Goal: Task Accomplishment & Management: Manage account settings

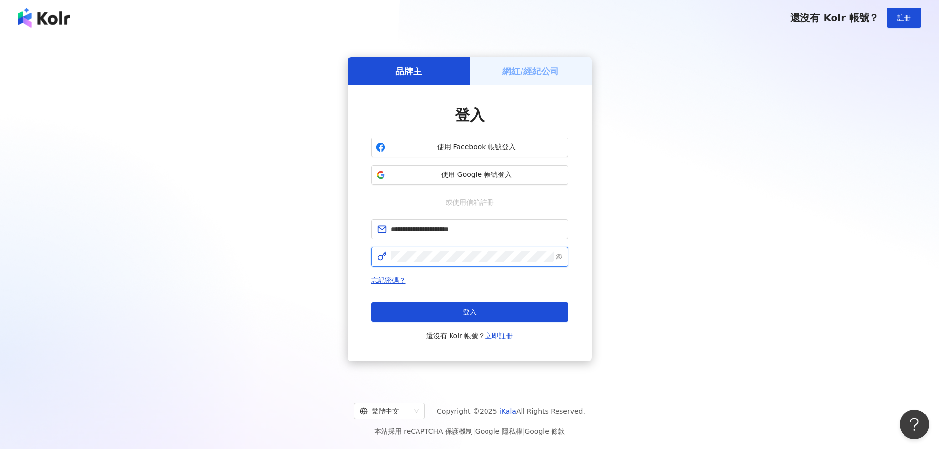
click at [350, 261] on div "**********" at bounding box center [470, 223] width 245 height 276
click at [348, 252] on div "**********" at bounding box center [470, 223] width 245 height 276
drag, startPoint x: 492, startPoint y: 228, endPoint x: 352, endPoint y: 227, distance: 140.0
click at [339, 229] on div "**********" at bounding box center [469, 209] width 915 height 332
paste input "**********"
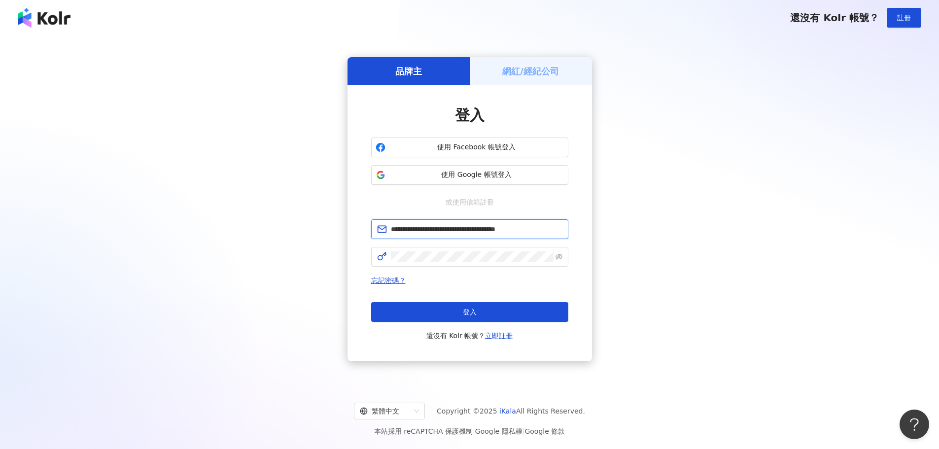
drag, startPoint x: 490, startPoint y: 225, endPoint x: 577, endPoint y: 223, distance: 86.8
click at [577, 223] on div "**********" at bounding box center [470, 223] width 245 height 276
type input "**********"
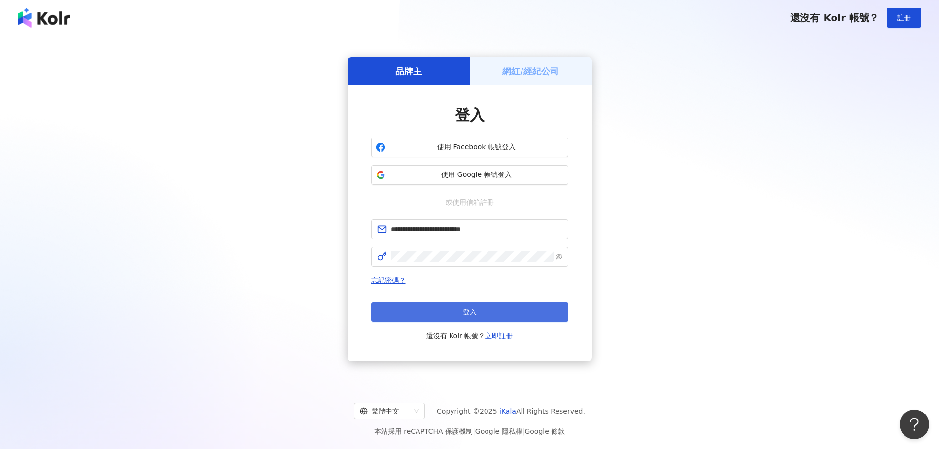
click at [480, 312] on button "登入" at bounding box center [469, 312] width 197 height 20
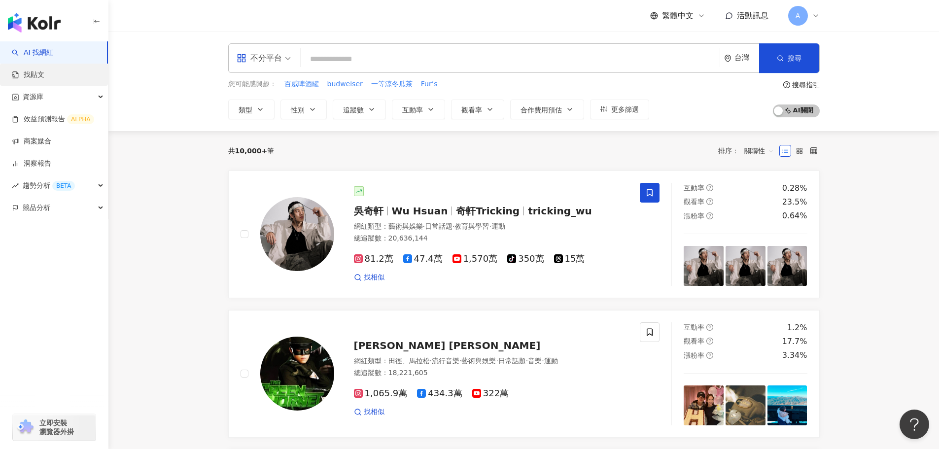
click at [44, 71] on link "找貼文" at bounding box center [28, 75] width 33 height 10
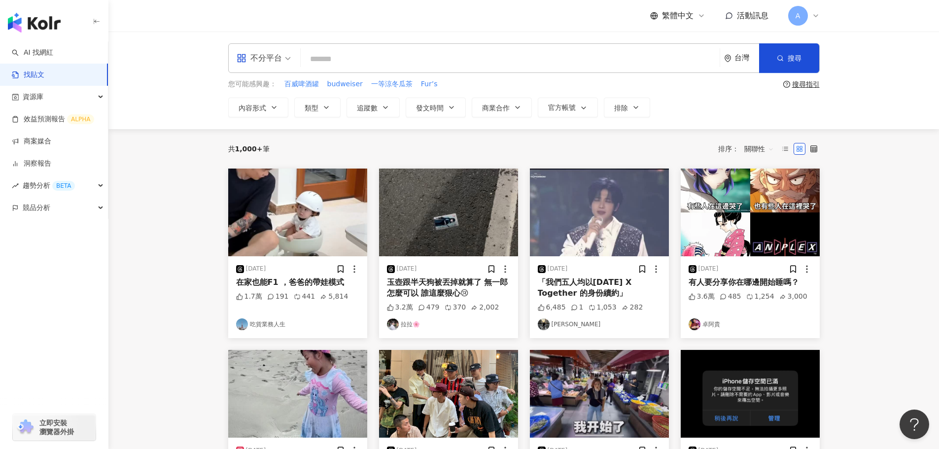
paste input "*****"
type input "*****"
click at [780, 54] on span "button" at bounding box center [780, 58] width 7 height 8
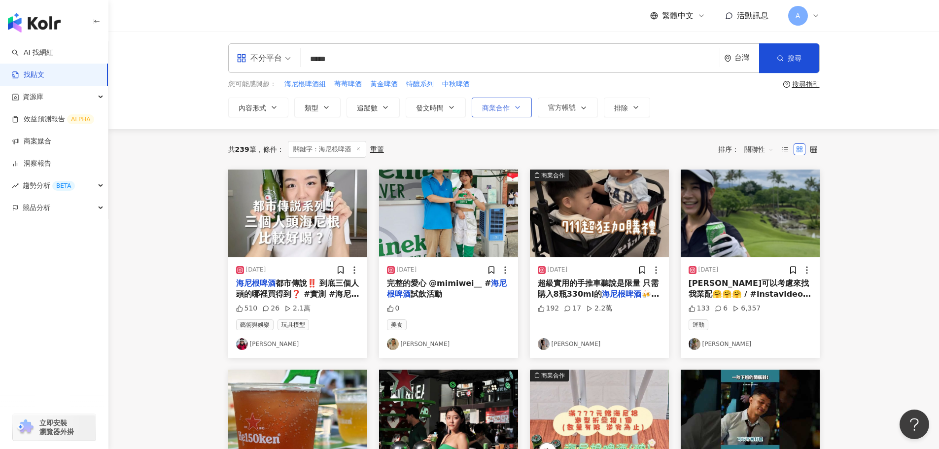
drag, startPoint x: 489, startPoint y: 96, endPoint x: 488, endPoint y: 109, distance: 13.8
click at [489, 105] on div "不分平台 ***** 台灣 搜尋 您可能感興趣： 海尼根啤酒組 莓莓啤酒 黃金啤酒 特釀系列 中秋啤酒 搜尋指引 內容形式 類型 追蹤數 發文時間 商業合作 …" at bounding box center [524, 80] width 631 height 74
click at [488, 109] on span "商業合作" at bounding box center [496, 108] width 28 height 8
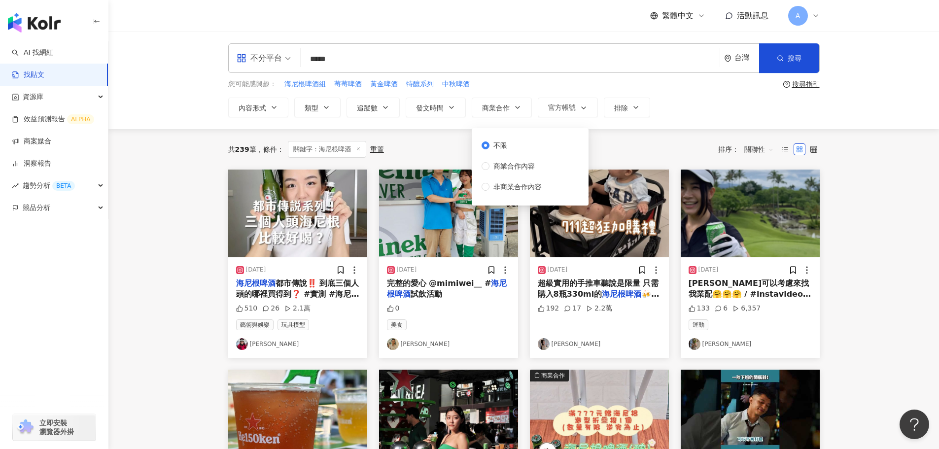
click at [519, 160] on div "不限 商業合作內容 非商業合作內容" at bounding box center [516, 166] width 68 height 52
click at [518, 171] on span "商業合作內容" at bounding box center [514, 166] width 49 height 11
click at [725, 127] on div "不分平台 ***** 台灣 搜尋 您可能感興趣： 海尼根啤酒組 莓莓啤酒 黃金啤酒 特釀系列 中秋啤酒 搜尋指引 內容形式 類型 追蹤數 發文時間 商業合作 …" at bounding box center [523, 81] width 831 height 98
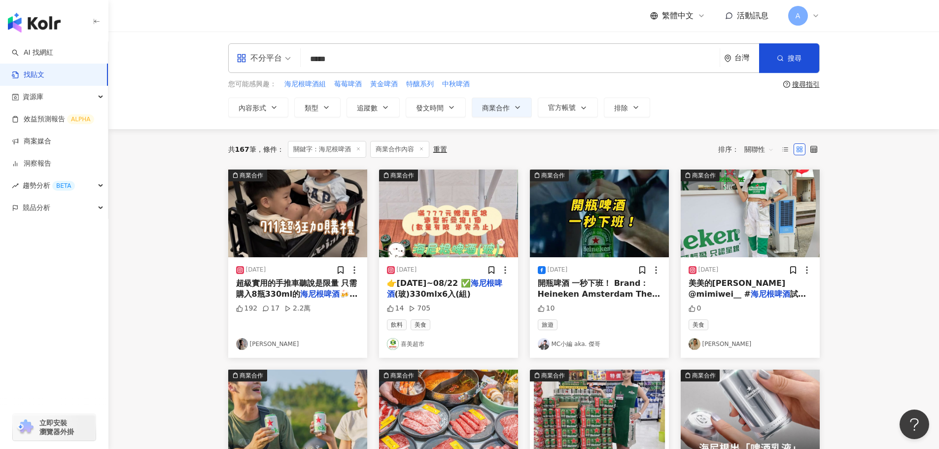
click at [500, 117] on div "不分平台 ***** 台灣 搜尋 您可能感興趣： 海尼根啤酒組 莓莓啤酒 黃金啤酒 特釀系列 中秋啤酒 搜尋指引 內容形式 類型 追蹤數 發文時間 商業合作 …" at bounding box center [523, 81] width 831 height 98
click at [506, 105] on span "商業合作" at bounding box center [496, 108] width 28 height 8
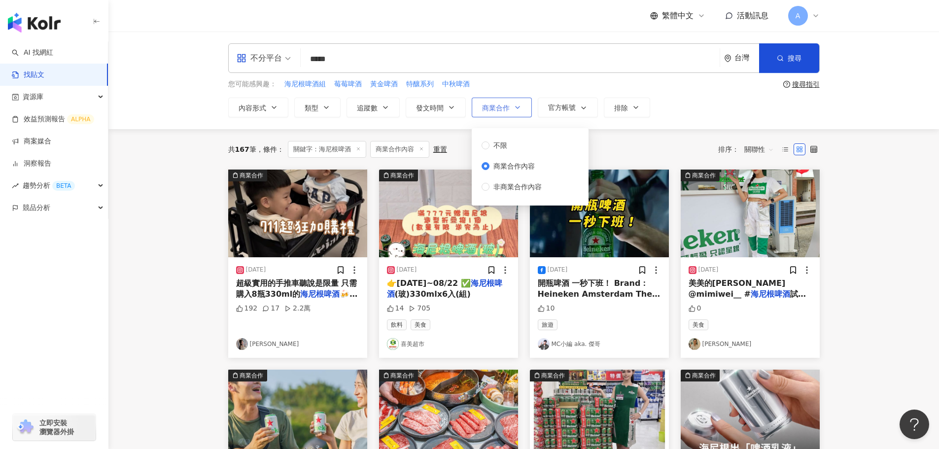
click at [506, 105] on span "商業合作" at bounding box center [496, 108] width 28 height 8
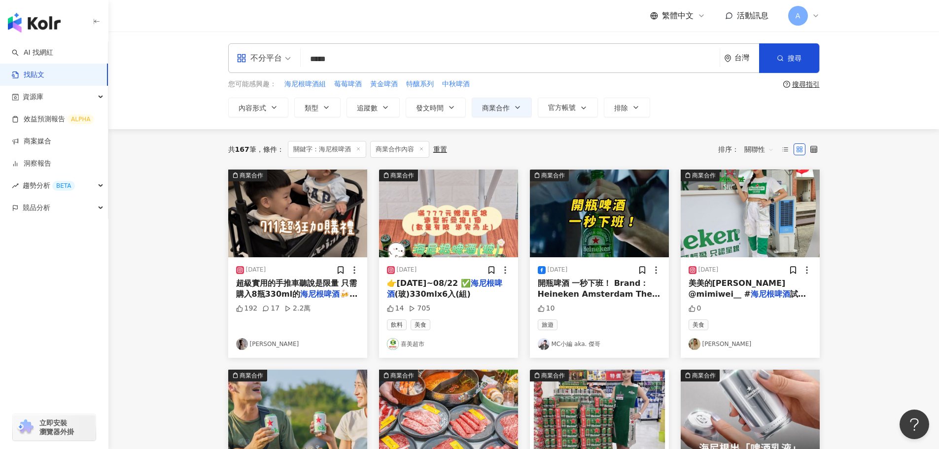
click at [312, 223] on img at bounding box center [297, 214] width 139 height 88
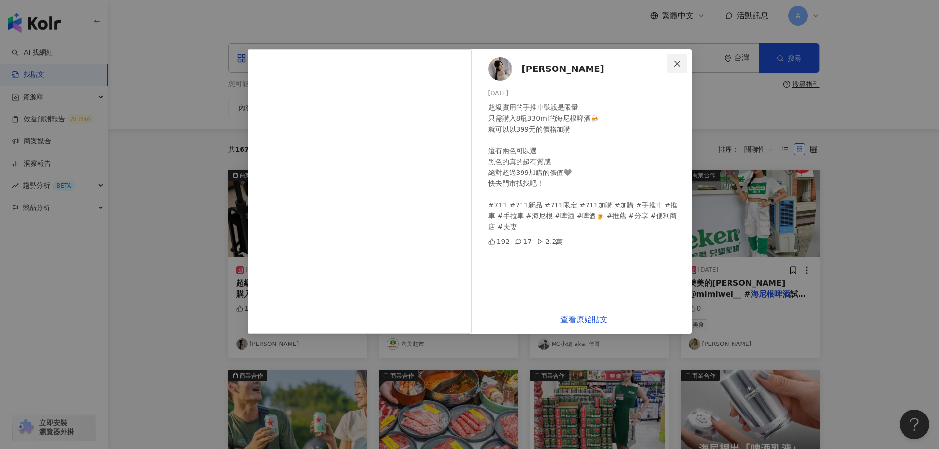
click at [675, 64] on icon "close" at bounding box center [677, 64] width 8 height 8
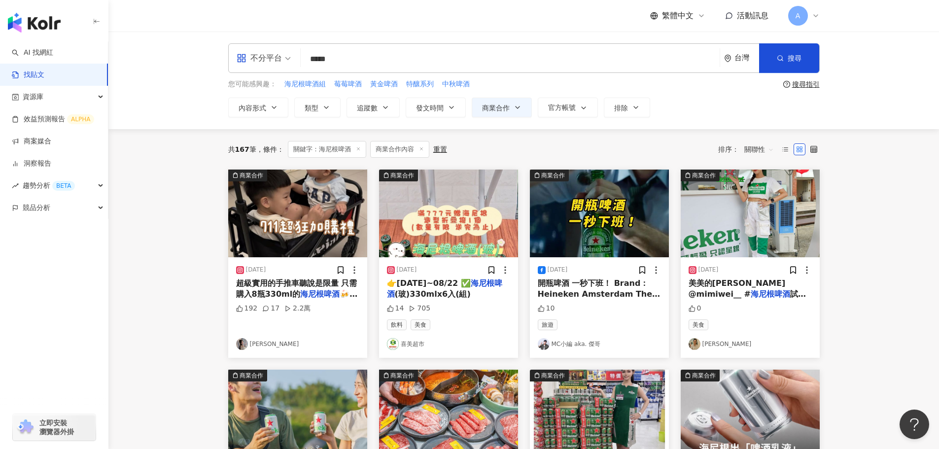
click at [356, 271] on icon at bounding box center [355, 270] width 10 height 10
click at [100, 101] on div "資源庫" at bounding box center [54, 97] width 108 height 22
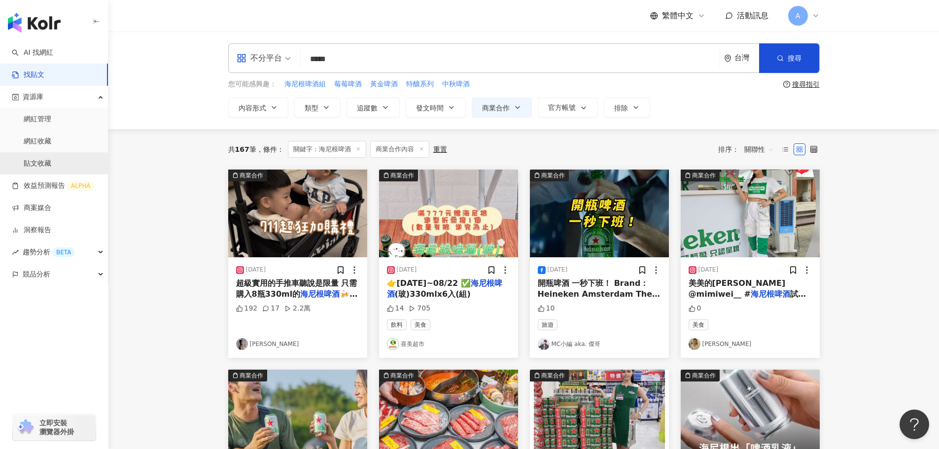
click at [51, 160] on link "貼文收藏" at bounding box center [38, 164] width 28 height 10
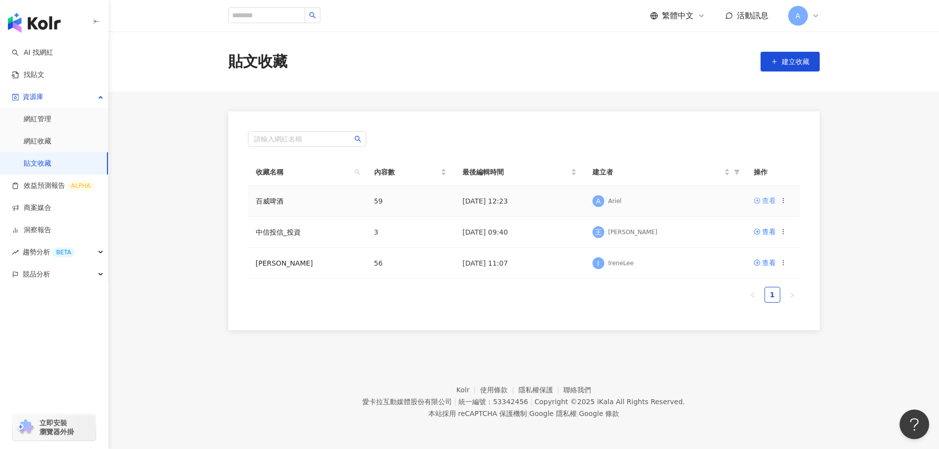
click at [765, 205] on div "查看" at bounding box center [769, 200] width 14 height 11
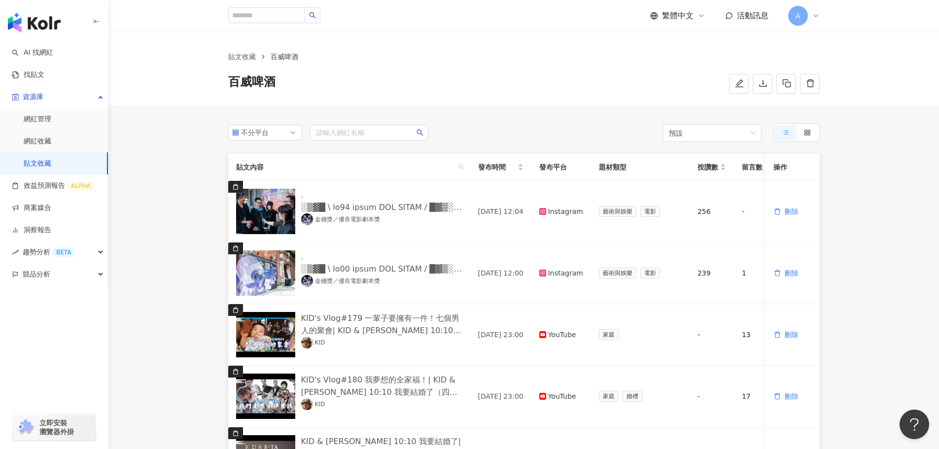
click at [44, 160] on link "貼文收藏" at bounding box center [38, 164] width 28 height 10
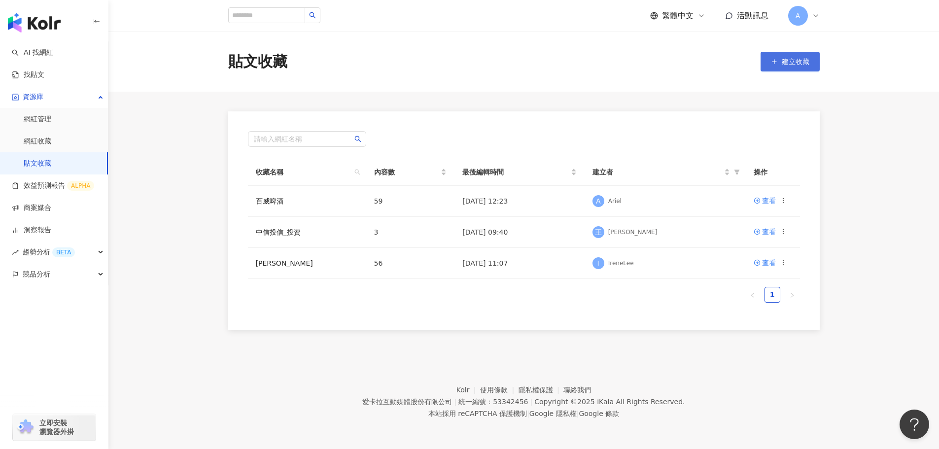
click at [798, 58] on span "建立收藏" at bounding box center [796, 62] width 28 height 8
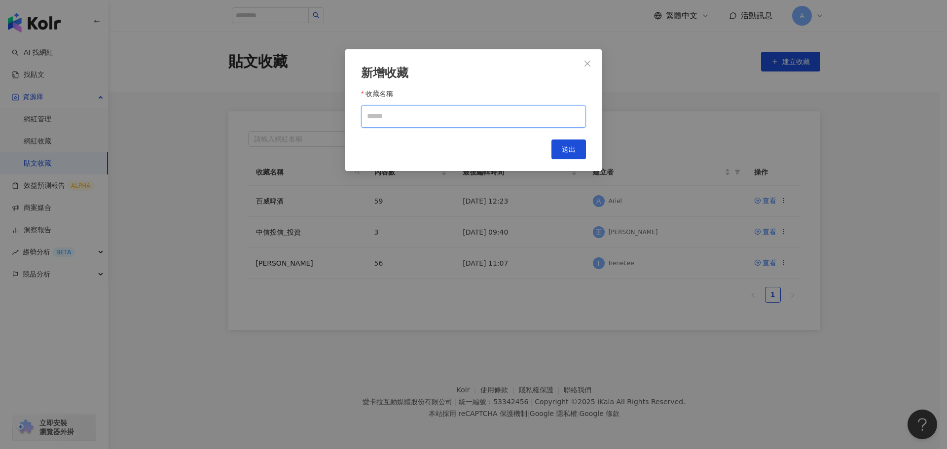
click at [473, 120] on input "收藏名稱" at bounding box center [473, 116] width 225 height 22
type input "*****"
click at [565, 146] on span "送出" at bounding box center [569, 149] width 14 height 8
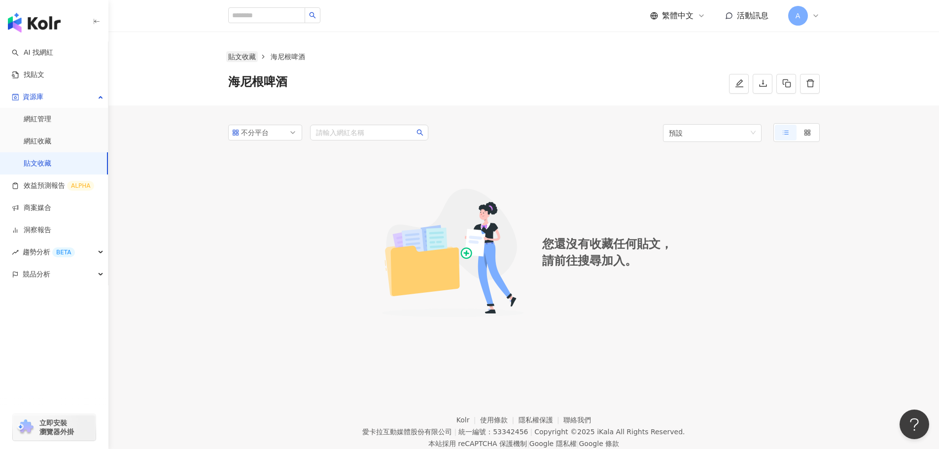
click at [252, 57] on link "貼文收藏" at bounding box center [242, 56] width 32 height 11
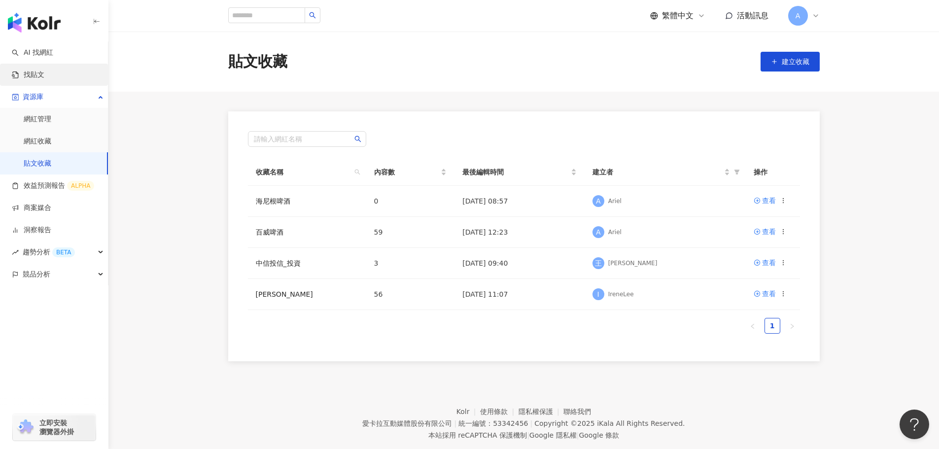
click at [29, 77] on link "找貼文" at bounding box center [28, 75] width 33 height 10
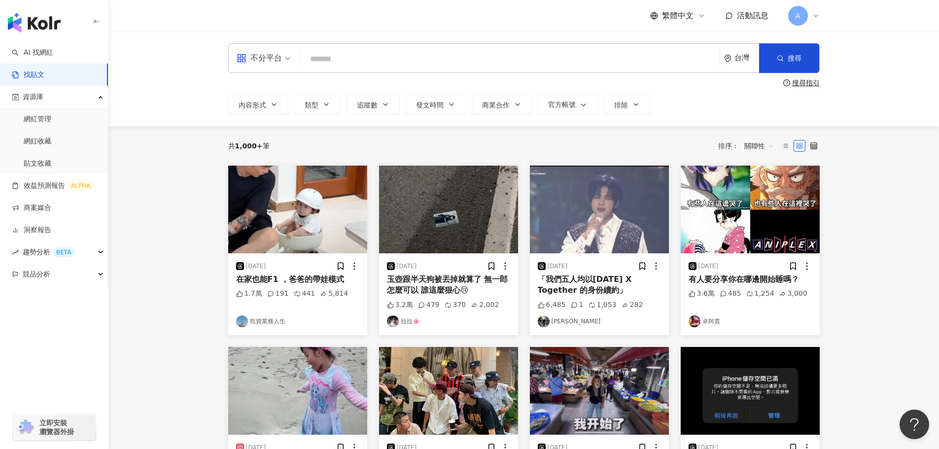
click at [359, 55] on input "search" at bounding box center [510, 58] width 411 height 21
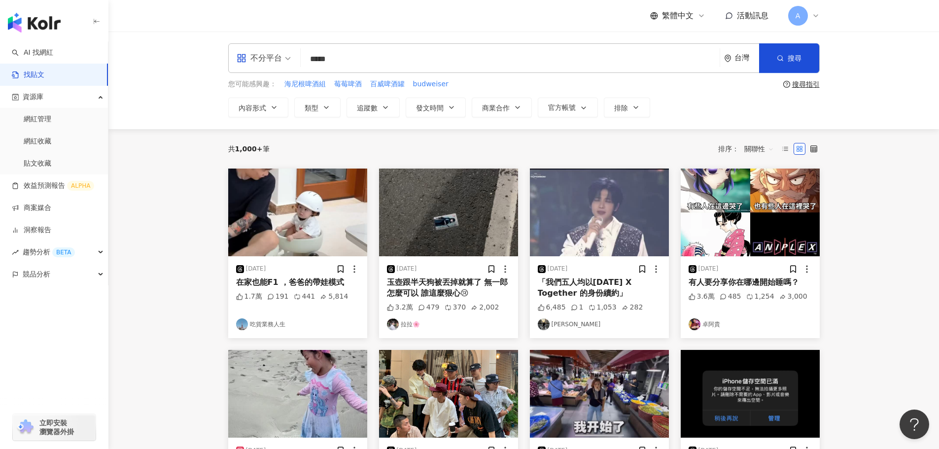
type input "*****"
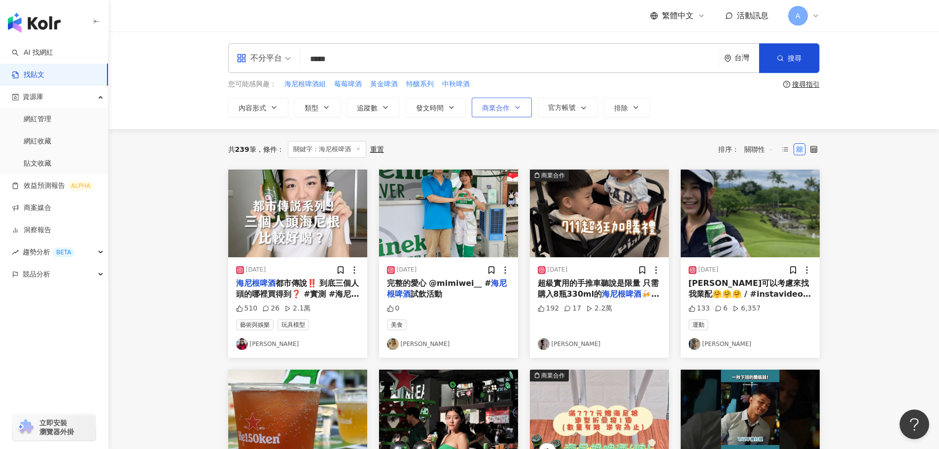
click at [523, 110] on button "商業合作" at bounding box center [502, 108] width 60 height 20
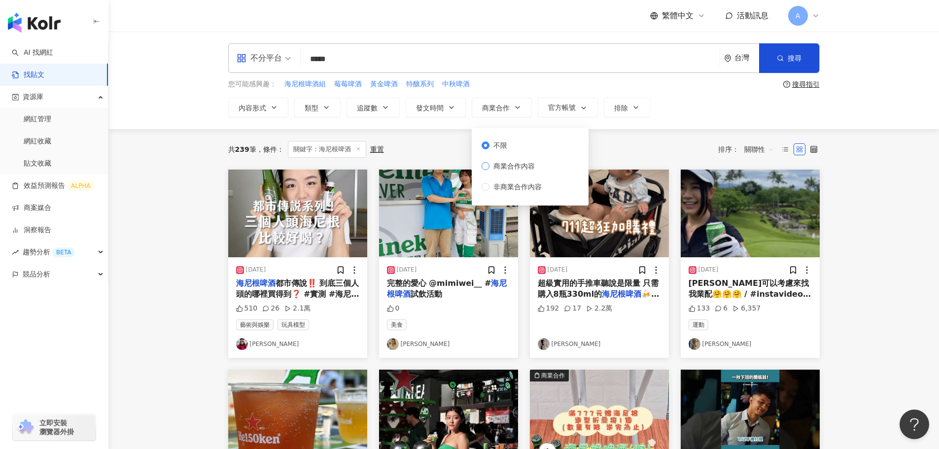
click at [514, 166] on span "商業合作內容" at bounding box center [514, 166] width 49 height 11
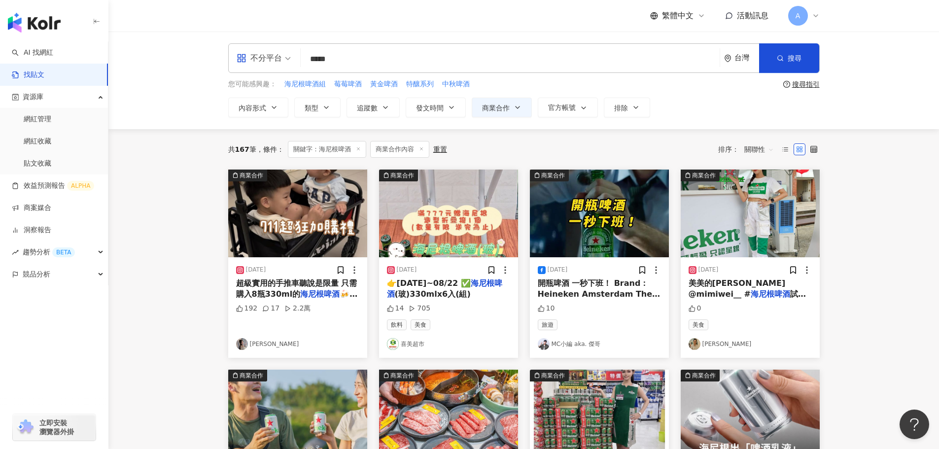
click at [315, 222] on img at bounding box center [297, 214] width 139 height 88
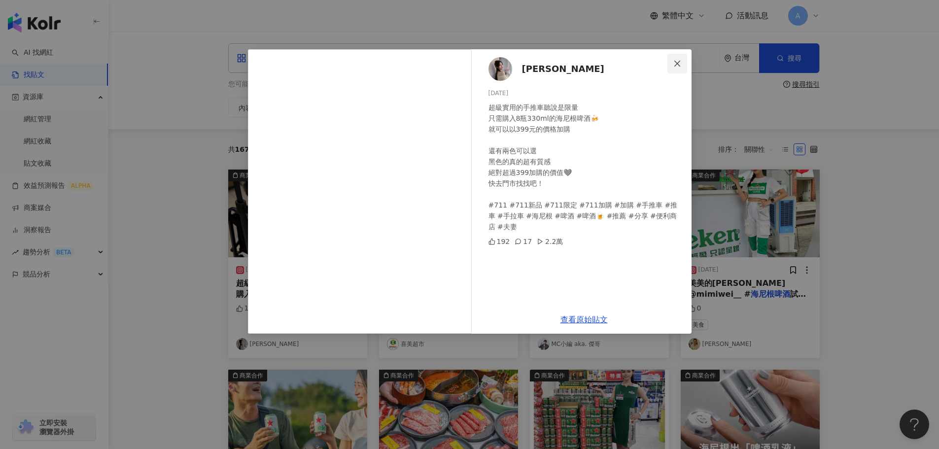
click at [678, 66] on icon "close" at bounding box center [677, 64] width 8 height 8
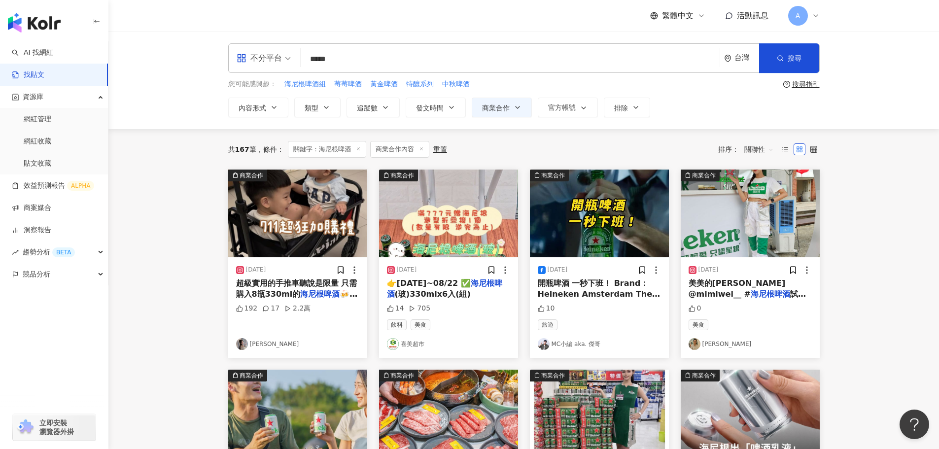
click at [445, 212] on img at bounding box center [448, 214] width 139 height 88
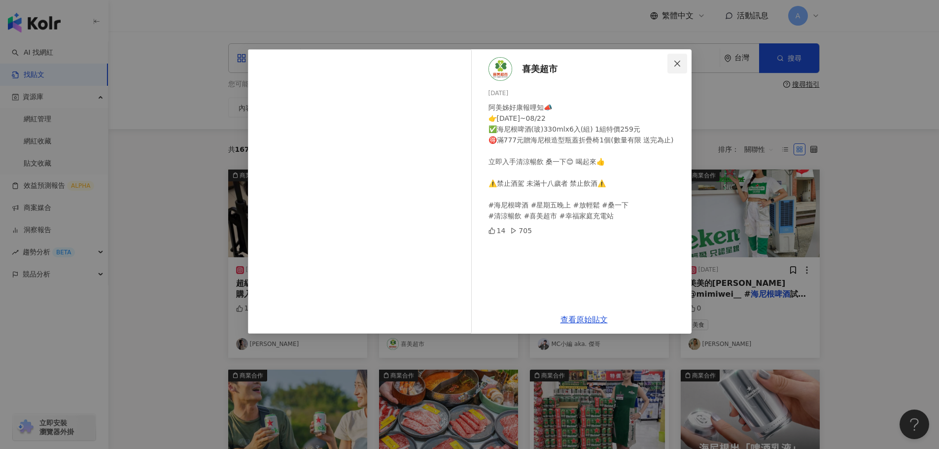
click at [676, 65] on icon "close" at bounding box center [677, 63] width 6 height 6
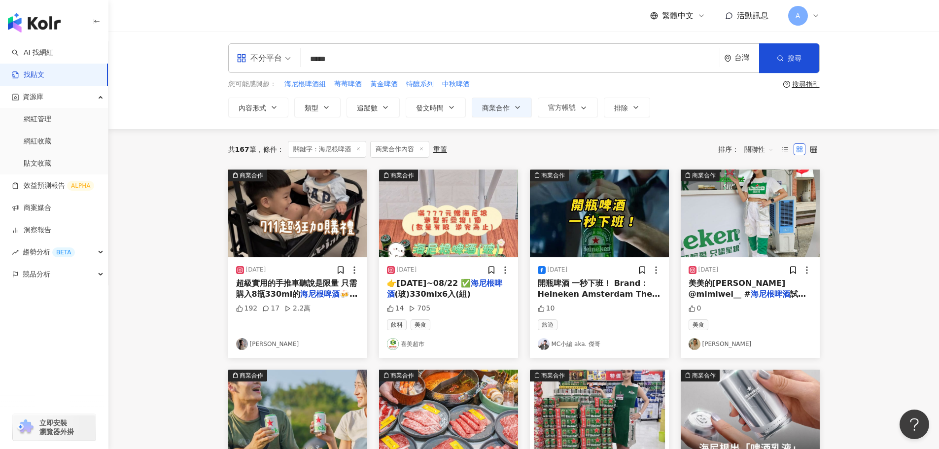
click at [726, 211] on img at bounding box center [750, 214] width 139 height 88
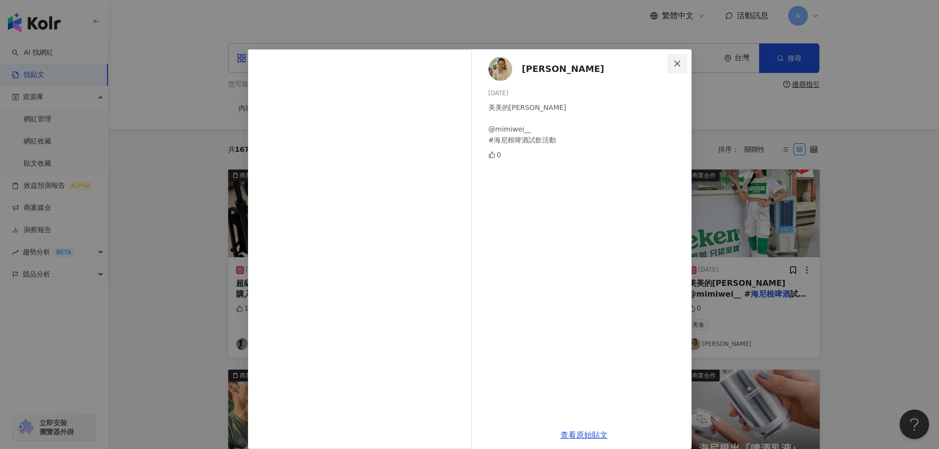
click at [675, 60] on icon "close" at bounding box center [677, 64] width 8 height 8
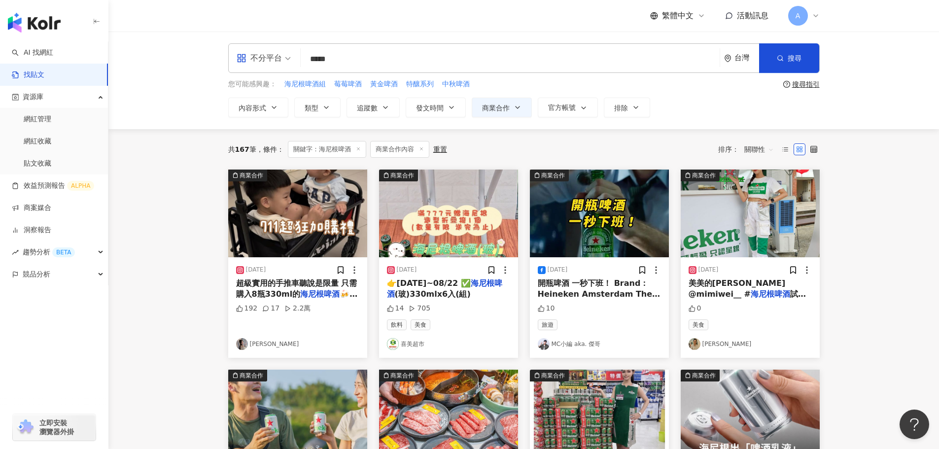
click at [619, 228] on img at bounding box center [599, 214] width 139 height 88
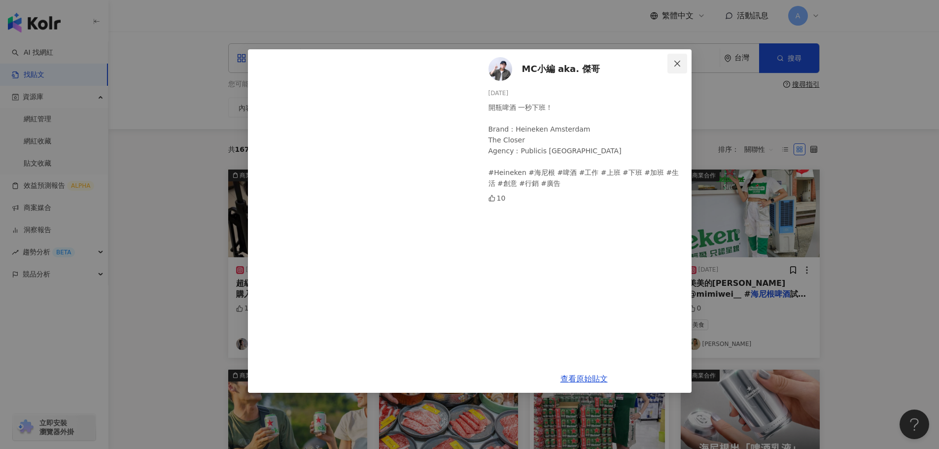
click at [683, 65] on span "Close" at bounding box center [678, 64] width 20 height 8
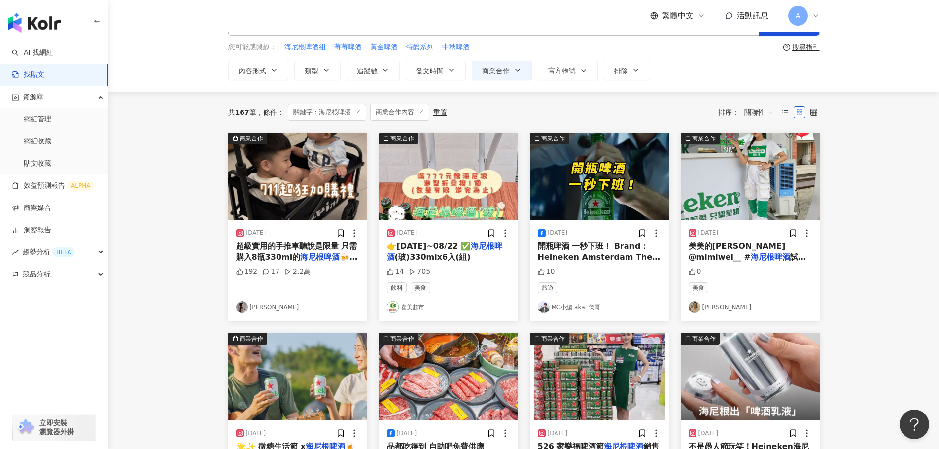
scroll to position [148, 0]
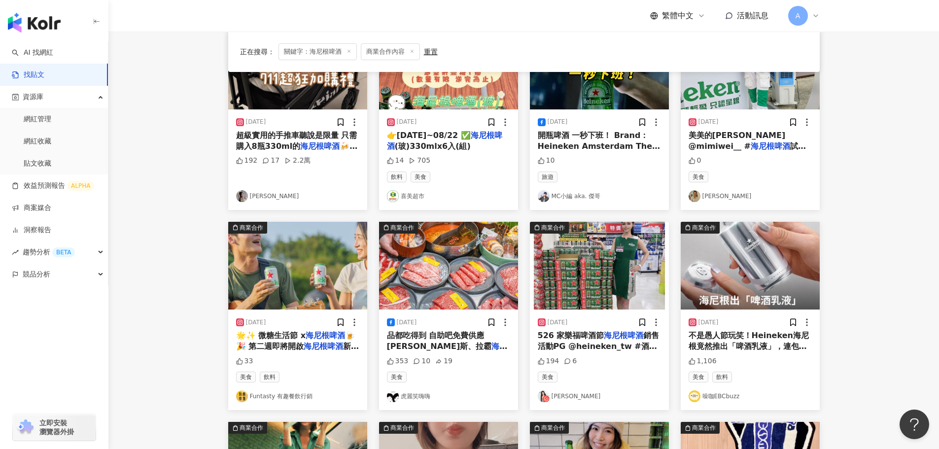
click at [307, 276] on img at bounding box center [297, 266] width 139 height 88
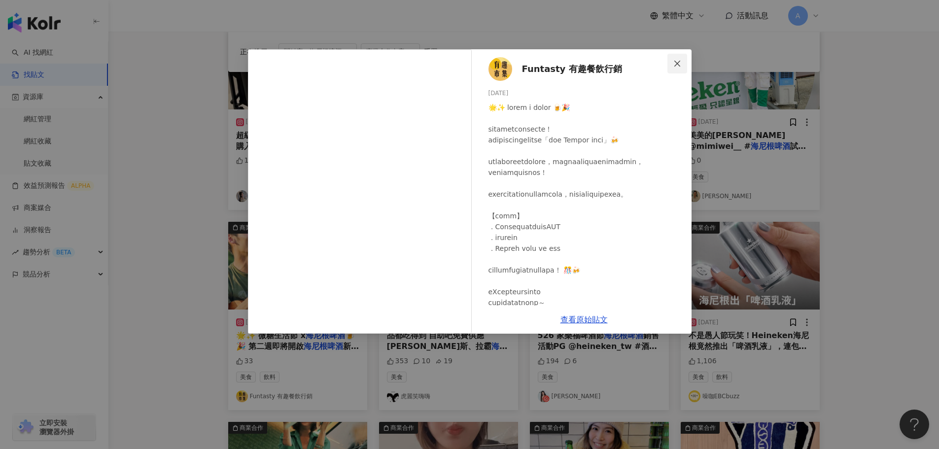
click at [678, 61] on icon "close" at bounding box center [677, 64] width 8 height 8
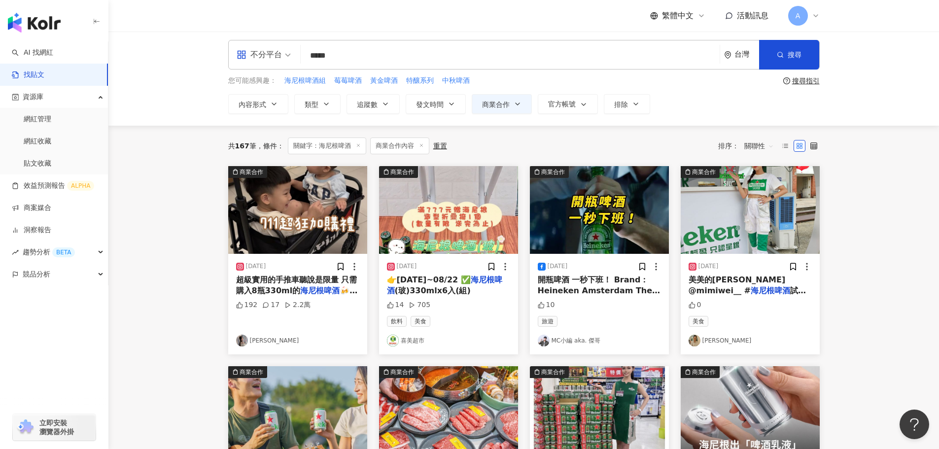
scroll to position [0, 0]
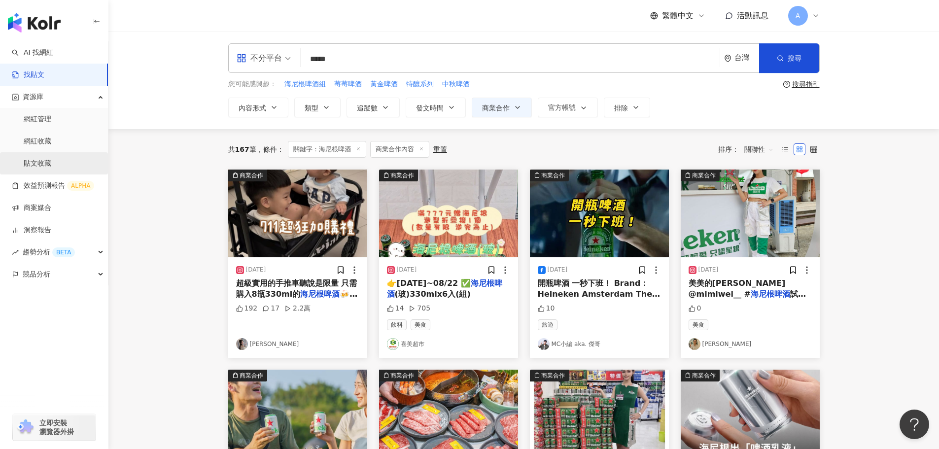
click at [41, 165] on link "貼文收藏" at bounding box center [38, 164] width 28 height 10
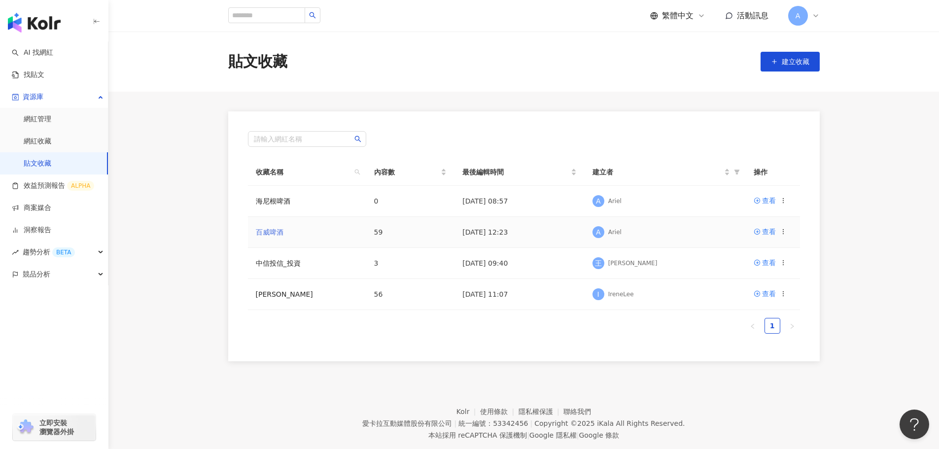
click at [265, 234] on link "百威啤酒" at bounding box center [270, 232] width 28 height 8
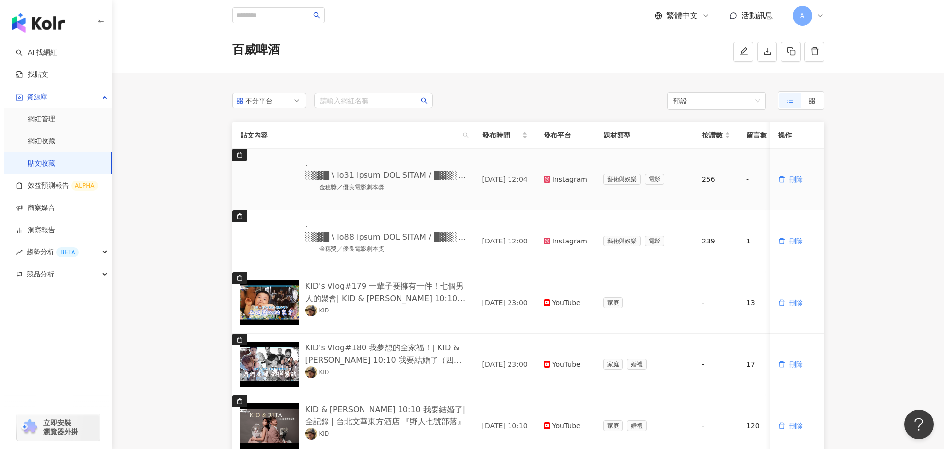
scroll to position [49, 0]
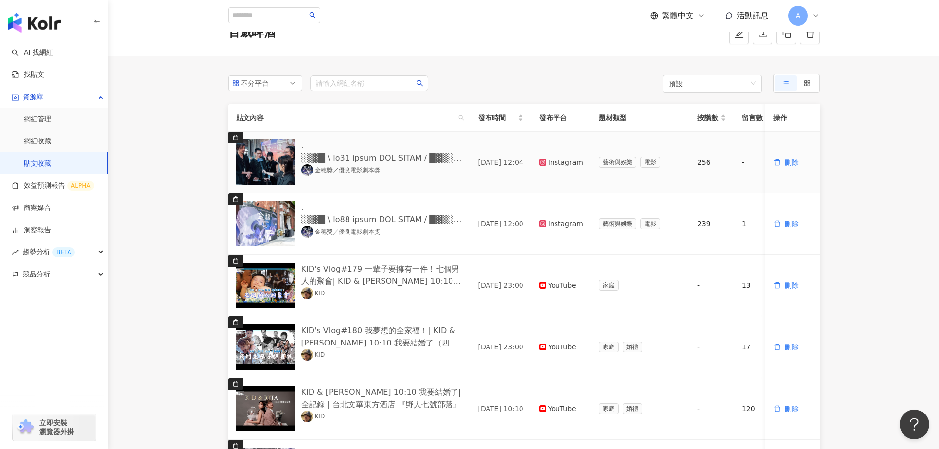
click at [274, 152] on img at bounding box center [265, 162] width 59 height 45
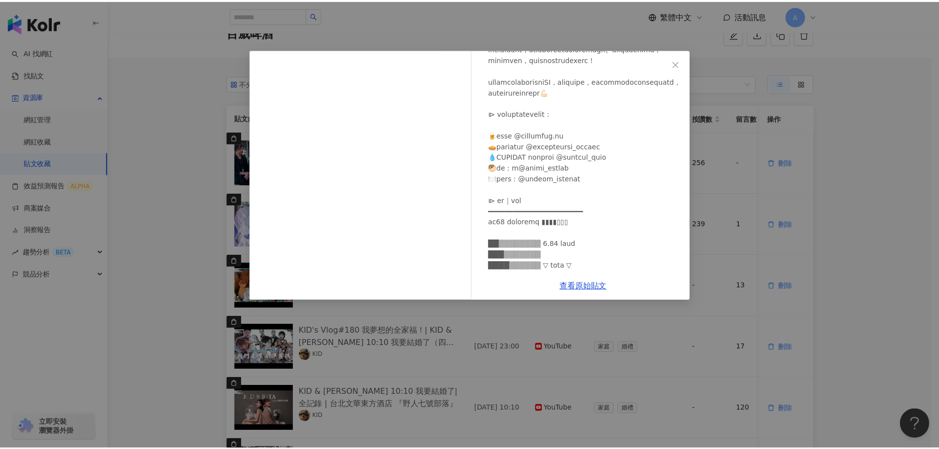
scroll to position [246, 0]
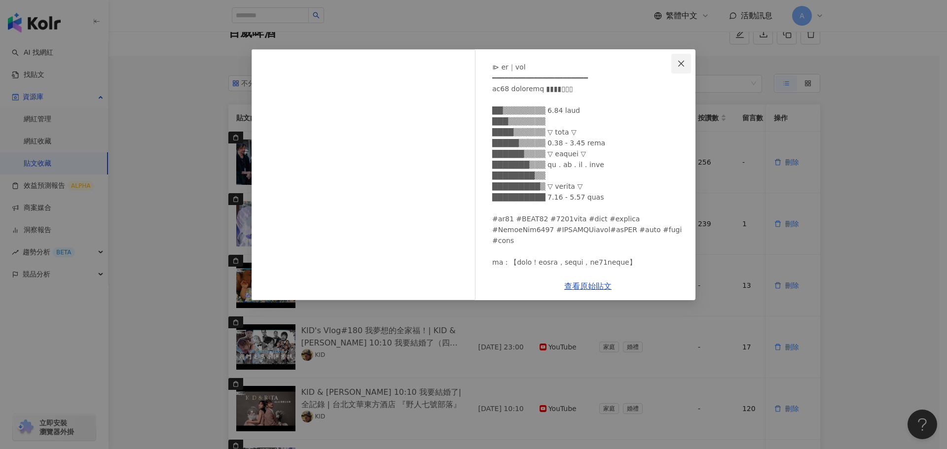
click at [682, 60] on icon "close" at bounding box center [681, 64] width 8 height 8
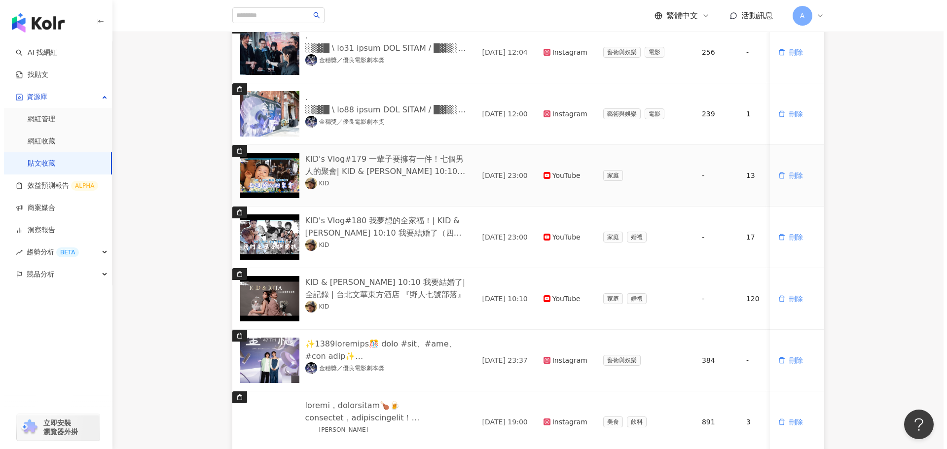
scroll to position [296, 0]
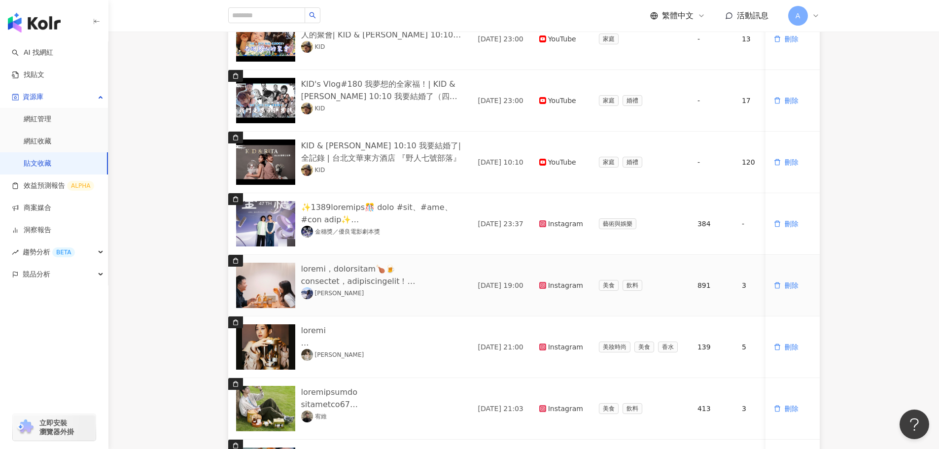
click at [266, 284] on img at bounding box center [265, 285] width 59 height 45
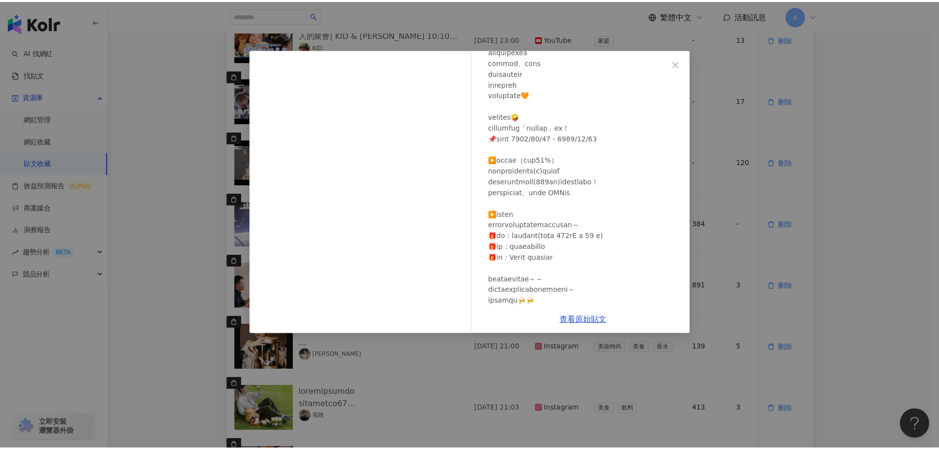
scroll to position [246, 0]
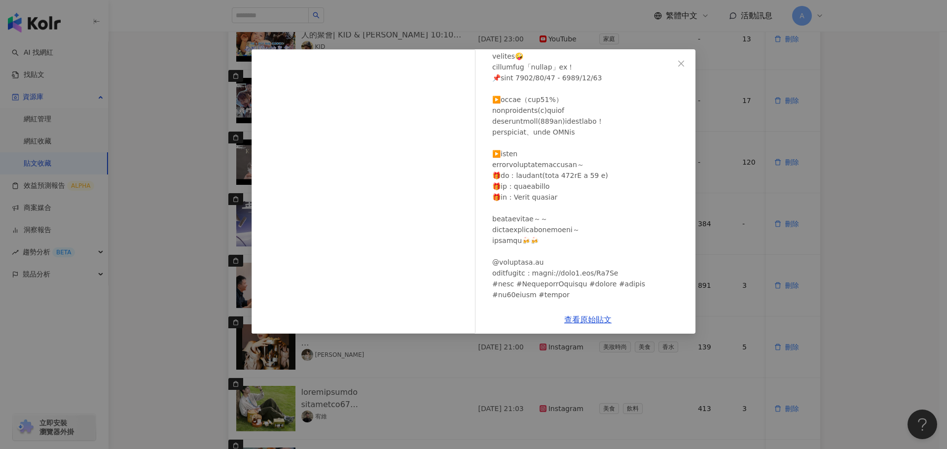
click at [681, 63] on icon "close" at bounding box center [681, 63] width 6 height 6
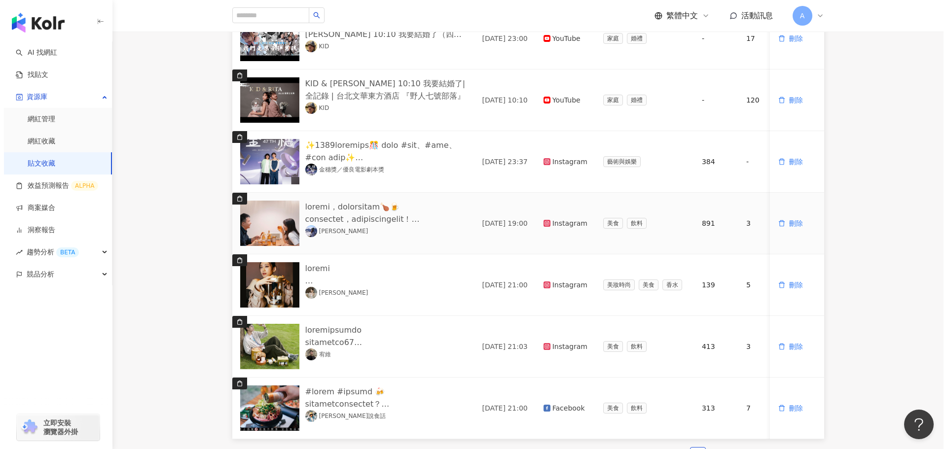
scroll to position [444, 0]
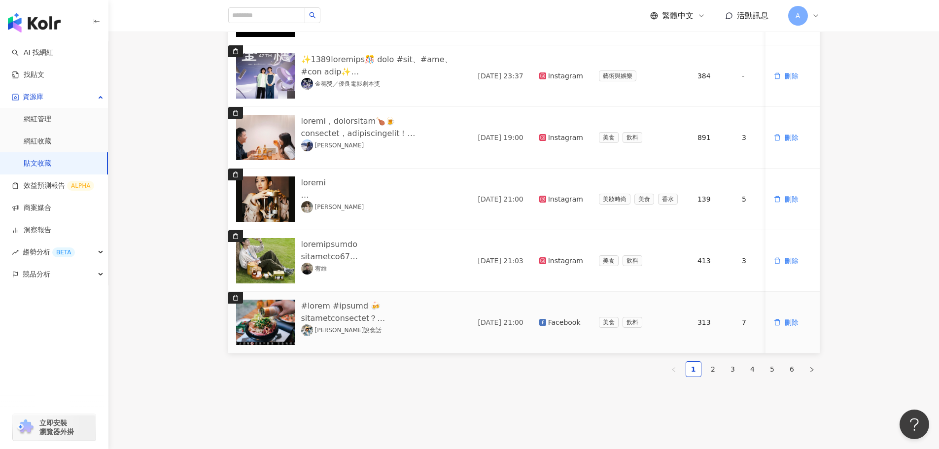
click at [277, 316] on img at bounding box center [265, 322] width 59 height 45
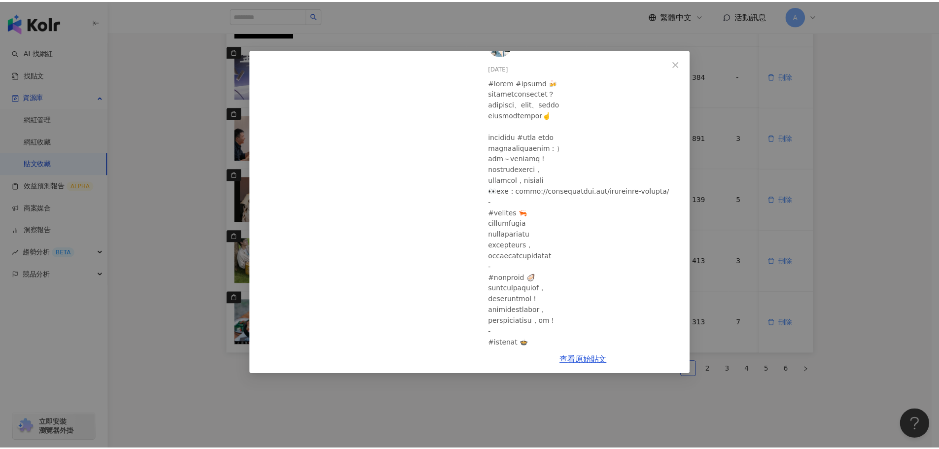
scroll to position [49, 0]
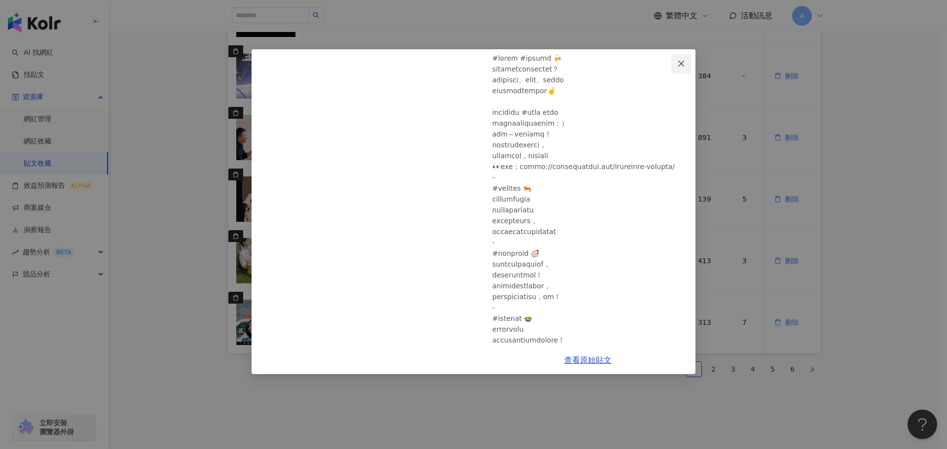
click at [683, 64] on icon "close" at bounding box center [681, 64] width 8 height 8
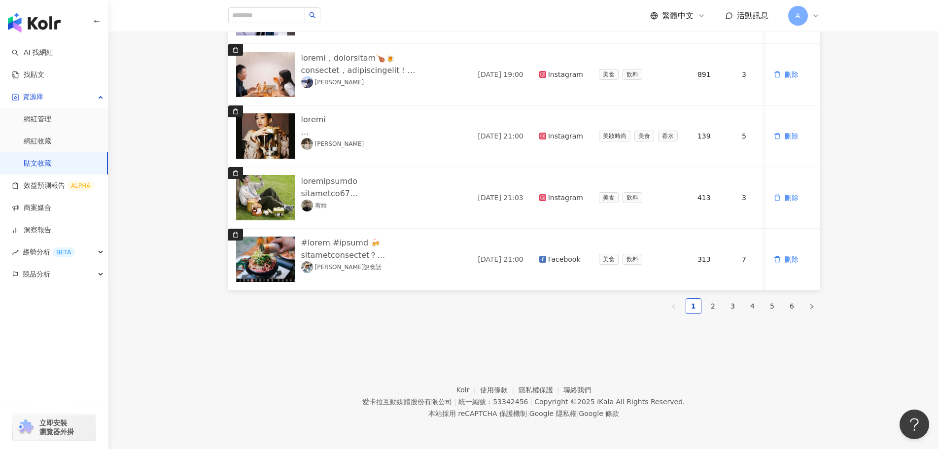
scroll to position [514, 0]
click at [716, 306] on link "2" at bounding box center [713, 306] width 15 height 15
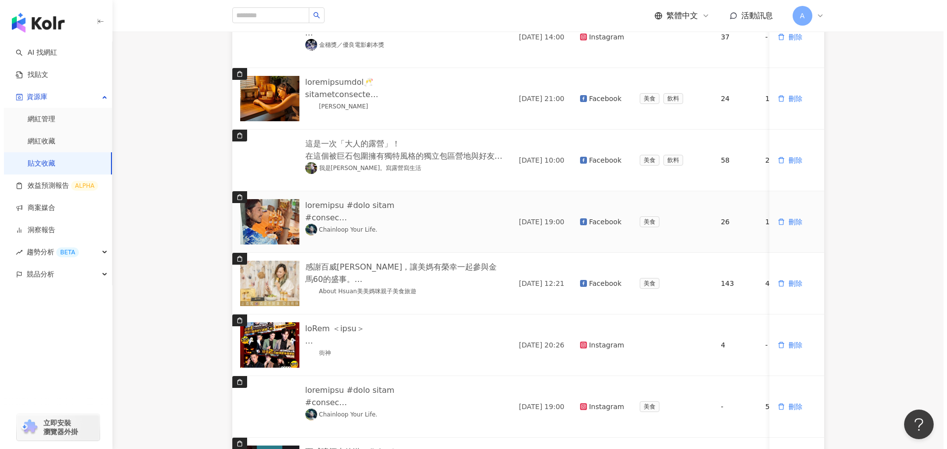
scroll to position [70, 0]
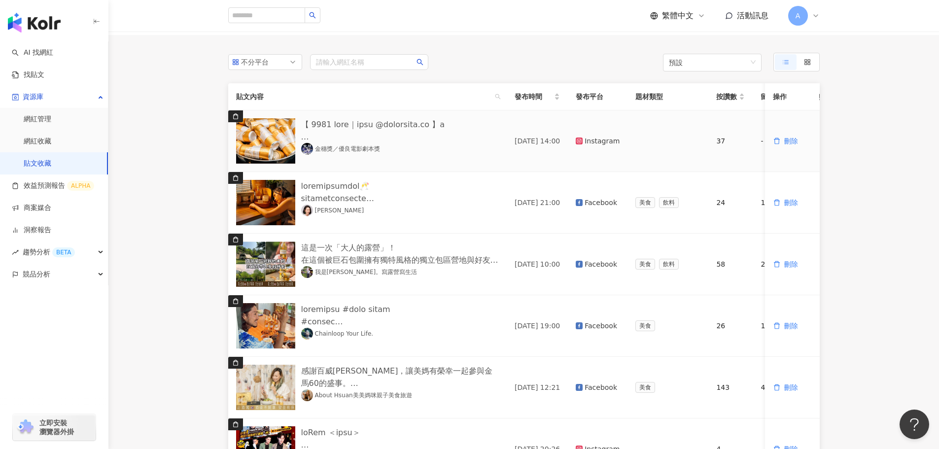
click at [272, 141] on img at bounding box center [265, 140] width 59 height 45
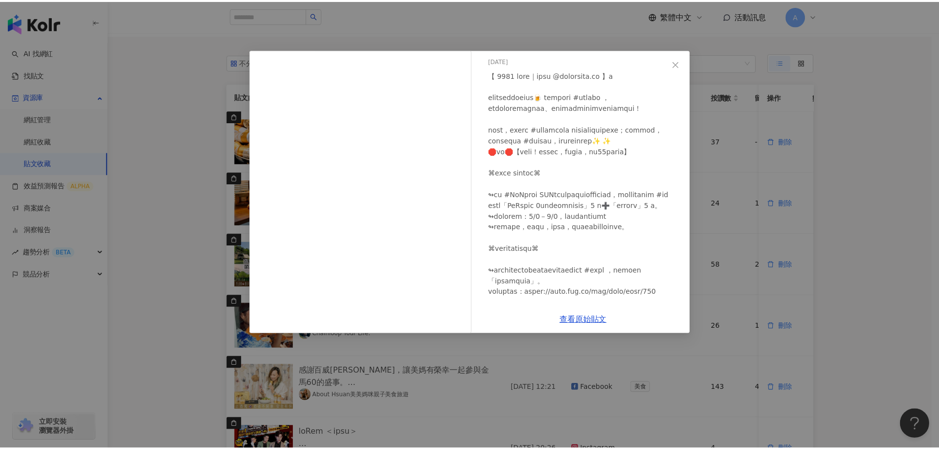
scroll to position [49, 0]
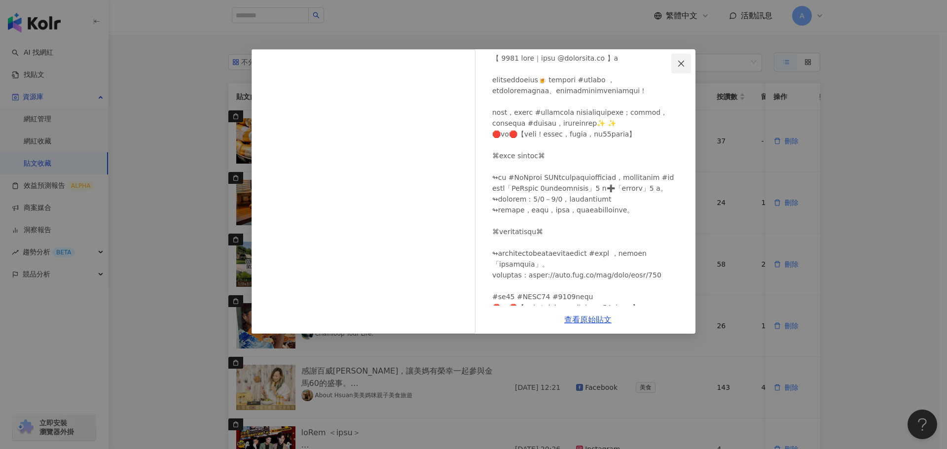
click at [678, 62] on icon "close" at bounding box center [681, 64] width 8 height 8
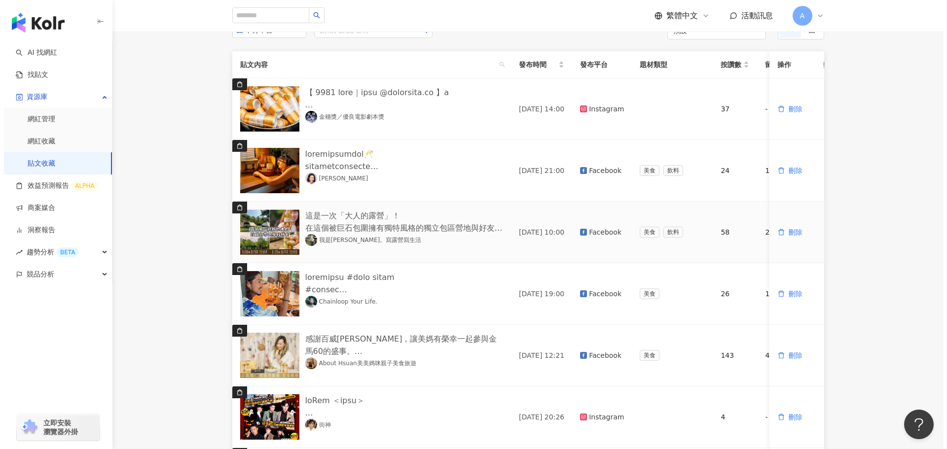
scroll to position [120, 0]
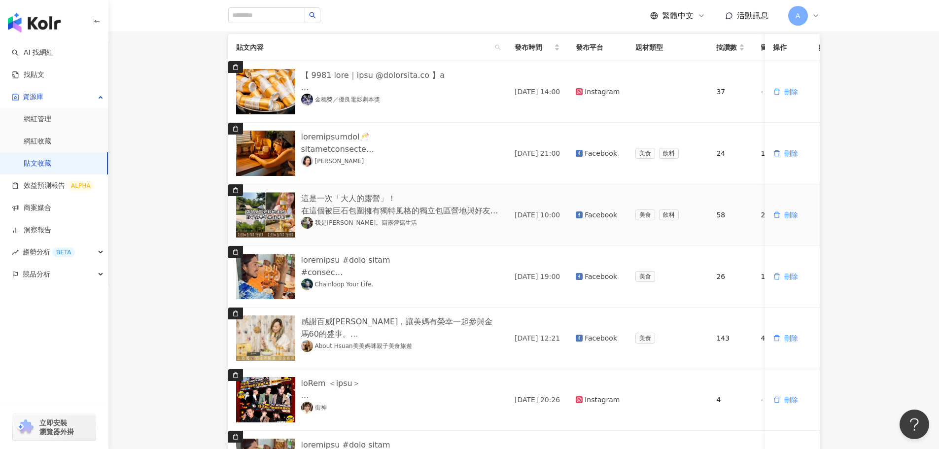
click at [275, 222] on img at bounding box center [265, 214] width 59 height 45
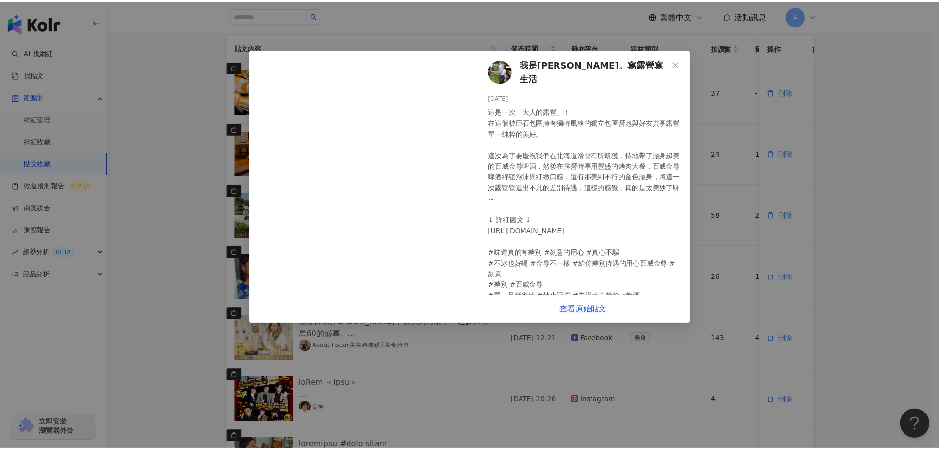
scroll to position [82, 0]
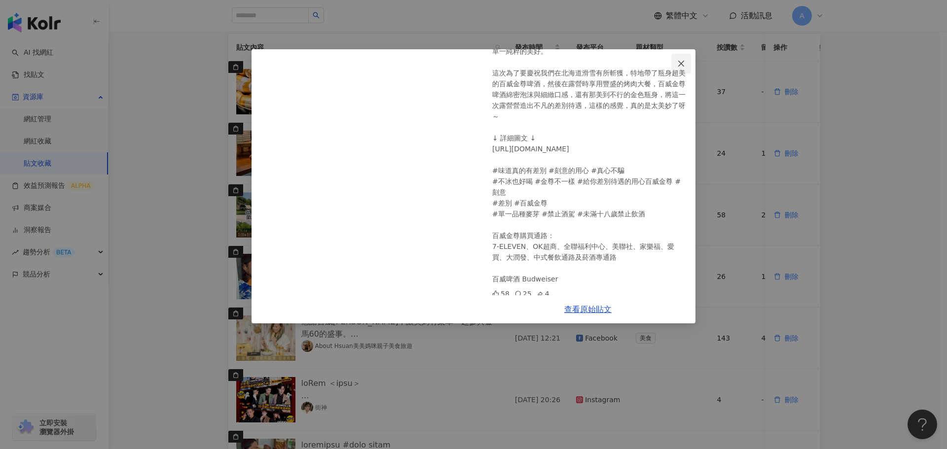
click at [683, 63] on icon "close" at bounding box center [681, 64] width 8 height 8
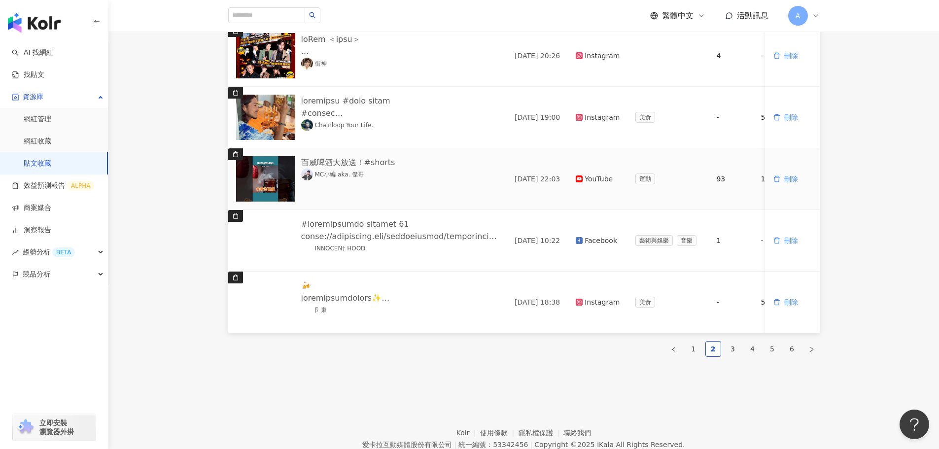
scroll to position [465, 0]
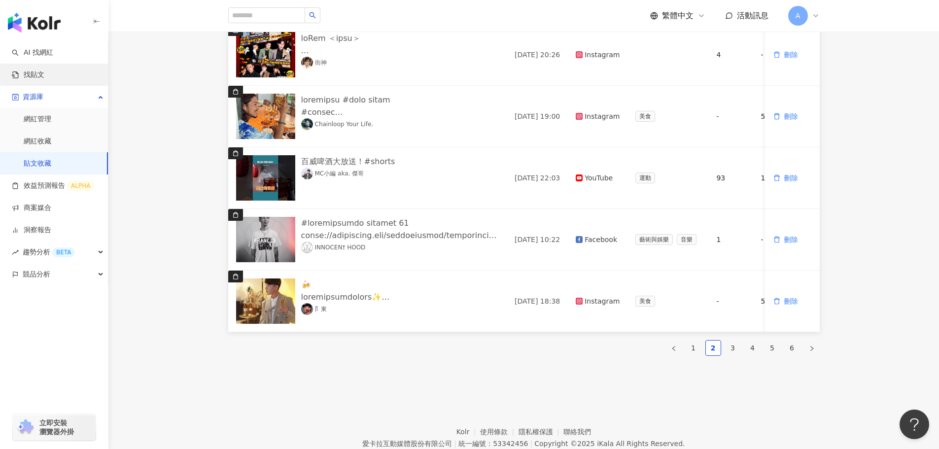
click at [36, 71] on link "找貼文" at bounding box center [28, 75] width 33 height 10
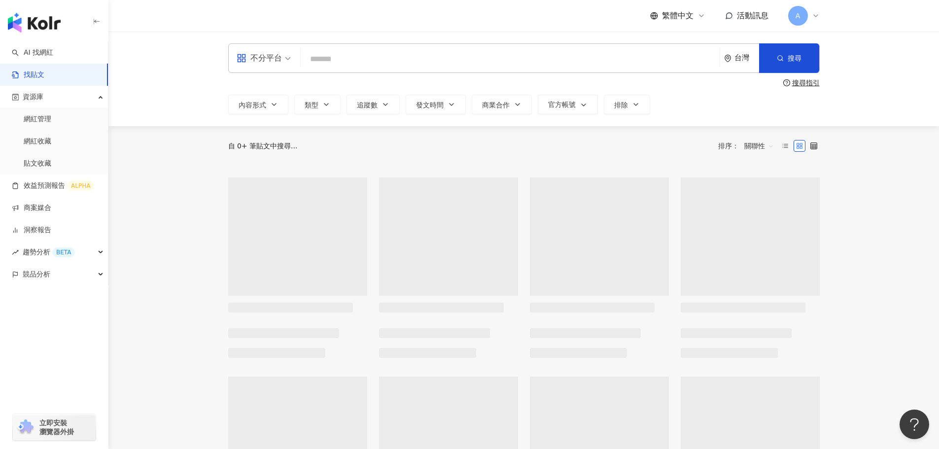
click at [329, 53] on input "search" at bounding box center [510, 58] width 411 height 21
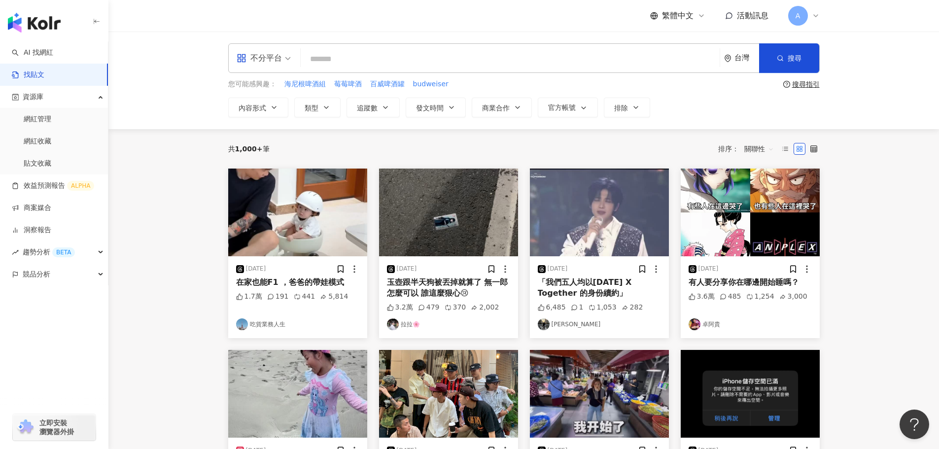
click at [343, 64] on input "search" at bounding box center [510, 58] width 411 height 21
type input "*****"
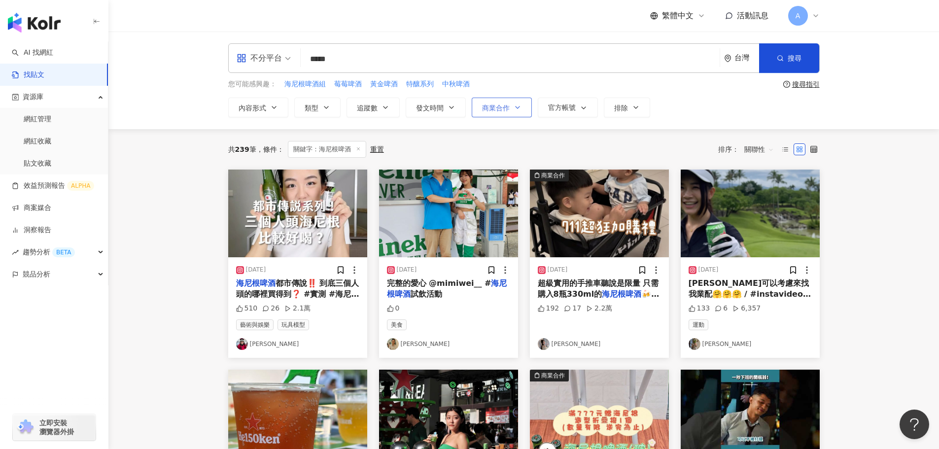
click at [514, 110] on icon "button" at bounding box center [518, 108] width 8 height 8
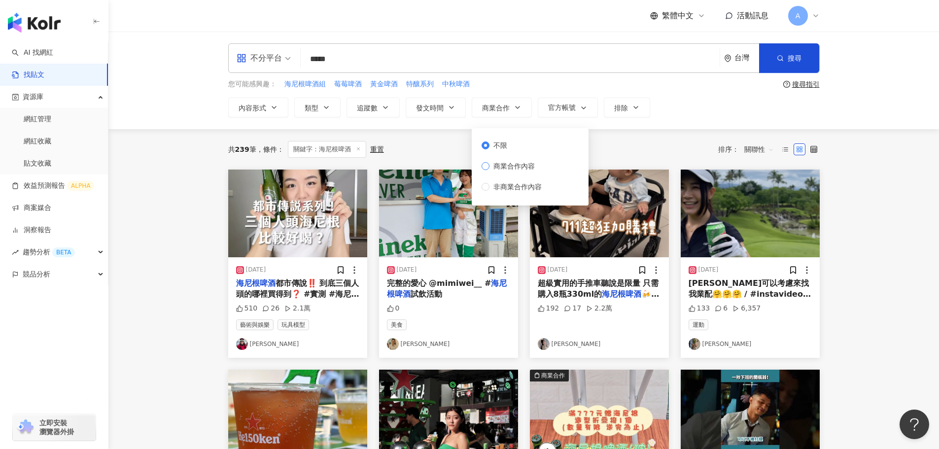
click at [501, 167] on span "商業合作內容" at bounding box center [514, 166] width 49 height 11
click at [788, 65] on button "搜尋" at bounding box center [789, 58] width 60 height 30
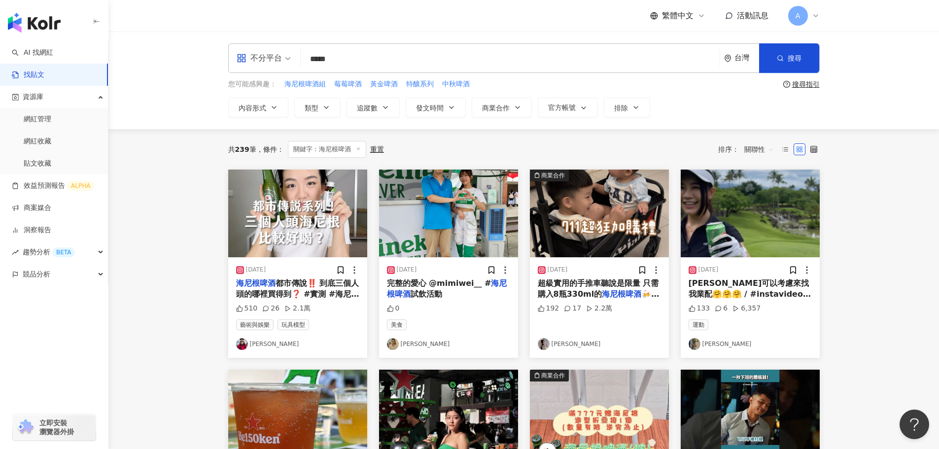
click at [329, 223] on img at bounding box center [297, 214] width 139 height 88
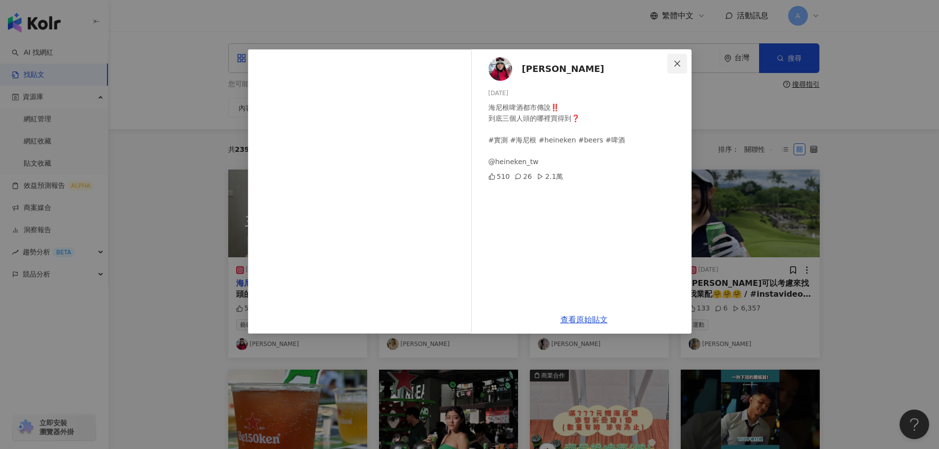
click at [676, 63] on icon "close" at bounding box center [677, 63] width 6 height 6
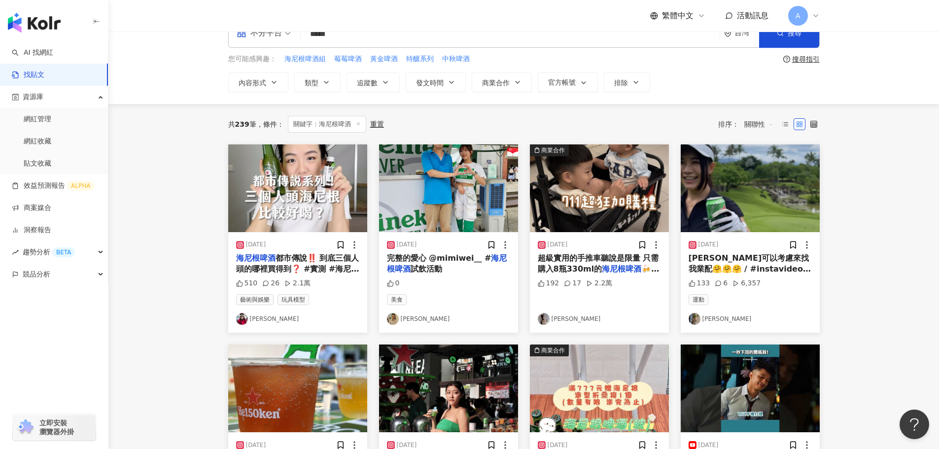
scroll to position [49, 0]
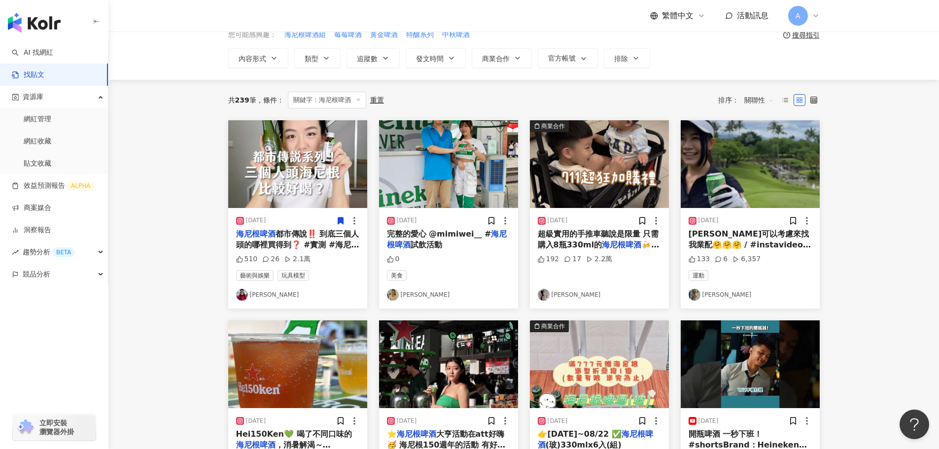
click at [344, 221] on icon at bounding box center [340, 220] width 9 height 9
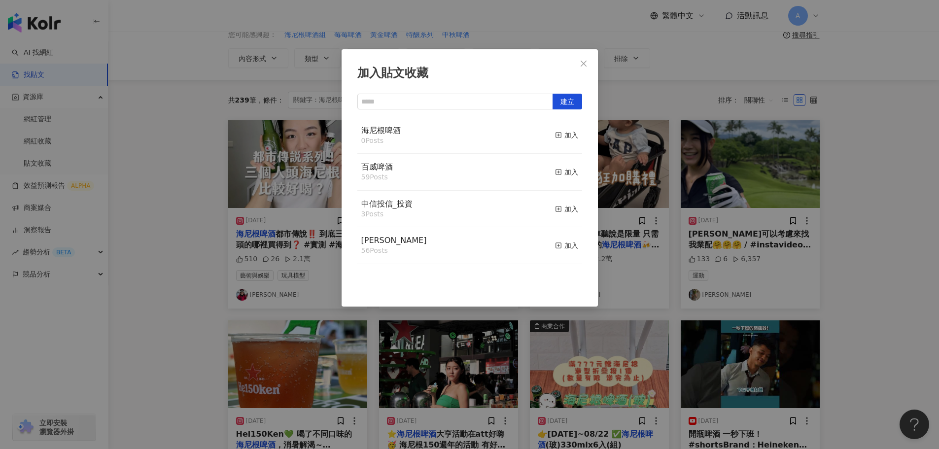
click at [445, 144] on div "海尼根啤酒 0 Posts 加入" at bounding box center [469, 135] width 225 height 37
click at [565, 134] on div "加入" at bounding box center [566, 135] width 23 height 11
click at [586, 66] on icon "close" at bounding box center [584, 63] width 6 height 6
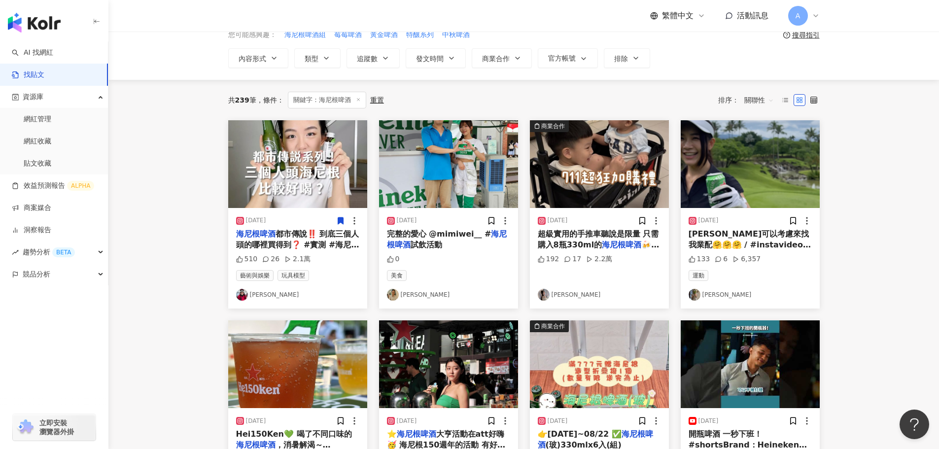
click at [439, 173] on img at bounding box center [448, 164] width 139 height 88
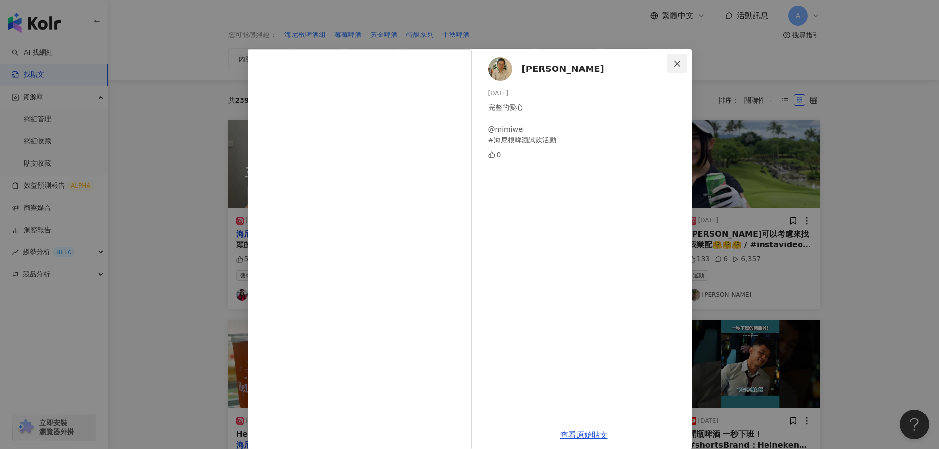
click at [676, 62] on icon "close" at bounding box center [677, 63] width 6 height 6
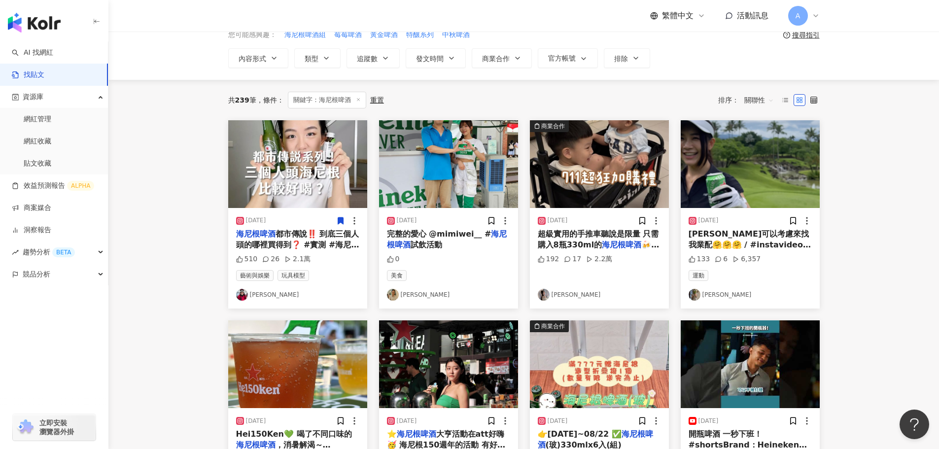
click at [601, 152] on img at bounding box center [599, 164] width 139 height 88
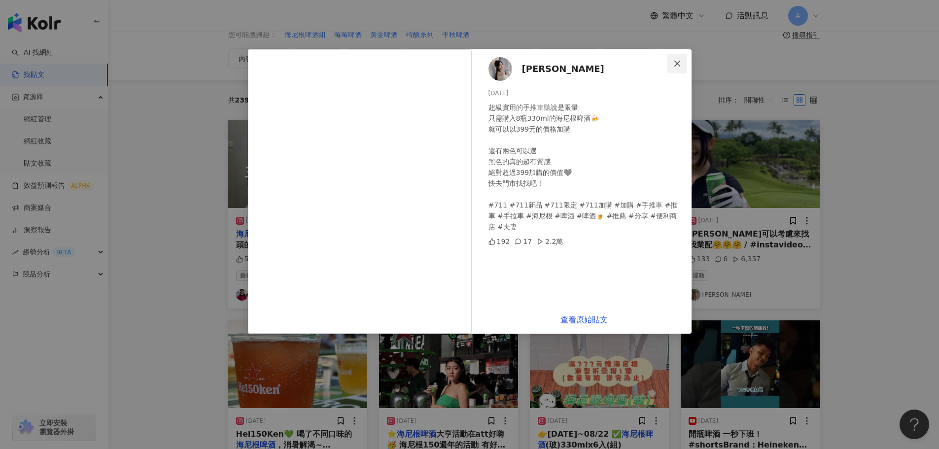
click at [679, 63] on icon "close" at bounding box center [677, 64] width 8 height 8
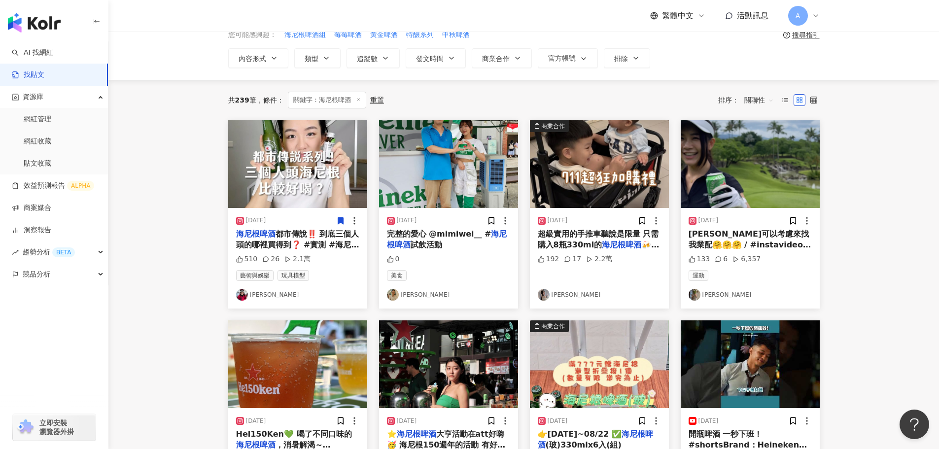
scroll to position [99, 0]
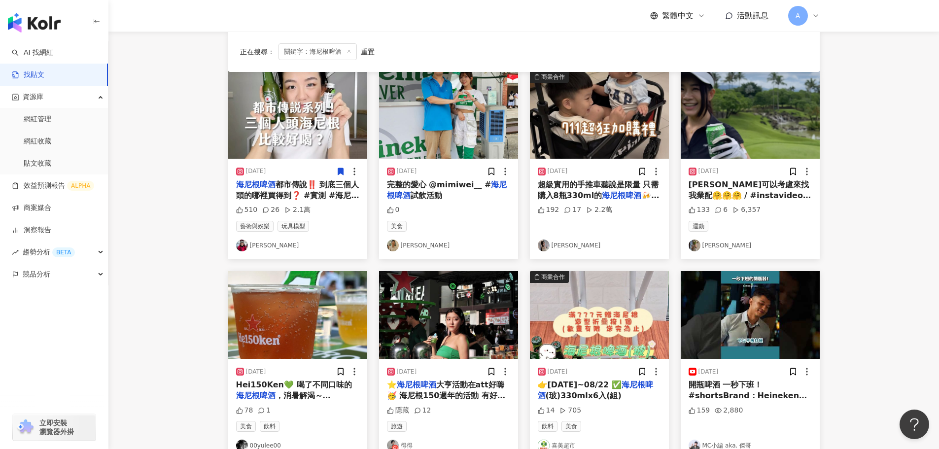
click at [739, 124] on img at bounding box center [750, 115] width 139 height 88
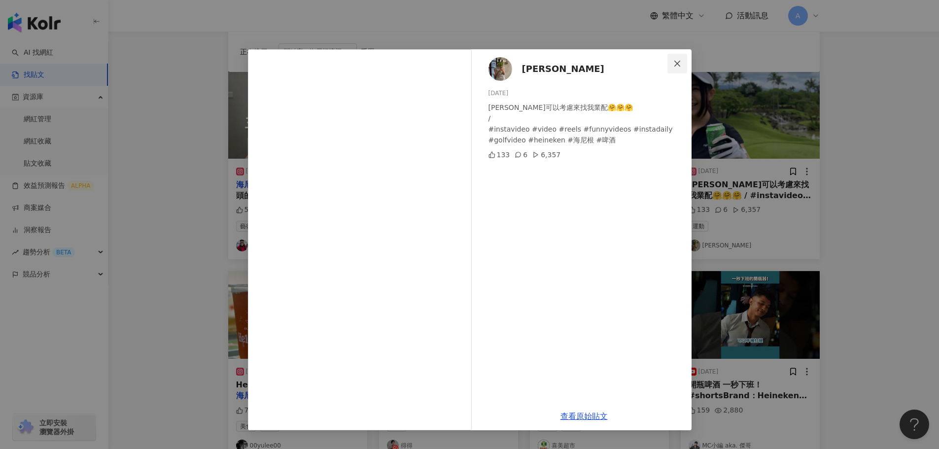
click at [675, 61] on icon "close" at bounding box center [677, 63] width 6 height 6
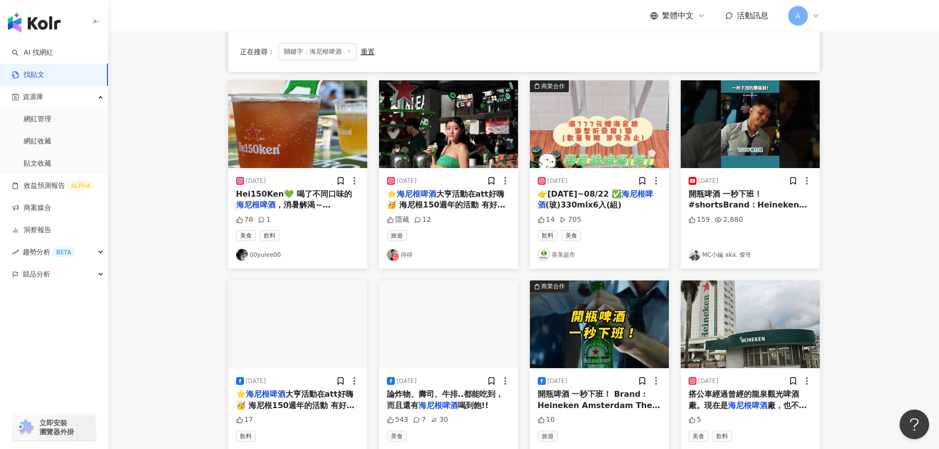
scroll to position [296, 0]
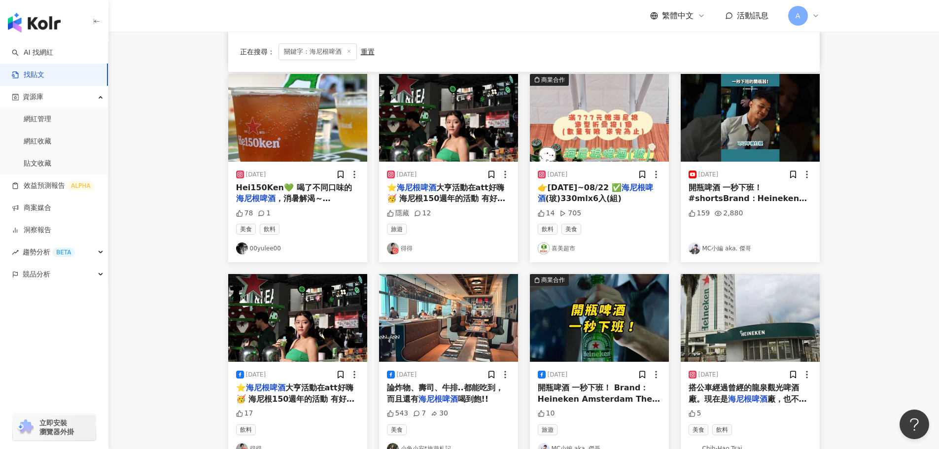
click at [307, 138] on img at bounding box center [297, 118] width 139 height 88
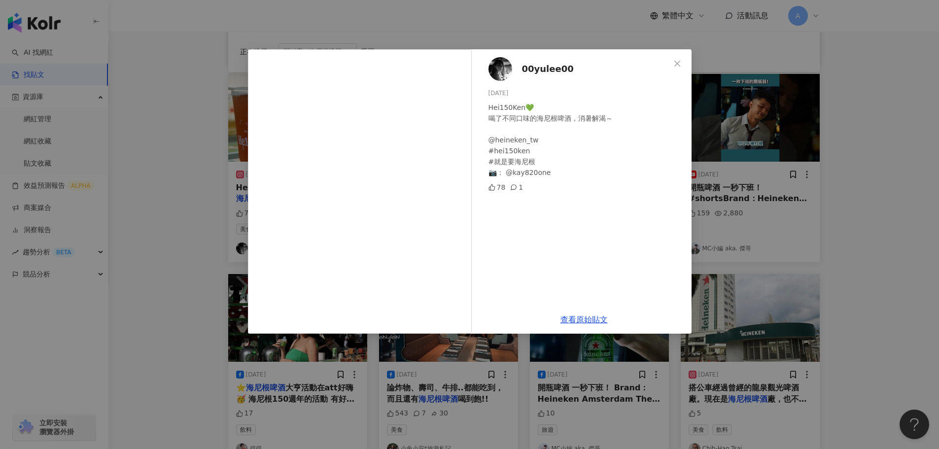
drag, startPoint x: 678, startPoint y: 62, endPoint x: 685, endPoint y: 70, distance: 9.8
click at [678, 62] on icon "close" at bounding box center [677, 63] width 6 height 6
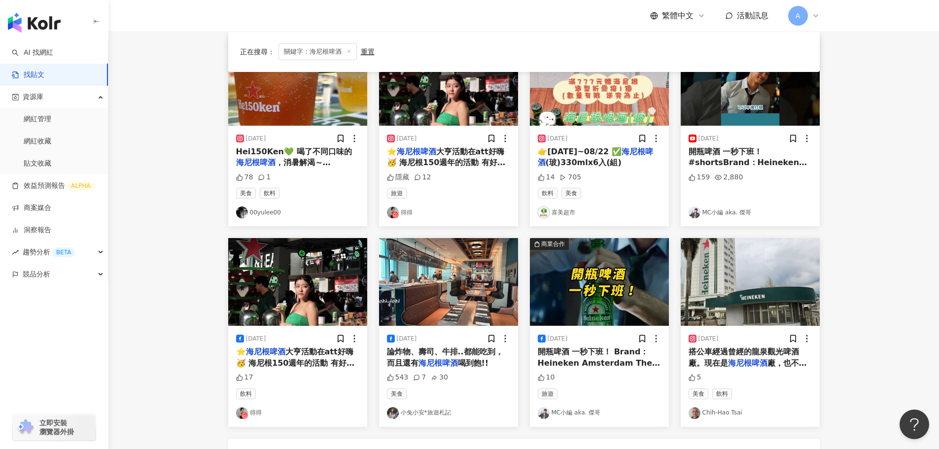
scroll to position [246, 0]
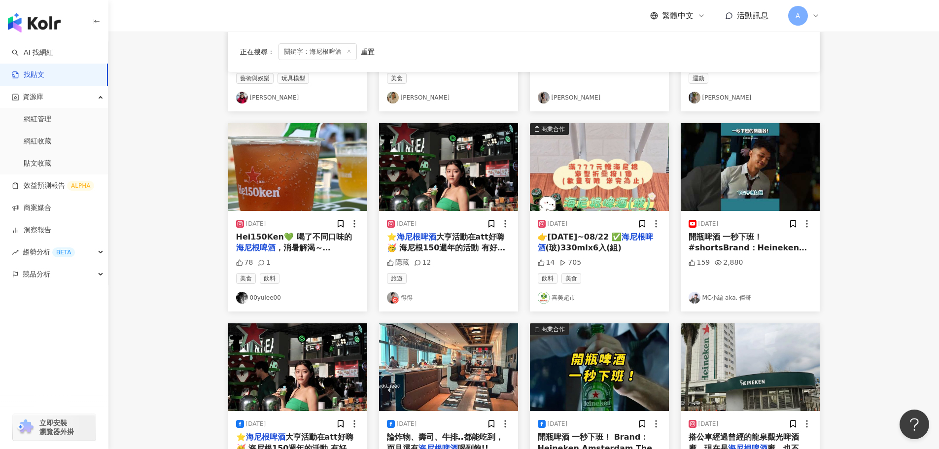
click at [442, 160] on img at bounding box center [448, 167] width 139 height 88
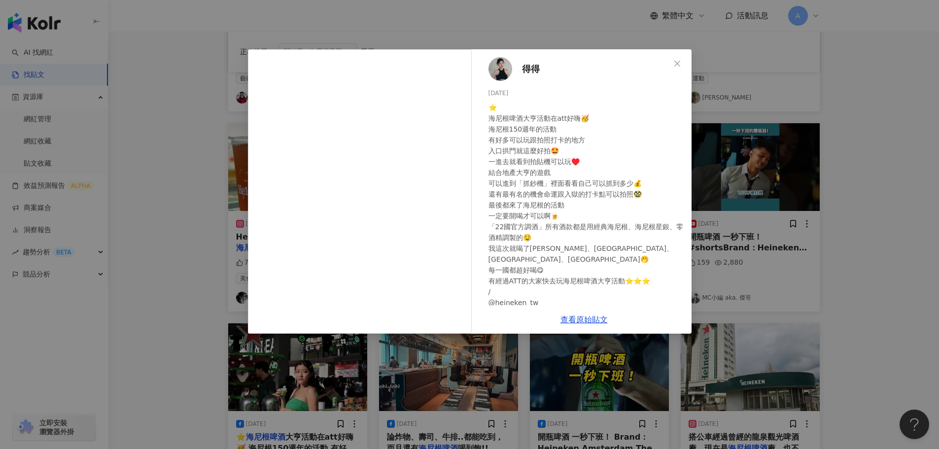
scroll to position [39, 0]
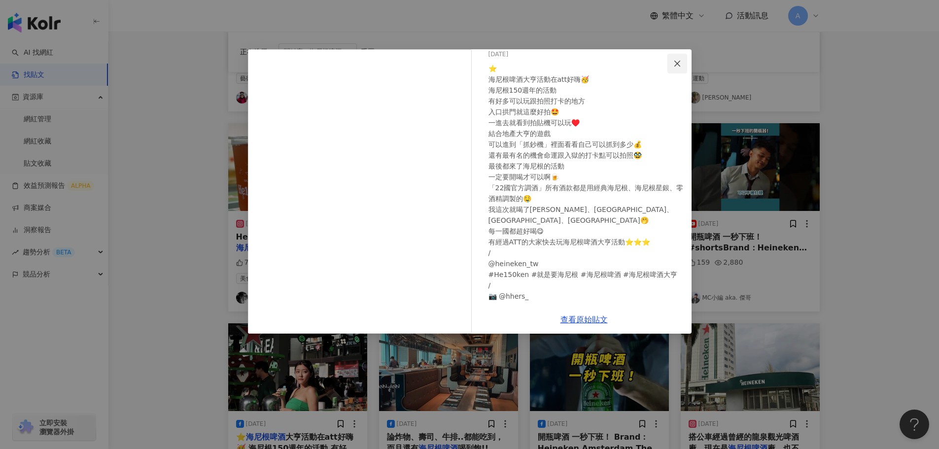
click at [676, 60] on icon "close" at bounding box center [677, 64] width 8 height 8
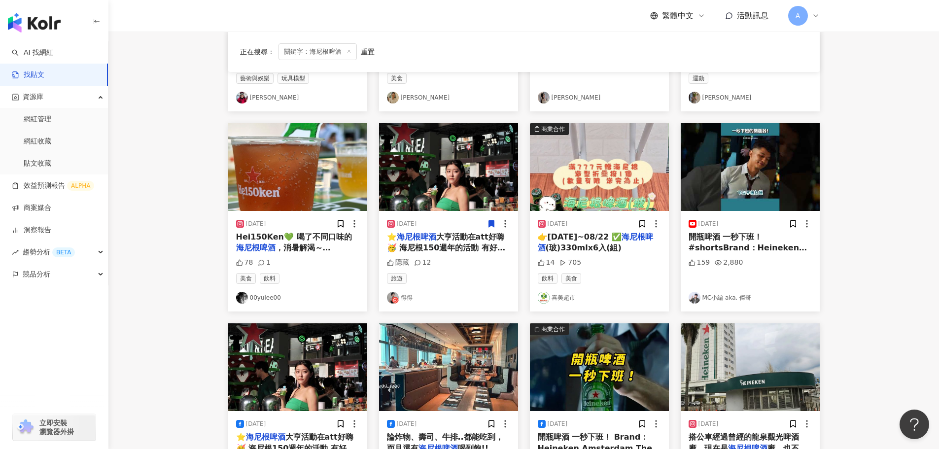
click at [491, 225] on icon at bounding box center [491, 223] width 5 height 7
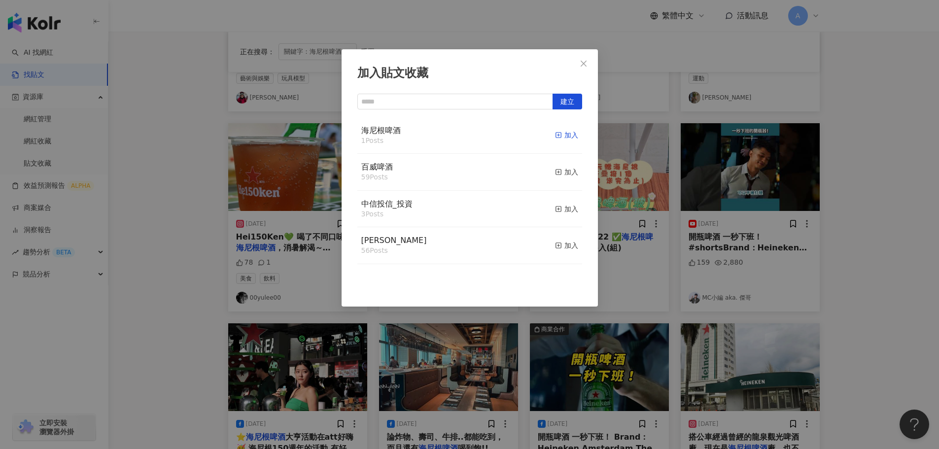
click at [555, 135] on icon "button" at bounding box center [558, 135] width 7 height 7
click at [585, 67] on icon "close" at bounding box center [584, 64] width 8 height 8
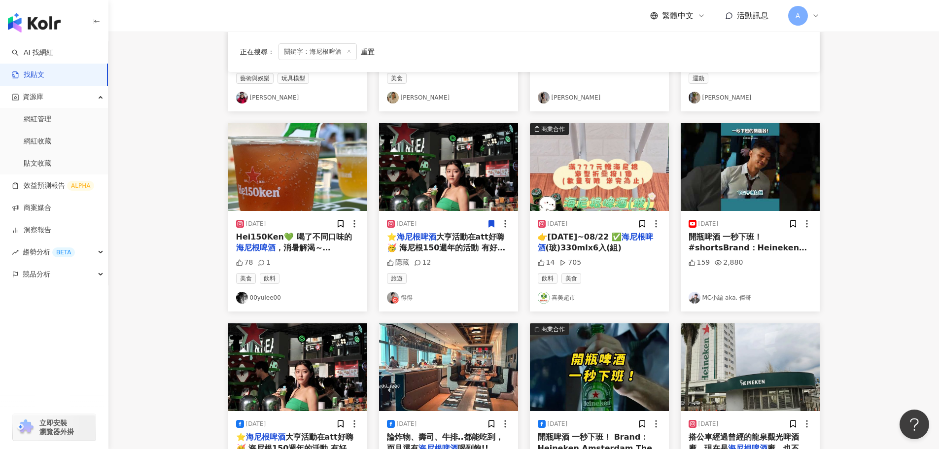
click at [609, 183] on img at bounding box center [599, 167] width 139 height 88
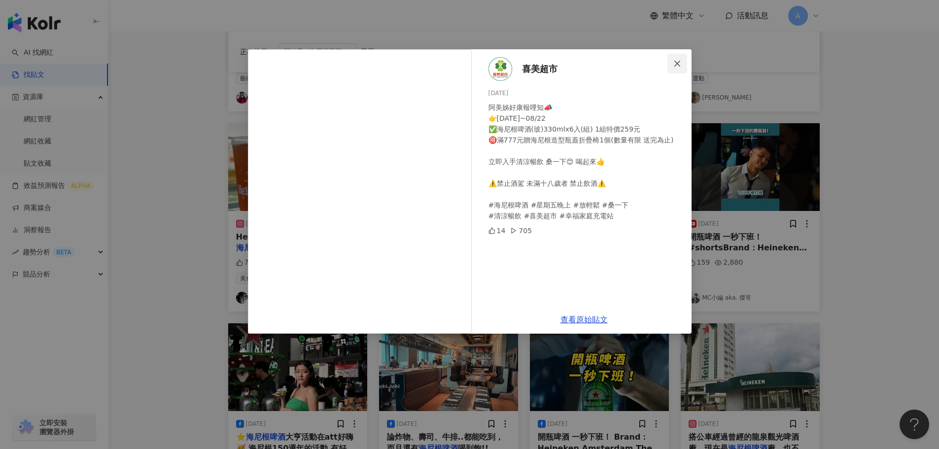
click at [676, 62] on icon "close" at bounding box center [677, 63] width 6 height 6
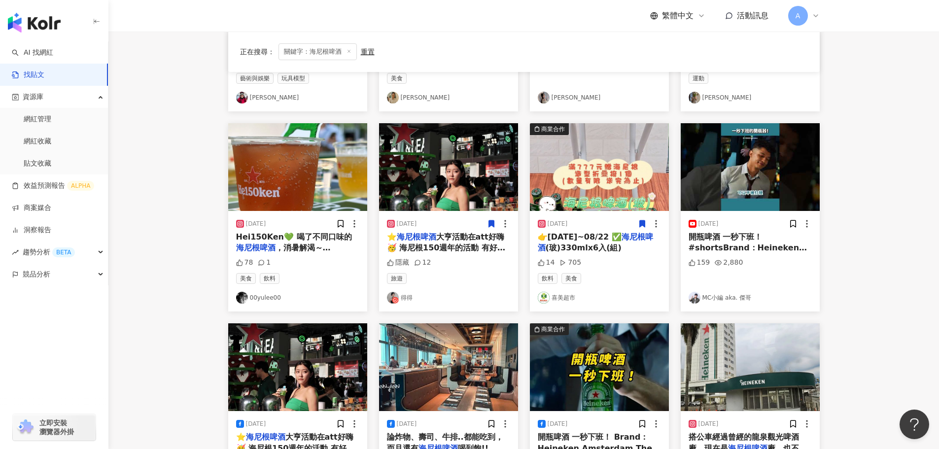
click at [642, 226] on icon at bounding box center [641, 223] width 5 height 7
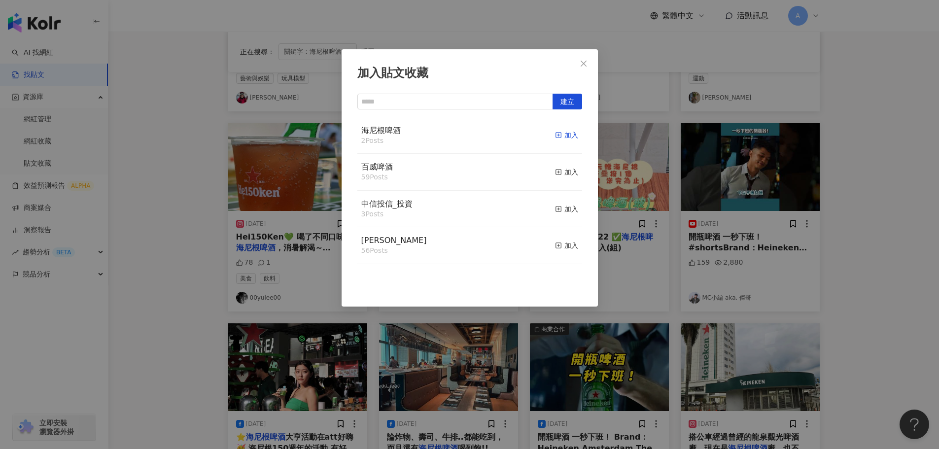
click at [556, 136] on rect "button" at bounding box center [558, 135] width 5 height 5
click at [587, 64] on icon "close" at bounding box center [584, 64] width 8 height 8
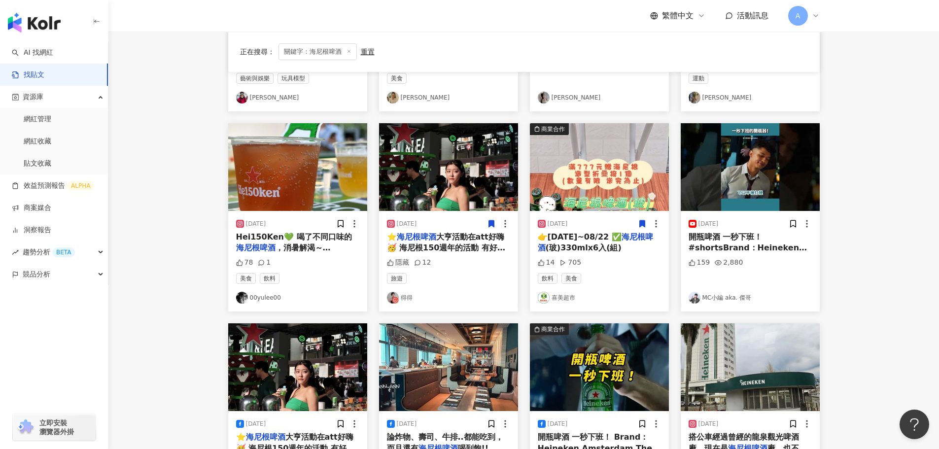
click at [728, 154] on img at bounding box center [750, 167] width 139 height 88
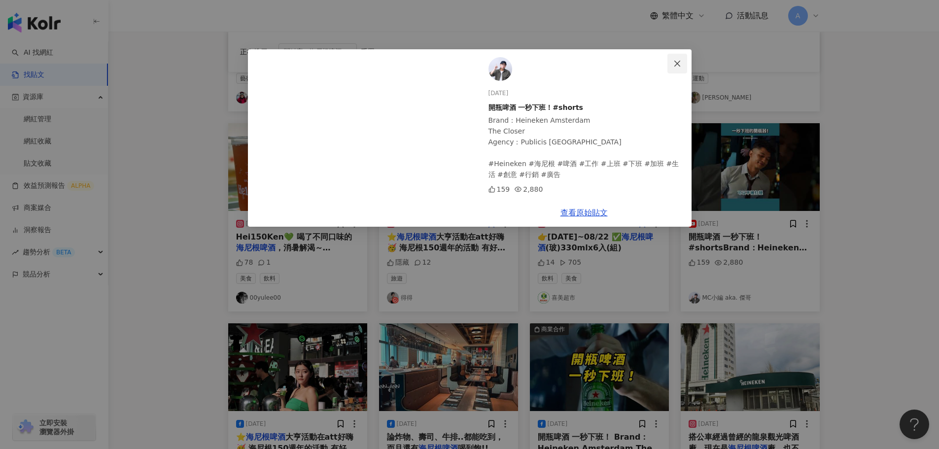
click at [673, 61] on icon "close" at bounding box center [677, 64] width 8 height 8
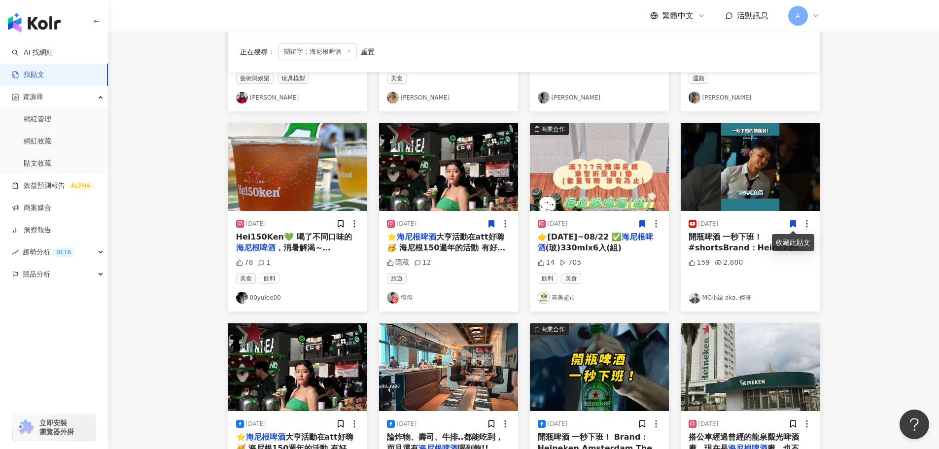
click at [790, 225] on icon at bounding box center [792, 223] width 5 height 7
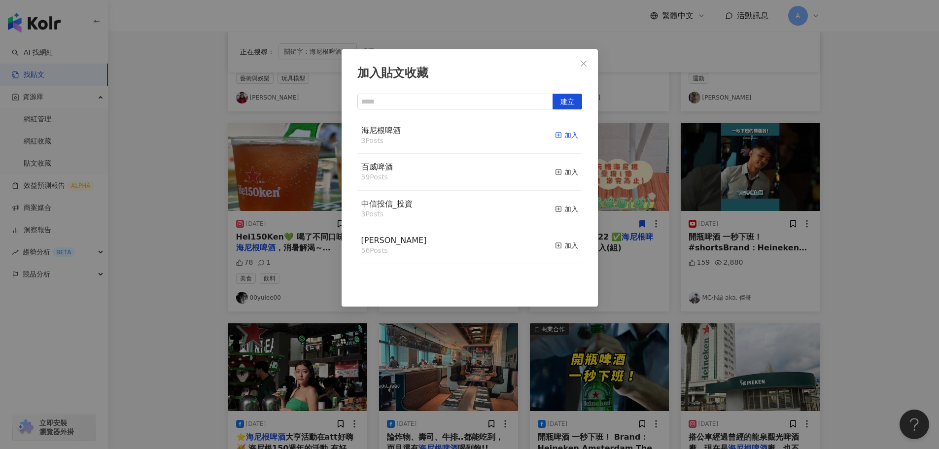
click at [556, 136] on rect "button" at bounding box center [558, 135] width 5 height 5
click at [586, 67] on icon "close" at bounding box center [584, 64] width 8 height 8
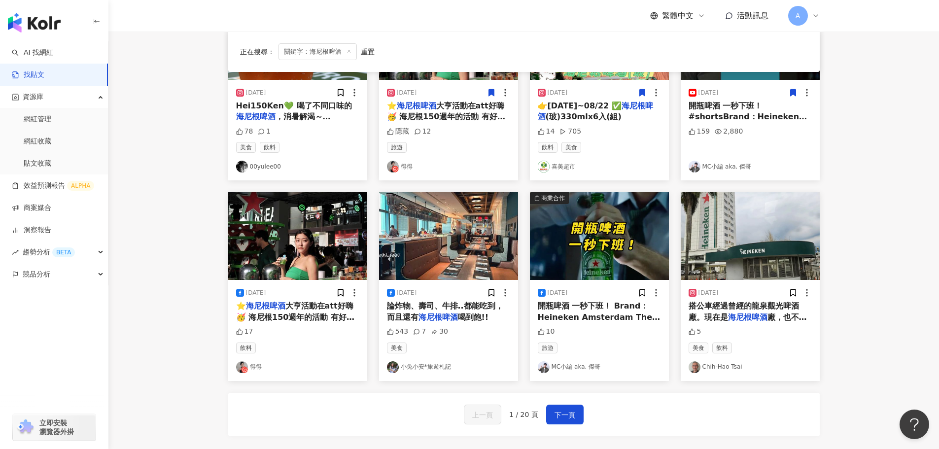
scroll to position [394, 0]
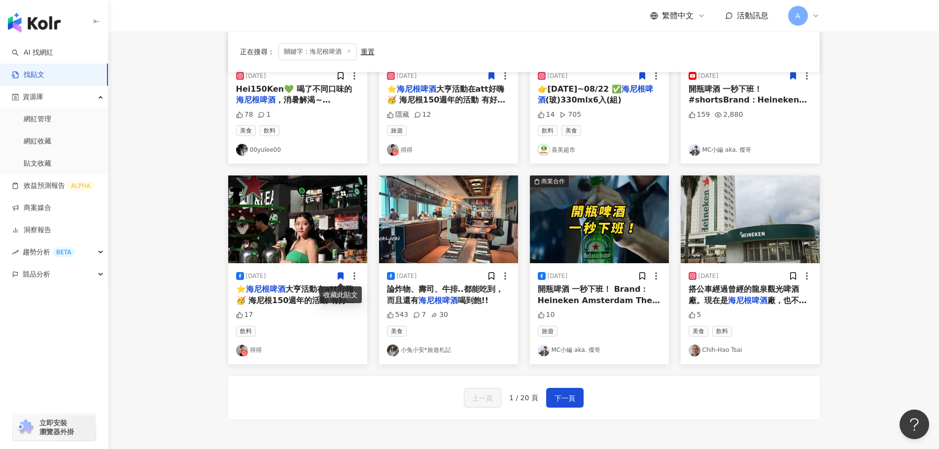
click at [342, 274] on icon at bounding box center [340, 276] width 5 height 7
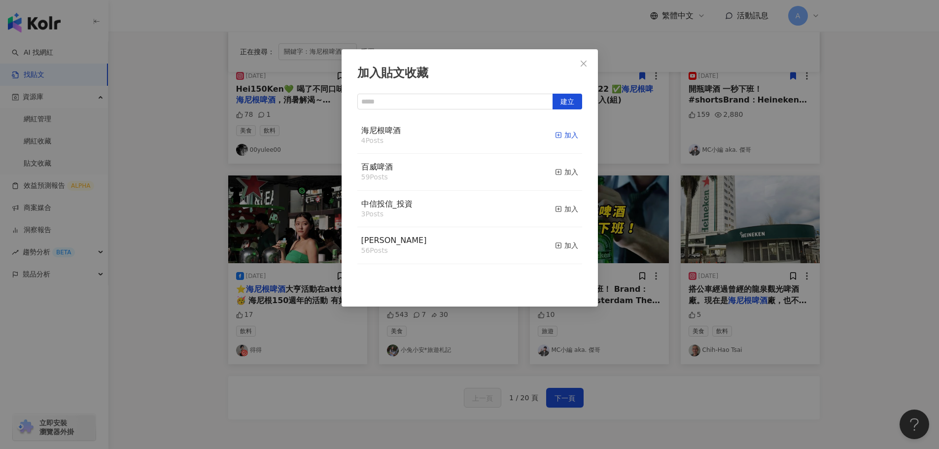
click at [562, 136] on div "加入" at bounding box center [566, 135] width 23 height 11
drag, startPoint x: 583, startPoint y: 61, endPoint x: 627, endPoint y: 93, distance: 54.0
click at [586, 61] on icon "close" at bounding box center [584, 64] width 8 height 8
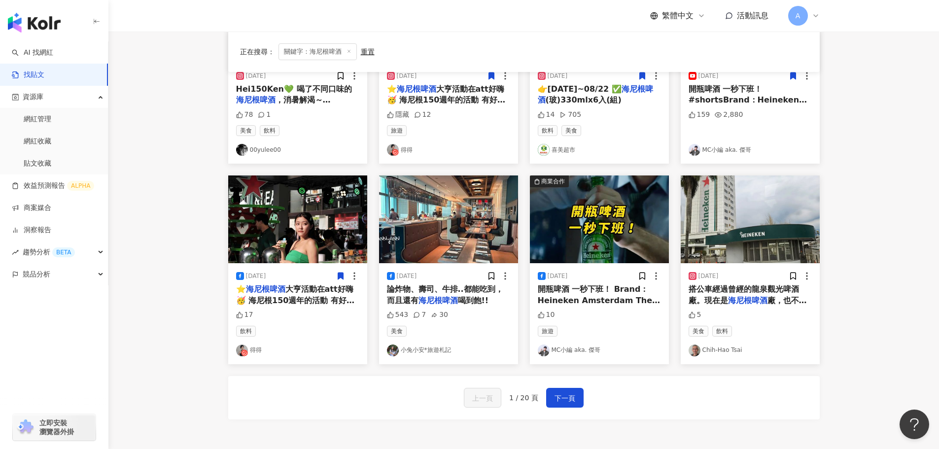
click at [443, 226] on img at bounding box center [448, 220] width 139 height 88
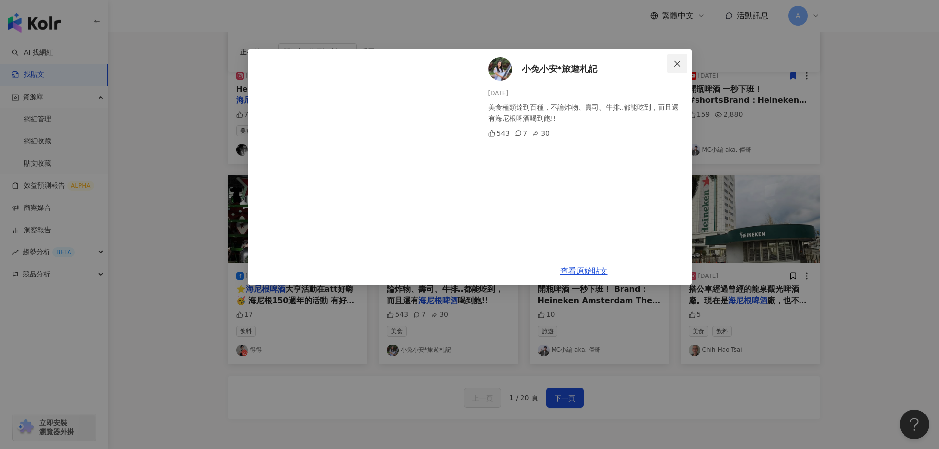
click at [680, 65] on icon "close" at bounding box center [677, 64] width 8 height 8
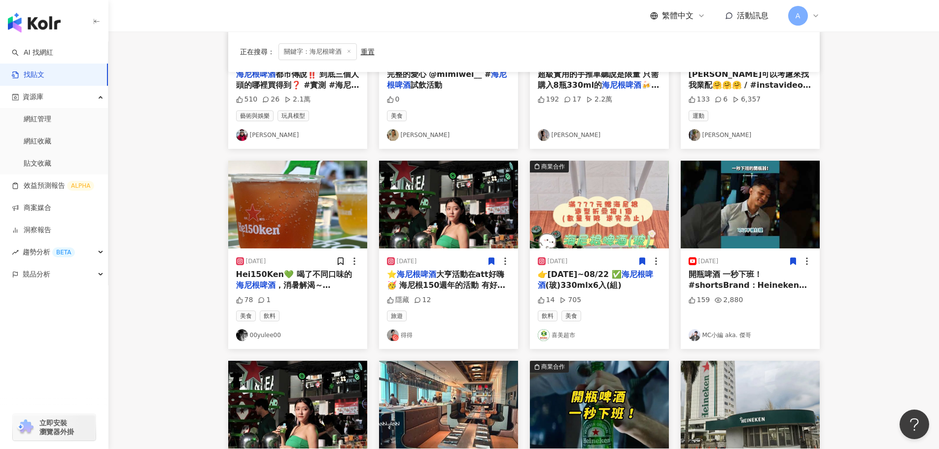
scroll to position [296, 0]
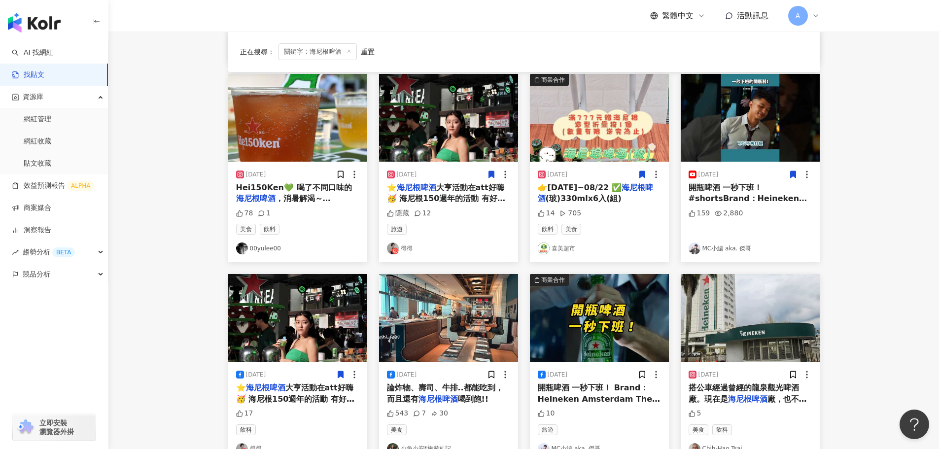
click at [601, 304] on img at bounding box center [599, 318] width 139 height 88
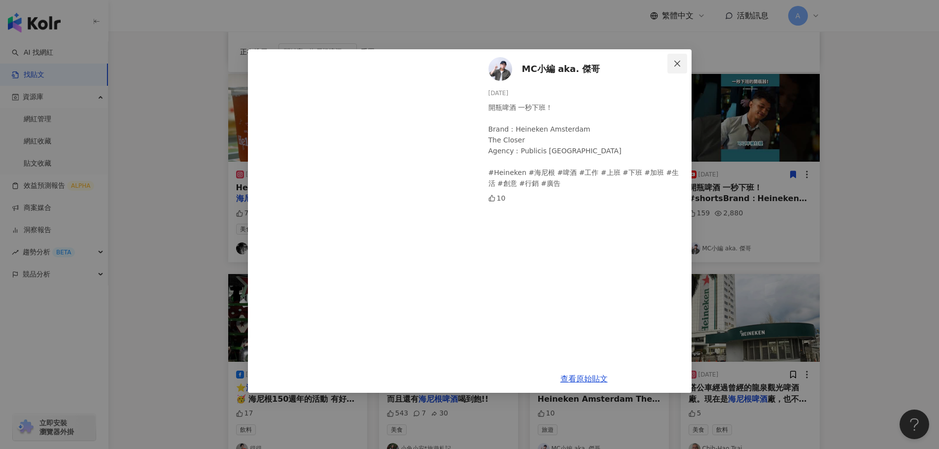
click at [678, 62] on icon "close" at bounding box center [677, 64] width 8 height 8
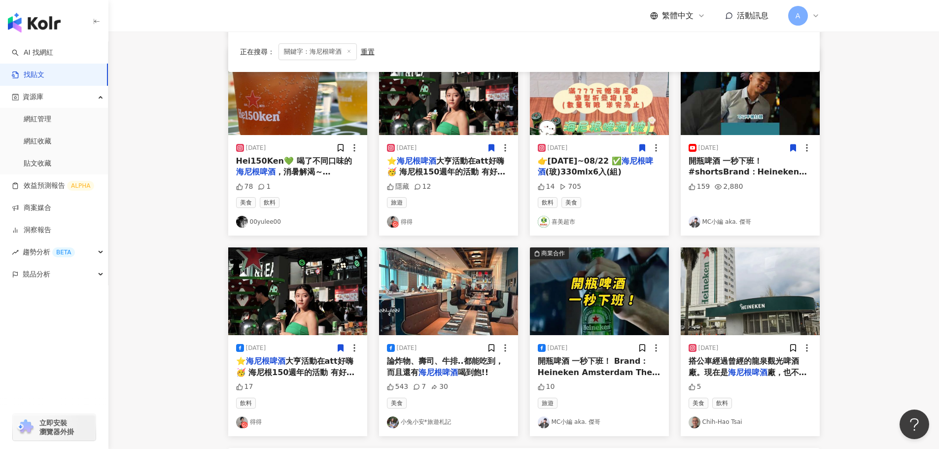
scroll to position [345, 0]
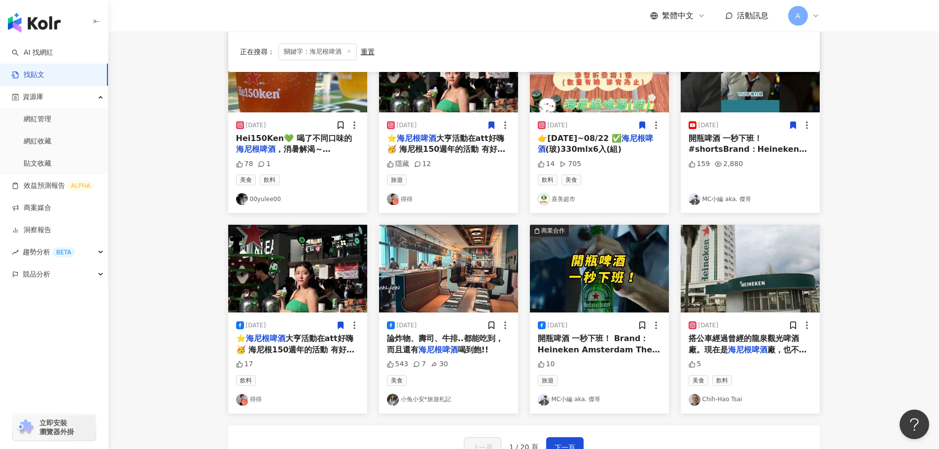
click at [160, 244] on main "不分平台 ***** 台灣 搜尋 您可能感興趣： 海尼根啤酒組 莓莓啤酒 黃金啤酒 特釀系列 中秋啤酒 搜尋指引 內容形式 類型 追蹤數 發文時間 商業合作 …" at bounding box center [523, 89] width 831 height 807
click at [642, 327] on icon at bounding box center [641, 325] width 5 height 7
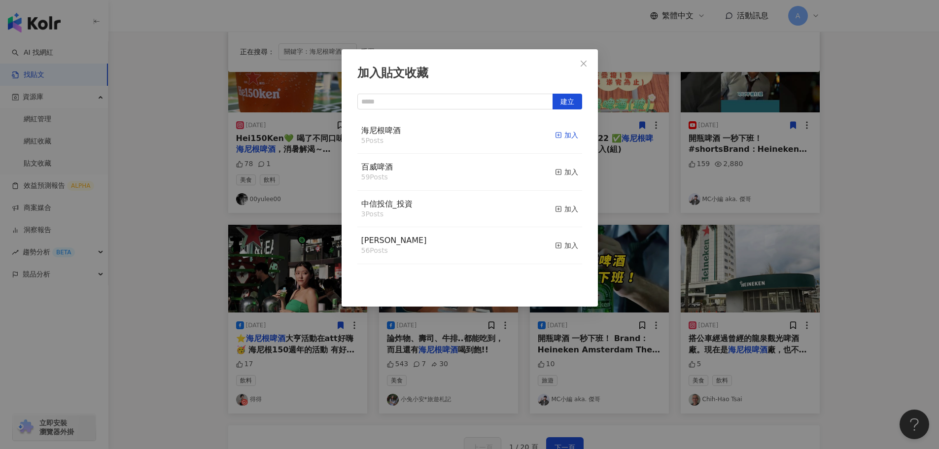
click at [557, 134] on div "加入" at bounding box center [566, 135] width 23 height 11
click at [583, 65] on icon "close" at bounding box center [584, 63] width 6 height 6
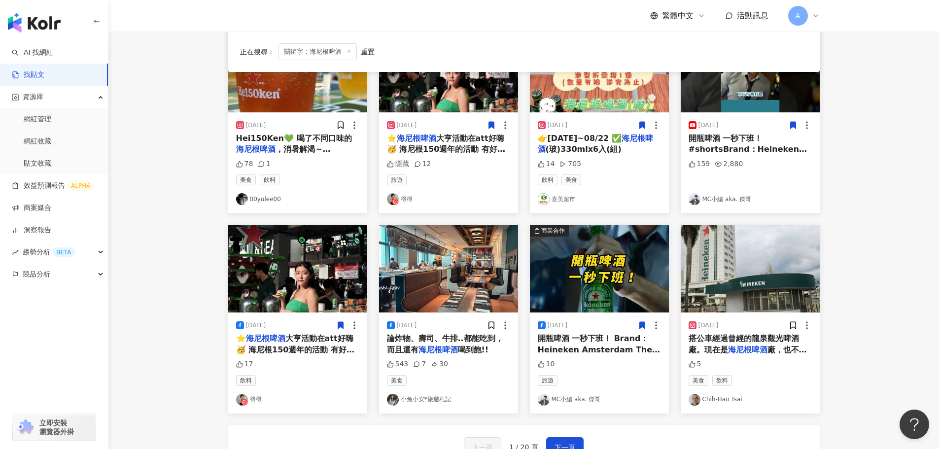
click at [748, 272] on img at bounding box center [750, 269] width 139 height 88
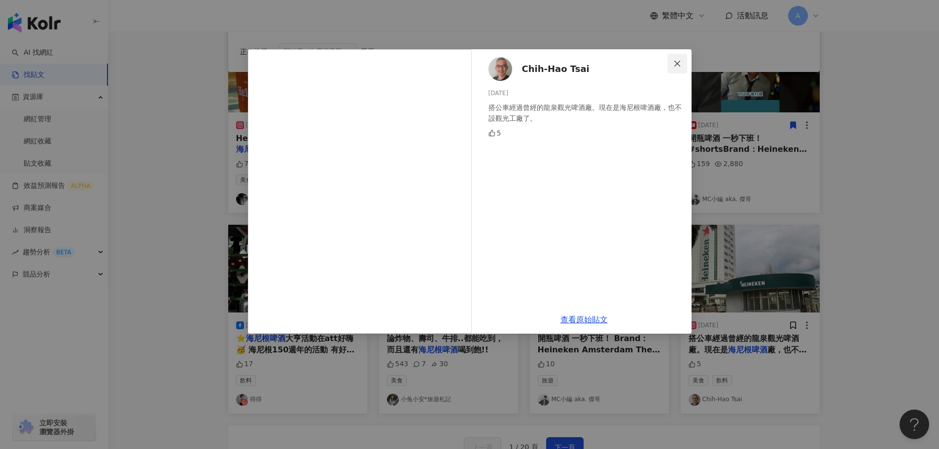
click at [673, 62] on icon "close" at bounding box center [677, 64] width 8 height 8
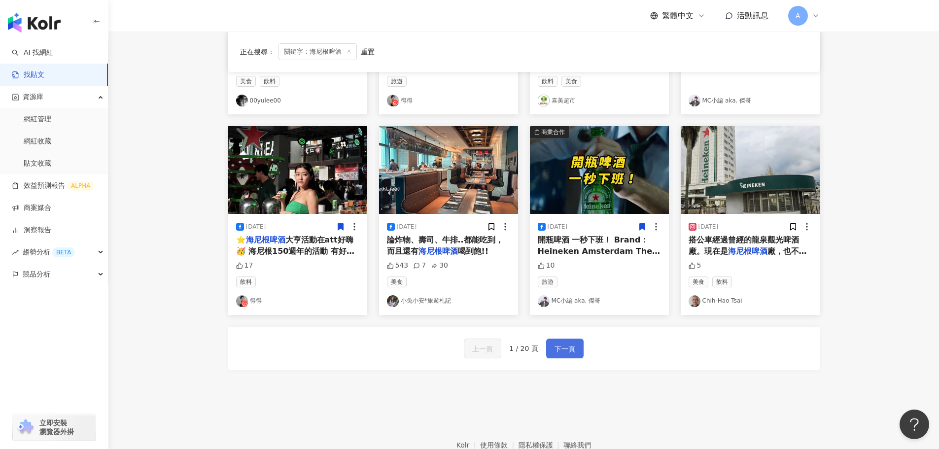
click at [558, 351] on span "下一頁" at bounding box center [565, 349] width 21 height 12
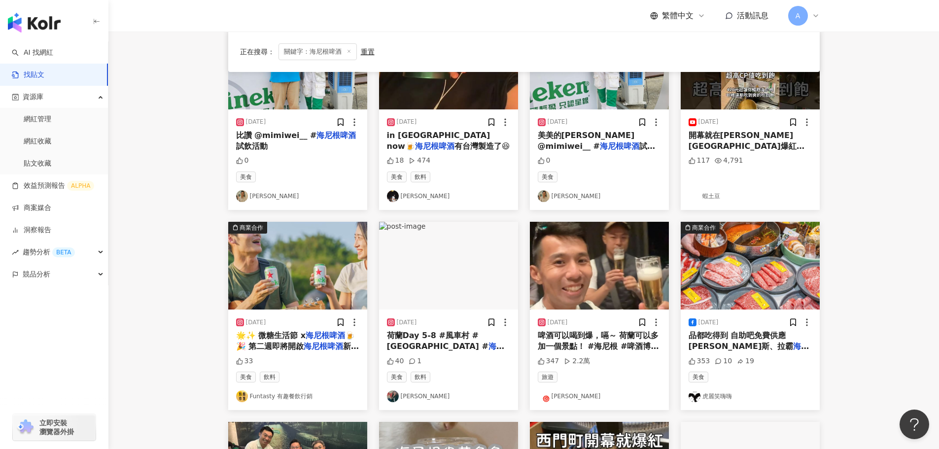
scroll to position [0, 0]
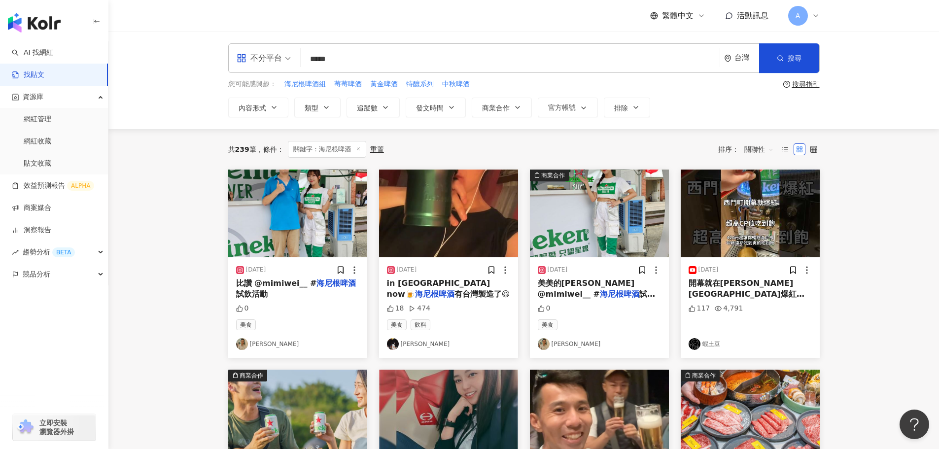
click at [474, 214] on img at bounding box center [448, 214] width 139 height 88
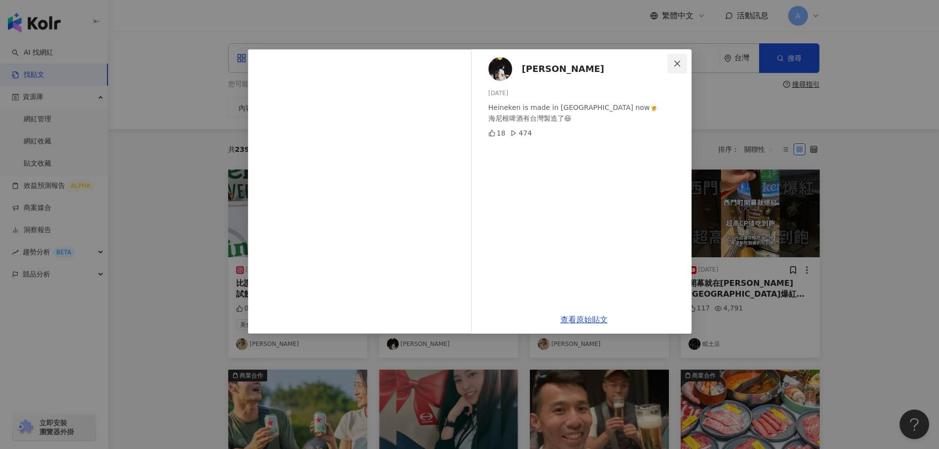
click at [678, 66] on icon "close" at bounding box center [677, 64] width 8 height 8
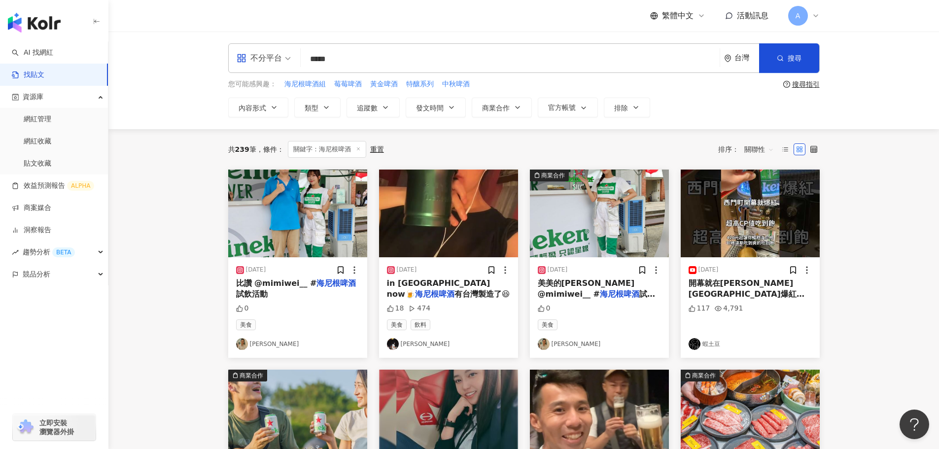
scroll to position [49, 0]
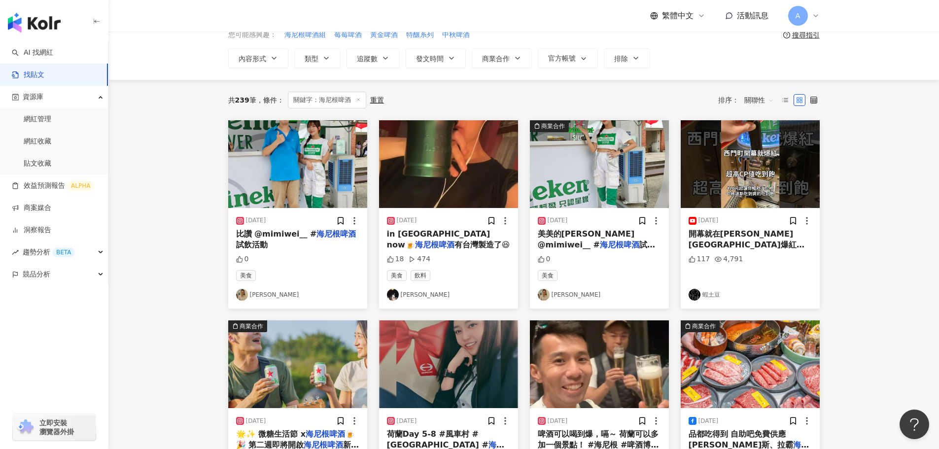
click at [603, 185] on img at bounding box center [599, 164] width 139 height 88
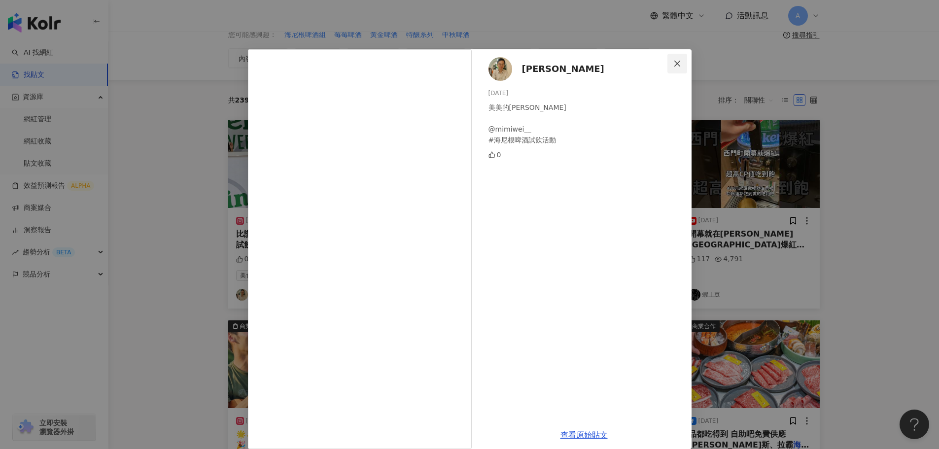
click at [675, 70] on button "Close" at bounding box center [678, 64] width 20 height 20
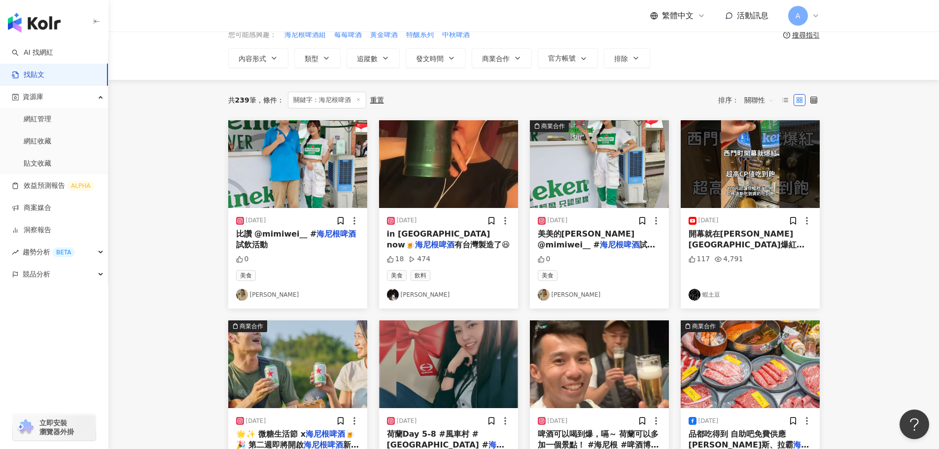
click at [763, 169] on img at bounding box center [750, 164] width 139 height 88
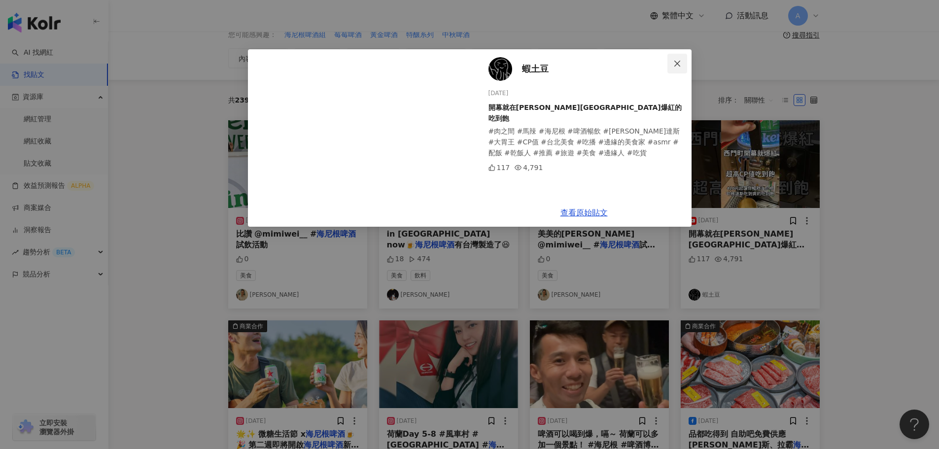
click at [679, 64] on icon "close" at bounding box center [677, 64] width 8 height 8
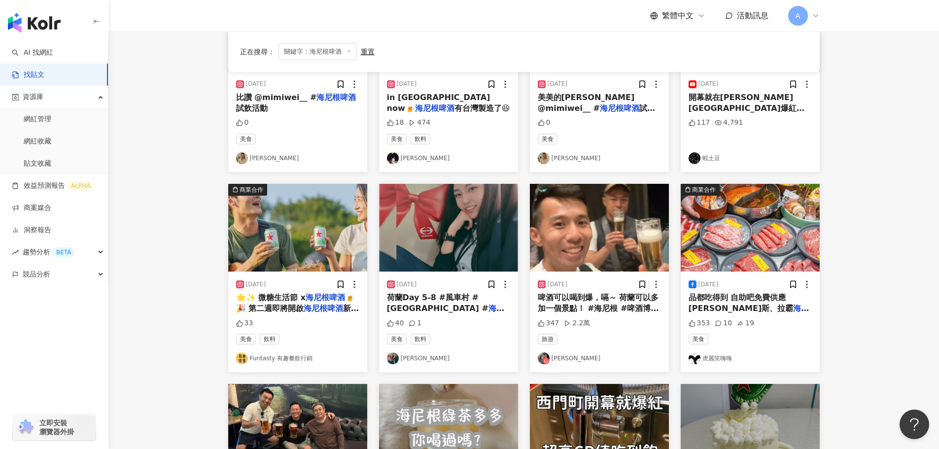
scroll to position [197, 0]
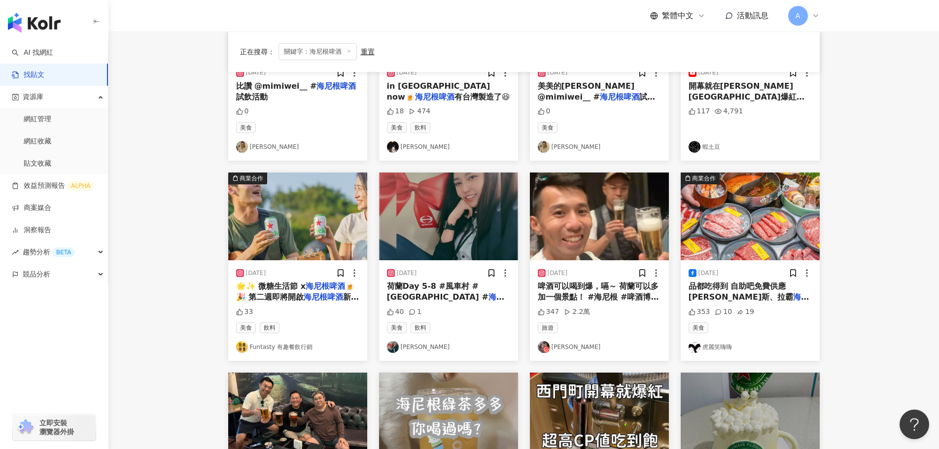
click at [289, 231] on img at bounding box center [297, 217] width 139 height 88
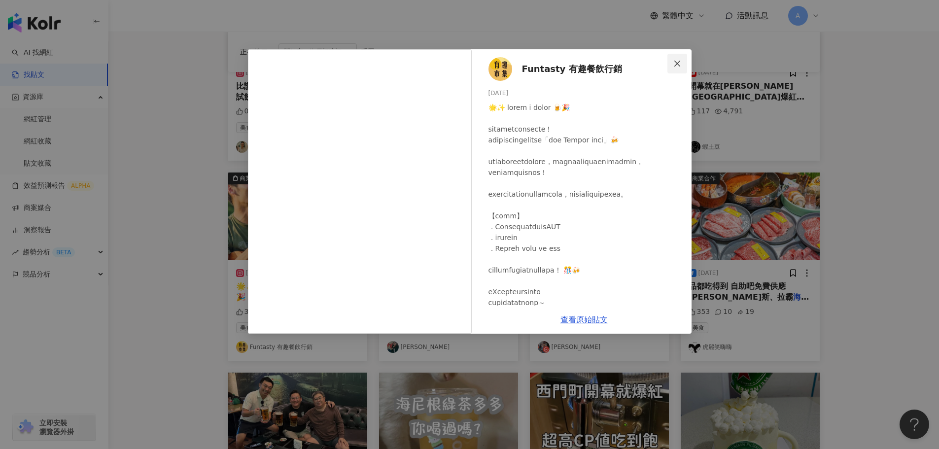
click at [680, 62] on icon "close" at bounding box center [677, 64] width 8 height 8
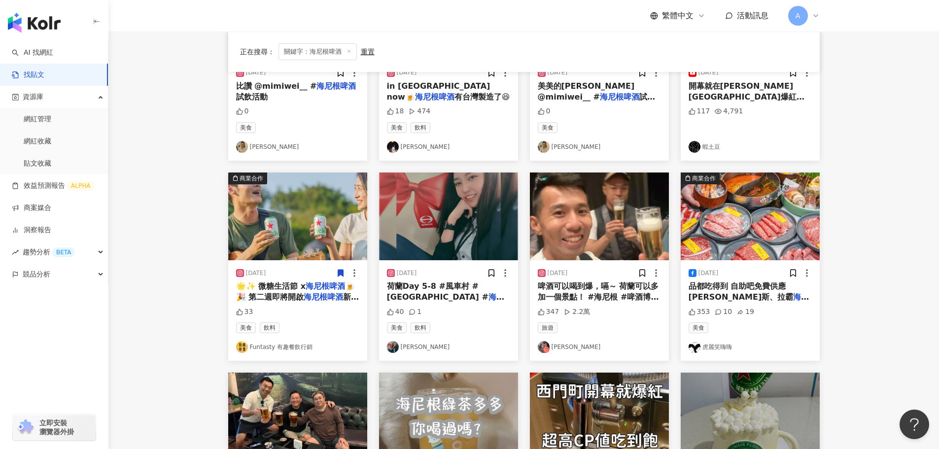
click at [341, 273] on icon at bounding box center [340, 273] width 5 height 7
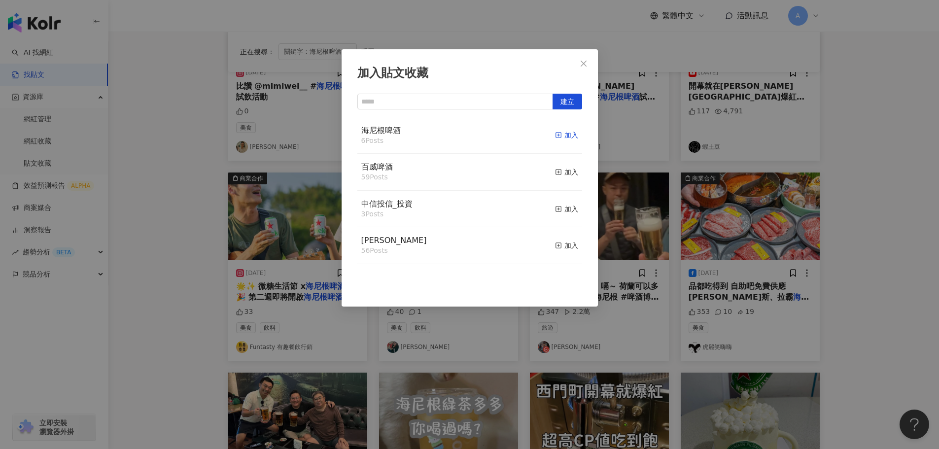
click at [561, 135] on div "加入" at bounding box center [566, 135] width 23 height 11
click at [585, 64] on icon "close" at bounding box center [584, 64] width 8 height 8
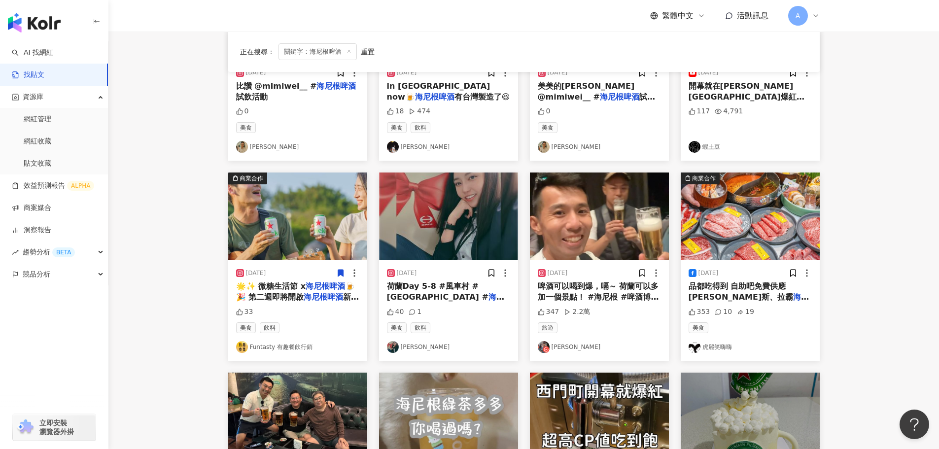
click at [468, 229] on img at bounding box center [448, 217] width 139 height 88
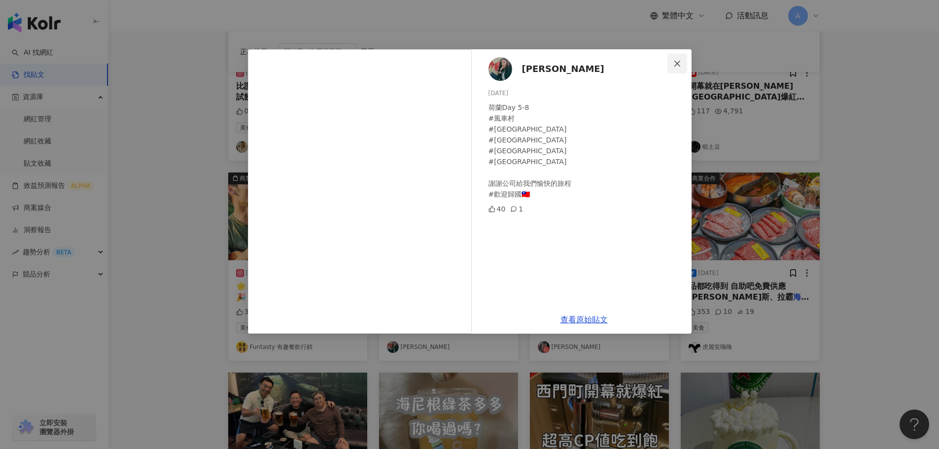
click at [685, 60] on span "Close" at bounding box center [678, 64] width 20 height 8
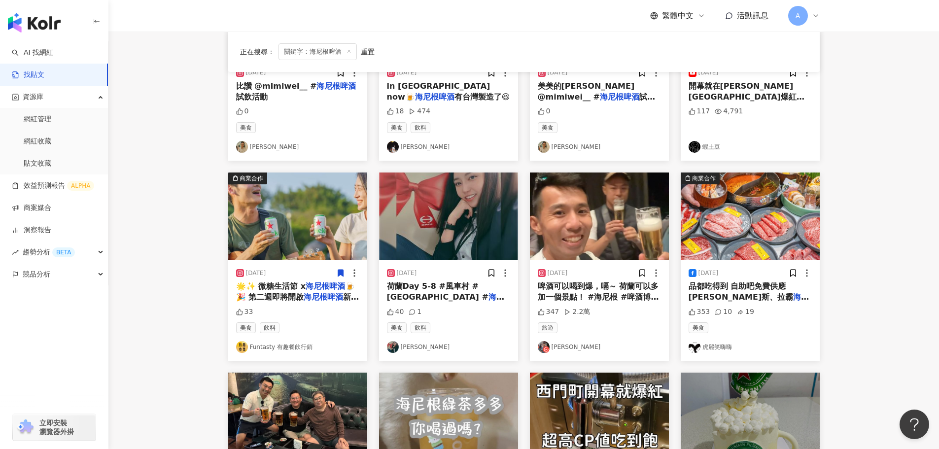
click at [593, 228] on img at bounding box center [599, 217] width 139 height 88
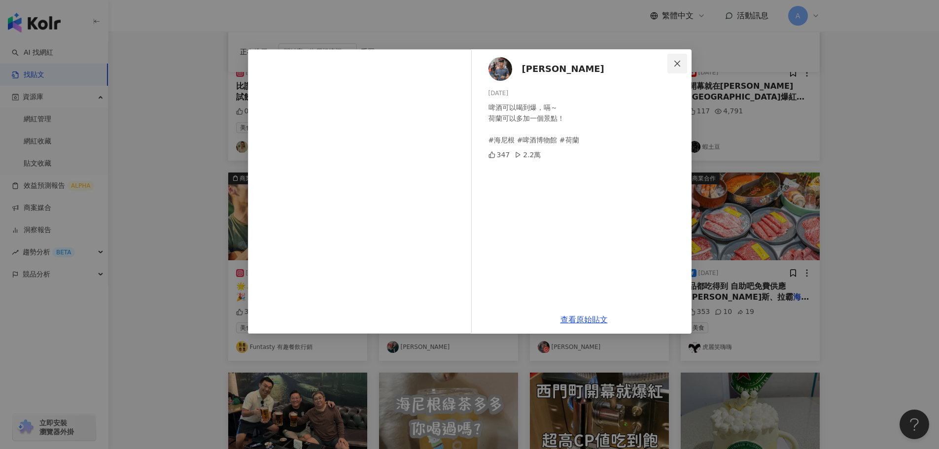
click at [673, 63] on icon "close" at bounding box center [677, 64] width 8 height 8
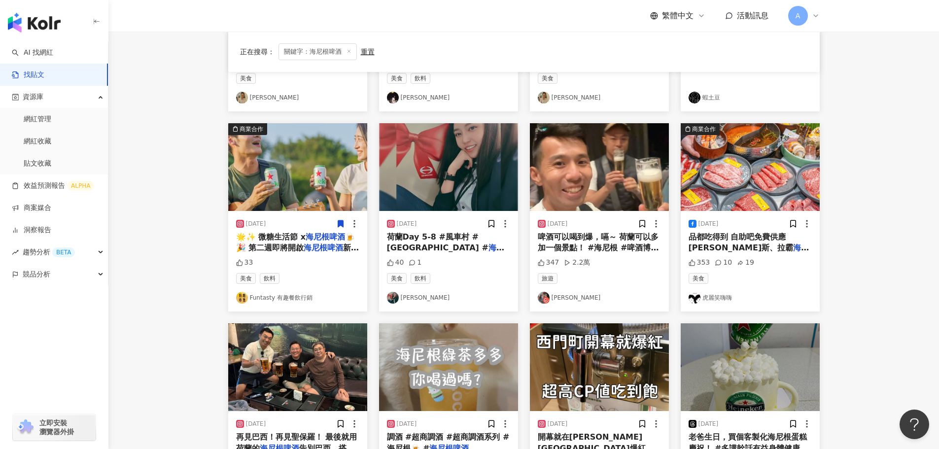
scroll to position [444, 0]
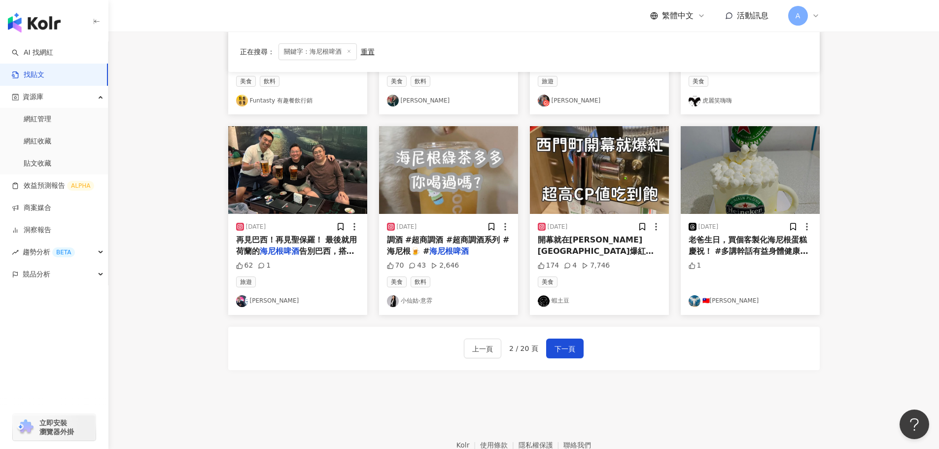
click at [292, 172] on img at bounding box center [297, 170] width 139 height 88
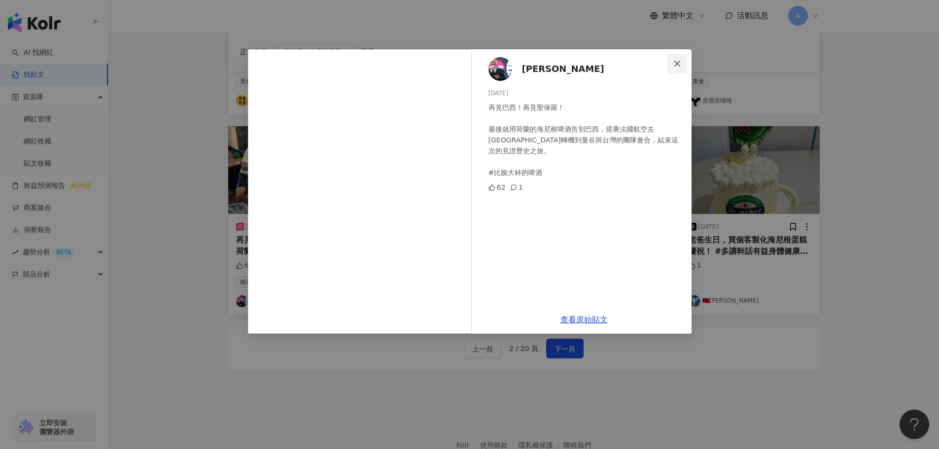
click at [677, 62] on icon "close" at bounding box center [677, 64] width 8 height 8
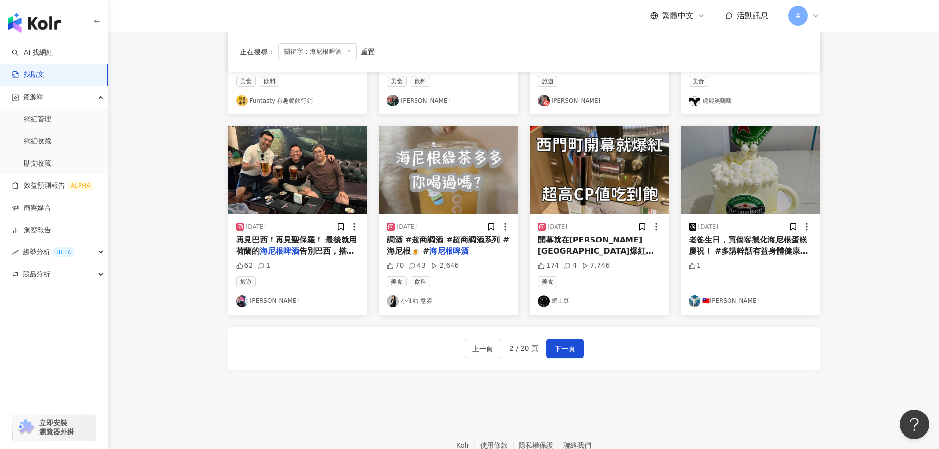
click at [432, 172] on img at bounding box center [448, 170] width 139 height 88
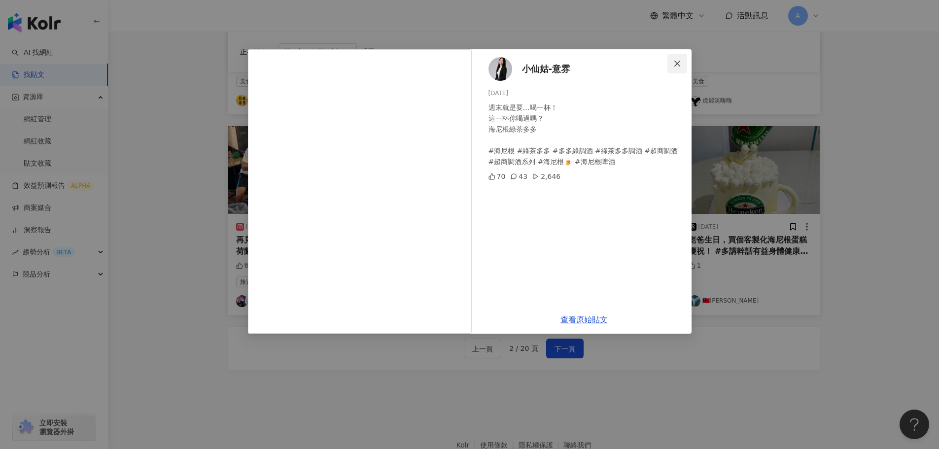
click at [676, 61] on icon "close" at bounding box center [677, 64] width 8 height 8
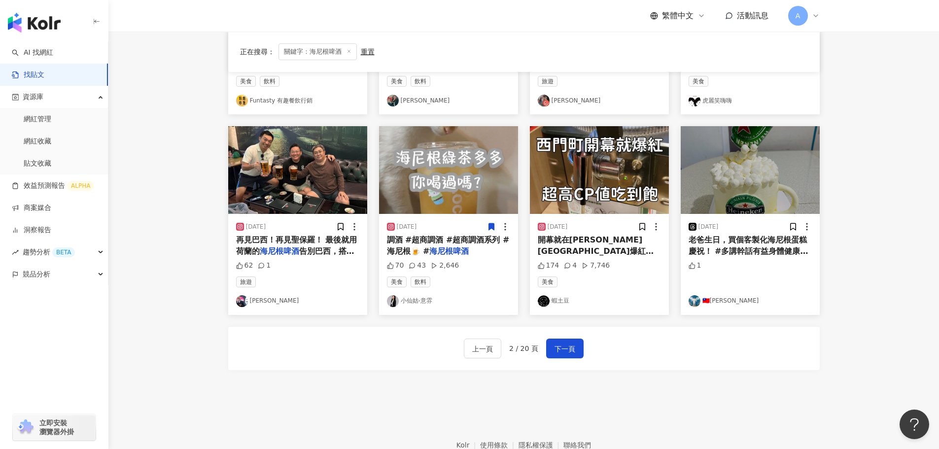
drag, startPoint x: 488, startPoint y: 228, endPoint x: 491, endPoint y: 223, distance: 5.7
click at [491, 224] on icon at bounding box center [491, 227] width 5 height 7
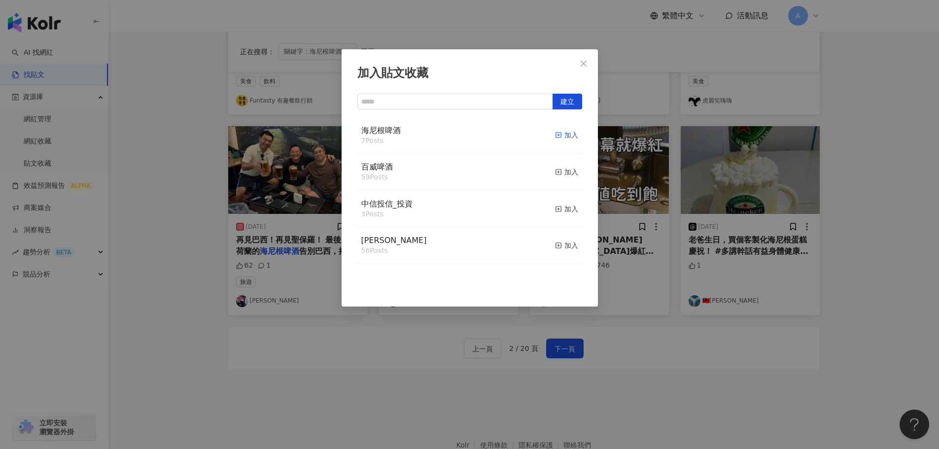
click at [562, 137] on div "加入" at bounding box center [566, 135] width 23 height 11
click at [583, 69] on button "Close" at bounding box center [584, 64] width 20 height 20
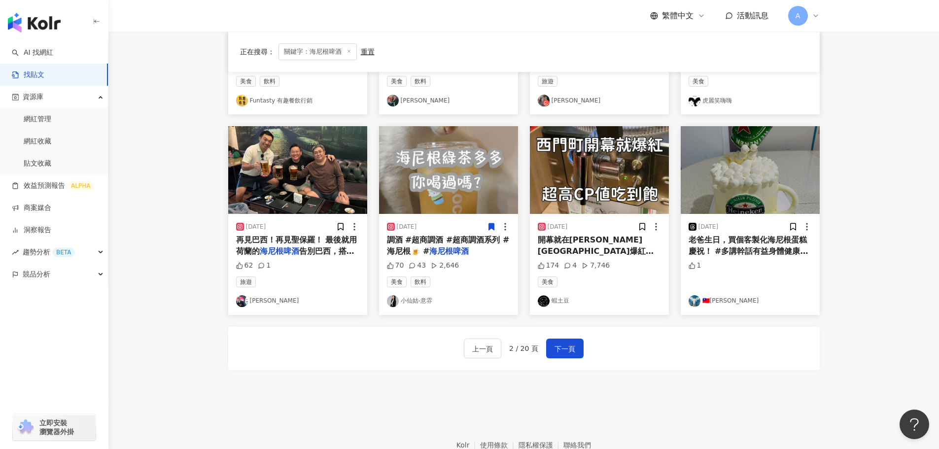
click at [637, 172] on img at bounding box center [599, 170] width 139 height 88
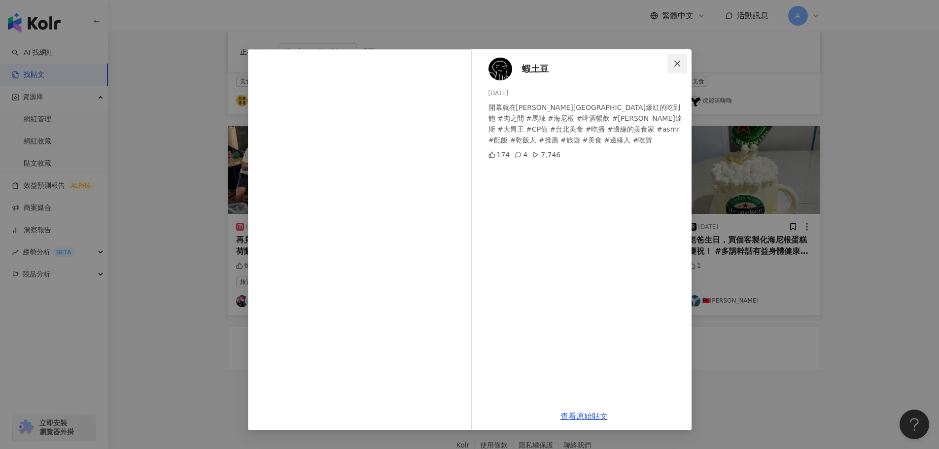
click at [678, 68] on button "Close" at bounding box center [678, 64] width 20 height 20
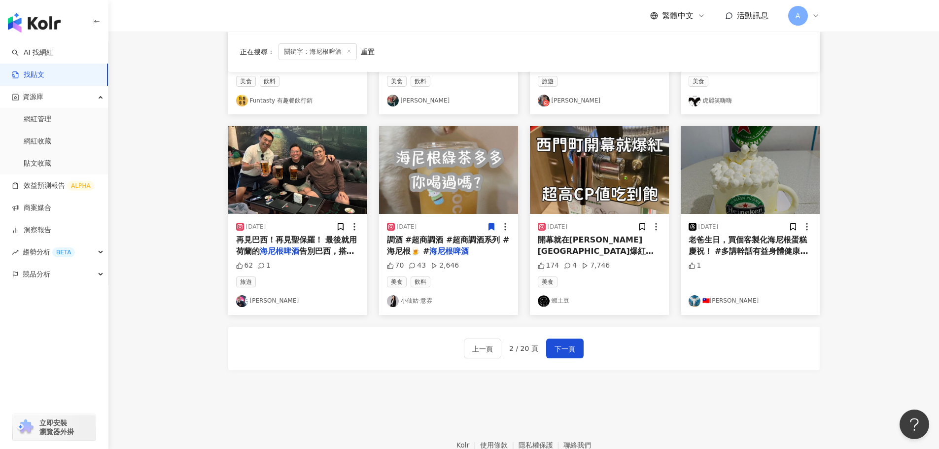
click at [764, 194] on img at bounding box center [750, 170] width 139 height 88
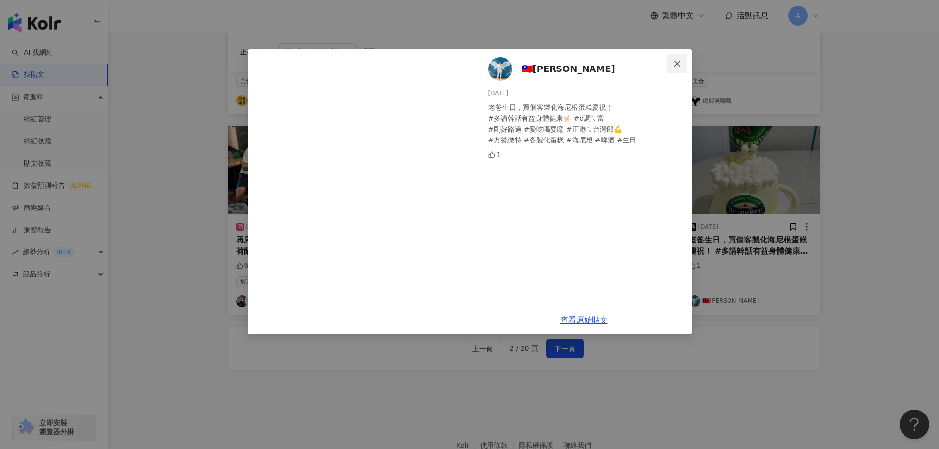
click at [679, 62] on icon "close" at bounding box center [677, 63] width 6 height 6
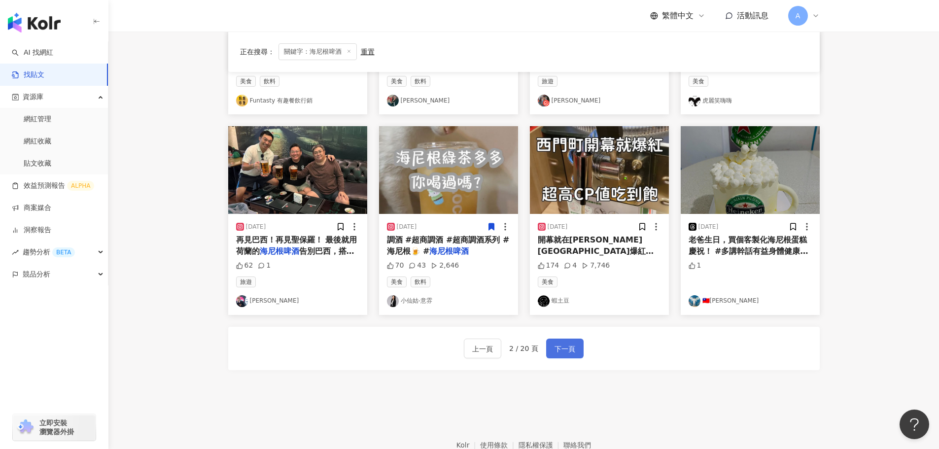
click at [567, 350] on span "下一頁" at bounding box center [565, 349] width 21 height 12
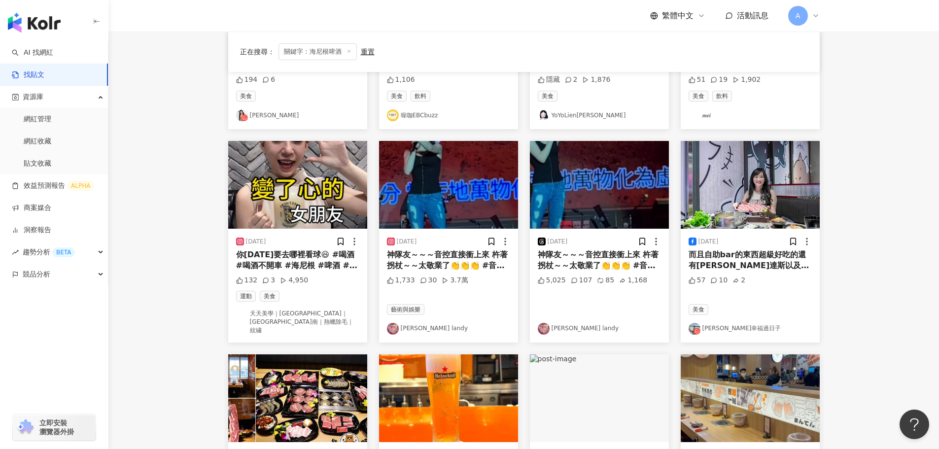
scroll to position [54, 0]
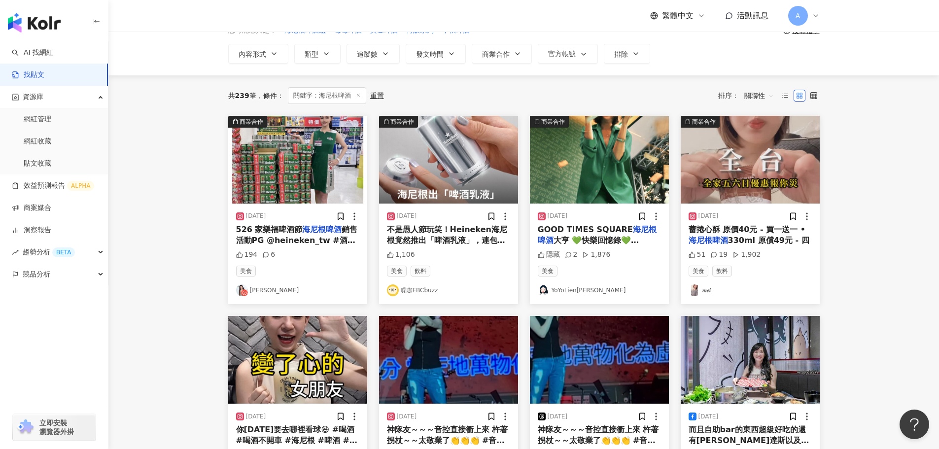
click at [297, 161] on img at bounding box center [297, 160] width 139 height 88
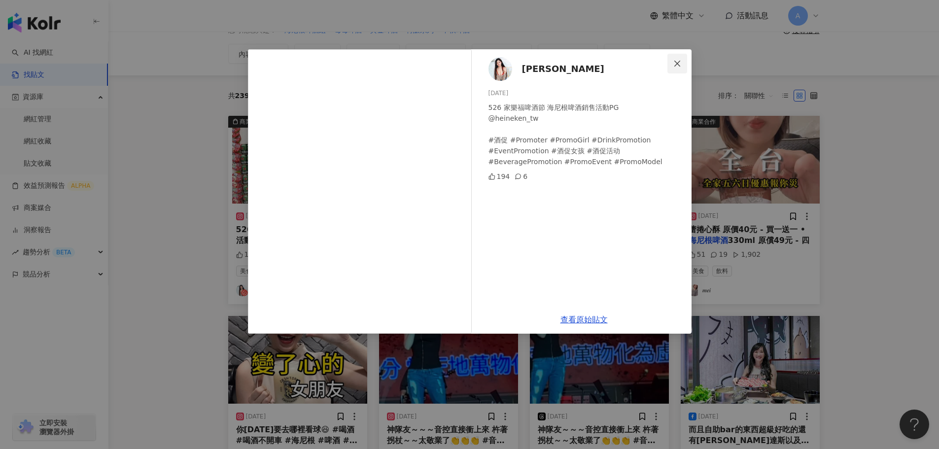
click at [674, 65] on icon "close" at bounding box center [677, 64] width 8 height 8
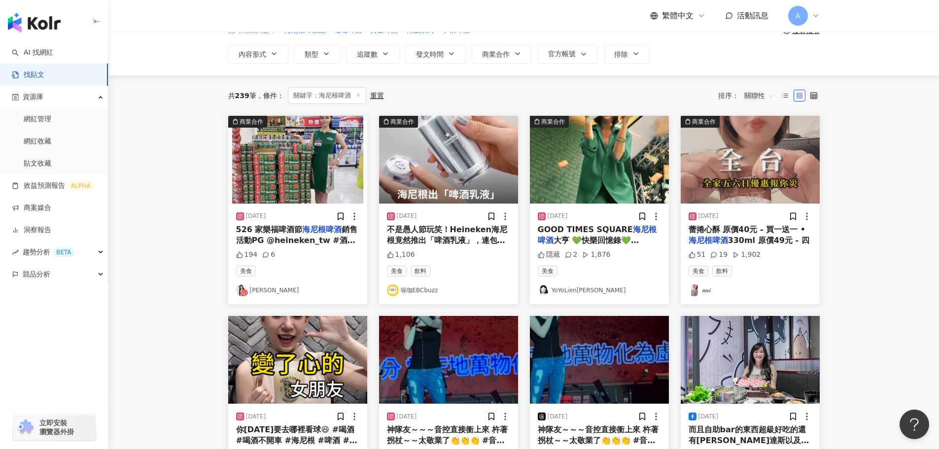
click at [301, 178] on img at bounding box center [297, 160] width 139 height 88
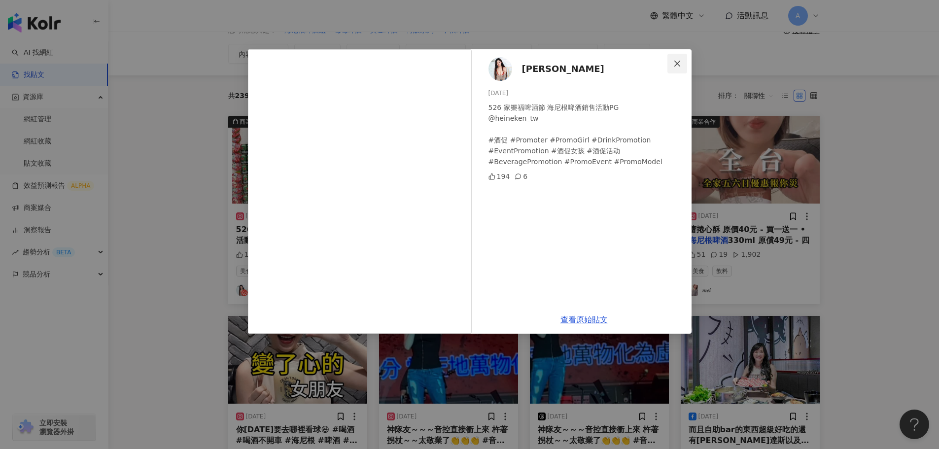
click at [677, 65] on icon "close" at bounding box center [677, 64] width 8 height 8
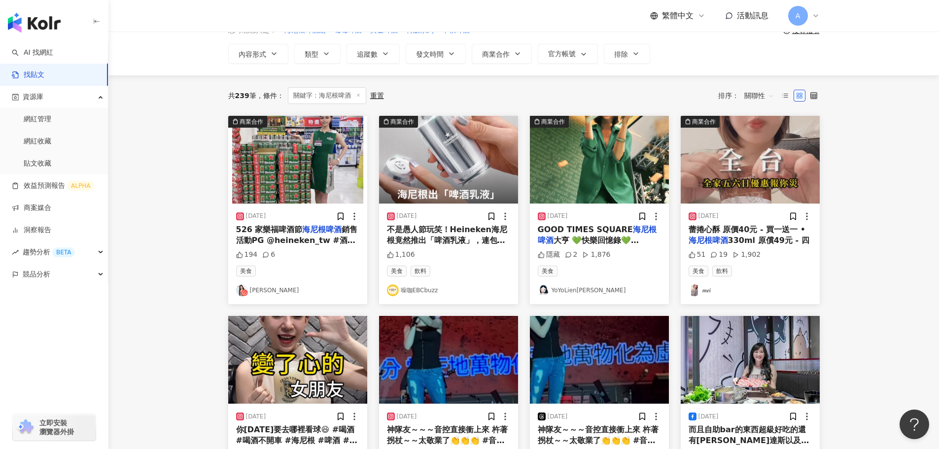
click at [453, 180] on img at bounding box center [448, 160] width 139 height 88
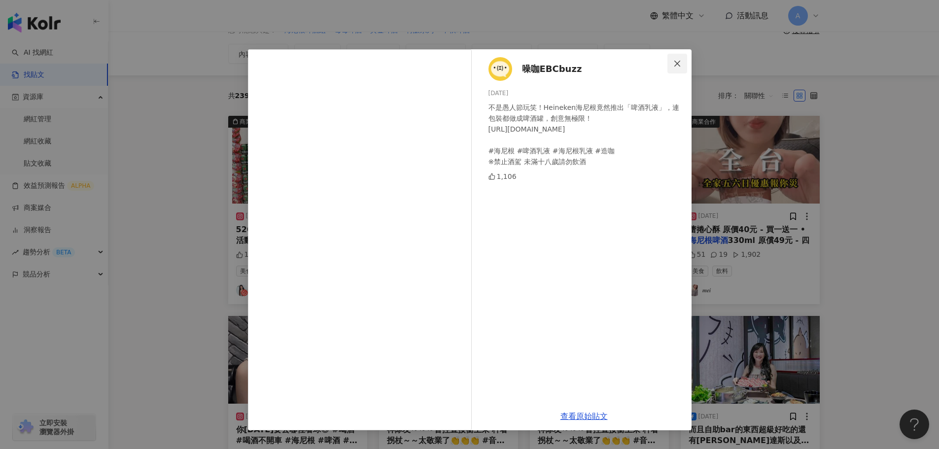
click at [684, 58] on button "Close" at bounding box center [678, 64] width 20 height 20
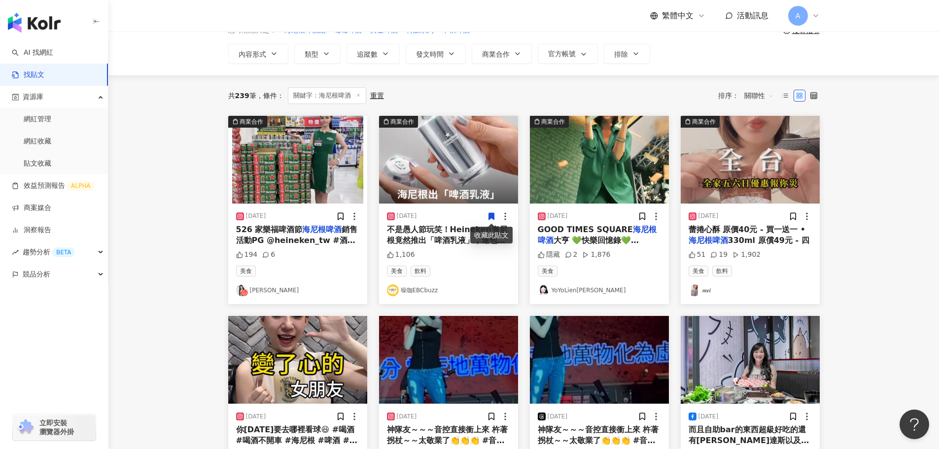
click at [489, 217] on icon at bounding box center [491, 216] width 5 height 7
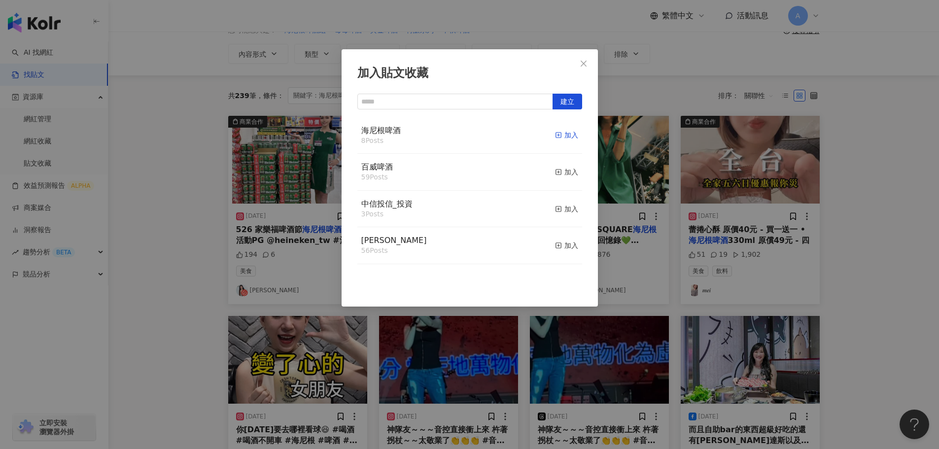
click at [562, 136] on div "加入" at bounding box center [566, 135] width 23 height 11
click at [587, 60] on icon "close" at bounding box center [584, 64] width 8 height 8
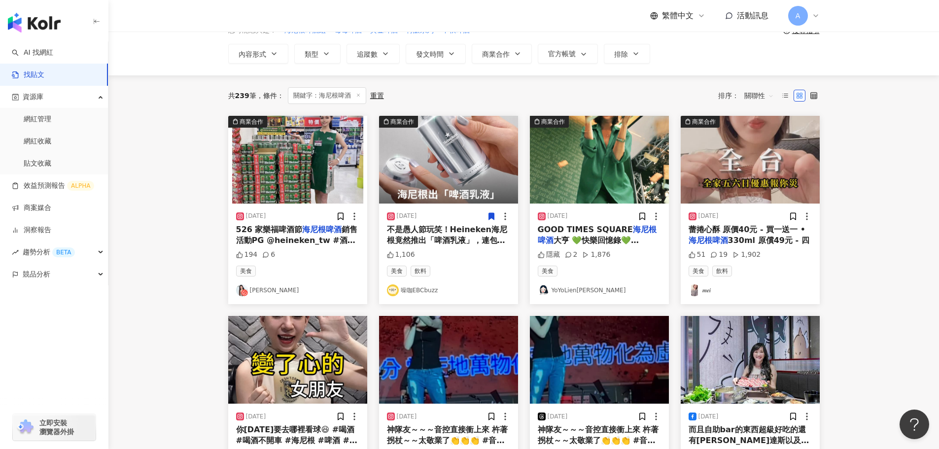
click at [627, 167] on img at bounding box center [599, 160] width 139 height 88
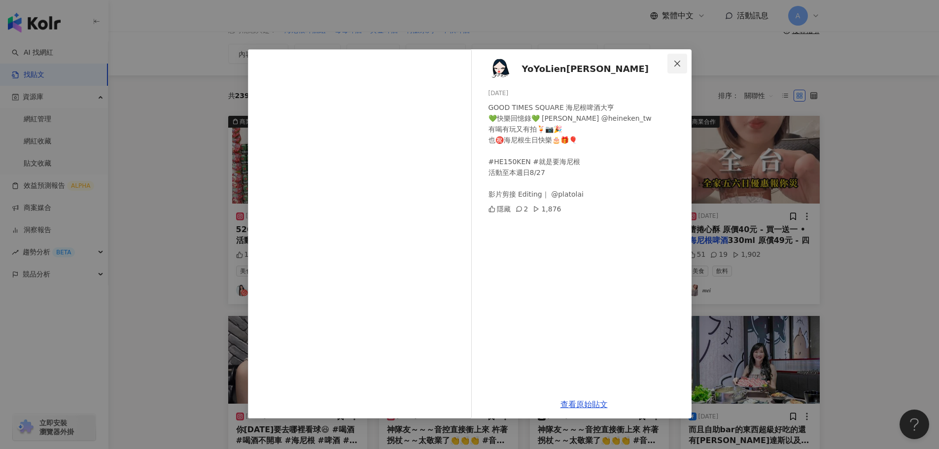
click at [677, 63] on icon "close" at bounding box center [677, 63] width 6 height 6
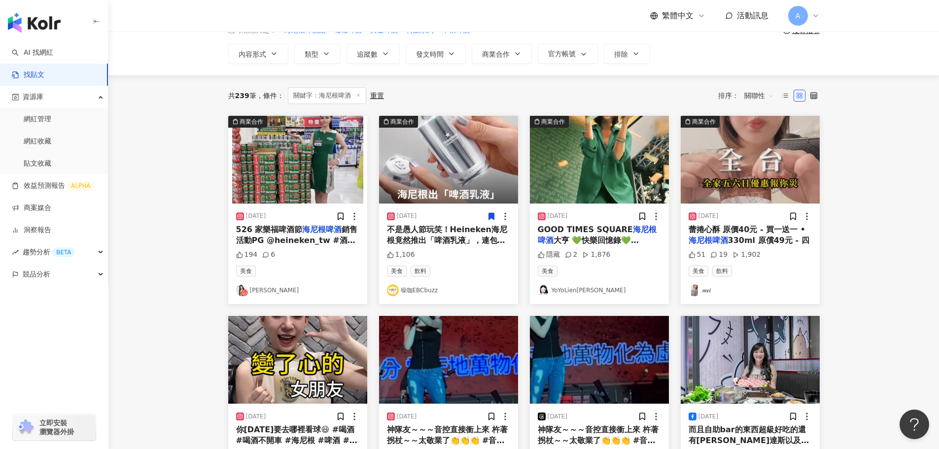
click at [731, 168] on img at bounding box center [750, 160] width 139 height 88
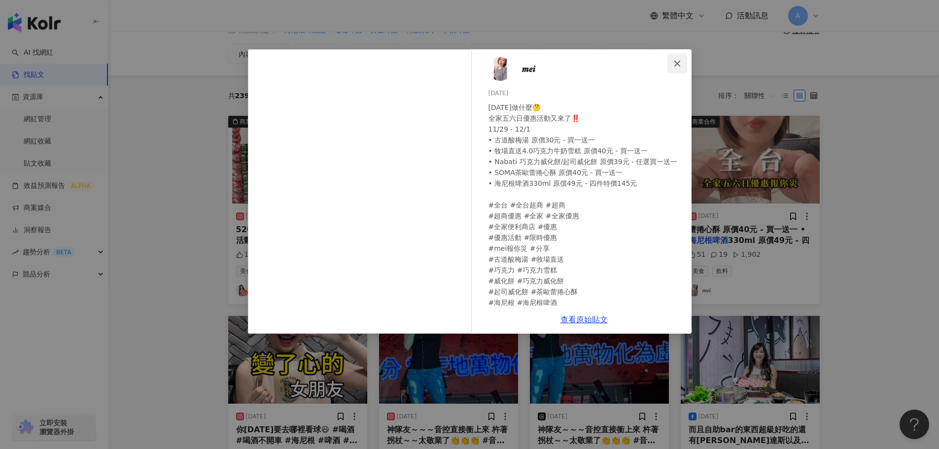
click at [679, 61] on icon "close" at bounding box center [677, 64] width 8 height 8
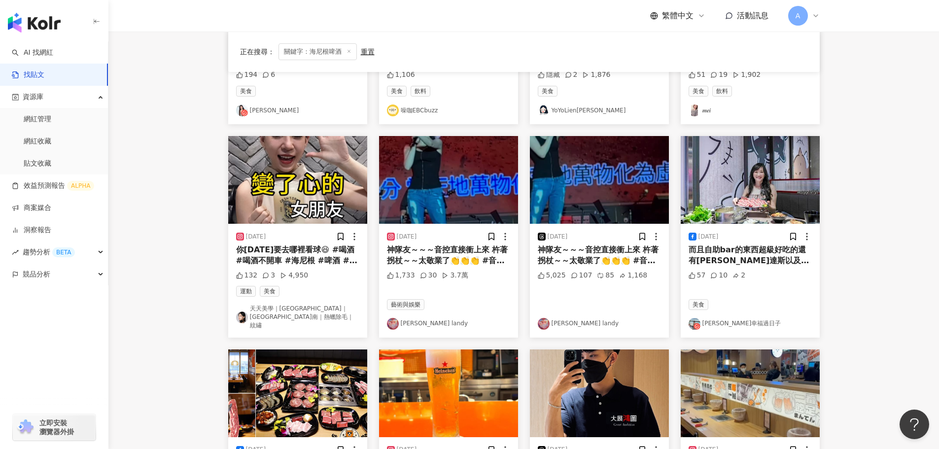
scroll to position [251, 0]
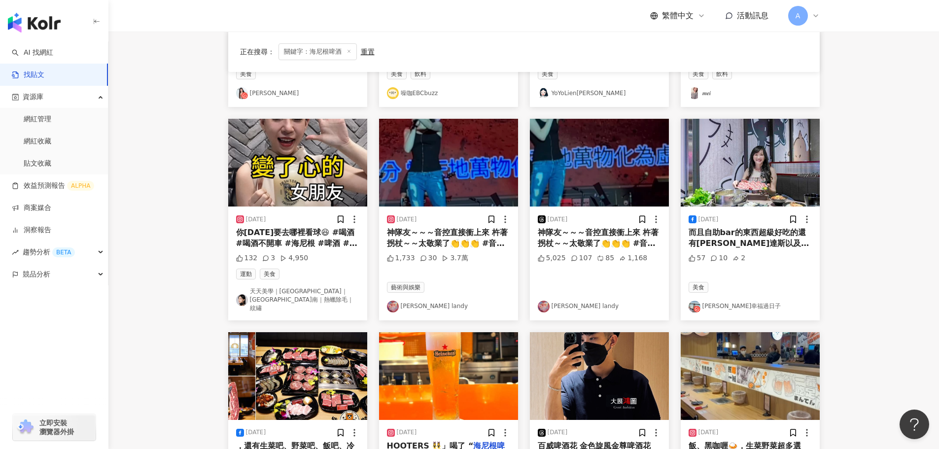
click at [307, 172] on img at bounding box center [297, 163] width 139 height 88
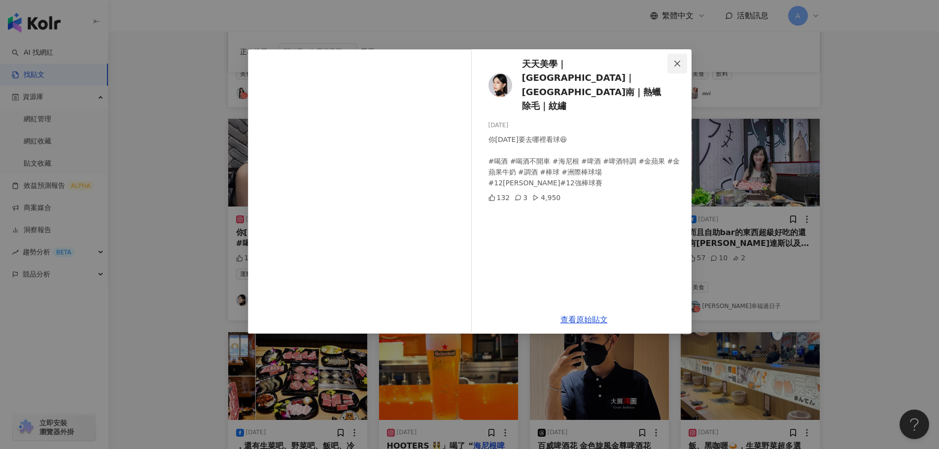
click at [678, 67] on icon "close" at bounding box center [677, 64] width 8 height 8
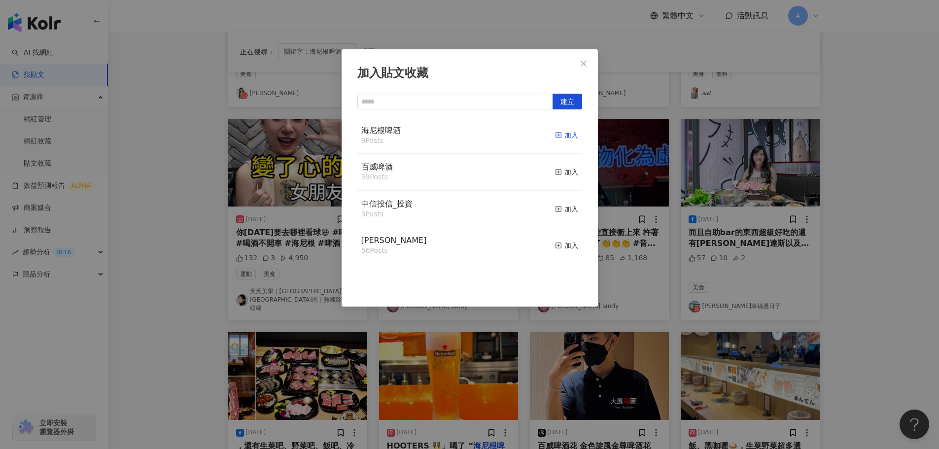
click at [565, 136] on div "加入" at bounding box center [566, 135] width 23 height 11
click at [581, 61] on icon "close" at bounding box center [584, 63] width 6 height 6
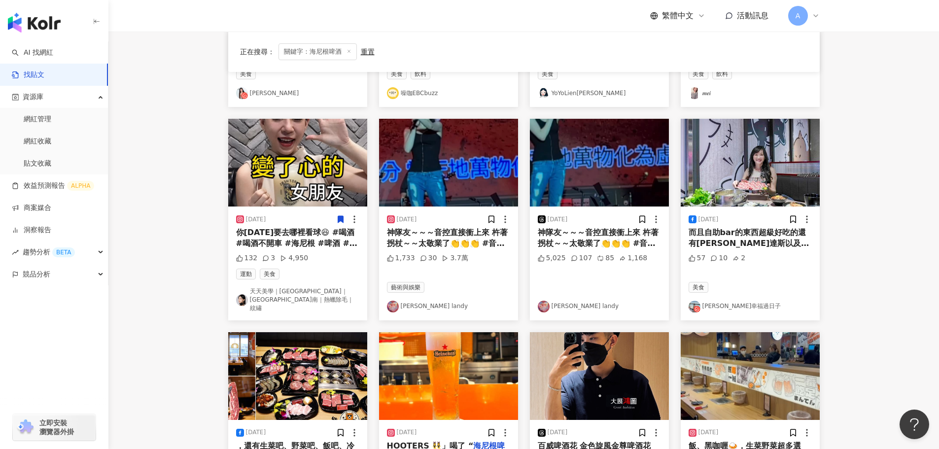
click at [466, 173] on img at bounding box center [448, 163] width 139 height 88
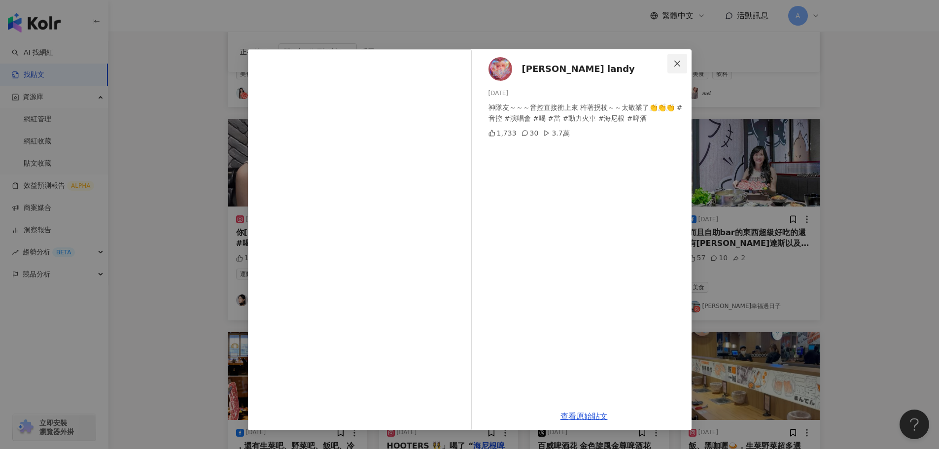
click at [681, 58] on button "Close" at bounding box center [678, 64] width 20 height 20
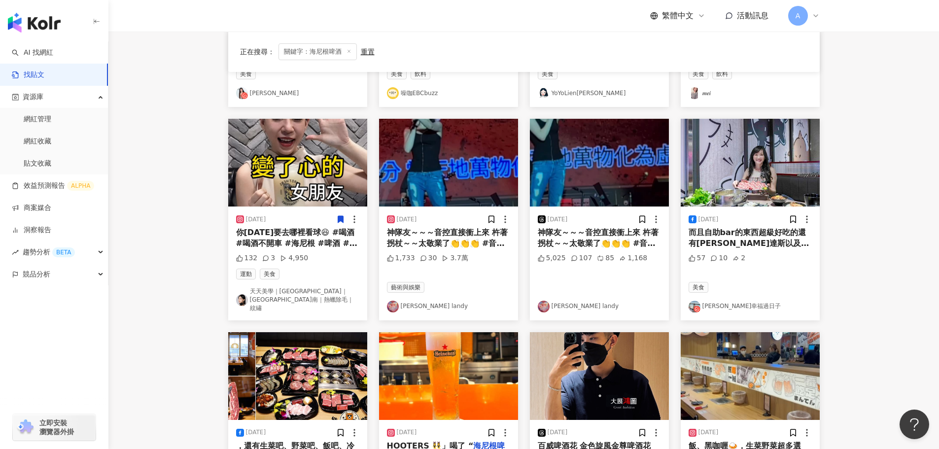
click at [756, 174] on img at bounding box center [750, 163] width 139 height 88
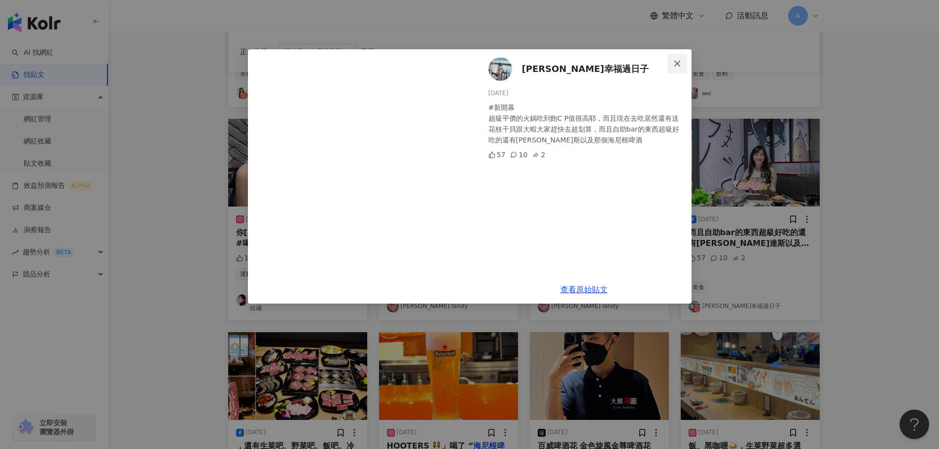
click at [679, 62] on icon "close" at bounding box center [677, 63] width 6 height 6
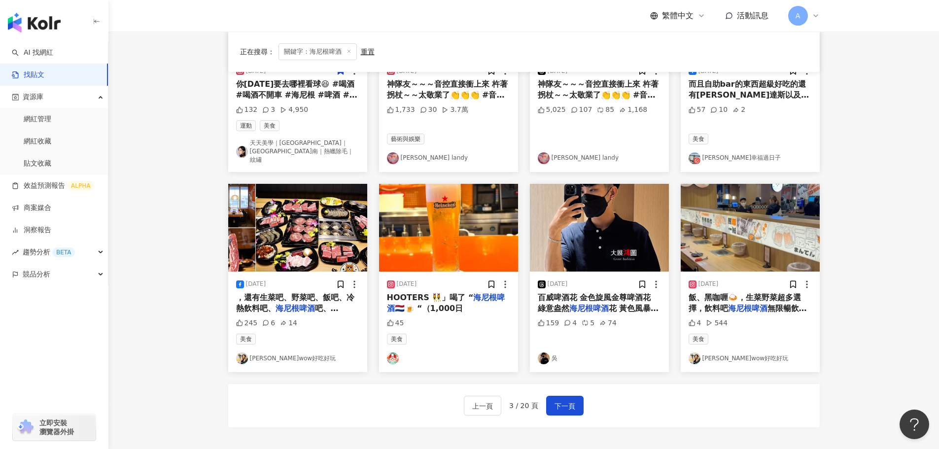
scroll to position [448, 0]
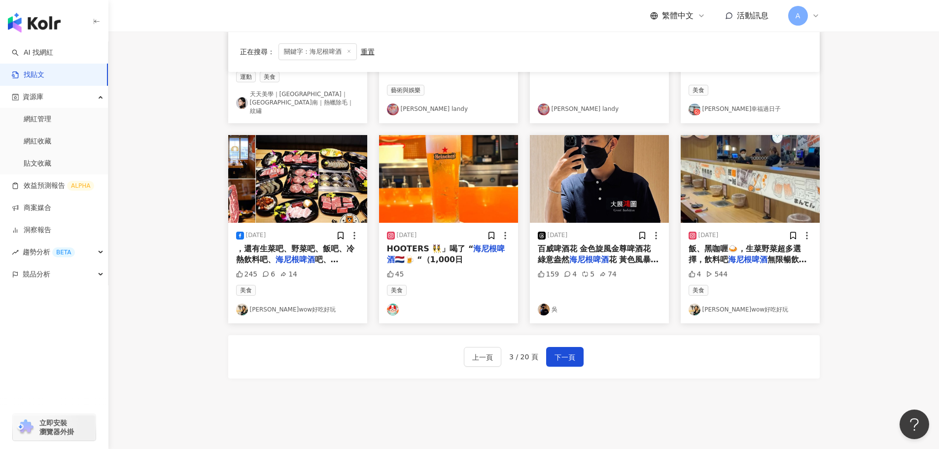
click at [288, 158] on img at bounding box center [297, 179] width 139 height 88
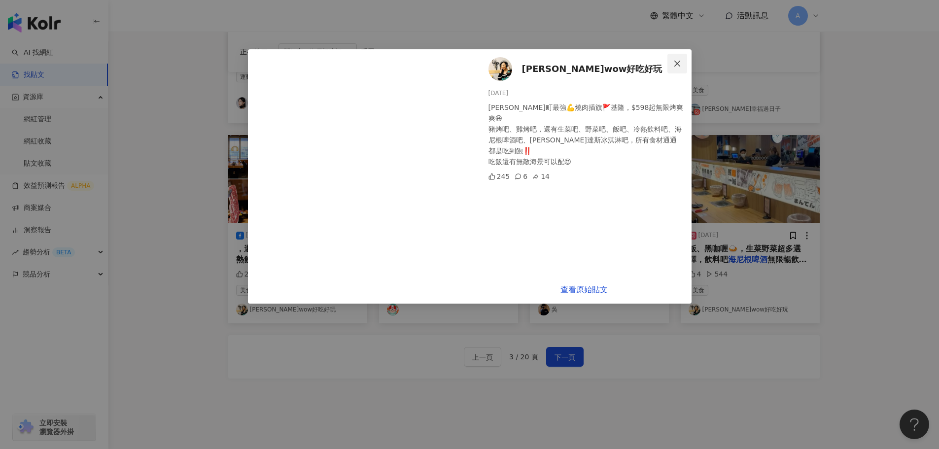
click at [679, 61] on icon "close" at bounding box center [677, 63] width 6 height 6
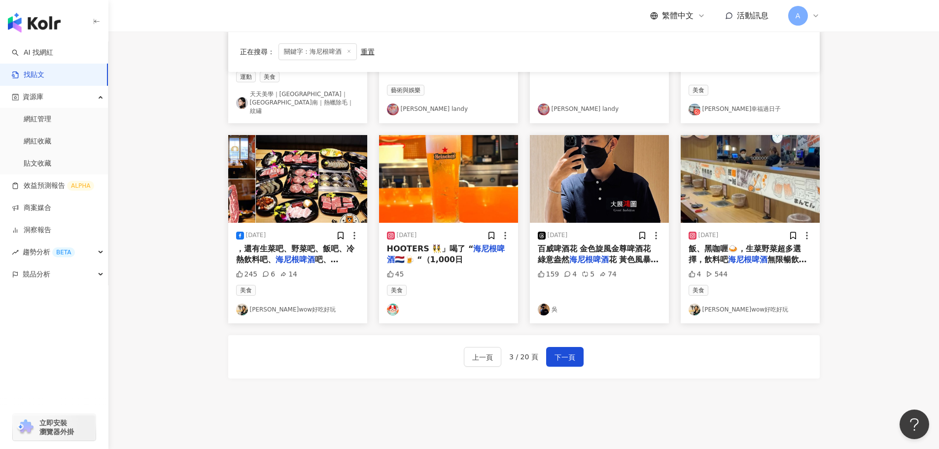
click at [471, 173] on img at bounding box center [448, 179] width 139 height 88
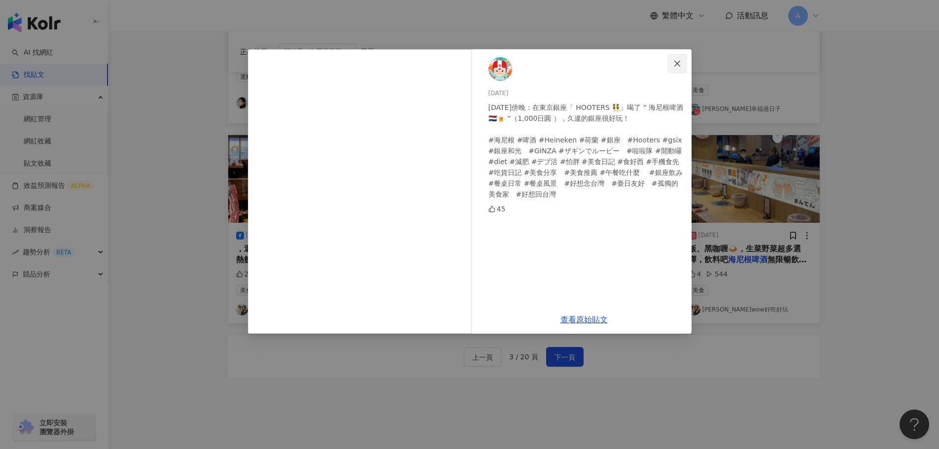
click at [682, 64] on span "Close" at bounding box center [678, 64] width 20 height 8
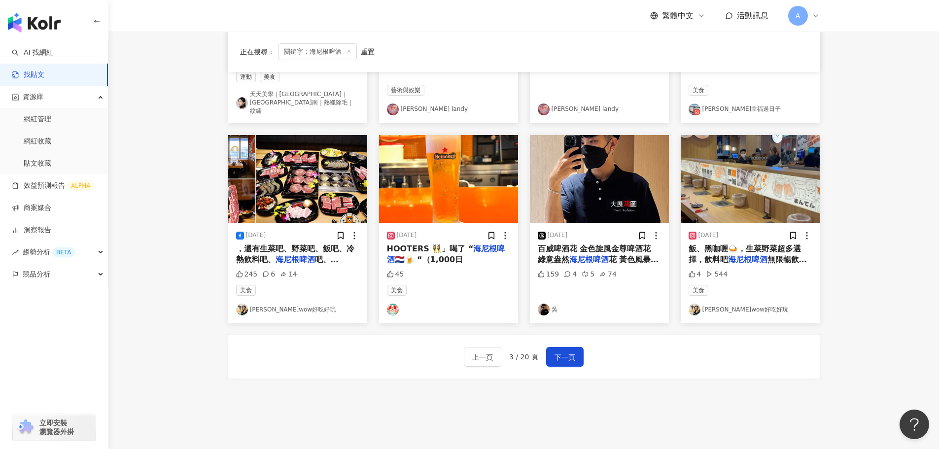
click at [595, 160] on img at bounding box center [599, 179] width 139 height 88
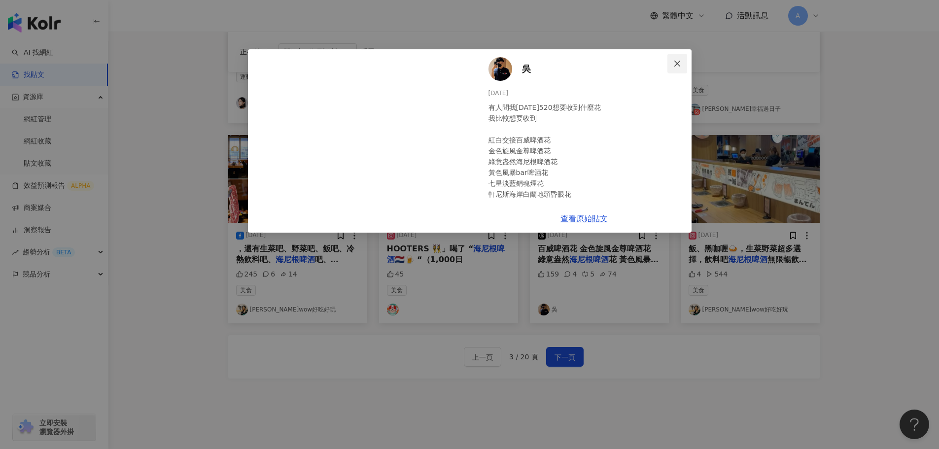
click at [680, 61] on icon "close" at bounding box center [677, 64] width 8 height 8
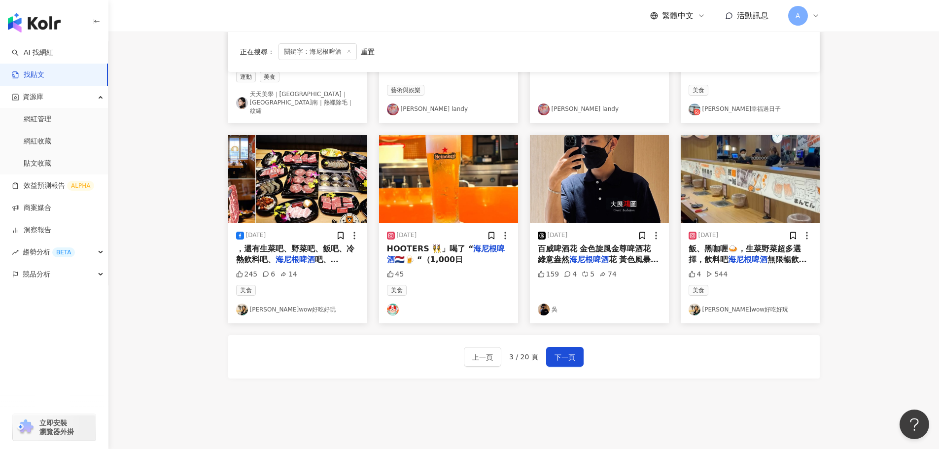
click at [746, 172] on img at bounding box center [750, 179] width 139 height 88
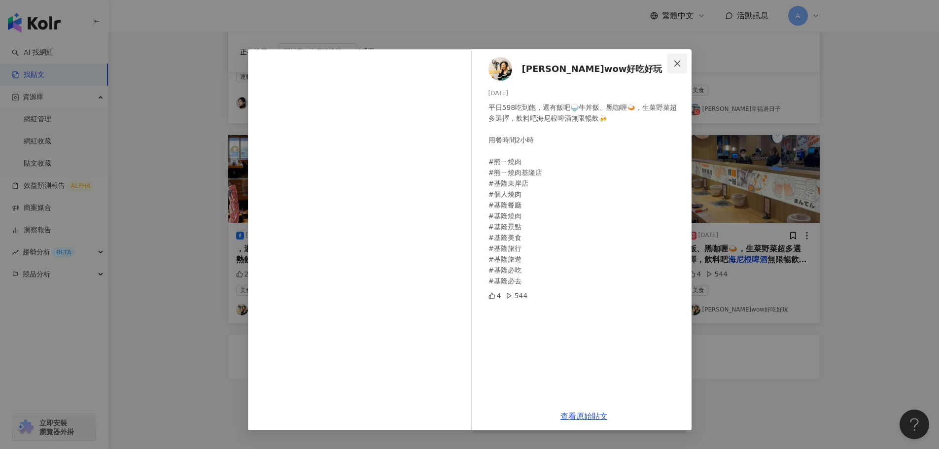
click at [678, 60] on icon "close" at bounding box center [677, 64] width 8 height 8
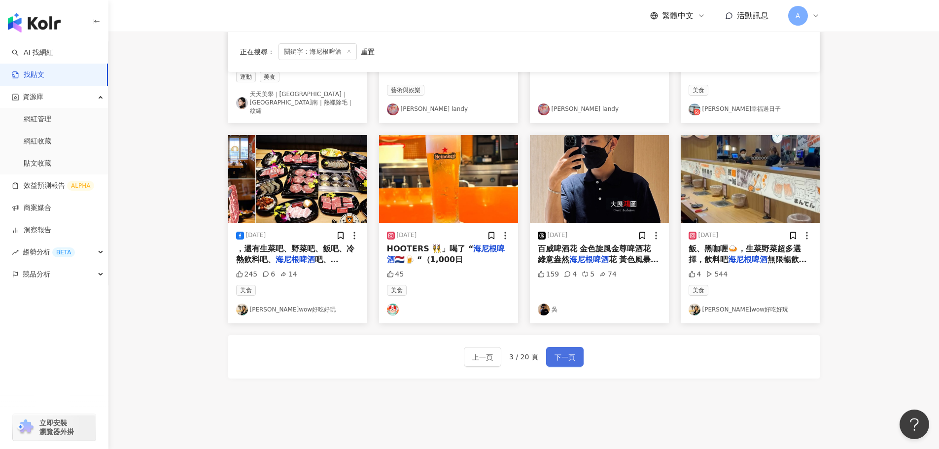
click at [562, 354] on span "下一頁" at bounding box center [565, 358] width 21 height 12
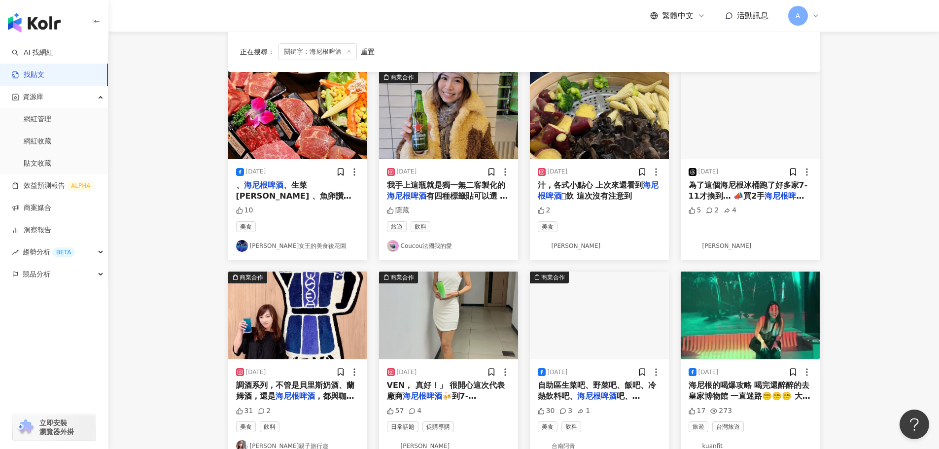
scroll to position [0, 0]
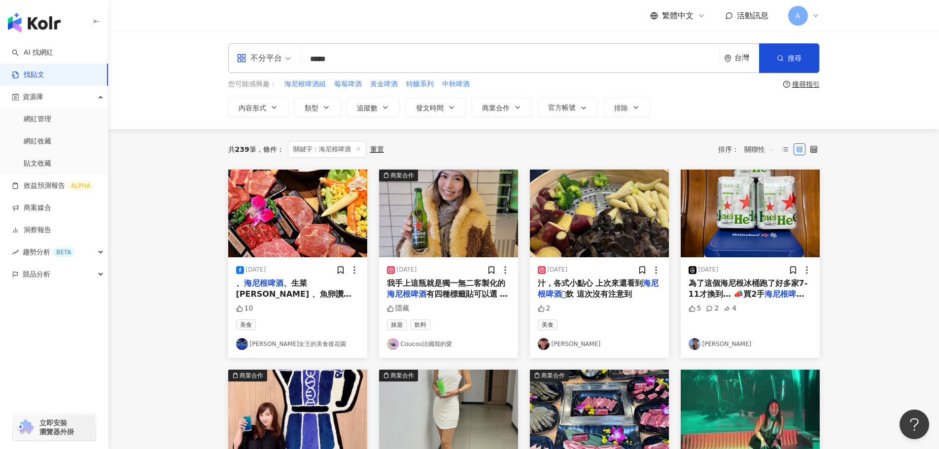
click at [300, 230] on img at bounding box center [297, 214] width 139 height 88
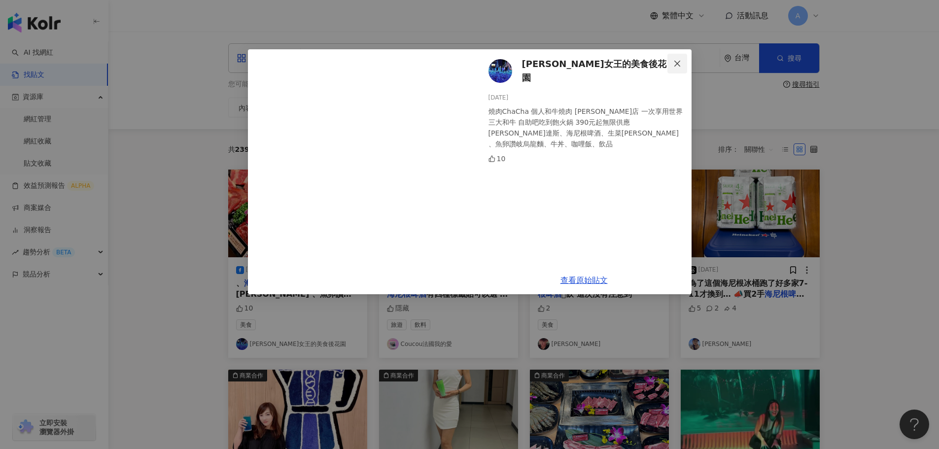
click at [681, 61] on span "Close" at bounding box center [678, 64] width 20 height 8
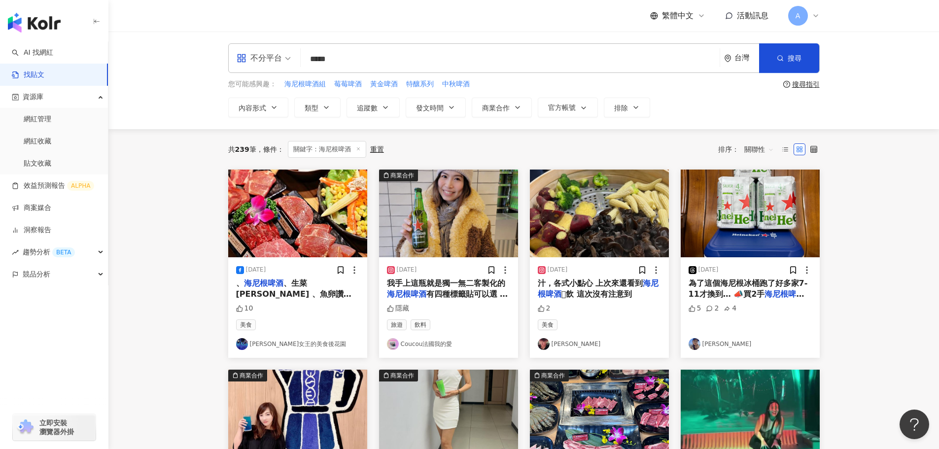
click at [460, 204] on img at bounding box center [448, 214] width 139 height 88
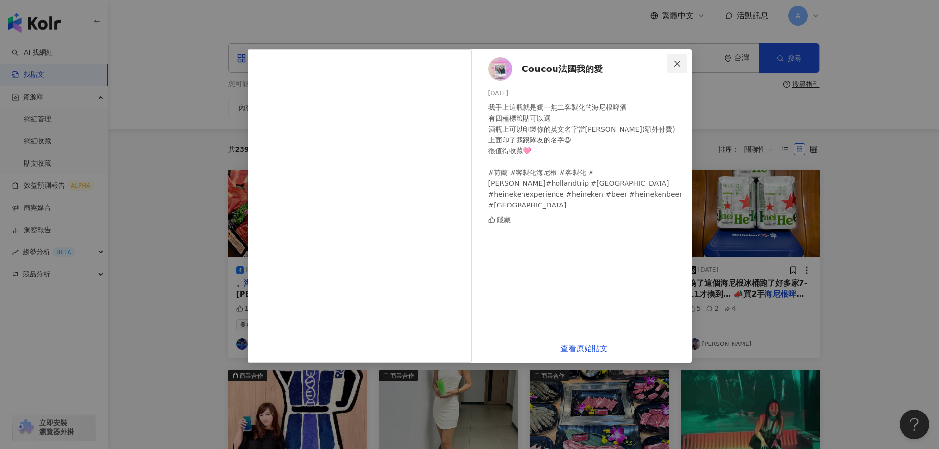
click at [677, 65] on icon "close" at bounding box center [677, 64] width 8 height 8
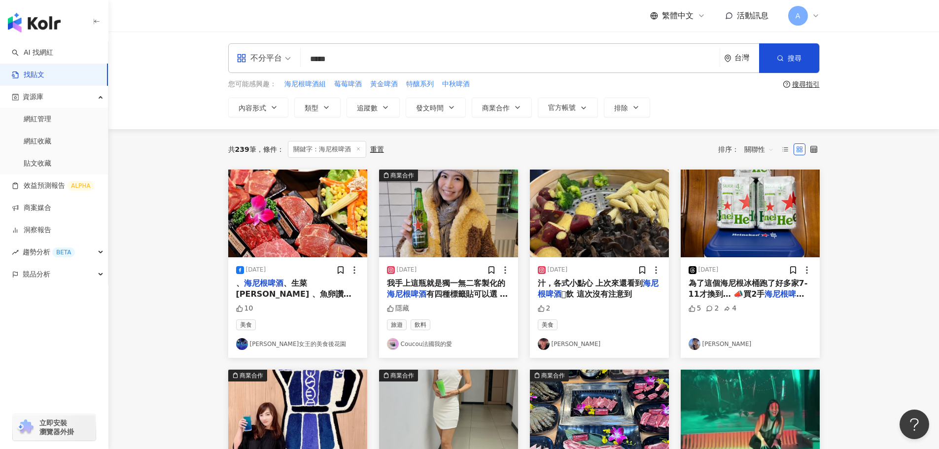
click at [619, 222] on img at bounding box center [599, 214] width 139 height 88
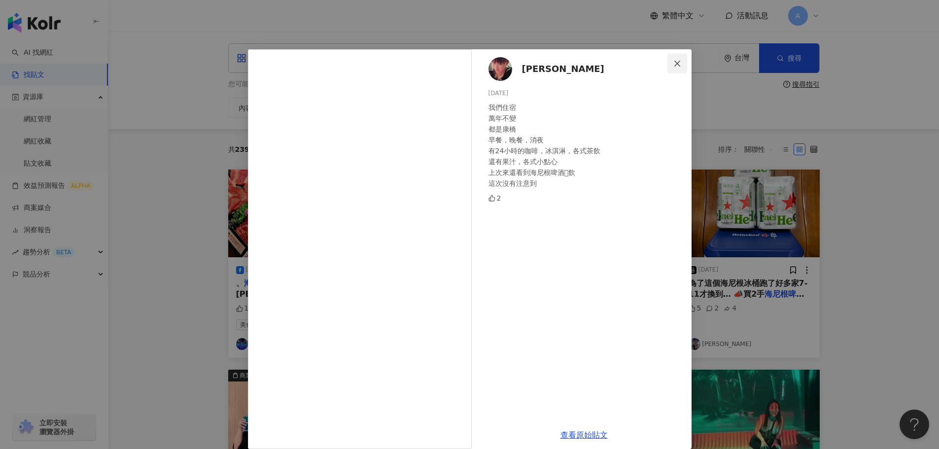
click at [675, 61] on icon "close" at bounding box center [677, 63] width 6 height 6
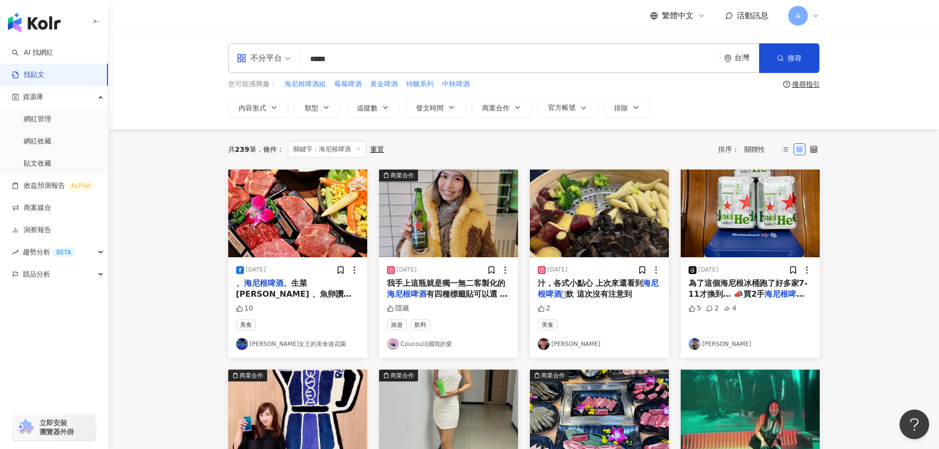
click at [744, 218] on img at bounding box center [750, 214] width 139 height 88
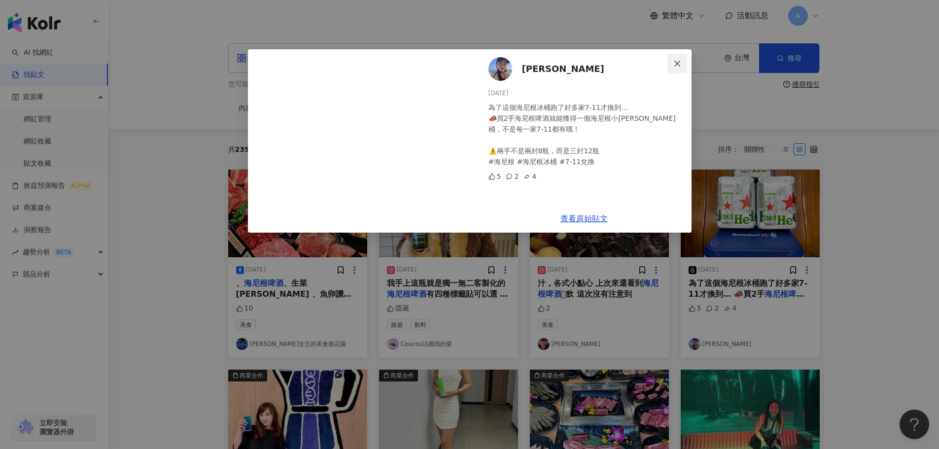
click at [678, 63] on icon "close" at bounding box center [677, 63] width 6 height 6
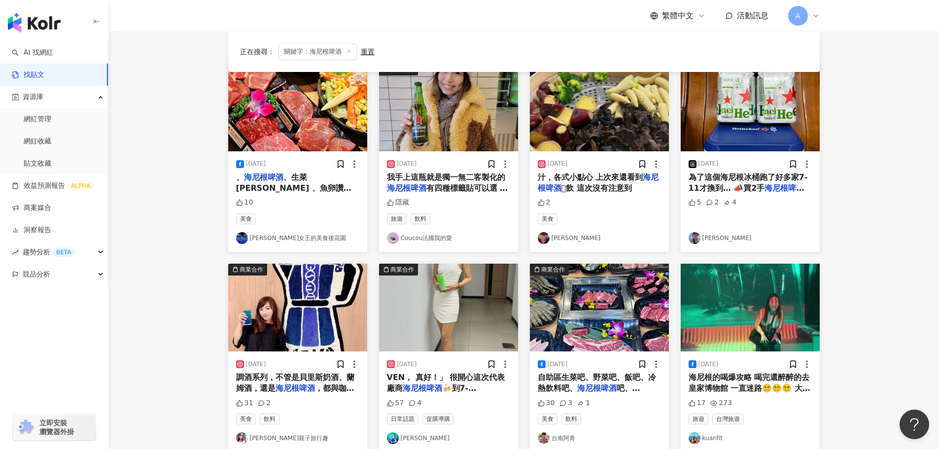
scroll to position [197, 0]
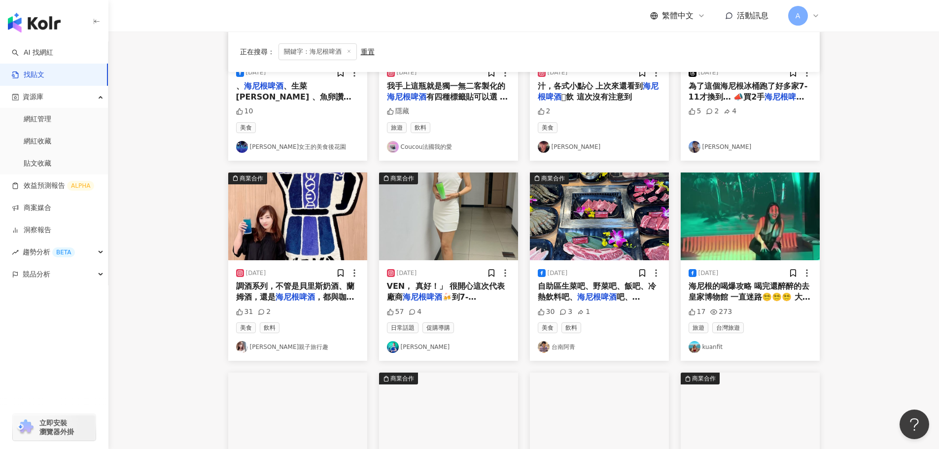
click at [300, 224] on img at bounding box center [297, 217] width 139 height 88
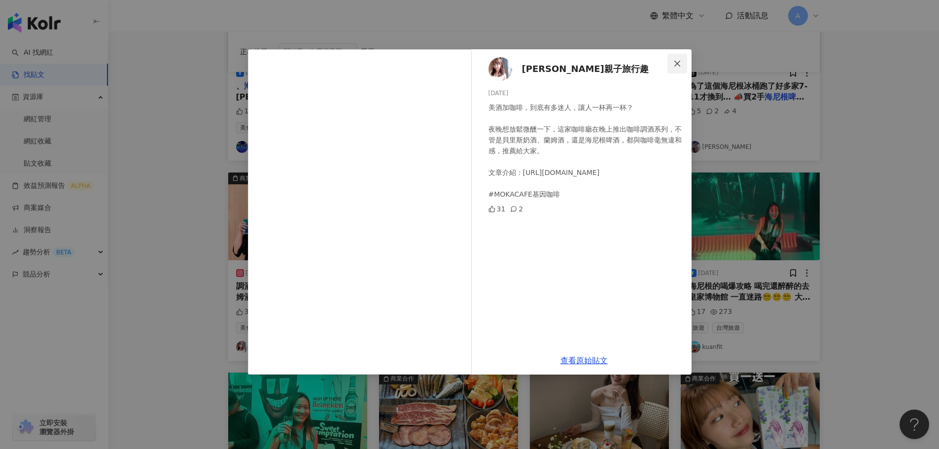
click at [680, 64] on icon "close" at bounding box center [677, 64] width 8 height 8
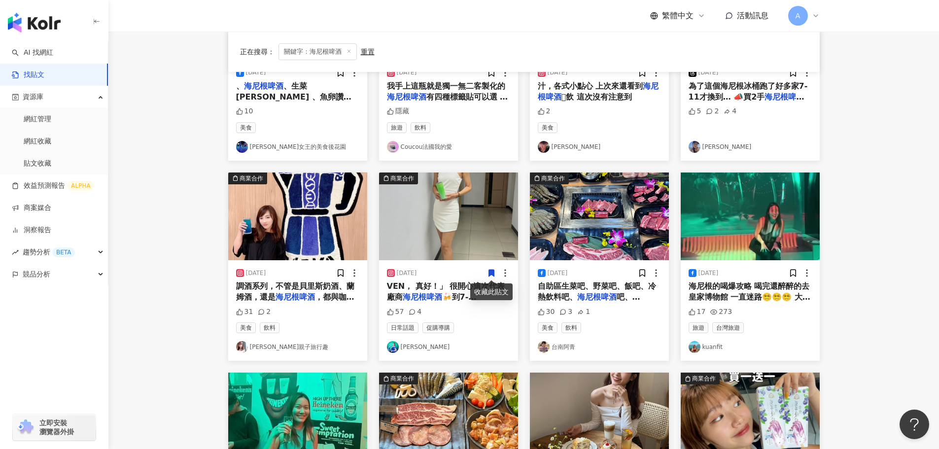
click at [460, 237] on img at bounding box center [448, 217] width 139 height 88
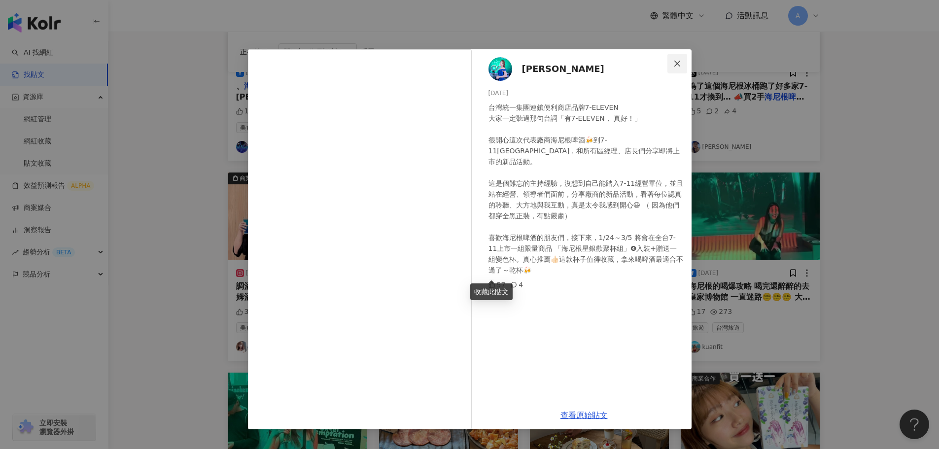
click at [681, 59] on button "Close" at bounding box center [678, 64] width 20 height 20
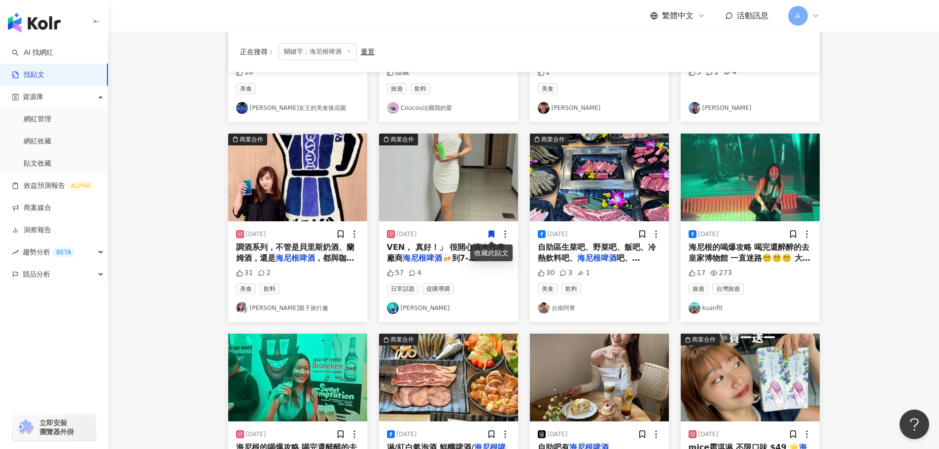
scroll to position [296, 0]
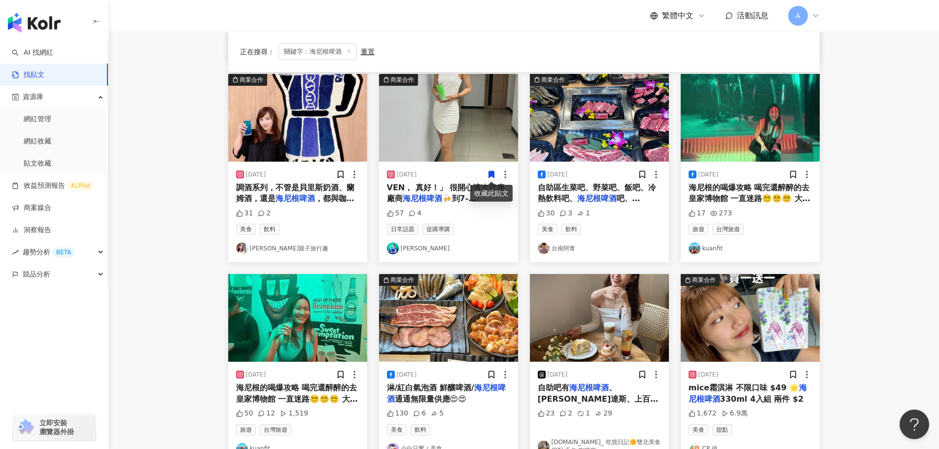
click at [728, 132] on img at bounding box center [750, 118] width 139 height 88
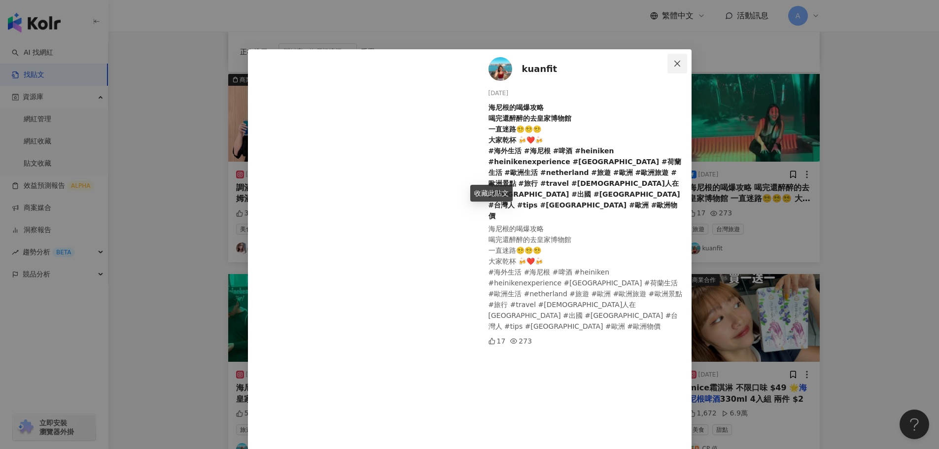
click at [674, 62] on icon "close" at bounding box center [677, 63] width 6 height 6
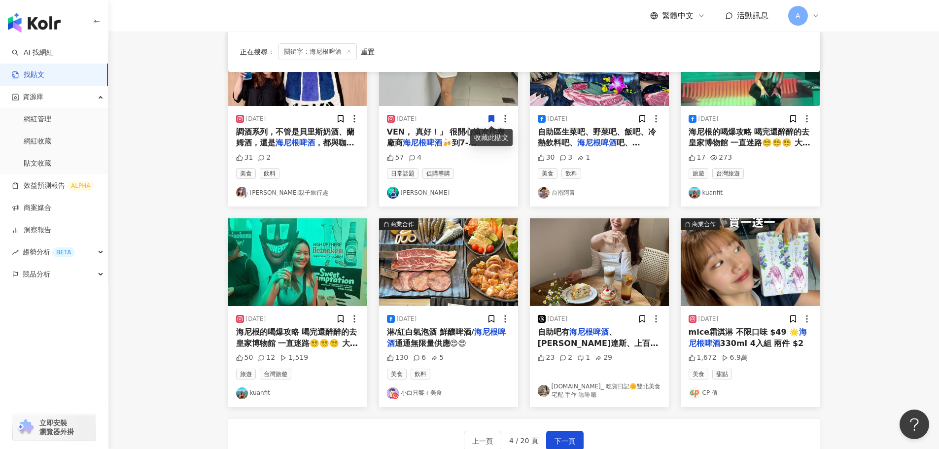
scroll to position [394, 0]
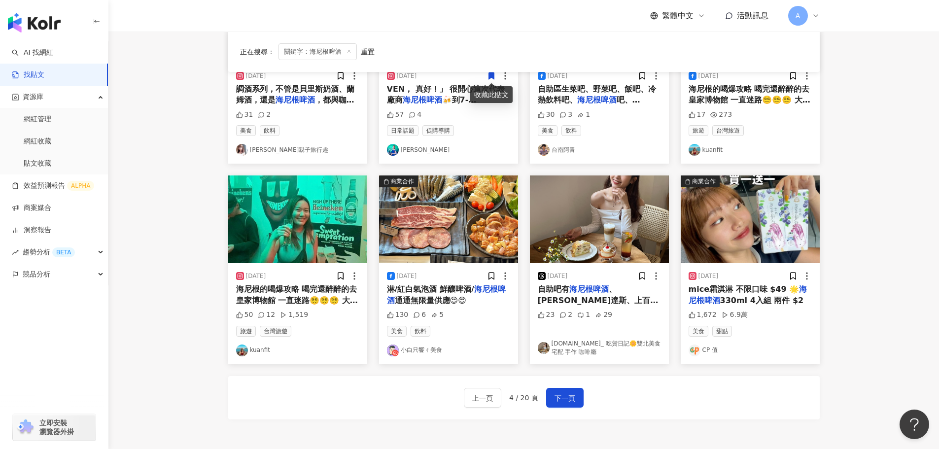
click at [752, 233] on img at bounding box center [750, 220] width 139 height 88
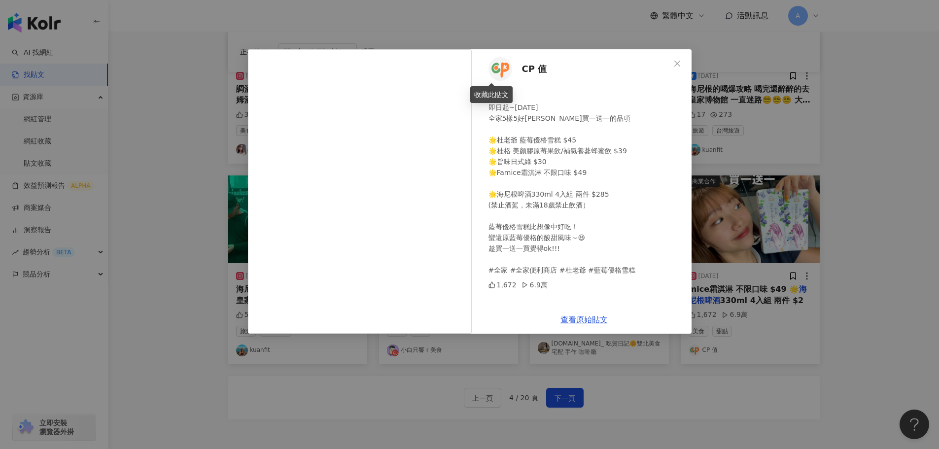
scroll to position [0, 0]
click at [674, 60] on icon "close" at bounding box center [677, 64] width 8 height 8
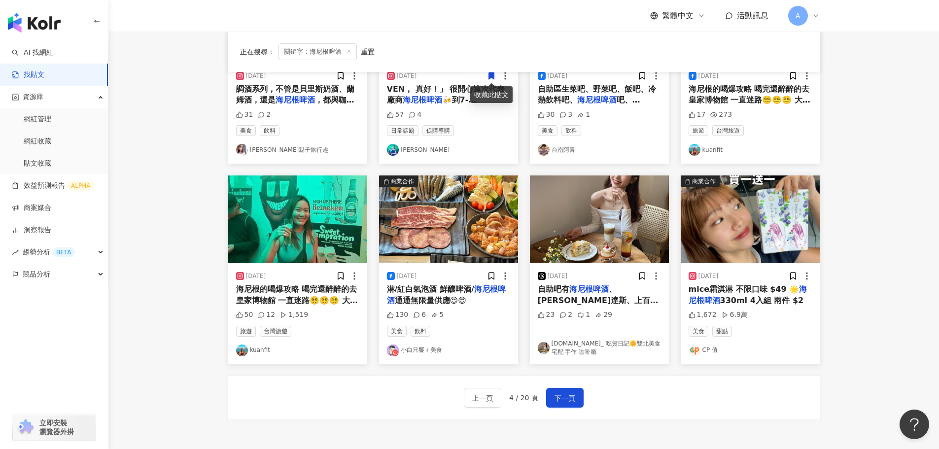
click at [592, 231] on img at bounding box center [599, 220] width 139 height 88
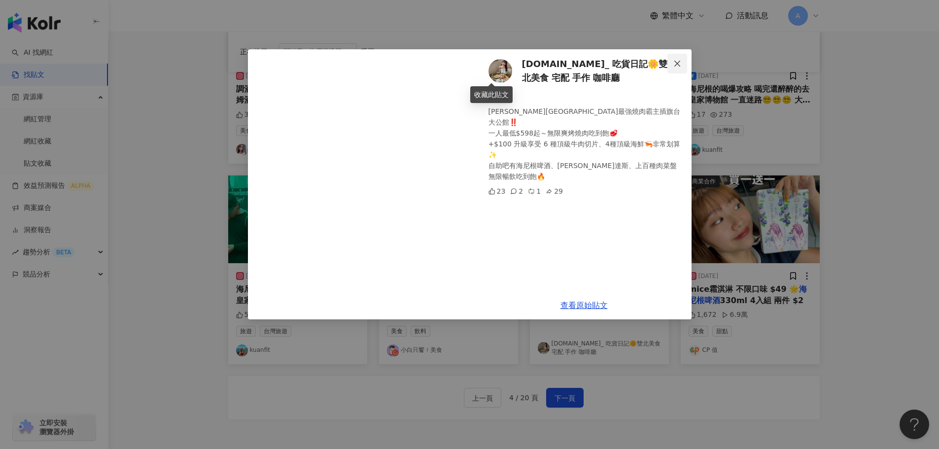
click at [680, 60] on icon "close" at bounding box center [677, 64] width 8 height 8
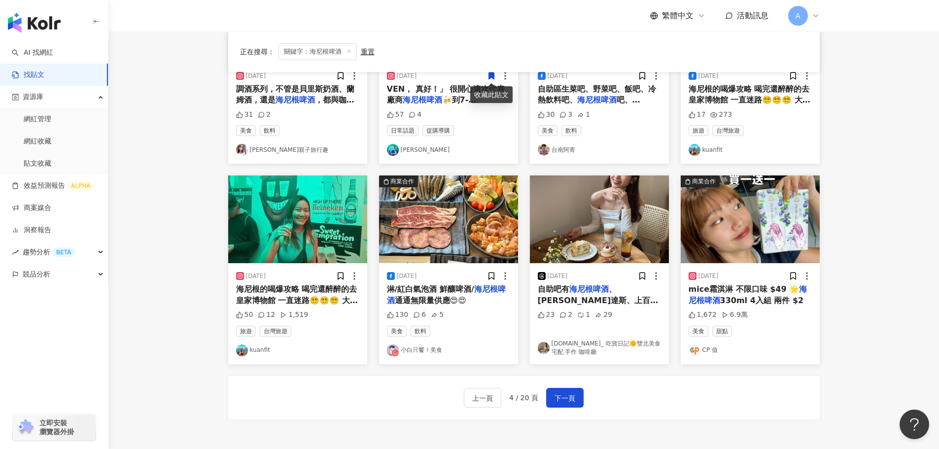
click at [455, 230] on img at bounding box center [448, 220] width 139 height 88
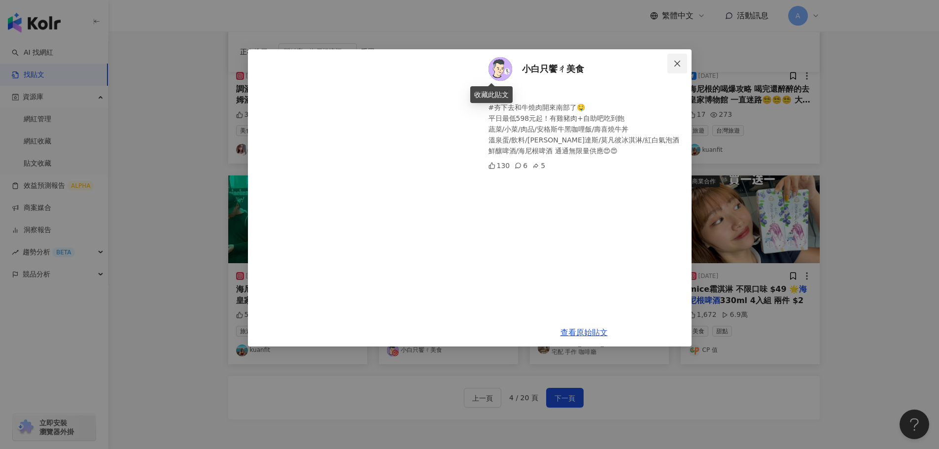
click at [678, 64] on icon "close" at bounding box center [677, 64] width 8 height 8
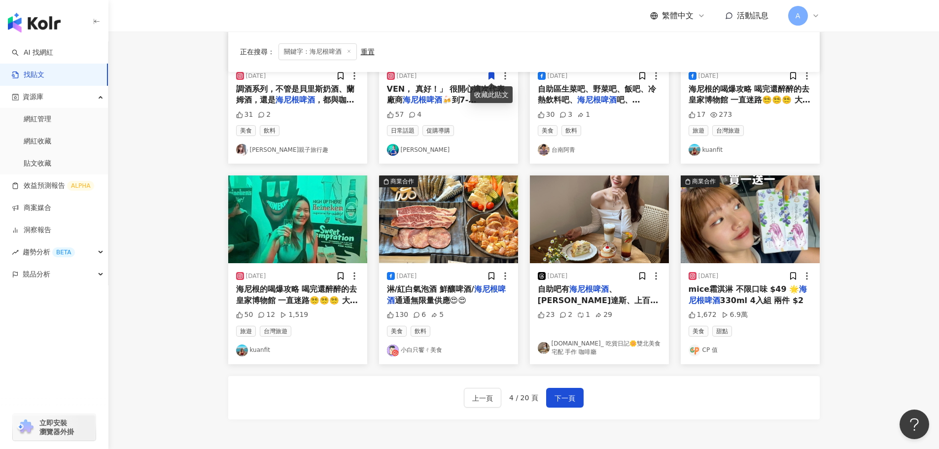
click at [313, 224] on img at bounding box center [297, 220] width 139 height 88
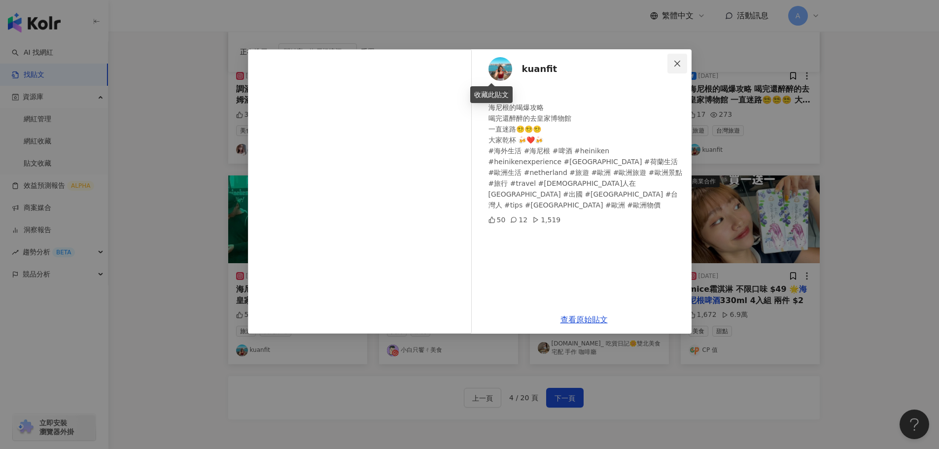
click at [672, 62] on span "Close" at bounding box center [678, 64] width 20 height 8
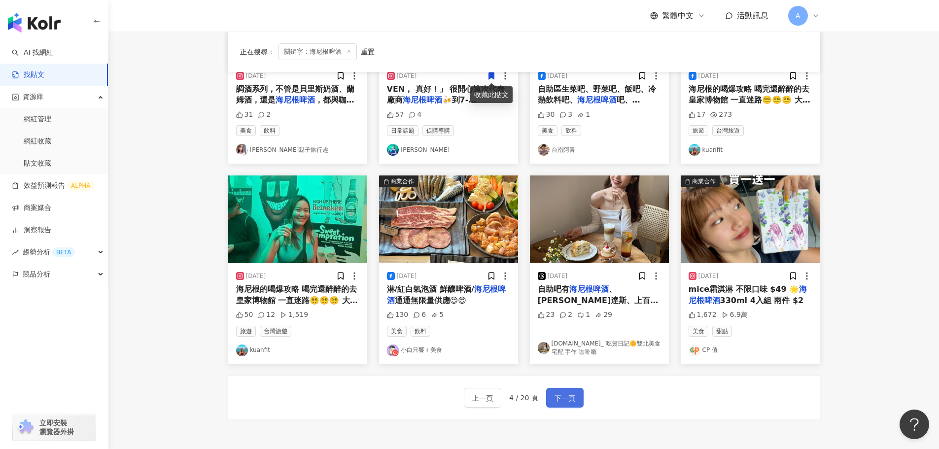
click at [565, 389] on button "下一頁" at bounding box center [564, 398] width 37 height 20
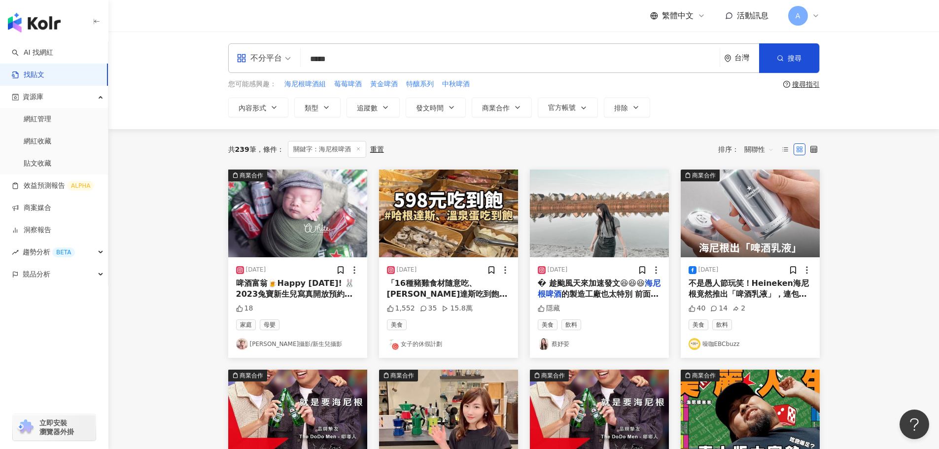
click at [309, 218] on img at bounding box center [297, 214] width 139 height 88
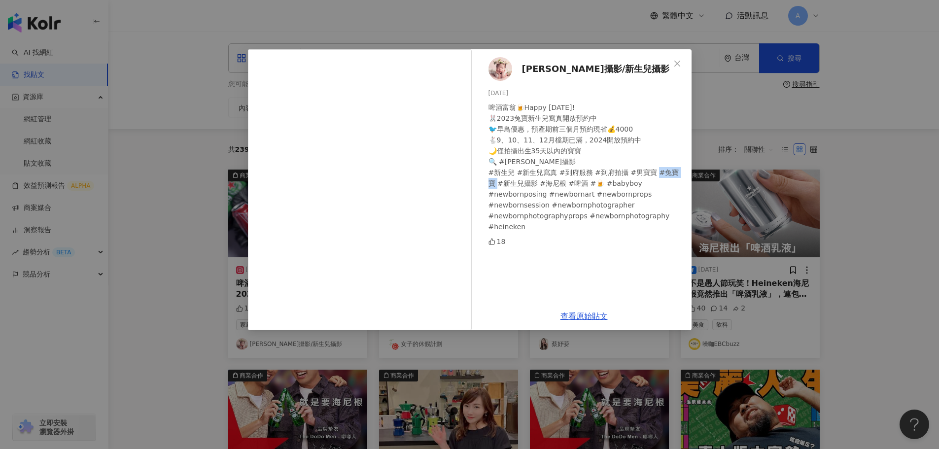
drag, startPoint x: 513, startPoint y: 187, endPoint x: 541, endPoint y: 185, distance: 28.1
click at [541, 185] on div "啤酒富翁🍺Happy Friday! 🐰2023兔寶新生兒寫真開放預約中 🐦早鳥優惠，預產期前三個月預約現省💰4000 🐇9、10、11、12月檔期已滿，20…" at bounding box center [586, 167] width 195 height 130
click at [683, 61] on span "Close" at bounding box center [678, 64] width 20 height 8
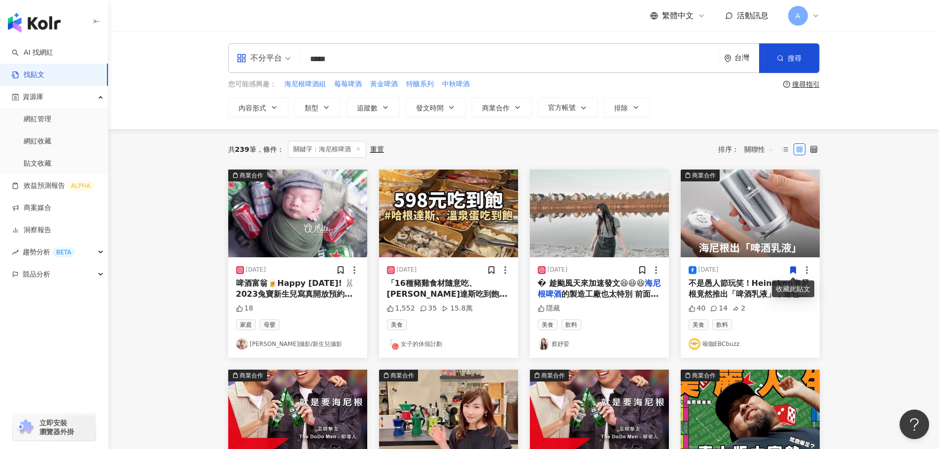
click at [792, 268] on icon at bounding box center [792, 270] width 5 height 7
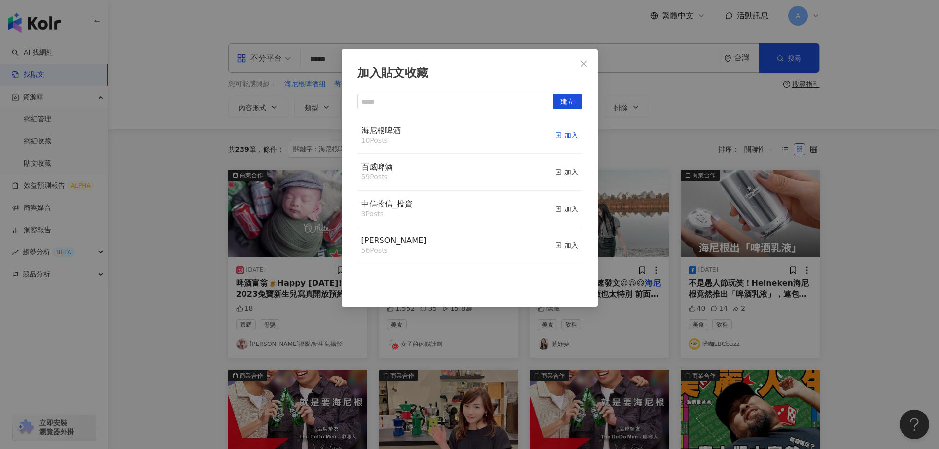
click at [558, 133] on div "加入" at bounding box center [566, 135] width 23 height 11
click at [588, 64] on span "Close" at bounding box center [584, 64] width 20 height 8
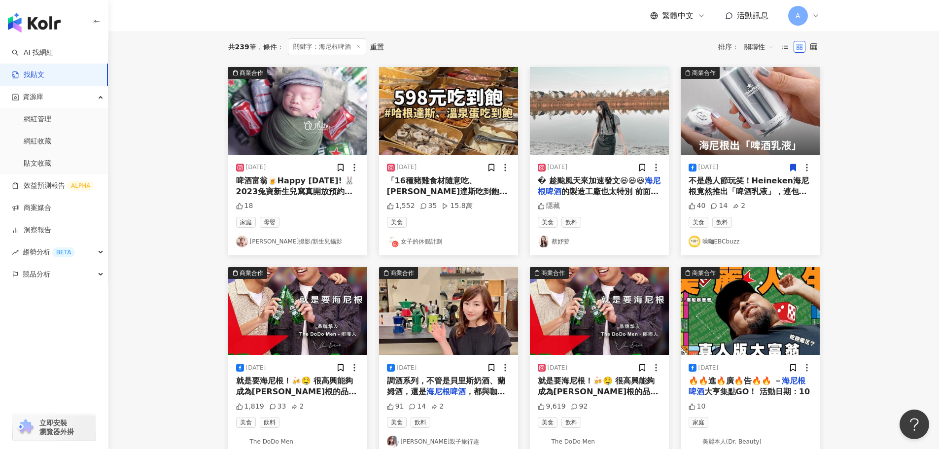
scroll to position [246, 0]
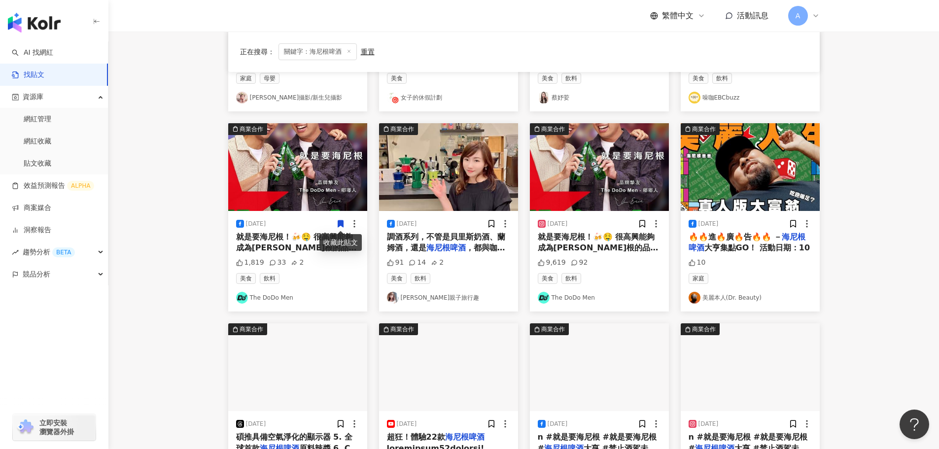
click at [298, 172] on img at bounding box center [297, 167] width 139 height 88
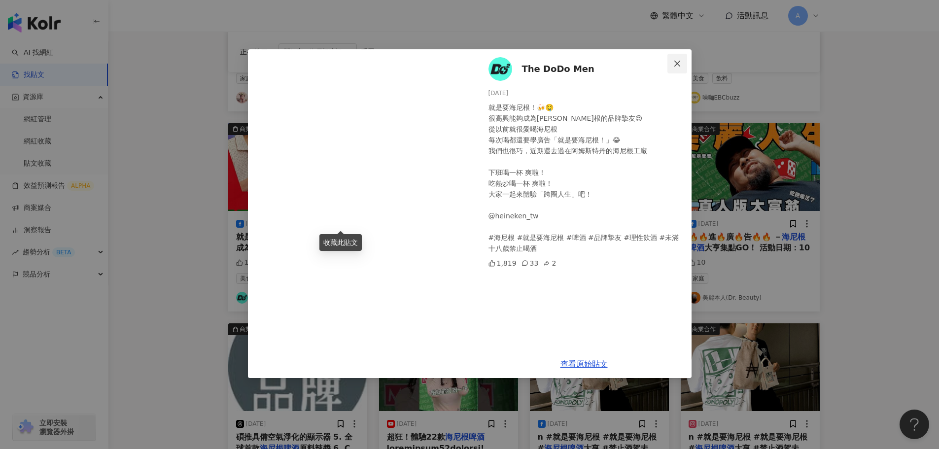
click at [676, 60] on icon "close" at bounding box center [677, 64] width 8 height 8
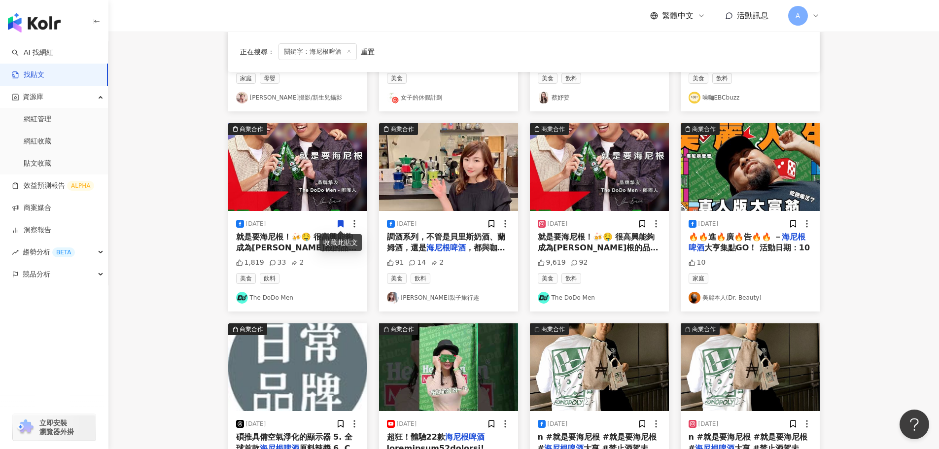
click at [339, 286] on div "美食 飲料 The DoDo Men" at bounding box center [297, 288] width 123 height 31
click at [342, 223] on icon at bounding box center [340, 223] width 5 height 7
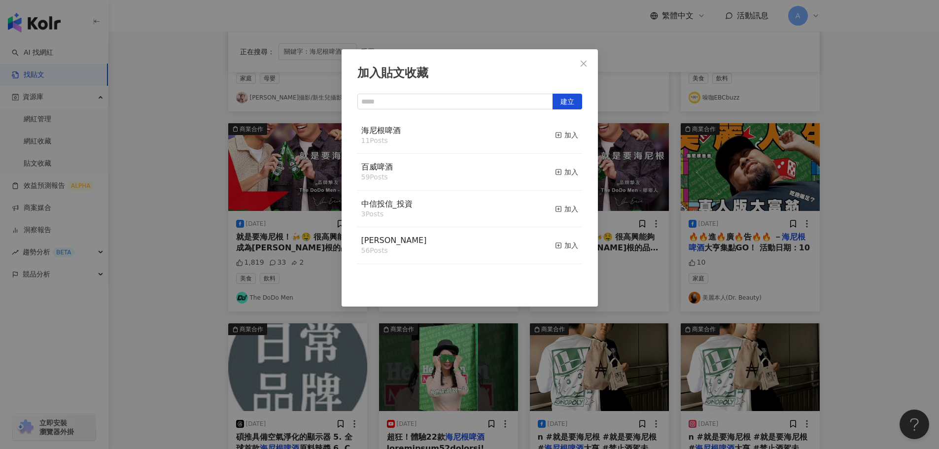
click at [560, 141] on button "加入" at bounding box center [566, 135] width 23 height 21
click at [559, 135] on div "加入" at bounding box center [566, 135] width 23 height 11
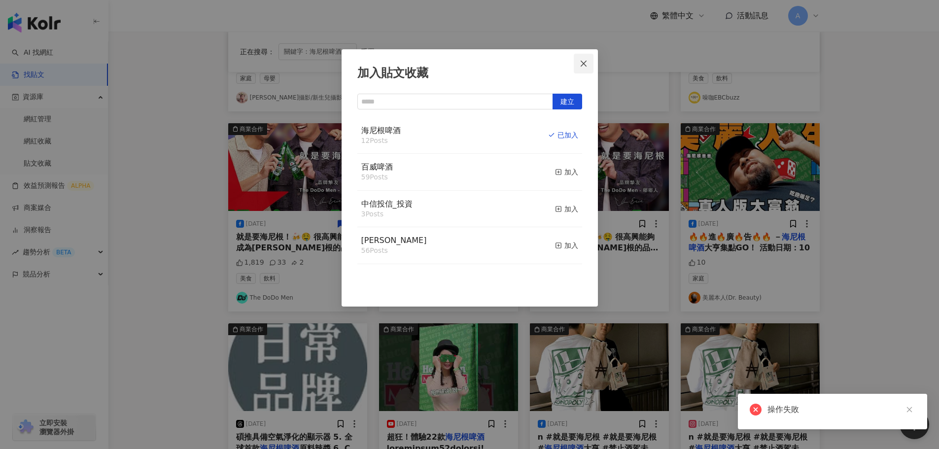
click at [585, 66] on icon "close" at bounding box center [584, 64] width 8 height 8
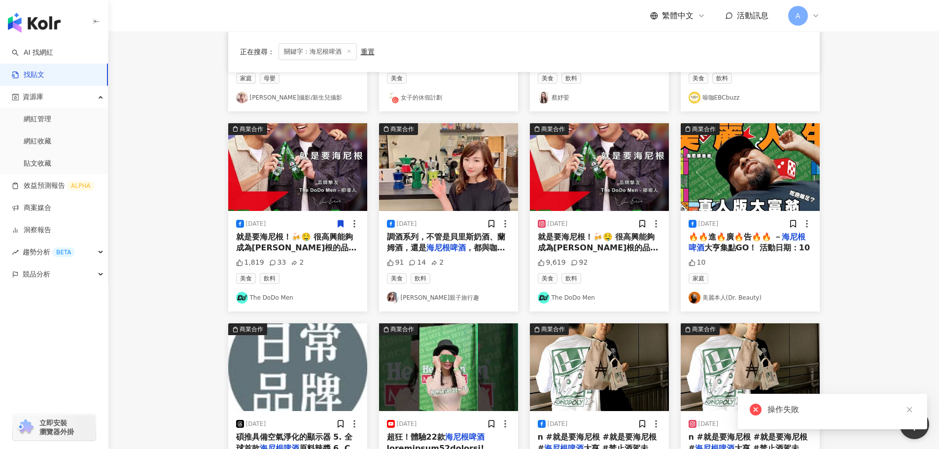
click at [459, 174] on img at bounding box center [448, 167] width 139 height 88
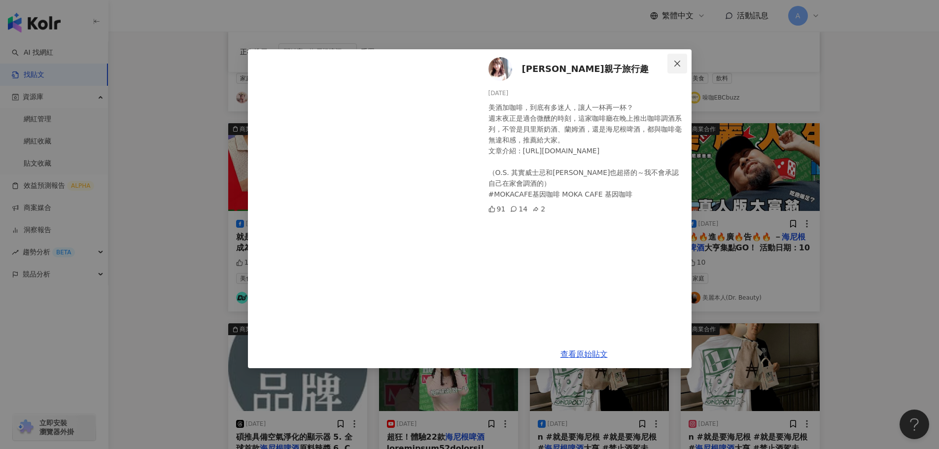
click at [678, 63] on icon "close" at bounding box center [677, 64] width 8 height 8
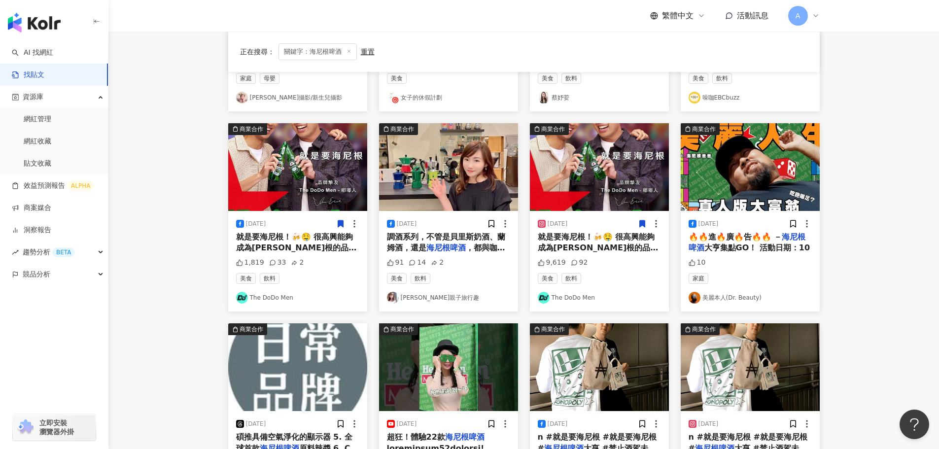
click at [642, 226] on icon at bounding box center [641, 223] width 5 height 7
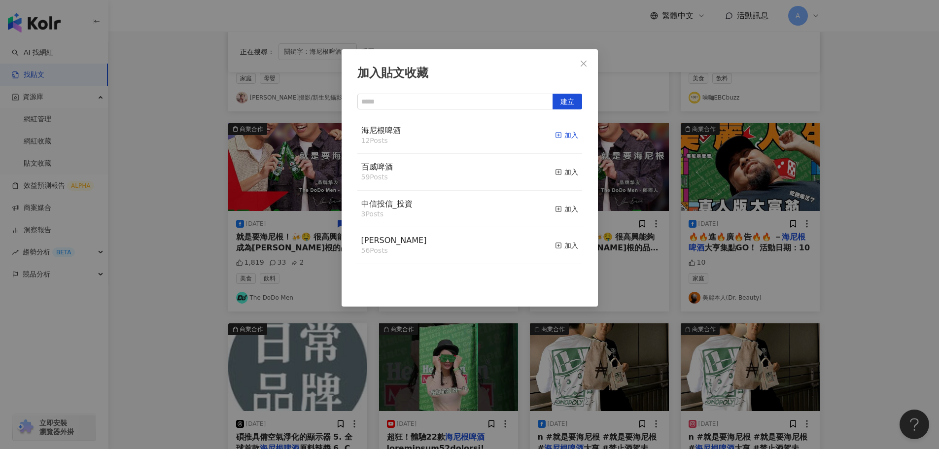
click at [555, 135] on icon "button" at bounding box center [558, 135] width 7 height 7
click at [583, 61] on icon "close" at bounding box center [584, 64] width 8 height 8
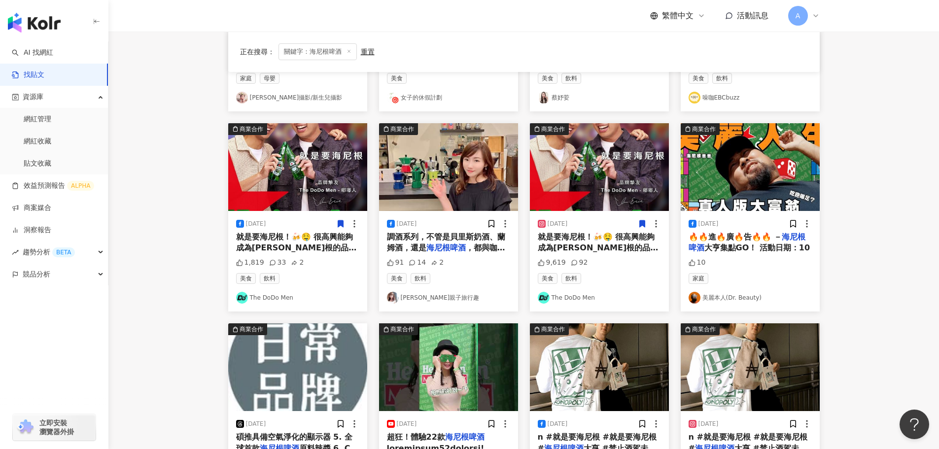
click at [773, 158] on img at bounding box center [750, 167] width 139 height 88
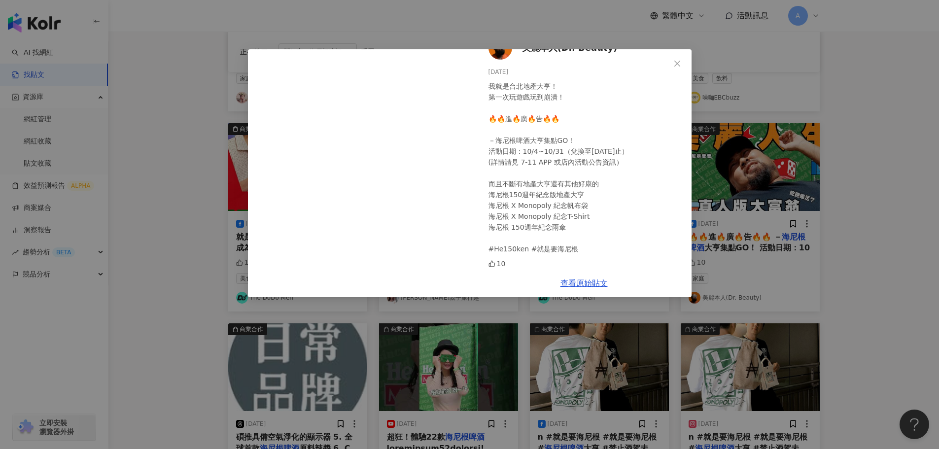
scroll to position [0, 0]
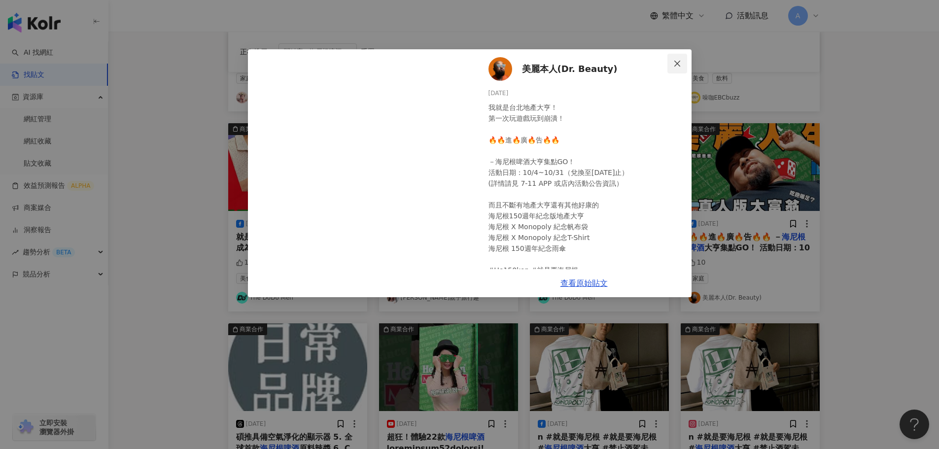
click at [679, 62] on icon "close" at bounding box center [677, 63] width 6 height 6
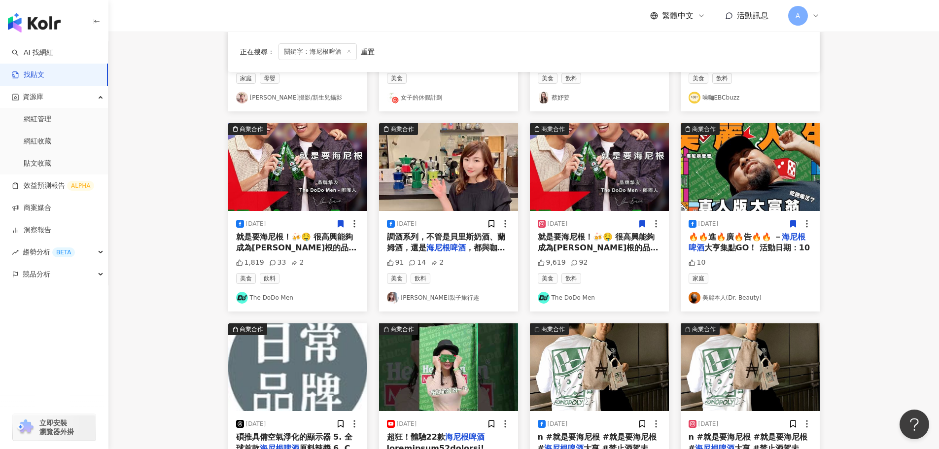
click at [795, 223] on icon at bounding box center [792, 223] width 5 height 7
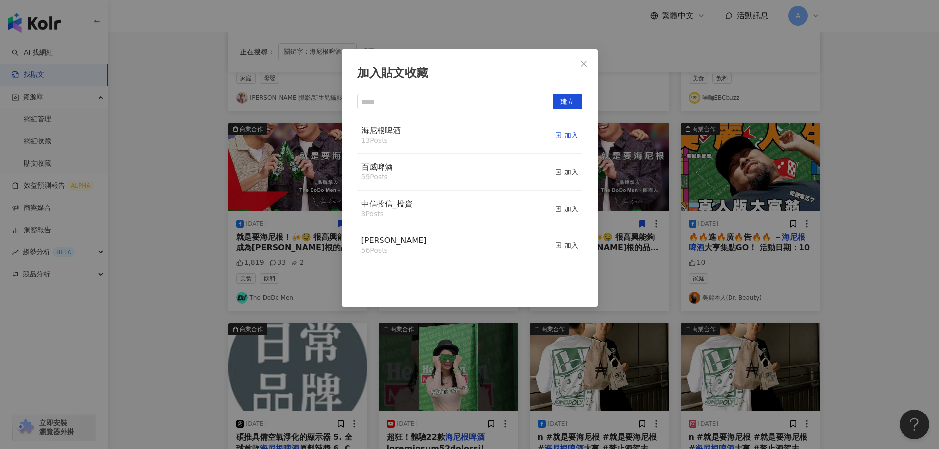
click at [555, 133] on icon "button" at bounding box center [558, 135] width 7 height 7
click at [584, 62] on icon "close" at bounding box center [584, 64] width 8 height 8
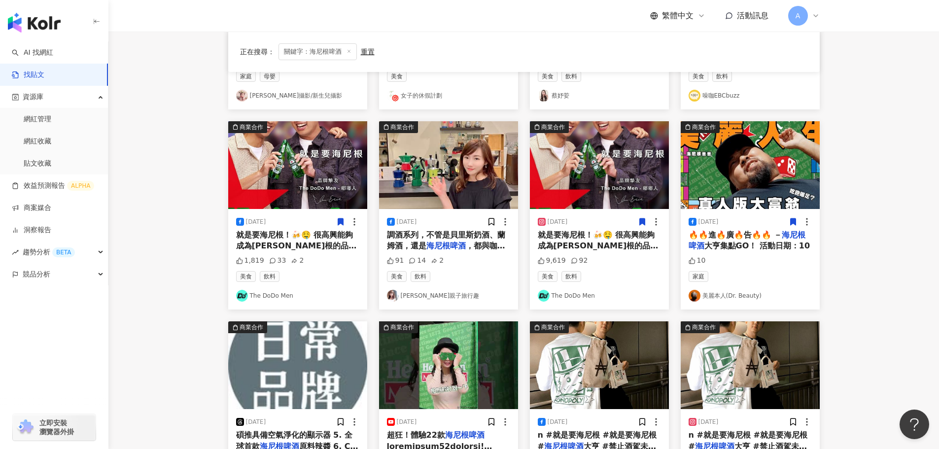
scroll to position [444, 0]
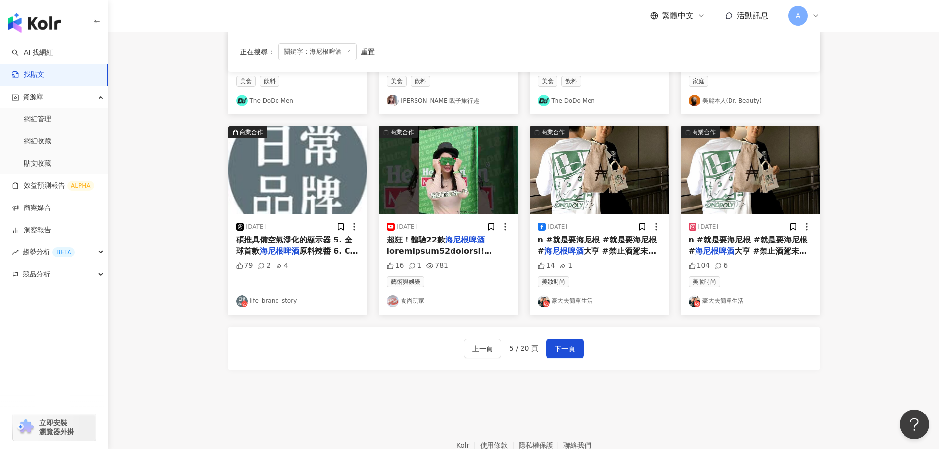
click at [277, 160] on img at bounding box center [297, 170] width 139 height 88
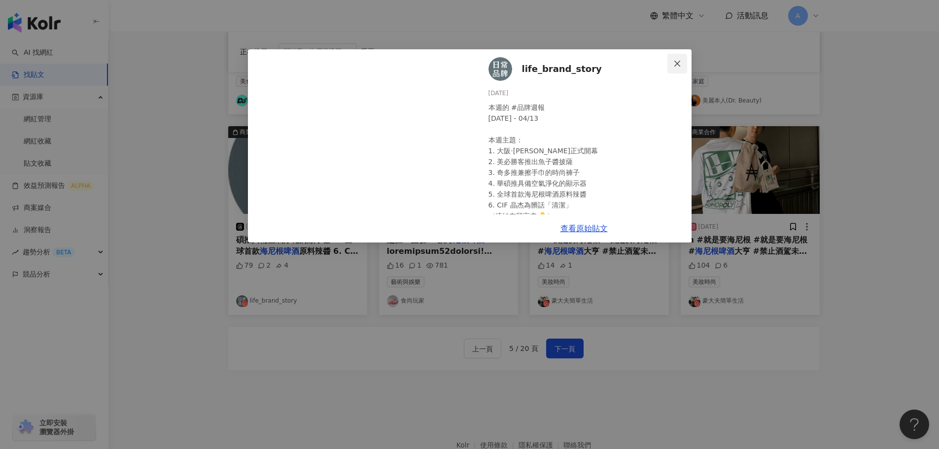
click at [679, 63] on icon "close" at bounding box center [677, 64] width 8 height 8
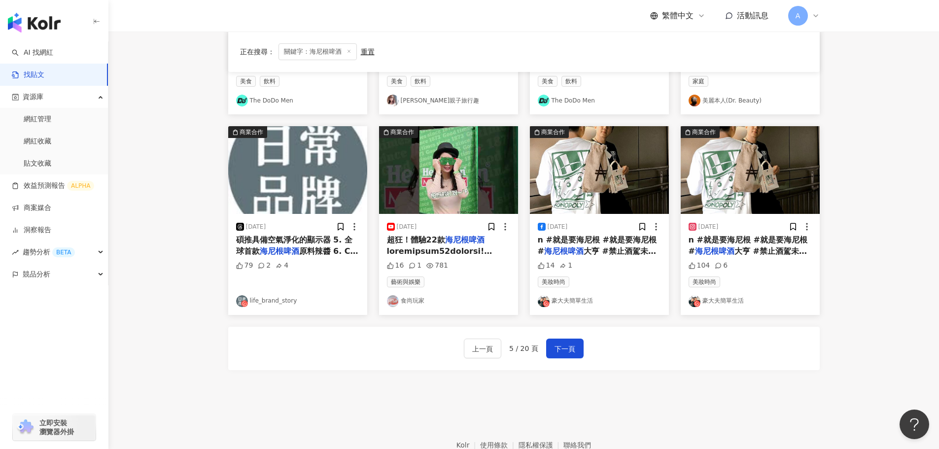
click at [419, 189] on img at bounding box center [448, 170] width 139 height 88
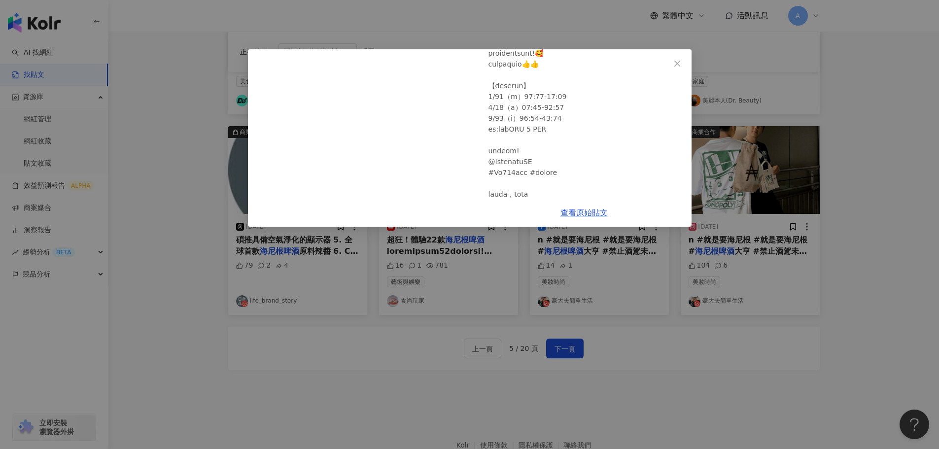
scroll to position [246, 0]
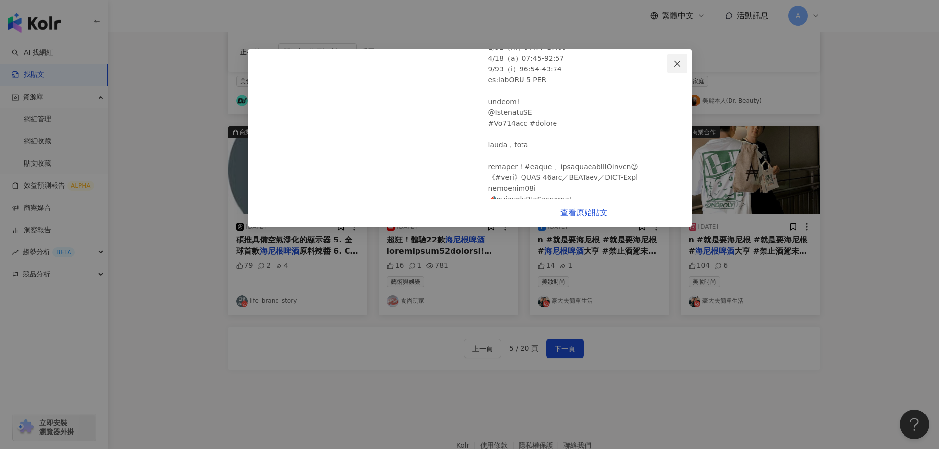
click at [678, 62] on icon "close" at bounding box center [677, 64] width 8 height 8
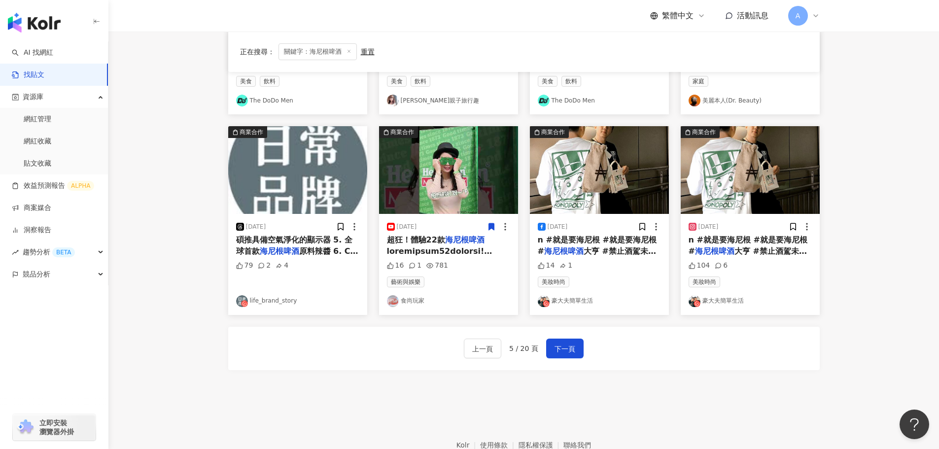
click at [489, 225] on icon at bounding box center [491, 227] width 5 height 7
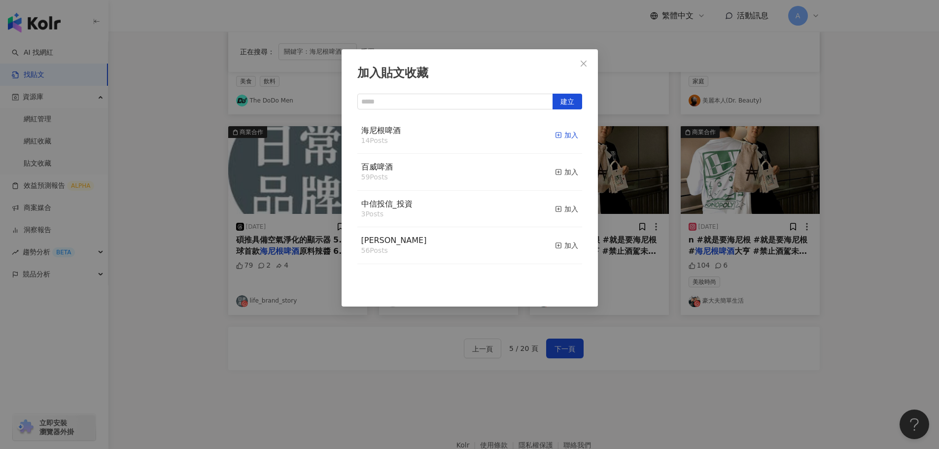
click at [555, 132] on icon "button" at bounding box center [558, 135] width 7 height 7
click at [587, 66] on icon "close" at bounding box center [584, 64] width 8 height 8
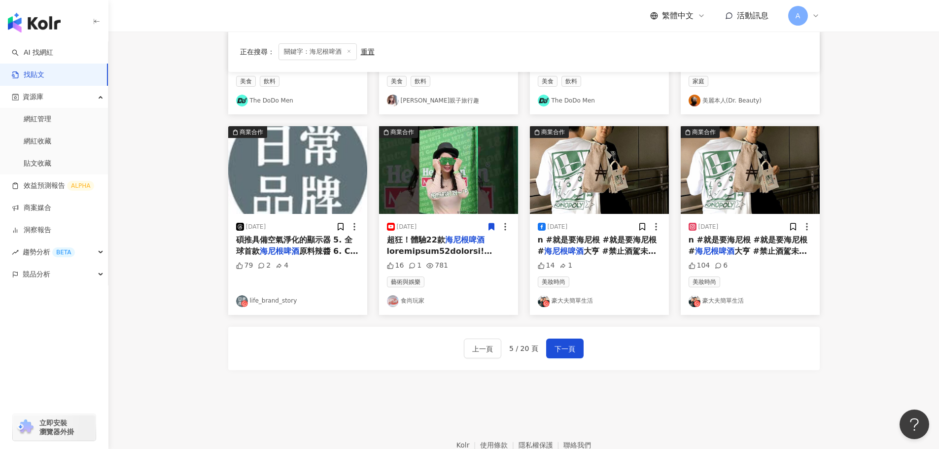
click at [459, 163] on img at bounding box center [448, 170] width 139 height 88
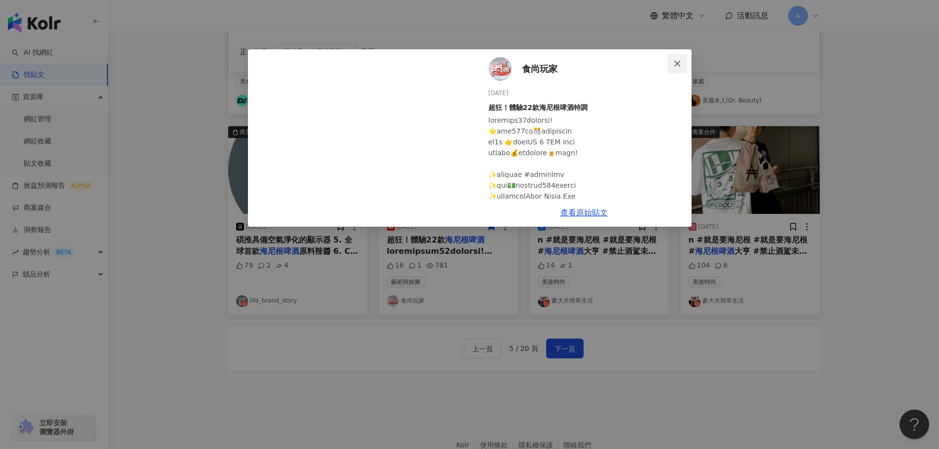
click at [676, 63] on icon "close" at bounding box center [677, 64] width 8 height 8
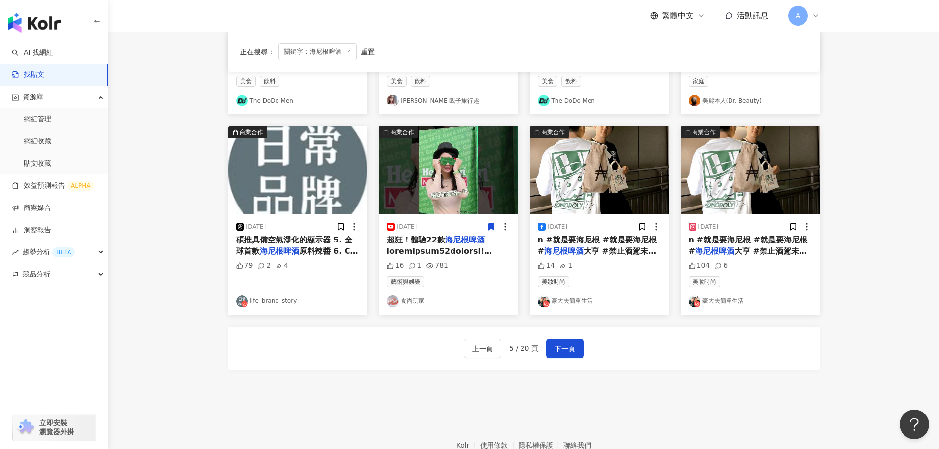
click at [587, 172] on img at bounding box center [599, 170] width 139 height 88
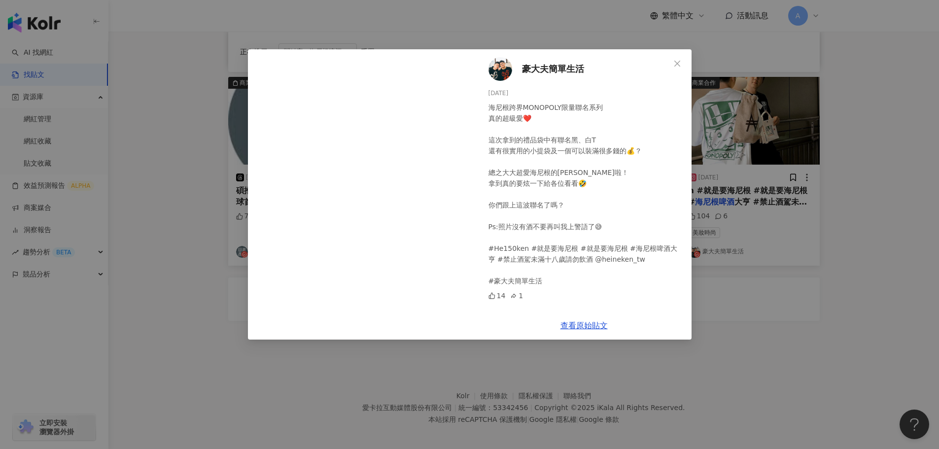
scroll to position [499, 0]
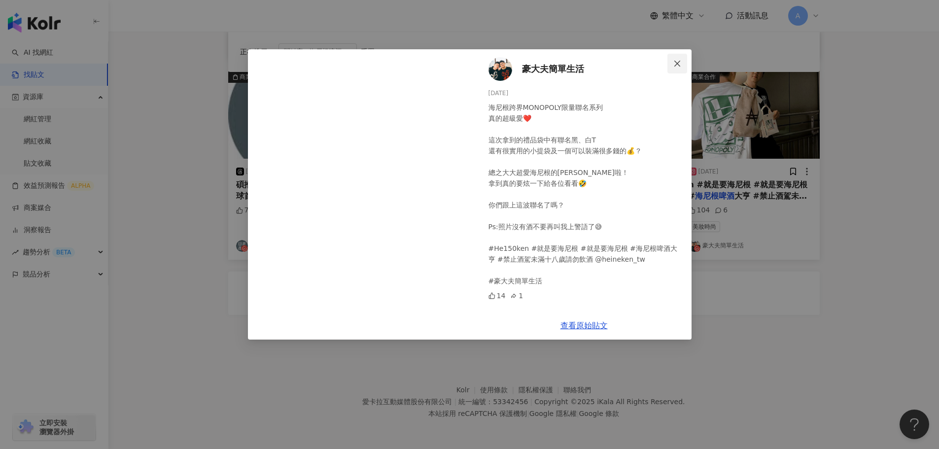
click at [681, 61] on icon "close" at bounding box center [677, 64] width 8 height 8
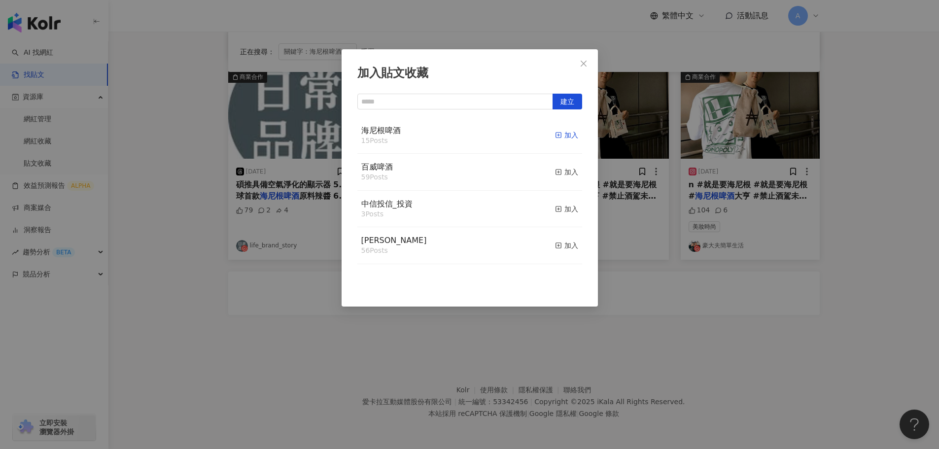
click at [555, 134] on icon "button" at bounding box center [558, 135] width 7 height 7
click at [583, 64] on icon "close" at bounding box center [584, 64] width 8 height 8
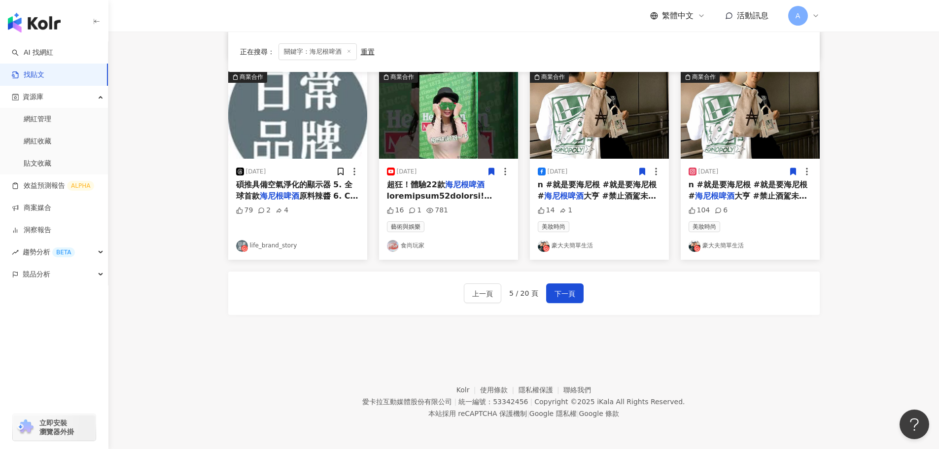
click at [792, 169] on icon at bounding box center [792, 172] width 5 height 7
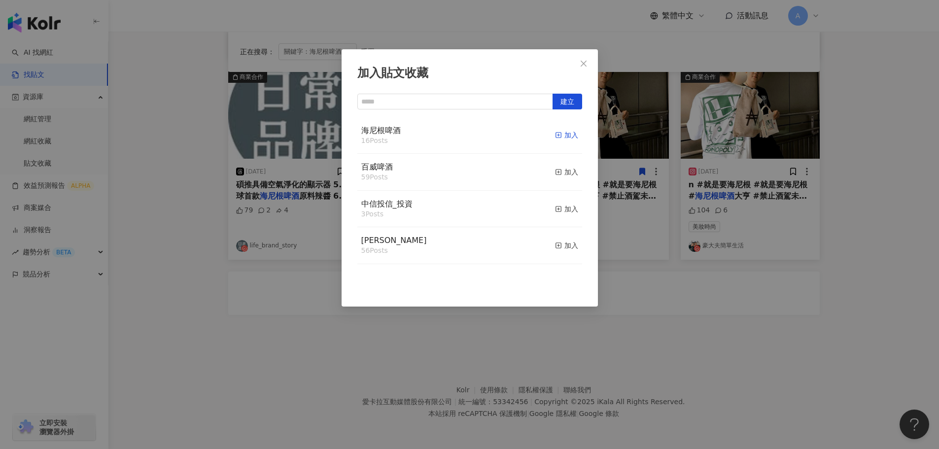
click at [555, 135] on icon "button" at bounding box center [558, 135] width 7 height 7
click at [583, 65] on icon "close" at bounding box center [584, 64] width 8 height 8
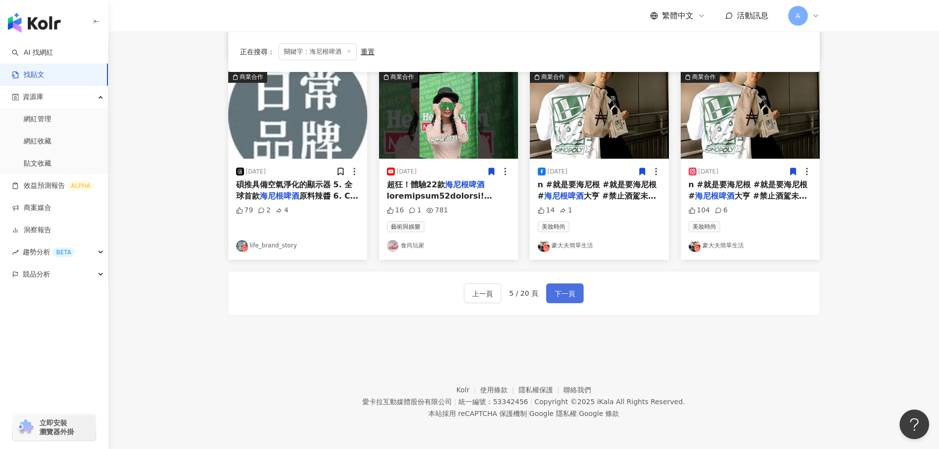
click at [563, 297] on span "下一頁" at bounding box center [565, 294] width 21 height 12
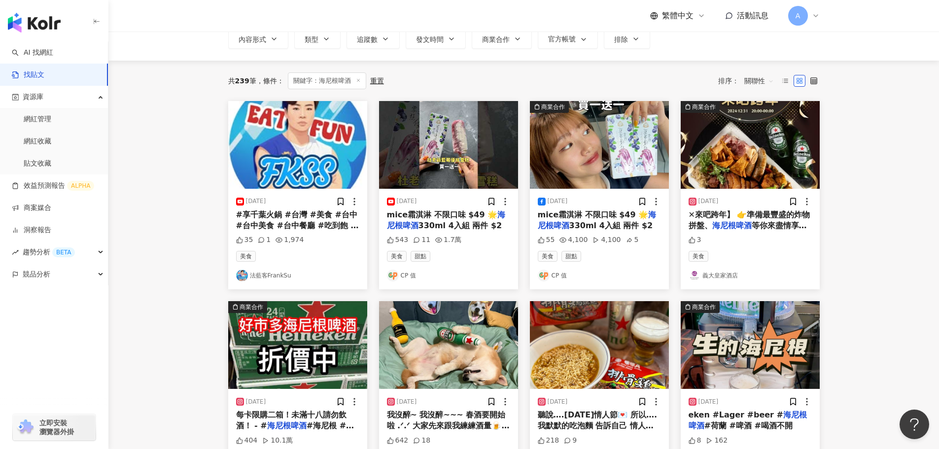
scroll to position [0, 0]
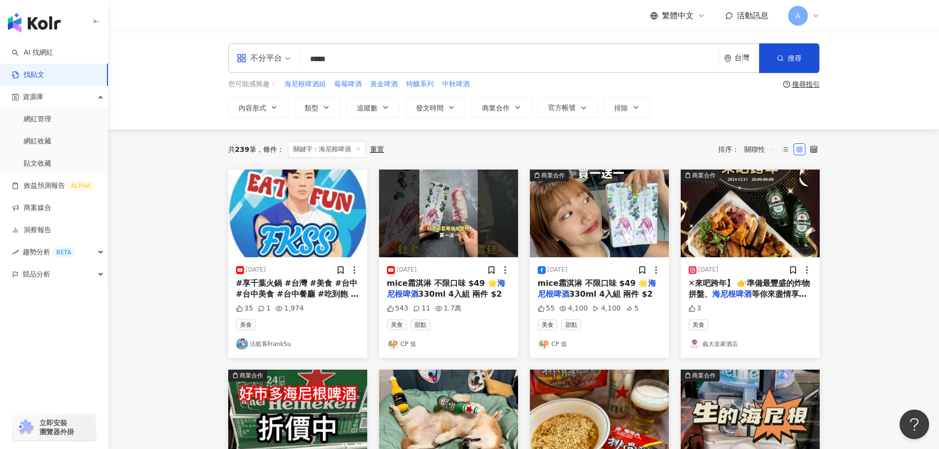
click at [455, 210] on img at bounding box center [448, 214] width 139 height 88
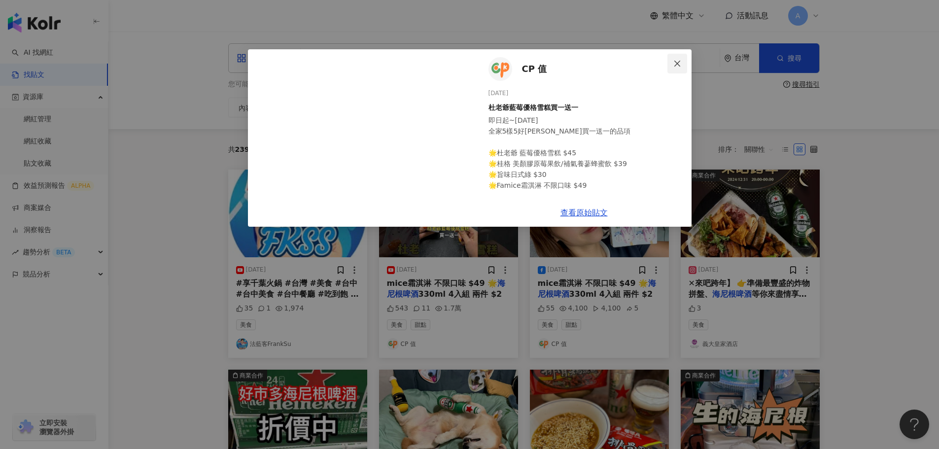
click at [679, 62] on icon "close" at bounding box center [677, 63] width 6 height 6
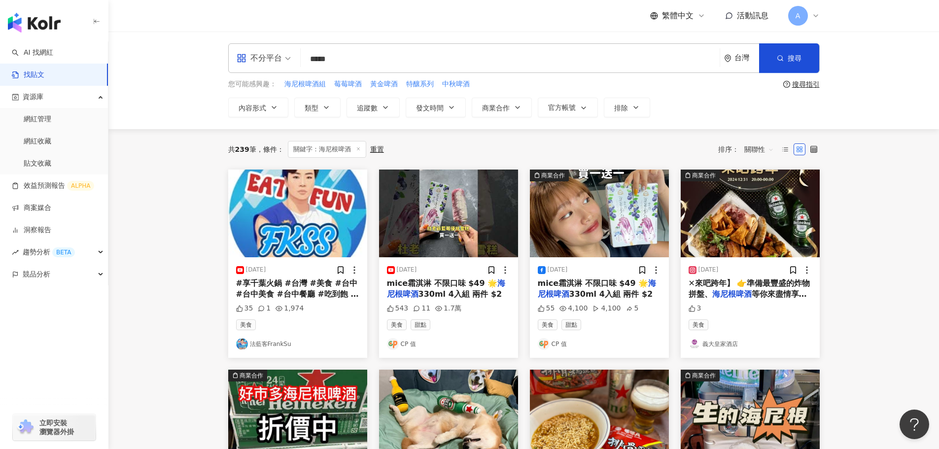
click at [756, 212] on img at bounding box center [750, 214] width 139 height 88
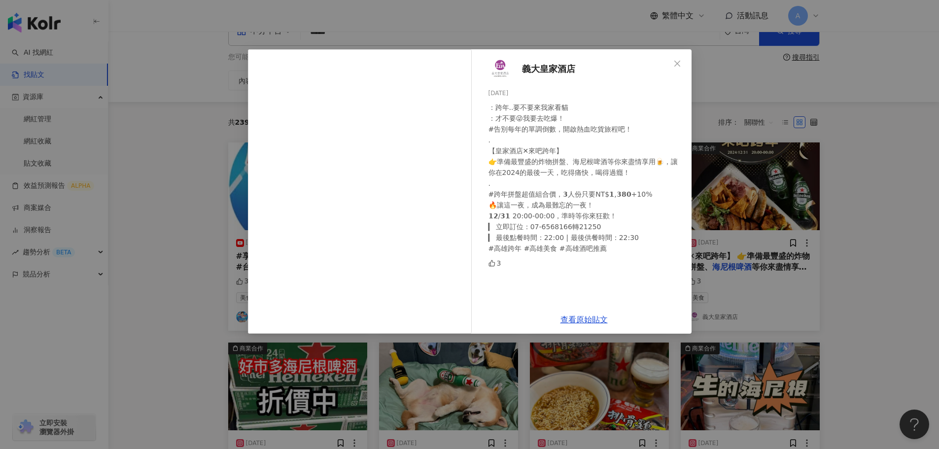
scroll to position [49, 0]
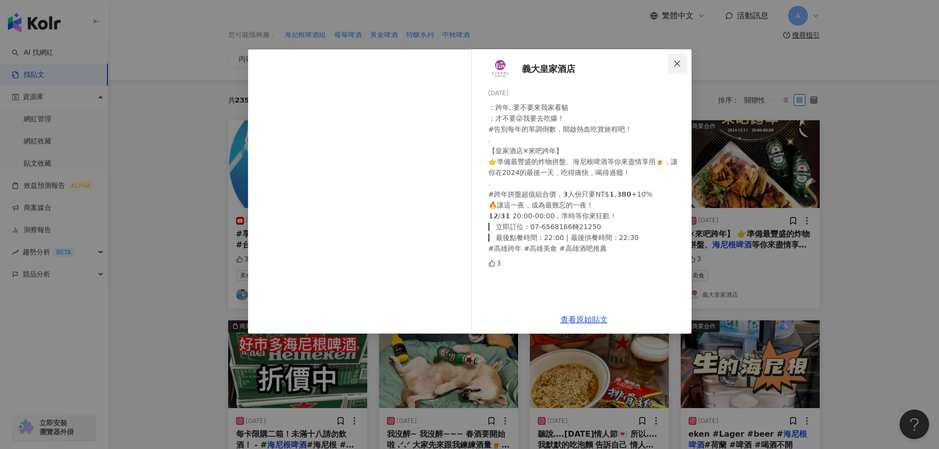
click at [681, 66] on icon "close" at bounding box center [677, 64] width 8 height 8
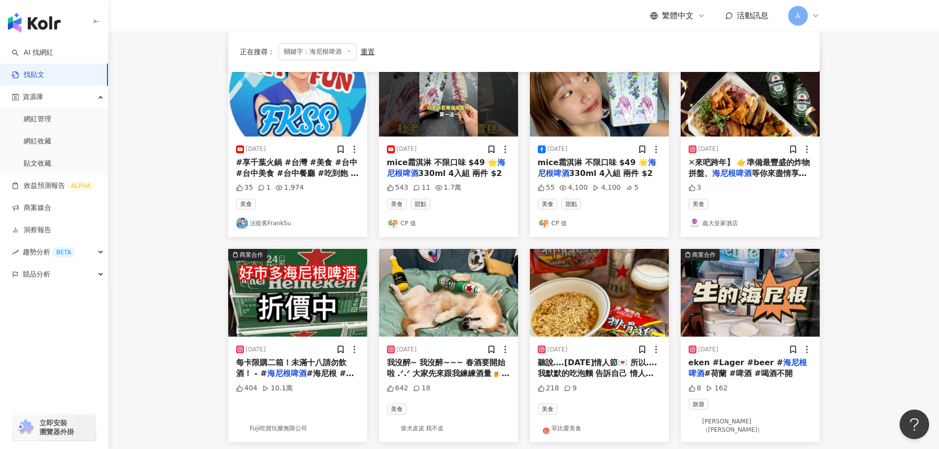
scroll to position [197, 0]
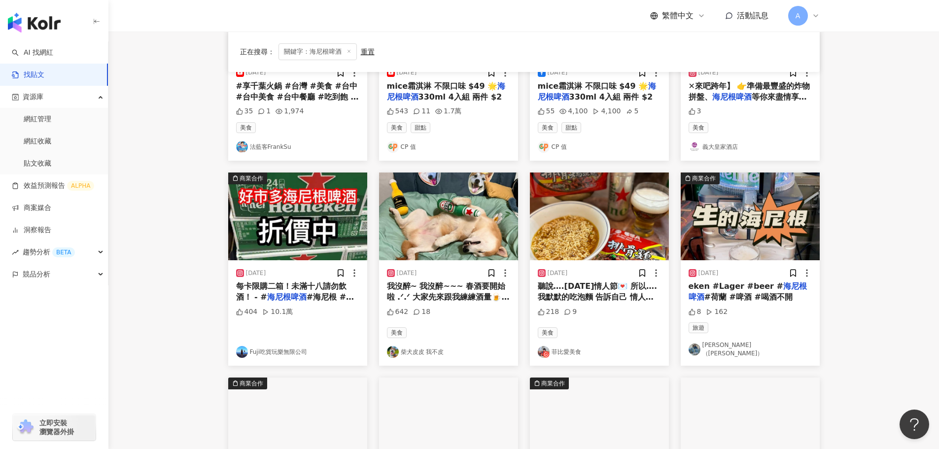
click at [745, 211] on img at bounding box center [750, 217] width 139 height 88
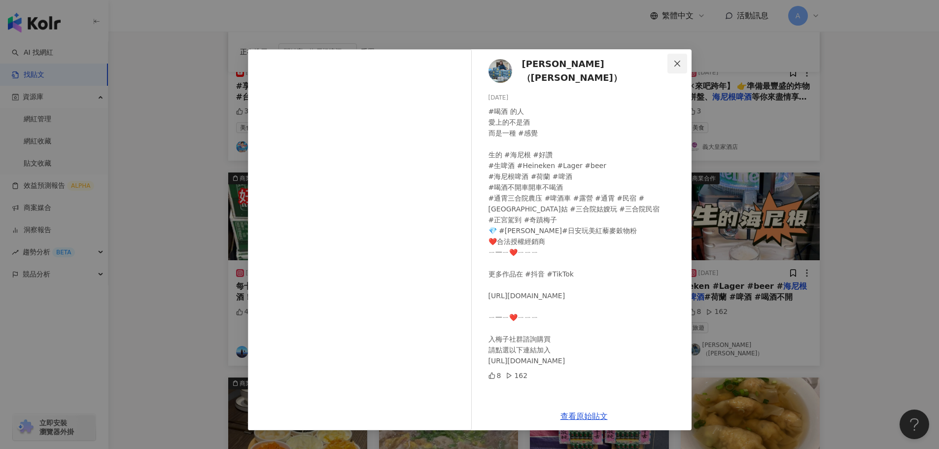
click at [681, 62] on icon "close" at bounding box center [677, 64] width 8 height 8
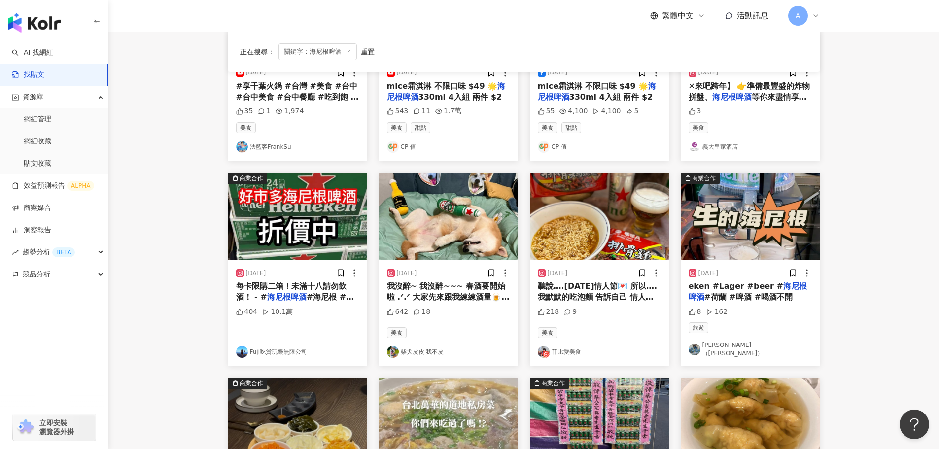
click at [611, 210] on img at bounding box center [599, 217] width 139 height 88
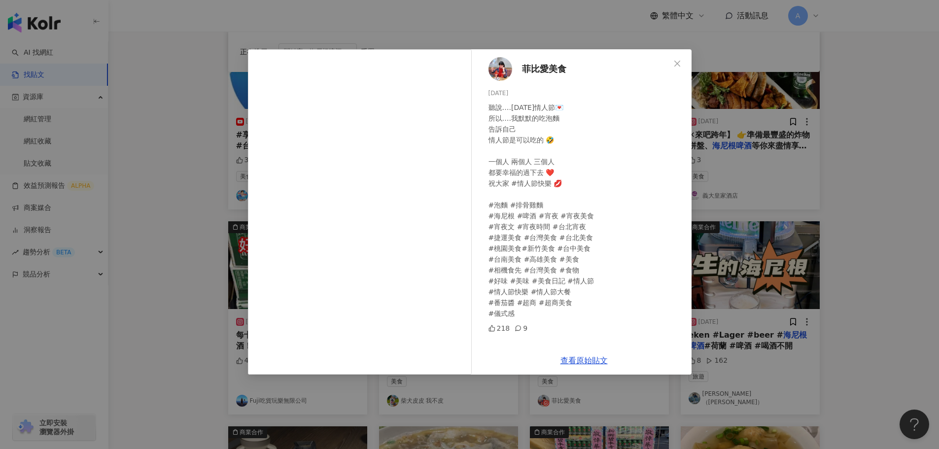
scroll to position [148, 0]
click at [674, 62] on icon "close" at bounding box center [677, 64] width 8 height 8
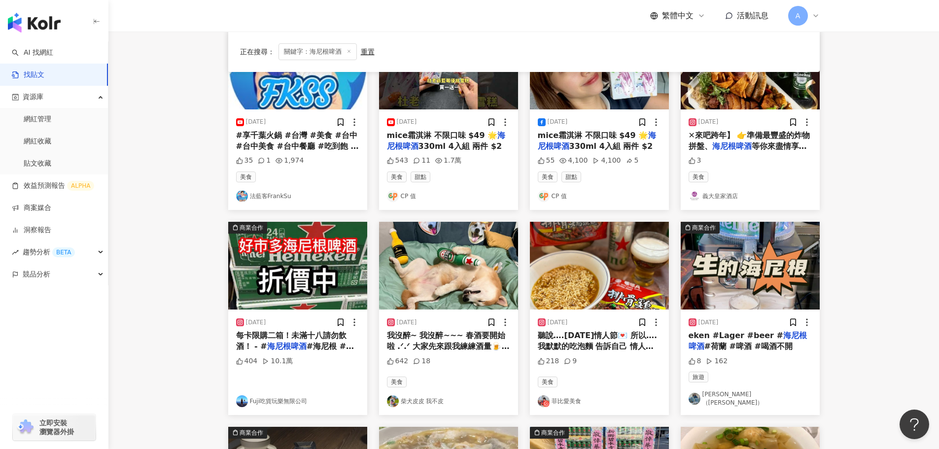
click at [446, 280] on img at bounding box center [448, 266] width 139 height 88
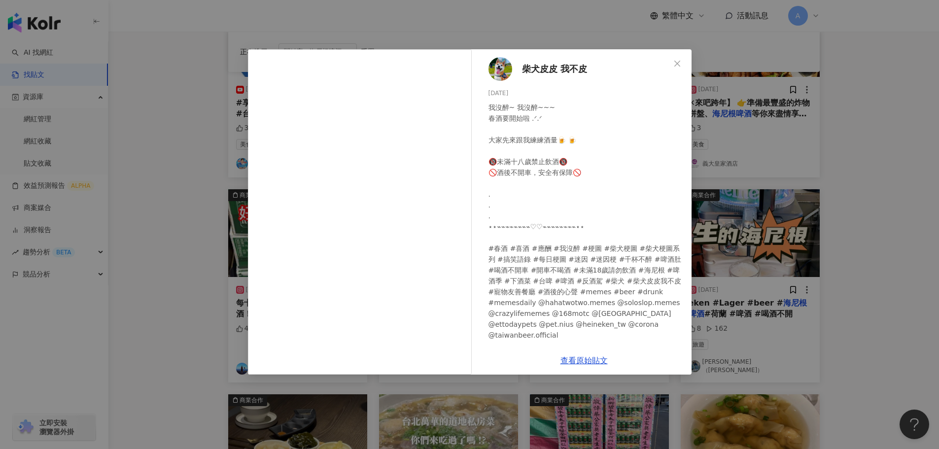
scroll to position [197, 0]
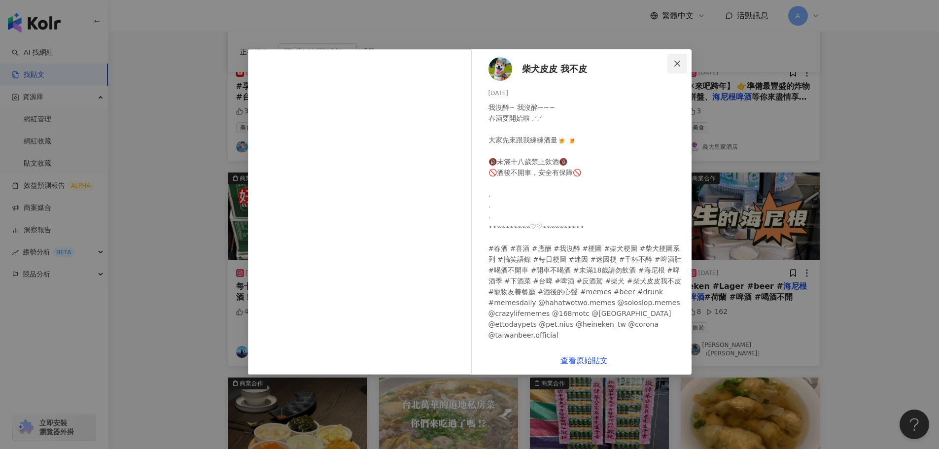
click at [675, 65] on icon "close" at bounding box center [677, 64] width 8 height 8
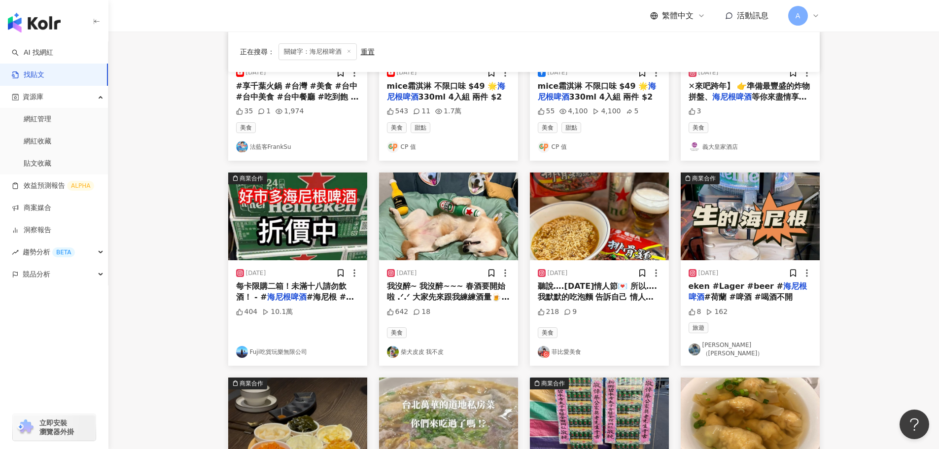
click at [302, 234] on img at bounding box center [297, 217] width 139 height 88
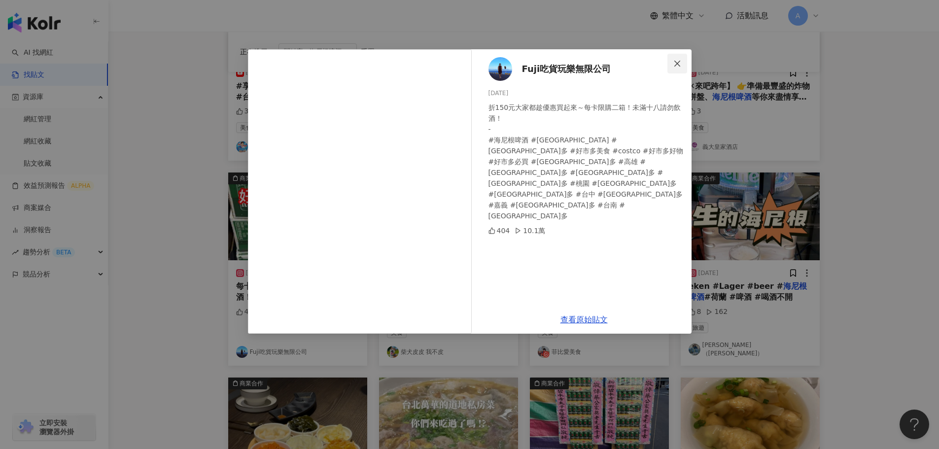
click at [681, 62] on span "Close" at bounding box center [678, 64] width 20 height 8
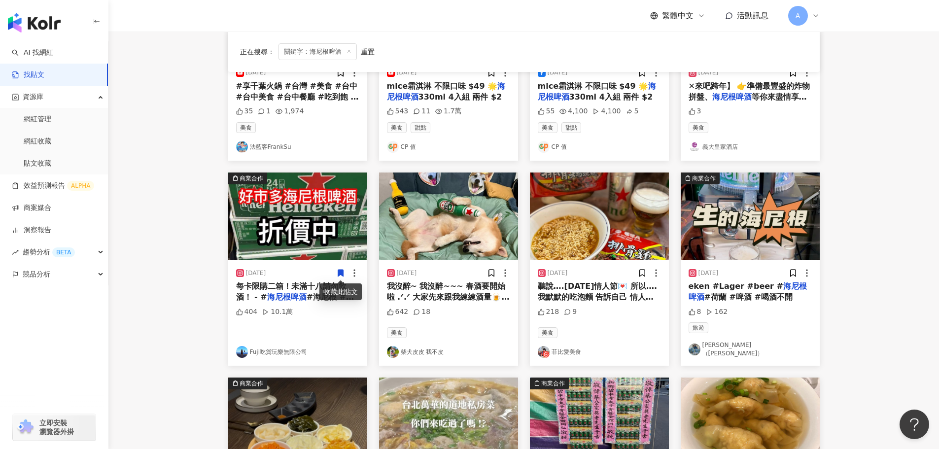
click at [338, 272] on icon at bounding box center [340, 273] width 5 height 7
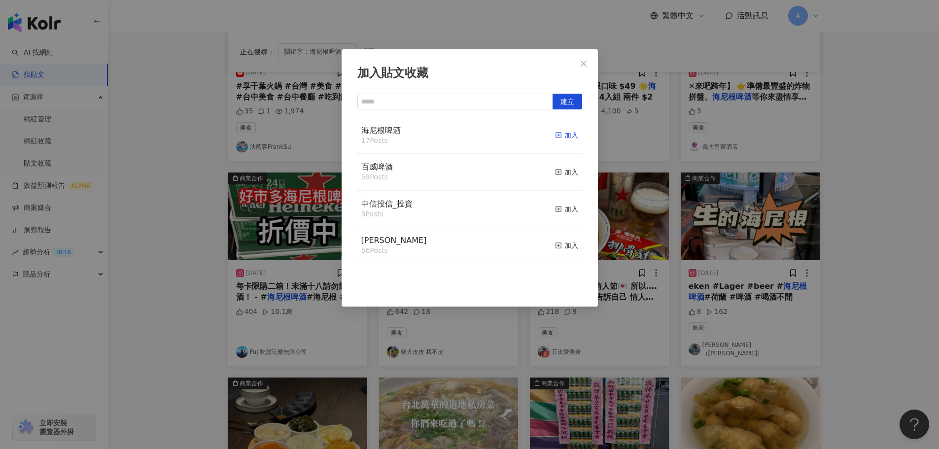
click at [555, 137] on div "加入" at bounding box center [566, 135] width 23 height 11
click at [586, 65] on icon "close" at bounding box center [584, 64] width 8 height 8
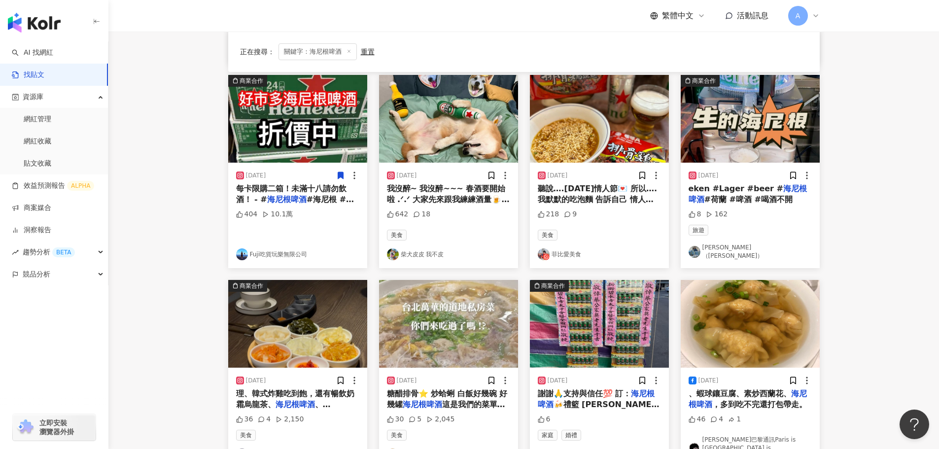
scroll to position [394, 0]
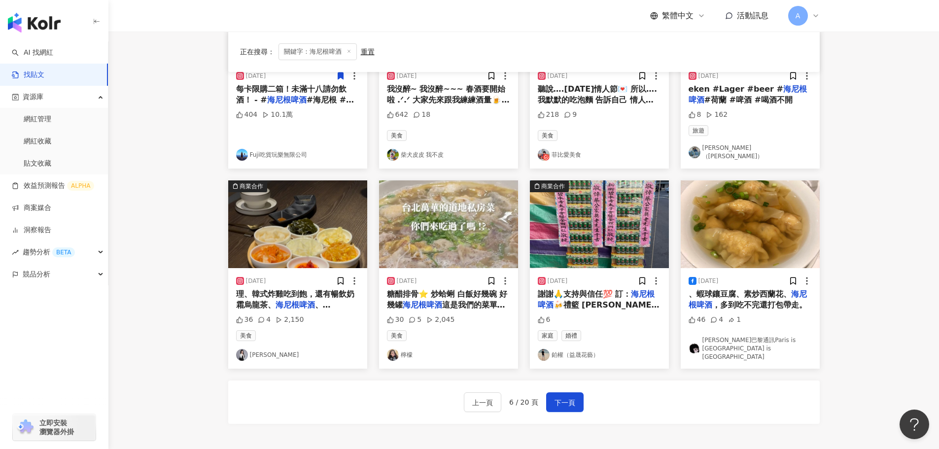
click at [605, 227] on img at bounding box center [599, 224] width 139 height 88
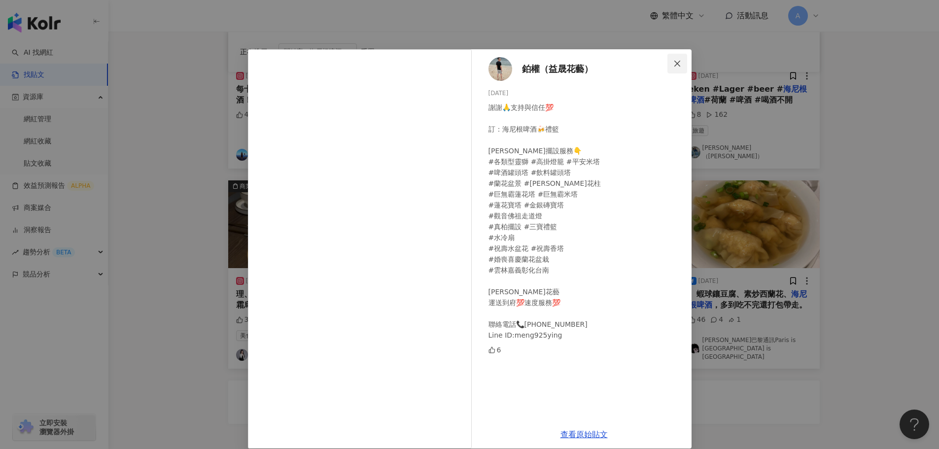
click at [678, 58] on button "Close" at bounding box center [678, 64] width 20 height 20
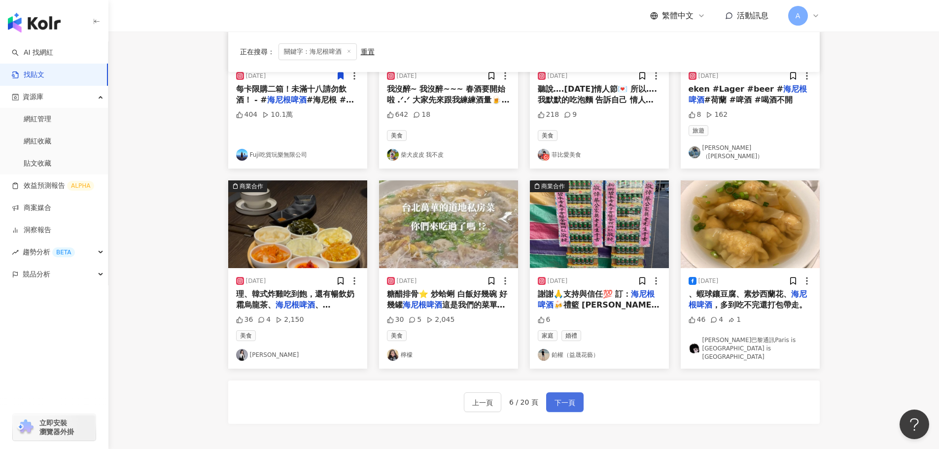
click at [564, 397] on span "下一頁" at bounding box center [565, 403] width 21 height 12
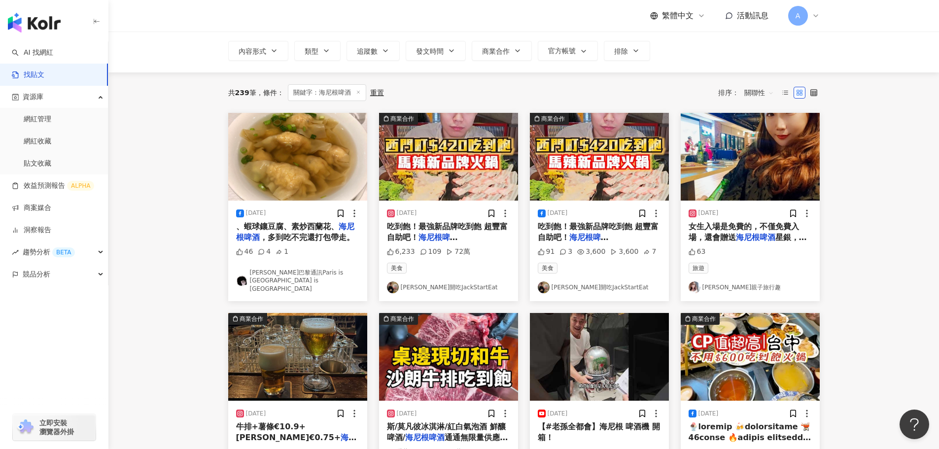
scroll to position [0, 0]
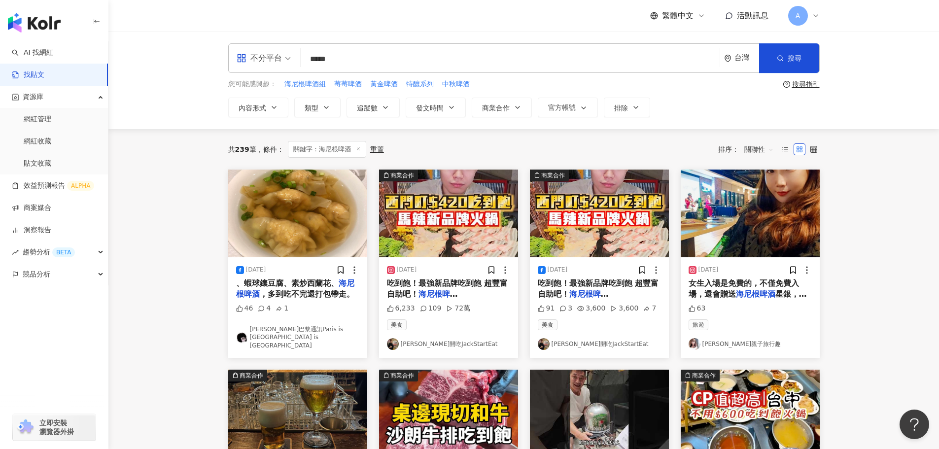
click at [769, 214] on img at bounding box center [750, 214] width 139 height 88
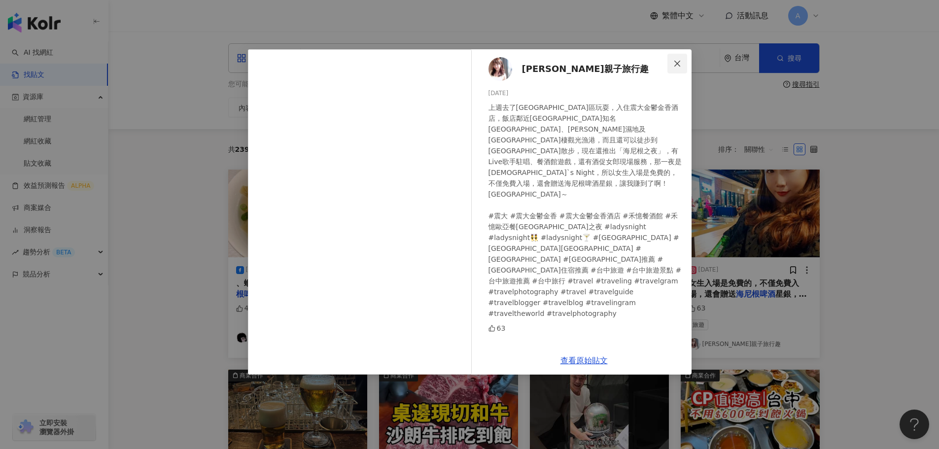
click at [674, 64] on icon "close" at bounding box center [677, 64] width 8 height 8
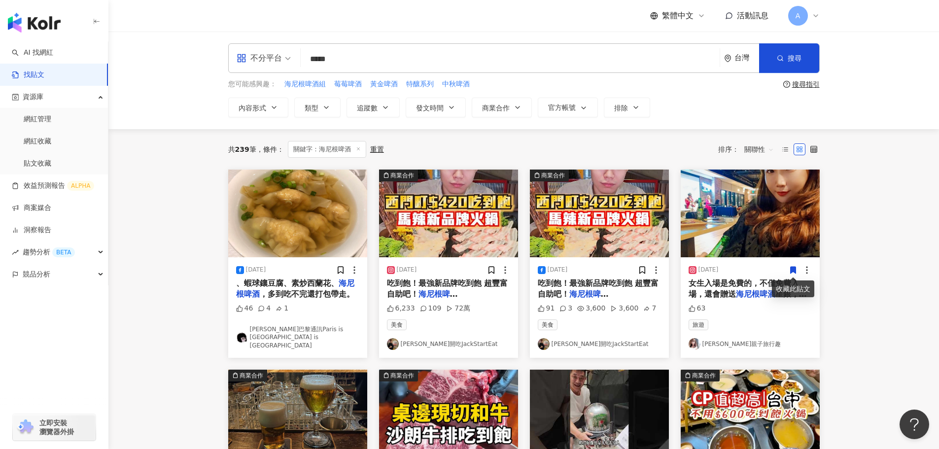
click at [795, 275] on span at bounding box center [793, 270] width 9 height 10
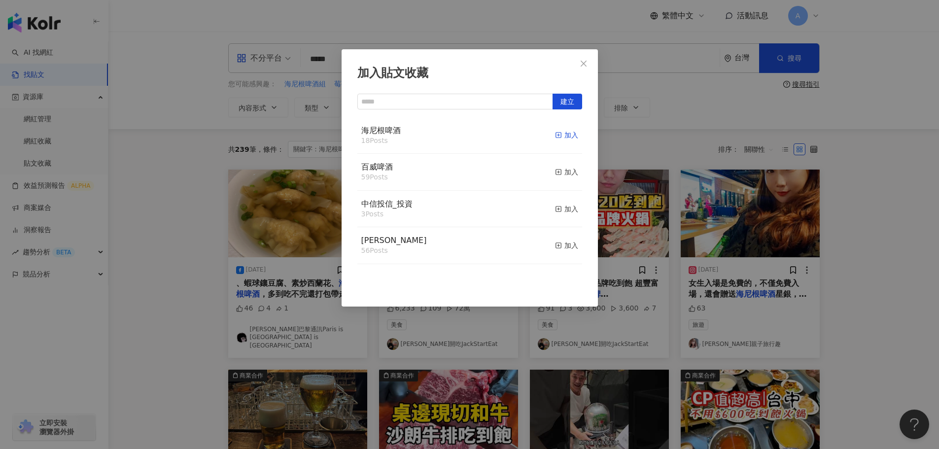
click at [555, 136] on div "加入" at bounding box center [566, 135] width 23 height 11
click at [576, 61] on span "Close" at bounding box center [584, 64] width 20 height 8
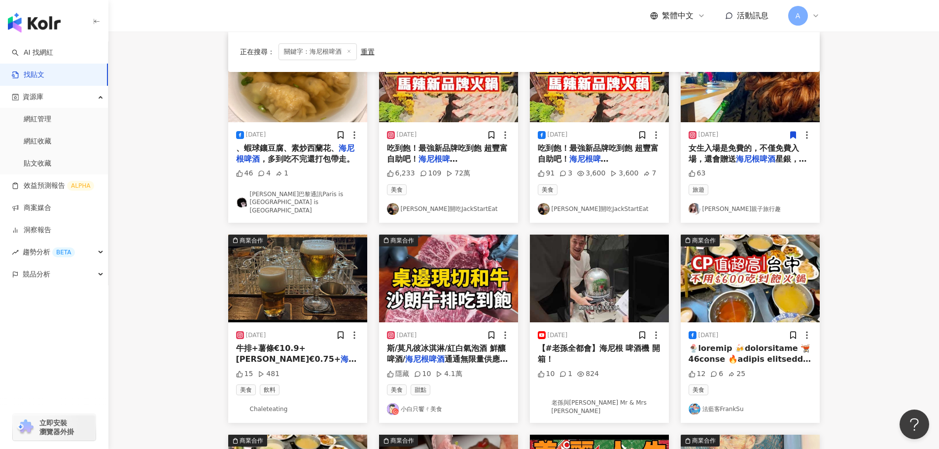
scroll to position [197, 0]
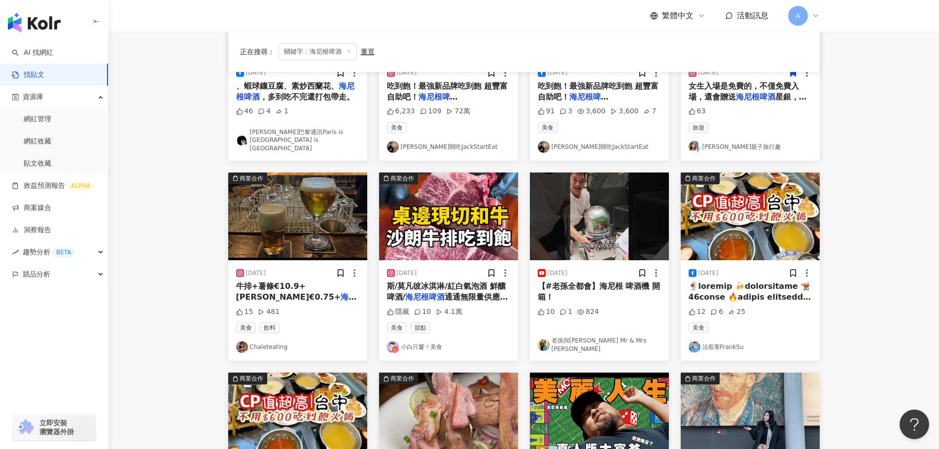
click at [306, 221] on img at bounding box center [297, 217] width 139 height 88
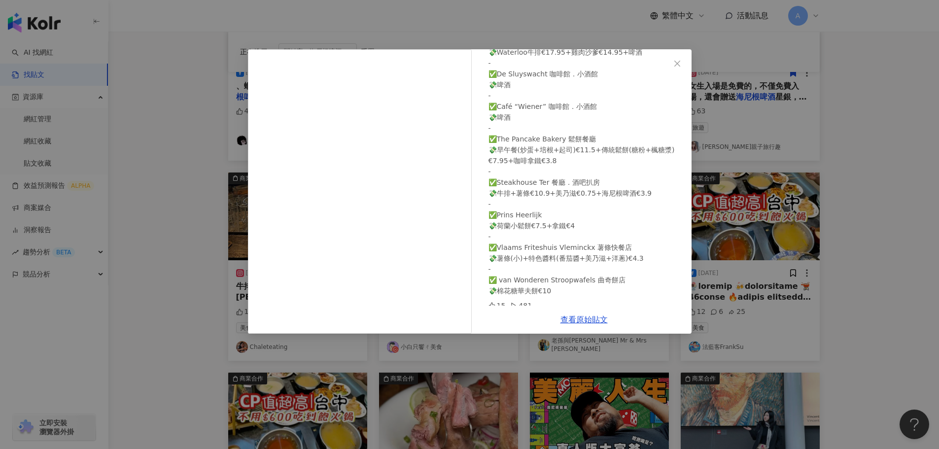
scroll to position [147, 0]
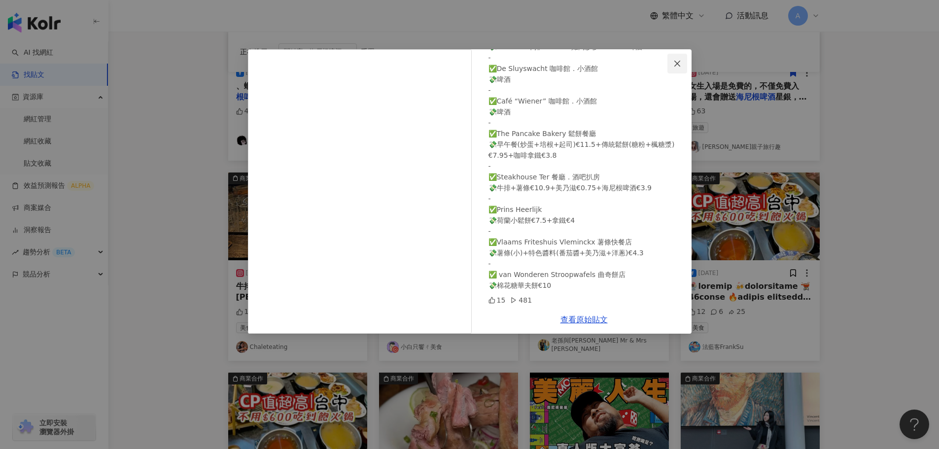
click at [677, 63] on icon "close" at bounding box center [677, 64] width 8 height 8
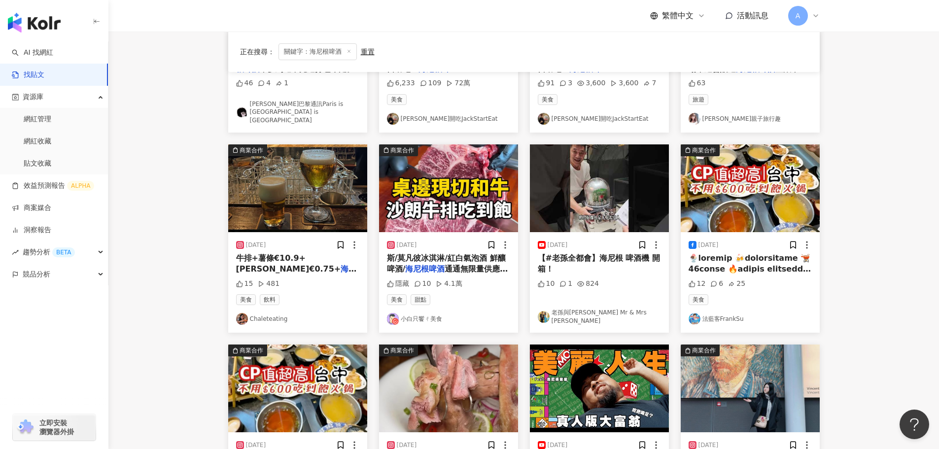
scroll to position [246, 0]
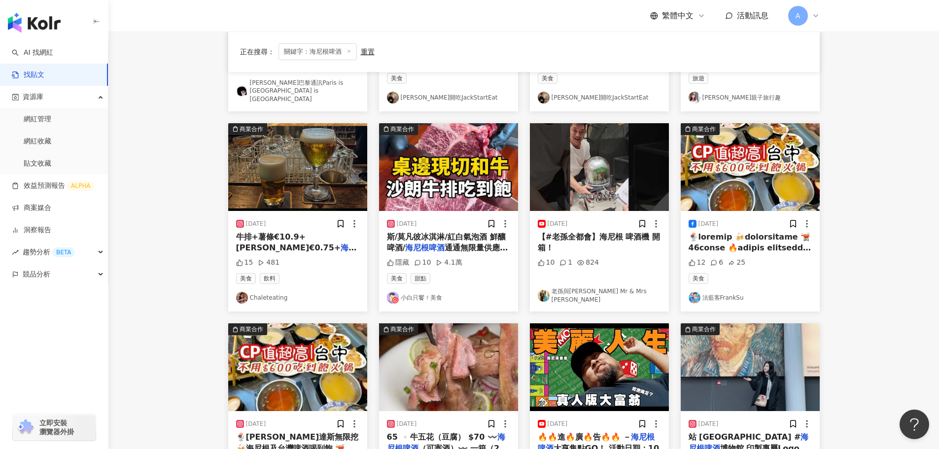
click at [577, 169] on img at bounding box center [599, 167] width 139 height 88
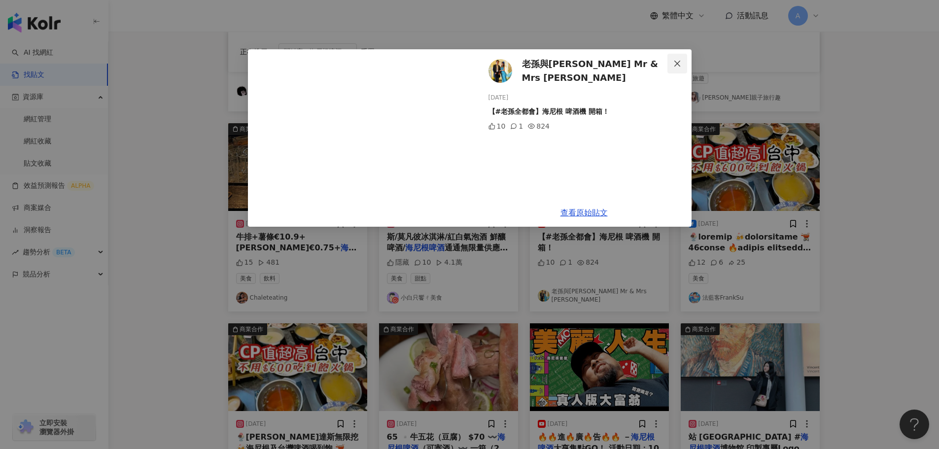
click at [680, 66] on icon "close" at bounding box center [677, 64] width 8 height 8
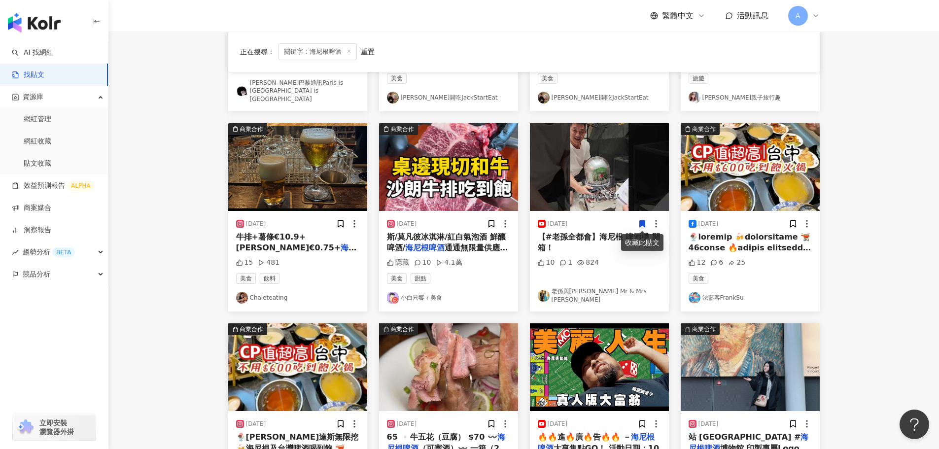
click at [639, 225] on icon at bounding box center [642, 223] width 9 height 9
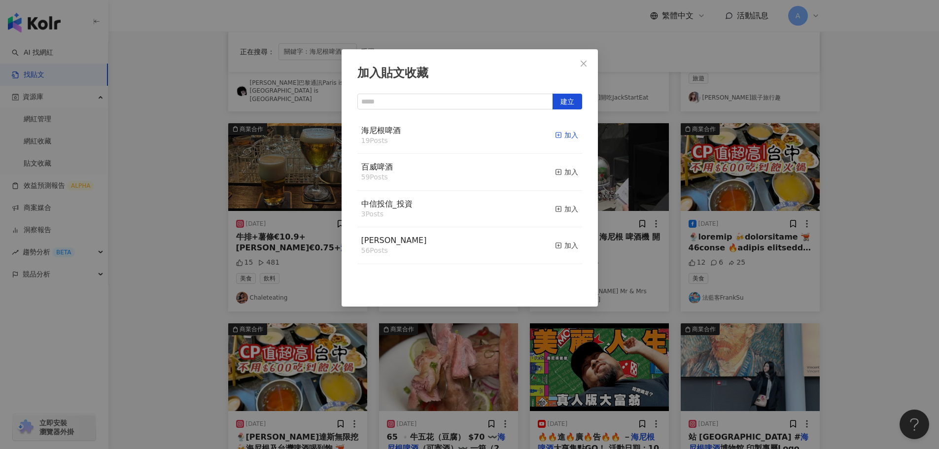
click at [555, 141] on div "加入" at bounding box center [566, 135] width 23 height 11
click at [581, 66] on icon "close" at bounding box center [584, 64] width 8 height 8
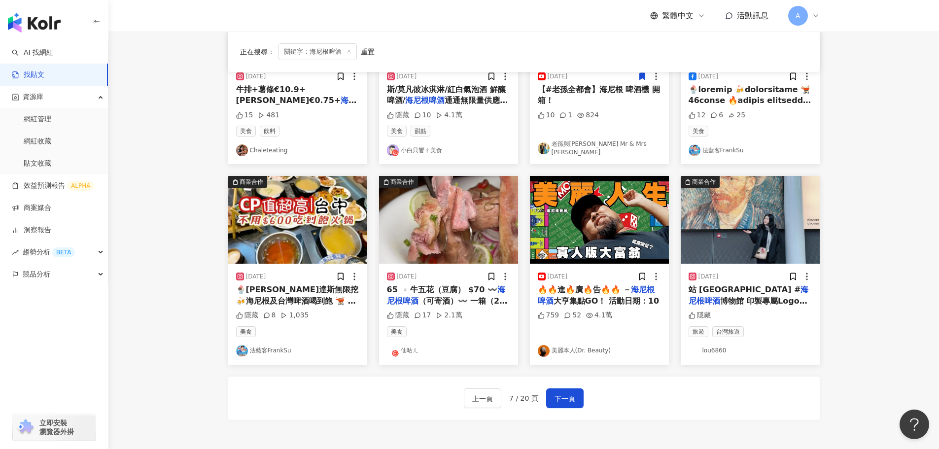
scroll to position [394, 0]
click at [736, 220] on img at bounding box center [750, 220] width 139 height 88
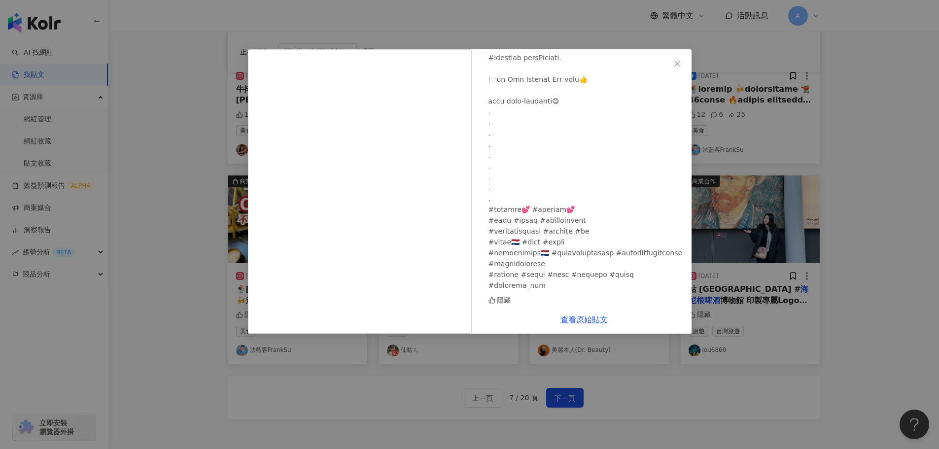
scroll to position [278, 0]
click at [678, 60] on icon "close" at bounding box center [677, 64] width 8 height 8
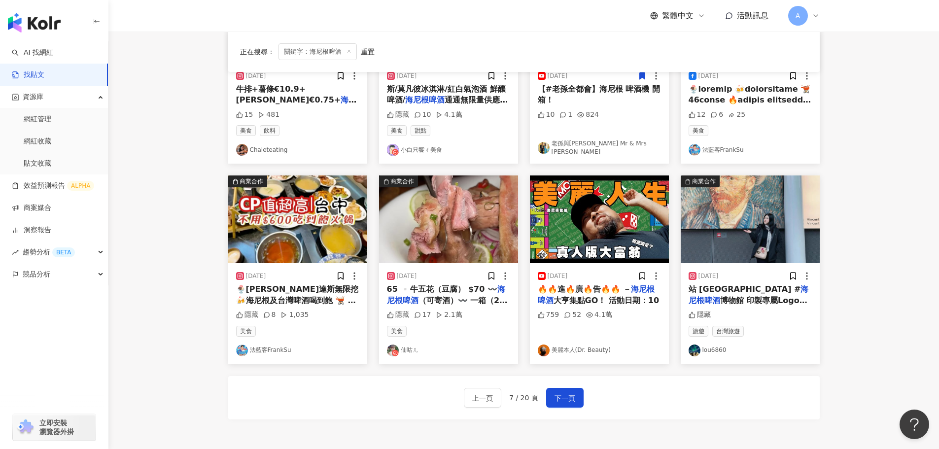
click at [636, 213] on img at bounding box center [599, 220] width 139 height 88
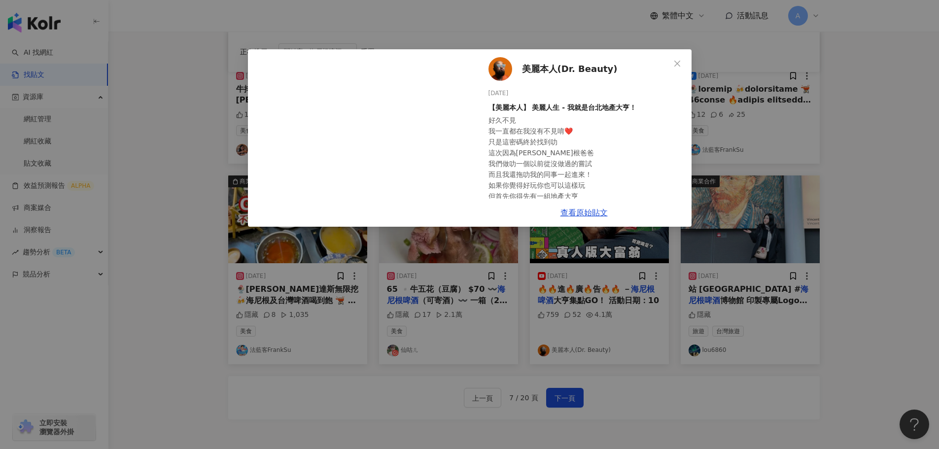
scroll to position [99, 0]
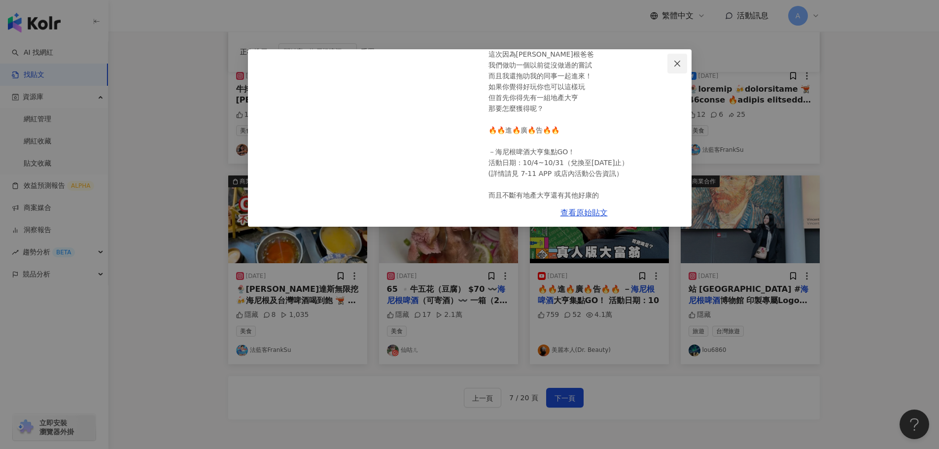
click at [679, 60] on icon "close" at bounding box center [677, 64] width 8 height 8
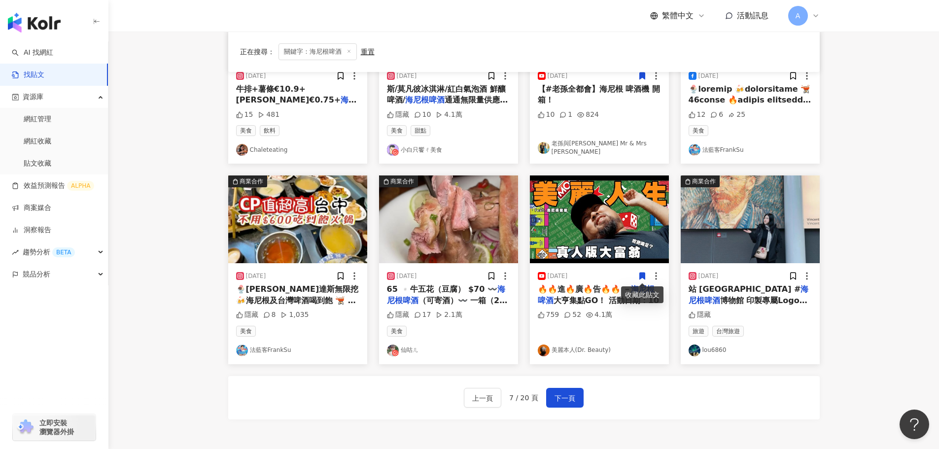
click at [643, 271] on span at bounding box center [642, 276] width 9 height 10
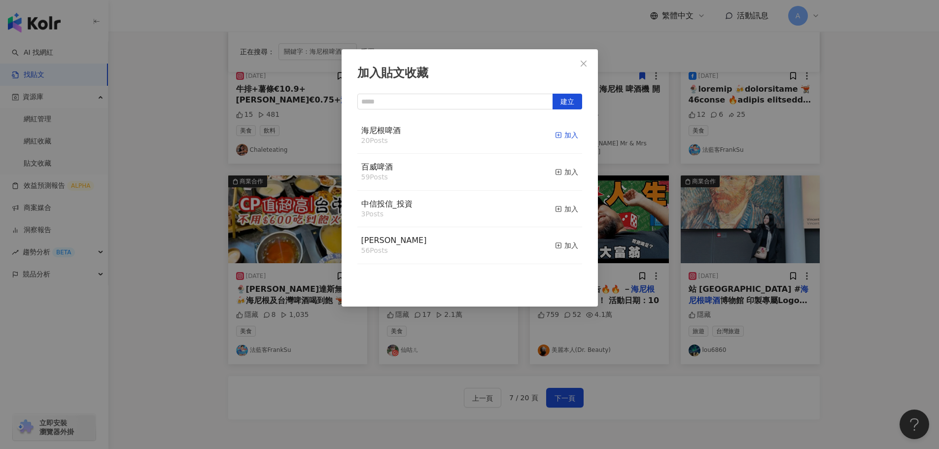
click at [556, 138] on rect "button" at bounding box center [558, 135] width 5 height 5
click at [580, 67] on icon "close" at bounding box center [584, 64] width 8 height 8
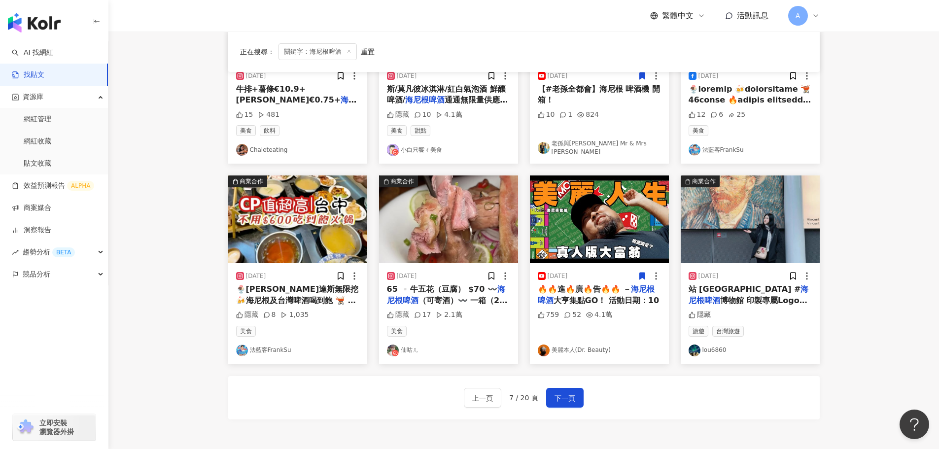
click at [459, 233] on img at bounding box center [448, 220] width 139 height 88
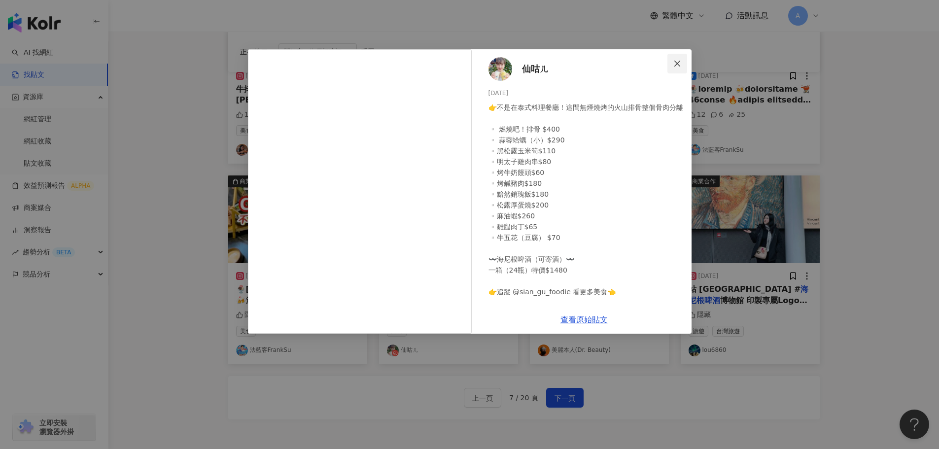
click at [682, 61] on span "Close" at bounding box center [678, 64] width 20 height 8
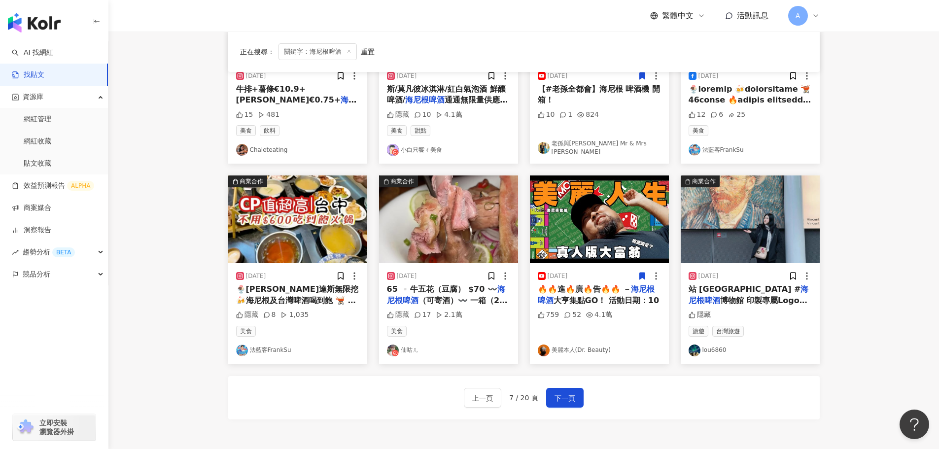
click at [319, 211] on img at bounding box center [297, 220] width 139 height 88
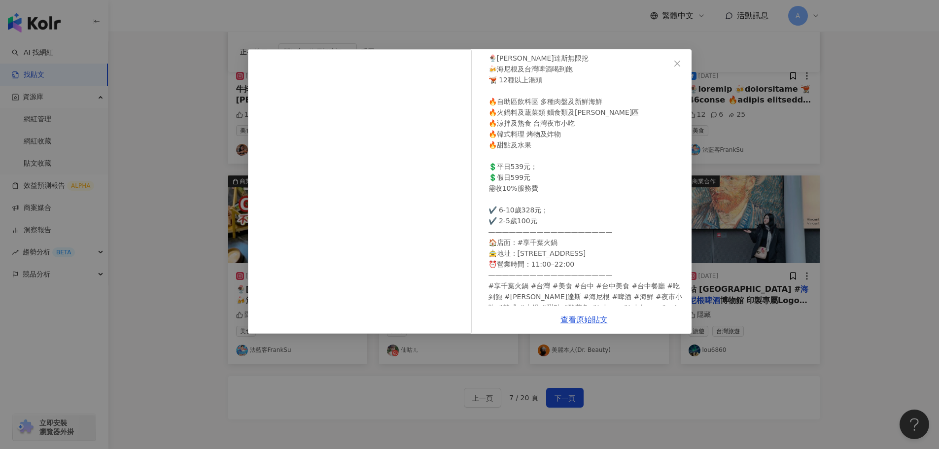
scroll to position [82, 0]
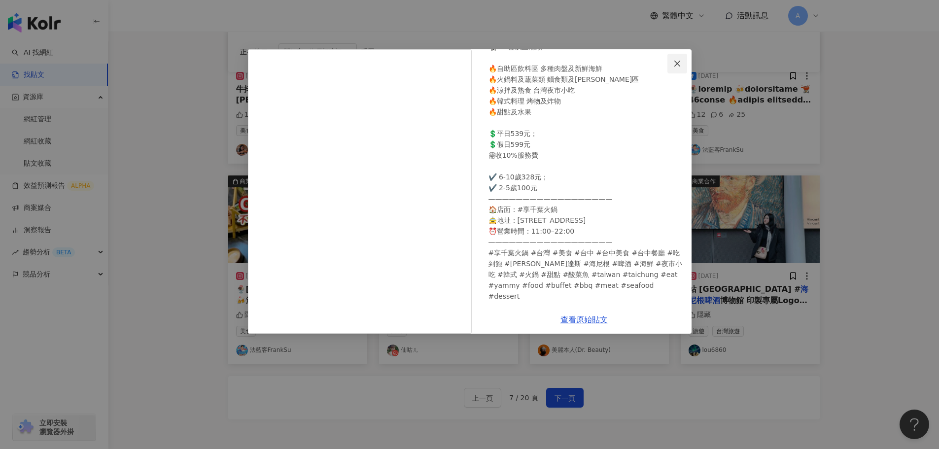
click at [677, 62] on icon "close" at bounding box center [677, 64] width 8 height 8
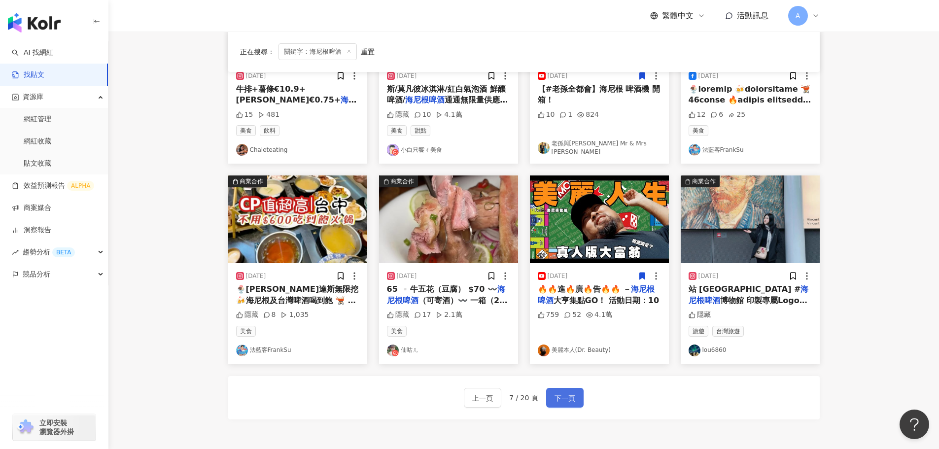
click at [558, 391] on button "下一頁" at bounding box center [564, 398] width 37 height 20
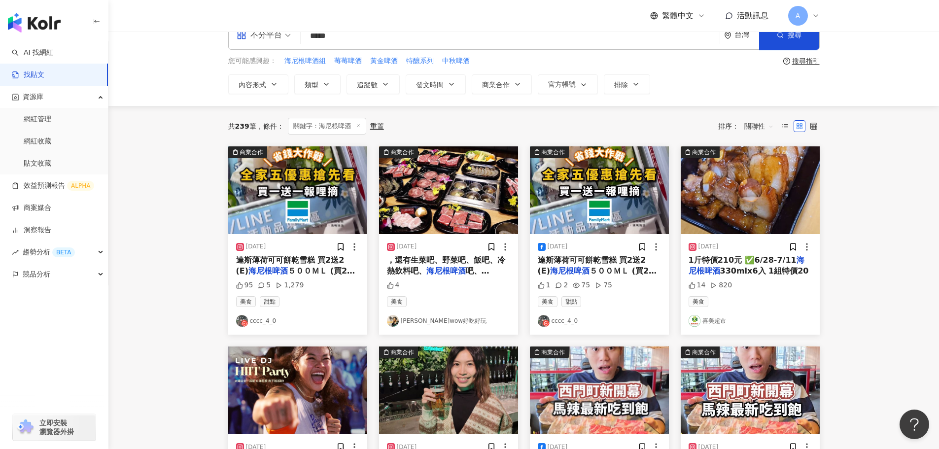
scroll to position [0, 0]
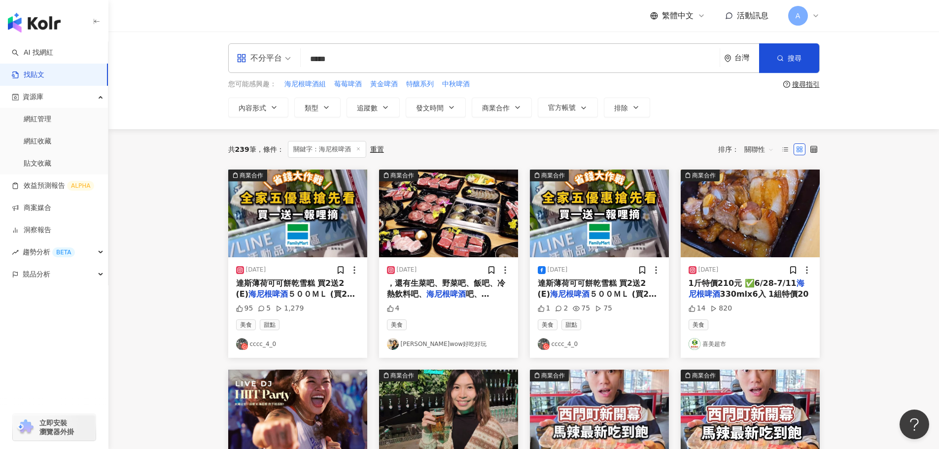
click at [594, 225] on img at bounding box center [599, 214] width 139 height 88
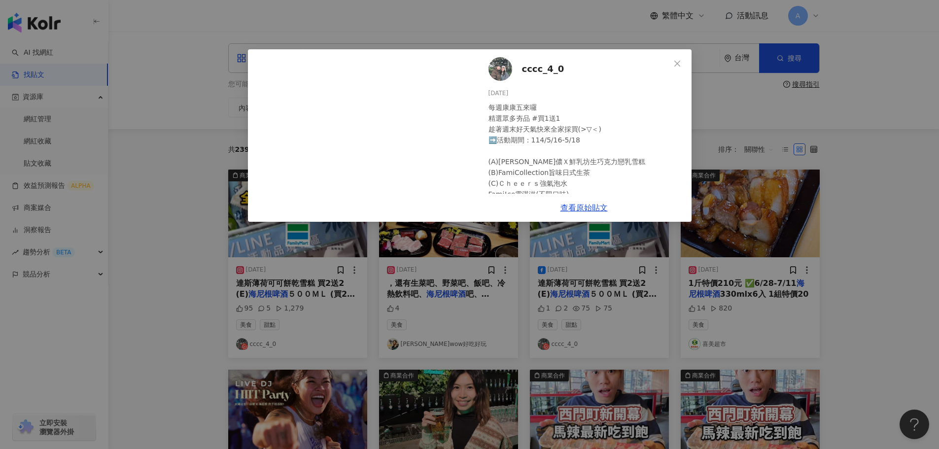
scroll to position [59, 0]
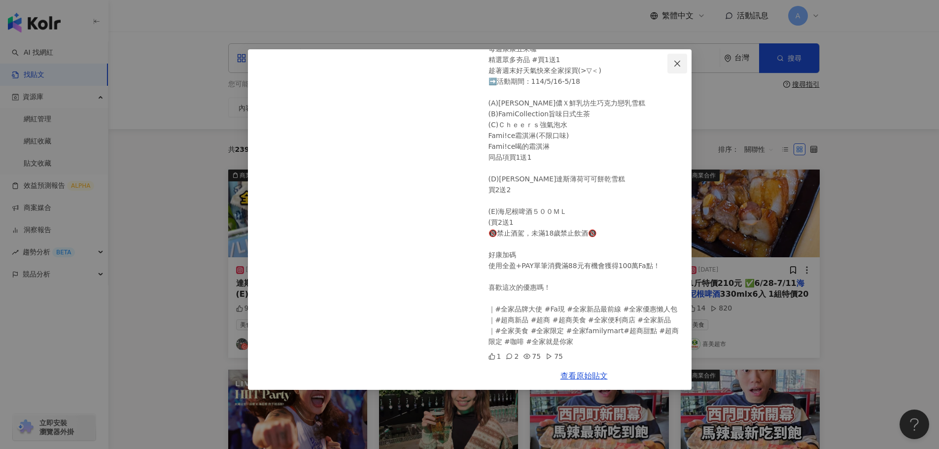
click at [677, 63] on icon "close" at bounding box center [677, 64] width 8 height 8
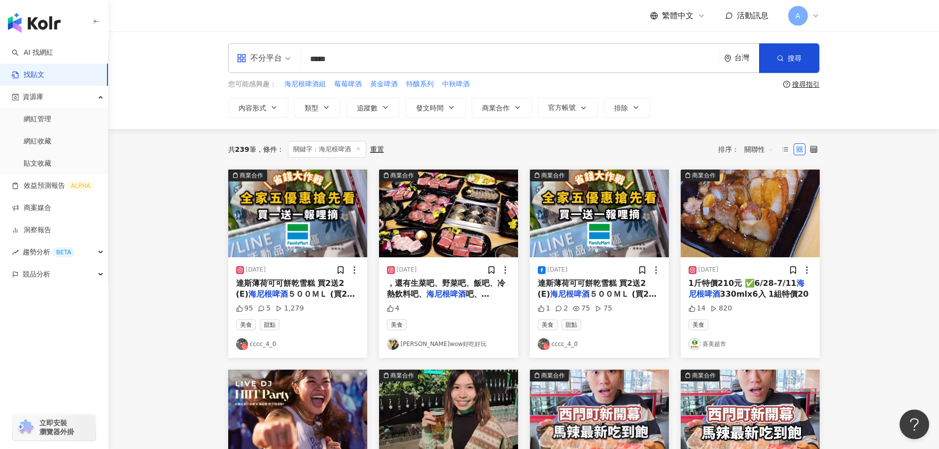
click at [754, 209] on img at bounding box center [750, 214] width 139 height 88
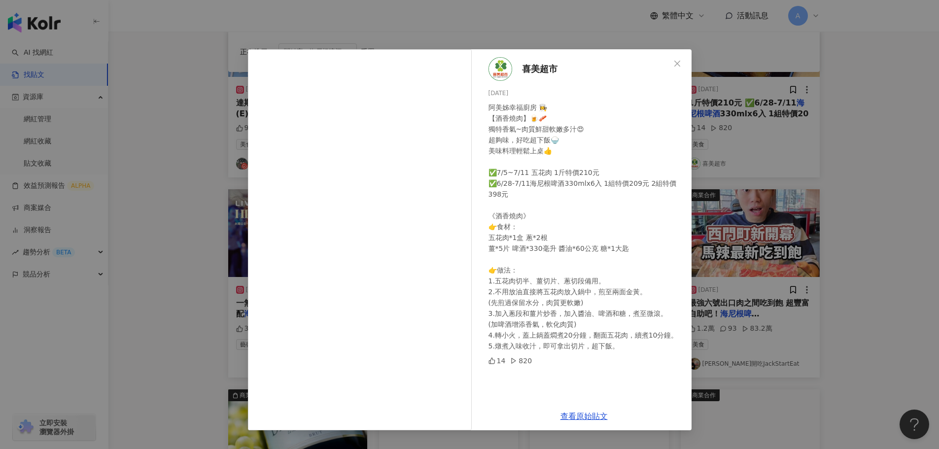
scroll to position [197, 0]
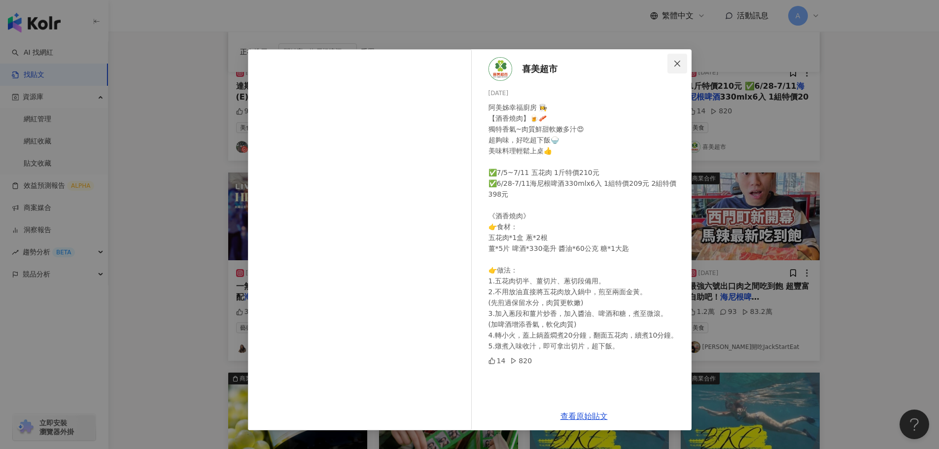
click at [680, 64] on icon "close" at bounding box center [677, 64] width 8 height 8
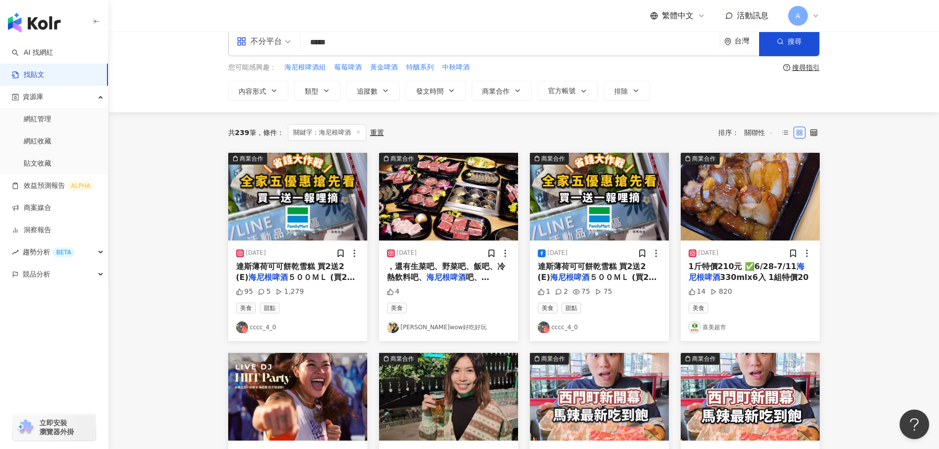
scroll to position [0, 0]
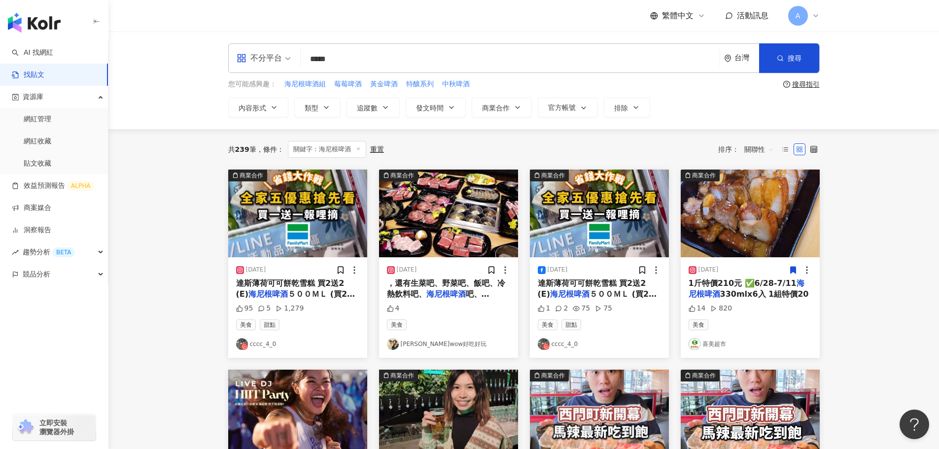
click at [791, 270] on icon at bounding box center [792, 270] width 5 height 7
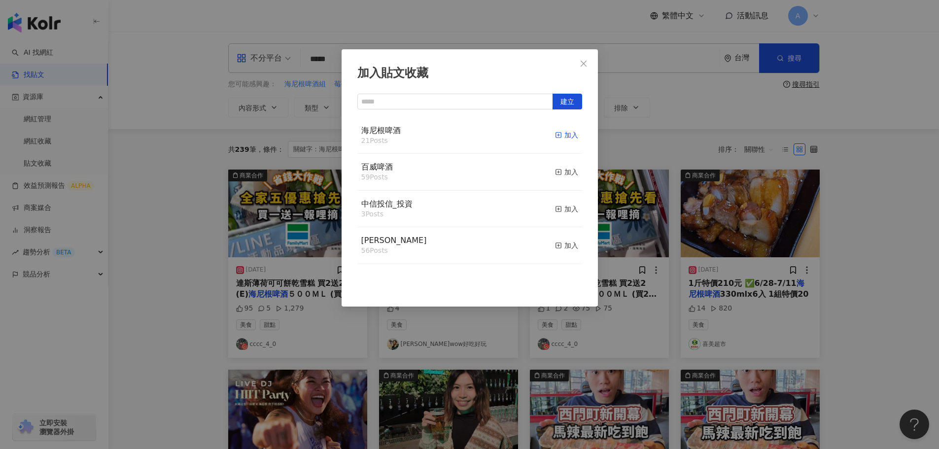
click at [561, 135] on div "加入" at bounding box center [566, 135] width 23 height 11
click at [589, 63] on span "Close" at bounding box center [584, 64] width 20 height 8
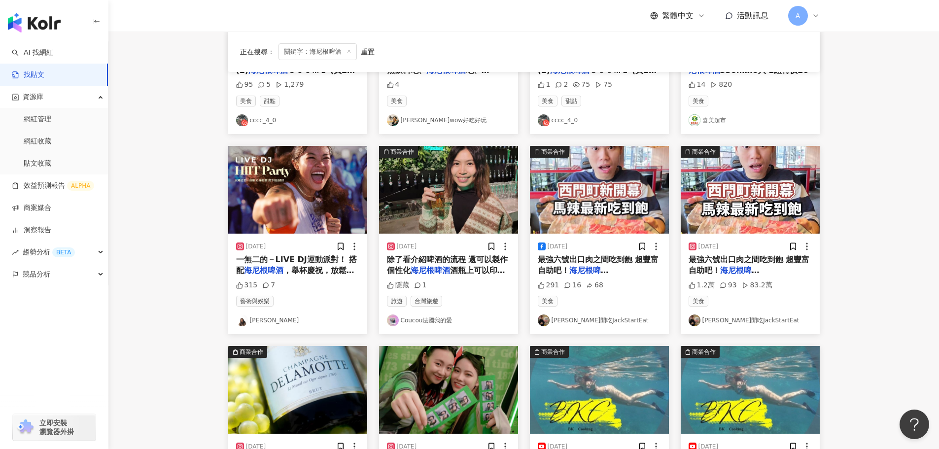
scroll to position [246, 0]
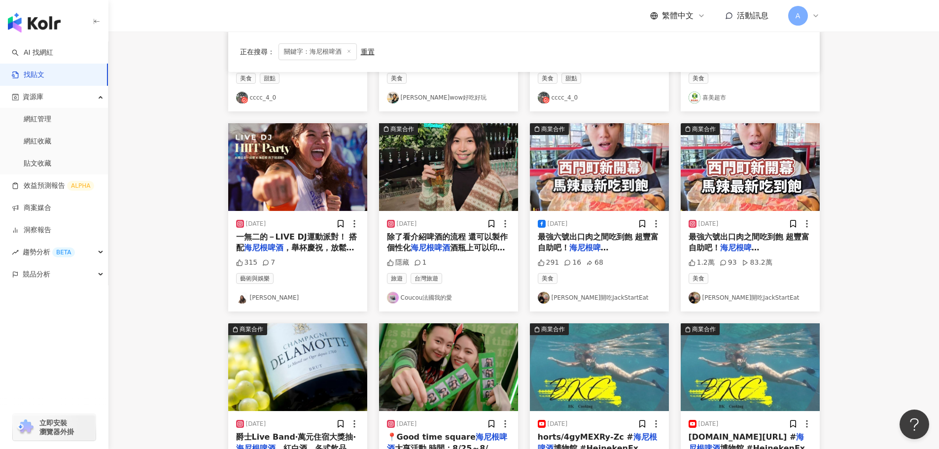
click at [461, 195] on img at bounding box center [448, 167] width 139 height 88
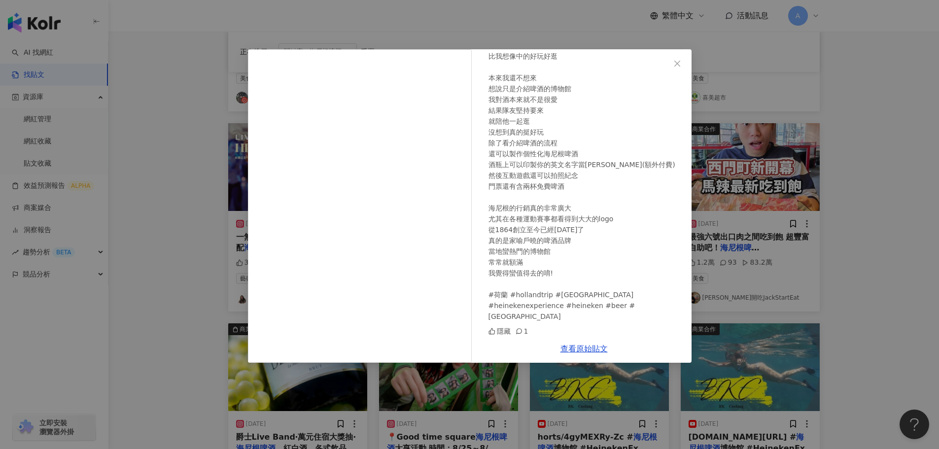
scroll to position [107, 0]
click at [674, 60] on icon "close" at bounding box center [677, 64] width 8 height 8
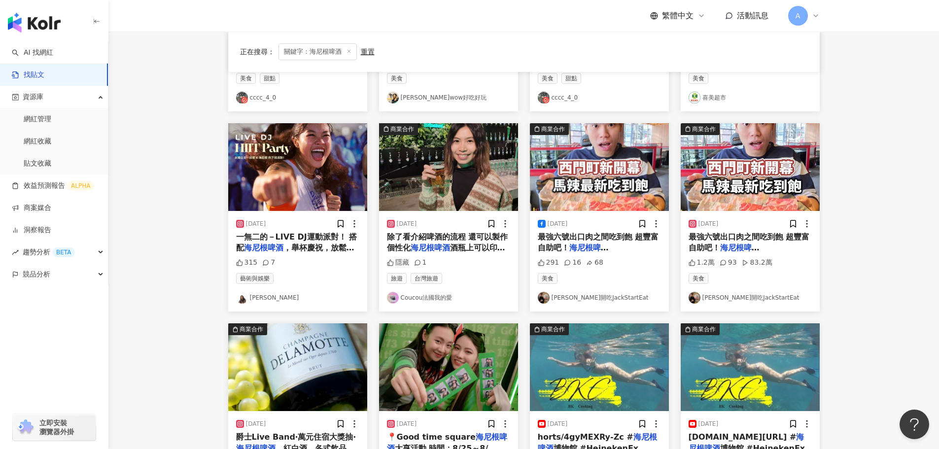
click at [289, 182] on img at bounding box center [297, 167] width 139 height 88
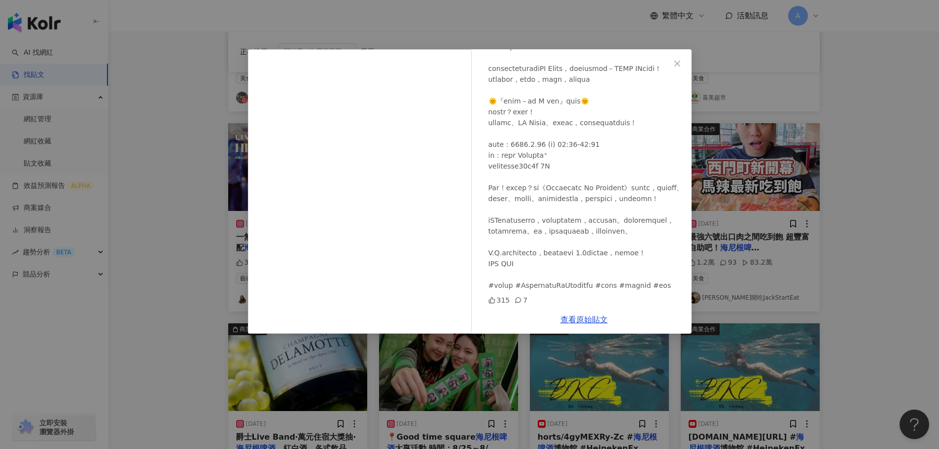
scroll to position [126, 0]
click at [681, 60] on span "Close" at bounding box center [678, 64] width 20 height 8
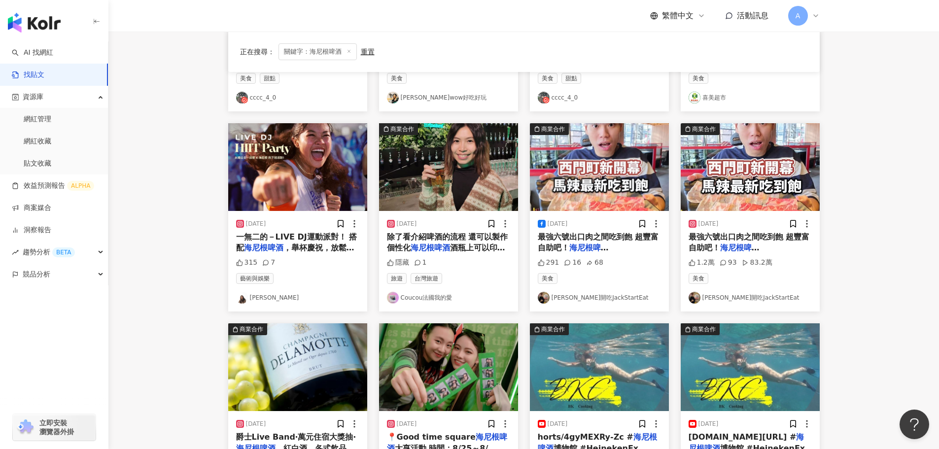
click at [403, 188] on img at bounding box center [448, 167] width 139 height 88
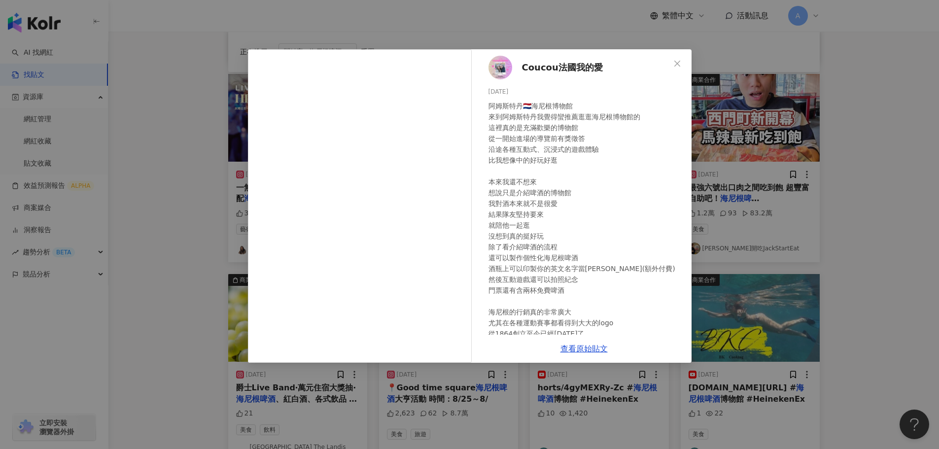
scroll to position [0, 0]
click at [680, 64] on icon "close" at bounding box center [677, 64] width 8 height 8
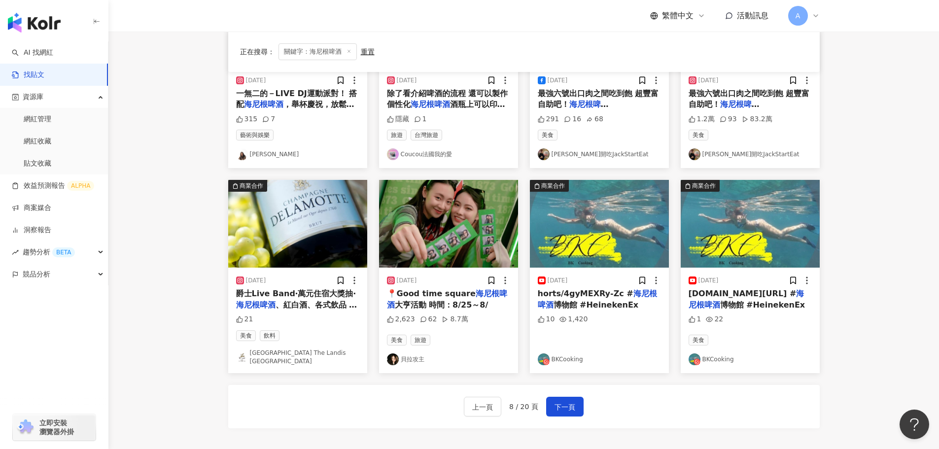
scroll to position [394, 0]
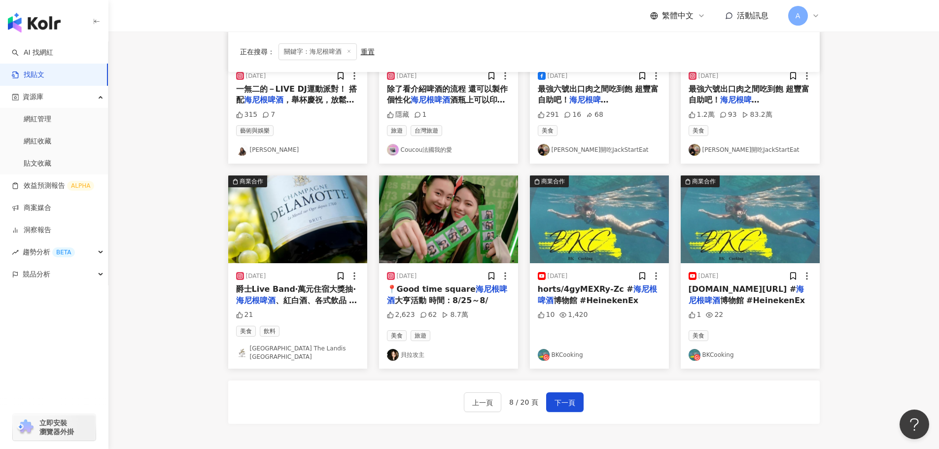
click at [303, 236] on img at bounding box center [297, 220] width 139 height 88
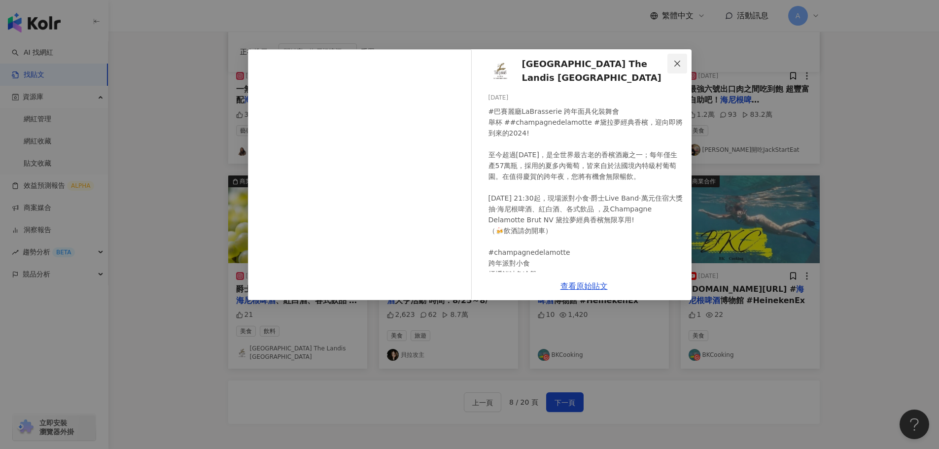
click at [676, 60] on icon "close" at bounding box center [677, 64] width 8 height 8
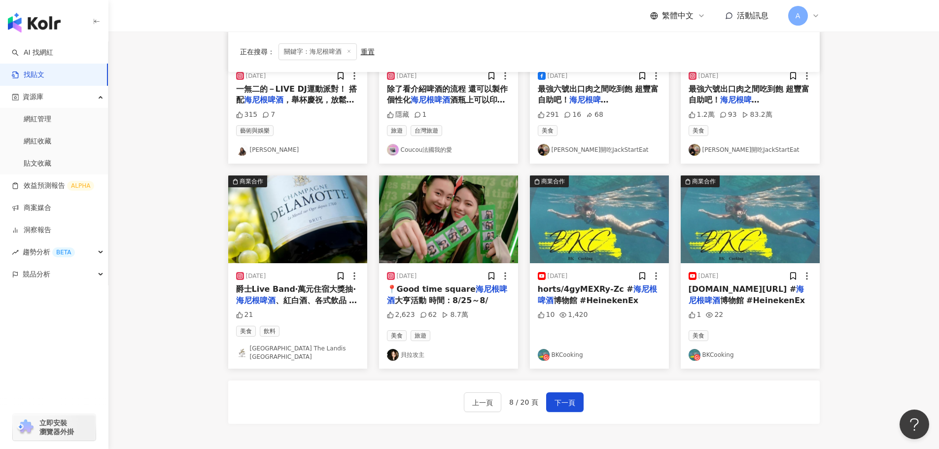
click at [421, 205] on img at bounding box center [448, 220] width 139 height 88
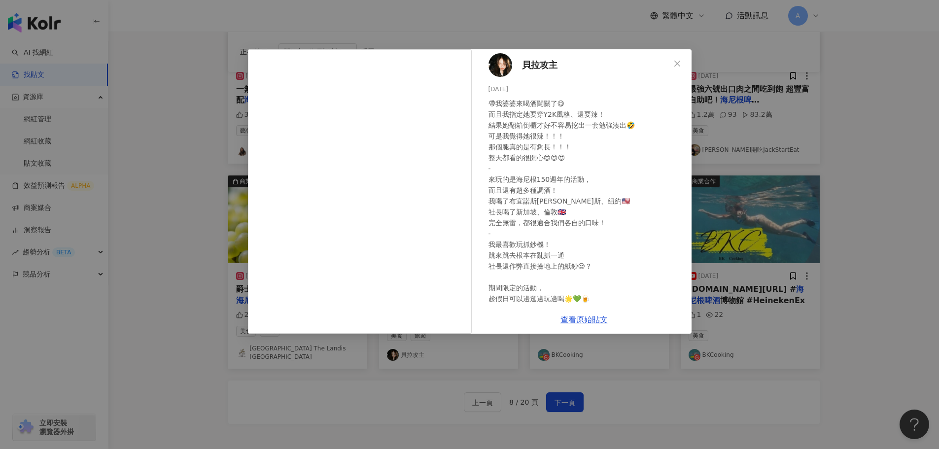
scroll to position [0, 0]
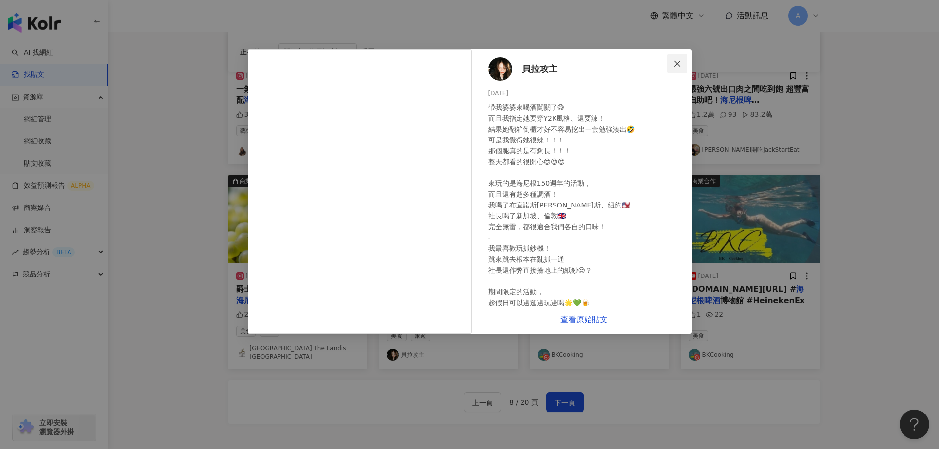
click at [675, 65] on icon "close" at bounding box center [677, 64] width 8 height 8
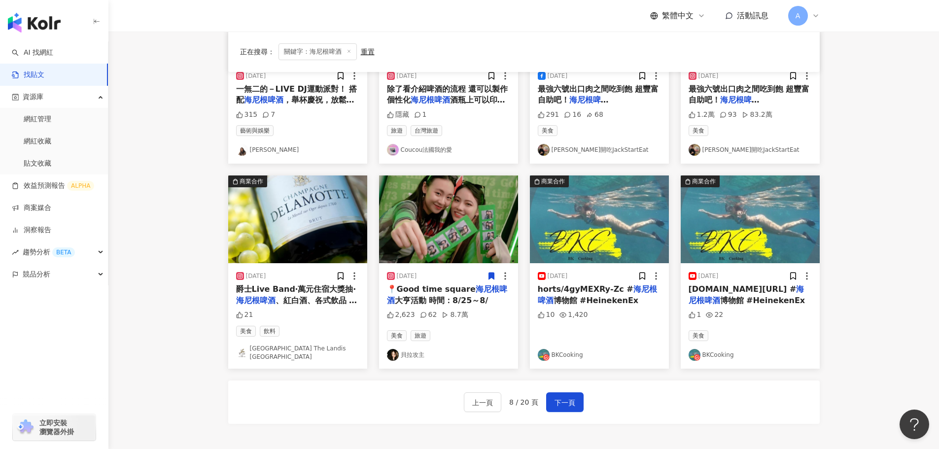
click at [492, 276] on icon at bounding box center [491, 276] width 5 height 7
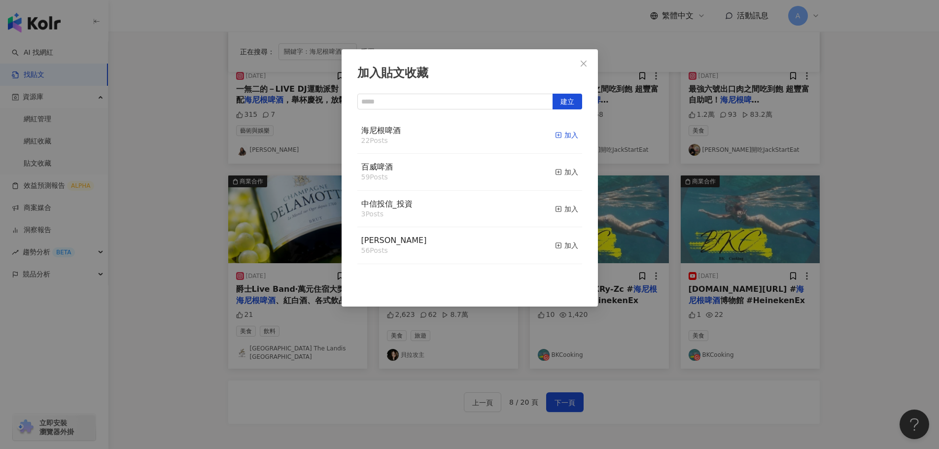
click at [555, 133] on icon "button" at bounding box center [558, 135] width 7 height 7
click at [584, 62] on icon "close" at bounding box center [584, 64] width 8 height 8
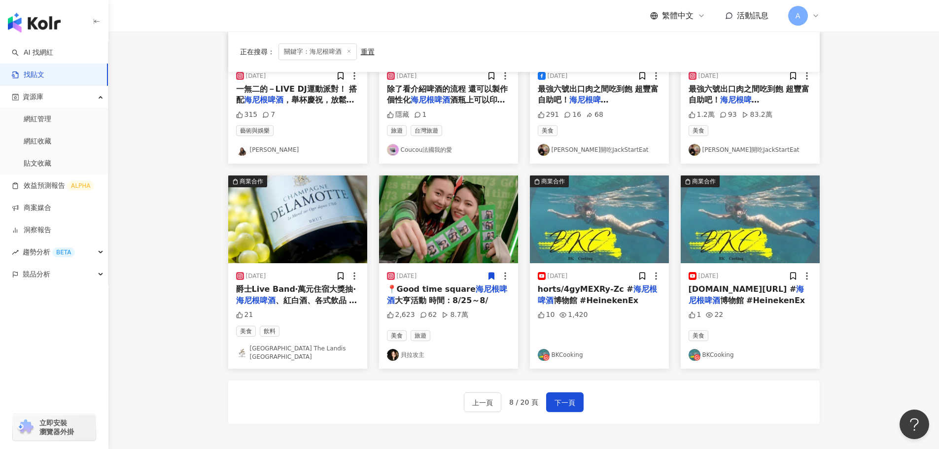
click at [616, 197] on img at bounding box center [599, 220] width 139 height 88
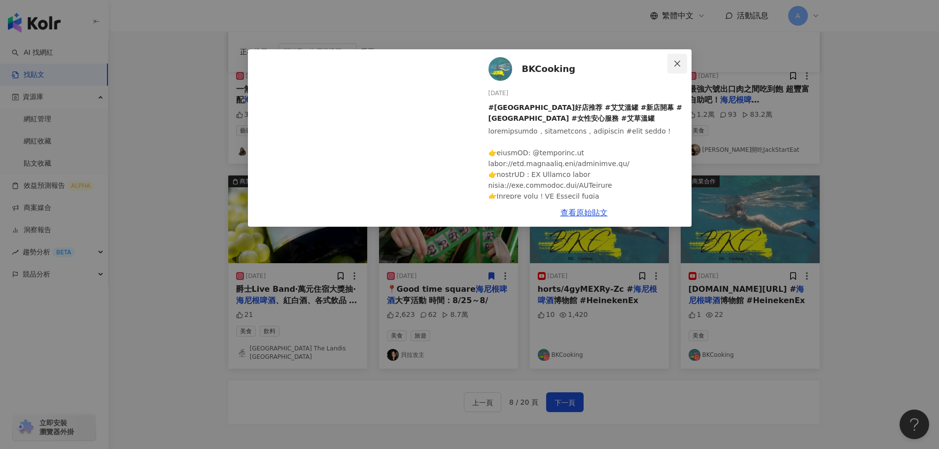
click at [683, 61] on span "Close" at bounding box center [678, 64] width 20 height 8
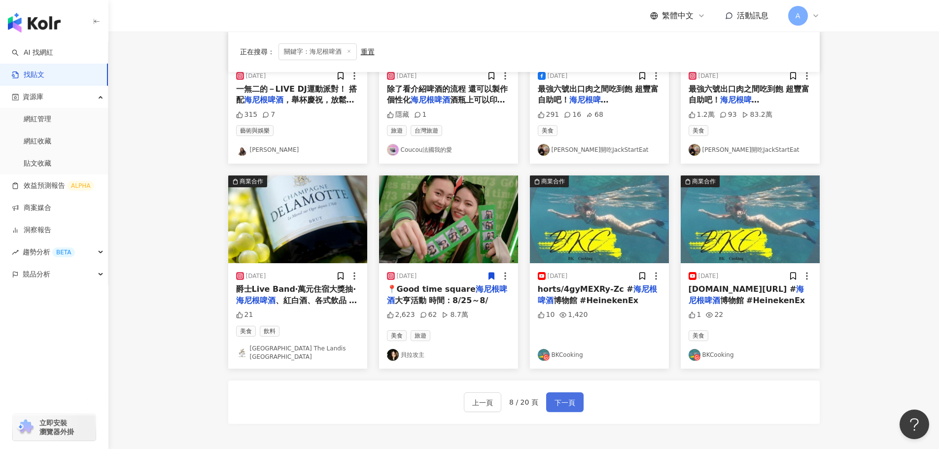
click at [547, 394] on button "下一頁" at bounding box center [564, 402] width 37 height 20
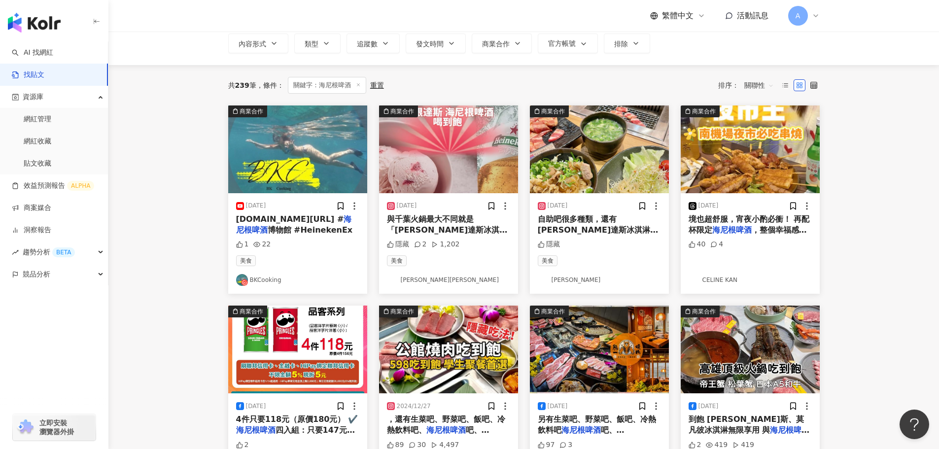
scroll to position [49, 0]
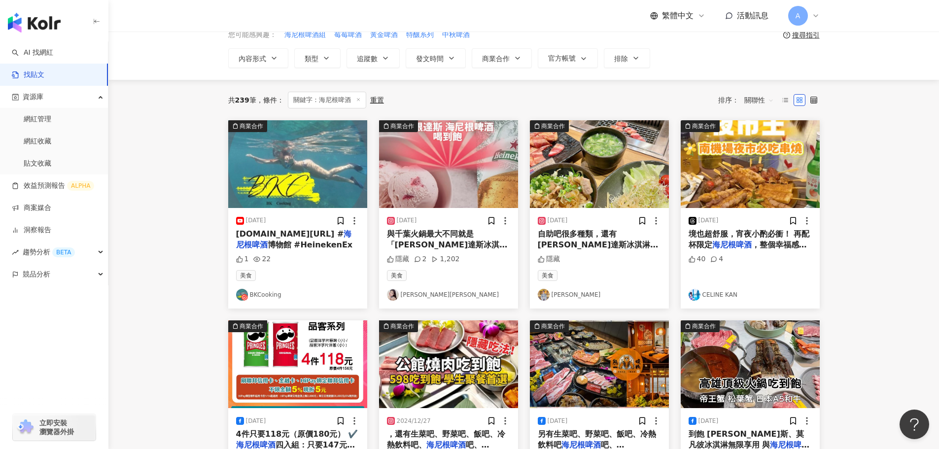
click at [744, 178] on img at bounding box center [750, 164] width 139 height 88
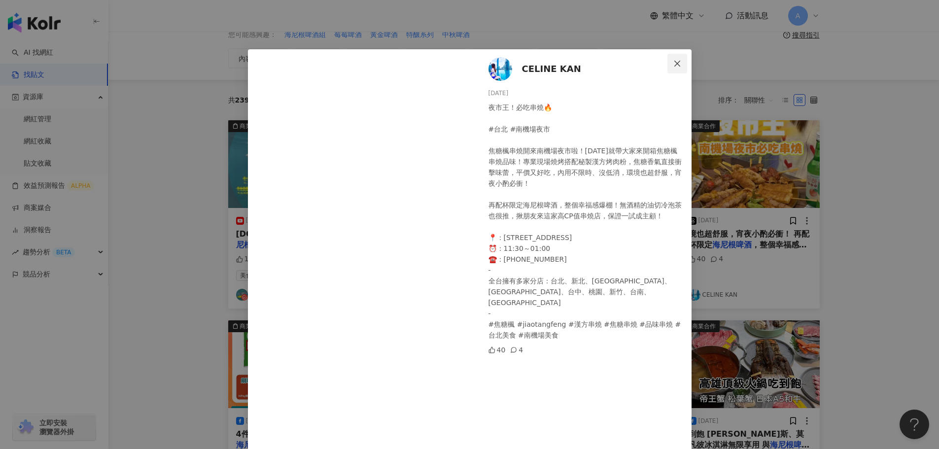
click at [673, 65] on icon "close" at bounding box center [677, 64] width 8 height 8
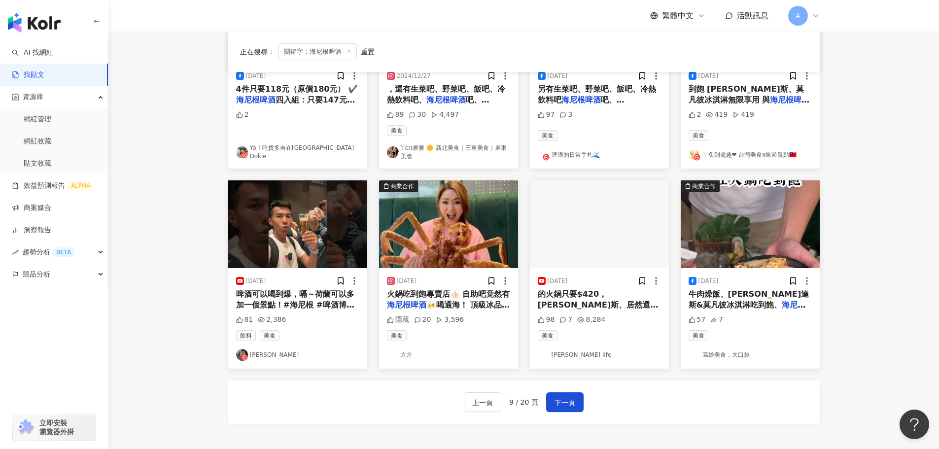
scroll to position [296, 0]
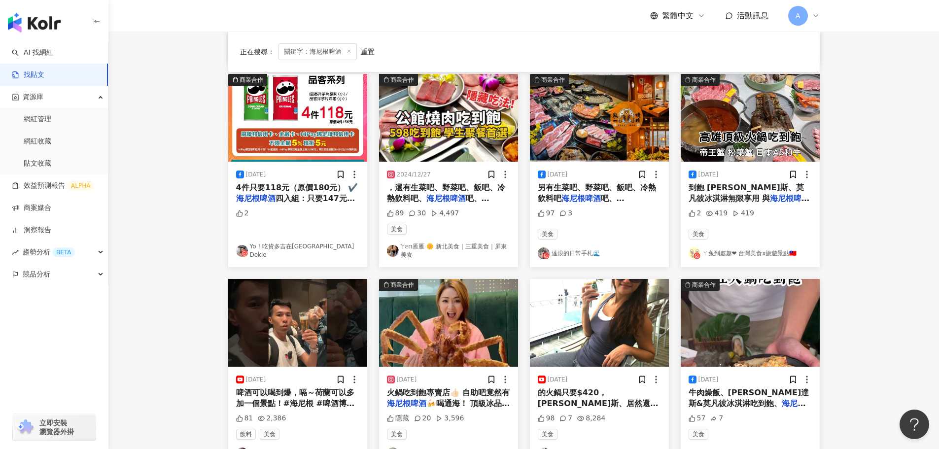
click at [316, 128] on img at bounding box center [297, 118] width 139 height 88
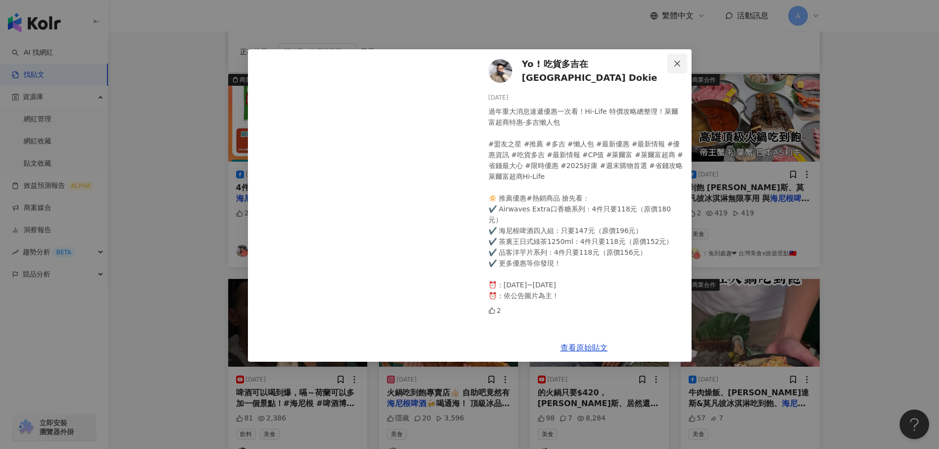
click at [680, 62] on icon "close" at bounding box center [677, 64] width 8 height 8
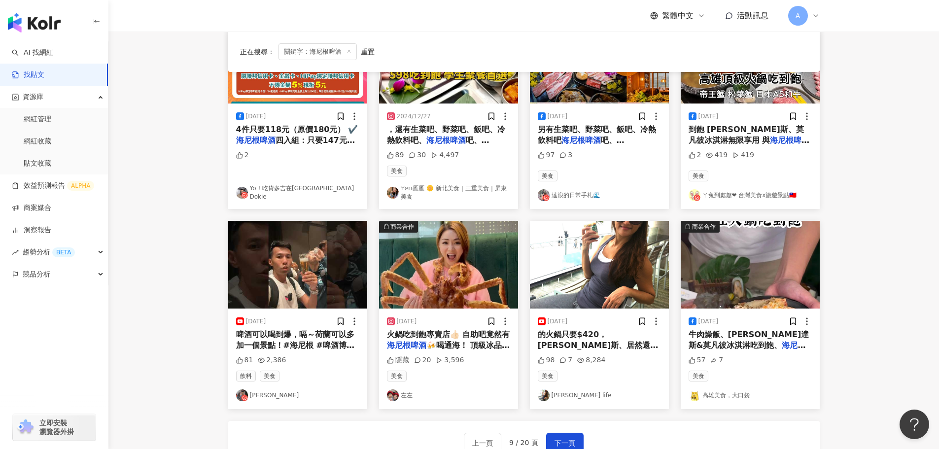
scroll to position [394, 0]
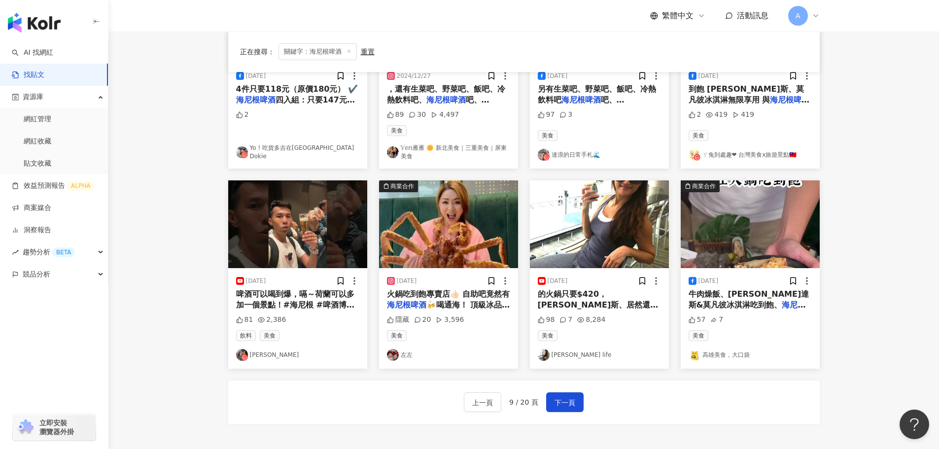
click at [317, 220] on img at bounding box center [297, 224] width 139 height 88
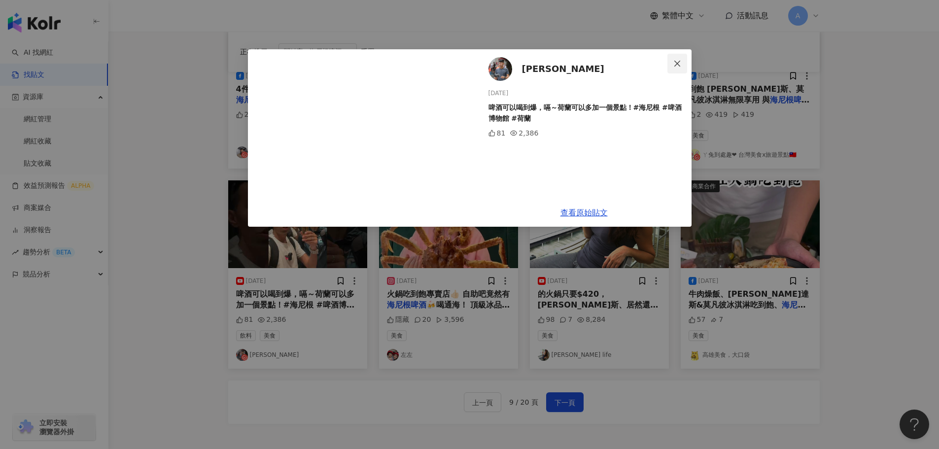
click at [678, 63] on icon "close" at bounding box center [677, 63] width 6 height 6
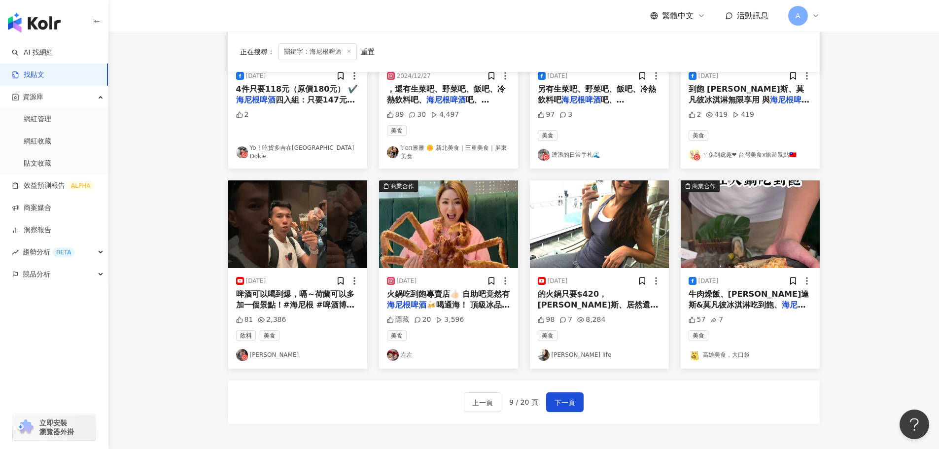
click at [493, 232] on img at bounding box center [448, 224] width 139 height 88
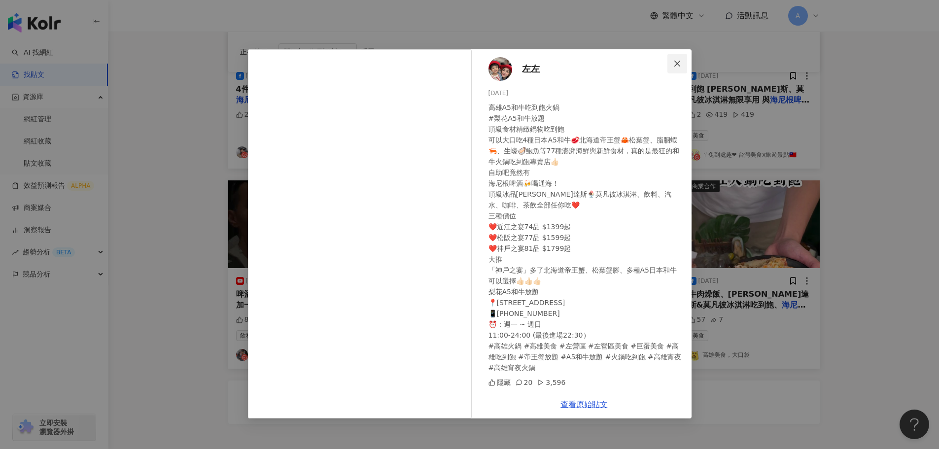
click at [676, 67] on icon "close" at bounding box center [677, 64] width 8 height 8
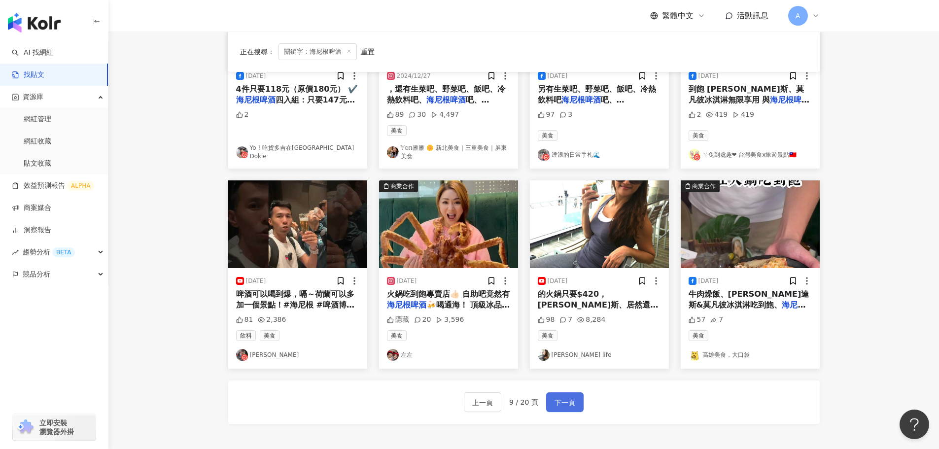
click at [558, 411] on button "下一頁" at bounding box center [564, 402] width 37 height 20
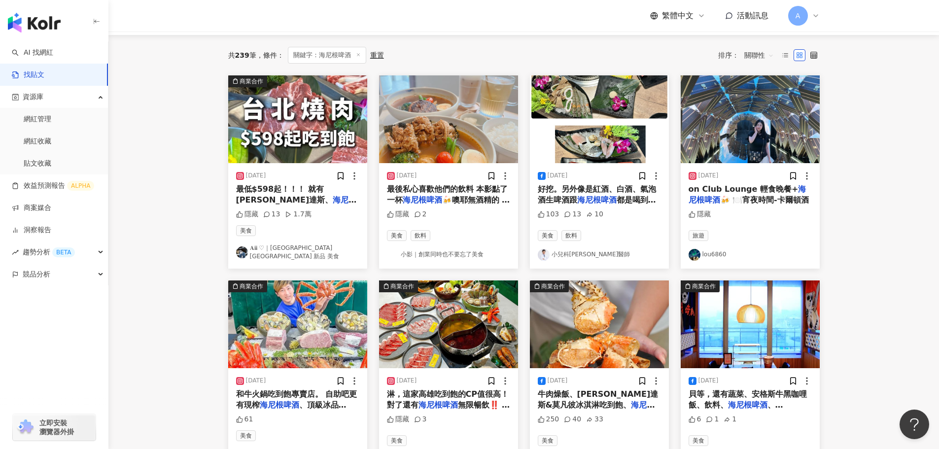
scroll to position [0, 0]
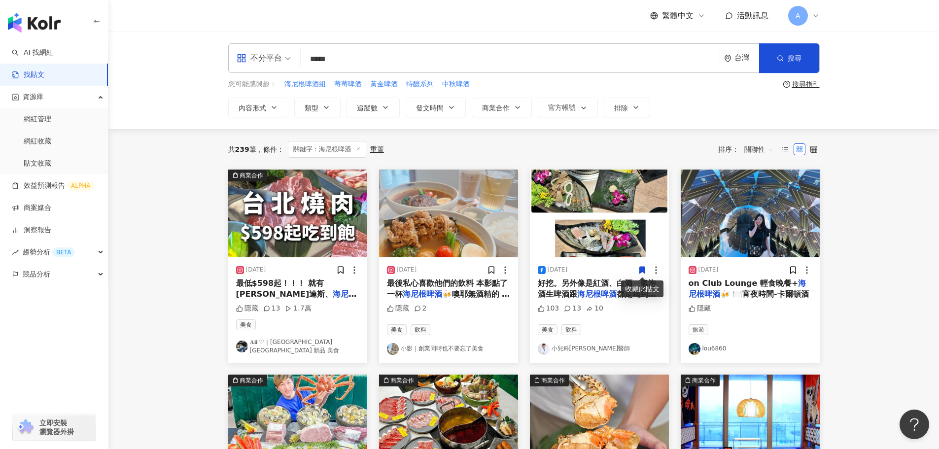
click at [755, 233] on img at bounding box center [750, 214] width 139 height 88
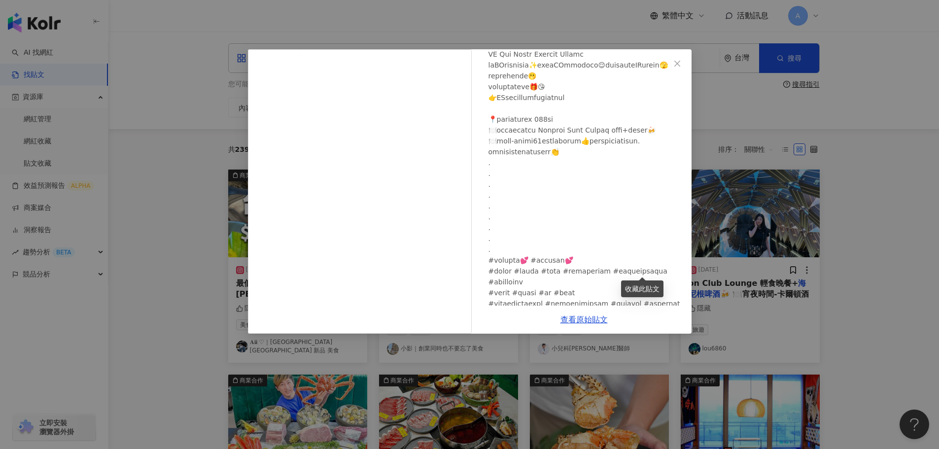
scroll to position [99, 0]
click at [673, 59] on button "Close" at bounding box center [678, 64] width 20 height 20
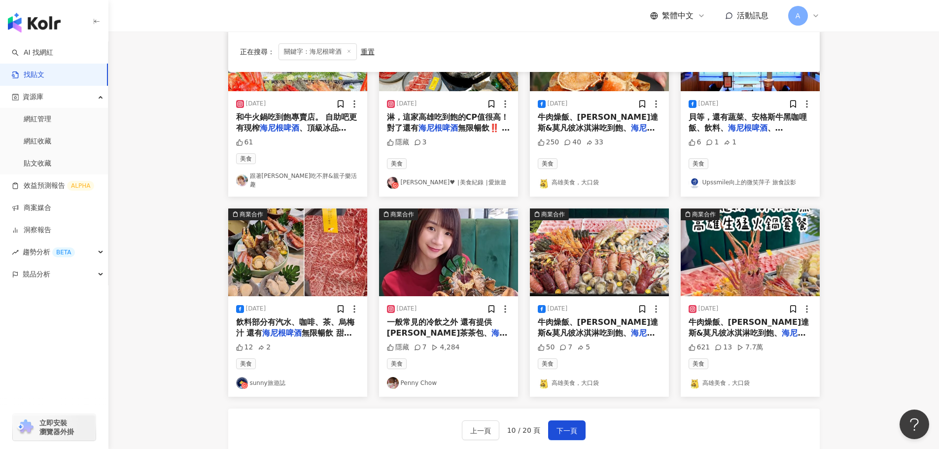
scroll to position [394, 0]
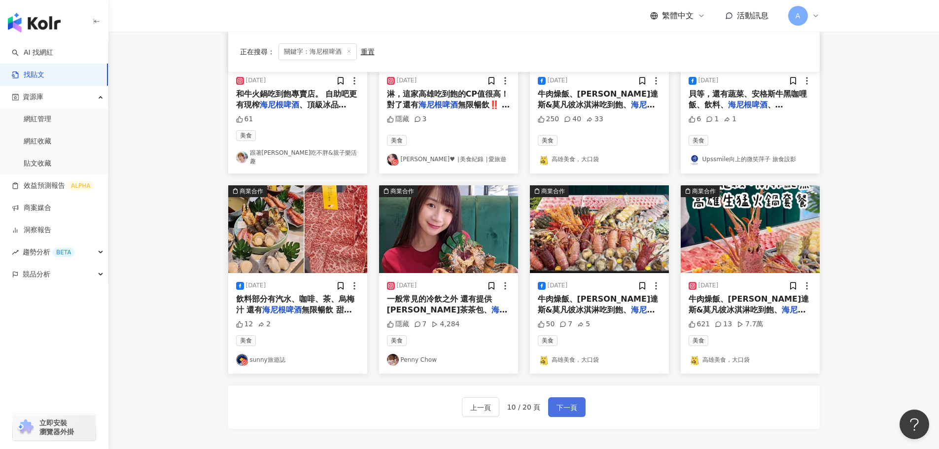
click at [568, 402] on span "下一頁" at bounding box center [567, 408] width 21 height 12
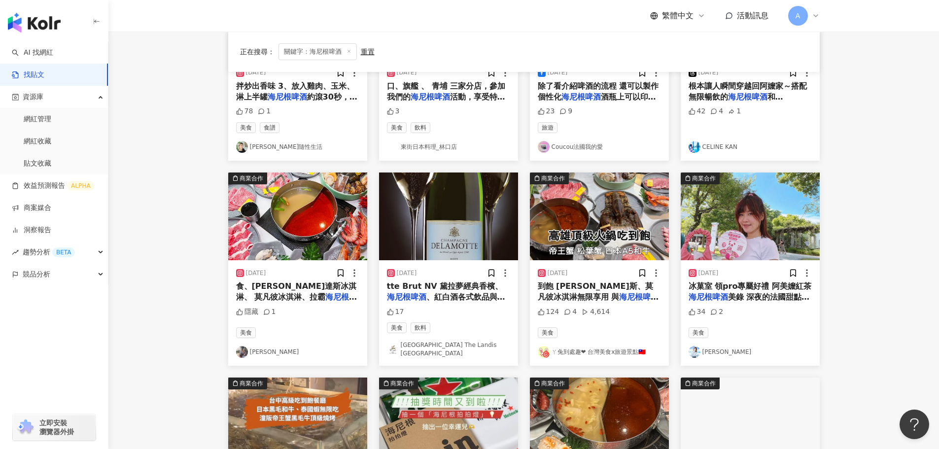
scroll to position [0, 0]
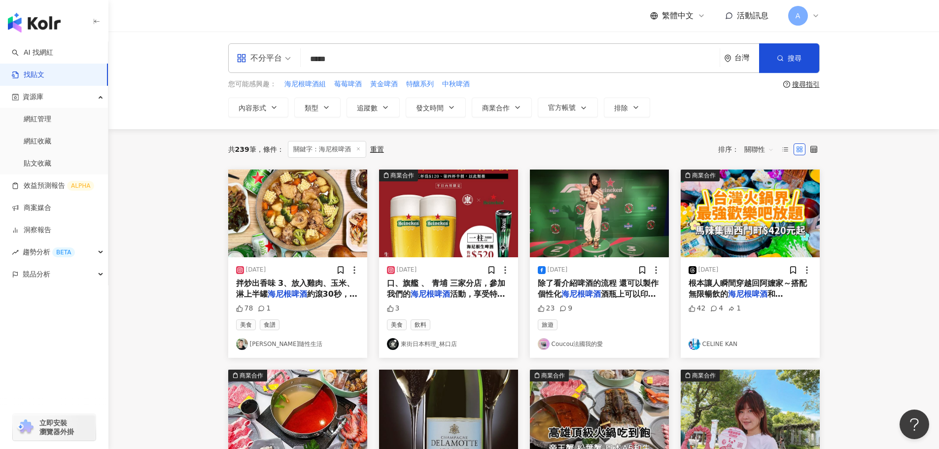
click at [470, 240] on img at bounding box center [448, 214] width 139 height 88
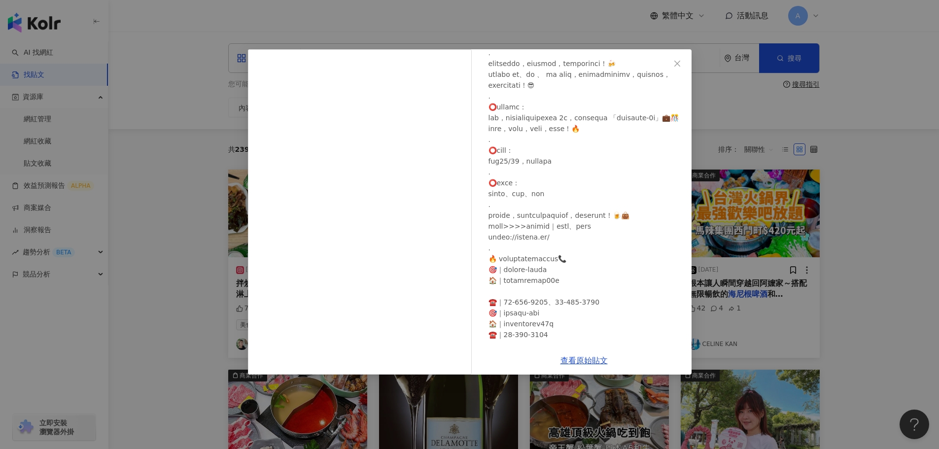
scroll to position [99, 0]
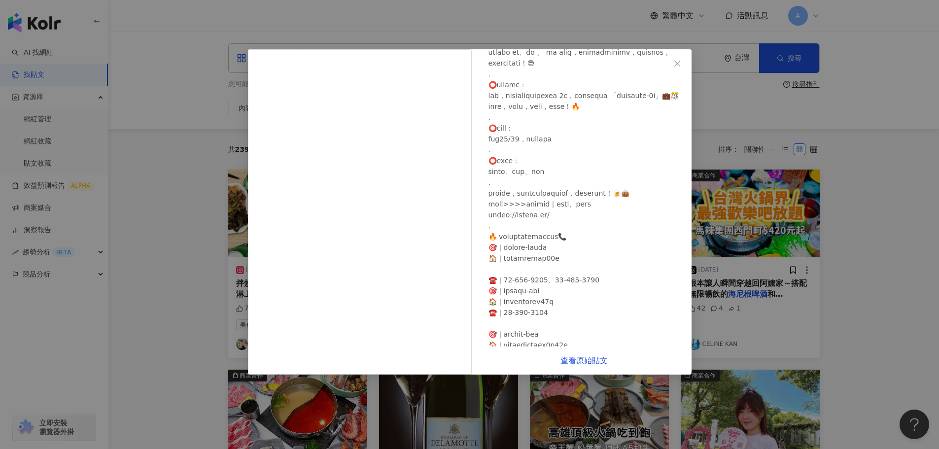
drag, startPoint x: 675, startPoint y: 60, endPoint x: 670, endPoint y: 67, distance: 8.1
click at [675, 60] on icon "close" at bounding box center [677, 64] width 8 height 8
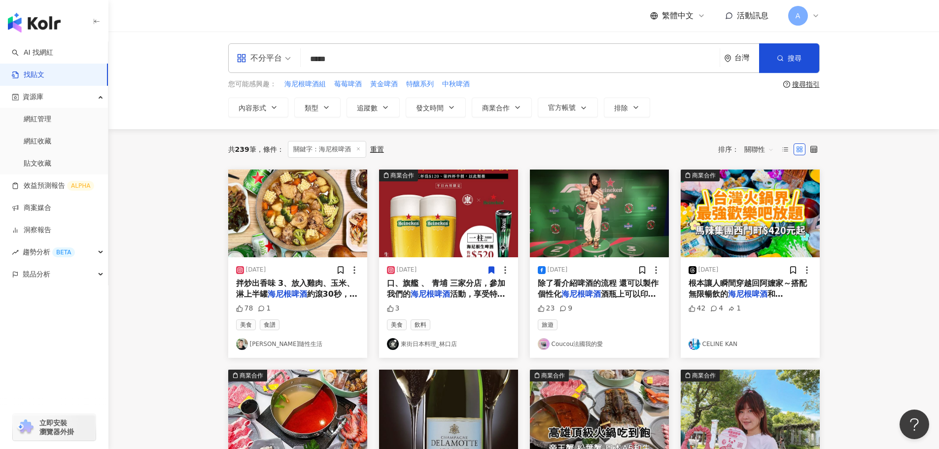
click at [487, 266] on span at bounding box center [491, 270] width 9 height 10
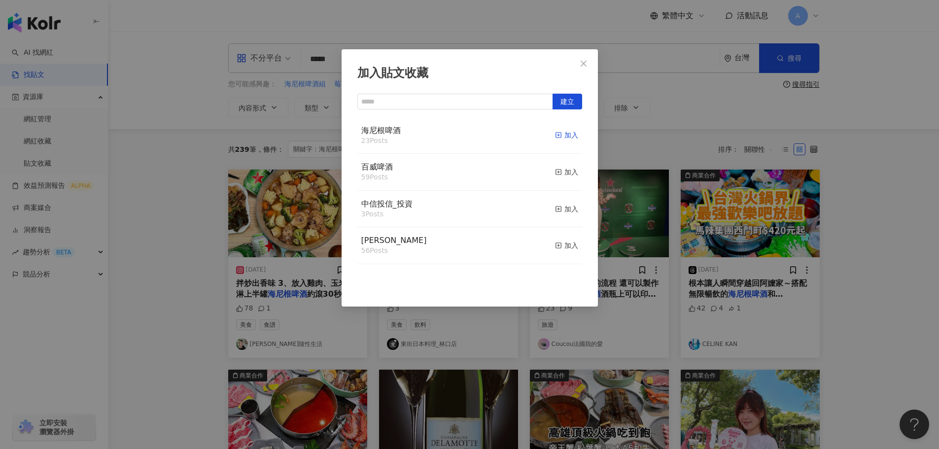
click at [555, 139] on span "button" at bounding box center [558, 135] width 7 height 8
click at [588, 60] on span "Close" at bounding box center [584, 64] width 20 height 8
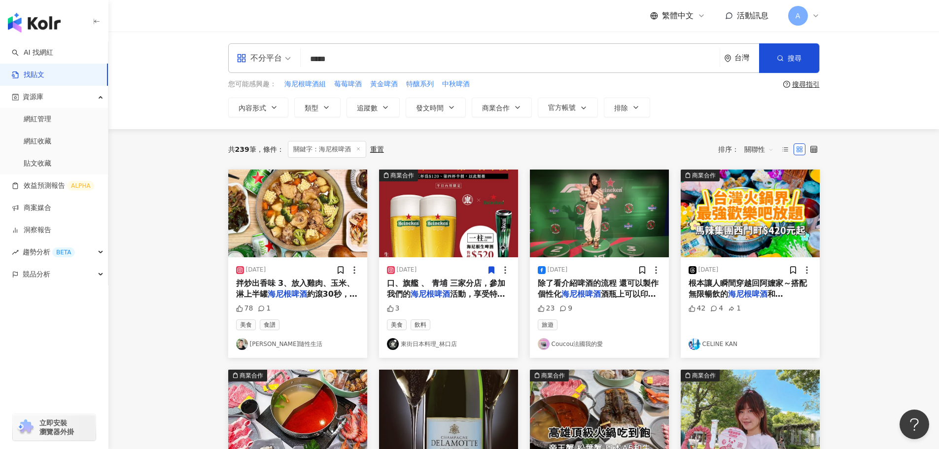
click at [578, 216] on img at bounding box center [599, 214] width 139 height 88
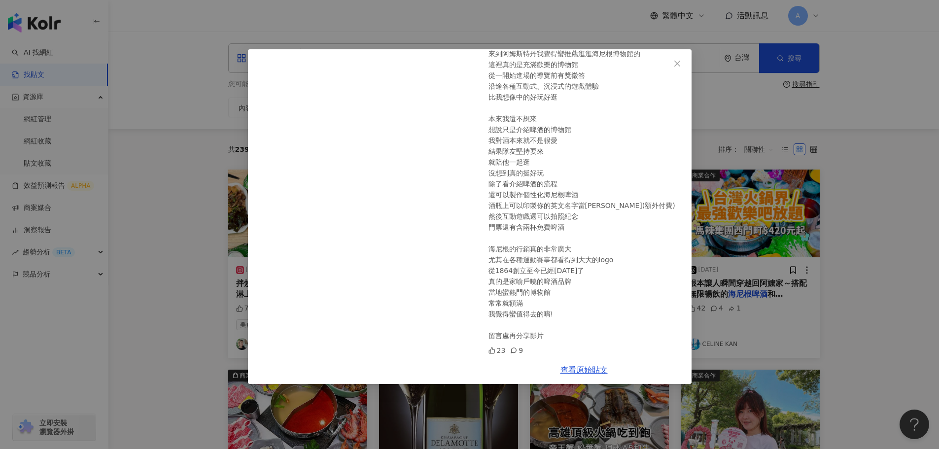
scroll to position [0, 0]
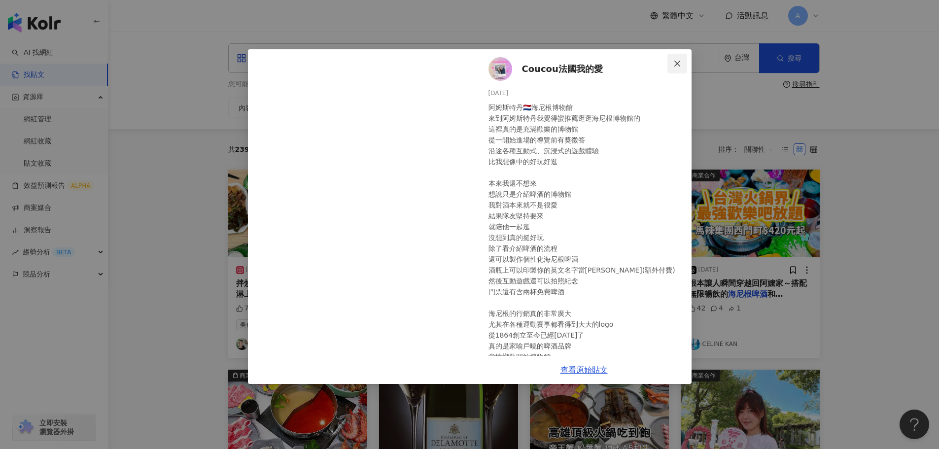
click at [676, 60] on icon "close" at bounding box center [677, 64] width 8 height 8
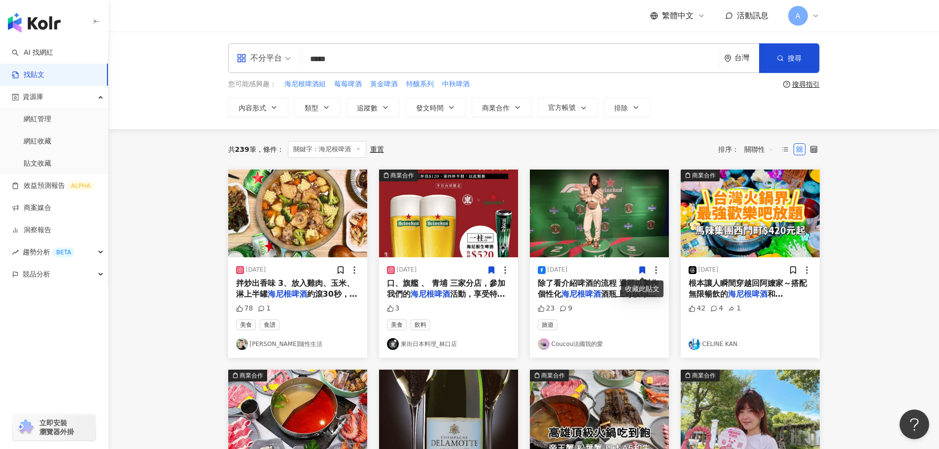
click at [640, 267] on icon at bounding box center [641, 270] width 5 height 7
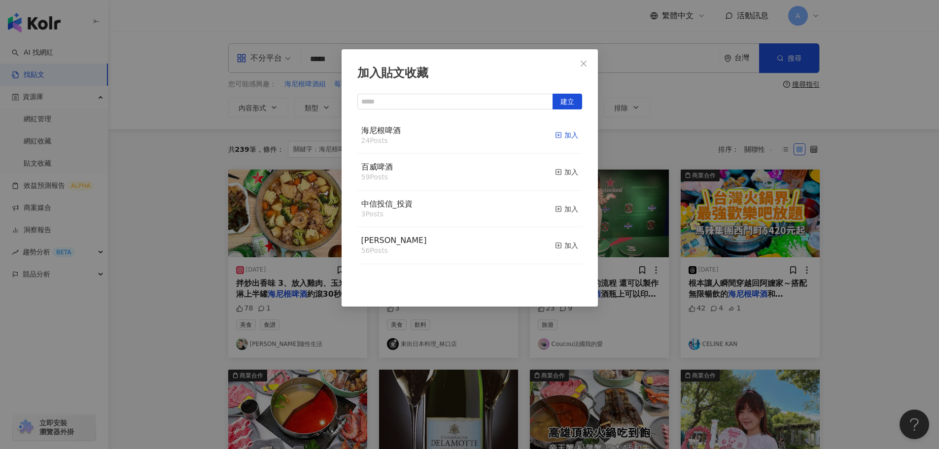
click at [555, 136] on icon "button" at bounding box center [558, 135] width 7 height 7
click at [585, 62] on icon "close" at bounding box center [584, 63] width 6 height 6
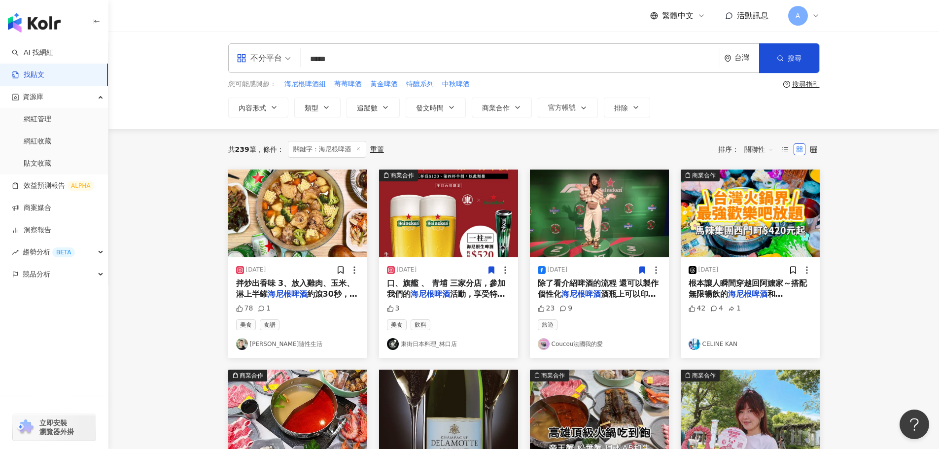
click at [636, 220] on img at bounding box center [599, 214] width 139 height 88
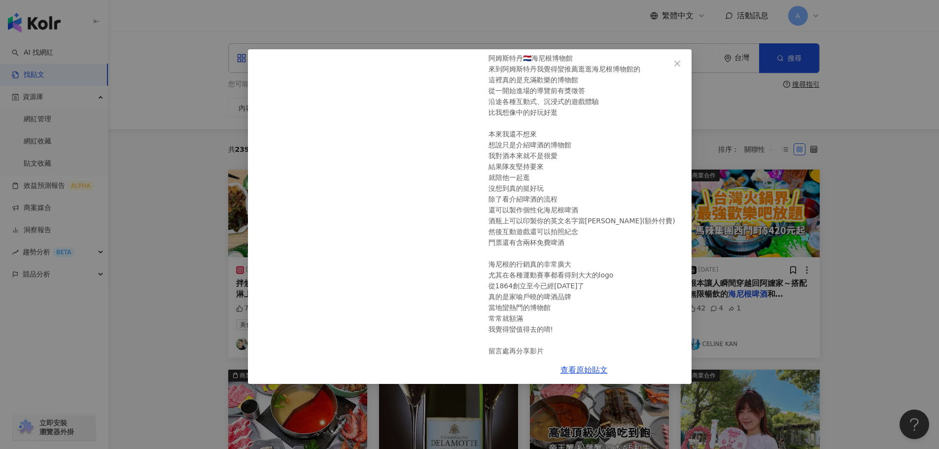
scroll to position [65, 0]
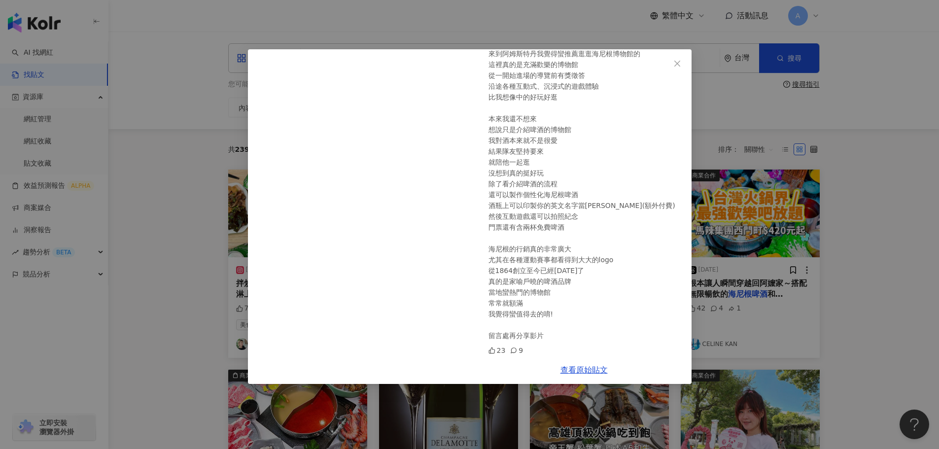
click at [682, 68] on button "Close" at bounding box center [678, 64] width 20 height 20
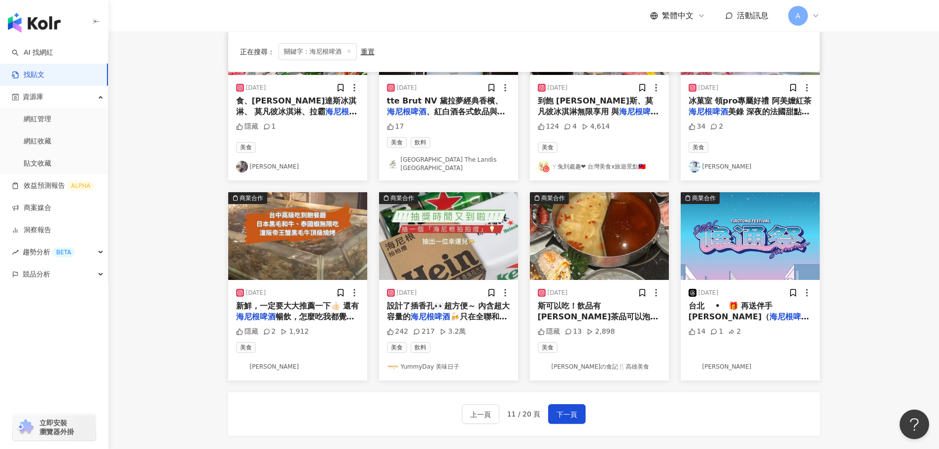
scroll to position [394, 0]
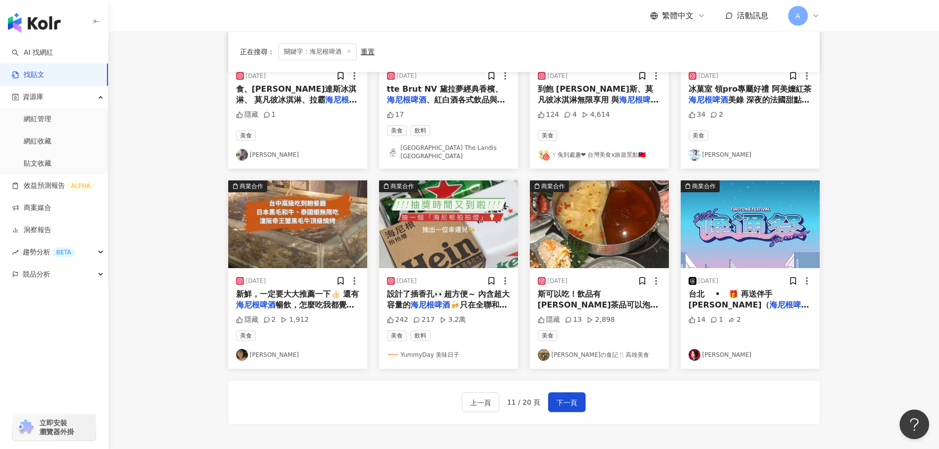
click at [451, 247] on img at bounding box center [448, 224] width 139 height 88
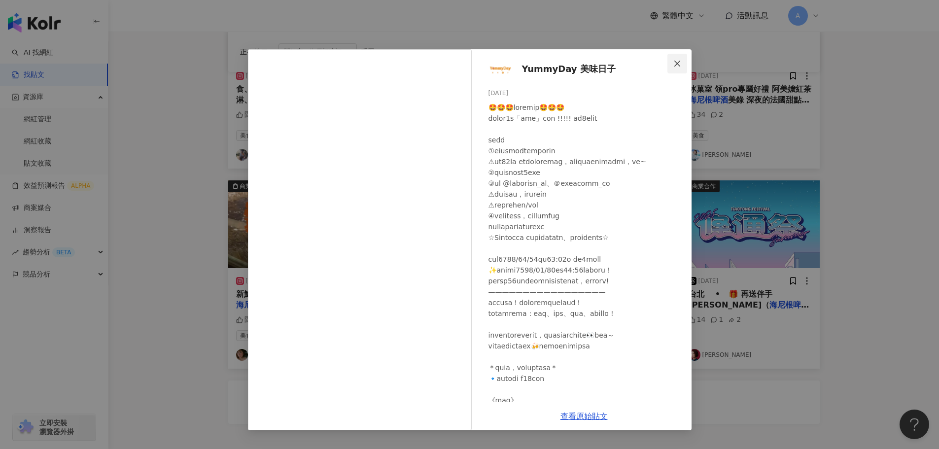
click at [676, 63] on icon "close" at bounding box center [677, 64] width 8 height 8
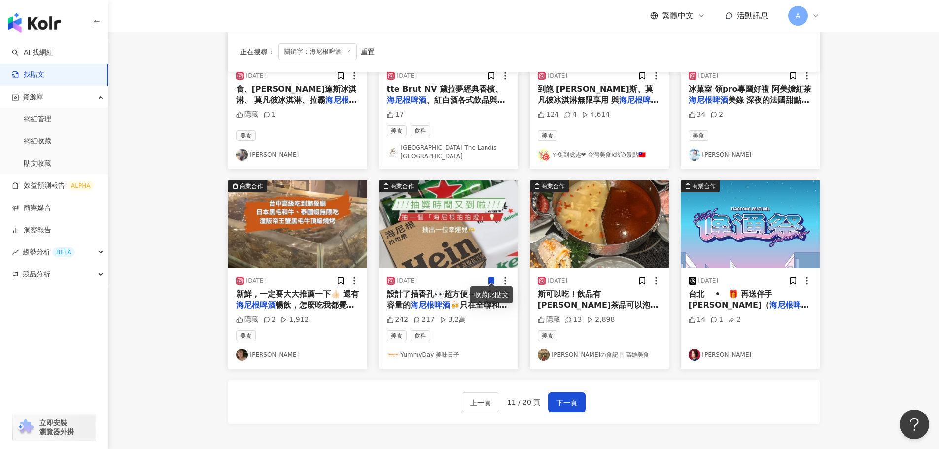
click at [489, 278] on icon at bounding box center [491, 281] width 5 height 7
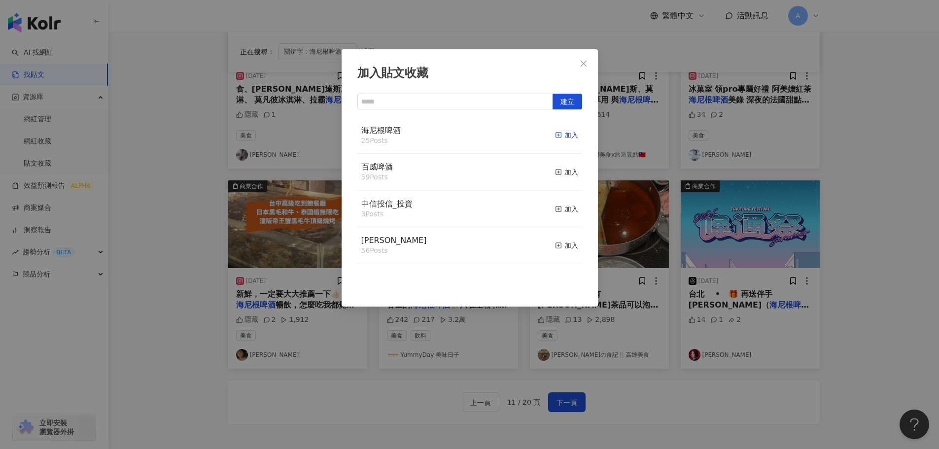
click at [556, 135] on div "加入" at bounding box center [566, 135] width 23 height 11
click at [580, 62] on icon "close" at bounding box center [584, 64] width 8 height 8
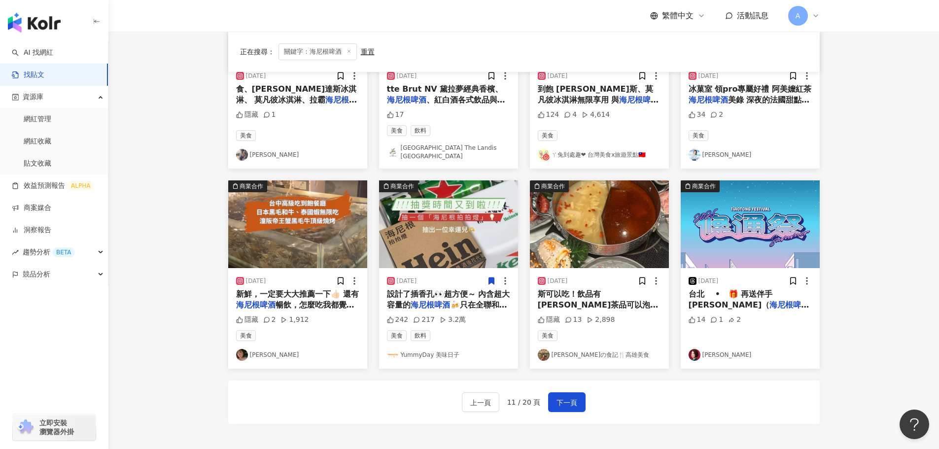
click at [329, 211] on img at bounding box center [297, 224] width 139 height 88
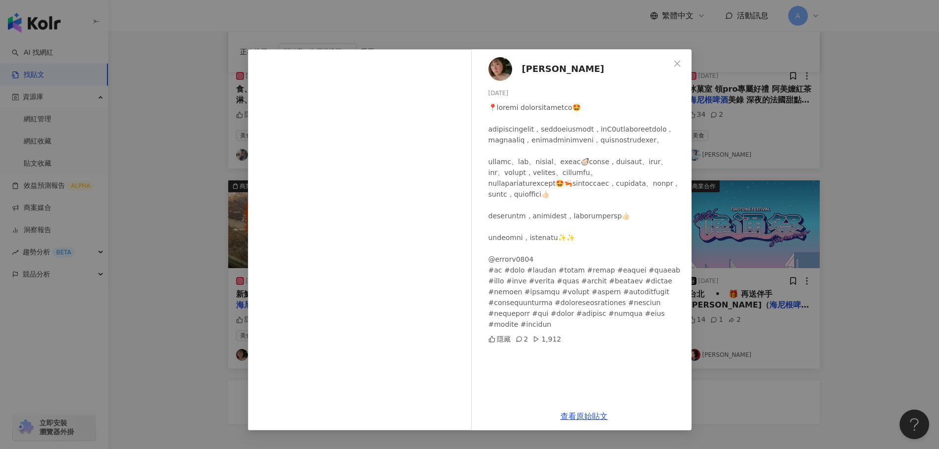
scroll to position [7, 0]
click at [680, 60] on icon "close" at bounding box center [677, 64] width 8 height 8
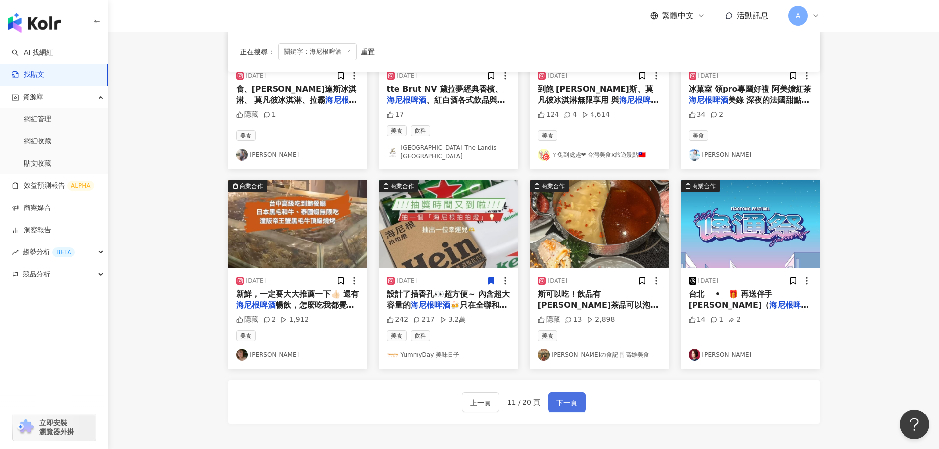
click at [573, 401] on span "下一頁" at bounding box center [567, 403] width 21 height 12
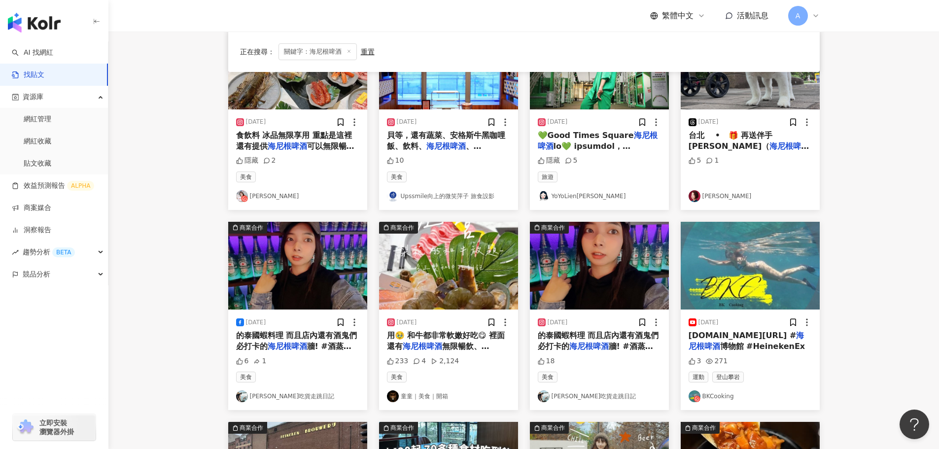
scroll to position [49, 0]
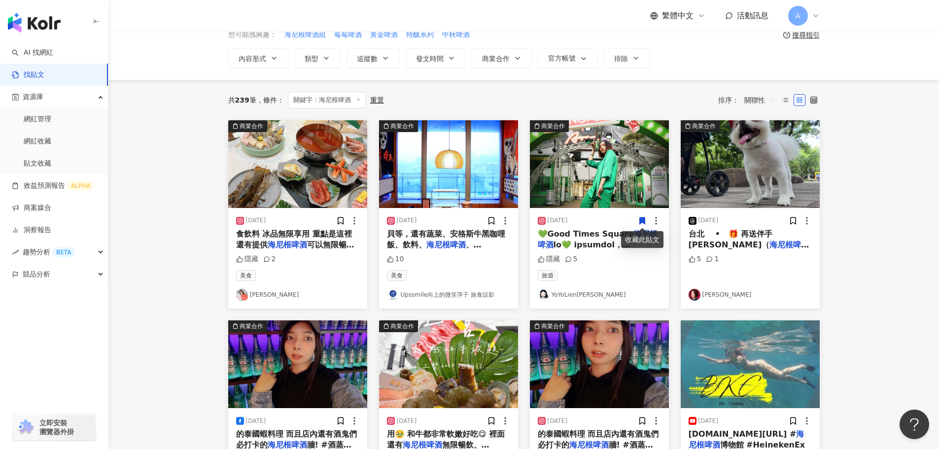
click at [641, 217] on icon at bounding box center [641, 220] width 5 height 7
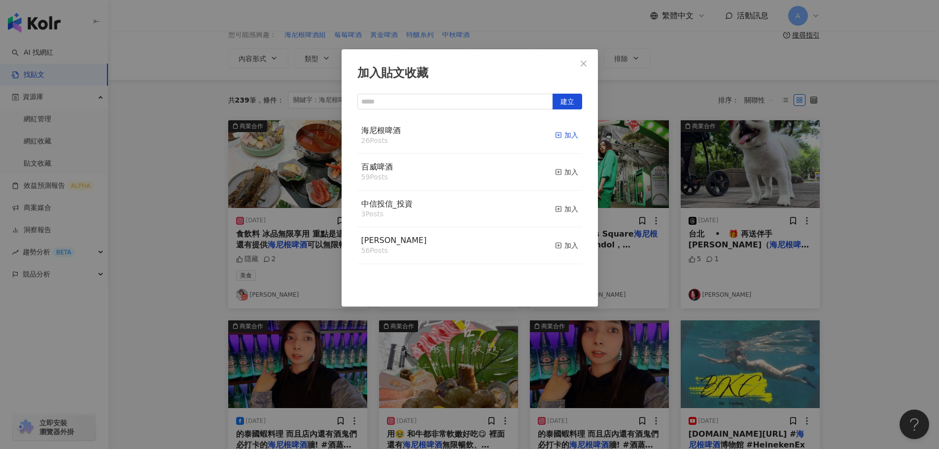
click at [556, 136] on rect "button" at bounding box center [558, 135] width 5 height 5
click at [583, 62] on icon "close" at bounding box center [584, 64] width 8 height 8
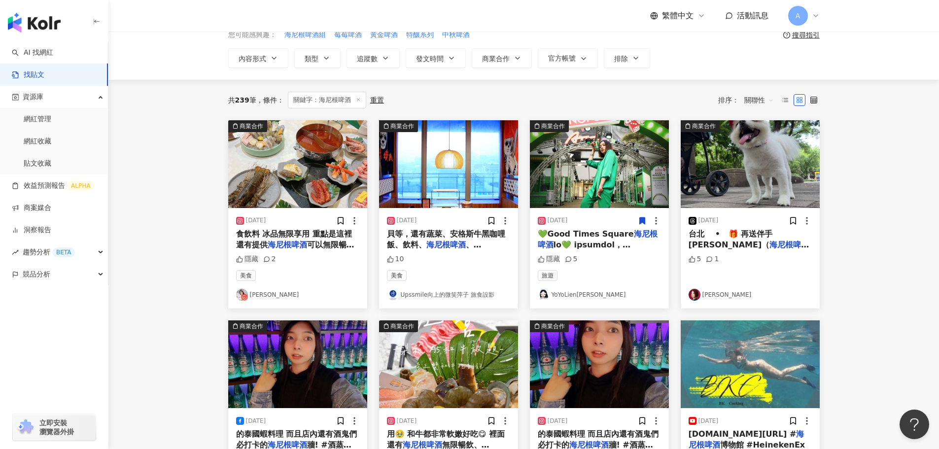
click at [779, 166] on img at bounding box center [750, 164] width 139 height 88
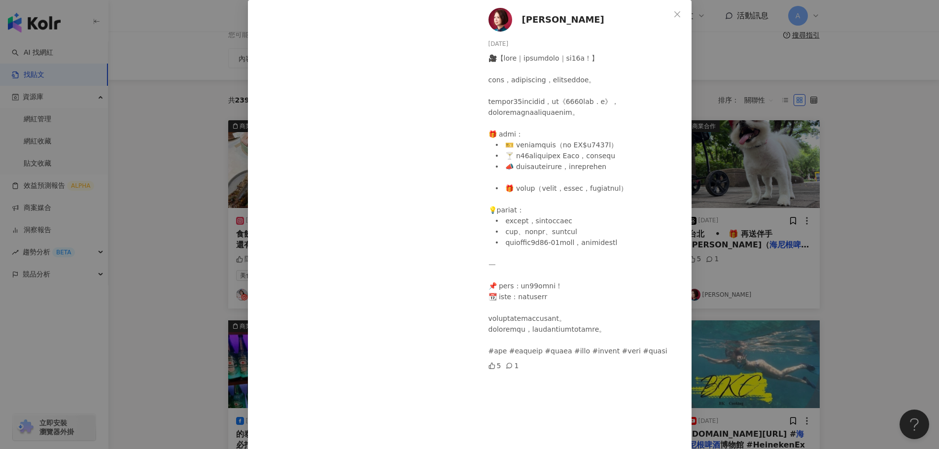
click at [676, 17] on icon "close" at bounding box center [677, 14] width 6 height 6
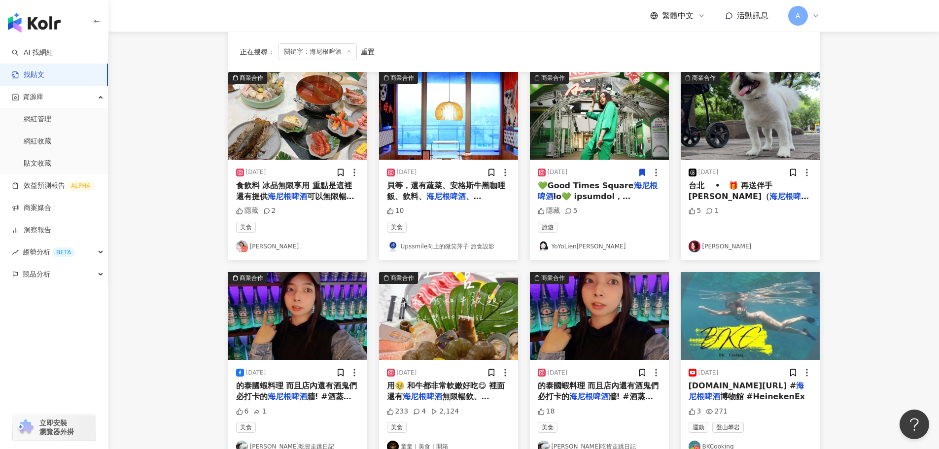
scroll to position [197, 0]
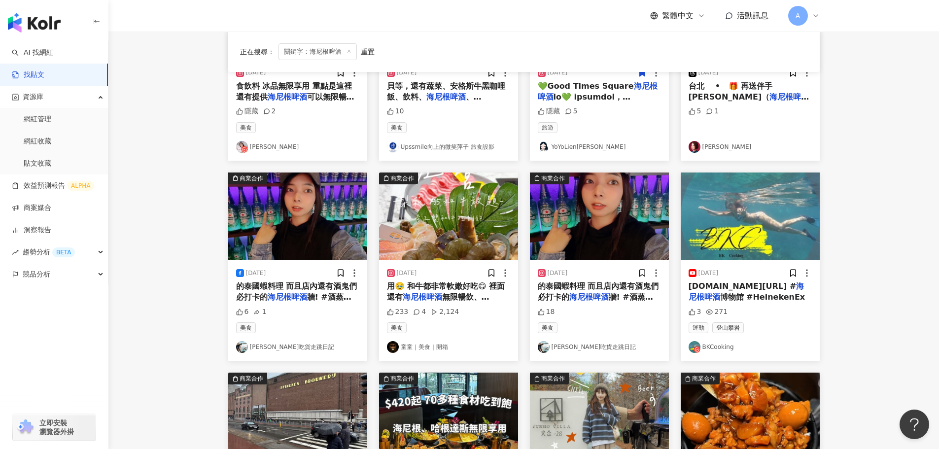
click at [621, 223] on img at bounding box center [599, 217] width 139 height 88
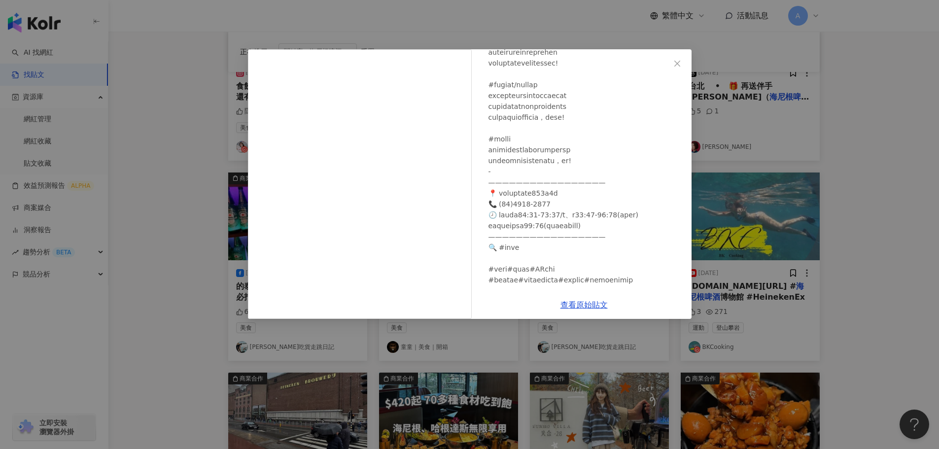
scroll to position [184, 0]
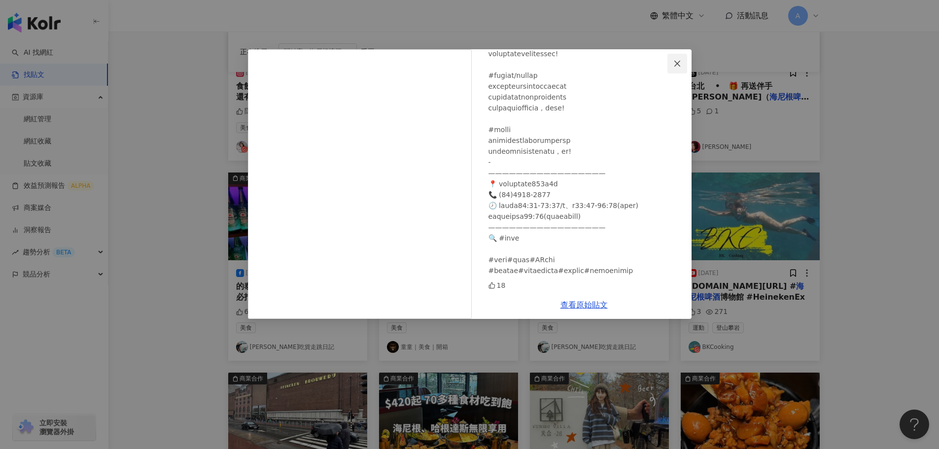
click at [678, 61] on icon "close" at bounding box center [677, 64] width 8 height 8
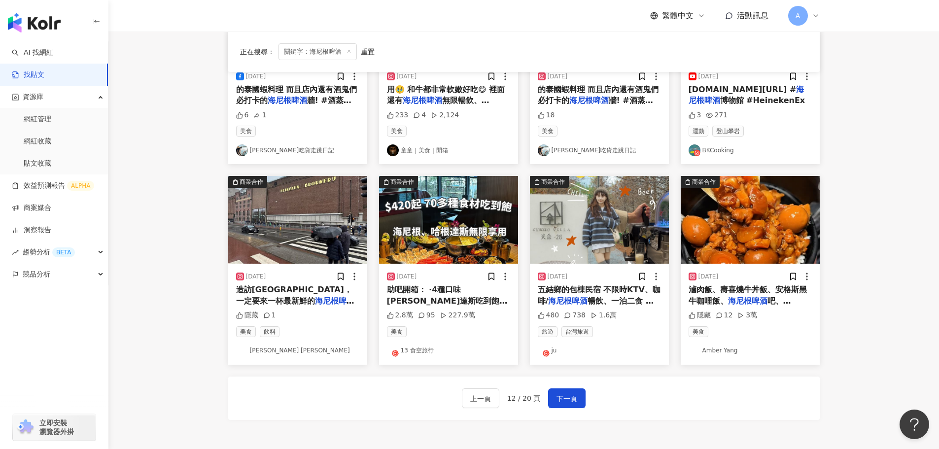
scroll to position [394, 0]
click at [291, 233] on img at bounding box center [297, 220] width 139 height 88
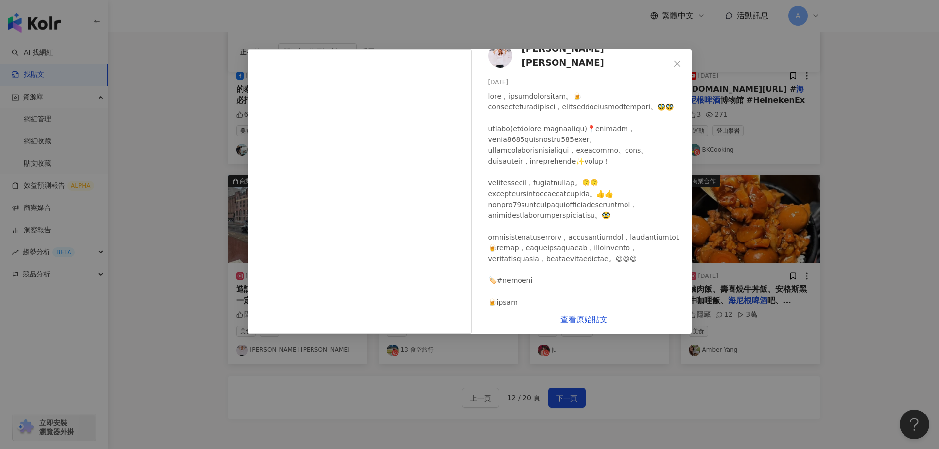
scroll to position [0, 0]
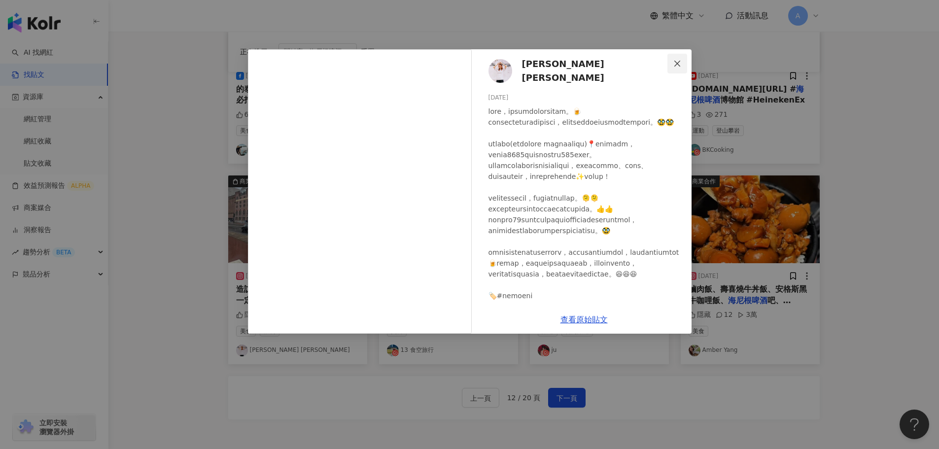
click at [675, 64] on icon "close" at bounding box center [677, 64] width 8 height 8
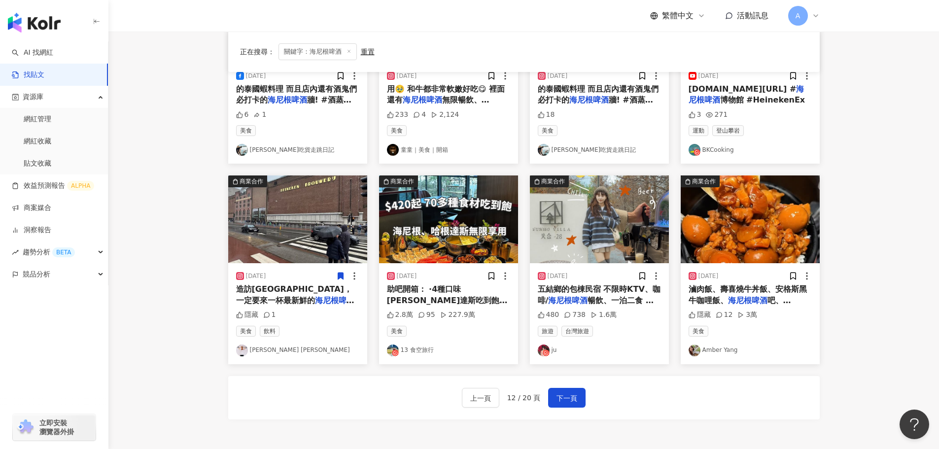
click at [339, 276] on icon at bounding box center [340, 276] width 5 height 7
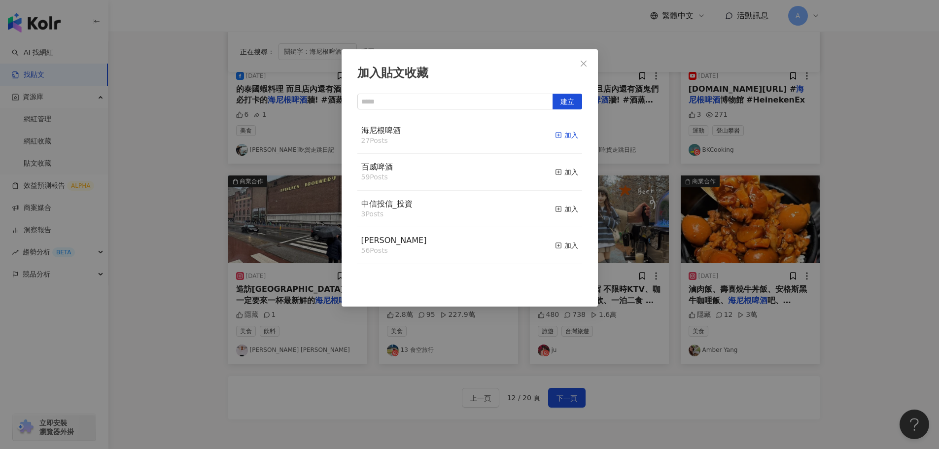
click at [558, 137] on div "加入" at bounding box center [566, 135] width 23 height 11
click at [584, 66] on icon "close" at bounding box center [584, 64] width 8 height 8
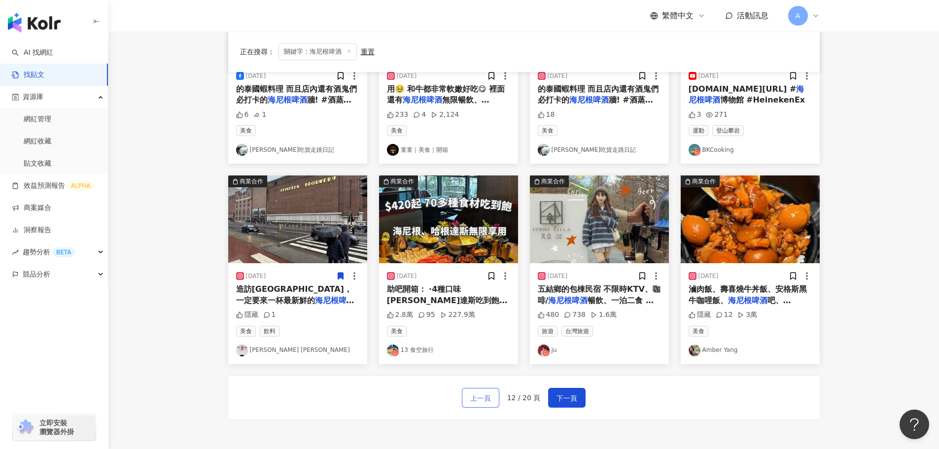
click at [484, 397] on span "上一頁" at bounding box center [480, 398] width 21 height 12
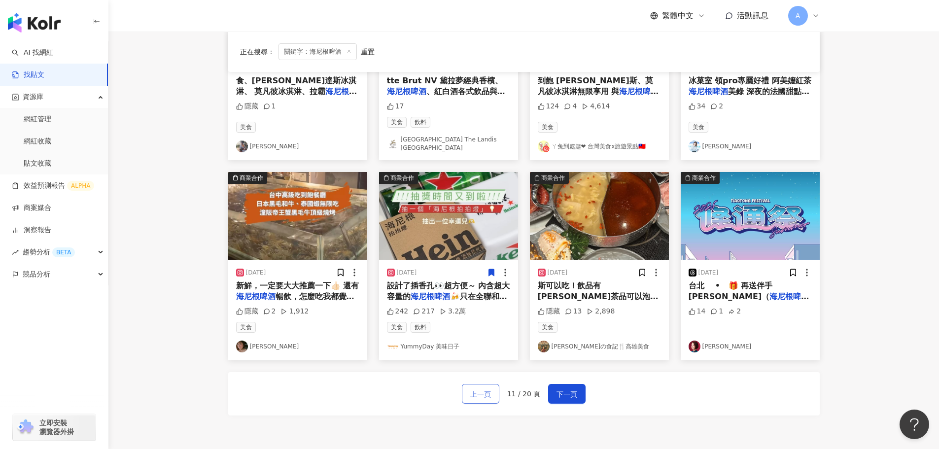
scroll to position [394, 0]
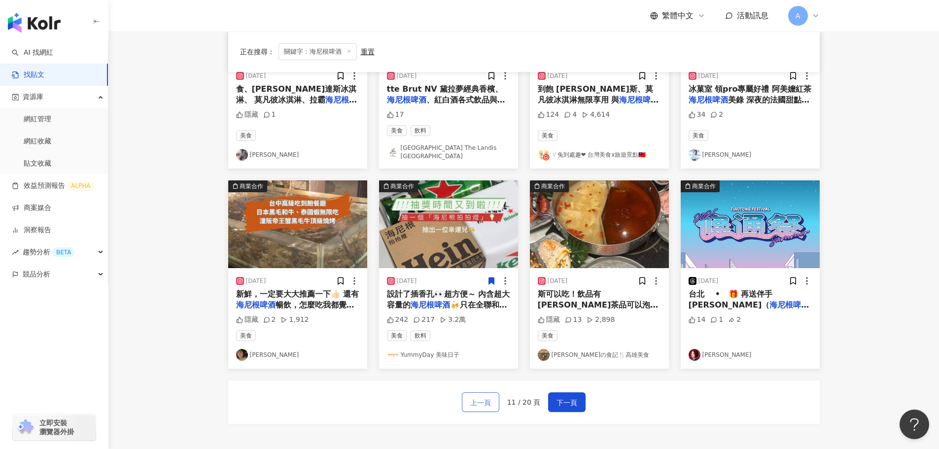
click at [484, 397] on span "上一頁" at bounding box center [480, 403] width 21 height 12
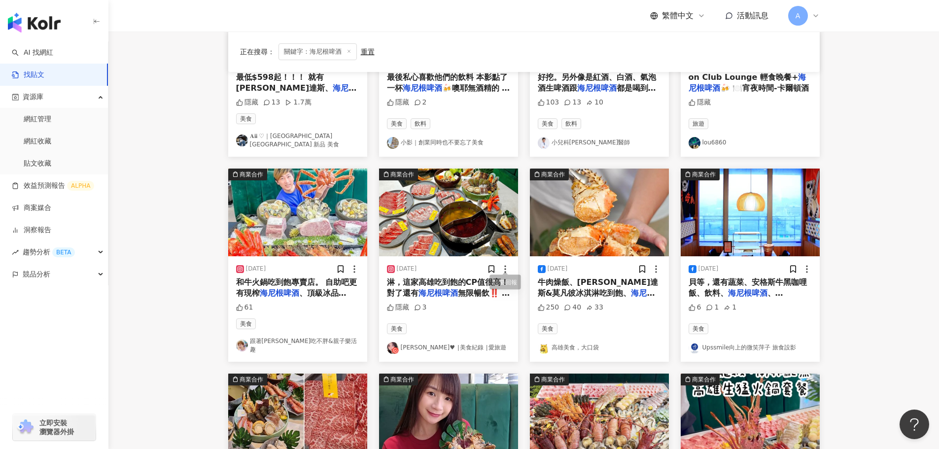
scroll to position [148, 0]
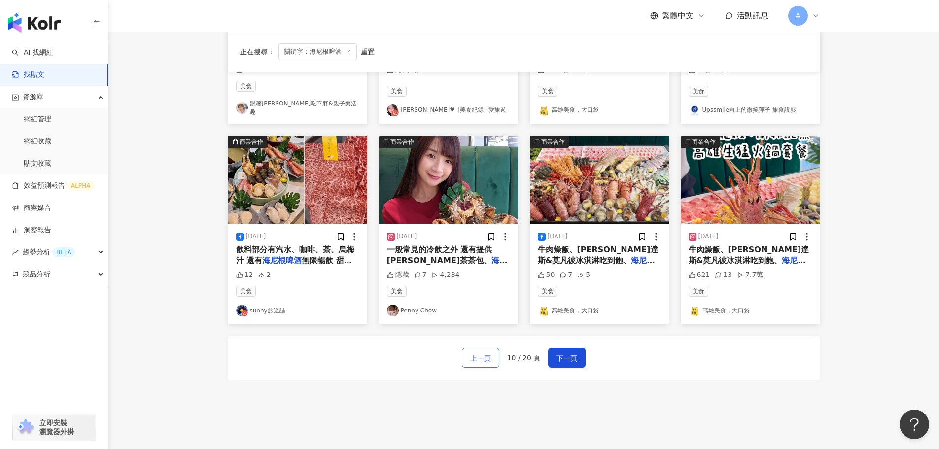
click at [487, 352] on span "上一頁" at bounding box center [480, 358] width 21 height 12
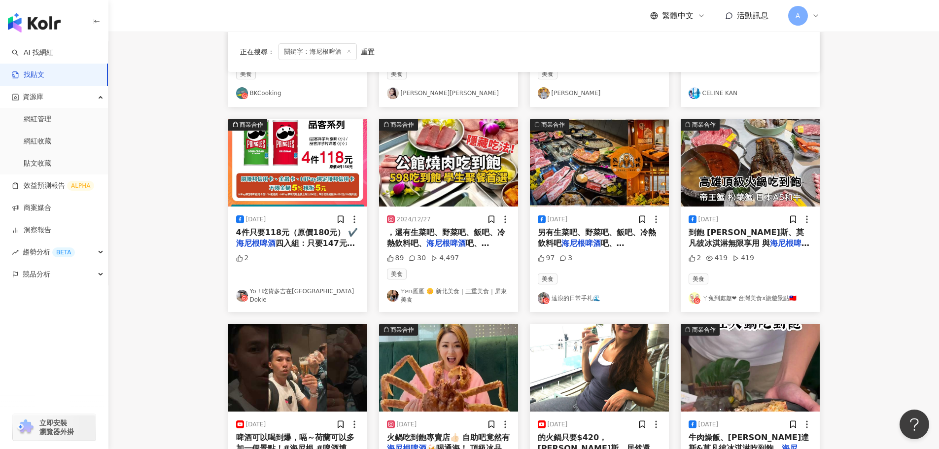
scroll to position [399, 0]
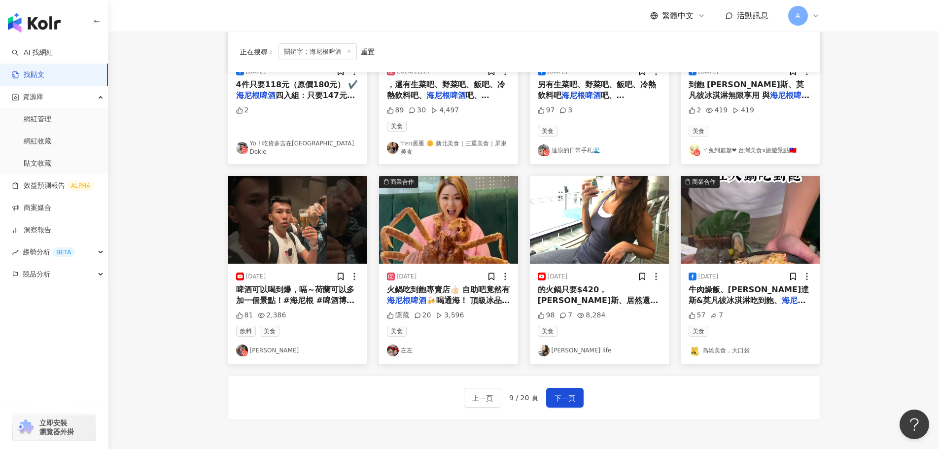
click at [302, 219] on img at bounding box center [297, 220] width 139 height 88
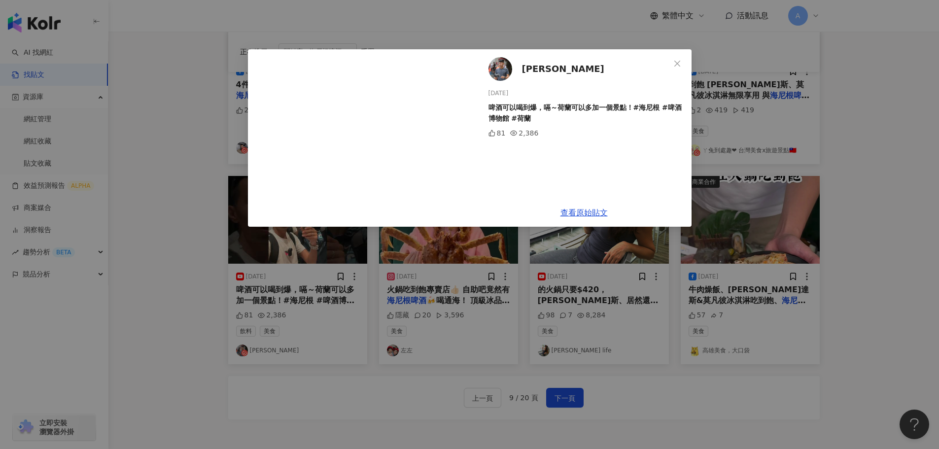
click at [560, 67] on span "梁哲睿Jhe-Ruei Liang" at bounding box center [563, 69] width 82 height 14
click at [675, 62] on icon "close" at bounding box center [677, 64] width 8 height 8
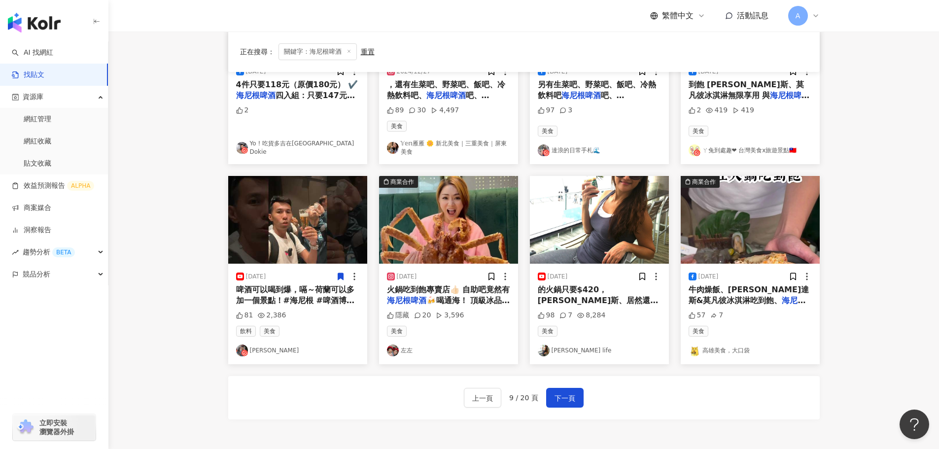
click at [345, 274] on icon at bounding box center [340, 276] width 9 height 9
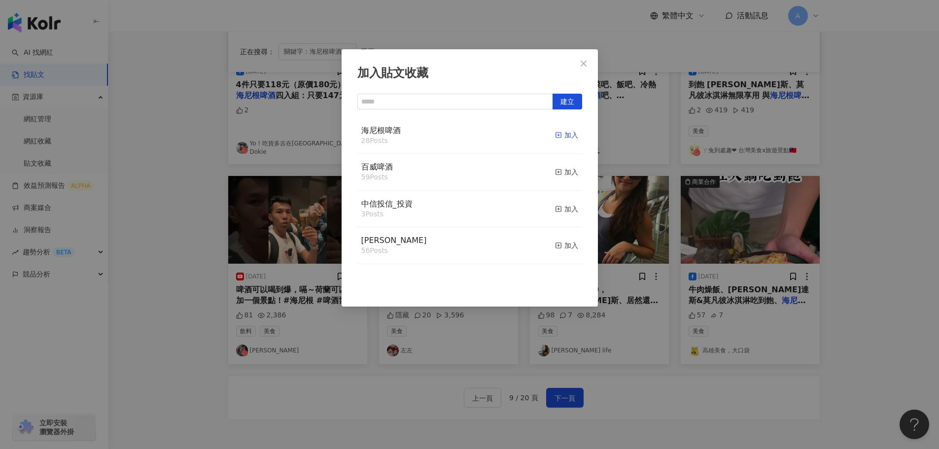
click at [563, 134] on div "加入" at bounding box center [566, 135] width 23 height 11
click at [583, 64] on icon "close" at bounding box center [584, 64] width 8 height 8
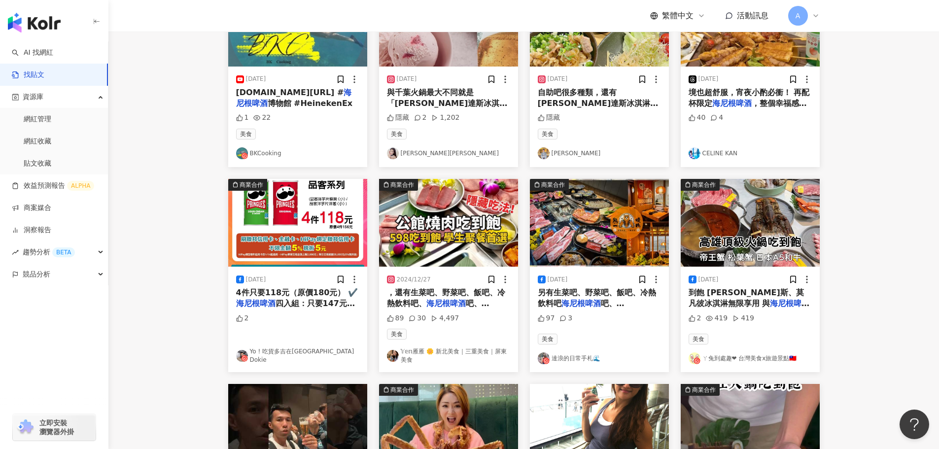
scroll to position [394, 0]
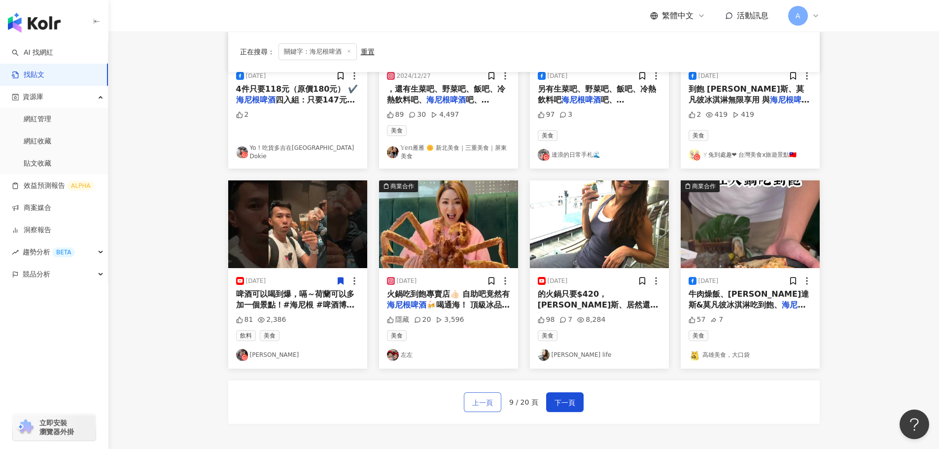
click at [478, 401] on span "上一頁" at bounding box center [482, 403] width 21 height 12
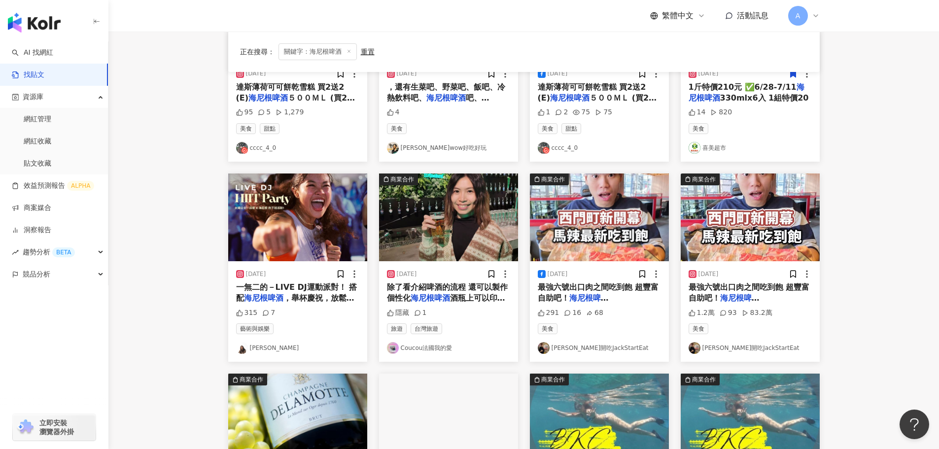
scroll to position [193, 0]
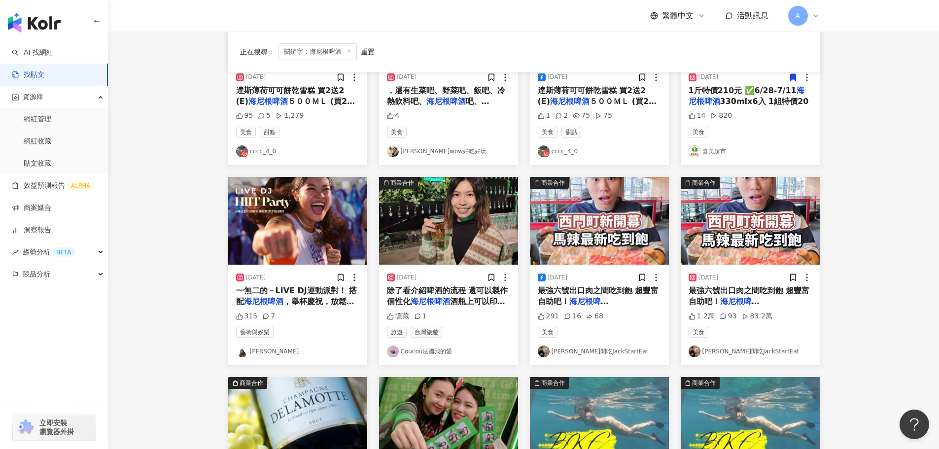
click at [445, 292] on span "除了看介紹啤酒的流程 還可以製作個性化" at bounding box center [447, 296] width 121 height 20
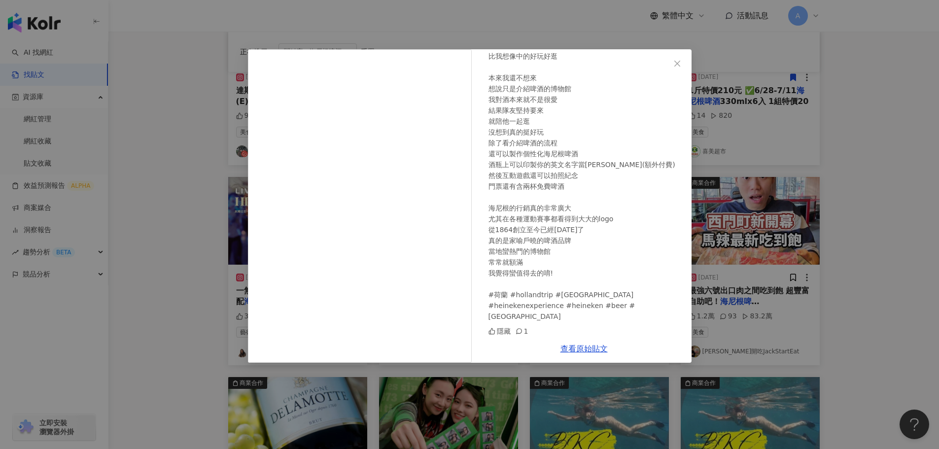
scroll to position [107, 0]
click at [679, 65] on icon "close" at bounding box center [677, 63] width 6 height 6
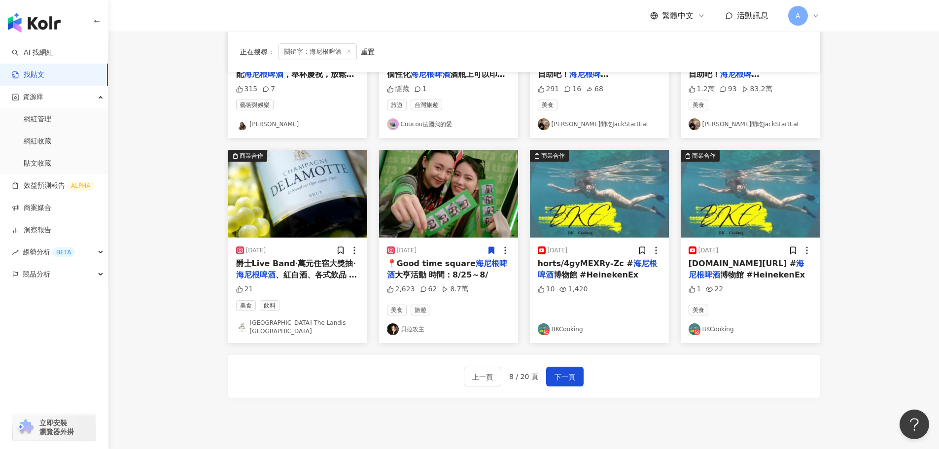
scroll to position [499, 0]
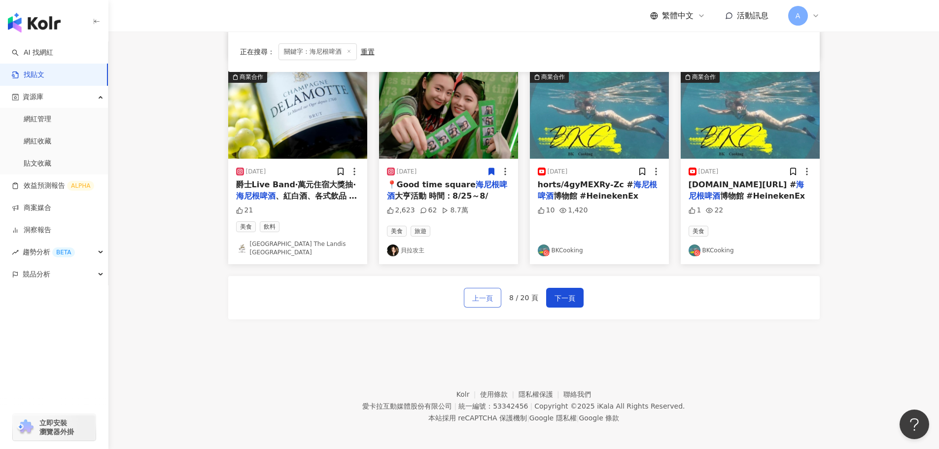
click at [483, 295] on span "上一頁" at bounding box center [482, 298] width 21 height 12
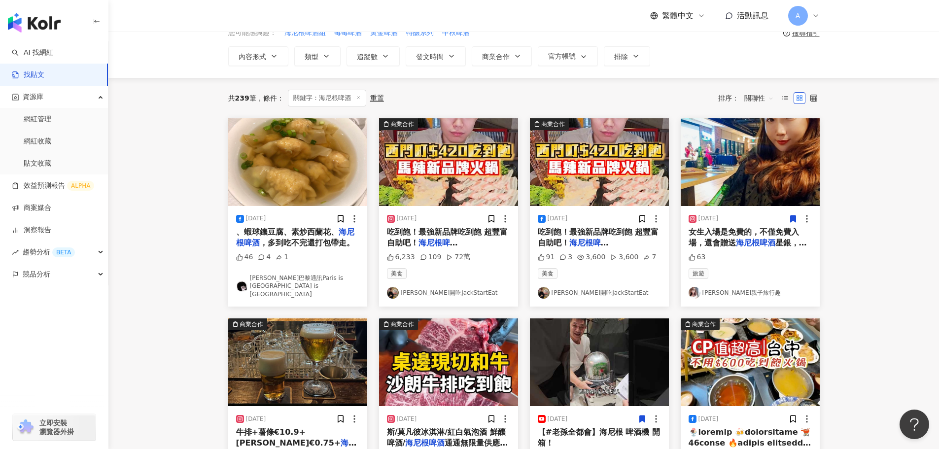
scroll to position [0, 0]
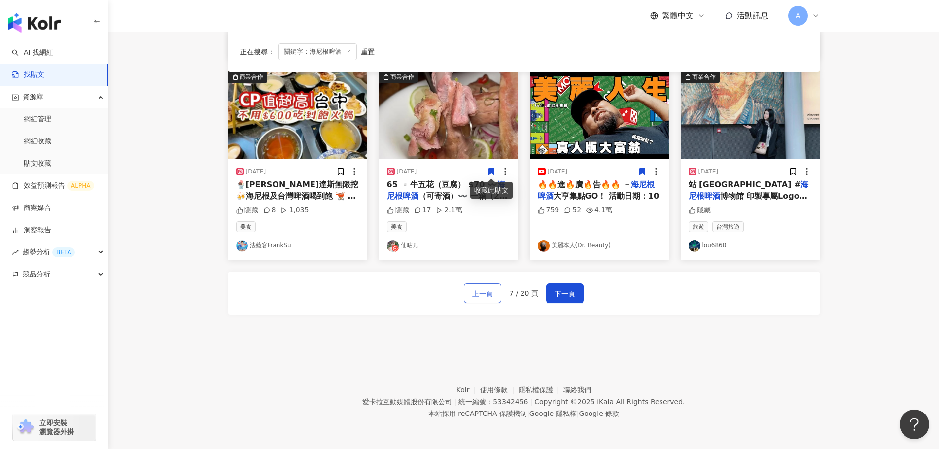
click at [494, 300] on button "上一頁" at bounding box center [482, 293] width 37 height 20
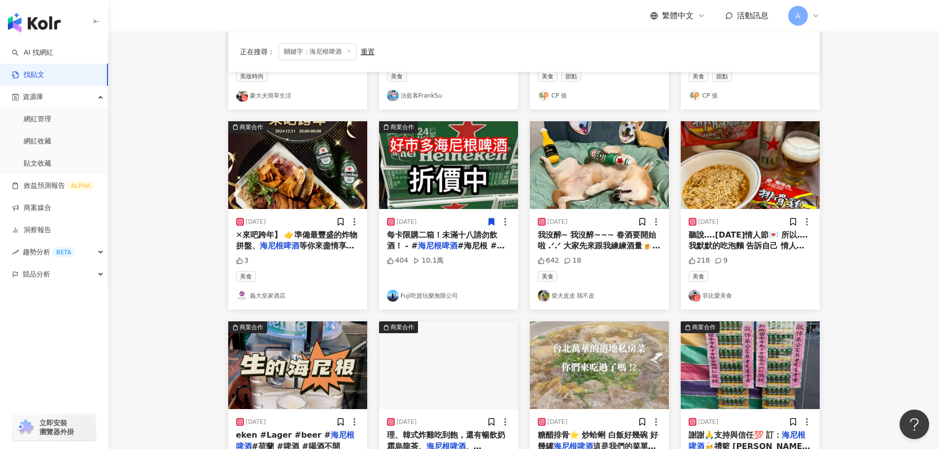
scroll to position [400, 0]
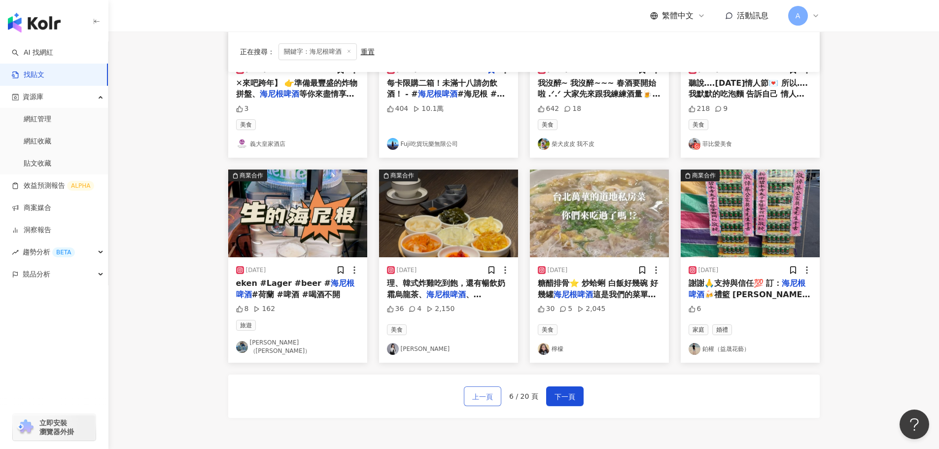
click at [496, 396] on button "上一頁" at bounding box center [482, 397] width 37 height 20
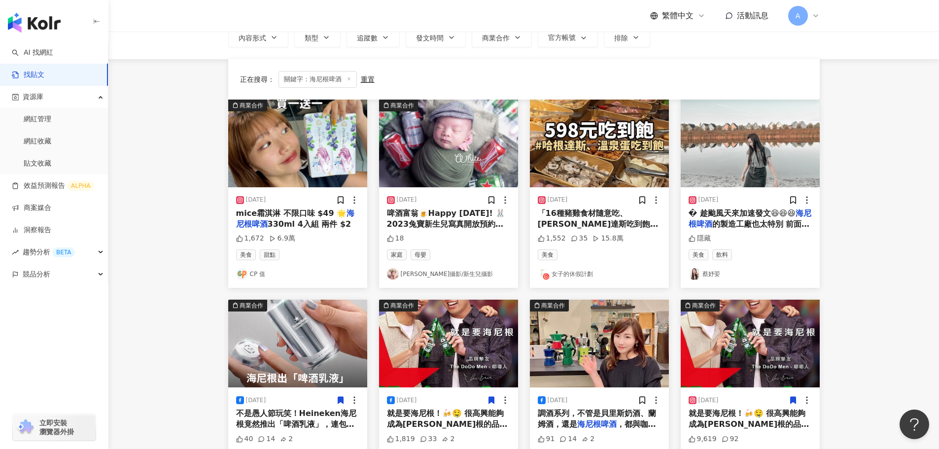
scroll to position [6, 0]
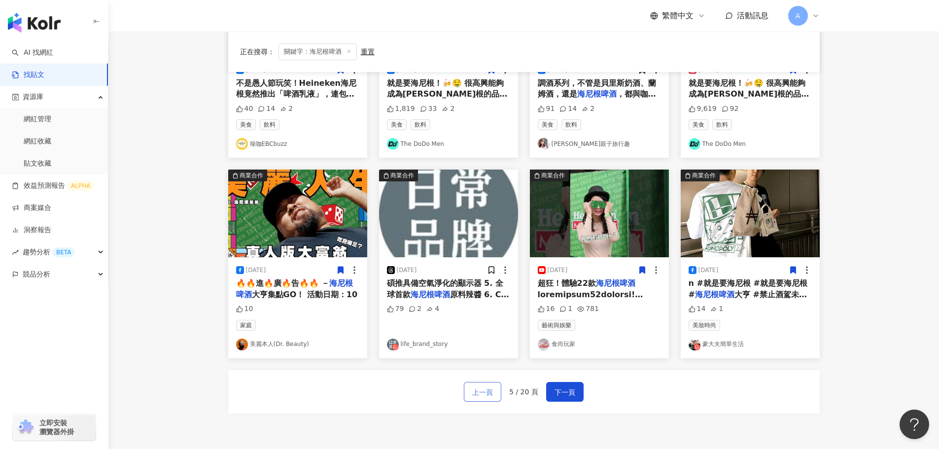
click at [479, 396] on span "上一頁" at bounding box center [482, 393] width 21 height 12
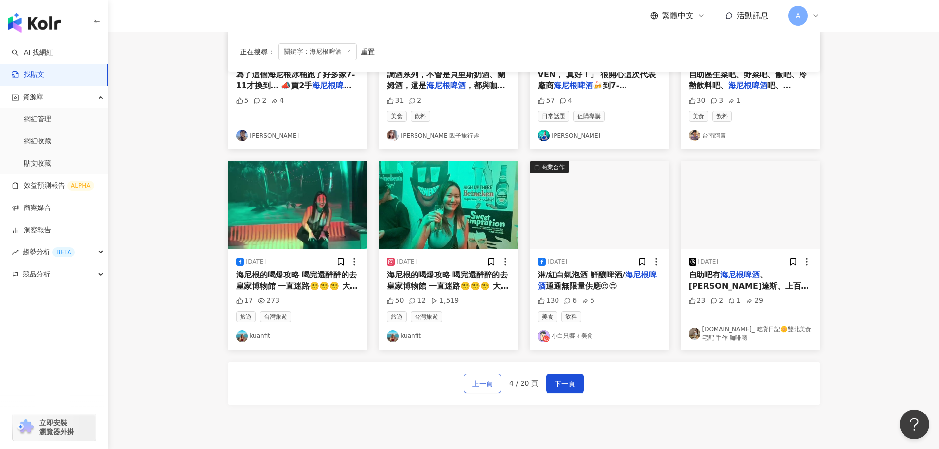
scroll to position [400, 0]
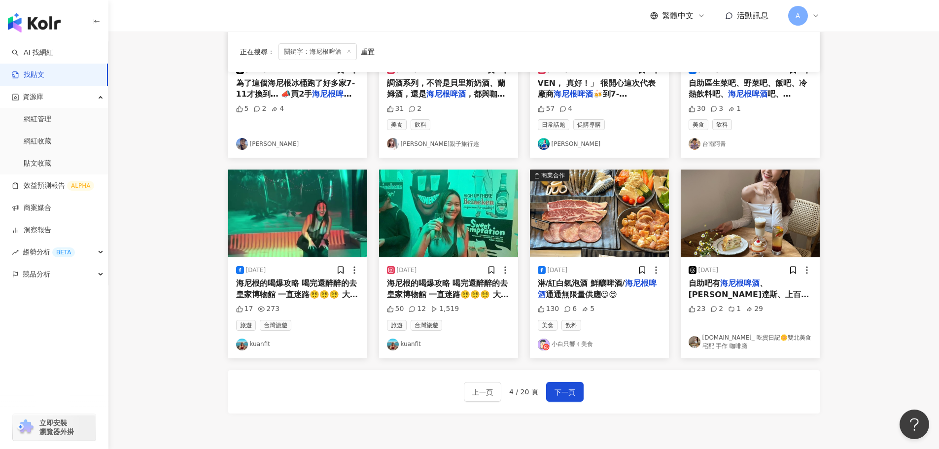
click at [459, 226] on img at bounding box center [448, 214] width 139 height 88
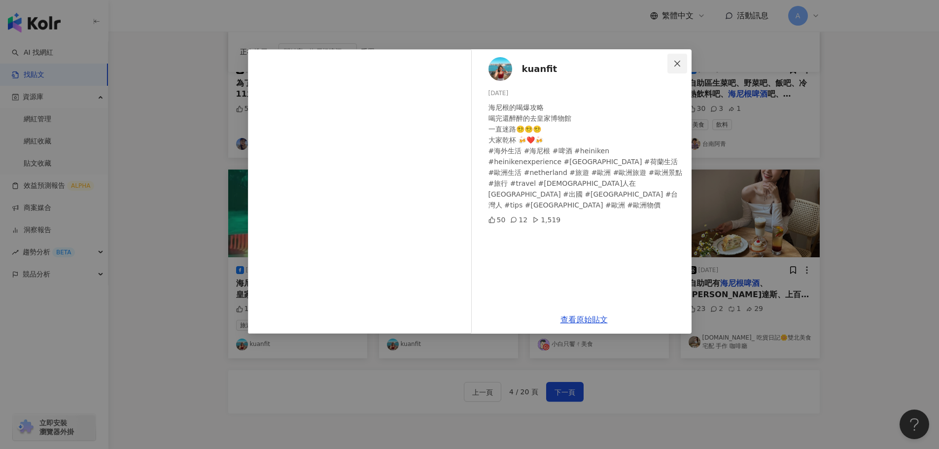
click at [676, 61] on icon "close" at bounding box center [677, 64] width 8 height 8
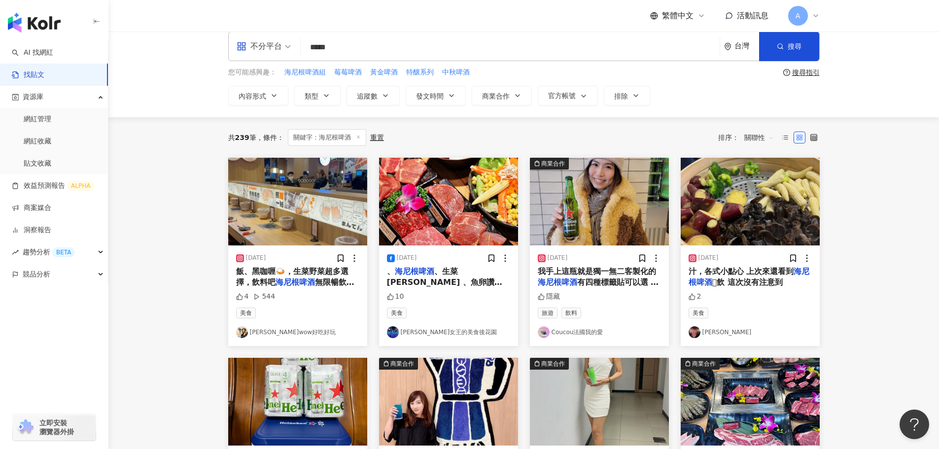
scroll to position [0, 0]
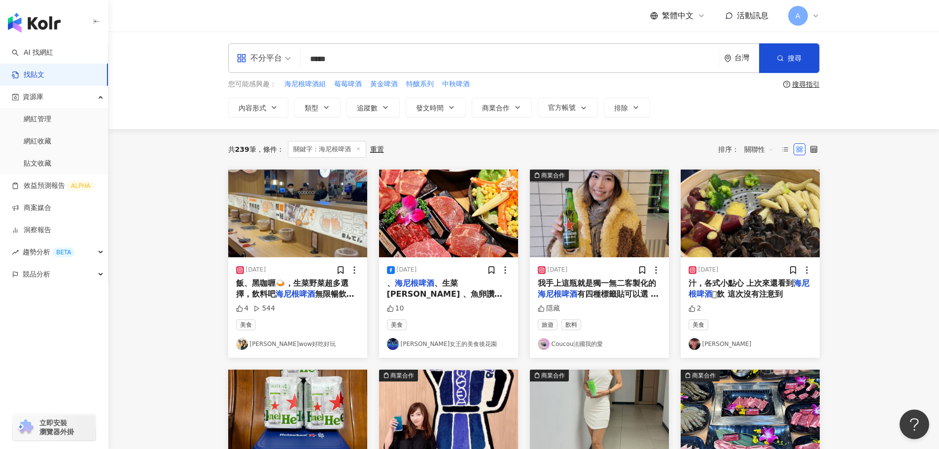
click at [614, 239] on img at bounding box center [599, 214] width 139 height 88
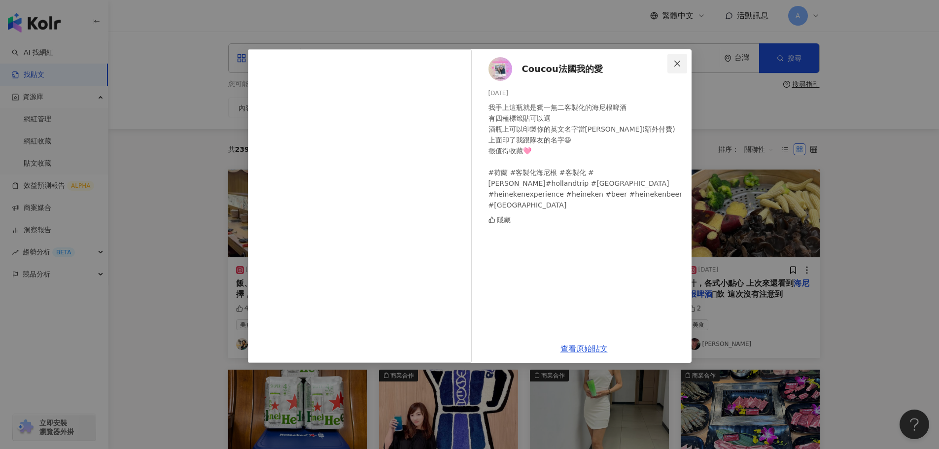
click at [676, 61] on icon "close" at bounding box center [677, 64] width 8 height 8
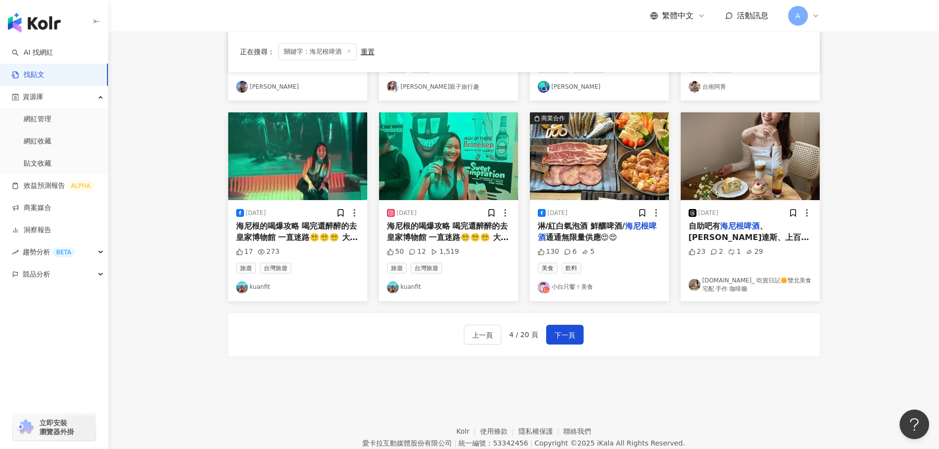
scroll to position [499, 0]
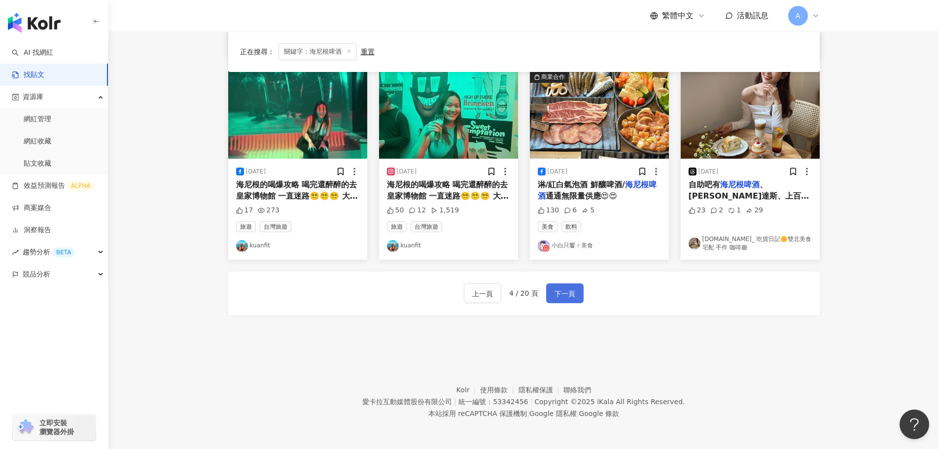
click at [565, 292] on span "下一頁" at bounding box center [565, 294] width 21 height 12
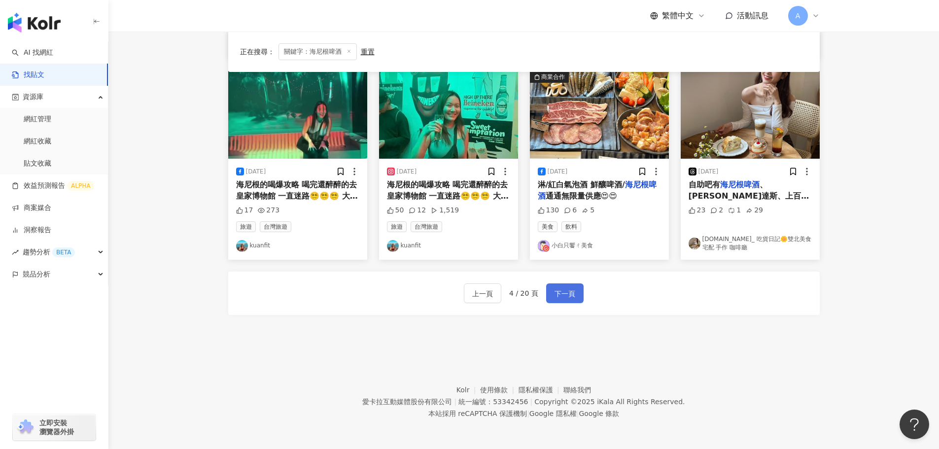
click at [565, 292] on span "下一頁" at bounding box center [565, 294] width 21 height 12
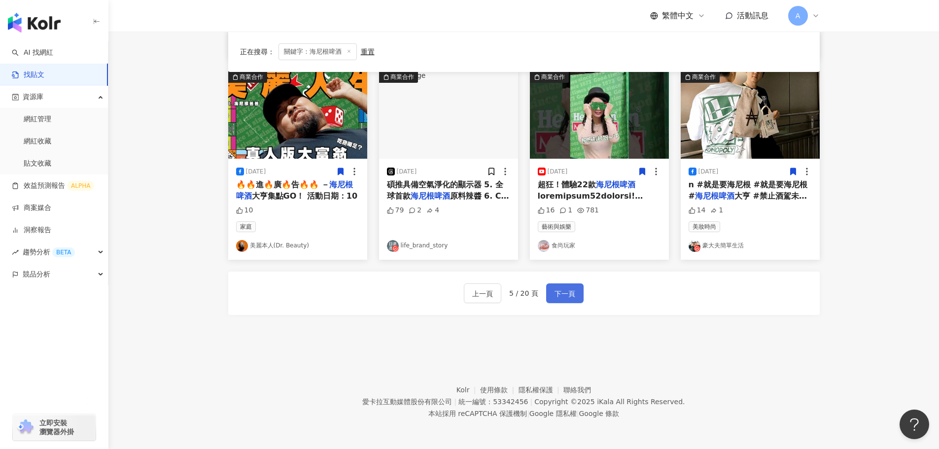
click at [565, 292] on span "下一頁" at bounding box center [565, 294] width 21 height 12
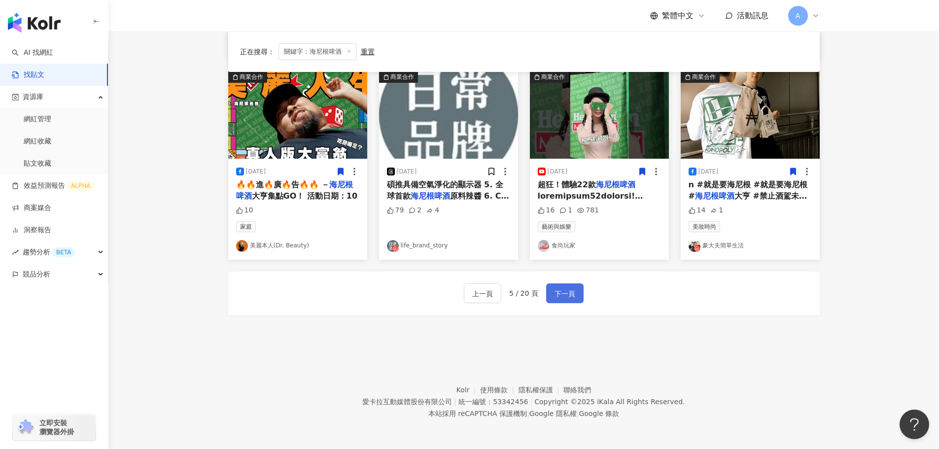
click at [565, 292] on span "下一頁" at bounding box center [565, 294] width 21 height 12
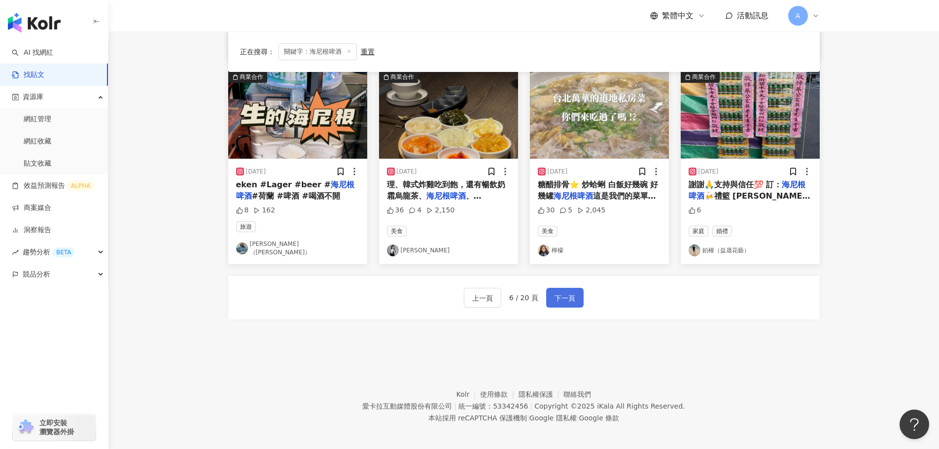
click at [565, 292] on span "下一頁" at bounding box center [565, 298] width 21 height 12
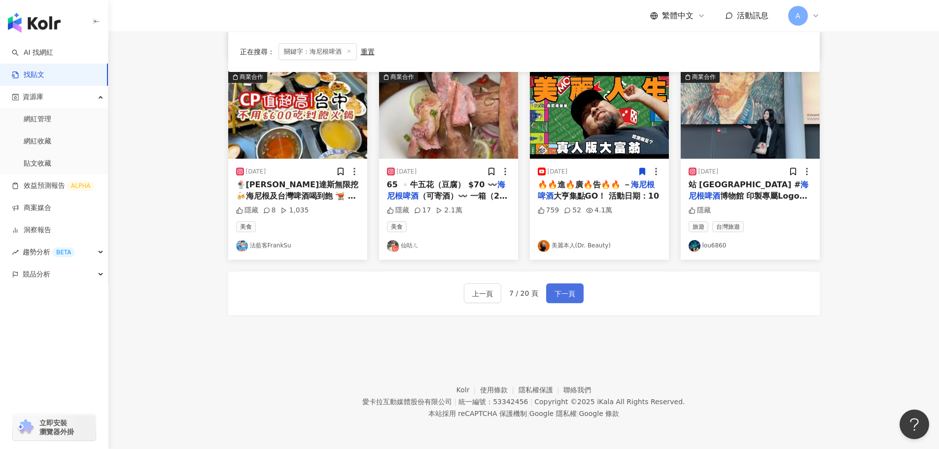
click at [565, 292] on span "下一頁" at bounding box center [565, 294] width 21 height 12
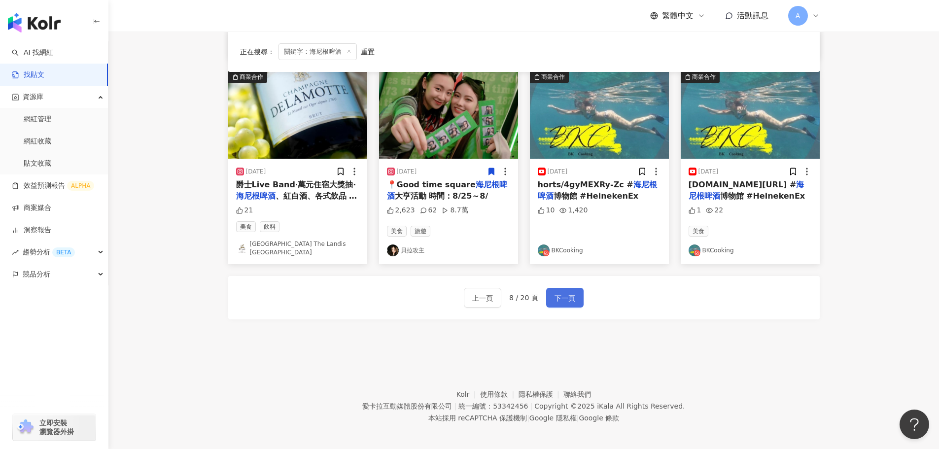
click at [565, 292] on span "下一頁" at bounding box center [565, 298] width 21 height 12
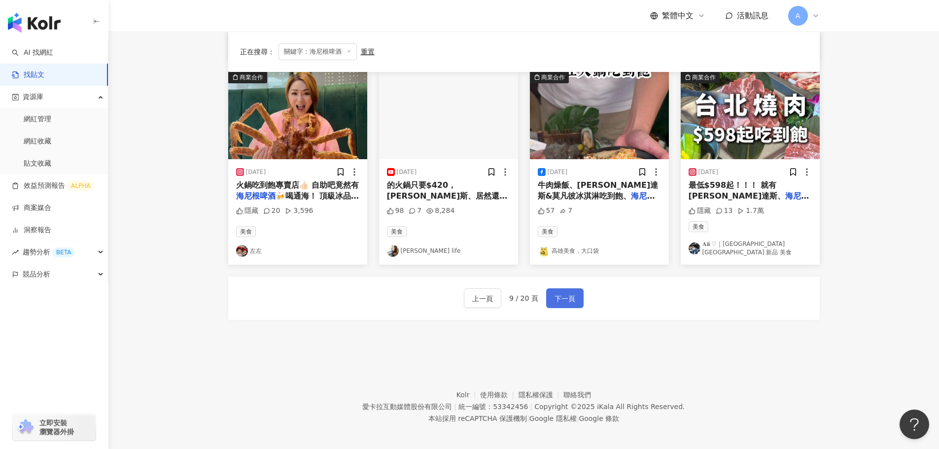
click at [565, 293] on span "下一頁" at bounding box center [565, 299] width 21 height 12
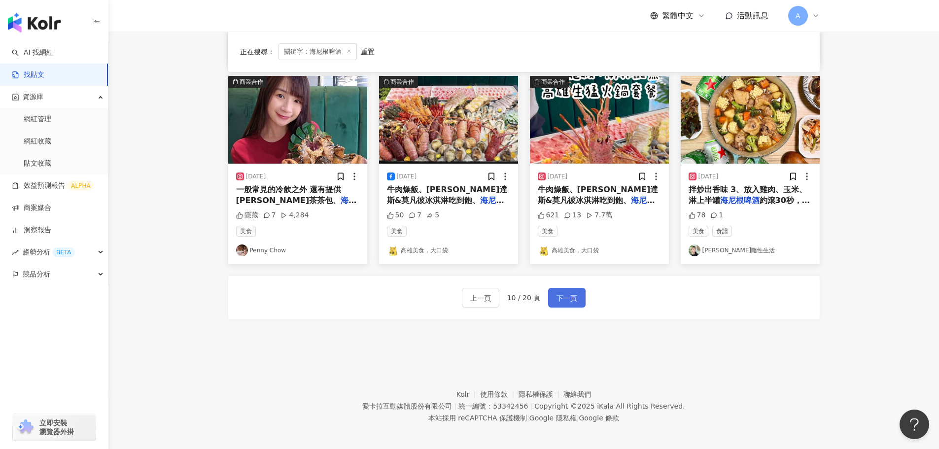
click at [565, 292] on span "下一頁" at bounding box center [567, 298] width 21 height 12
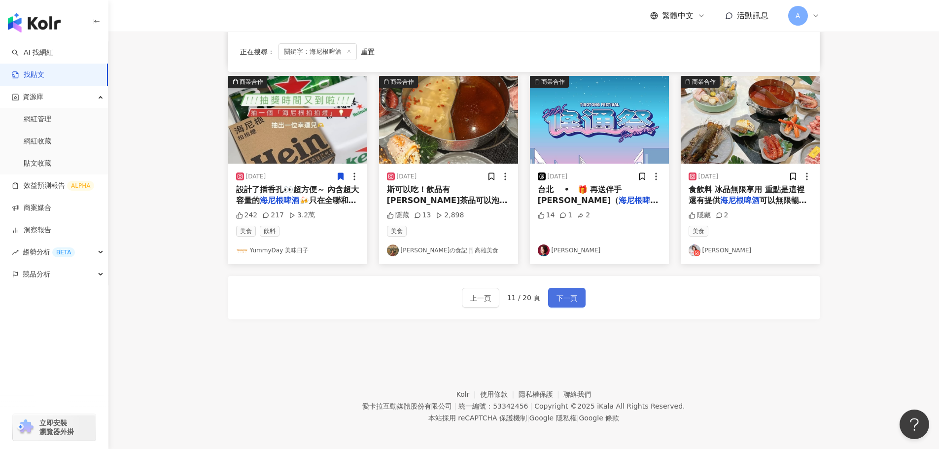
click at [565, 292] on span "下一頁" at bounding box center [567, 298] width 21 height 12
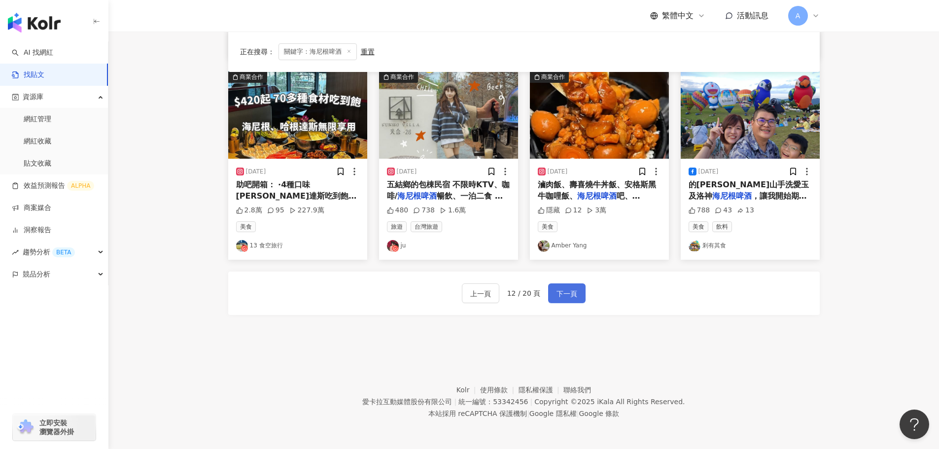
click at [565, 292] on span "下一頁" at bounding box center [567, 294] width 21 height 12
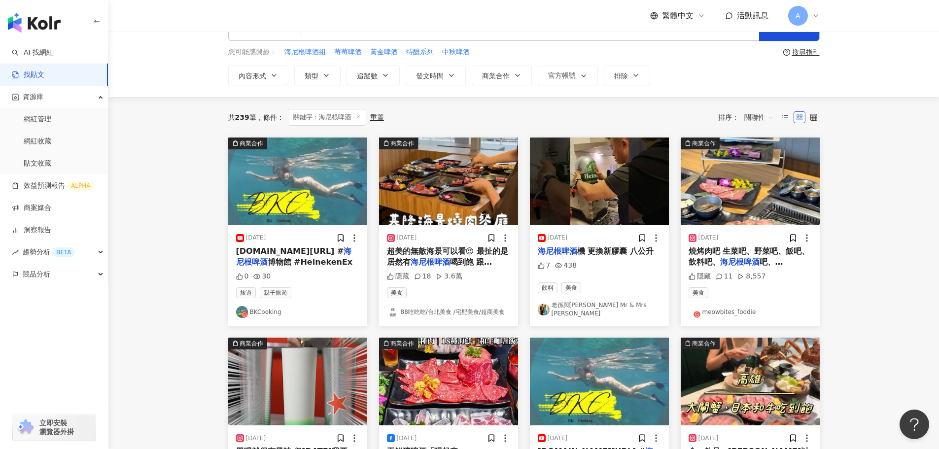
scroll to position [49, 0]
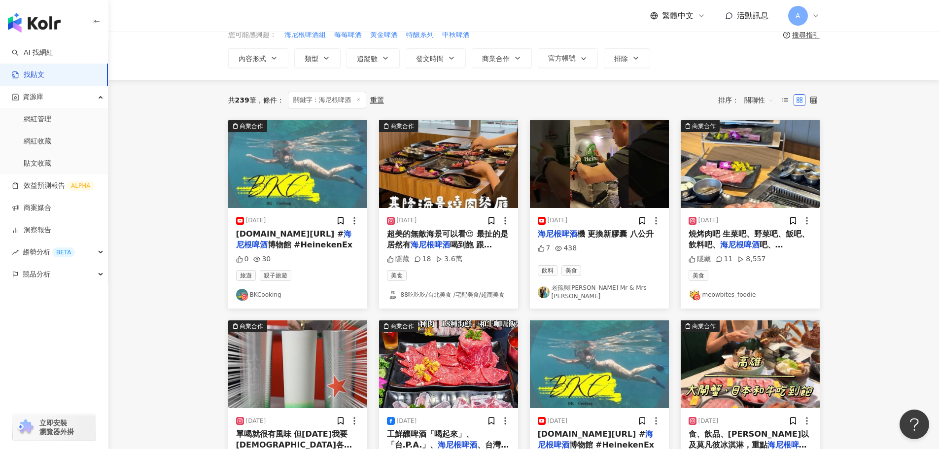
click at [606, 180] on img at bounding box center [599, 164] width 139 height 88
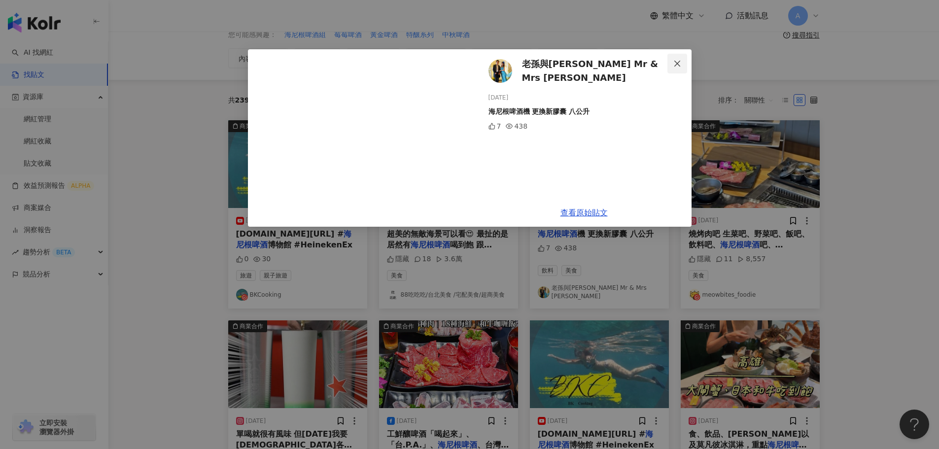
click at [674, 61] on icon "close" at bounding box center [677, 64] width 8 height 8
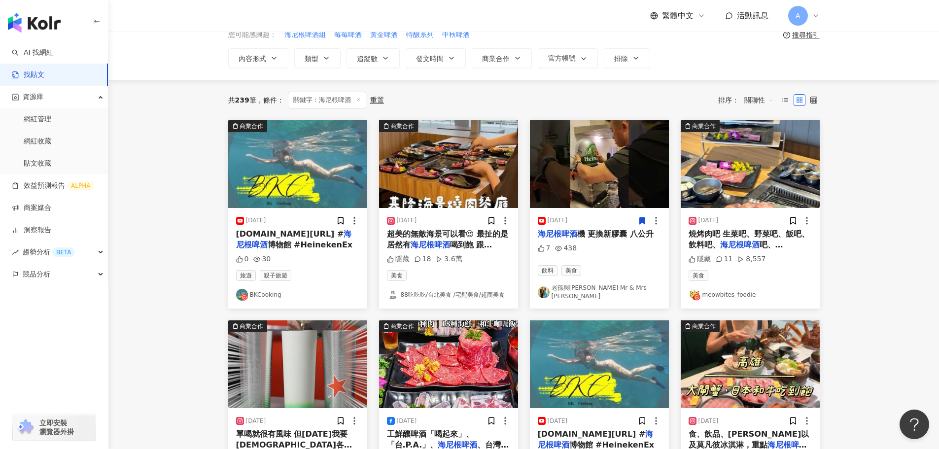
click at [640, 218] on icon at bounding box center [641, 220] width 5 height 7
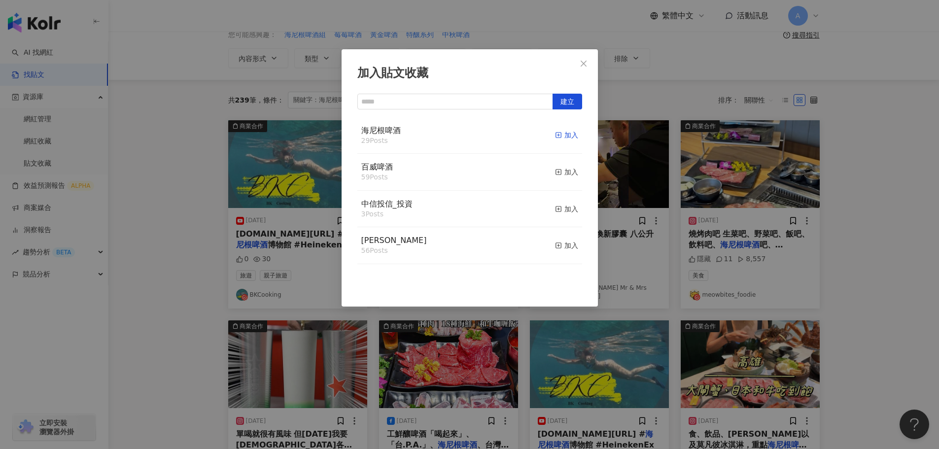
click at [563, 135] on div "加入" at bounding box center [566, 135] width 23 height 11
click at [579, 58] on button "Close" at bounding box center [584, 64] width 20 height 20
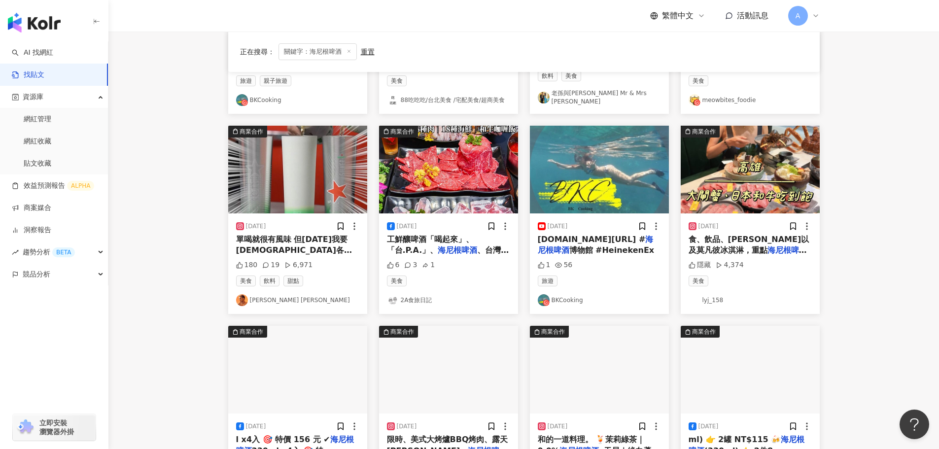
scroll to position [246, 0]
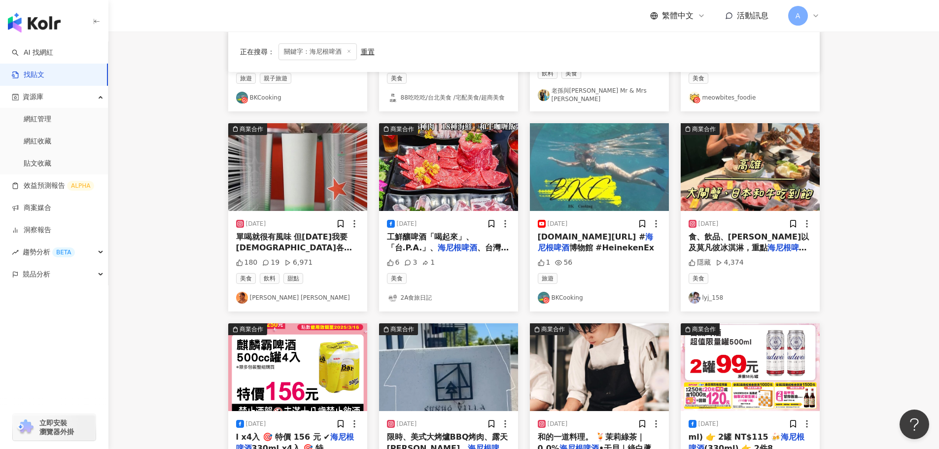
click at [311, 186] on img at bounding box center [297, 167] width 139 height 88
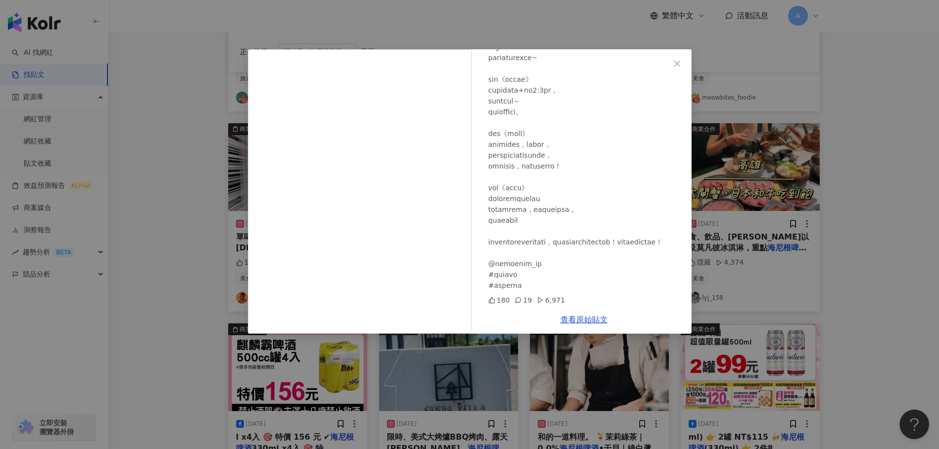
scroll to position [202, 0]
click at [678, 61] on icon "close" at bounding box center [677, 64] width 8 height 8
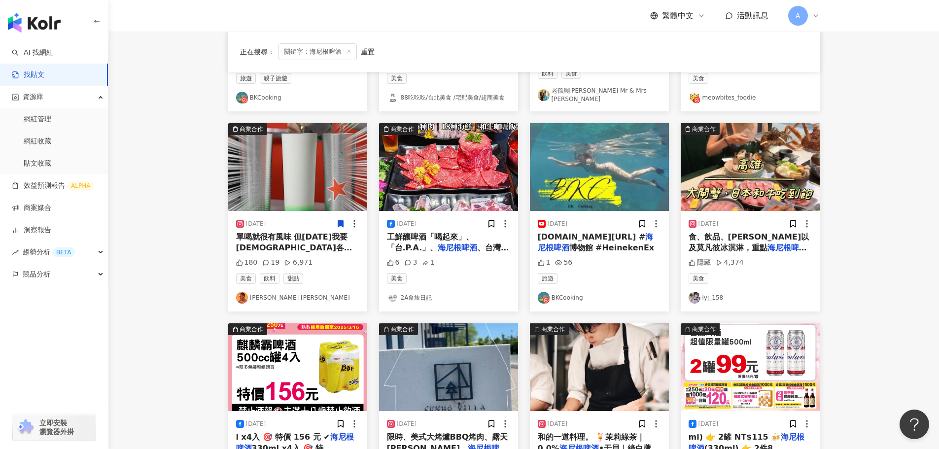
click at [341, 223] on icon at bounding box center [340, 223] width 5 height 7
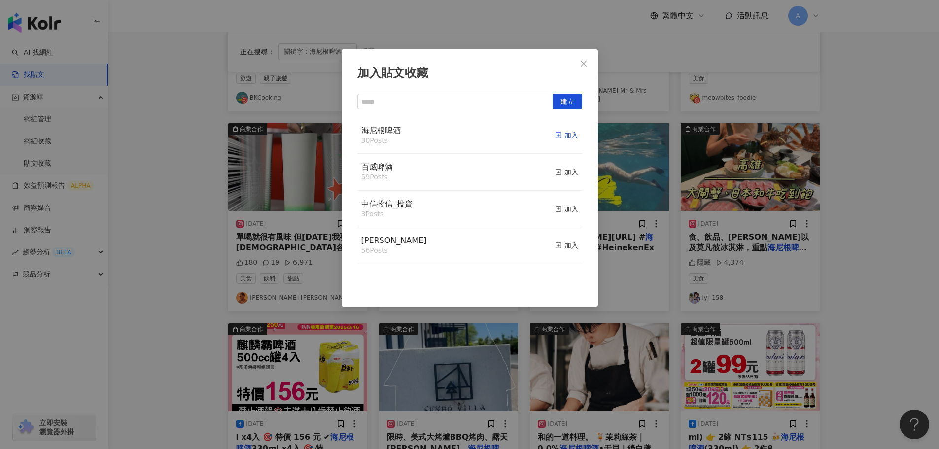
click at [557, 135] on div "加入" at bounding box center [566, 135] width 23 height 11
click at [583, 62] on icon "close" at bounding box center [584, 63] width 6 height 6
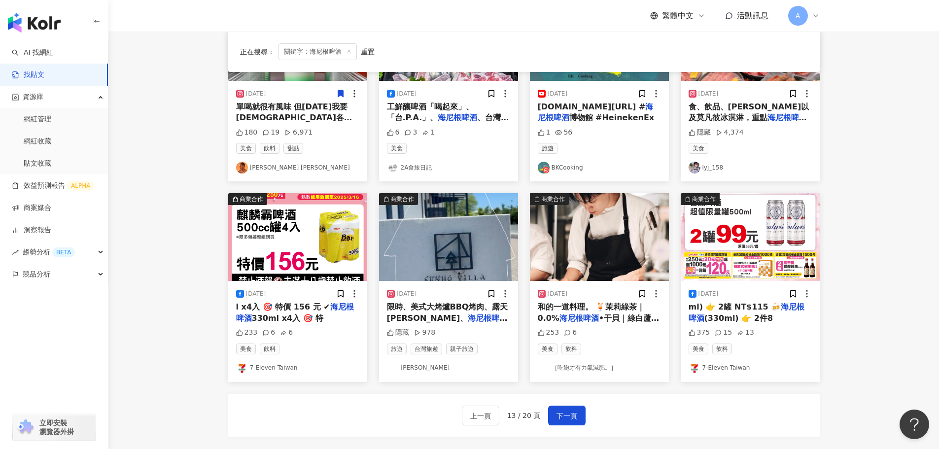
scroll to position [394, 0]
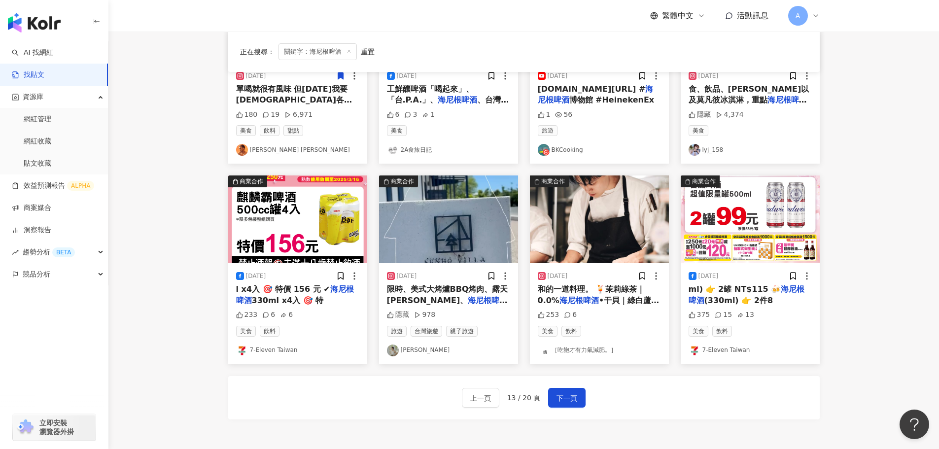
click at [587, 204] on img at bounding box center [599, 220] width 139 height 88
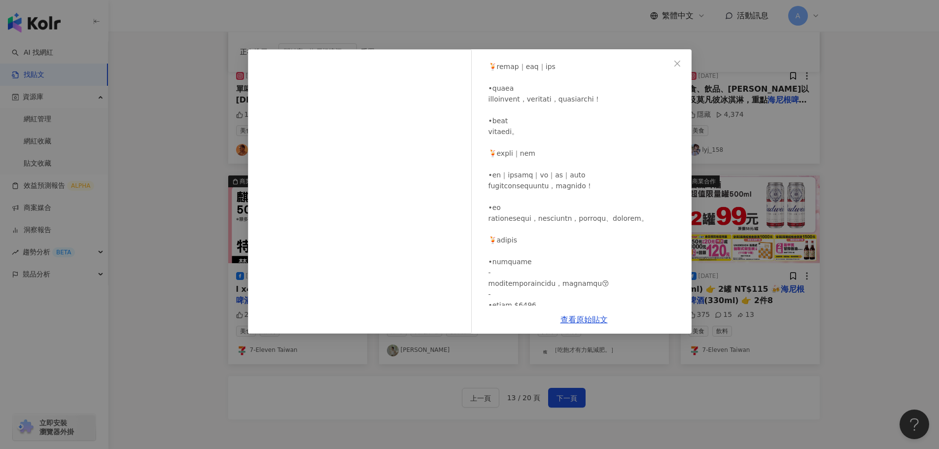
scroll to position [325, 0]
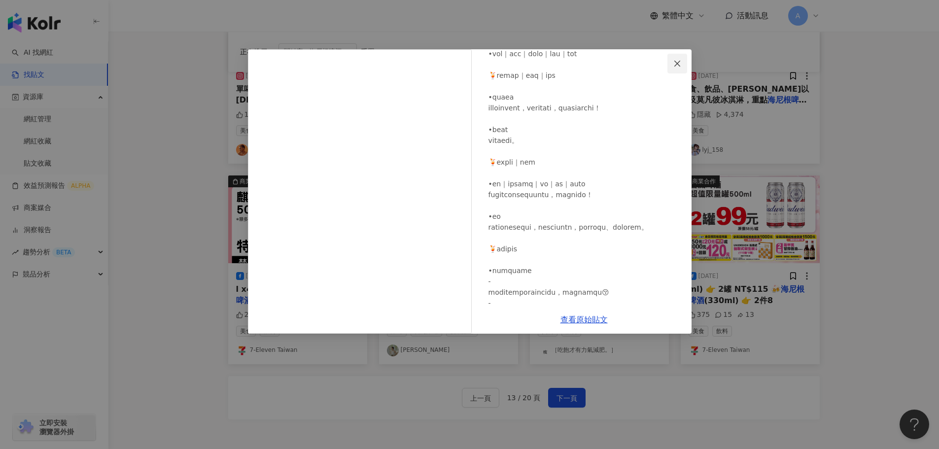
click at [677, 61] on icon "close" at bounding box center [677, 64] width 8 height 8
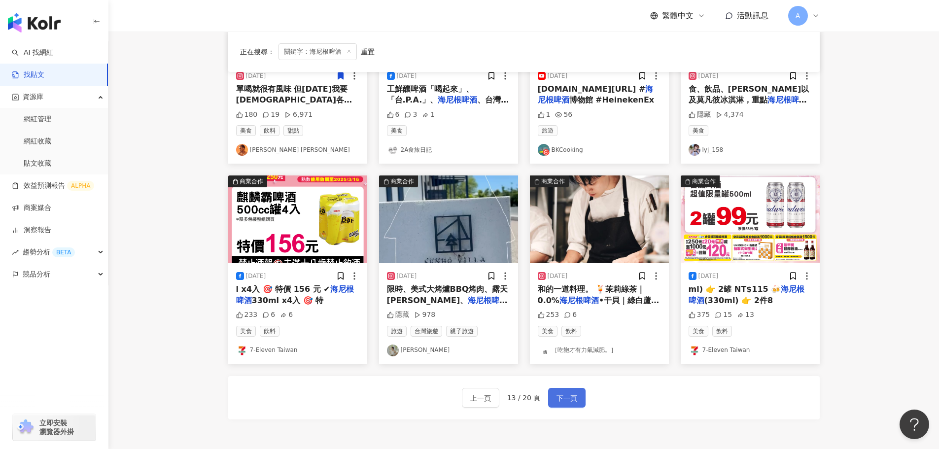
click at [557, 398] on span "下一頁" at bounding box center [567, 398] width 21 height 12
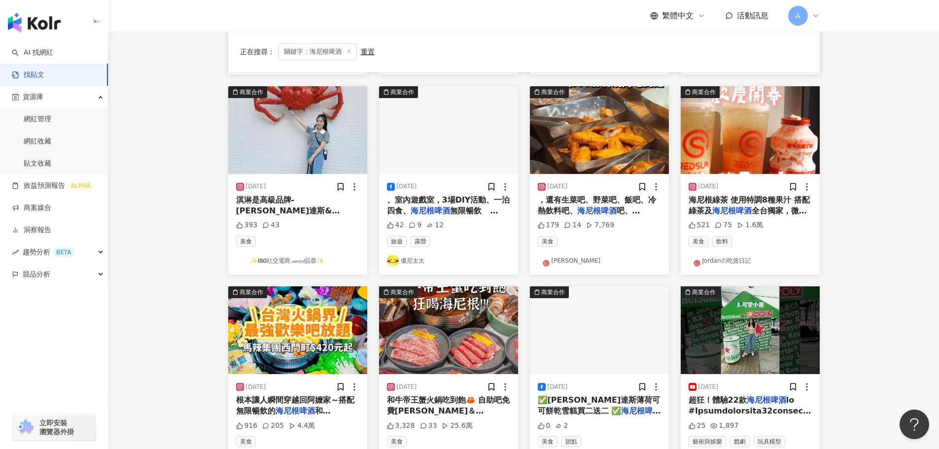
scroll to position [296, 0]
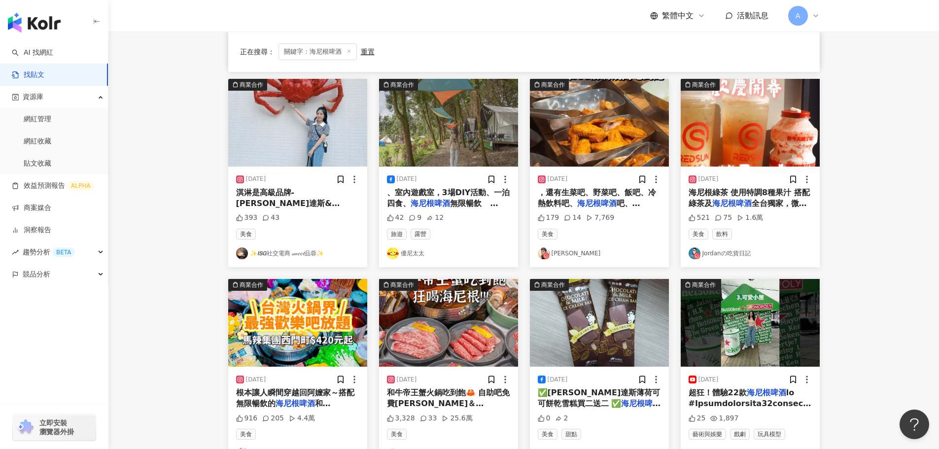
click at [734, 133] on img at bounding box center [750, 123] width 139 height 88
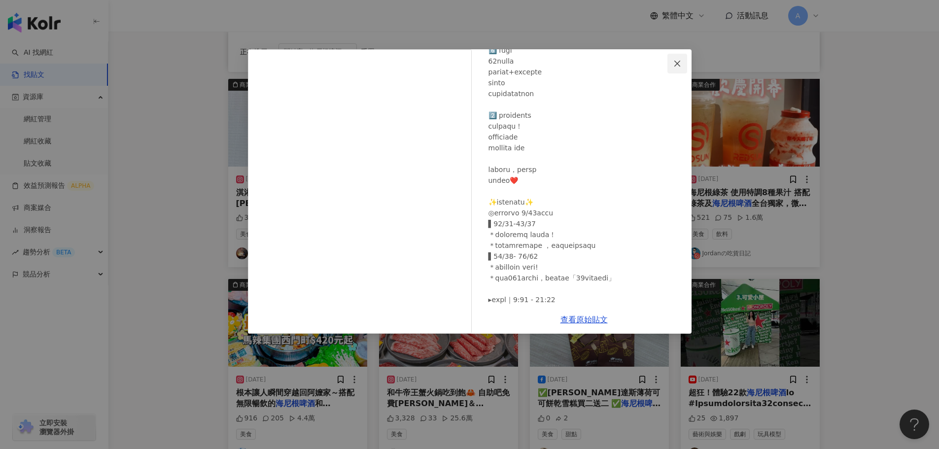
click at [673, 60] on icon "close" at bounding box center [677, 64] width 8 height 8
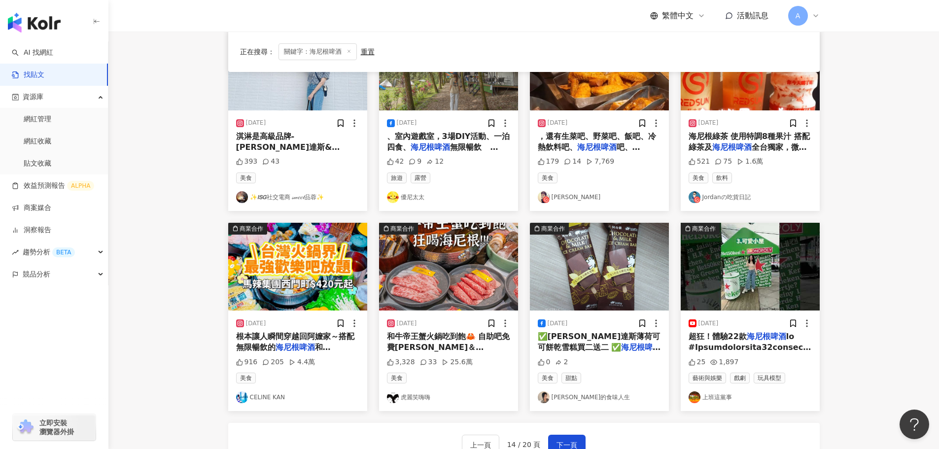
scroll to position [394, 0]
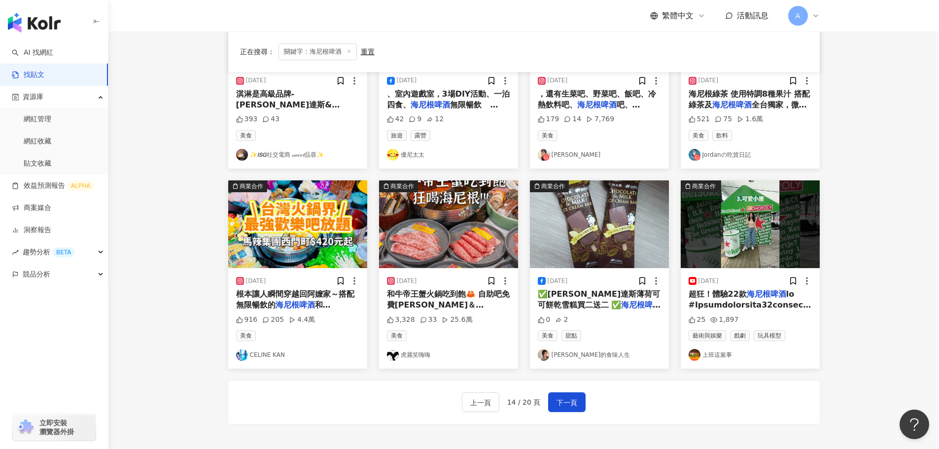
click at [771, 246] on img at bounding box center [750, 224] width 139 height 88
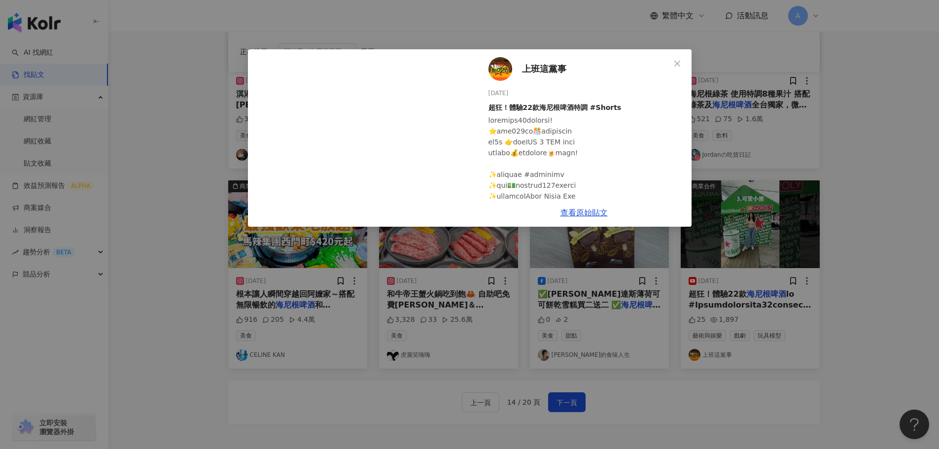
scroll to position [148, 0]
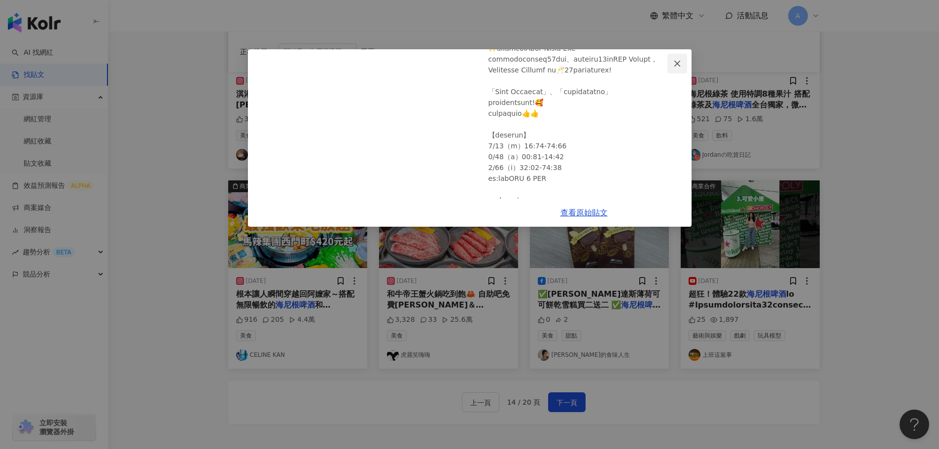
click at [678, 60] on icon "close" at bounding box center [677, 64] width 8 height 8
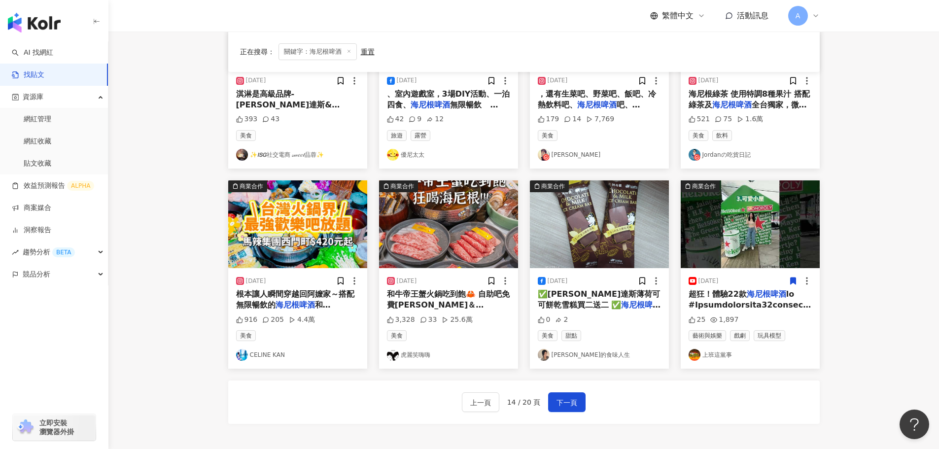
click at [794, 277] on icon at bounding box center [793, 281] width 9 height 9
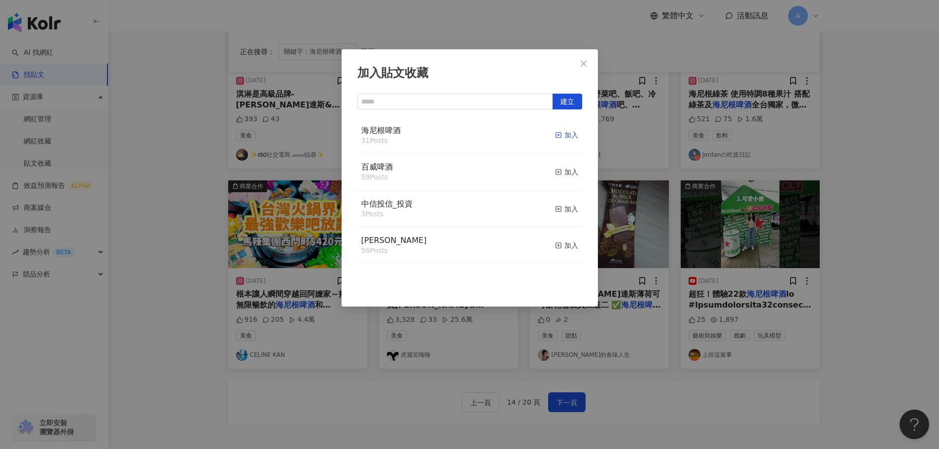
click at [555, 137] on icon "button" at bounding box center [558, 135] width 7 height 7
click at [581, 66] on icon "close" at bounding box center [584, 63] width 6 height 6
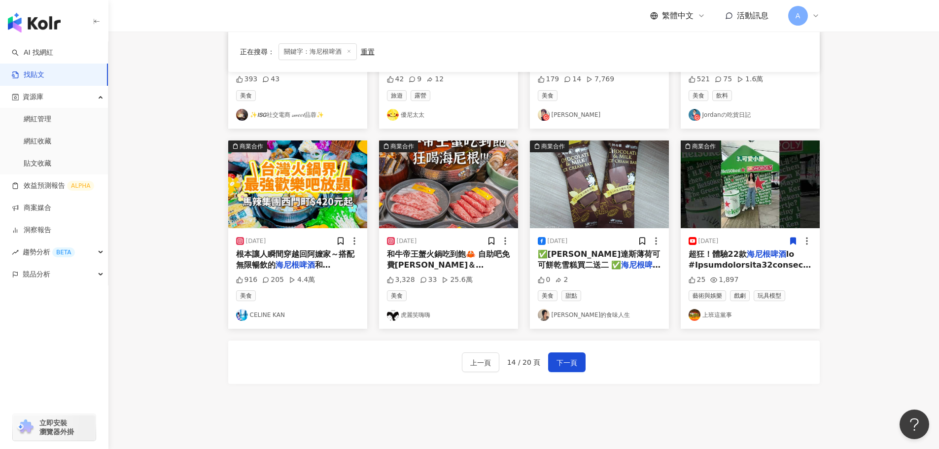
scroll to position [499, 0]
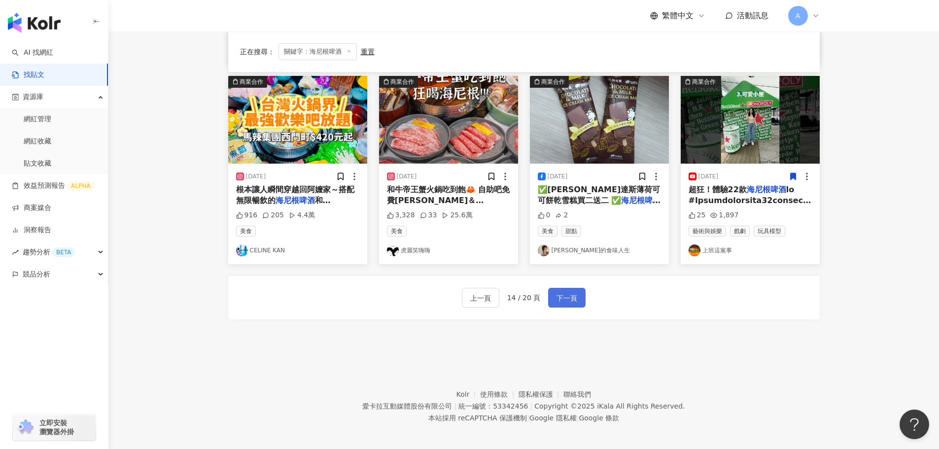
click at [569, 293] on span "下一頁" at bounding box center [567, 298] width 21 height 12
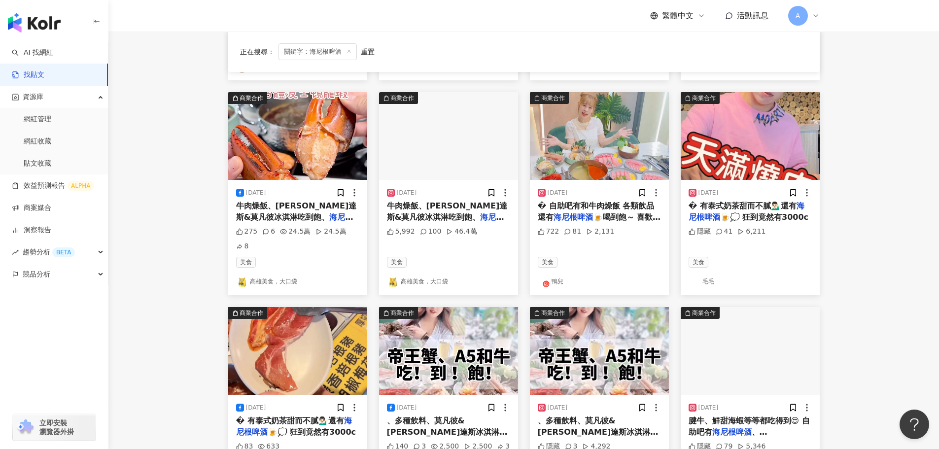
scroll to position [444, 0]
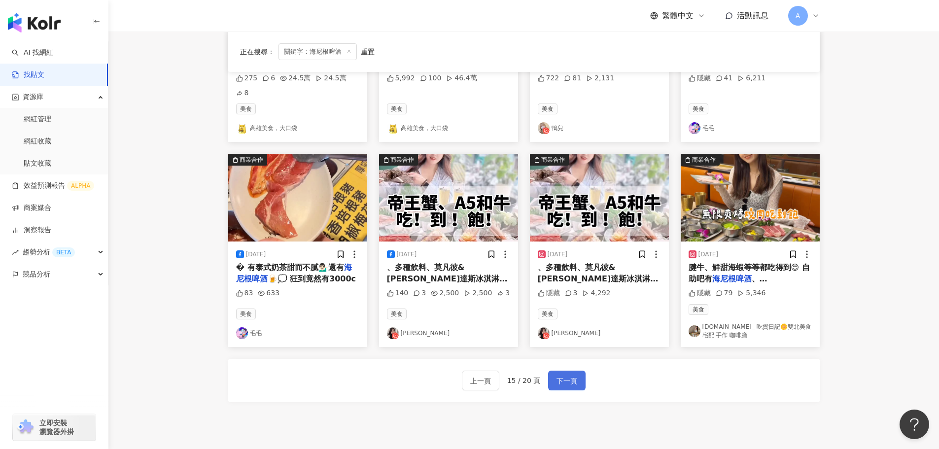
click at [563, 375] on span "下一頁" at bounding box center [567, 381] width 21 height 12
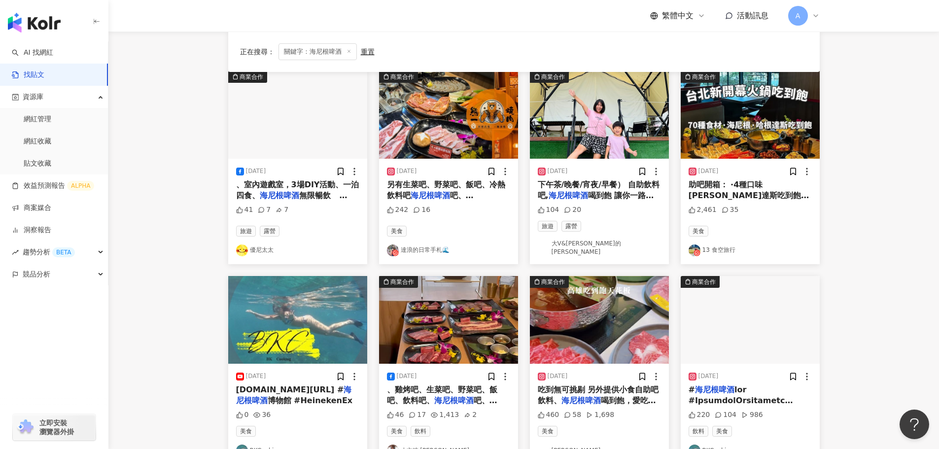
scroll to position [148, 0]
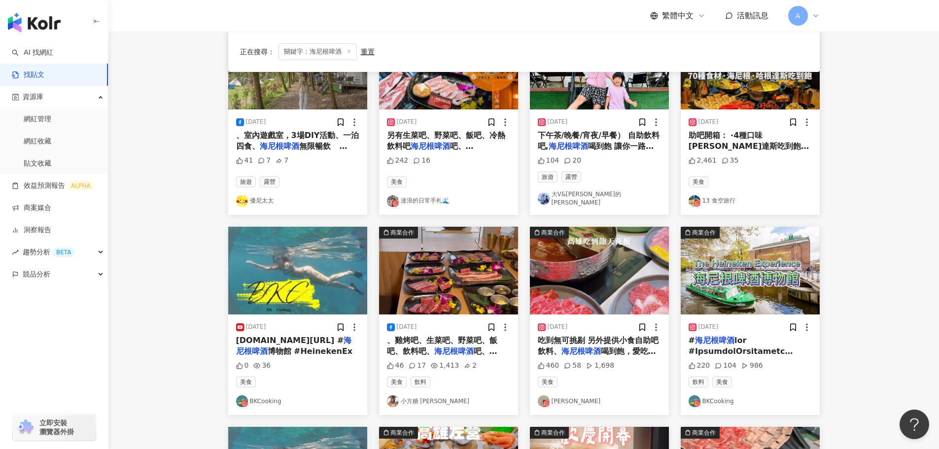
click at [739, 253] on img at bounding box center [750, 271] width 139 height 88
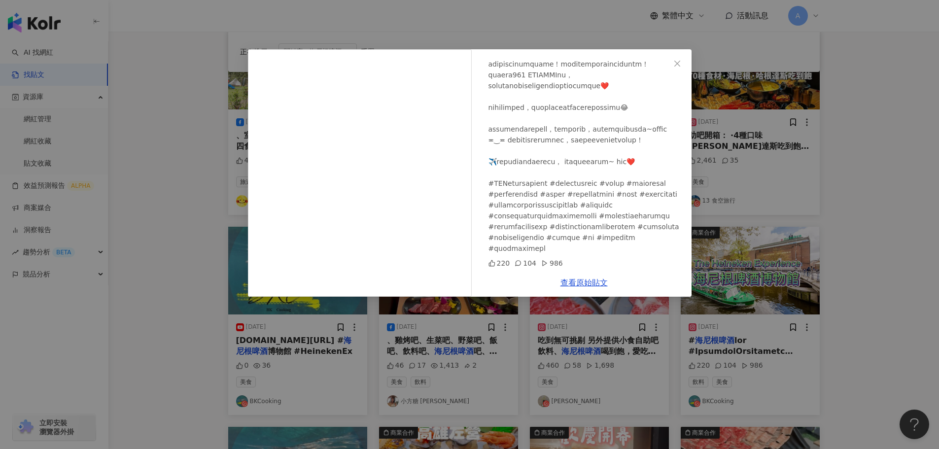
scroll to position [296, 0]
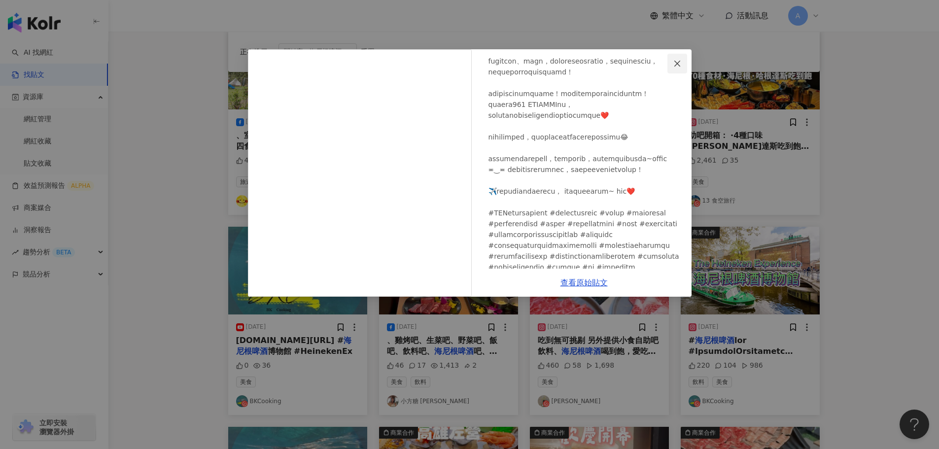
click at [677, 64] on icon "close" at bounding box center [677, 63] width 6 height 6
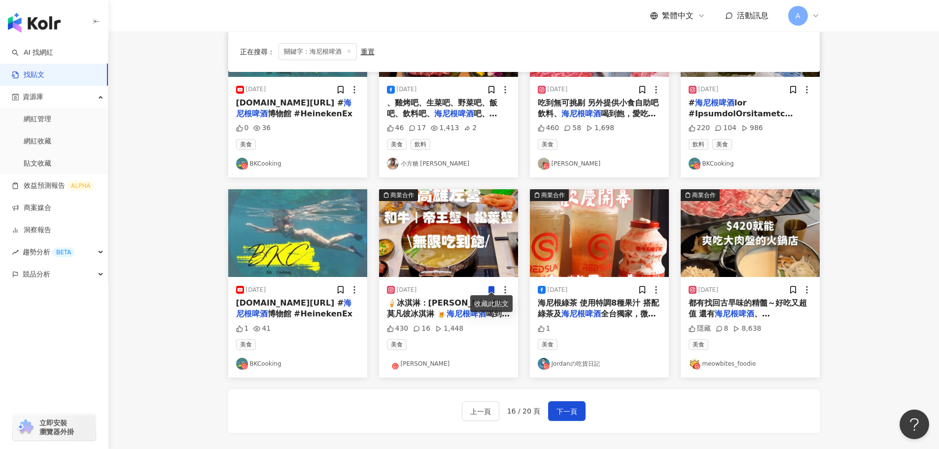
scroll to position [444, 0]
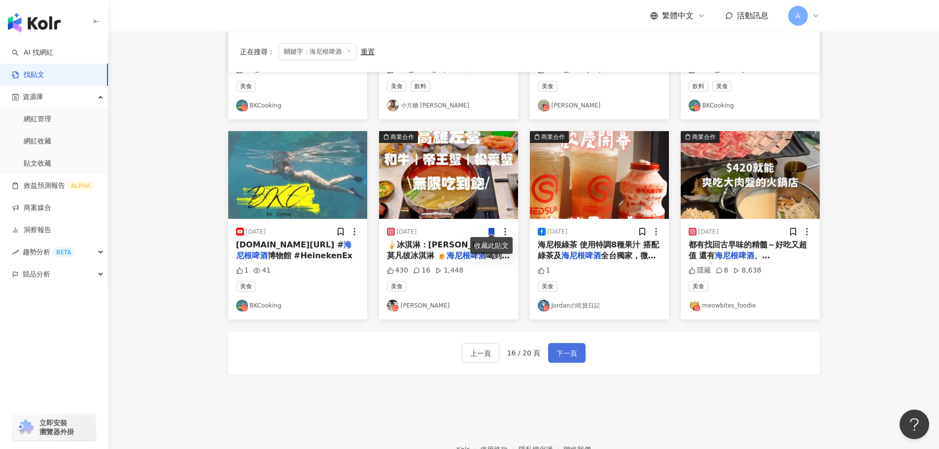
click at [554, 343] on button "下一頁" at bounding box center [566, 353] width 37 height 20
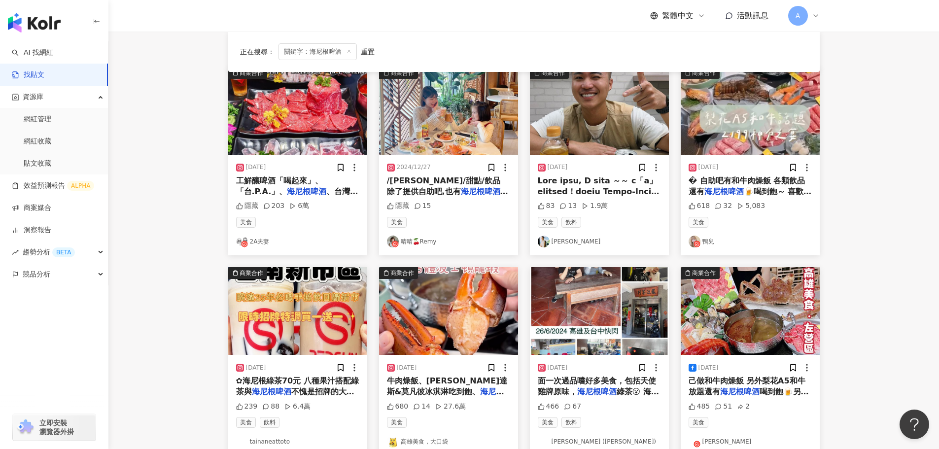
scroll to position [0, 0]
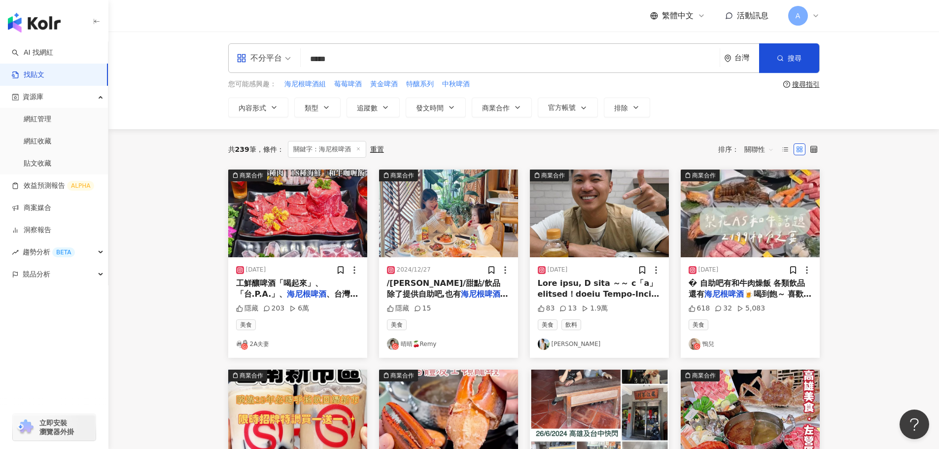
click at [594, 239] on img at bounding box center [599, 214] width 139 height 88
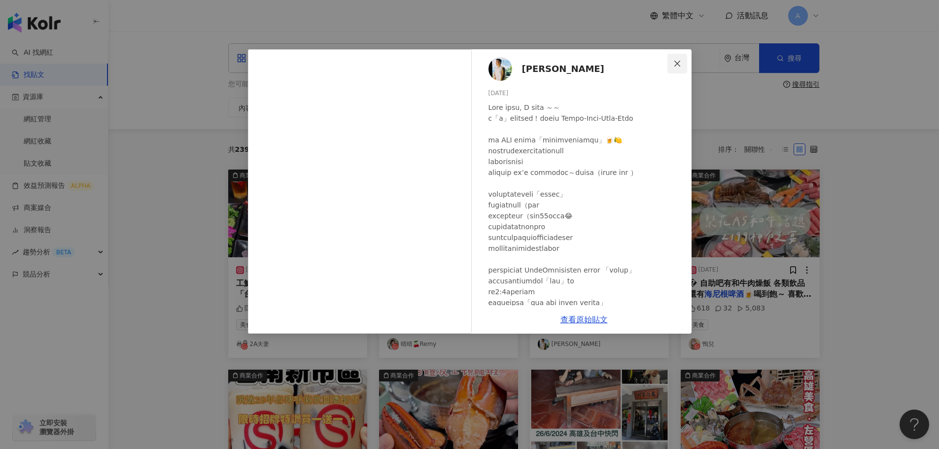
click at [674, 61] on icon "close" at bounding box center [677, 64] width 8 height 8
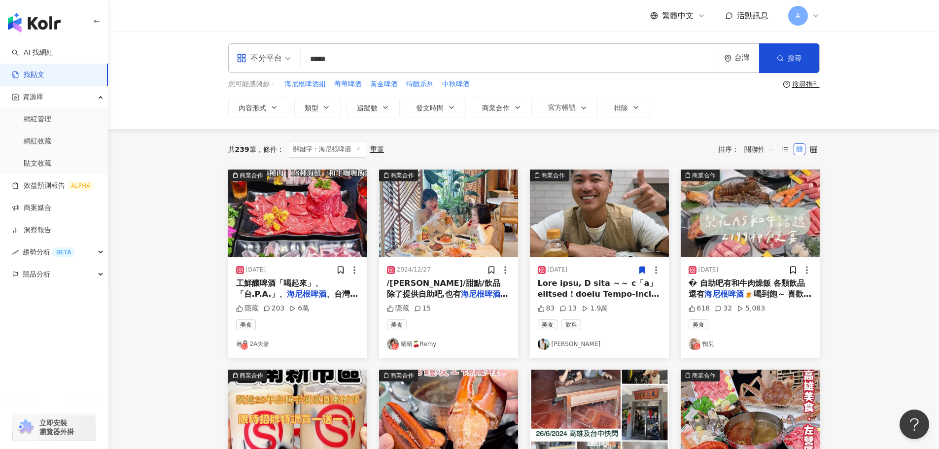
click at [638, 271] on icon at bounding box center [642, 270] width 9 height 9
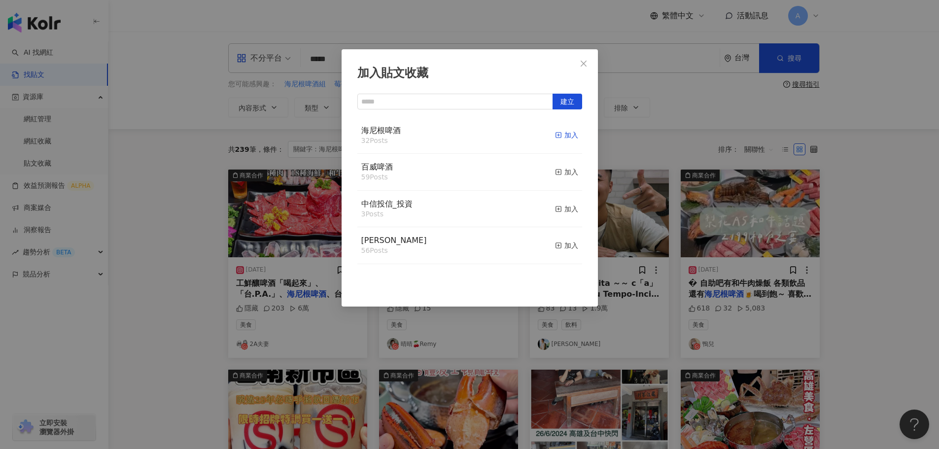
click at [555, 136] on icon "button" at bounding box center [558, 135] width 7 height 7
click at [582, 62] on icon "close" at bounding box center [584, 64] width 8 height 8
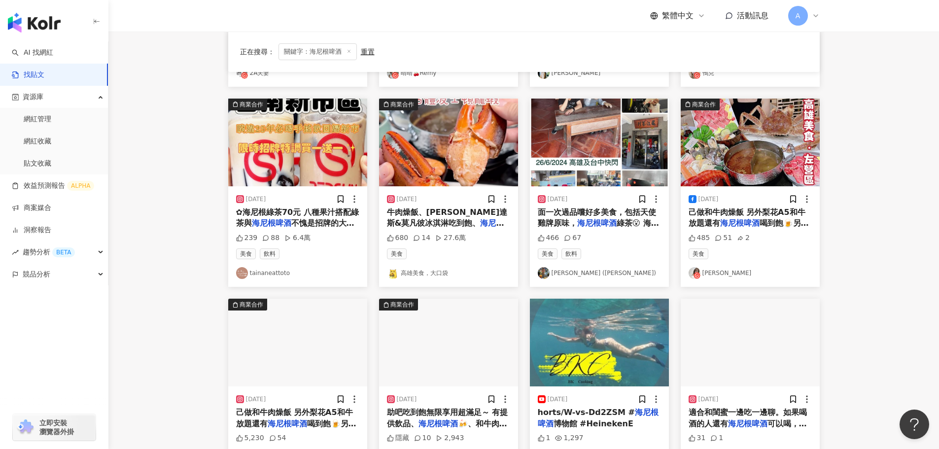
scroll to position [394, 0]
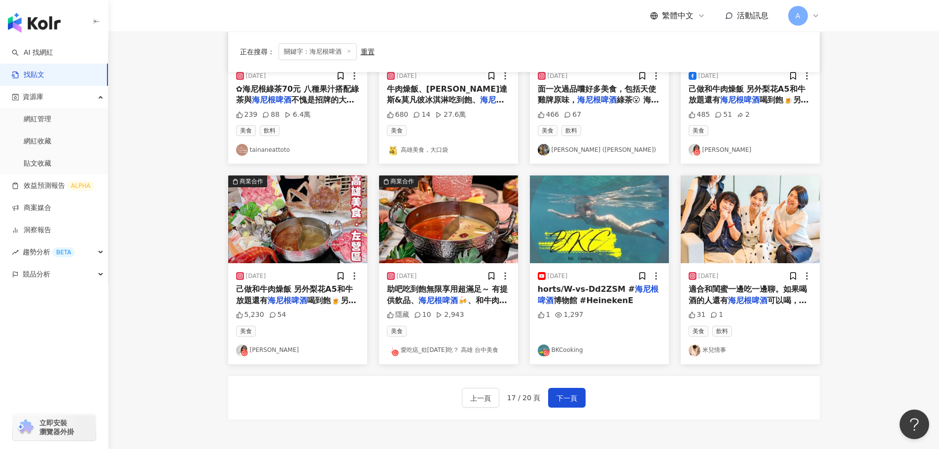
click at [765, 221] on img at bounding box center [750, 220] width 139 height 88
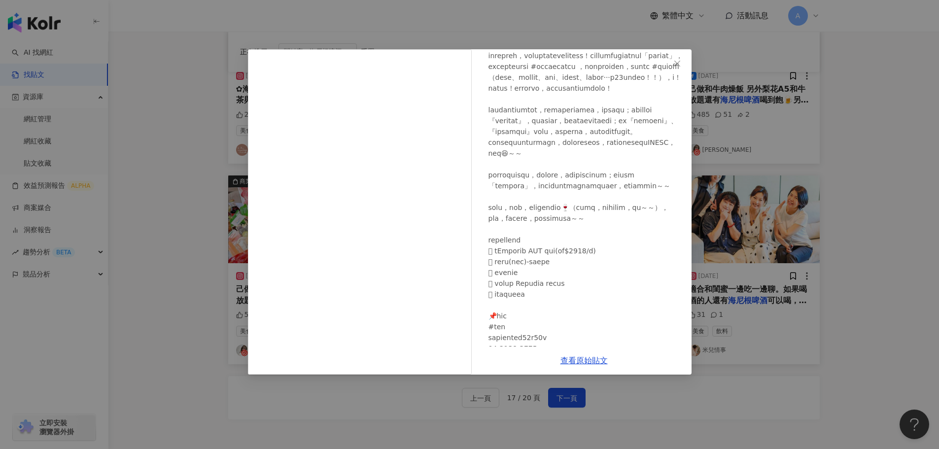
scroll to position [148, 0]
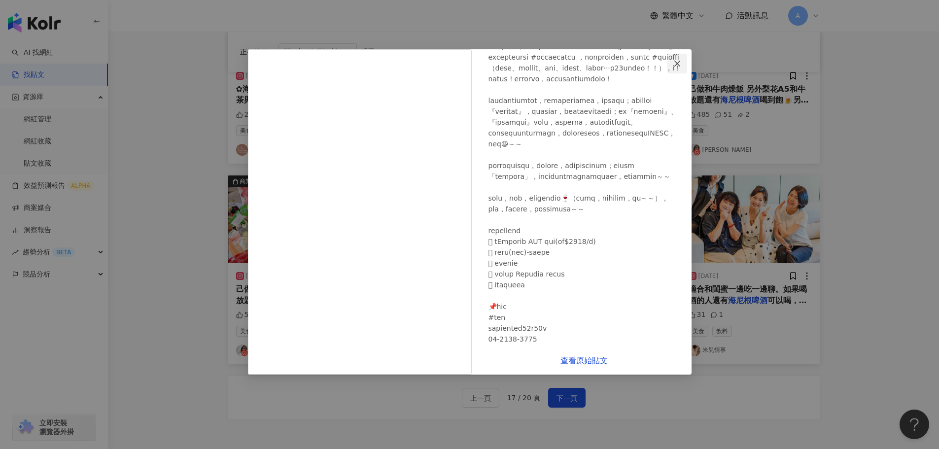
click at [684, 64] on span "Close" at bounding box center [678, 64] width 20 height 8
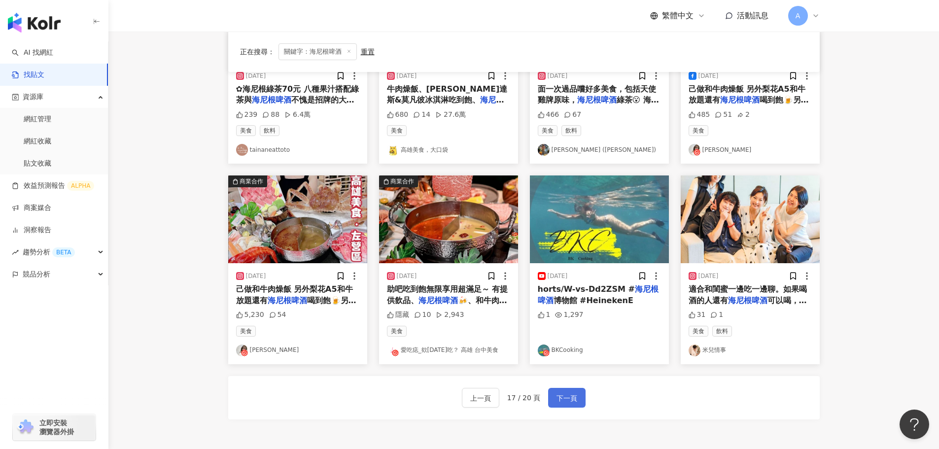
click at [561, 398] on span "下一頁" at bounding box center [567, 398] width 21 height 12
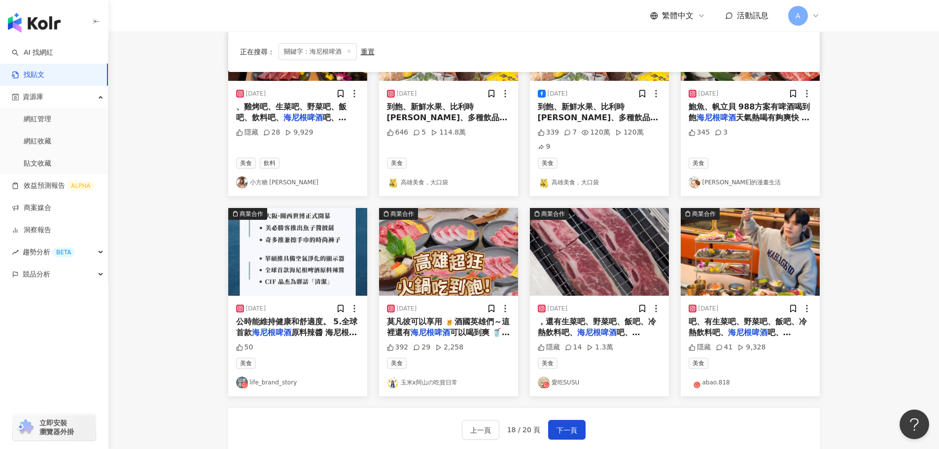
scroll to position [394, 0]
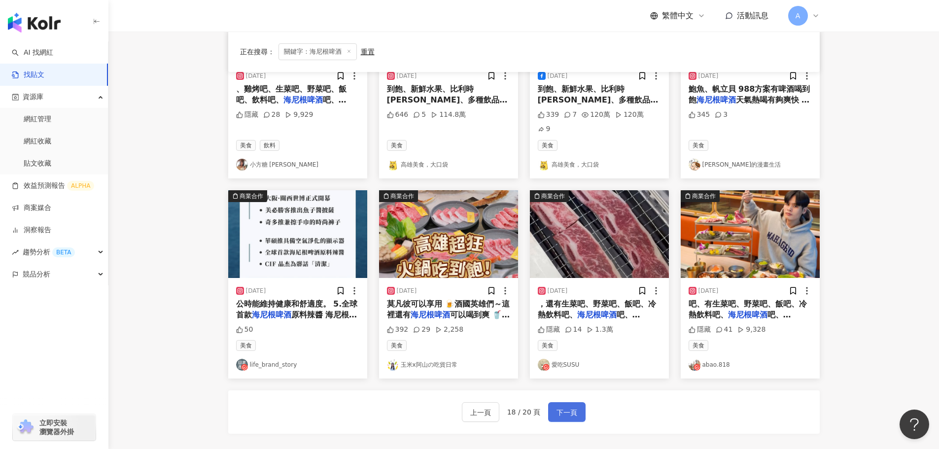
click at [582, 402] on button "下一頁" at bounding box center [566, 412] width 37 height 20
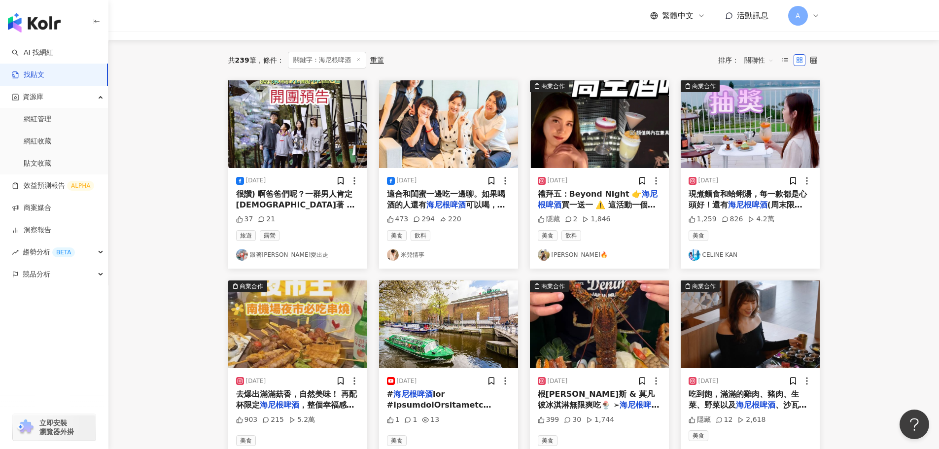
scroll to position [108, 0]
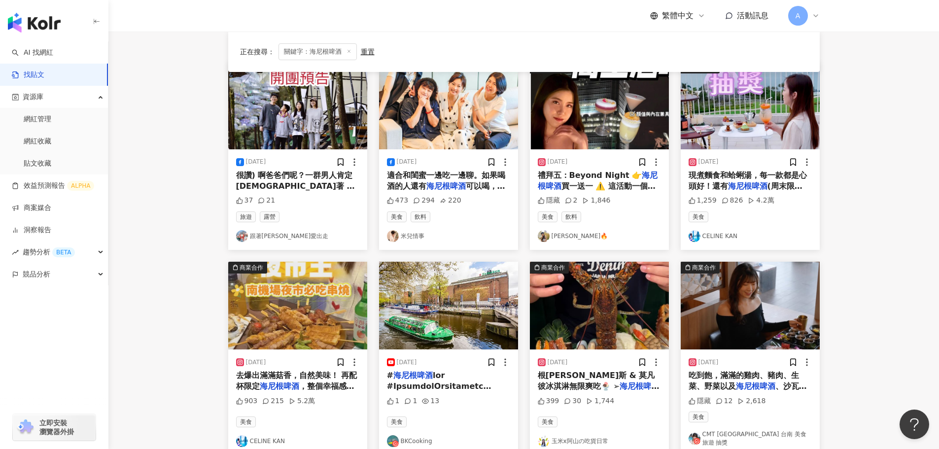
click at [441, 311] on img at bounding box center [448, 306] width 139 height 88
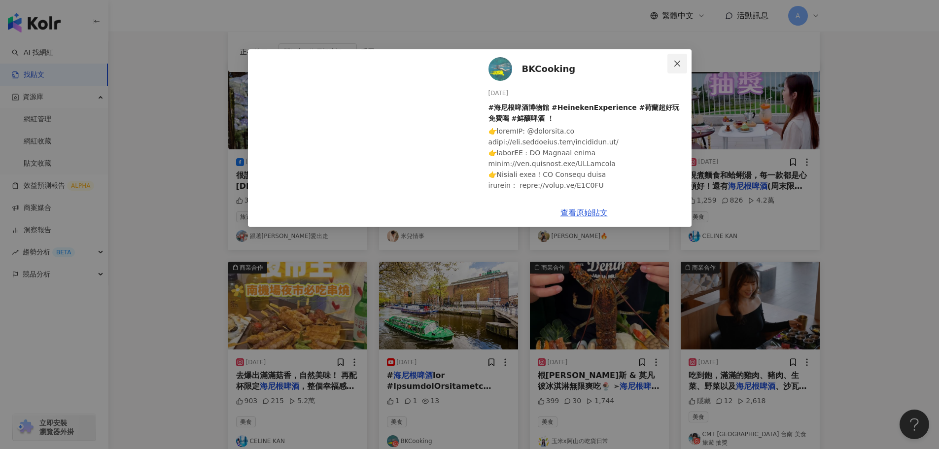
click at [678, 61] on icon "close" at bounding box center [677, 64] width 8 height 8
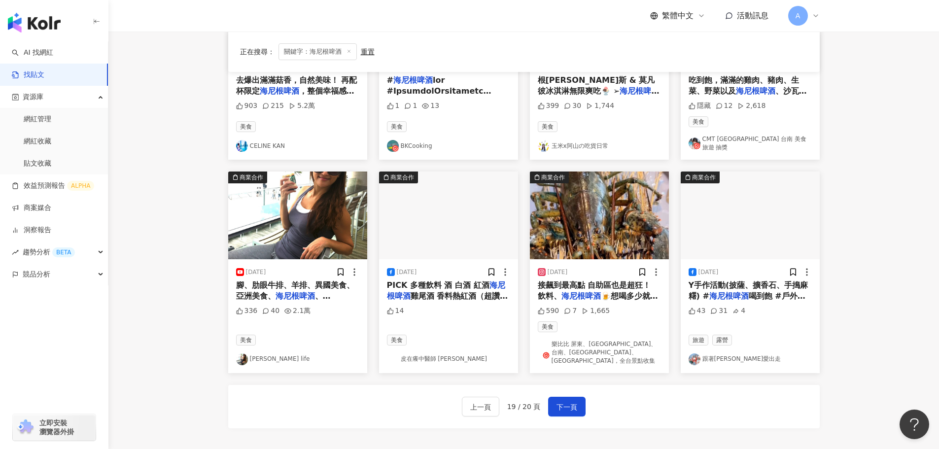
scroll to position [404, 0]
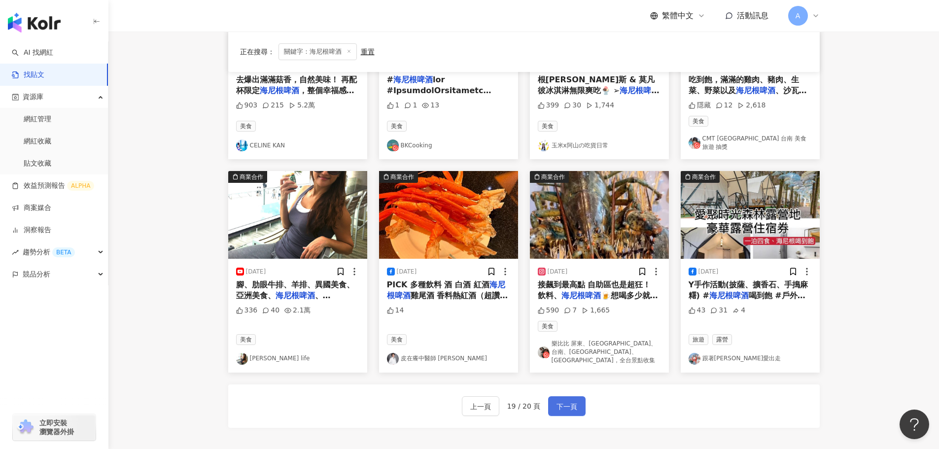
click at [568, 403] on span "下一頁" at bounding box center [567, 407] width 21 height 12
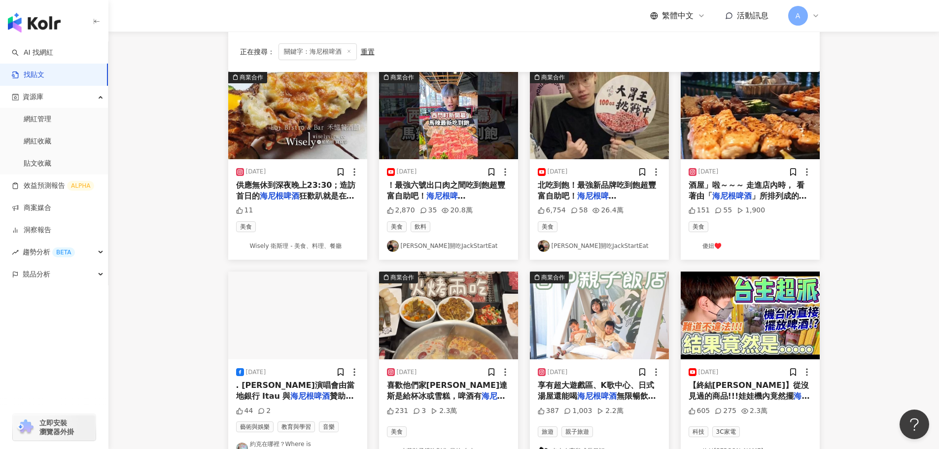
scroll to position [99, 0]
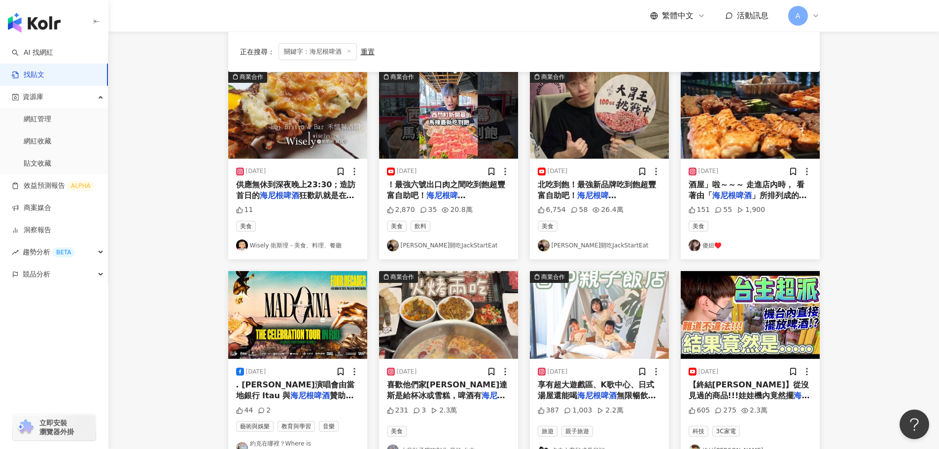
click at [777, 338] on img at bounding box center [750, 315] width 139 height 88
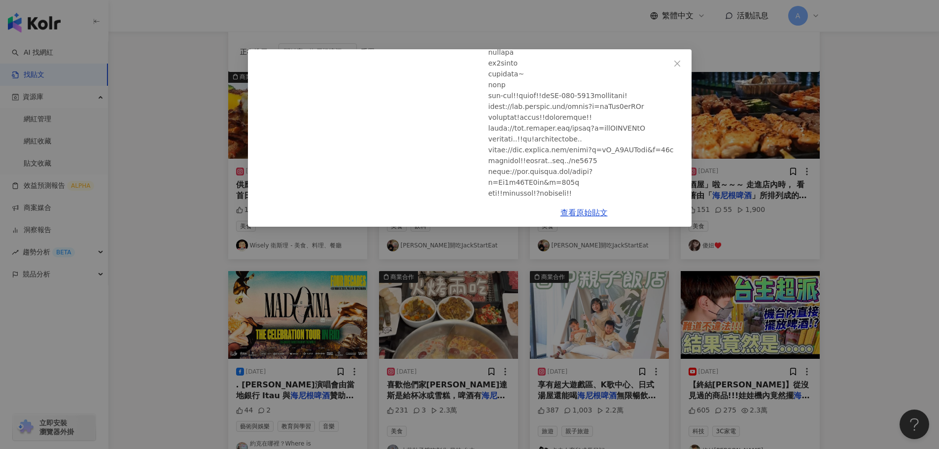
scroll to position [246, 0]
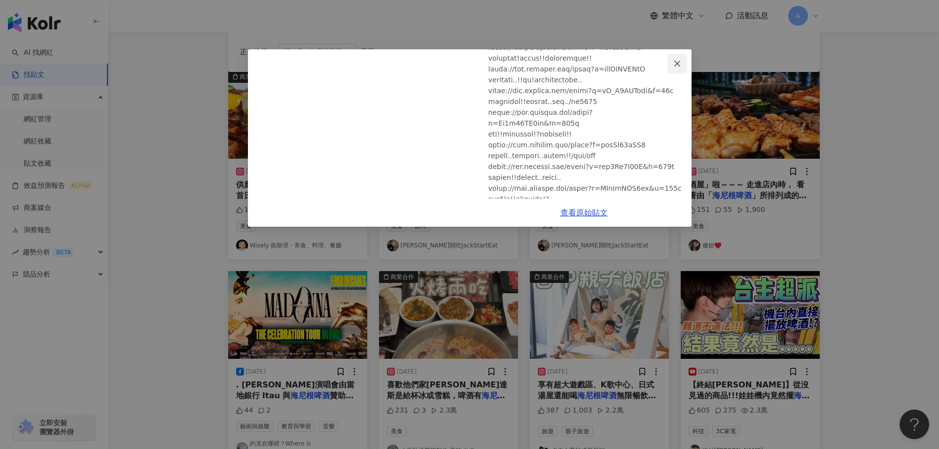
click at [674, 65] on icon "close" at bounding box center [677, 64] width 8 height 8
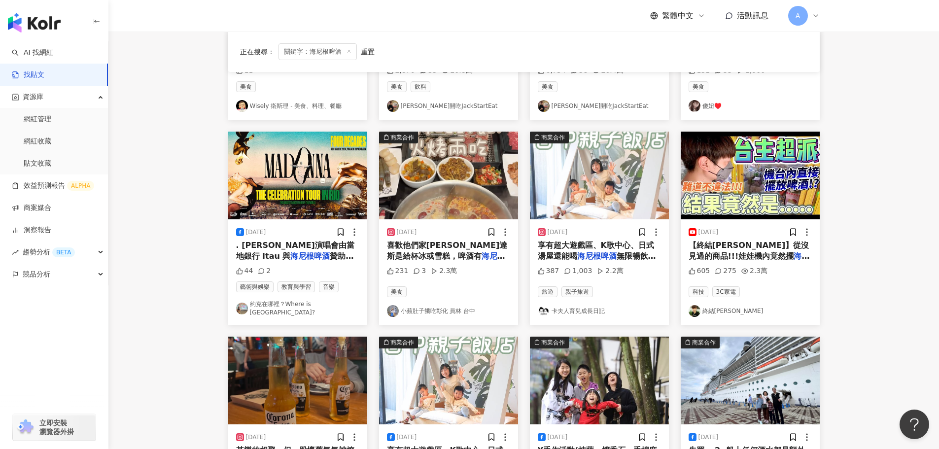
scroll to position [148, 0]
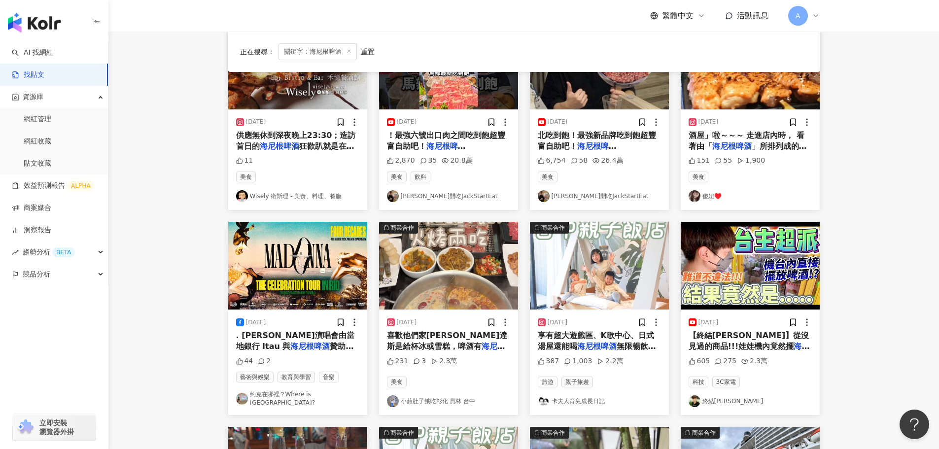
click at [331, 270] on img at bounding box center [297, 266] width 139 height 88
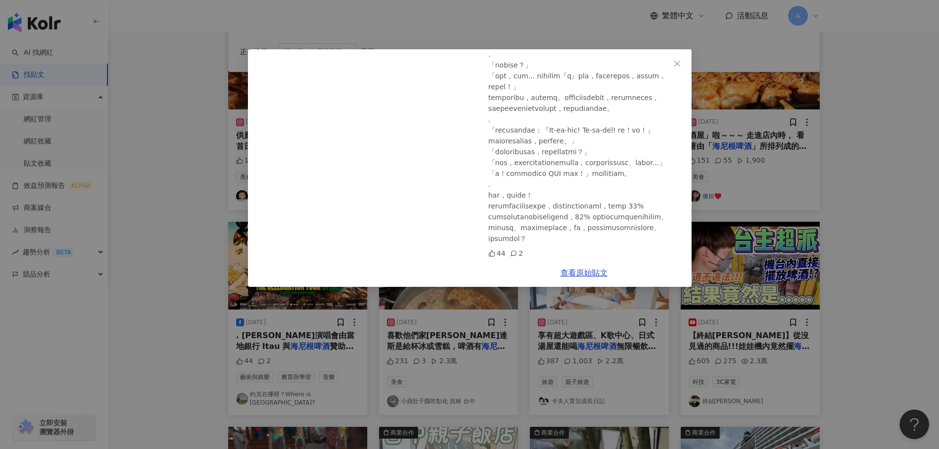
scroll to position [197, 0]
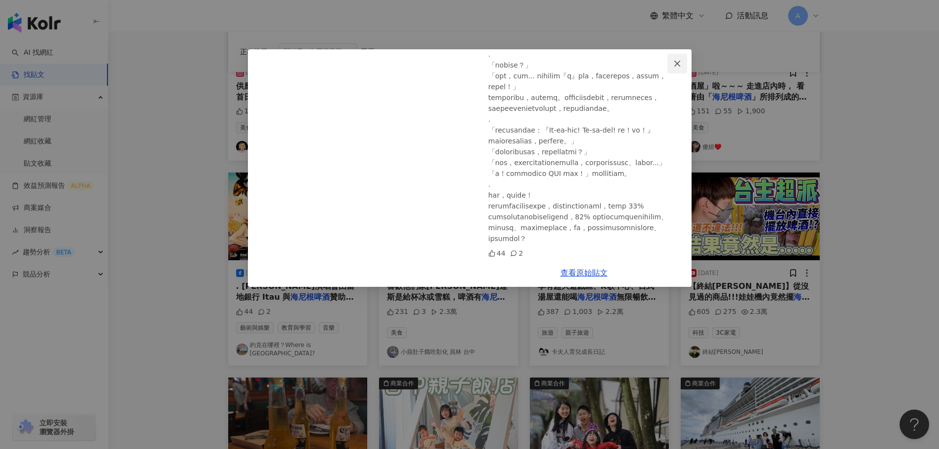
click at [676, 58] on button "Close" at bounding box center [678, 64] width 20 height 20
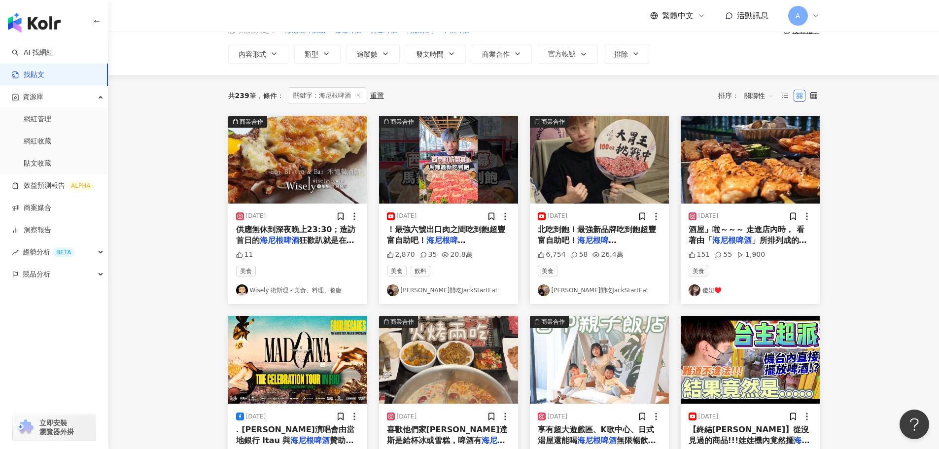
scroll to position [0, 0]
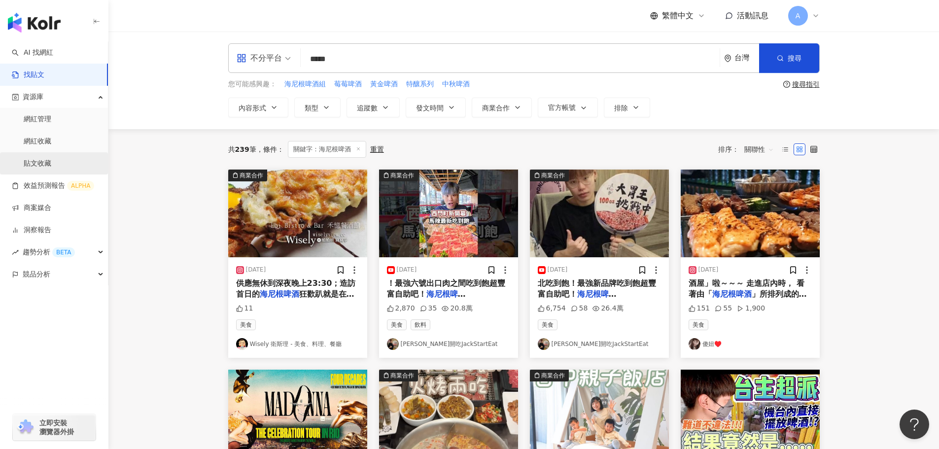
click at [39, 159] on link "貼文收藏" at bounding box center [38, 164] width 28 height 10
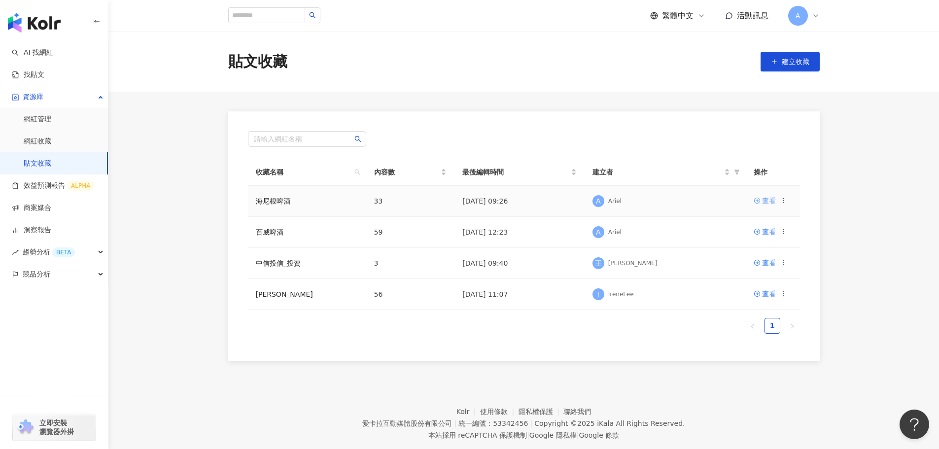
click at [771, 198] on div "查看" at bounding box center [769, 200] width 14 height 11
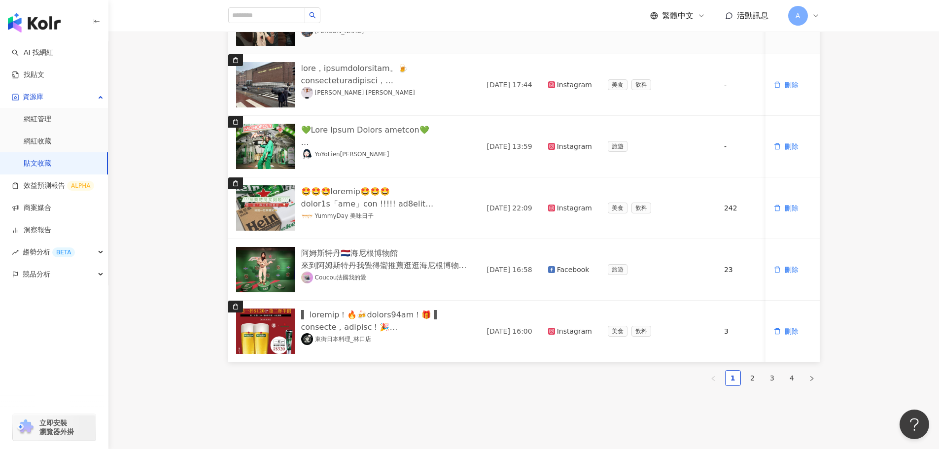
scroll to position [444, 0]
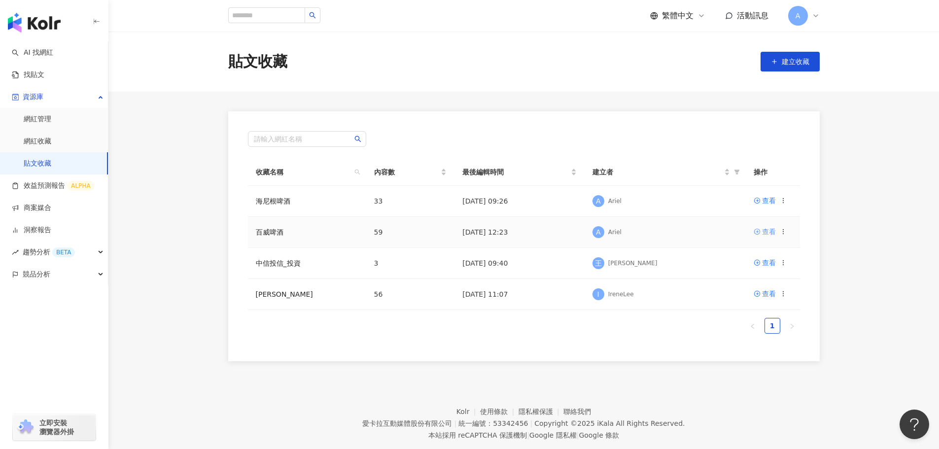
click at [762, 234] on div "查看" at bounding box center [769, 231] width 14 height 11
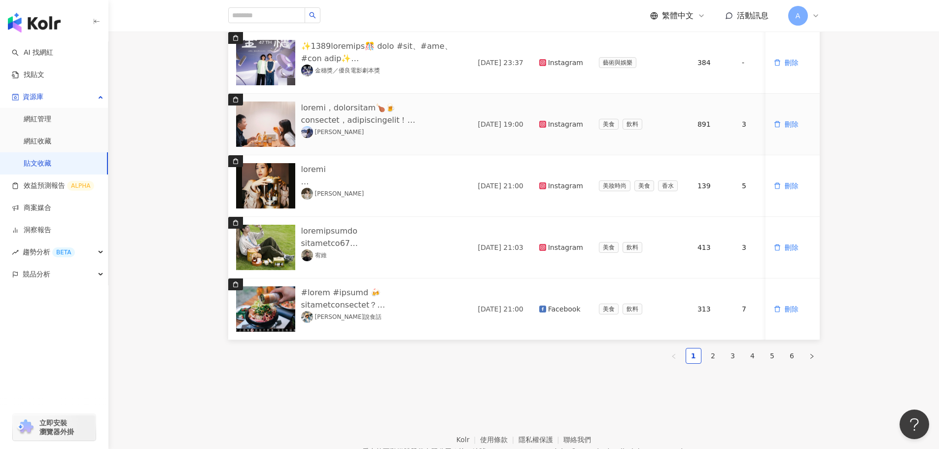
scroll to position [514, 0]
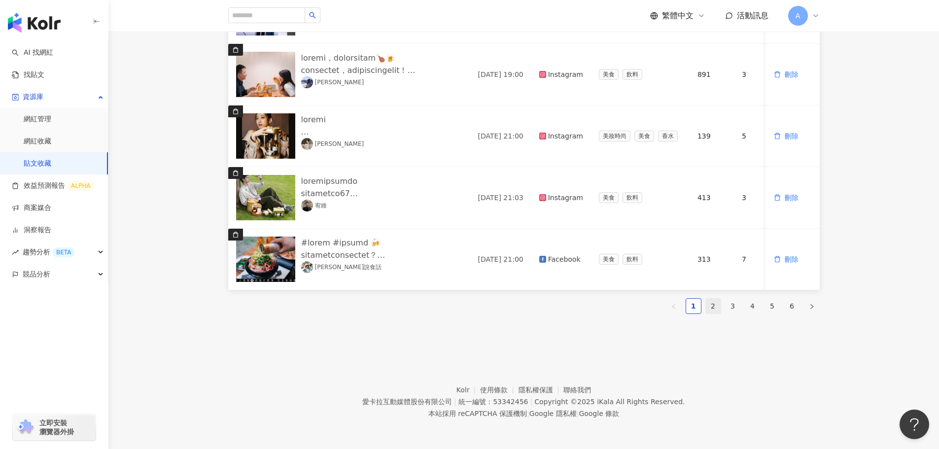
click at [714, 309] on link "2" at bounding box center [713, 306] width 15 height 15
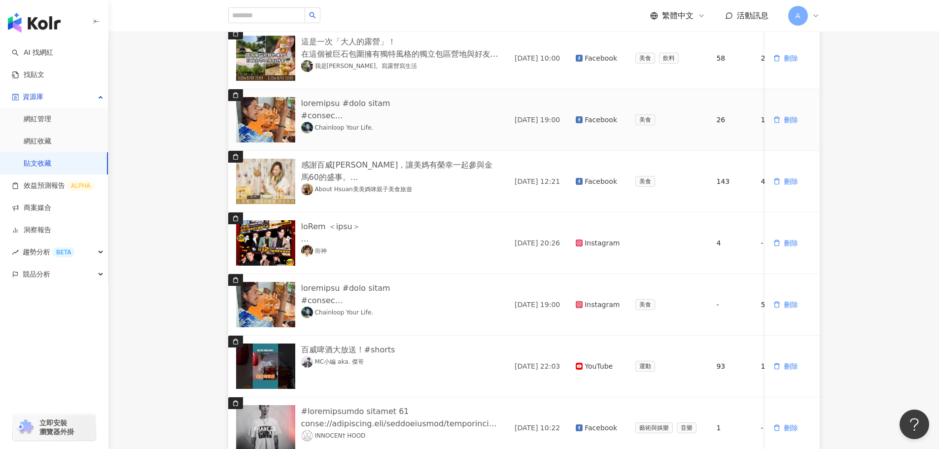
scroll to position [465, 0]
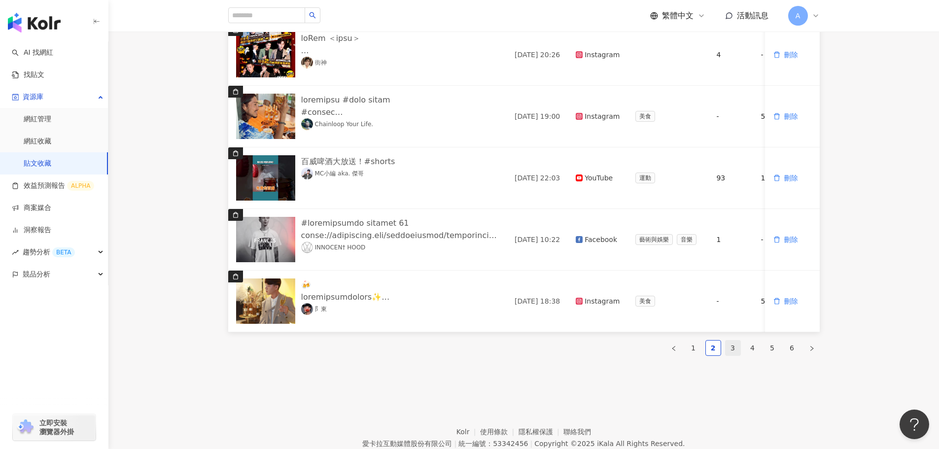
click at [738, 355] on link "3" at bounding box center [733, 348] width 15 height 15
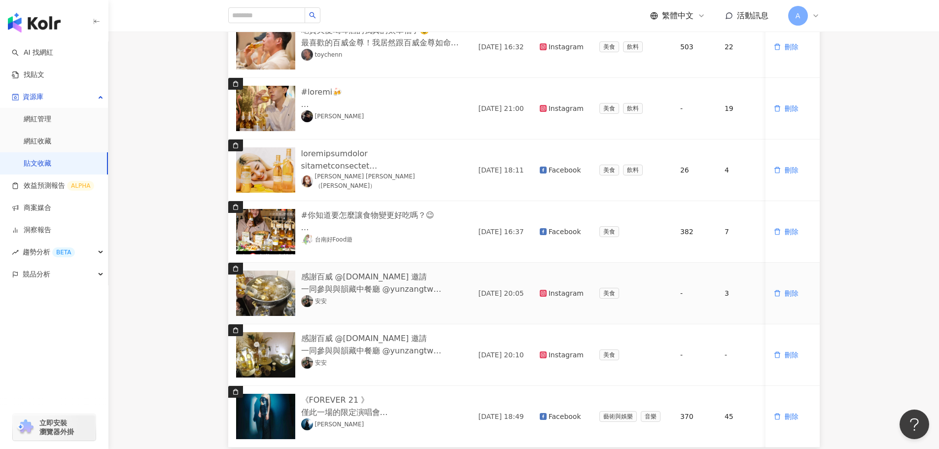
scroll to position [416, 0]
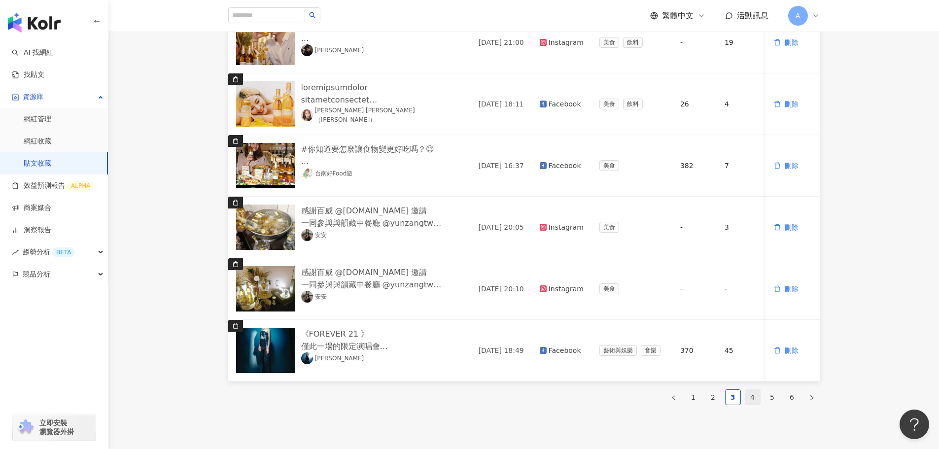
click at [751, 405] on link "4" at bounding box center [752, 397] width 15 height 15
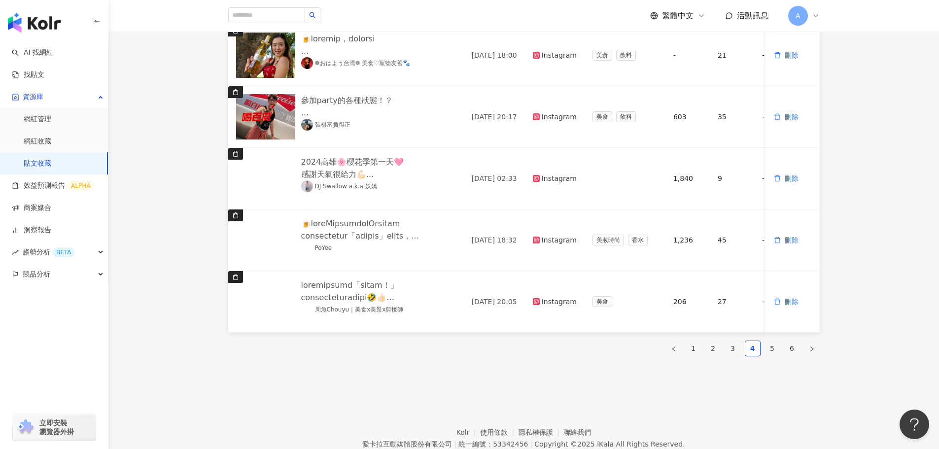
scroll to position [514, 0]
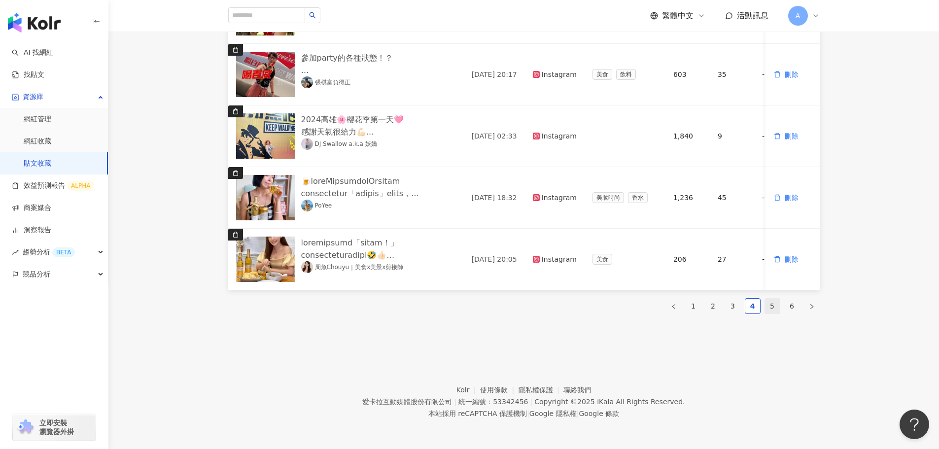
click at [770, 307] on link "5" at bounding box center [772, 306] width 15 height 15
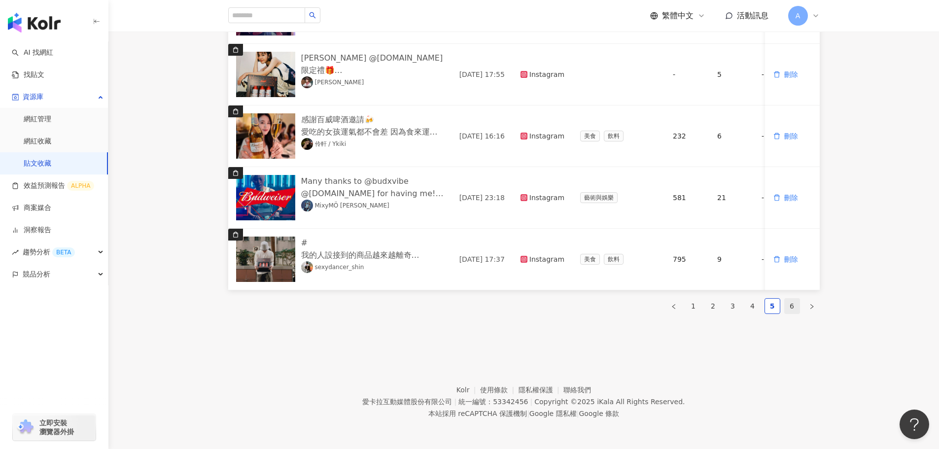
click at [790, 312] on link "6" at bounding box center [792, 306] width 15 height 15
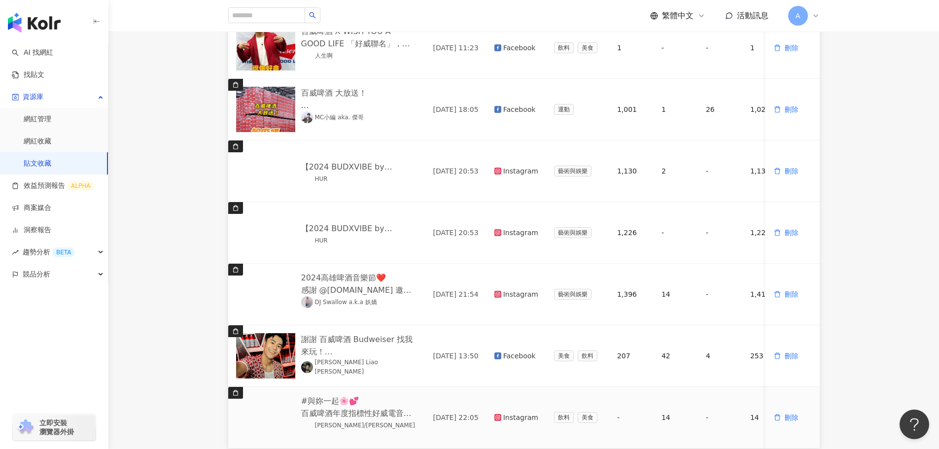
scroll to position [255, 0]
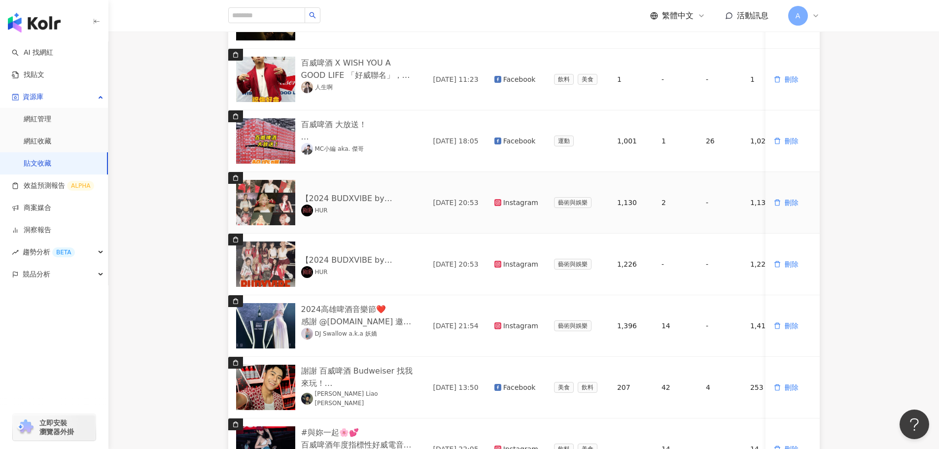
click at [268, 210] on img at bounding box center [265, 202] width 59 height 45
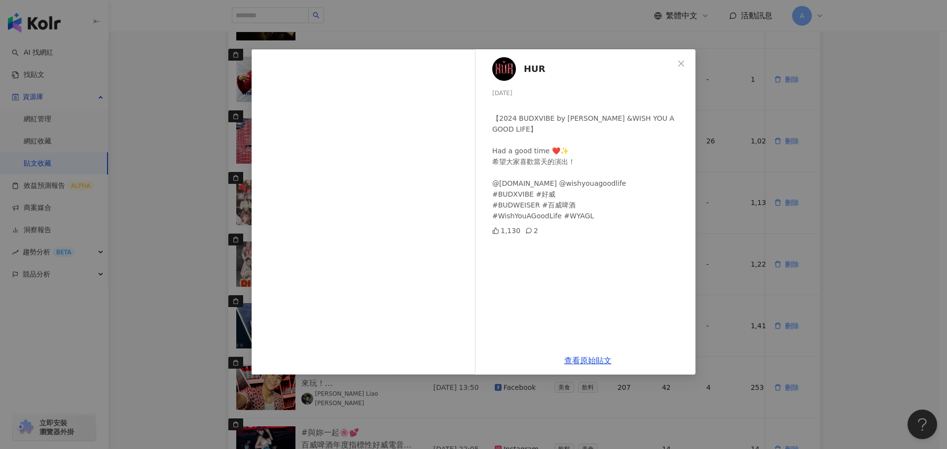
click at [677, 63] on icon "close" at bounding box center [681, 64] width 8 height 8
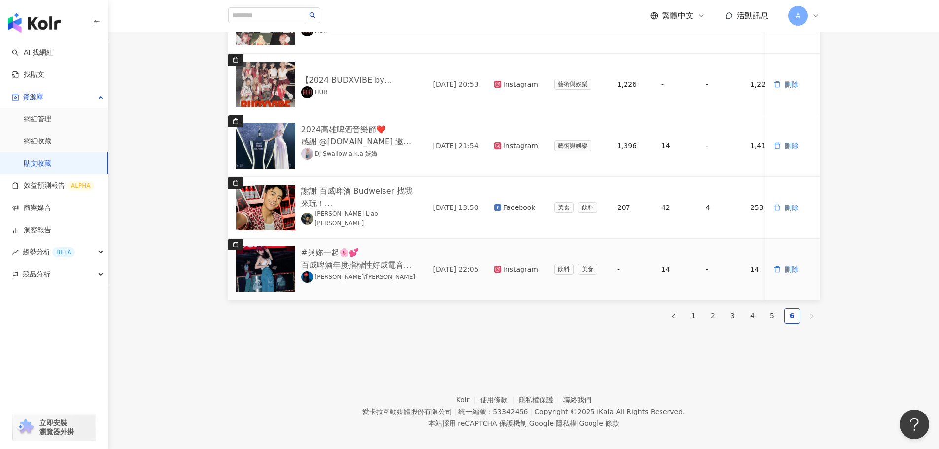
scroll to position [453, 0]
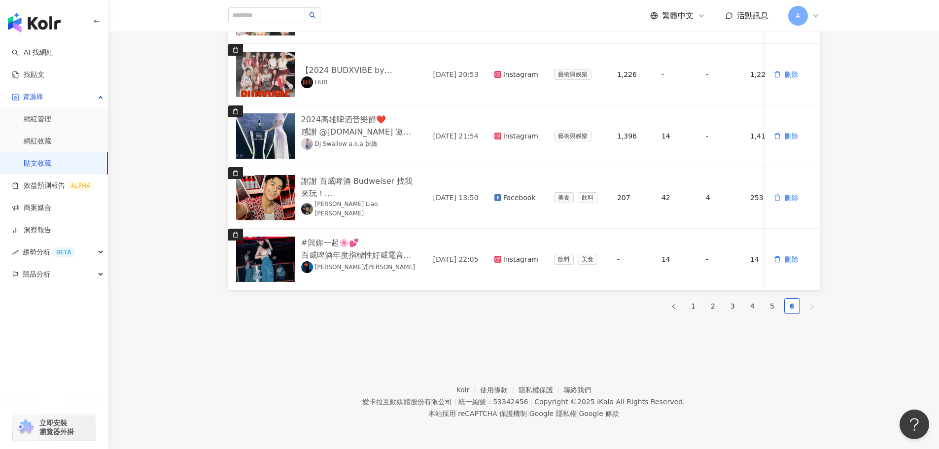
click at [48, 165] on link "貼文收藏" at bounding box center [38, 164] width 28 height 10
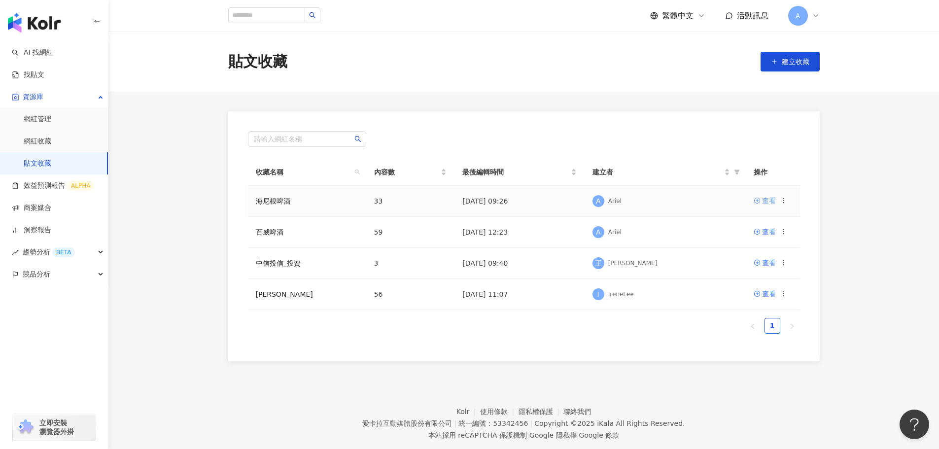
click at [767, 202] on div "查看" at bounding box center [769, 200] width 14 height 11
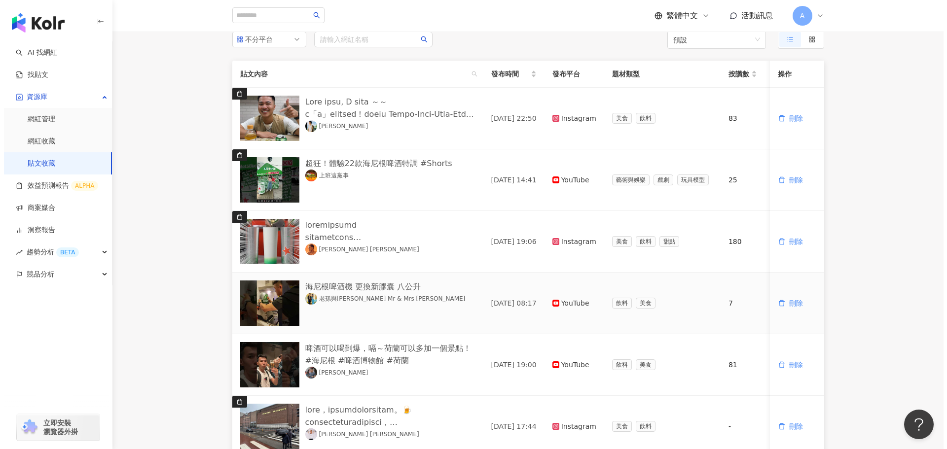
scroll to position [49, 0]
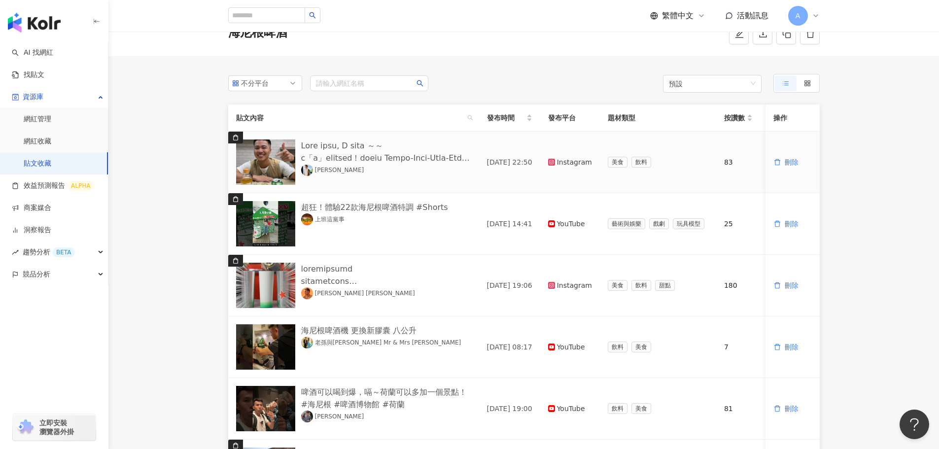
click at [280, 170] on img at bounding box center [265, 162] width 59 height 45
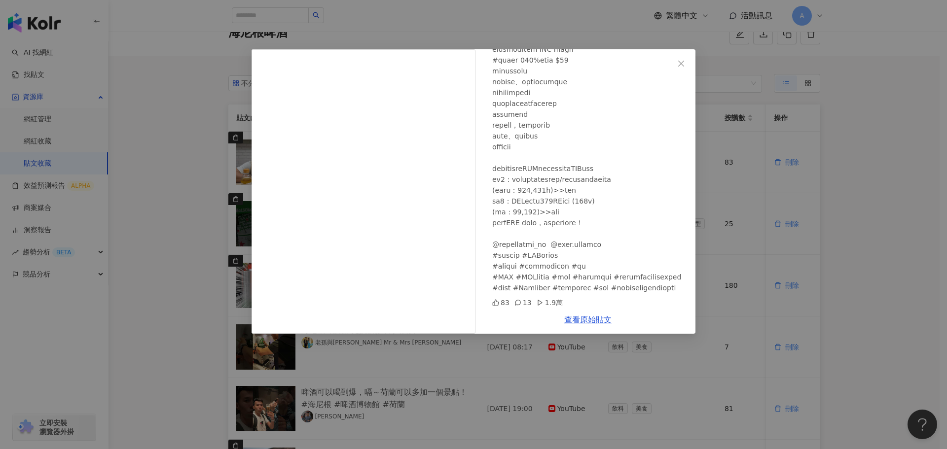
scroll to position [440, 0]
click at [682, 61] on icon "close" at bounding box center [681, 64] width 8 height 8
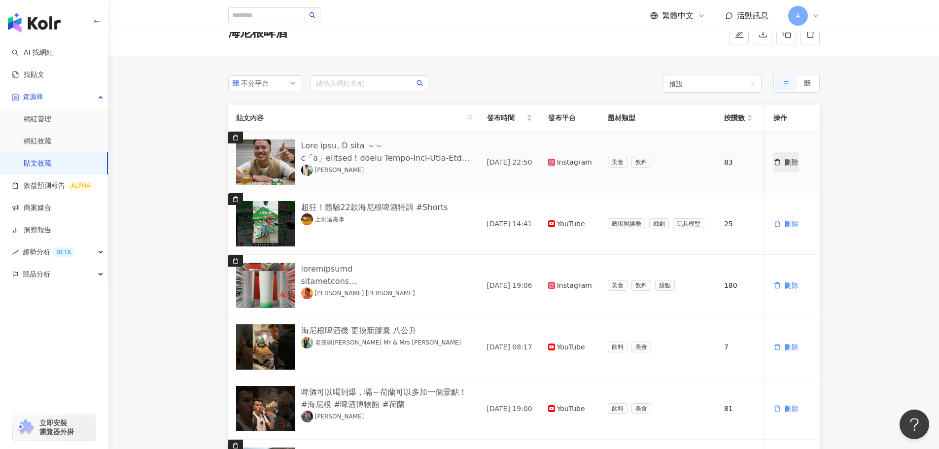
click at [784, 162] on button "刪除" at bounding box center [787, 162] width 26 height 20
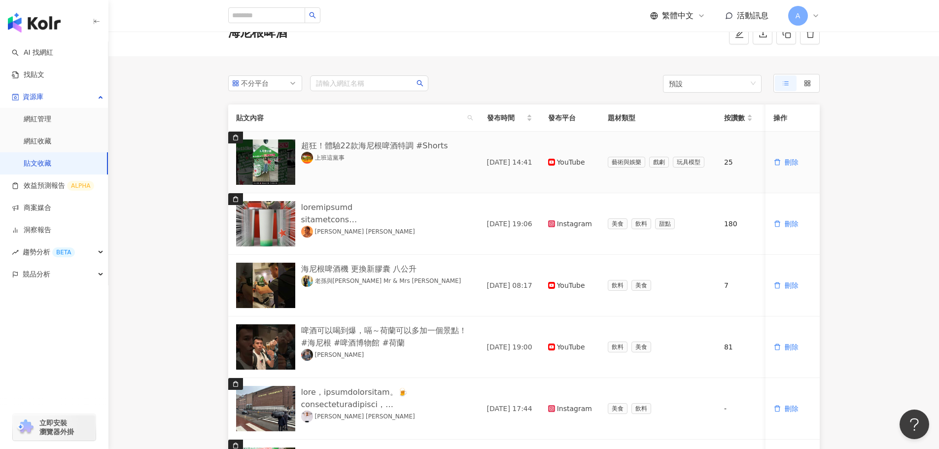
click at [263, 159] on img at bounding box center [265, 162] width 59 height 45
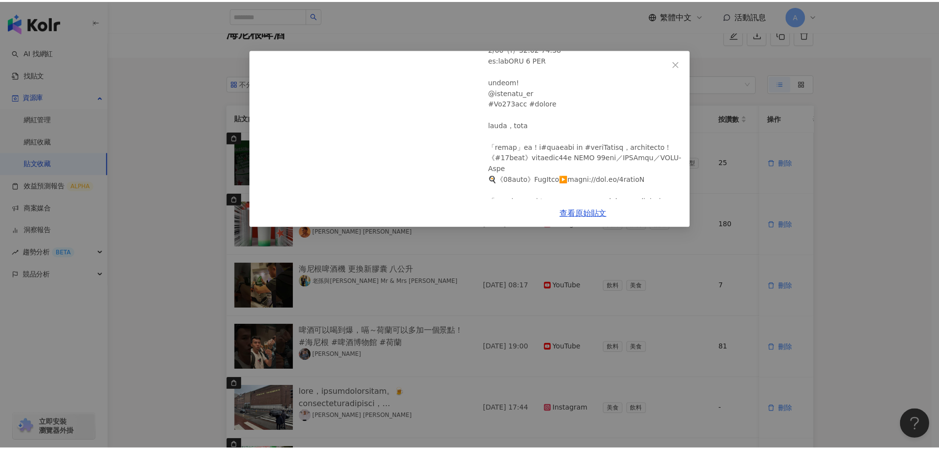
scroll to position [265, 0]
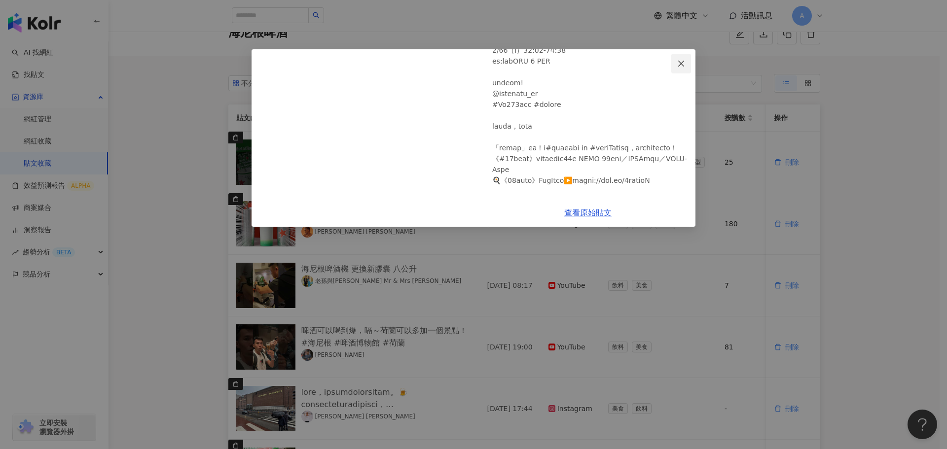
click at [682, 66] on icon "close" at bounding box center [681, 64] width 8 height 8
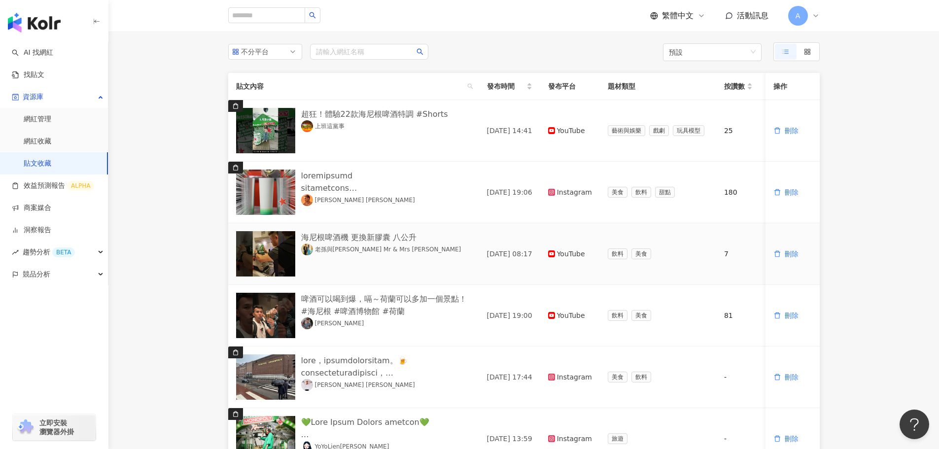
scroll to position [99, 0]
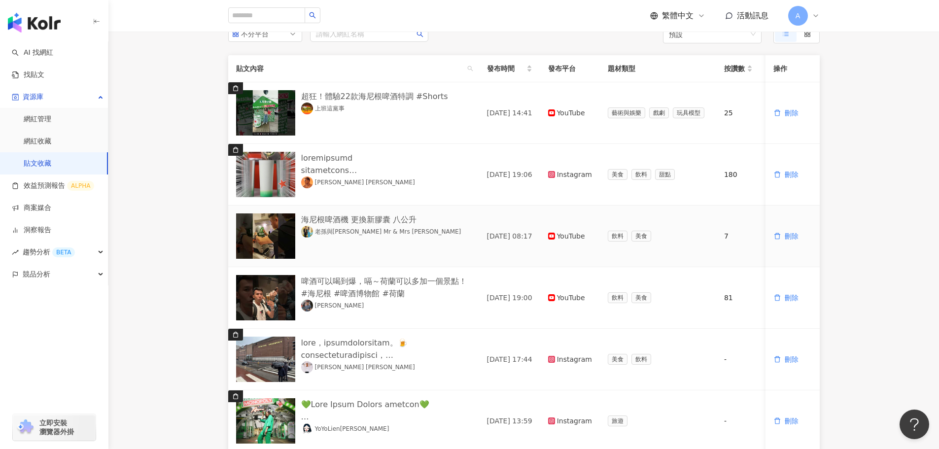
click at [263, 250] on img at bounding box center [265, 235] width 59 height 45
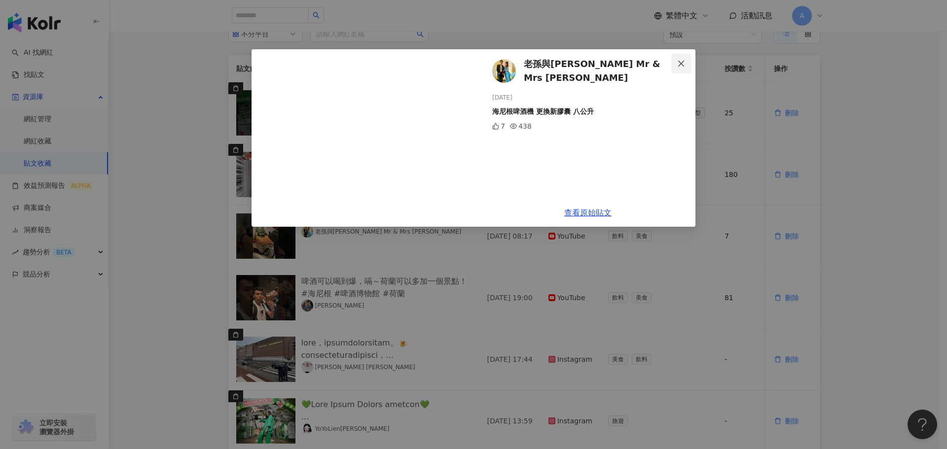
click at [679, 64] on icon "close" at bounding box center [681, 64] width 8 height 8
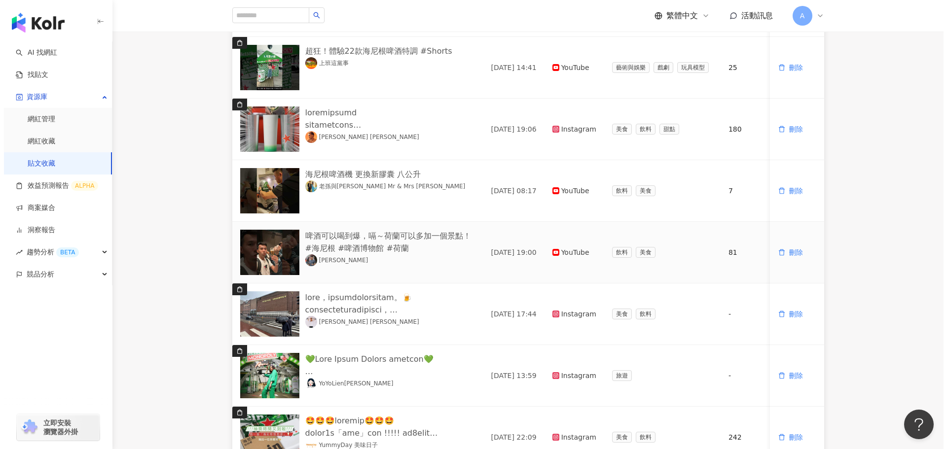
scroll to position [197, 0]
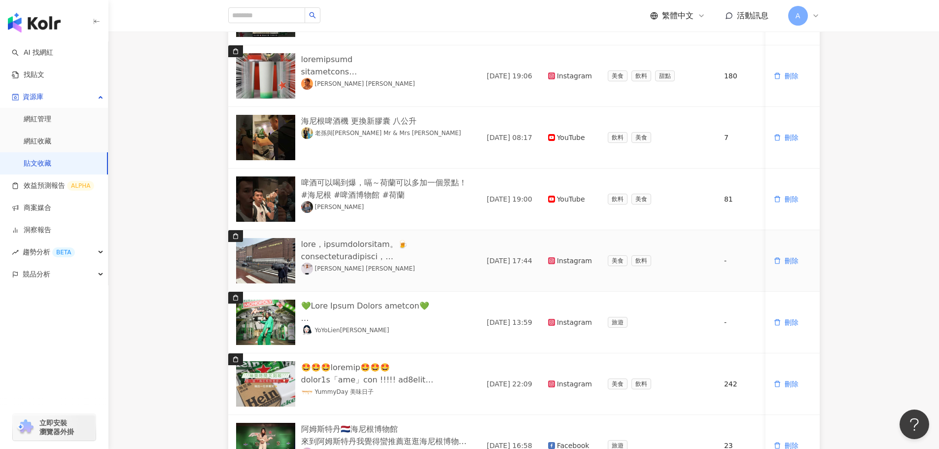
click at [272, 266] on img at bounding box center [265, 260] width 59 height 45
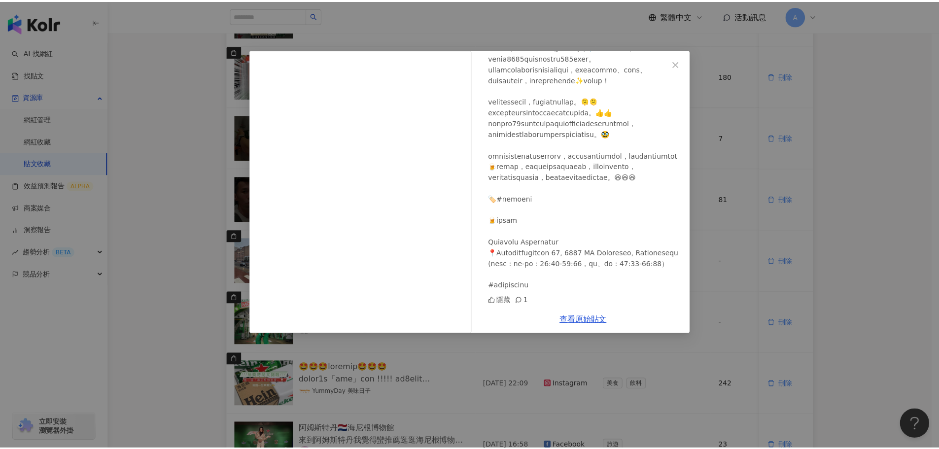
scroll to position [180, 0]
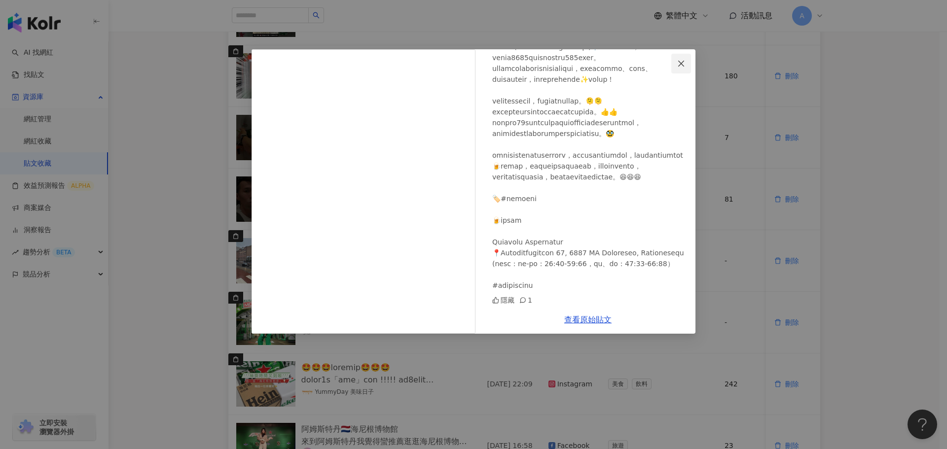
click at [683, 63] on icon "close" at bounding box center [681, 64] width 8 height 8
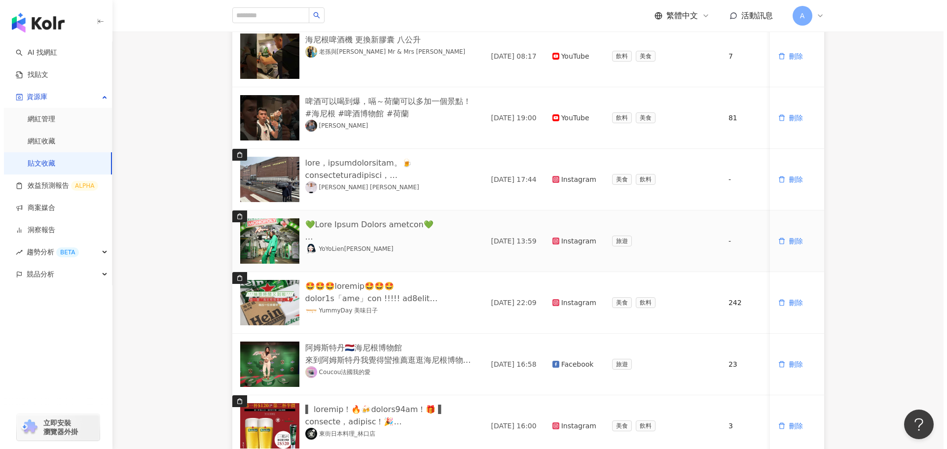
scroll to position [296, 0]
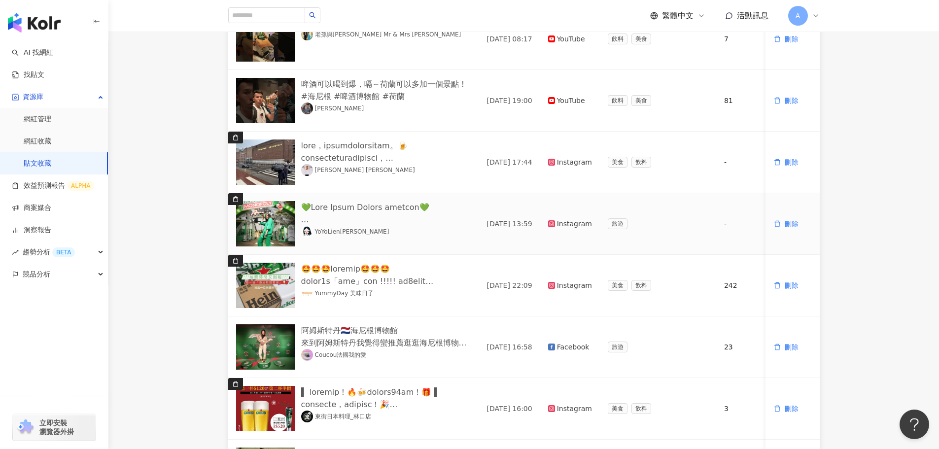
click at [251, 214] on img at bounding box center [265, 223] width 59 height 45
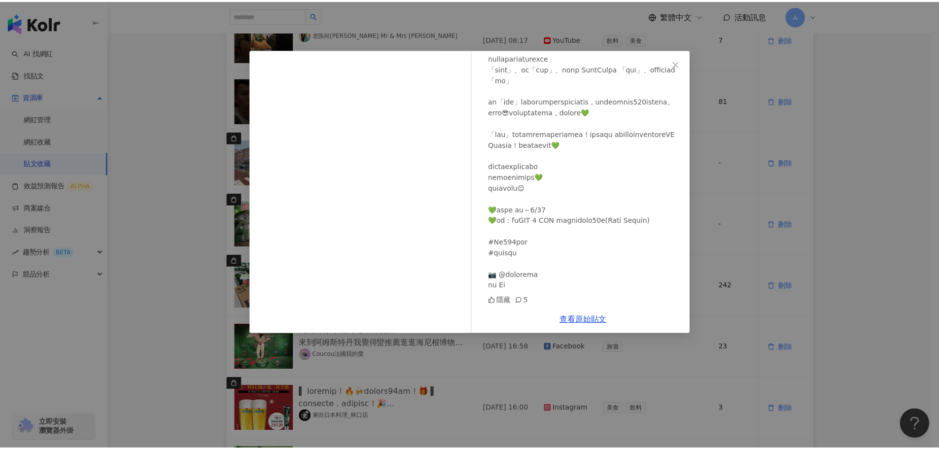
scroll to position [223, 0]
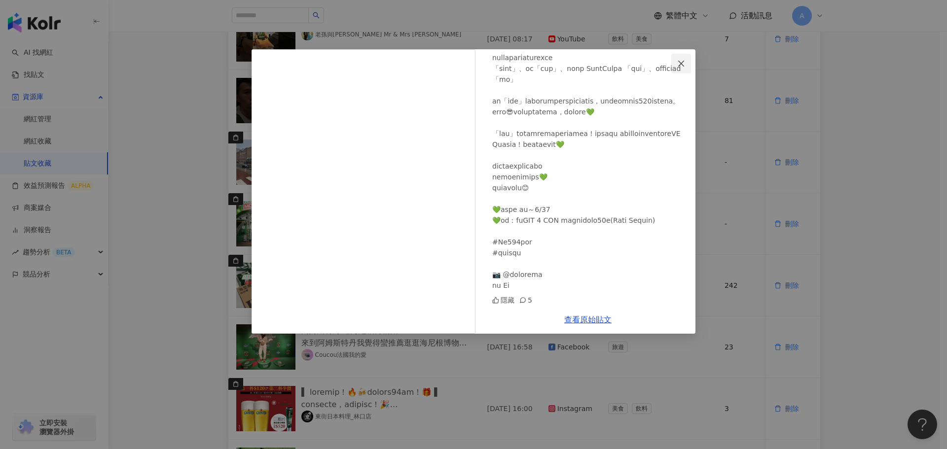
click at [679, 68] on button "Close" at bounding box center [681, 64] width 20 height 20
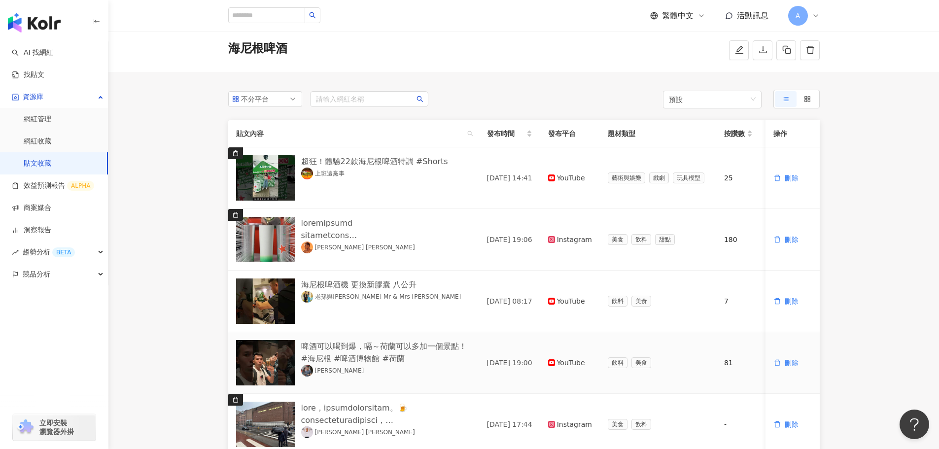
scroll to position [0, 0]
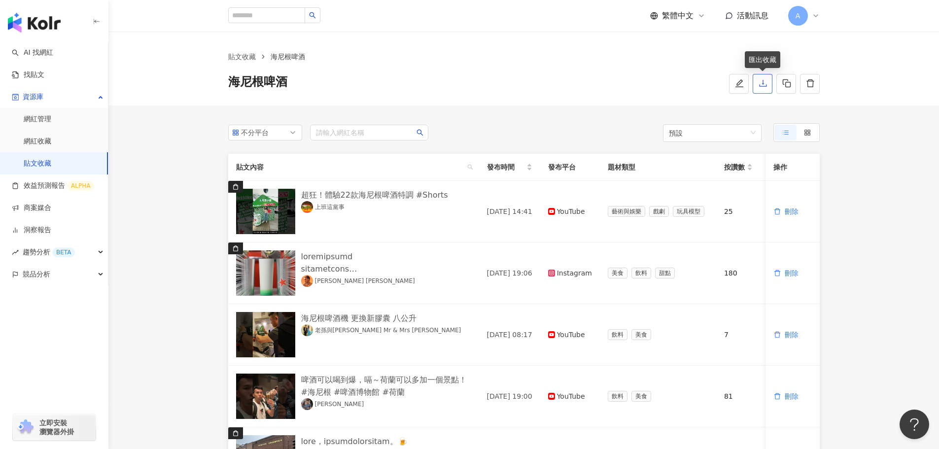
click at [759, 86] on icon "download" at bounding box center [762, 83] width 7 height 7
click at [313, 281] on link "ALAN 凱倫" at bounding box center [358, 281] width 114 height 12
click at [431, 251] on div at bounding box center [386, 262] width 170 height 25
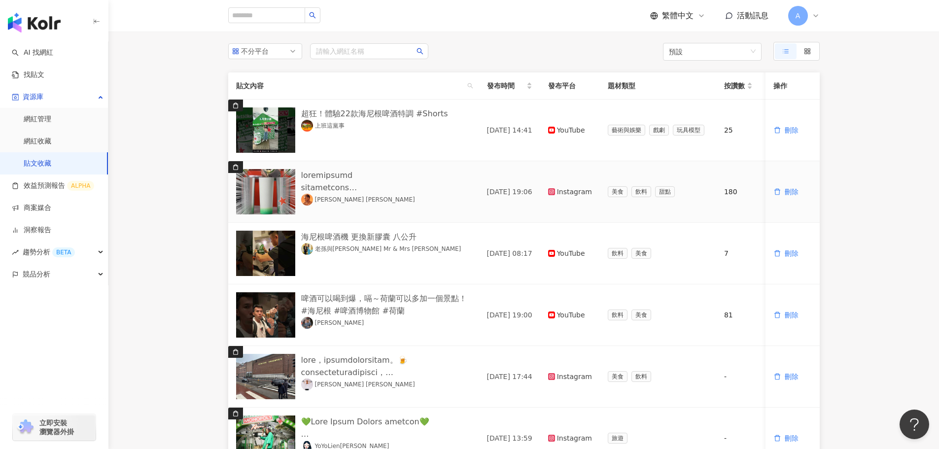
scroll to position [99, 0]
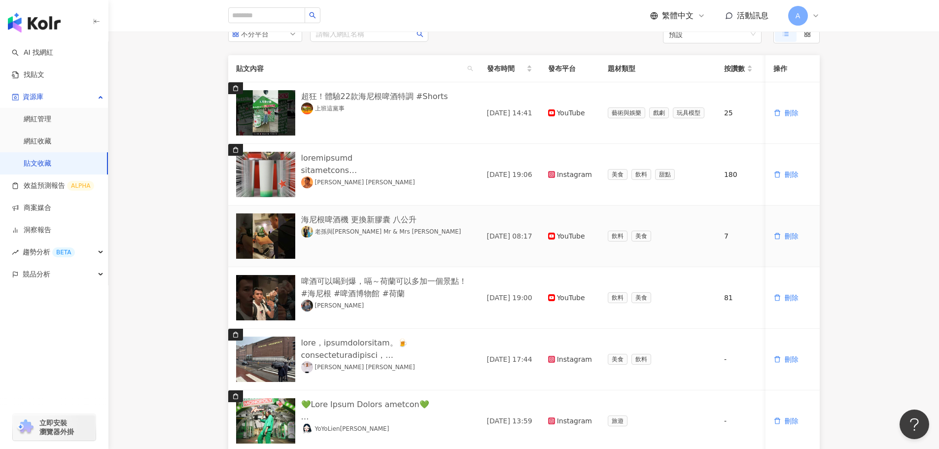
click at [338, 232] on link "老孫與小米 Mr & Mrs Sun" at bounding box center [381, 232] width 160 height 12
click at [330, 183] on link "ALAN 凱倫" at bounding box center [358, 182] width 114 height 12
click at [357, 230] on link "老孫與小米 Mr & Mrs Sun" at bounding box center [381, 232] width 160 height 12
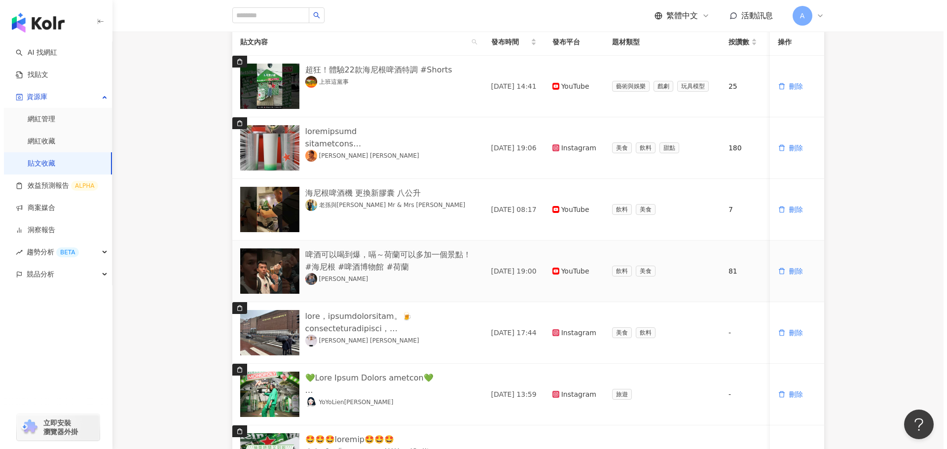
scroll to position [197, 0]
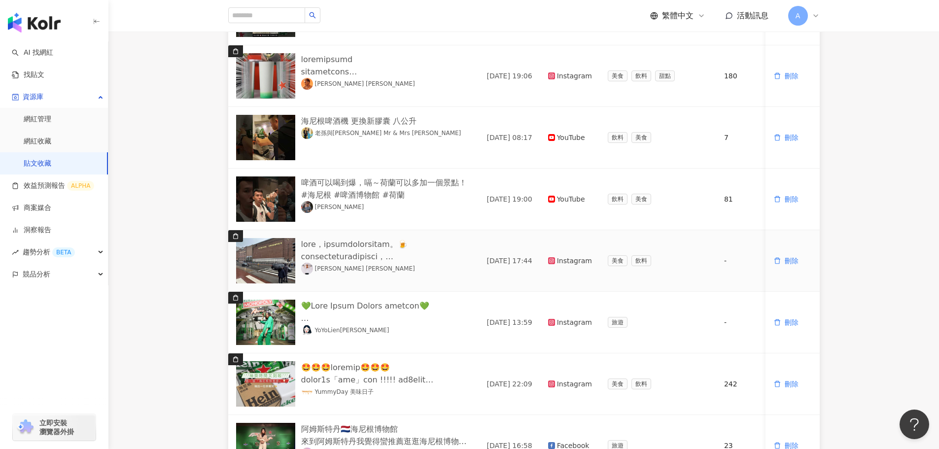
click at [282, 253] on img at bounding box center [265, 260] width 59 height 45
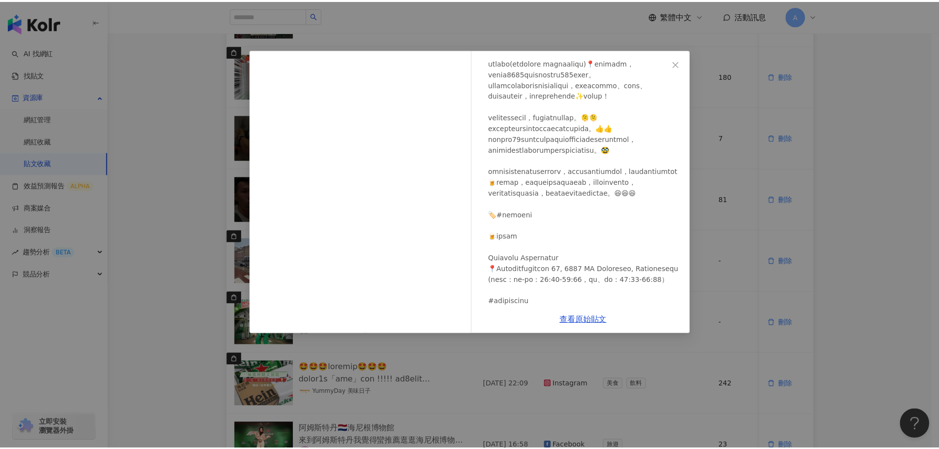
scroll to position [32, 0]
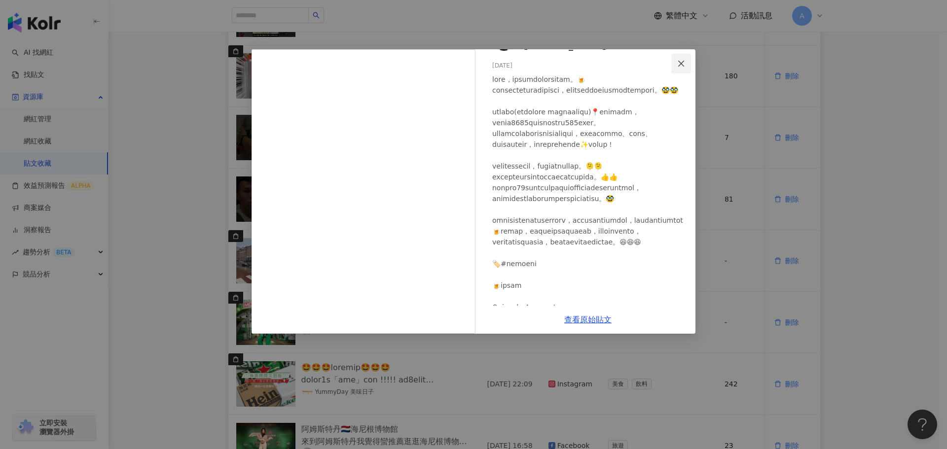
click at [679, 62] on icon "close" at bounding box center [681, 63] width 6 height 6
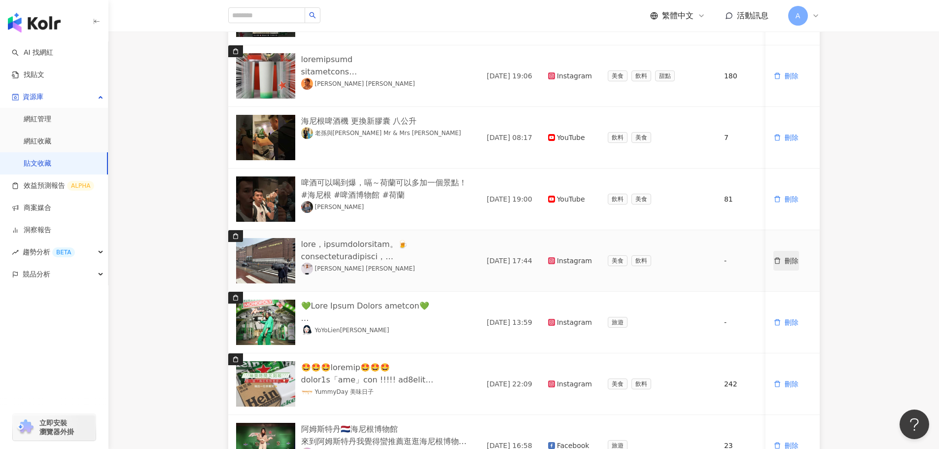
click at [783, 261] on button "刪除" at bounding box center [787, 261] width 26 height 20
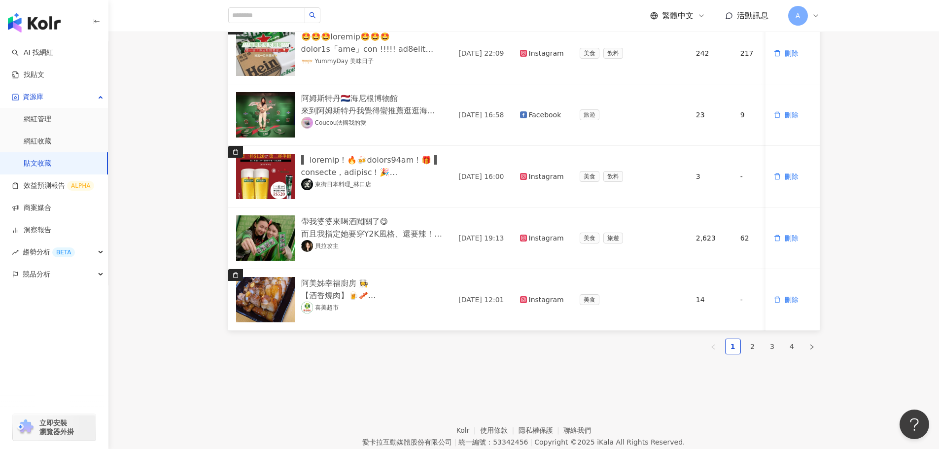
scroll to position [444, 0]
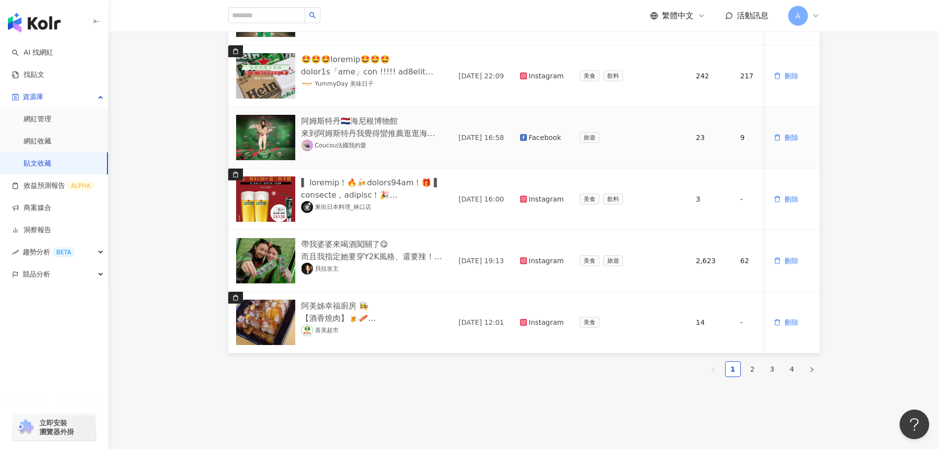
click at [269, 132] on img at bounding box center [265, 137] width 59 height 45
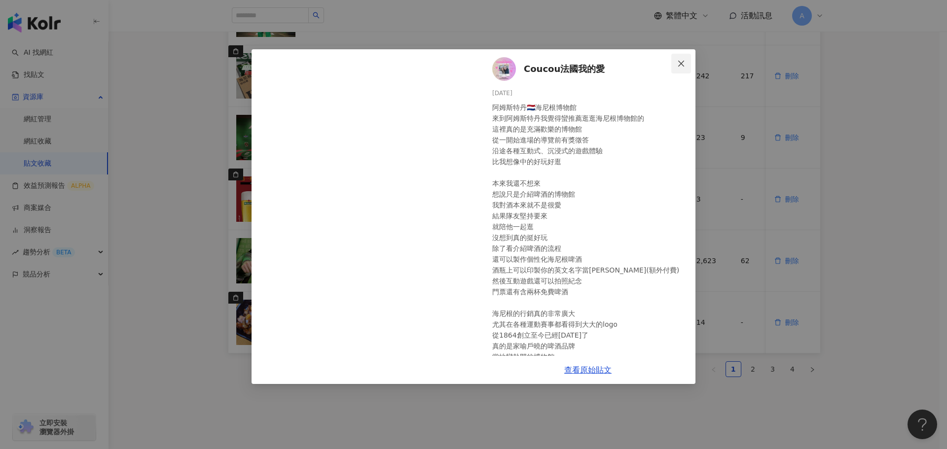
click at [680, 65] on icon "close" at bounding box center [681, 63] width 6 height 6
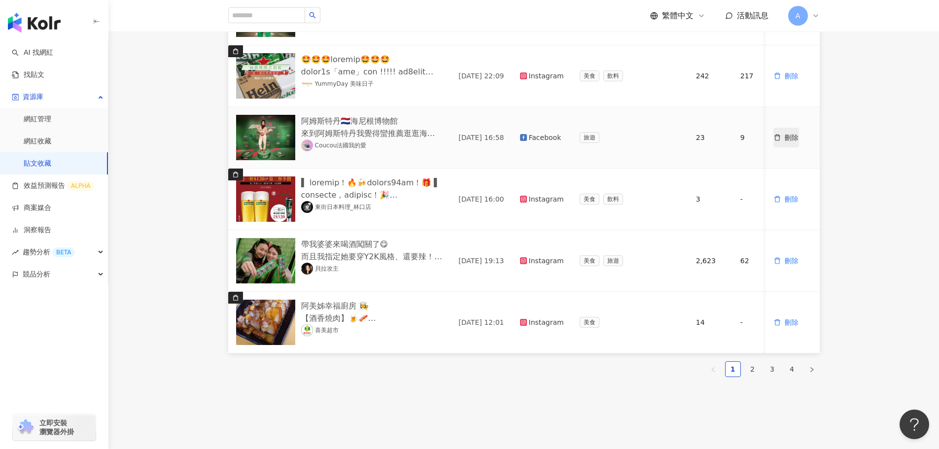
click at [787, 137] on span "刪除" at bounding box center [792, 138] width 14 height 8
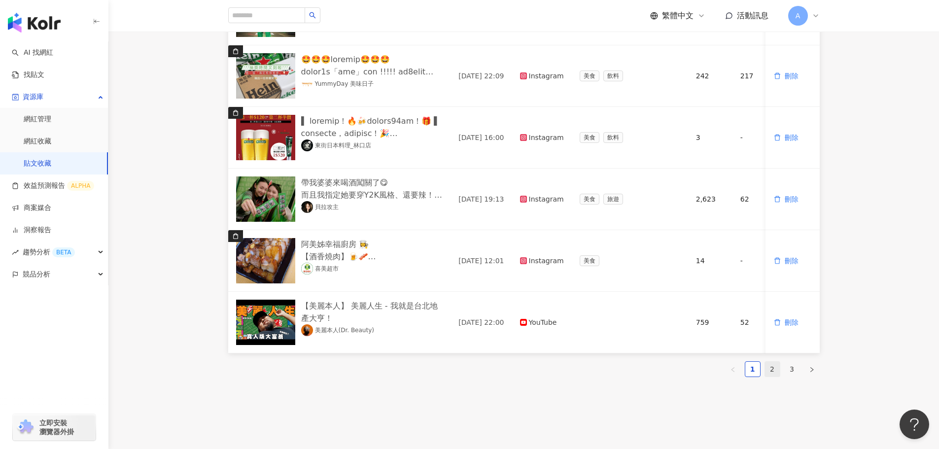
click at [772, 377] on link "2" at bounding box center [772, 369] width 15 height 15
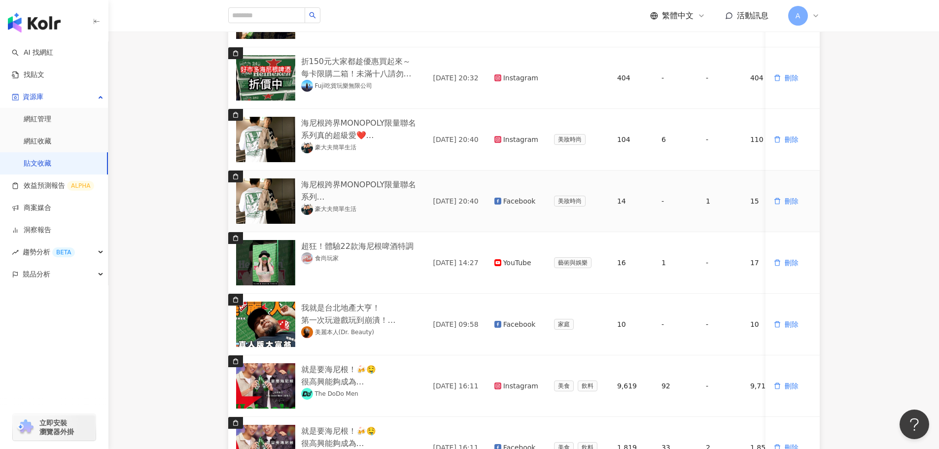
scroll to position [394, 0]
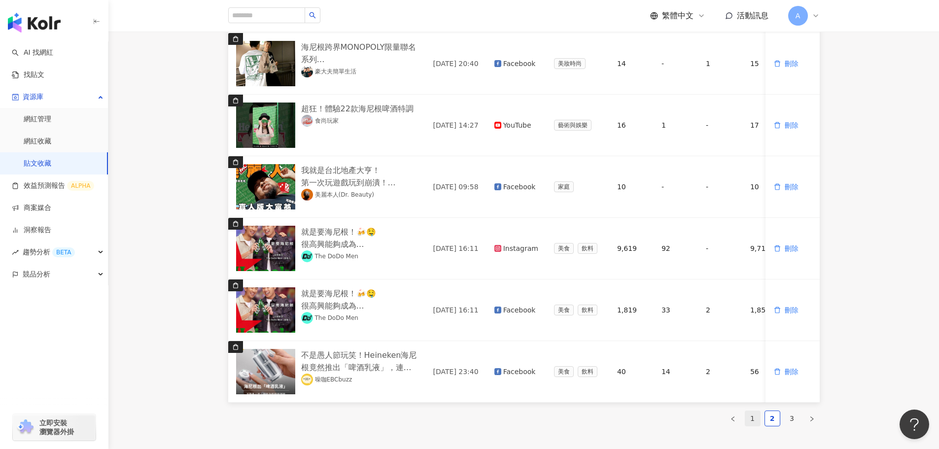
click at [752, 424] on link "1" at bounding box center [752, 418] width 15 height 15
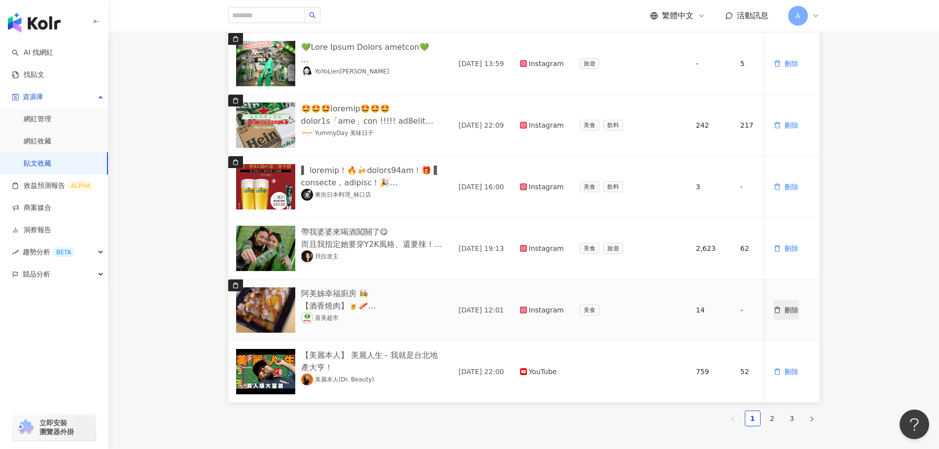
click at [792, 314] on span "刪除" at bounding box center [792, 310] width 14 height 8
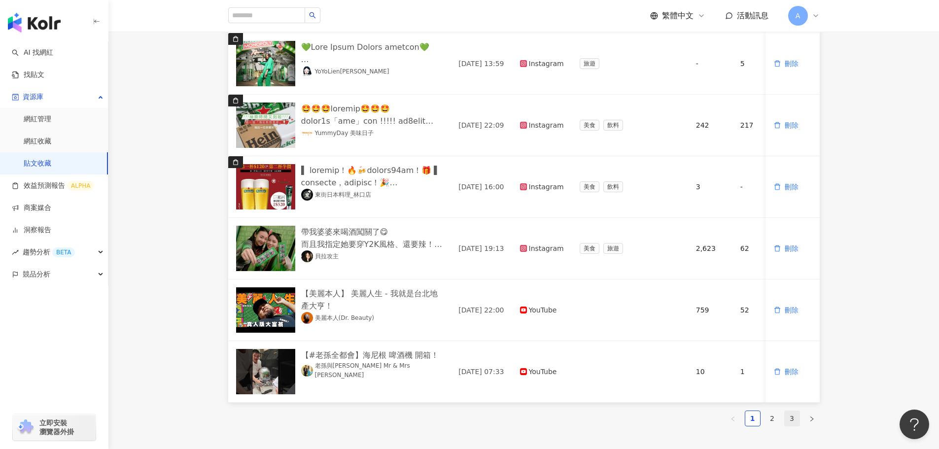
click at [790, 426] on link "3" at bounding box center [792, 418] width 15 height 15
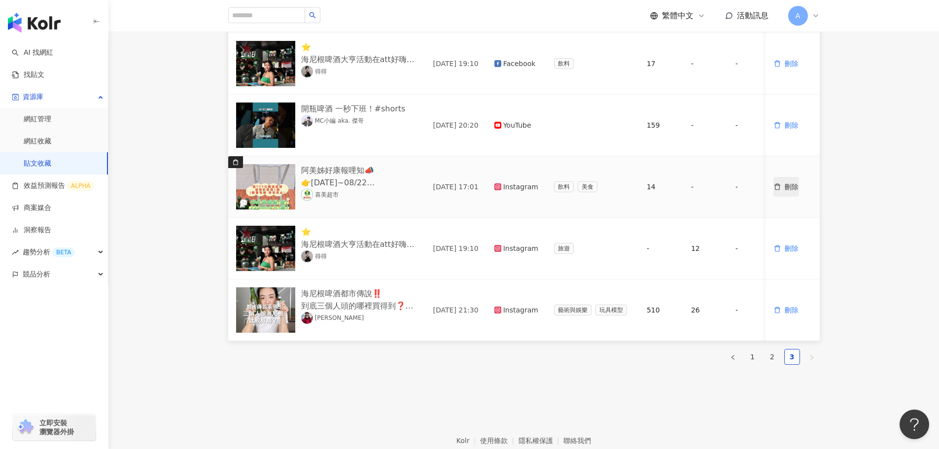
click at [780, 187] on icon "delete" at bounding box center [777, 186] width 7 height 7
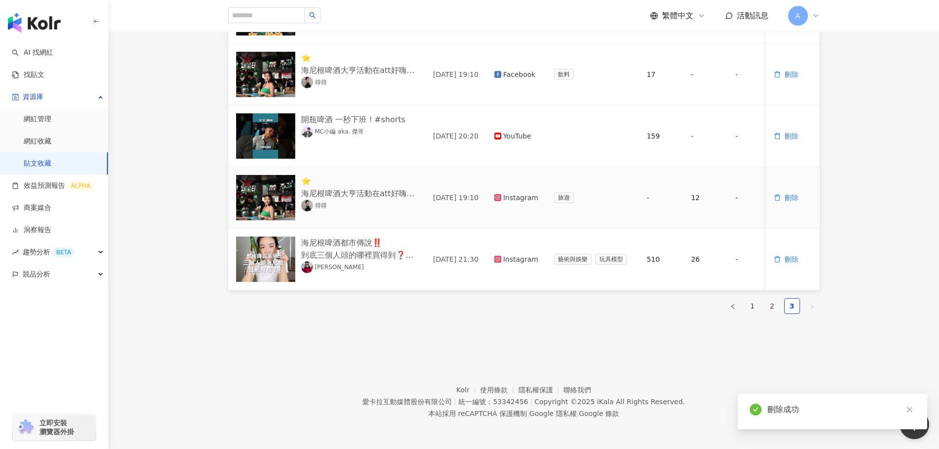
scroll to position [391, 0]
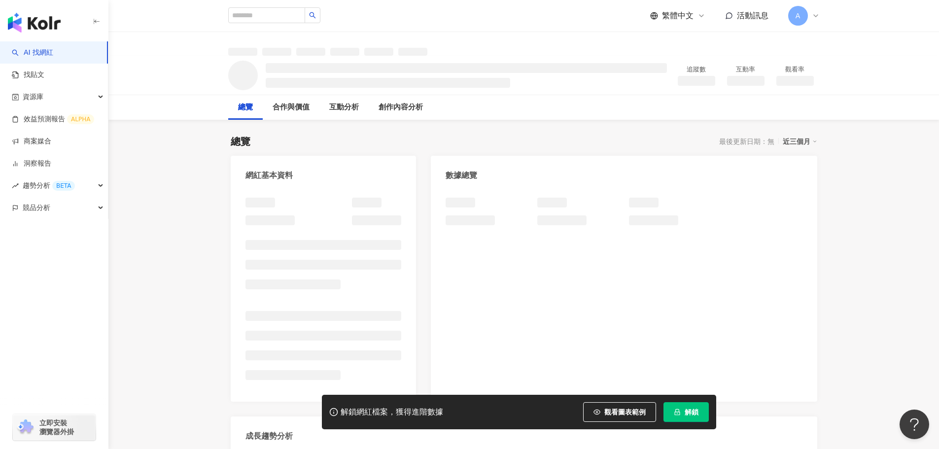
scroll to position [49, 0]
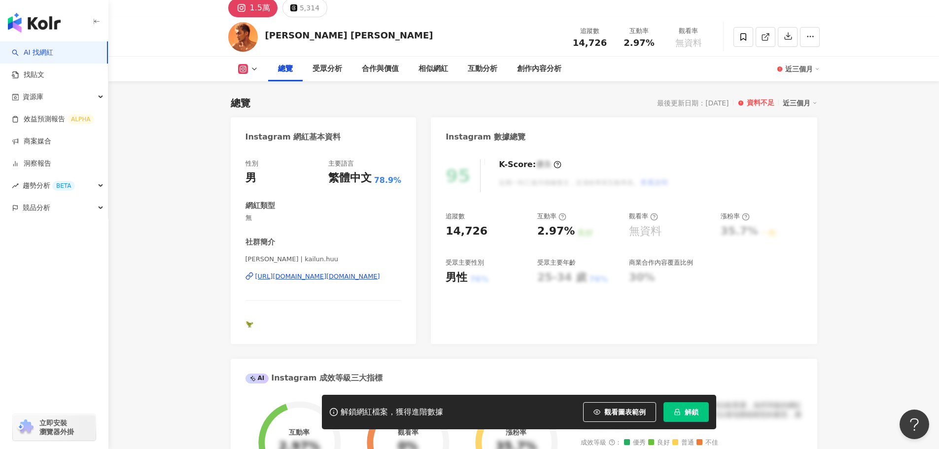
scroll to position [236, 0]
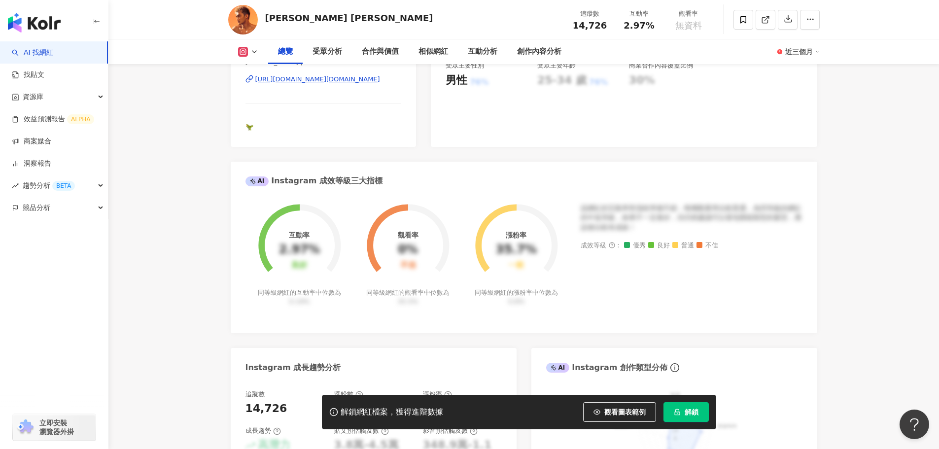
click at [336, 77] on div "https://www.instagram.com/kailun.kl/" at bounding box center [317, 79] width 125 height 9
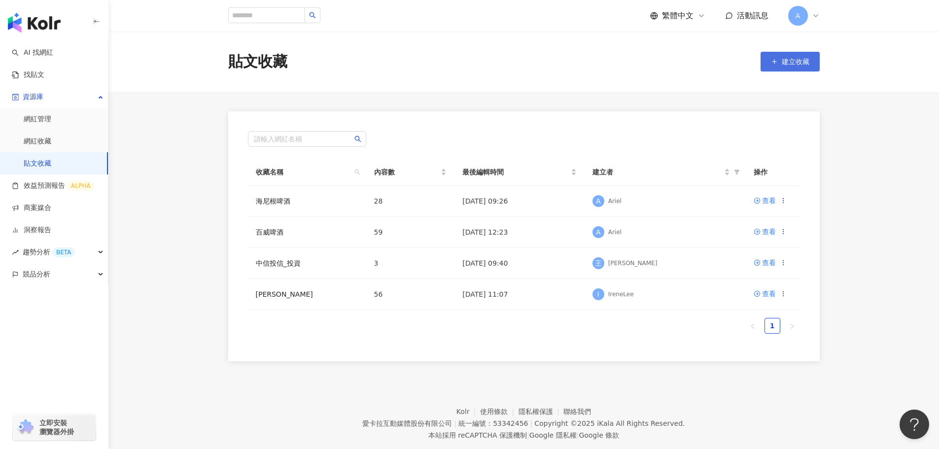
click at [796, 62] on span "建立收藏" at bounding box center [796, 62] width 28 height 8
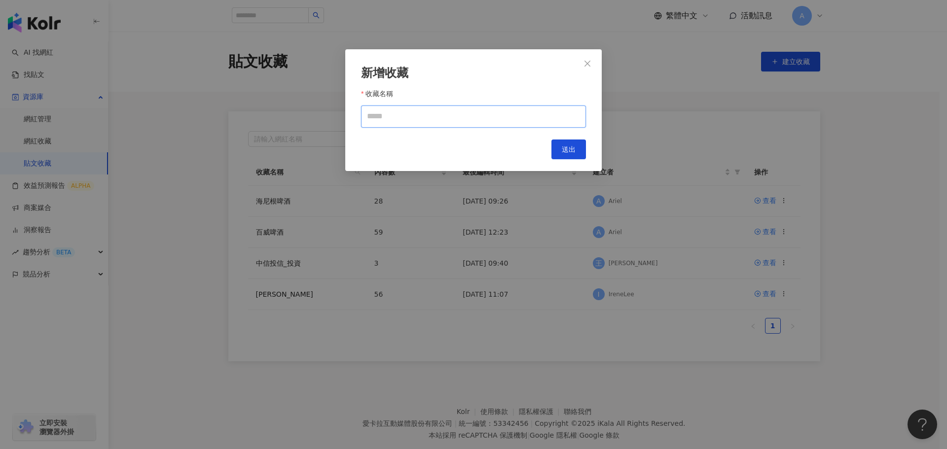
click at [446, 122] on input "收藏名稱" at bounding box center [473, 116] width 225 height 22
paste input "********"
type input "********"
click at [558, 142] on button "送出" at bounding box center [568, 150] width 35 height 20
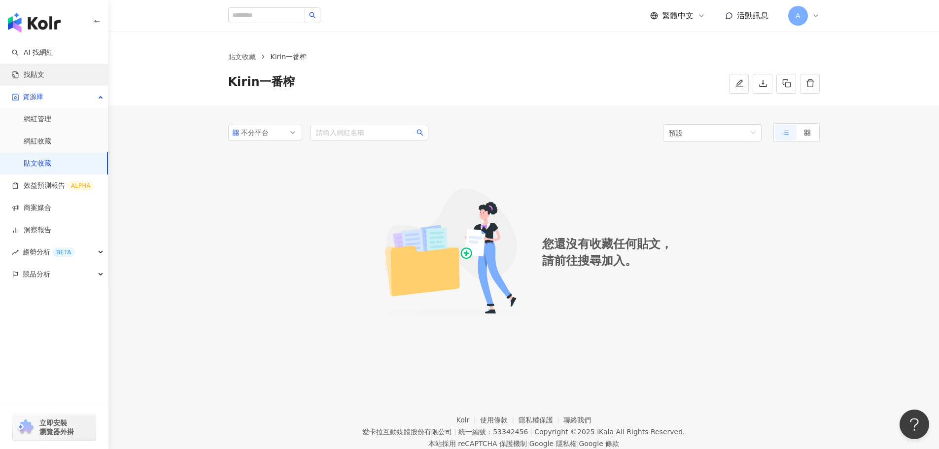
click at [37, 79] on link "找貼文" at bounding box center [28, 75] width 33 height 10
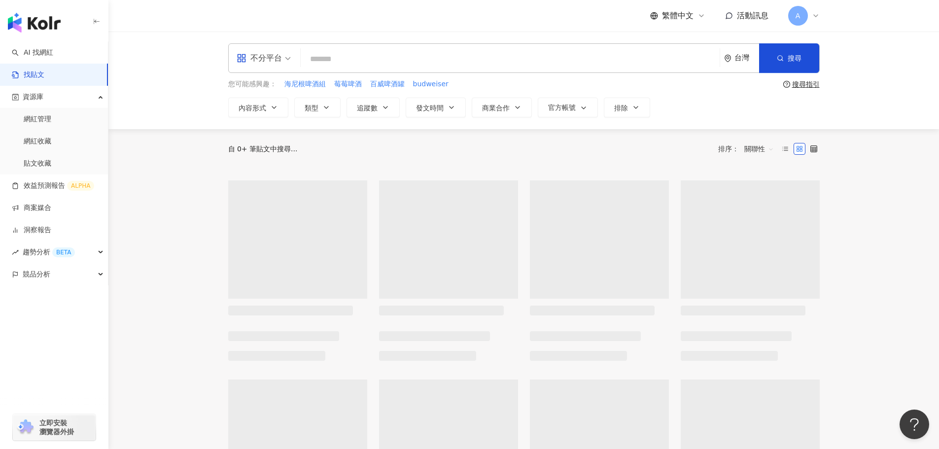
click at [348, 57] on input "search" at bounding box center [510, 58] width 411 height 21
paste input "********"
click at [512, 105] on button "商業合作" at bounding box center [502, 108] width 60 height 20
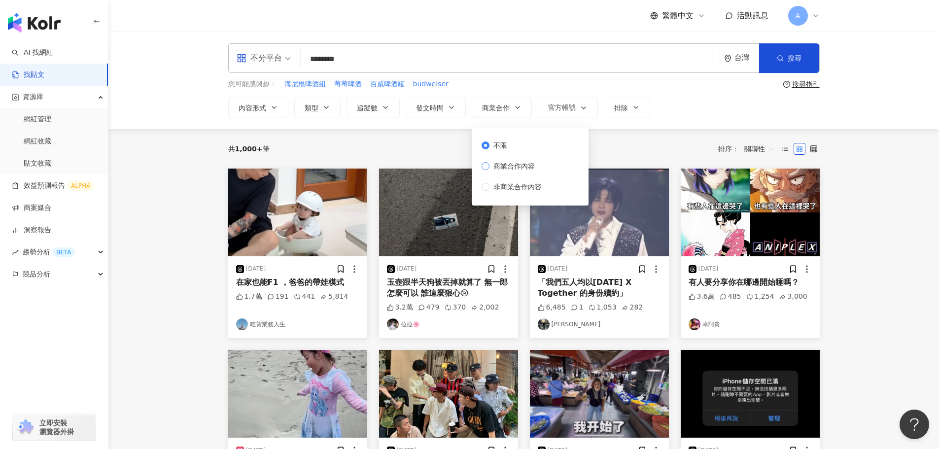
click at [519, 168] on span "商業合作內容" at bounding box center [514, 166] width 49 height 11
click at [738, 98] on div "內容形式 類型 追蹤數 發文時間 商業合作 官方帳號 排除 不限 商業合作內容 非商業合作內容" at bounding box center [524, 108] width 592 height 20
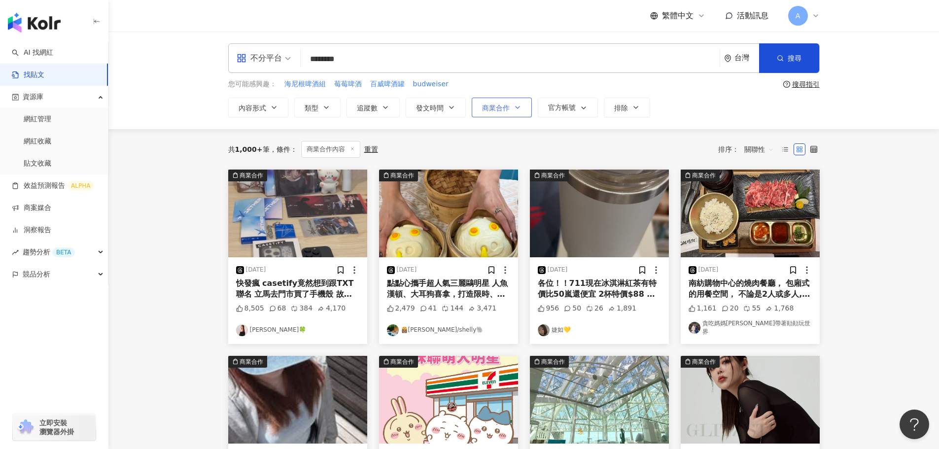
click at [506, 109] on span "商業合作" at bounding box center [496, 108] width 28 height 8
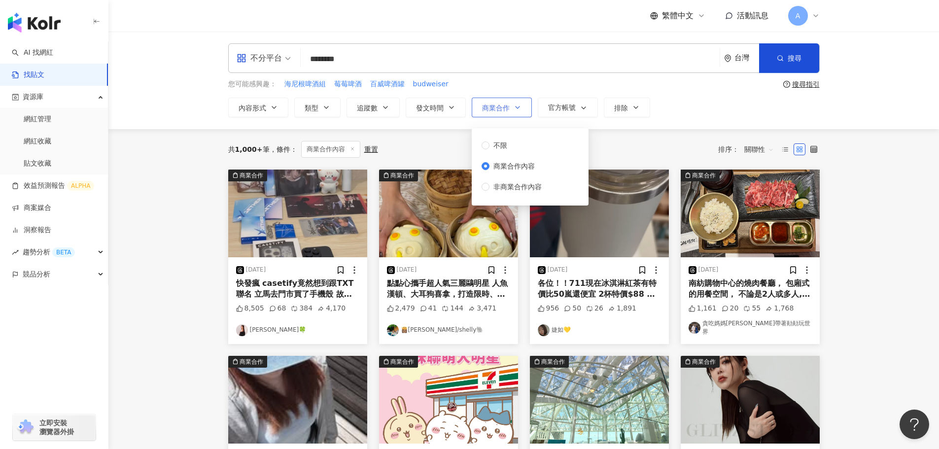
click at [506, 109] on span "商業合作" at bounding box center [496, 108] width 28 height 8
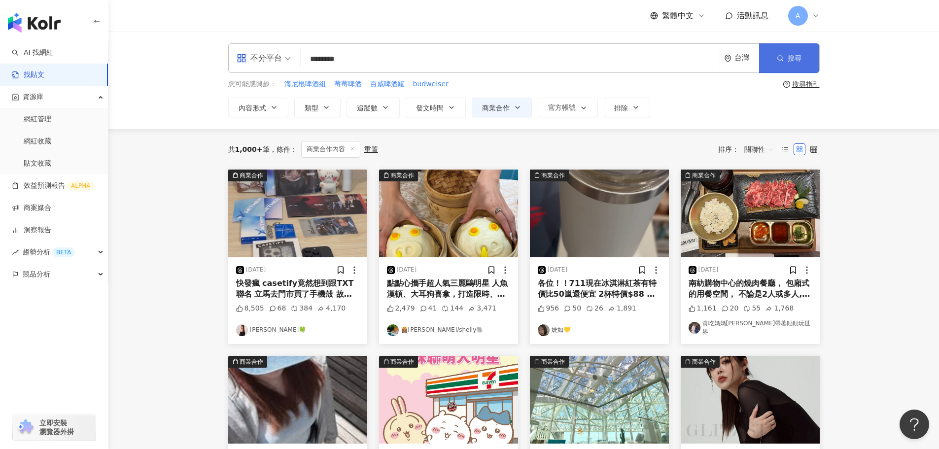
click at [794, 53] on button "搜尋" at bounding box center [789, 58] width 60 height 30
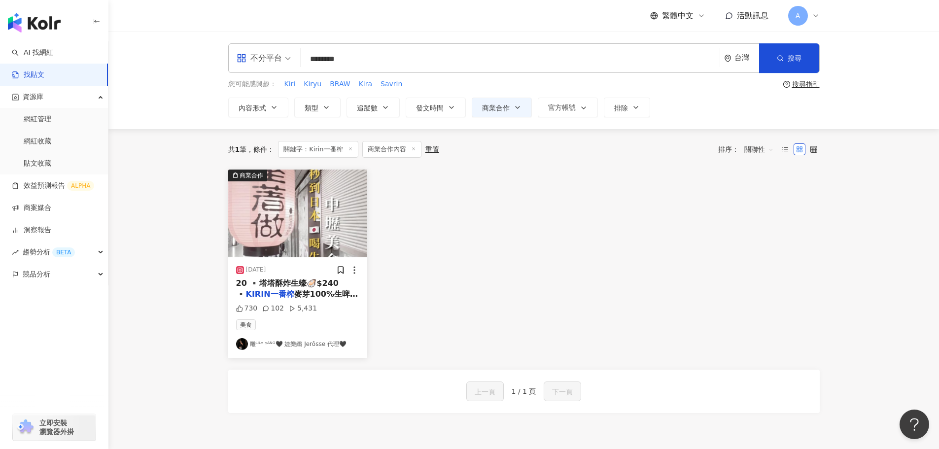
drag, startPoint x: 355, startPoint y: 59, endPoint x: 330, endPoint y: 64, distance: 26.1
click at [330, 64] on input "********" at bounding box center [510, 58] width 411 height 21
click at [781, 59] on icon "button" at bounding box center [780, 58] width 7 height 7
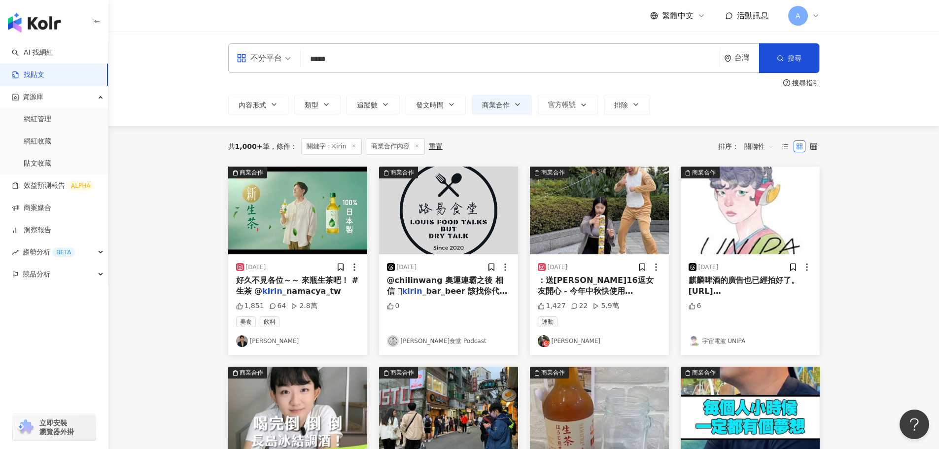
drag, startPoint x: 332, startPoint y: 54, endPoint x: 278, endPoint y: 52, distance: 54.8
click at [278, 52] on div "不分平台 Kirin ***** 台灣 搜尋" at bounding box center [524, 58] width 592 height 30
paste input "***"
drag, startPoint x: 327, startPoint y: 58, endPoint x: 295, endPoint y: 58, distance: 32.0
click at [295, 58] on div "不分平台 Kirin一番榨 ******** 台灣 搜尋" at bounding box center [524, 58] width 592 height 30
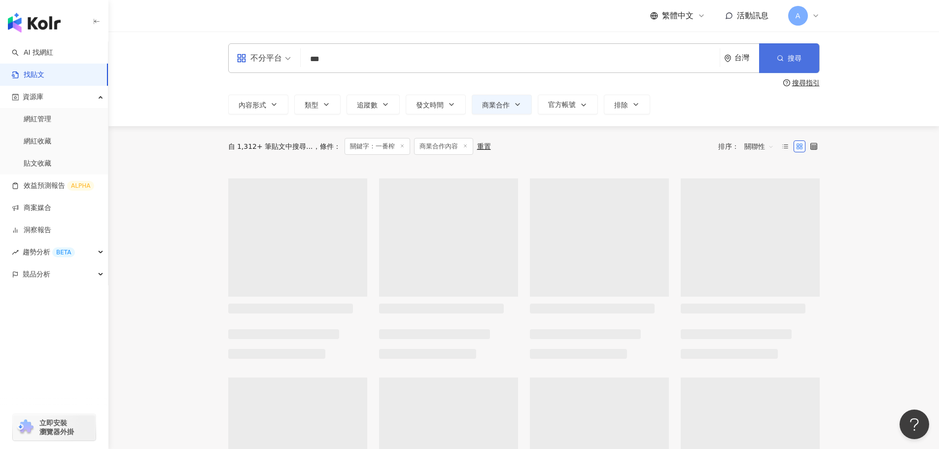
click at [807, 50] on button "搜尋" at bounding box center [789, 58] width 60 height 30
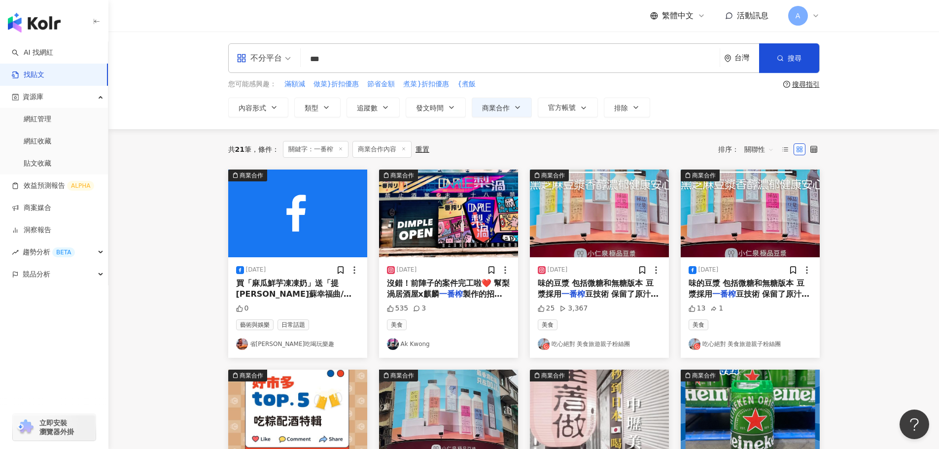
drag, startPoint x: 351, startPoint y: 63, endPoint x: 258, endPoint y: 55, distance: 92.5
click at [258, 55] on div "不分平台 *** 台灣 搜尋" at bounding box center [524, 58] width 592 height 30
paste input "*****"
type input "********"
click at [509, 106] on span "商業合作" at bounding box center [496, 108] width 28 height 8
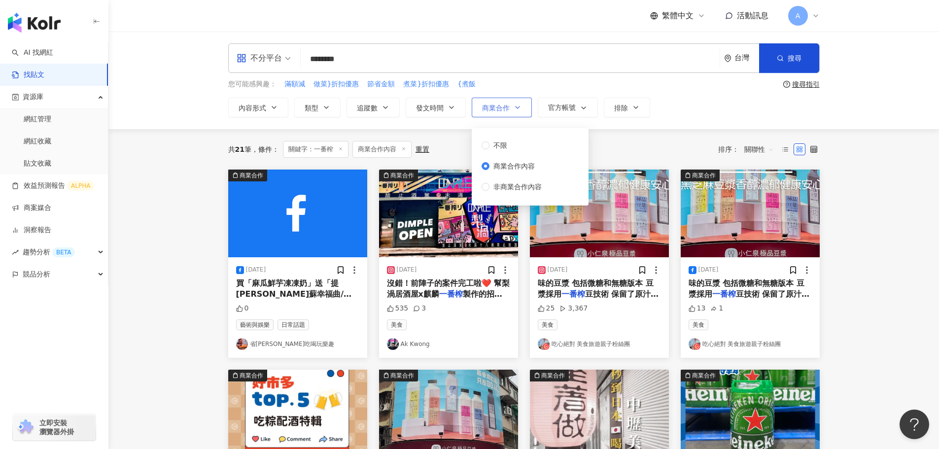
click at [509, 106] on span "商業合作" at bounding box center [496, 108] width 28 height 8
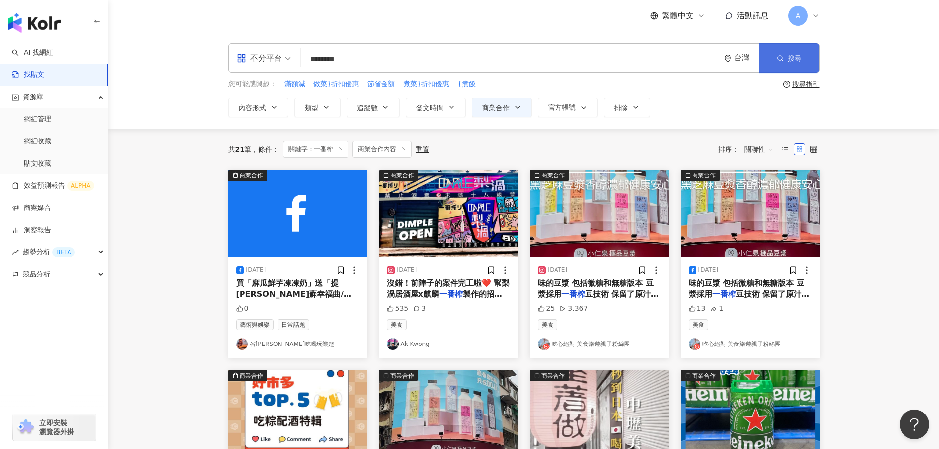
click at [782, 62] on span "button" at bounding box center [780, 58] width 7 height 8
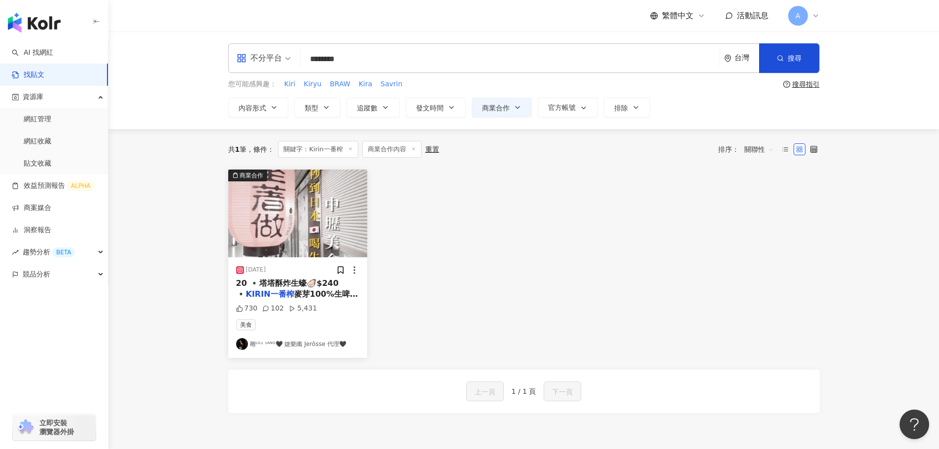
drag, startPoint x: 365, startPoint y: 62, endPoint x: 231, endPoint y: 36, distance: 136.5
click at [216, 52] on div "不分平台 Kirin一番榨 ******** 台灣 搜尋 您可能感興趣： Kiri Kiryu BRAW Kira Savrin 搜尋指引 內容形式 類型 追…" at bounding box center [524, 80] width 631 height 74
paste input "search"
type input "*****"
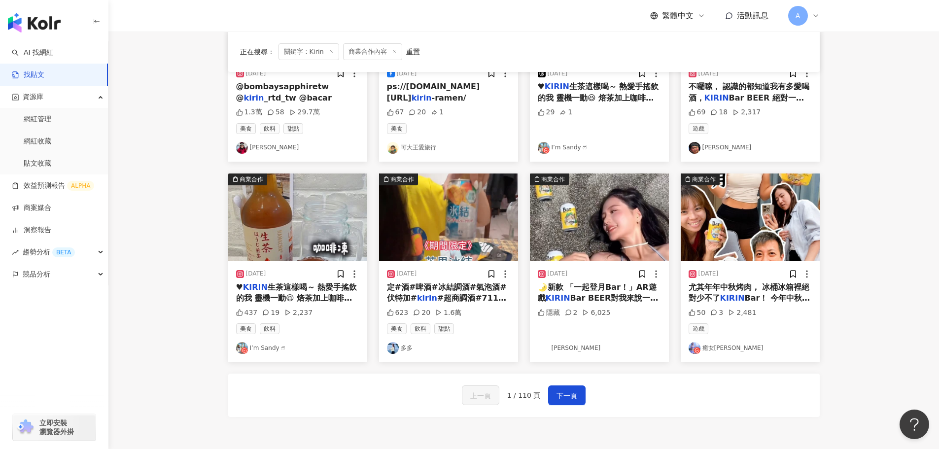
scroll to position [394, 0]
click at [566, 394] on span "下一頁" at bounding box center [567, 395] width 21 height 12
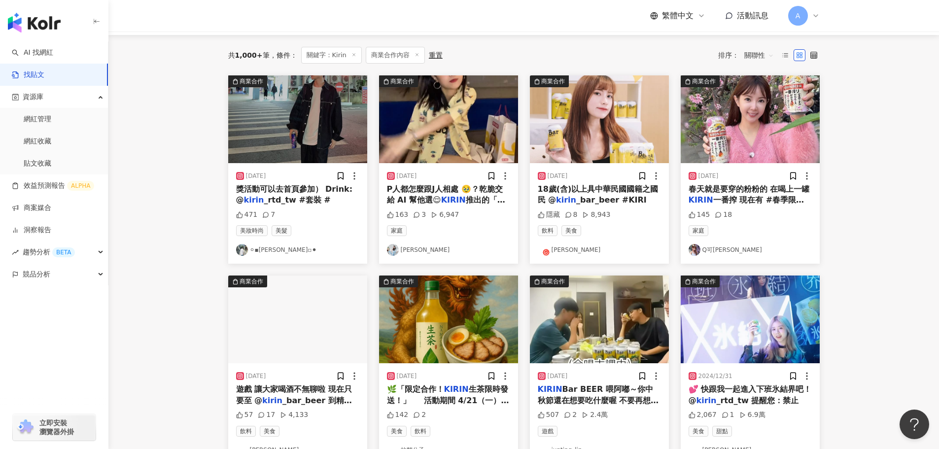
scroll to position [0, 0]
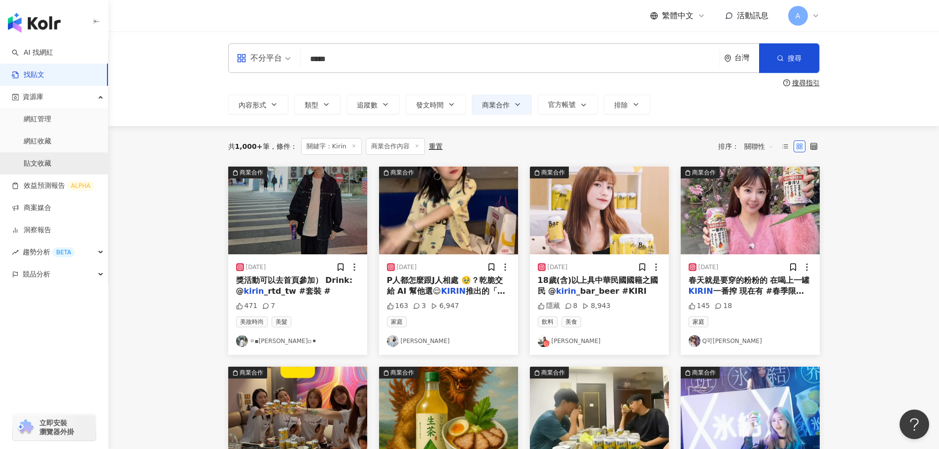
click at [33, 159] on link "貼文收藏" at bounding box center [38, 164] width 28 height 10
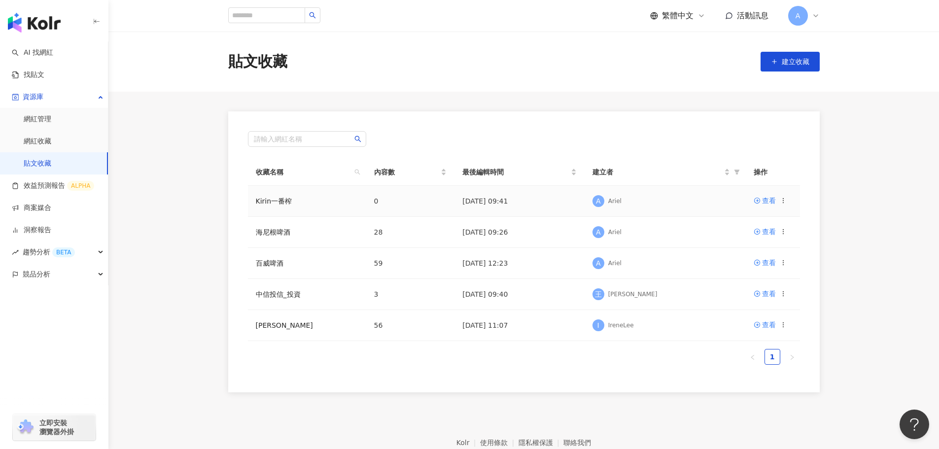
click at [783, 200] on icon at bounding box center [783, 200] width 7 height 7
click at [768, 216] on div "編輯收藏名稱" at bounding box center [757, 219] width 41 height 11
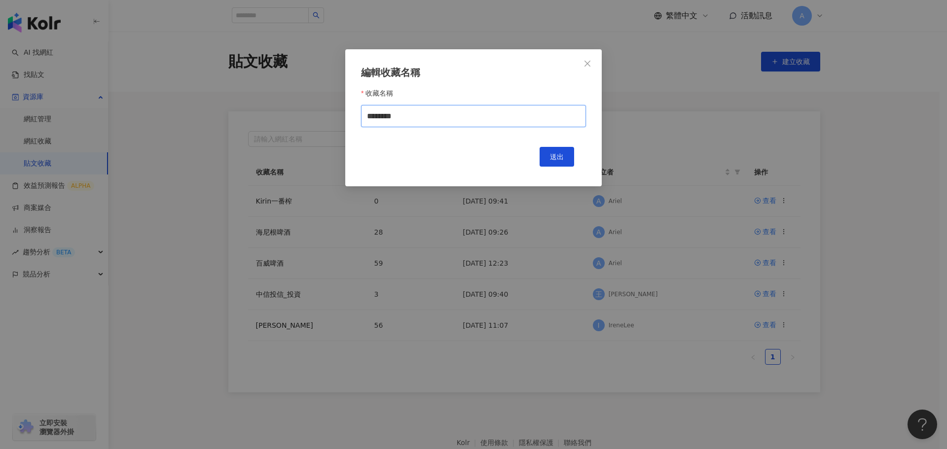
drag, startPoint x: 443, startPoint y: 114, endPoint x: 243, endPoint y: 91, distance: 201.4
click at [243, 91] on div "編輯收藏名稱 收藏名稱 ******** 送出" at bounding box center [473, 224] width 947 height 449
paste input "text"
type input "********"
click at [563, 157] on span "送出" at bounding box center [557, 157] width 14 height 8
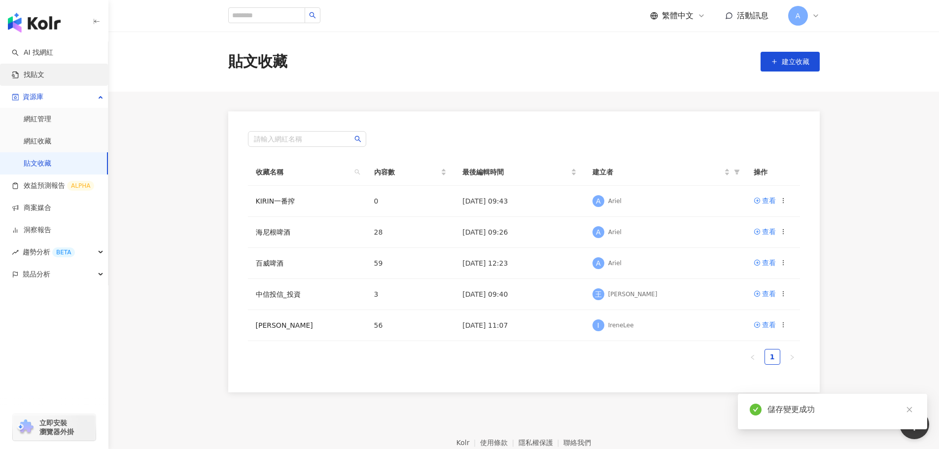
click at [34, 77] on link "找貼文" at bounding box center [28, 75] width 33 height 10
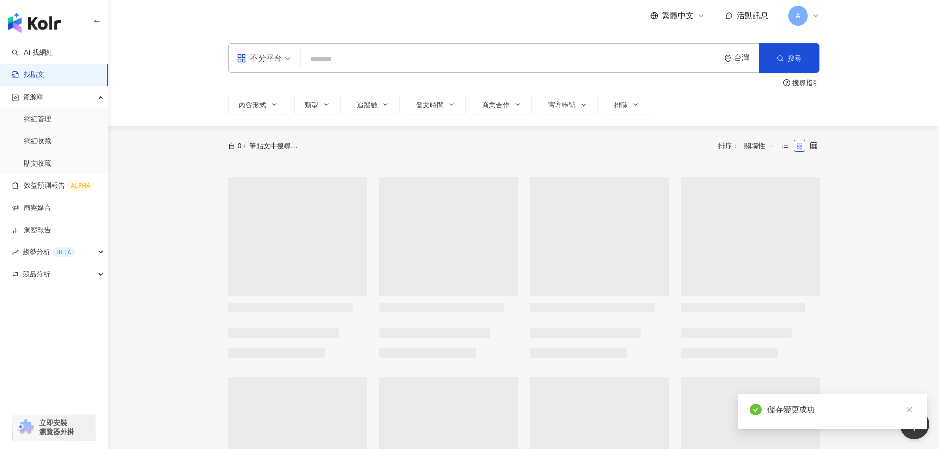
click at [317, 56] on input "search" at bounding box center [510, 58] width 411 height 21
paste input "********"
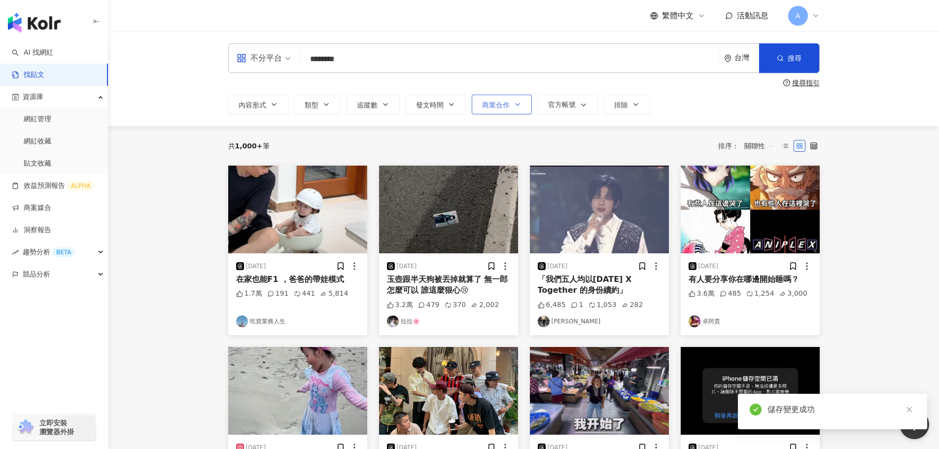
type input "********"
click at [516, 105] on icon "button" at bounding box center [518, 105] width 4 height 2
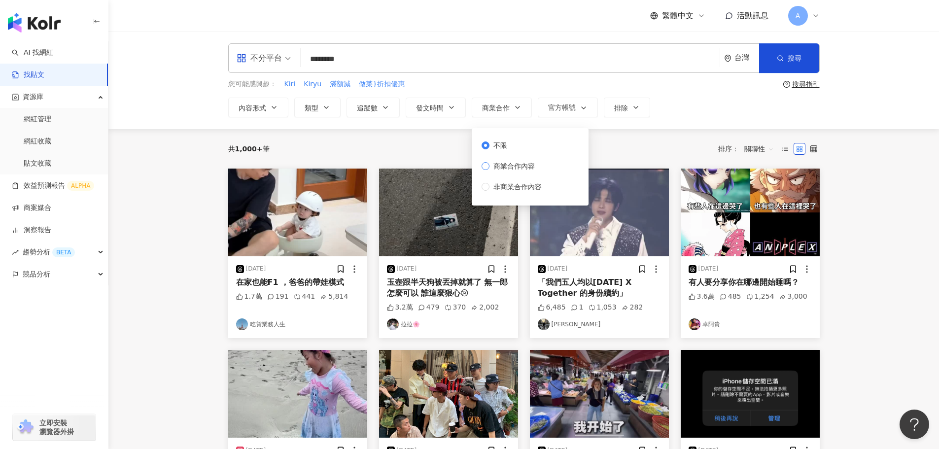
click at [502, 162] on span "商業合作內容" at bounding box center [514, 166] width 49 height 11
click at [781, 55] on icon "button" at bounding box center [780, 58] width 7 height 7
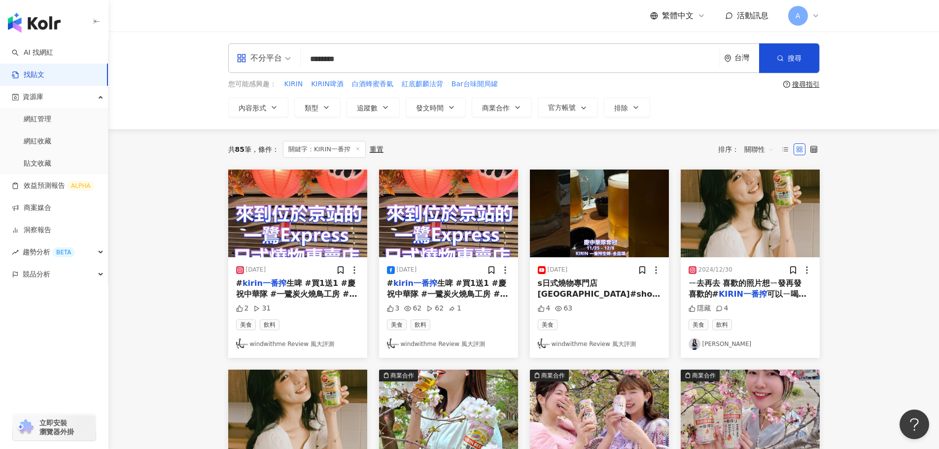
click at [311, 209] on img at bounding box center [297, 214] width 139 height 88
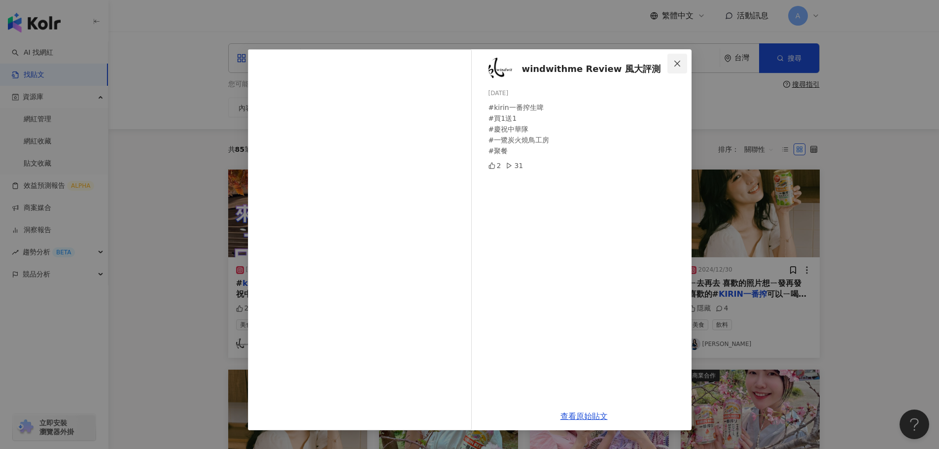
click at [677, 62] on icon "close" at bounding box center [677, 64] width 8 height 8
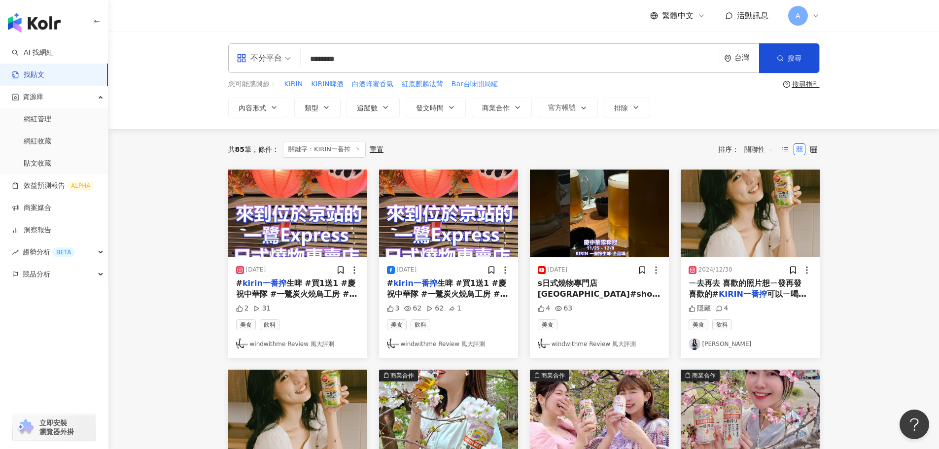
click at [791, 230] on img at bounding box center [750, 214] width 139 height 88
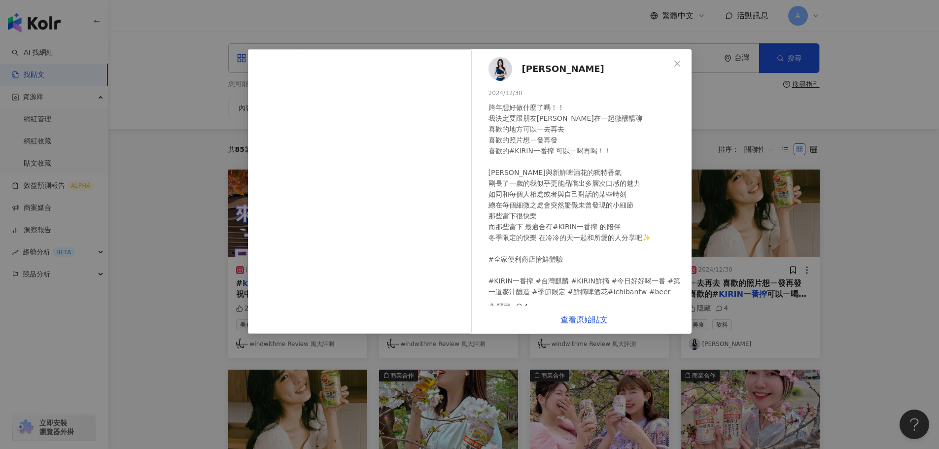
scroll to position [6, 0]
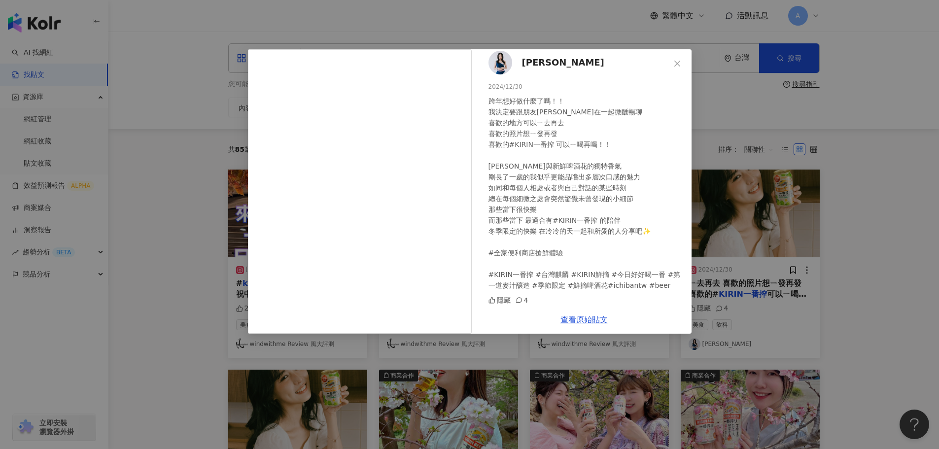
click at [677, 58] on button "Close" at bounding box center [678, 64] width 20 height 20
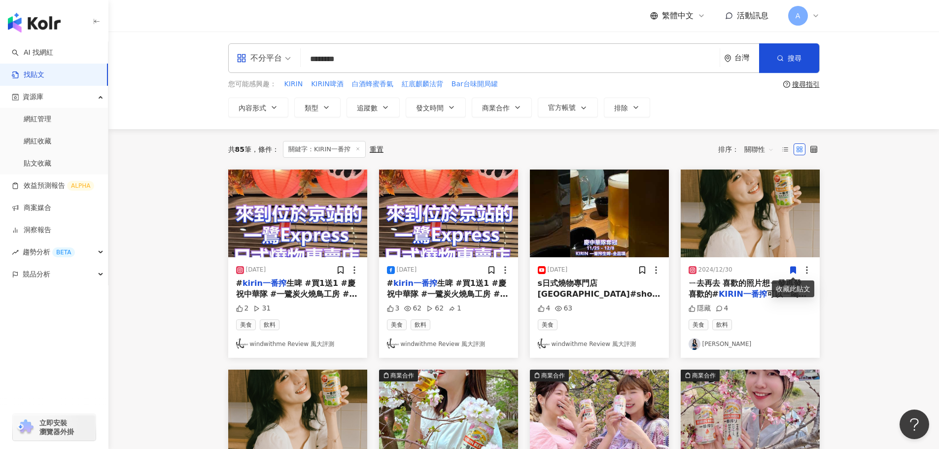
click at [797, 271] on icon at bounding box center [793, 270] width 9 height 9
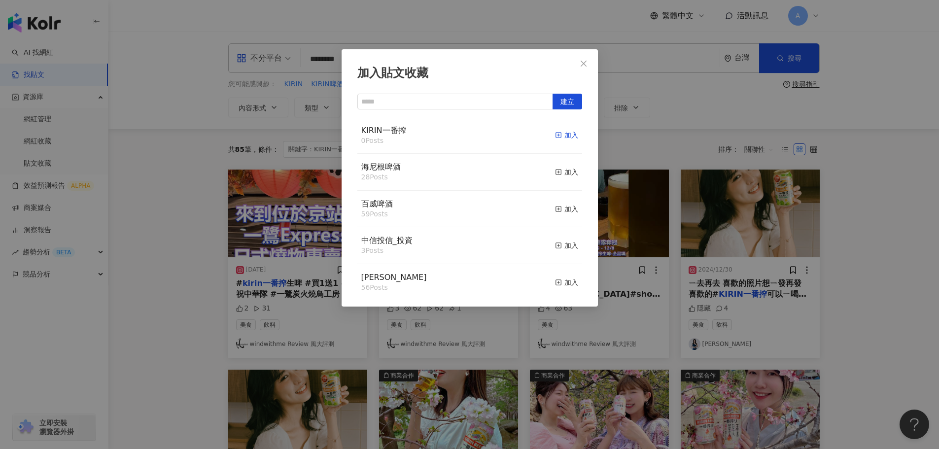
click at [558, 131] on div "加入" at bounding box center [566, 135] width 23 height 11
click at [580, 60] on icon "close" at bounding box center [584, 64] width 8 height 8
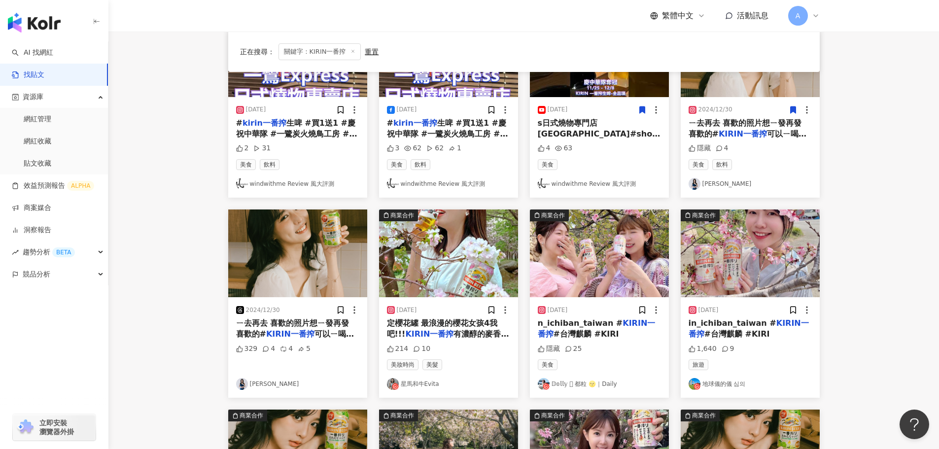
scroll to position [197, 0]
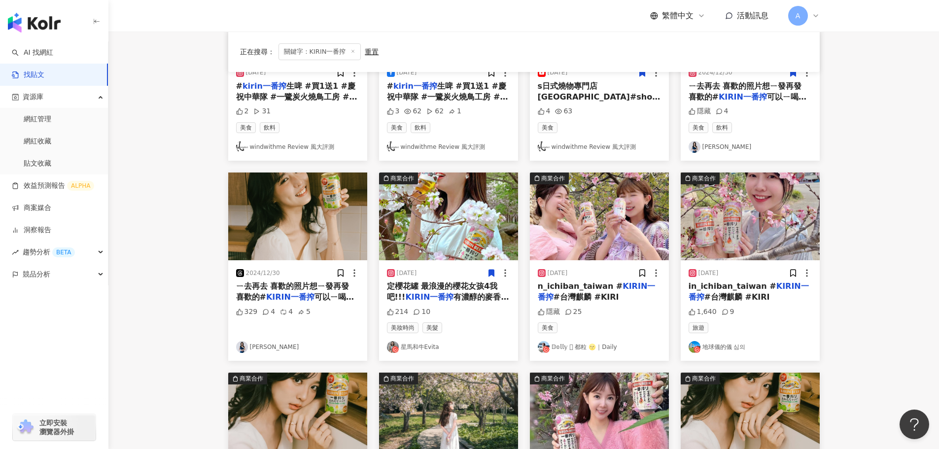
click at [492, 275] on icon at bounding box center [491, 273] width 5 height 7
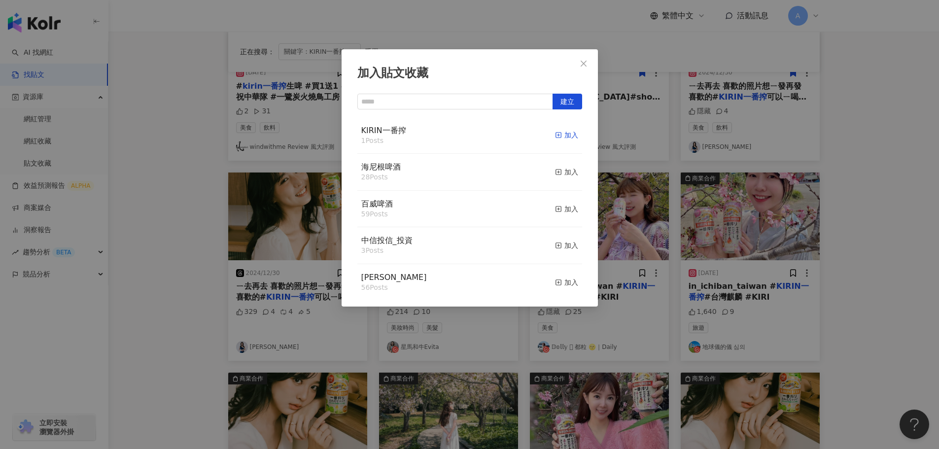
click at [558, 135] on div "加入" at bounding box center [566, 135] width 23 height 11
click at [583, 65] on icon "close" at bounding box center [584, 63] width 6 height 6
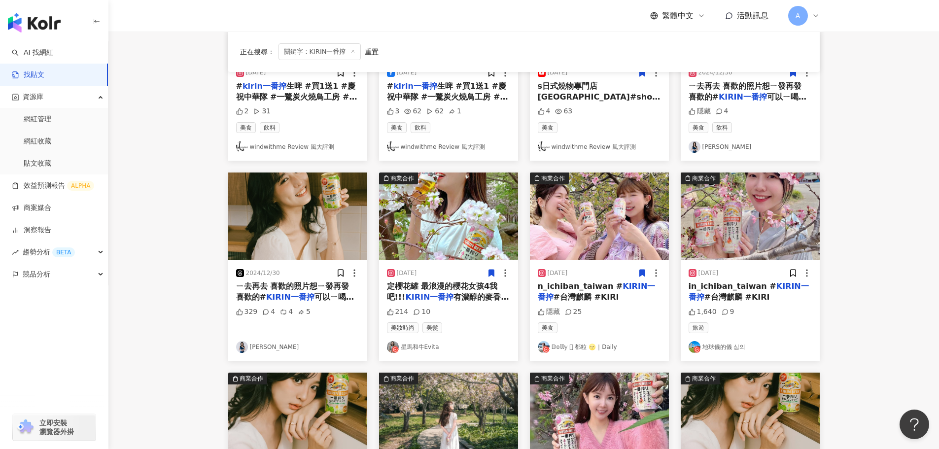
click at [641, 272] on icon at bounding box center [641, 273] width 5 height 7
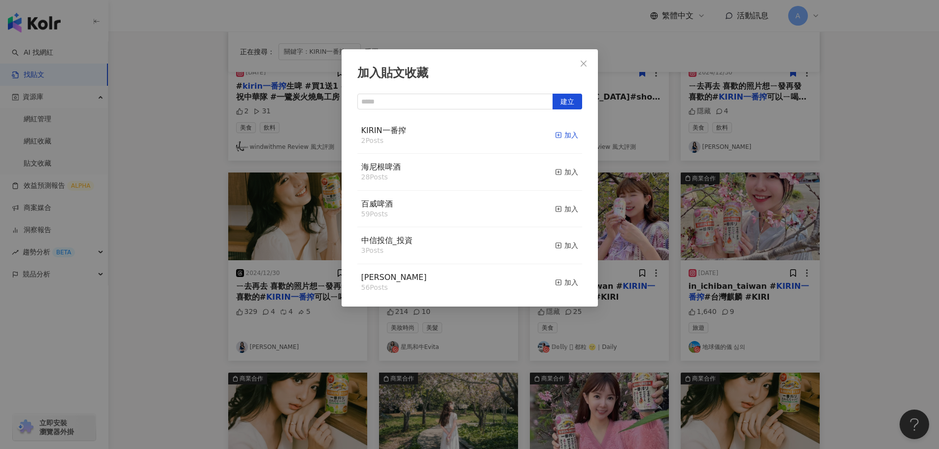
click at [560, 131] on div "加入" at bounding box center [566, 135] width 23 height 11
click at [580, 60] on icon "close" at bounding box center [584, 64] width 8 height 8
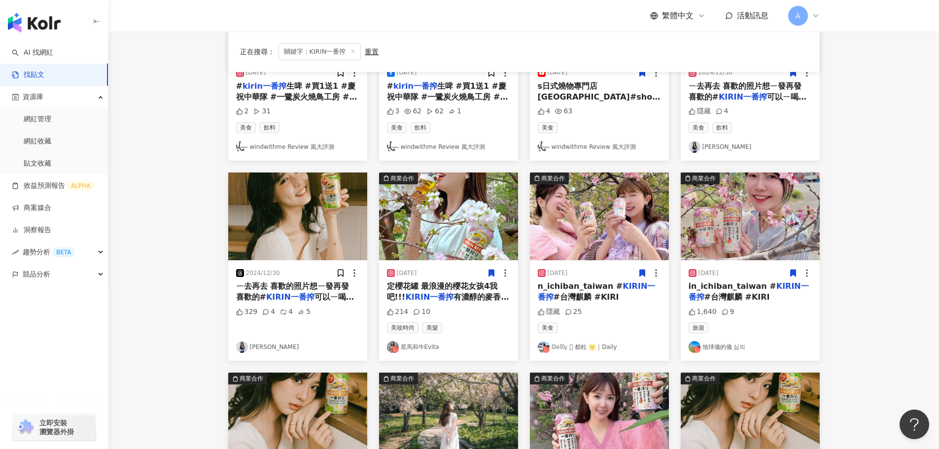
click at [795, 273] on icon at bounding box center [792, 273] width 5 height 7
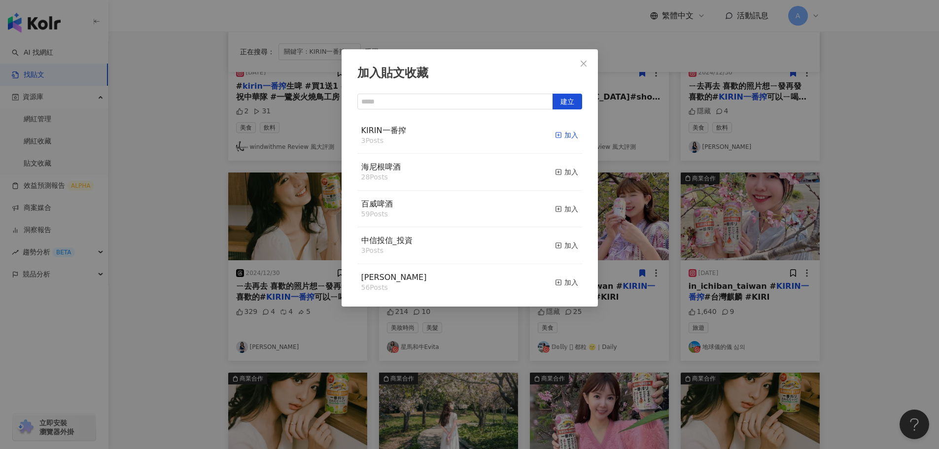
click at [565, 137] on div "加入" at bounding box center [566, 135] width 23 height 11
click at [581, 63] on icon "close" at bounding box center [584, 64] width 8 height 8
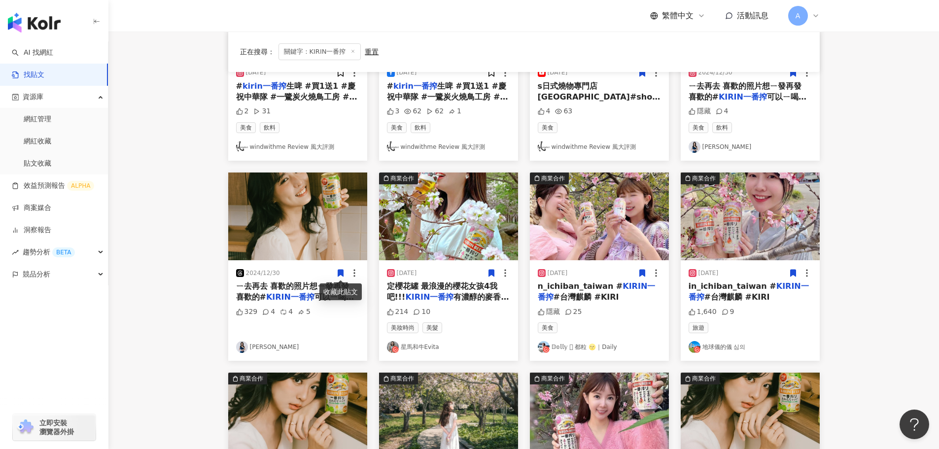
click at [340, 274] on icon at bounding box center [340, 273] width 5 height 7
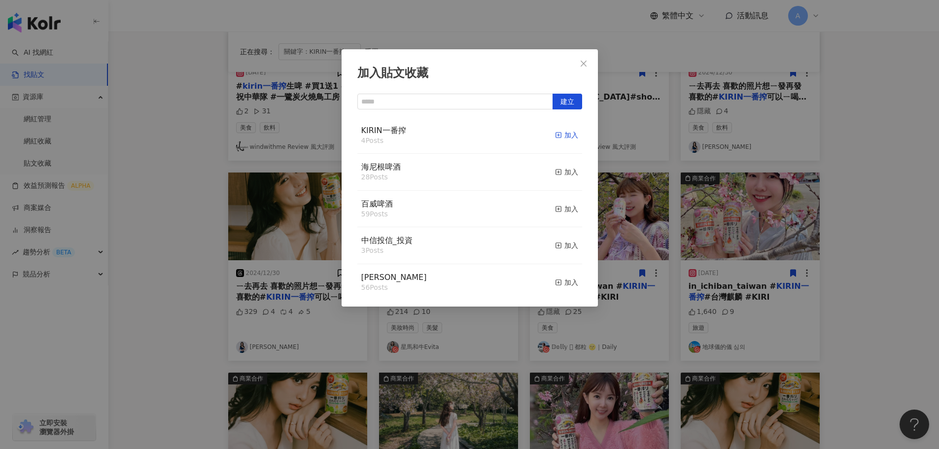
click at [556, 137] on div "加入" at bounding box center [566, 135] width 23 height 11
click at [582, 63] on icon "close" at bounding box center [584, 64] width 8 height 8
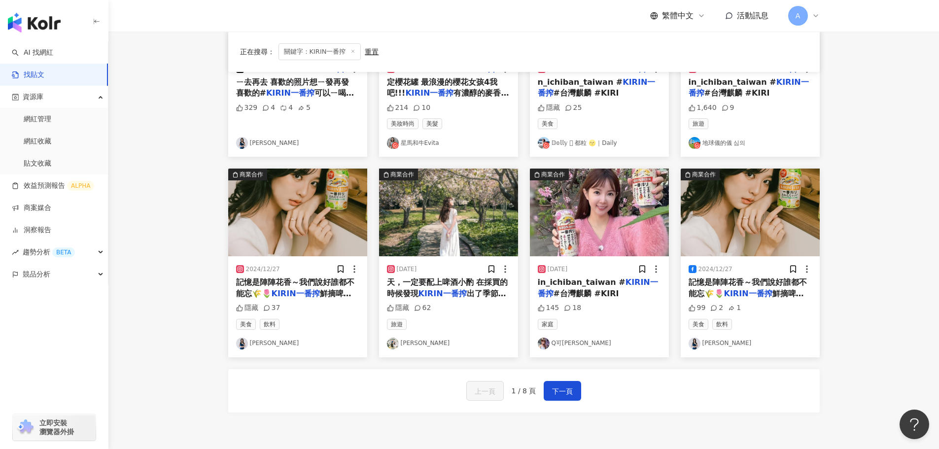
scroll to position [444, 0]
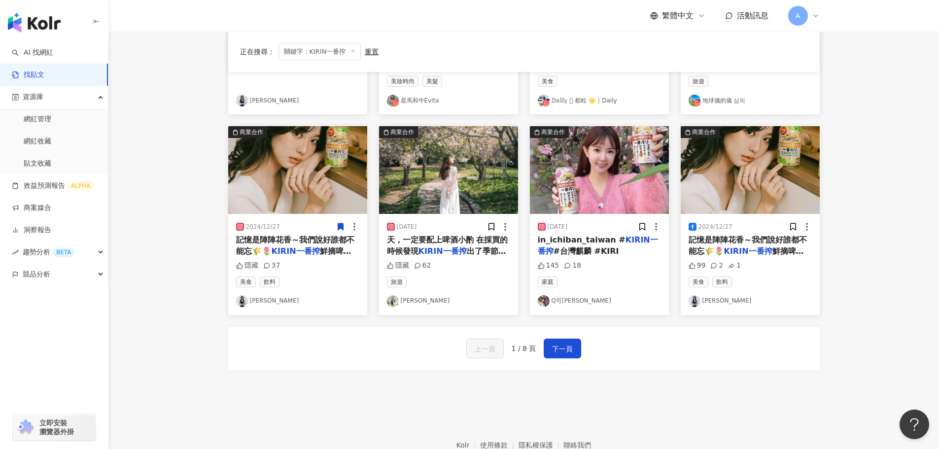
click at [339, 224] on icon at bounding box center [340, 227] width 5 height 7
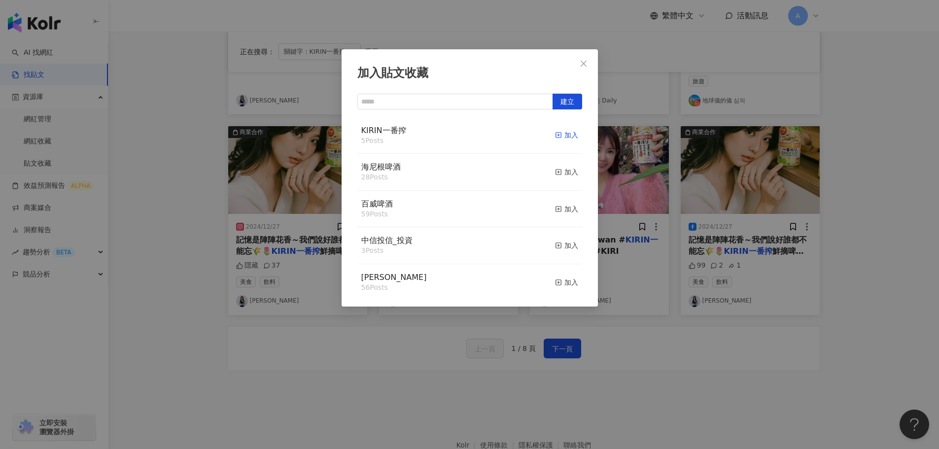
click at [556, 136] on rect "button" at bounding box center [558, 135] width 5 height 5
click at [586, 63] on icon "close" at bounding box center [584, 64] width 8 height 8
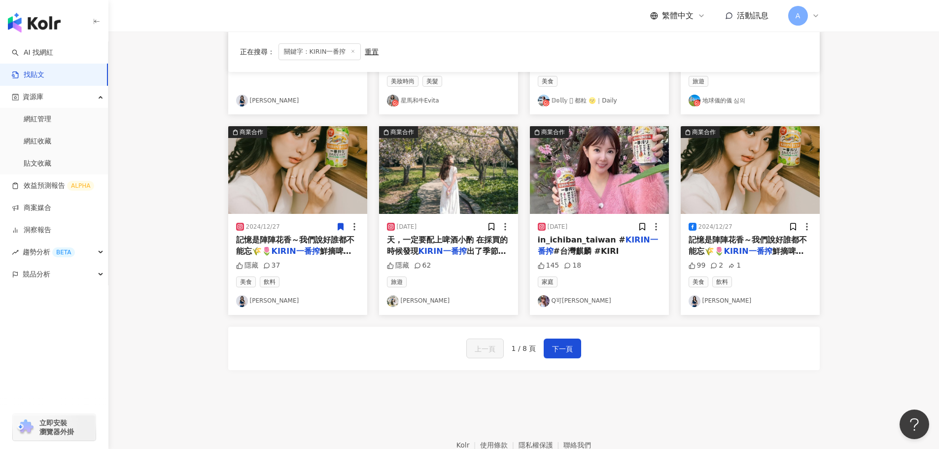
click at [439, 193] on img at bounding box center [448, 170] width 139 height 88
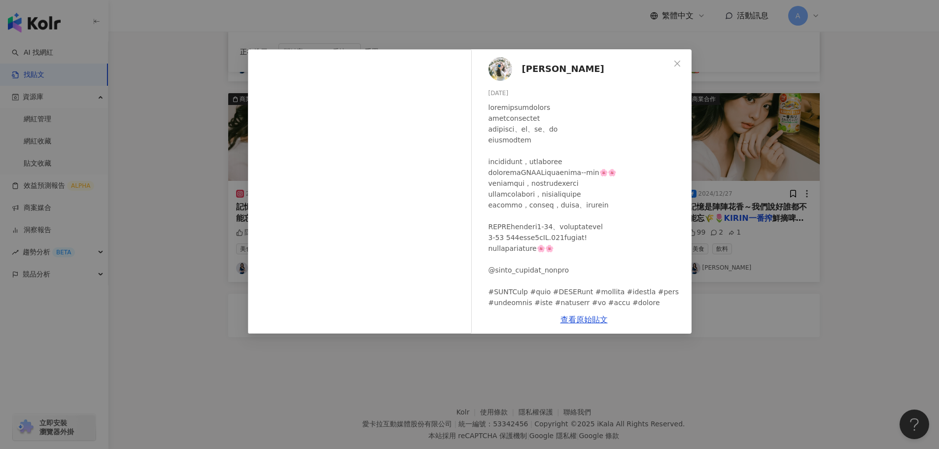
scroll to position [493, 0]
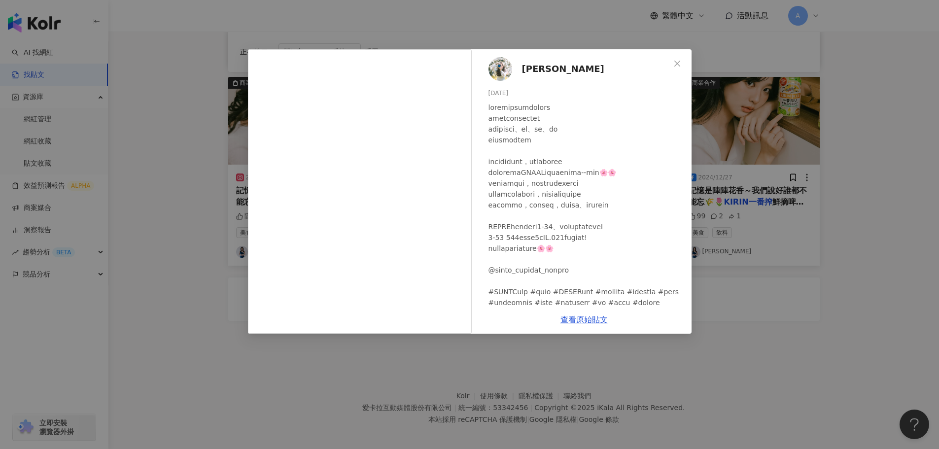
click at [677, 64] on icon "close" at bounding box center [677, 63] width 6 height 6
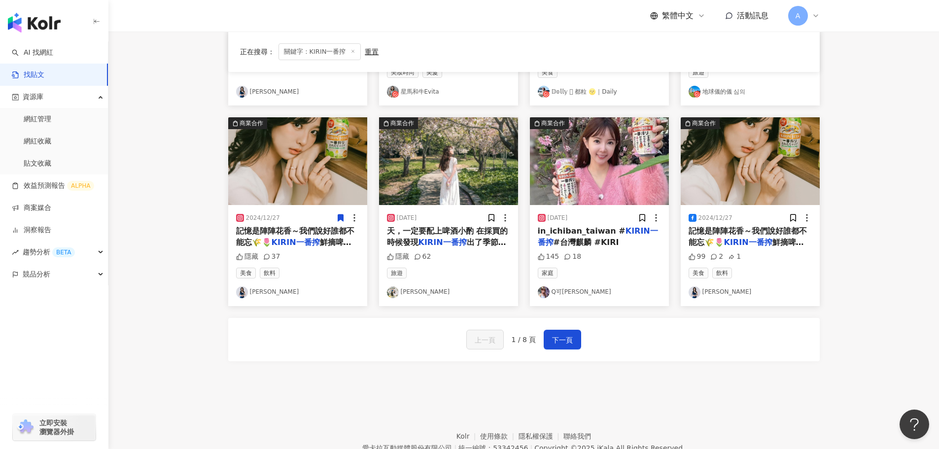
scroll to position [394, 0]
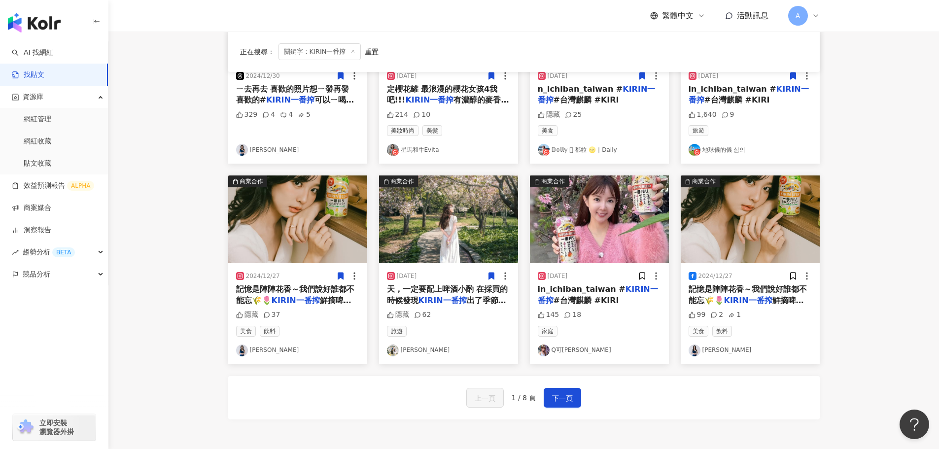
click at [492, 277] on icon at bounding box center [491, 276] width 5 height 7
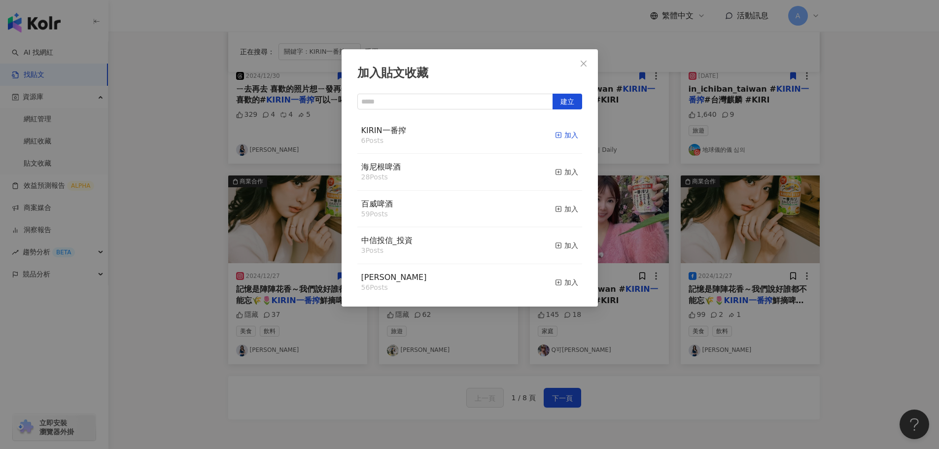
click at [559, 139] on div "加入" at bounding box center [566, 135] width 23 height 11
click at [587, 64] on icon "close" at bounding box center [584, 64] width 8 height 8
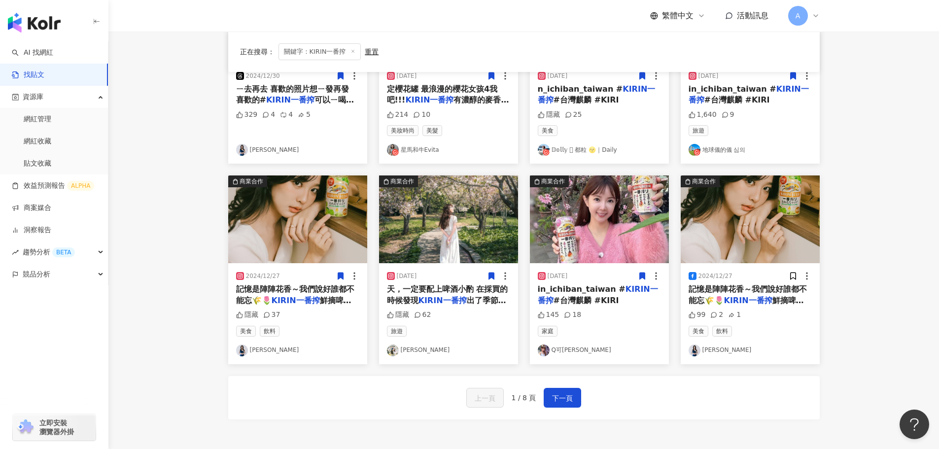
click at [643, 275] on icon at bounding box center [641, 276] width 5 height 7
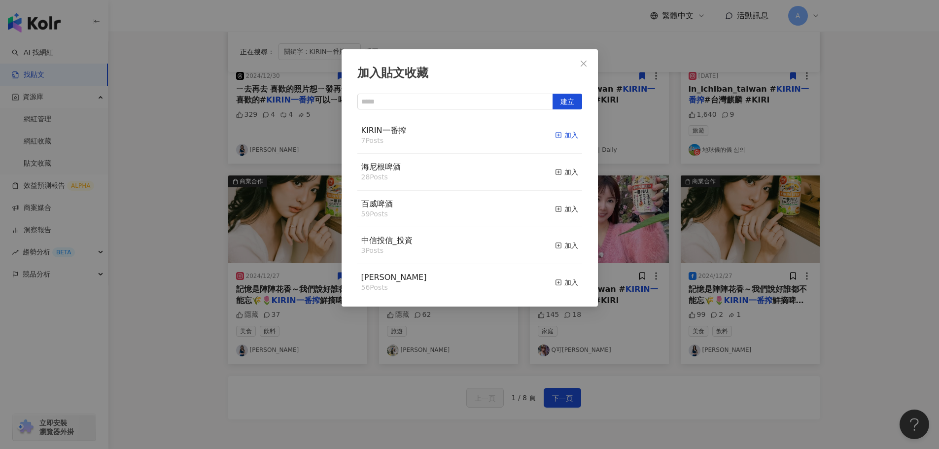
click at [561, 137] on div "加入" at bounding box center [566, 135] width 23 height 11
click at [582, 62] on icon "close" at bounding box center [584, 63] width 6 height 6
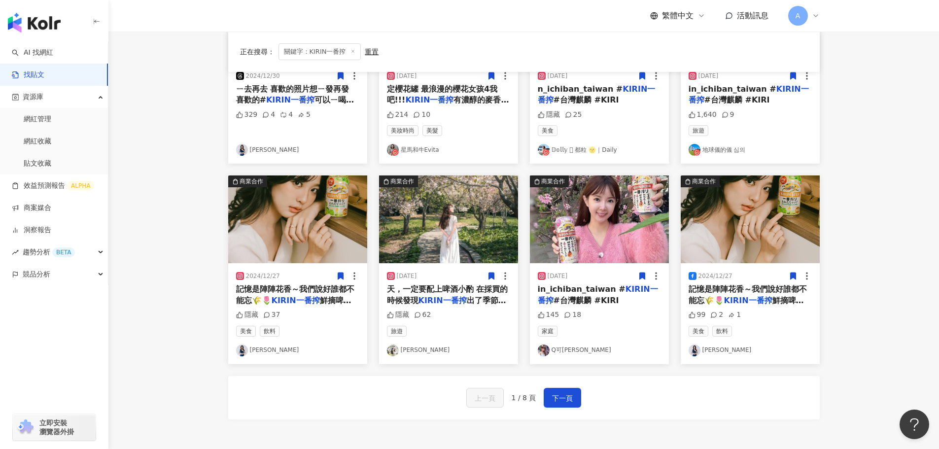
click at [792, 276] on icon at bounding box center [792, 276] width 5 height 7
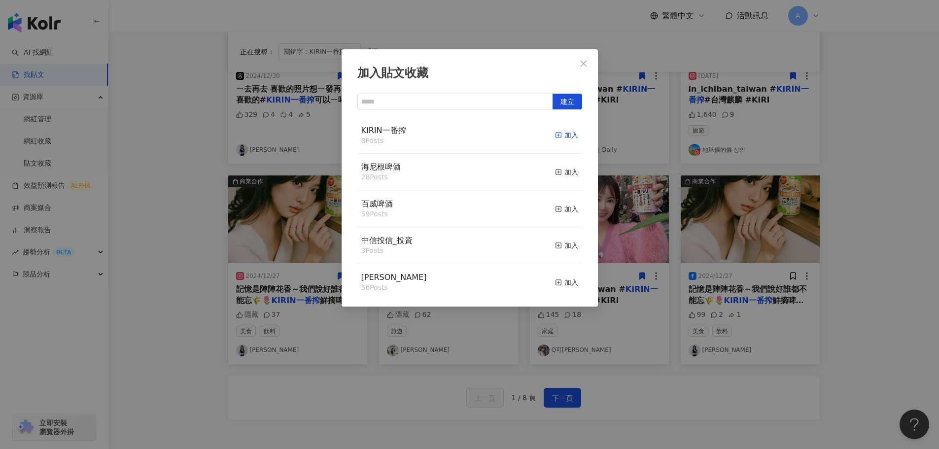
click at [556, 136] on div "加入" at bounding box center [566, 135] width 23 height 11
click at [584, 61] on icon "close" at bounding box center [584, 64] width 8 height 8
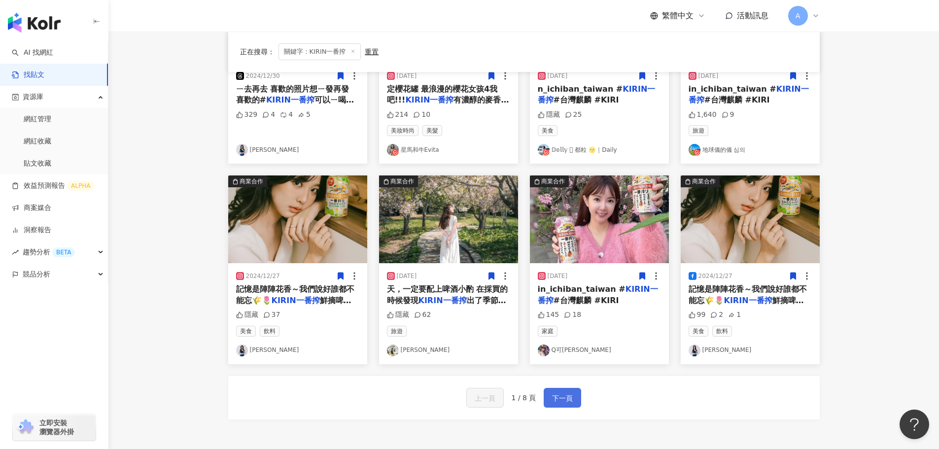
click at [561, 396] on span "下一頁" at bounding box center [562, 398] width 21 height 12
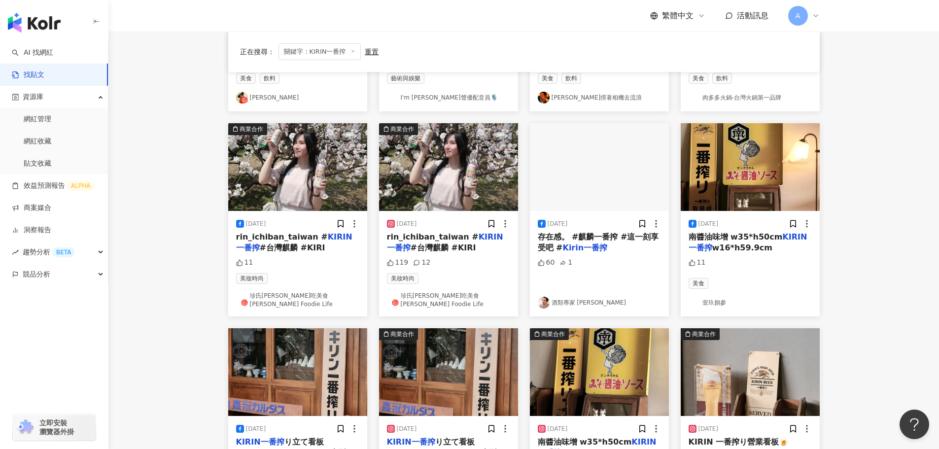
scroll to position [49, 0]
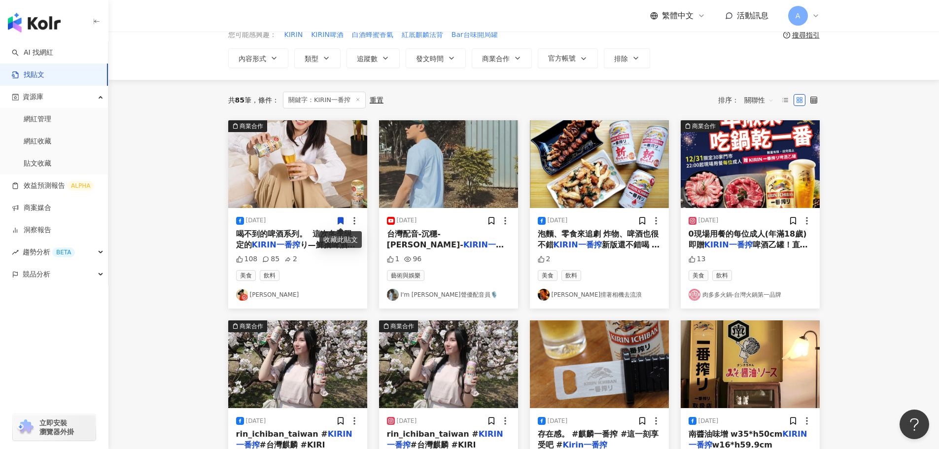
click at [340, 220] on icon at bounding box center [340, 220] width 5 height 7
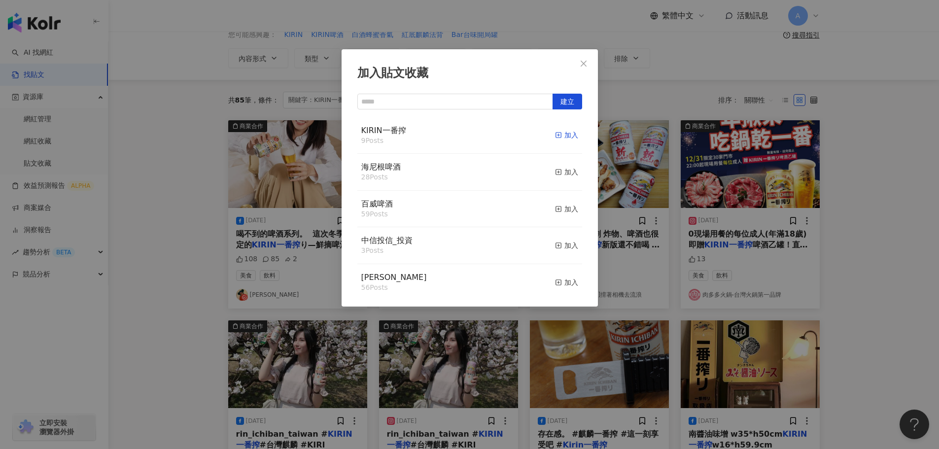
click at [556, 136] on div "加入" at bounding box center [566, 135] width 23 height 11
click at [585, 59] on button "Close" at bounding box center [584, 64] width 20 height 20
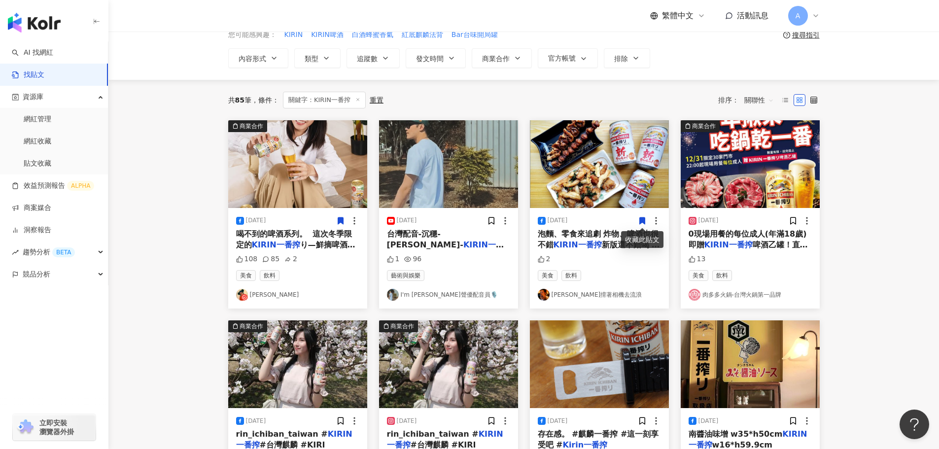
click at [642, 218] on icon at bounding box center [641, 220] width 5 height 7
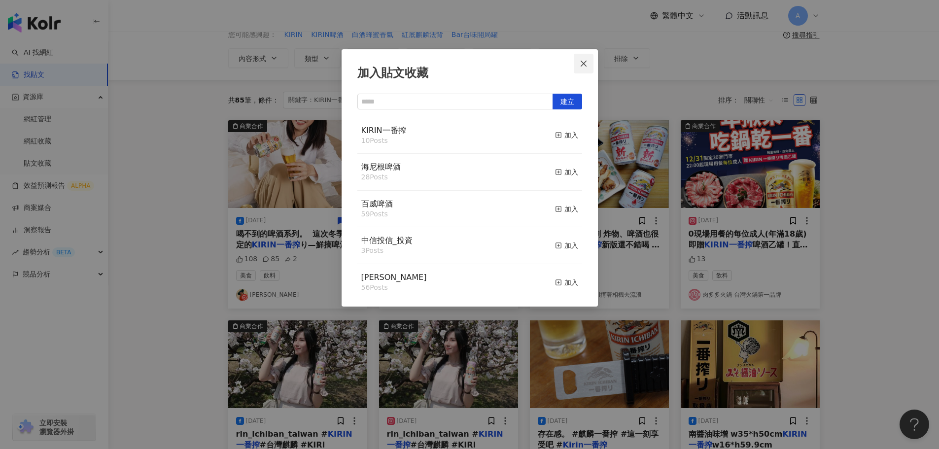
click at [585, 64] on icon "close" at bounding box center [584, 64] width 8 height 8
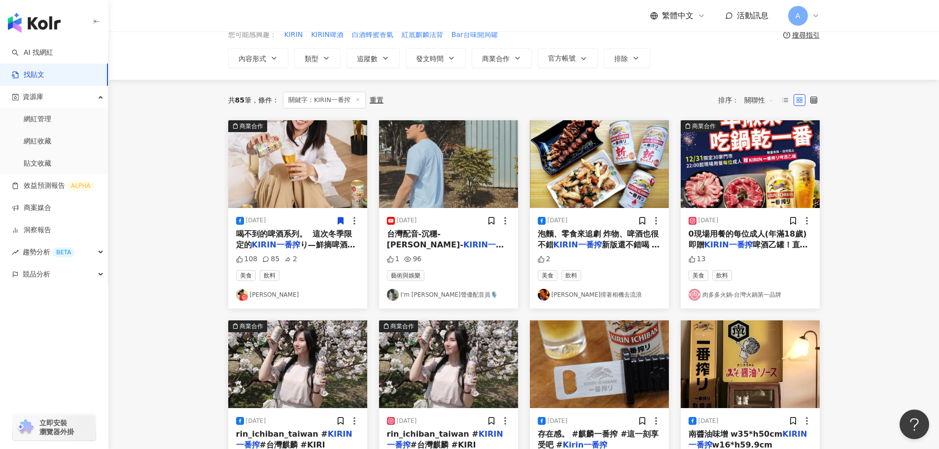
click at [436, 170] on img at bounding box center [448, 164] width 139 height 88
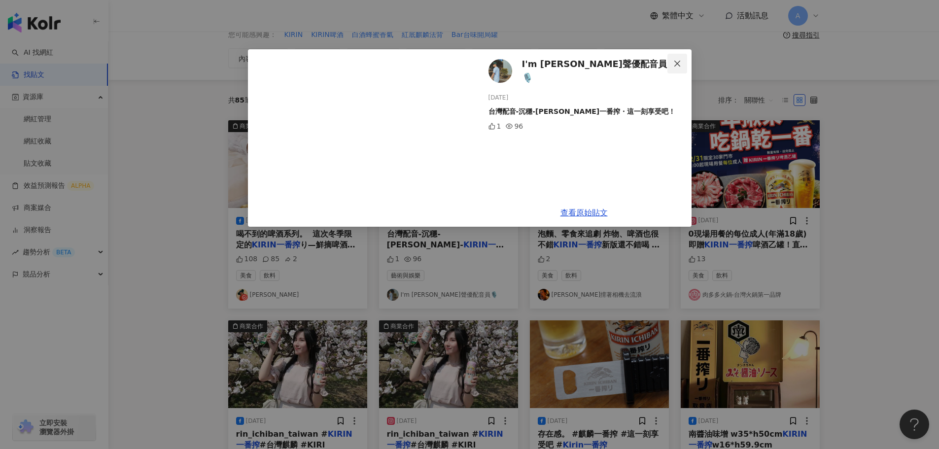
click at [678, 62] on icon "close" at bounding box center [677, 64] width 8 height 8
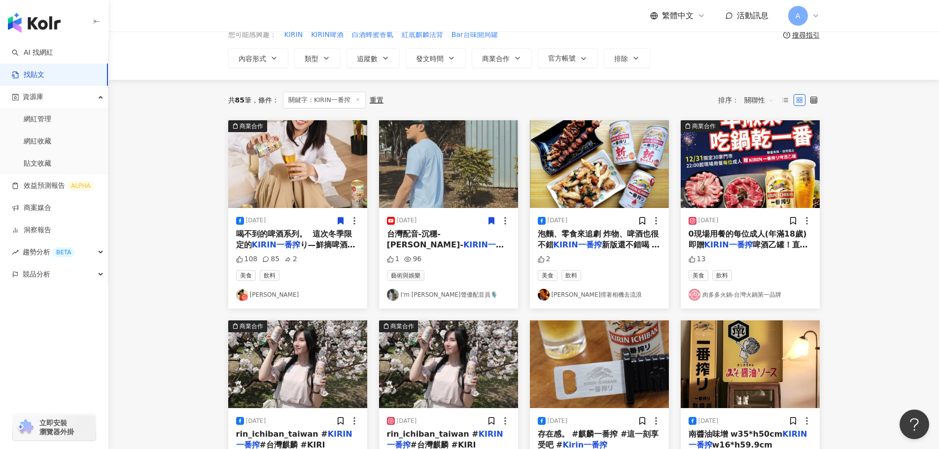
click at [489, 218] on icon at bounding box center [491, 220] width 5 height 7
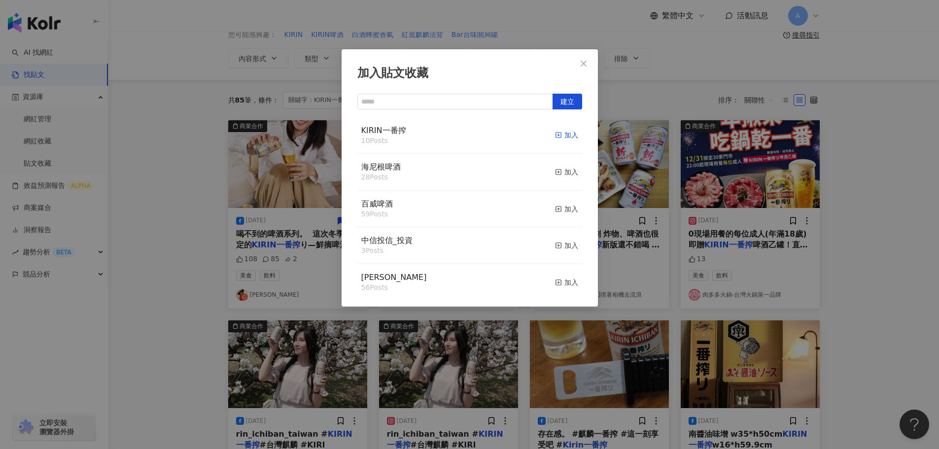
click at [556, 134] on div "加入" at bounding box center [566, 135] width 23 height 11
click at [586, 60] on icon "close" at bounding box center [584, 64] width 8 height 8
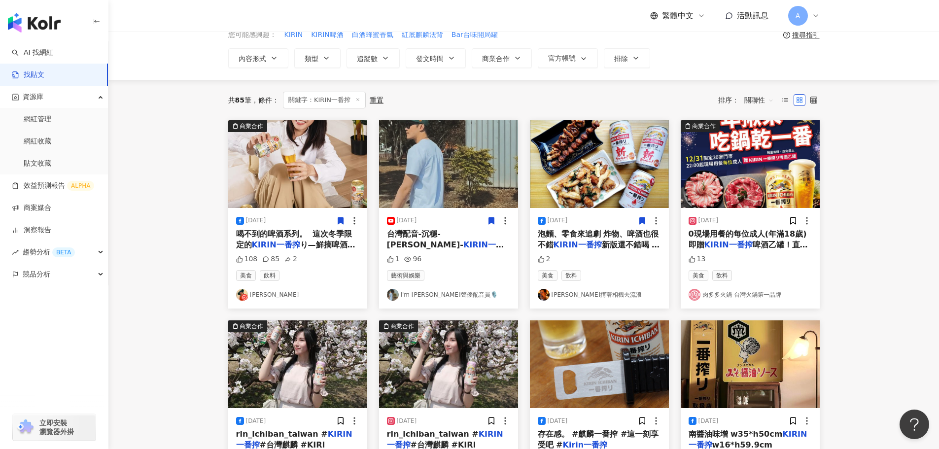
click at [645, 224] on icon at bounding box center [641, 220] width 5 height 7
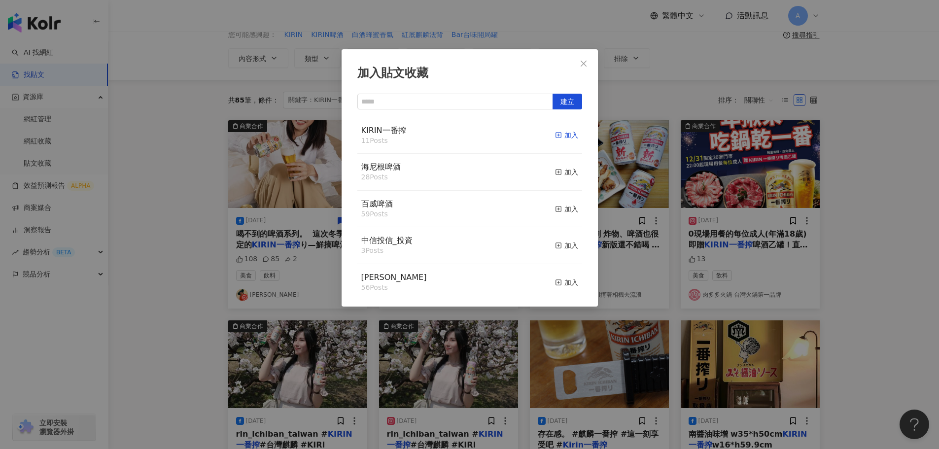
click at [560, 140] on div "加入" at bounding box center [566, 135] width 23 height 11
click at [581, 60] on icon "close" at bounding box center [584, 64] width 8 height 8
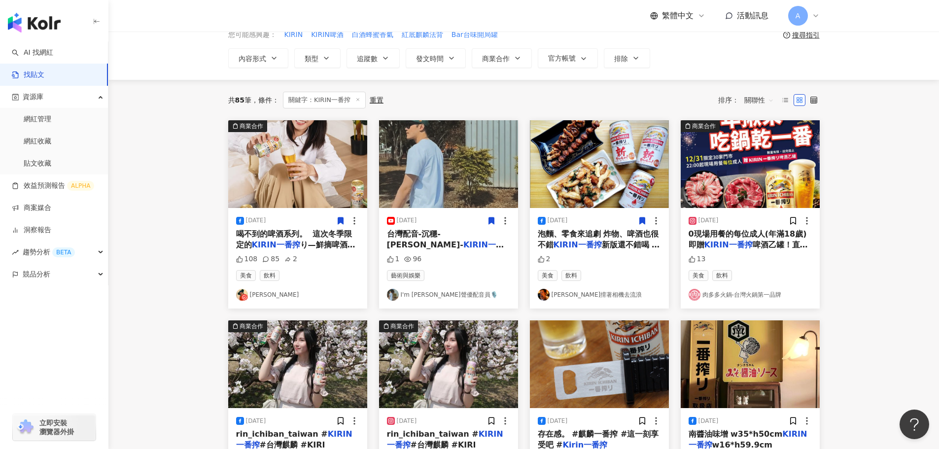
click at [769, 177] on img at bounding box center [750, 164] width 139 height 88
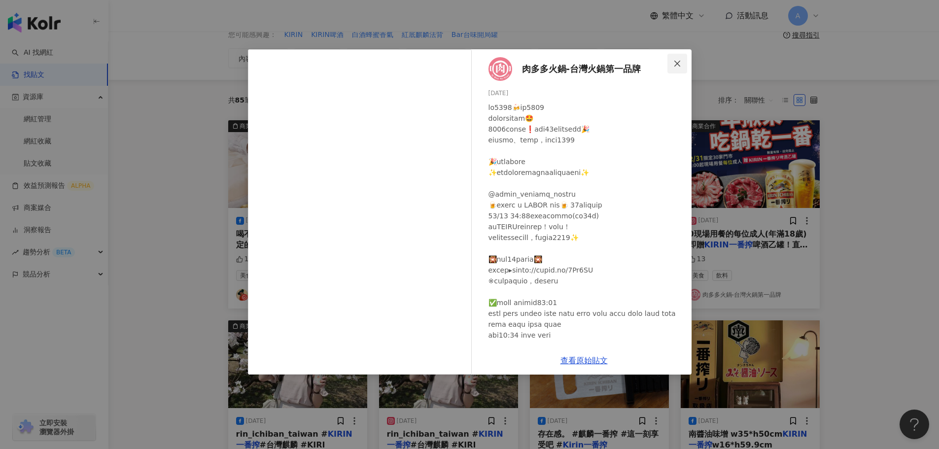
click at [677, 62] on icon "close" at bounding box center [677, 64] width 8 height 8
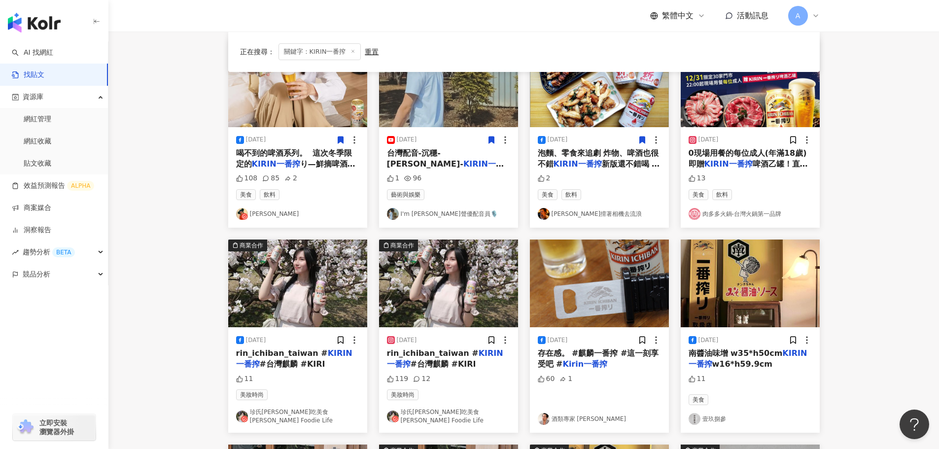
scroll to position [246, 0]
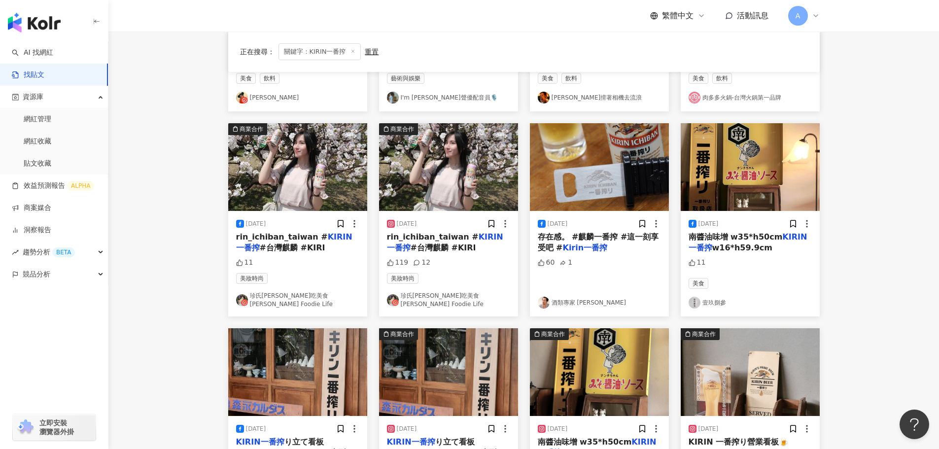
click at [740, 176] on img at bounding box center [750, 167] width 139 height 88
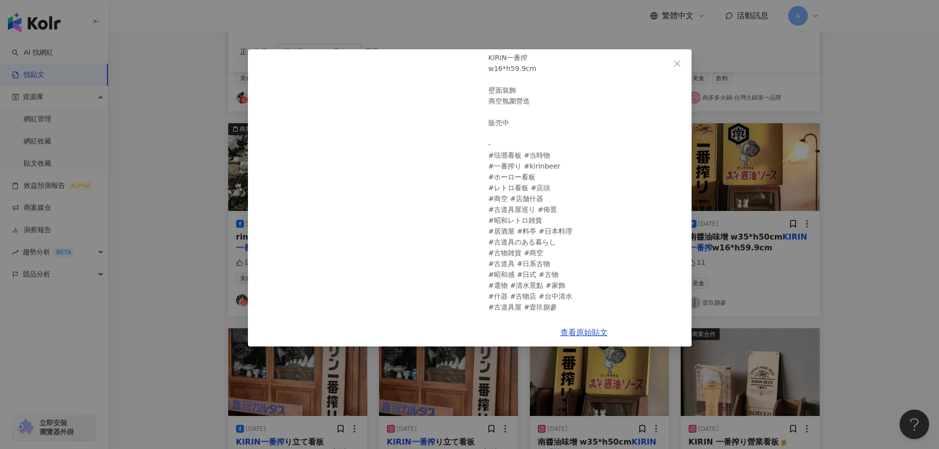
scroll to position [124, 0]
click at [678, 65] on icon "close" at bounding box center [677, 64] width 8 height 8
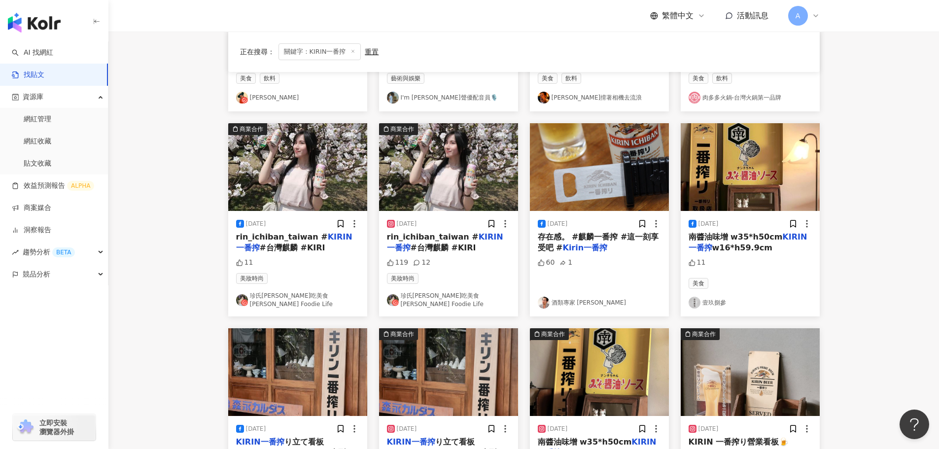
click at [616, 188] on img at bounding box center [599, 167] width 139 height 88
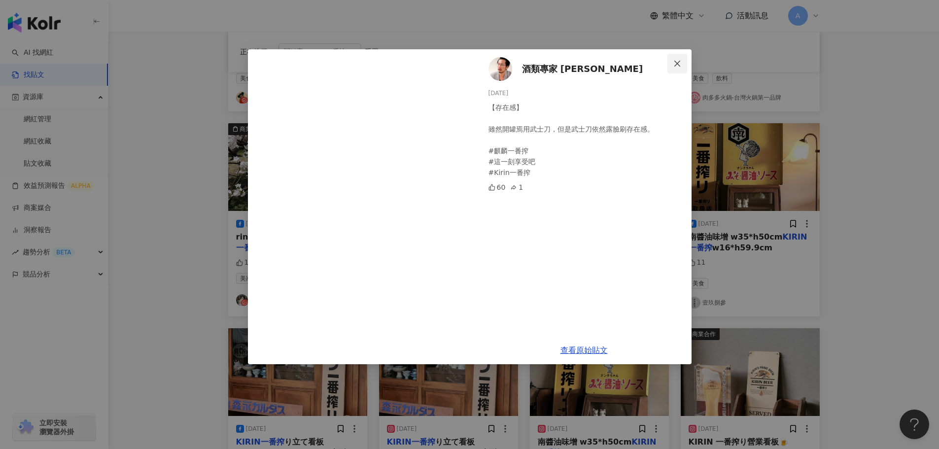
click at [676, 64] on icon "close" at bounding box center [677, 63] width 6 height 6
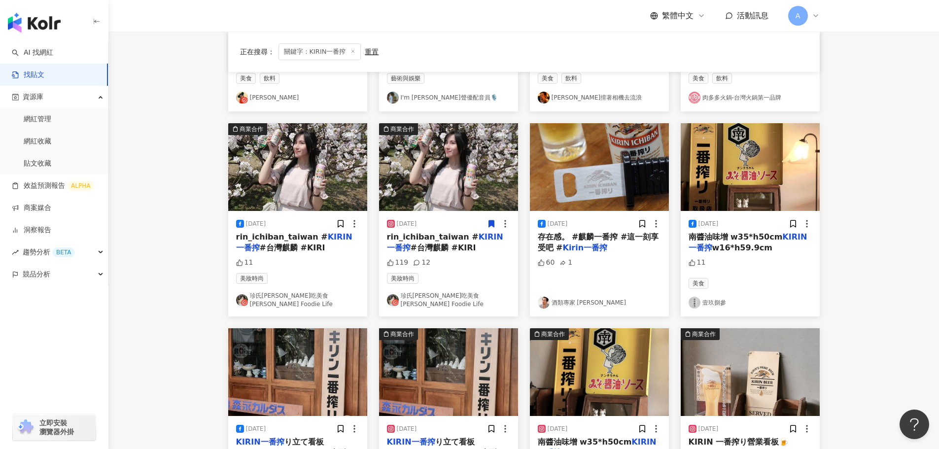
click at [491, 223] on icon at bounding box center [491, 223] width 5 height 7
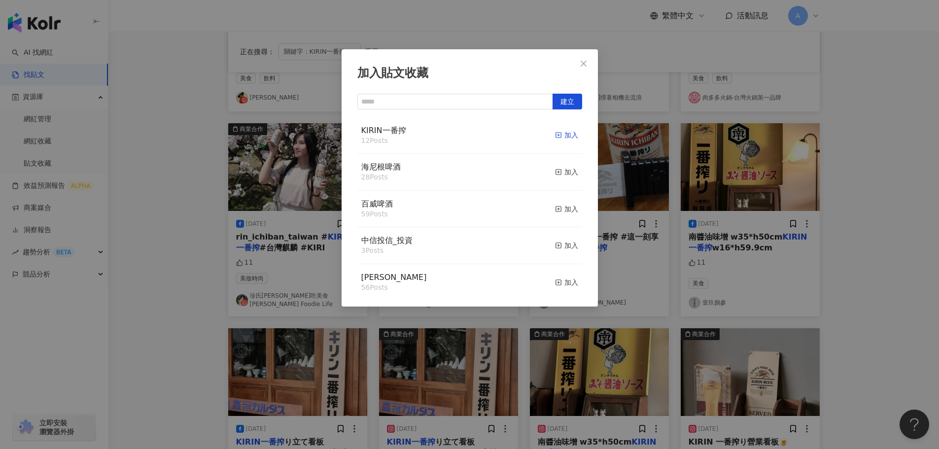
click at [555, 137] on icon "button" at bounding box center [558, 135] width 7 height 7
click at [587, 56] on button "Close" at bounding box center [584, 64] width 20 height 20
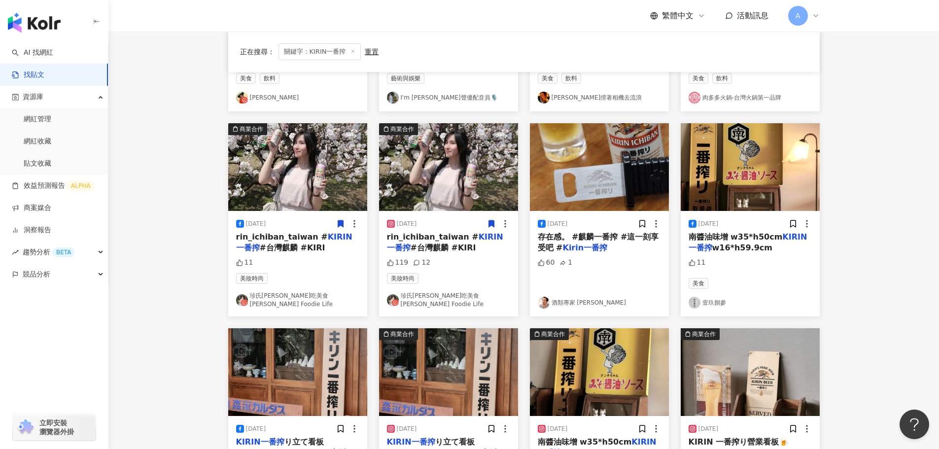
click at [337, 222] on icon at bounding box center [340, 223] width 9 height 9
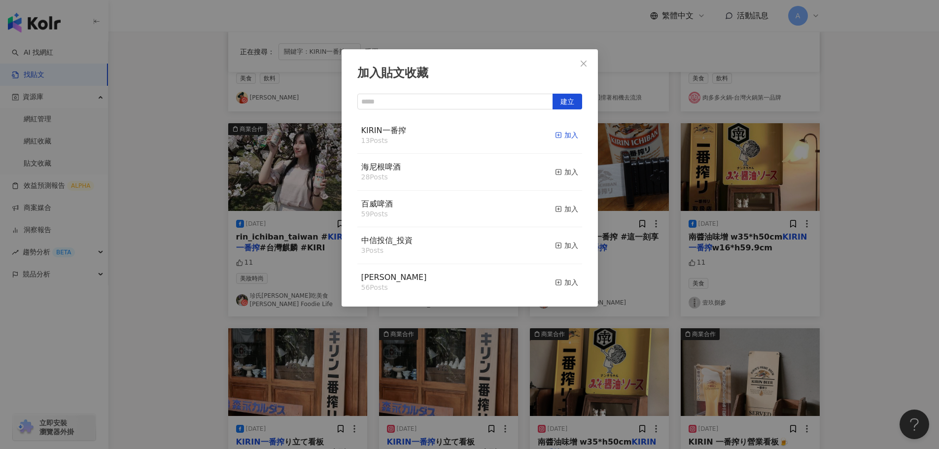
click at [555, 133] on icon "button" at bounding box center [558, 135] width 7 height 7
click at [584, 63] on icon "close" at bounding box center [584, 63] width 6 height 6
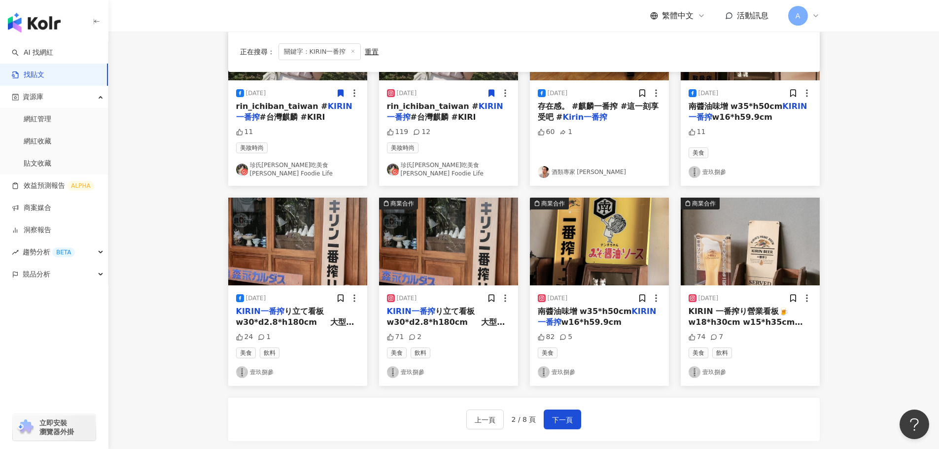
scroll to position [394, 0]
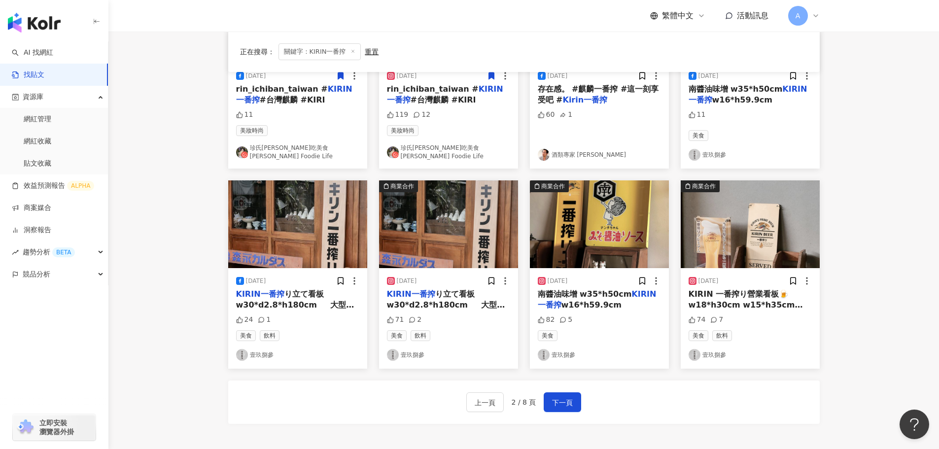
click at [622, 239] on img at bounding box center [599, 224] width 139 height 88
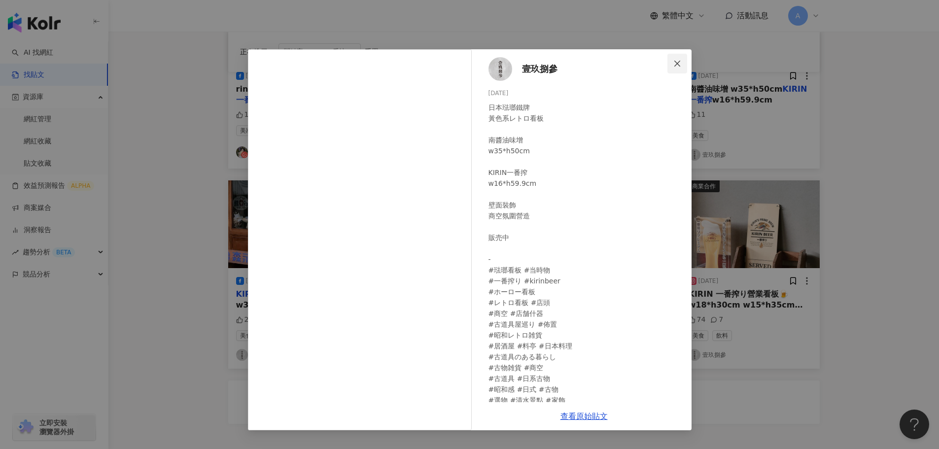
click at [677, 62] on icon "close" at bounding box center [677, 64] width 8 height 8
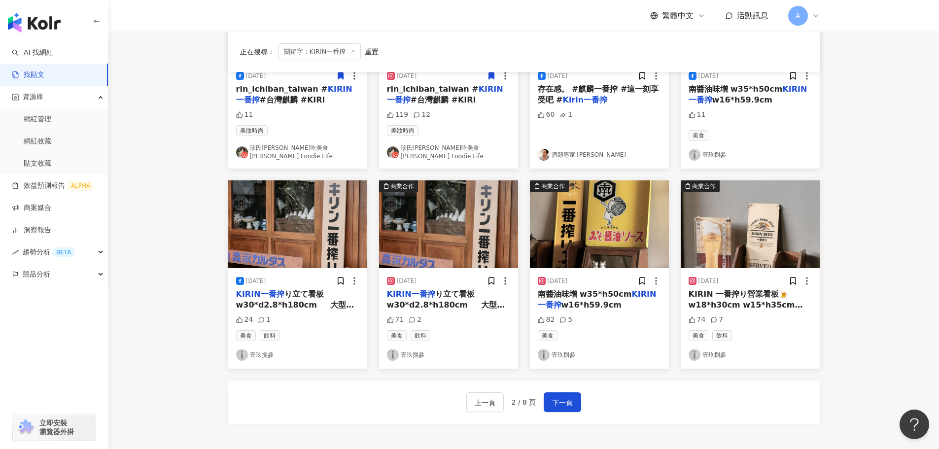
click at [775, 240] on img at bounding box center [750, 224] width 139 height 88
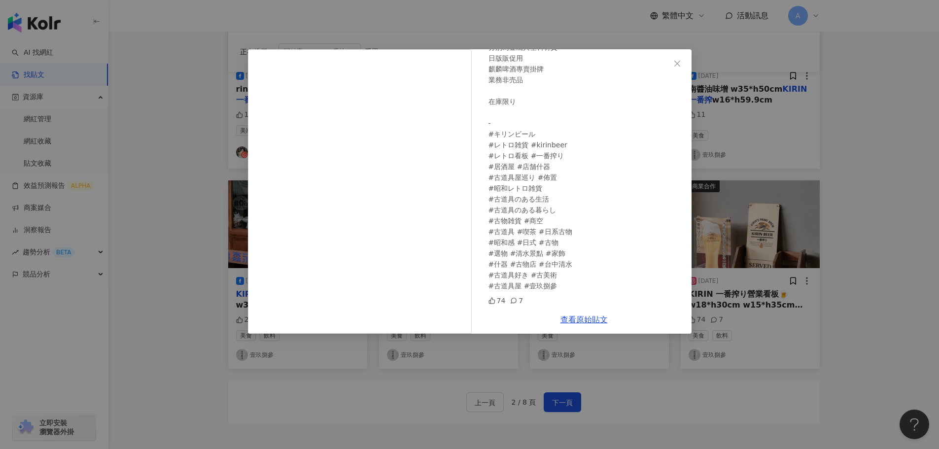
scroll to position [104, 0]
click at [676, 61] on icon "close" at bounding box center [677, 64] width 8 height 8
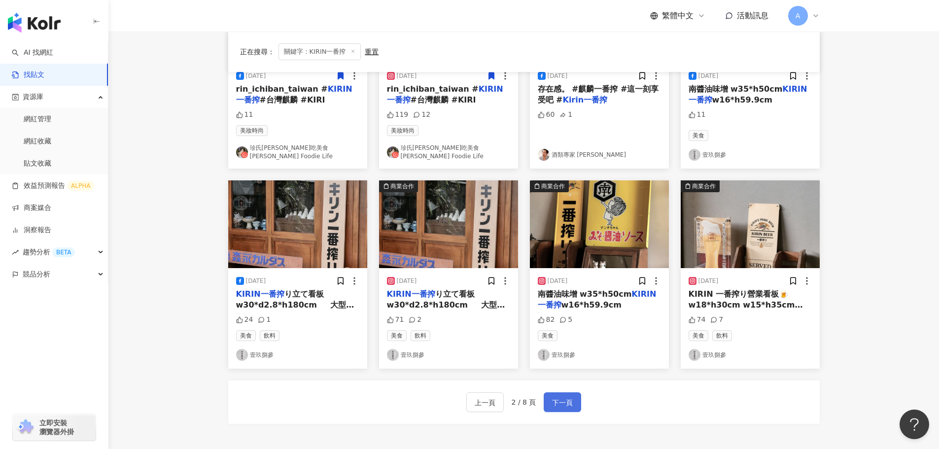
click at [573, 398] on button "下一頁" at bounding box center [562, 402] width 37 height 20
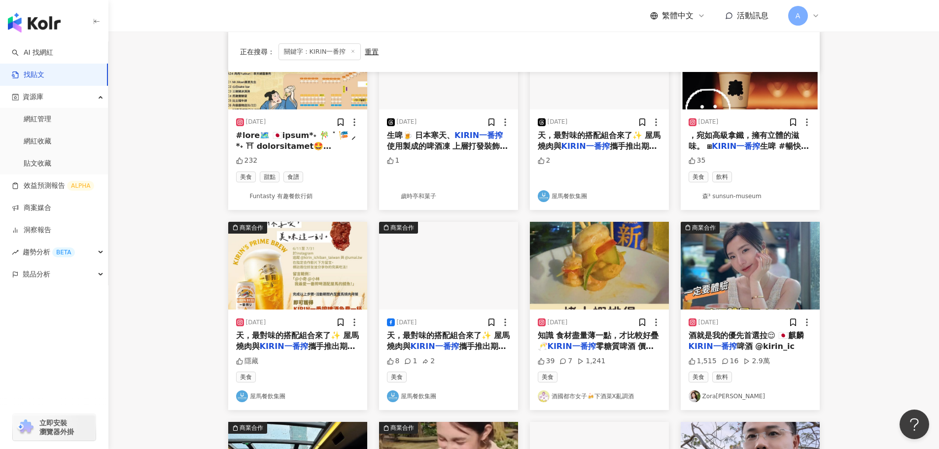
scroll to position [0, 0]
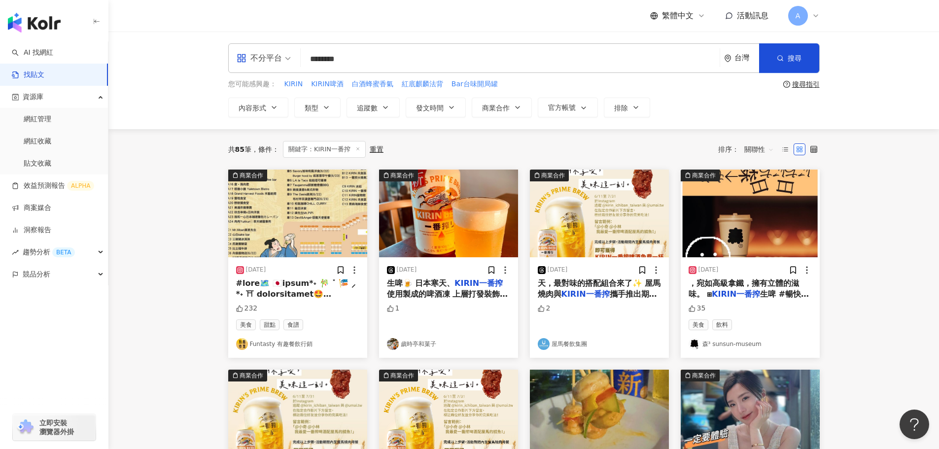
click at [449, 230] on img at bounding box center [448, 214] width 139 height 88
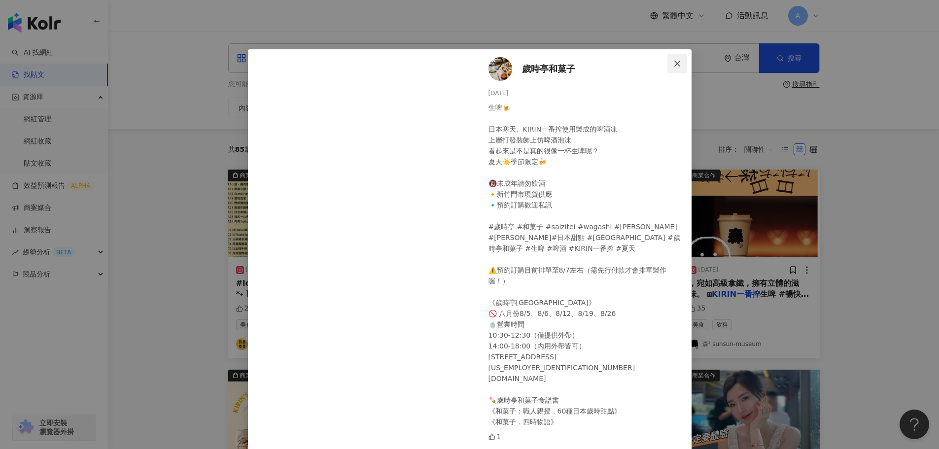
click at [673, 64] on icon "close" at bounding box center [677, 64] width 8 height 8
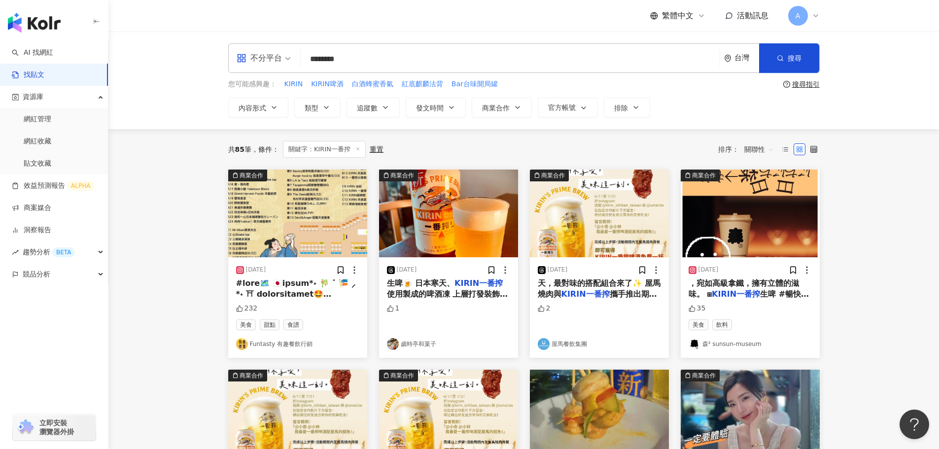
click at [632, 230] on img at bounding box center [599, 214] width 139 height 88
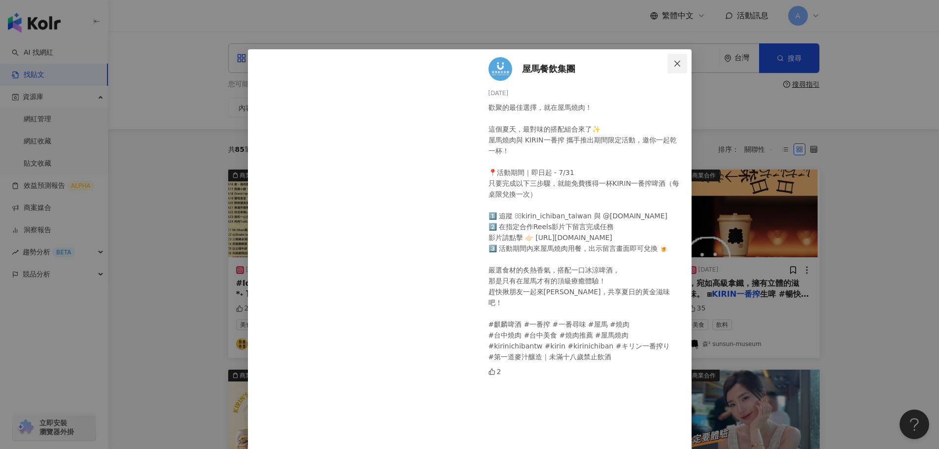
click at [675, 63] on icon "close" at bounding box center [677, 64] width 8 height 8
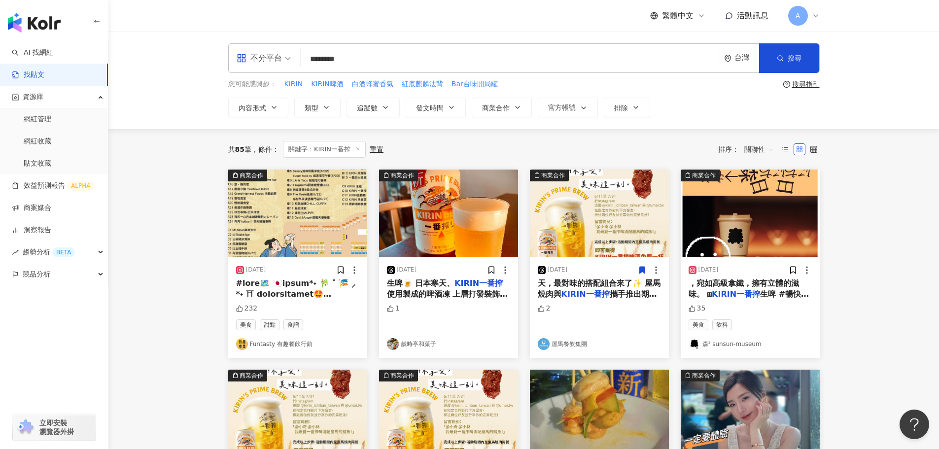
click at [644, 271] on icon at bounding box center [642, 270] width 9 height 9
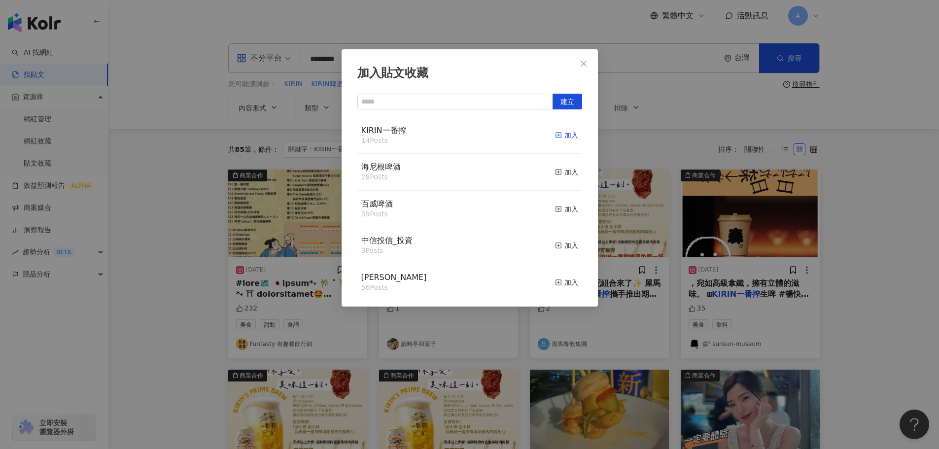
click at [556, 134] on rect "button" at bounding box center [558, 135] width 5 height 5
click at [586, 62] on icon "close" at bounding box center [584, 63] width 6 height 6
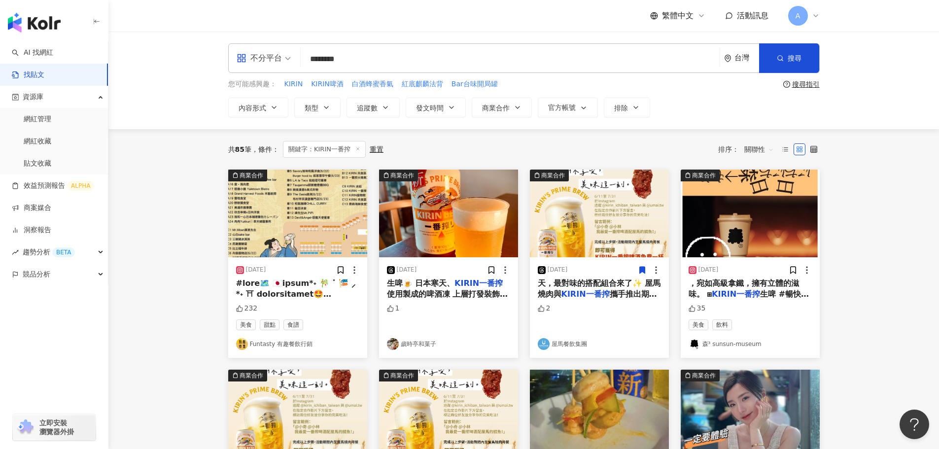
click at [765, 230] on img at bounding box center [750, 214] width 139 height 88
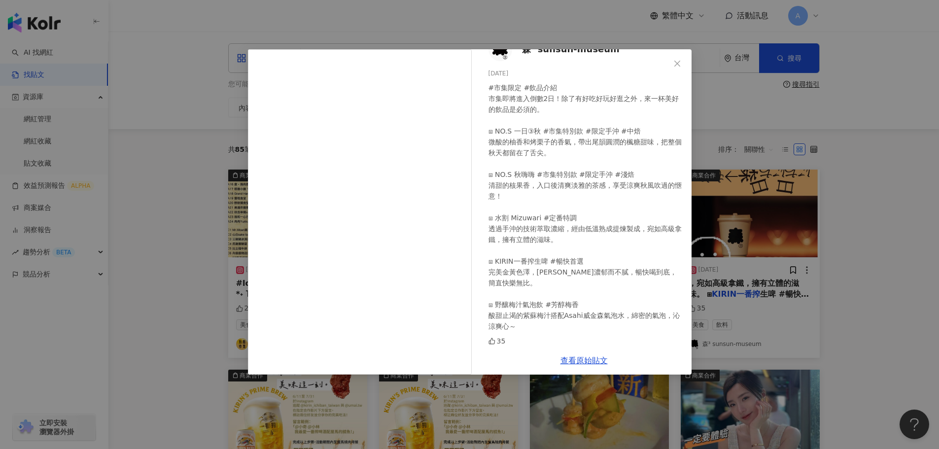
scroll to position [49, 0]
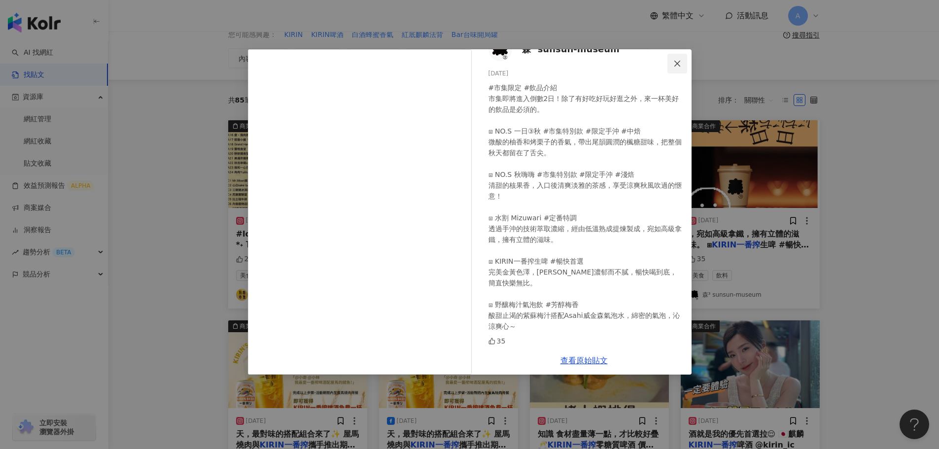
click at [673, 60] on icon "close" at bounding box center [677, 64] width 8 height 8
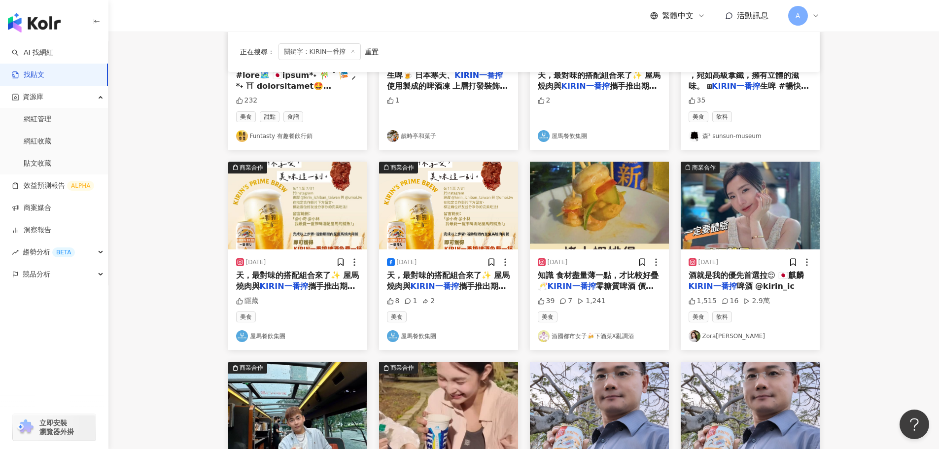
scroll to position [246, 0]
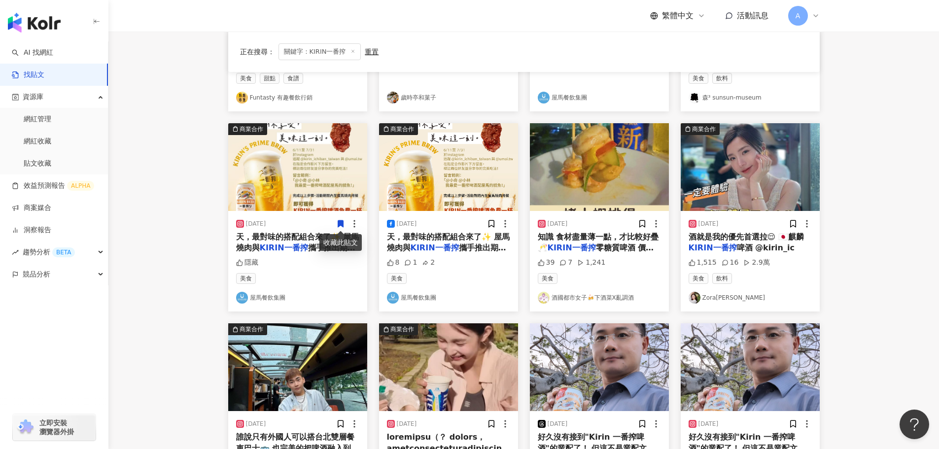
click at [339, 221] on icon at bounding box center [340, 223] width 5 height 7
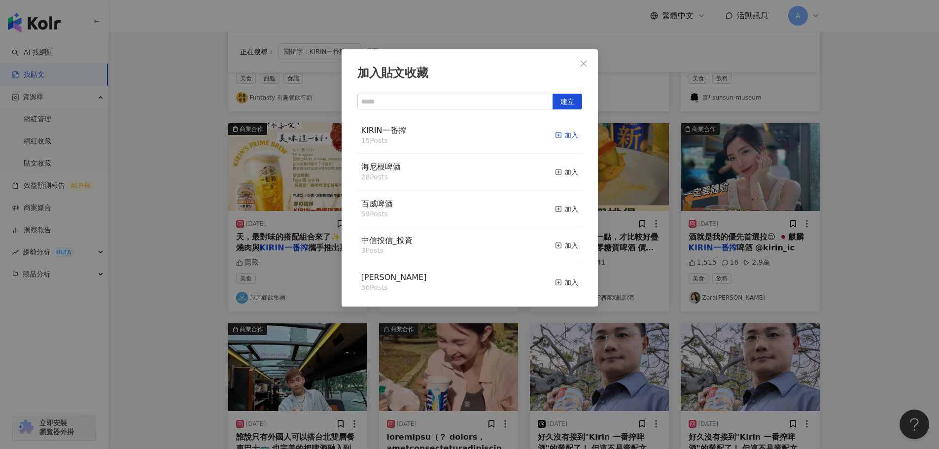
click at [555, 135] on icon "button" at bounding box center [558, 135] width 7 height 7
click at [587, 60] on icon "close" at bounding box center [584, 64] width 8 height 8
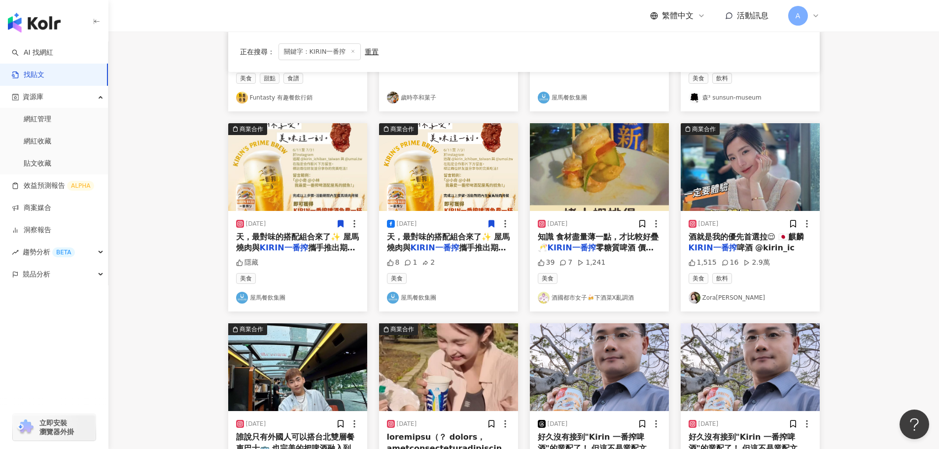
click at [492, 226] on icon at bounding box center [491, 223] width 9 height 9
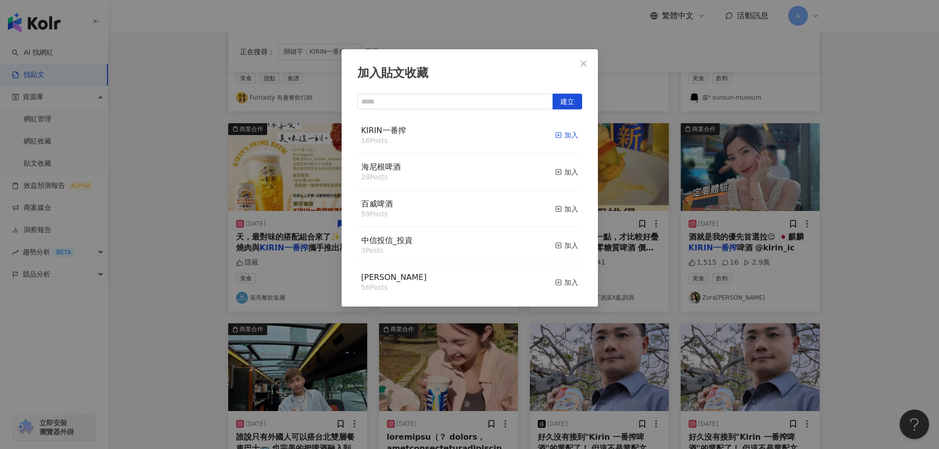
click at [556, 137] on rect "button" at bounding box center [558, 135] width 5 height 5
click at [583, 68] on button "Close" at bounding box center [584, 64] width 20 height 20
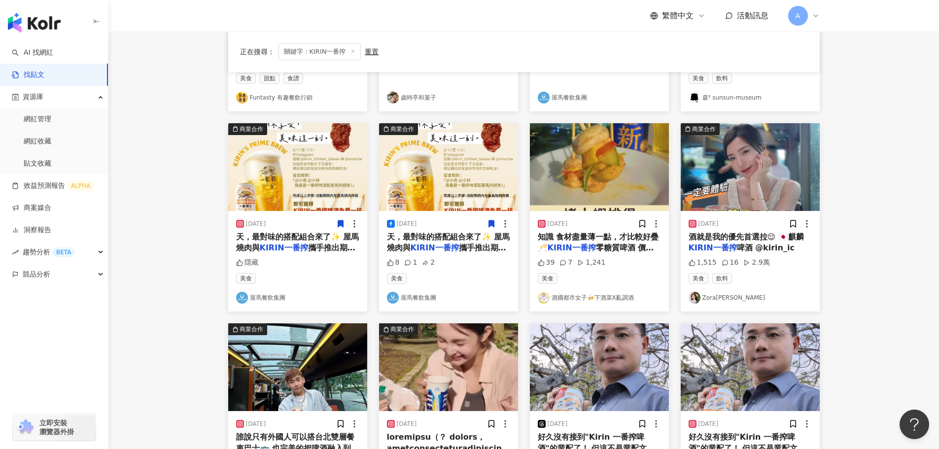
click at [751, 168] on img at bounding box center [750, 167] width 139 height 88
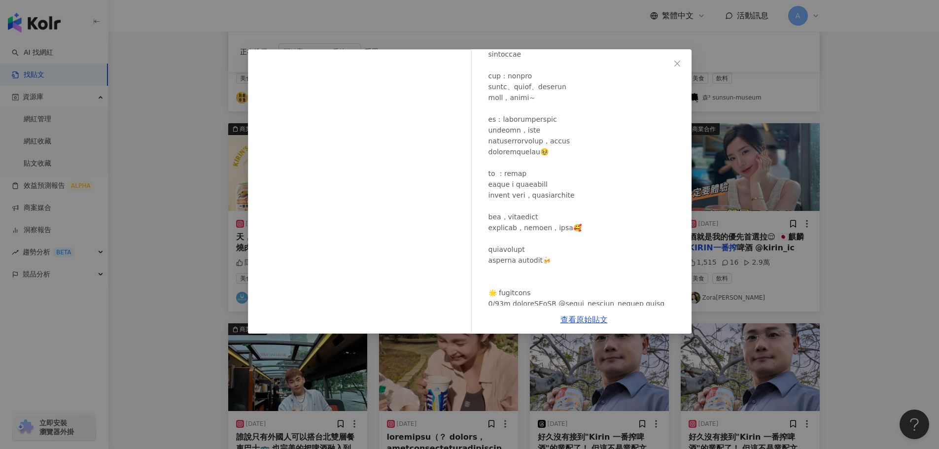
scroll to position [237, 0]
click at [683, 62] on span "Close" at bounding box center [678, 64] width 20 height 8
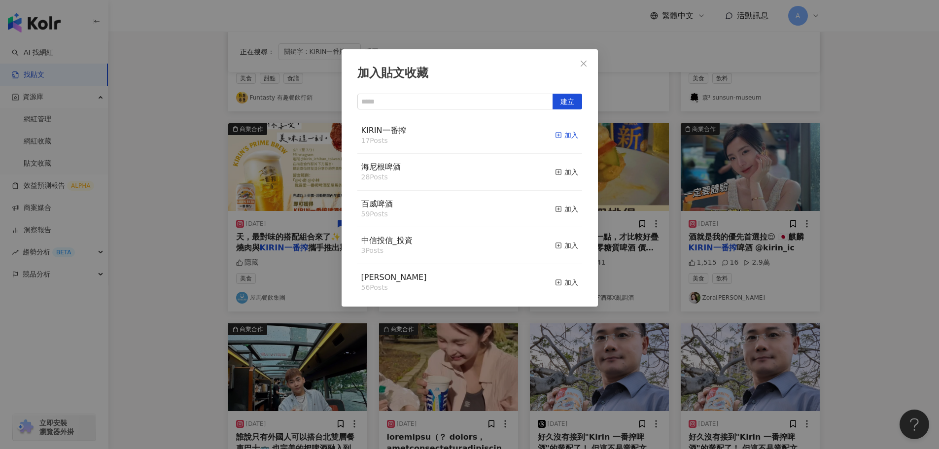
click at [561, 139] on div "加入" at bounding box center [566, 135] width 23 height 11
click at [582, 65] on icon "close" at bounding box center [584, 64] width 8 height 8
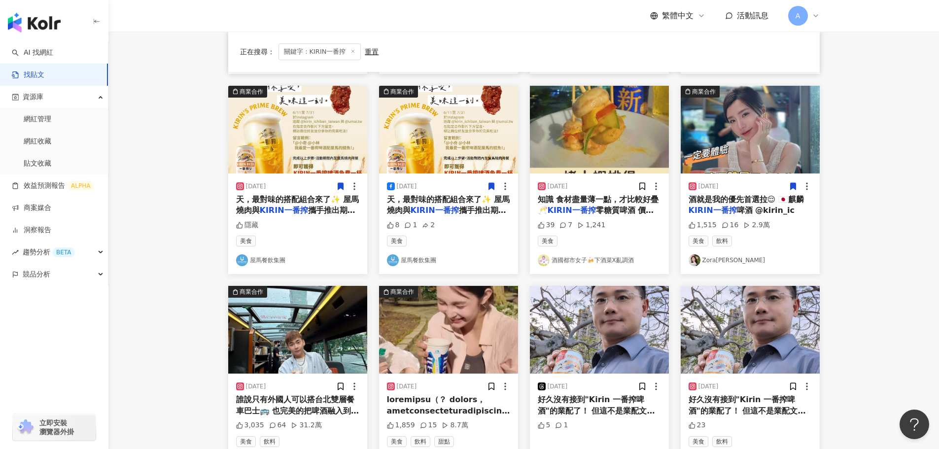
scroll to position [394, 0]
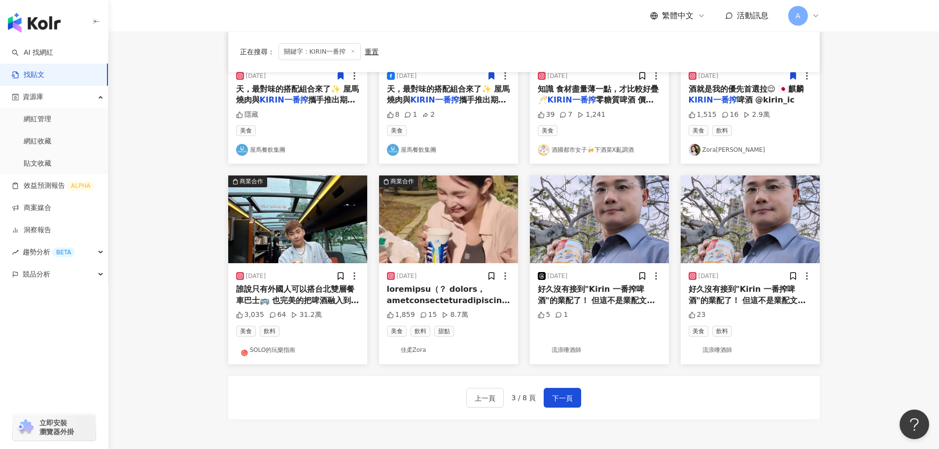
click at [713, 231] on img at bounding box center [750, 220] width 139 height 88
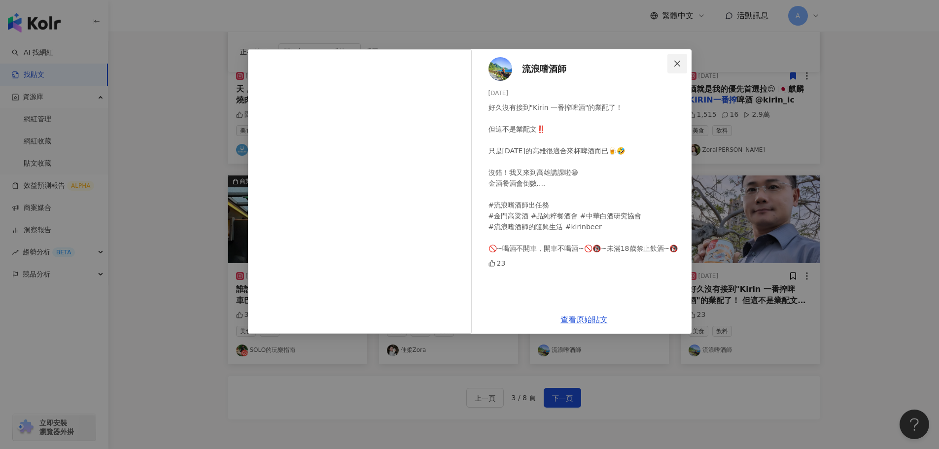
click at [674, 61] on icon "close" at bounding box center [677, 64] width 8 height 8
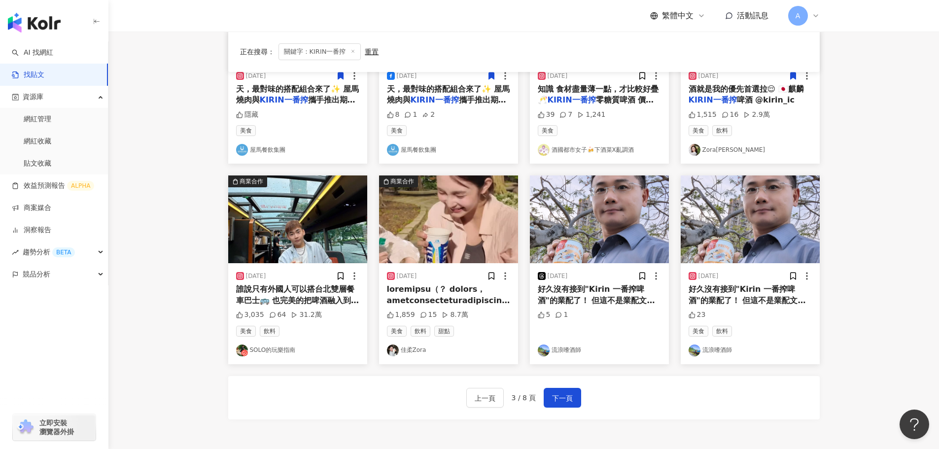
click at [436, 234] on img at bounding box center [448, 220] width 139 height 88
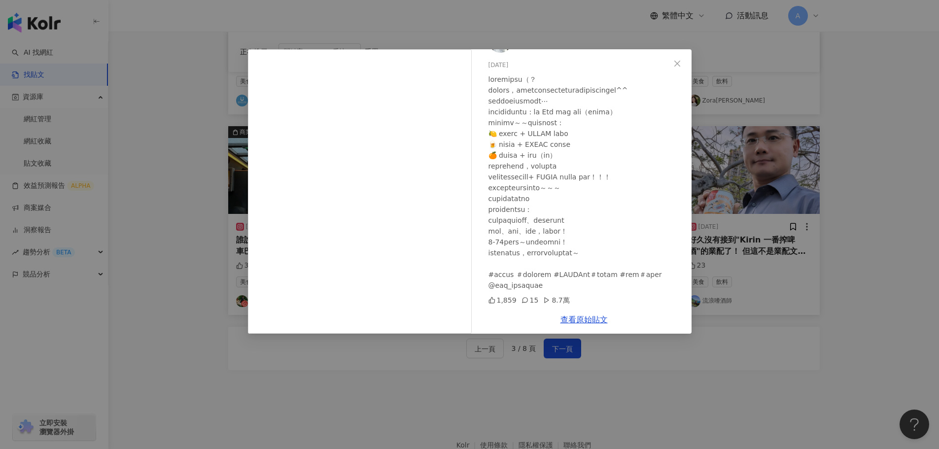
scroll to position [22, 0]
click at [676, 62] on icon "close" at bounding box center [677, 64] width 8 height 8
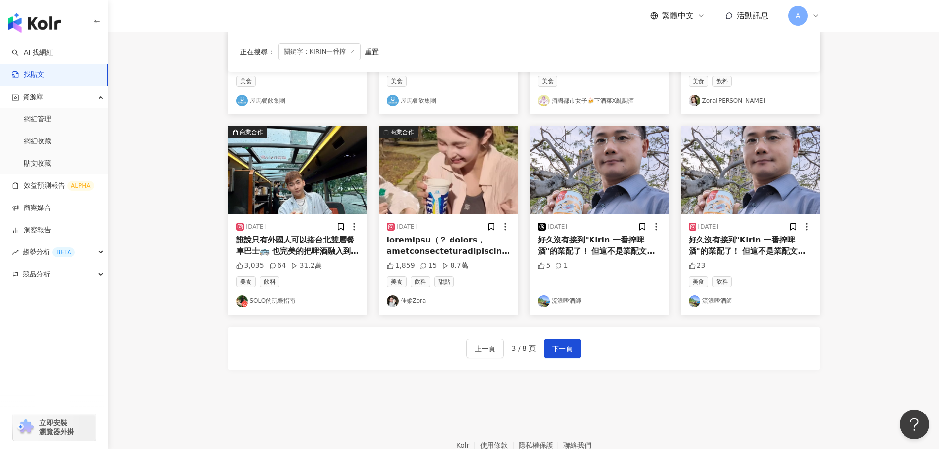
click at [476, 185] on img at bounding box center [448, 170] width 139 height 88
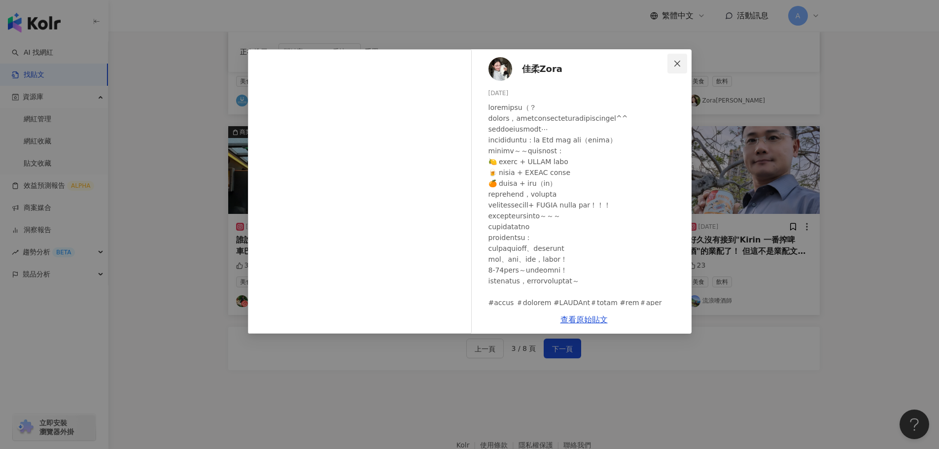
click at [679, 61] on icon "close" at bounding box center [677, 64] width 8 height 8
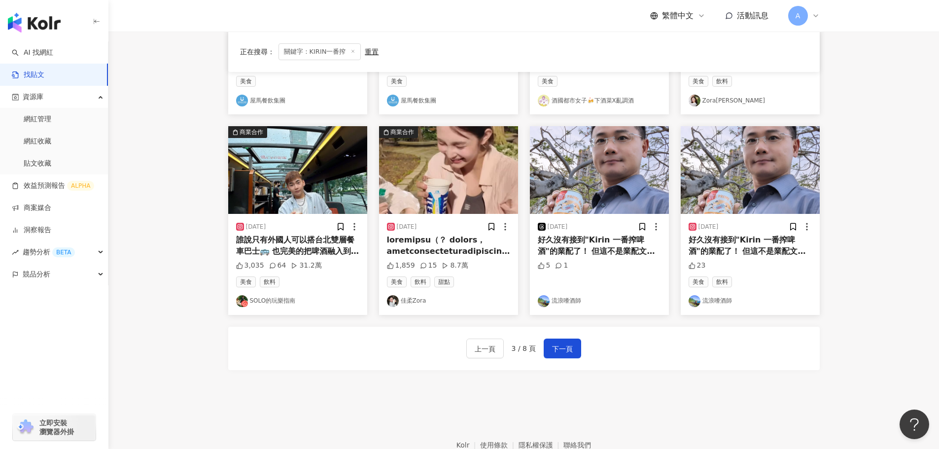
click at [321, 194] on img at bounding box center [297, 170] width 139 height 88
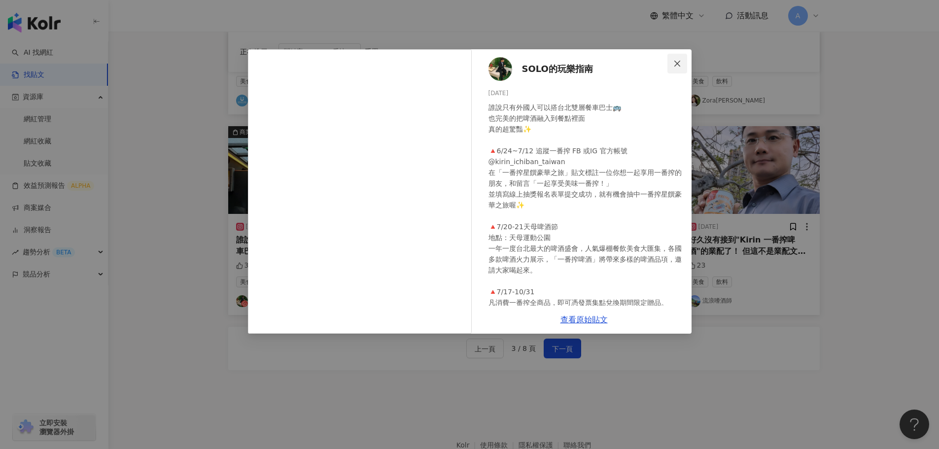
click at [675, 63] on icon "close" at bounding box center [677, 64] width 8 height 8
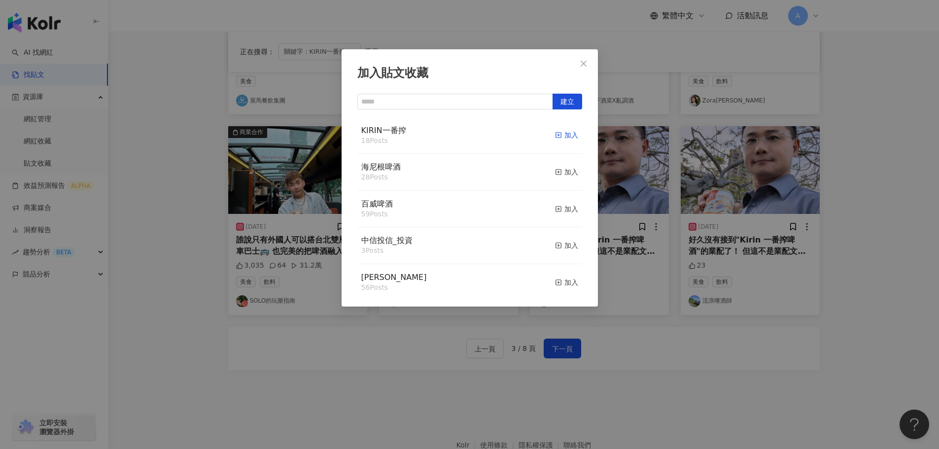
click at [555, 139] on div "加入" at bounding box center [566, 135] width 23 height 11
click at [584, 60] on icon "close" at bounding box center [584, 64] width 8 height 8
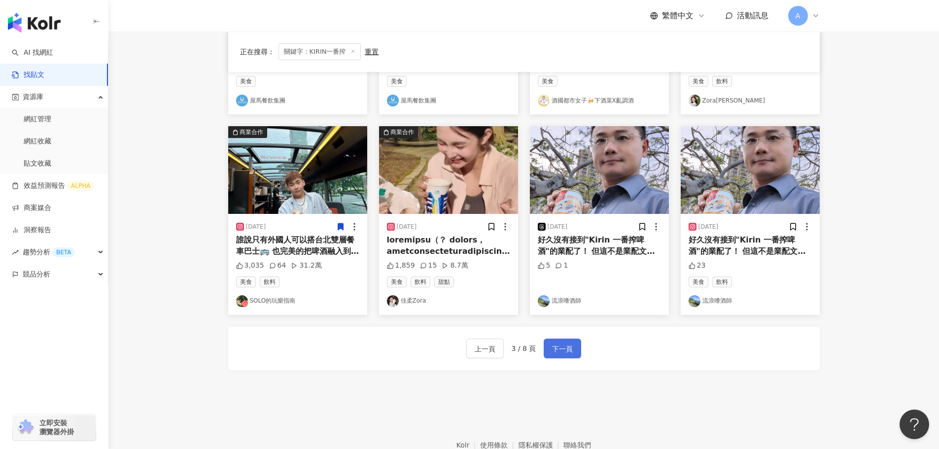
click at [575, 350] on button "下一頁" at bounding box center [562, 349] width 37 height 20
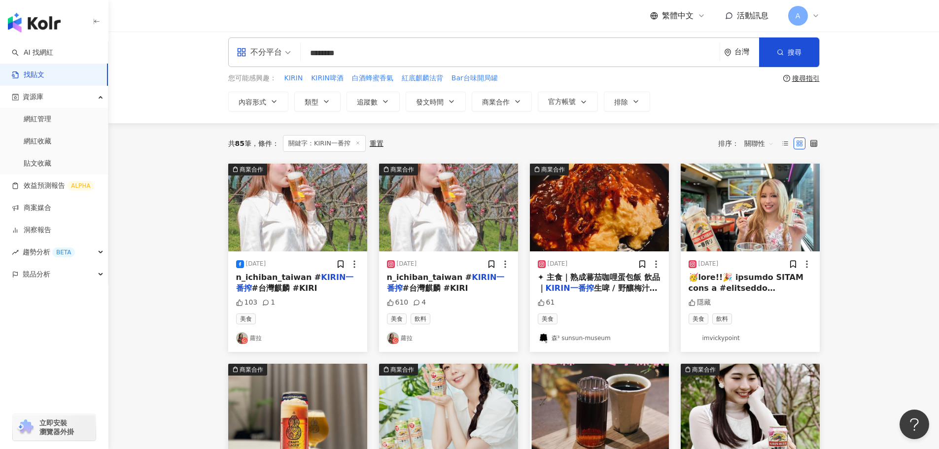
scroll to position [0, 0]
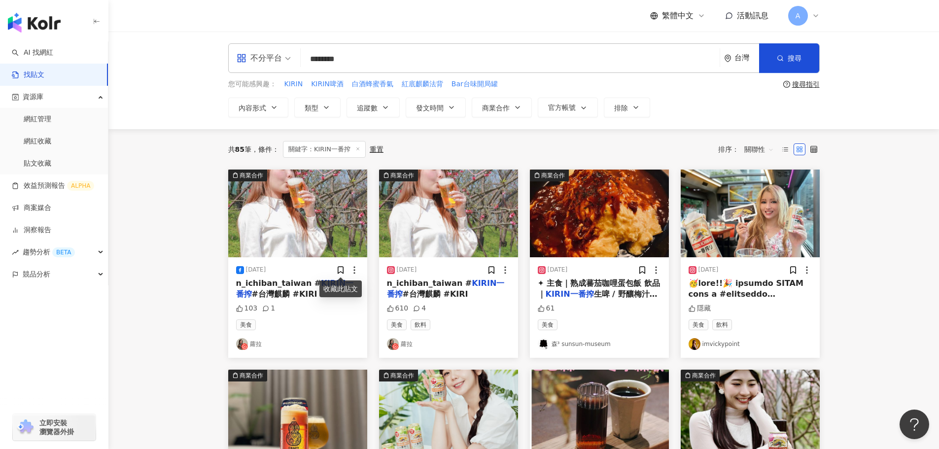
click at [295, 232] on img at bounding box center [297, 214] width 139 height 88
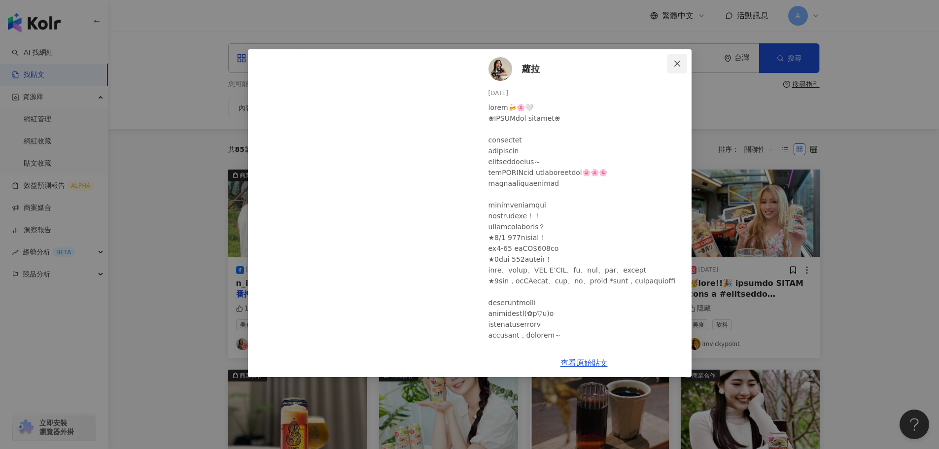
click at [677, 65] on icon "close" at bounding box center [677, 64] width 8 height 8
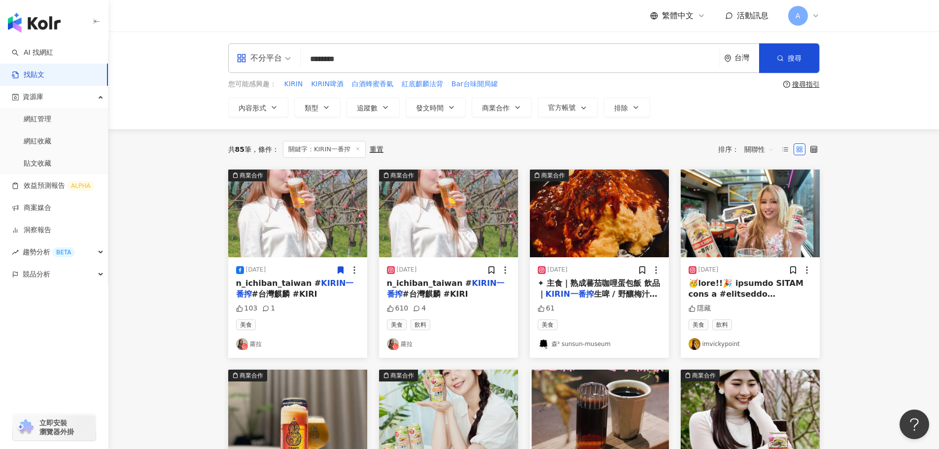
click at [337, 270] on icon at bounding box center [340, 270] width 9 height 9
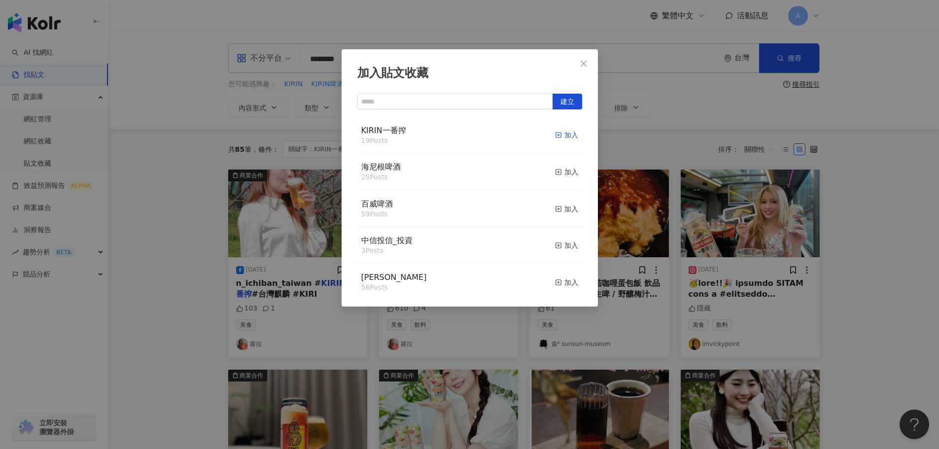
click at [555, 137] on icon "button" at bounding box center [558, 135] width 7 height 7
drag, startPoint x: 584, startPoint y: 60, endPoint x: 562, endPoint y: 160, distance: 103.1
click at [584, 62] on icon "close" at bounding box center [584, 64] width 8 height 8
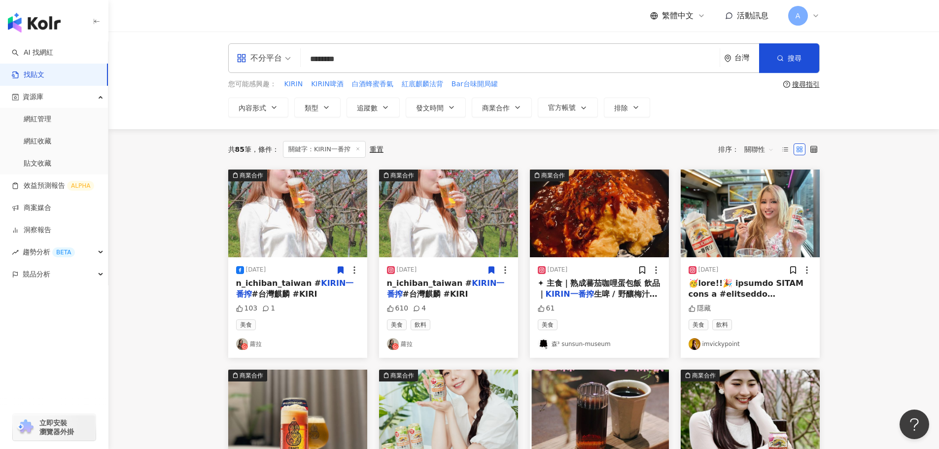
click at [495, 268] on icon at bounding box center [491, 270] width 9 height 9
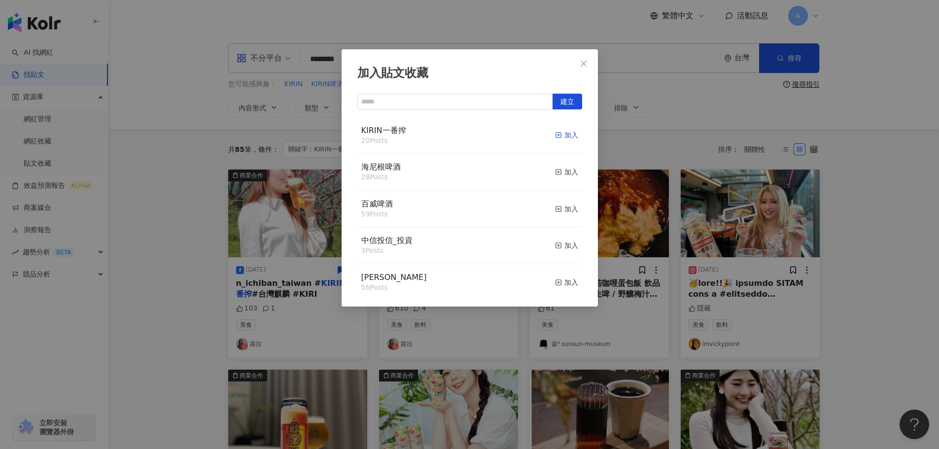
click at [555, 130] on div "加入" at bounding box center [566, 135] width 23 height 11
click at [586, 61] on icon "close" at bounding box center [584, 63] width 6 height 6
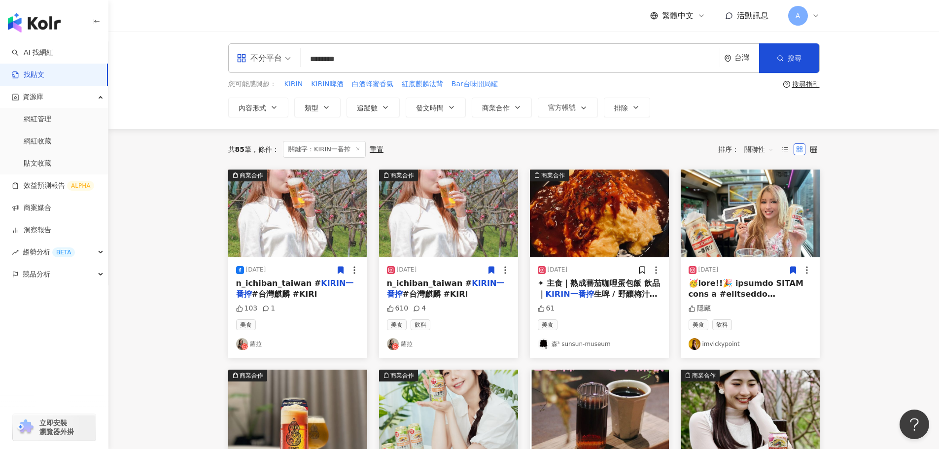
click at [789, 268] on icon at bounding box center [793, 270] width 9 height 9
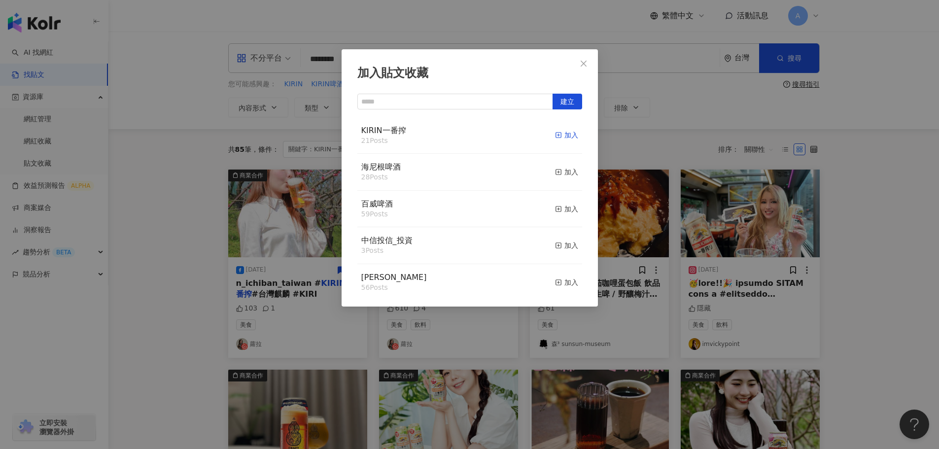
click at [559, 136] on div "加入" at bounding box center [566, 135] width 23 height 11
click at [578, 60] on span "Close" at bounding box center [584, 64] width 20 height 8
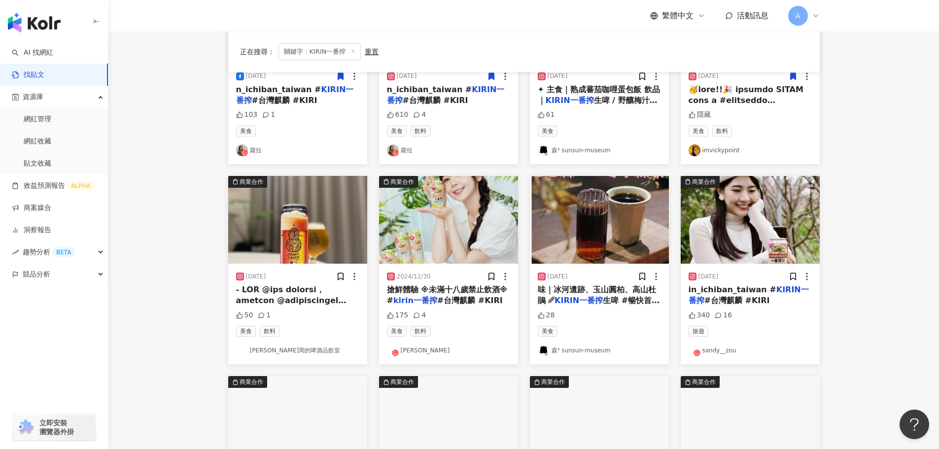
scroll to position [197, 0]
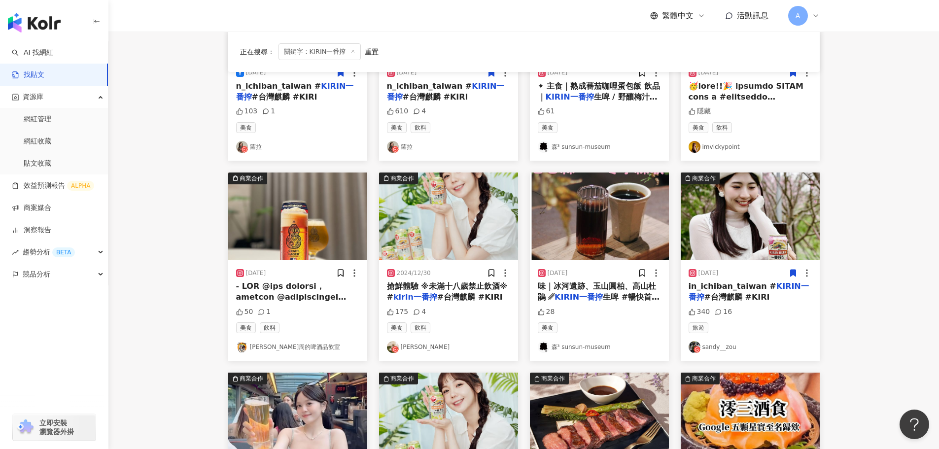
click at [795, 274] on icon at bounding box center [792, 273] width 5 height 7
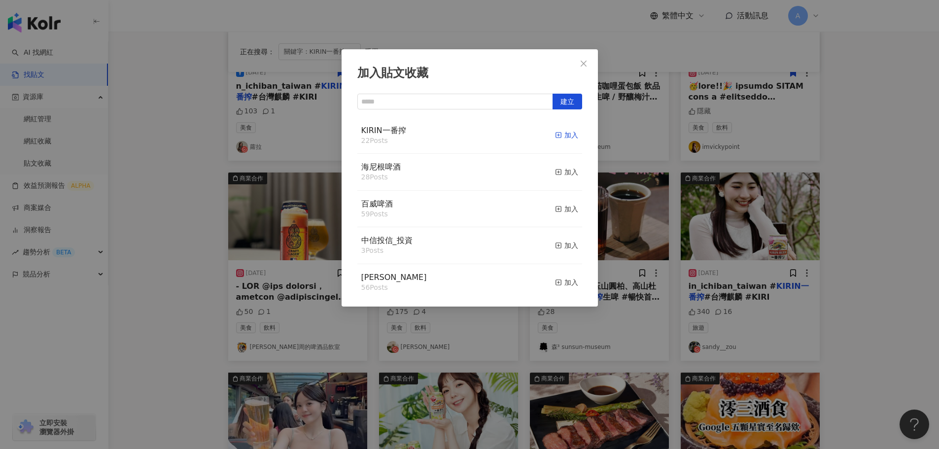
click at [555, 134] on icon "button" at bounding box center [558, 135] width 7 height 7
click at [583, 64] on icon "close" at bounding box center [584, 63] width 6 height 6
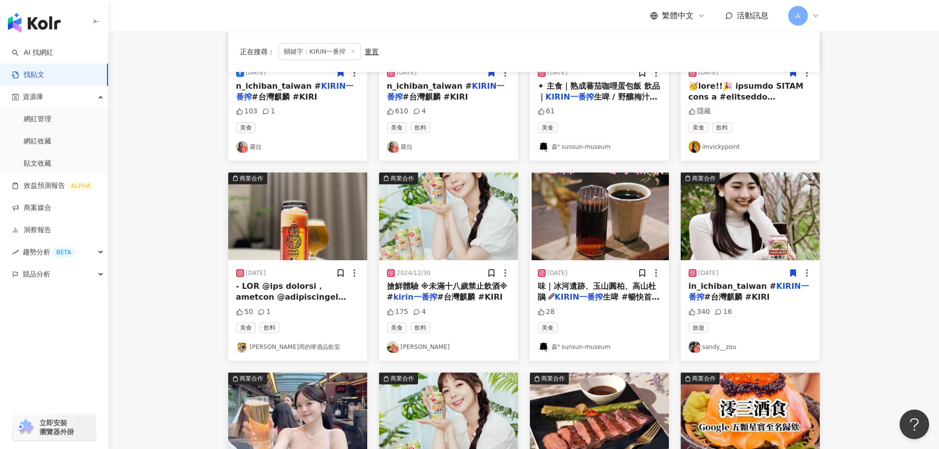
click at [592, 224] on img at bounding box center [599, 217] width 139 height 88
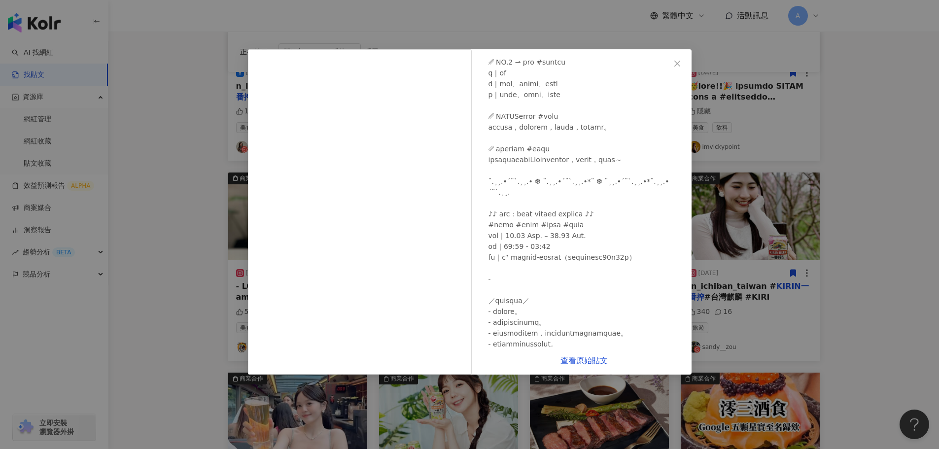
click at [677, 70] on button "Close" at bounding box center [678, 64] width 20 height 20
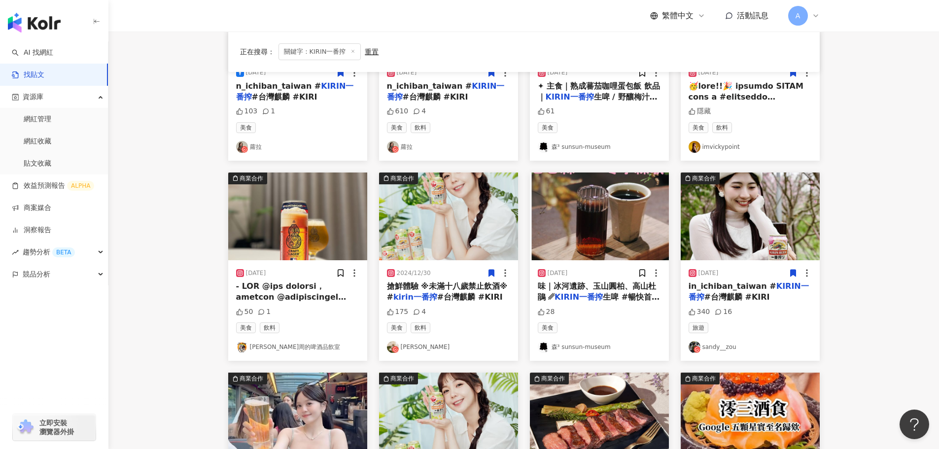
click at [490, 271] on icon at bounding box center [491, 273] width 5 height 7
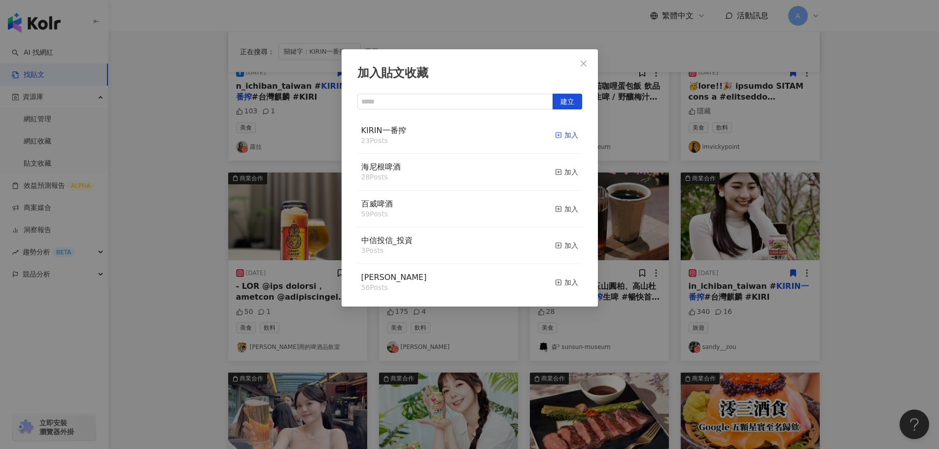
click at [561, 138] on div "加入" at bounding box center [566, 135] width 23 height 11
click at [582, 60] on icon "close" at bounding box center [584, 64] width 8 height 8
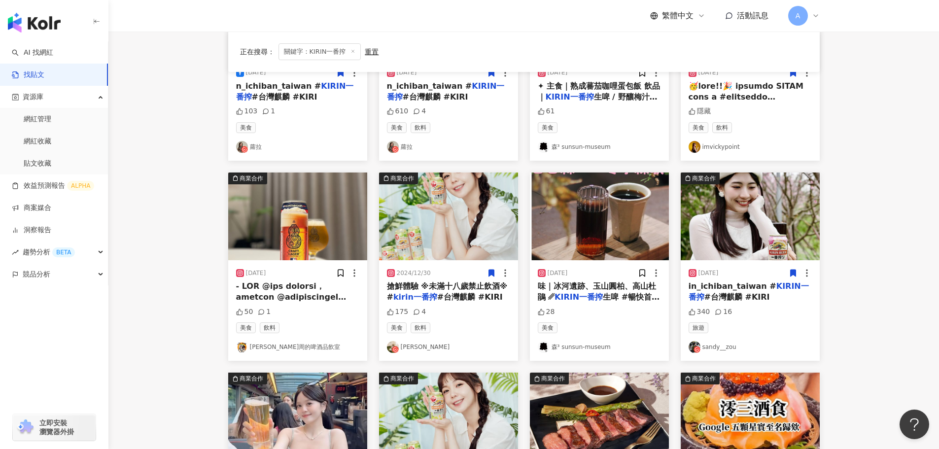
click at [317, 244] on img at bounding box center [297, 217] width 139 height 88
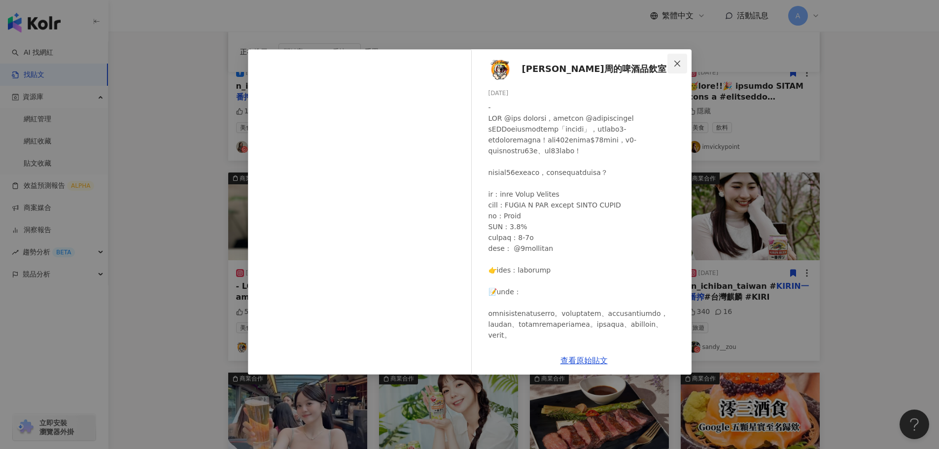
click at [679, 67] on icon "close" at bounding box center [677, 64] width 8 height 8
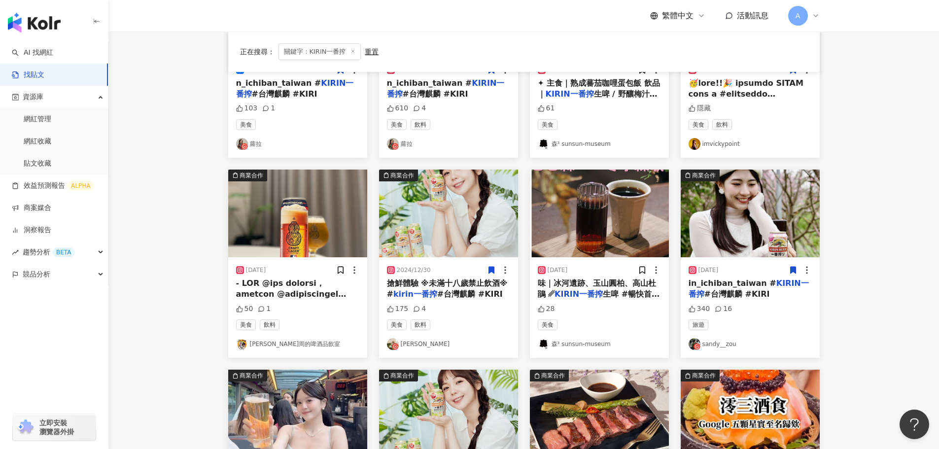
scroll to position [394, 0]
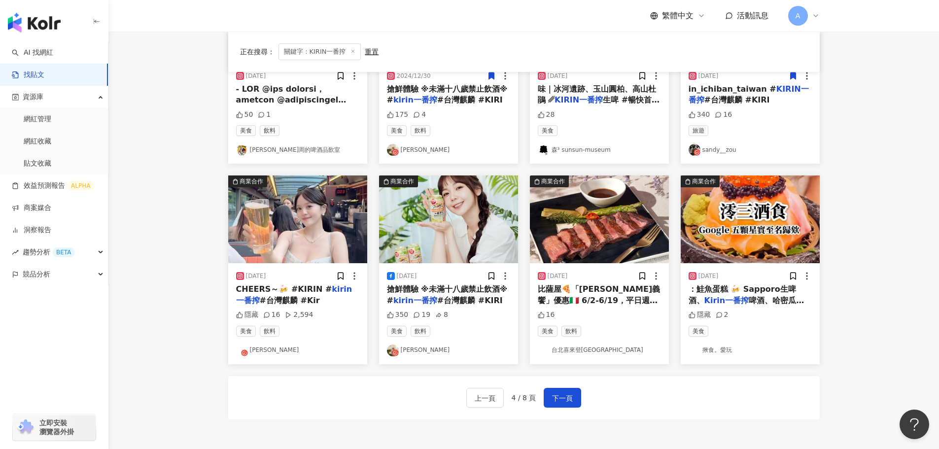
click at [310, 217] on img at bounding box center [297, 220] width 139 height 88
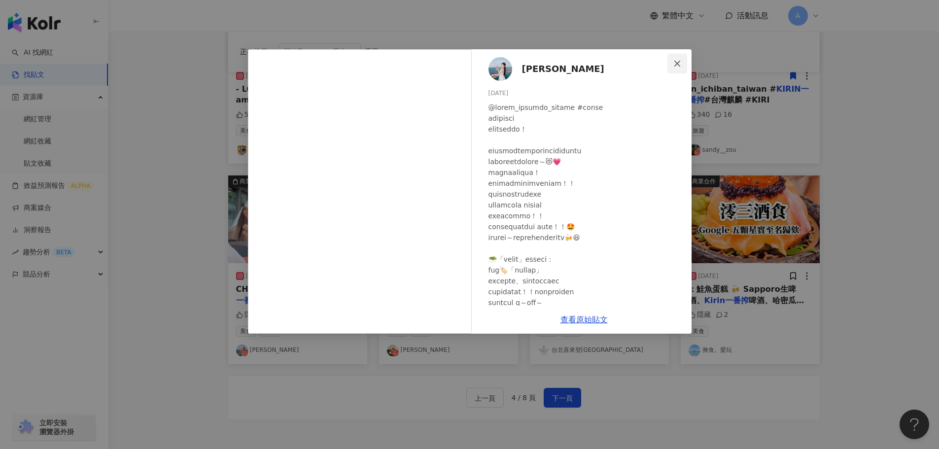
click at [673, 60] on icon "close" at bounding box center [677, 64] width 8 height 8
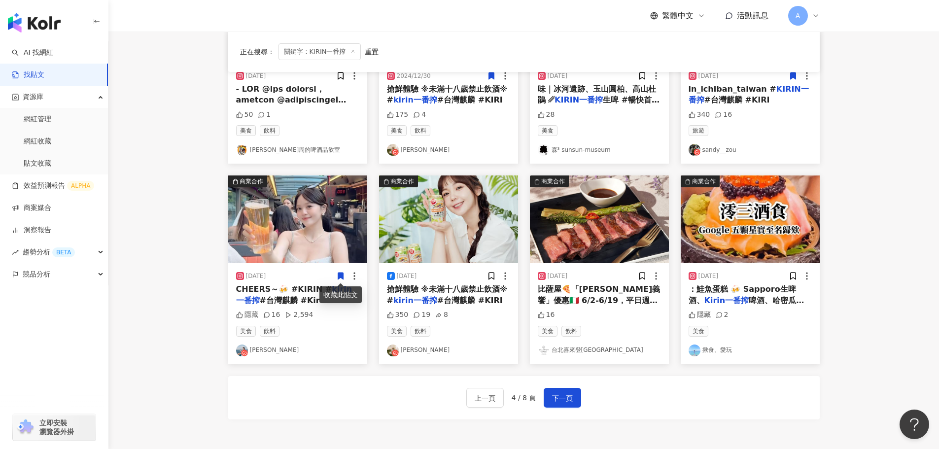
click at [331, 252] on img at bounding box center [297, 220] width 139 height 88
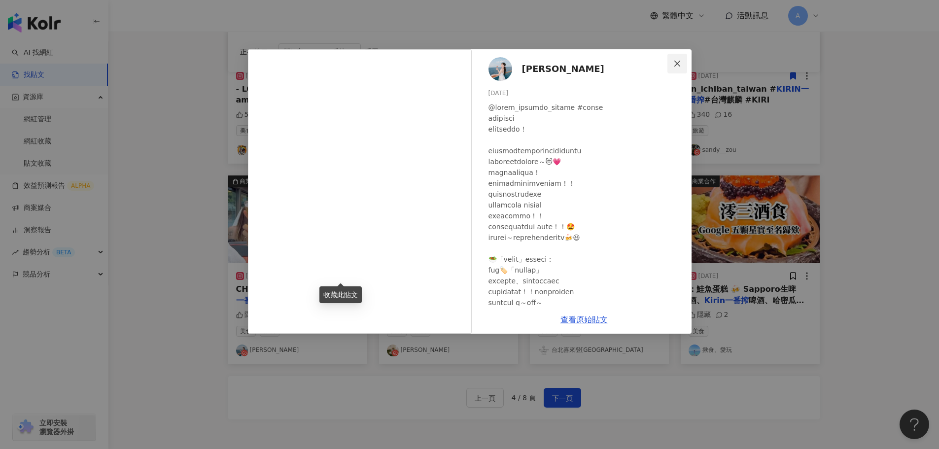
click at [676, 58] on button "Close" at bounding box center [678, 64] width 20 height 20
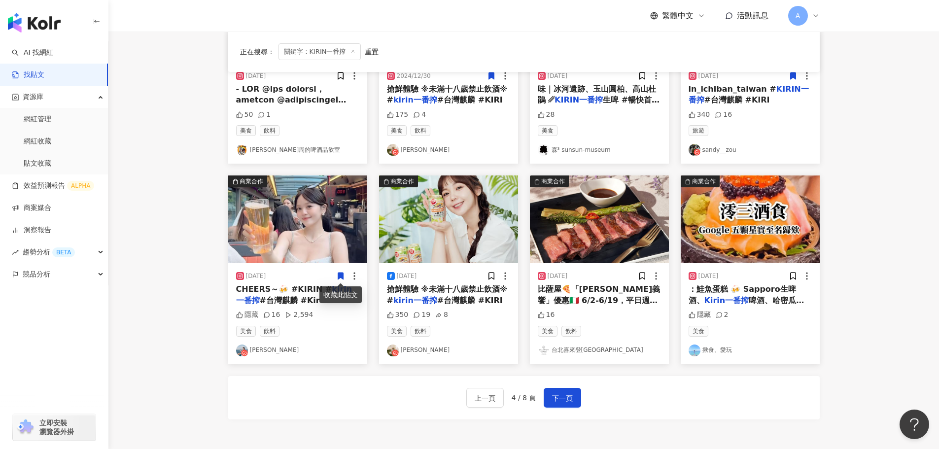
click at [340, 275] on icon at bounding box center [340, 276] width 5 height 7
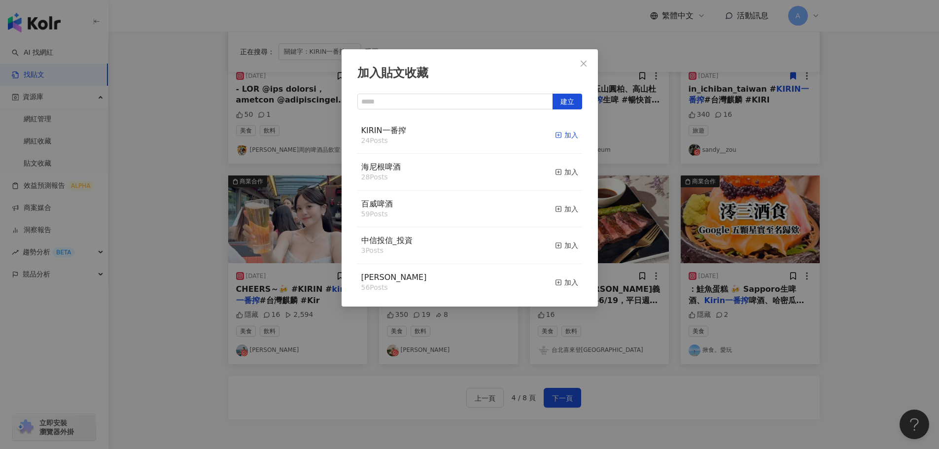
click at [555, 138] on icon "button" at bounding box center [558, 135] width 7 height 7
click at [580, 71] on button "Close" at bounding box center [584, 64] width 20 height 20
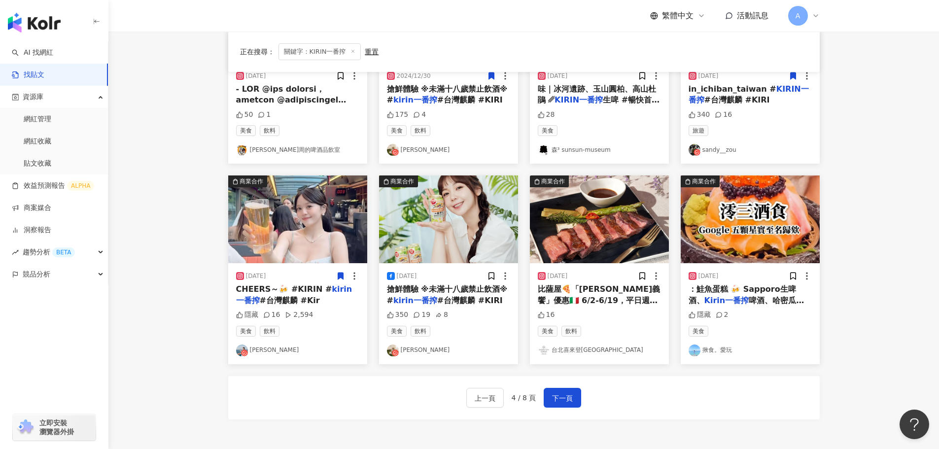
scroll to position [246, 0]
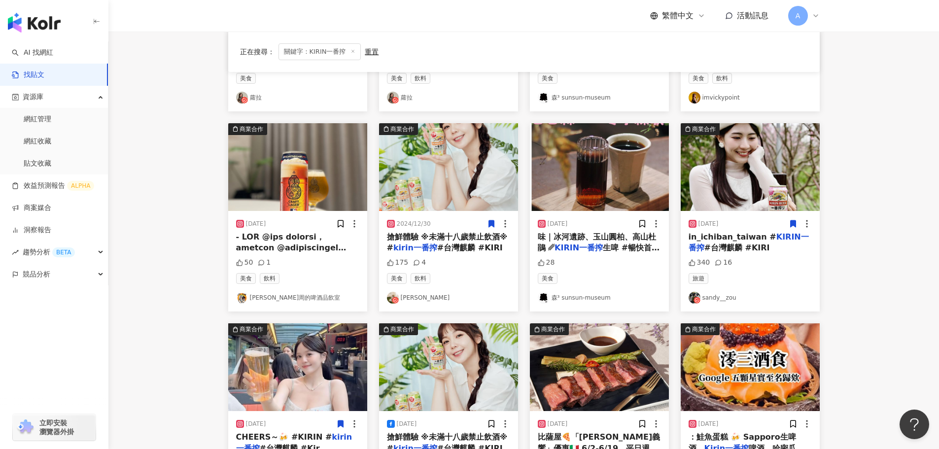
click at [328, 174] on img at bounding box center [297, 167] width 139 height 88
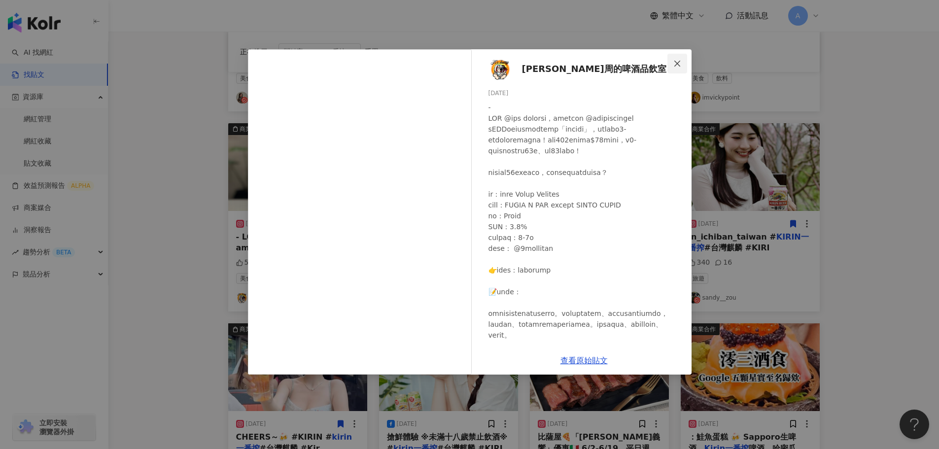
click at [675, 62] on icon "close" at bounding box center [677, 64] width 8 height 8
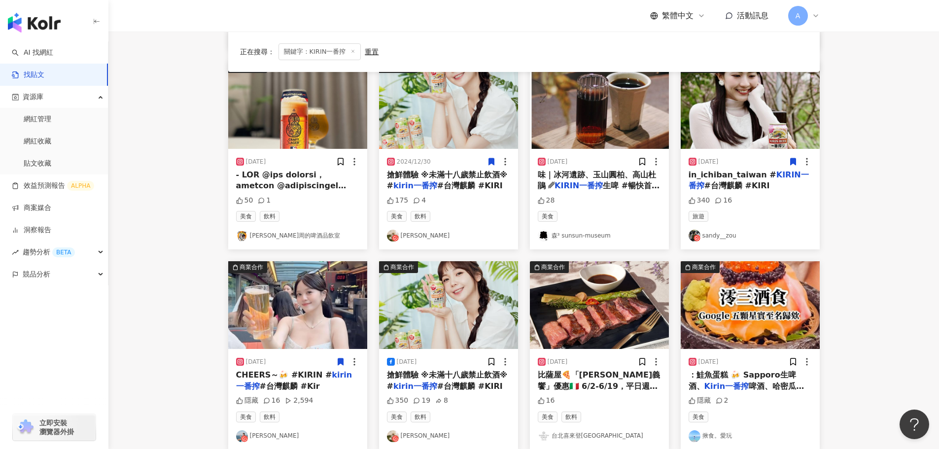
scroll to position [394, 0]
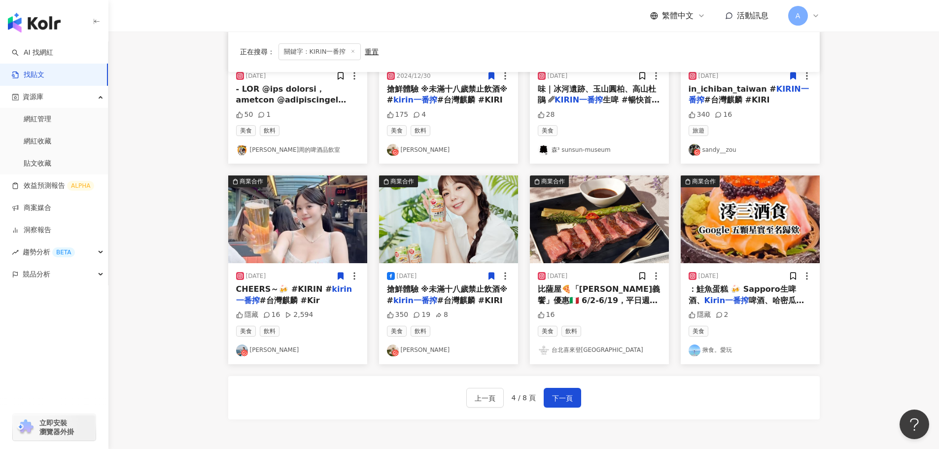
click at [492, 280] on icon at bounding box center [491, 276] width 9 height 9
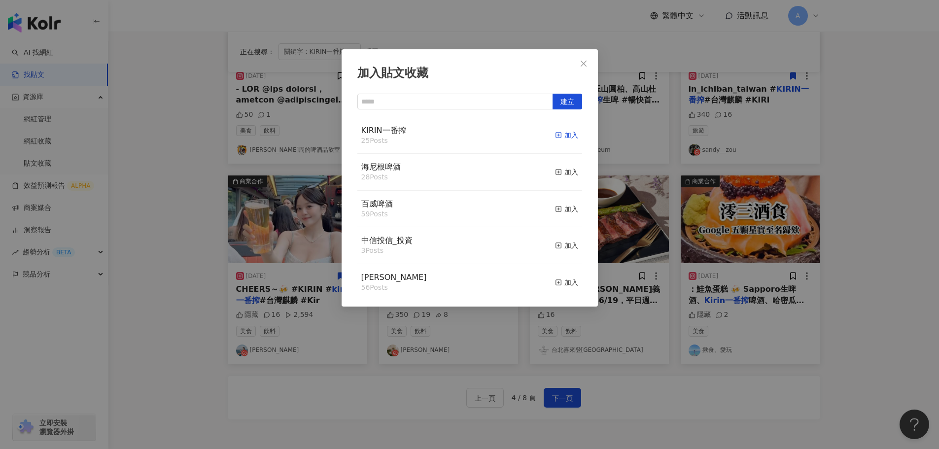
click at [560, 138] on div "加入" at bounding box center [566, 135] width 23 height 11
click at [588, 60] on span "Close" at bounding box center [584, 64] width 20 height 8
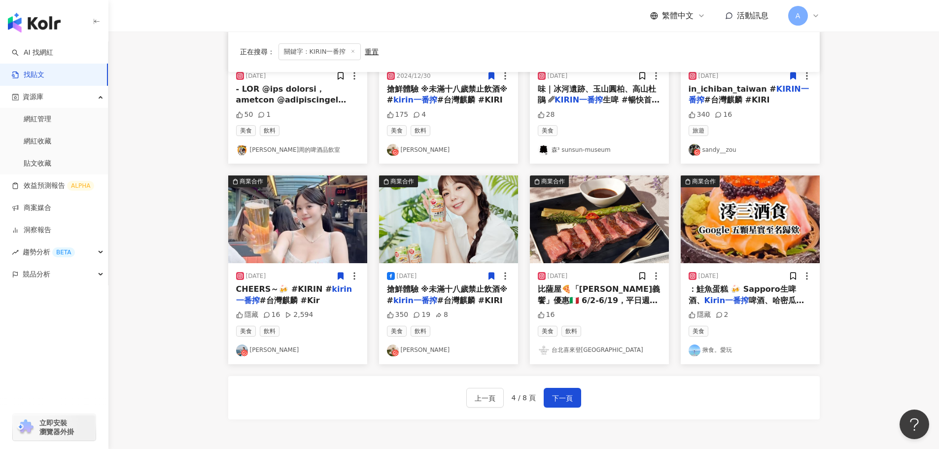
click at [626, 238] on img at bounding box center [599, 220] width 139 height 88
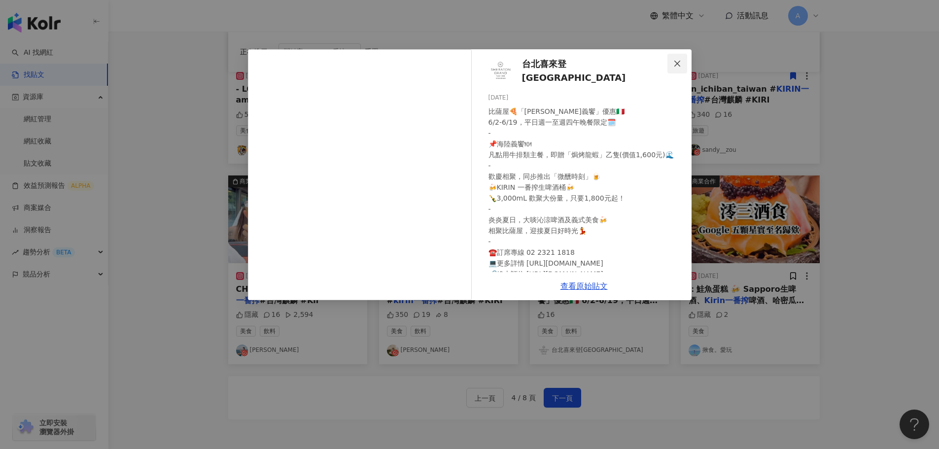
click at [674, 60] on icon "close" at bounding box center [677, 64] width 8 height 8
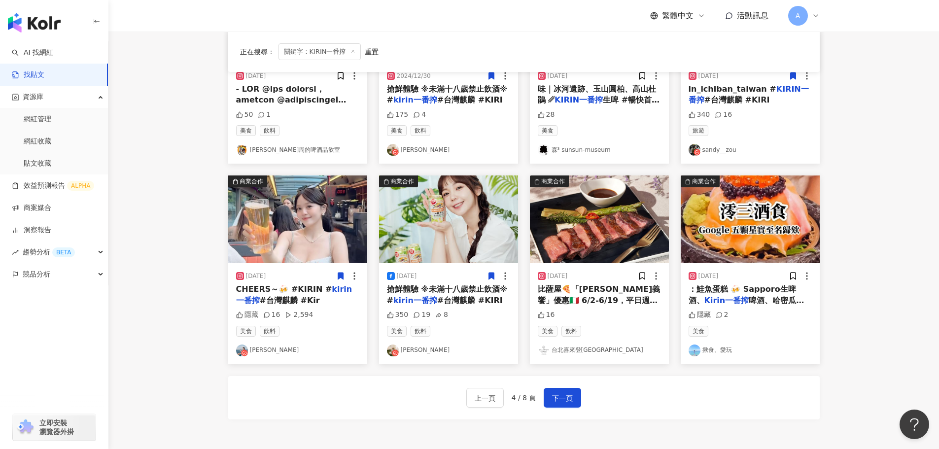
click at [761, 248] on img at bounding box center [750, 220] width 139 height 88
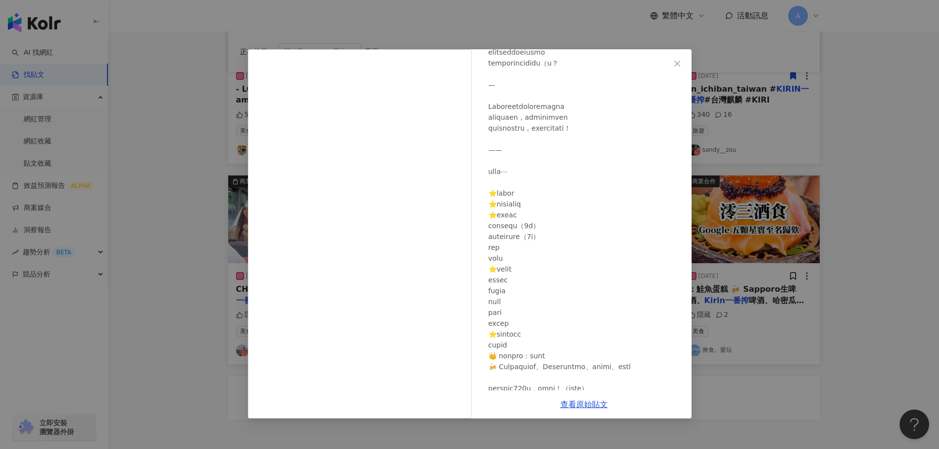
scroll to position [148, 0]
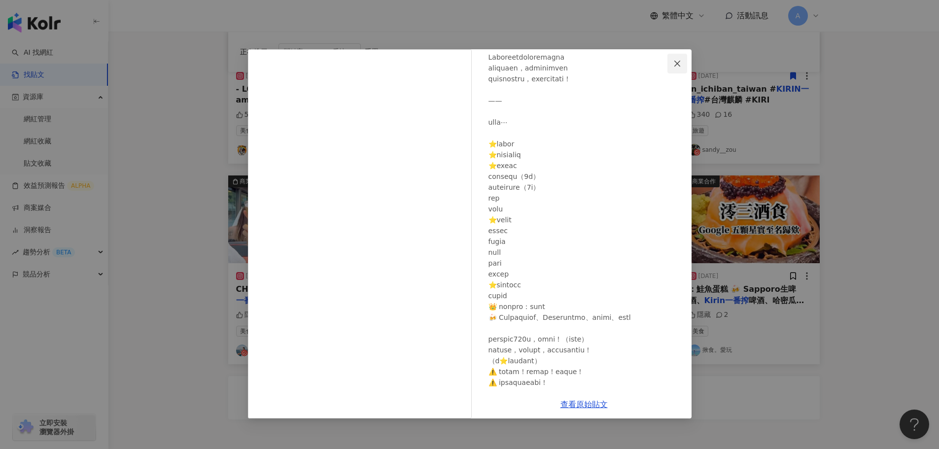
click at [678, 60] on icon "close" at bounding box center [677, 64] width 8 height 8
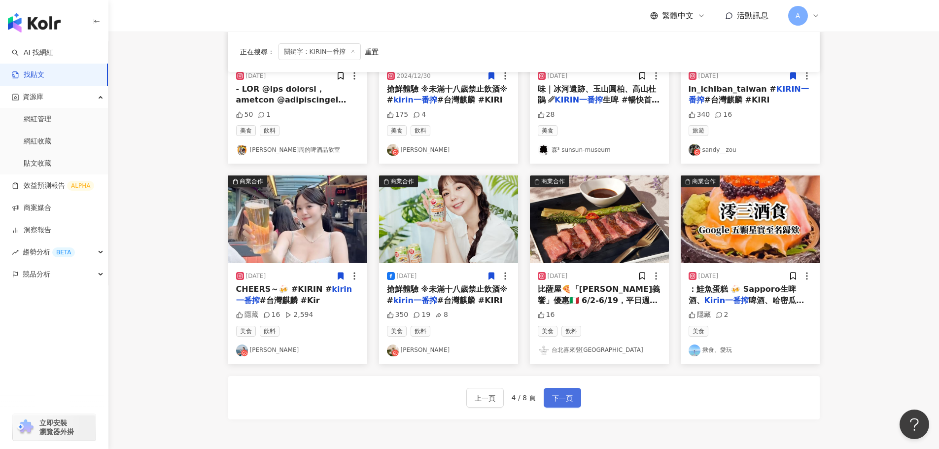
drag, startPoint x: 571, startPoint y: 400, endPoint x: 570, endPoint y: 395, distance: 5.0
click at [570, 399] on span "下一頁" at bounding box center [562, 398] width 21 height 12
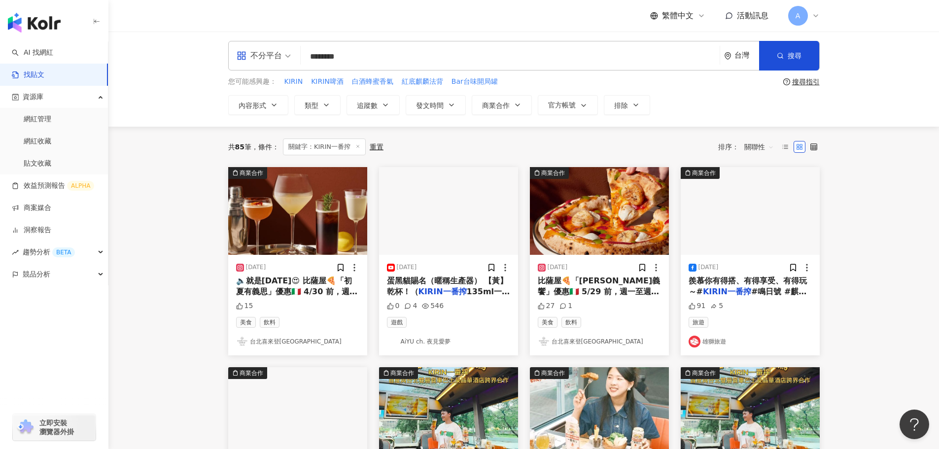
scroll to position [0, 0]
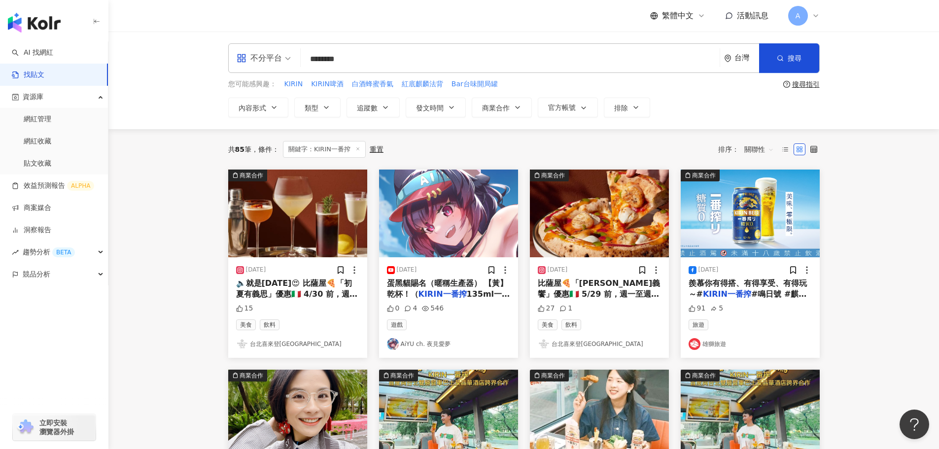
click at [487, 213] on img at bounding box center [448, 214] width 139 height 88
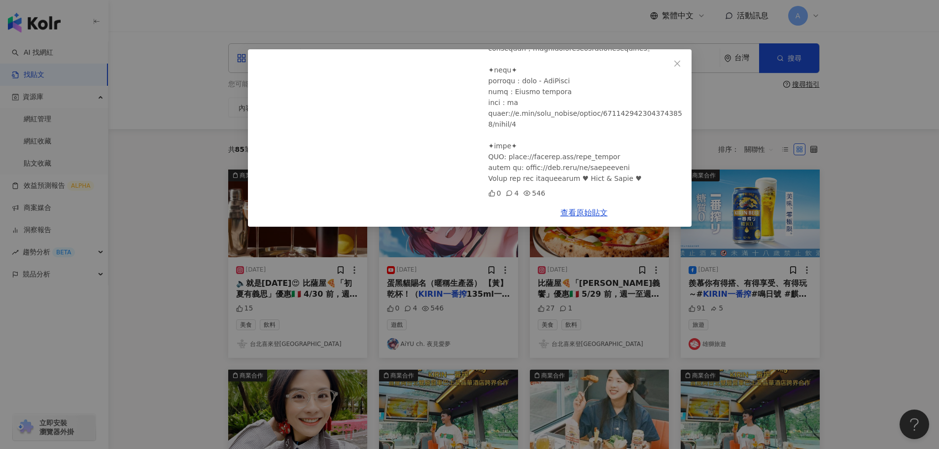
scroll to position [376, 0]
click at [677, 64] on icon "close" at bounding box center [677, 63] width 6 height 6
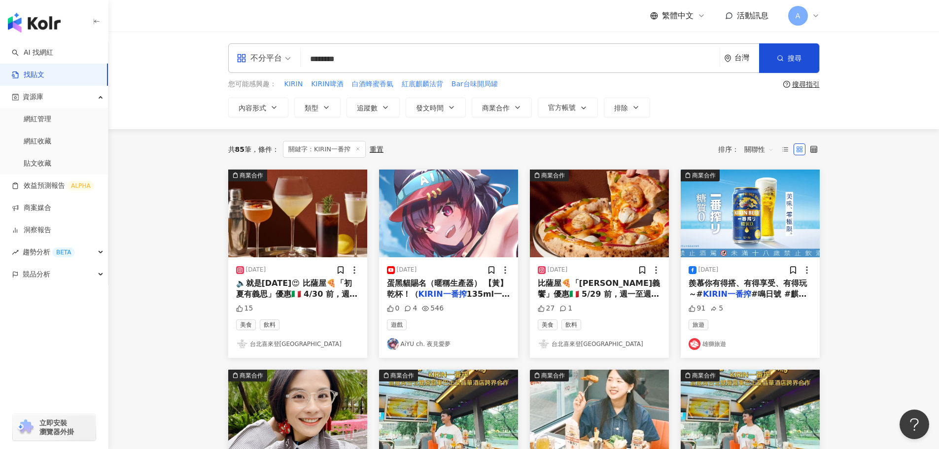
click at [788, 220] on img at bounding box center [750, 214] width 139 height 88
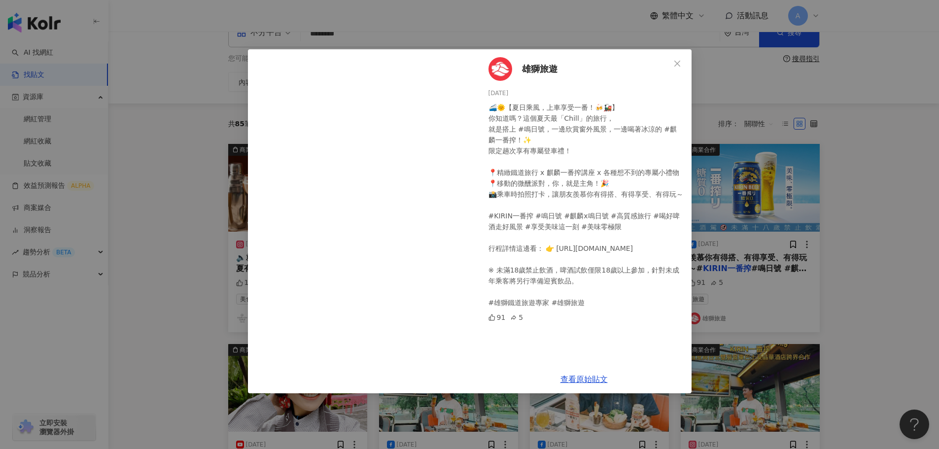
scroll to position [99, 0]
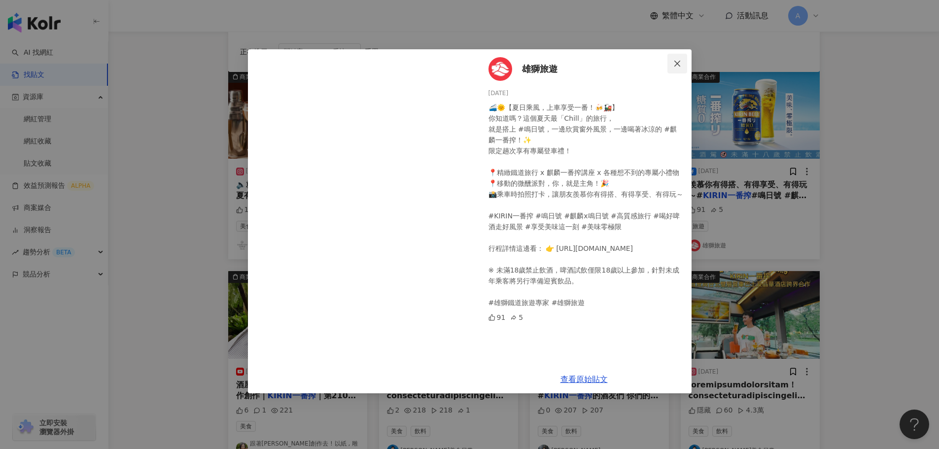
click at [678, 60] on icon "close" at bounding box center [677, 64] width 8 height 8
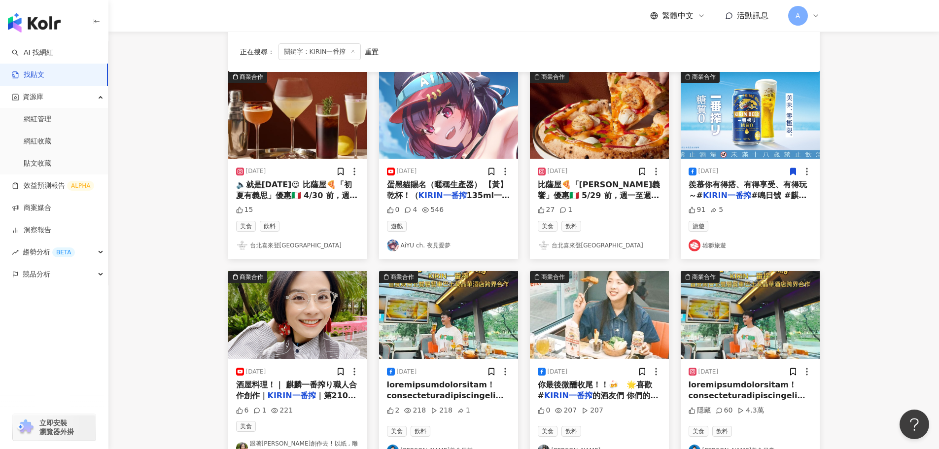
drag, startPoint x: 793, startPoint y: 177, endPoint x: 790, endPoint y: 173, distance: 5.3
click at [790, 173] on icon at bounding box center [793, 171] width 9 height 9
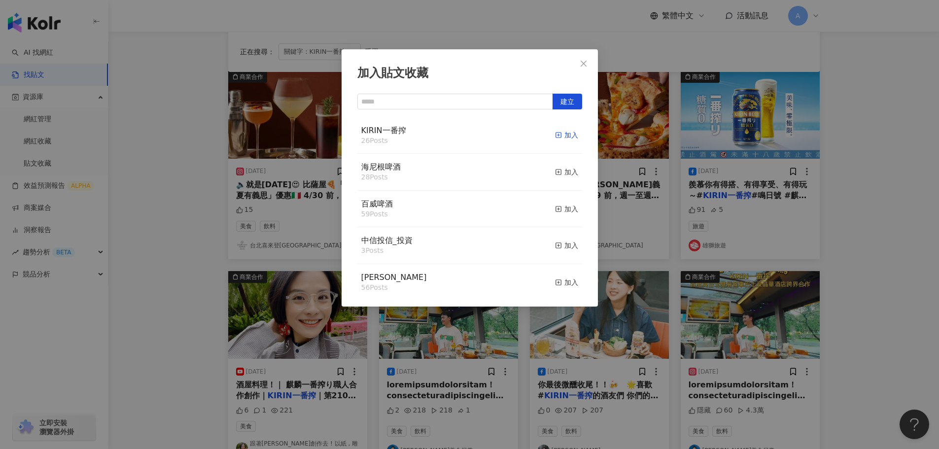
click at [557, 135] on div "加入" at bounding box center [566, 135] width 23 height 11
click at [584, 66] on icon "close" at bounding box center [584, 64] width 8 height 8
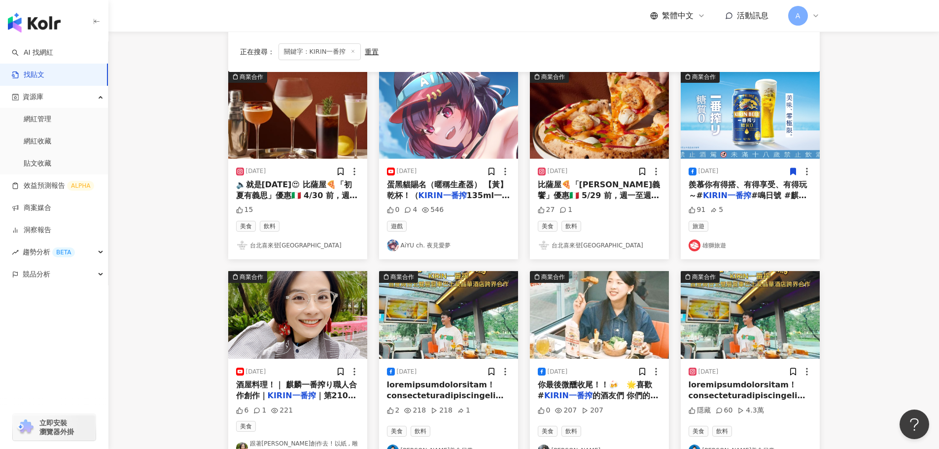
scroll to position [197, 0]
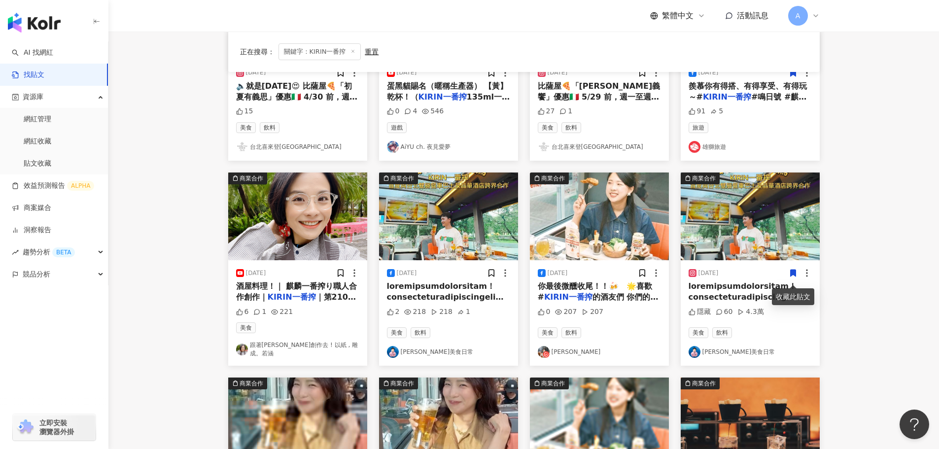
click at [794, 277] on icon at bounding box center [792, 273] width 5 height 7
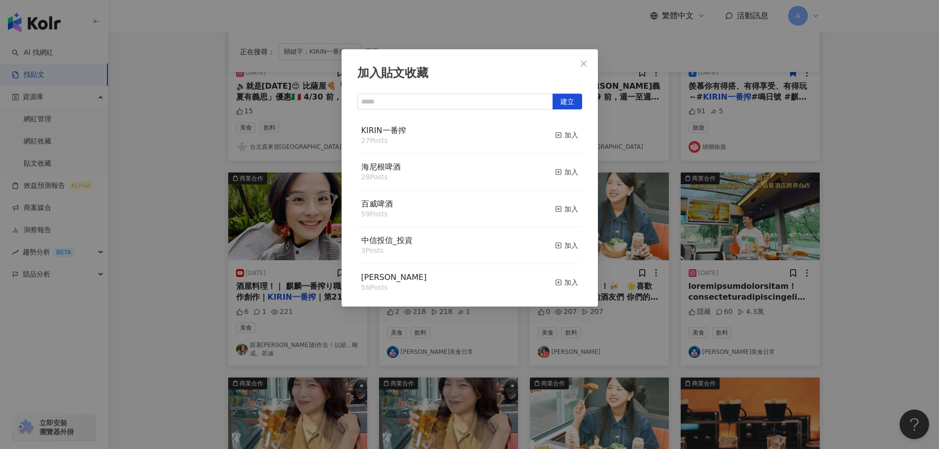
click at [557, 141] on button "加入" at bounding box center [566, 135] width 23 height 21
click at [587, 59] on button "Close" at bounding box center [584, 64] width 20 height 20
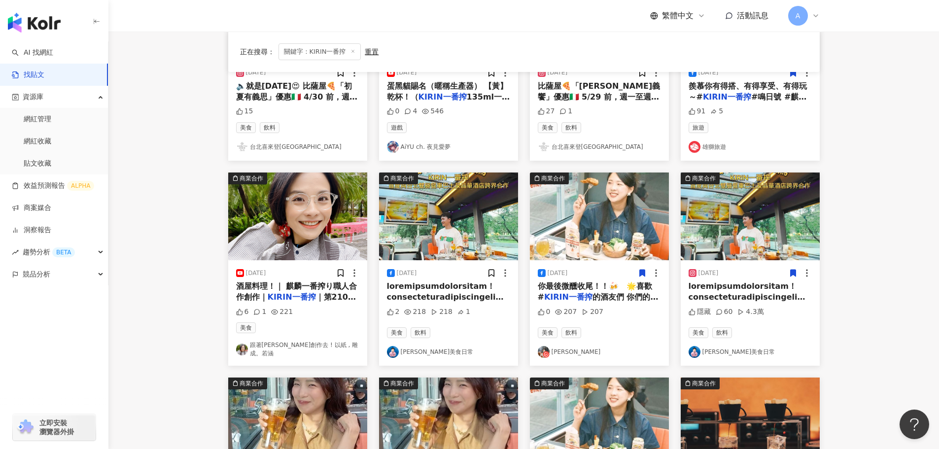
click at [643, 276] on icon at bounding box center [641, 273] width 5 height 7
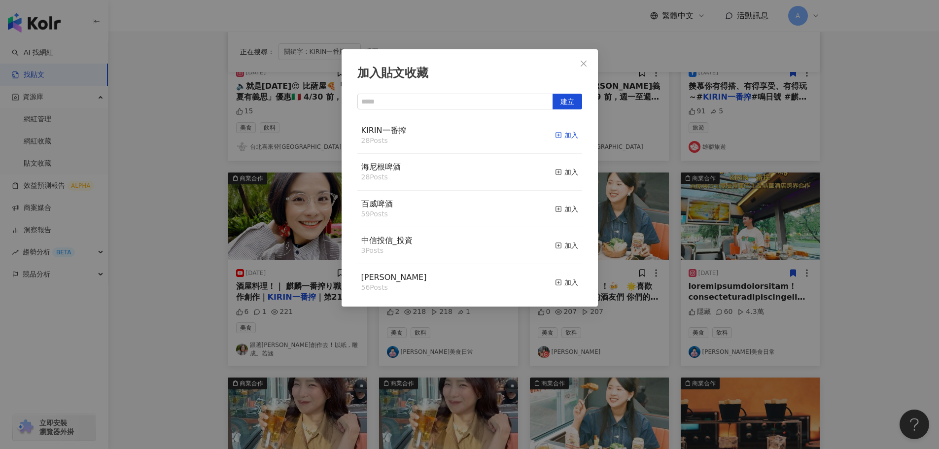
click at [555, 133] on icon "button" at bounding box center [558, 135] width 7 height 7
click at [582, 60] on icon "close" at bounding box center [584, 64] width 8 height 8
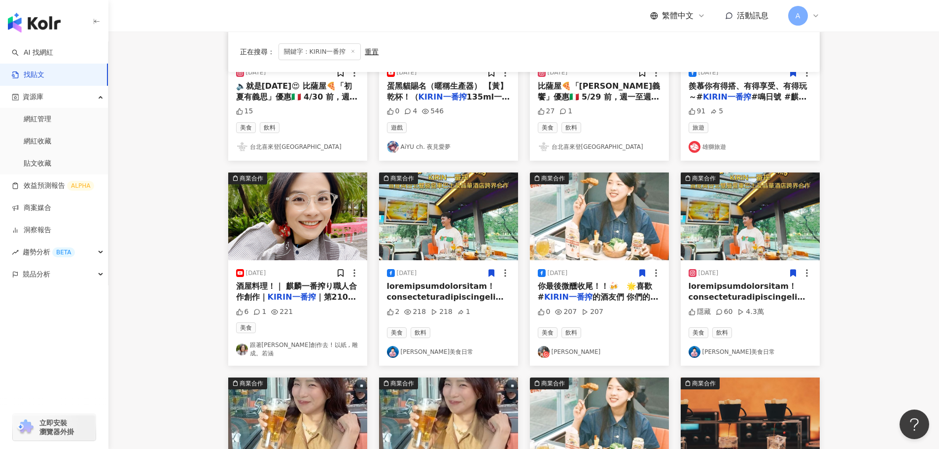
click at [491, 277] on icon at bounding box center [491, 273] width 5 height 7
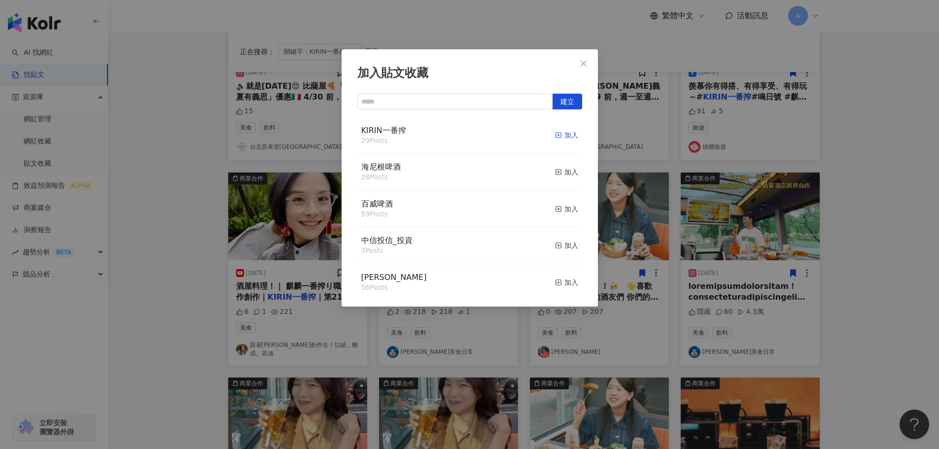
click at [562, 136] on div "加入" at bounding box center [566, 135] width 23 height 11
click at [579, 68] on button "Close" at bounding box center [584, 64] width 20 height 20
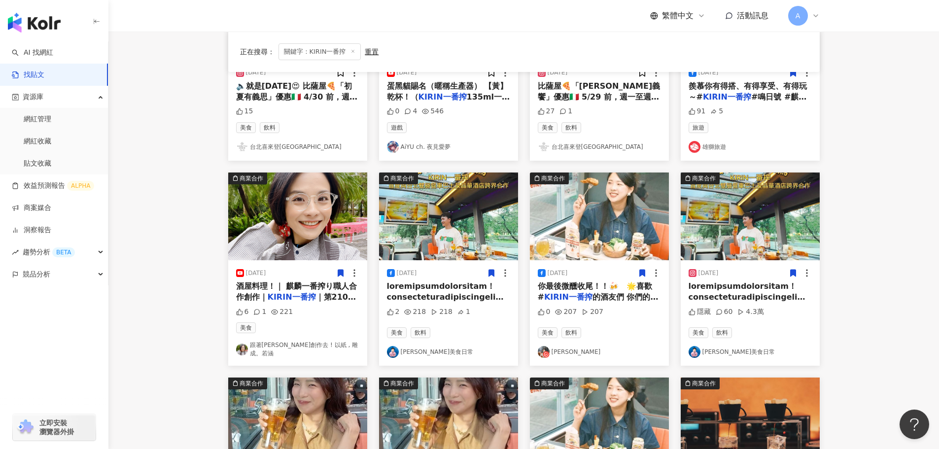
click at [339, 277] on icon at bounding box center [340, 273] width 5 height 7
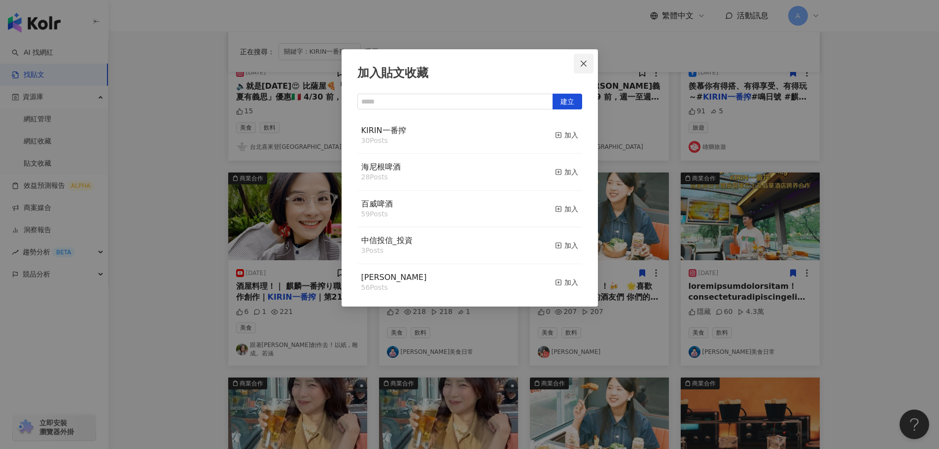
click at [583, 65] on icon "close" at bounding box center [584, 64] width 8 height 8
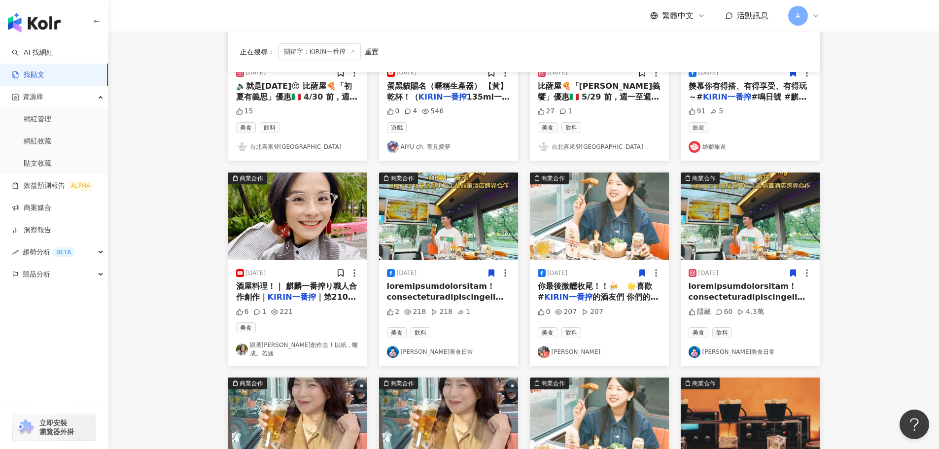
click at [310, 230] on img at bounding box center [297, 217] width 139 height 88
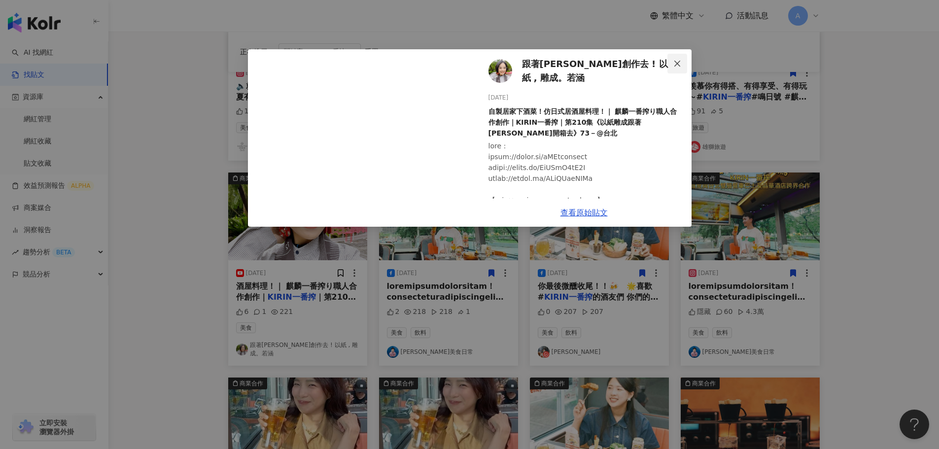
click at [675, 59] on button "Close" at bounding box center [678, 64] width 20 height 20
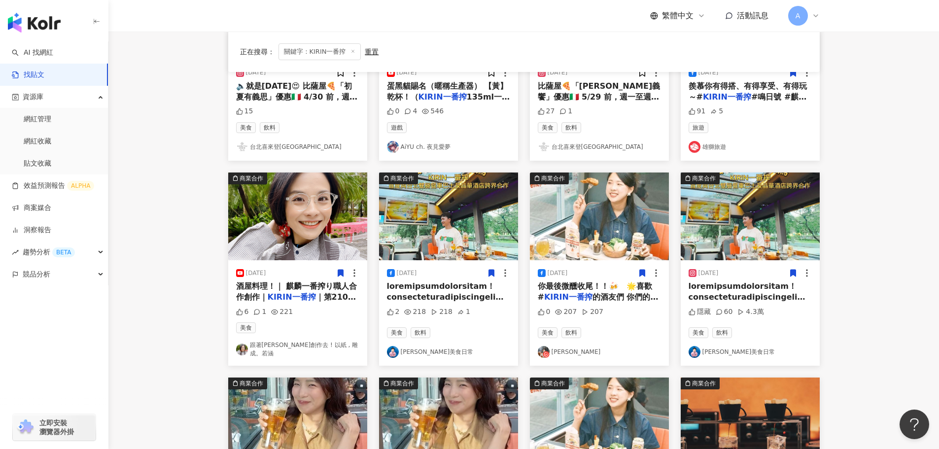
click at [336, 278] on icon at bounding box center [340, 273] width 9 height 9
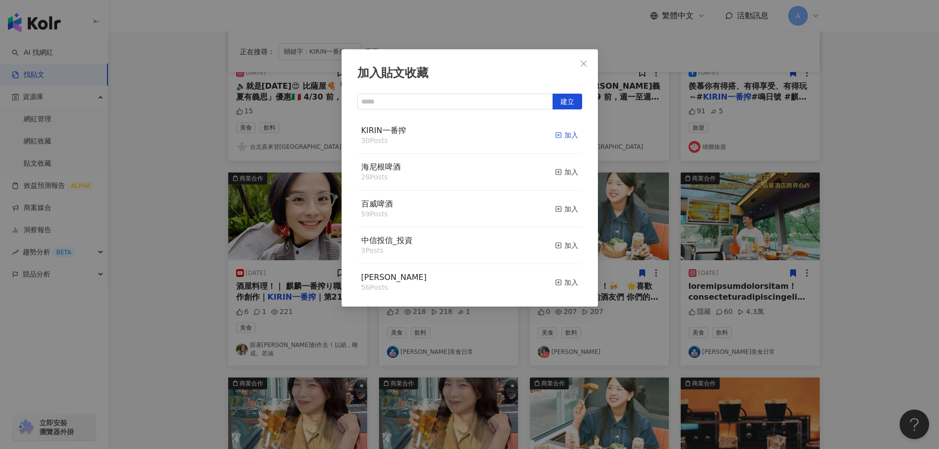
click at [555, 138] on div "加入" at bounding box center [566, 135] width 23 height 11
click at [588, 67] on span "Close" at bounding box center [584, 64] width 20 height 8
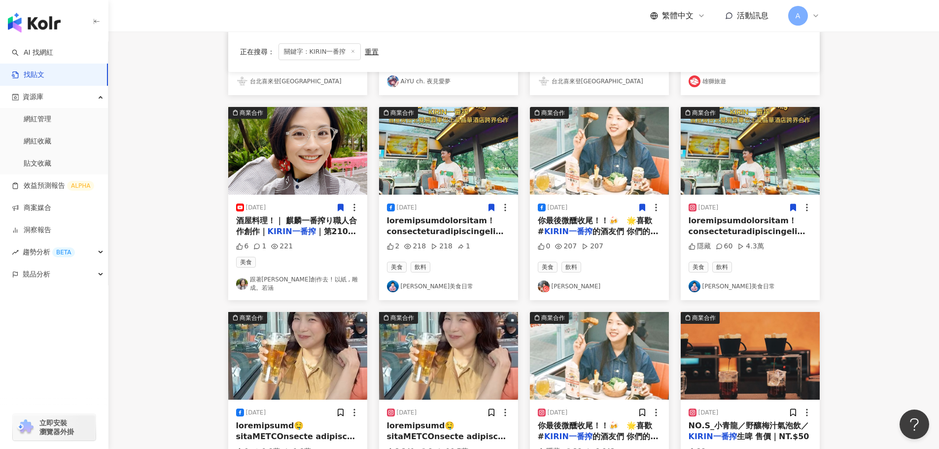
scroll to position [345, 0]
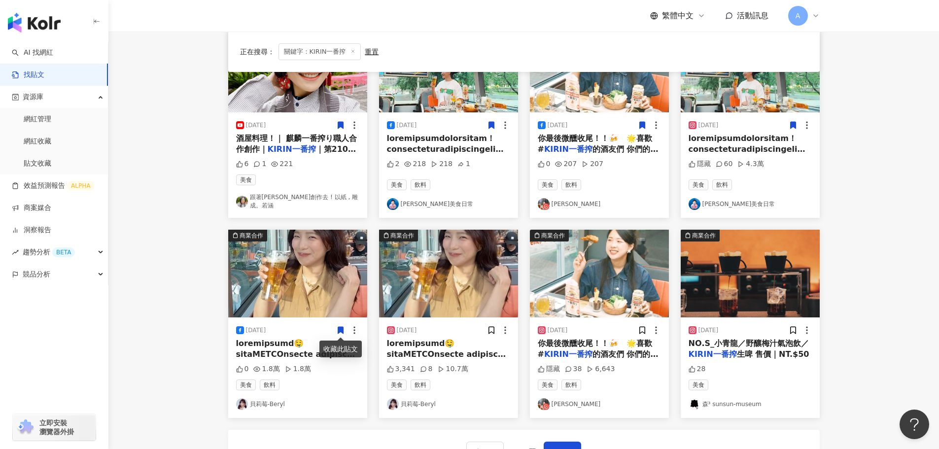
click at [298, 285] on img at bounding box center [297, 274] width 139 height 88
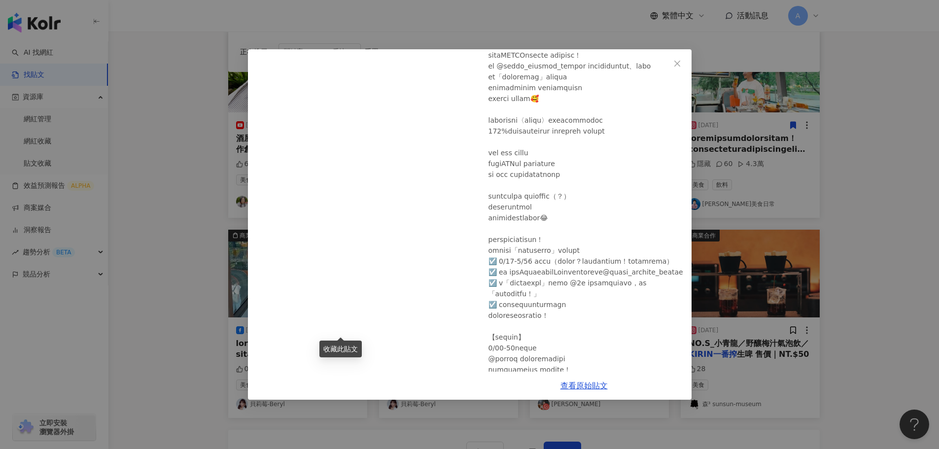
scroll to position [148, 0]
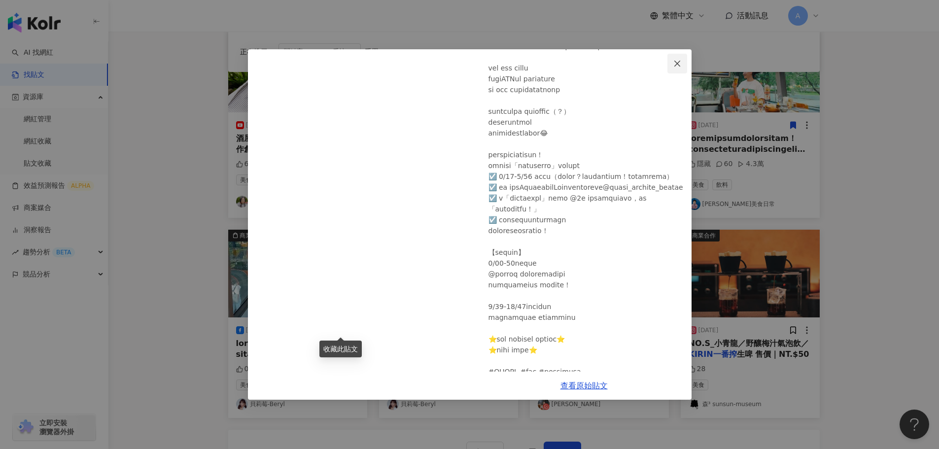
click at [679, 55] on button "Close" at bounding box center [678, 64] width 20 height 20
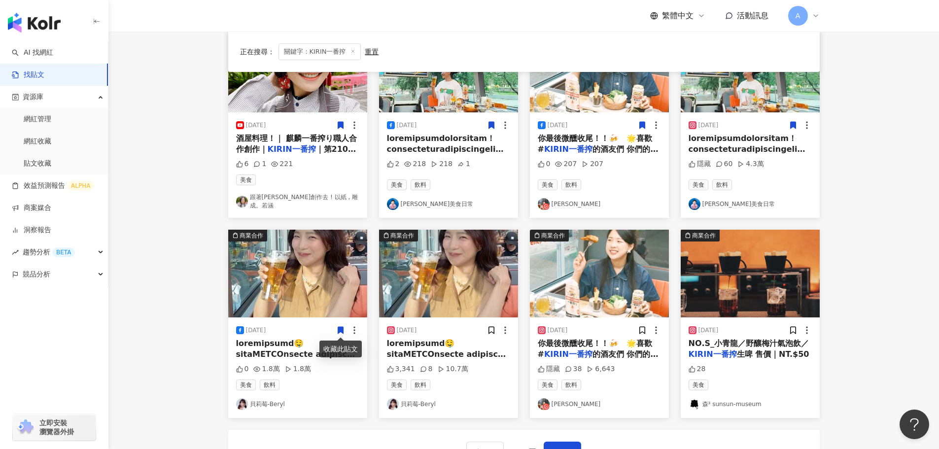
click at [340, 330] on icon at bounding box center [340, 330] width 5 height 7
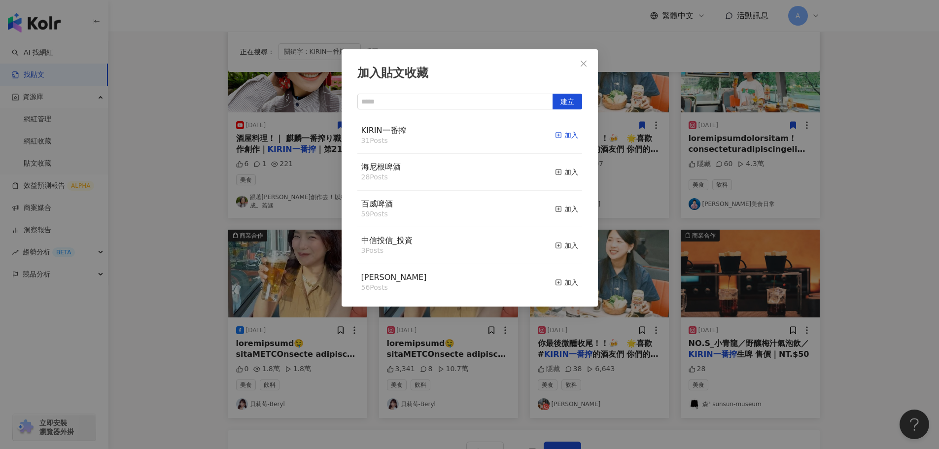
click at [555, 137] on icon "button" at bounding box center [558, 135] width 7 height 7
click at [590, 67] on span "Close" at bounding box center [584, 64] width 20 height 8
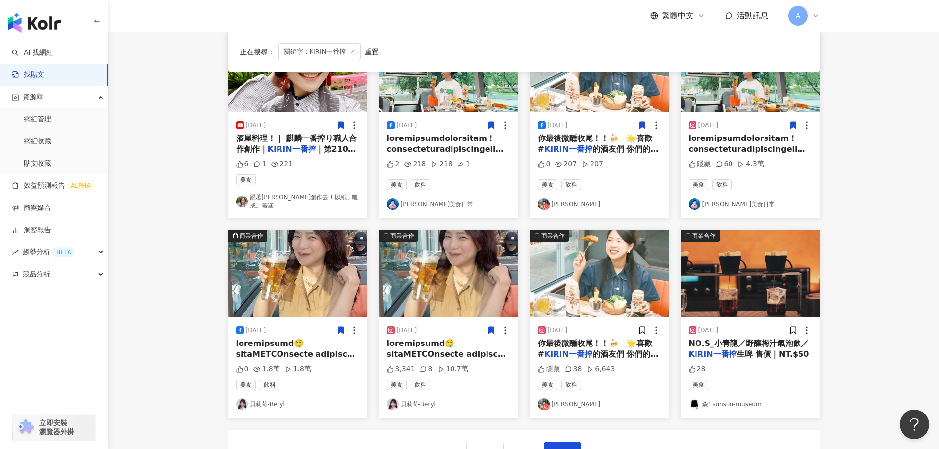
click at [492, 329] on icon at bounding box center [491, 330] width 5 height 7
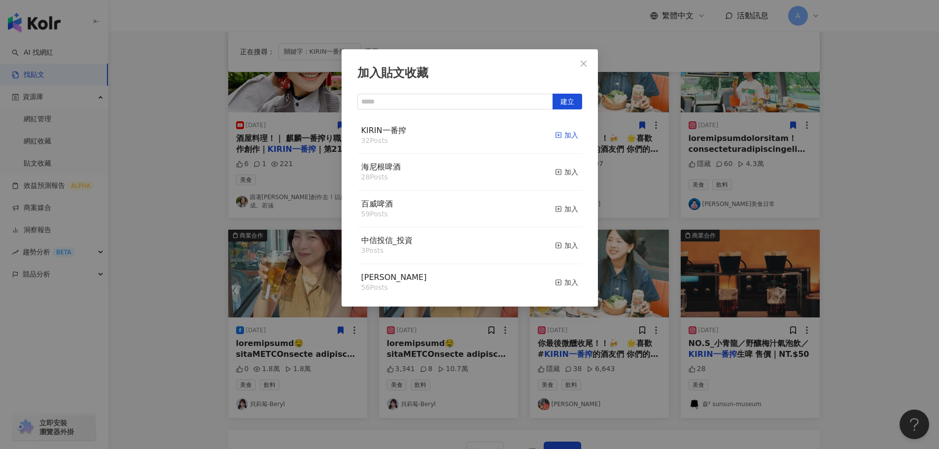
click at [555, 131] on span "button" at bounding box center [558, 135] width 7 height 8
click at [579, 63] on span "Close" at bounding box center [584, 64] width 20 height 8
click at [564, 137] on div "加入" at bounding box center [566, 135] width 23 height 11
click at [582, 60] on icon "close" at bounding box center [584, 64] width 8 height 8
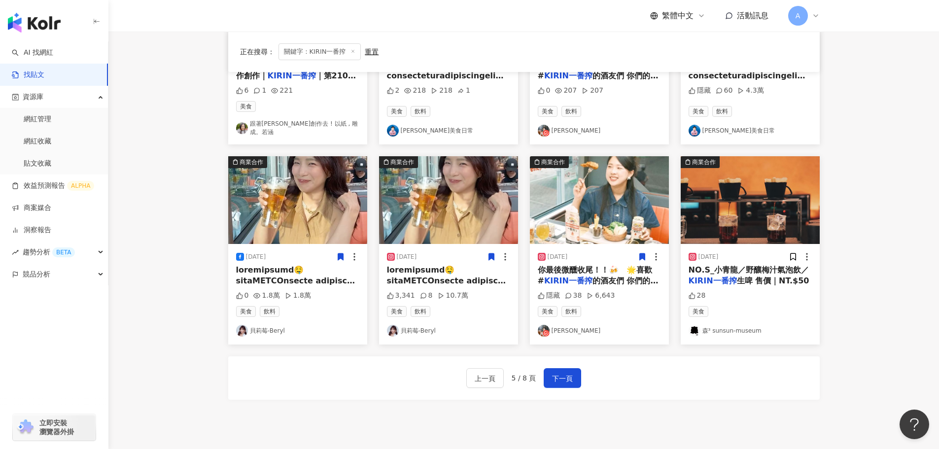
scroll to position [493, 0]
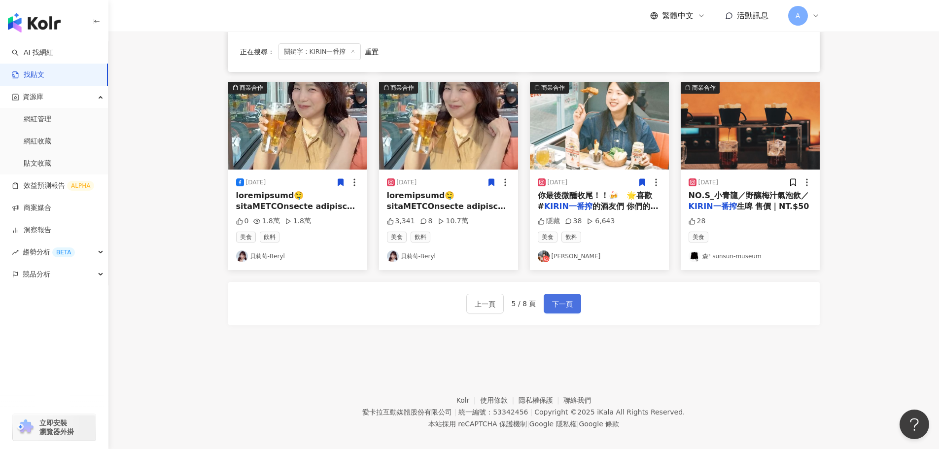
click at [571, 306] on span "下一頁" at bounding box center [562, 304] width 21 height 12
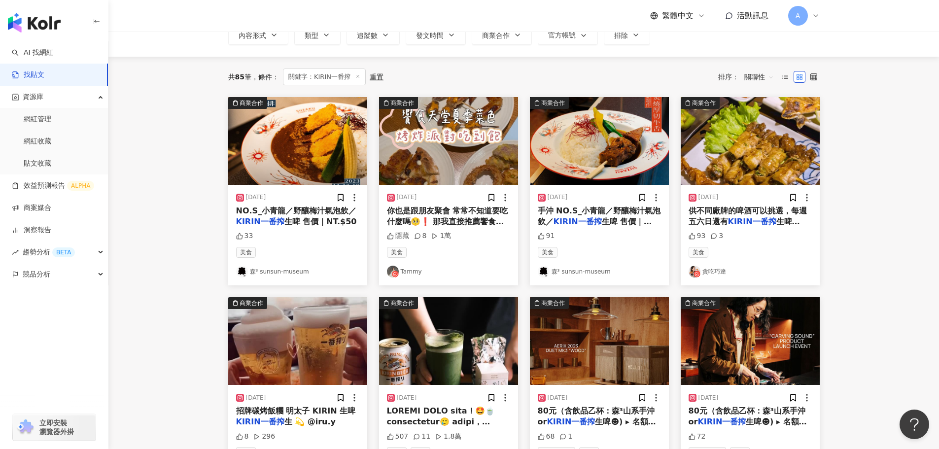
scroll to position [94, 0]
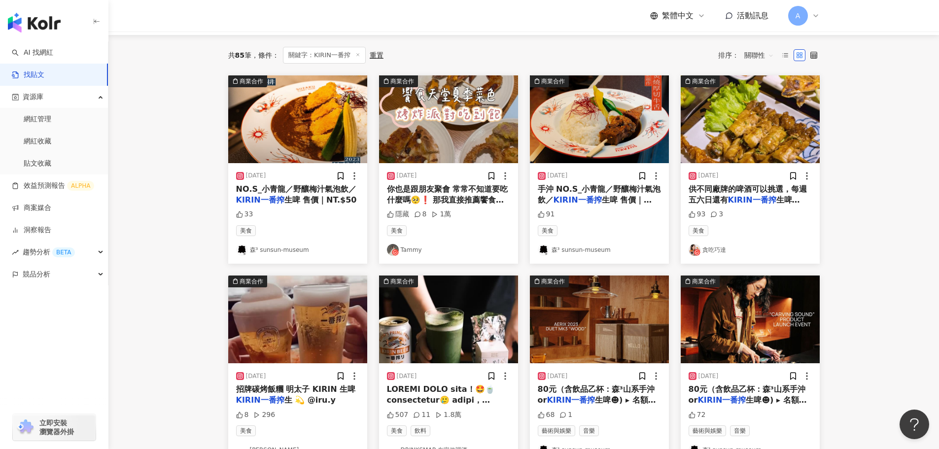
click at [313, 316] on img at bounding box center [297, 320] width 139 height 88
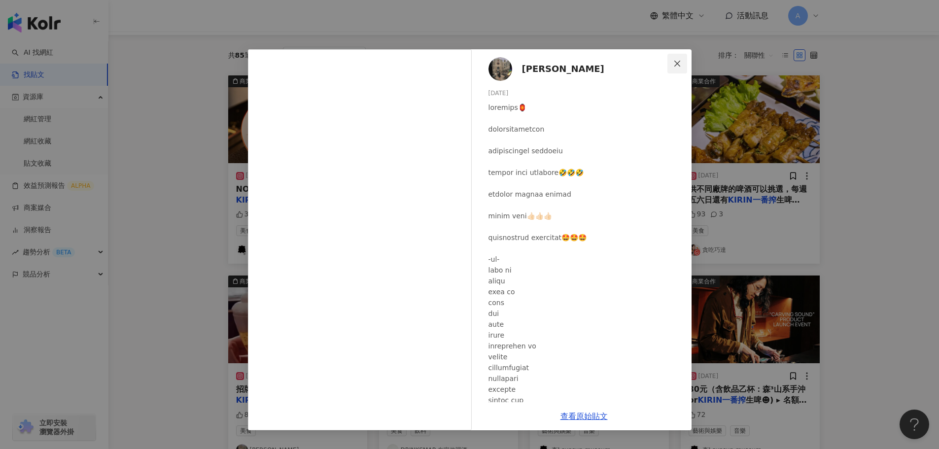
click at [677, 65] on icon "close" at bounding box center [677, 64] width 8 height 8
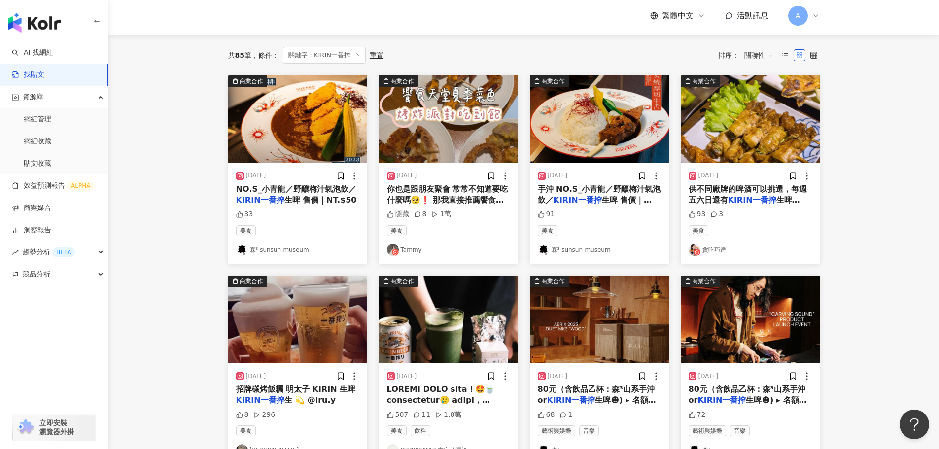
click at [495, 308] on img at bounding box center [448, 320] width 139 height 88
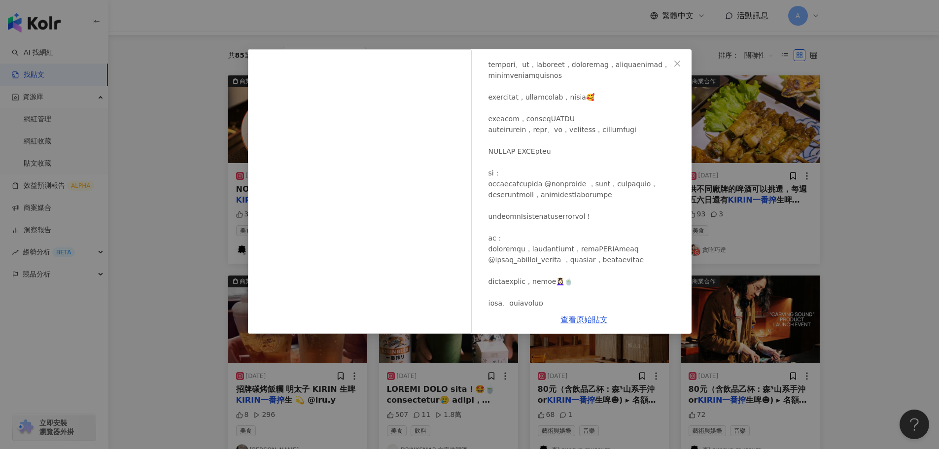
scroll to position [0, 0]
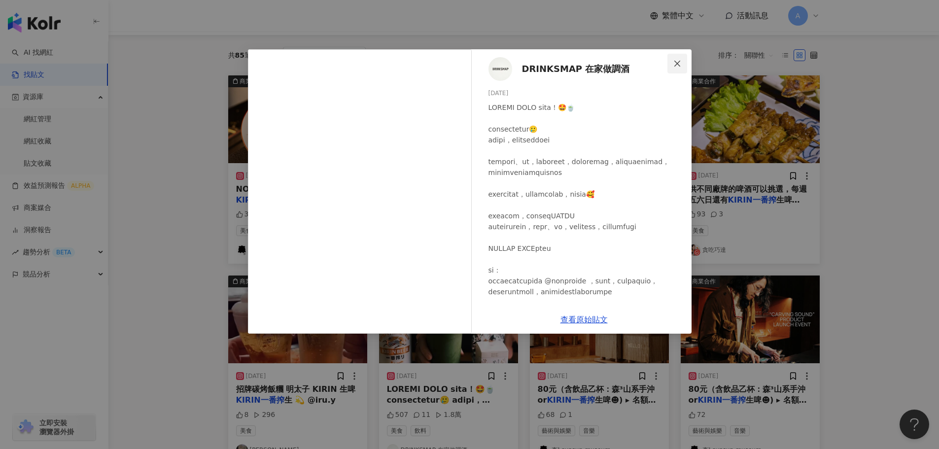
click at [677, 60] on icon "close" at bounding box center [677, 64] width 8 height 8
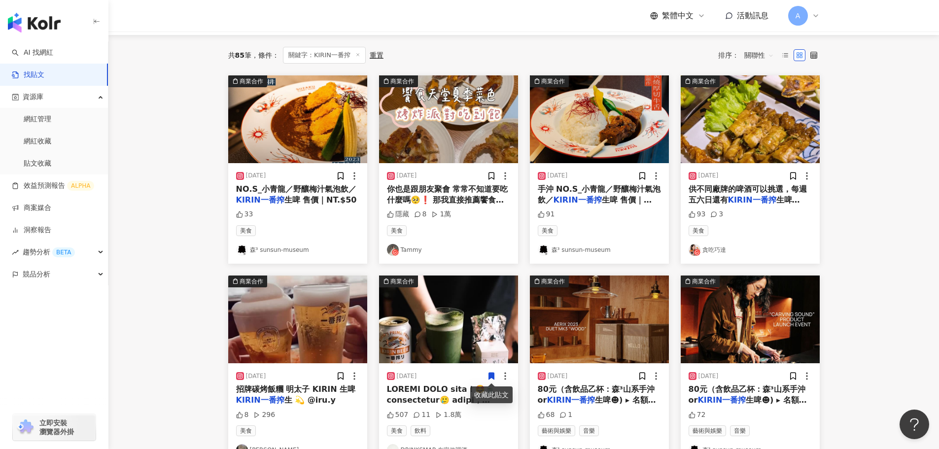
click at [488, 375] on icon at bounding box center [491, 376] width 9 height 9
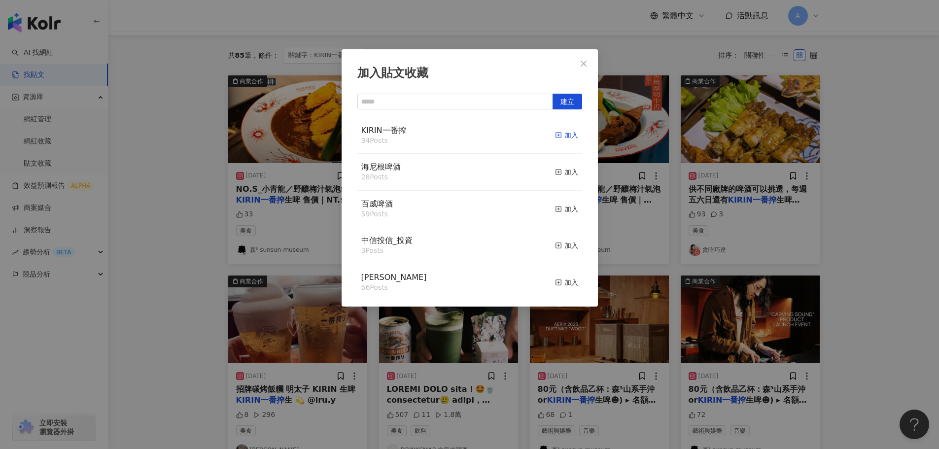
click at [567, 137] on div "加入" at bounding box center [566, 135] width 23 height 11
click at [593, 65] on span "Close" at bounding box center [584, 64] width 20 height 8
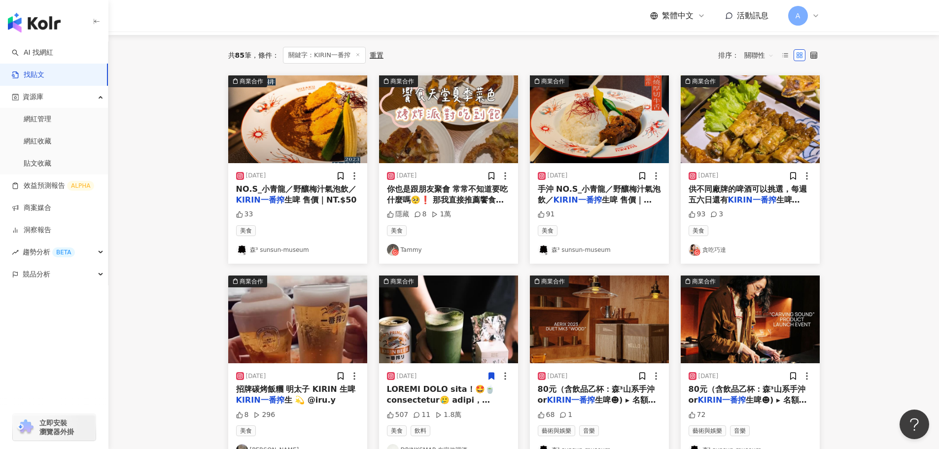
click at [606, 330] on img at bounding box center [599, 320] width 139 height 88
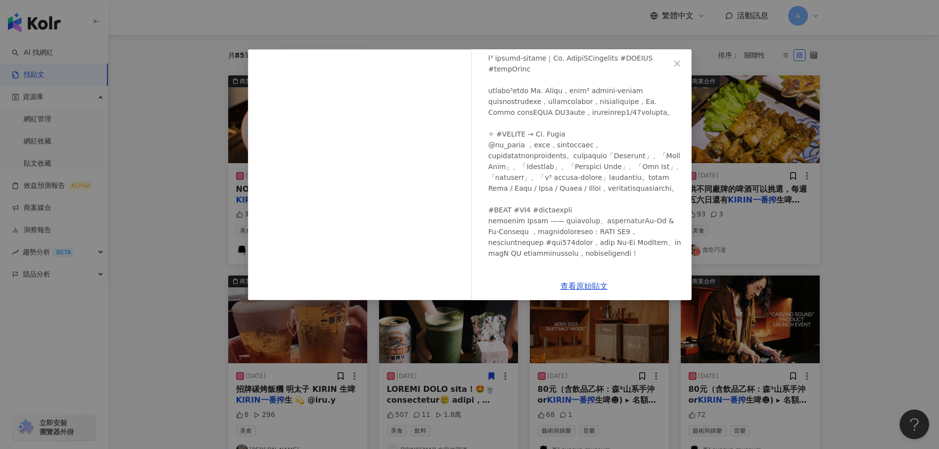
scroll to position [99, 0]
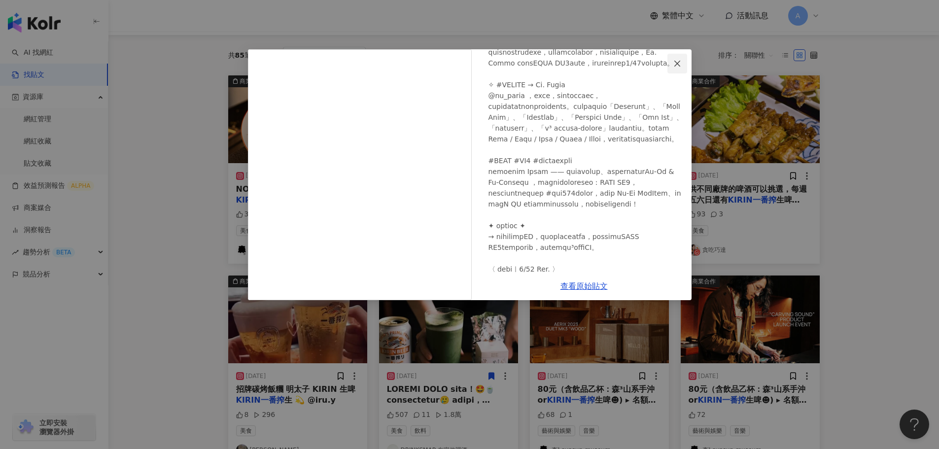
click at [674, 60] on icon "close" at bounding box center [677, 64] width 8 height 8
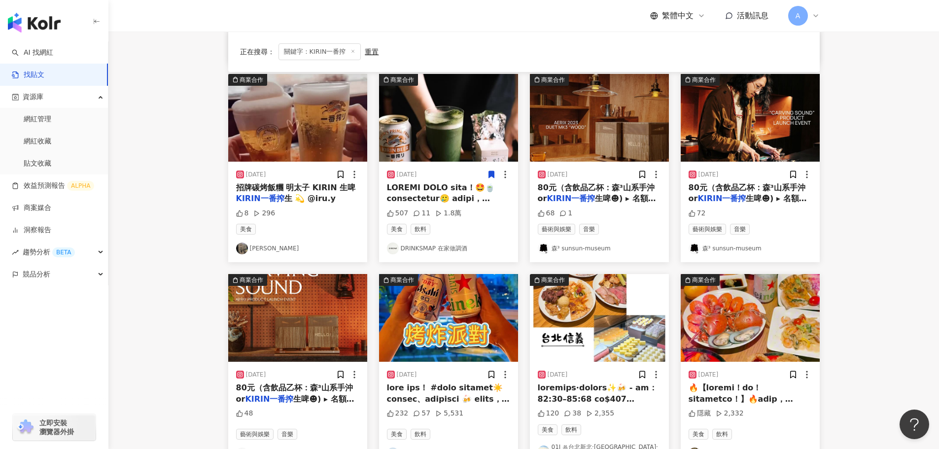
scroll to position [345, 0]
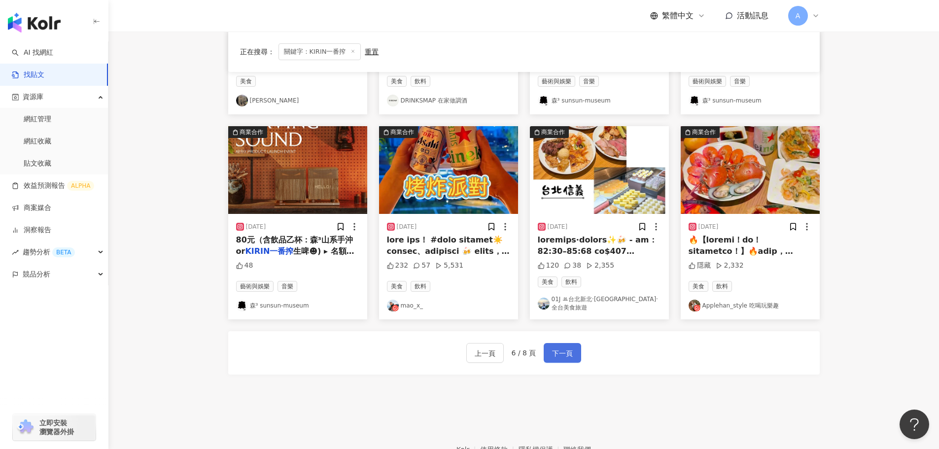
click at [564, 343] on button "下一頁" at bounding box center [562, 353] width 37 height 20
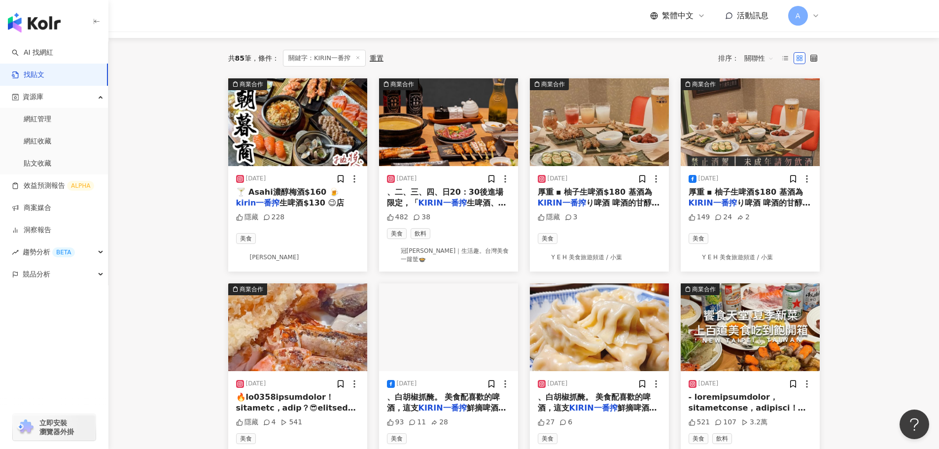
scroll to position [0, 0]
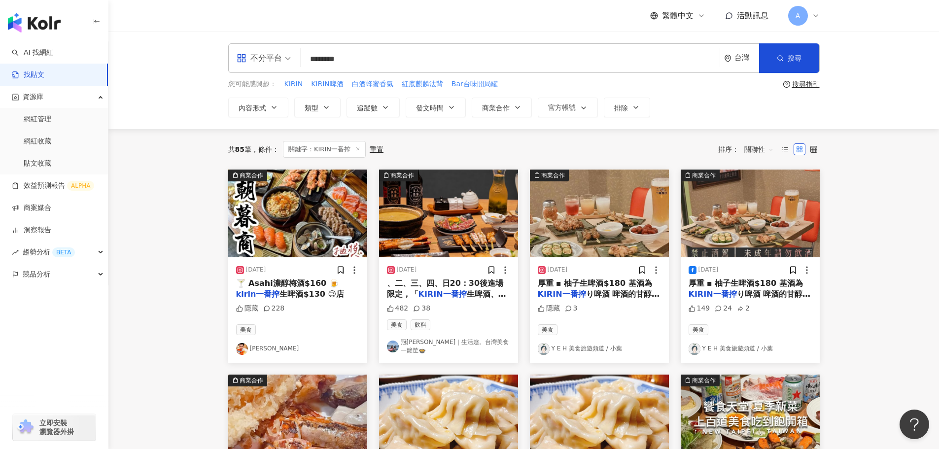
click at [627, 216] on img at bounding box center [599, 214] width 139 height 88
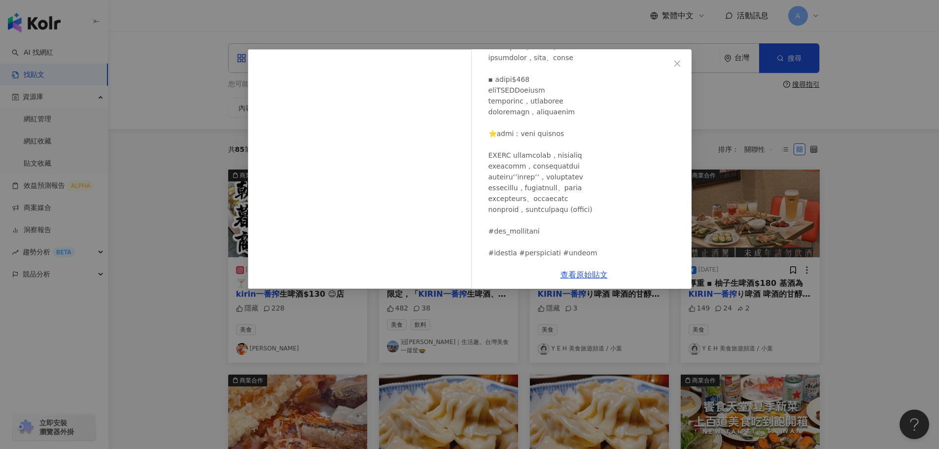
scroll to position [887, 0]
click at [674, 61] on icon "close" at bounding box center [677, 64] width 8 height 8
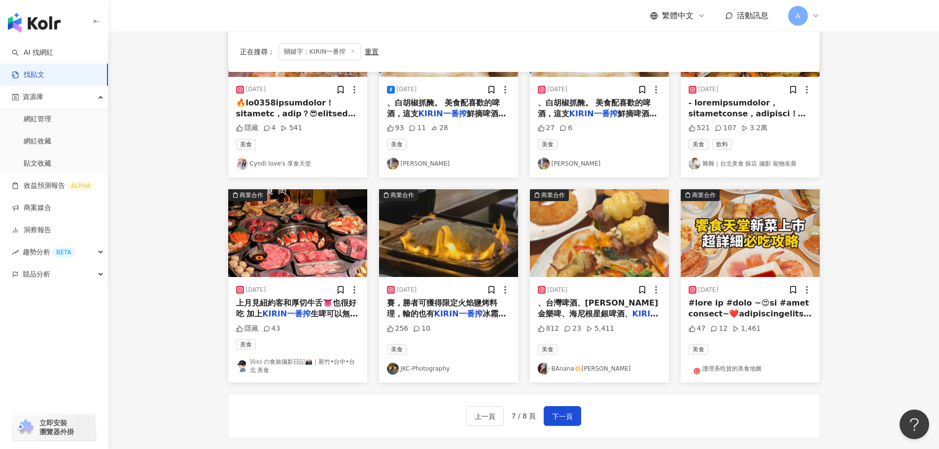
scroll to position [394, 0]
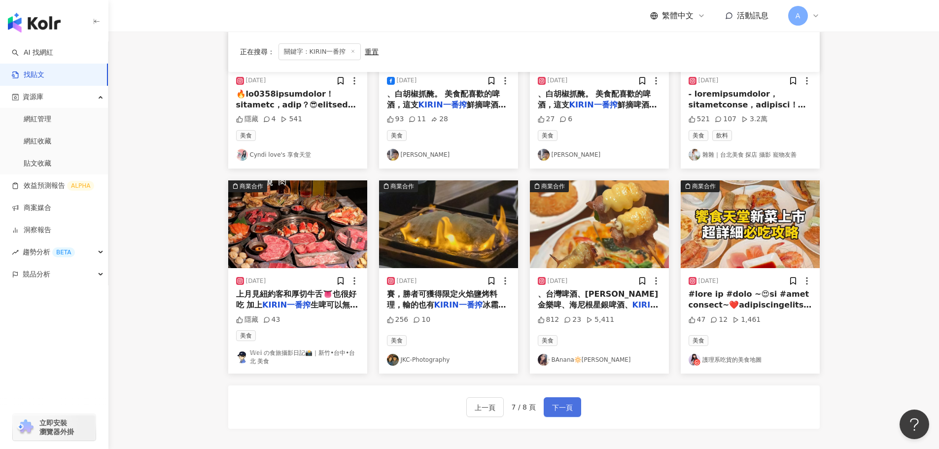
click at [570, 397] on button "下一頁" at bounding box center [562, 407] width 37 height 20
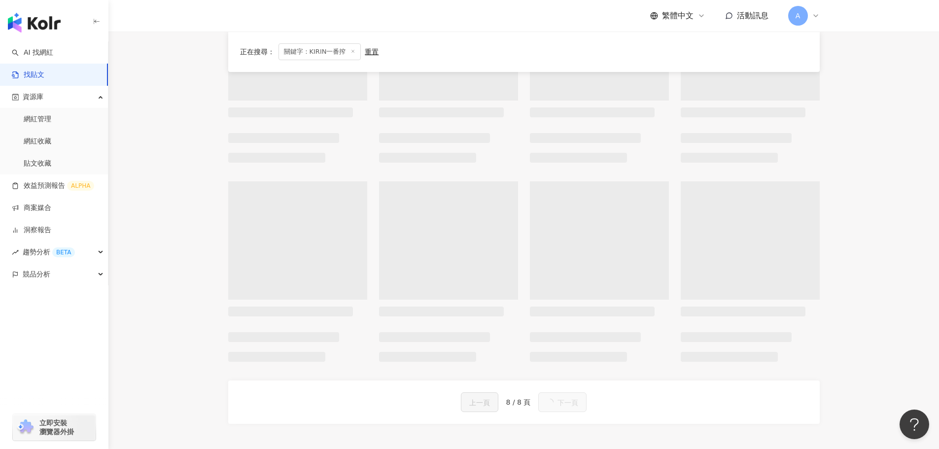
scroll to position [0, 0]
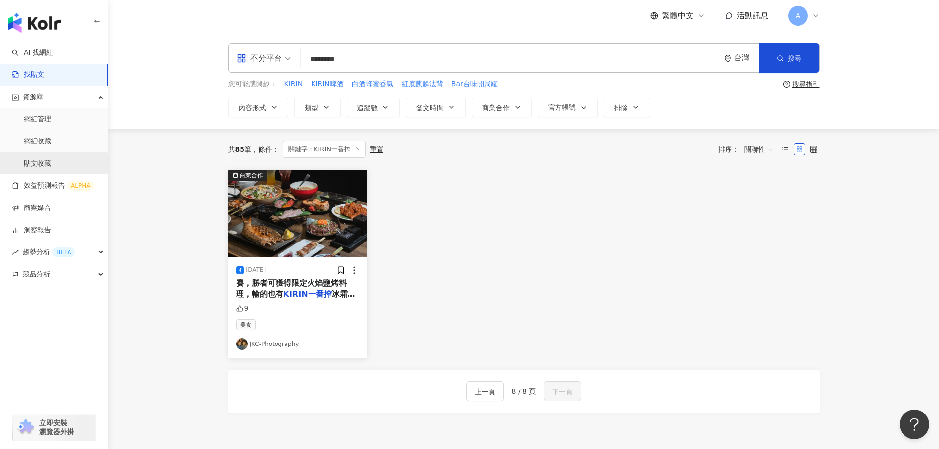
click at [37, 159] on link "貼文收藏" at bounding box center [38, 164] width 28 height 10
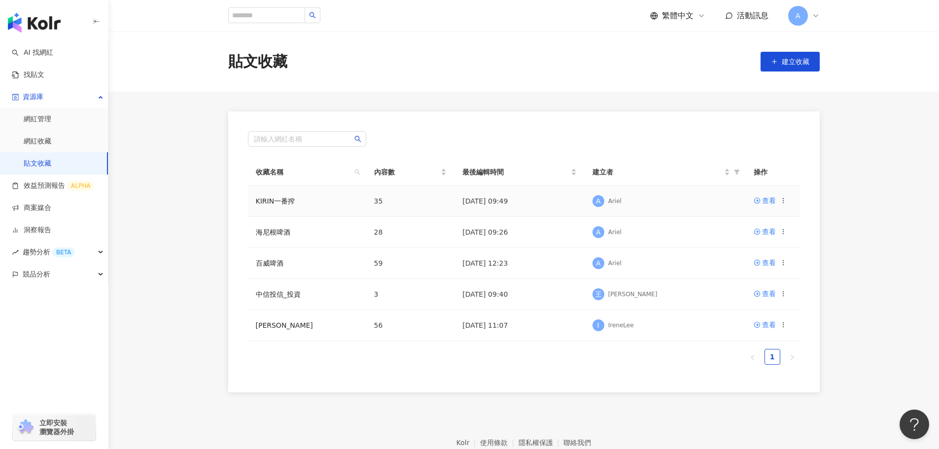
click at [785, 201] on icon at bounding box center [783, 200] width 7 height 7
click at [692, 193] on td "A Ariel" at bounding box center [665, 201] width 161 height 31
click at [674, 199] on div "A Ariel" at bounding box center [665, 201] width 145 height 15
click at [771, 199] on div "查看" at bounding box center [769, 200] width 14 height 11
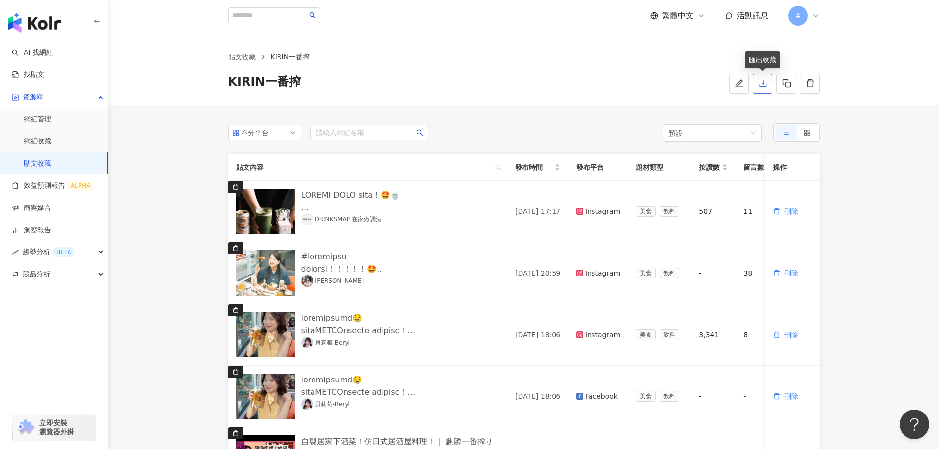
click at [766, 83] on icon "download" at bounding box center [763, 83] width 9 height 9
click at [234, 59] on link "貼文收藏" at bounding box center [242, 56] width 32 height 11
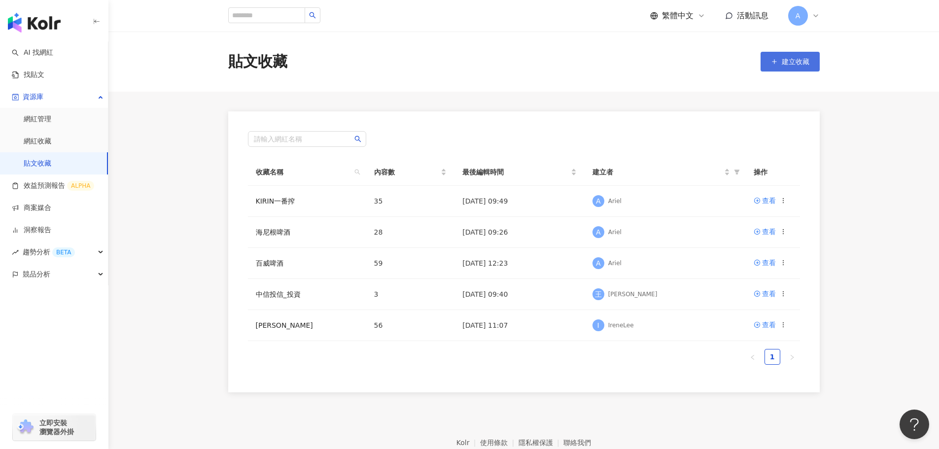
click at [777, 65] on span "button" at bounding box center [774, 62] width 7 height 8
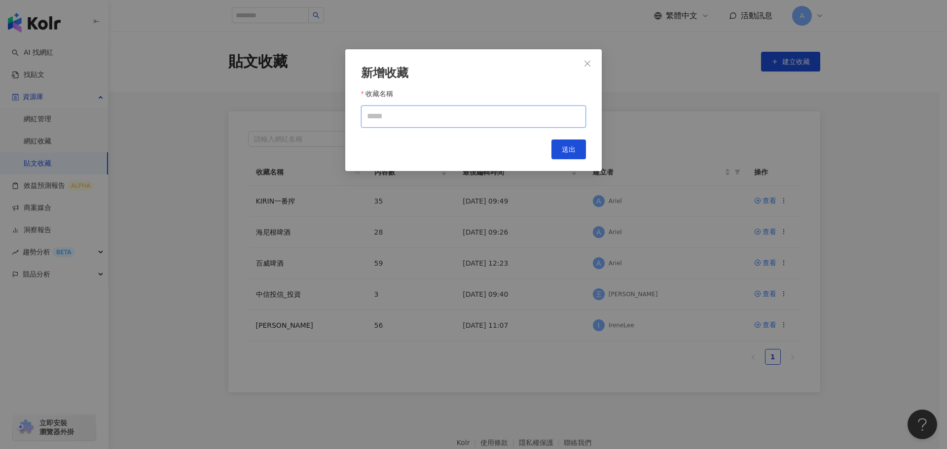
click at [434, 118] on input "收藏名稱" at bounding box center [473, 116] width 225 height 22
paste input "*********"
type input "*********"
click at [565, 153] on span "送出" at bounding box center [569, 149] width 14 height 8
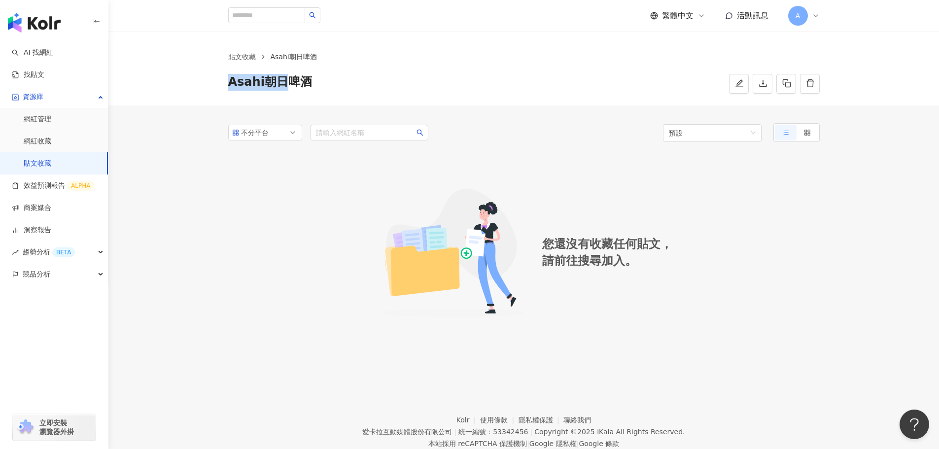
drag, startPoint x: 227, startPoint y: 82, endPoint x: 282, endPoint y: 86, distance: 55.8
click at [282, 86] on div "貼文收藏 Asahi朝日啤酒 Asahi朝日啤酒" at bounding box center [524, 72] width 631 height 42
copy span "Asahi朝日"
click at [232, 82] on span "Asahi朝日啤酒" at bounding box center [270, 84] width 84 height 20
drag, startPoint x: 229, startPoint y: 84, endPoint x: 264, endPoint y: 83, distance: 35.0
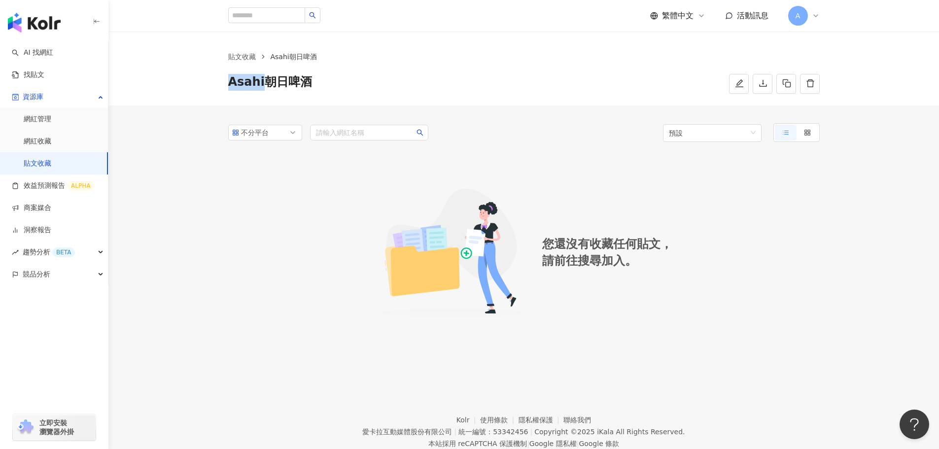
click at [264, 83] on span "Asahi朝日啤酒" at bounding box center [270, 84] width 84 height 20
copy span "Asahi"
click at [32, 70] on link "找貼文" at bounding box center [28, 75] width 33 height 10
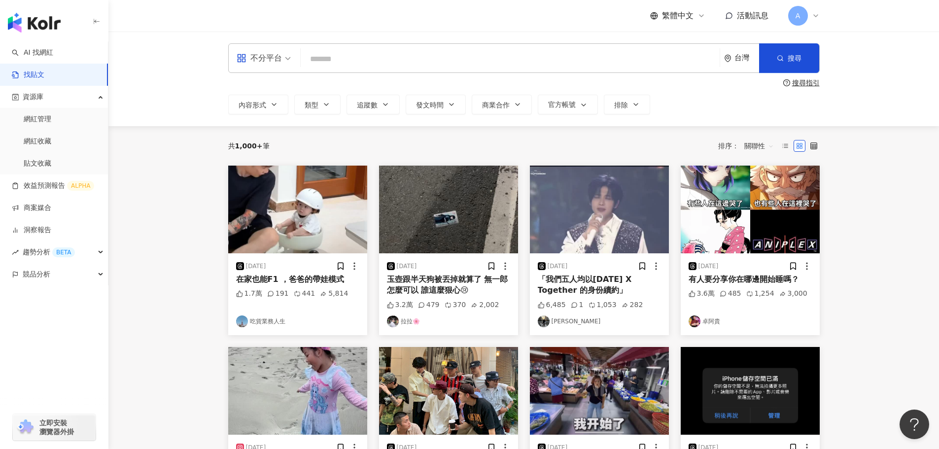
click at [342, 58] on input "search" at bounding box center [510, 58] width 411 height 21
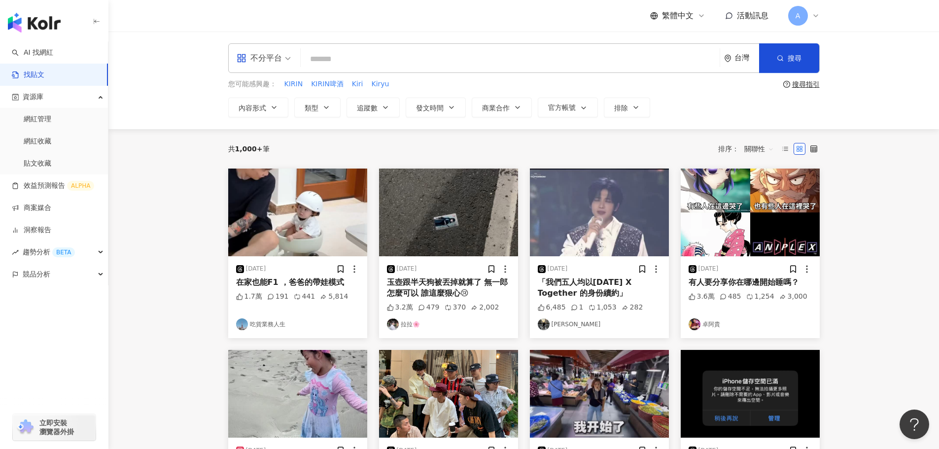
paste input "*****"
click at [505, 105] on span "商業合作" at bounding box center [496, 108] width 28 height 8
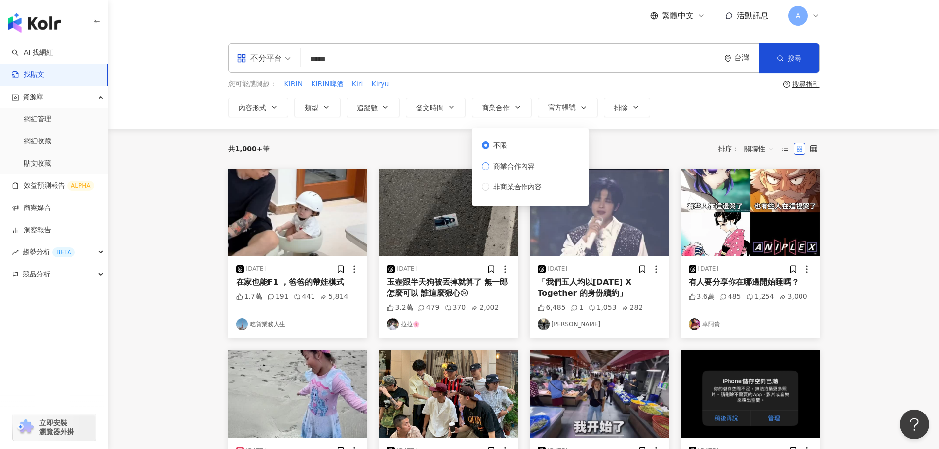
click at [506, 171] on span "商業合作內容" at bounding box center [514, 166] width 49 height 11
click at [778, 62] on span "button" at bounding box center [780, 58] width 7 height 8
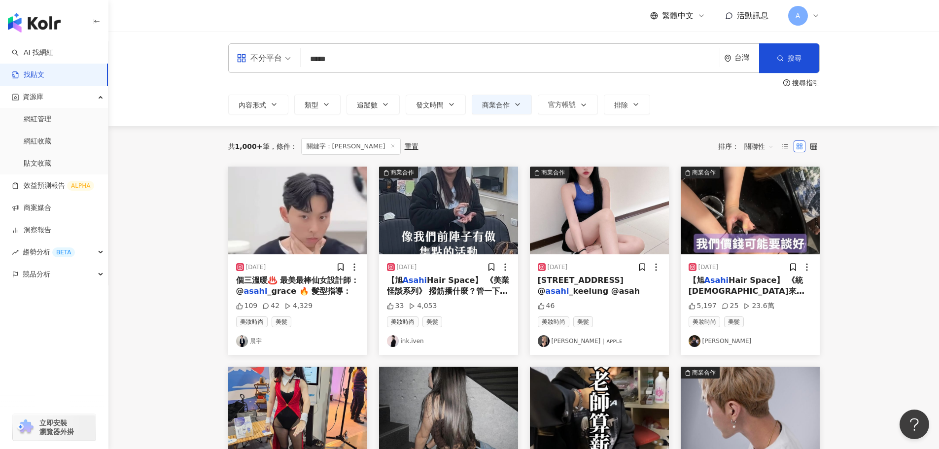
click at [340, 58] on input "*****" at bounding box center [510, 58] width 411 height 21
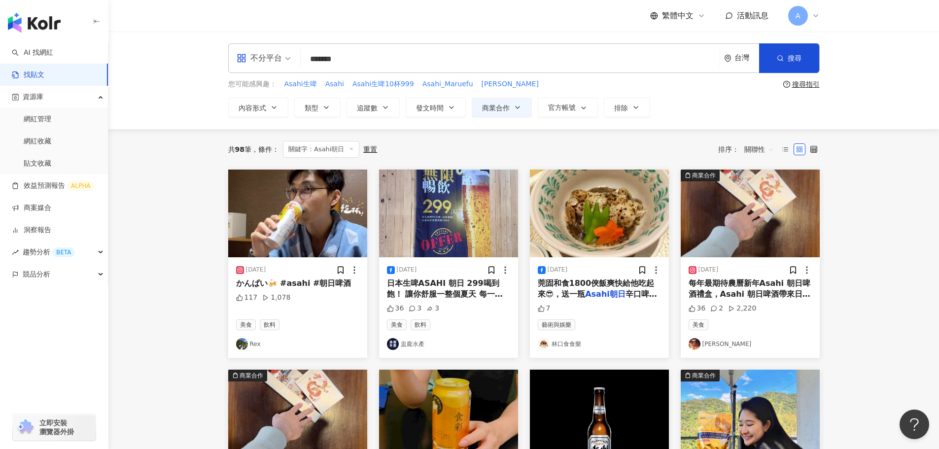
click at [326, 199] on img at bounding box center [297, 214] width 139 height 88
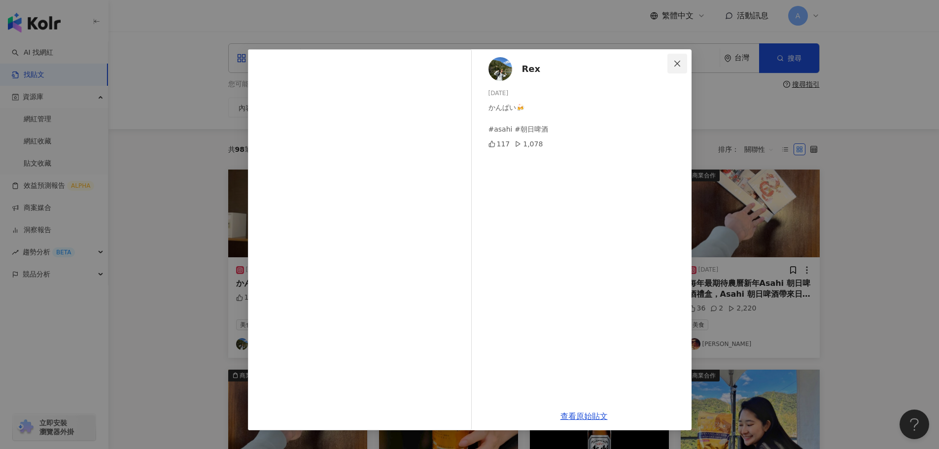
click at [680, 63] on icon "close" at bounding box center [677, 64] width 8 height 8
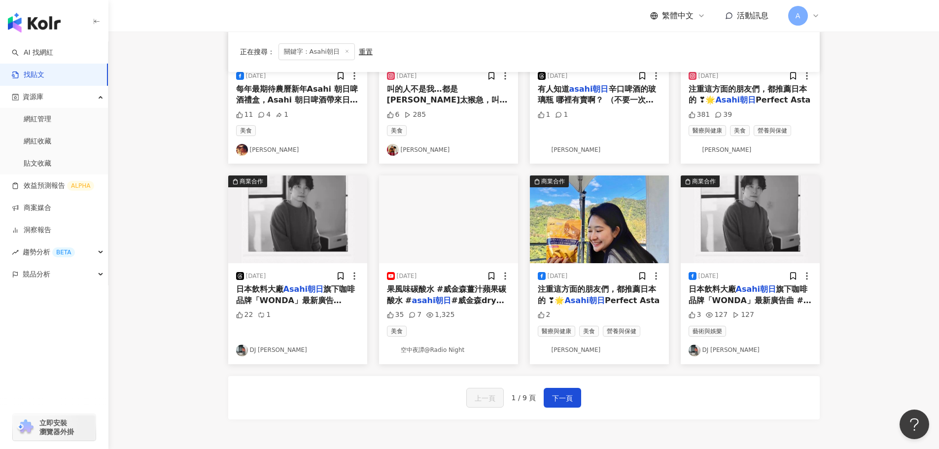
scroll to position [49, 0]
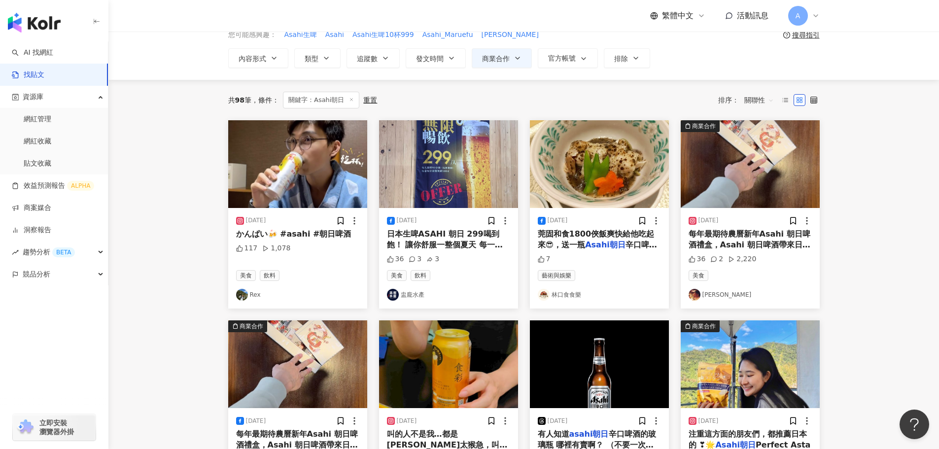
click at [450, 183] on img at bounding box center [448, 164] width 139 height 88
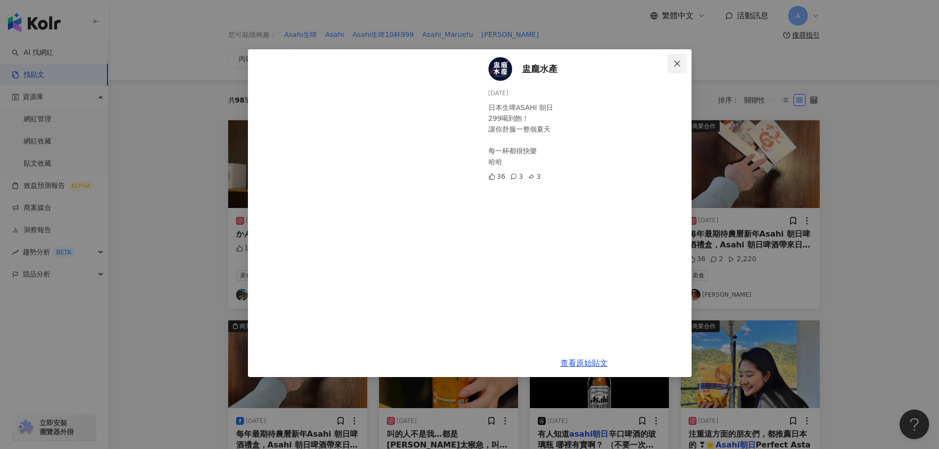
click at [677, 63] on icon "close" at bounding box center [677, 63] width 6 height 6
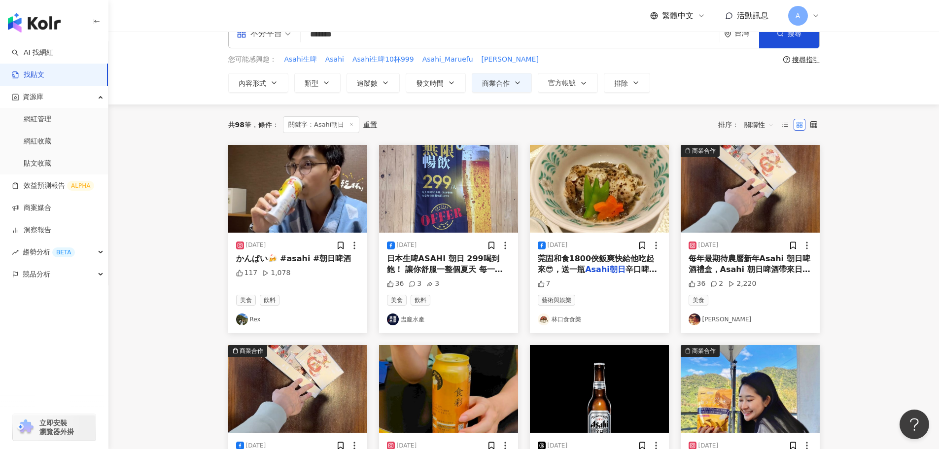
scroll to position [0, 0]
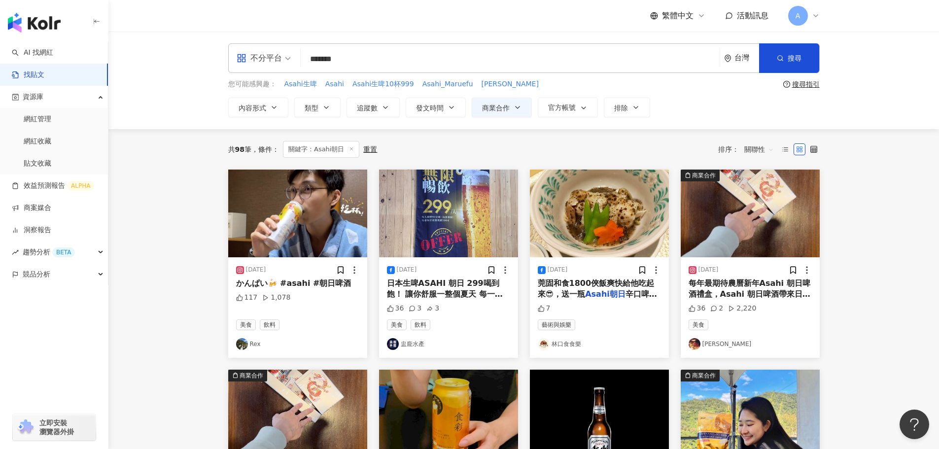
click at [362, 59] on input "*******" at bounding box center [510, 58] width 411 height 21
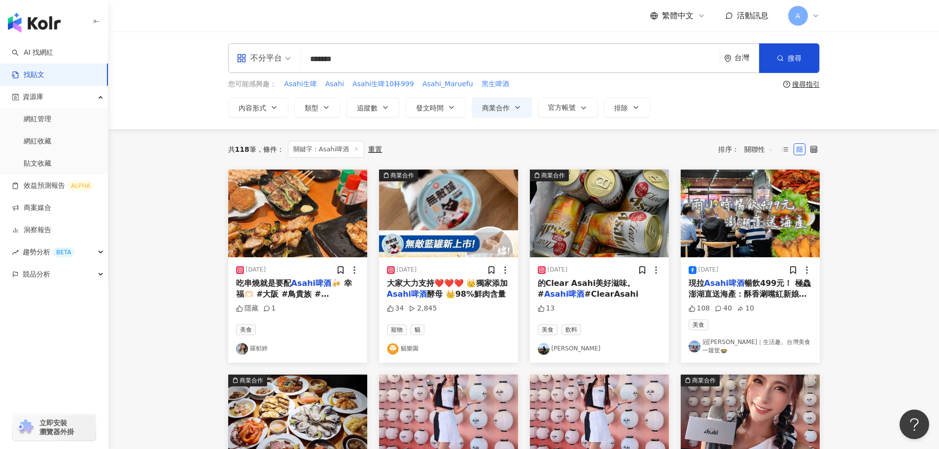
drag, startPoint x: 333, startPoint y: 62, endPoint x: 283, endPoint y: 55, distance: 49.8
click at [283, 55] on div "不分平台 Asahi啤酒 ******* 台灣 搜尋" at bounding box center [524, 58] width 592 height 30
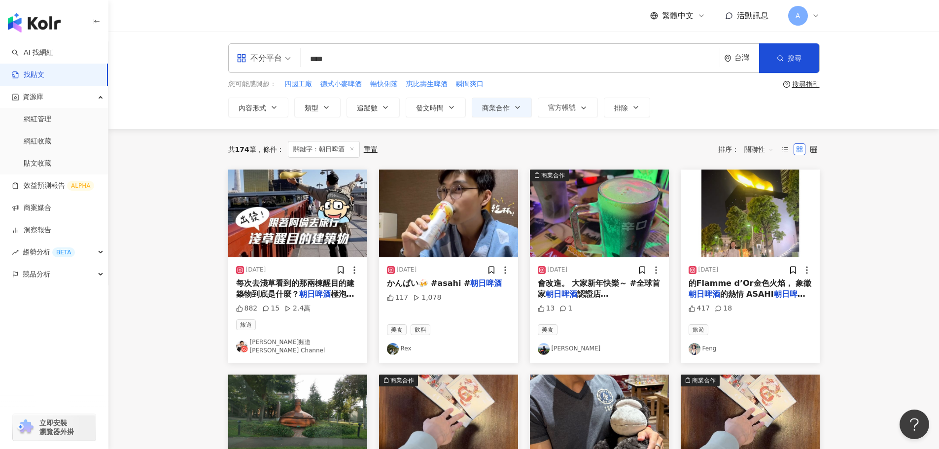
click at [313, 210] on img at bounding box center [297, 214] width 139 height 88
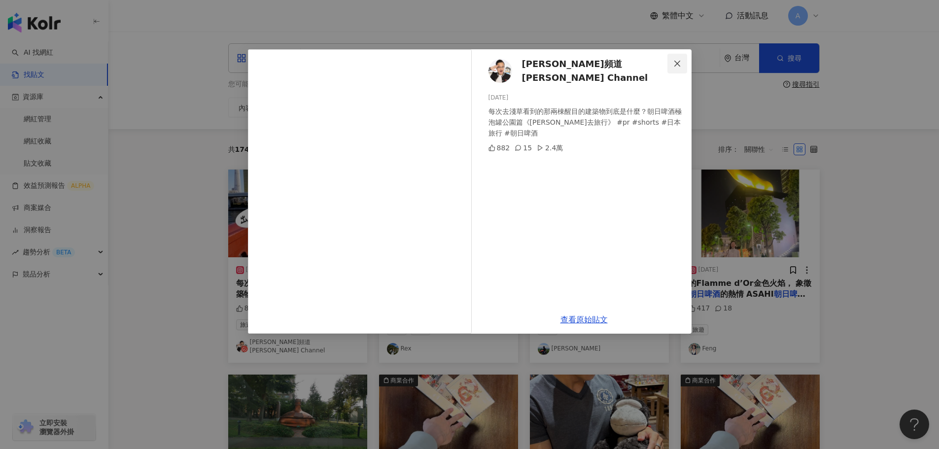
click at [680, 65] on icon "close" at bounding box center [677, 64] width 8 height 8
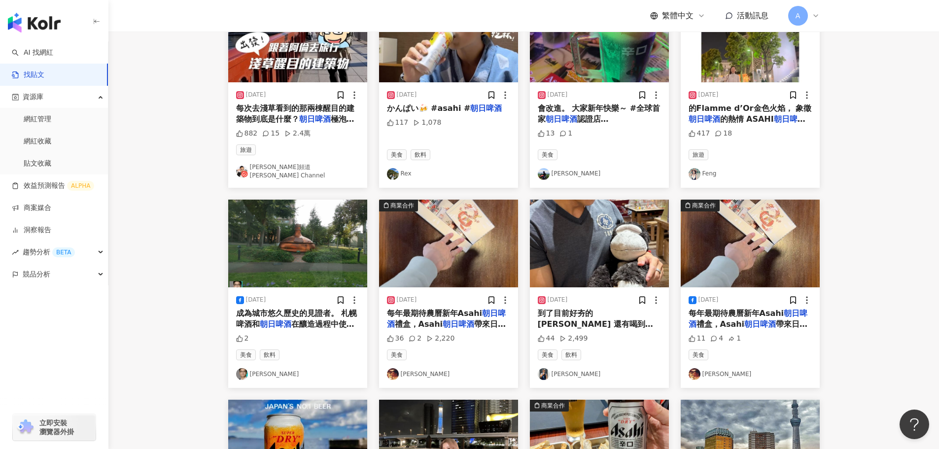
scroll to position [345, 0]
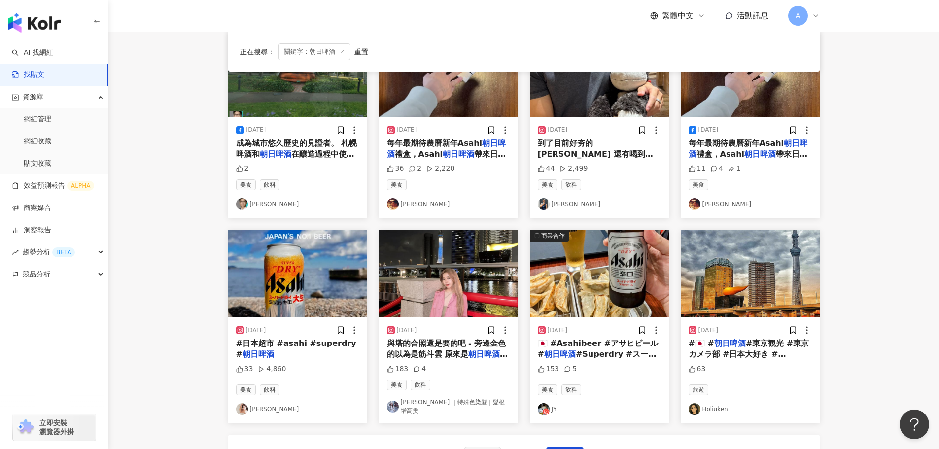
click at [723, 276] on img at bounding box center [750, 274] width 139 height 88
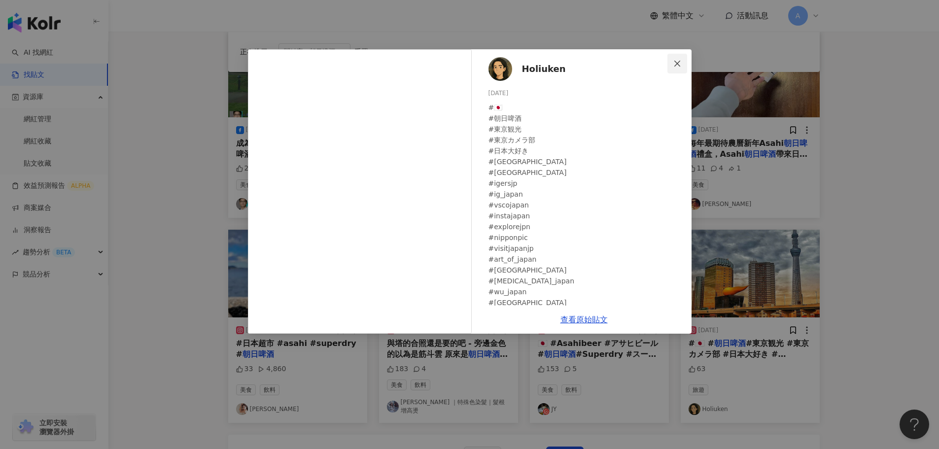
click at [678, 62] on icon "close" at bounding box center [677, 64] width 8 height 8
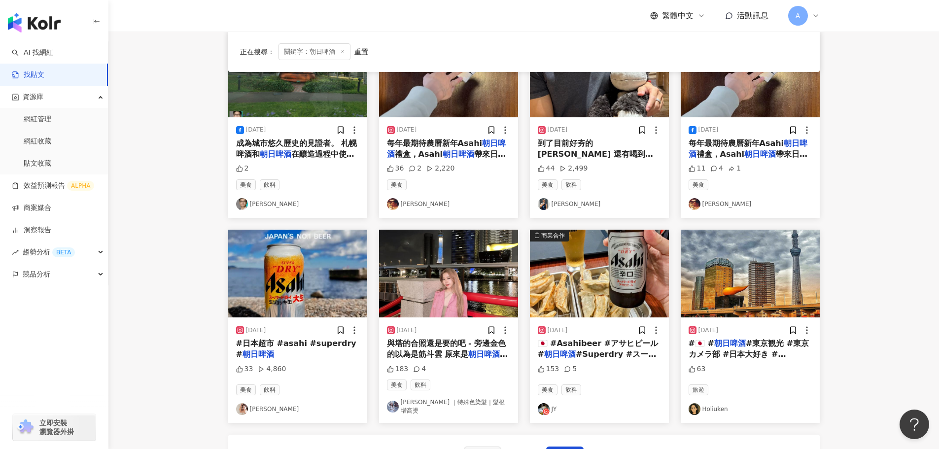
click at [620, 276] on img at bounding box center [599, 274] width 139 height 88
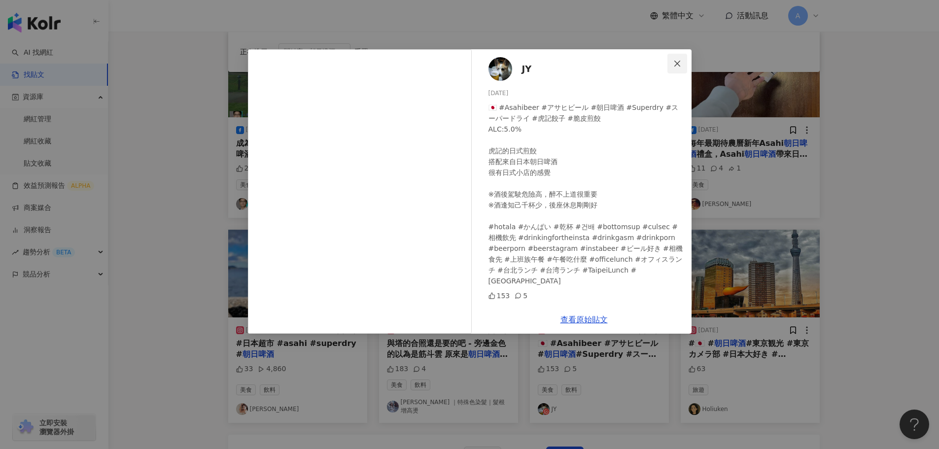
click at [676, 64] on icon "close" at bounding box center [677, 64] width 8 height 8
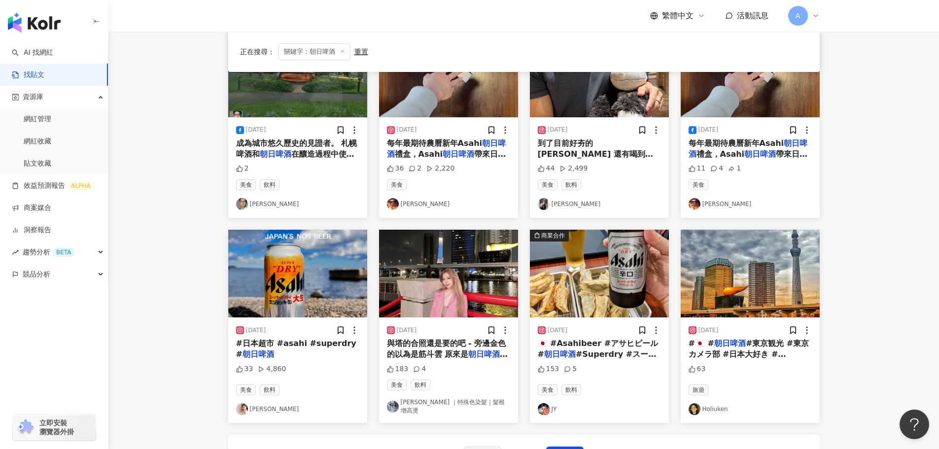
click at [589, 260] on img at bounding box center [599, 274] width 139 height 88
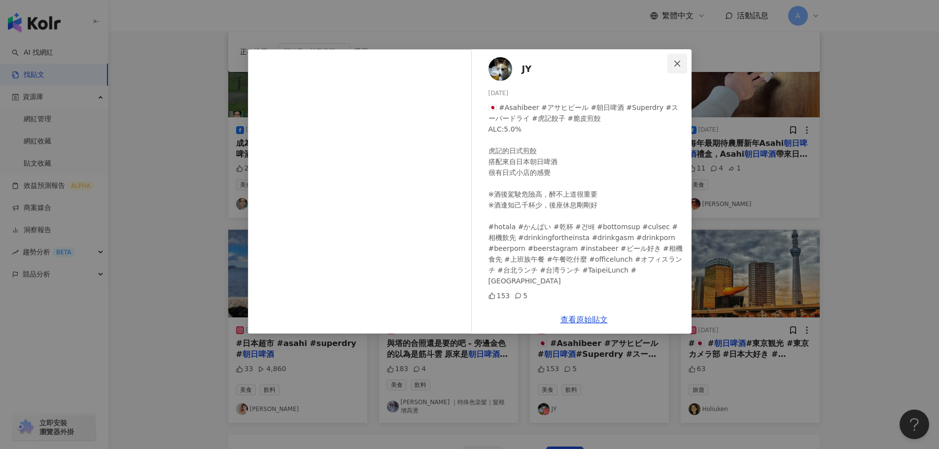
click at [683, 64] on span "Close" at bounding box center [678, 64] width 20 height 8
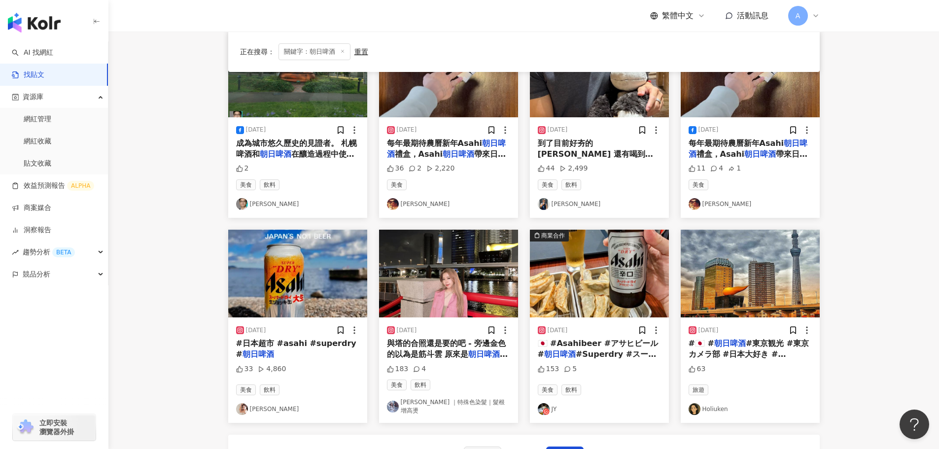
click at [426, 253] on img at bounding box center [448, 274] width 139 height 88
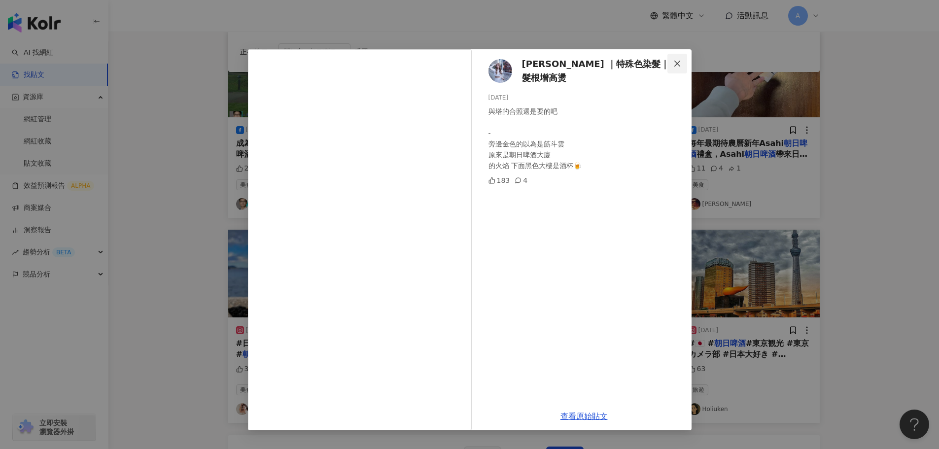
click at [679, 62] on icon "close" at bounding box center [677, 63] width 6 height 6
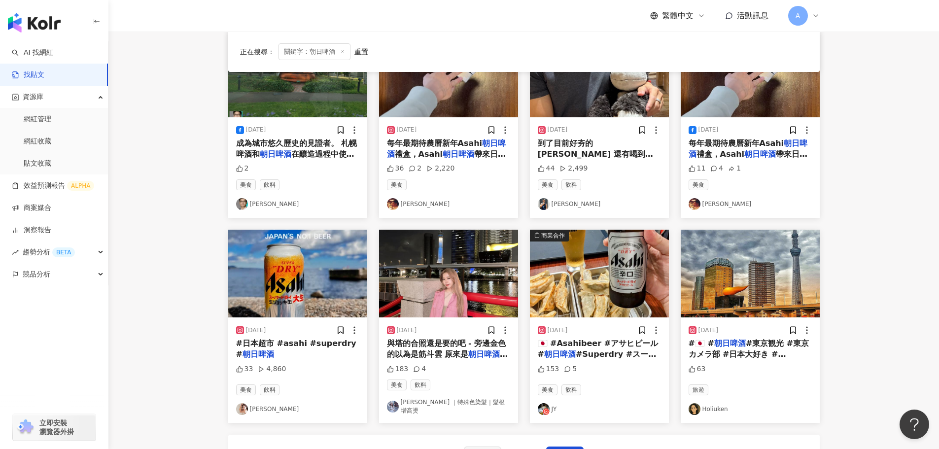
click at [316, 276] on img at bounding box center [297, 274] width 139 height 88
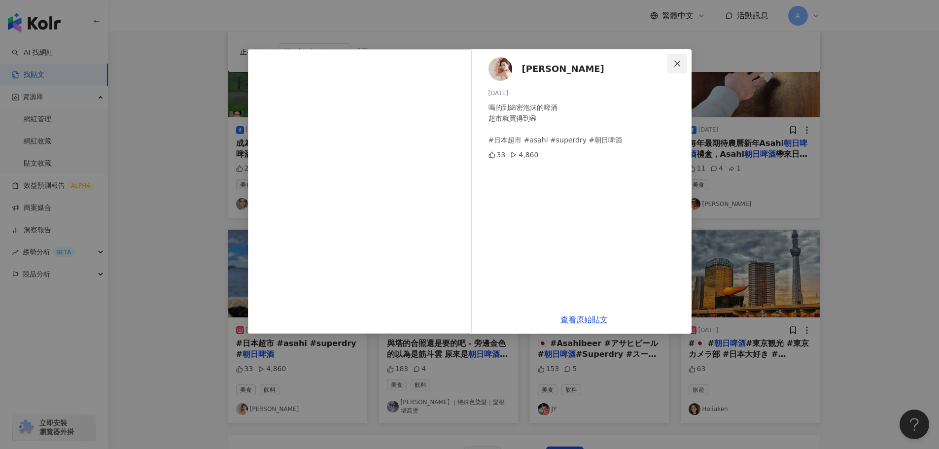
click at [674, 63] on icon "close" at bounding box center [677, 64] width 8 height 8
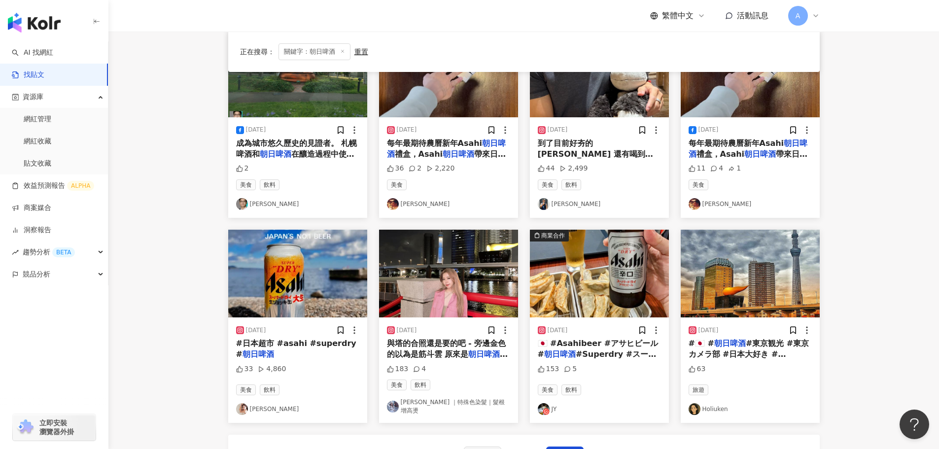
scroll to position [197, 0]
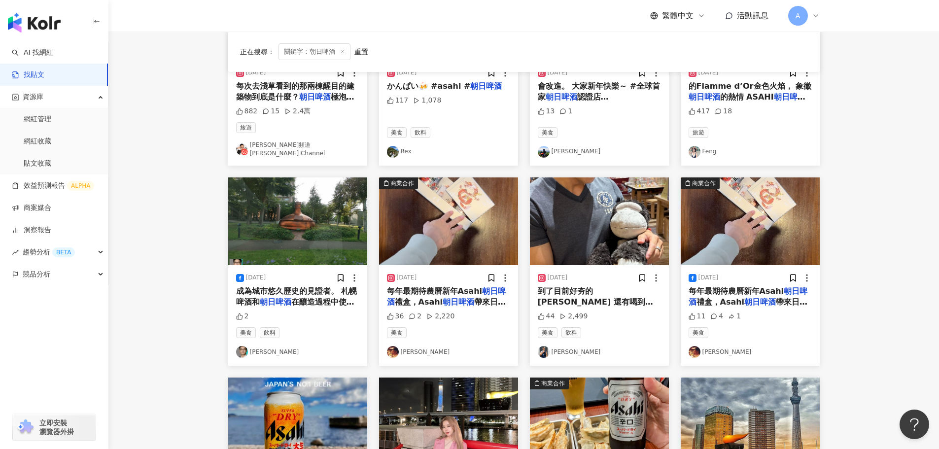
click at [754, 196] on img at bounding box center [750, 221] width 139 height 88
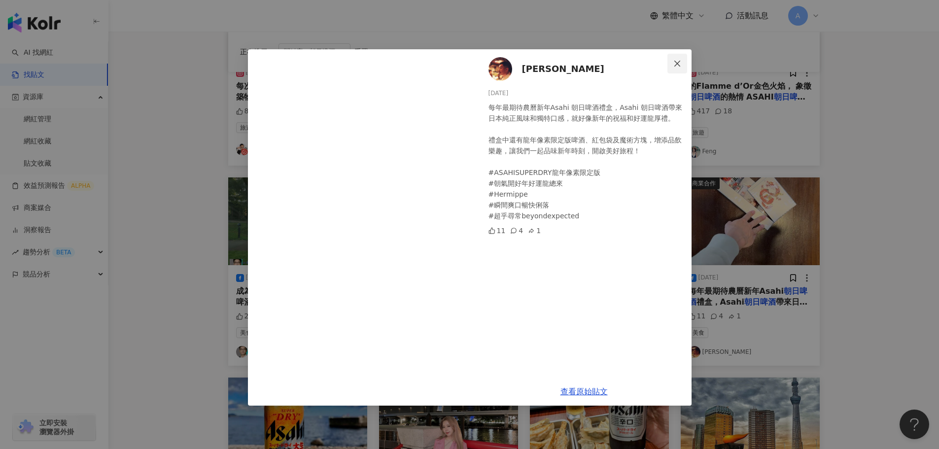
click at [677, 62] on icon "close" at bounding box center [677, 64] width 8 height 8
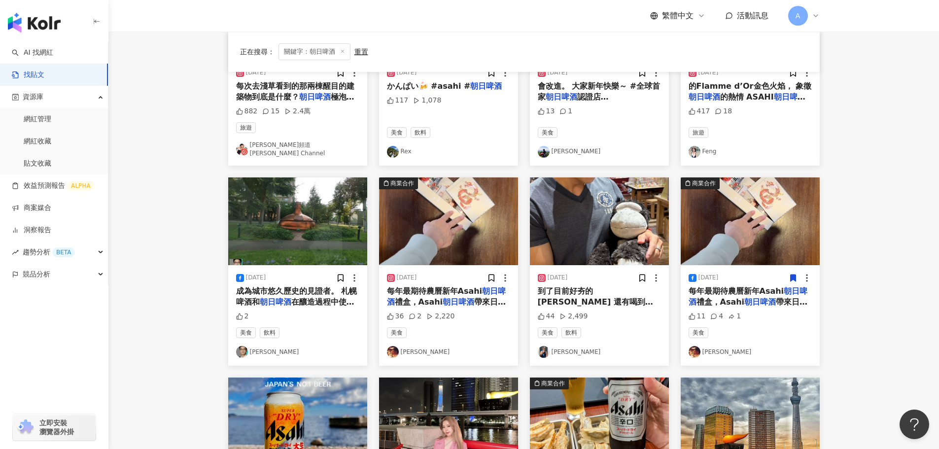
click at [796, 274] on icon at bounding box center [793, 278] width 9 height 9
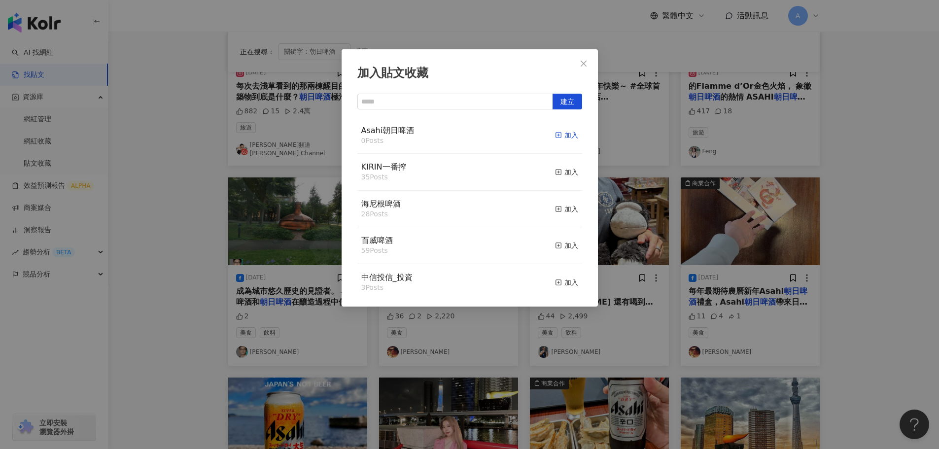
click at [558, 135] on div "加入" at bounding box center [566, 135] width 23 height 11
click at [586, 65] on icon "close" at bounding box center [584, 64] width 8 height 8
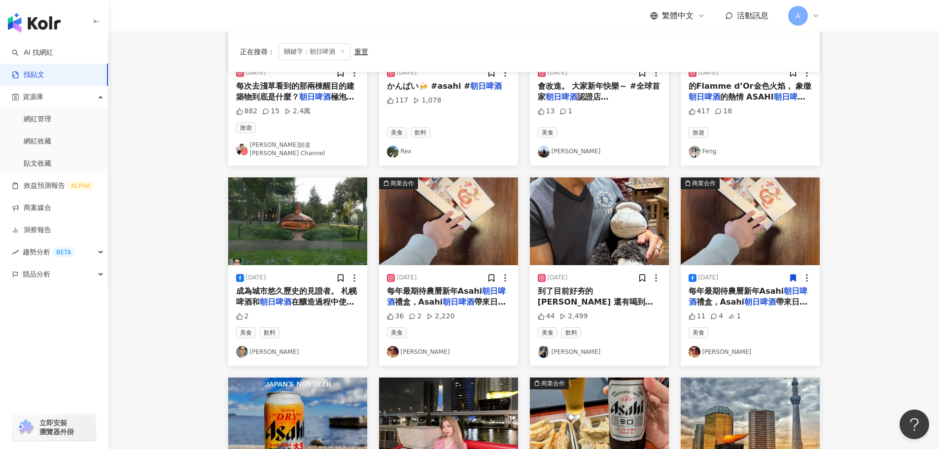
click at [619, 209] on img at bounding box center [599, 221] width 139 height 88
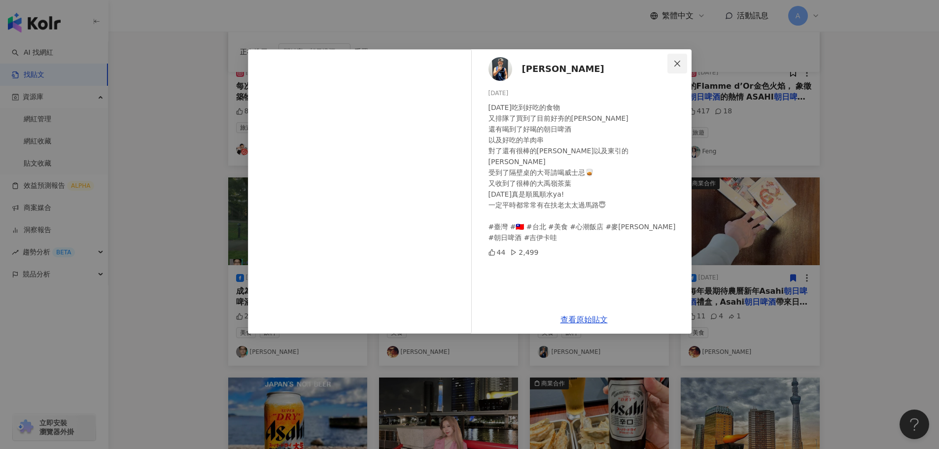
click at [680, 60] on icon "close" at bounding box center [677, 64] width 8 height 8
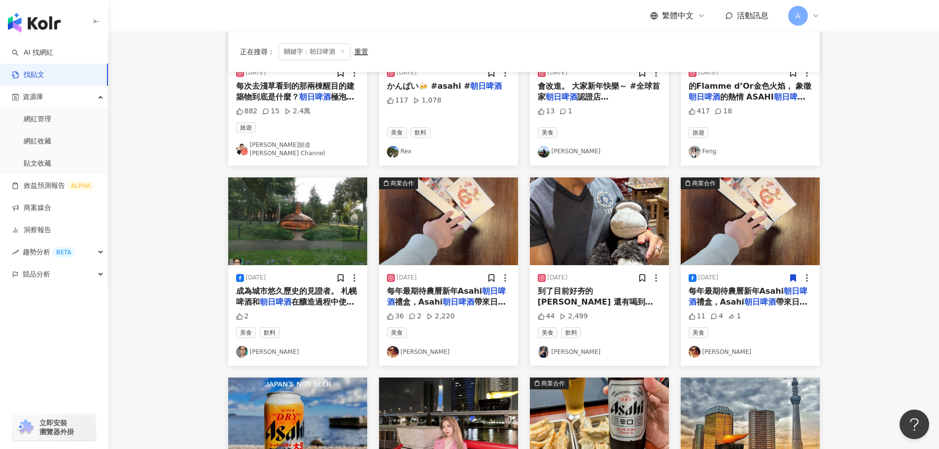
click at [466, 217] on img at bounding box center [448, 221] width 139 height 88
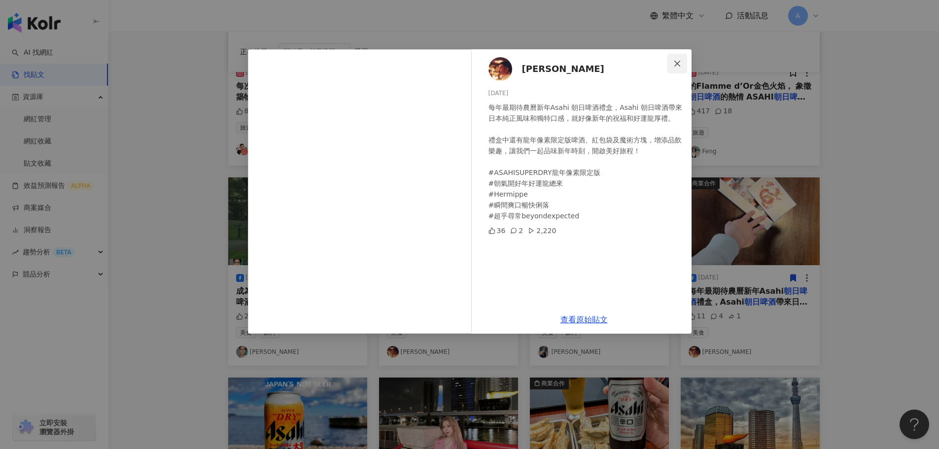
click at [678, 67] on icon "close" at bounding box center [677, 64] width 8 height 8
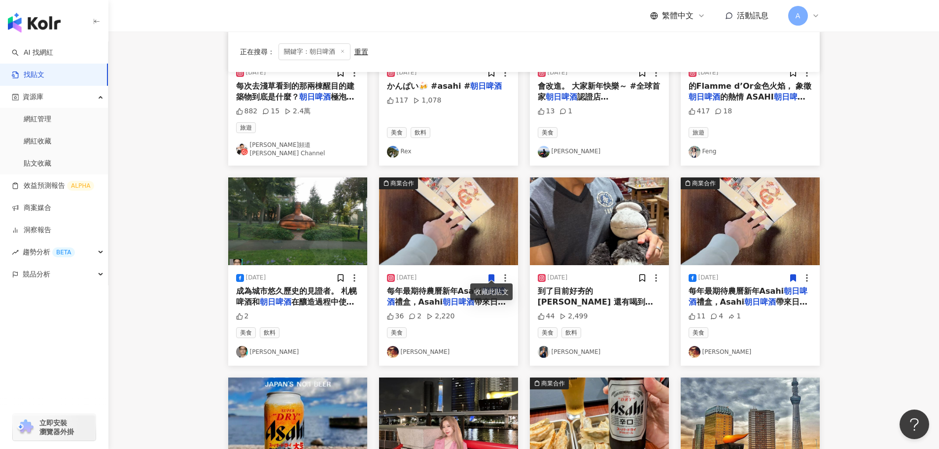
click at [493, 275] on icon at bounding box center [491, 278] width 5 height 7
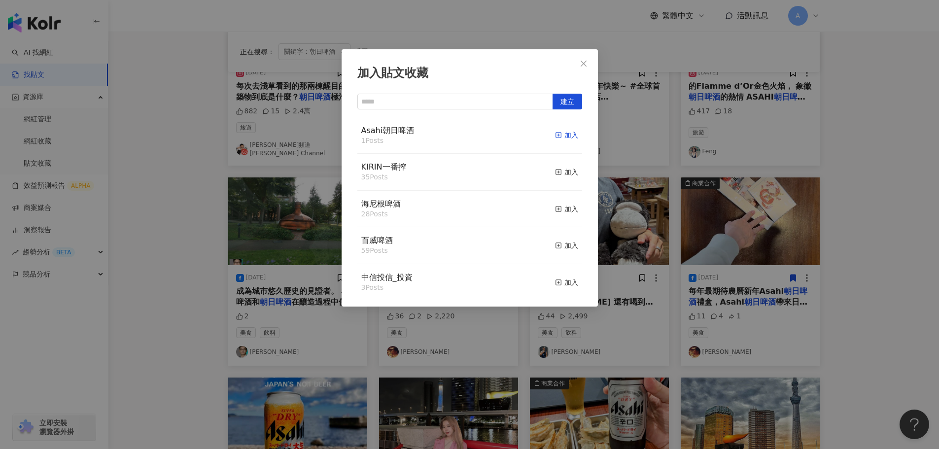
click at [555, 135] on div "加入" at bounding box center [566, 135] width 23 height 11
click at [581, 66] on icon "close" at bounding box center [584, 64] width 8 height 8
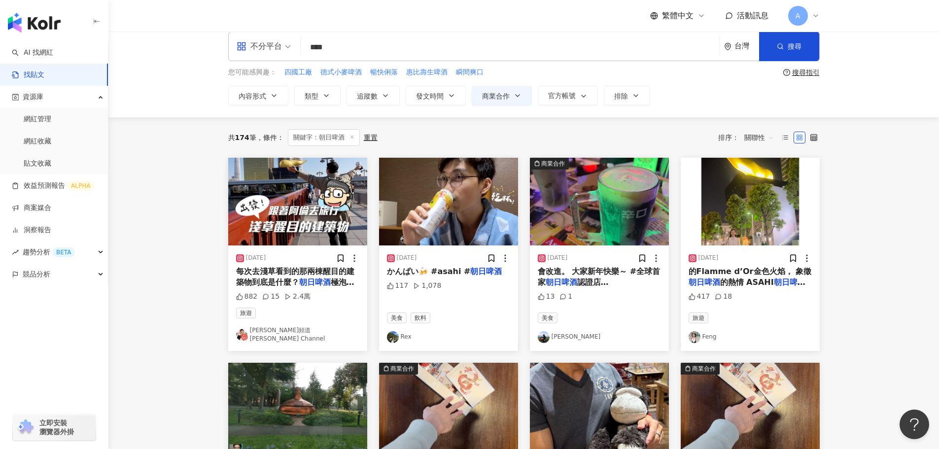
scroll to position [0, 0]
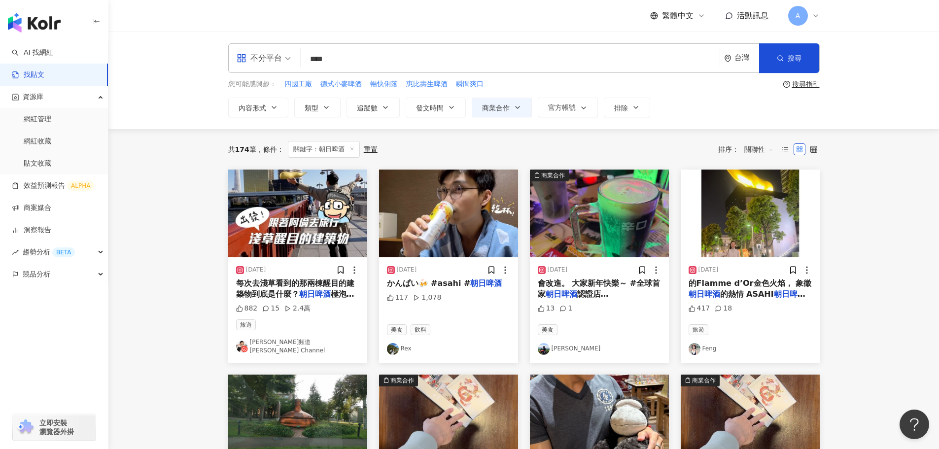
click at [623, 221] on img at bounding box center [599, 214] width 139 height 88
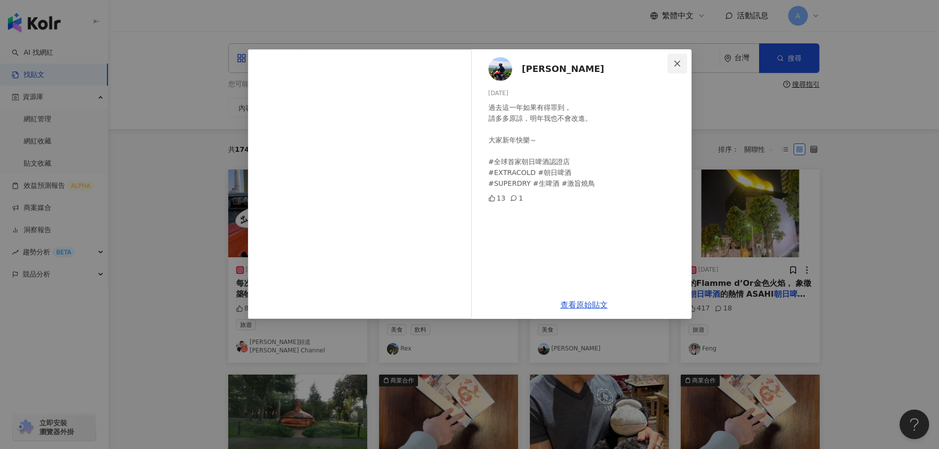
click at [681, 62] on icon "close" at bounding box center [677, 64] width 8 height 8
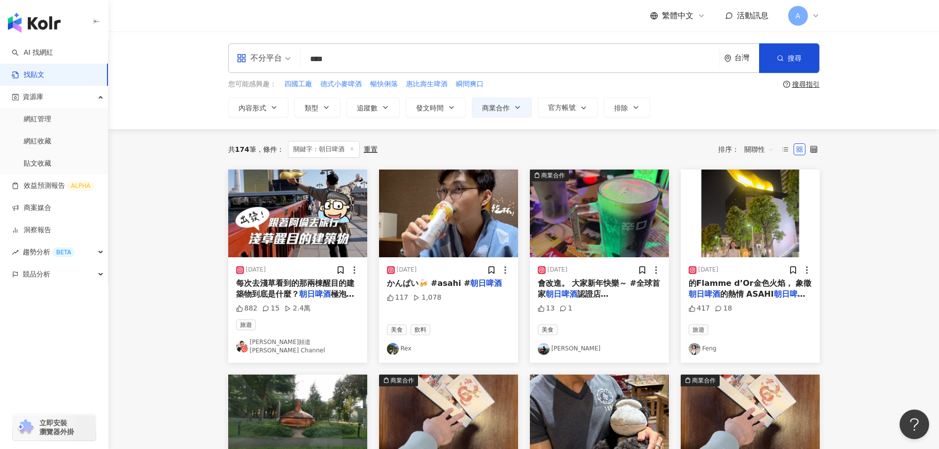
click at [494, 211] on img at bounding box center [448, 214] width 139 height 88
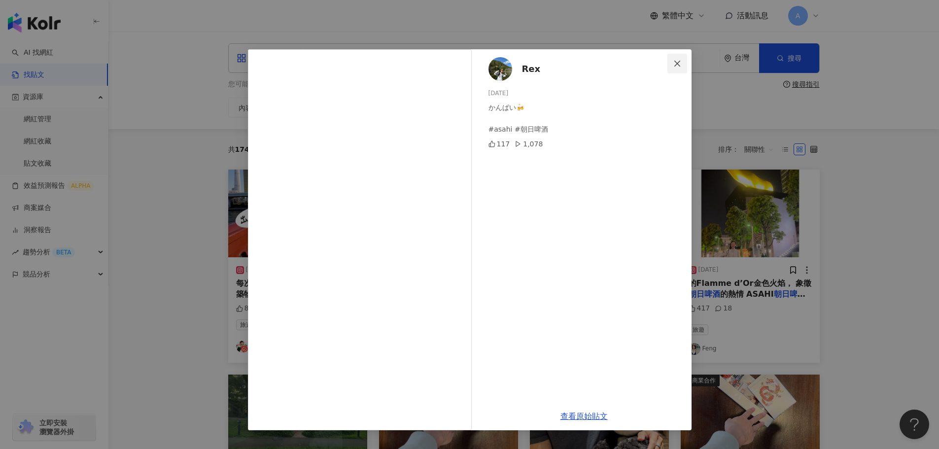
click at [676, 61] on icon "close" at bounding box center [677, 64] width 8 height 8
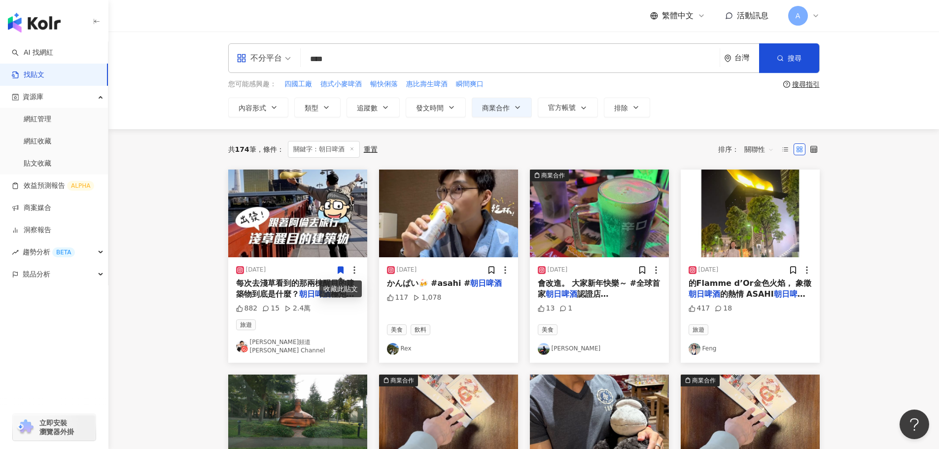
click at [341, 272] on icon at bounding box center [340, 270] width 5 height 7
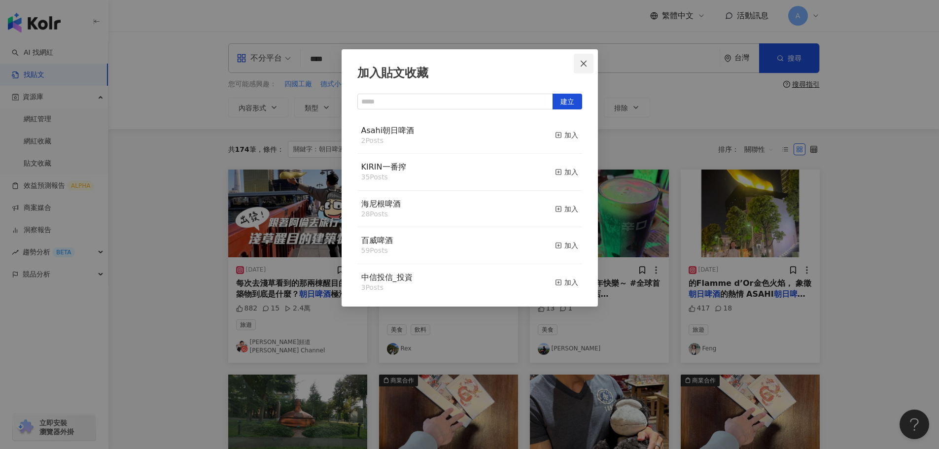
click at [582, 66] on icon "close" at bounding box center [584, 63] width 6 height 6
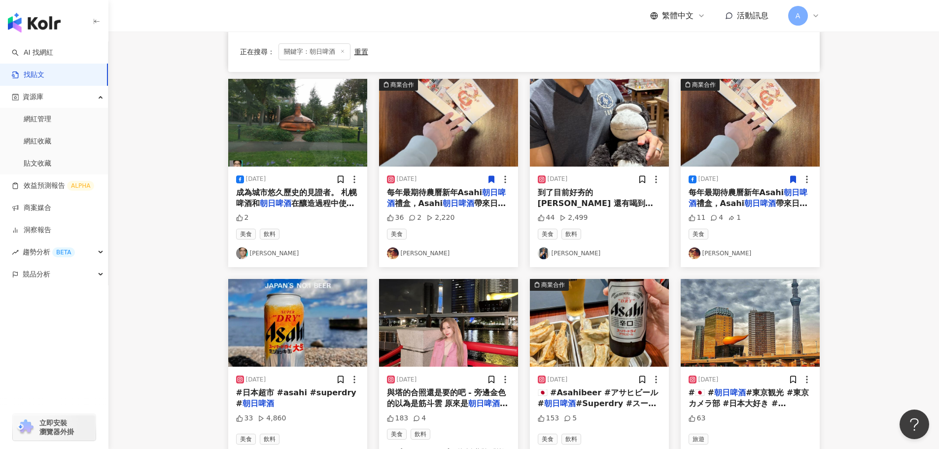
scroll to position [499, 0]
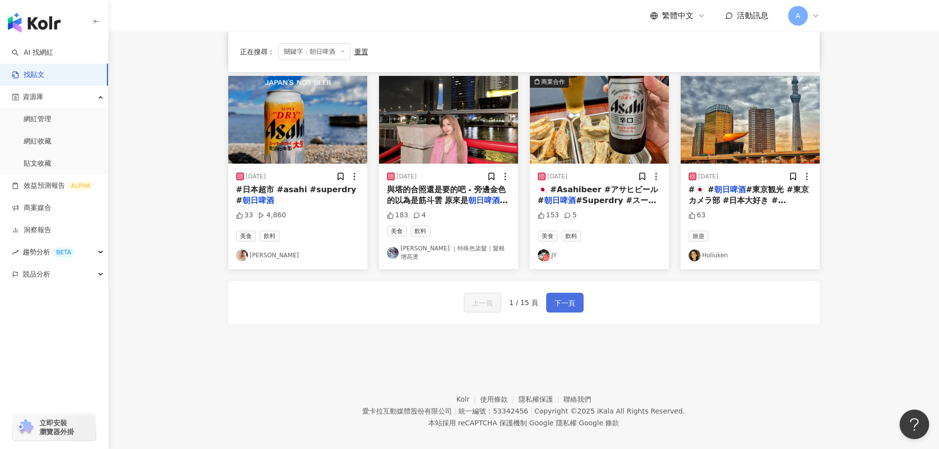
click at [574, 293] on button "下一頁" at bounding box center [564, 303] width 37 height 20
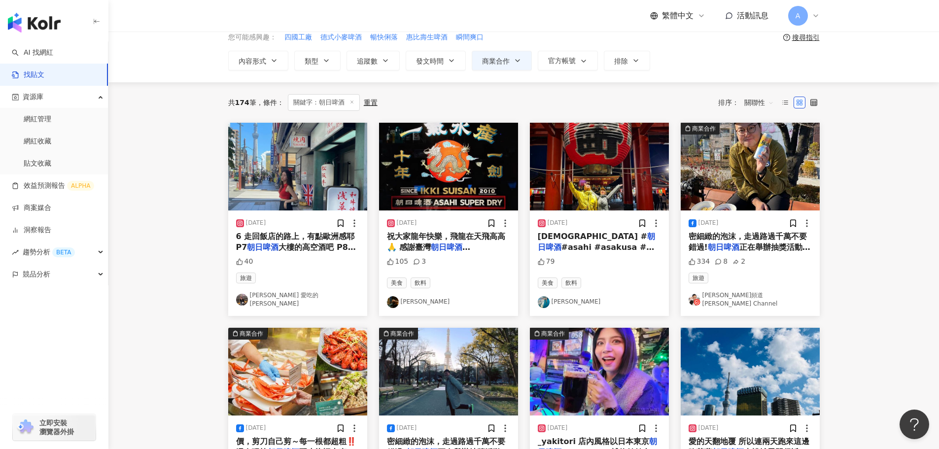
scroll to position [0, 0]
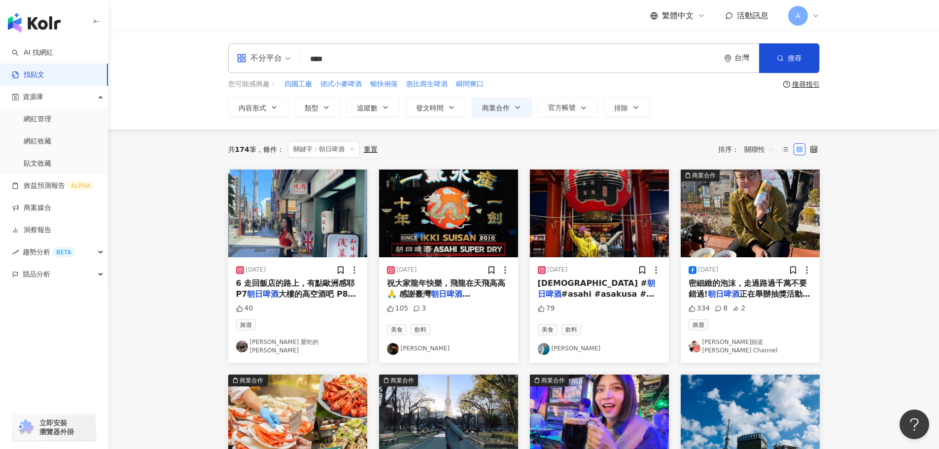
click at [292, 214] on img at bounding box center [297, 214] width 139 height 88
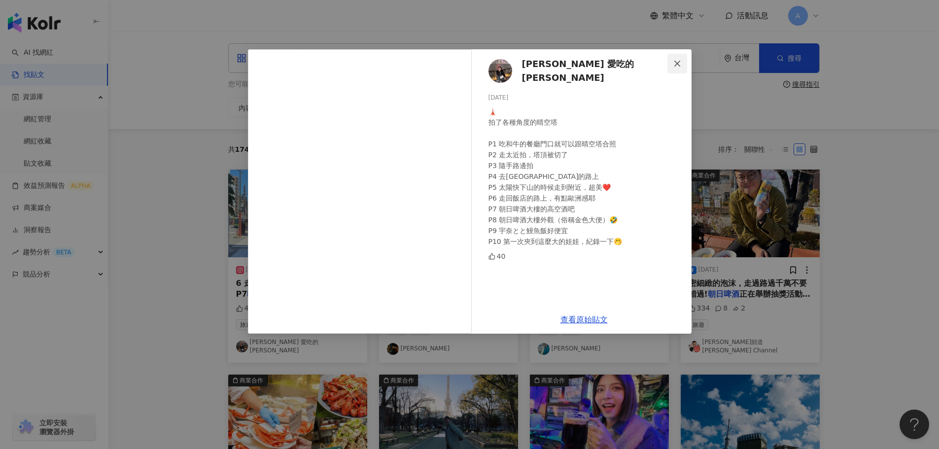
click at [680, 63] on icon "close" at bounding box center [677, 64] width 8 height 8
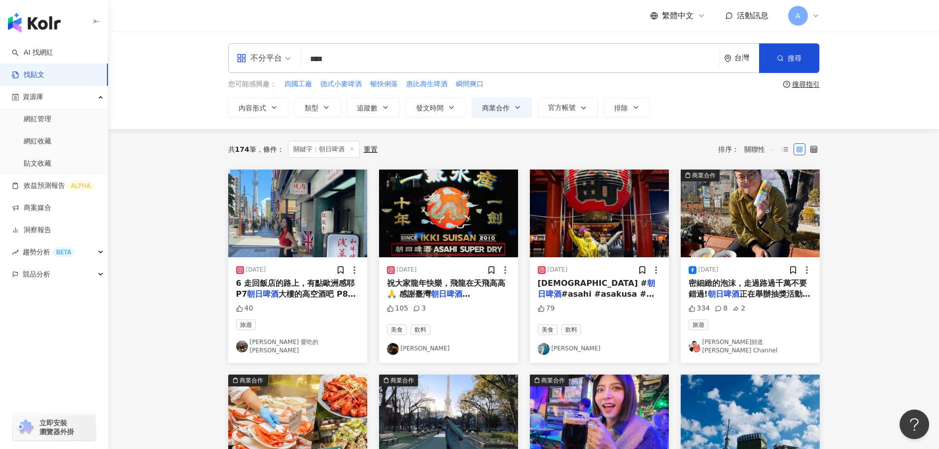
click at [472, 195] on img at bounding box center [448, 214] width 139 height 88
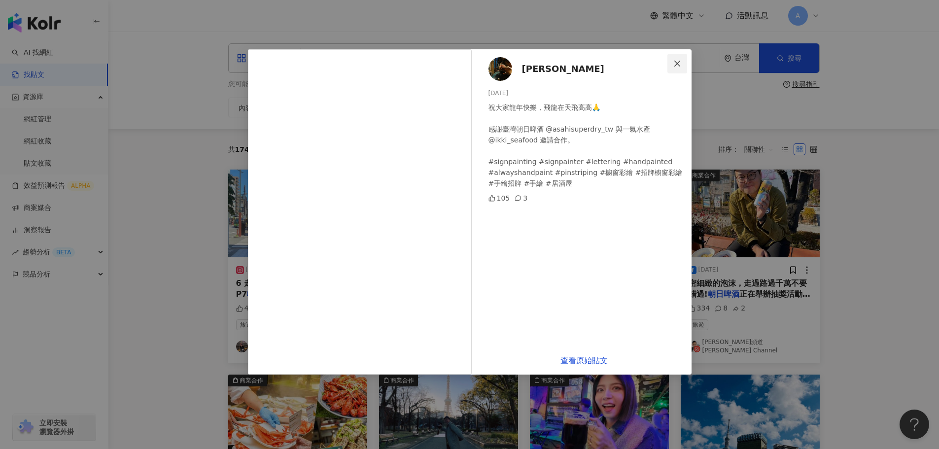
click at [677, 63] on icon "close" at bounding box center [677, 64] width 8 height 8
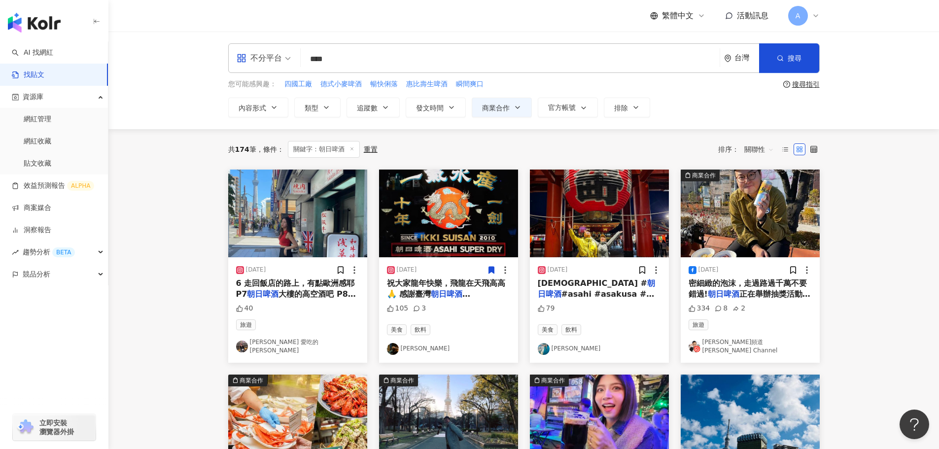
click at [491, 269] on icon at bounding box center [491, 270] width 5 height 7
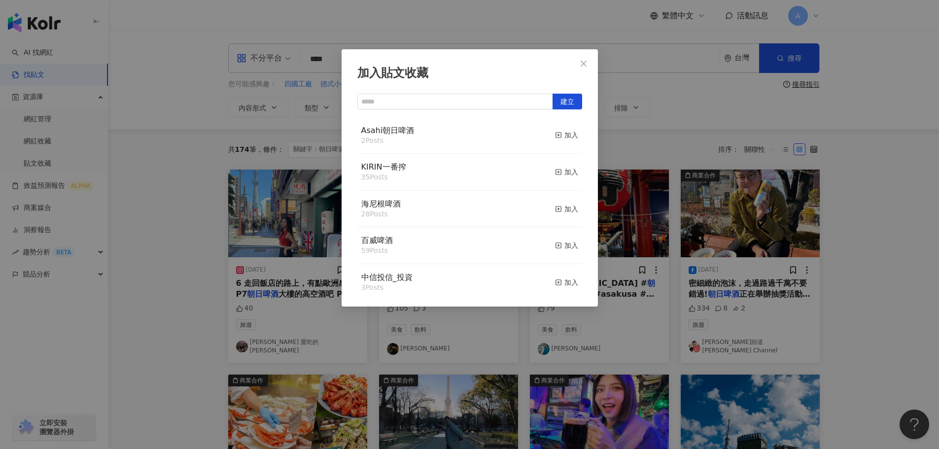
click at [555, 129] on button "加入" at bounding box center [566, 135] width 23 height 21
click at [557, 135] on div "加入" at bounding box center [566, 135] width 23 height 11
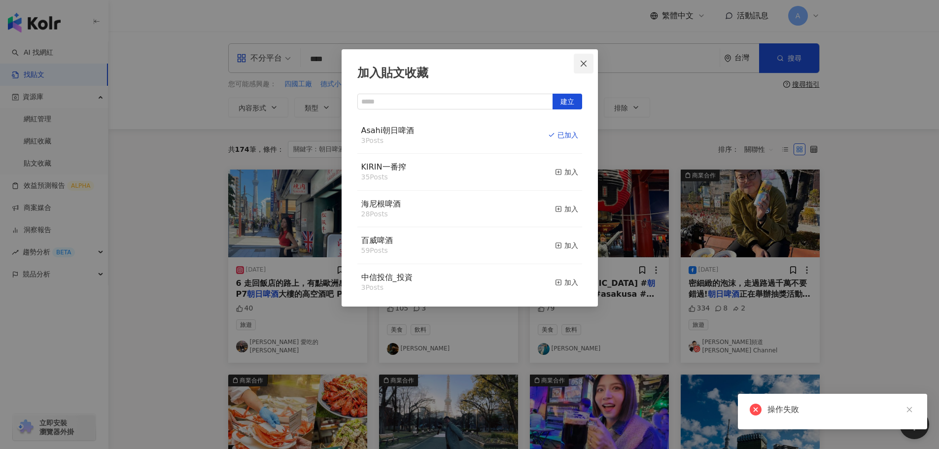
click at [585, 67] on icon "close" at bounding box center [584, 64] width 8 height 8
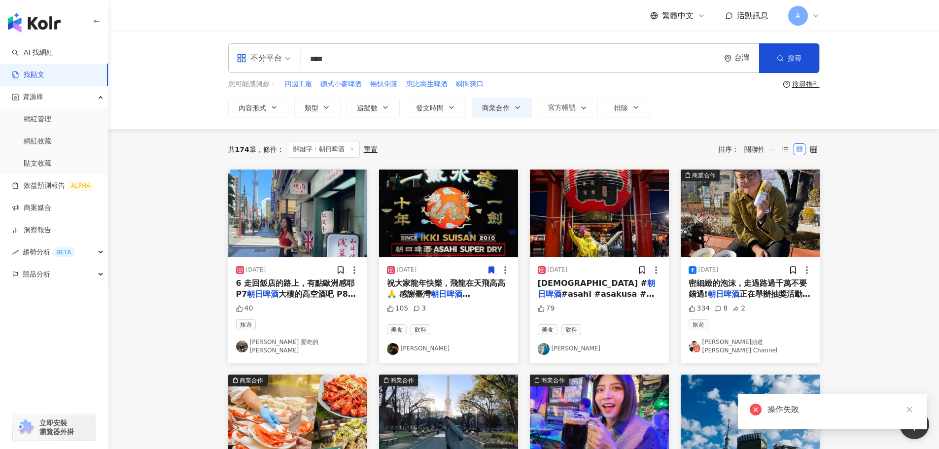
click at [597, 192] on img at bounding box center [599, 214] width 139 height 88
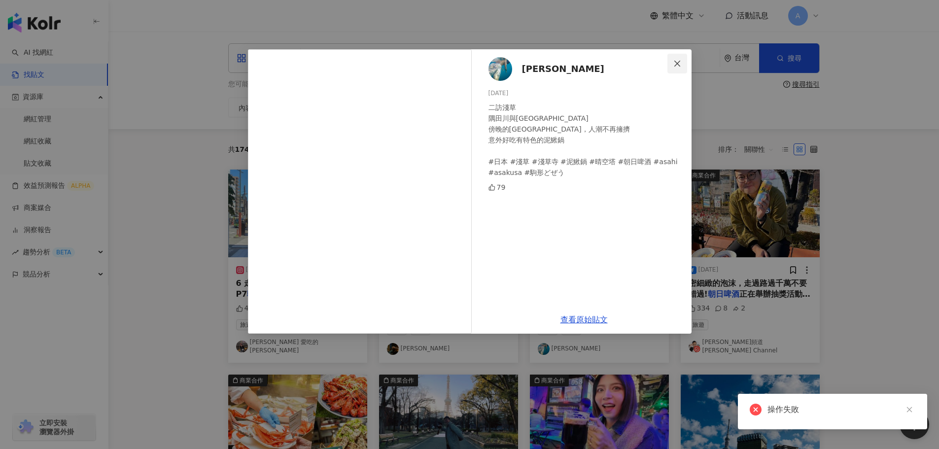
click at [676, 65] on icon "close" at bounding box center [677, 63] width 6 height 6
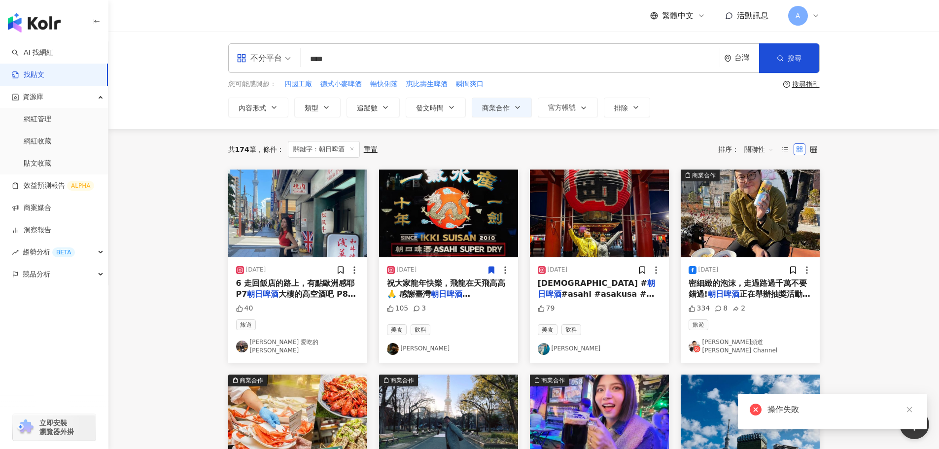
click at [753, 222] on img at bounding box center [750, 214] width 139 height 88
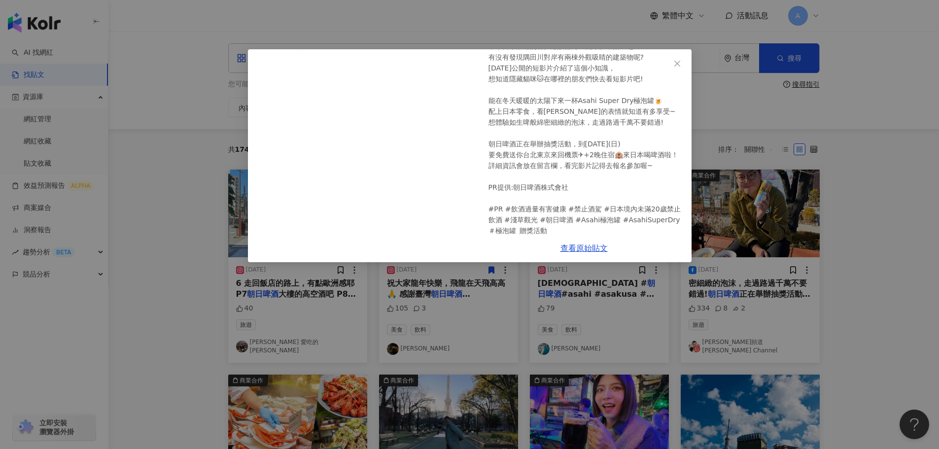
scroll to position [78, 0]
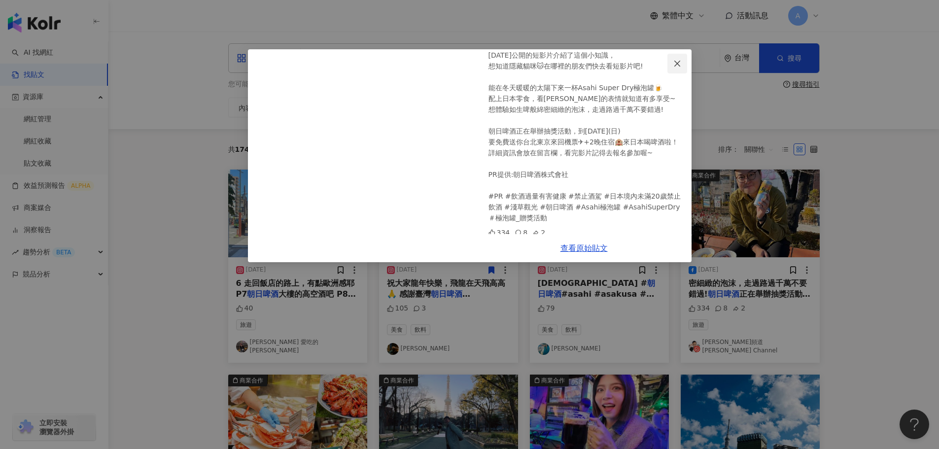
click at [679, 61] on icon "close" at bounding box center [677, 64] width 8 height 8
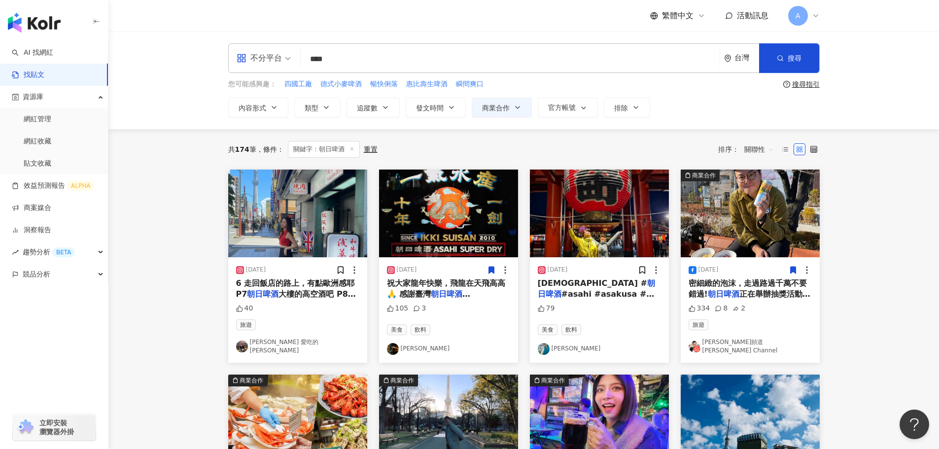
click at [792, 268] on icon at bounding box center [792, 270] width 5 height 7
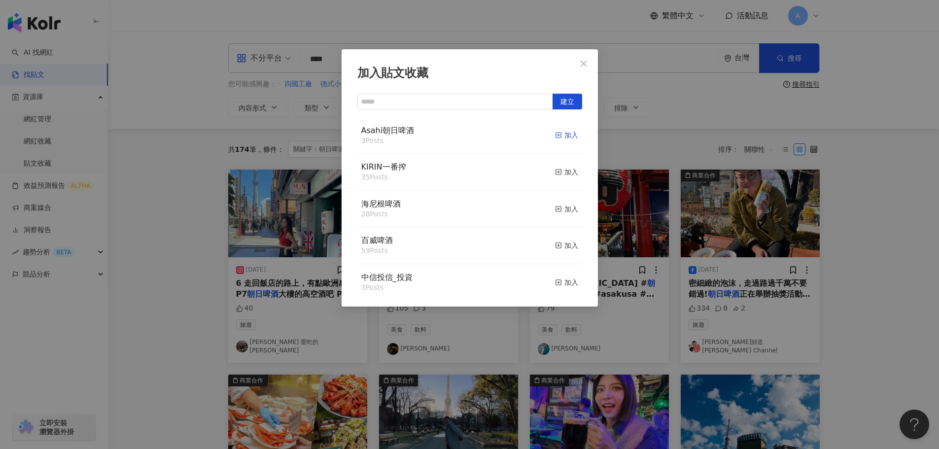
click at [555, 135] on div "加入" at bounding box center [566, 135] width 23 height 11
click at [584, 60] on icon "close" at bounding box center [584, 64] width 8 height 8
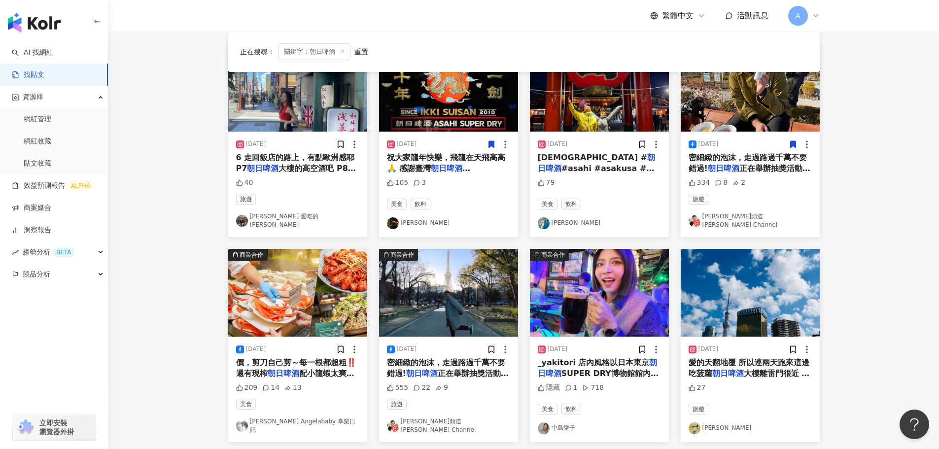
scroll to position [148, 0]
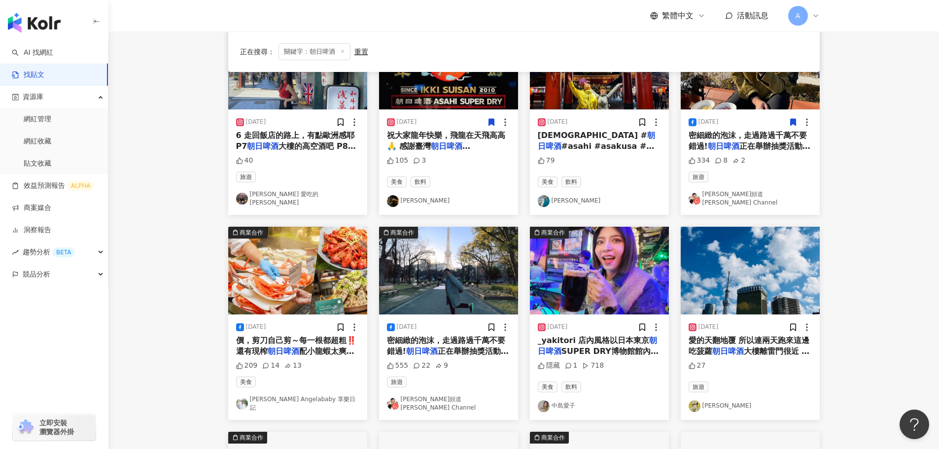
click at [749, 253] on img at bounding box center [750, 271] width 139 height 88
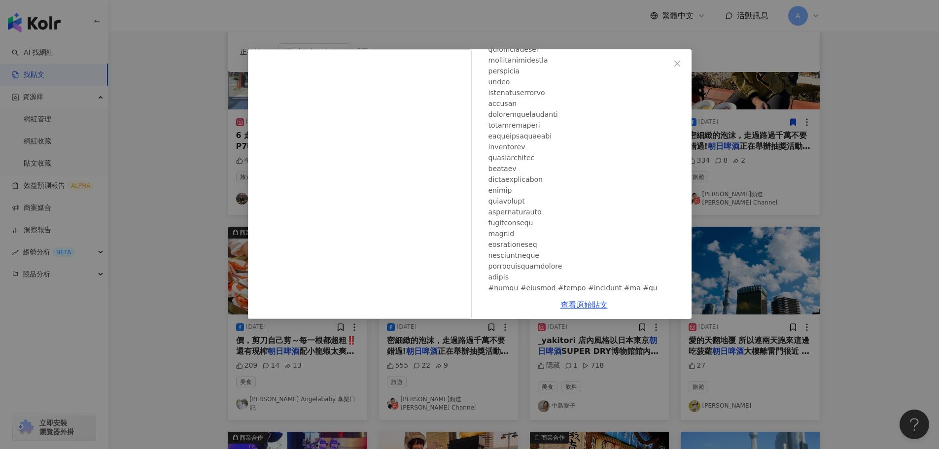
scroll to position [303, 0]
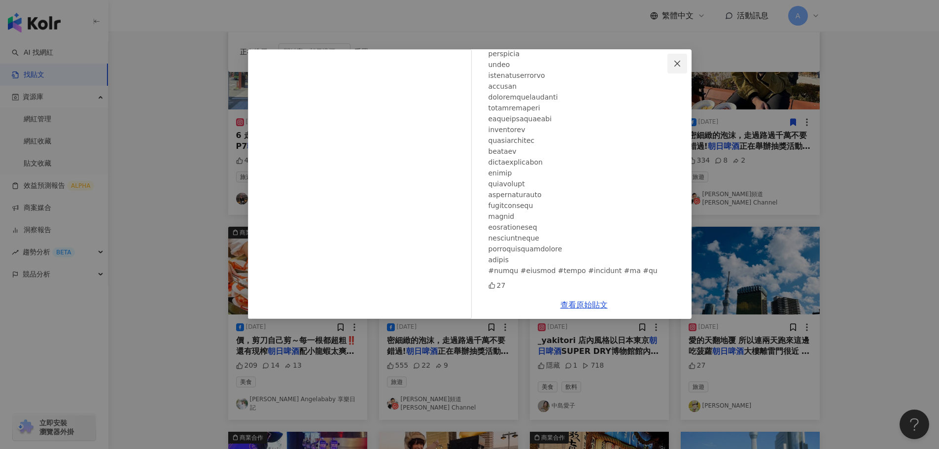
click at [677, 65] on icon "close" at bounding box center [677, 64] width 8 height 8
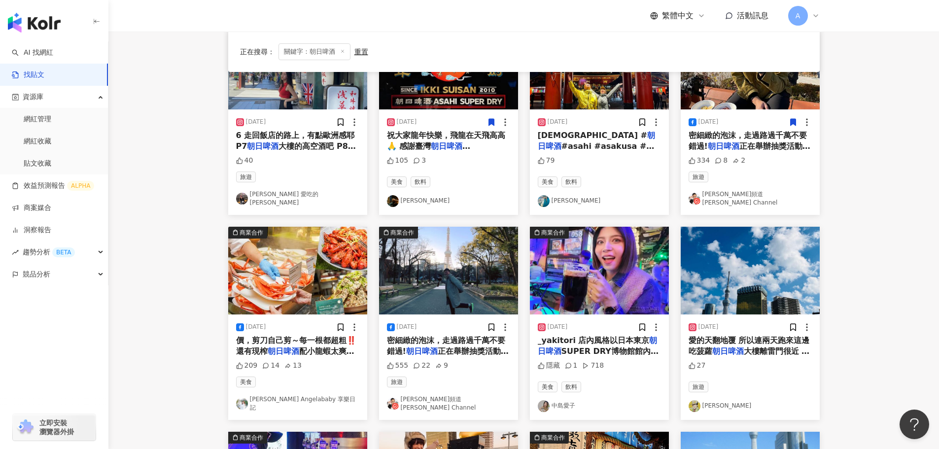
click at [576, 266] on img at bounding box center [599, 271] width 139 height 88
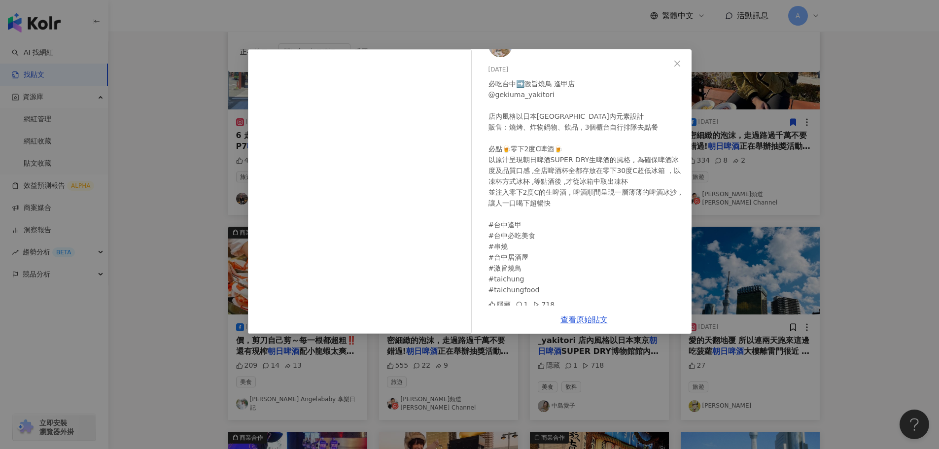
scroll to position [39, 0]
click at [676, 63] on icon "close" at bounding box center [677, 63] width 6 height 6
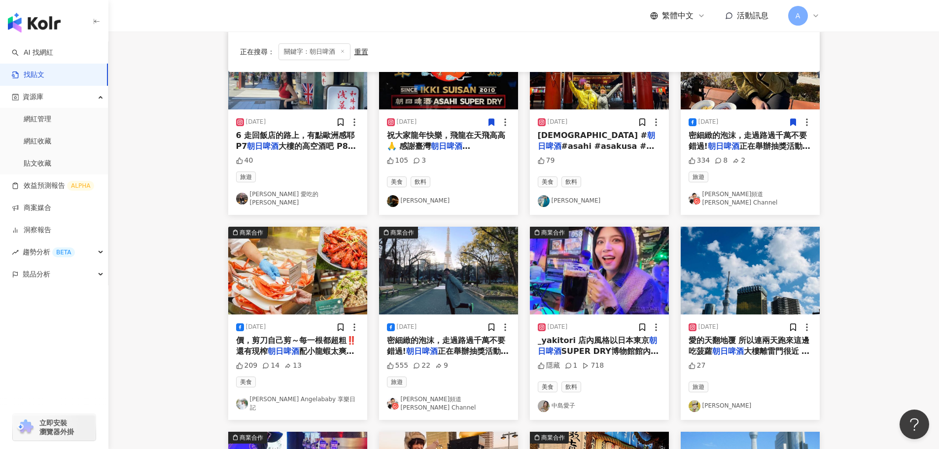
click at [456, 266] on img at bounding box center [448, 271] width 139 height 88
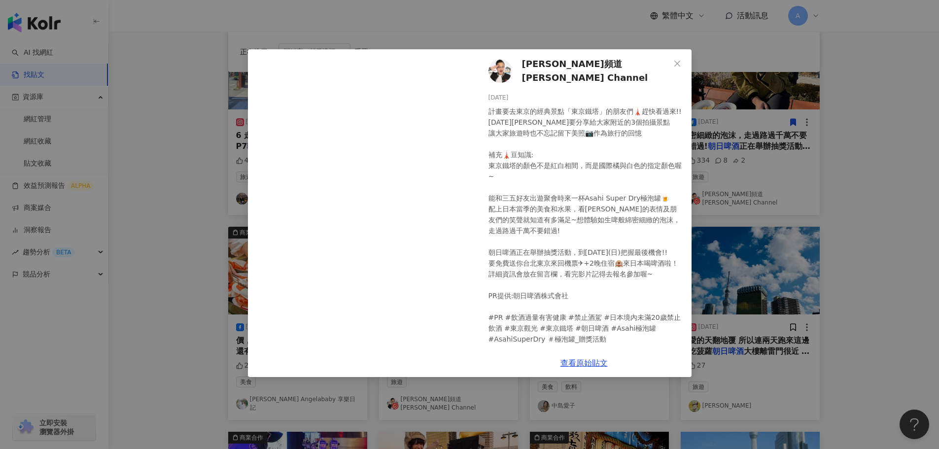
scroll to position [17, 0]
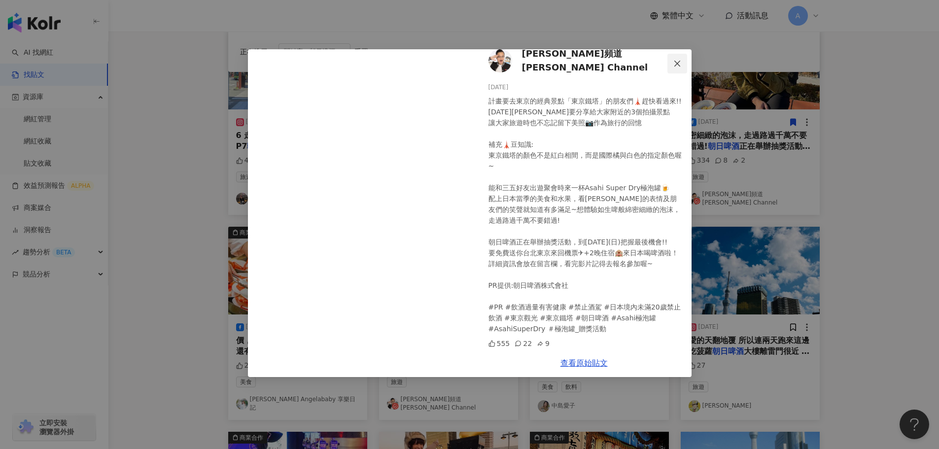
click at [678, 63] on icon "close" at bounding box center [677, 63] width 6 height 6
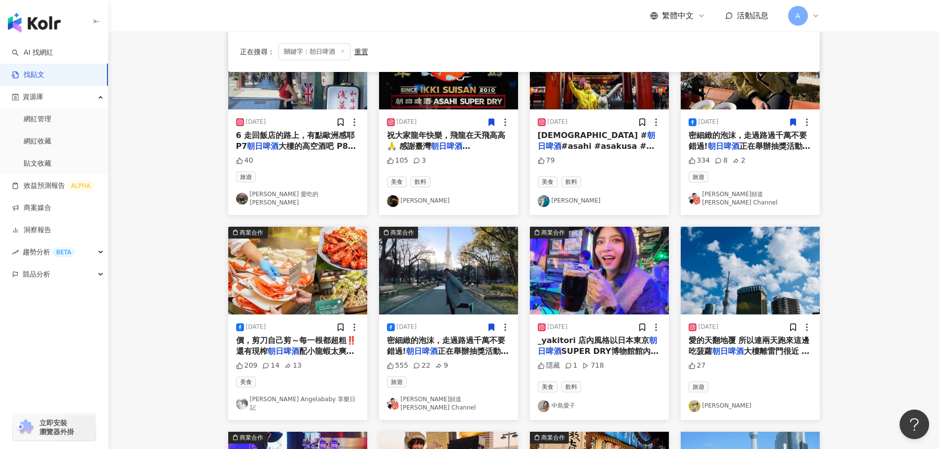
click at [488, 323] on icon at bounding box center [491, 327] width 9 height 9
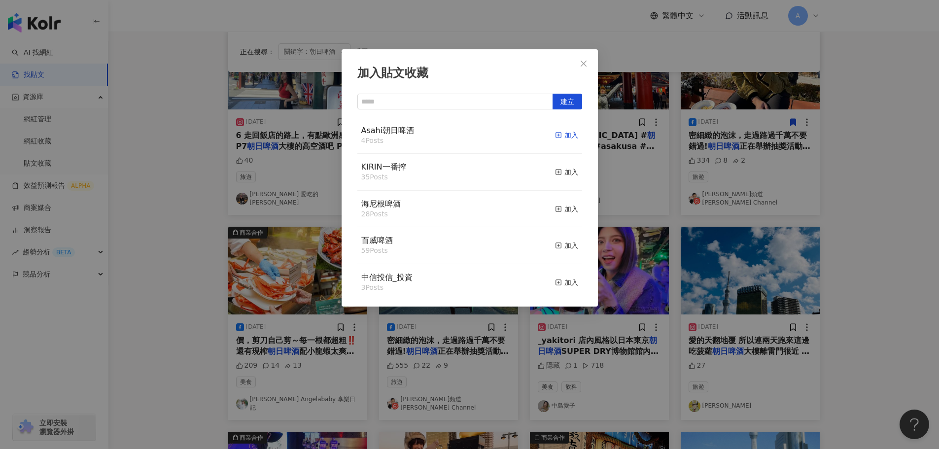
click at [557, 130] on div "加入" at bounding box center [566, 135] width 23 height 11
click at [580, 66] on icon "close" at bounding box center [584, 64] width 8 height 8
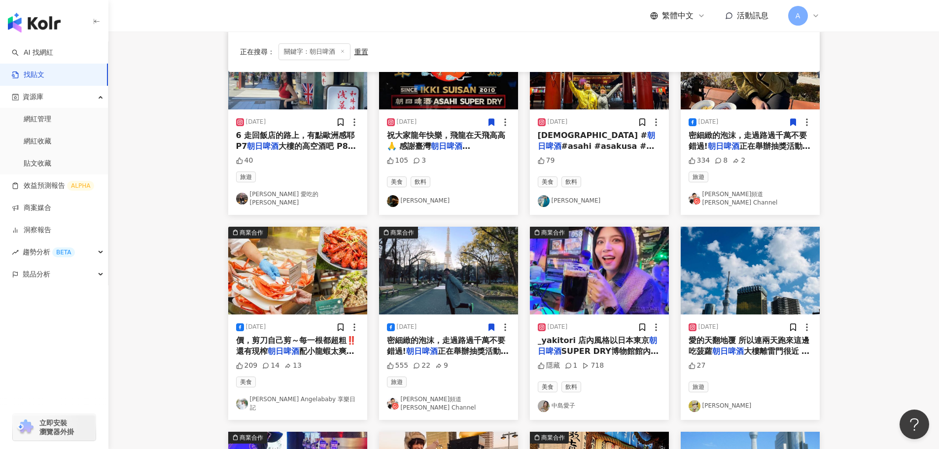
click at [285, 295] on img at bounding box center [297, 271] width 139 height 88
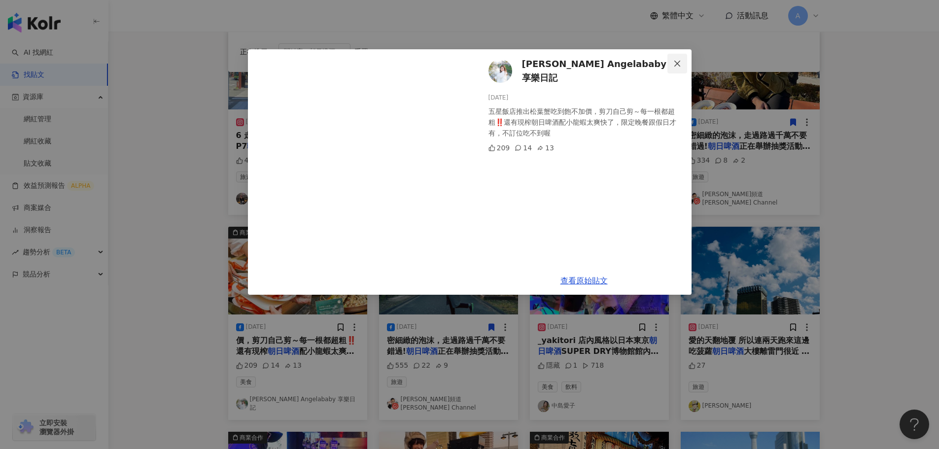
click at [675, 62] on icon "close" at bounding box center [677, 64] width 8 height 8
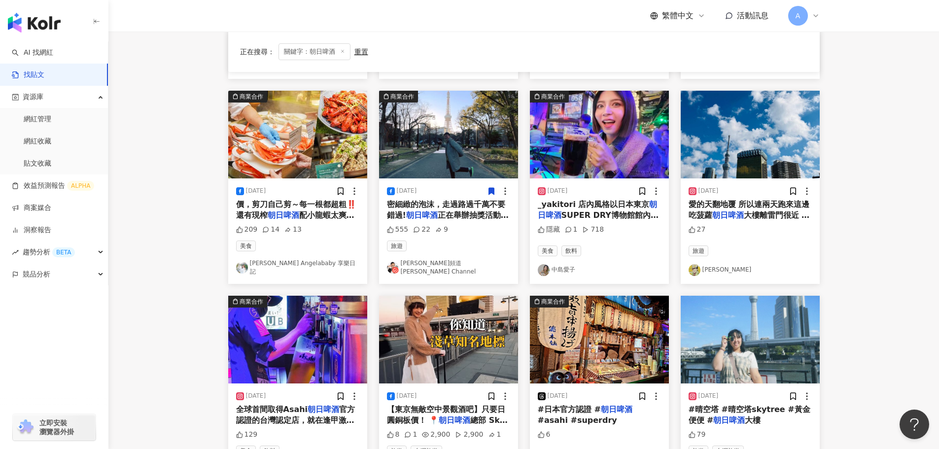
scroll to position [394, 0]
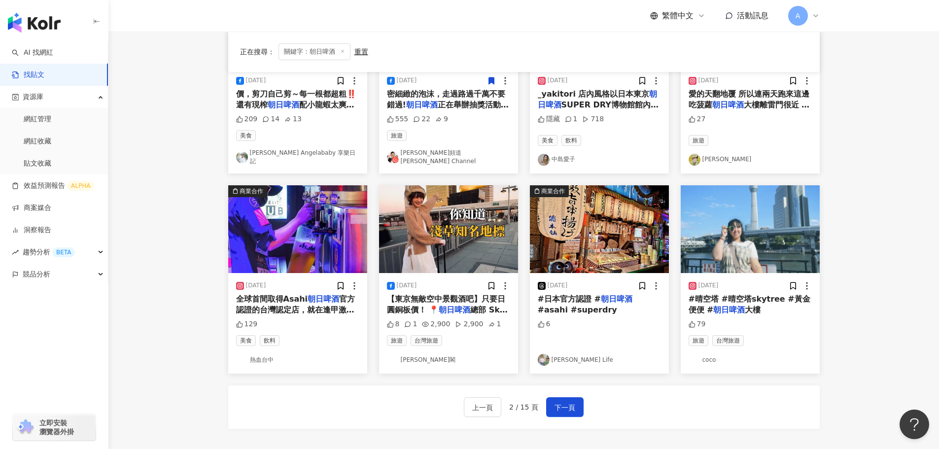
click at [307, 224] on img at bounding box center [297, 229] width 139 height 88
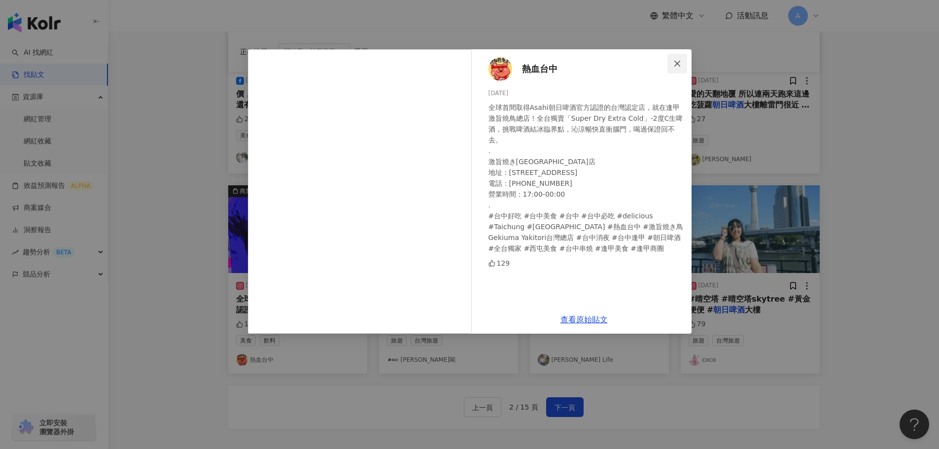
click at [679, 63] on icon "close" at bounding box center [677, 64] width 8 height 8
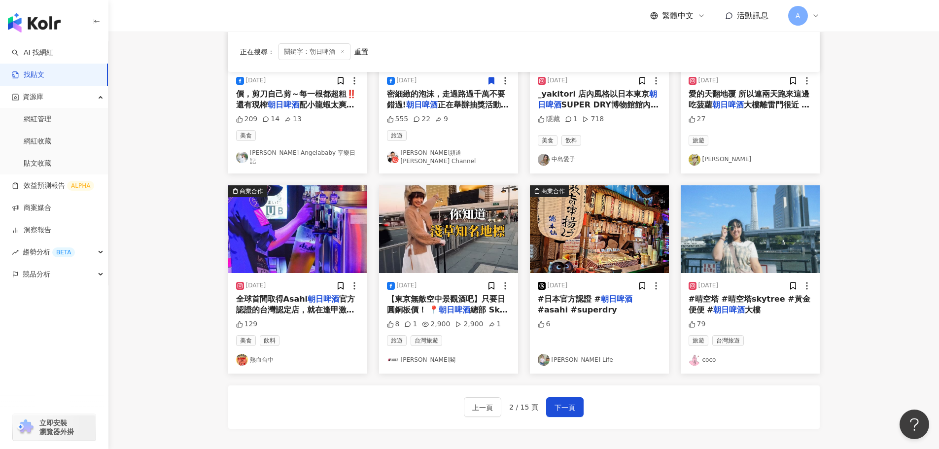
click at [452, 239] on img at bounding box center [448, 229] width 139 height 88
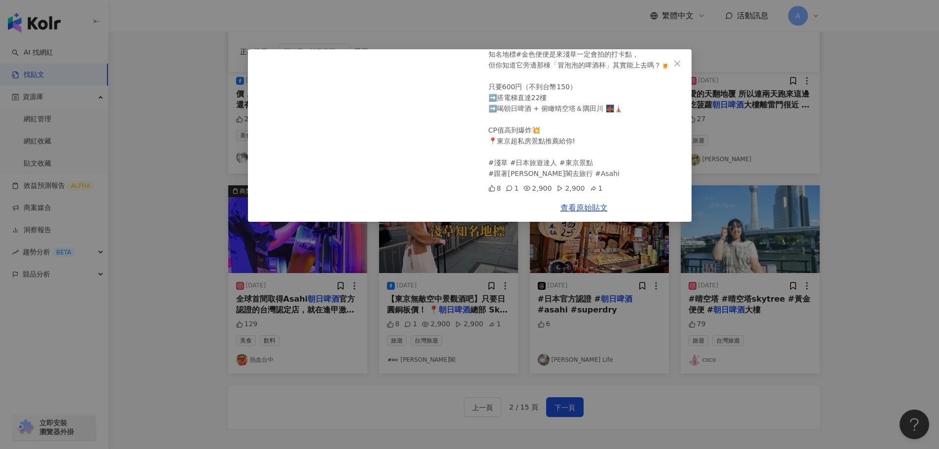
scroll to position [0, 0]
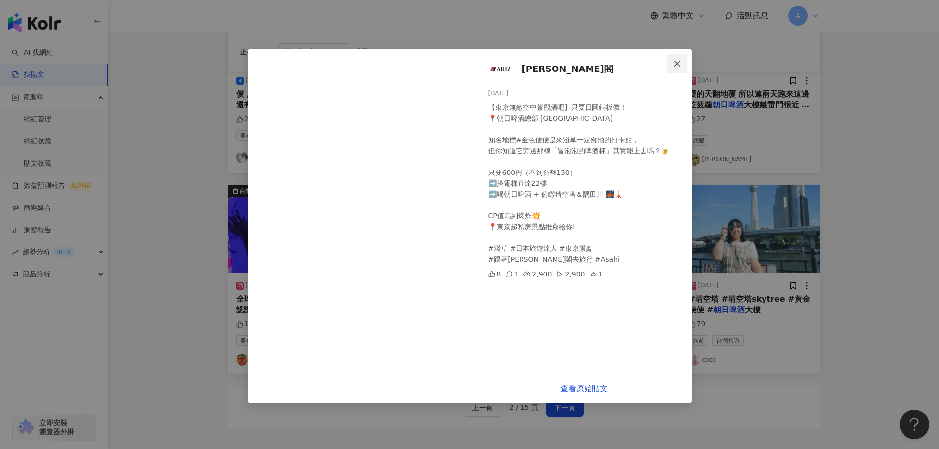
click at [678, 63] on icon "close" at bounding box center [677, 64] width 8 height 8
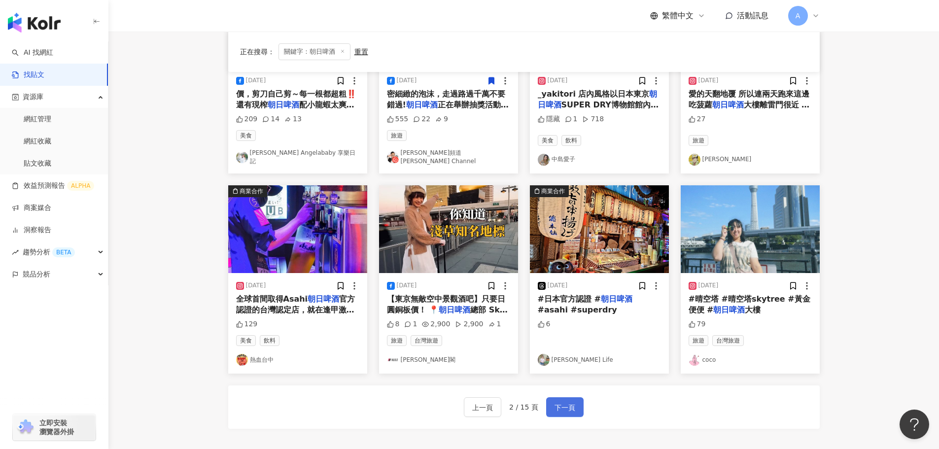
click at [572, 402] on span "下一頁" at bounding box center [565, 408] width 21 height 12
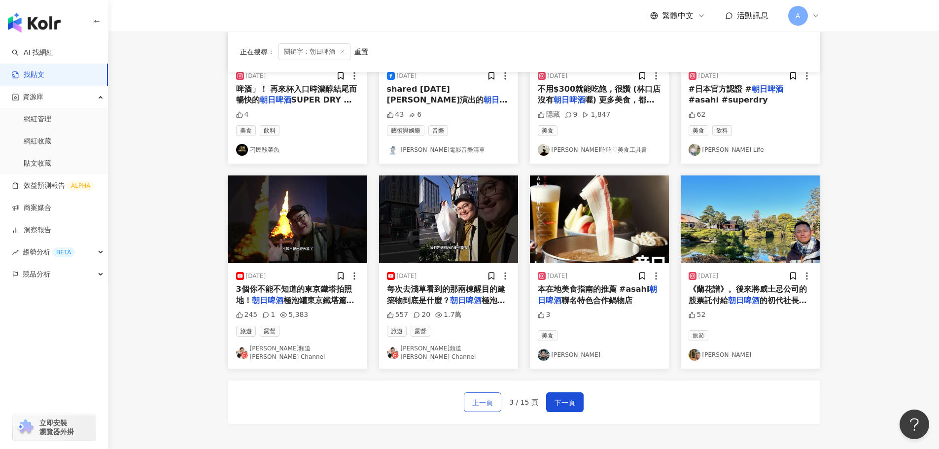
click at [477, 400] on span "上一頁" at bounding box center [482, 403] width 21 height 12
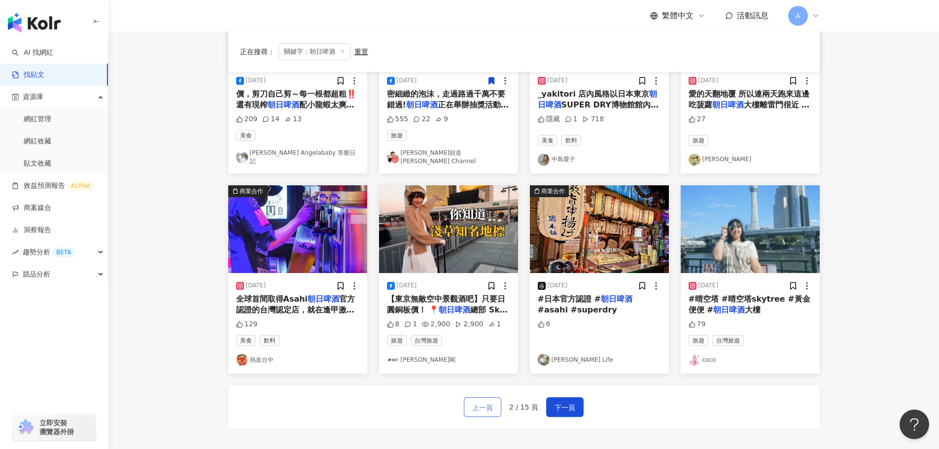
click at [484, 402] on span "上一頁" at bounding box center [482, 408] width 21 height 12
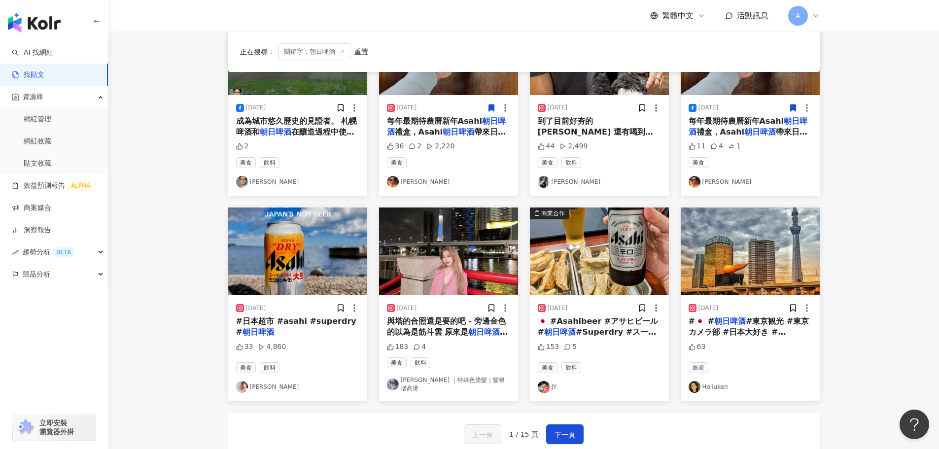
scroll to position [148, 0]
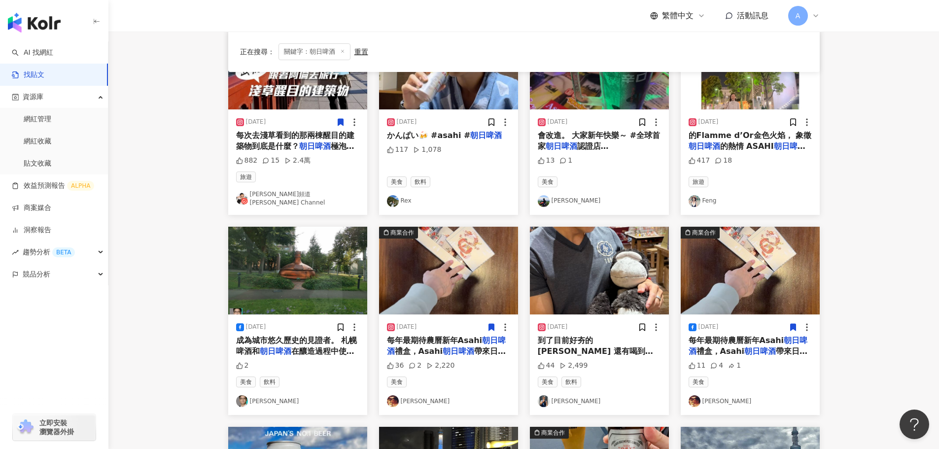
click at [338, 119] on icon at bounding box center [340, 122] width 5 height 7
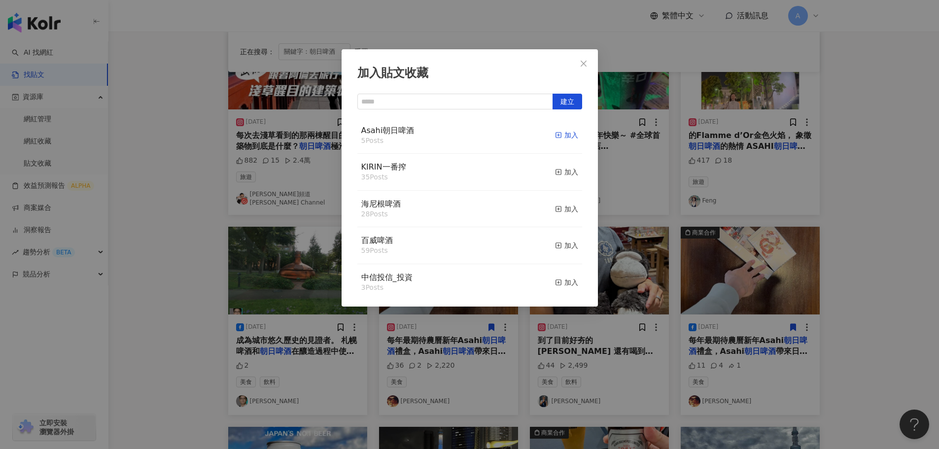
click at [560, 137] on div "加入" at bounding box center [566, 135] width 23 height 11
click at [586, 65] on icon "close" at bounding box center [584, 64] width 8 height 8
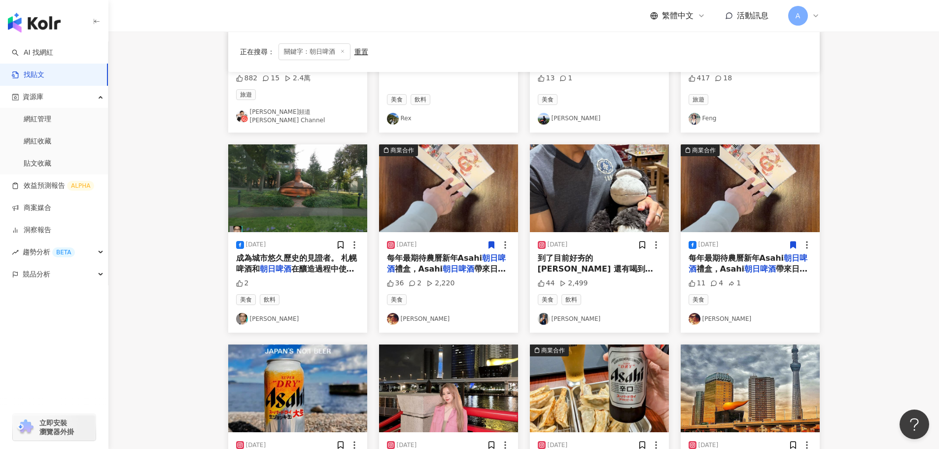
scroll to position [394, 0]
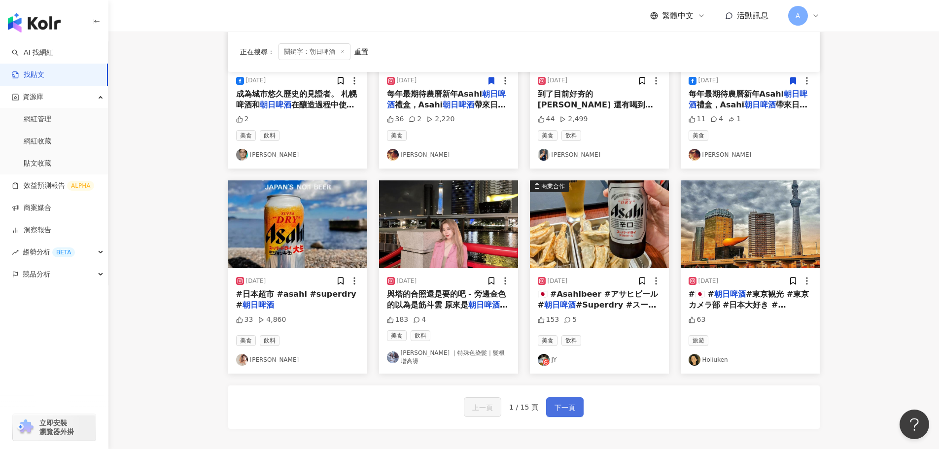
click at [568, 402] on span "下一頁" at bounding box center [565, 408] width 21 height 12
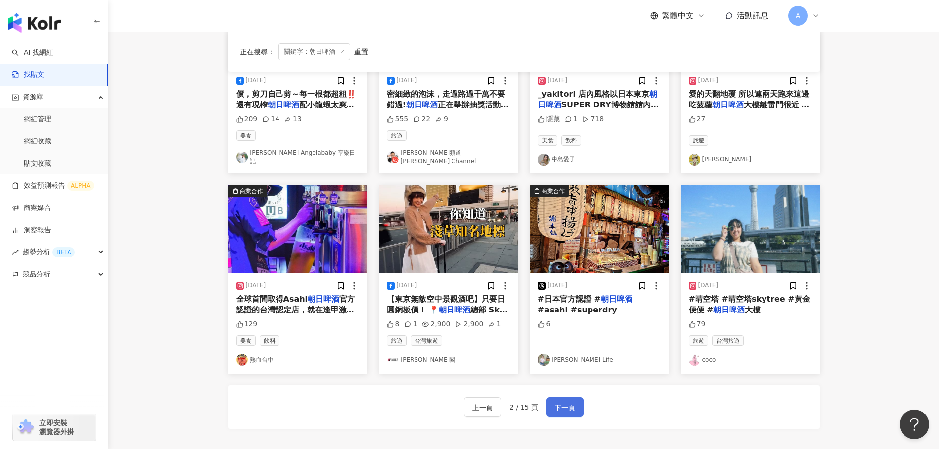
click at [568, 402] on span "下一頁" at bounding box center [565, 408] width 21 height 12
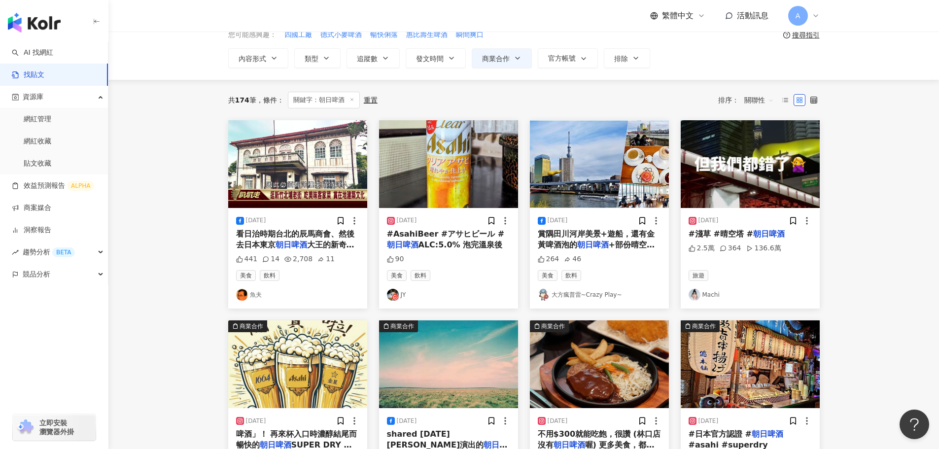
scroll to position [0, 0]
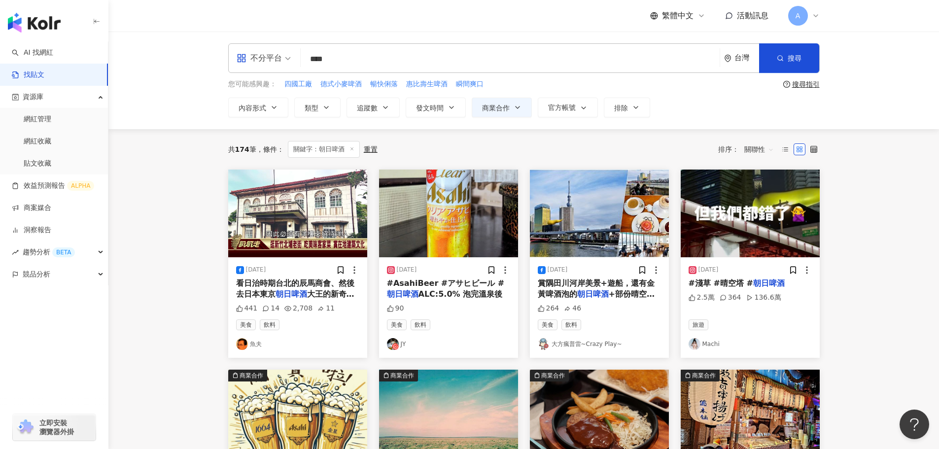
click at [458, 213] on img at bounding box center [448, 214] width 139 height 88
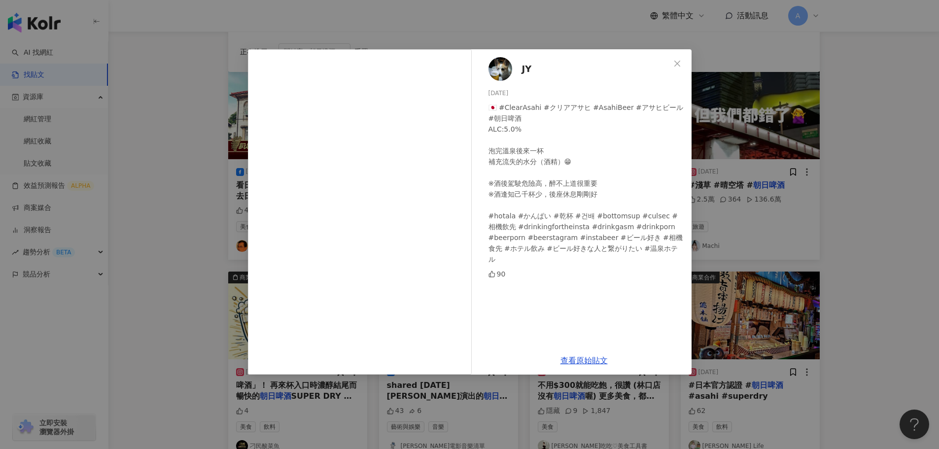
scroll to position [99, 0]
click at [674, 61] on icon "close" at bounding box center [677, 64] width 8 height 8
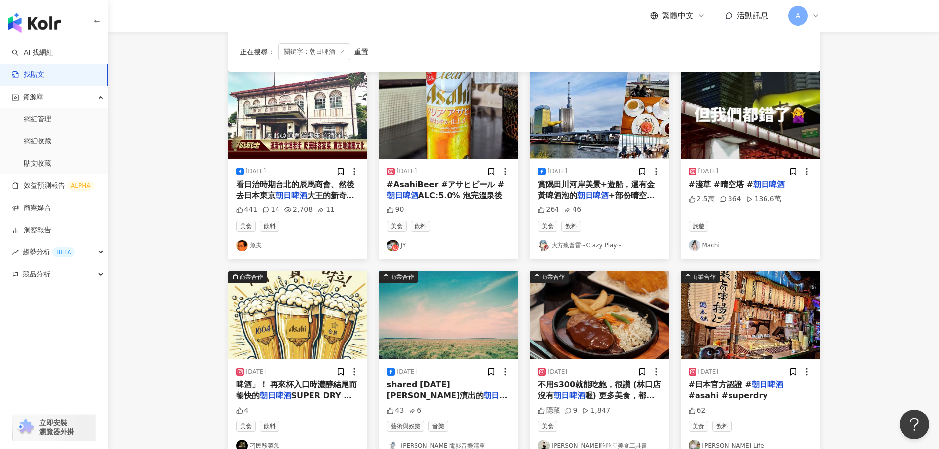
click at [634, 113] on img at bounding box center [599, 115] width 139 height 88
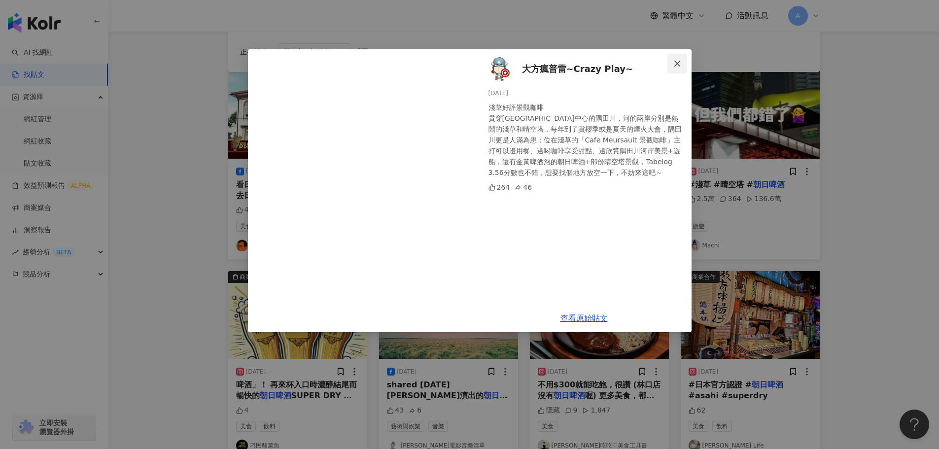
click at [682, 64] on span "Close" at bounding box center [678, 64] width 20 height 8
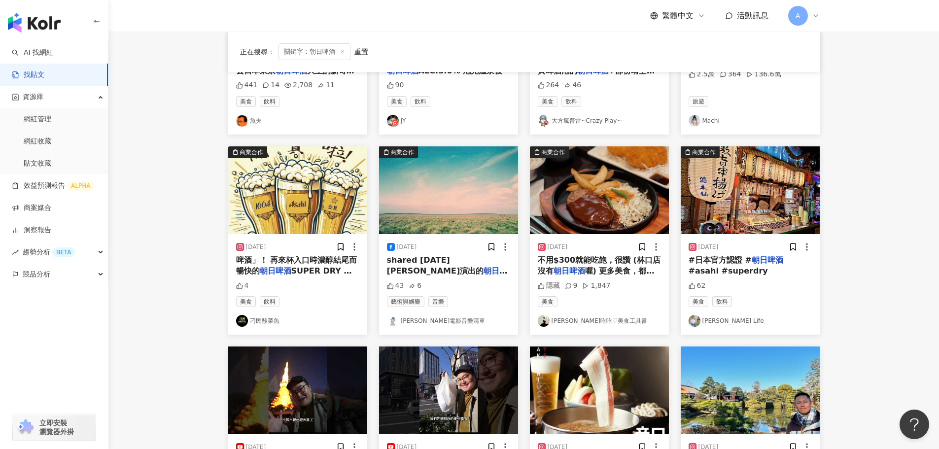
scroll to position [246, 0]
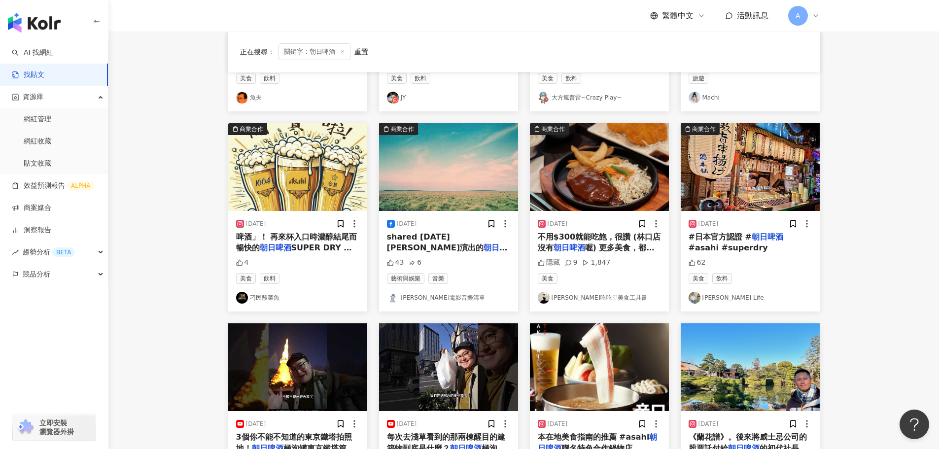
click at [314, 160] on img at bounding box center [297, 167] width 139 height 88
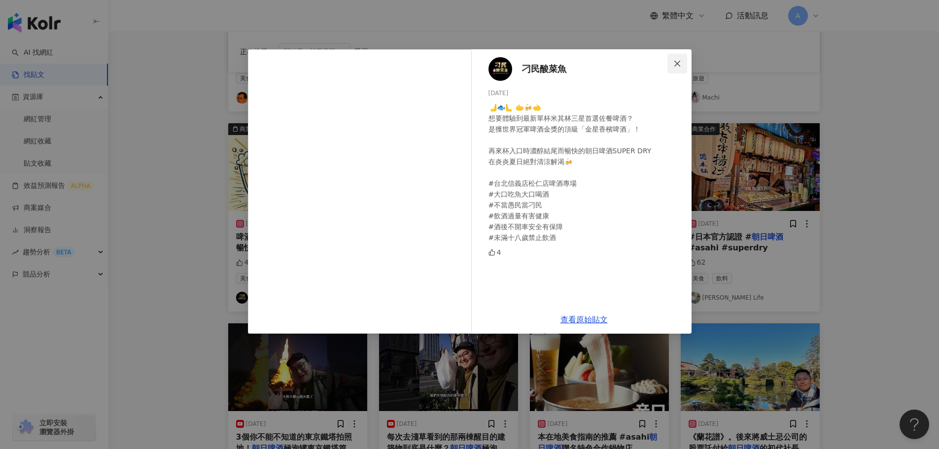
click at [677, 57] on button "Close" at bounding box center [678, 64] width 20 height 20
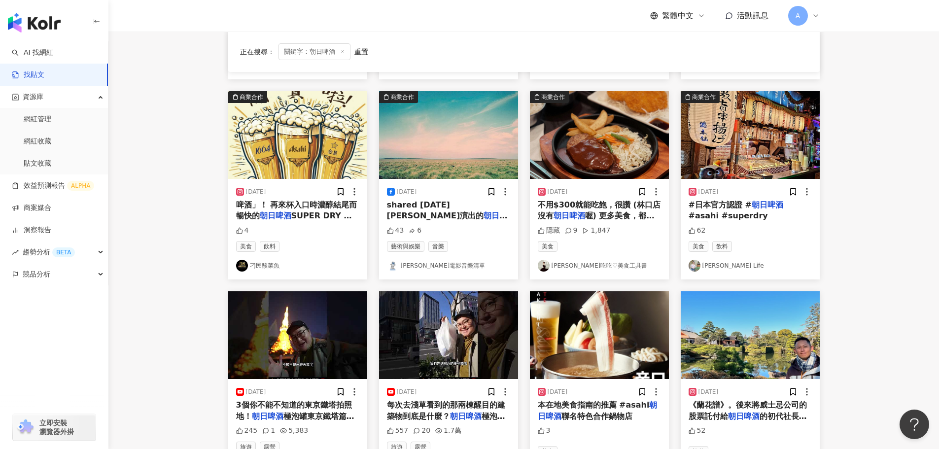
scroll to position [296, 0]
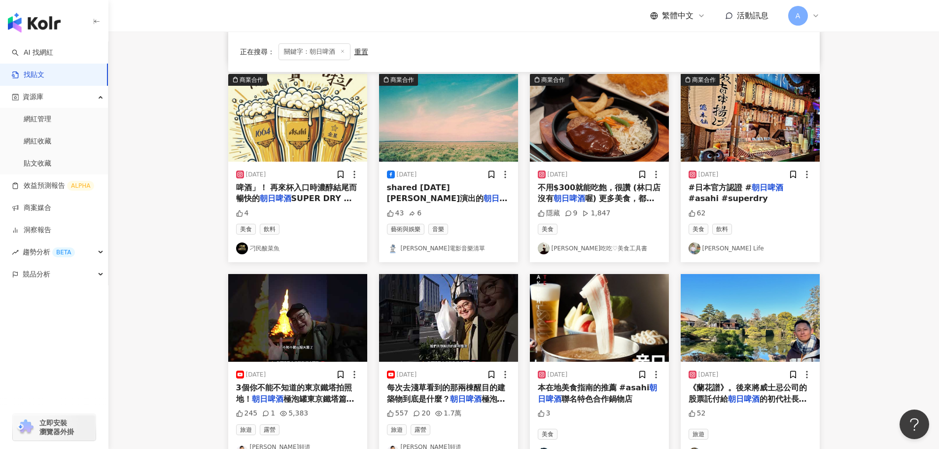
click at [488, 139] on img at bounding box center [448, 118] width 139 height 88
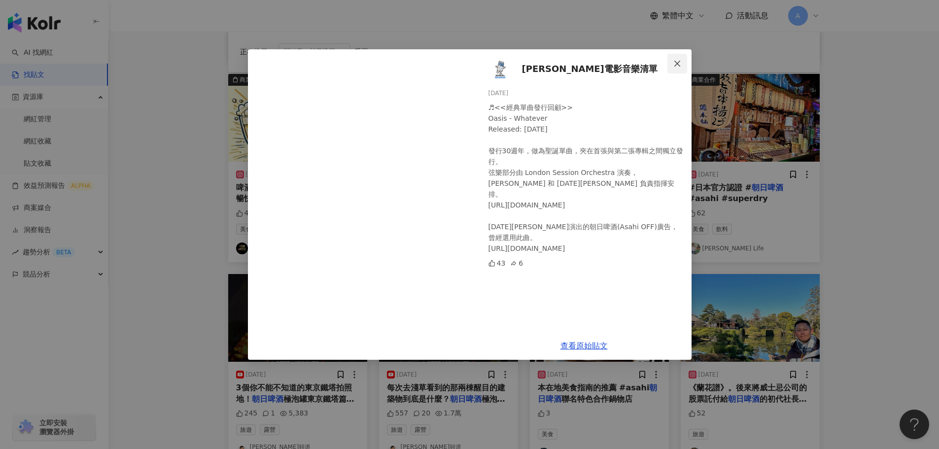
click at [676, 63] on icon "close" at bounding box center [677, 63] width 6 height 6
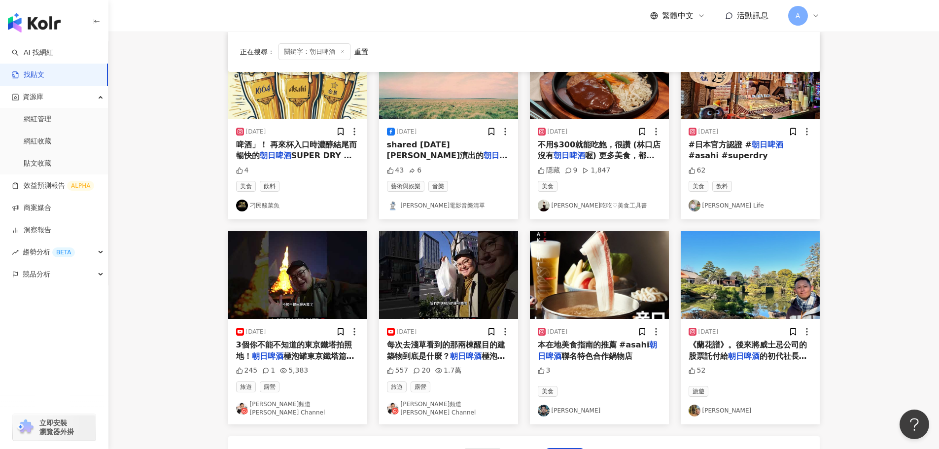
scroll to position [394, 0]
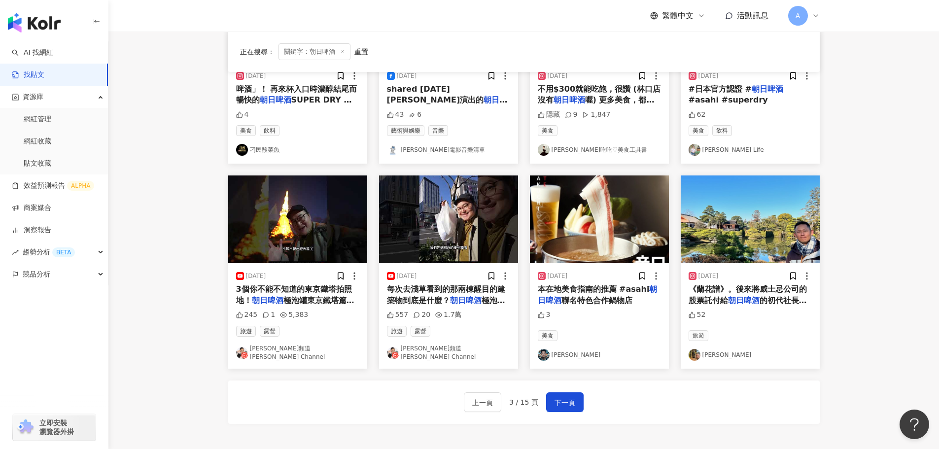
click at [322, 222] on img at bounding box center [297, 220] width 139 height 88
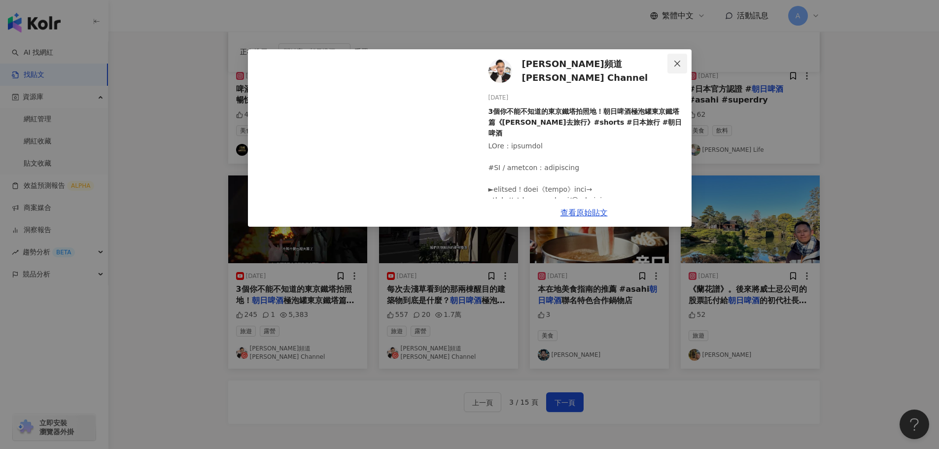
click at [684, 62] on span "Close" at bounding box center [678, 64] width 20 height 8
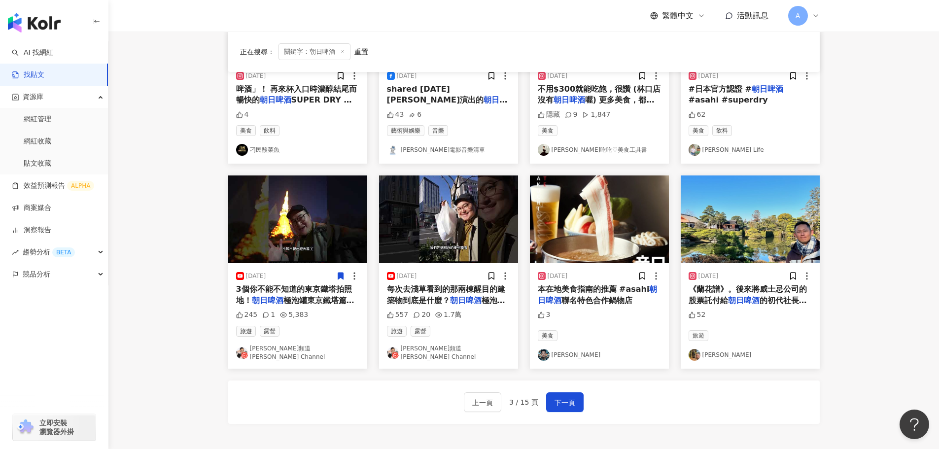
click at [341, 278] on icon at bounding box center [340, 276] width 5 height 7
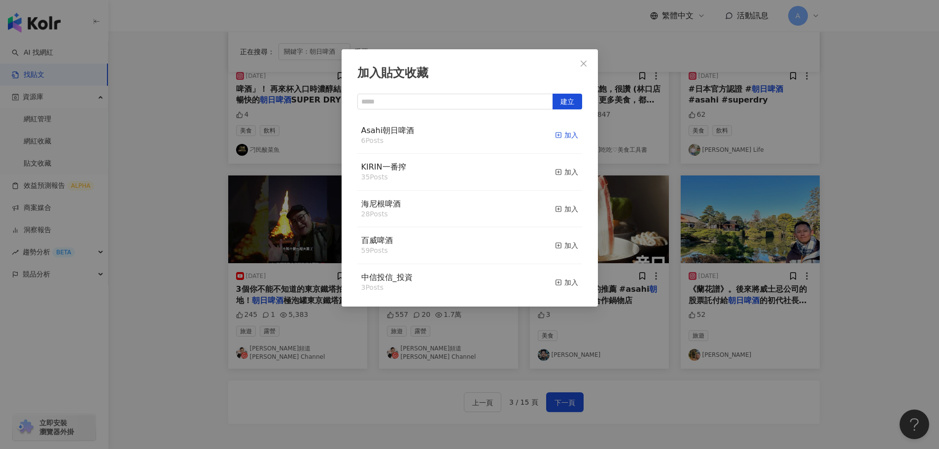
click at [557, 135] on line "button" at bounding box center [558, 135] width 2 height 0
click at [585, 62] on icon "close" at bounding box center [584, 63] width 6 height 6
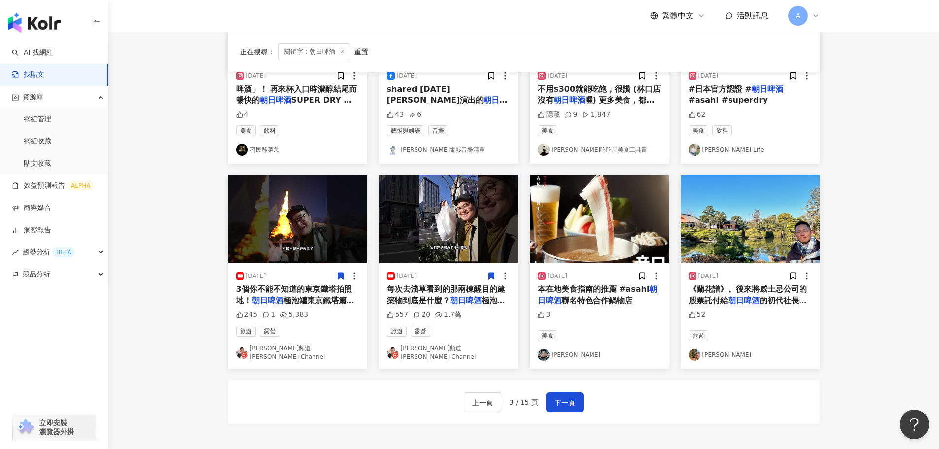
click at [490, 276] on icon at bounding box center [491, 276] width 5 height 7
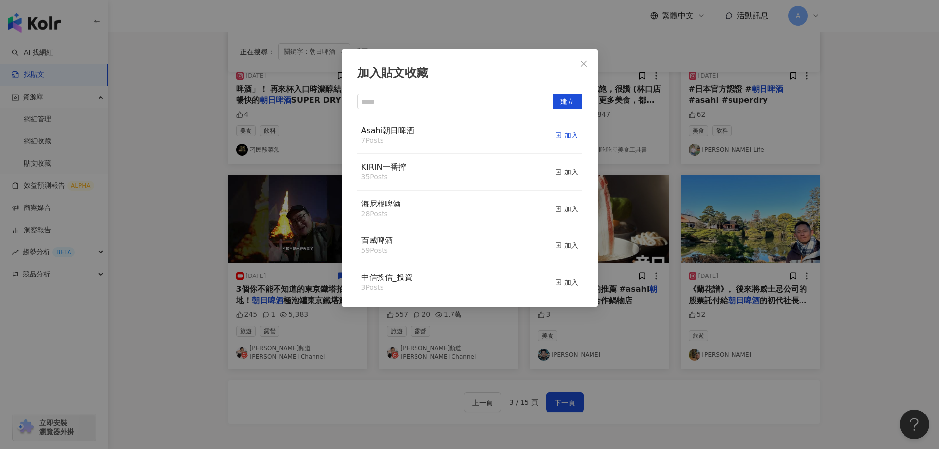
click at [560, 139] on div "加入" at bounding box center [566, 135] width 23 height 11
click at [584, 70] on button "Close" at bounding box center [584, 64] width 20 height 20
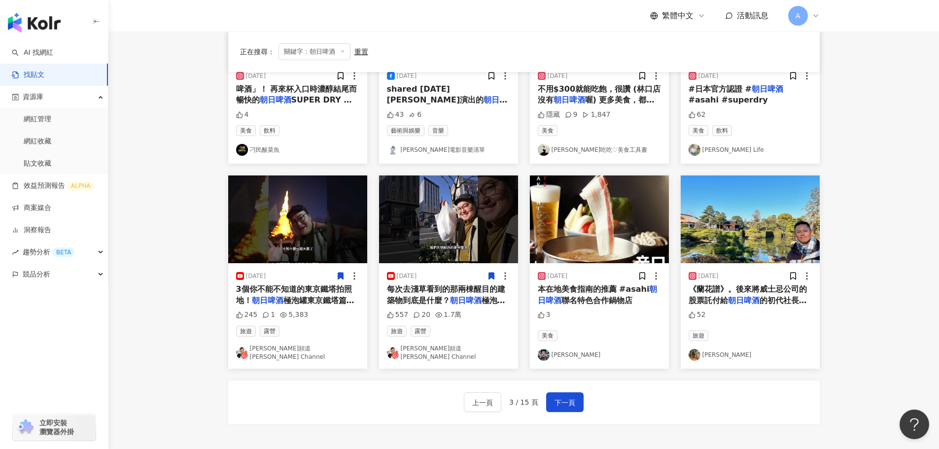
click at [621, 224] on img at bounding box center [599, 220] width 139 height 88
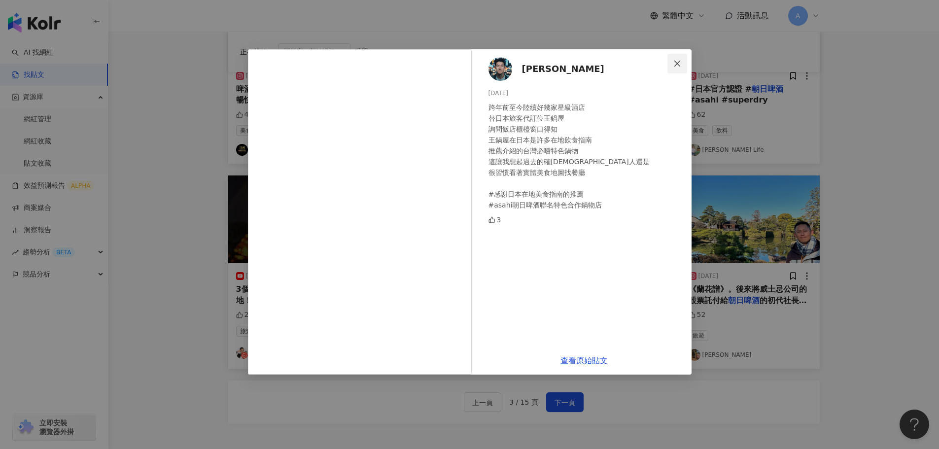
click at [677, 62] on icon "close" at bounding box center [677, 64] width 8 height 8
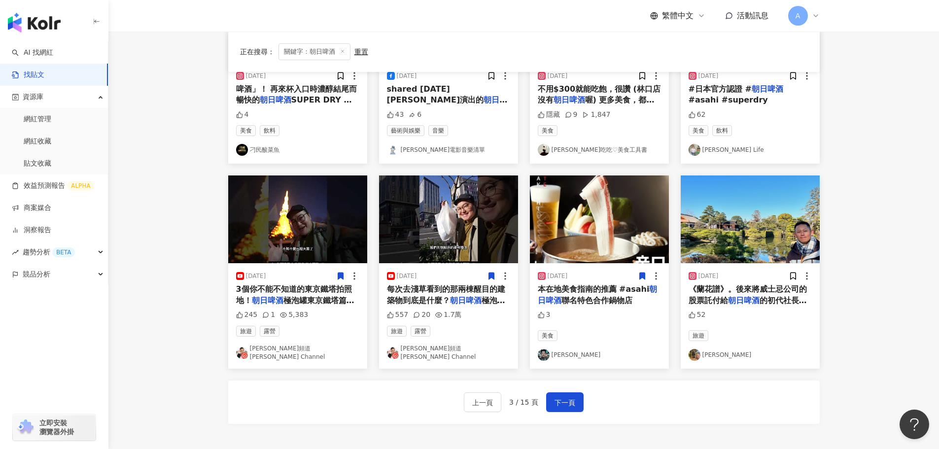
click at [642, 278] on icon at bounding box center [641, 276] width 5 height 7
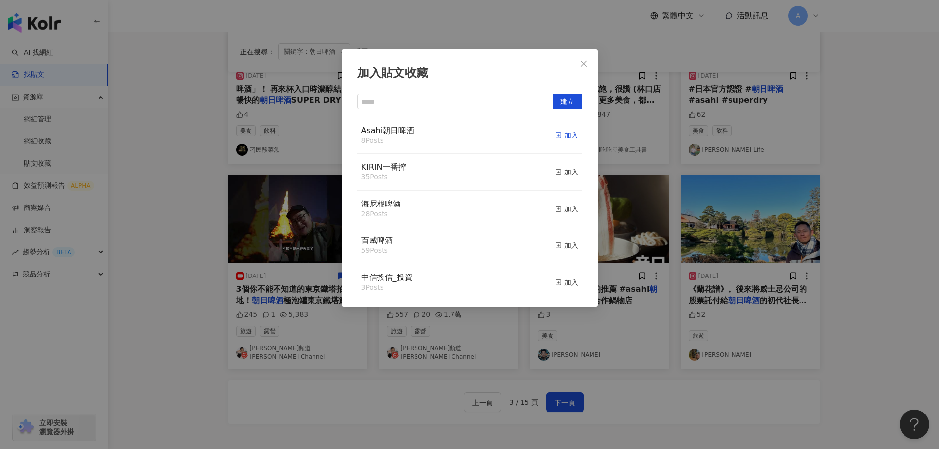
click at [563, 133] on div "加入" at bounding box center [566, 135] width 23 height 11
click at [580, 62] on icon "close" at bounding box center [584, 64] width 8 height 8
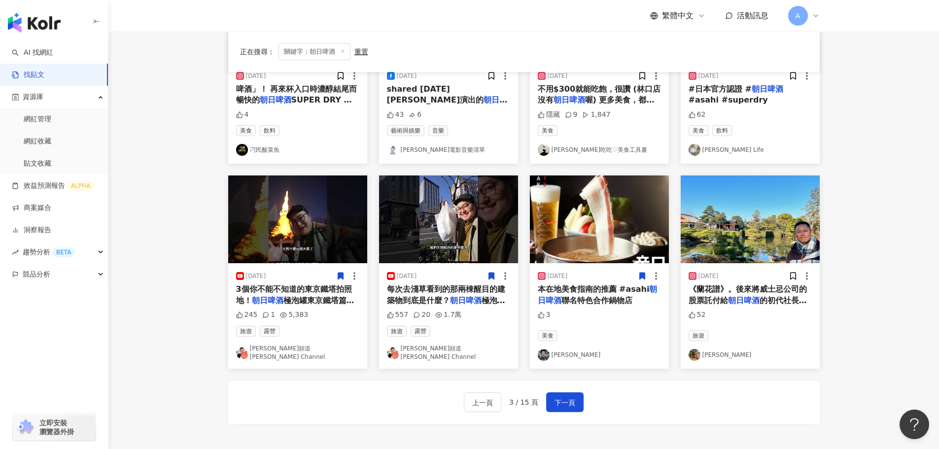
click at [759, 224] on img at bounding box center [750, 220] width 139 height 88
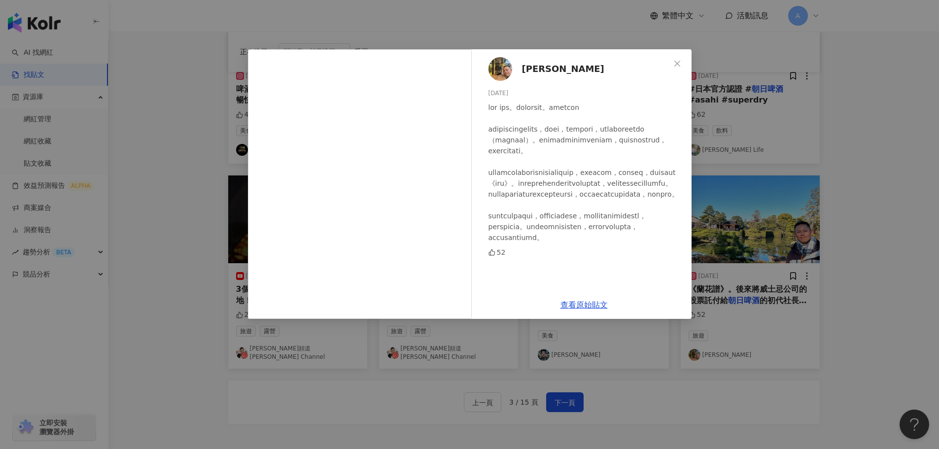
scroll to position [21, 0]
click at [679, 62] on icon "close" at bounding box center [677, 63] width 6 height 6
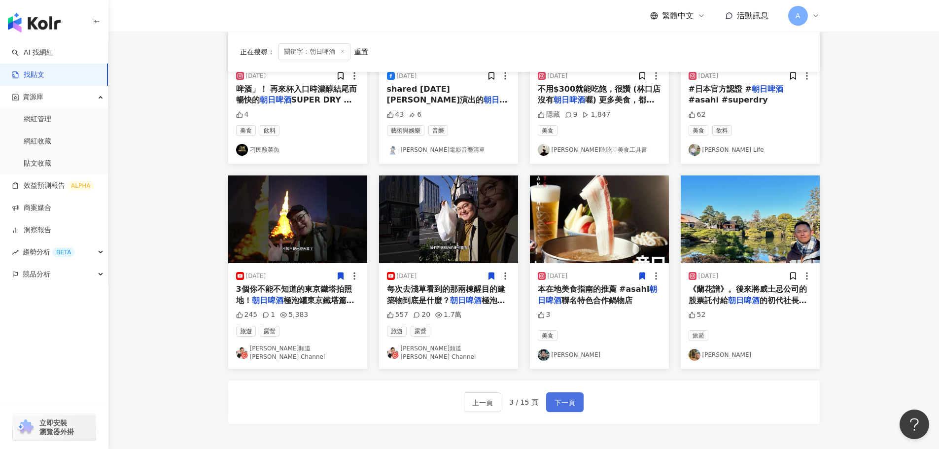
click at [571, 392] on button "下一頁" at bounding box center [564, 402] width 37 height 20
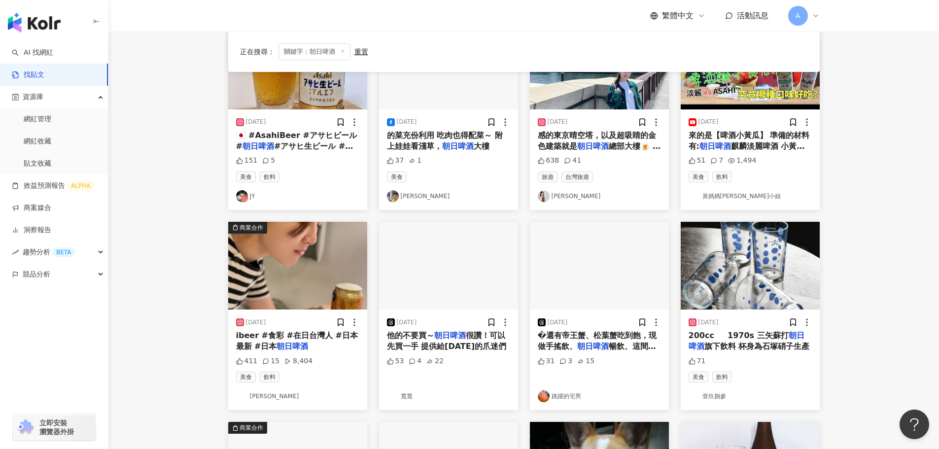
scroll to position [0, 0]
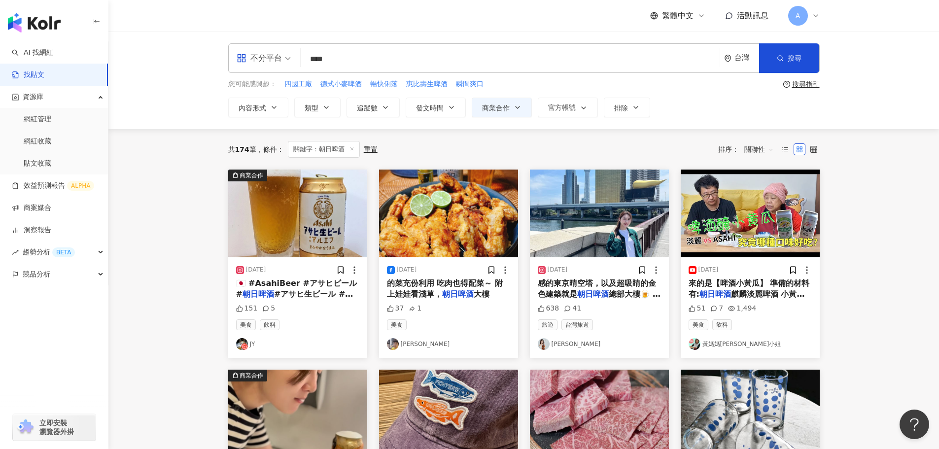
click at [606, 222] on img at bounding box center [599, 214] width 139 height 88
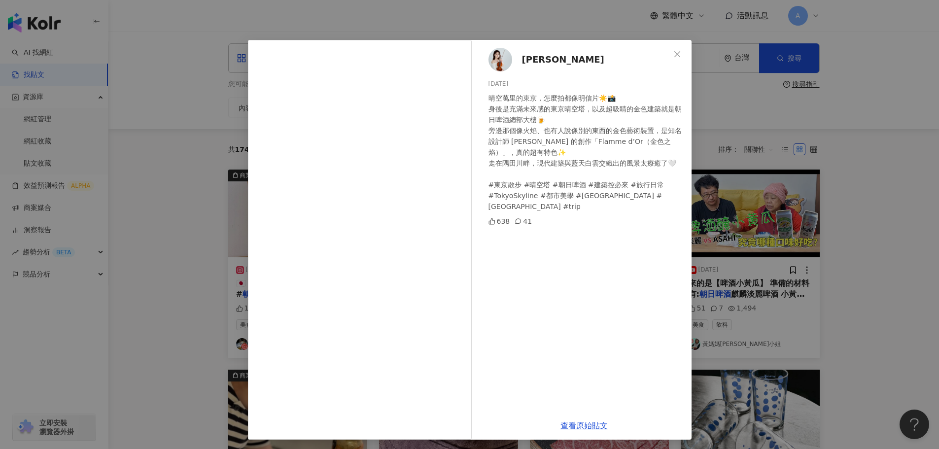
scroll to position [12, 0]
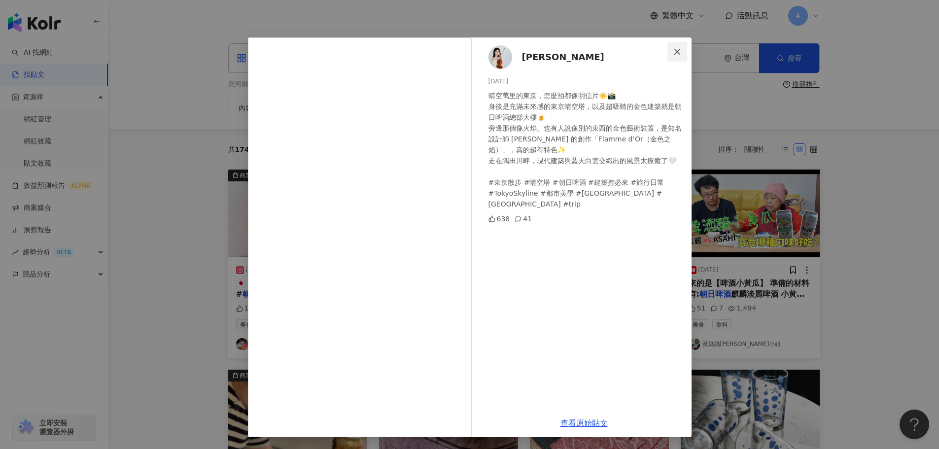
click at [680, 47] on button "Close" at bounding box center [678, 52] width 20 height 20
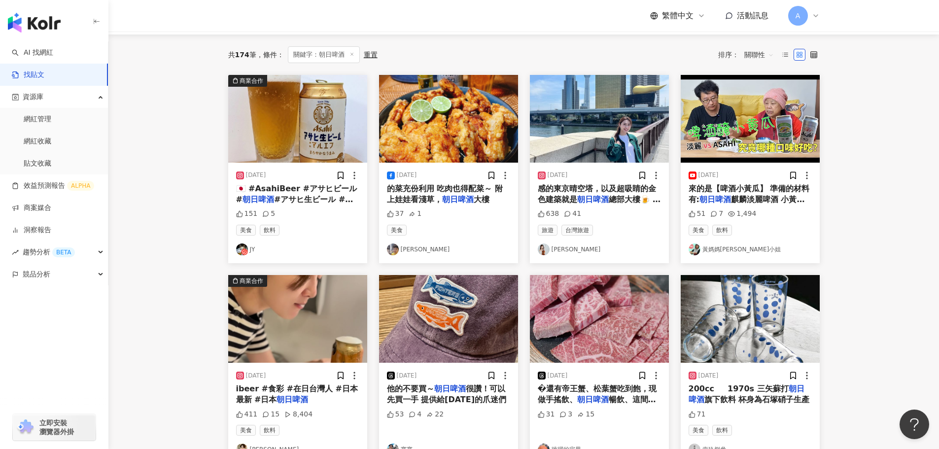
scroll to position [99, 0]
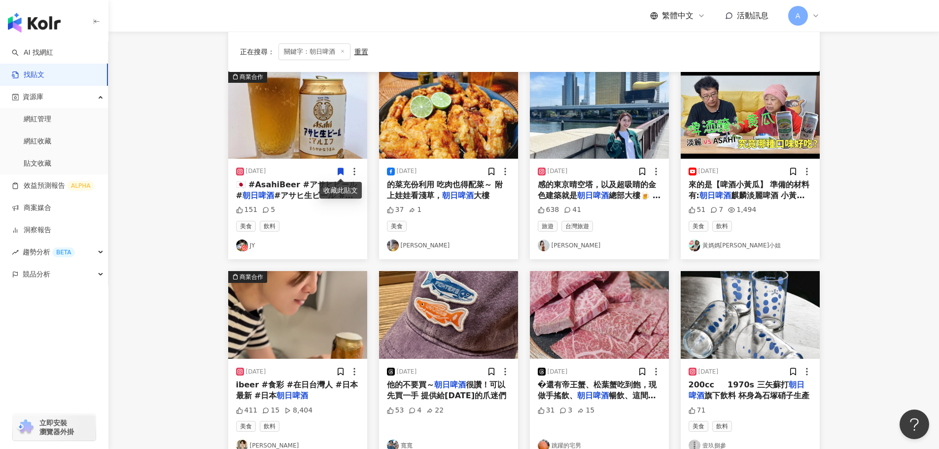
click at [312, 131] on img at bounding box center [297, 115] width 139 height 88
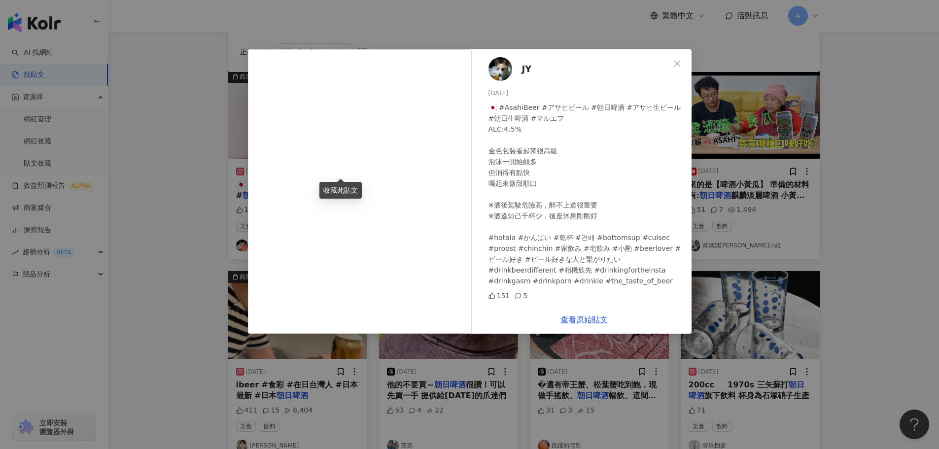
click at [351, 190] on div "收藏此貼文" at bounding box center [340, 190] width 42 height 17
click at [678, 65] on icon "close" at bounding box center [677, 63] width 6 height 6
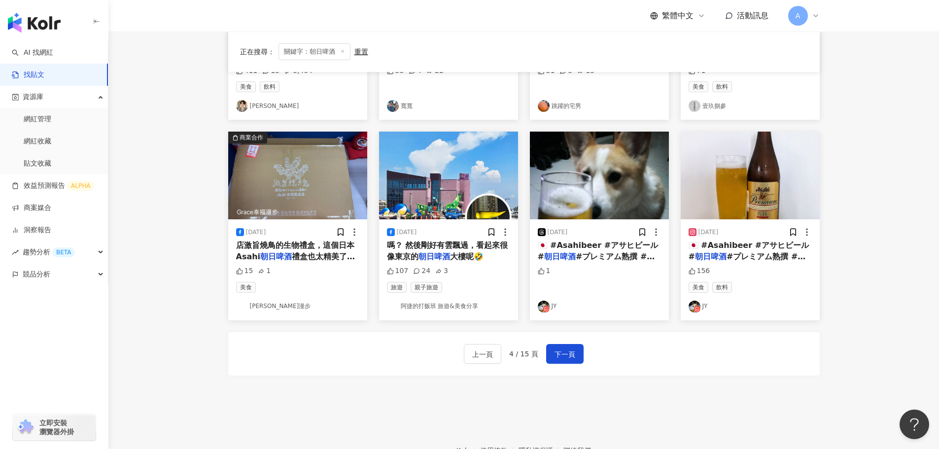
scroll to position [444, 0]
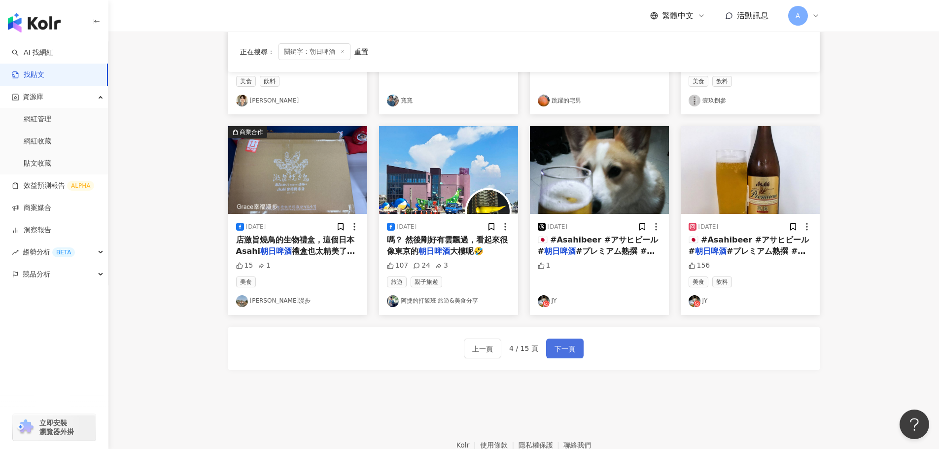
click at [564, 352] on span "下一頁" at bounding box center [565, 349] width 21 height 12
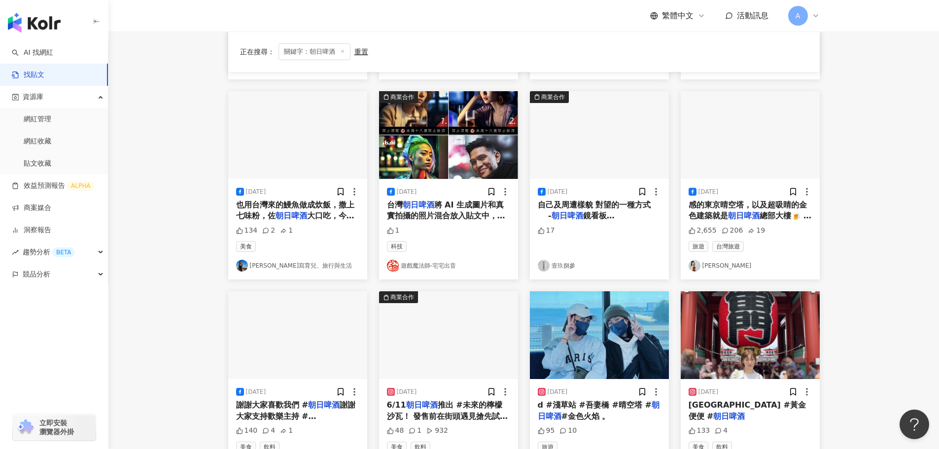
scroll to position [296, 0]
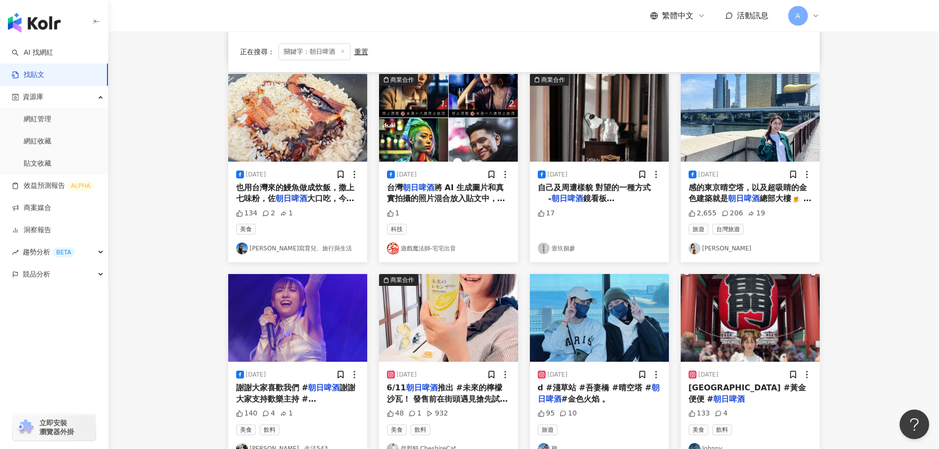
click at [449, 301] on img at bounding box center [448, 318] width 139 height 88
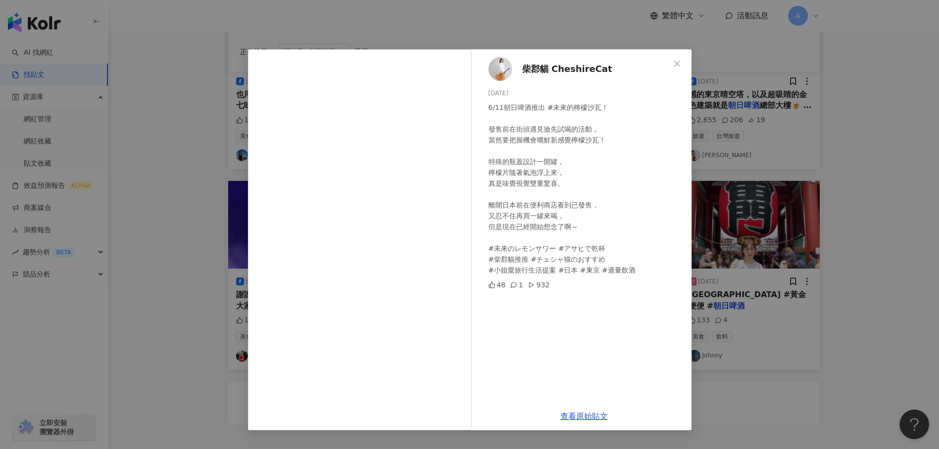
scroll to position [394, 0]
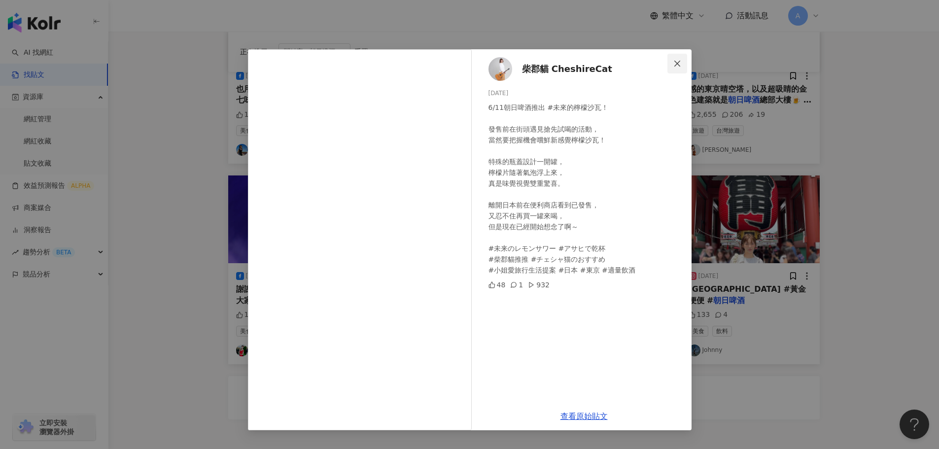
click at [681, 60] on icon "close" at bounding box center [677, 64] width 8 height 8
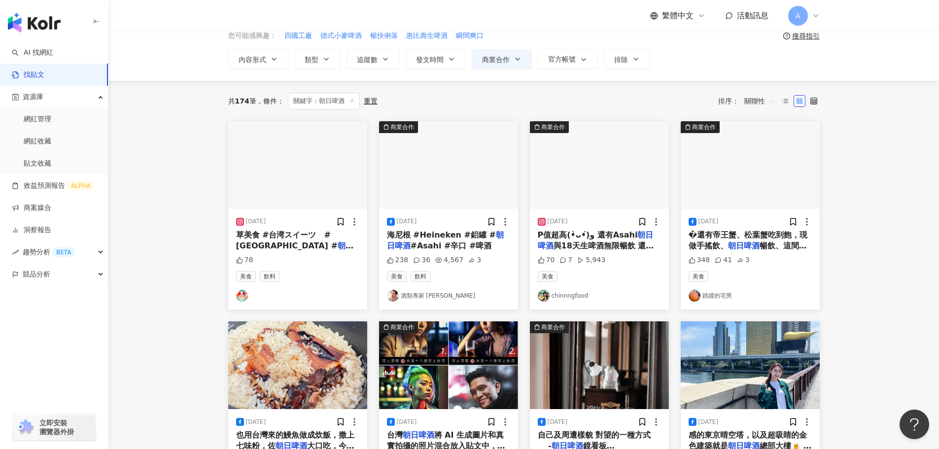
scroll to position [0, 0]
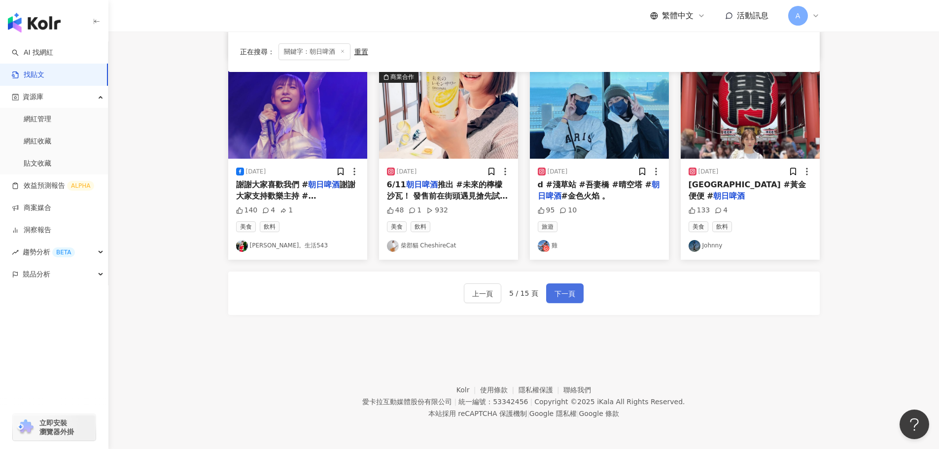
click at [563, 292] on span "下一頁" at bounding box center [565, 294] width 21 height 12
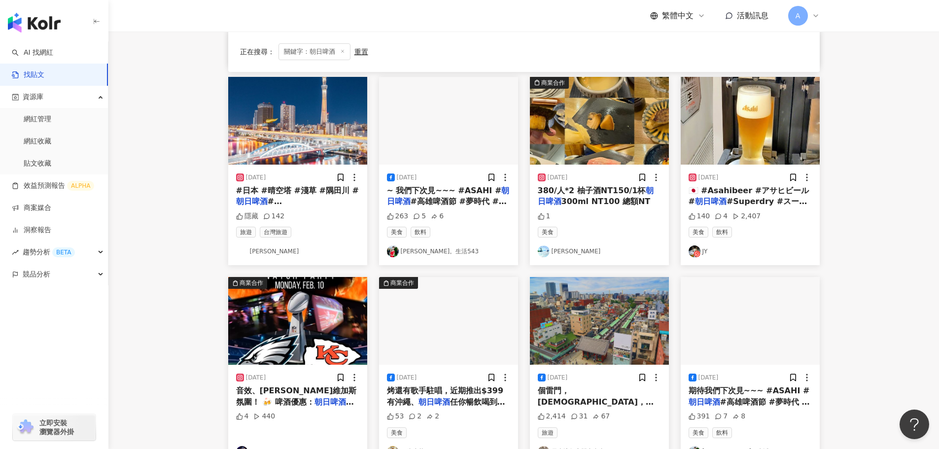
scroll to position [351, 0]
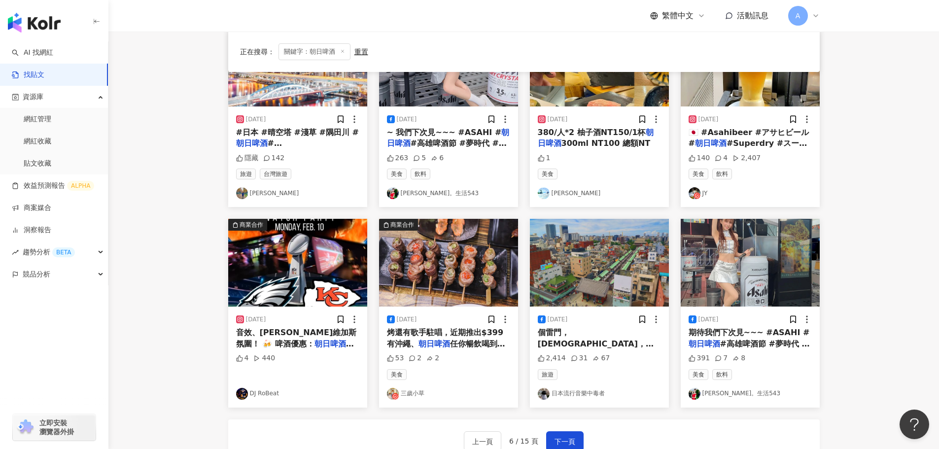
click at [733, 272] on img at bounding box center [750, 263] width 139 height 88
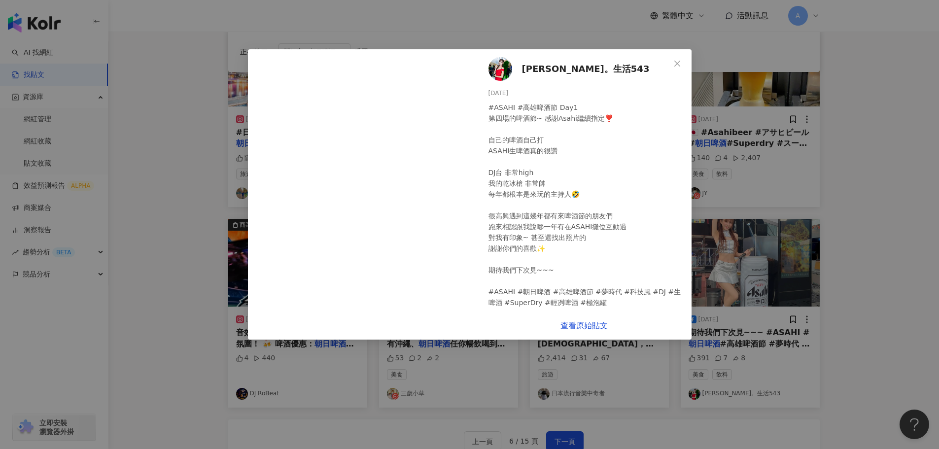
scroll to position [11, 0]
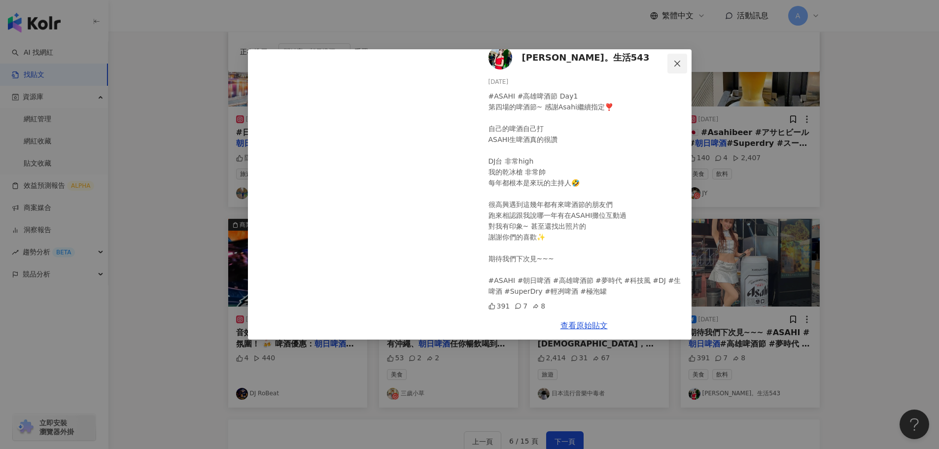
click at [676, 56] on button "Close" at bounding box center [678, 64] width 20 height 20
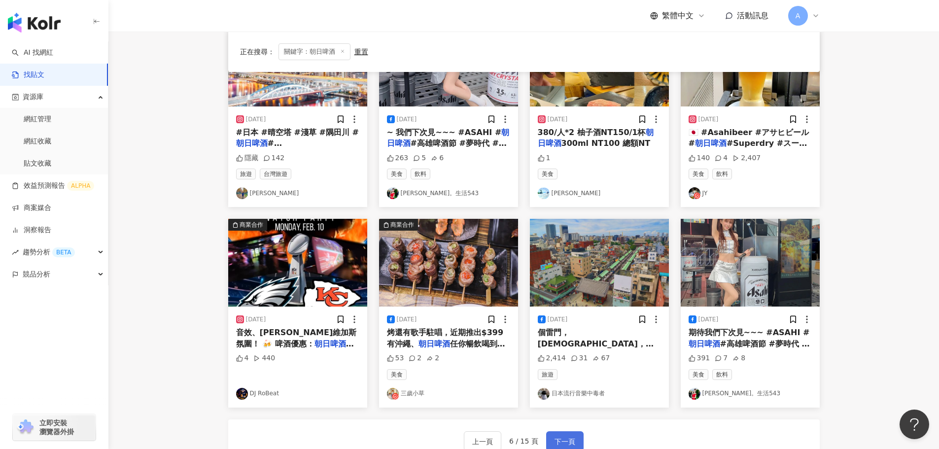
click at [560, 440] on span "下一頁" at bounding box center [565, 442] width 21 height 12
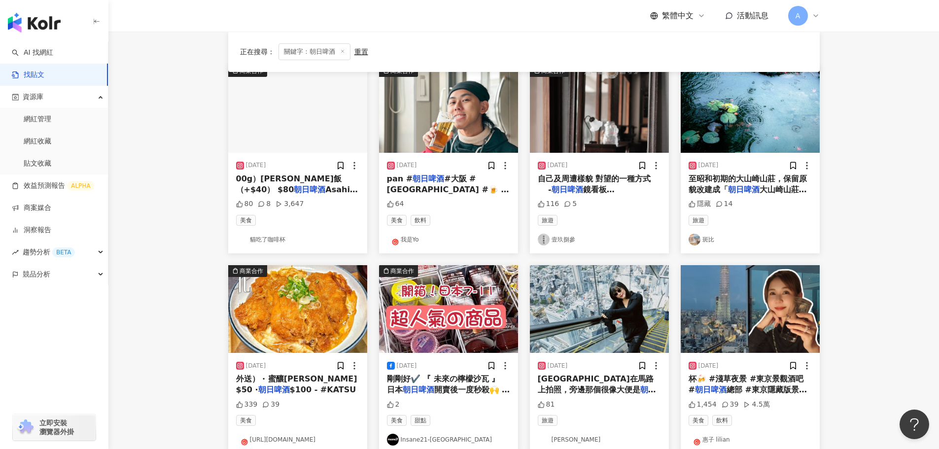
scroll to position [450, 0]
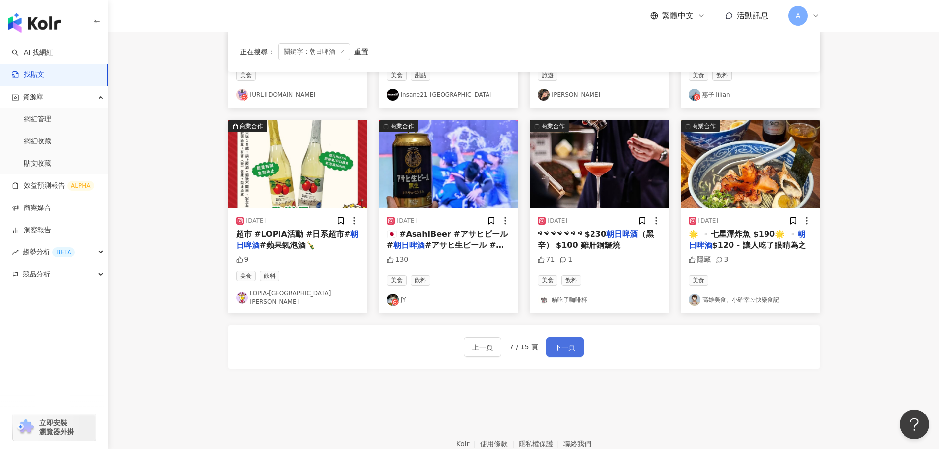
click at [569, 342] on span "下一頁" at bounding box center [565, 348] width 21 height 12
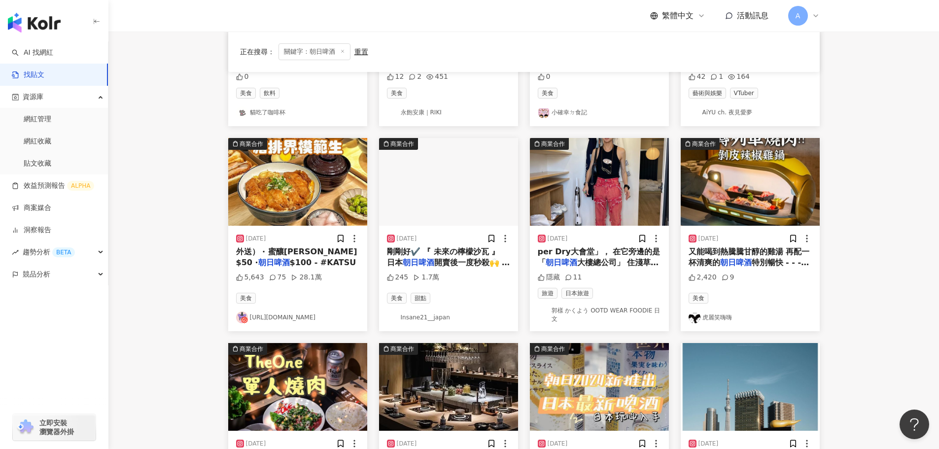
scroll to position [400, 0]
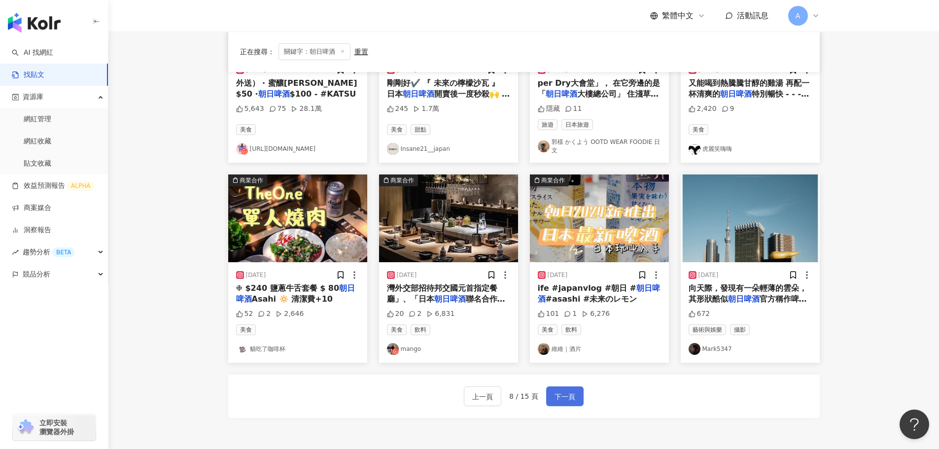
click at [574, 388] on button "下一頁" at bounding box center [564, 397] width 37 height 20
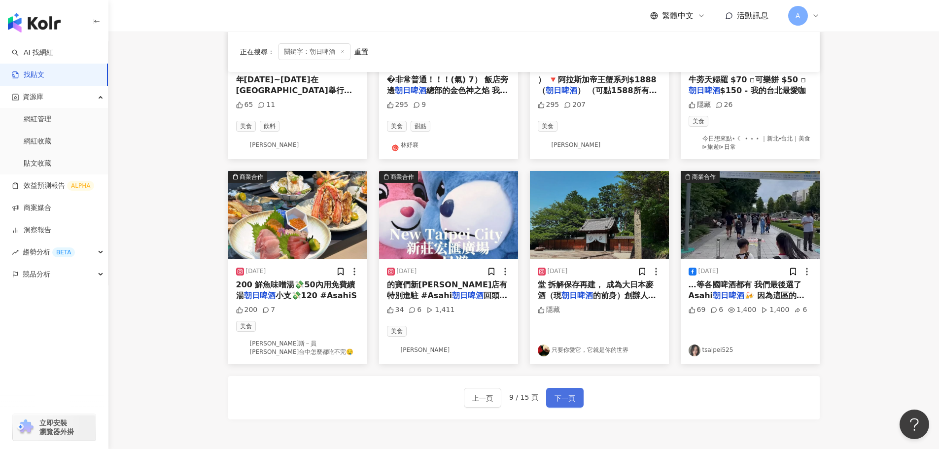
scroll to position [415, 0]
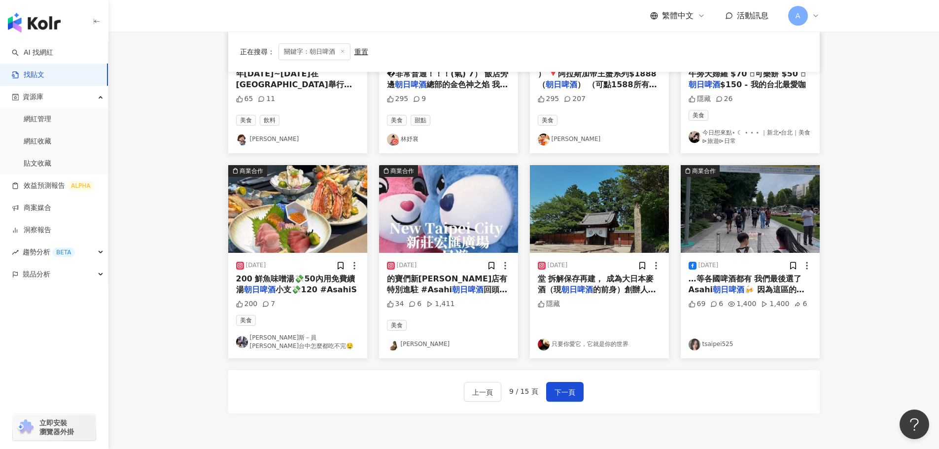
click at [467, 201] on img at bounding box center [448, 209] width 139 height 88
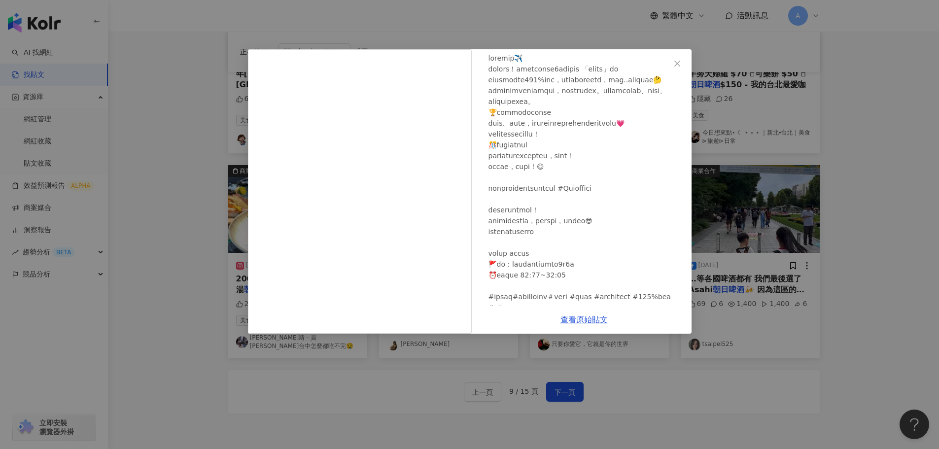
scroll to position [115, 0]
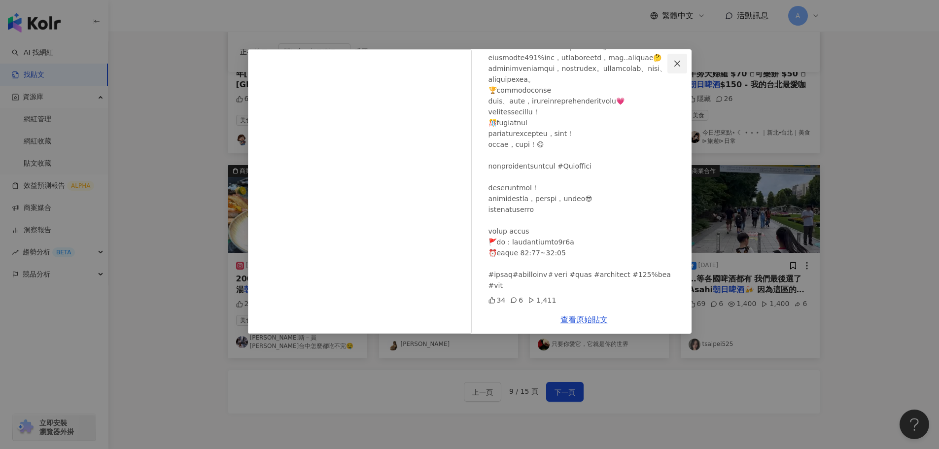
click at [680, 65] on icon "close" at bounding box center [677, 64] width 8 height 8
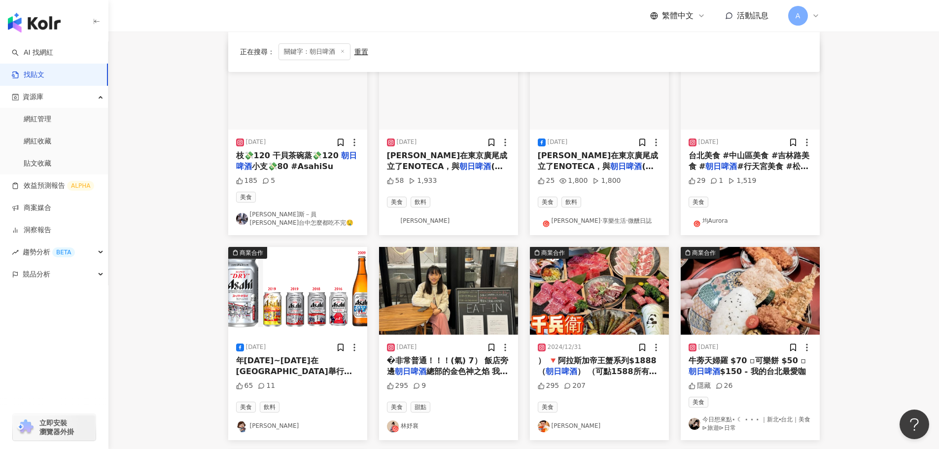
scroll to position [70, 0]
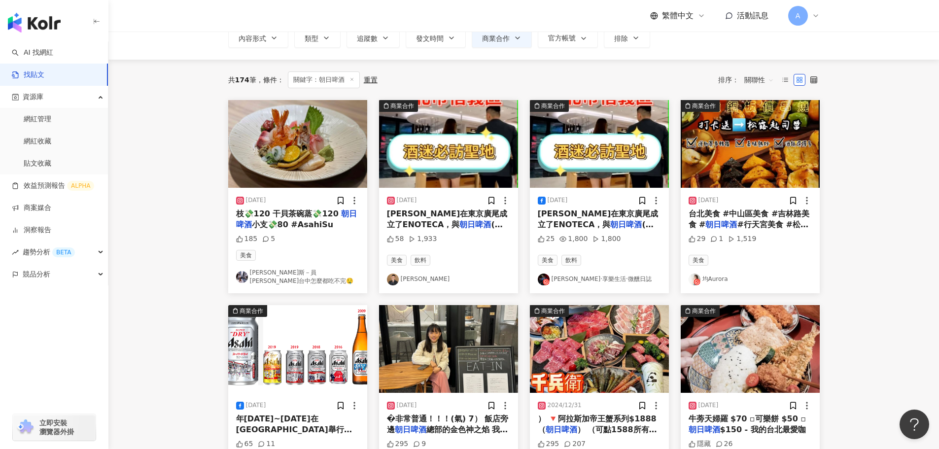
click at [314, 346] on img at bounding box center [297, 349] width 139 height 88
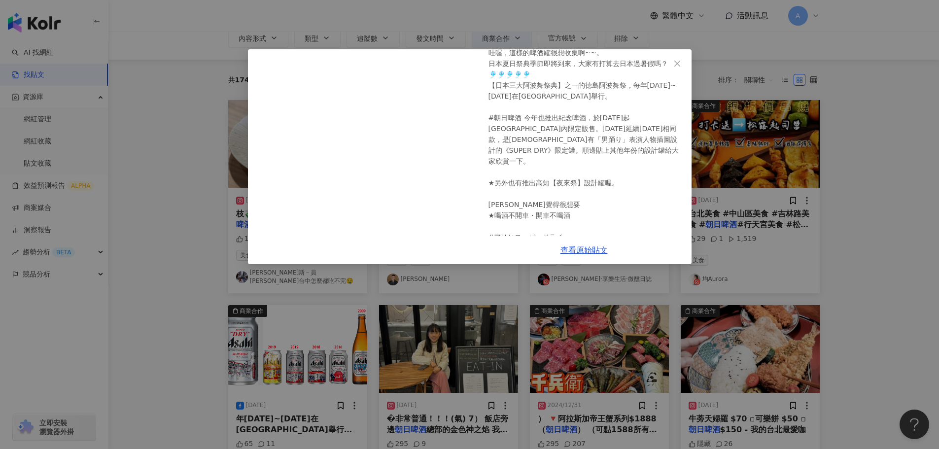
scroll to position [48, 0]
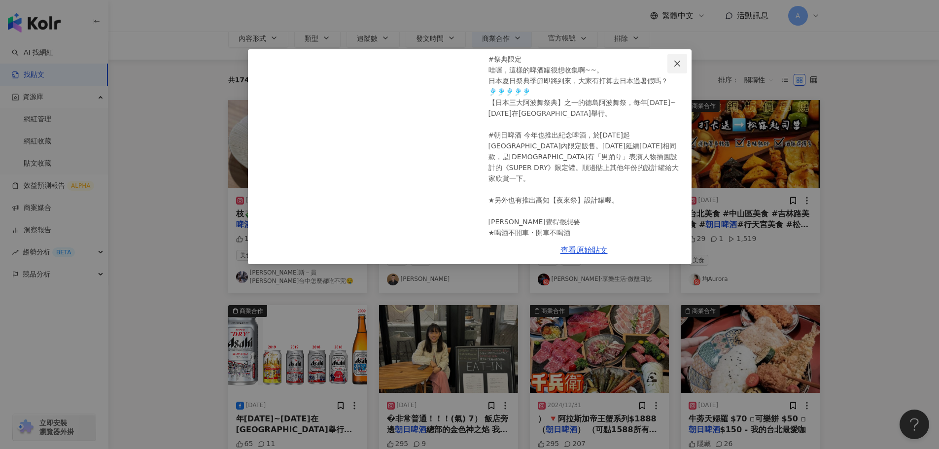
click at [681, 64] on icon "close" at bounding box center [677, 64] width 8 height 8
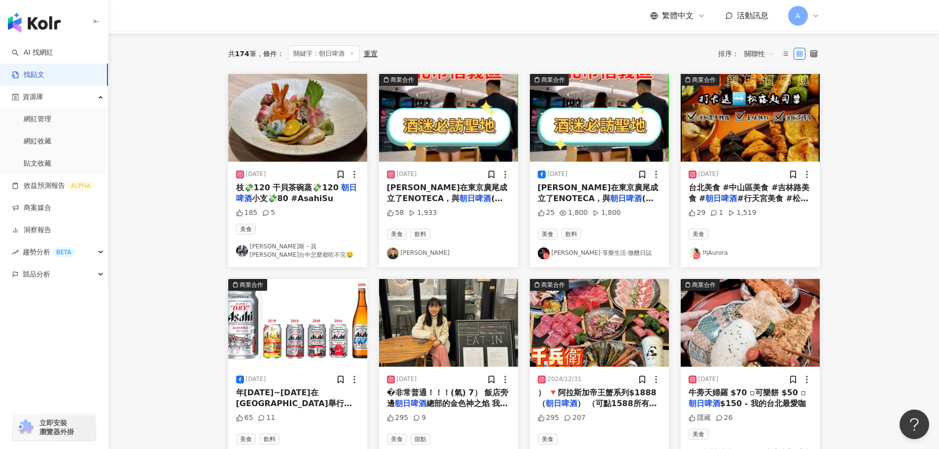
scroll to position [119, 0]
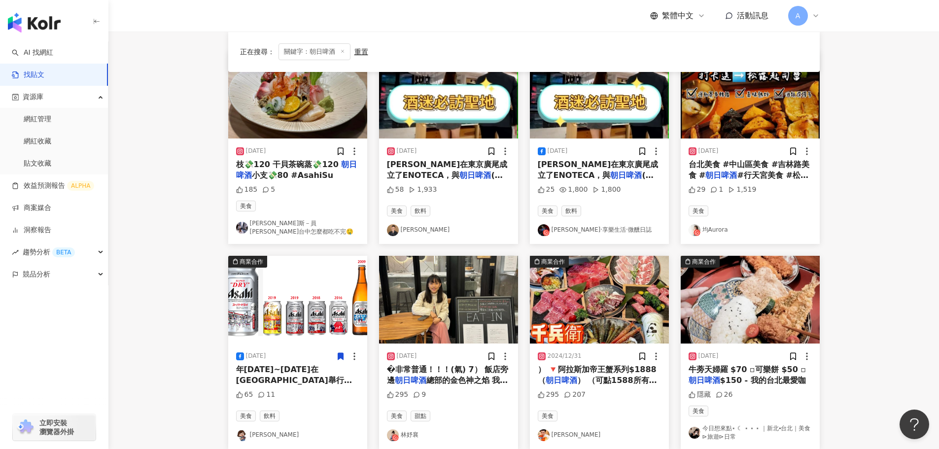
click at [339, 358] on icon at bounding box center [340, 356] width 5 height 7
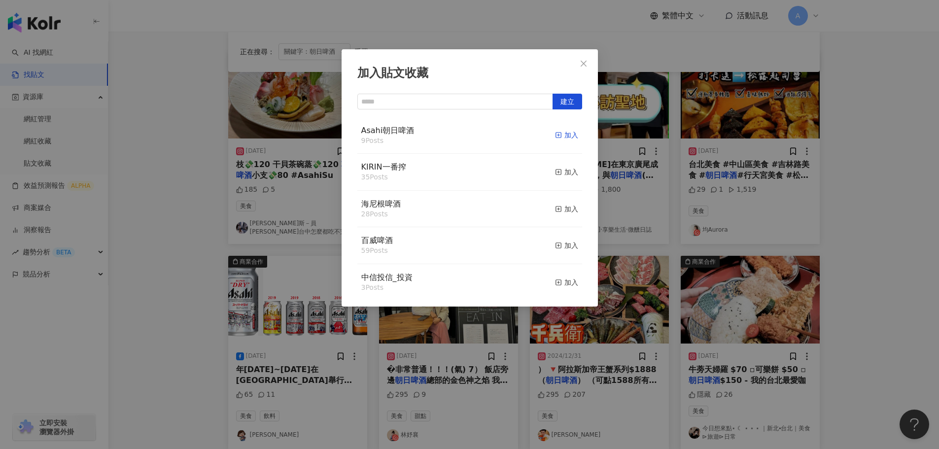
click at [555, 132] on icon "button" at bounding box center [558, 135] width 7 height 7
click at [578, 66] on span "Close" at bounding box center [584, 64] width 20 height 8
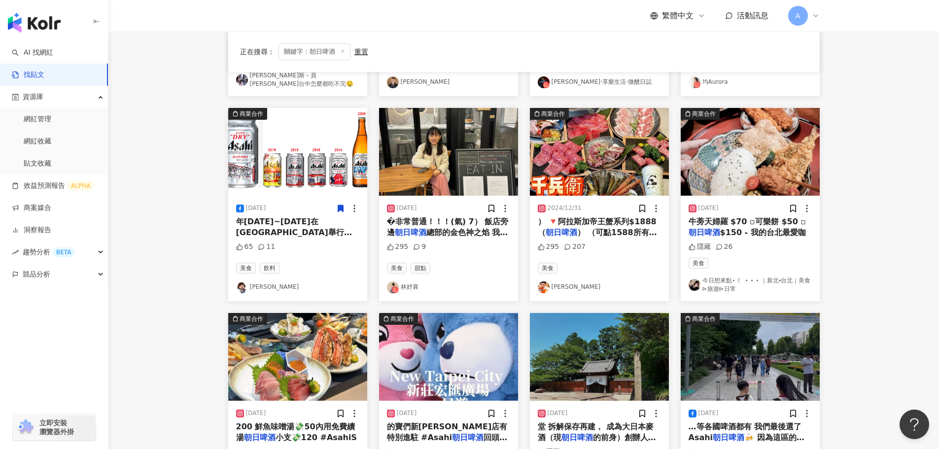
scroll to position [464, 0]
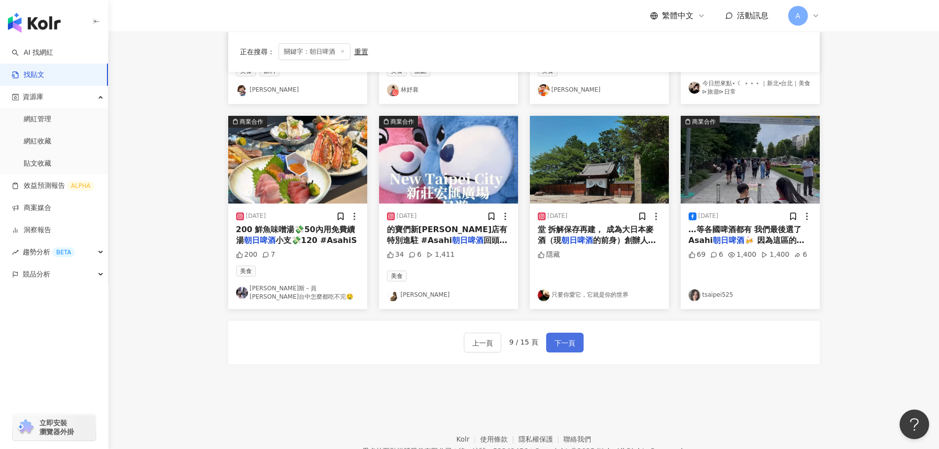
click at [555, 339] on span "下一頁" at bounding box center [565, 343] width 21 height 12
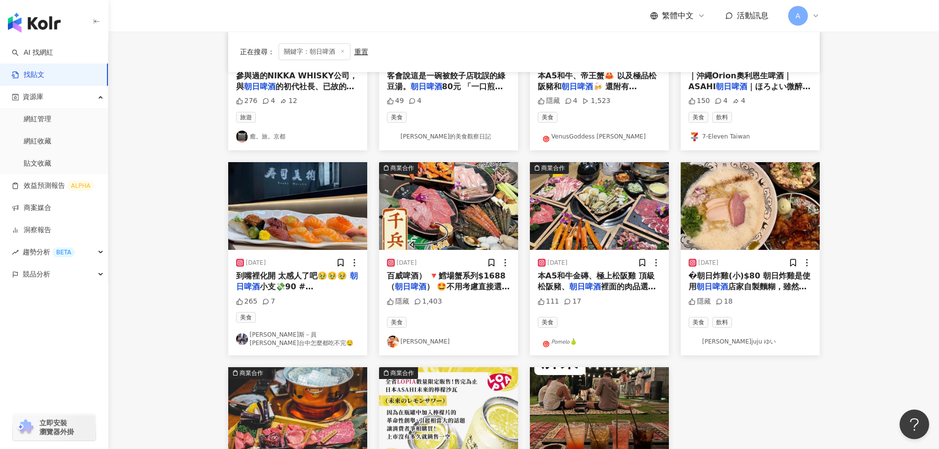
scroll to position [60, 0]
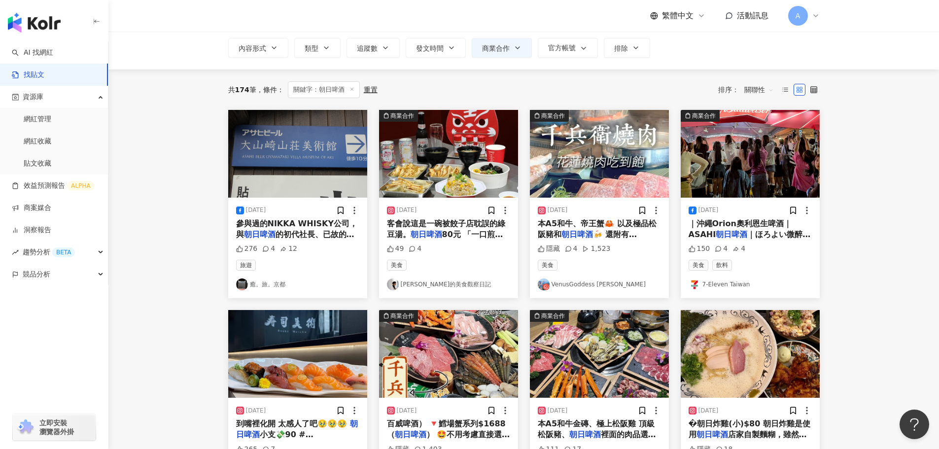
click at [737, 169] on img at bounding box center [750, 154] width 139 height 88
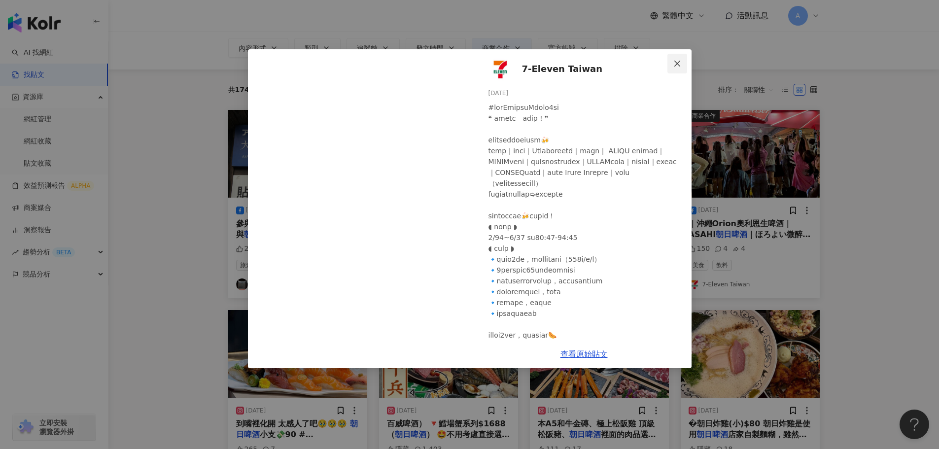
click at [679, 62] on icon "close" at bounding box center [677, 63] width 6 height 6
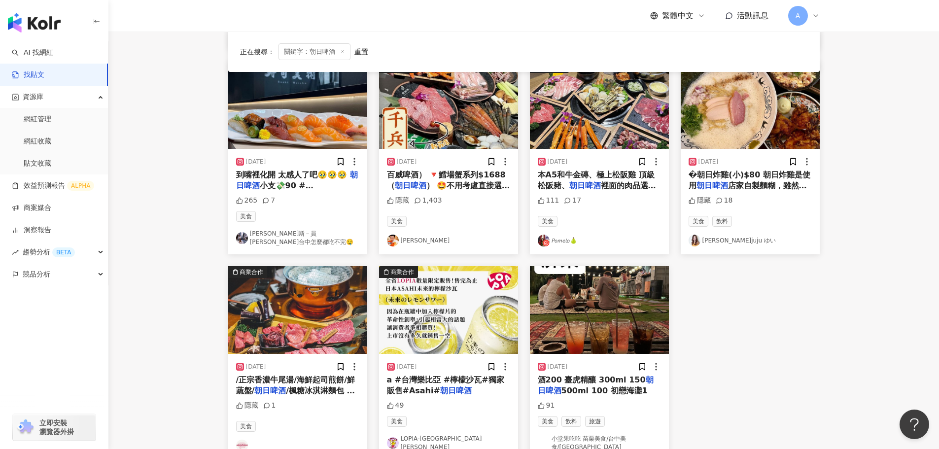
scroll to position [454, 0]
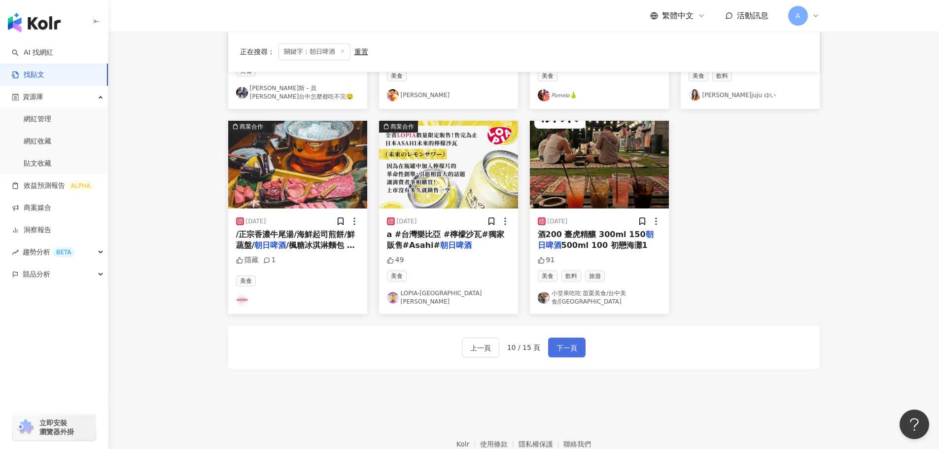
click at [554, 341] on button "下一頁" at bounding box center [566, 348] width 37 height 20
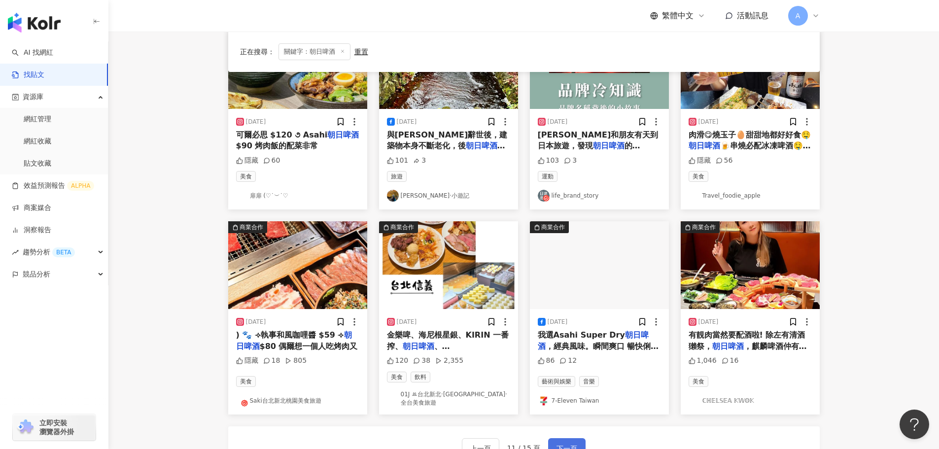
scroll to position [444, 0]
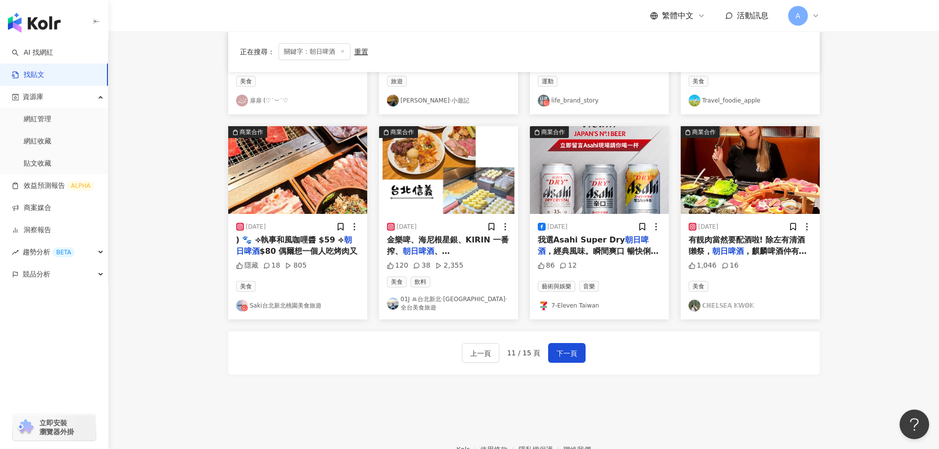
click at [615, 168] on img at bounding box center [599, 170] width 139 height 88
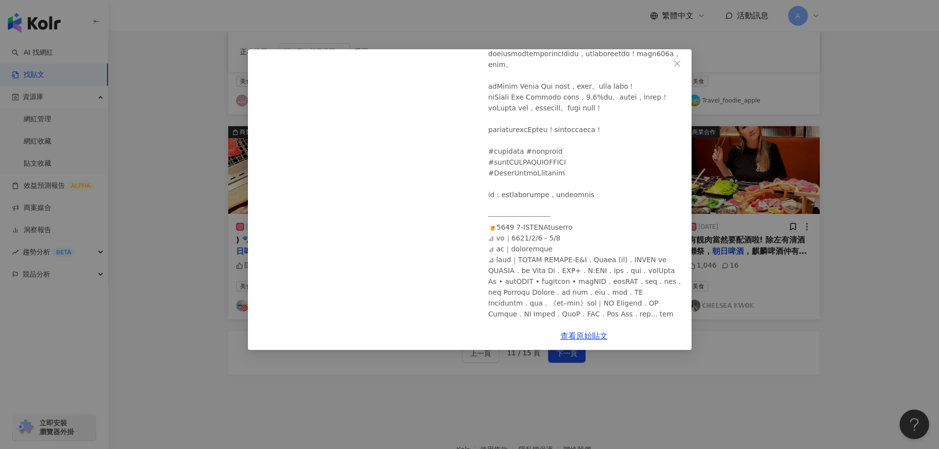
scroll to position [5, 0]
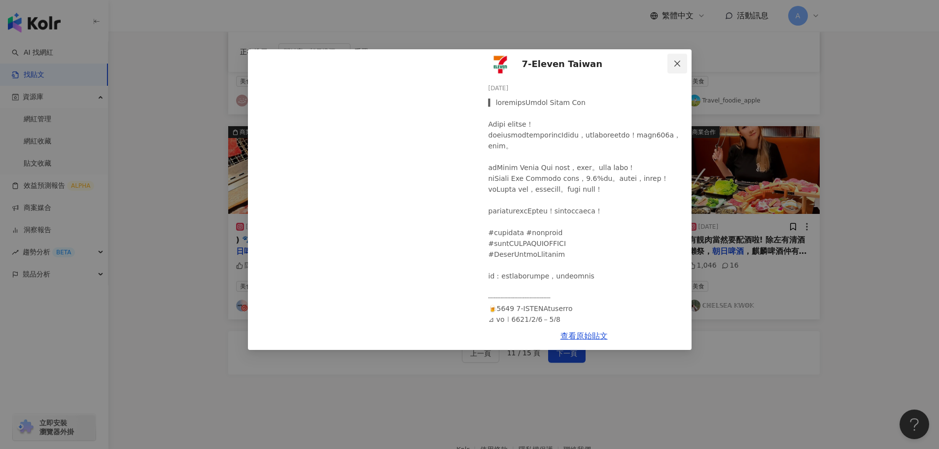
click at [674, 56] on button "Close" at bounding box center [678, 64] width 20 height 20
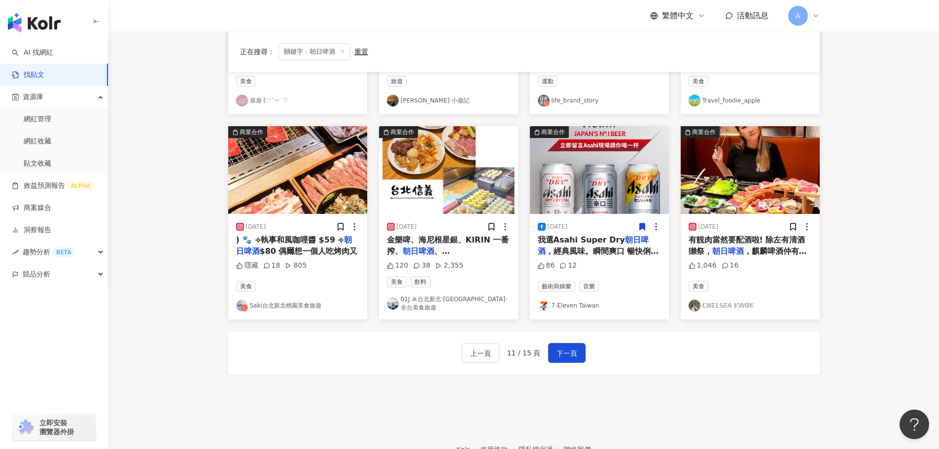
click at [641, 222] on span at bounding box center [642, 226] width 9 height 10
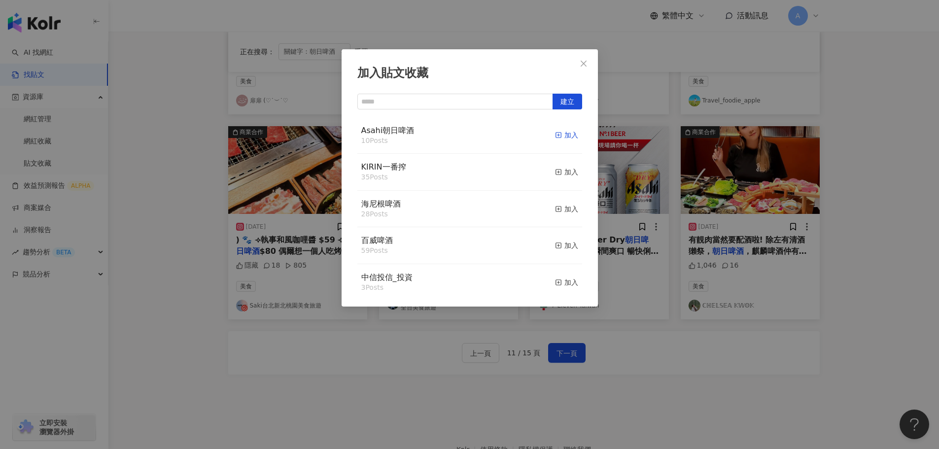
click at [556, 137] on rect "button" at bounding box center [558, 135] width 5 height 5
click at [584, 63] on icon "close" at bounding box center [584, 63] width 6 height 6
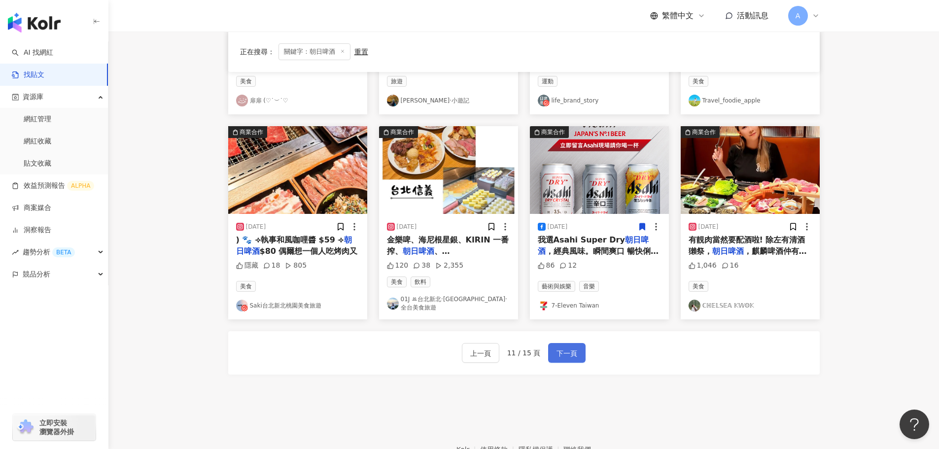
click at [565, 348] on span "下一頁" at bounding box center [567, 354] width 21 height 12
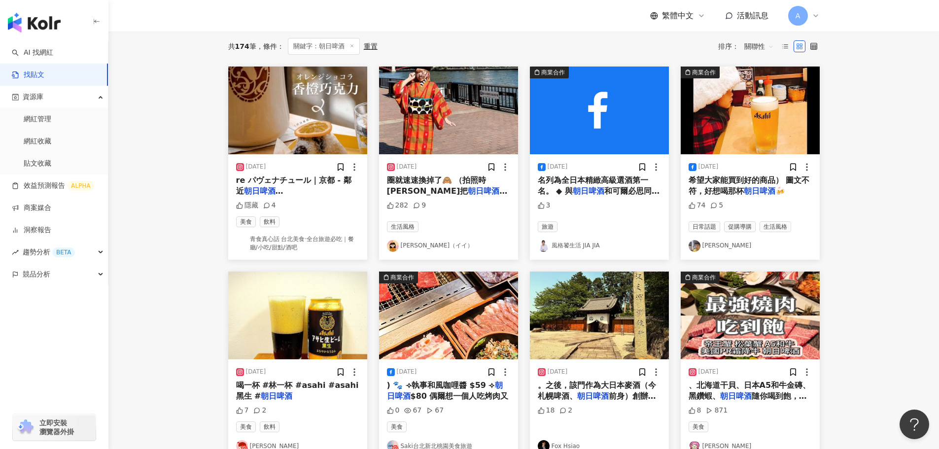
scroll to position [54, 0]
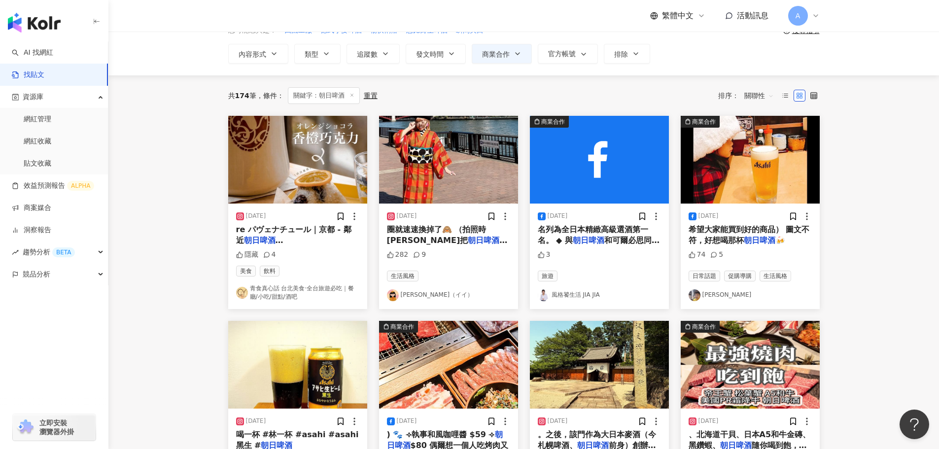
click at [590, 173] on img at bounding box center [599, 160] width 139 height 88
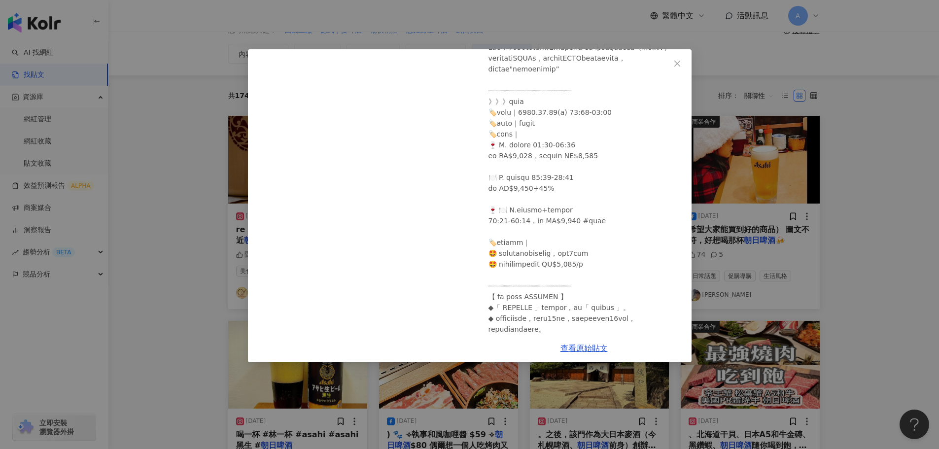
scroll to position [345, 0]
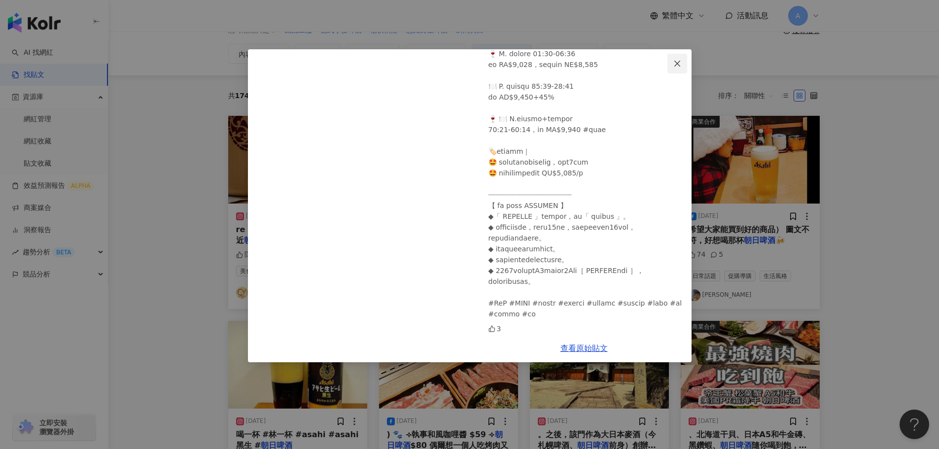
click at [670, 63] on span "Close" at bounding box center [678, 64] width 20 height 8
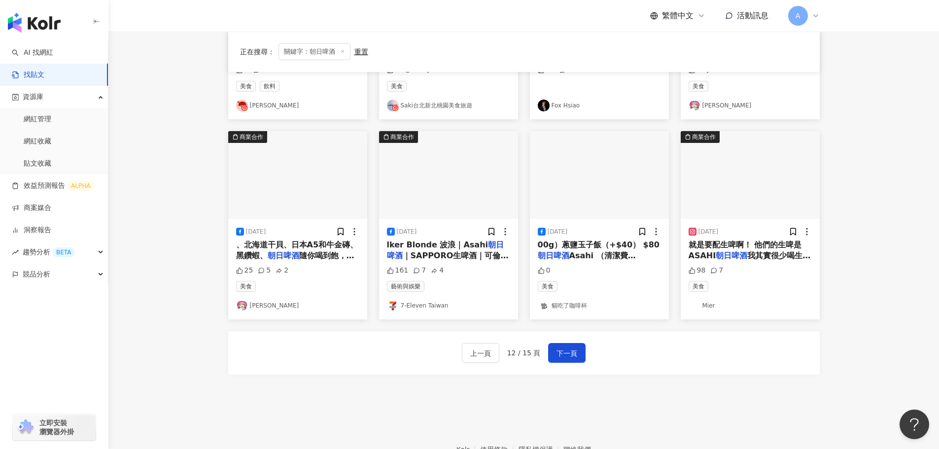
scroll to position [448, 0]
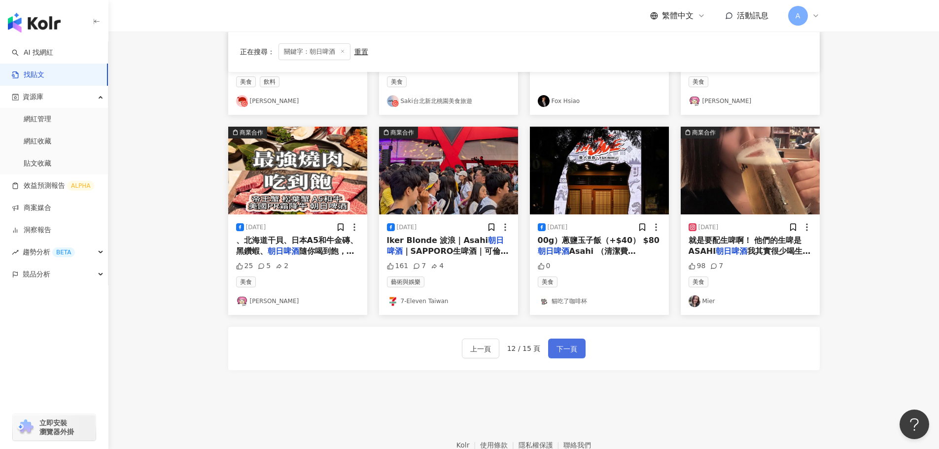
click at [557, 349] on span "下一頁" at bounding box center [567, 349] width 21 height 12
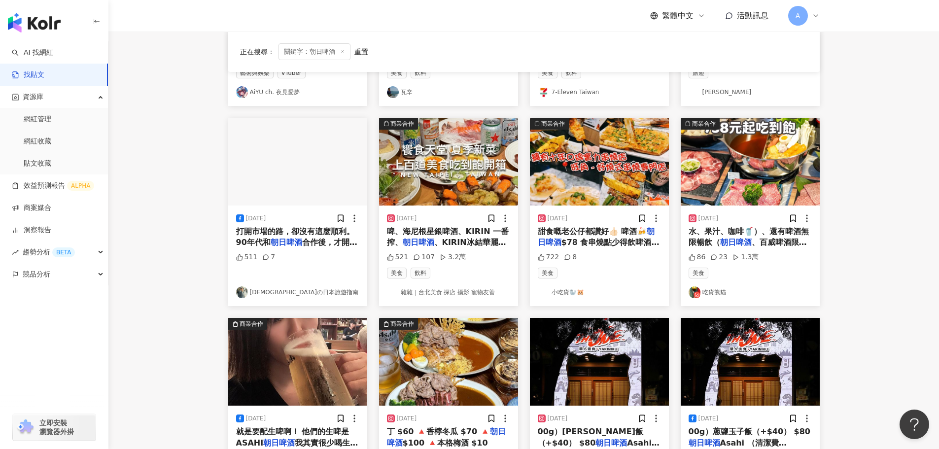
scroll to position [246, 0]
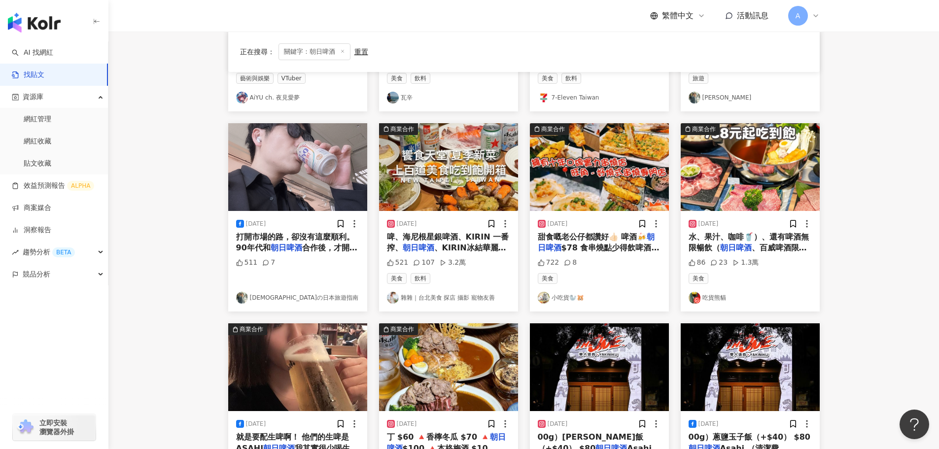
click at [302, 148] on img at bounding box center [297, 167] width 139 height 88
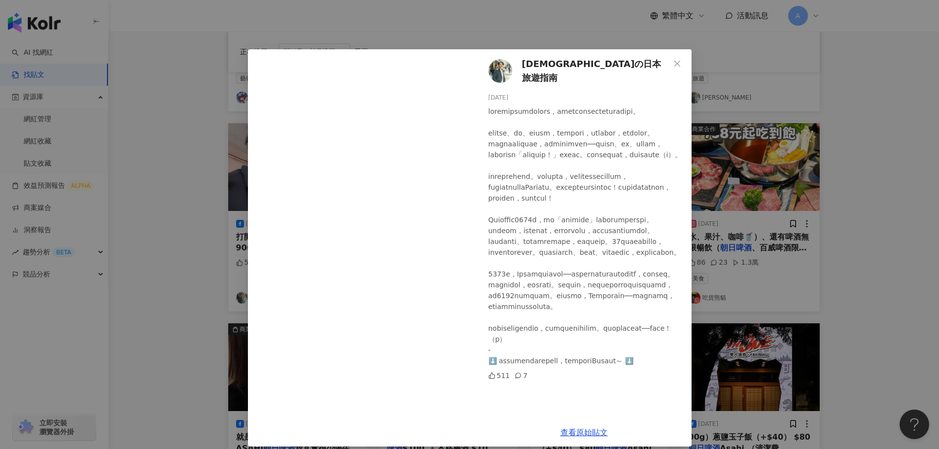
scroll to position [67, 0]
click at [679, 61] on span "Close" at bounding box center [678, 64] width 20 height 8
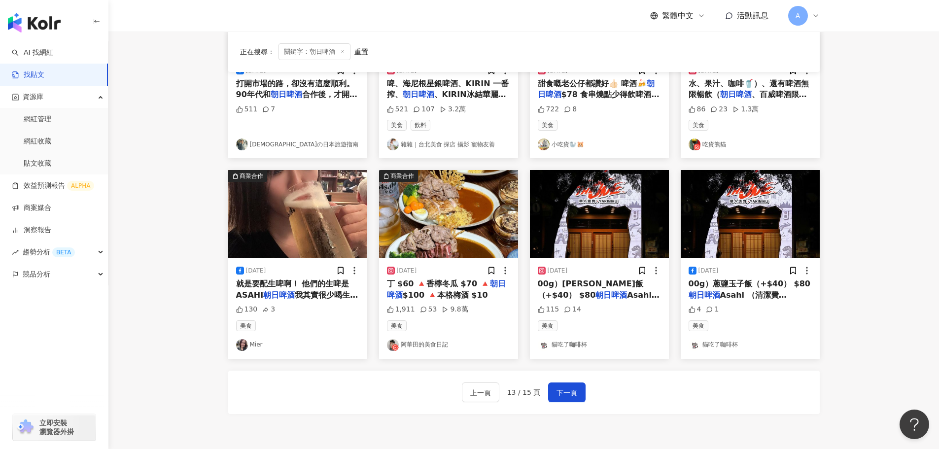
scroll to position [493, 0]
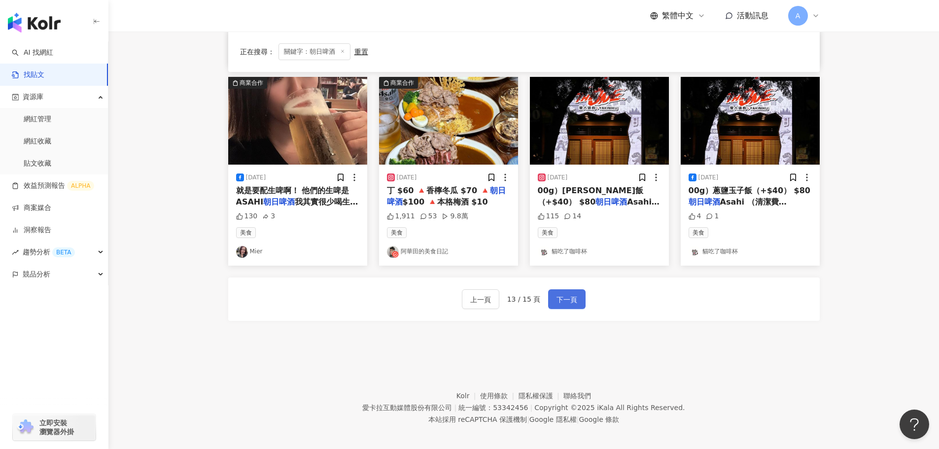
click at [562, 300] on span "下一頁" at bounding box center [567, 300] width 21 height 12
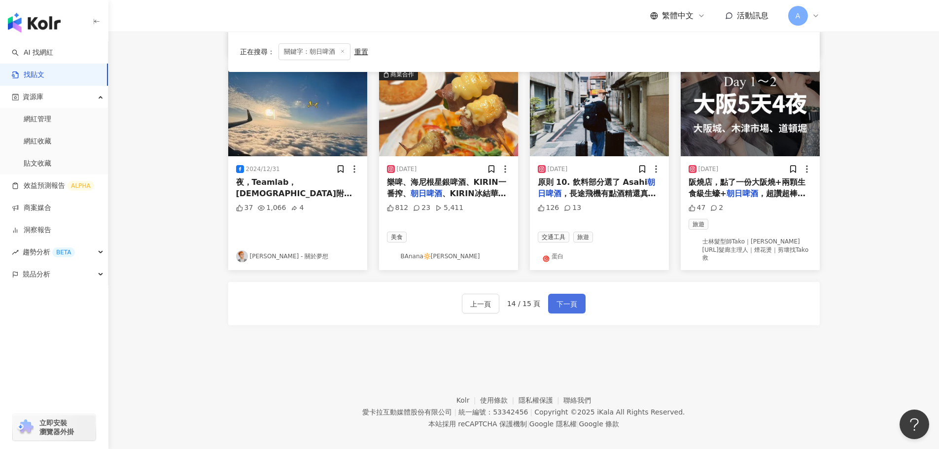
scroll to position [497, 0]
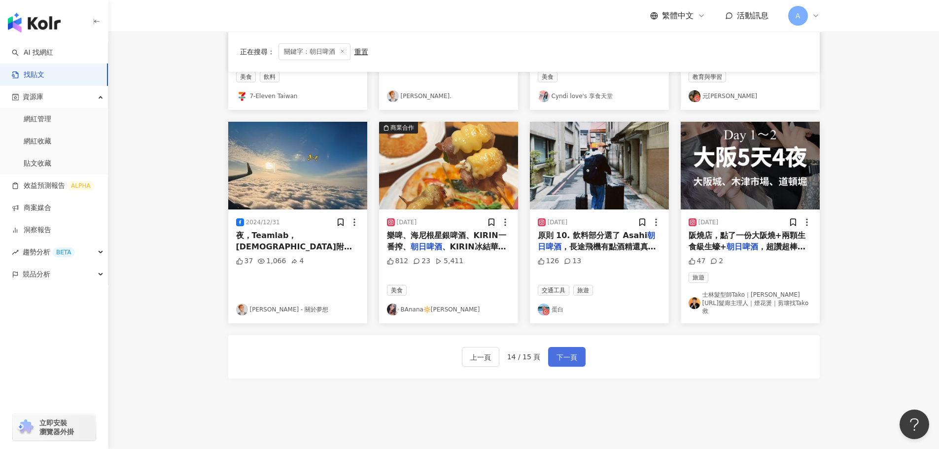
click at [565, 352] on span "下一頁" at bounding box center [567, 358] width 21 height 12
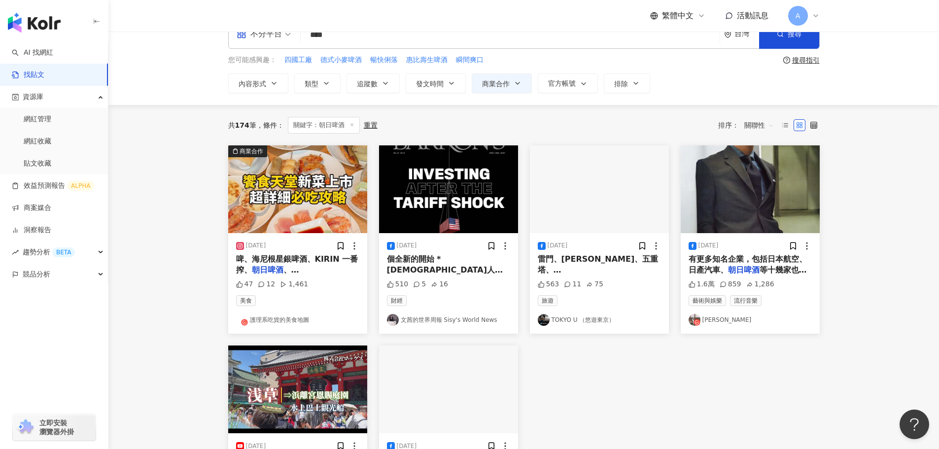
scroll to position [0, 0]
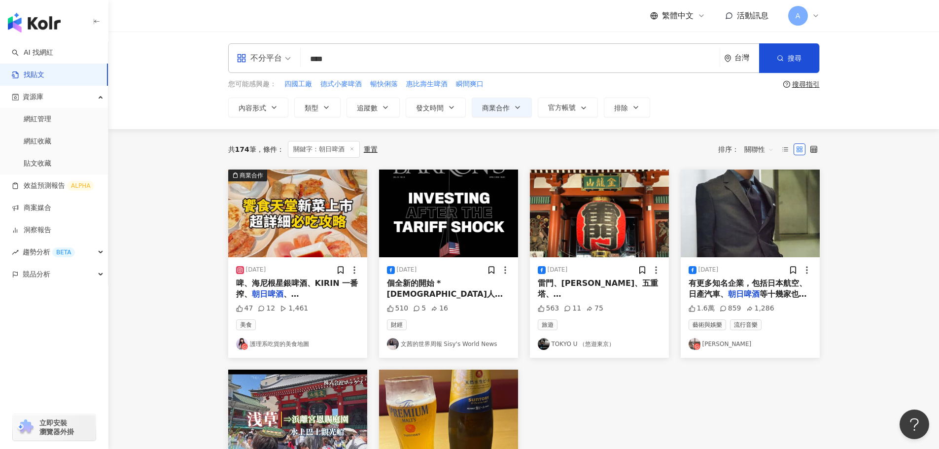
drag, startPoint x: 327, startPoint y: 57, endPoint x: 264, endPoint y: 47, distance: 63.5
click at [277, 50] on div "不分平台 朝日啤酒 **** 台灣 搜尋" at bounding box center [524, 58] width 592 height 30
click at [310, 61] on input "****" at bounding box center [510, 58] width 411 height 21
click at [312, 60] on input "****" at bounding box center [510, 58] width 411 height 21
paste input "*****"
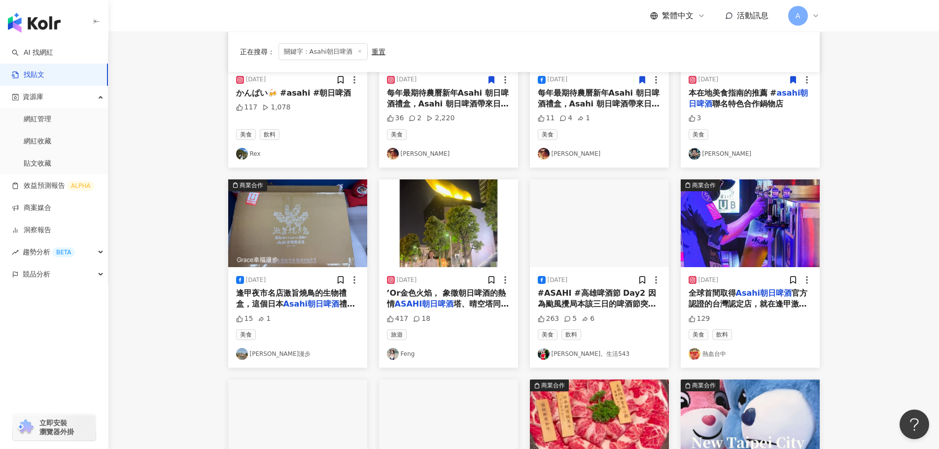
scroll to position [197, 0]
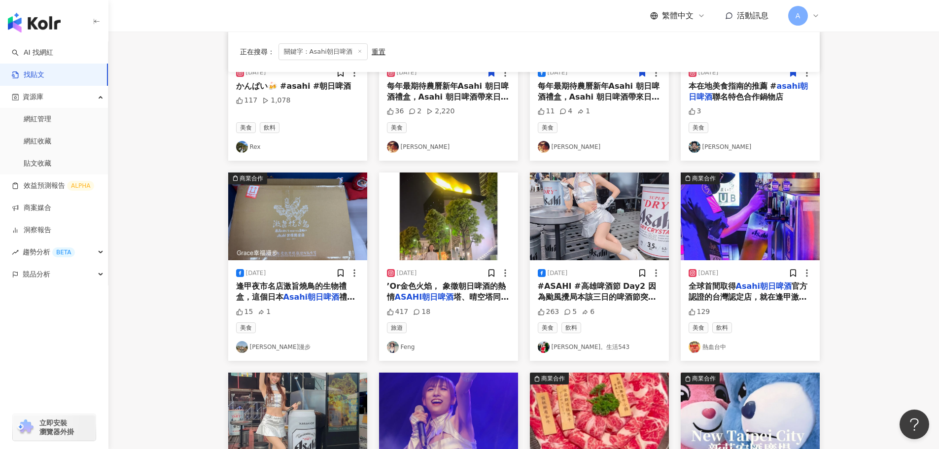
click at [766, 230] on img at bounding box center [750, 217] width 139 height 88
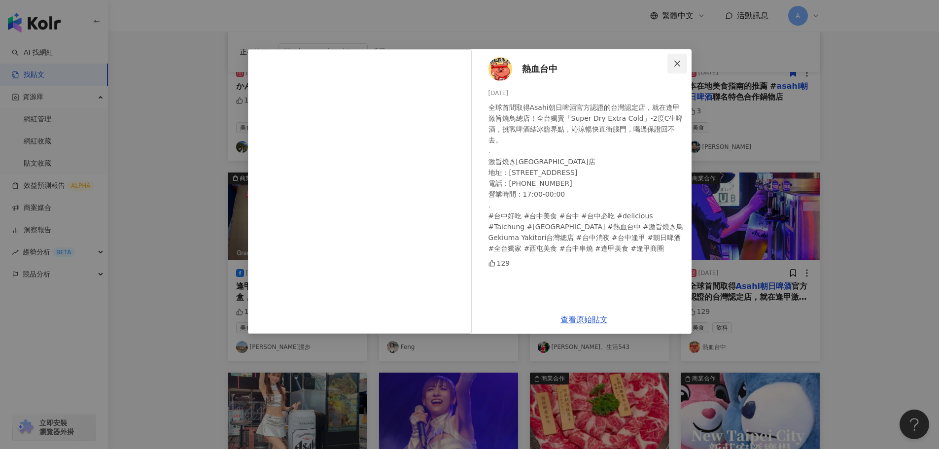
click at [675, 62] on icon "close" at bounding box center [677, 64] width 8 height 8
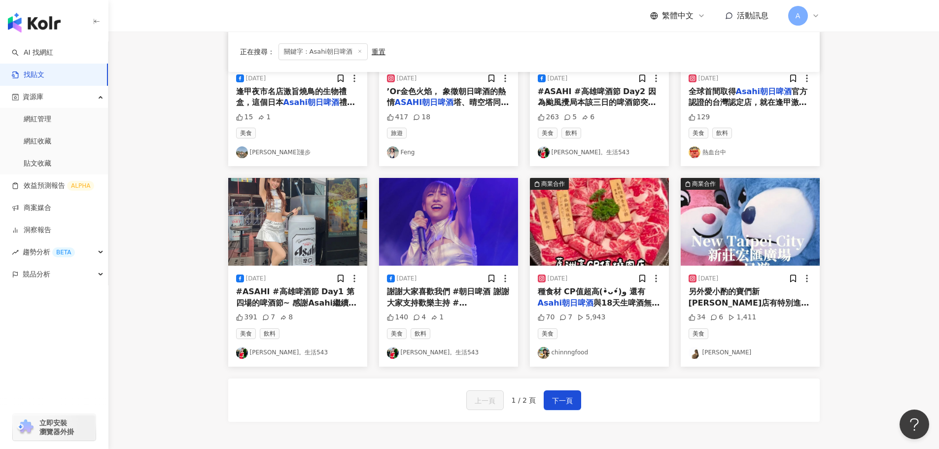
scroll to position [394, 0]
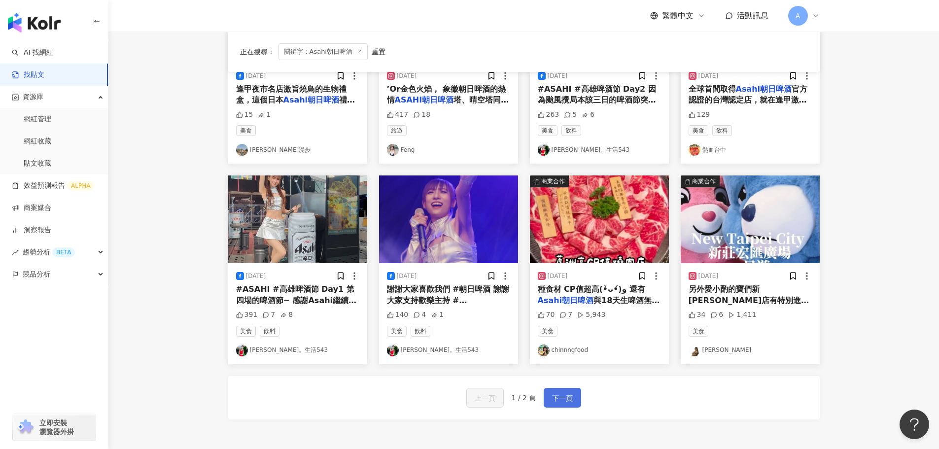
click at [566, 393] on span "下一頁" at bounding box center [562, 398] width 21 height 12
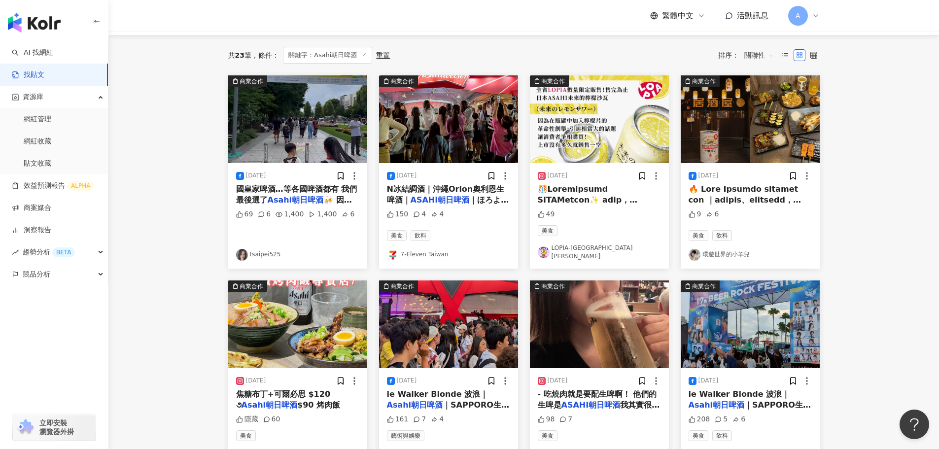
scroll to position [0, 0]
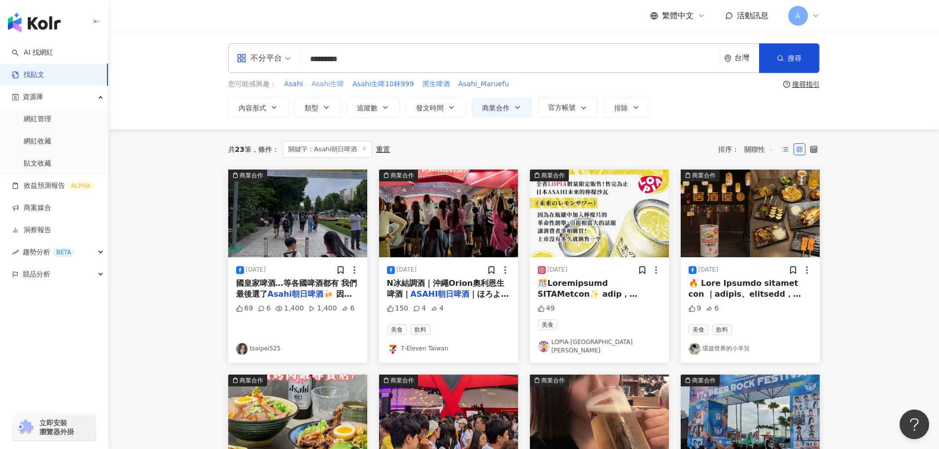
click at [334, 82] on span "Asahi生啤" at bounding box center [328, 84] width 33 height 10
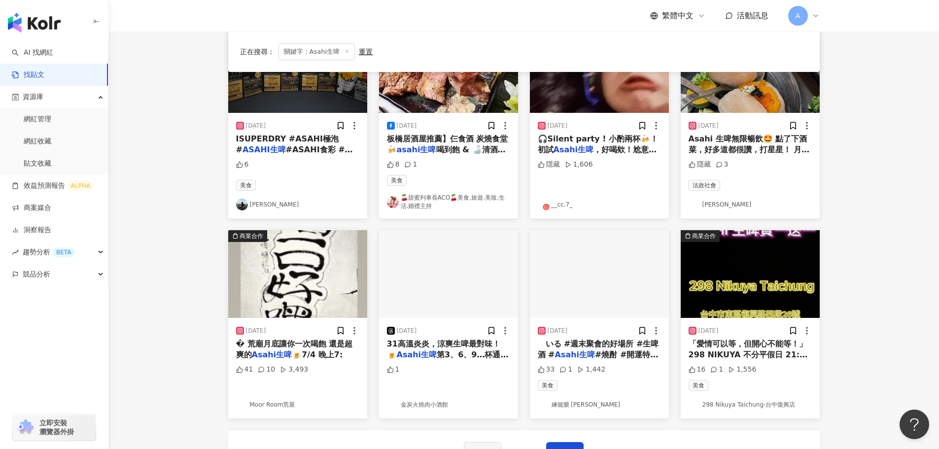
scroll to position [345, 0]
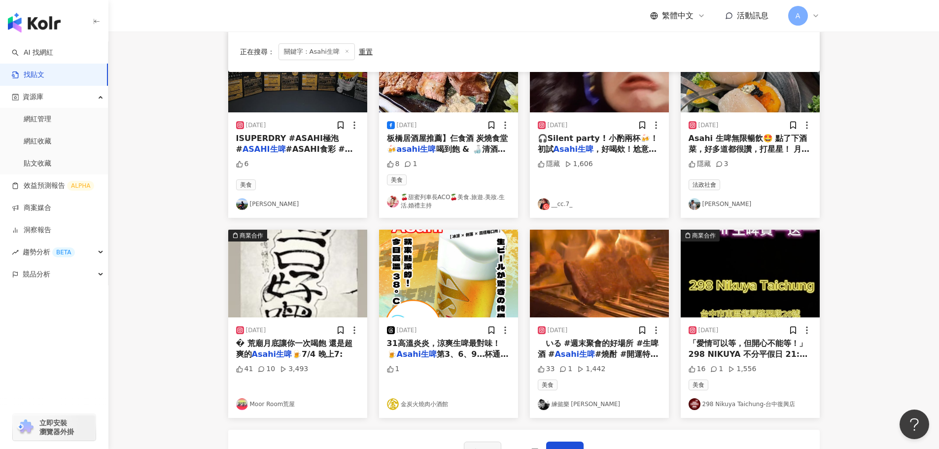
click at [474, 271] on img at bounding box center [448, 274] width 139 height 88
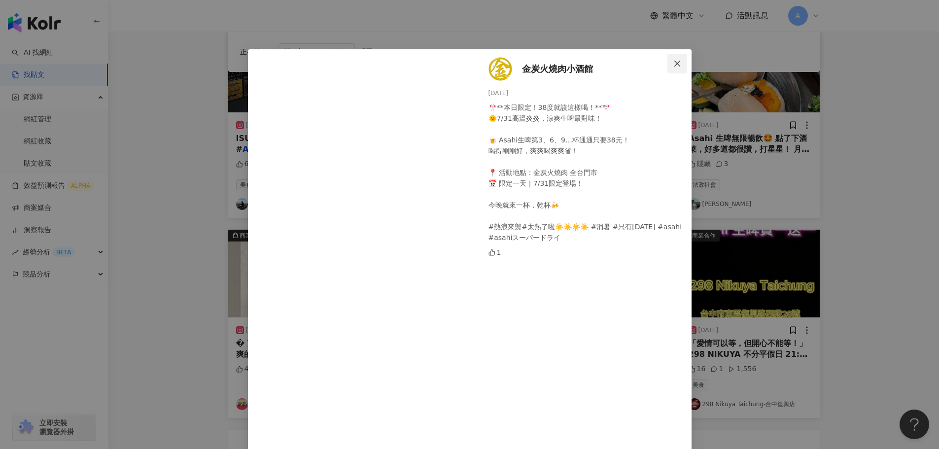
click at [675, 62] on icon "close" at bounding box center [677, 63] width 6 height 6
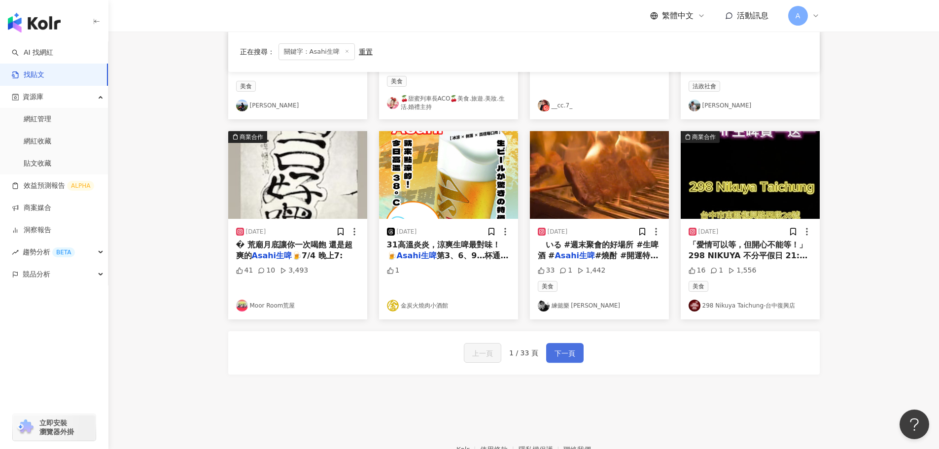
click at [561, 355] on span "下一頁" at bounding box center [565, 354] width 21 height 12
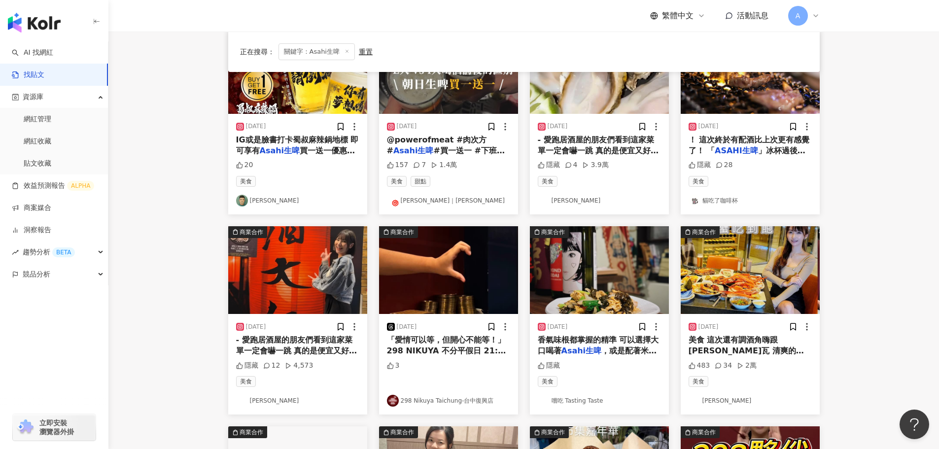
scroll to position [0, 0]
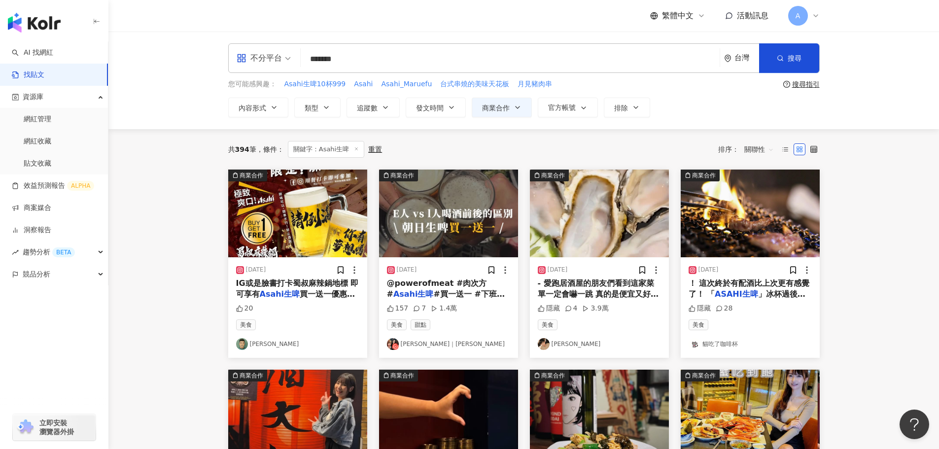
drag, startPoint x: 352, startPoint y: 58, endPoint x: 332, endPoint y: 60, distance: 20.3
click at [332, 60] on input "*******" at bounding box center [510, 58] width 411 height 21
type input "*******"
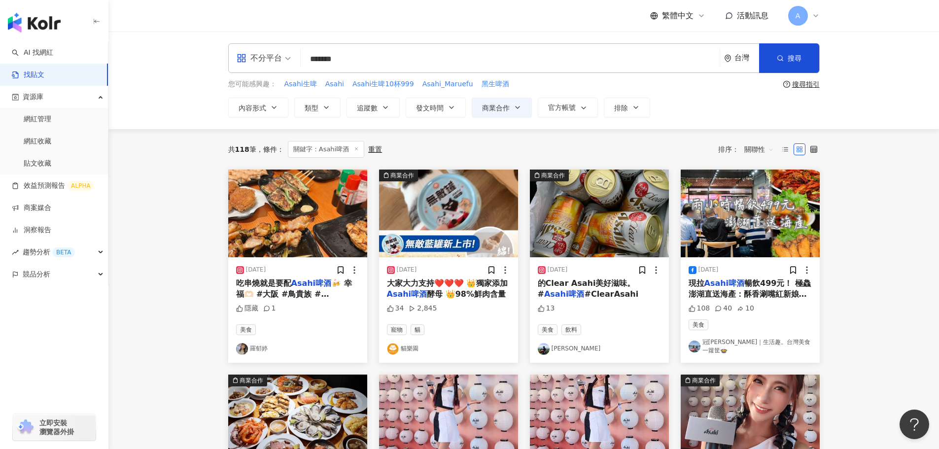
click at [581, 207] on img at bounding box center [599, 214] width 139 height 88
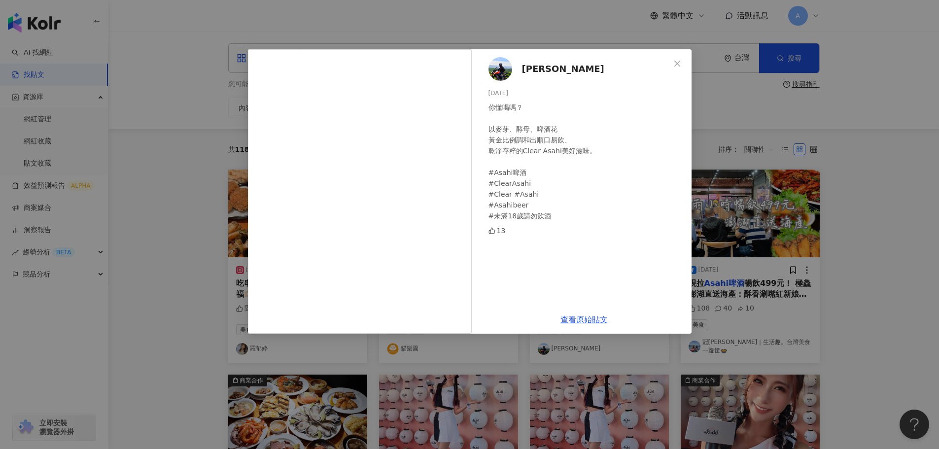
drag, startPoint x: 674, startPoint y: 64, endPoint x: 709, endPoint y: 145, distance: 88.3
click at [674, 64] on icon "close" at bounding box center [677, 64] width 8 height 8
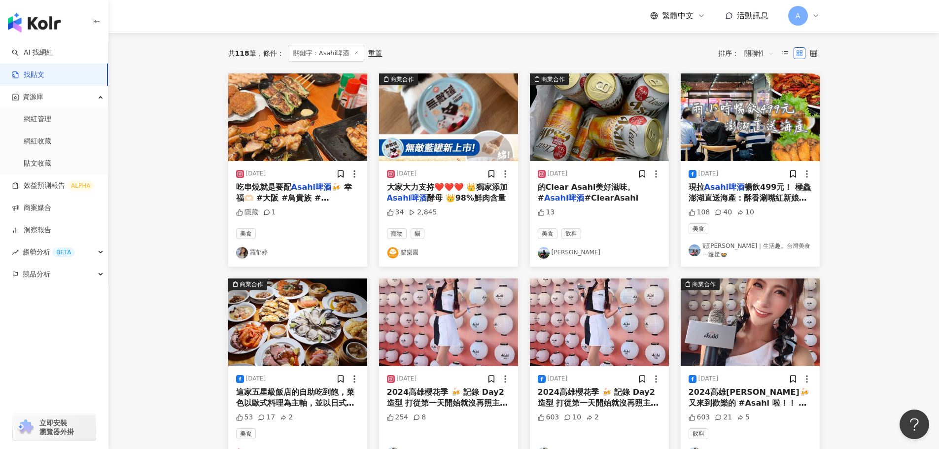
scroll to position [197, 0]
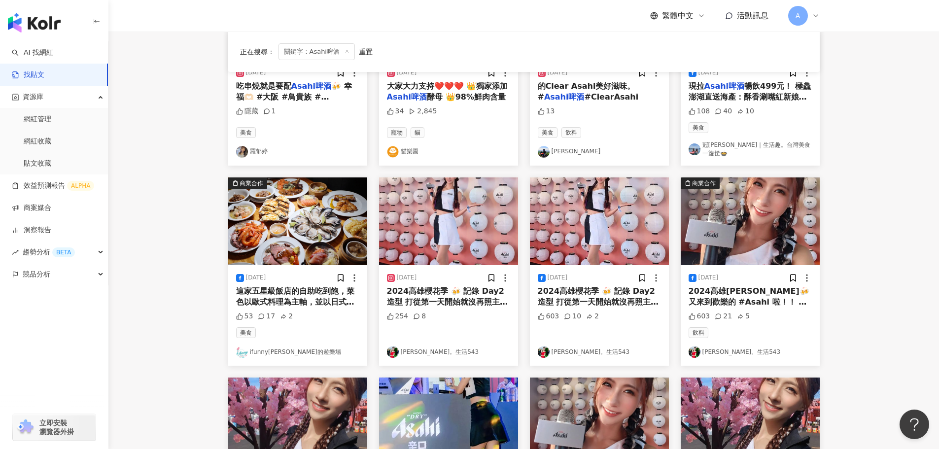
click at [766, 237] on img at bounding box center [750, 221] width 139 height 88
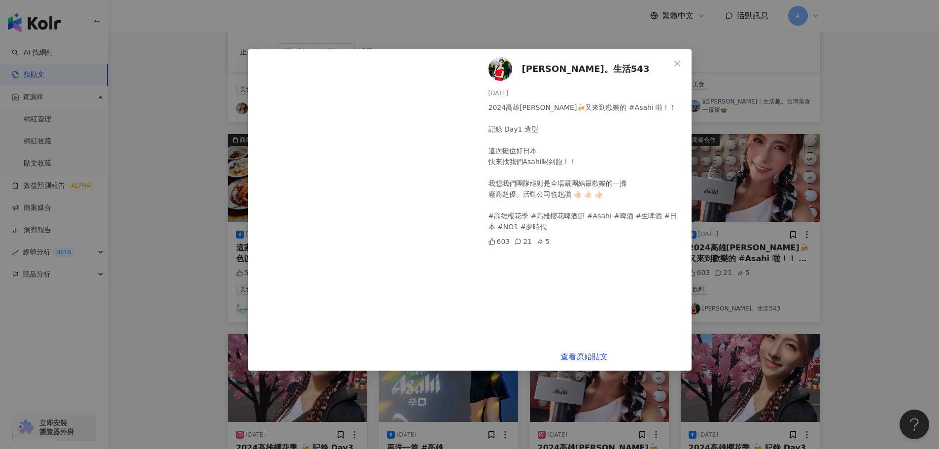
scroll to position [296, 0]
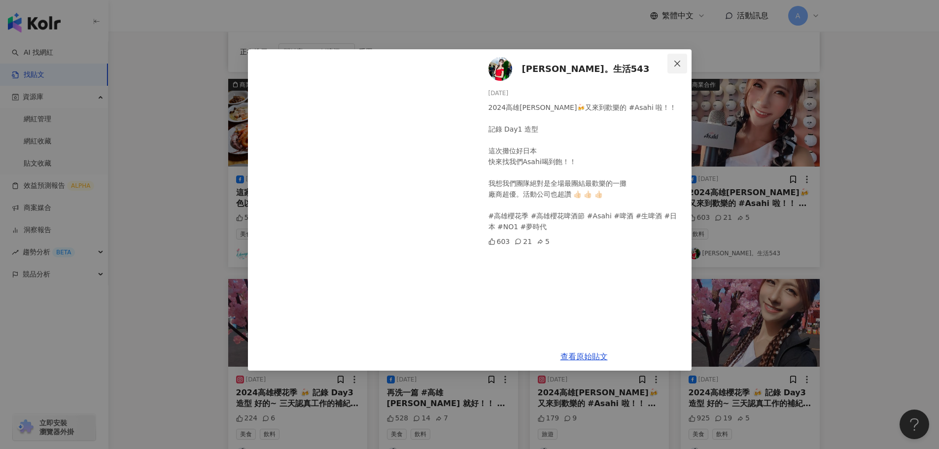
click at [677, 65] on icon "close" at bounding box center [677, 64] width 8 height 8
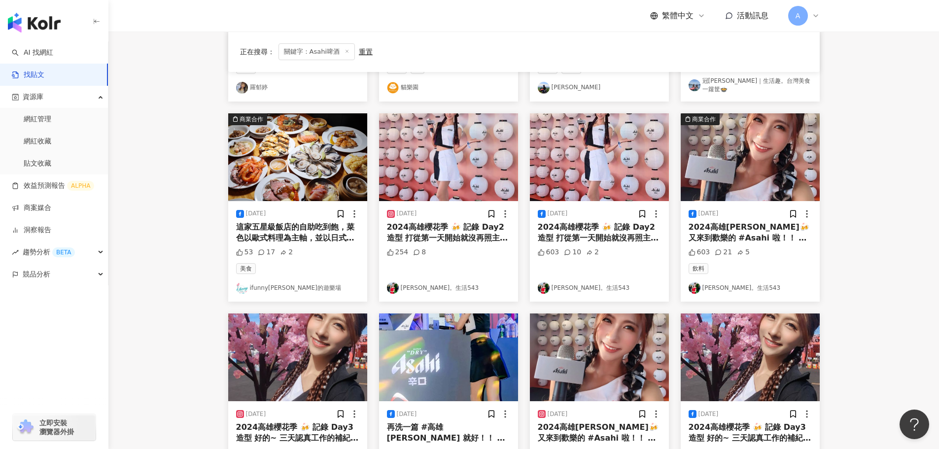
scroll to position [246, 0]
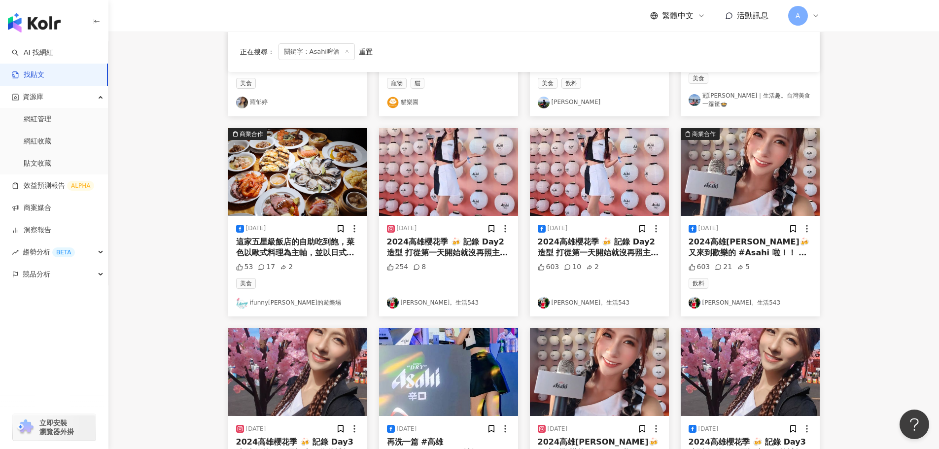
click at [453, 172] on img at bounding box center [448, 172] width 139 height 88
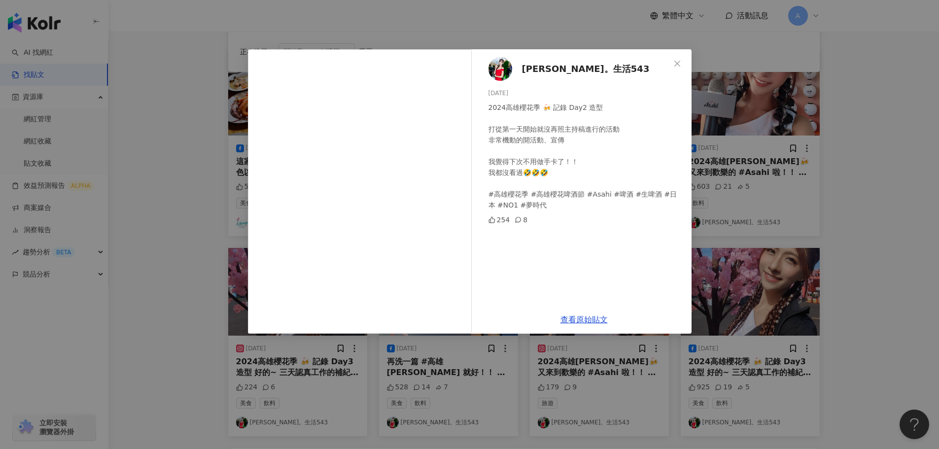
scroll to position [345, 0]
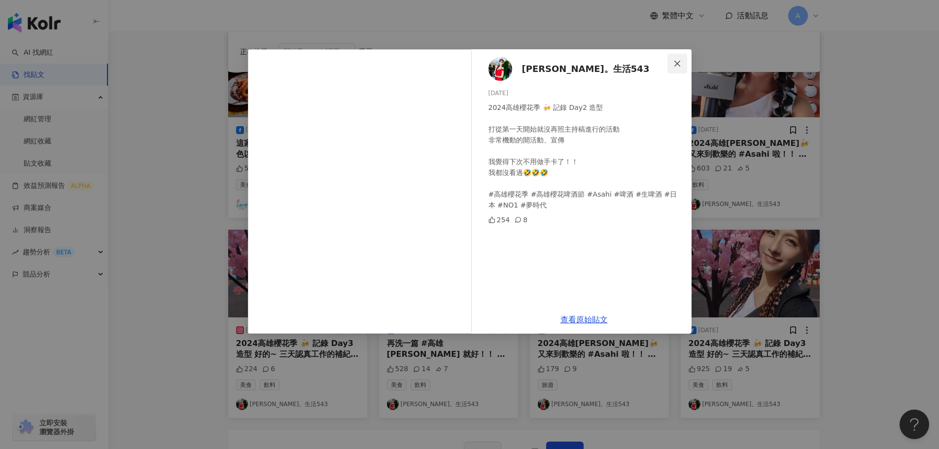
click at [677, 65] on icon "close" at bounding box center [677, 64] width 8 height 8
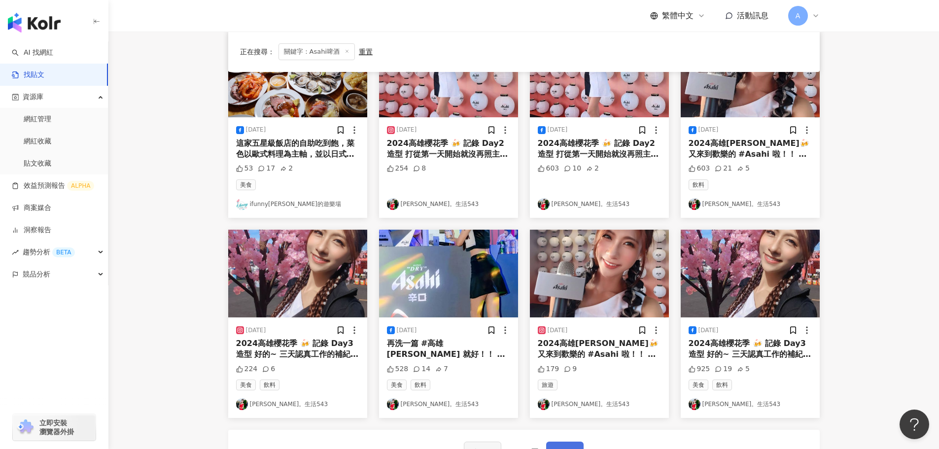
click at [572, 441] on span "下一頁" at bounding box center [565, 452] width 21 height 12
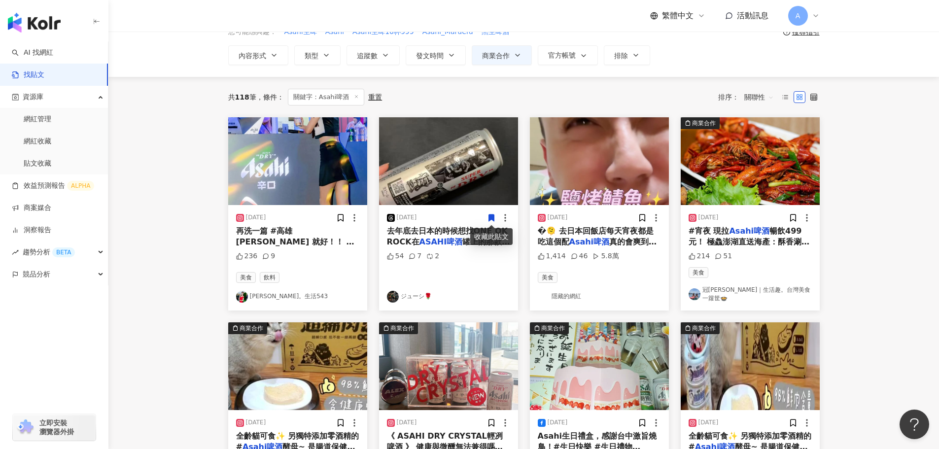
scroll to position [197, 0]
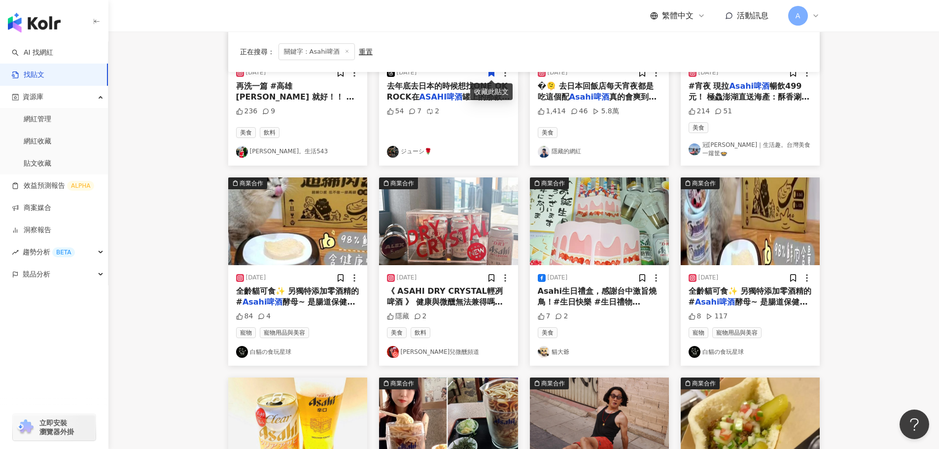
click at [475, 211] on img at bounding box center [448, 221] width 139 height 88
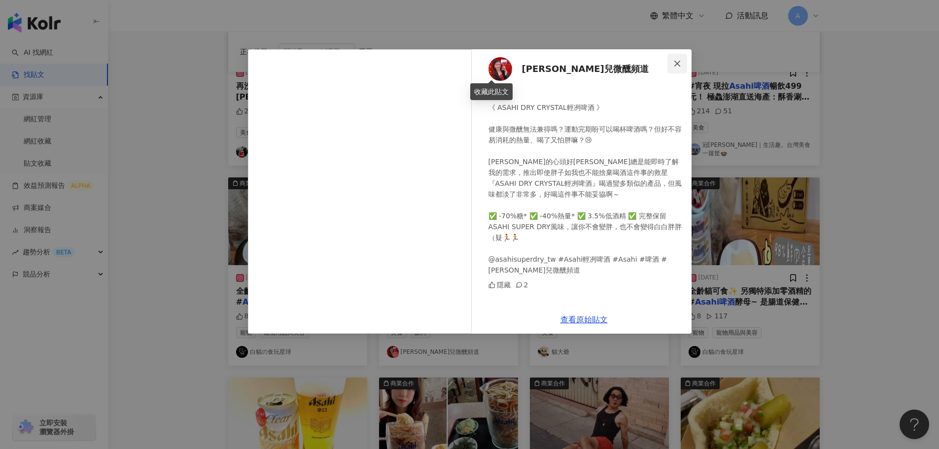
click at [674, 64] on icon "close" at bounding box center [677, 64] width 8 height 8
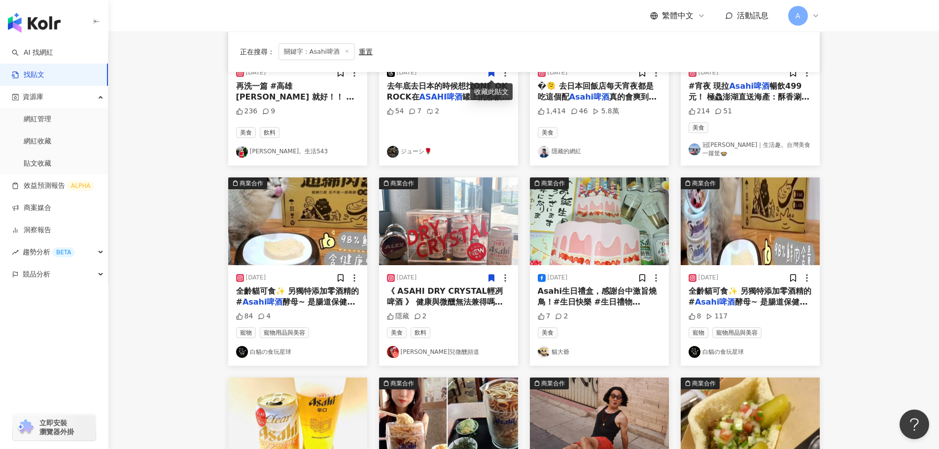
click at [490, 275] on icon at bounding box center [491, 278] width 5 height 7
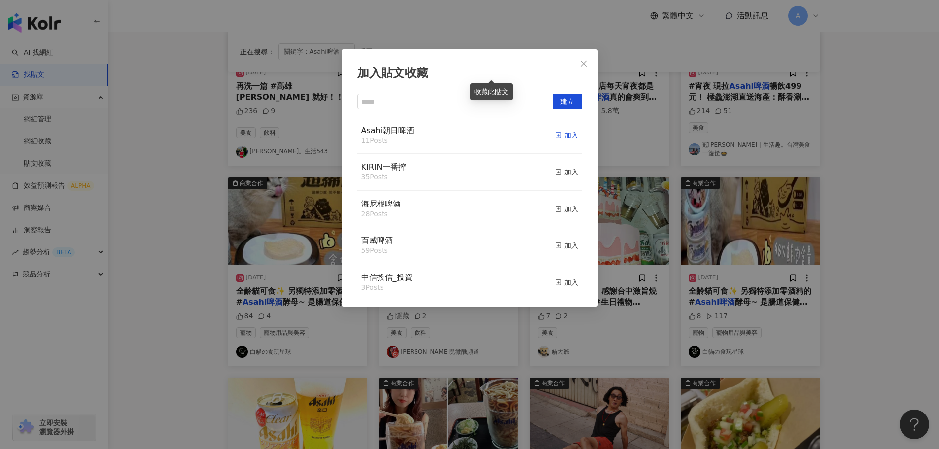
click at [559, 134] on div "加入" at bounding box center [566, 135] width 23 height 11
click at [584, 64] on icon "close" at bounding box center [584, 63] width 6 height 6
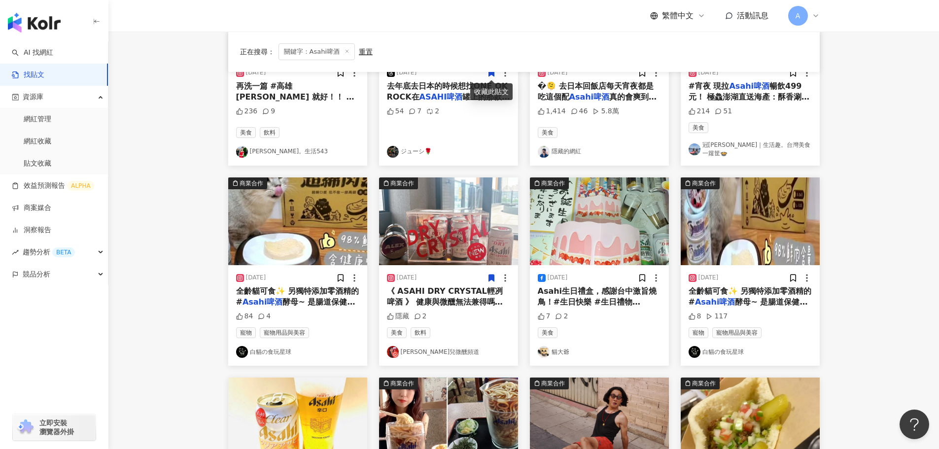
click at [632, 225] on img at bounding box center [599, 221] width 139 height 88
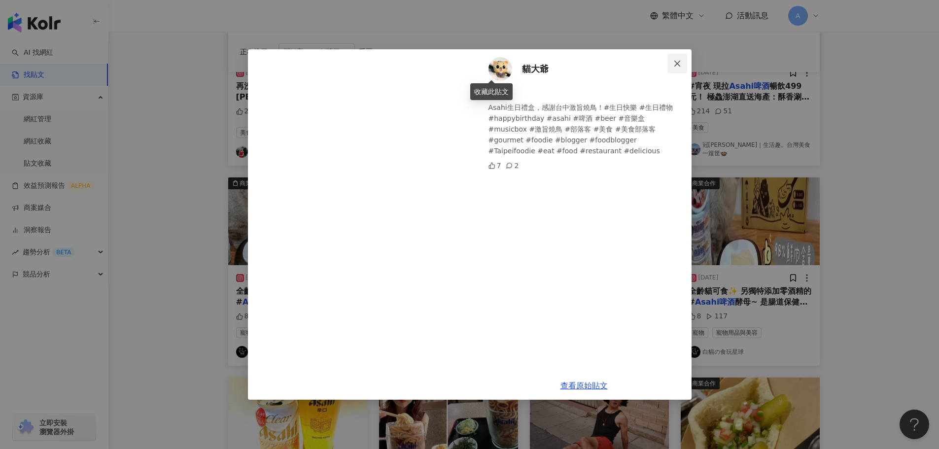
click at [678, 63] on icon "close" at bounding box center [677, 63] width 6 height 6
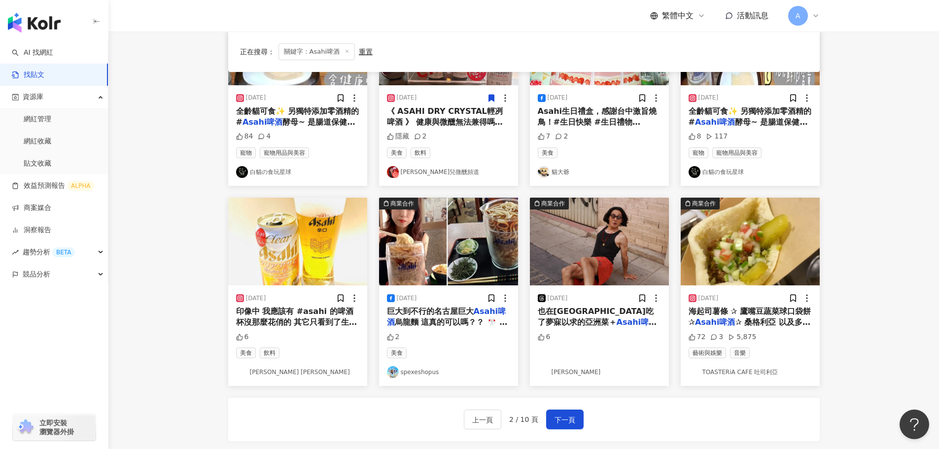
scroll to position [394, 0]
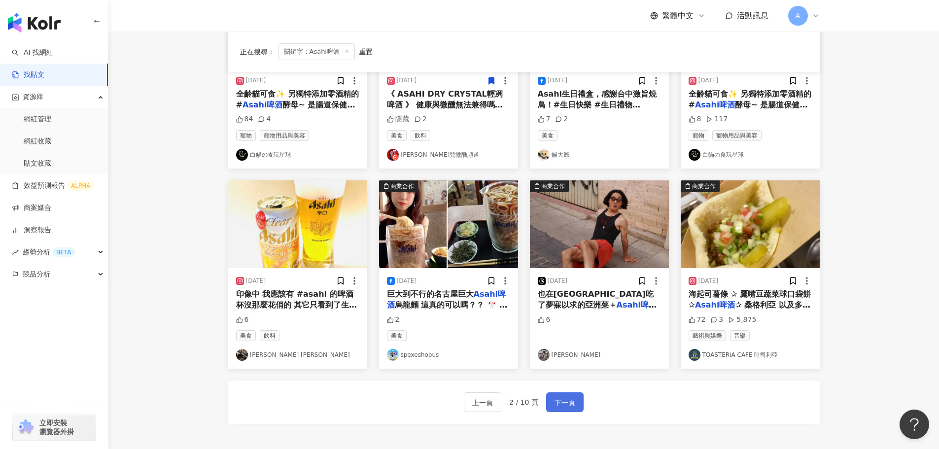
click at [556, 406] on button "下一頁" at bounding box center [564, 402] width 37 height 20
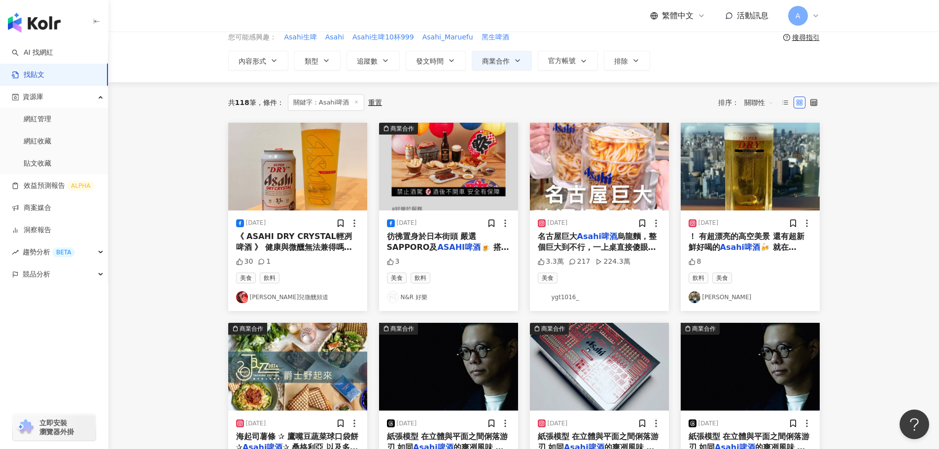
scroll to position [0, 0]
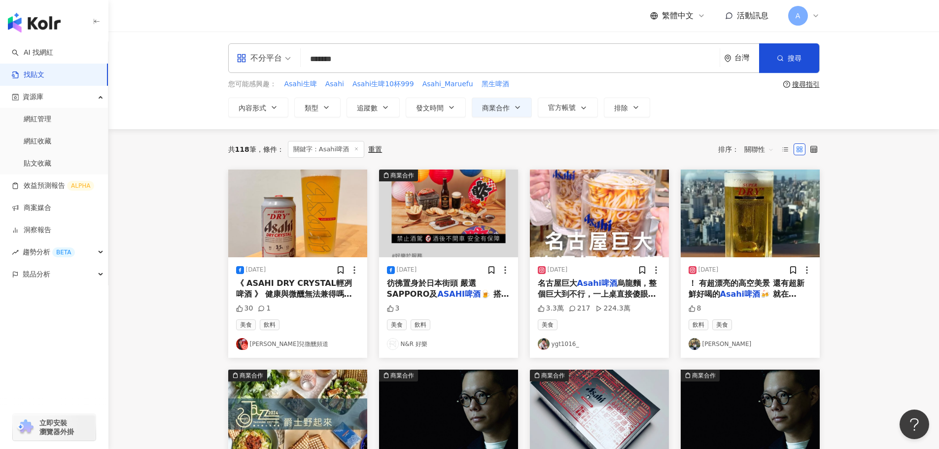
click at [450, 224] on img at bounding box center [448, 214] width 139 height 88
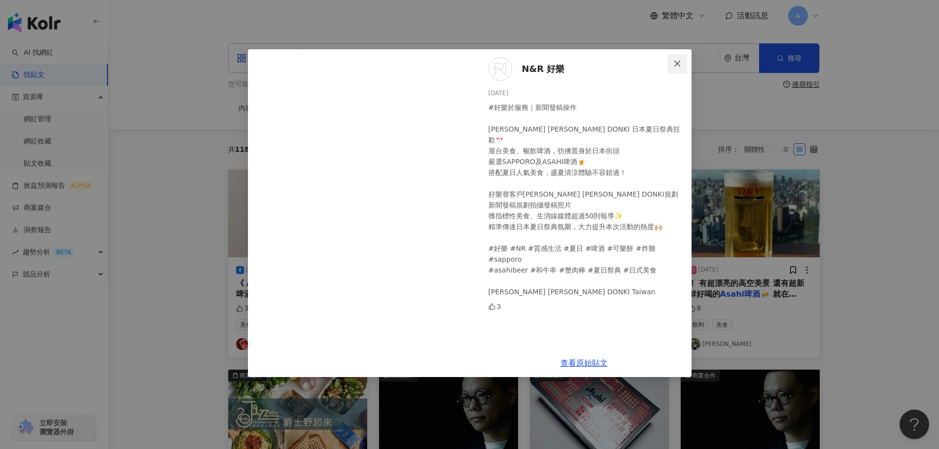
click at [677, 59] on button "Close" at bounding box center [678, 64] width 20 height 20
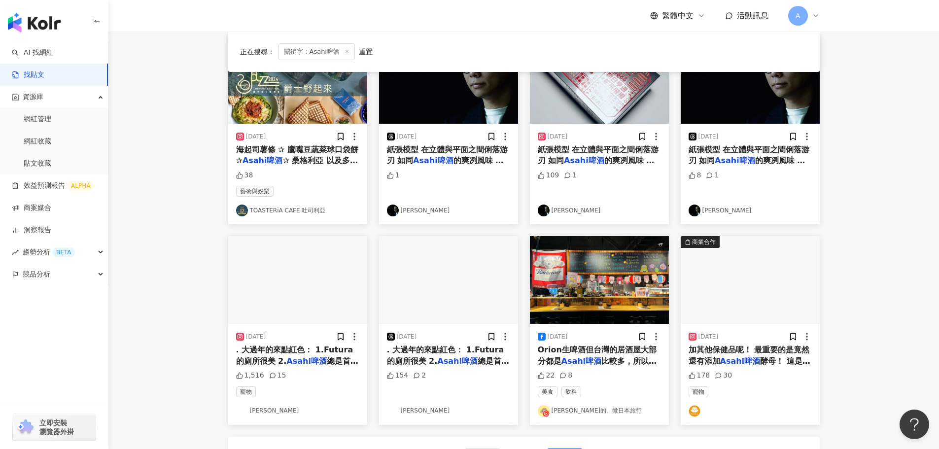
scroll to position [246, 0]
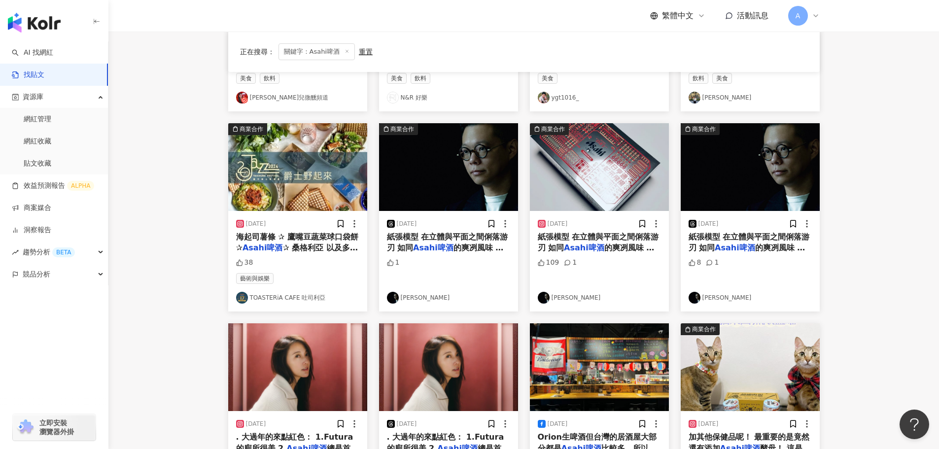
click at [590, 145] on img at bounding box center [599, 167] width 139 height 88
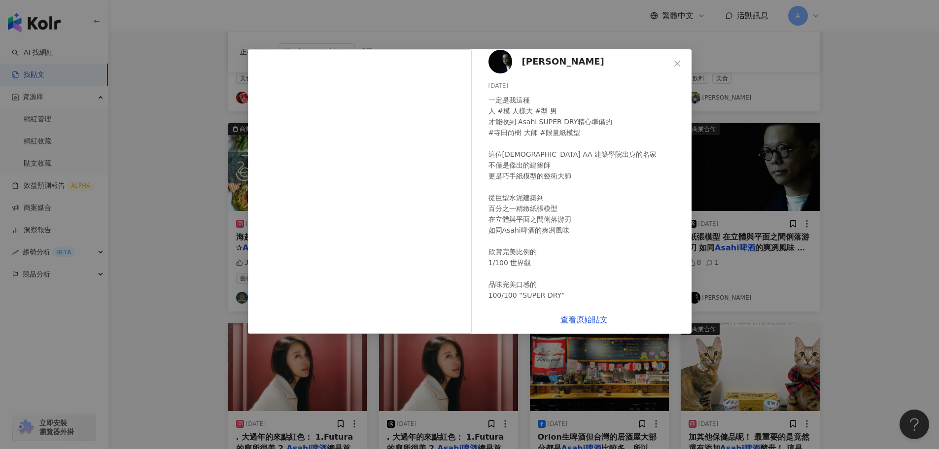
scroll to position [0, 0]
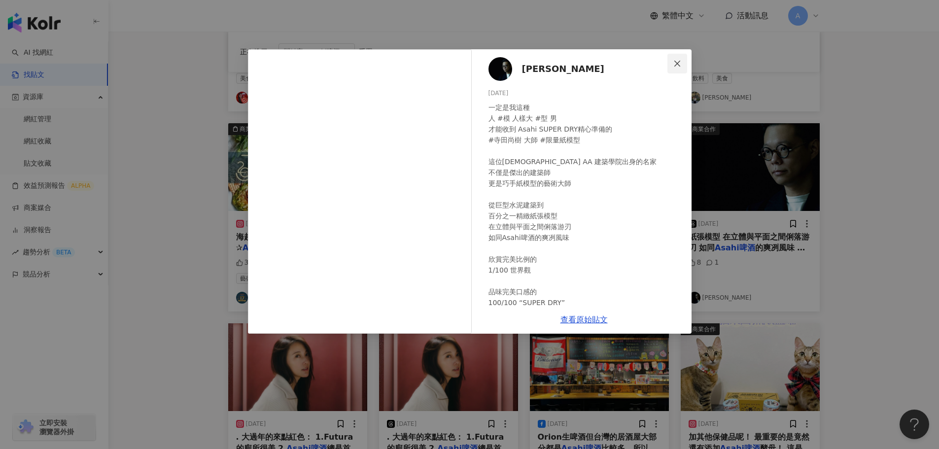
click at [676, 67] on icon "close" at bounding box center [677, 64] width 8 height 8
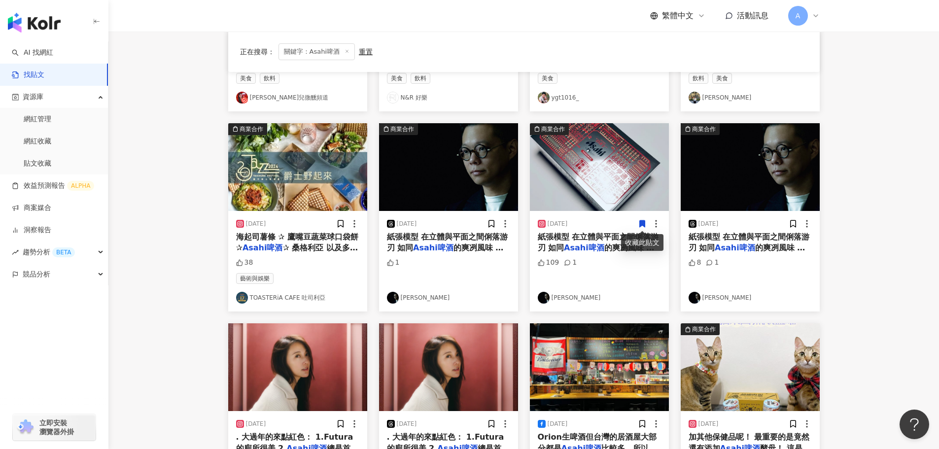
click at [642, 225] on icon at bounding box center [641, 223] width 5 height 7
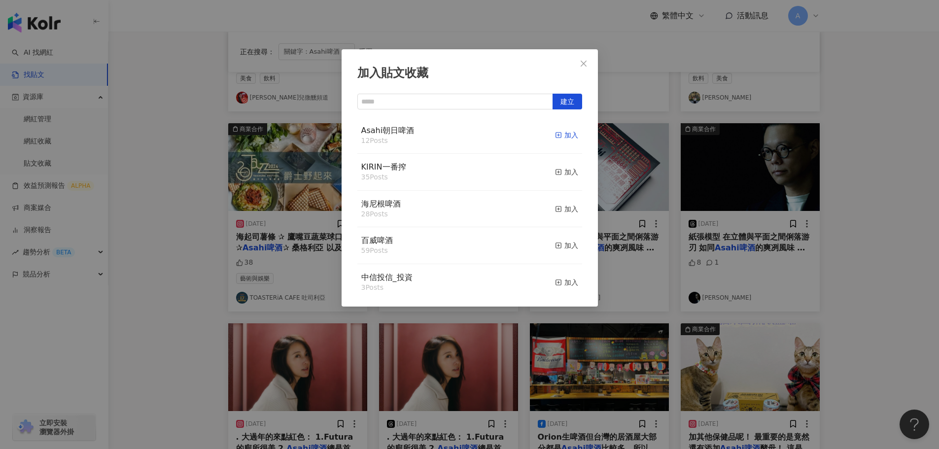
click at [555, 131] on span "button" at bounding box center [558, 135] width 7 height 8
click at [587, 60] on icon "close" at bounding box center [584, 64] width 8 height 8
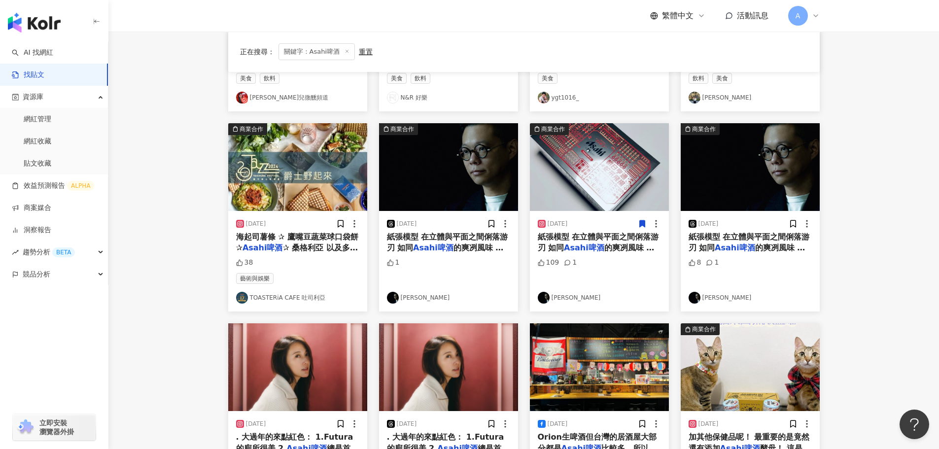
click at [468, 173] on img at bounding box center [448, 167] width 139 height 88
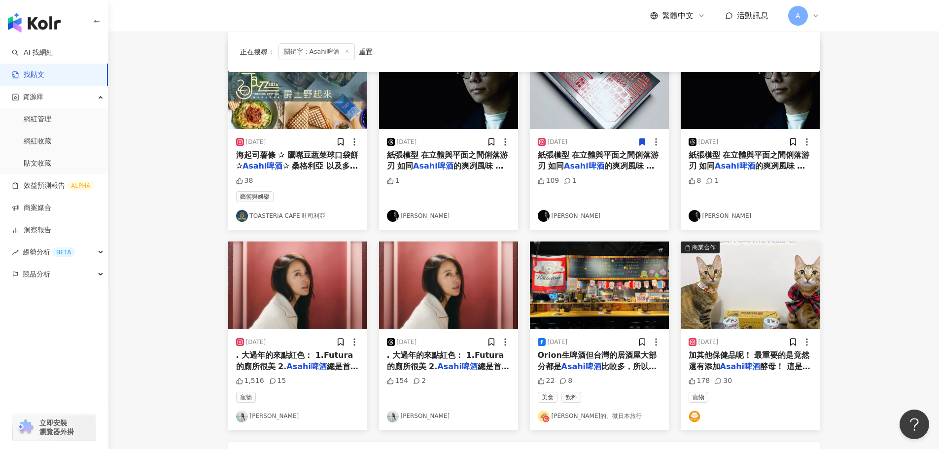
scroll to position [394, 0]
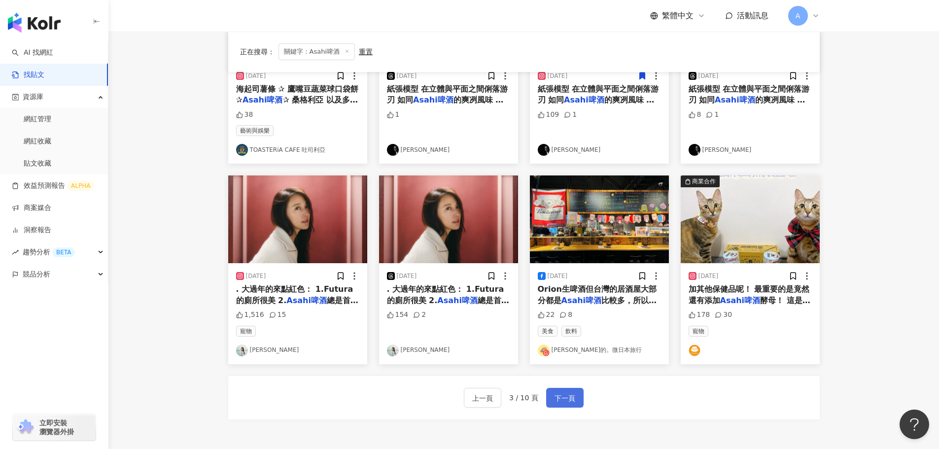
click at [567, 396] on span "下一頁" at bounding box center [565, 398] width 21 height 12
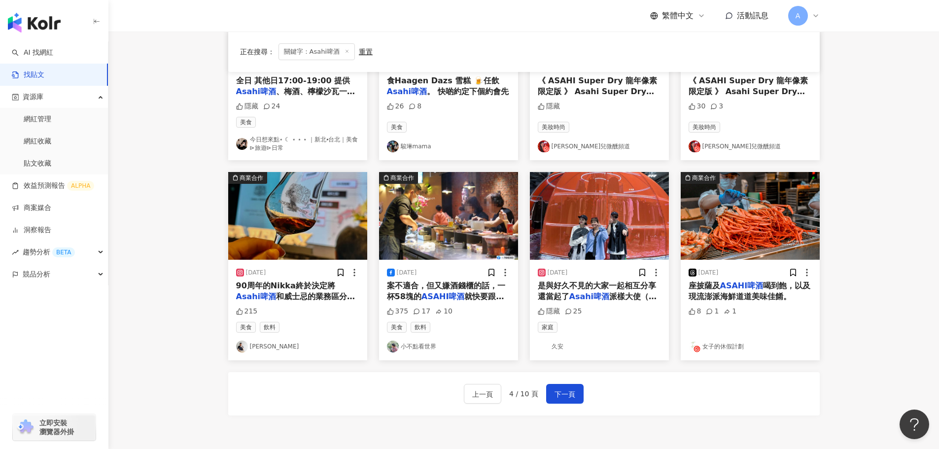
scroll to position [399, 0]
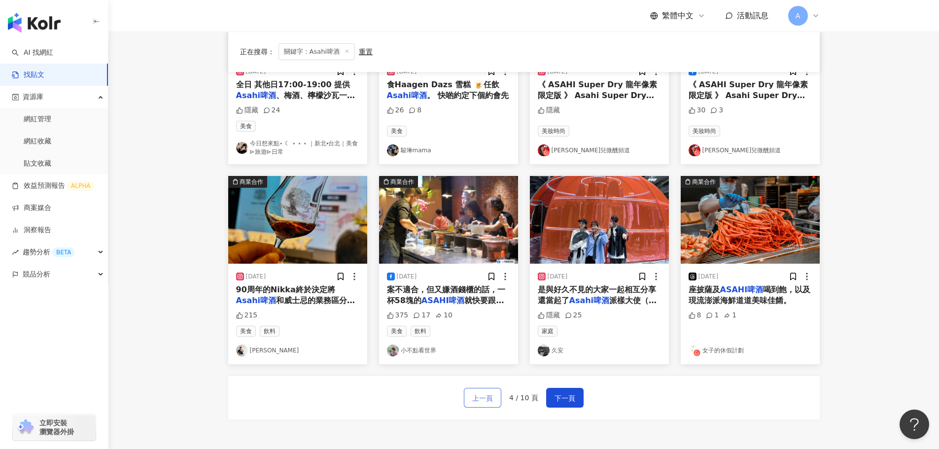
click at [467, 400] on button "上一頁" at bounding box center [482, 398] width 37 height 20
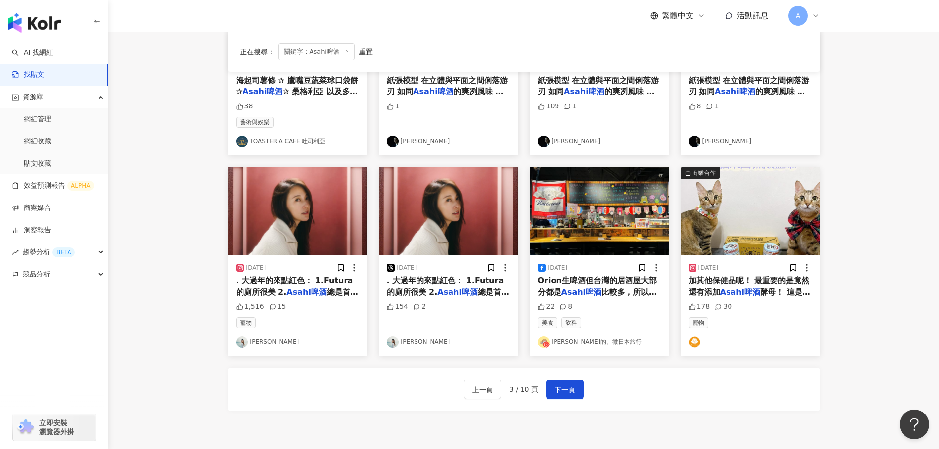
scroll to position [394, 0]
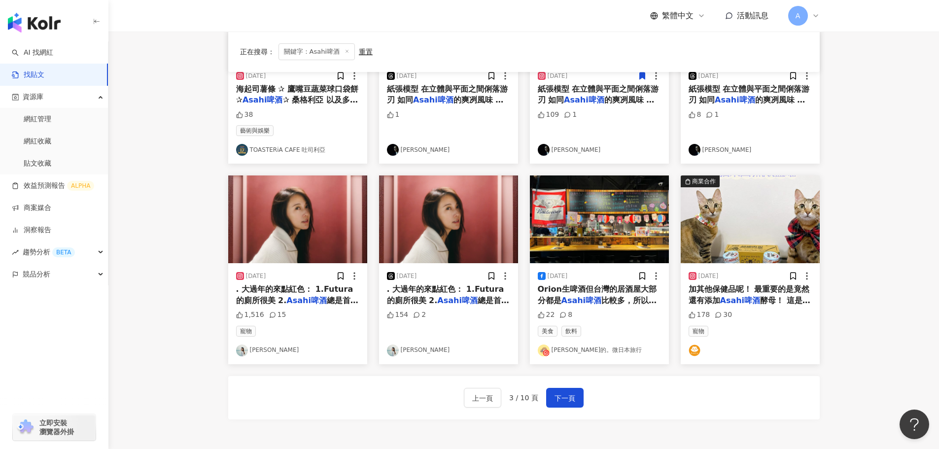
click at [732, 246] on img at bounding box center [750, 220] width 139 height 88
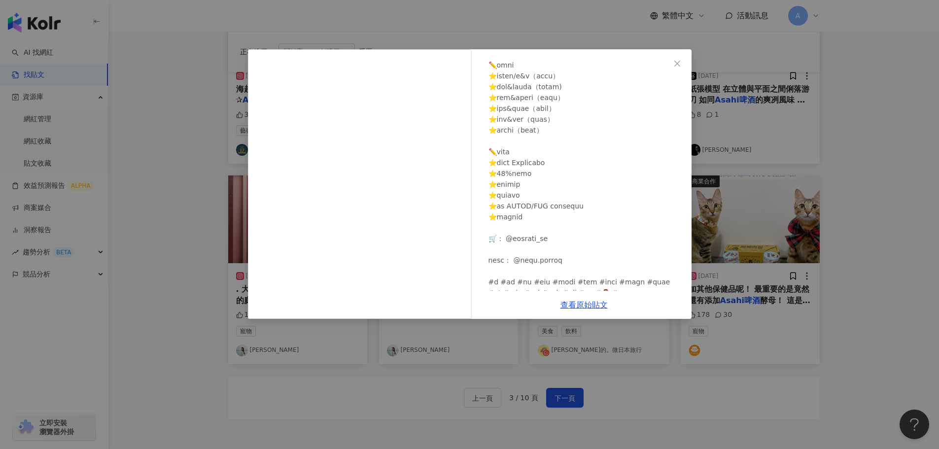
scroll to position [281, 0]
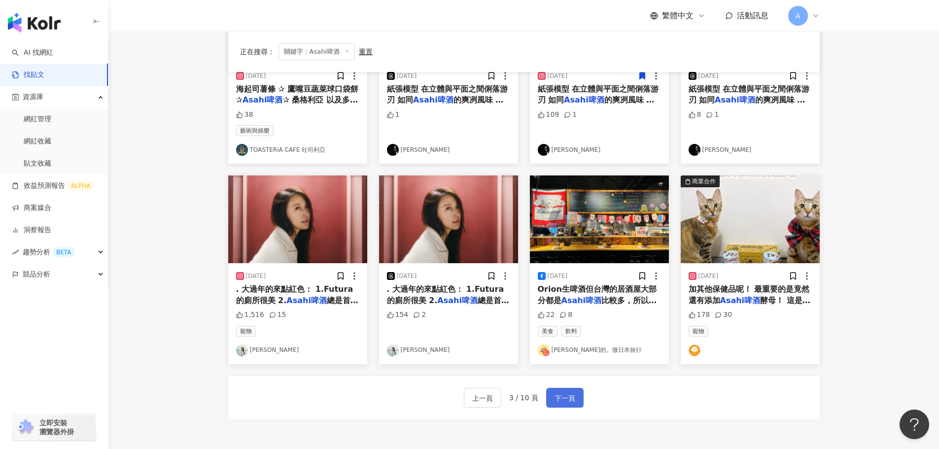
click at [561, 391] on button "下一頁" at bounding box center [564, 398] width 37 height 20
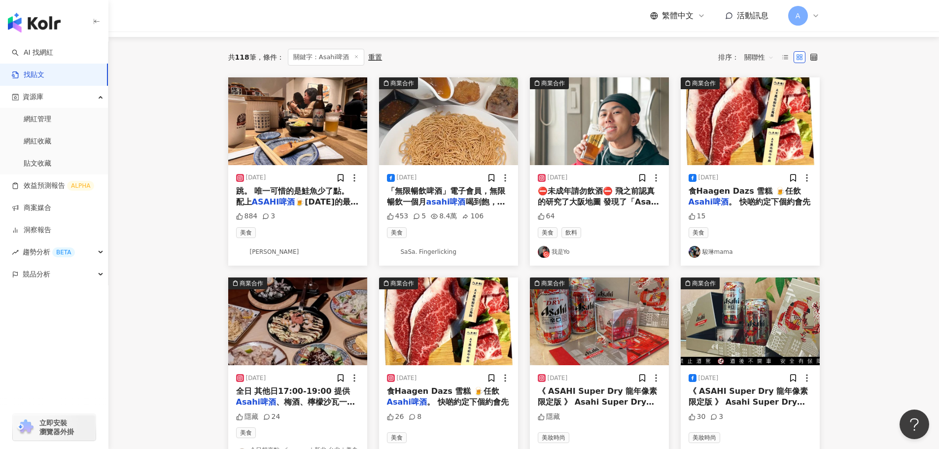
scroll to position [148, 0]
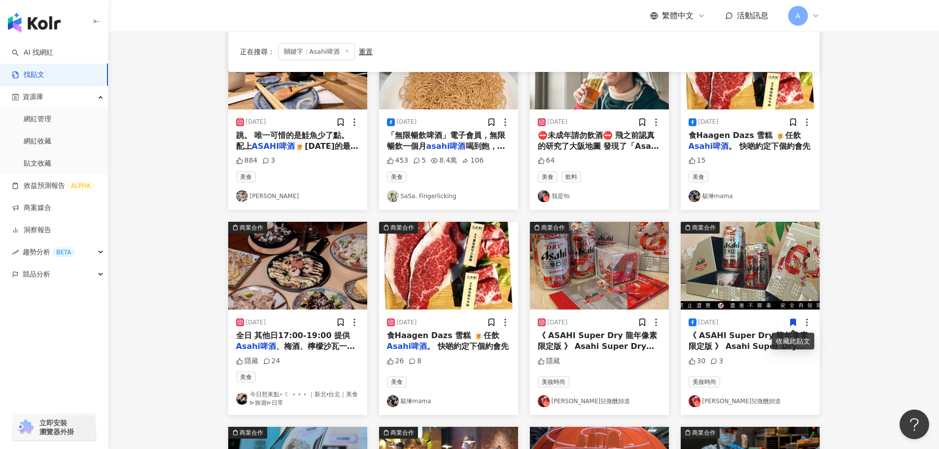
click at [791, 320] on icon at bounding box center [792, 322] width 5 height 7
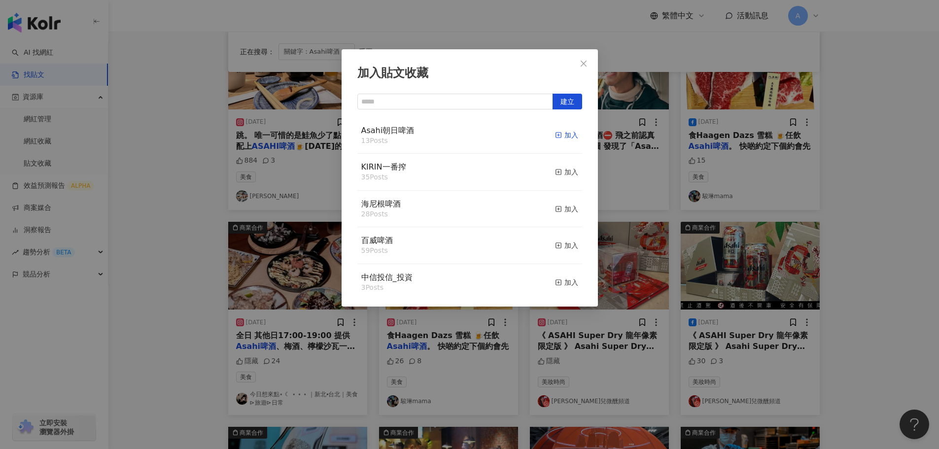
click at [562, 139] on div "加入" at bounding box center [566, 135] width 23 height 11
click at [580, 63] on icon "close" at bounding box center [584, 64] width 8 height 8
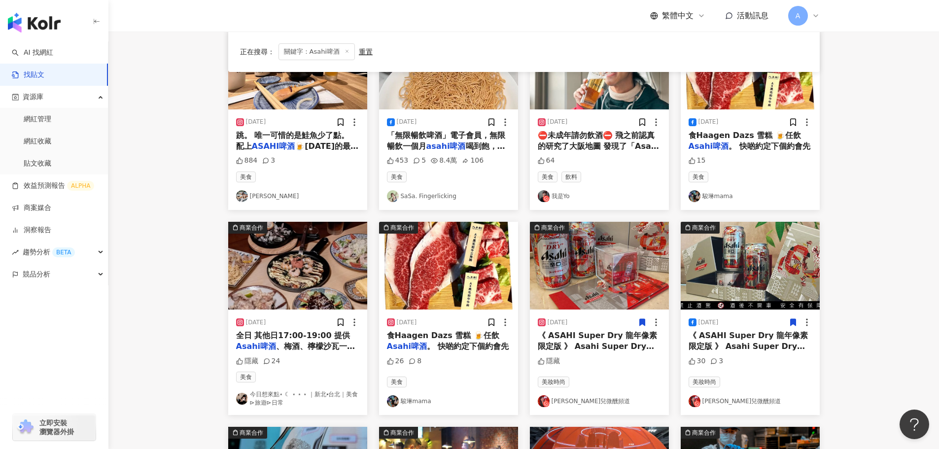
click at [639, 323] on icon at bounding box center [641, 322] width 5 height 7
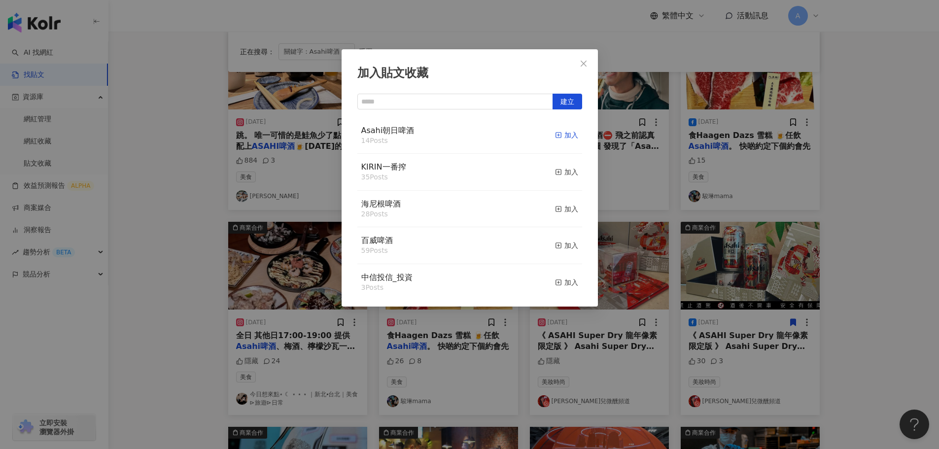
click at [563, 139] on div "加入" at bounding box center [566, 135] width 23 height 11
click at [580, 65] on icon "close" at bounding box center [584, 64] width 8 height 8
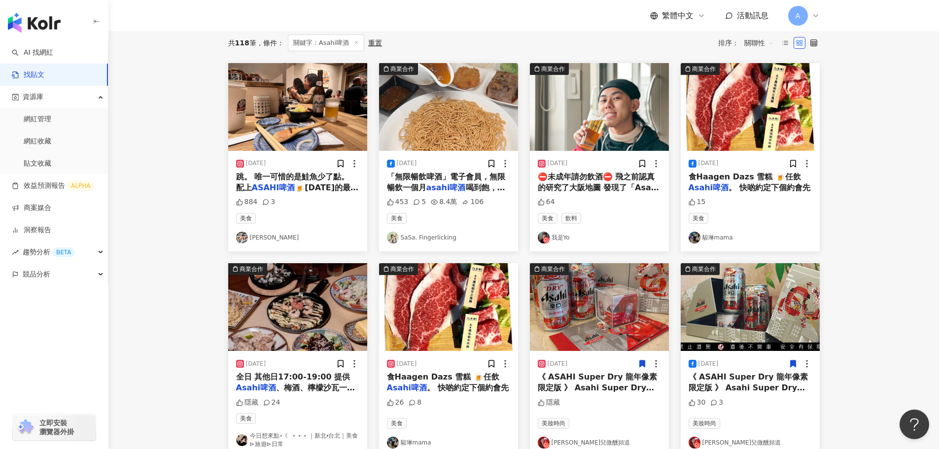
scroll to position [0, 0]
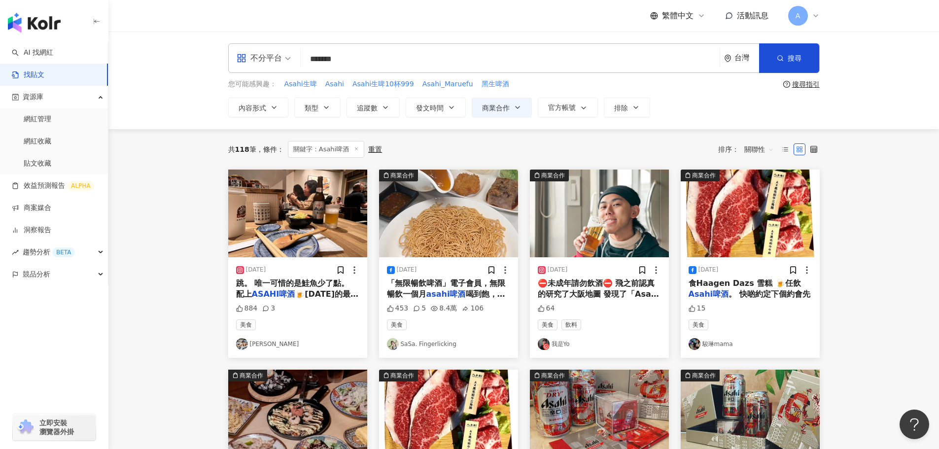
click at [617, 246] on img at bounding box center [599, 214] width 139 height 88
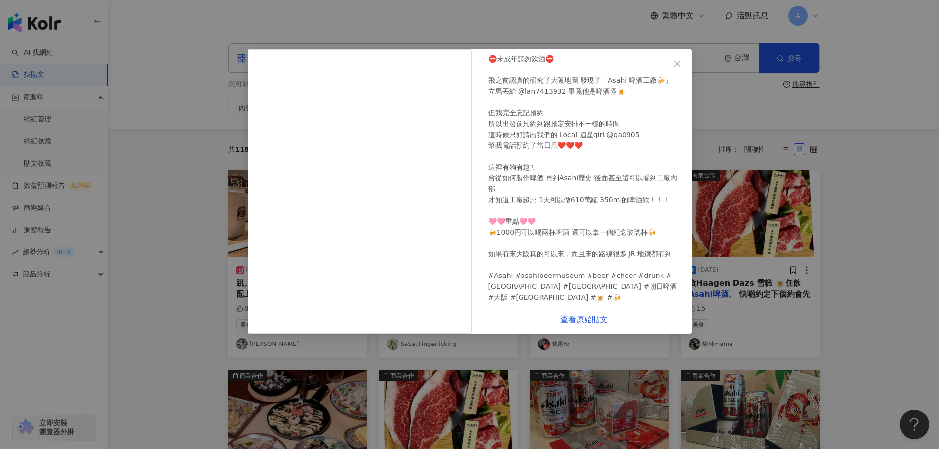
scroll to position [50, 0]
click at [677, 67] on icon "close" at bounding box center [677, 64] width 8 height 8
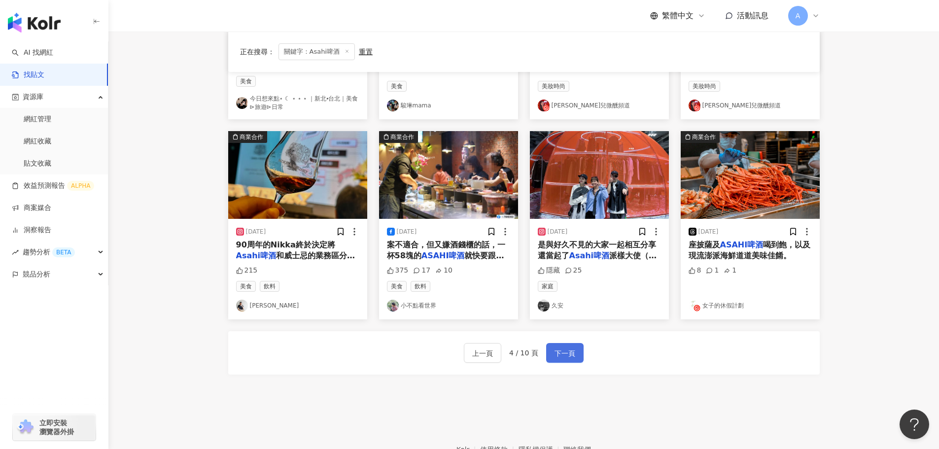
click at [570, 349] on span "下一頁" at bounding box center [565, 354] width 21 height 12
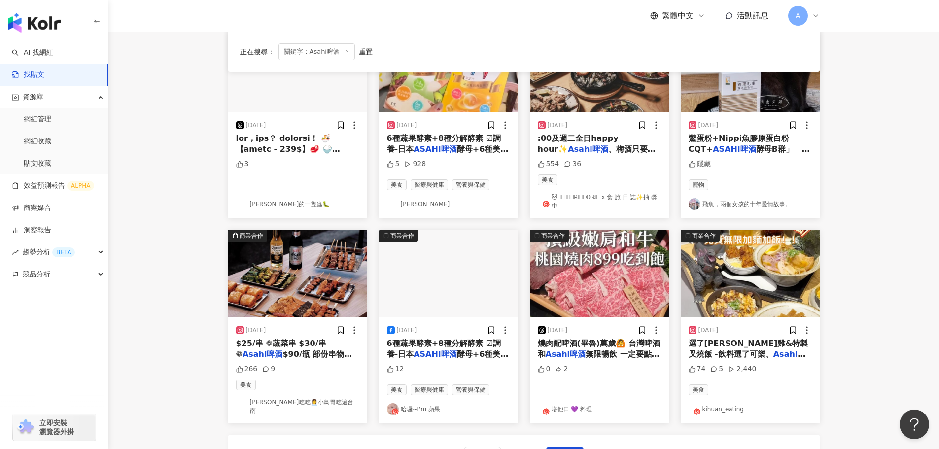
scroll to position [394, 0]
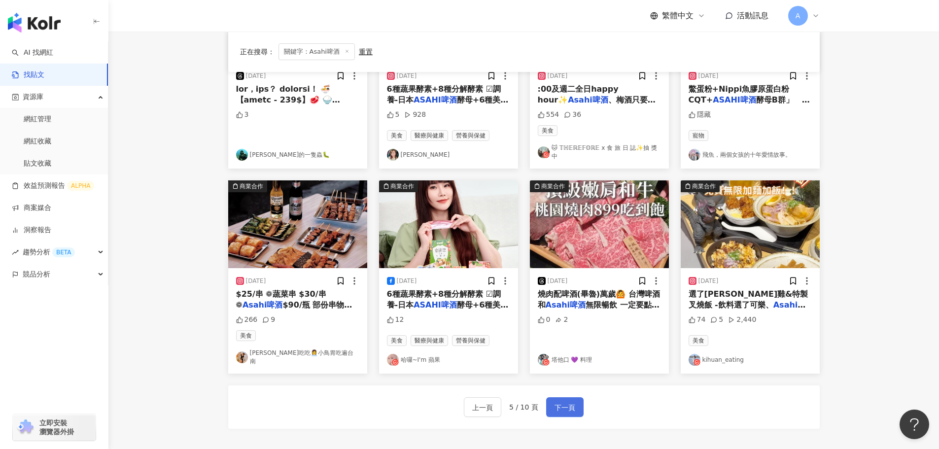
click at [563, 402] on span "下一頁" at bounding box center [565, 408] width 21 height 12
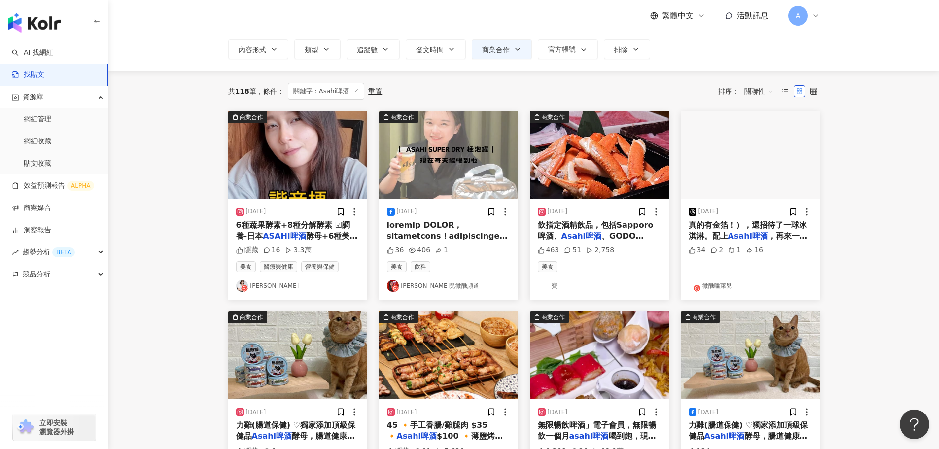
scroll to position [0, 0]
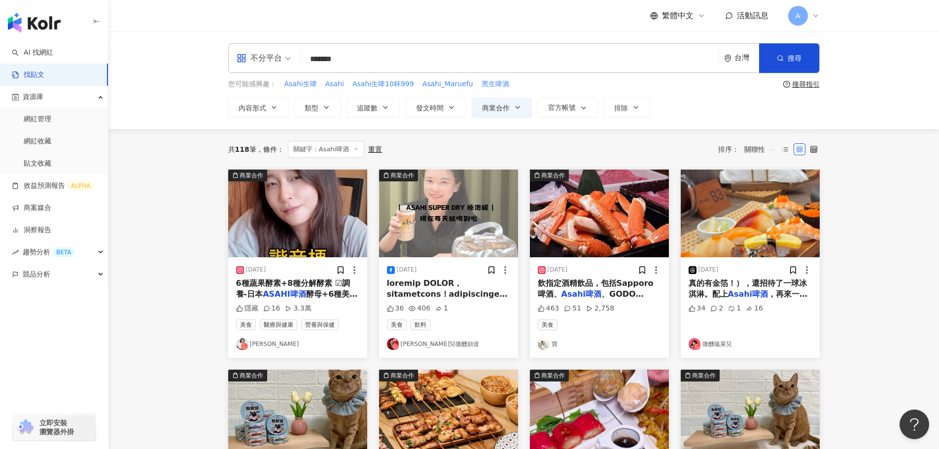
click at [456, 235] on img at bounding box center [448, 214] width 139 height 88
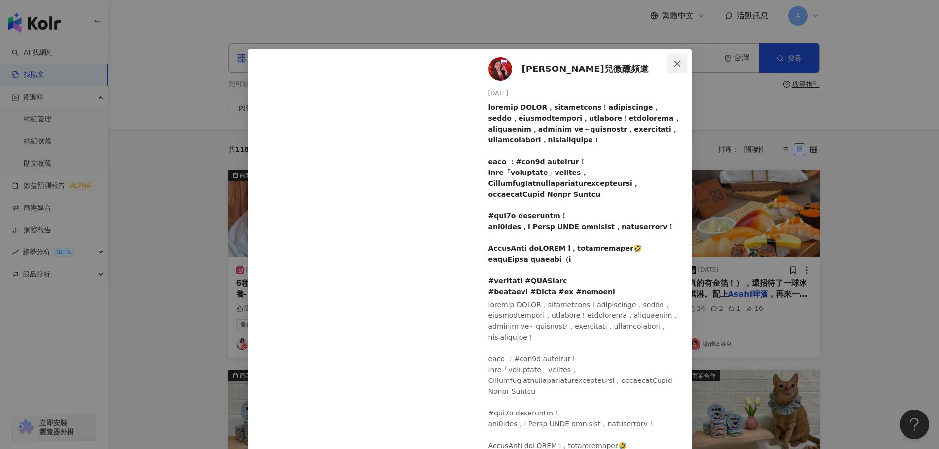
click at [673, 63] on icon "close" at bounding box center [677, 64] width 8 height 8
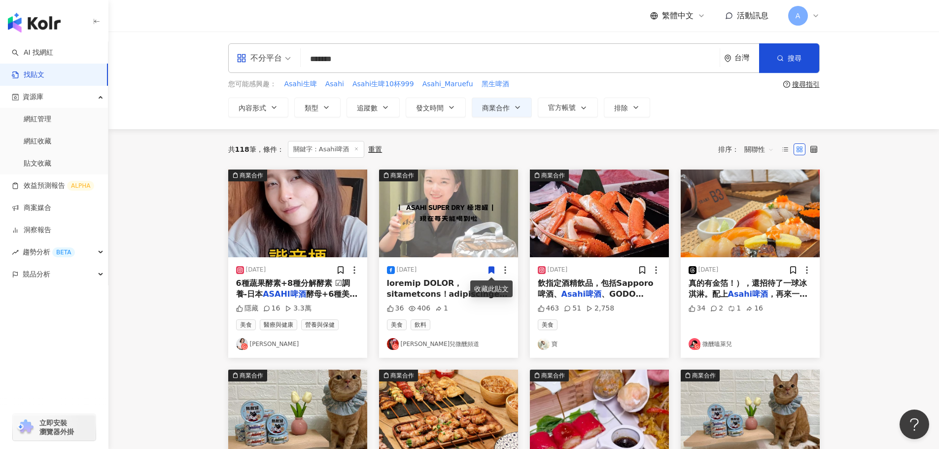
click at [490, 266] on icon at bounding box center [491, 270] width 9 height 9
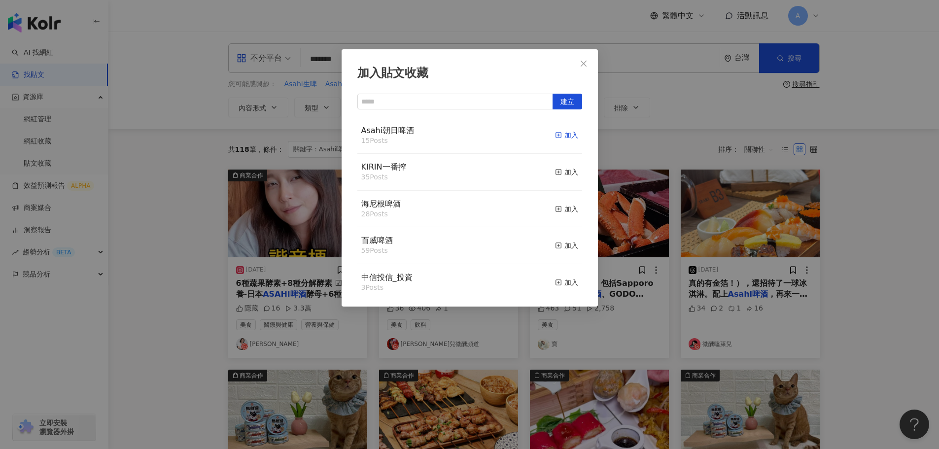
click at [557, 137] on div "加入" at bounding box center [566, 135] width 23 height 11
click at [579, 72] on button "Close" at bounding box center [584, 64] width 20 height 20
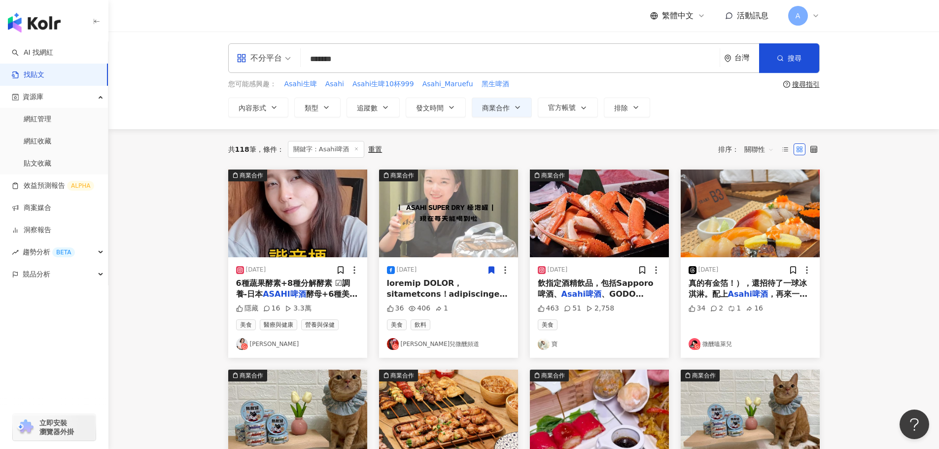
click at [311, 238] on img at bounding box center [297, 214] width 139 height 88
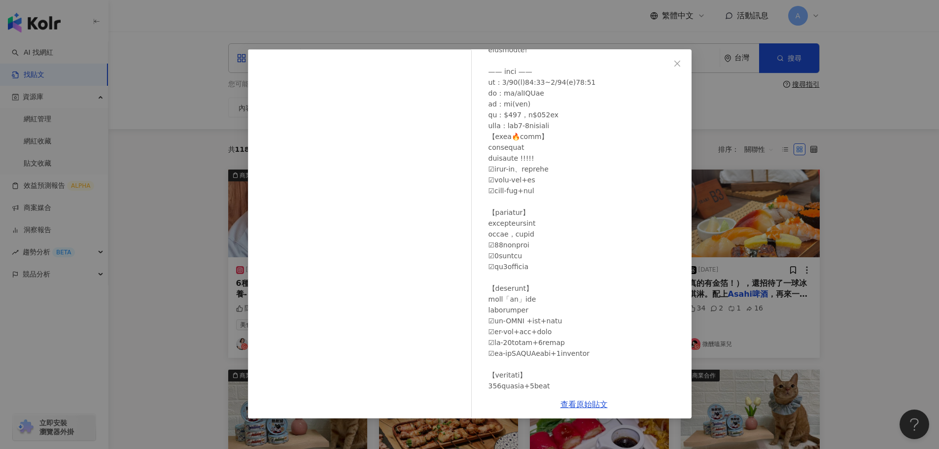
scroll to position [193, 0]
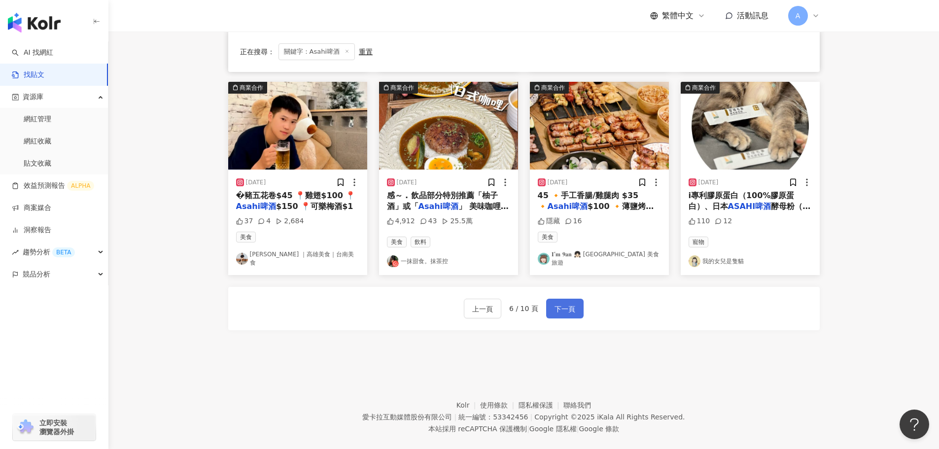
click at [550, 299] on button "下一頁" at bounding box center [564, 309] width 37 height 20
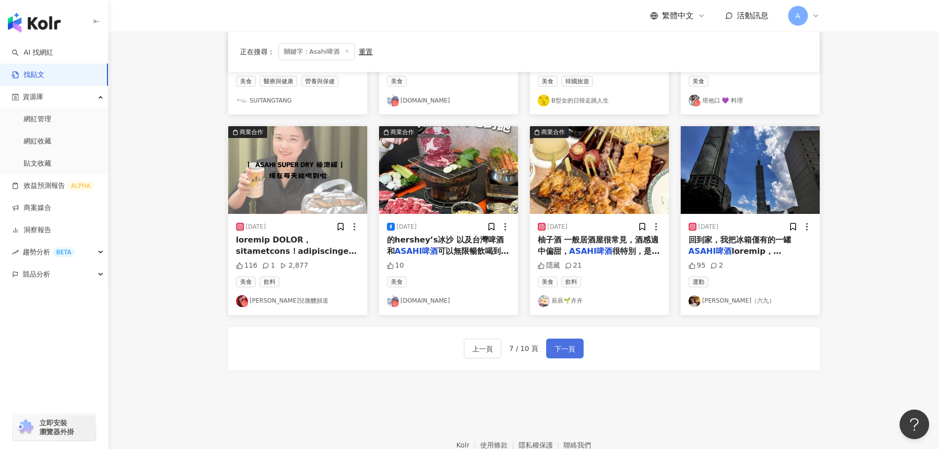
click at [565, 352] on span "下一頁" at bounding box center [565, 349] width 21 height 12
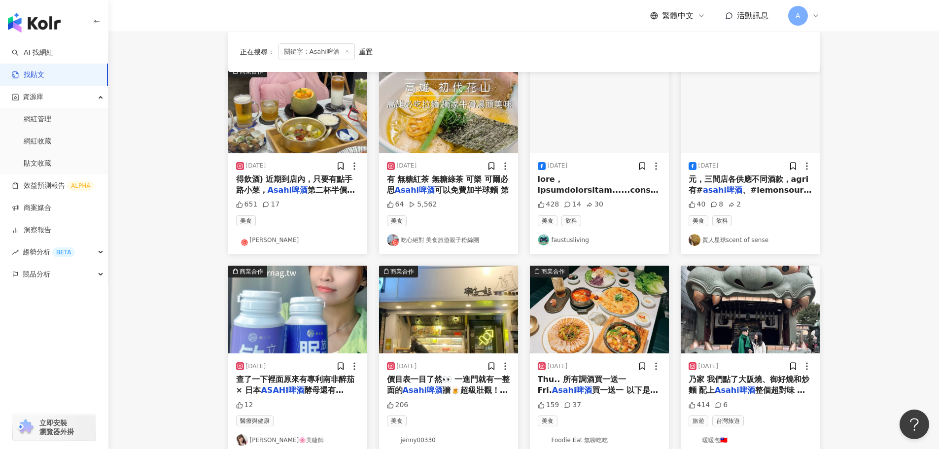
scroll to position [394, 0]
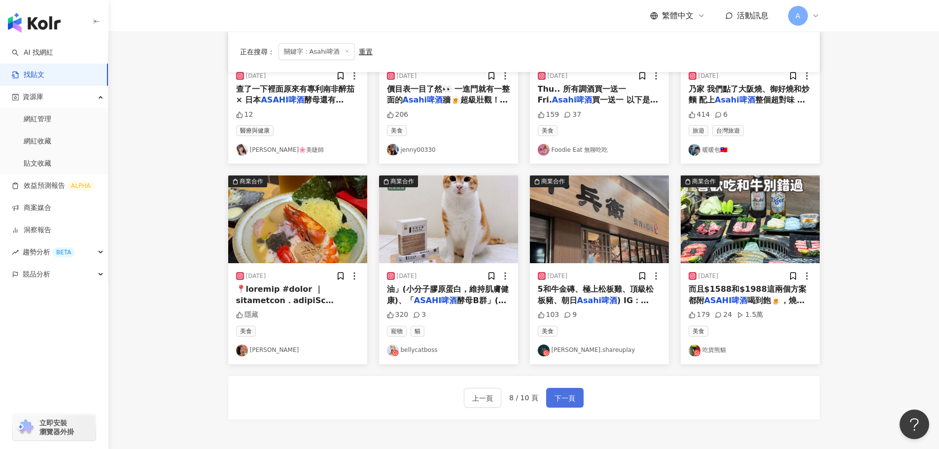
click at [564, 388] on div "上一頁 8 / 10 頁 下一頁" at bounding box center [524, 397] width 592 height 43
click at [564, 393] on span "下一頁" at bounding box center [565, 398] width 21 height 12
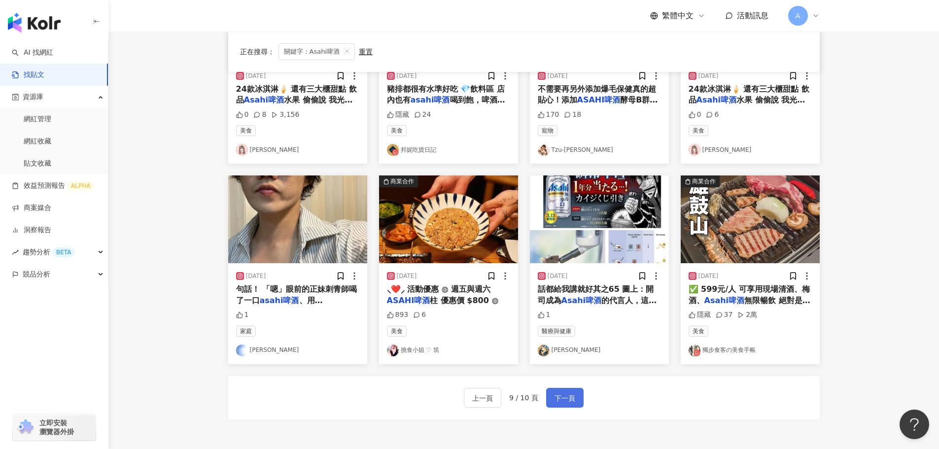
click at [575, 406] on button "下一頁" at bounding box center [564, 398] width 37 height 20
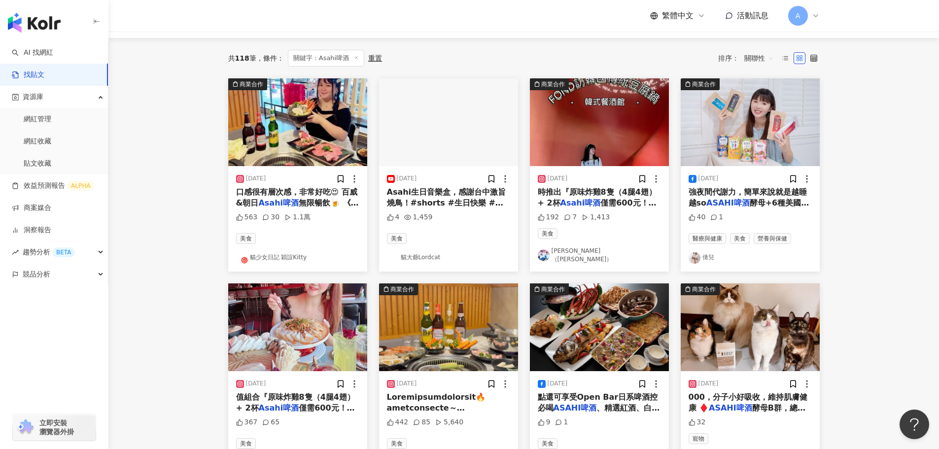
scroll to position [0, 0]
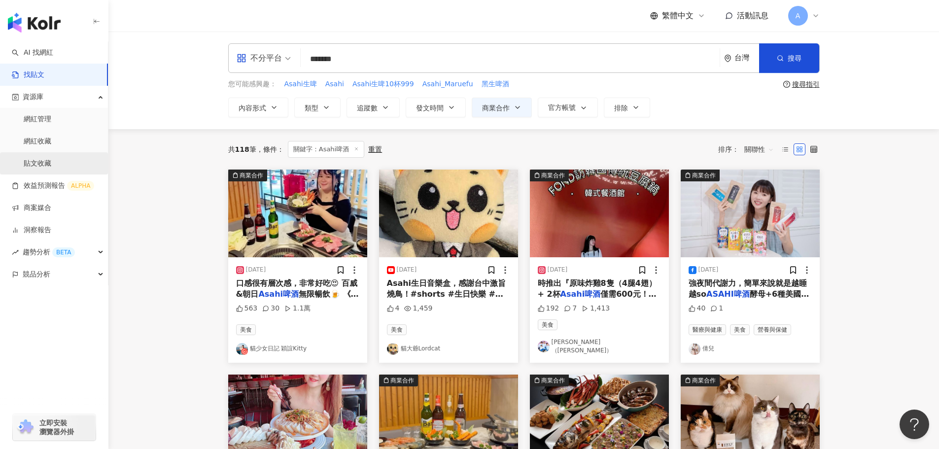
click at [48, 160] on link "貼文收藏" at bounding box center [38, 164] width 28 height 10
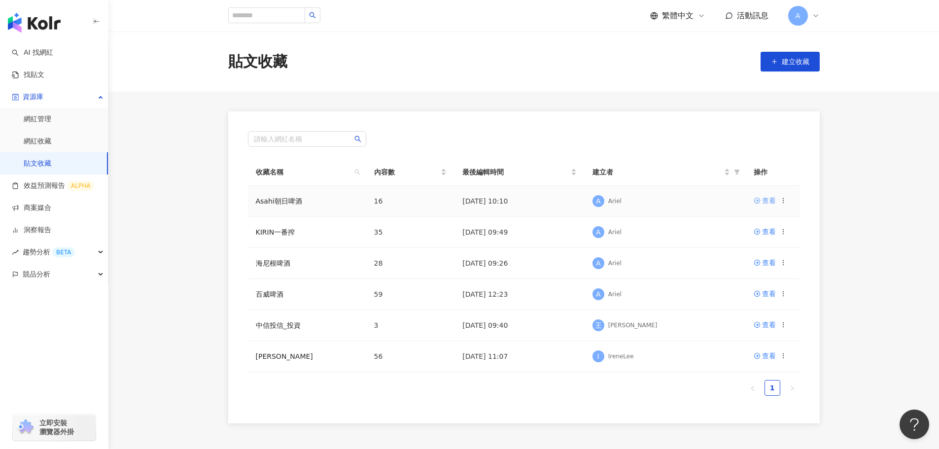
click at [770, 201] on div "查看" at bounding box center [769, 200] width 14 height 11
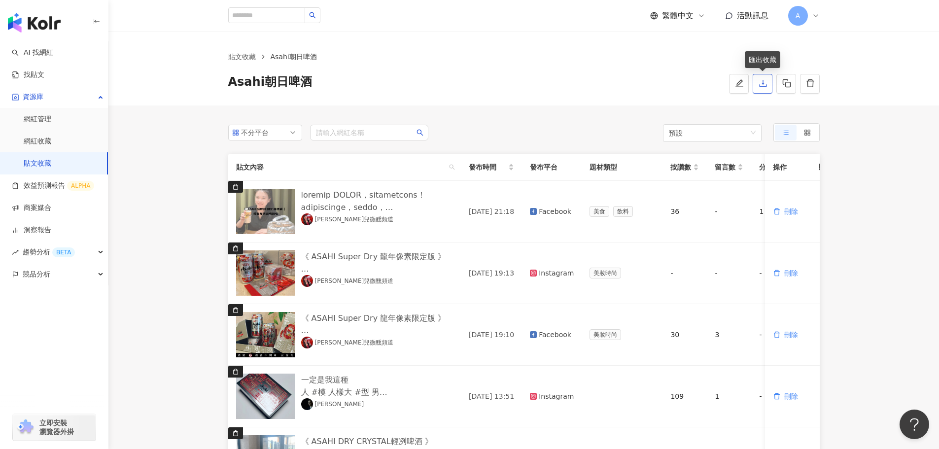
click at [763, 80] on icon "download" at bounding box center [763, 83] width 9 height 9
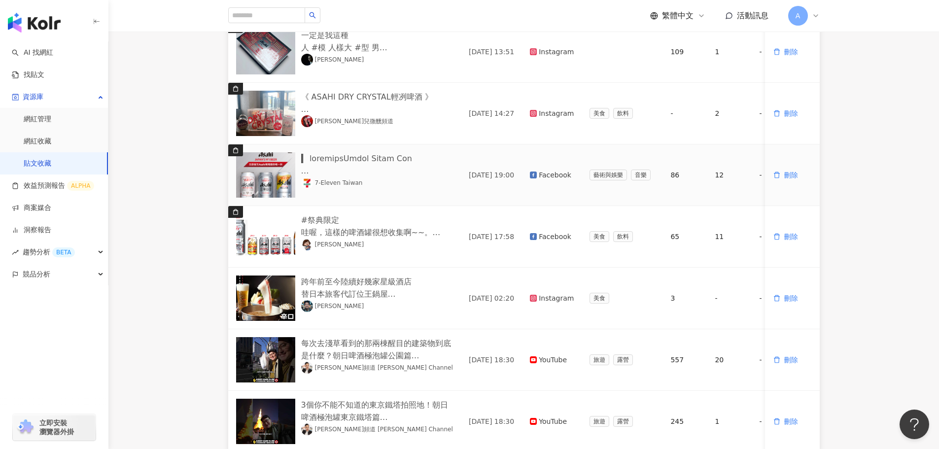
scroll to position [345, 0]
click at [782, 299] on button "刪除" at bounding box center [787, 298] width 26 height 20
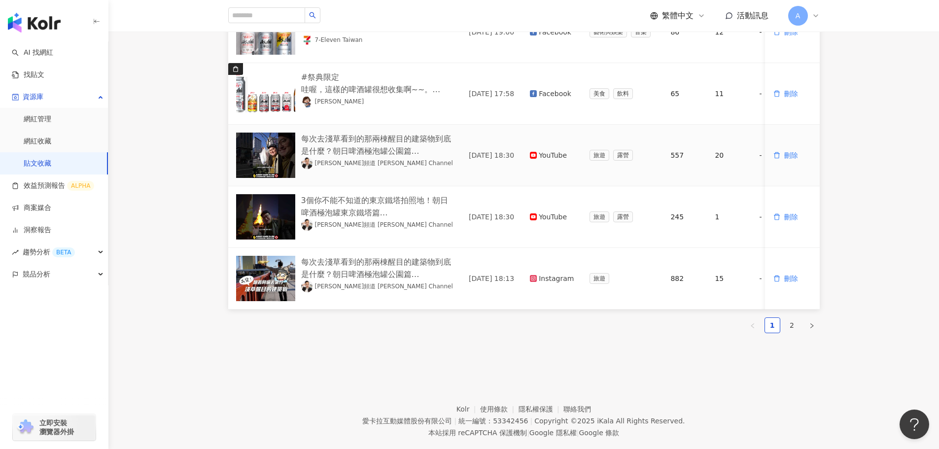
scroll to position [493, 0]
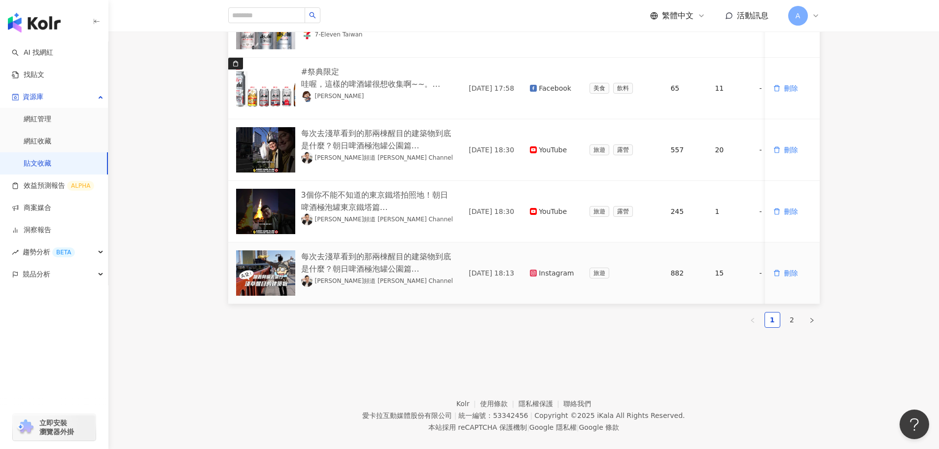
click at [353, 282] on link "阿倫頻道 Alan Channel" at bounding box center [377, 281] width 152 height 12
click at [41, 165] on link "貼文收藏" at bounding box center [38, 164] width 28 height 10
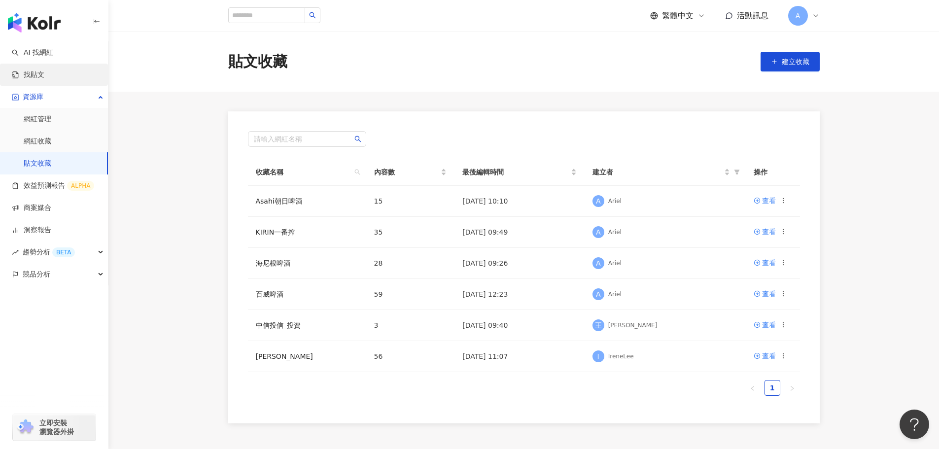
click at [35, 79] on link "找貼文" at bounding box center [28, 75] width 33 height 10
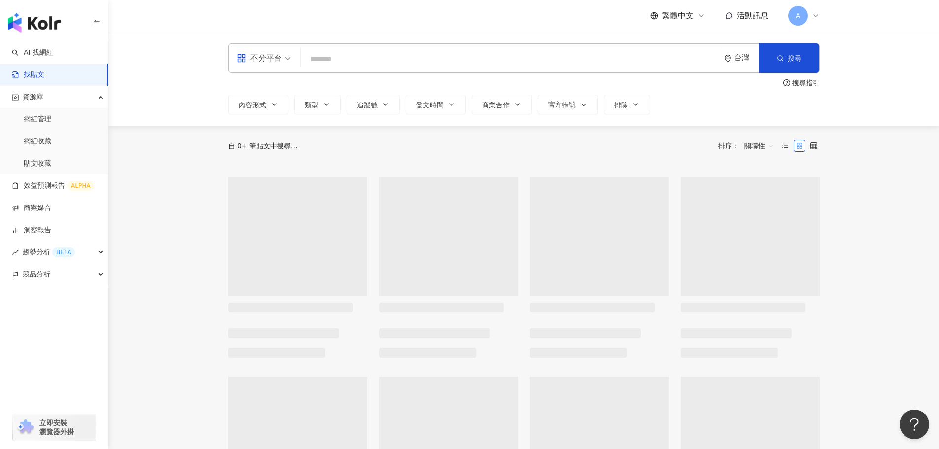
click at [396, 67] on input "search" at bounding box center [510, 58] width 411 height 21
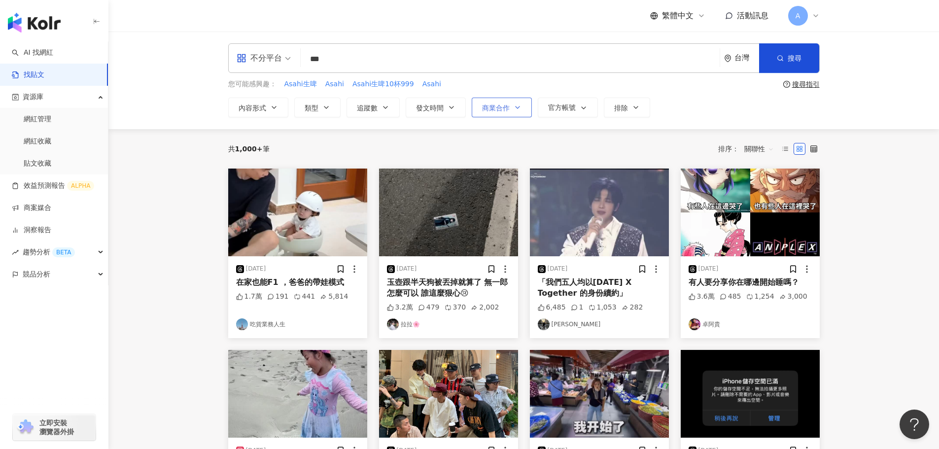
type input "***"
click at [504, 108] on span "商業合作" at bounding box center [496, 108] width 28 height 8
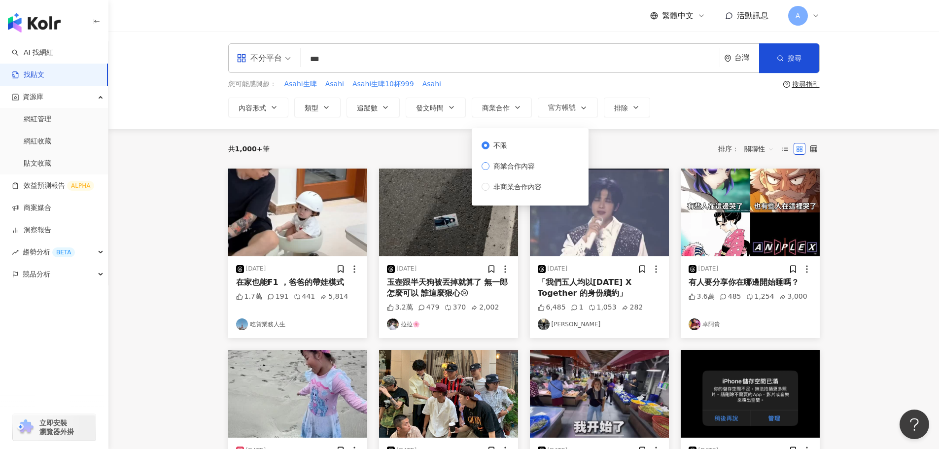
click at [505, 167] on span "商業合作內容" at bounding box center [514, 166] width 49 height 11
click at [801, 62] on span "搜尋" at bounding box center [795, 58] width 14 height 8
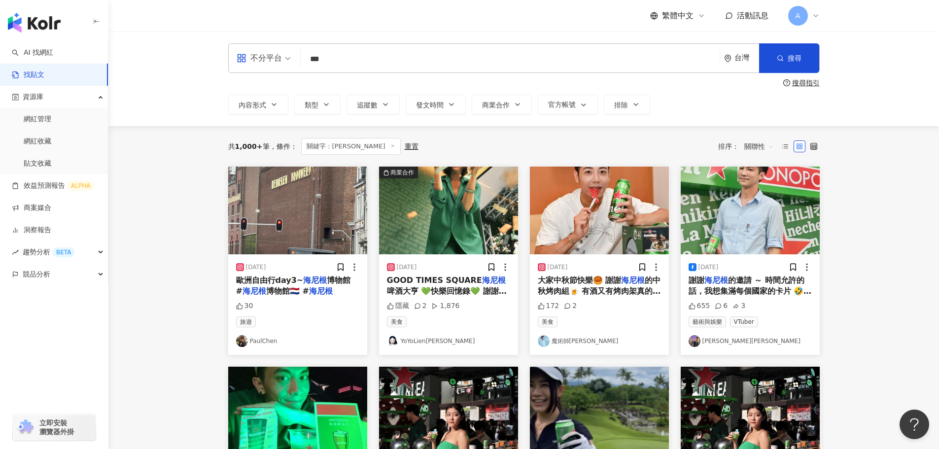
click at [448, 222] on img at bounding box center [448, 211] width 139 height 88
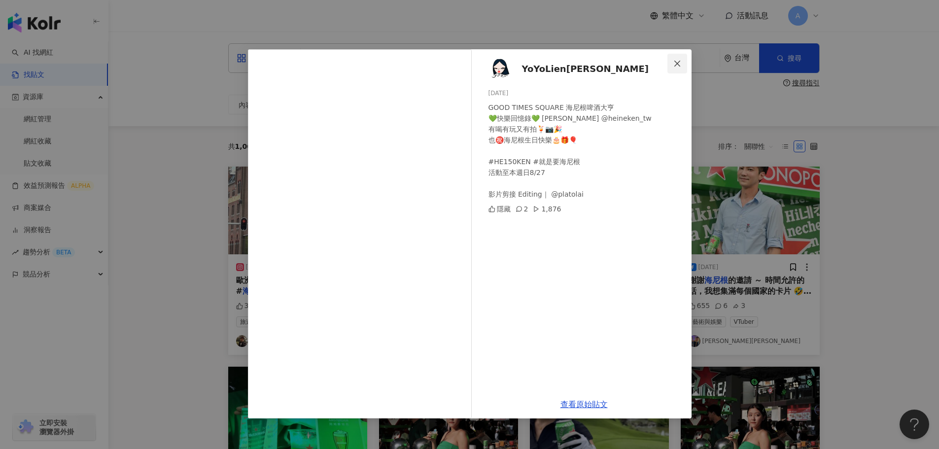
click at [678, 64] on icon "close" at bounding box center [677, 64] width 8 height 8
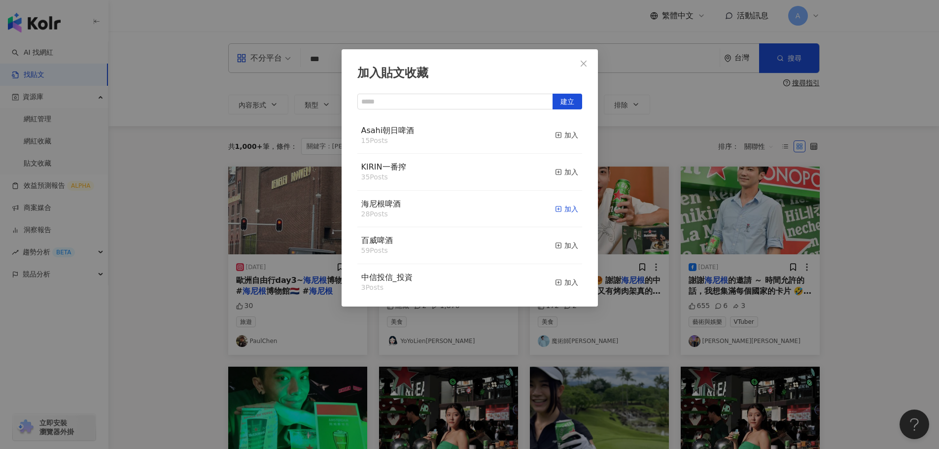
click at [556, 212] on div "加入" at bounding box center [566, 209] width 23 height 11
click at [584, 62] on icon "close" at bounding box center [584, 64] width 8 height 8
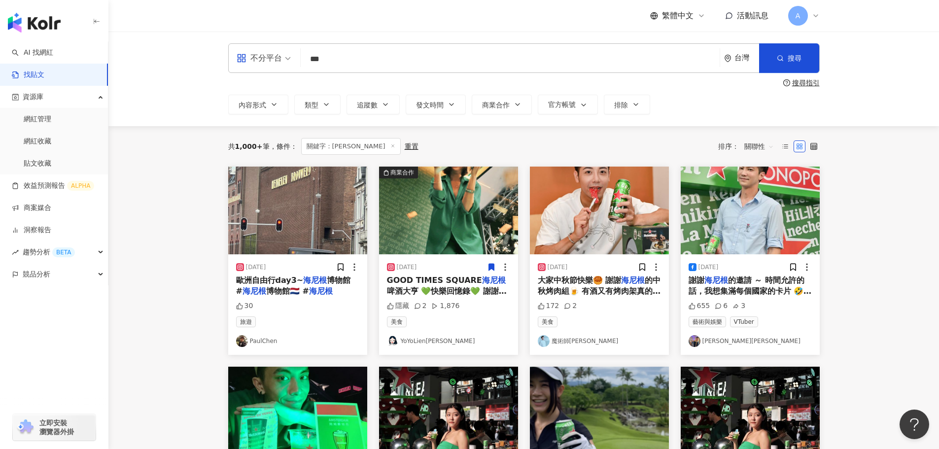
click at [630, 225] on img at bounding box center [599, 211] width 139 height 88
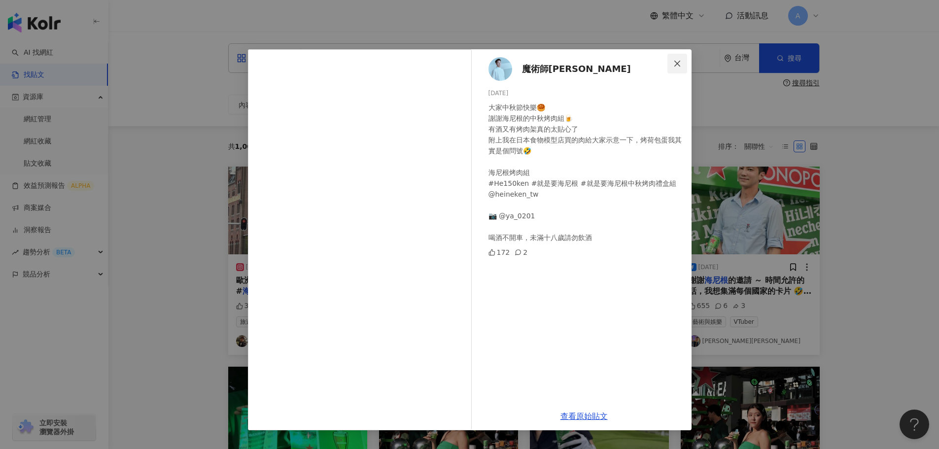
click at [677, 60] on icon "close" at bounding box center [677, 64] width 8 height 8
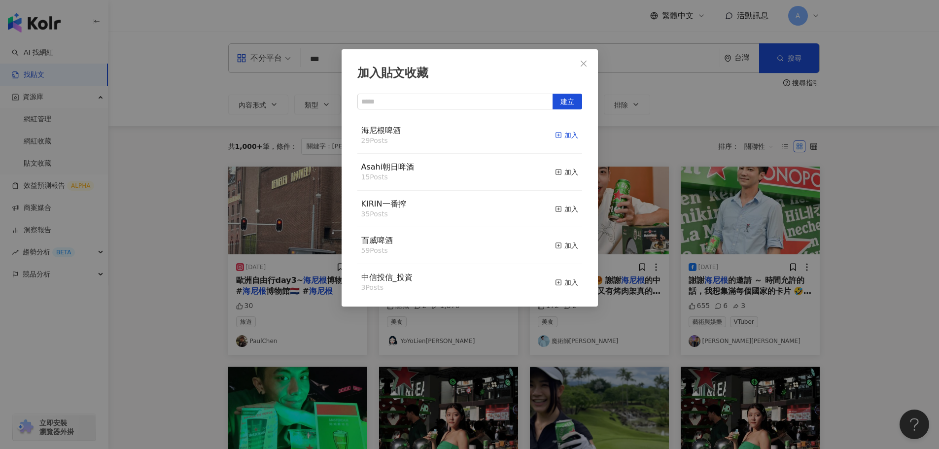
click at [555, 134] on div "加入" at bounding box center [566, 135] width 23 height 11
click at [586, 64] on icon "close" at bounding box center [584, 64] width 8 height 8
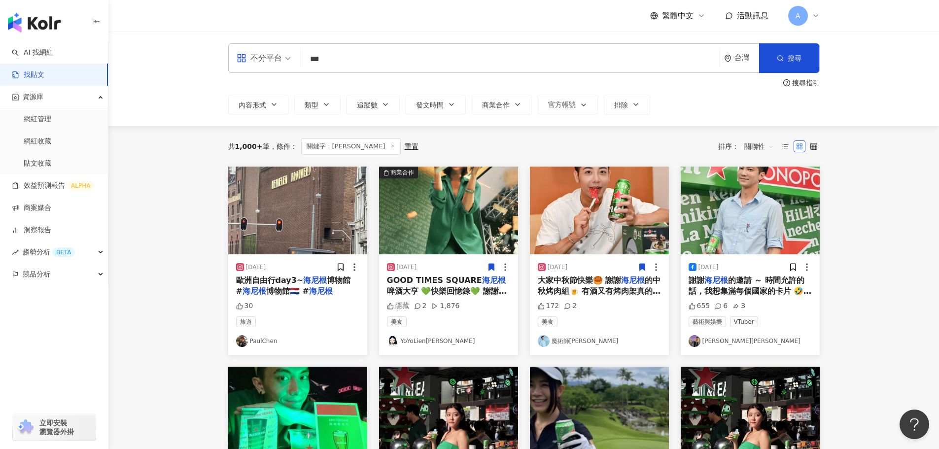
click at [770, 201] on img at bounding box center [750, 211] width 139 height 88
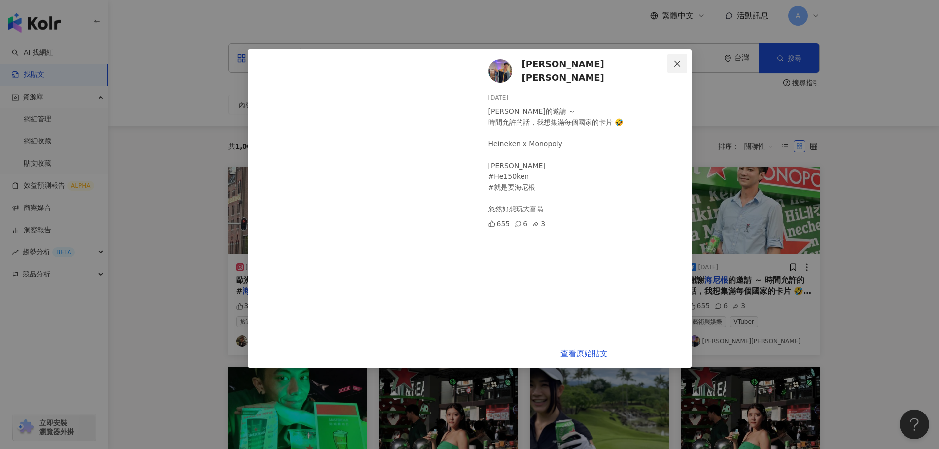
click at [675, 63] on icon "close" at bounding box center [677, 64] width 8 height 8
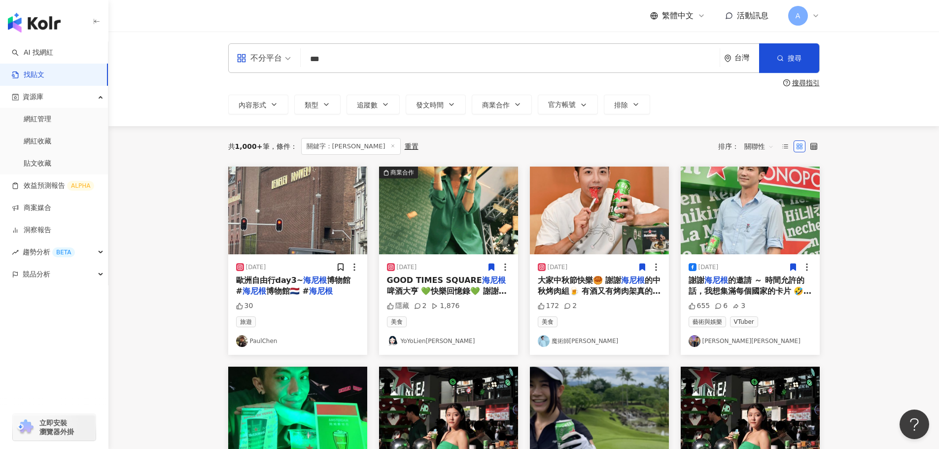
click at [790, 267] on icon at bounding box center [793, 267] width 9 height 9
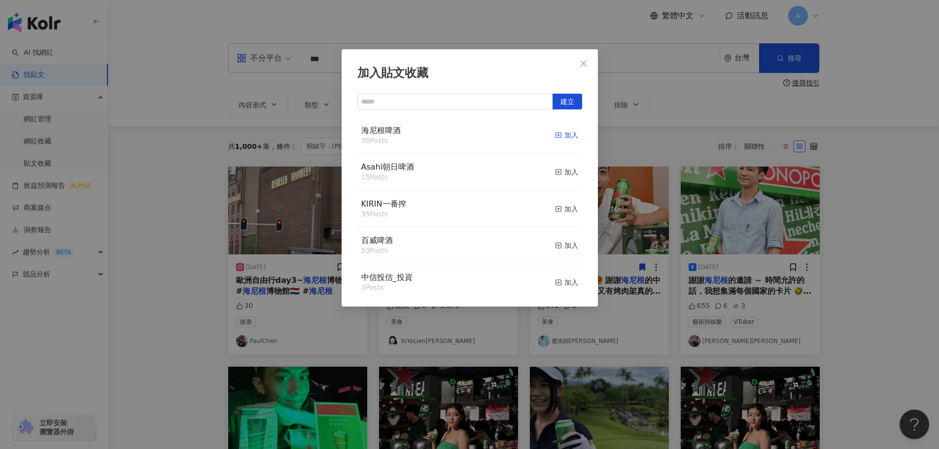
click at [559, 136] on div "加入" at bounding box center [566, 135] width 23 height 11
click at [583, 60] on icon "close" at bounding box center [584, 64] width 8 height 8
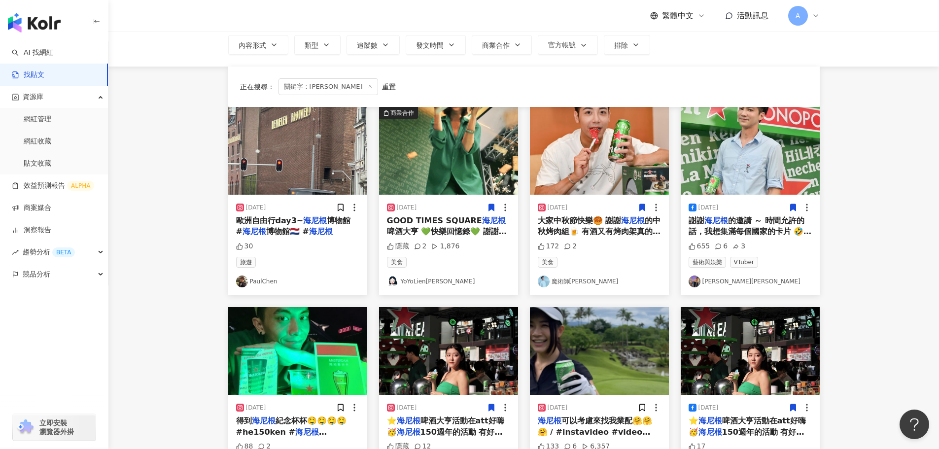
scroll to position [148, 0]
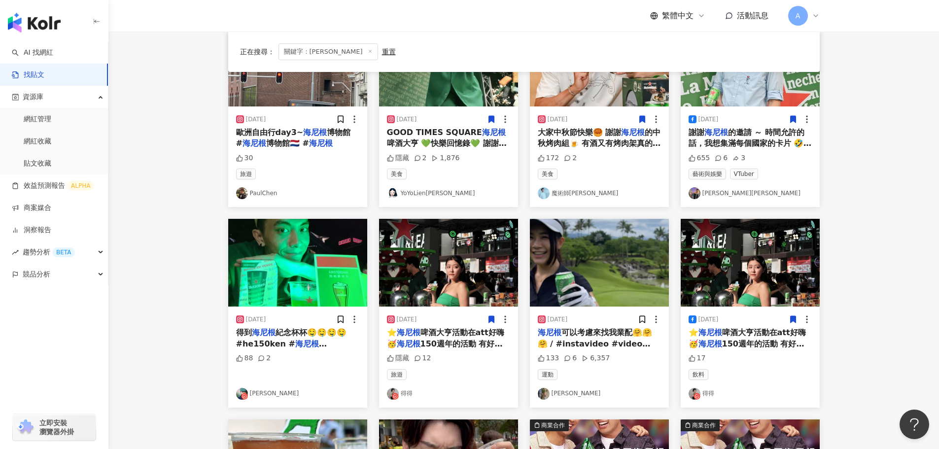
click at [297, 265] on img at bounding box center [297, 263] width 139 height 88
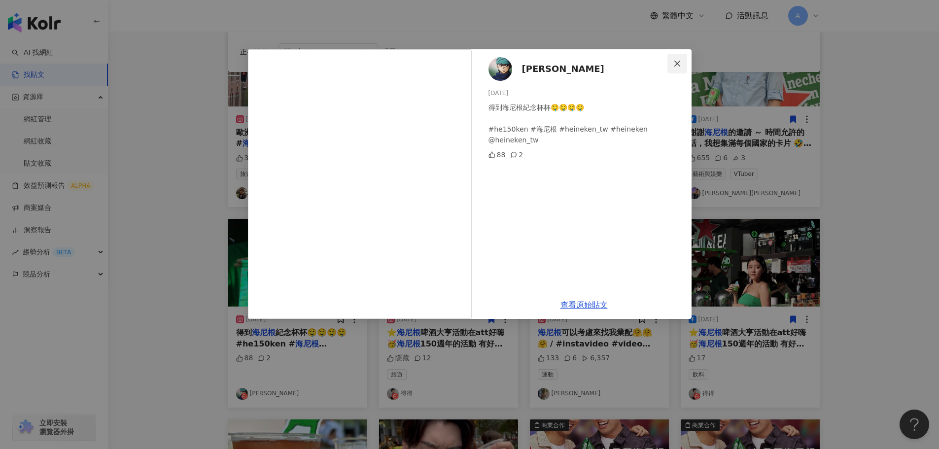
click at [681, 64] on icon "close" at bounding box center [677, 64] width 8 height 8
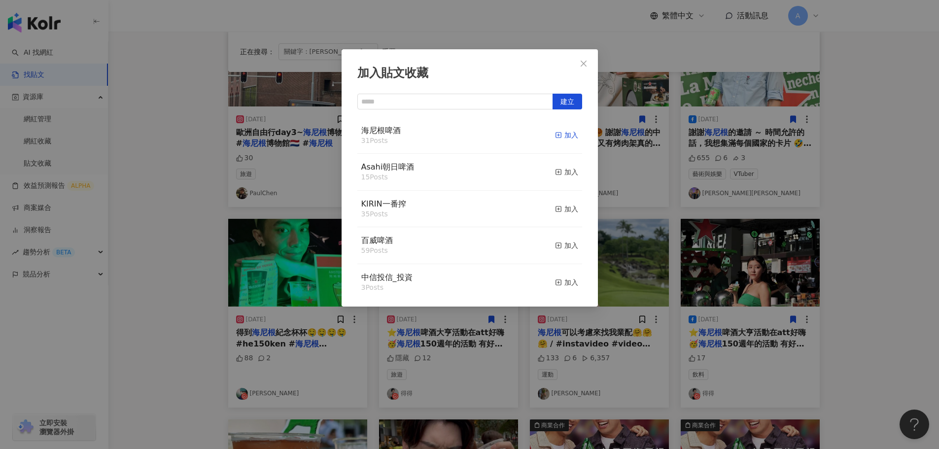
click at [555, 137] on icon "button" at bounding box center [558, 135] width 7 height 7
click at [587, 60] on icon "close" at bounding box center [584, 64] width 8 height 8
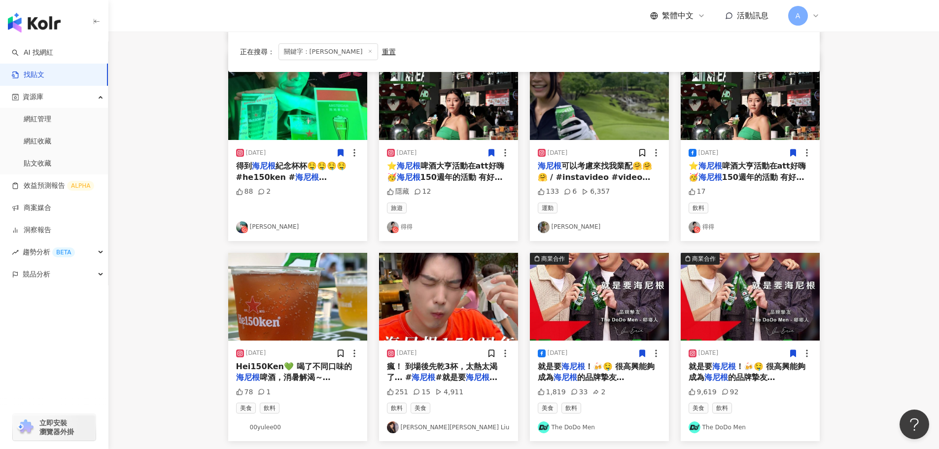
scroll to position [394, 0]
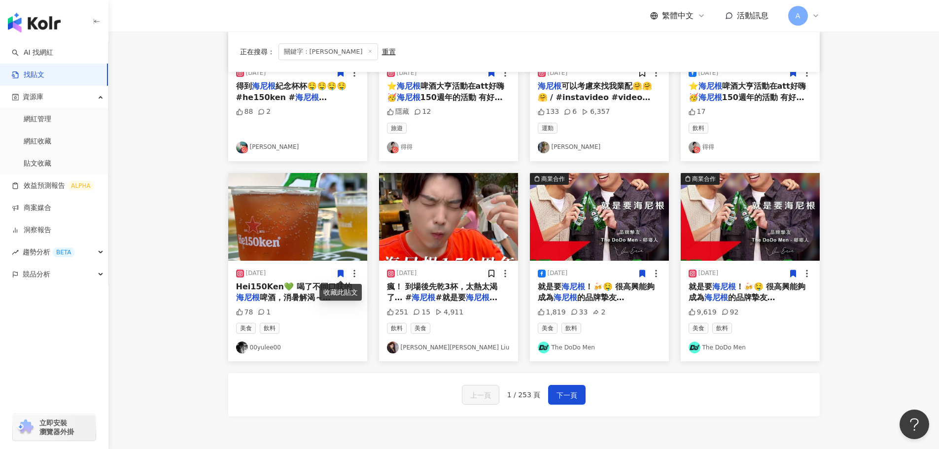
click at [442, 232] on img at bounding box center [448, 217] width 139 height 88
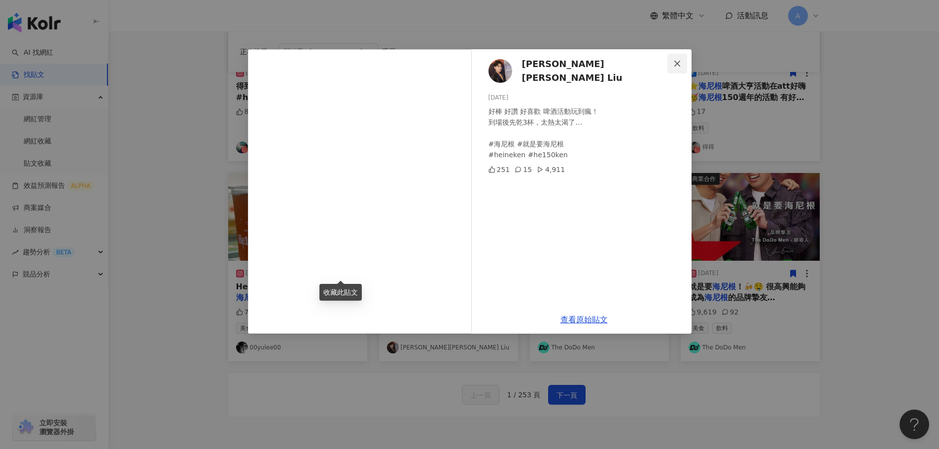
click at [673, 68] on button "Close" at bounding box center [678, 64] width 20 height 20
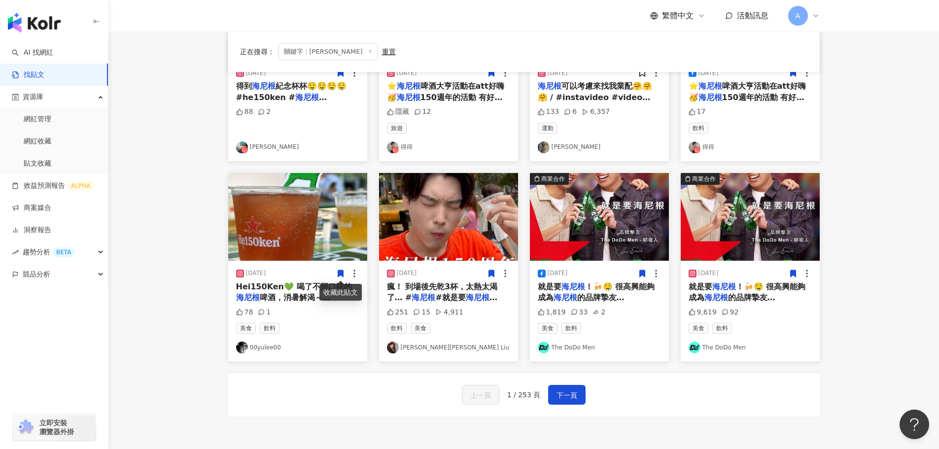
click at [488, 274] on icon at bounding box center [491, 273] width 9 height 9
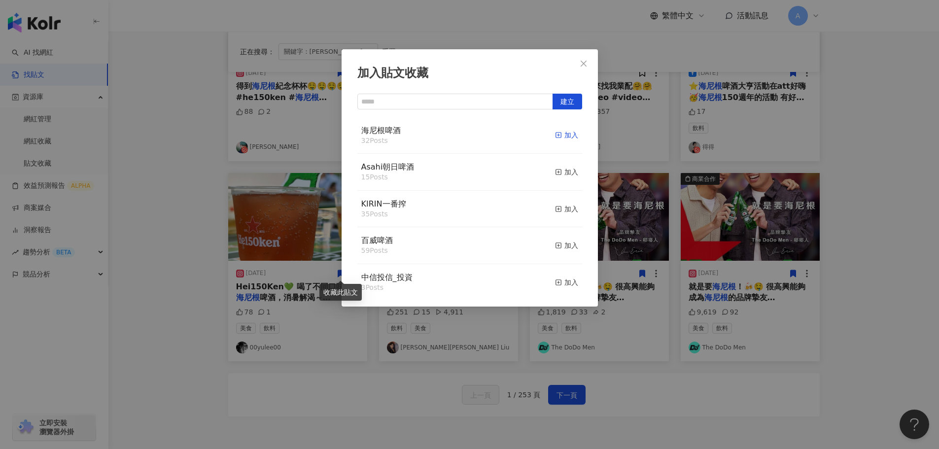
click at [559, 137] on div "加入" at bounding box center [566, 135] width 23 height 11
click at [580, 66] on icon "close" at bounding box center [584, 64] width 8 height 8
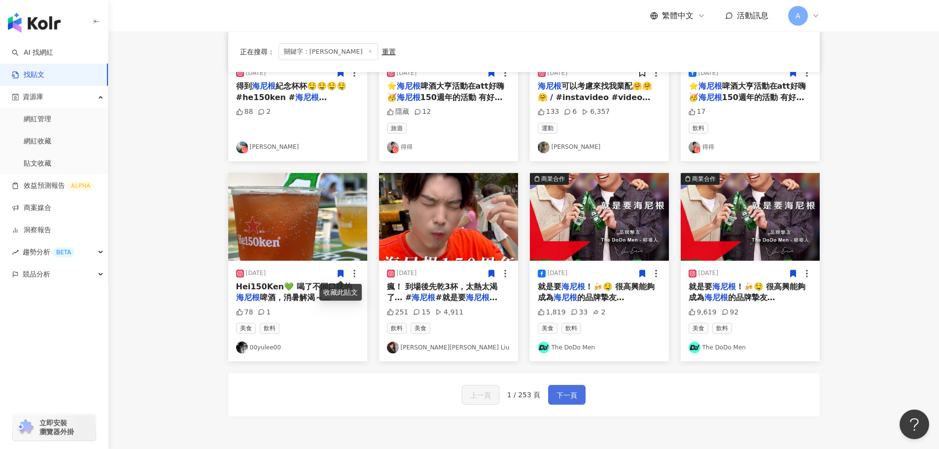
click at [564, 394] on span "下一頁" at bounding box center [567, 395] width 21 height 12
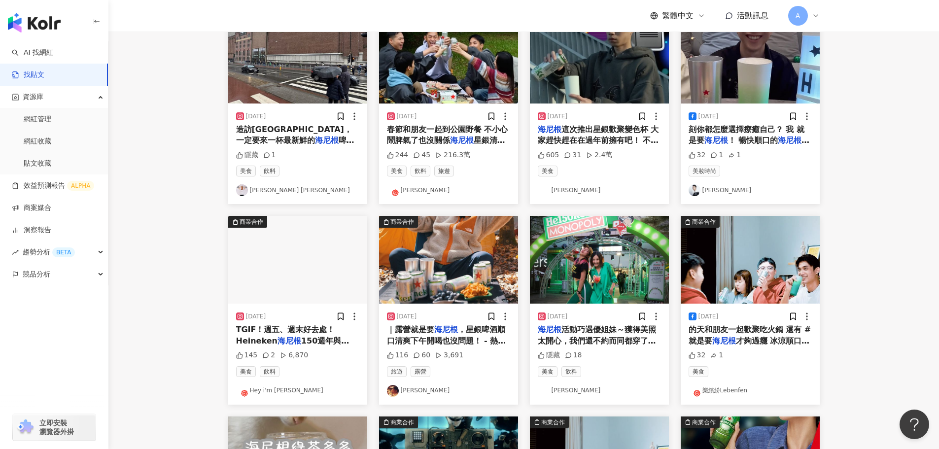
scroll to position [49, 0]
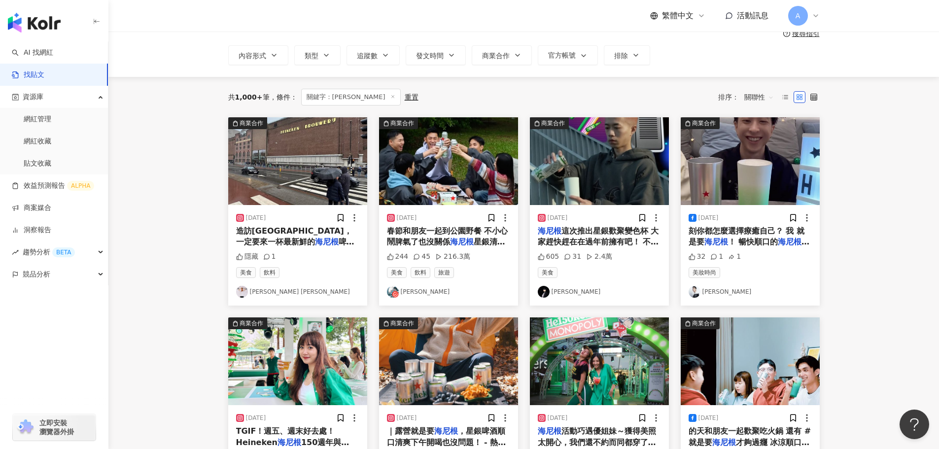
click at [429, 179] on img at bounding box center [448, 161] width 139 height 88
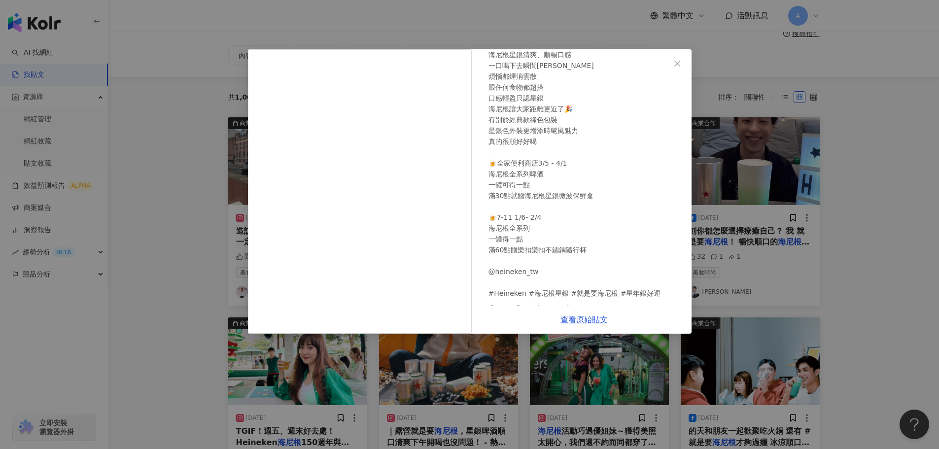
scroll to position [82, 0]
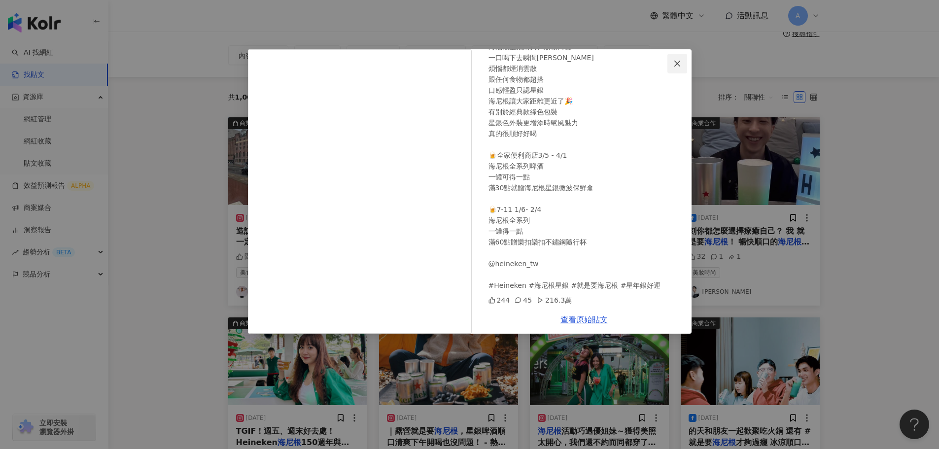
click at [677, 60] on icon "close" at bounding box center [677, 64] width 8 height 8
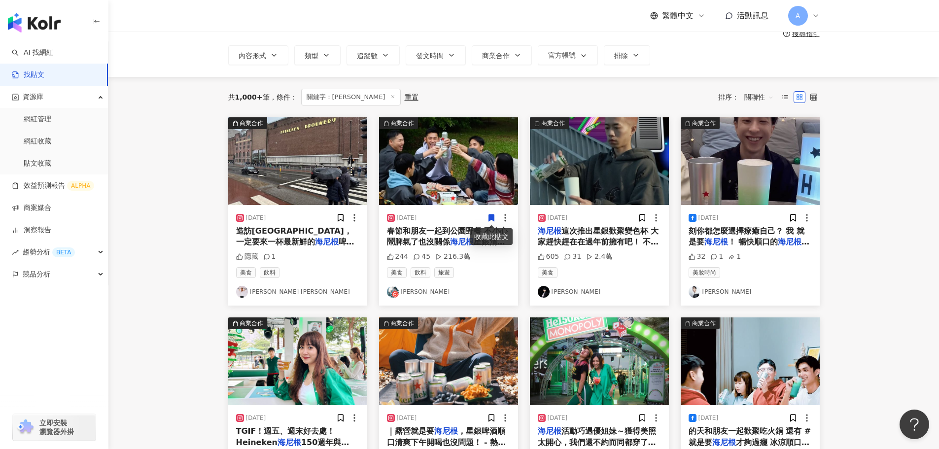
click at [488, 216] on icon at bounding box center [491, 217] width 9 height 9
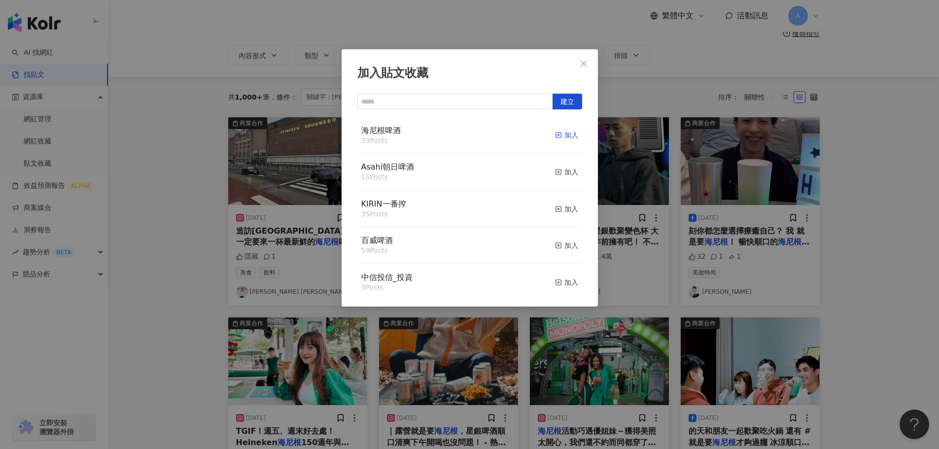
click at [555, 133] on icon "button" at bounding box center [558, 135] width 7 height 7
click at [580, 63] on icon "close" at bounding box center [584, 64] width 8 height 8
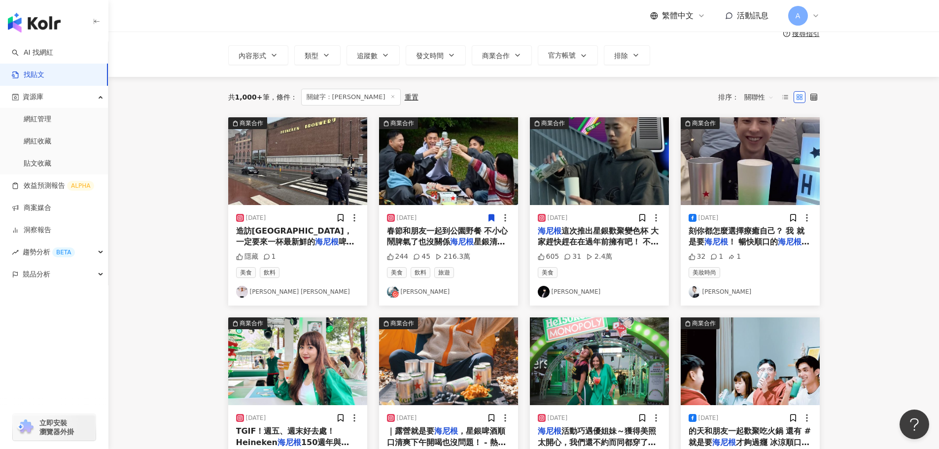
click at [614, 181] on img at bounding box center [599, 161] width 139 height 88
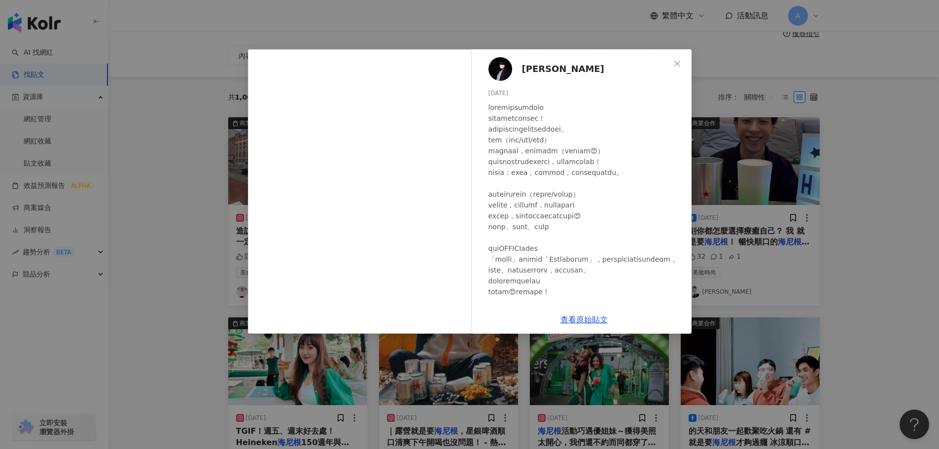
scroll to position [61, 0]
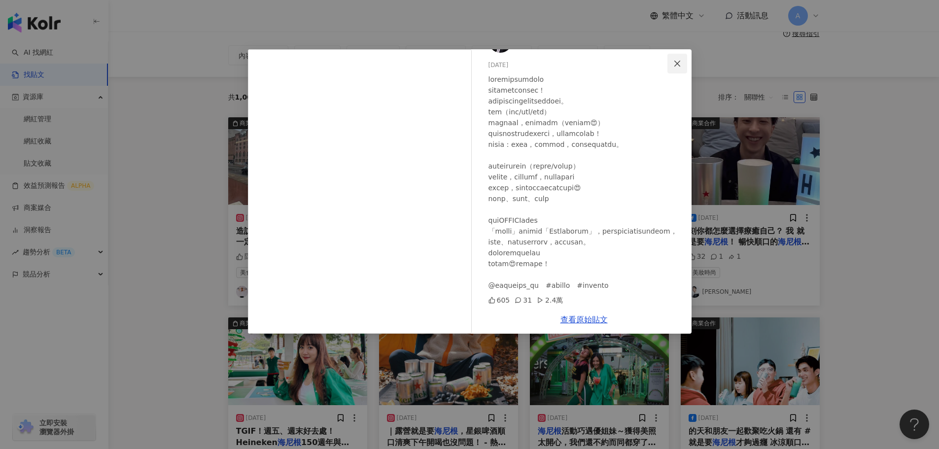
click at [680, 58] on button "Close" at bounding box center [678, 64] width 20 height 20
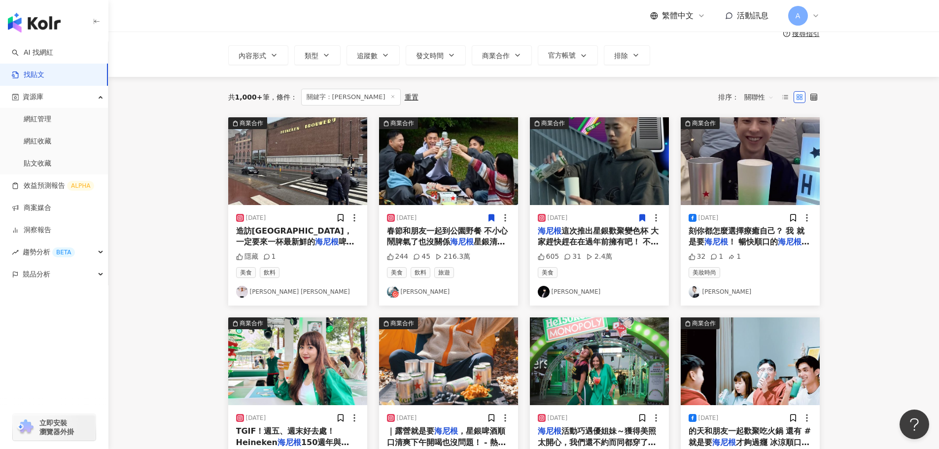
click at [642, 218] on icon at bounding box center [641, 217] width 5 height 7
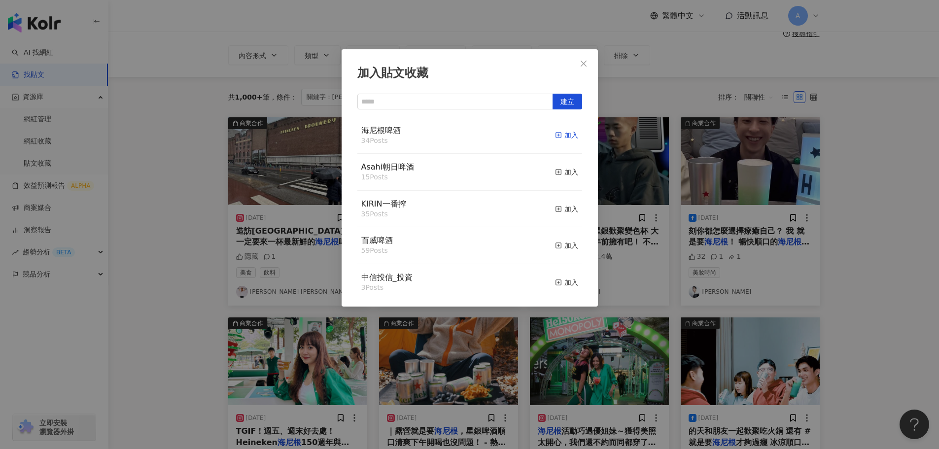
click at [559, 136] on div "加入" at bounding box center [566, 135] width 23 height 11
click at [583, 60] on icon "close" at bounding box center [584, 64] width 8 height 8
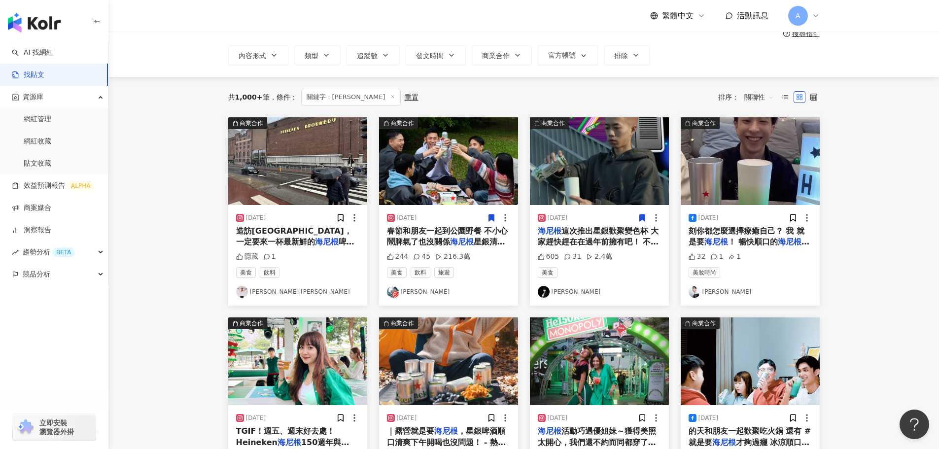
click at [751, 181] on img at bounding box center [750, 161] width 139 height 88
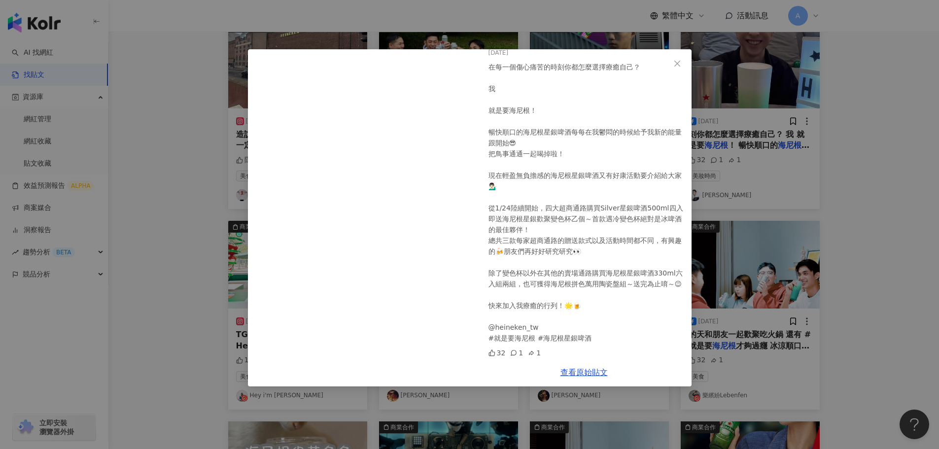
scroll to position [148, 0]
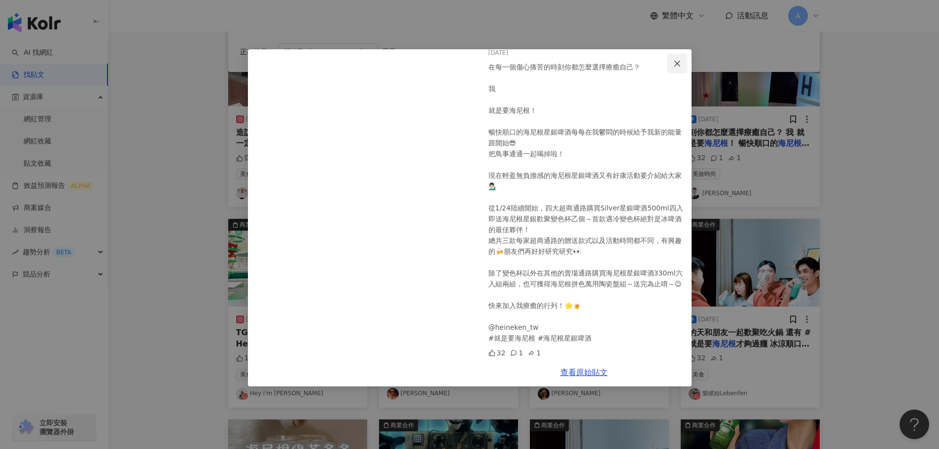
click at [684, 62] on span "Close" at bounding box center [678, 64] width 20 height 8
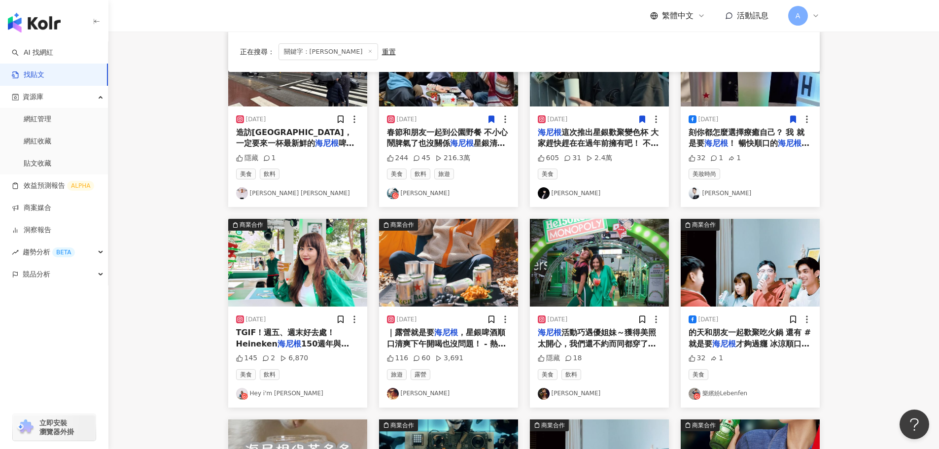
click at [795, 119] on icon at bounding box center [792, 119] width 5 height 7
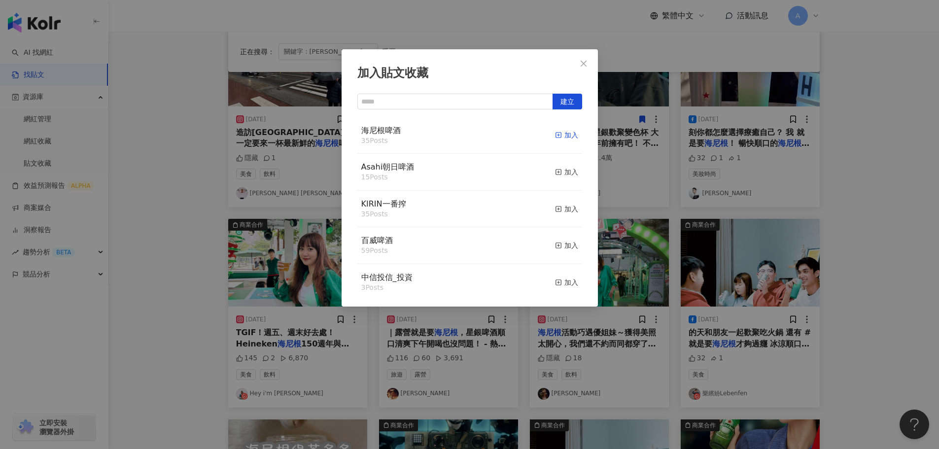
click at [560, 132] on div "加入" at bounding box center [566, 135] width 23 height 11
click at [588, 65] on span "Close" at bounding box center [584, 64] width 20 height 8
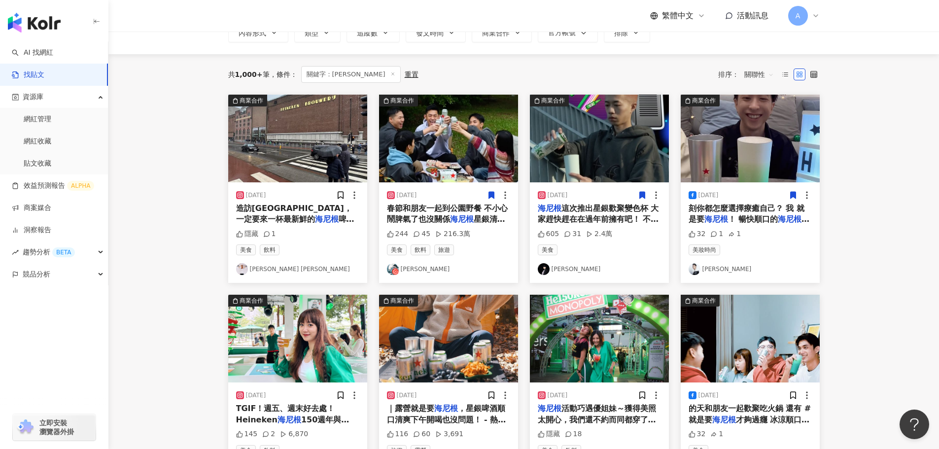
scroll to position [0, 0]
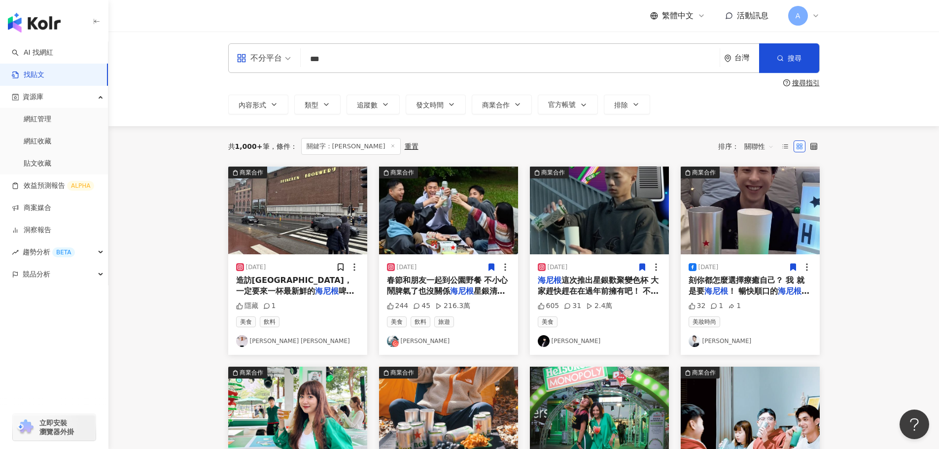
click at [321, 211] on img at bounding box center [297, 211] width 139 height 88
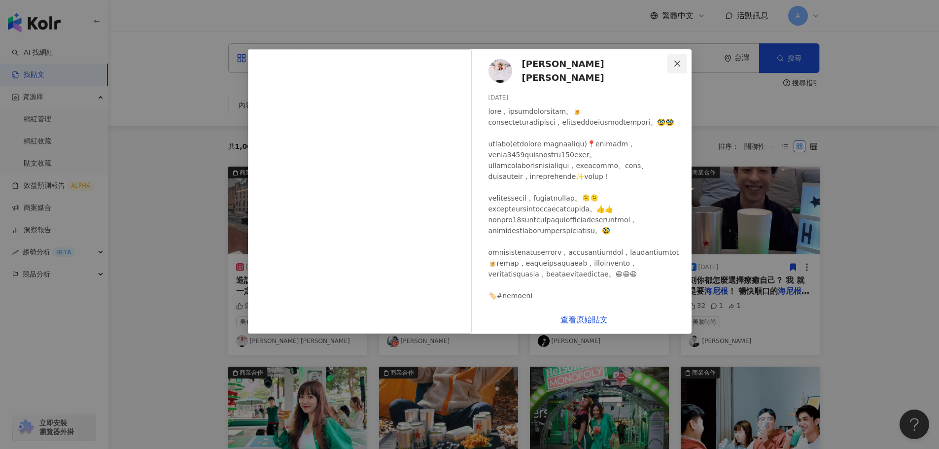
click at [672, 63] on span "Close" at bounding box center [678, 64] width 20 height 8
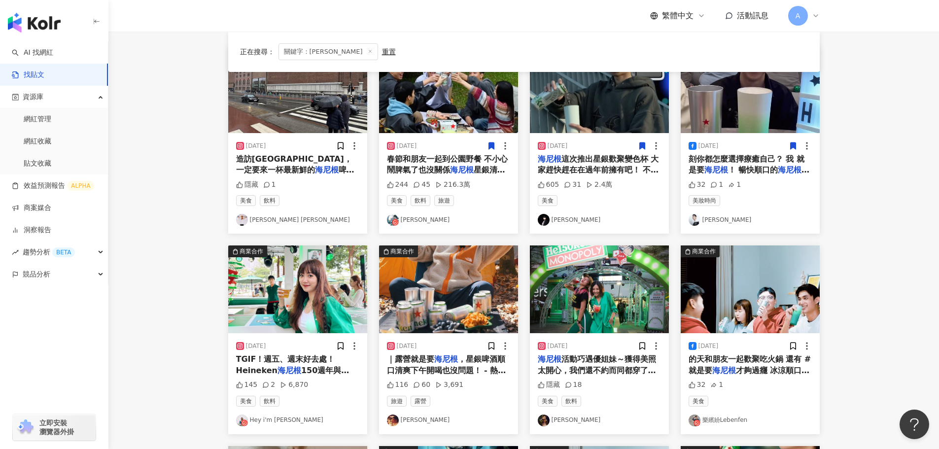
scroll to position [246, 0]
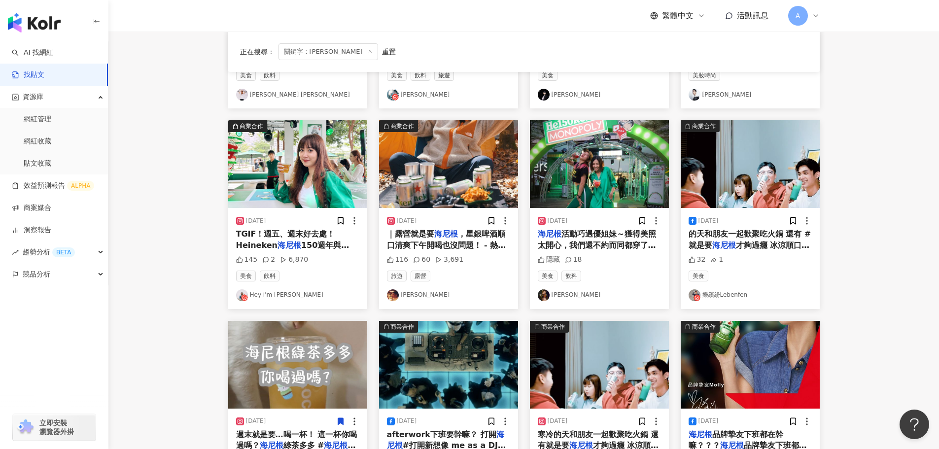
click at [299, 181] on img at bounding box center [297, 164] width 139 height 88
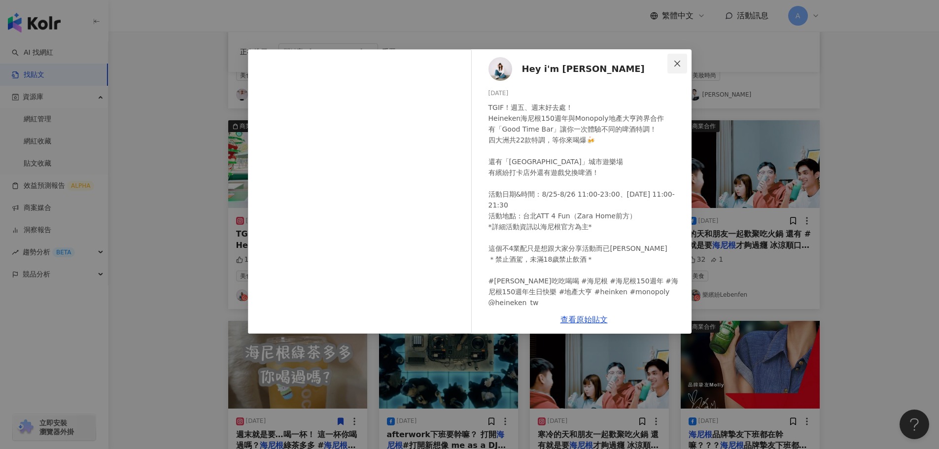
click at [675, 68] on button "Close" at bounding box center [678, 64] width 20 height 20
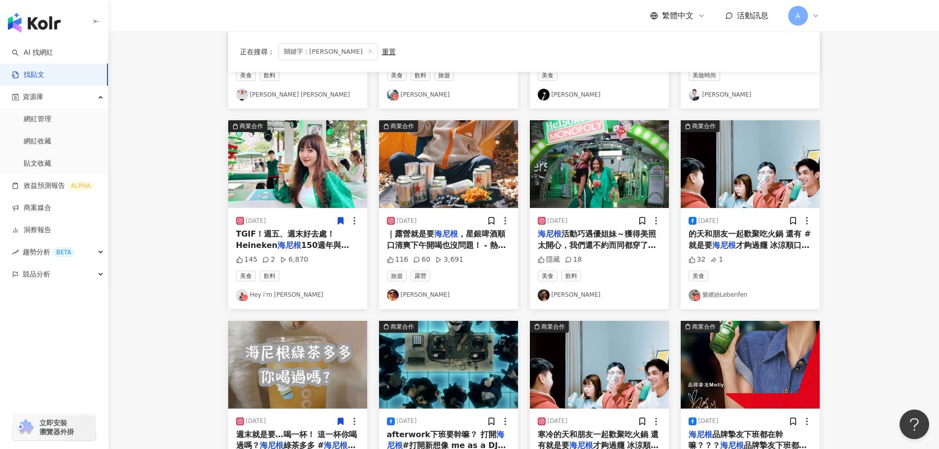
click at [338, 221] on icon at bounding box center [340, 221] width 5 height 7
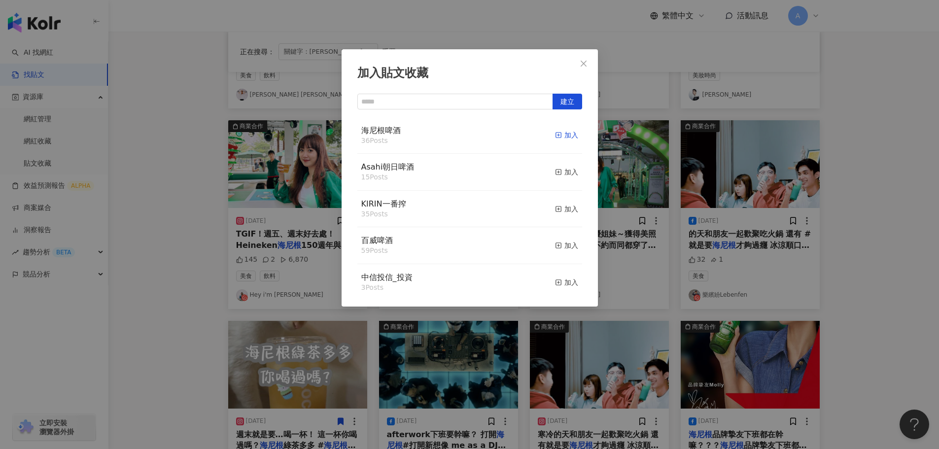
click at [556, 135] on rect "button" at bounding box center [558, 135] width 5 height 5
click at [586, 62] on icon "close" at bounding box center [584, 64] width 8 height 8
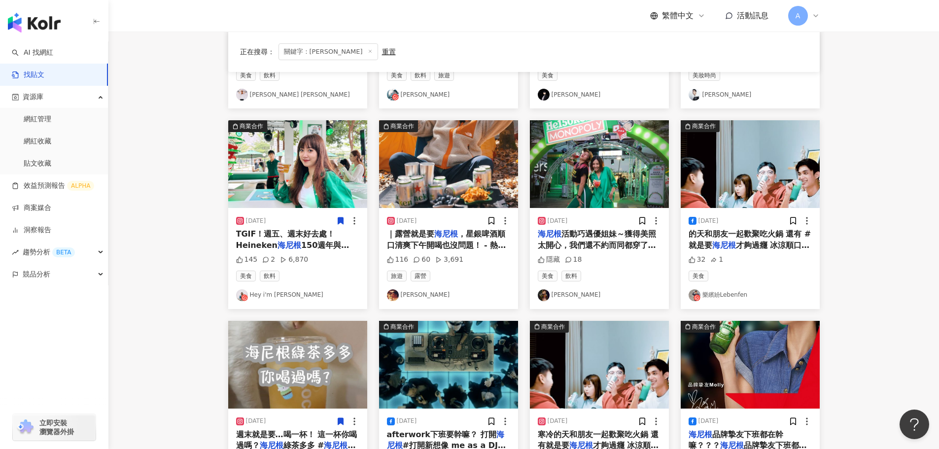
click at [433, 184] on img at bounding box center [448, 164] width 139 height 88
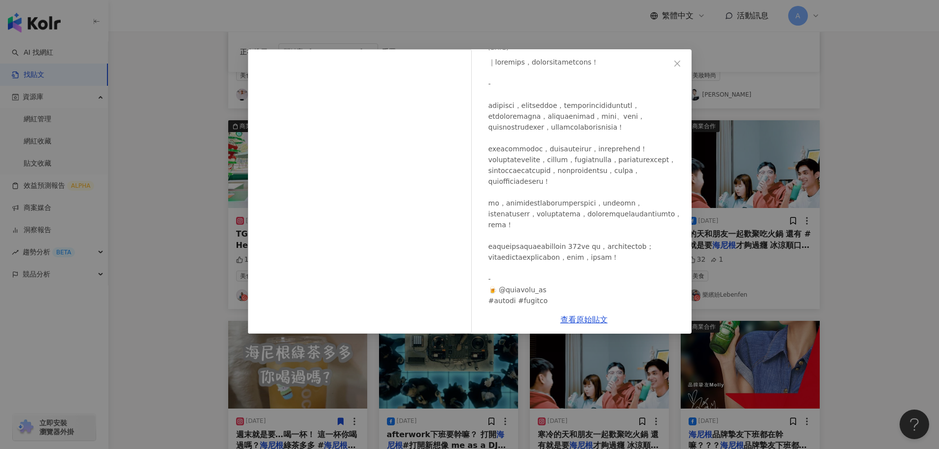
scroll to position [126, 0]
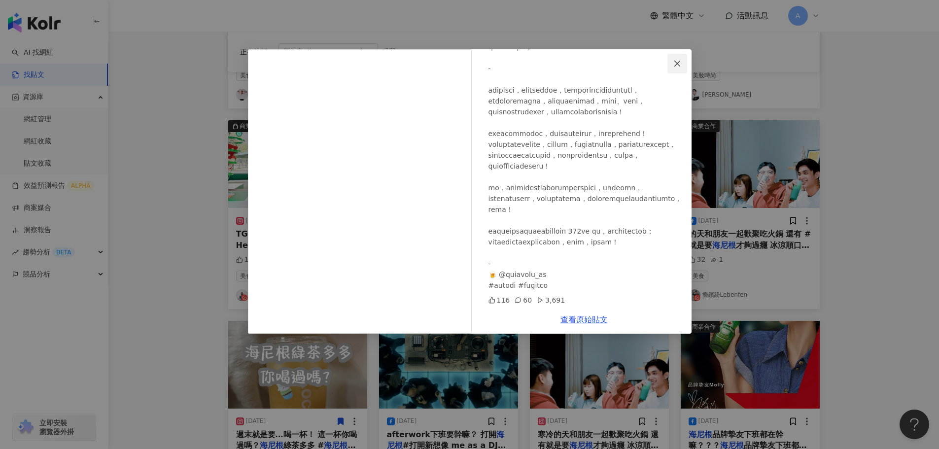
click at [682, 65] on span "Close" at bounding box center [678, 64] width 20 height 8
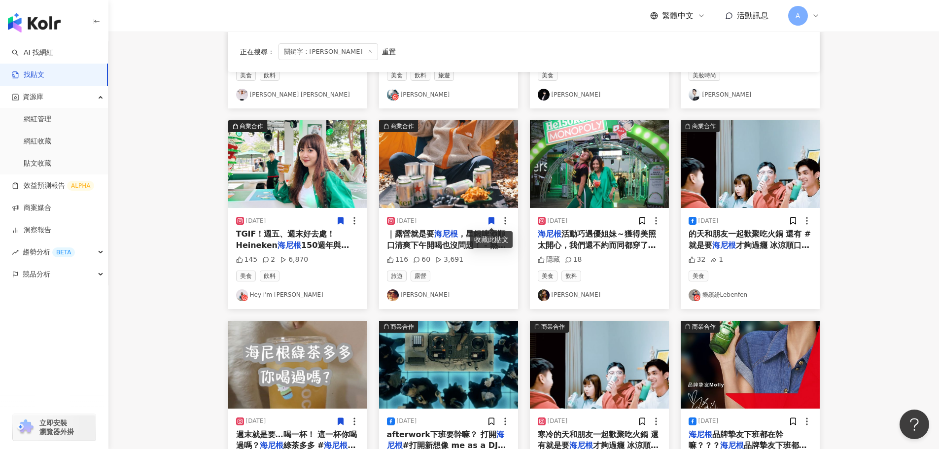
click at [488, 221] on icon at bounding box center [491, 220] width 9 height 9
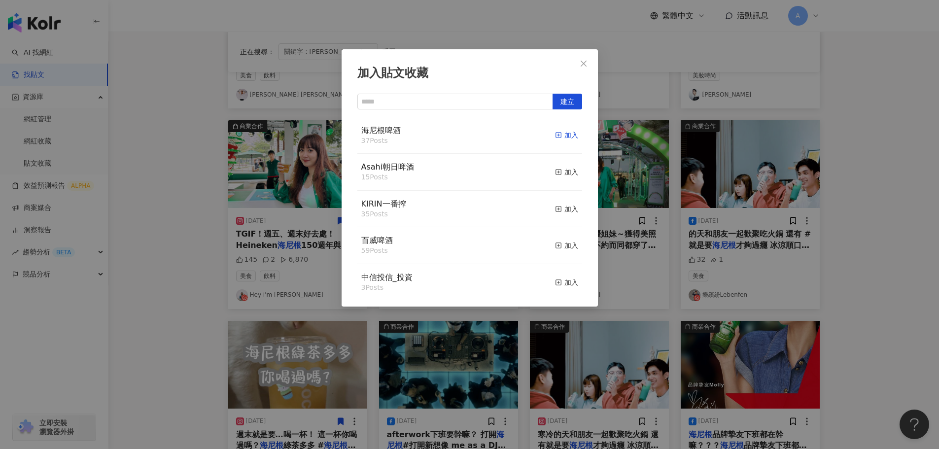
click at [558, 138] on div "加入" at bounding box center [566, 135] width 23 height 11
click at [589, 61] on span "Close" at bounding box center [584, 64] width 20 height 8
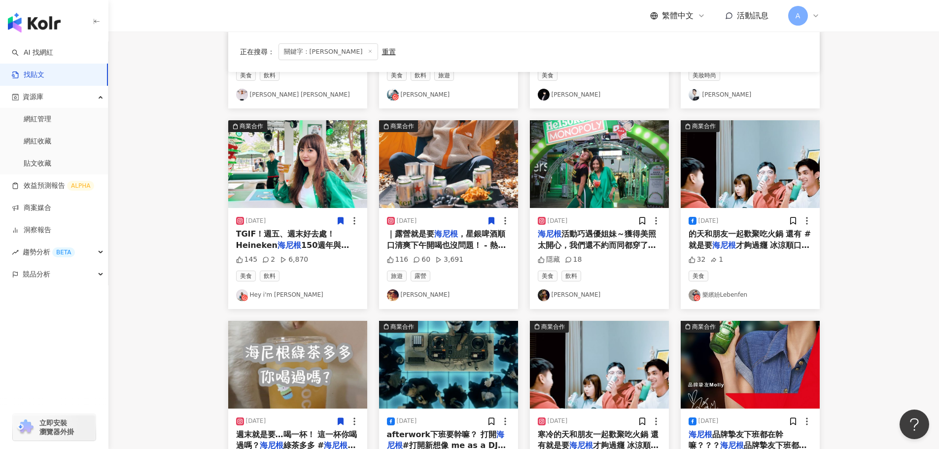
click at [596, 145] on img at bounding box center [599, 164] width 139 height 88
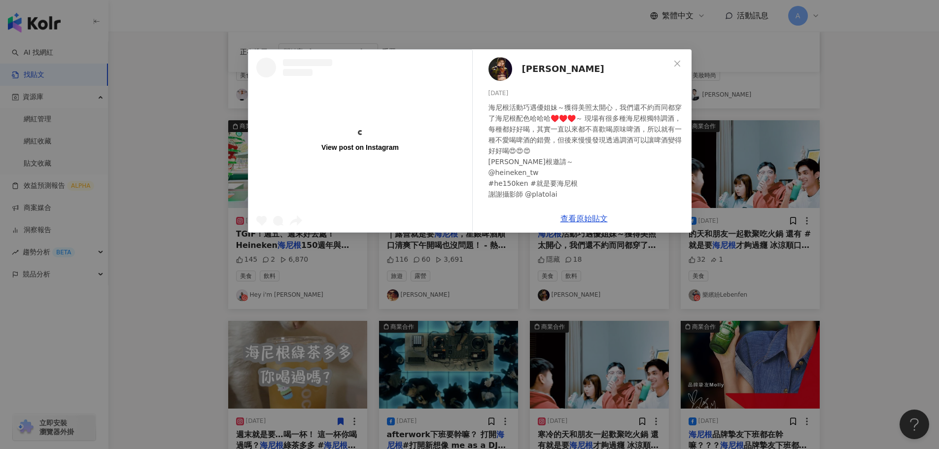
scroll to position [0, 0]
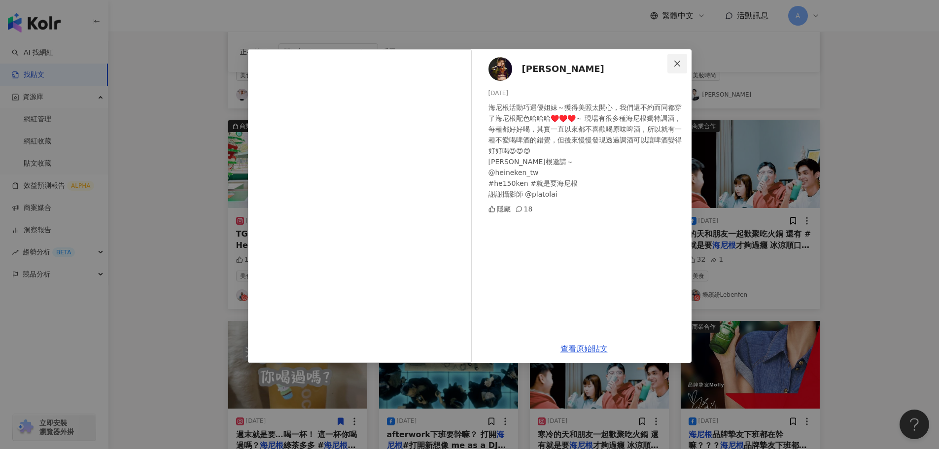
click at [678, 62] on icon "close" at bounding box center [677, 64] width 8 height 8
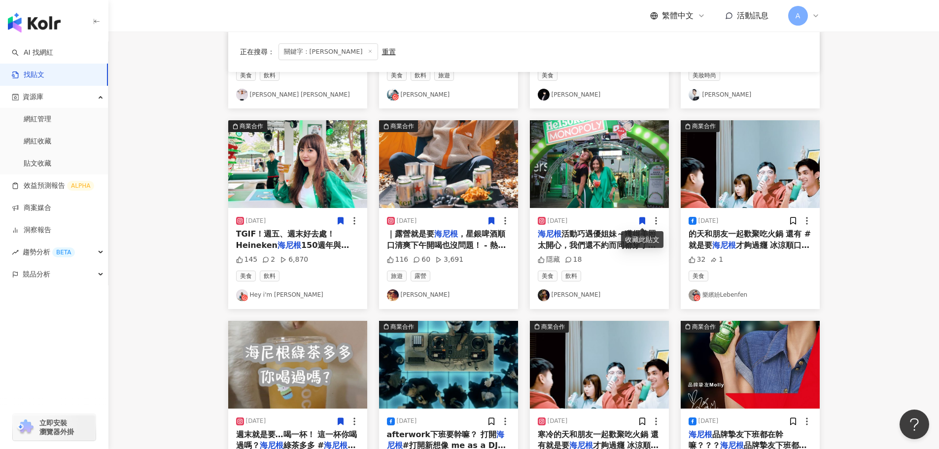
click at [638, 220] on icon at bounding box center [642, 220] width 9 height 9
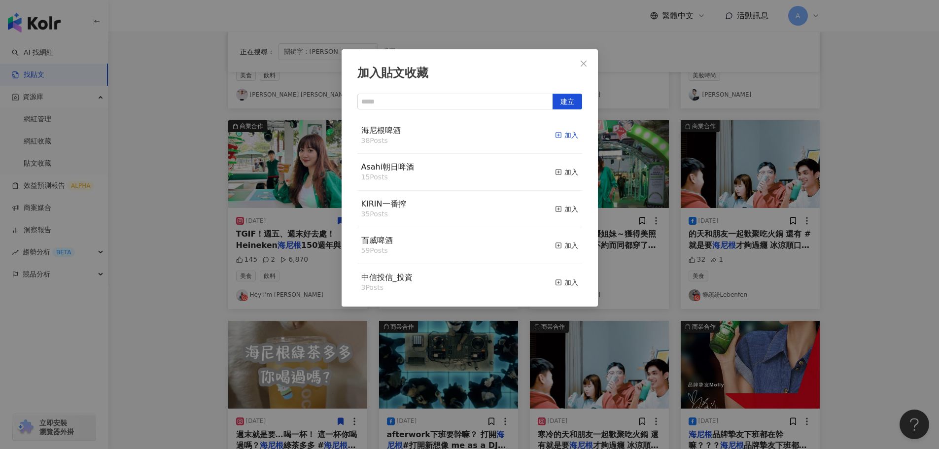
click at [555, 137] on div "加入" at bounding box center [566, 135] width 23 height 11
click at [583, 64] on icon "close" at bounding box center [584, 63] width 6 height 6
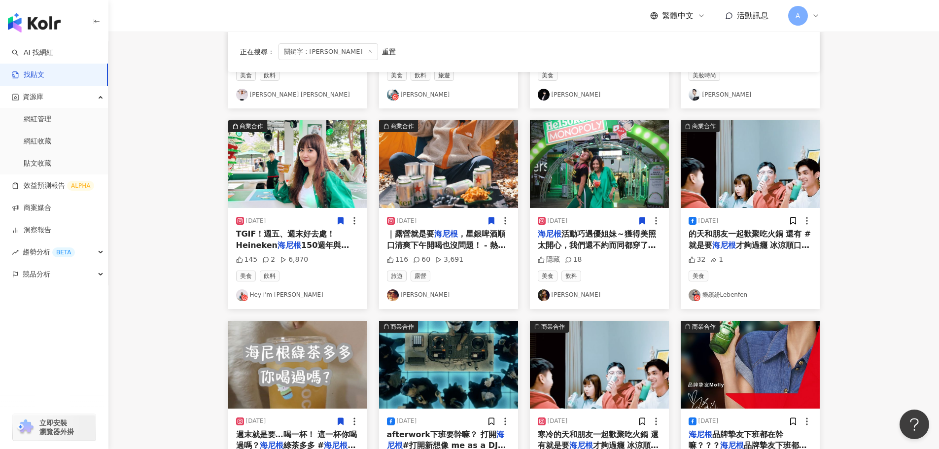
click at [724, 171] on img at bounding box center [750, 164] width 139 height 88
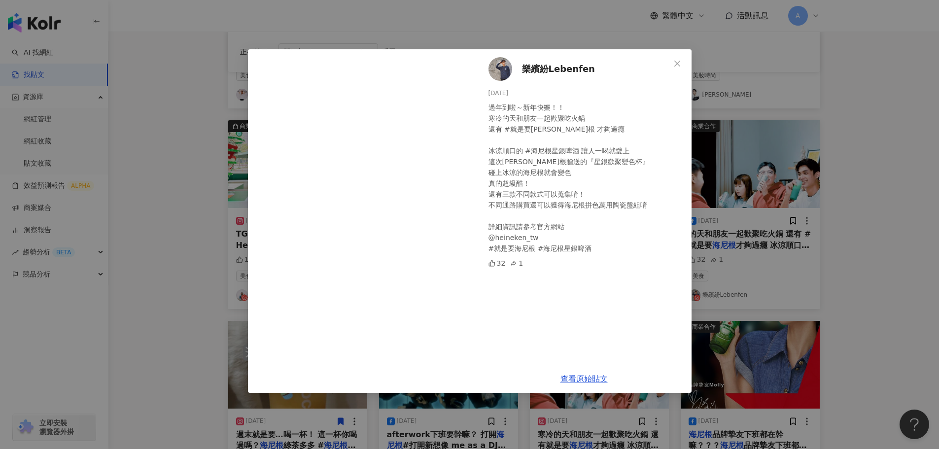
click at [674, 58] on button "Close" at bounding box center [678, 64] width 20 height 20
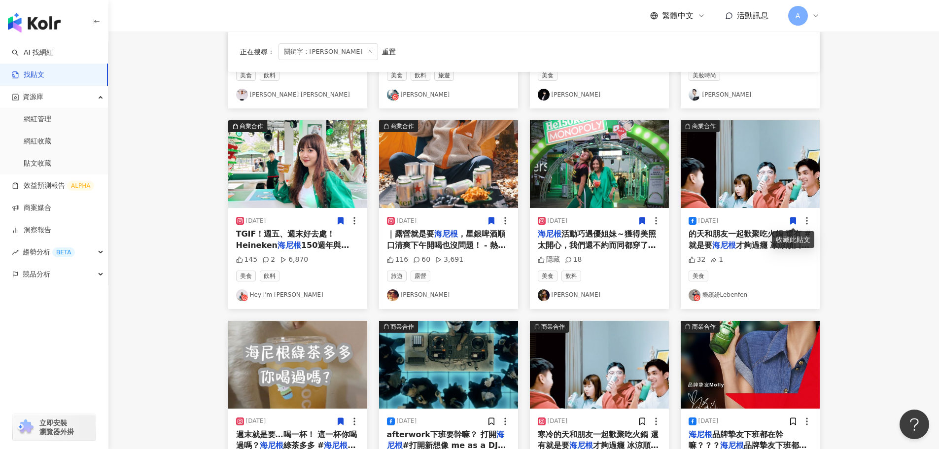
click at [792, 219] on icon at bounding box center [792, 221] width 5 height 7
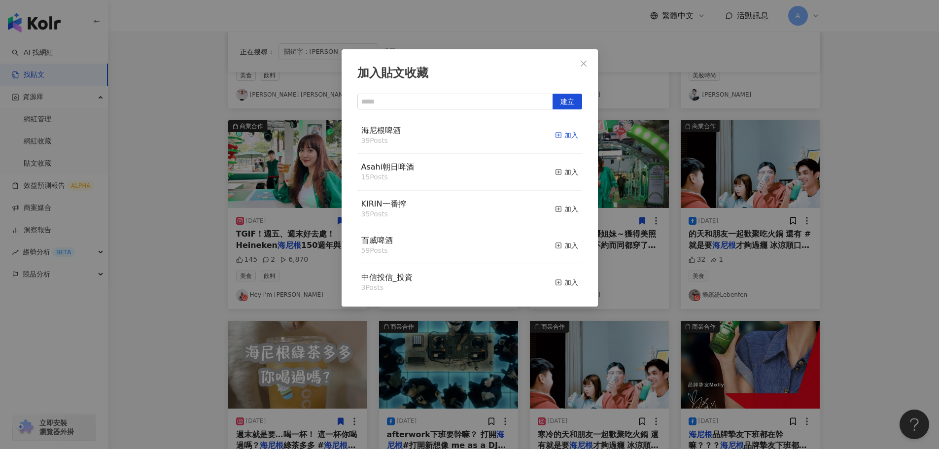
click at [556, 139] on div "加入" at bounding box center [566, 135] width 23 height 11
click at [575, 68] on button "Close" at bounding box center [584, 64] width 20 height 20
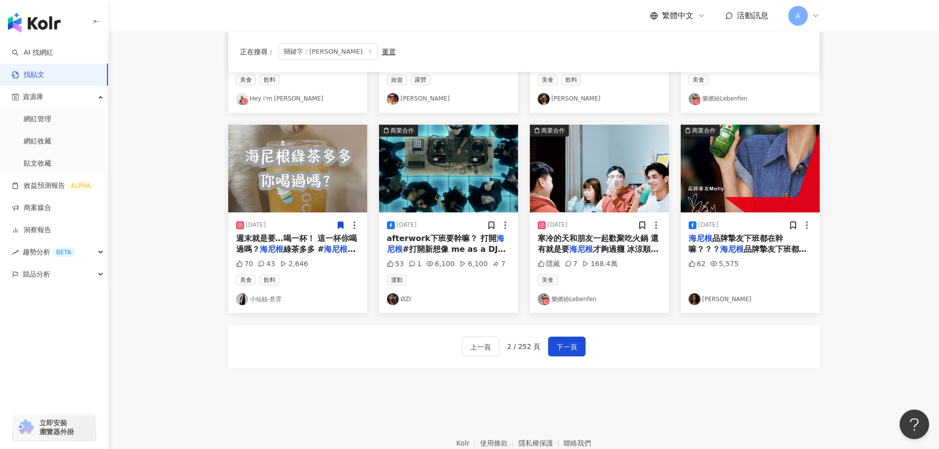
scroll to position [444, 0]
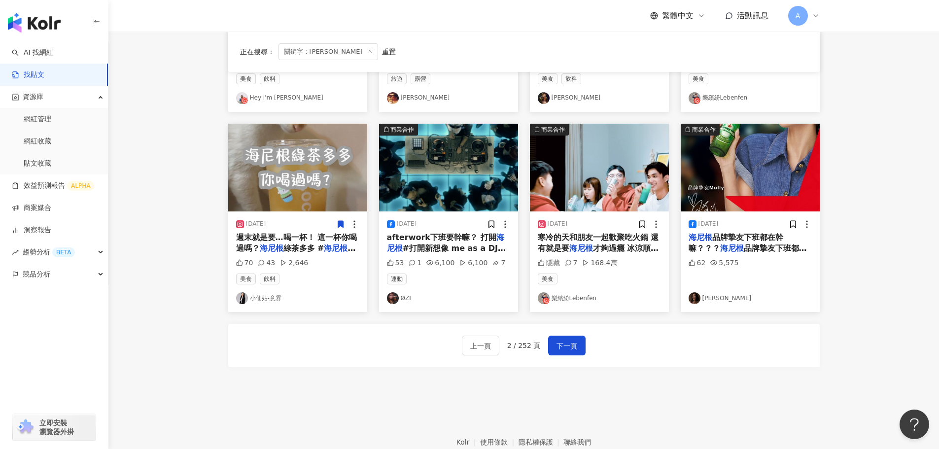
click at [325, 185] on img at bounding box center [297, 168] width 139 height 88
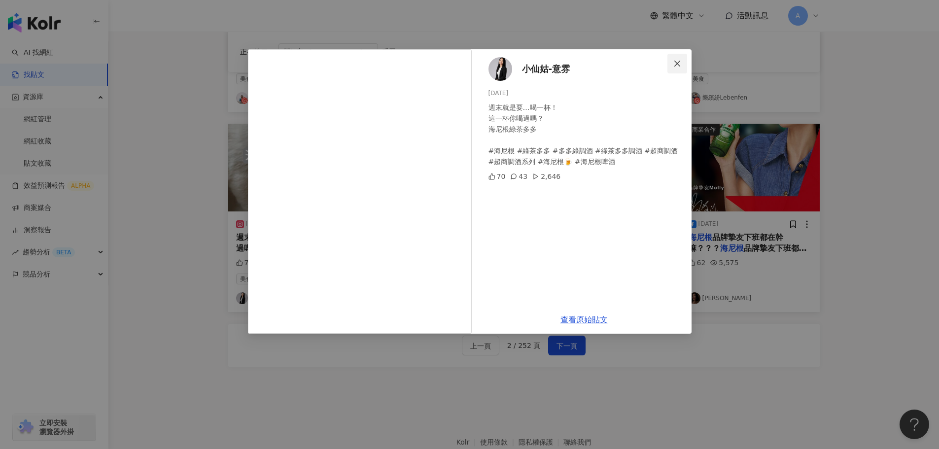
click at [680, 65] on icon "close" at bounding box center [677, 64] width 8 height 8
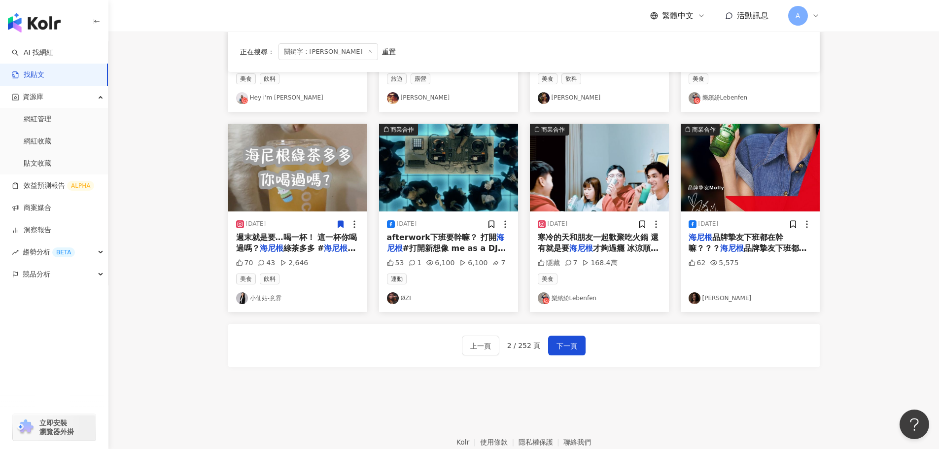
click at [455, 174] on img at bounding box center [448, 168] width 139 height 88
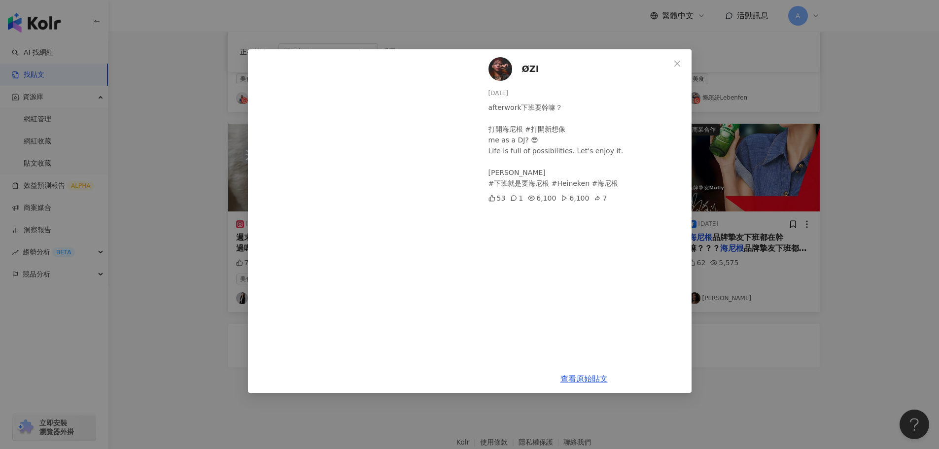
scroll to position [0, 0]
click at [674, 61] on icon "close" at bounding box center [677, 64] width 8 height 8
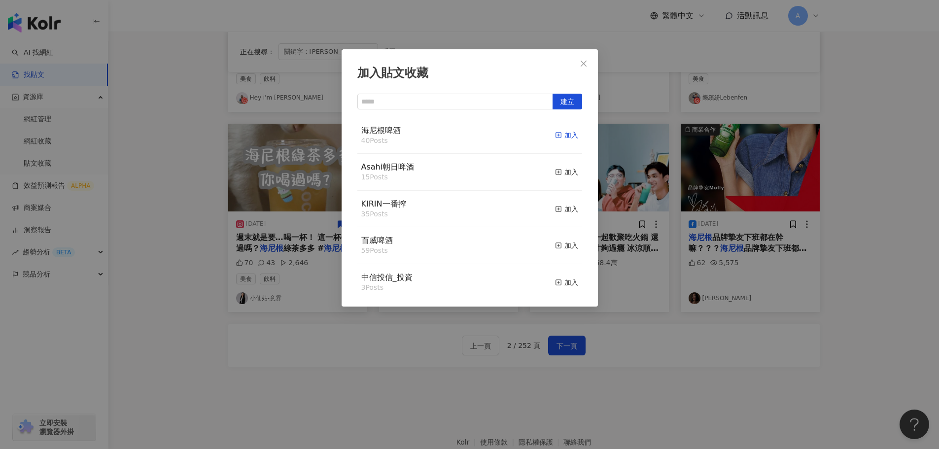
click at [555, 138] on icon "button" at bounding box center [558, 135] width 7 height 7
click at [580, 63] on icon "close" at bounding box center [584, 64] width 8 height 8
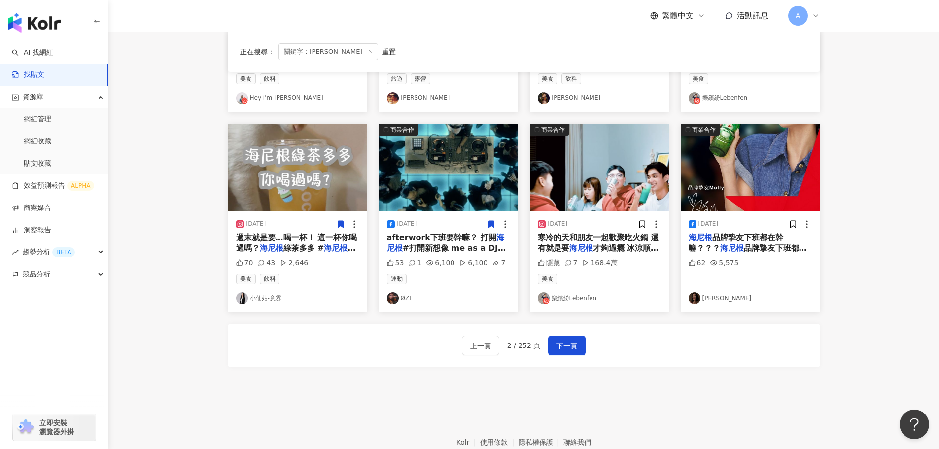
click at [639, 173] on img at bounding box center [599, 168] width 139 height 88
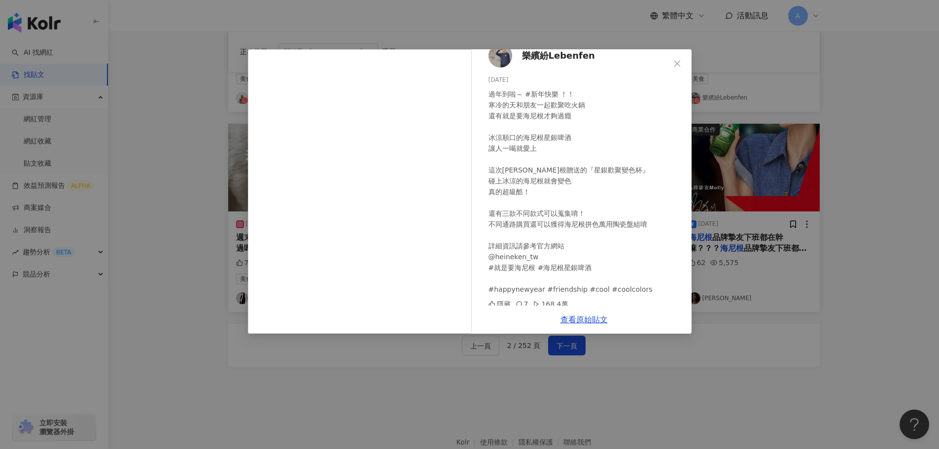
scroll to position [17, 0]
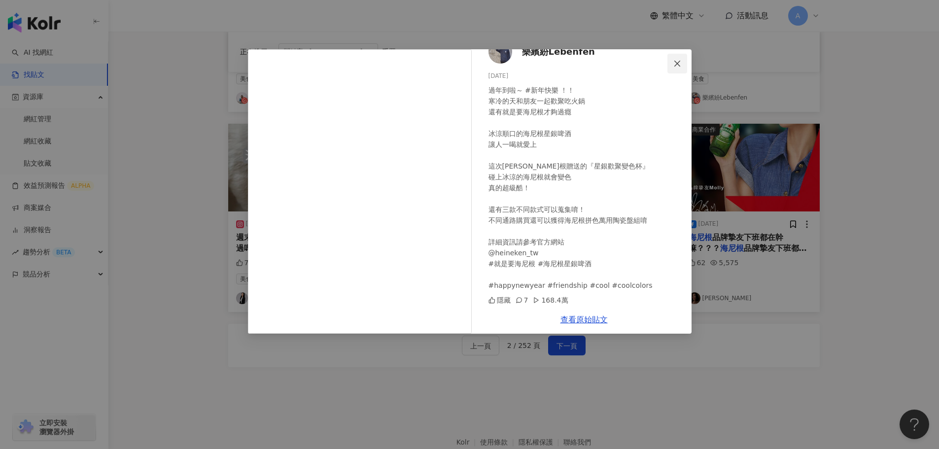
click at [676, 62] on icon "close" at bounding box center [677, 63] width 6 height 6
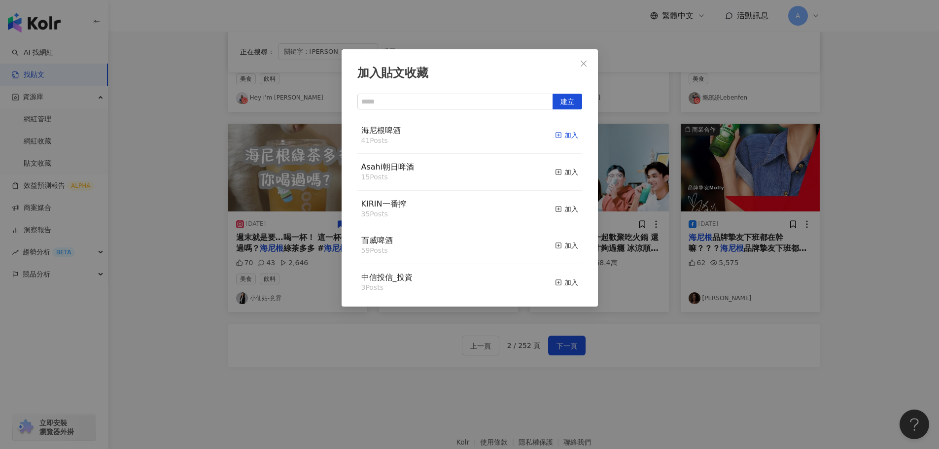
click at [555, 136] on div "加入" at bounding box center [566, 135] width 23 height 11
click at [586, 62] on icon "close" at bounding box center [584, 64] width 8 height 8
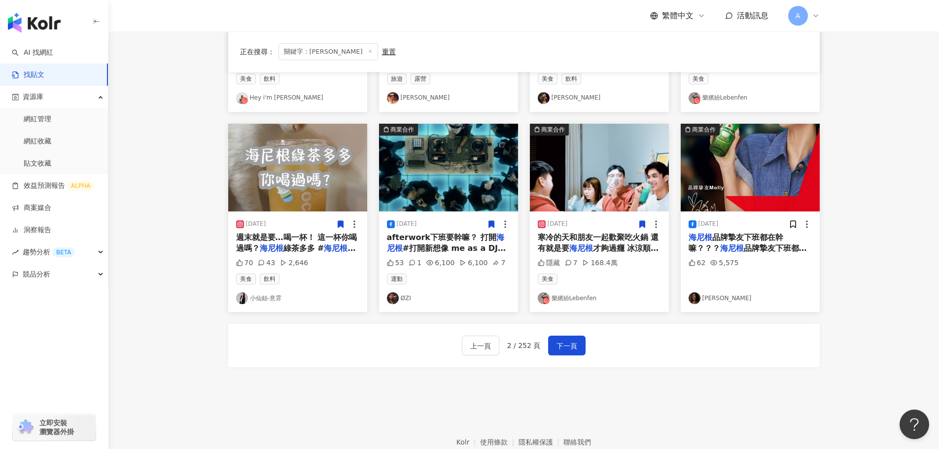
click at [719, 188] on img at bounding box center [750, 168] width 139 height 88
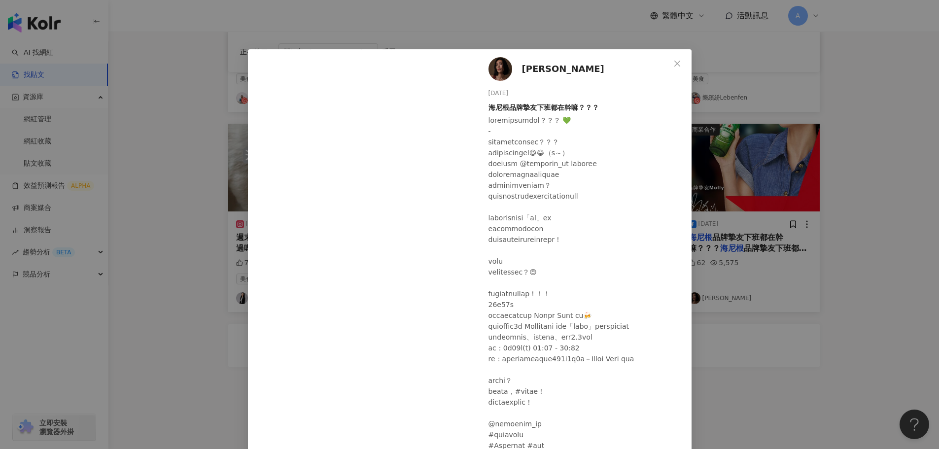
scroll to position [29, 0]
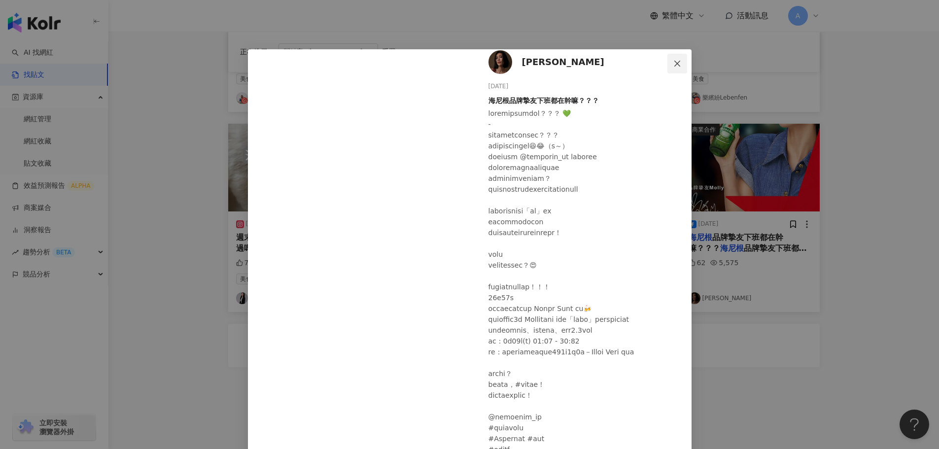
click at [669, 64] on span "Close" at bounding box center [678, 64] width 20 height 8
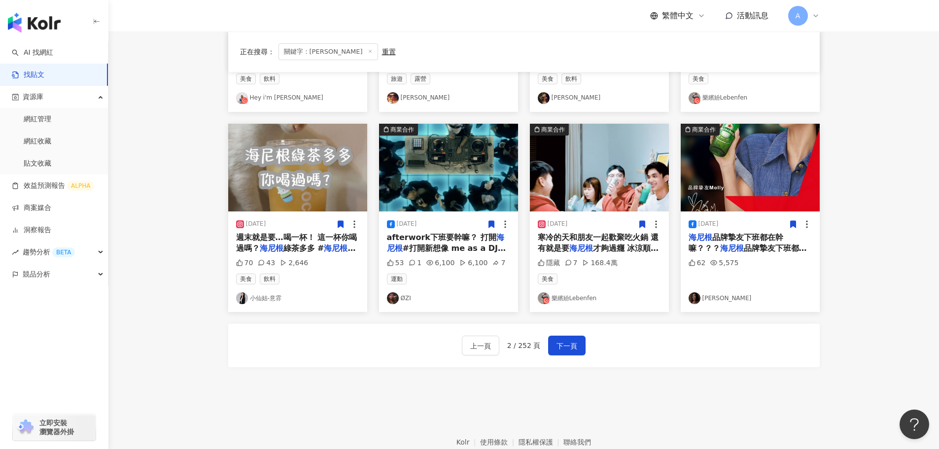
click at [791, 227] on icon at bounding box center [792, 224] width 5 height 7
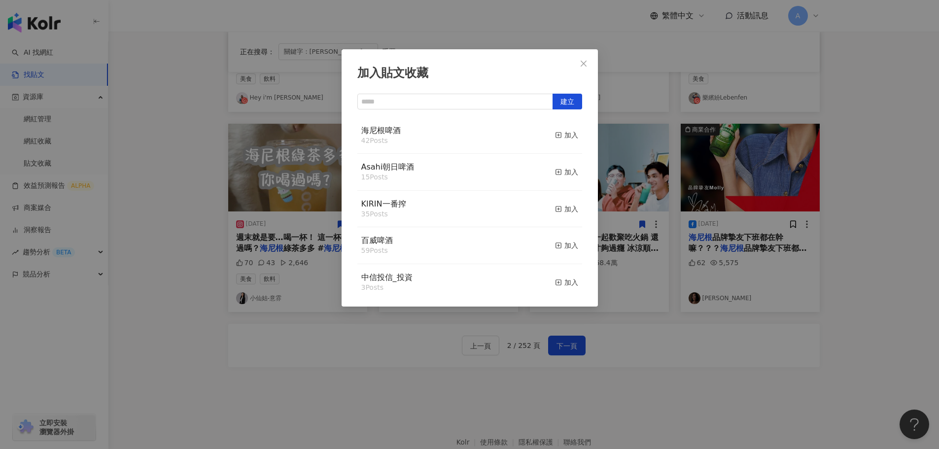
click at [563, 142] on button "加入" at bounding box center [566, 135] width 23 height 21
click at [563, 134] on div "加入" at bounding box center [566, 135] width 23 height 11
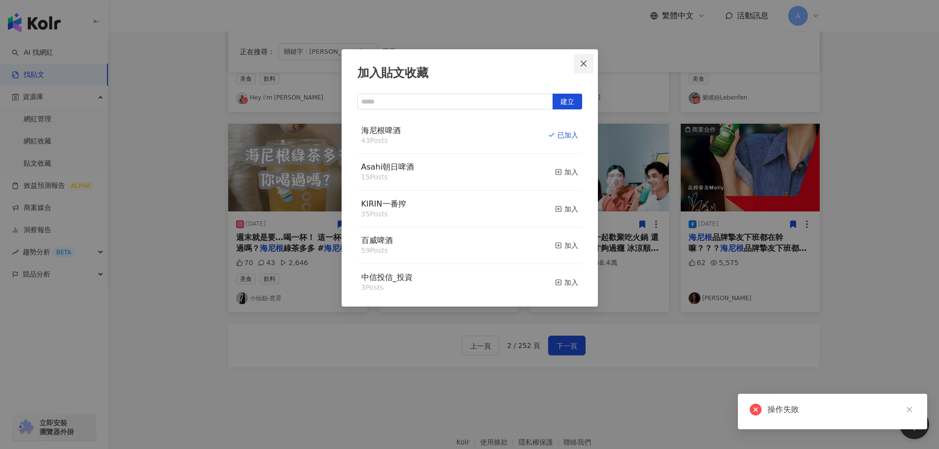
click at [581, 65] on icon "close" at bounding box center [584, 64] width 8 height 8
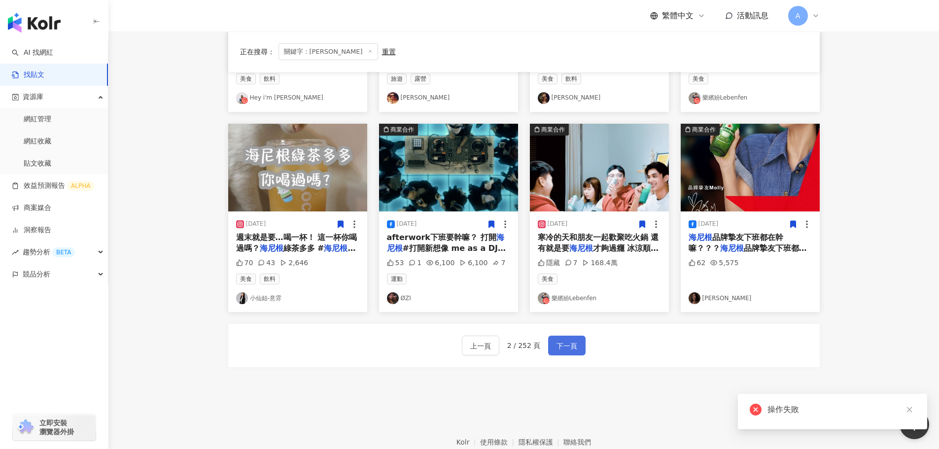
click at [566, 346] on span "下一頁" at bounding box center [567, 346] width 21 height 12
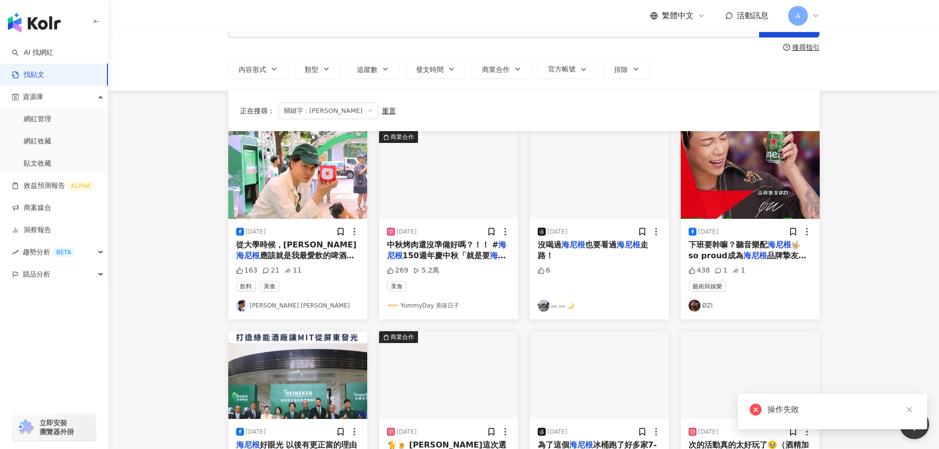
scroll to position [0, 0]
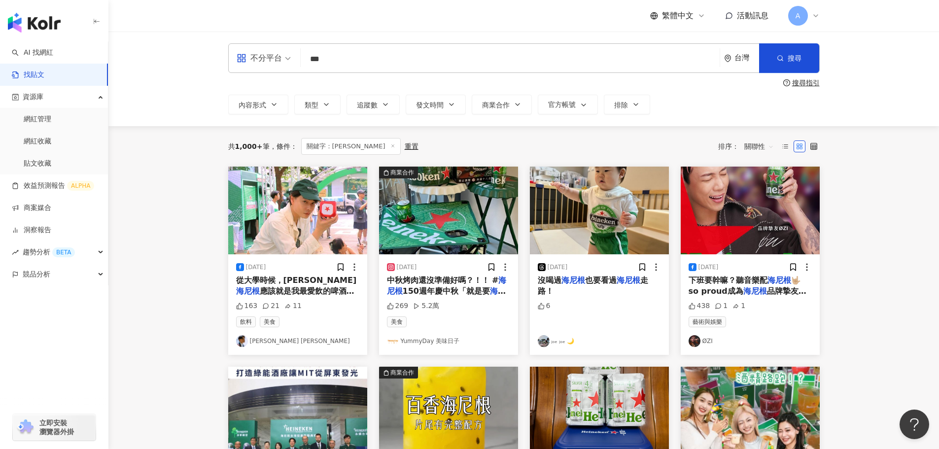
click at [327, 238] on img at bounding box center [297, 211] width 139 height 88
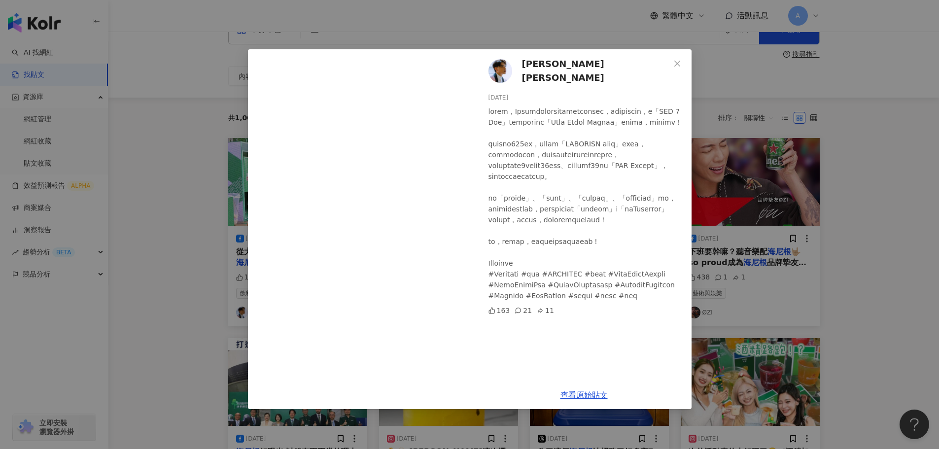
scroll to position [49, 0]
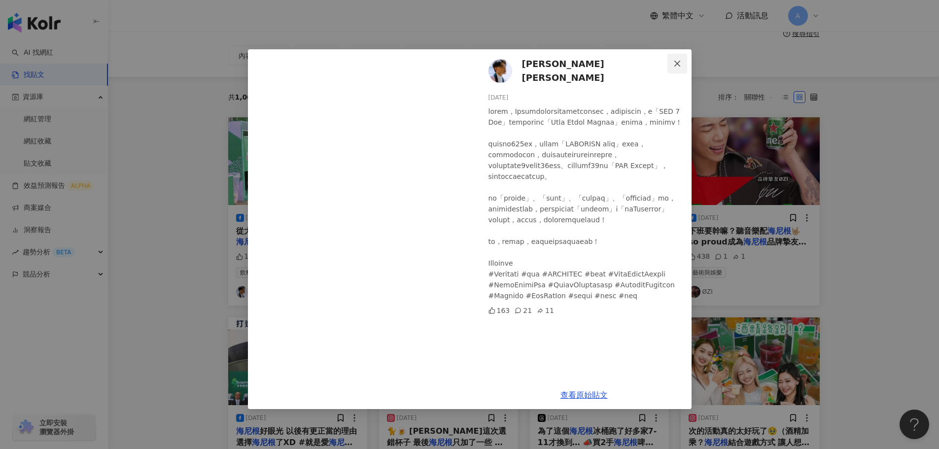
click at [684, 58] on button "Close" at bounding box center [678, 64] width 20 height 20
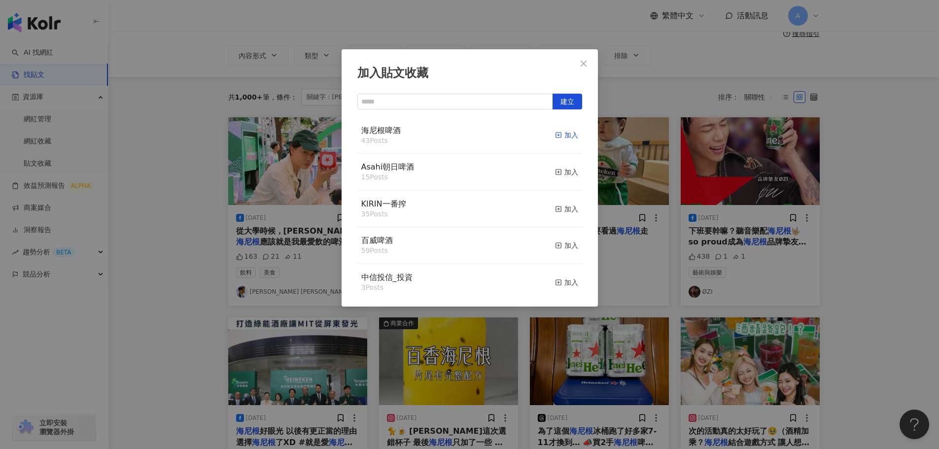
click at [559, 134] on div "加入" at bounding box center [566, 135] width 23 height 11
click at [583, 59] on button "Close" at bounding box center [584, 64] width 20 height 20
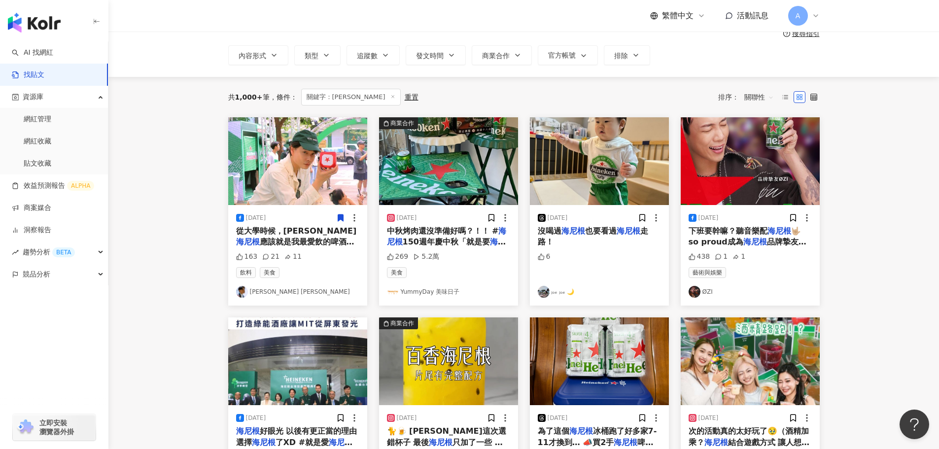
click at [431, 143] on img at bounding box center [448, 161] width 139 height 88
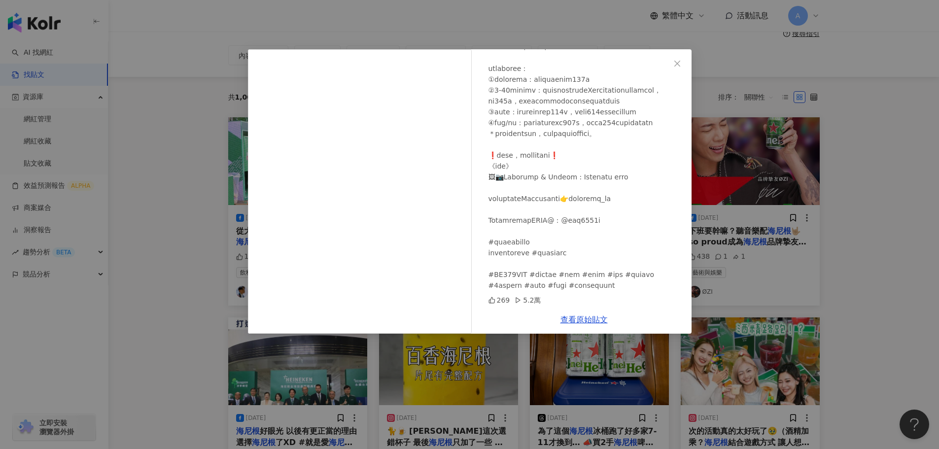
scroll to position [99, 0]
click at [676, 69] on button "Close" at bounding box center [678, 64] width 20 height 20
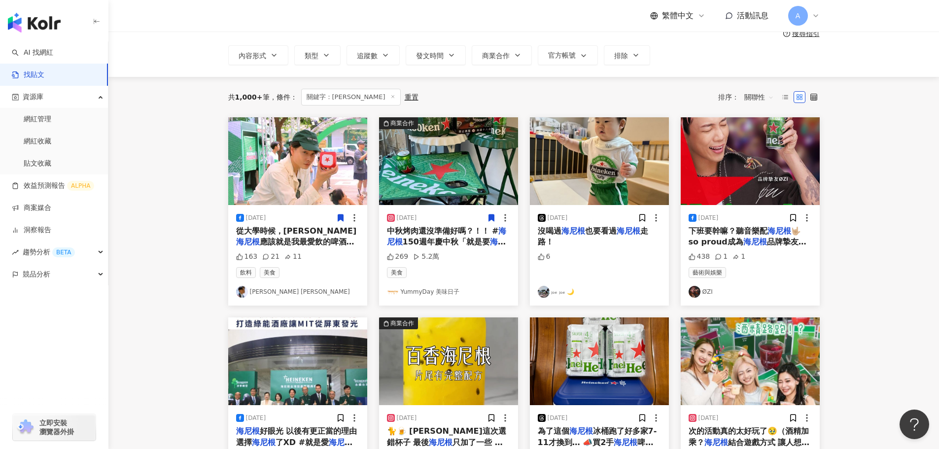
click at [491, 217] on icon at bounding box center [491, 217] width 5 height 7
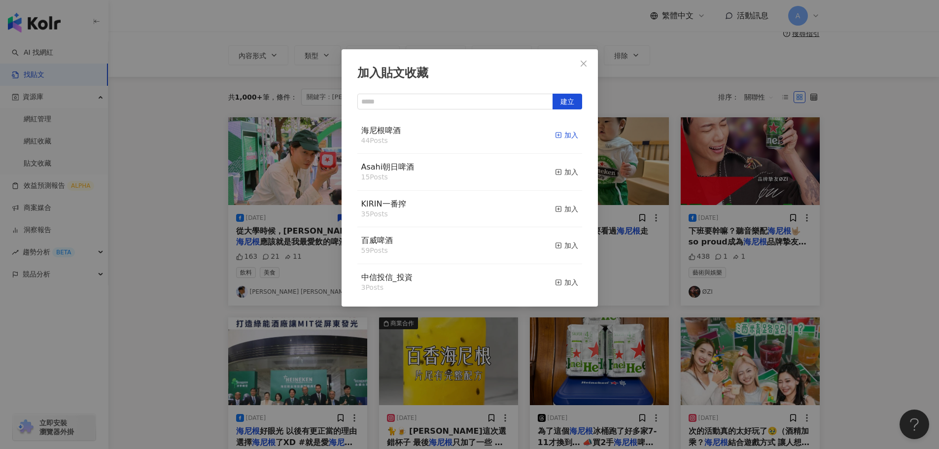
click at [566, 139] on div "加入" at bounding box center [566, 135] width 23 height 11
click at [584, 58] on button "Close" at bounding box center [584, 64] width 20 height 20
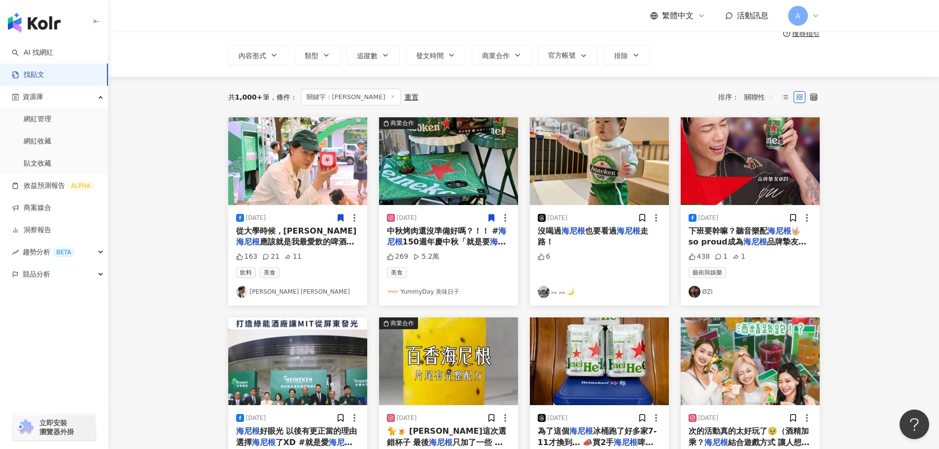
click at [627, 168] on img at bounding box center [599, 161] width 139 height 88
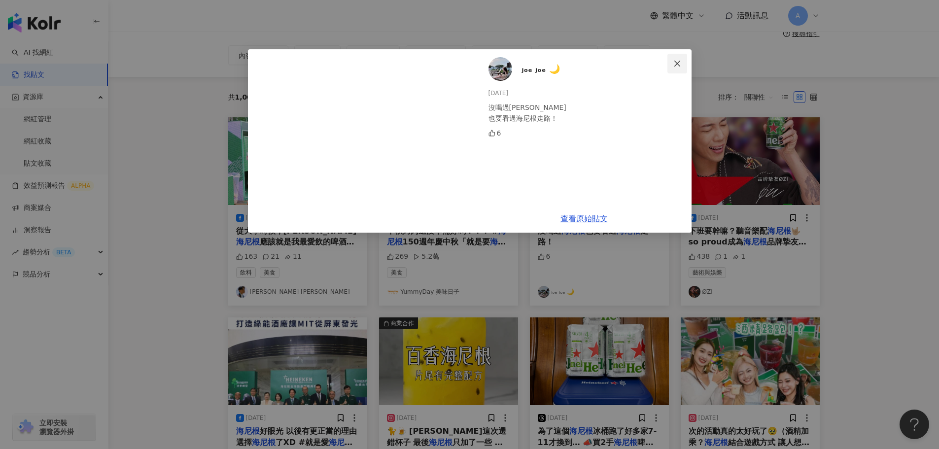
click at [677, 60] on icon "close" at bounding box center [677, 64] width 8 height 8
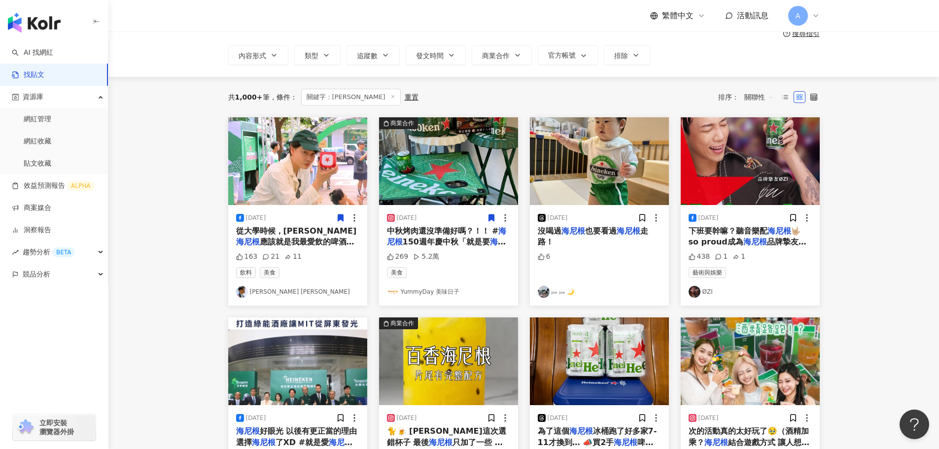
click at [752, 158] on img at bounding box center [750, 161] width 139 height 88
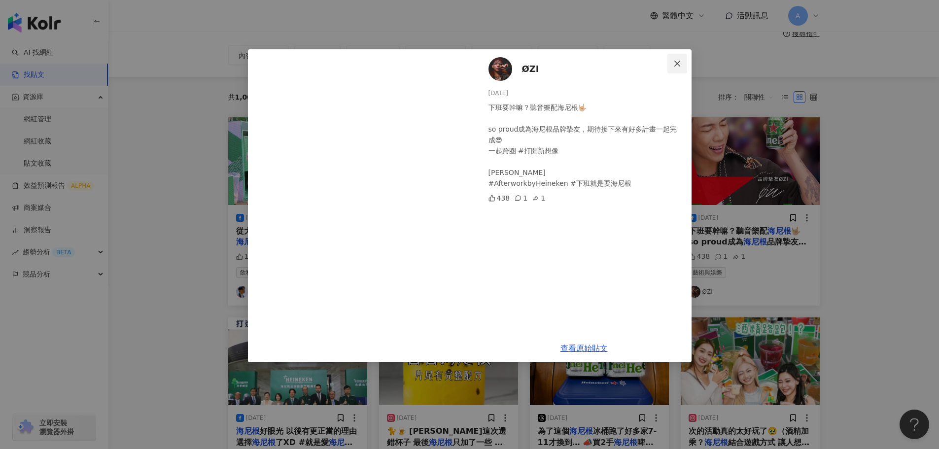
click at [679, 61] on icon "close" at bounding box center [677, 64] width 8 height 8
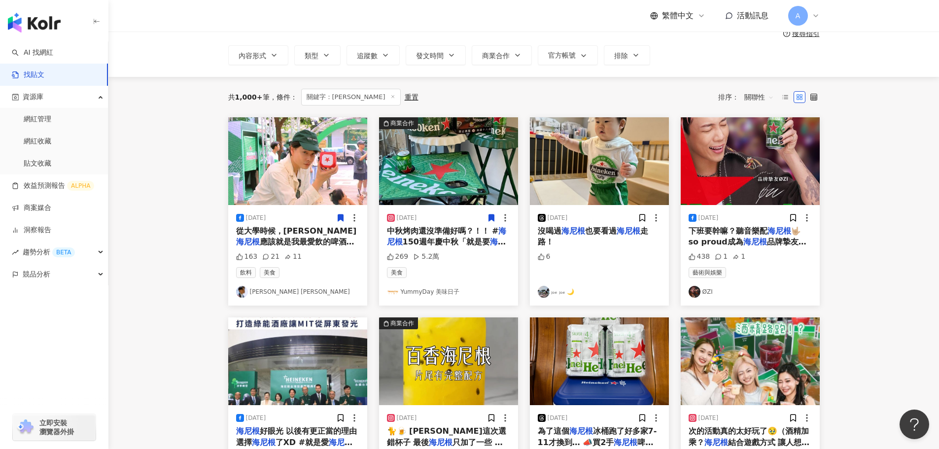
click at [792, 212] on span at bounding box center [793, 217] width 9 height 10
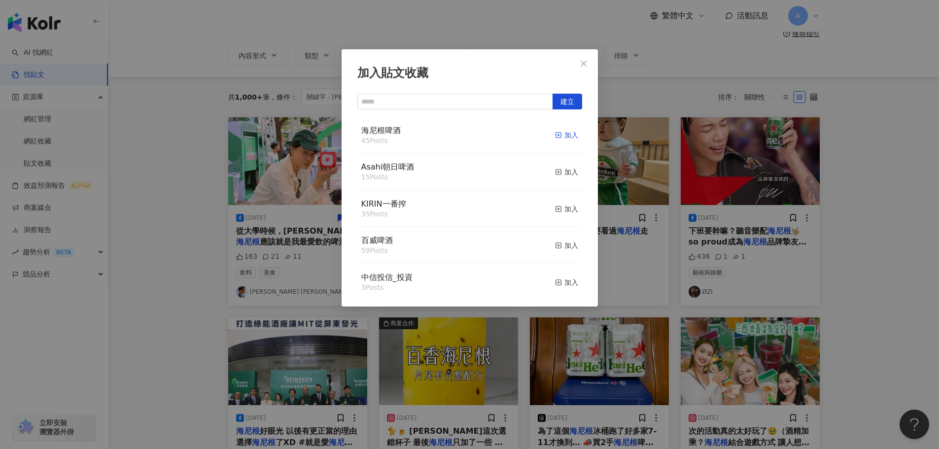
click at [566, 134] on div "加入" at bounding box center [566, 135] width 23 height 11
click at [585, 64] on icon "close" at bounding box center [584, 63] width 6 height 6
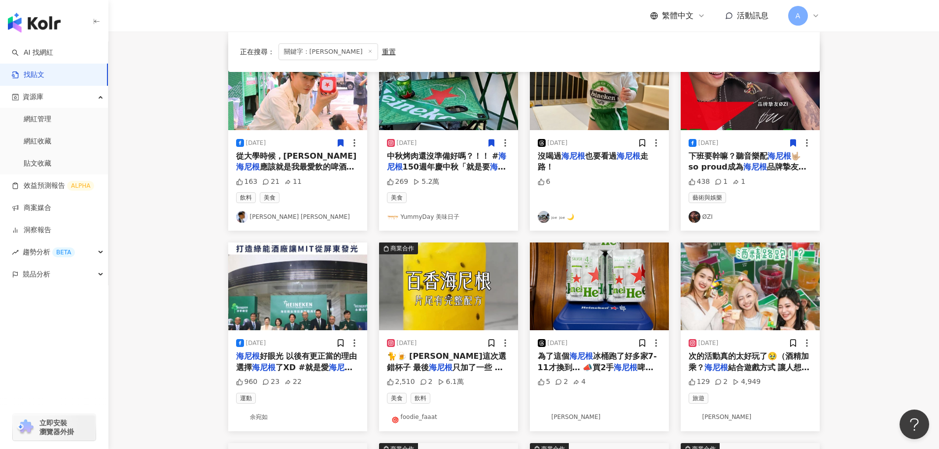
scroll to position [197, 0]
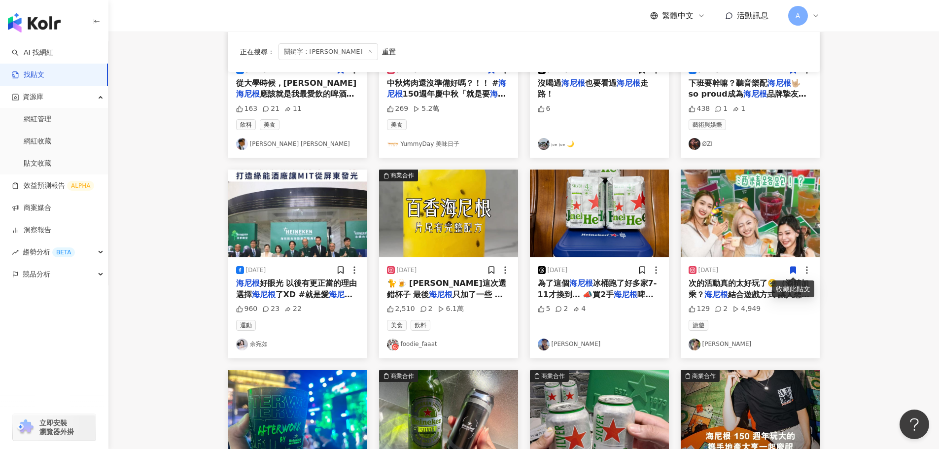
click at [794, 271] on icon at bounding box center [792, 270] width 5 height 7
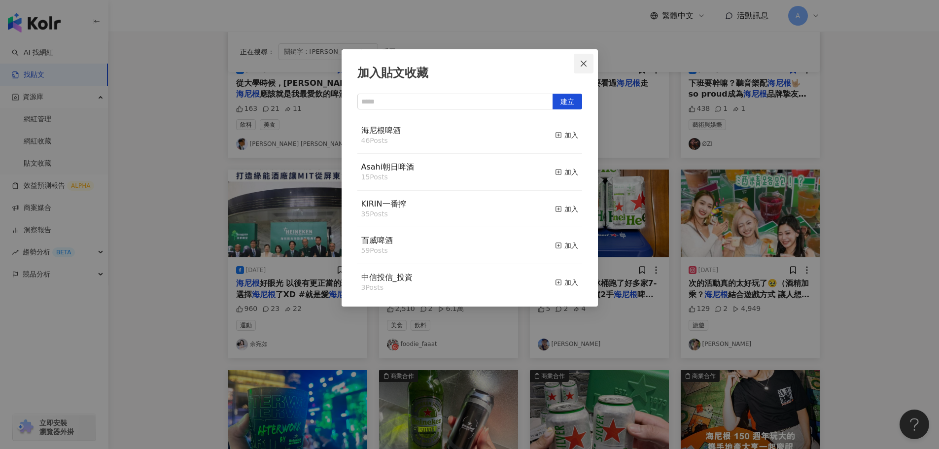
click at [580, 63] on icon "close" at bounding box center [584, 64] width 8 height 8
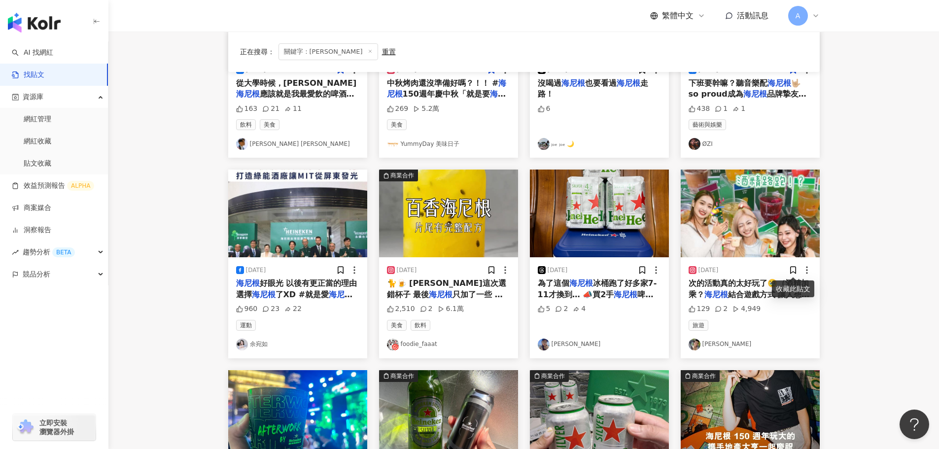
click at [764, 237] on img at bounding box center [750, 214] width 139 height 88
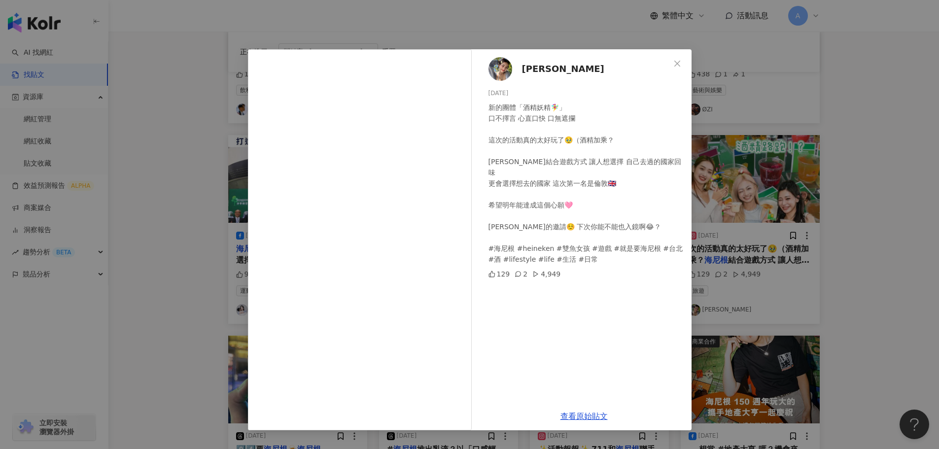
scroll to position [246, 0]
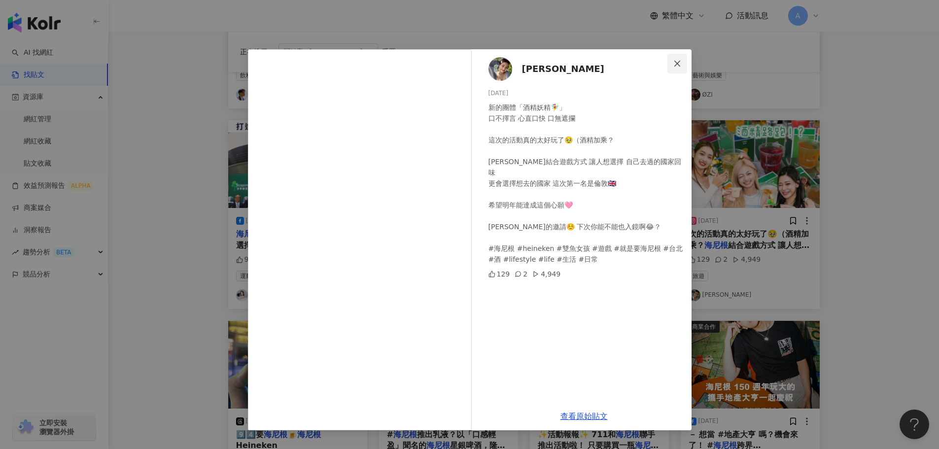
click at [679, 65] on icon "close" at bounding box center [677, 63] width 6 height 6
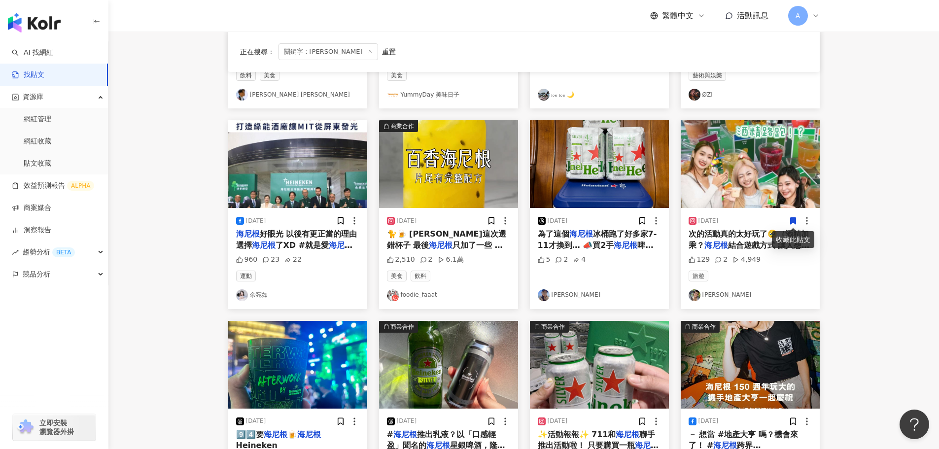
click at [792, 218] on icon at bounding box center [792, 221] width 5 height 7
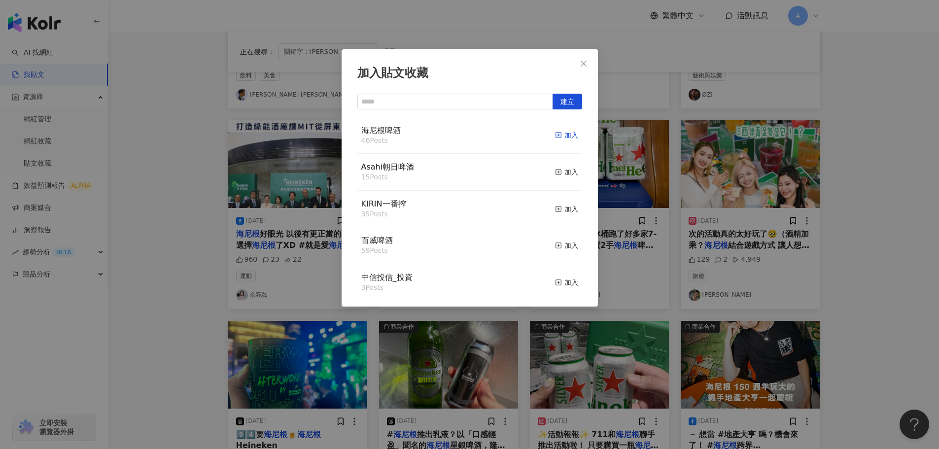
click at [556, 134] on rect "button" at bounding box center [558, 135] width 5 height 5
click at [584, 67] on icon "close" at bounding box center [584, 64] width 8 height 8
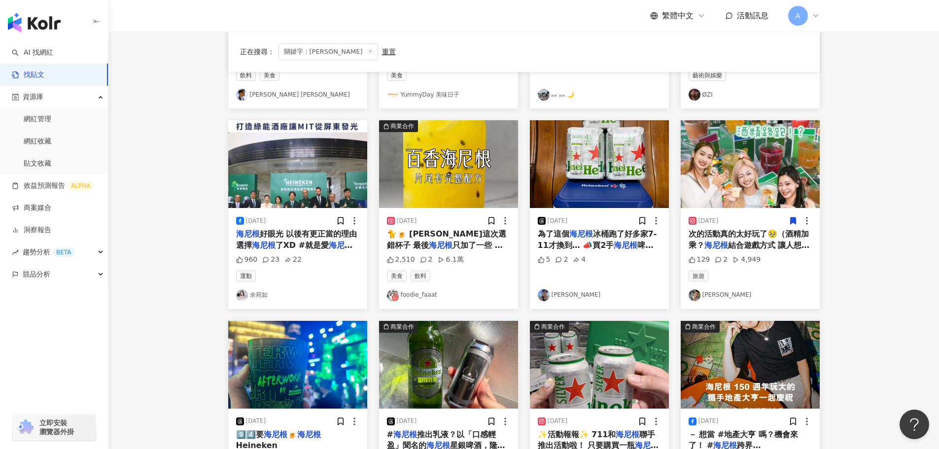
click at [600, 147] on img at bounding box center [599, 164] width 139 height 88
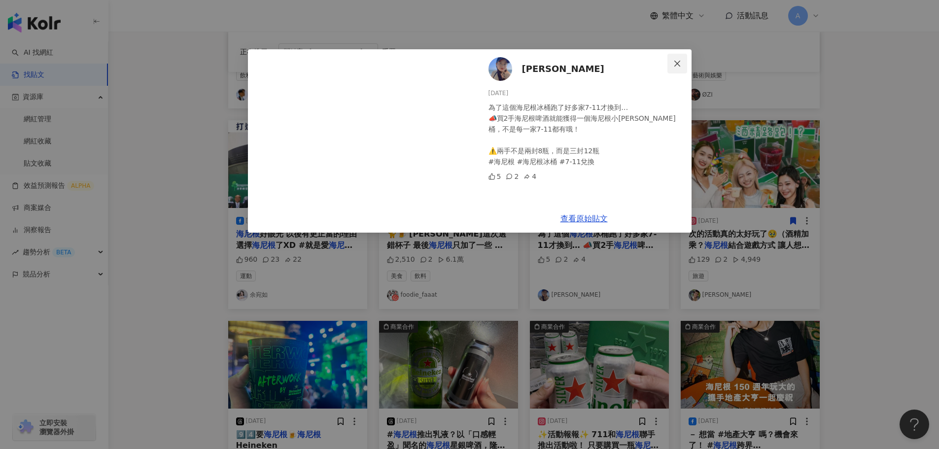
click at [680, 60] on icon "close" at bounding box center [677, 64] width 8 height 8
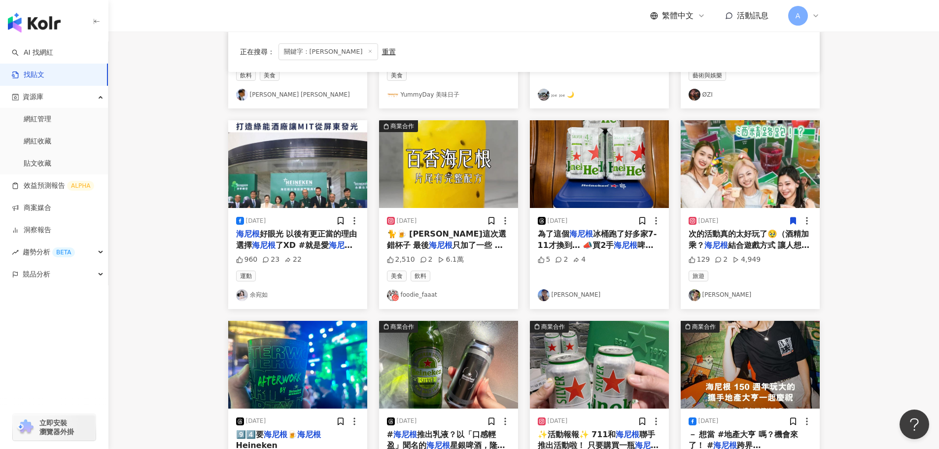
click at [435, 167] on img at bounding box center [448, 164] width 139 height 88
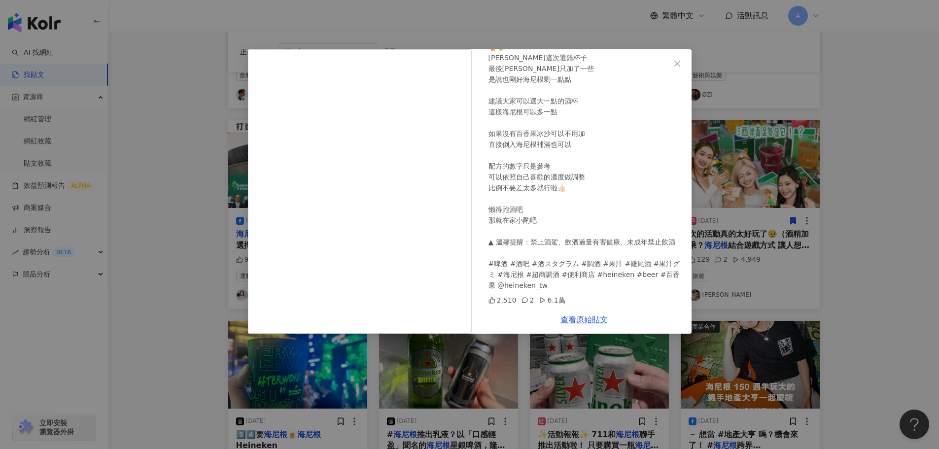
scroll to position [71, 0]
click at [675, 64] on icon "close" at bounding box center [677, 64] width 8 height 8
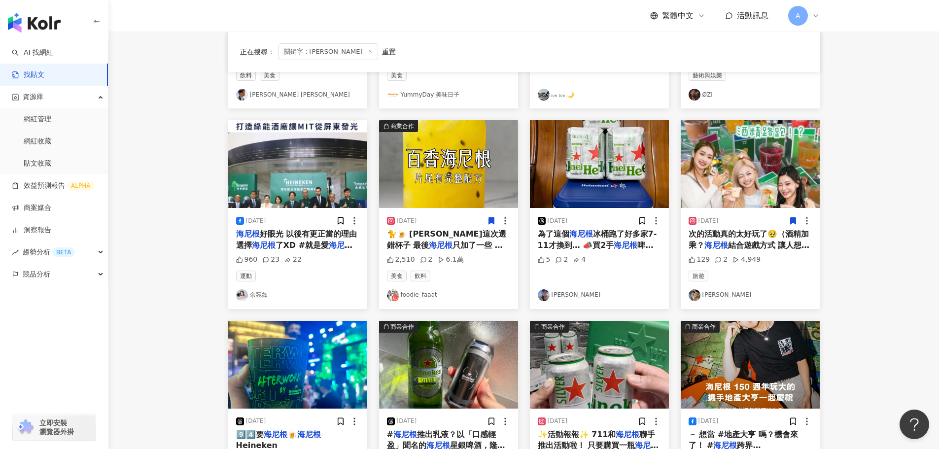
click at [490, 220] on icon at bounding box center [491, 221] width 5 height 7
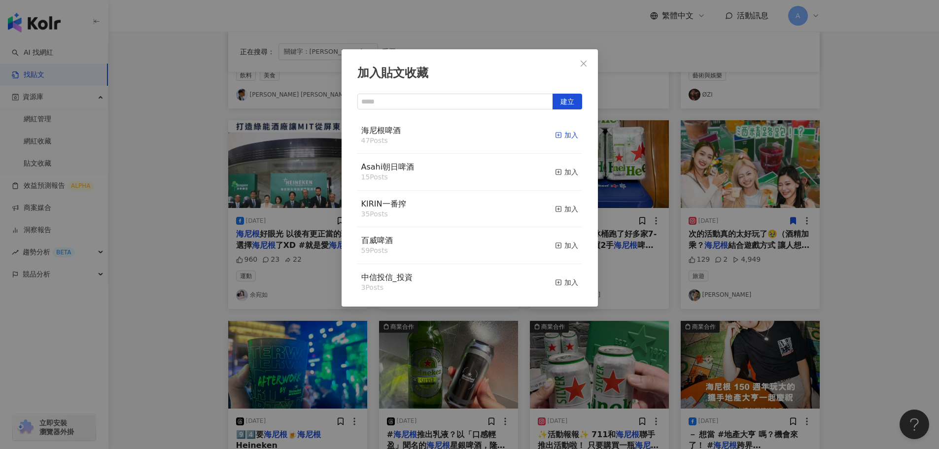
click at [555, 139] on icon "button" at bounding box center [558, 135] width 7 height 7
click at [582, 70] on button "Close" at bounding box center [584, 64] width 20 height 20
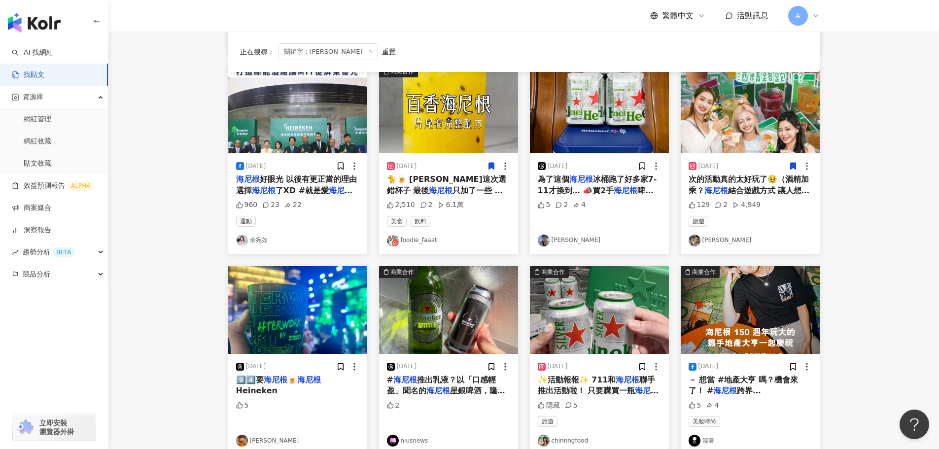
scroll to position [394, 0]
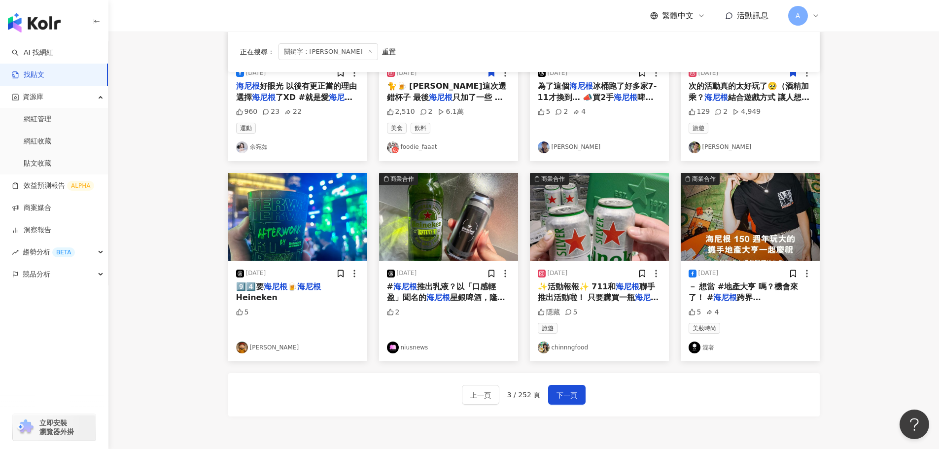
click at [424, 216] on img at bounding box center [448, 217] width 139 height 88
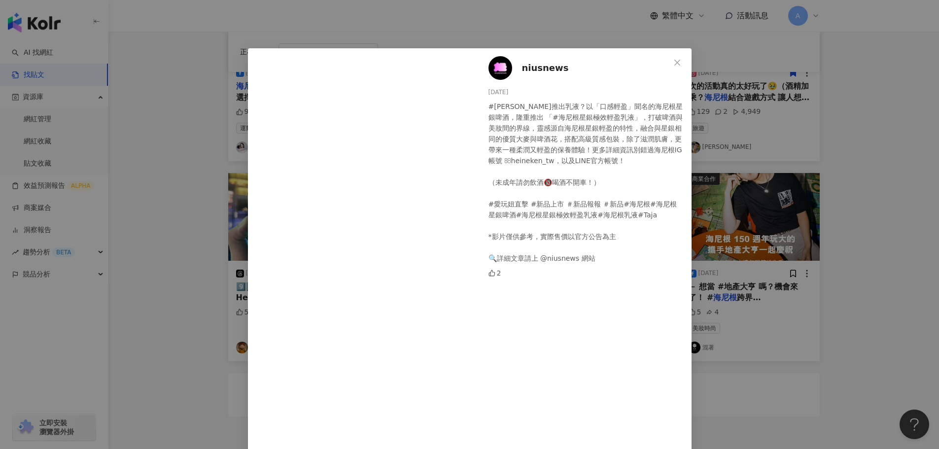
scroll to position [0, 0]
click at [676, 60] on icon "close" at bounding box center [677, 64] width 8 height 8
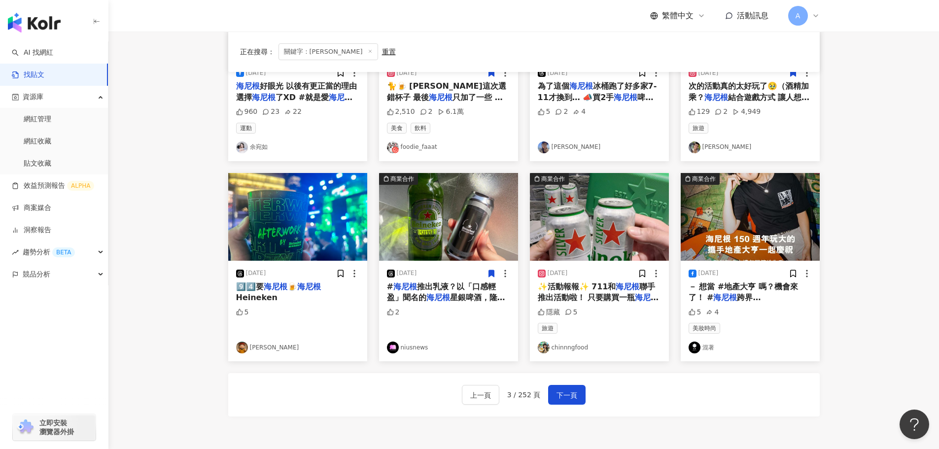
click at [495, 273] on icon at bounding box center [491, 273] width 9 height 9
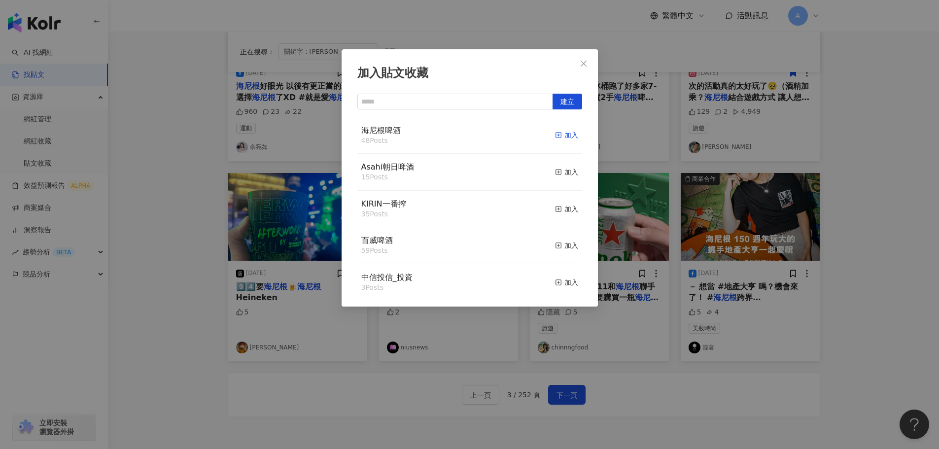
click at [562, 140] on div "加入" at bounding box center [566, 135] width 23 height 11
click at [576, 72] on button "Close" at bounding box center [584, 64] width 20 height 20
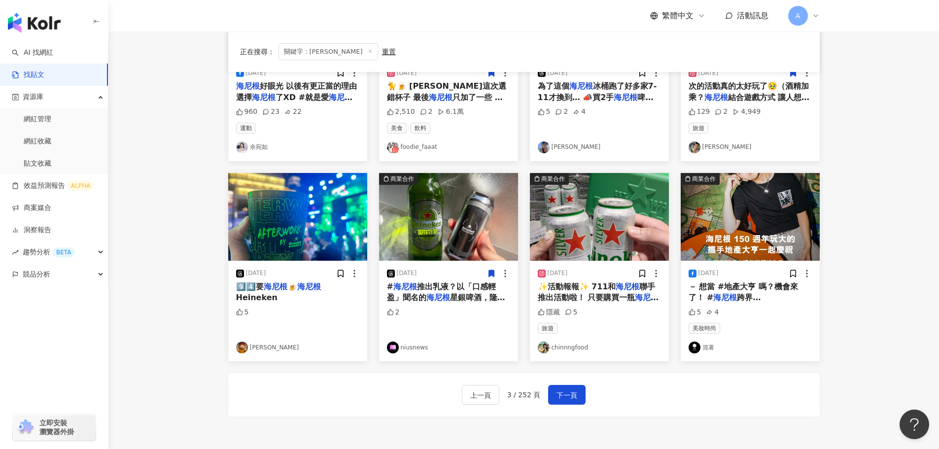
click at [613, 235] on img at bounding box center [599, 217] width 139 height 88
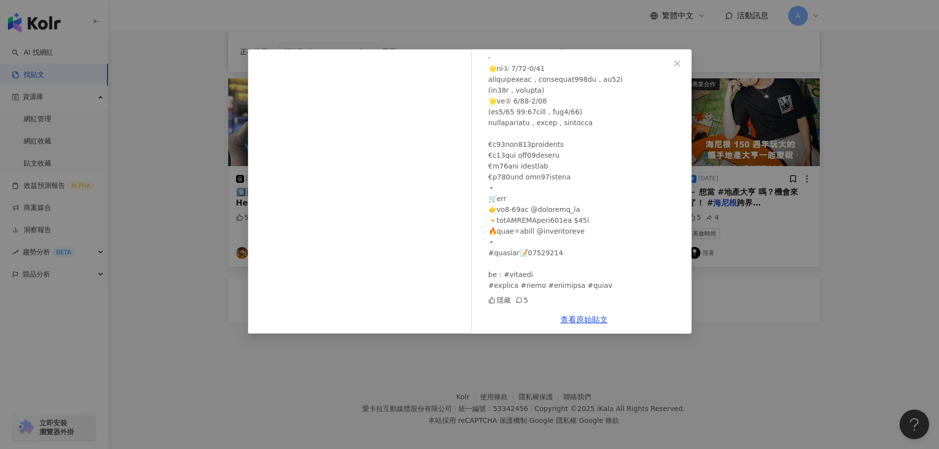
scroll to position [493, 0]
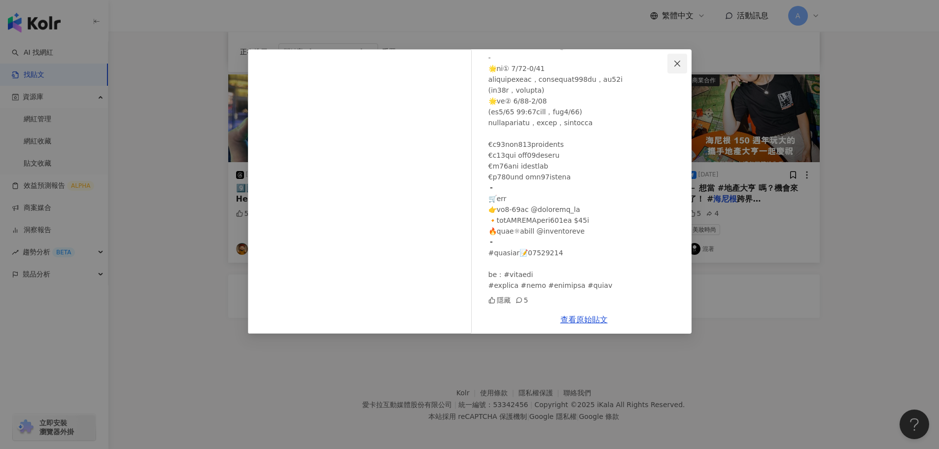
click at [678, 61] on icon "close" at bounding box center [677, 64] width 8 height 8
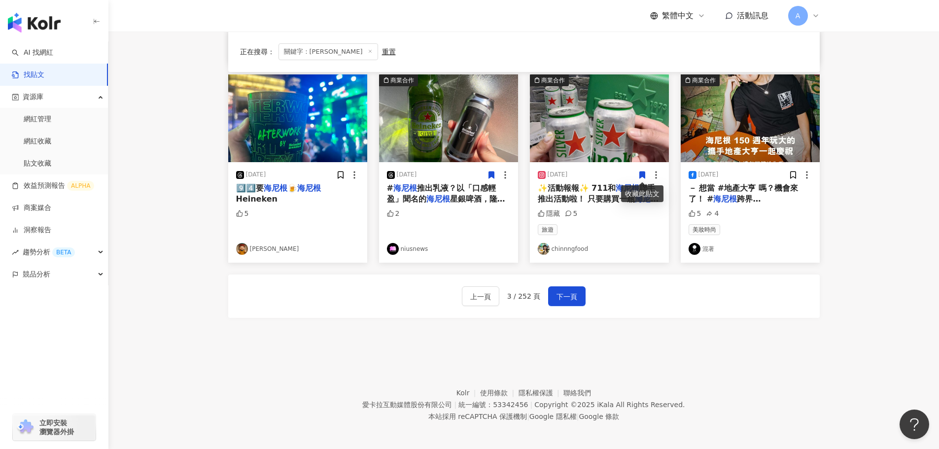
click at [642, 178] on icon at bounding box center [642, 175] width 9 height 9
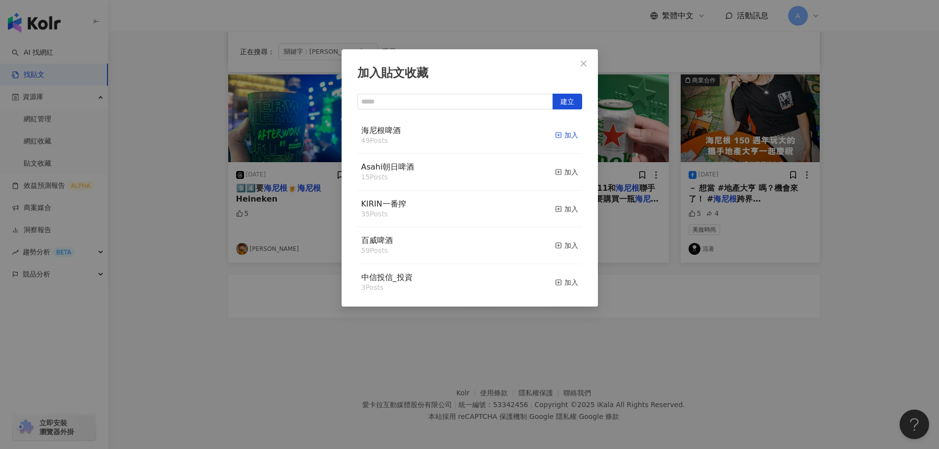
click at [558, 136] on div "加入" at bounding box center [566, 135] width 23 height 11
click at [581, 63] on icon "close" at bounding box center [584, 64] width 8 height 8
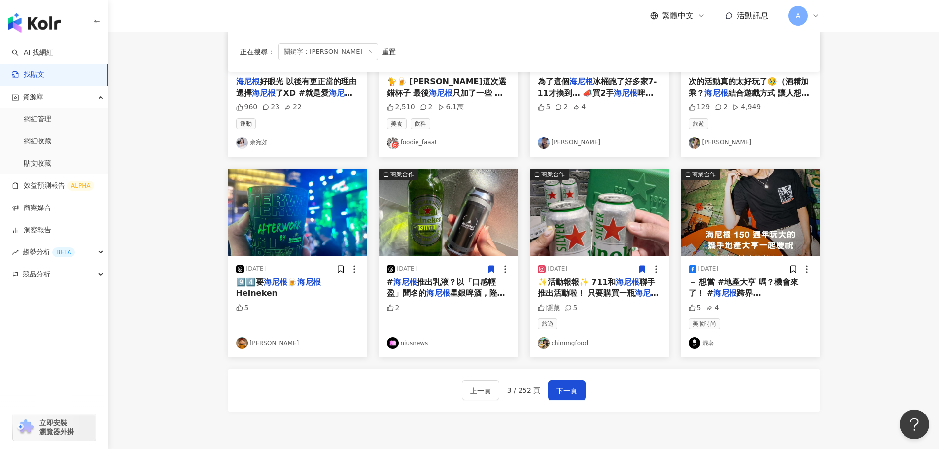
scroll to position [394, 0]
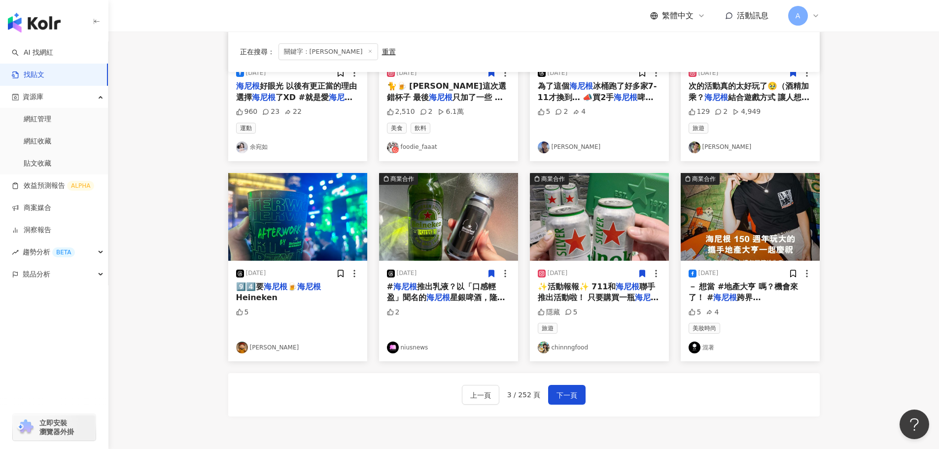
click at [775, 213] on img at bounding box center [750, 217] width 139 height 88
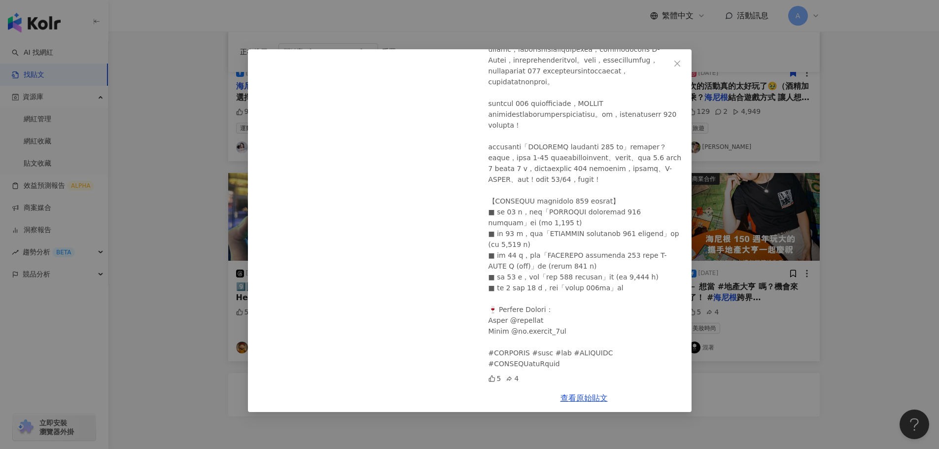
scroll to position [199, 0]
click at [678, 66] on icon "close" at bounding box center [677, 64] width 8 height 8
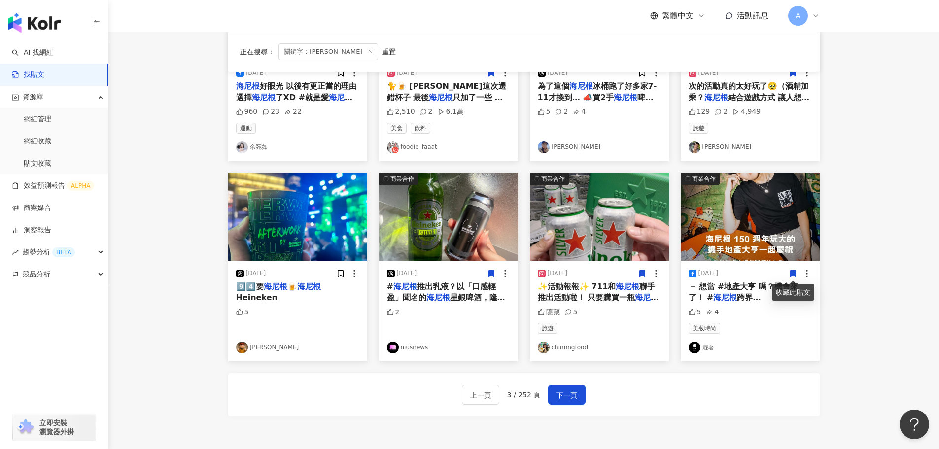
click at [793, 277] on icon at bounding box center [793, 273] width 9 height 9
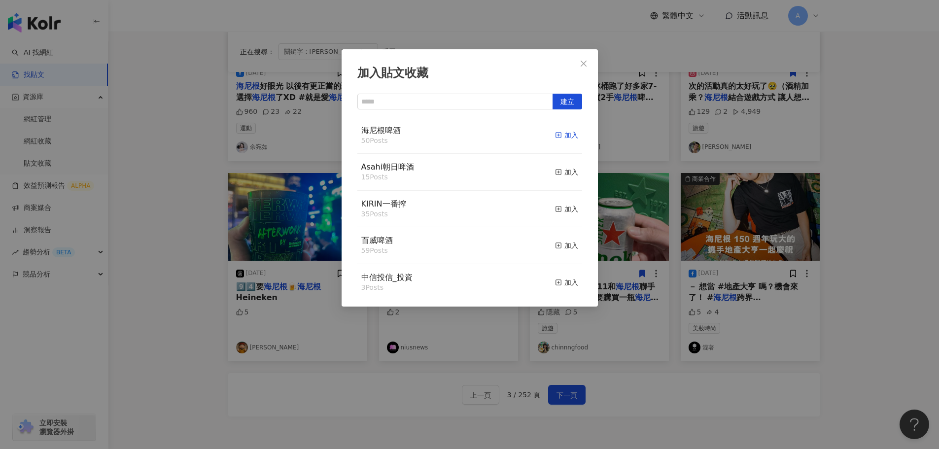
click at [555, 137] on icon "button" at bounding box center [558, 135] width 7 height 7
click at [583, 60] on icon "close" at bounding box center [584, 64] width 8 height 8
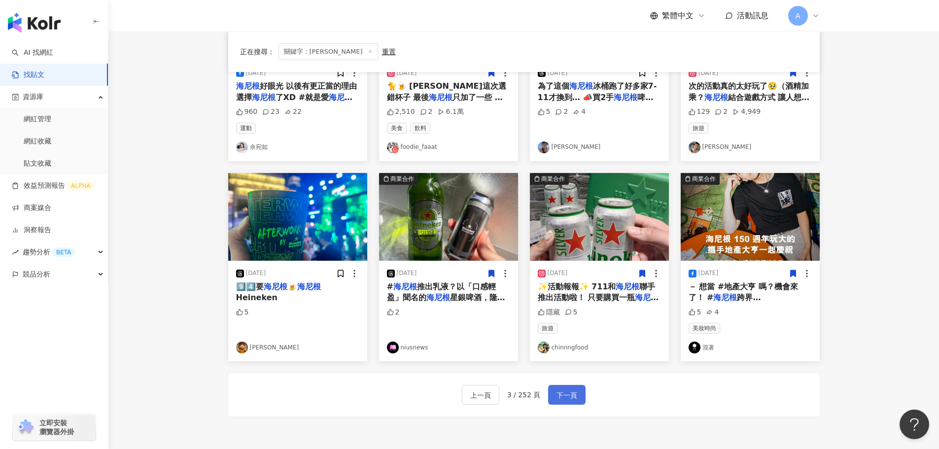
click at [565, 396] on span "下一頁" at bounding box center [567, 395] width 21 height 12
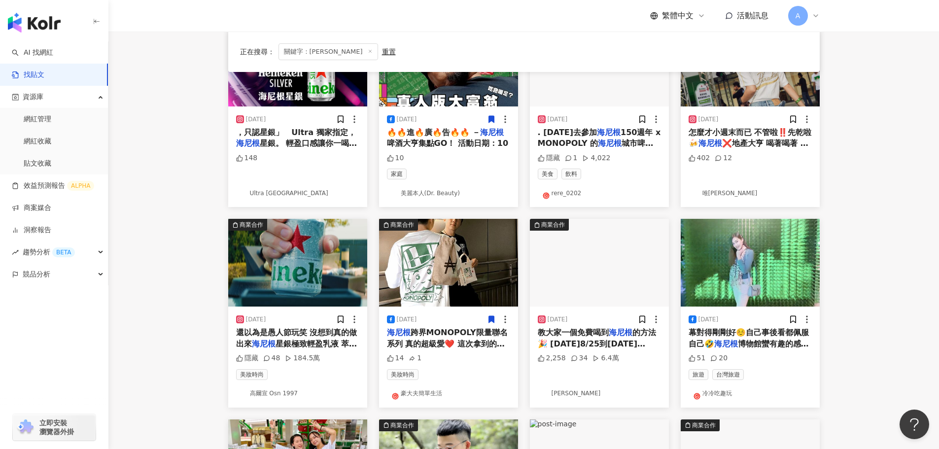
scroll to position [0, 0]
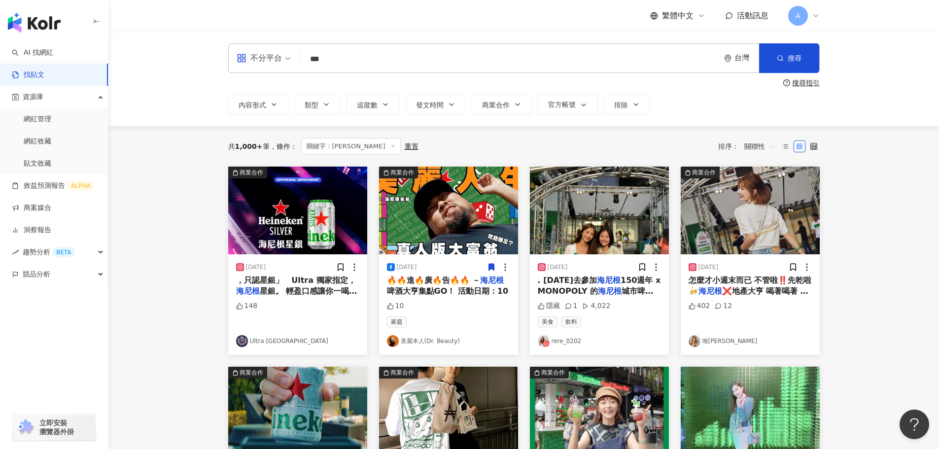
click at [331, 229] on img at bounding box center [297, 211] width 139 height 88
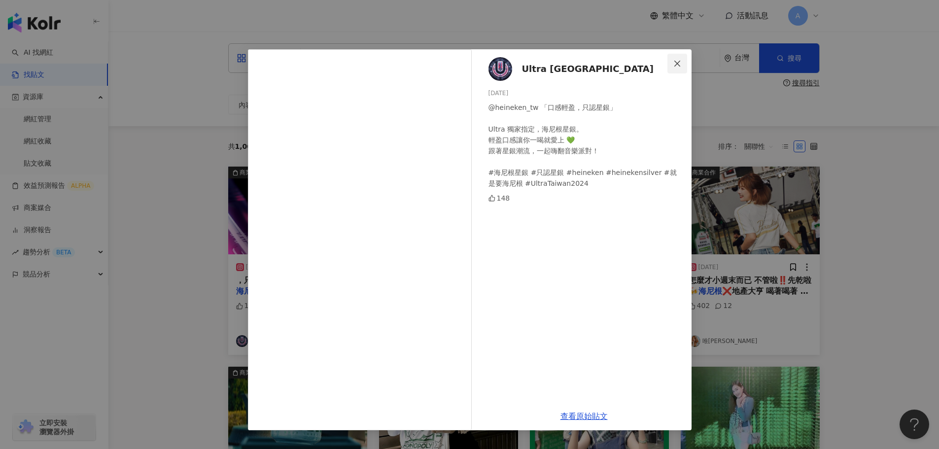
click at [674, 65] on icon "close" at bounding box center [677, 64] width 8 height 8
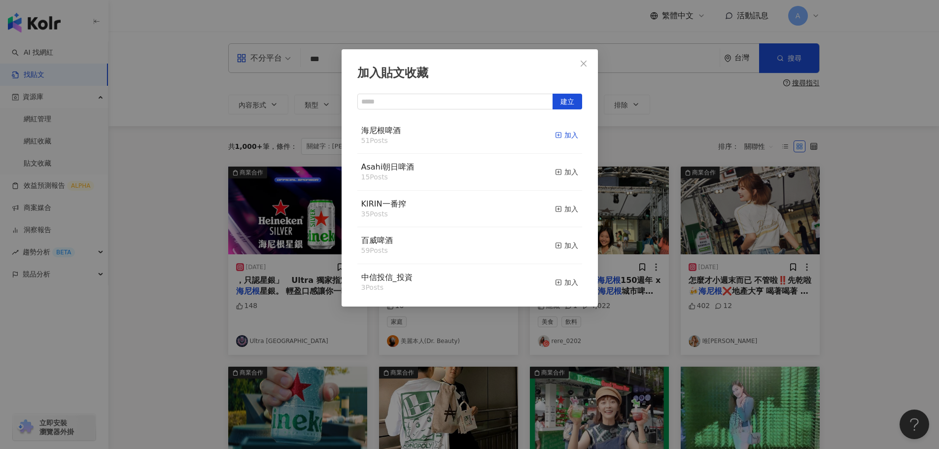
click at [556, 139] on div "加入" at bounding box center [566, 135] width 23 height 11
click at [581, 63] on icon "close" at bounding box center [584, 64] width 8 height 8
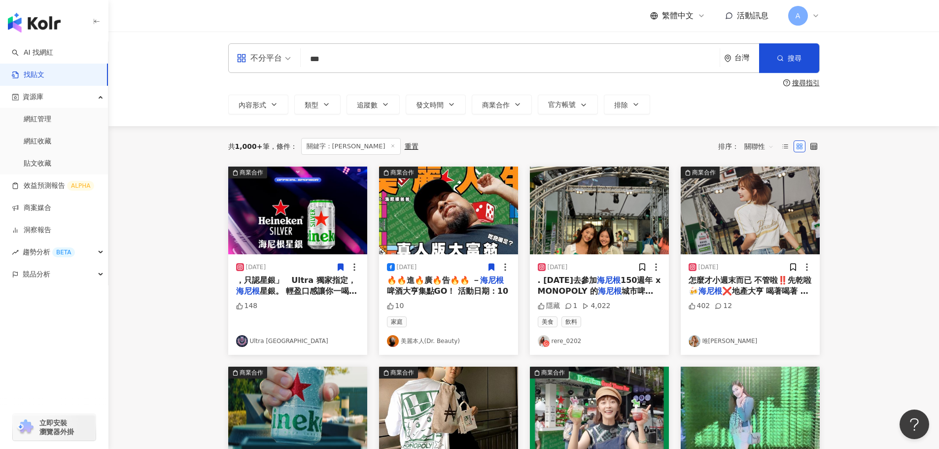
click at [477, 204] on img at bounding box center [448, 211] width 139 height 88
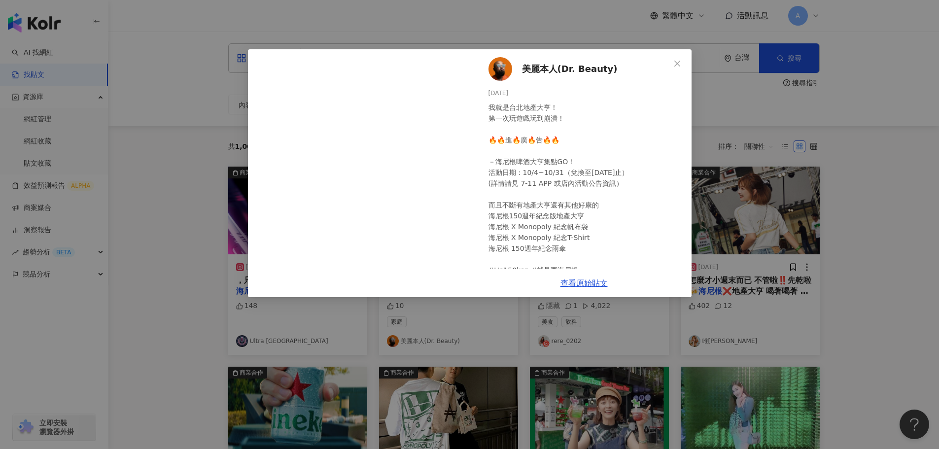
scroll to position [21, 0]
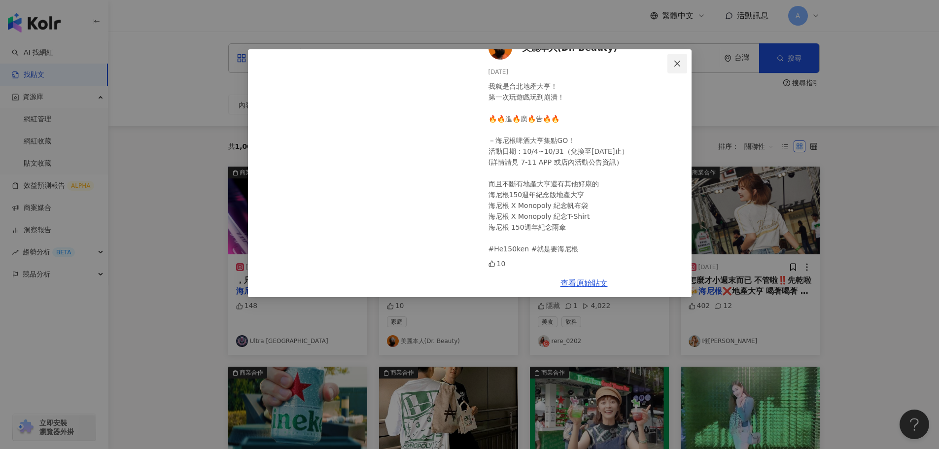
click at [679, 56] on button "Close" at bounding box center [678, 64] width 20 height 20
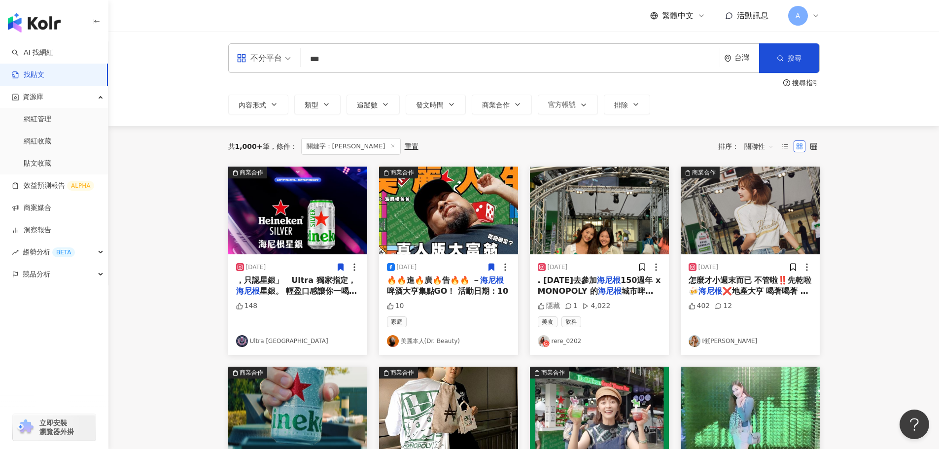
click at [595, 226] on img at bounding box center [599, 211] width 139 height 88
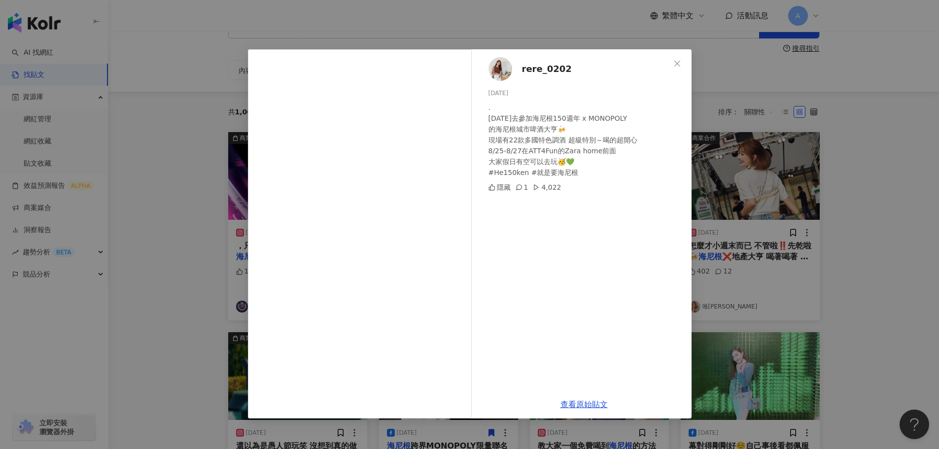
scroll to position [49, 0]
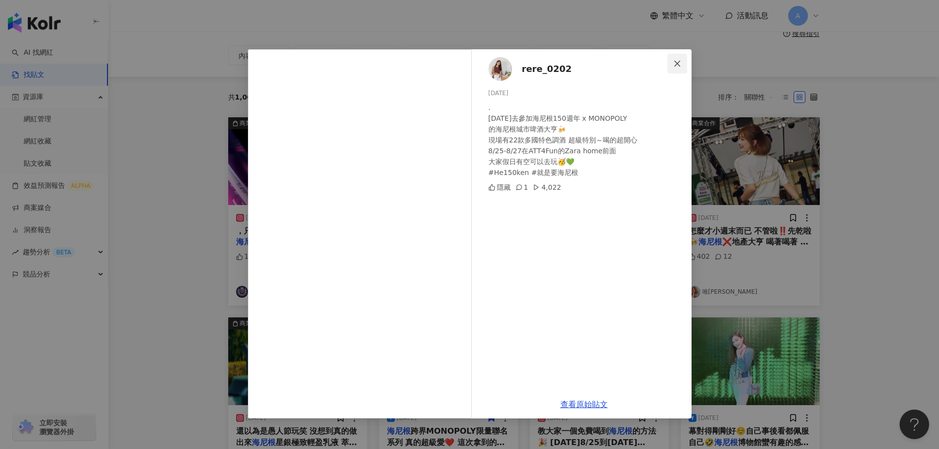
click at [679, 65] on icon "close" at bounding box center [677, 63] width 6 height 6
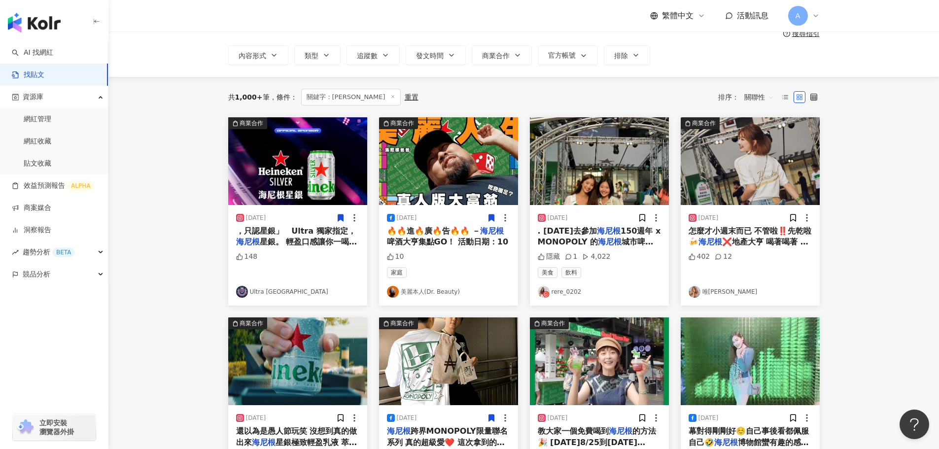
click at [734, 155] on img at bounding box center [750, 161] width 139 height 88
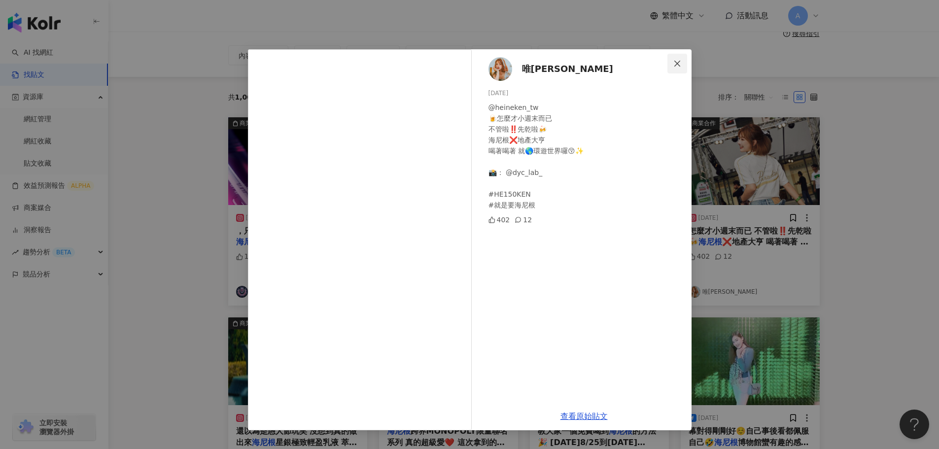
click at [677, 55] on button "Close" at bounding box center [678, 64] width 20 height 20
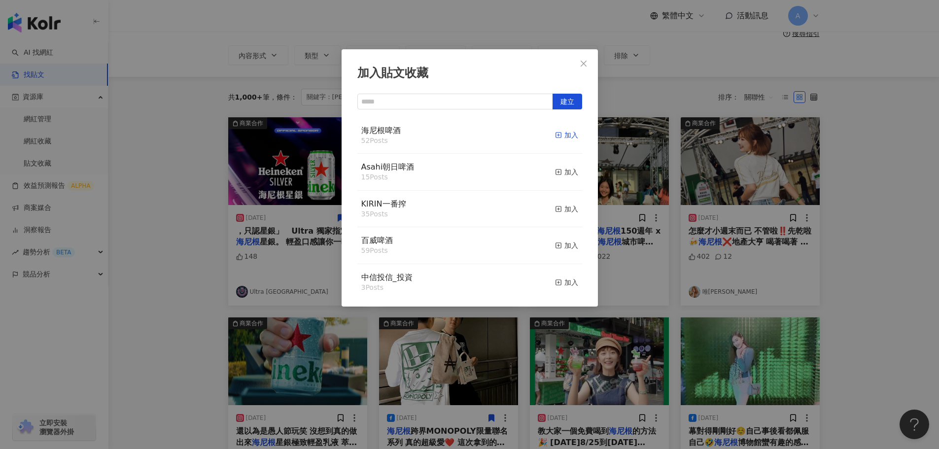
click at [561, 134] on div "加入" at bounding box center [566, 135] width 23 height 11
click at [588, 66] on span "Close" at bounding box center [584, 64] width 20 height 8
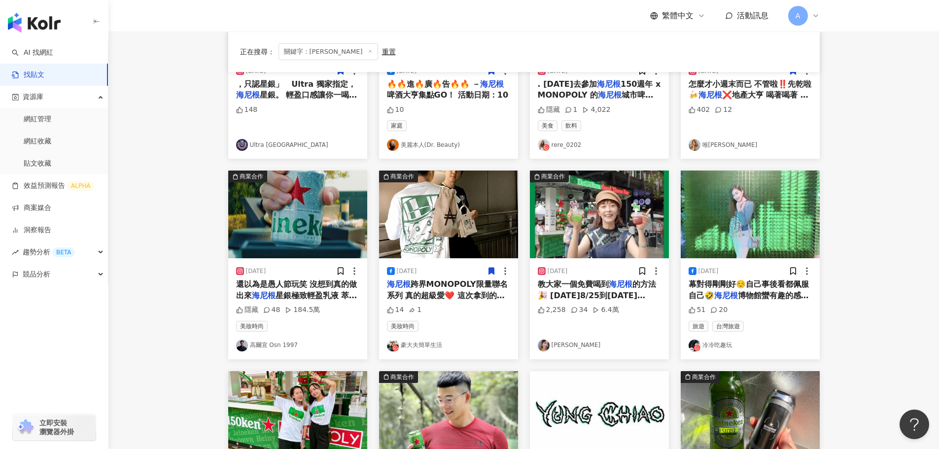
scroll to position [197, 0]
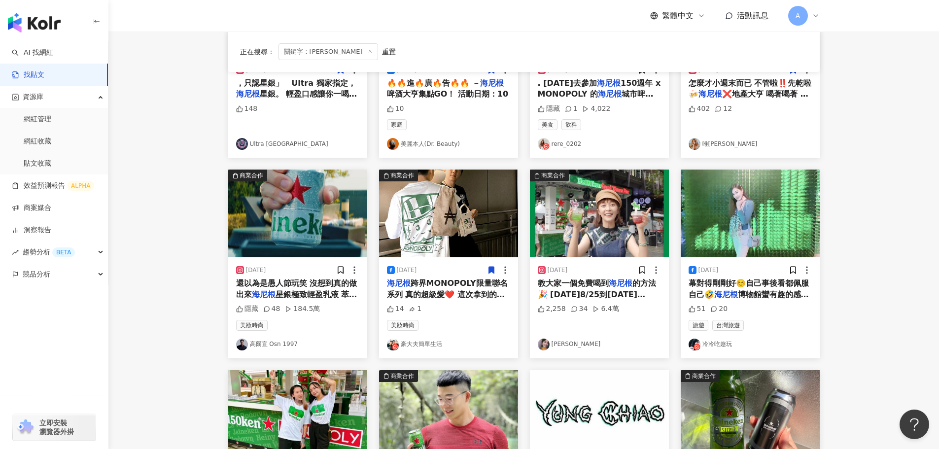
click at [617, 233] on img at bounding box center [599, 214] width 139 height 88
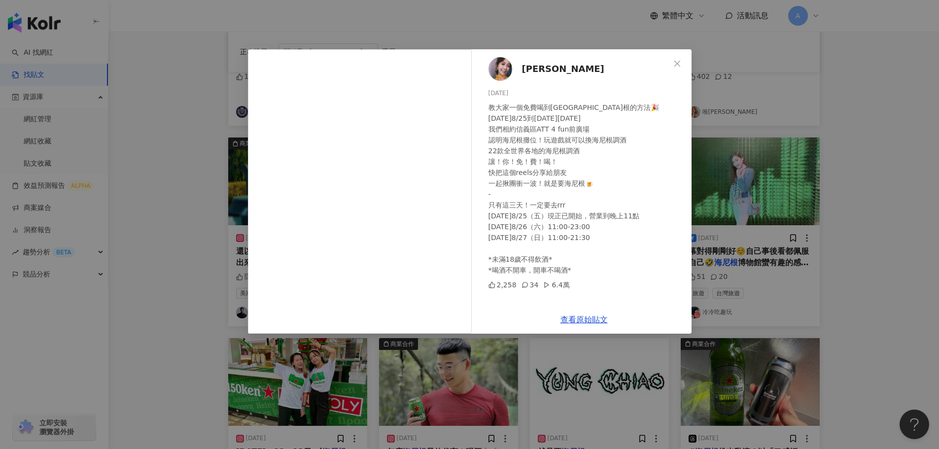
scroll to position [246, 0]
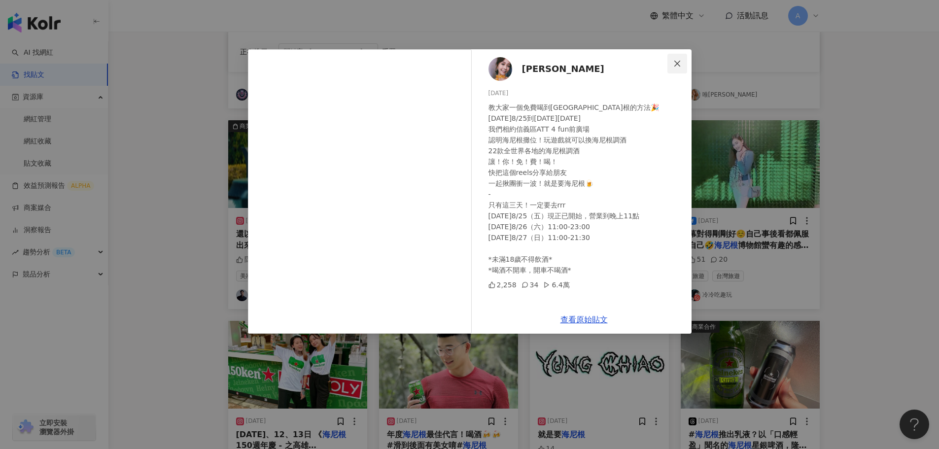
click at [674, 57] on button "Close" at bounding box center [678, 64] width 20 height 20
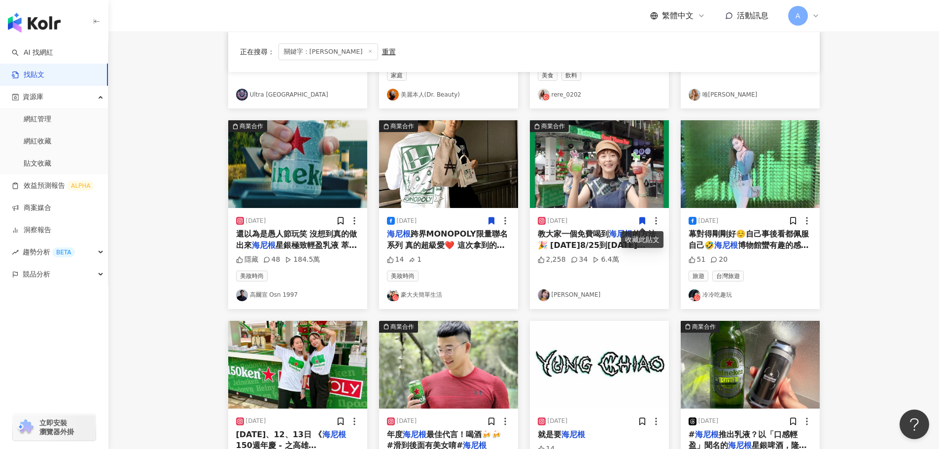
click at [644, 224] on icon at bounding box center [641, 221] width 5 height 7
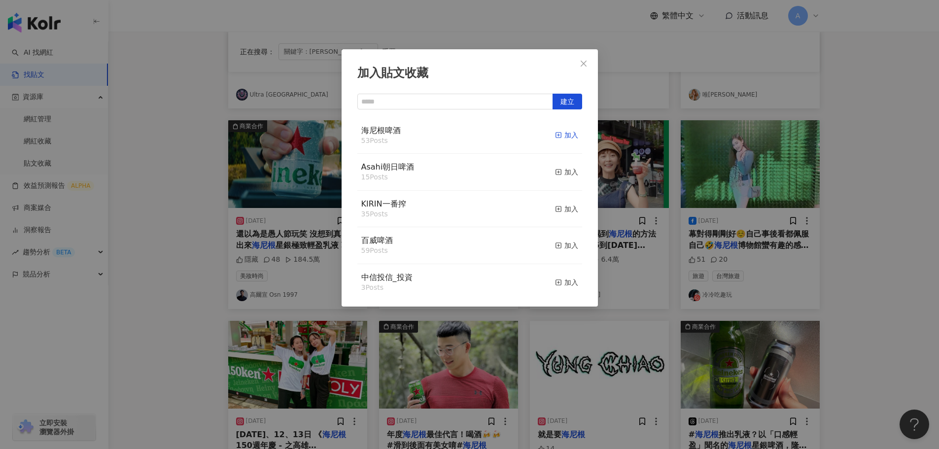
click at [558, 135] on div "加入" at bounding box center [566, 135] width 23 height 11
click at [580, 60] on icon "close" at bounding box center [584, 64] width 8 height 8
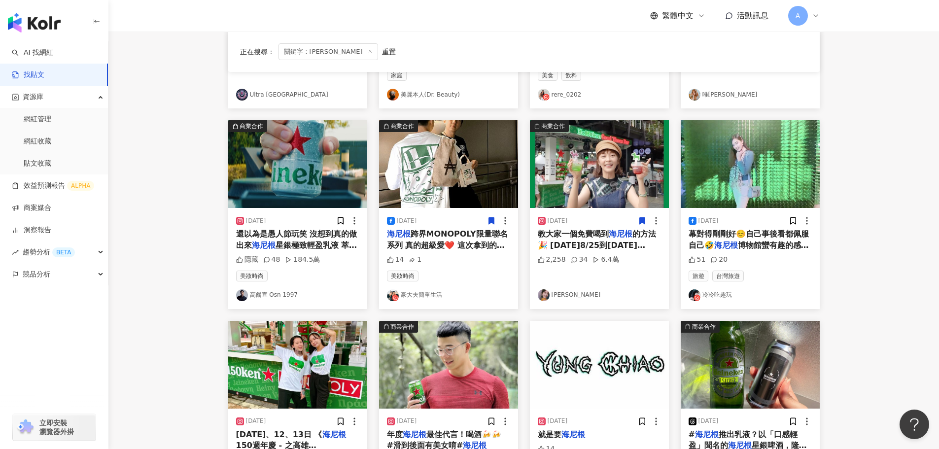
click at [768, 176] on img at bounding box center [750, 164] width 139 height 88
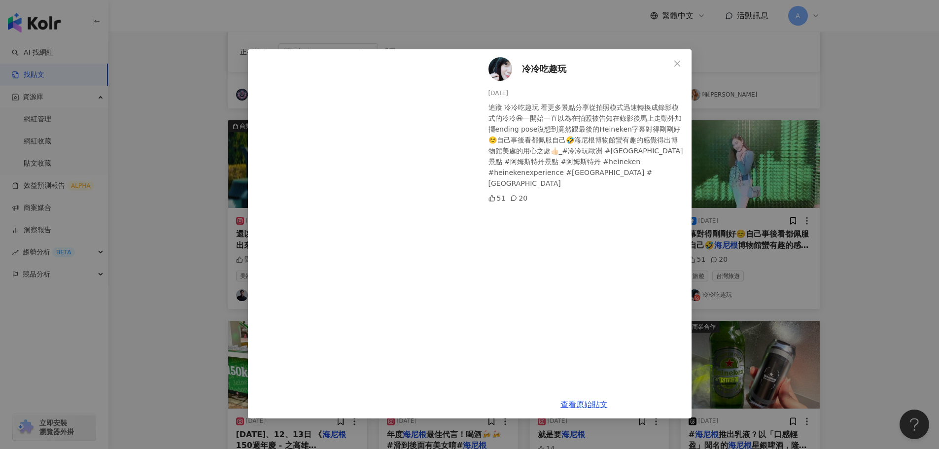
scroll to position [0, 0]
click at [676, 63] on icon "close" at bounding box center [677, 64] width 8 height 8
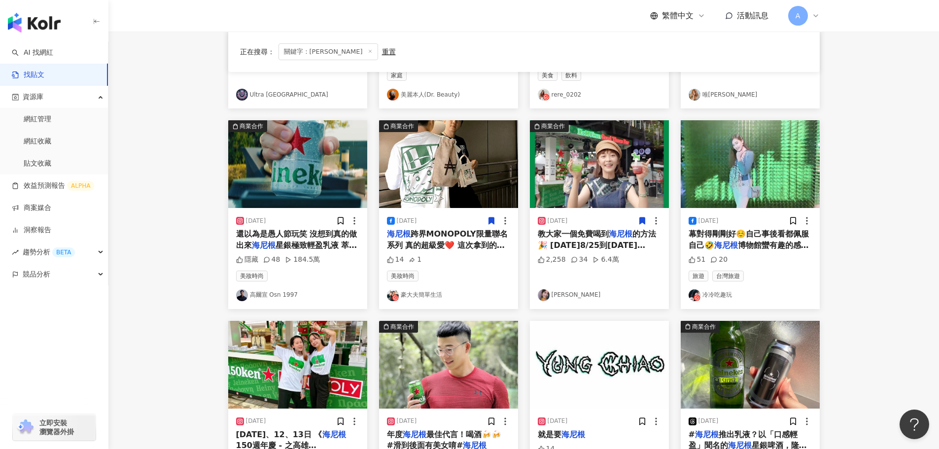
click at [341, 181] on img at bounding box center [297, 164] width 139 height 88
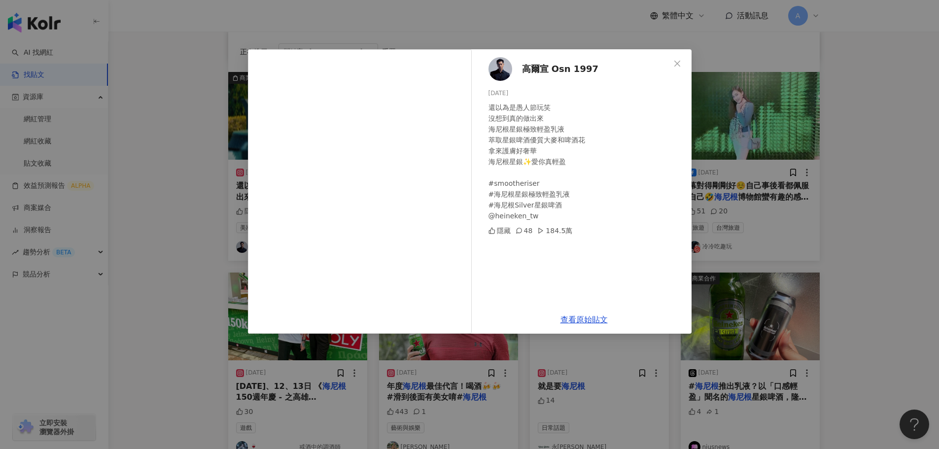
scroll to position [296, 0]
click at [684, 61] on span "Close" at bounding box center [678, 64] width 20 height 8
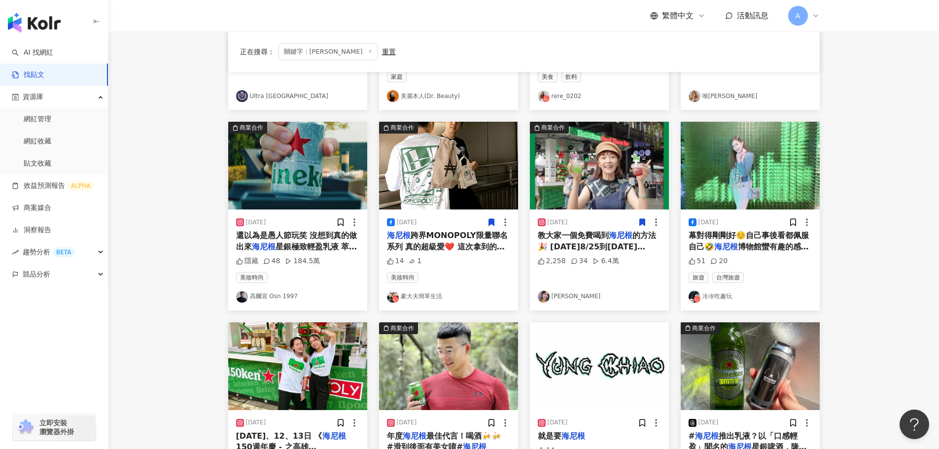
scroll to position [197, 0]
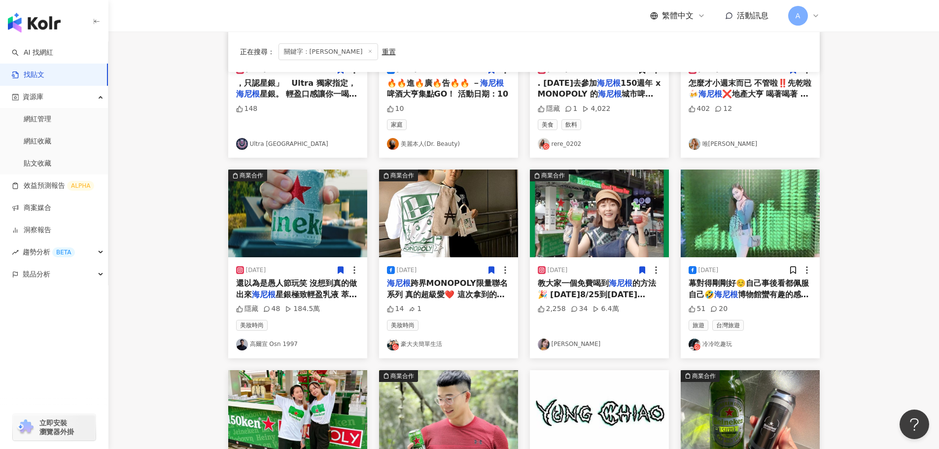
click at [340, 270] on icon at bounding box center [340, 270] width 5 height 7
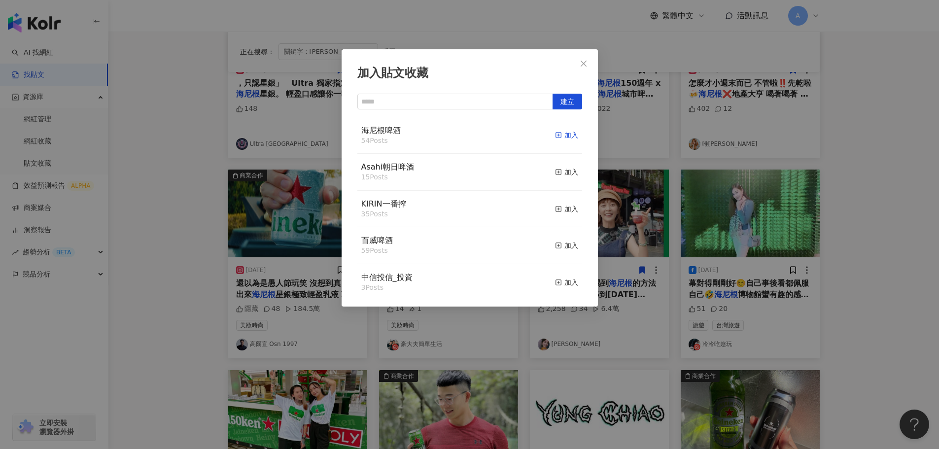
click at [555, 132] on icon "button" at bounding box center [558, 135] width 7 height 7
click at [587, 64] on icon "close" at bounding box center [584, 64] width 8 height 8
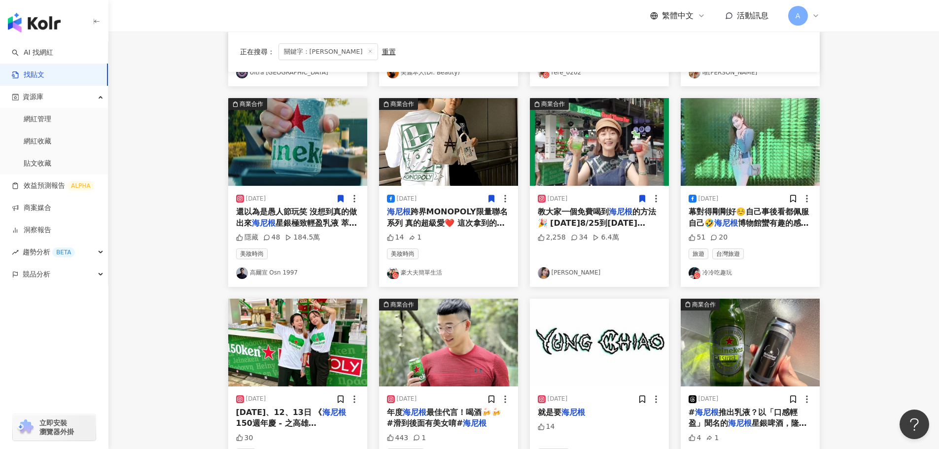
scroll to position [345, 0]
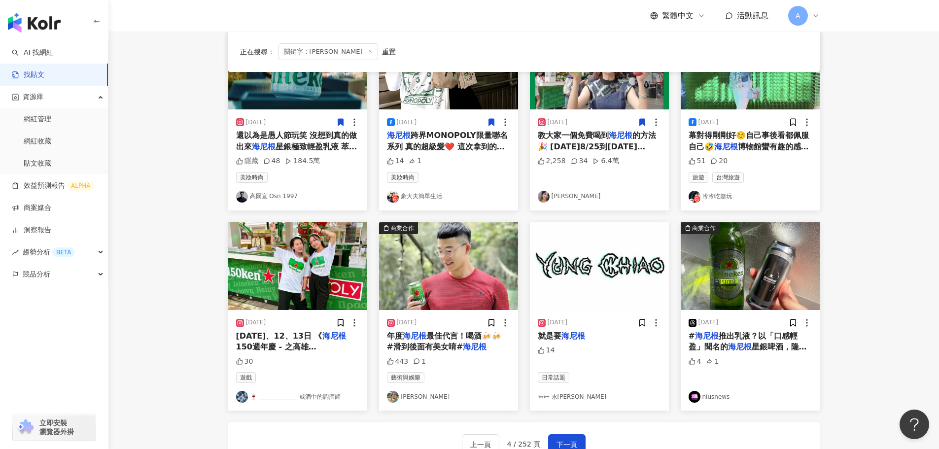
click at [338, 268] on img at bounding box center [297, 266] width 139 height 88
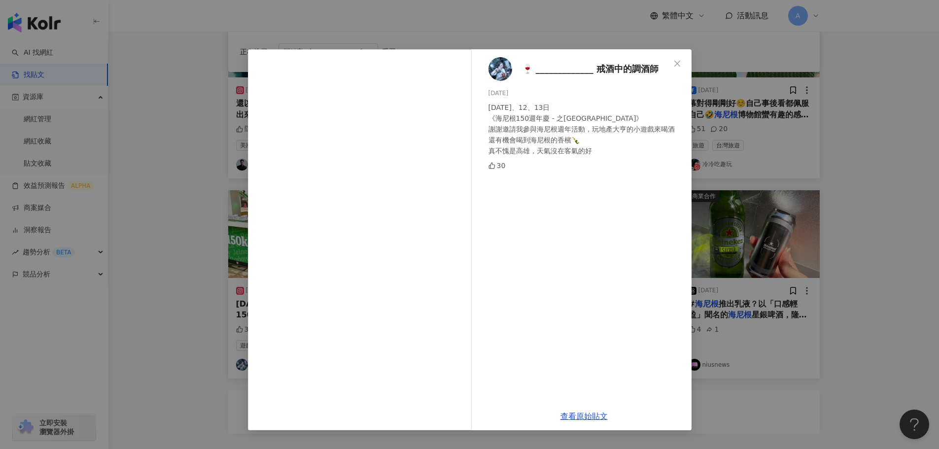
scroll to position [394, 0]
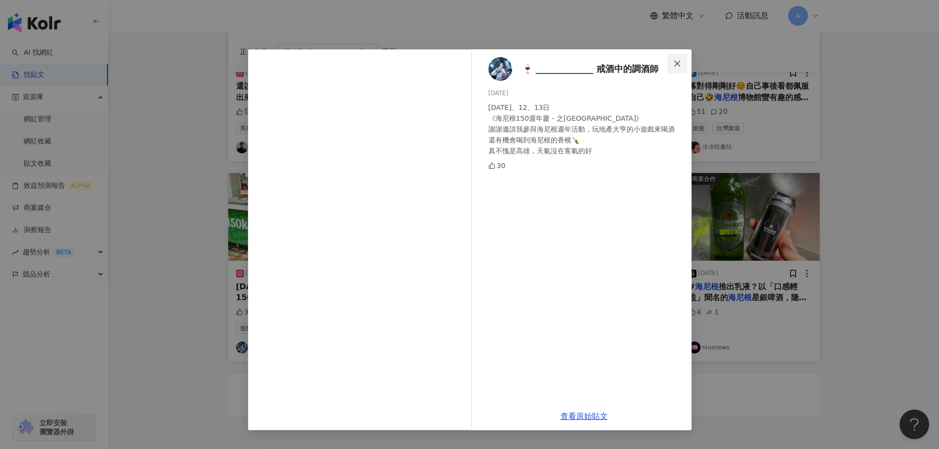
click at [675, 63] on icon "close" at bounding box center [677, 64] width 8 height 8
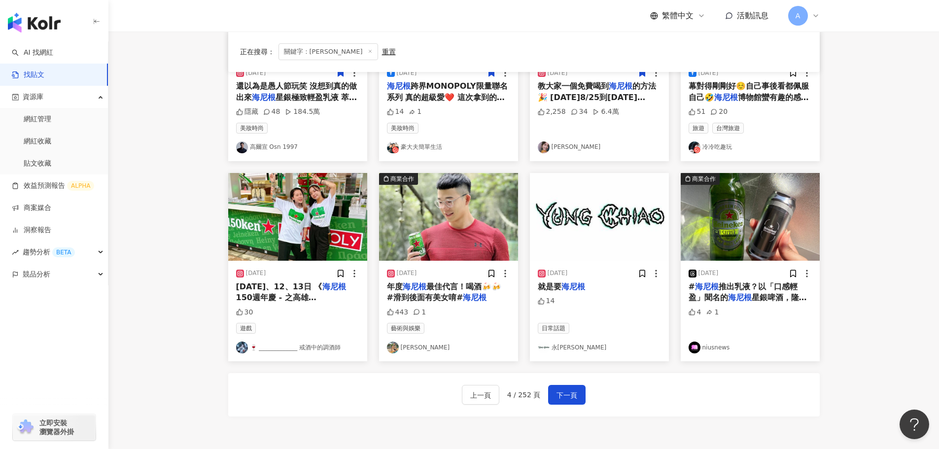
click at [451, 198] on img at bounding box center [448, 217] width 139 height 88
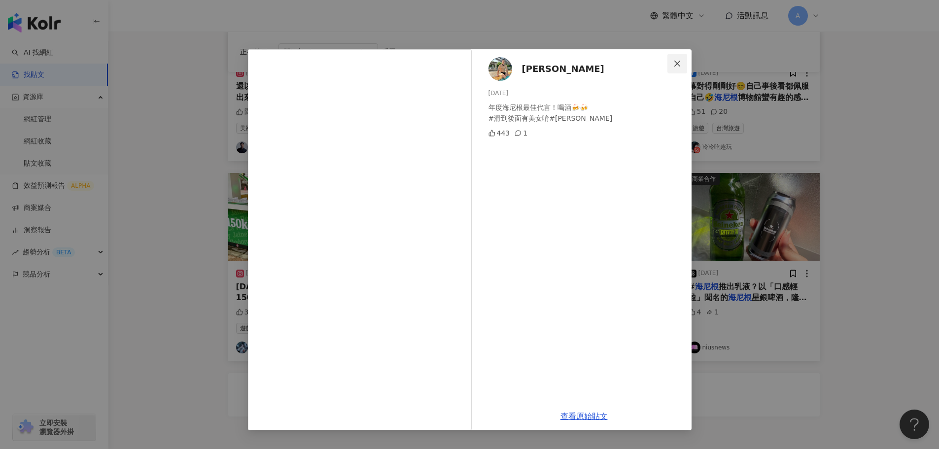
click at [683, 61] on span "Close" at bounding box center [678, 64] width 20 height 8
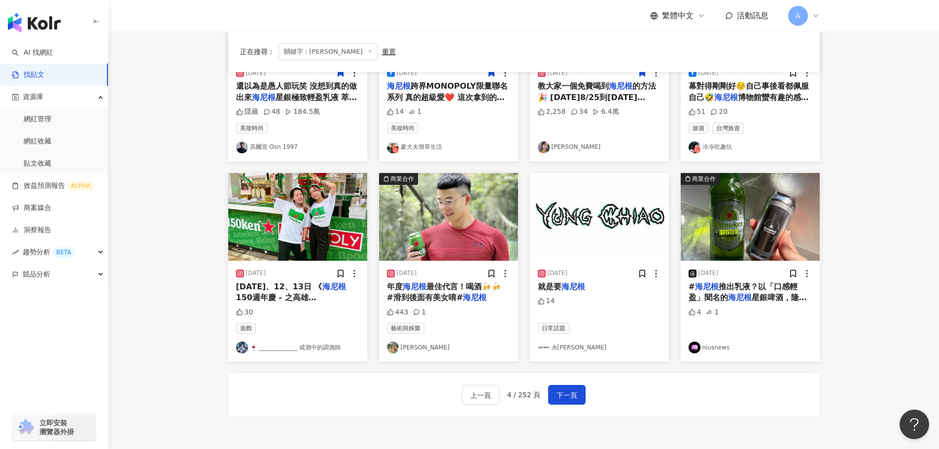
click at [609, 225] on img at bounding box center [599, 217] width 139 height 88
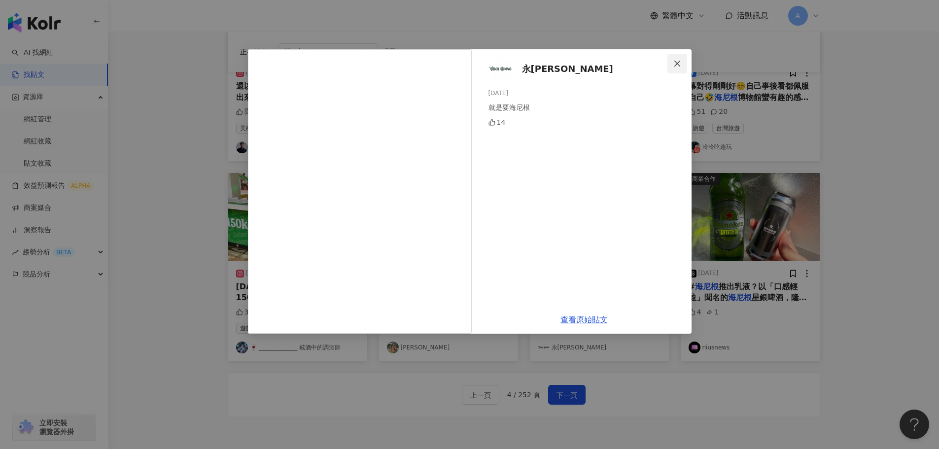
click at [675, 64] on icon "close" at bounding box center [677, 64] width 8 height 8
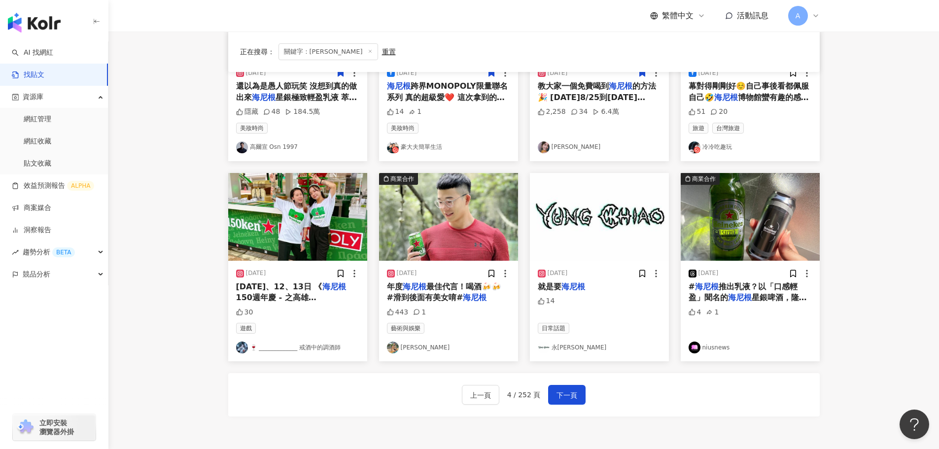
click at [767, 215] on img at bounding box center [750, 217] width 139 height 88
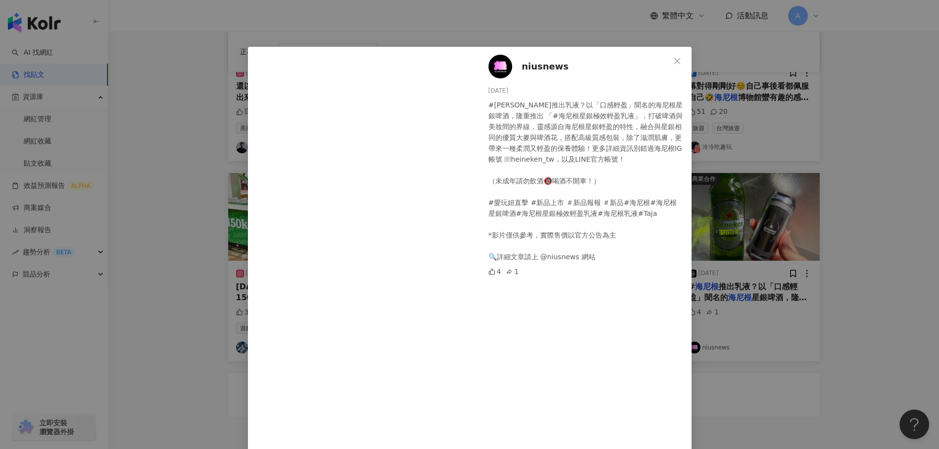
scroll to position [0, 0]
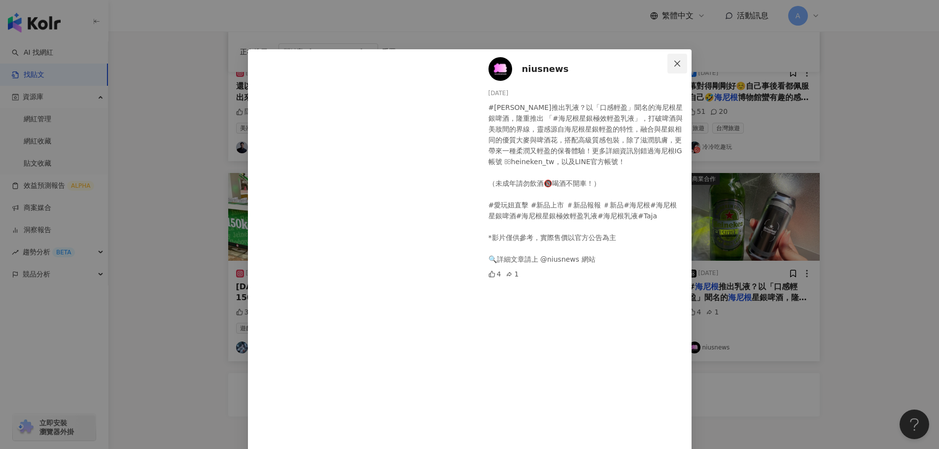
click at [675, 69] on button "Close" at bounding box center [678, 64] width 20 height 20
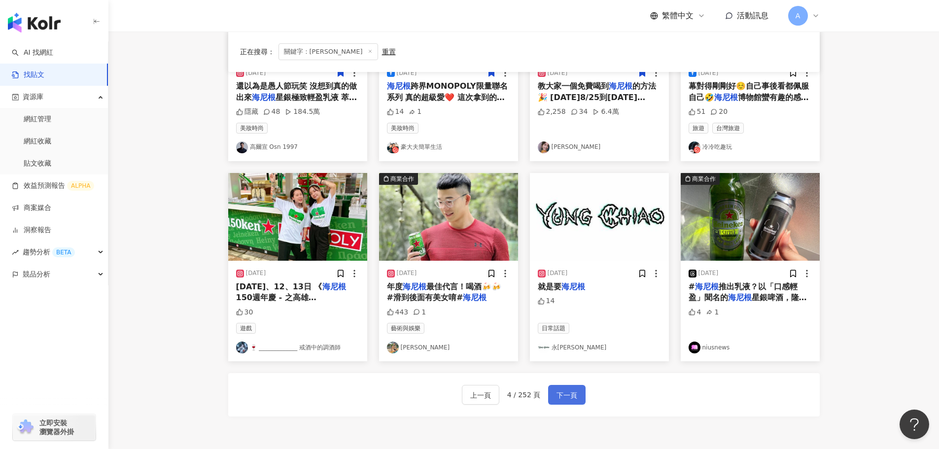
click at [564, 390] on span "下一頁" at bounding box center [567, 395] width 21 height 12
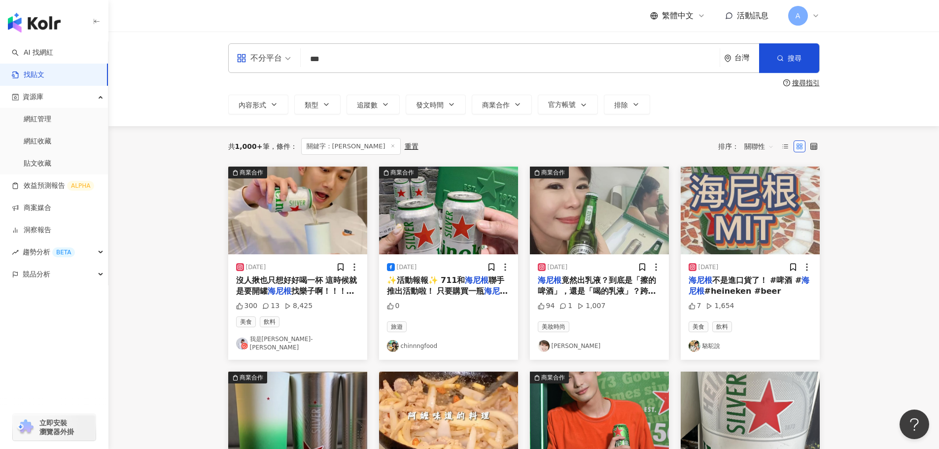
click at [442, 228] on img at bounding box center [448, 211] width 139 height 88
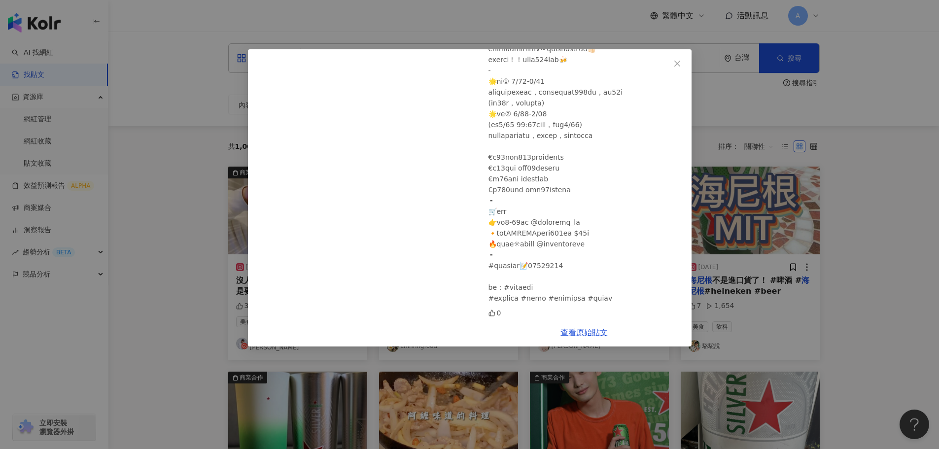
scroll to position [156, 0]
click at [676, 59] on button "Close" at bounding box center [678, 64] width 20 height 20
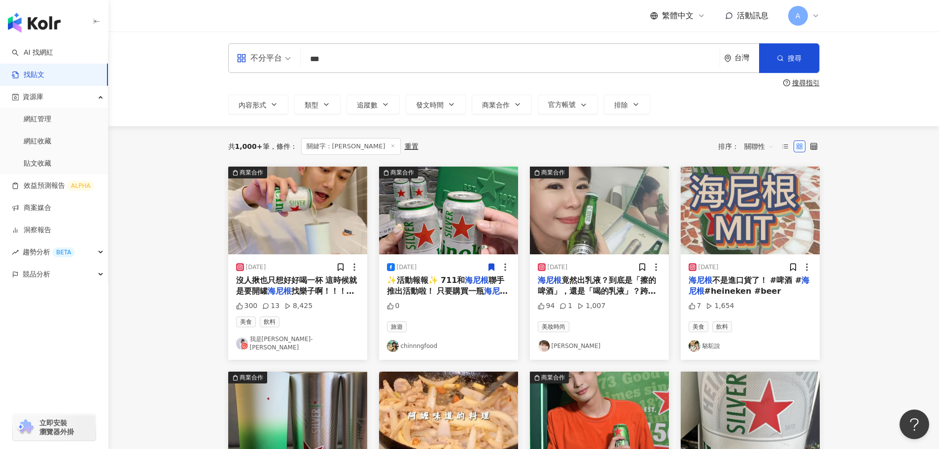
click at [492, 266] on icon at bounding box center [491, 267] width 5 height 7
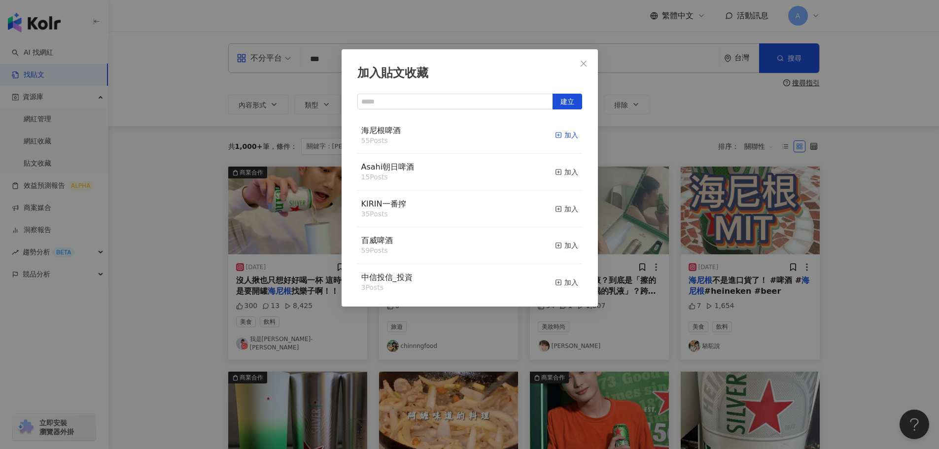
click at [560, 138] on div "加入" at bounding box center [566, 135] width 23 height 11
click at [587, 60] on icon "close" at bounding box center [584, 64] width 8 height 8
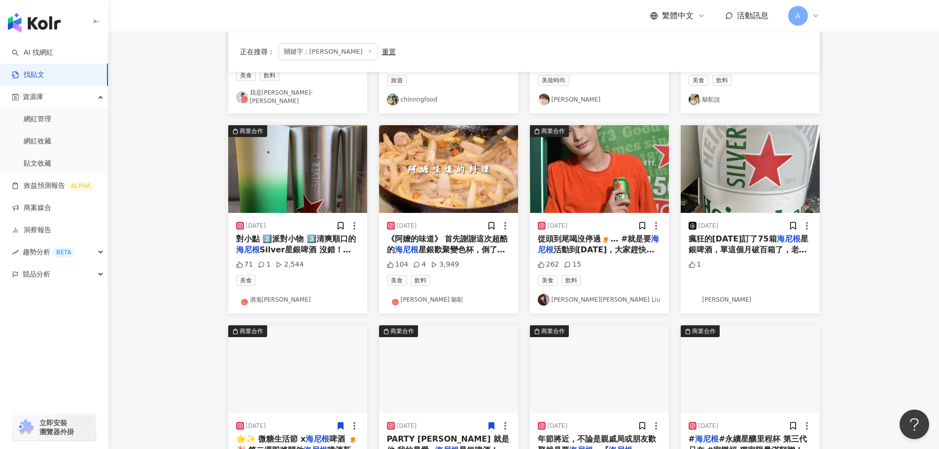
scroll to position [0, 0]
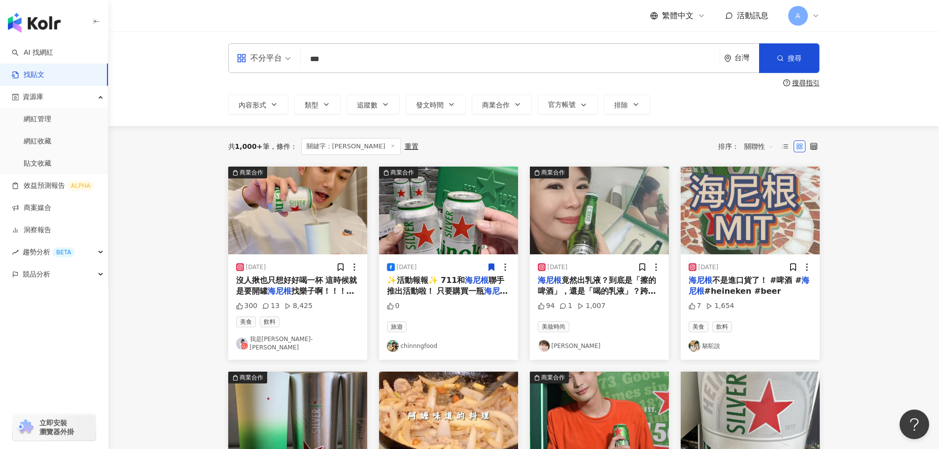
click at [324, 237] on img at bounding box center [297, 211] width 139 height 88
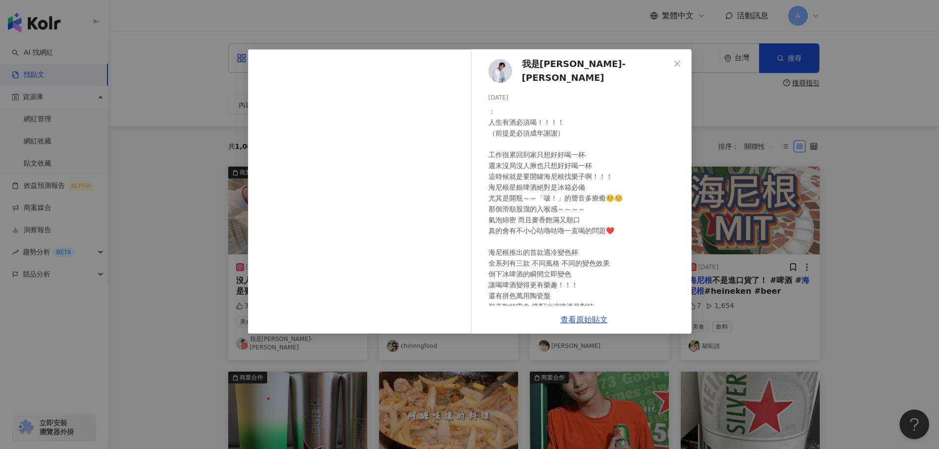
scroll to position [71, 0]
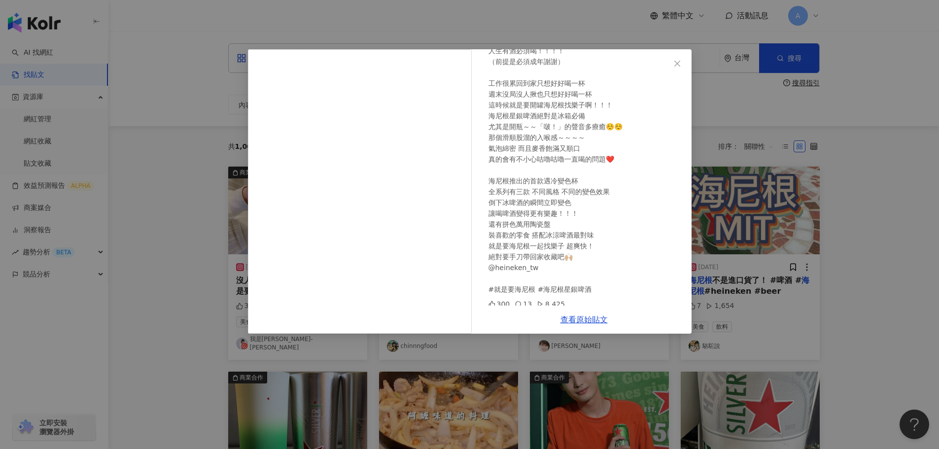
drag, startPoint x: 686, startPoint y: 64, endPoint x: 661, endPoint y: 75, distance: 27.1
click at [686, 64] on span "Close" at bounding box center [678, 64] width 20 height 8
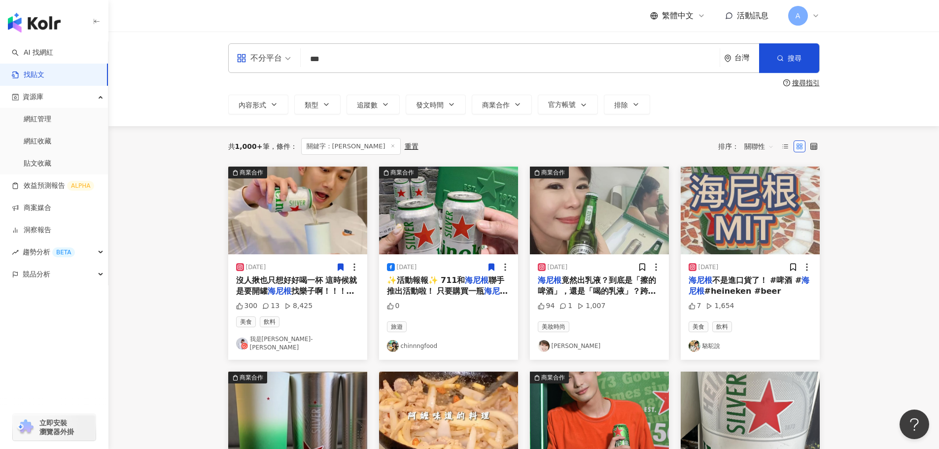
click at [338, 268] on icon at bounding box center [340, 267] width 5 height 7
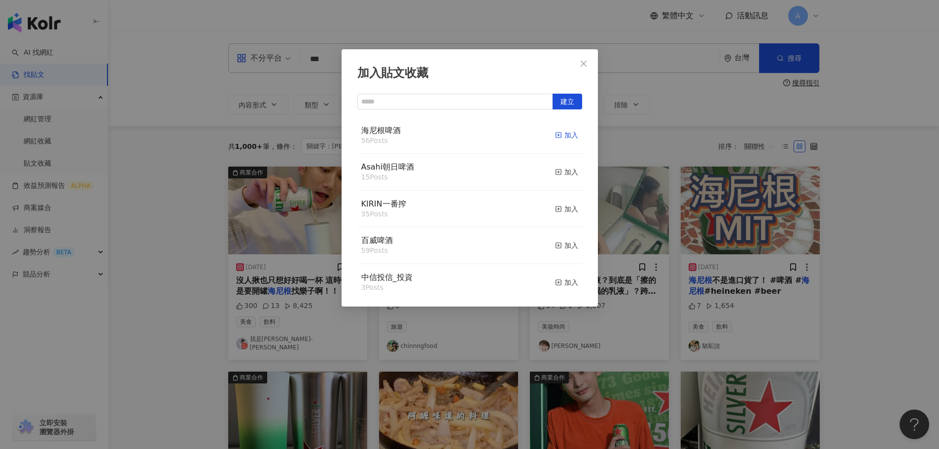
click at [555, 132] on icon "button" at bounding box center [558, 135] width 7 height 7
click at [583, 65] on icon "close" at bounding box center [584, 64] width 8 height 8
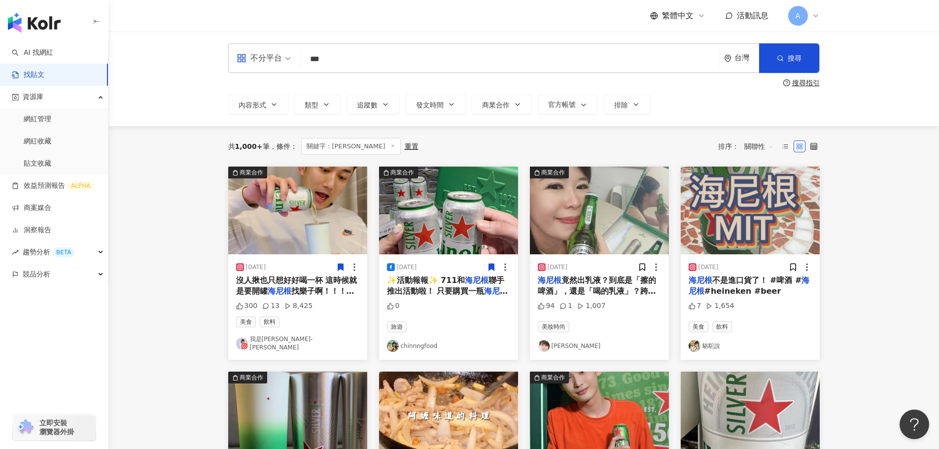
click at [621, 210] on img at bounding box center [599, 211] width 139 height 88
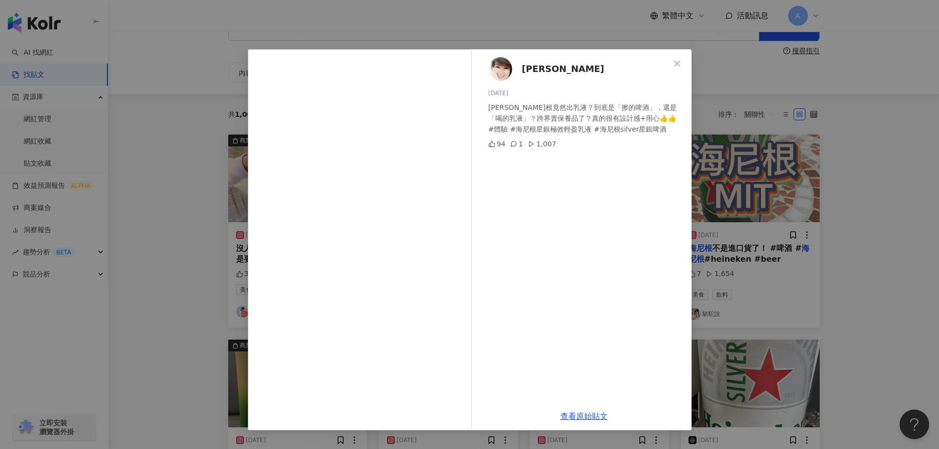
scroll to position [49, 0]
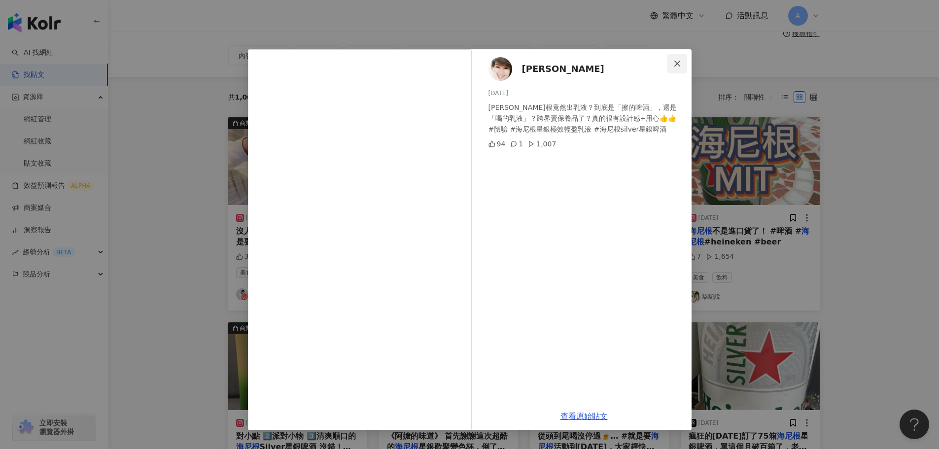
click at [678, 67] on icon "close" at bounding box center [677, 64] width 8 height 8
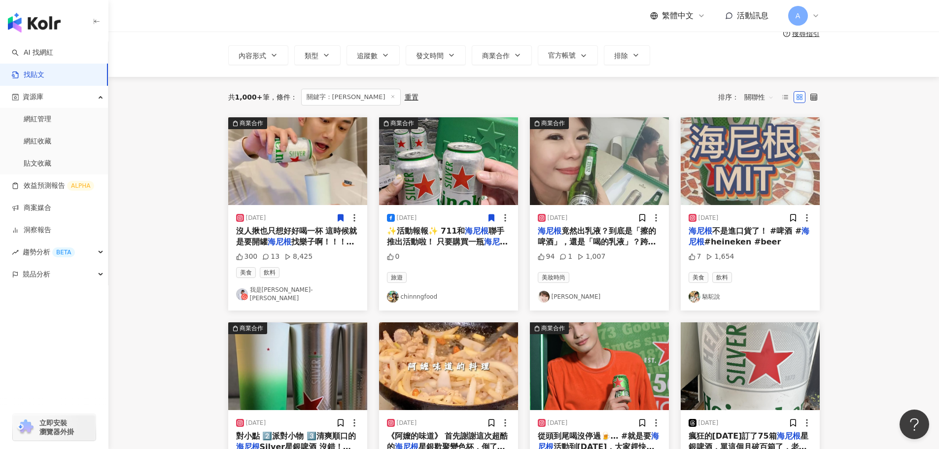
click at [771, 136] on img at bounding box center [750, 161] width 139 height 88
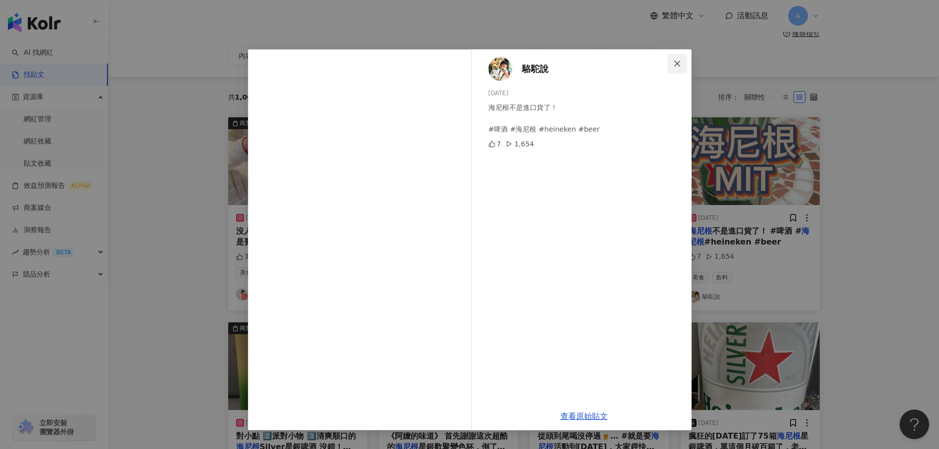
click at [679, 62] on icon "close" at bounding box center [677, 63] width 6 height 6
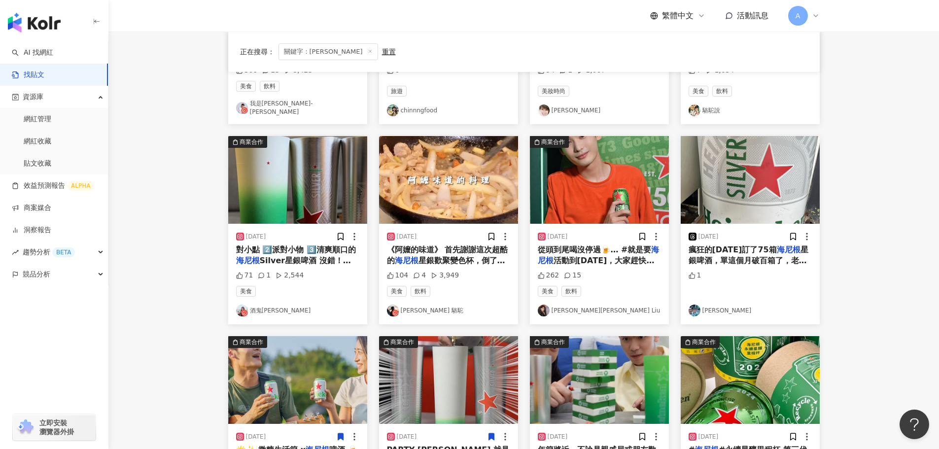
scroll to position [246, 0]
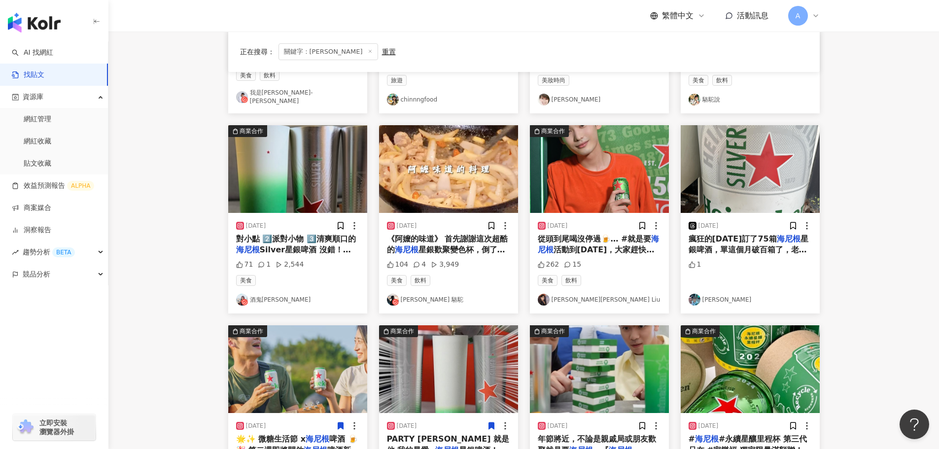
click at [750, 167] on img at bounding box center [750, 169] width 139 height 88
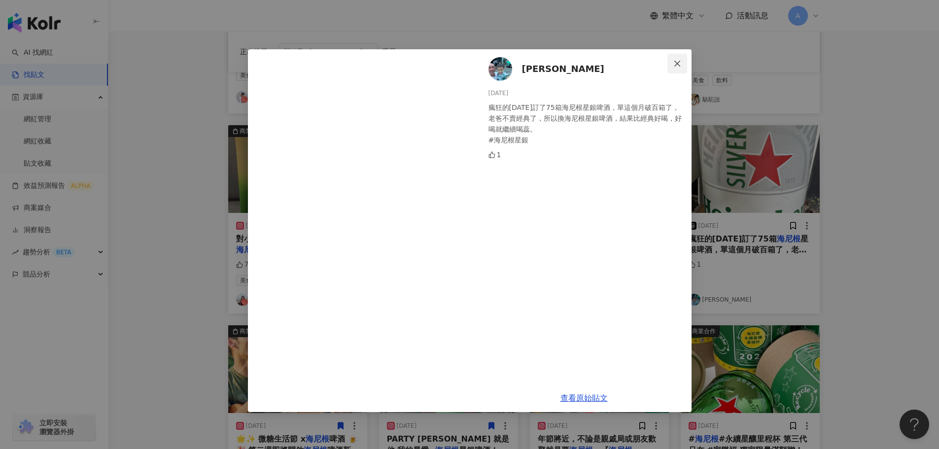
click at [680, 61] on icon "close" at bounding box center [677, 63] width 6 height 6
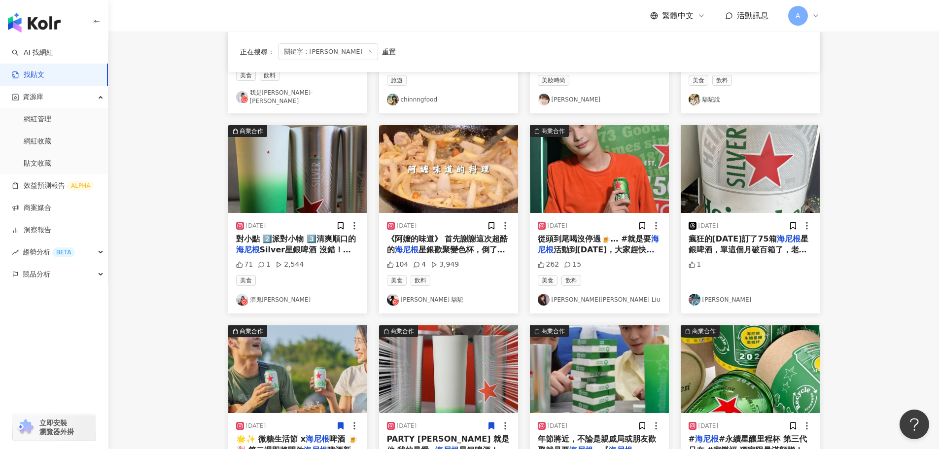
click at [631, 164] on img at bounding box center [599, 169] width 139 height 88
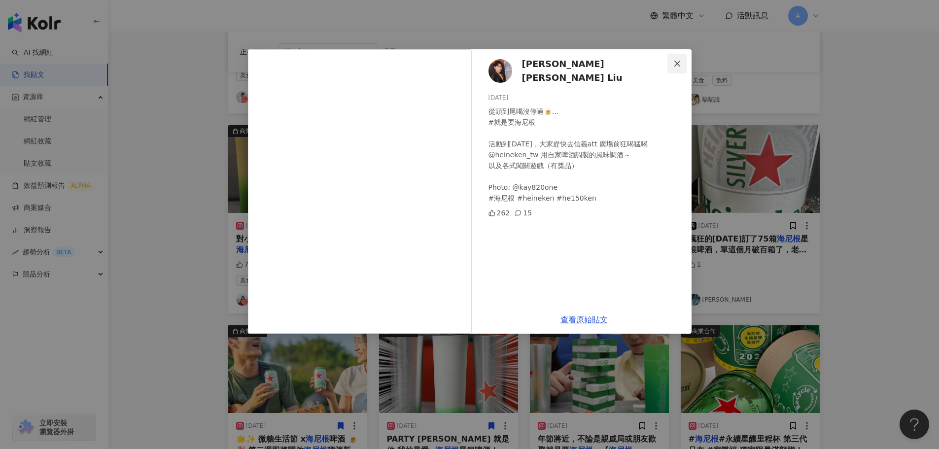
click at [681, 67] on span "Close" at bounding box center [678, 64] width 20 height 8
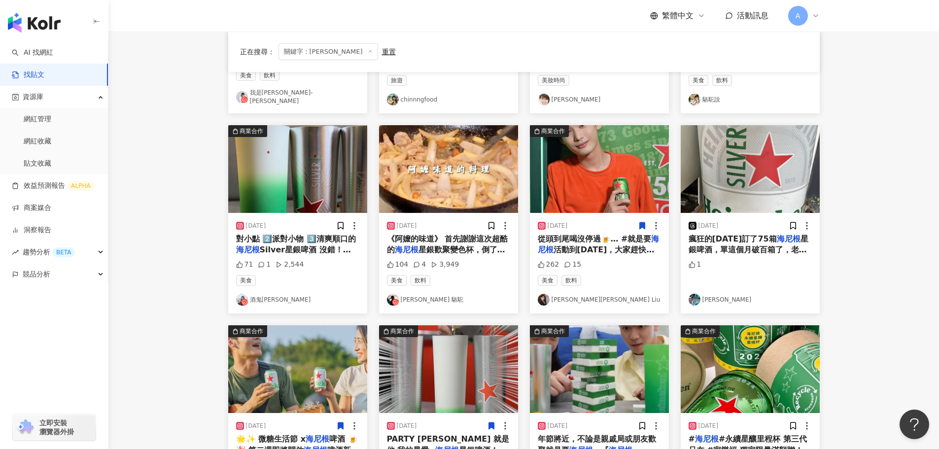
click at [642, 222] on icon at bounding box center [641, 225] width 5 height 7
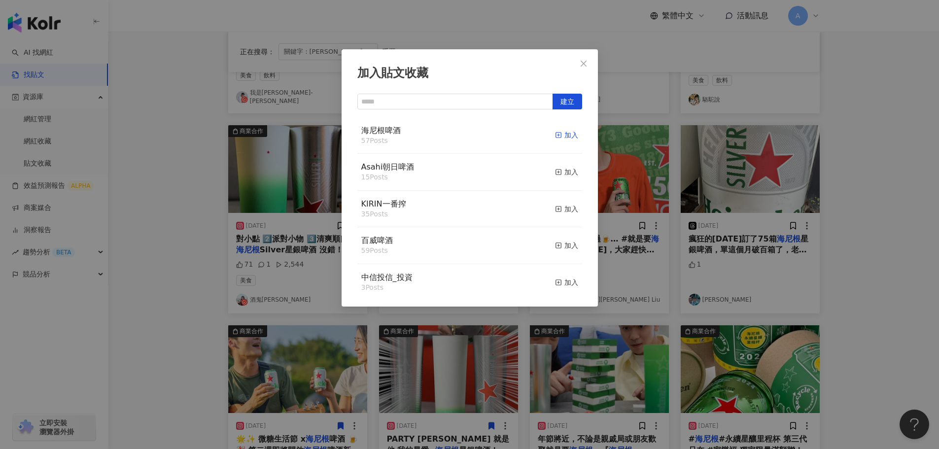
click at [555, 136] on icon "button" at bounding box center [558, 135] width 7 height 7
click at [584, 61] on icon "close" at bounding box center [584, 64] width 8 height 8
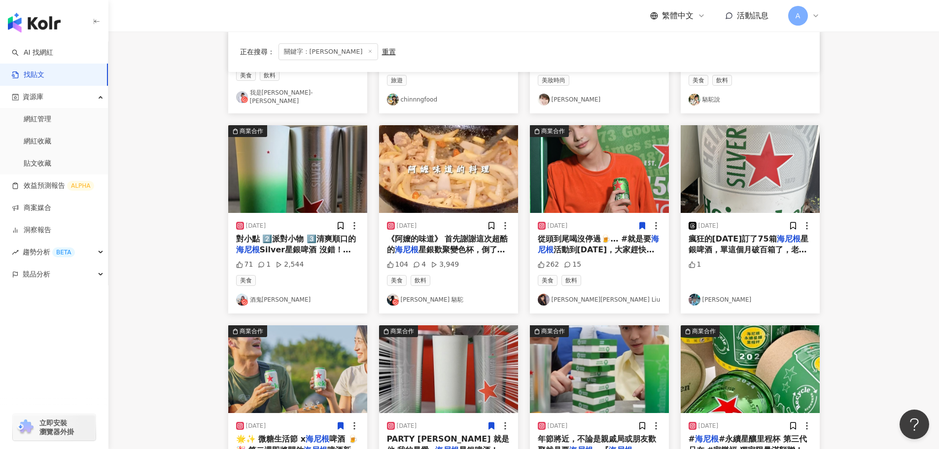
click at [482, 177] on img at bounding box center [448, 169] width 139 height 88
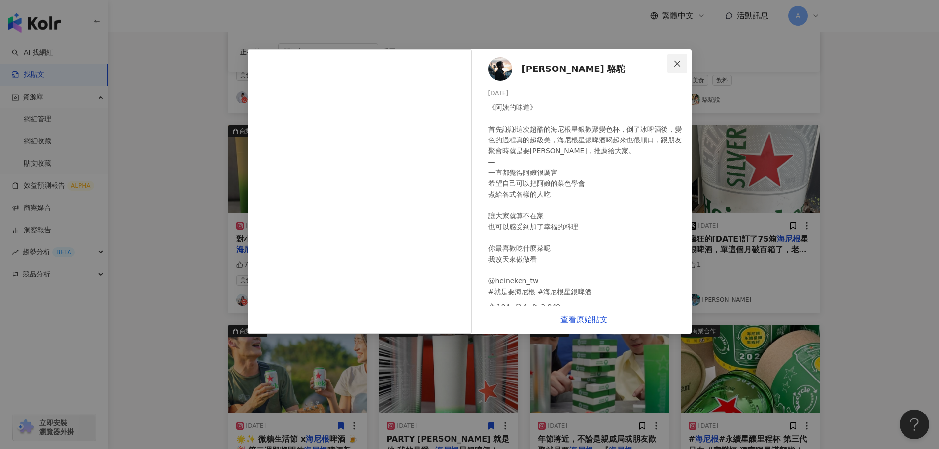
click at [675, 65] on icon "close" at bounding box center [677, 63] width 6 height 6
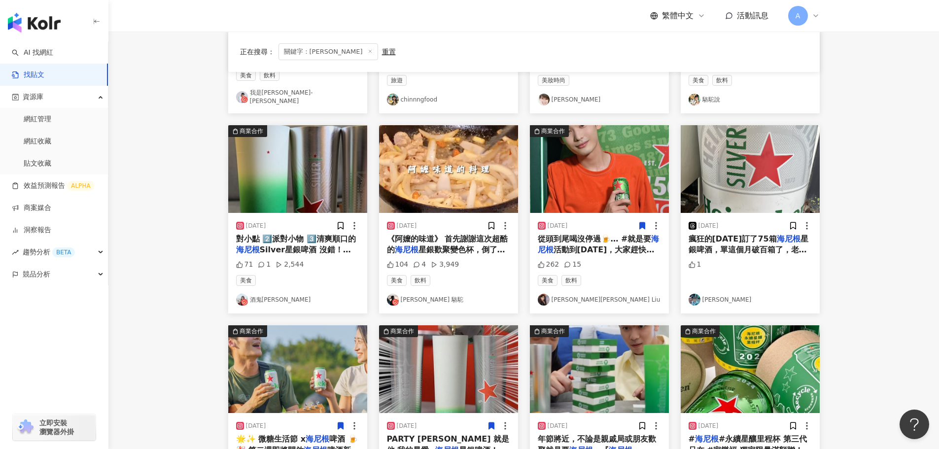
click at [445, 163] on img at bounding box center [448, 169] width 139 height 88
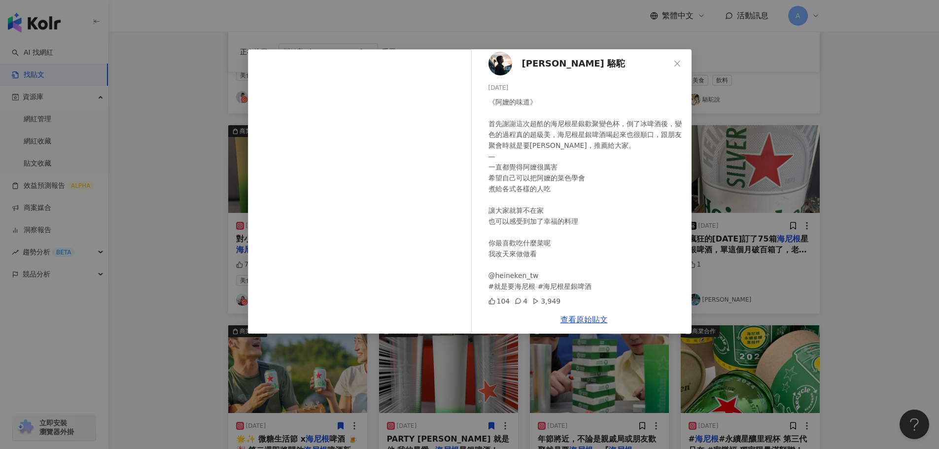
scroll to position [6, 0]
click at [680, 64] on icon "close" at bounding box center [677, 64] width 8 height 8
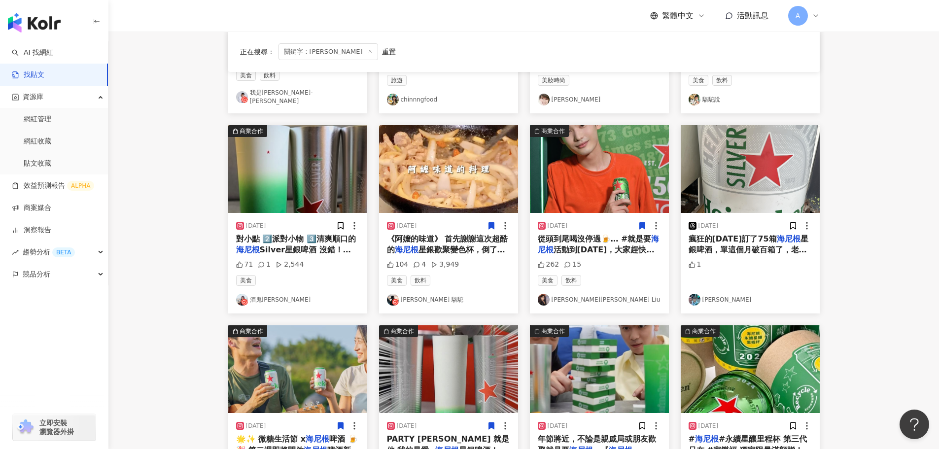
click at [492, 224] on icon at bounding box center [491, 225] width 5 height 7
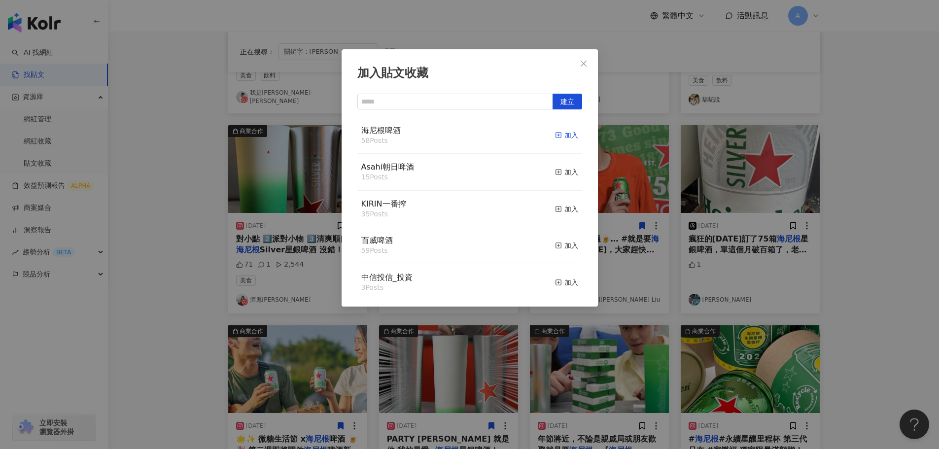
click at [555, 135] on div "加入" at bounding box center [566, 135] width 23 height 11
click at [580, 65] on icon "close" at bounding box center [584, 64] width 8 height 8
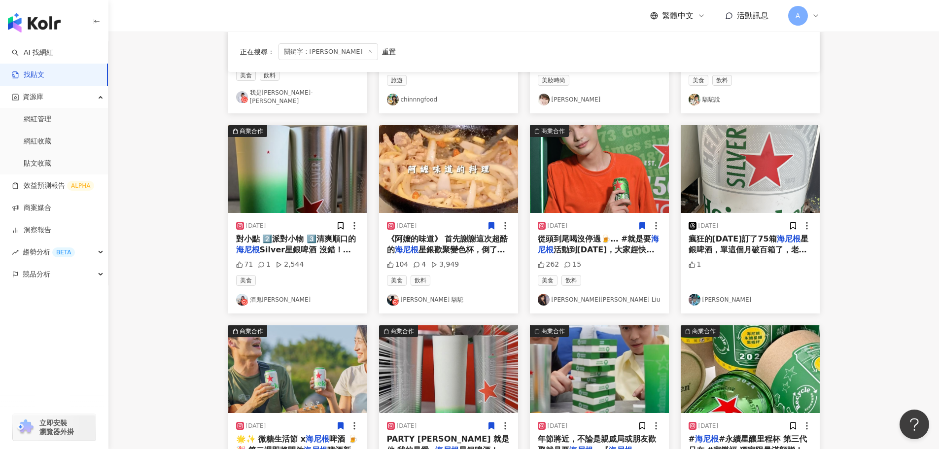
click at [291, 161] on img at bounding box center [297, 169] width 139 height 88
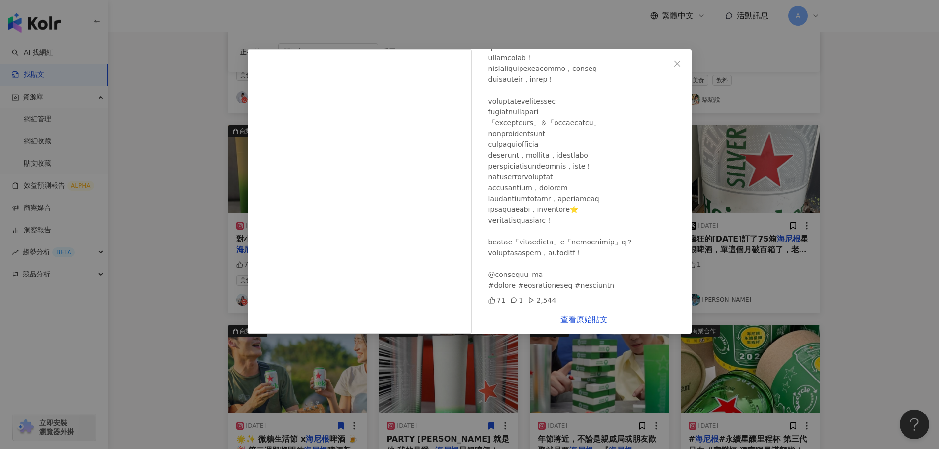
scroll to position [158, 0]
click at [676, 62] on icon "close" at bounding box center [677, 64] width 8 height 8
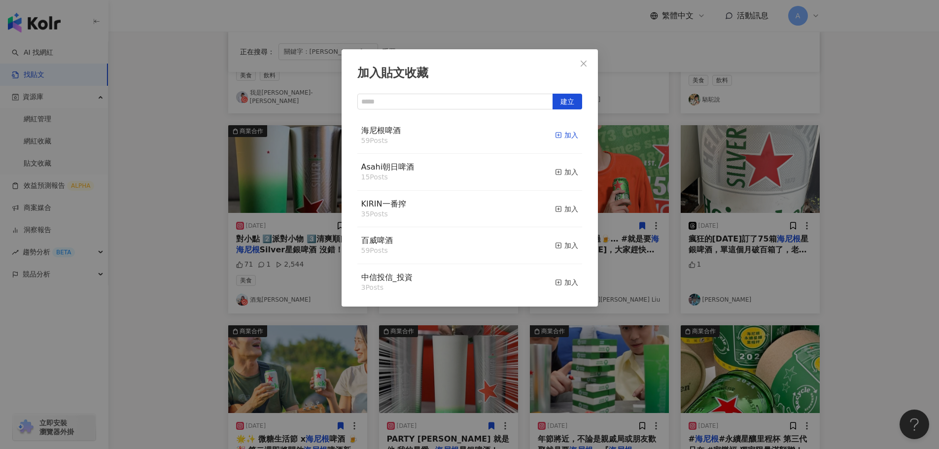
click at [555, 131] on span "button" at bounding box center [558, 135] width 7 height 8
click at [586, 65] on icon "close" at bounding box center [584, 64] width 8 height 8
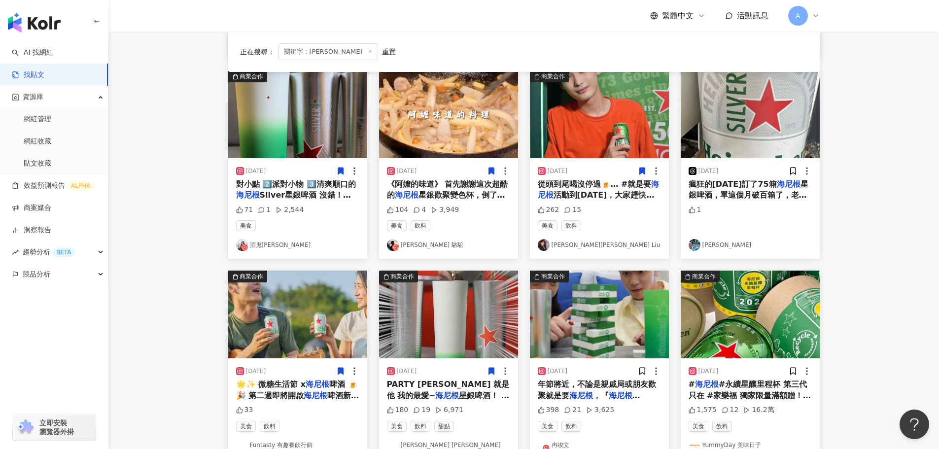
scroll to position [394, 0]
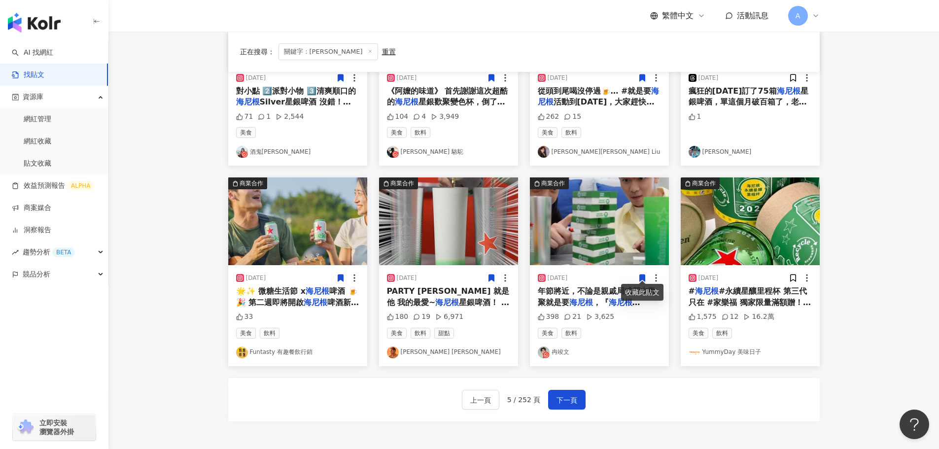
click at [613, 229] on img at bounding box center [599, 221] width 139 height 88
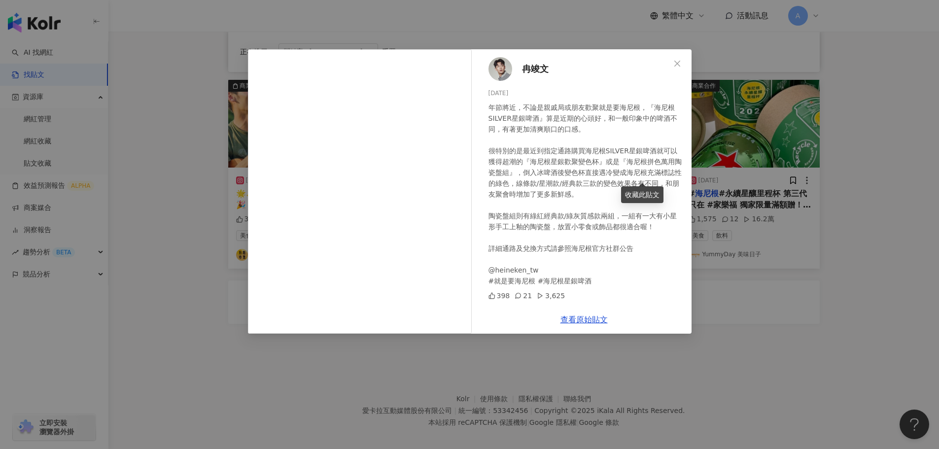
scroll to position [493, 0]
click at [672, 60] on span "Close" at bounding box center [678, 64] width 20 height 8
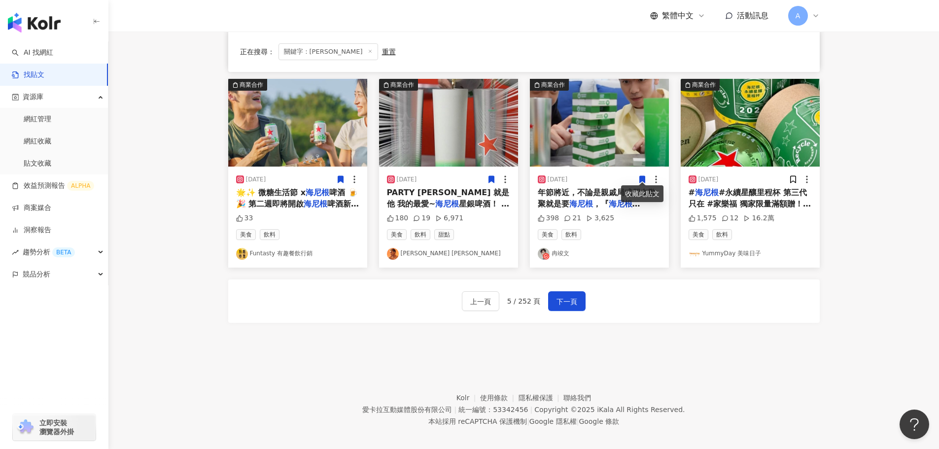
click at [643, 177] on icon at bounding box center [641, 179] width 5 height 7
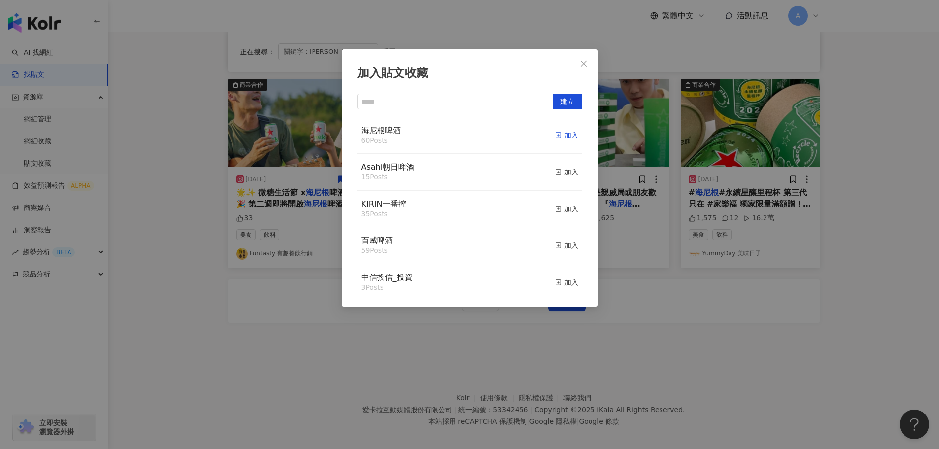
click at [564, 132] on div "加入" at bounding box center [566, 135] width 23 height 11
click at [587, 60] on icon "close" at bounding box center [584, 64] width 8 height 8
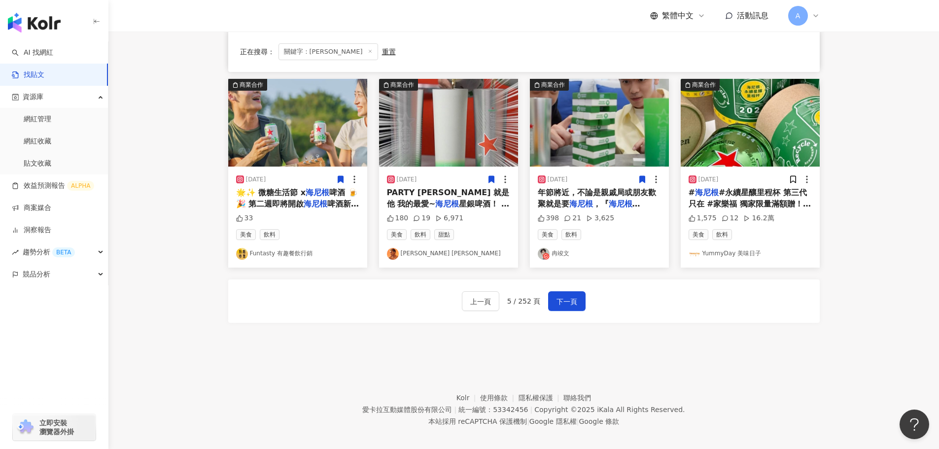
click at [733, 100] on img at bounding box center [750, 123] width 139 height 88
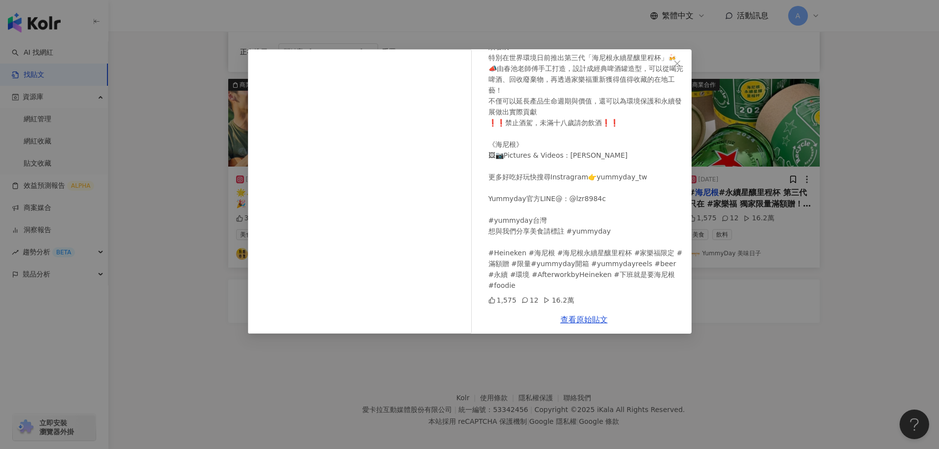
scroll to position [0, 0]
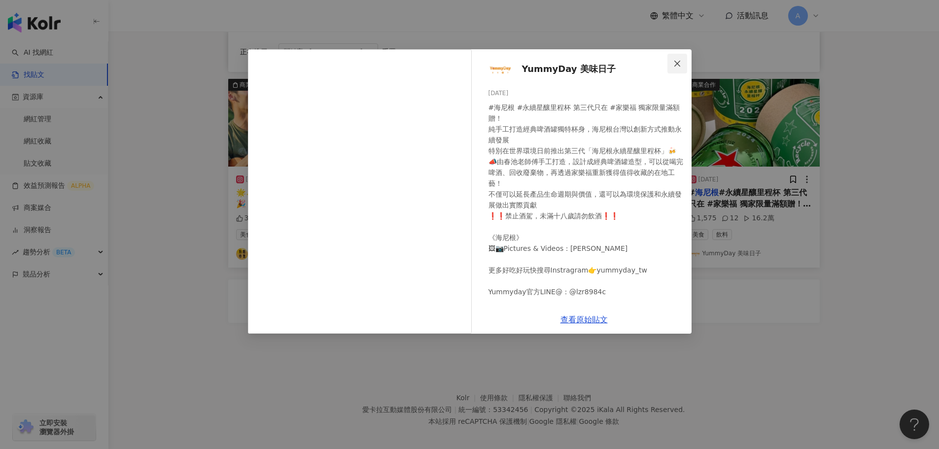
click at [679, 60] on icon "close" at bounding box center [677, 64] width 8 height 8
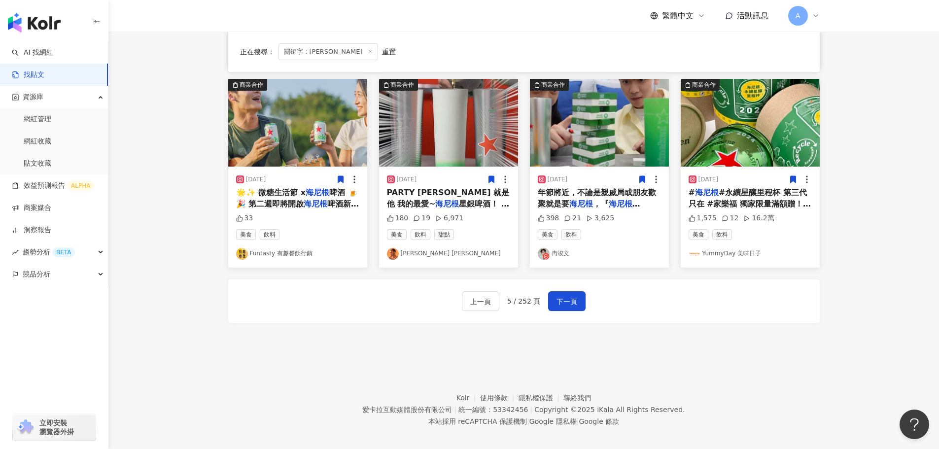
click at [793, 178] on icon at bounding box center [793, 179] width 9 height 9
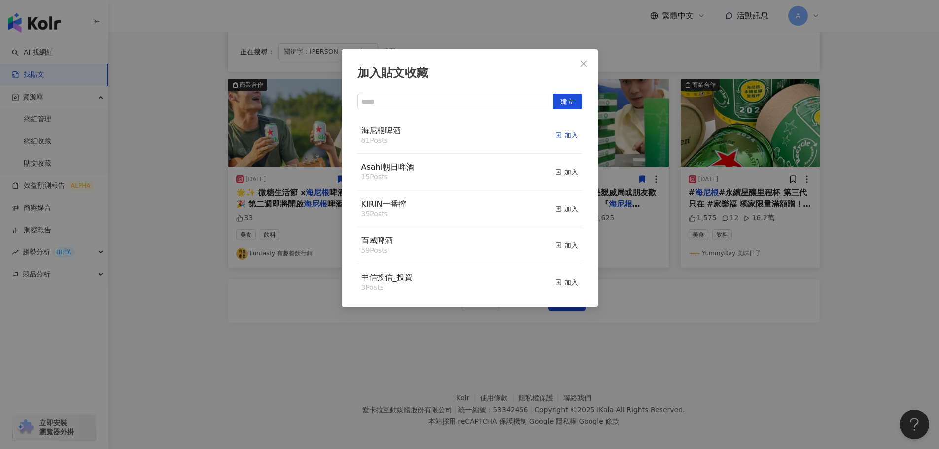
click at [559, 133] on div "加入" at bounding box center [566, 135] width 23 height 11
click at [586, 62] on icon "close" at bounding box center [584, 64] width 8 height 8
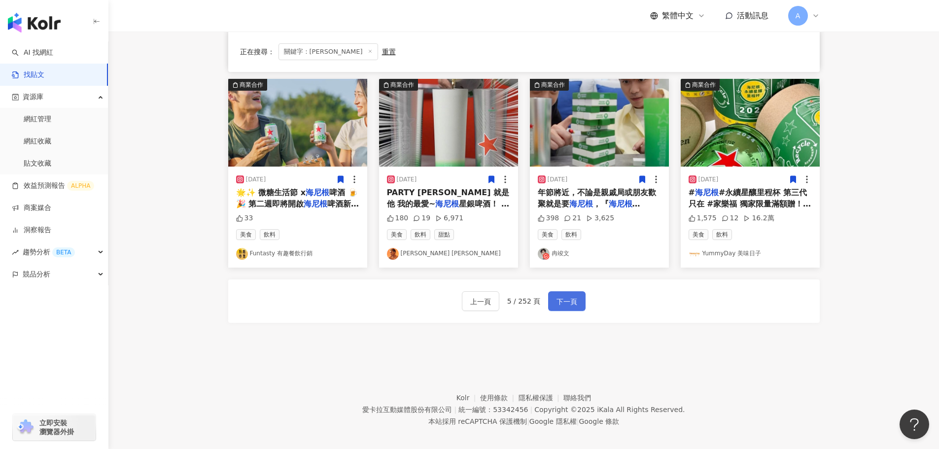
click at [558, 296] on span "下一頁" at bounding box center [567, 302] width 21 height 12
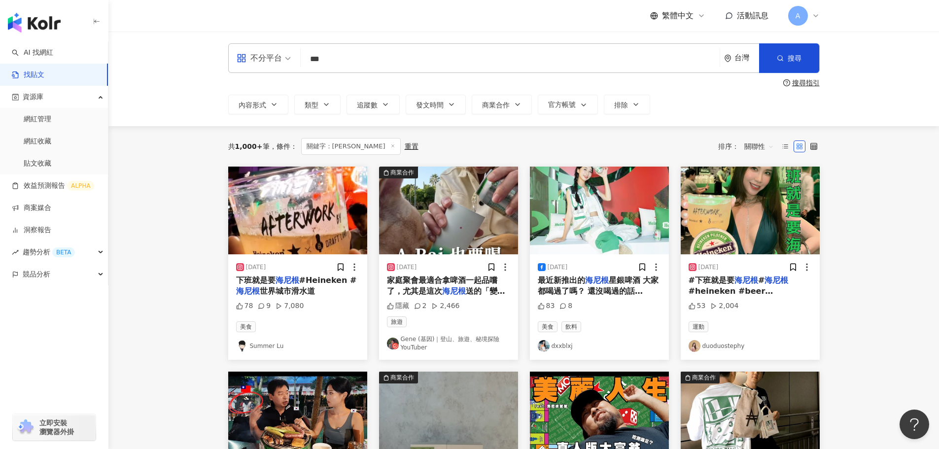
click at [303, 211] on img at bounding box center [297, 211] width 139 height 88
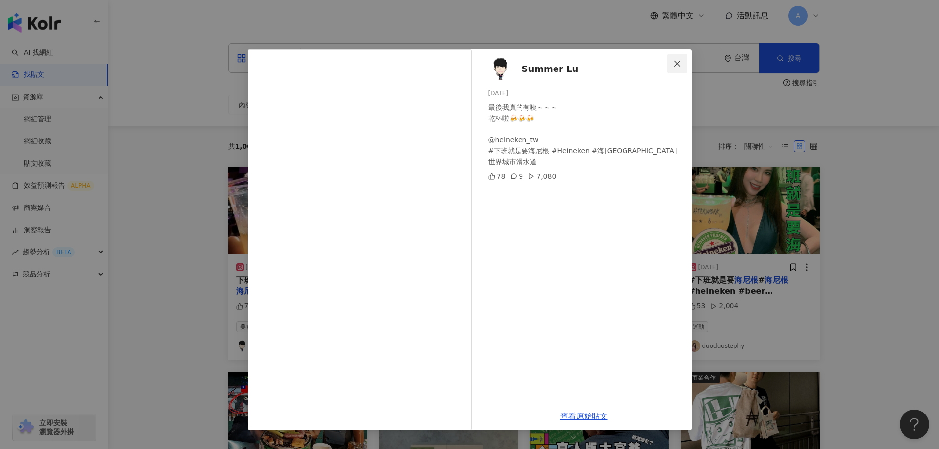
click at [676, 61] on icon "close" at bounding box center [677, 64] width 8 height 8
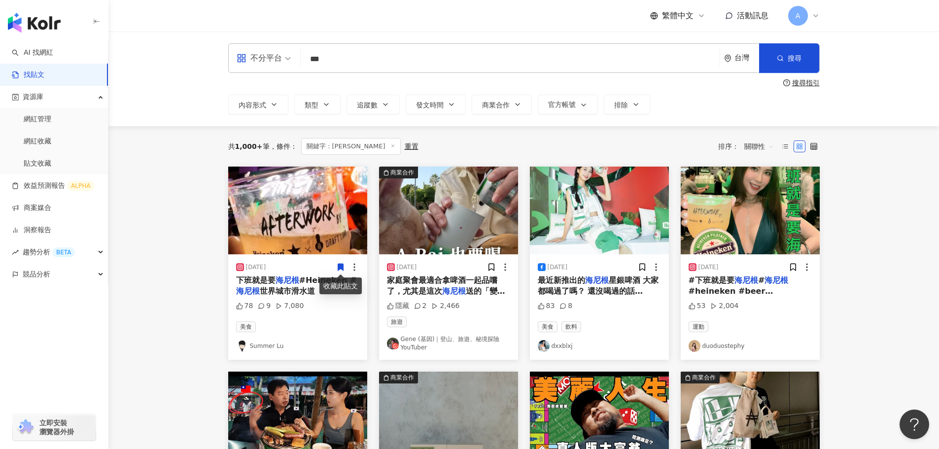
click at [337, 270] on icon at bounding box center [340, 267] width 9 height 9
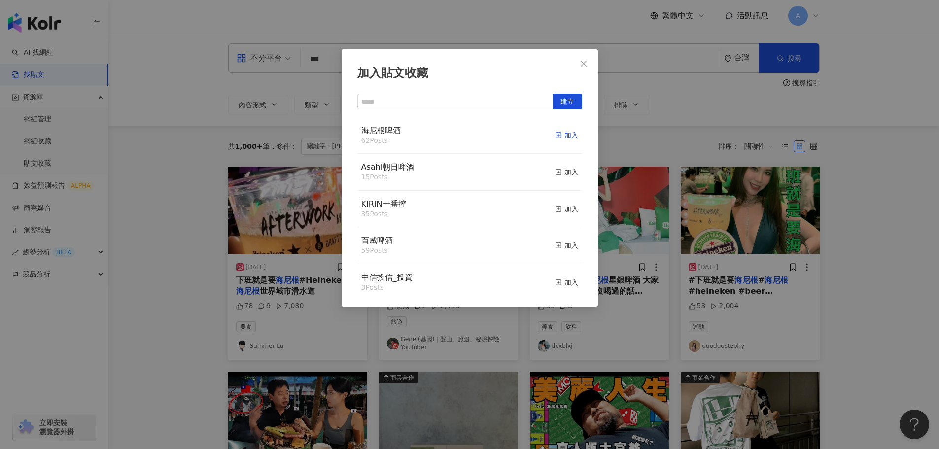
click at [559, 134] on div "加入" at bounding box center [566, 135] width 23 height 11
click at [583, 66] on icon "close" at bounding box center [584, 64] width 8 height 8
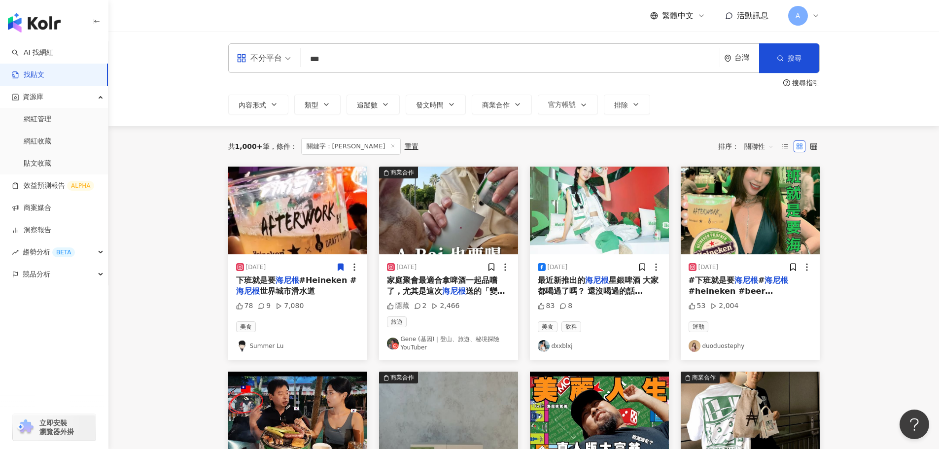
click at [472, 207] on img at bounding box center [448, 211] width 139 height 88
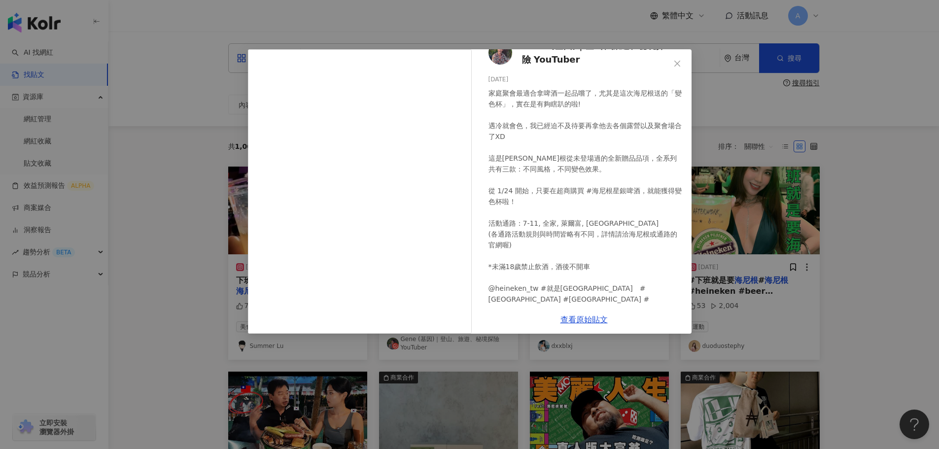
scroll to position [32, 0]
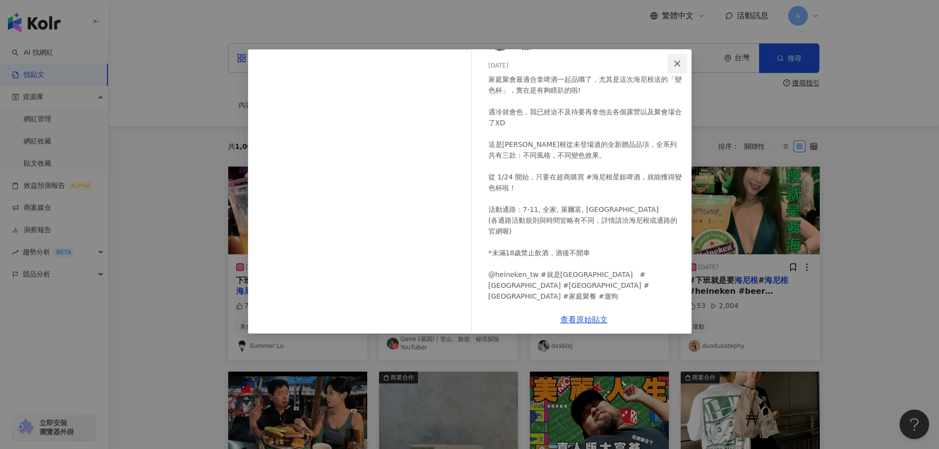
click at [675, 61] on icon "close" at bounding box center [677, 64] width 8 height 8
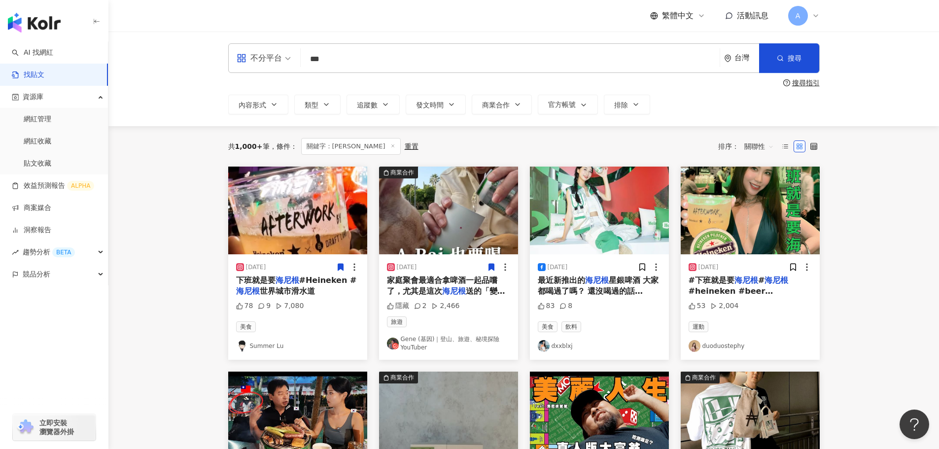
click at [488, 267] on icon at bounding box center [491, 267] width 9 height 9
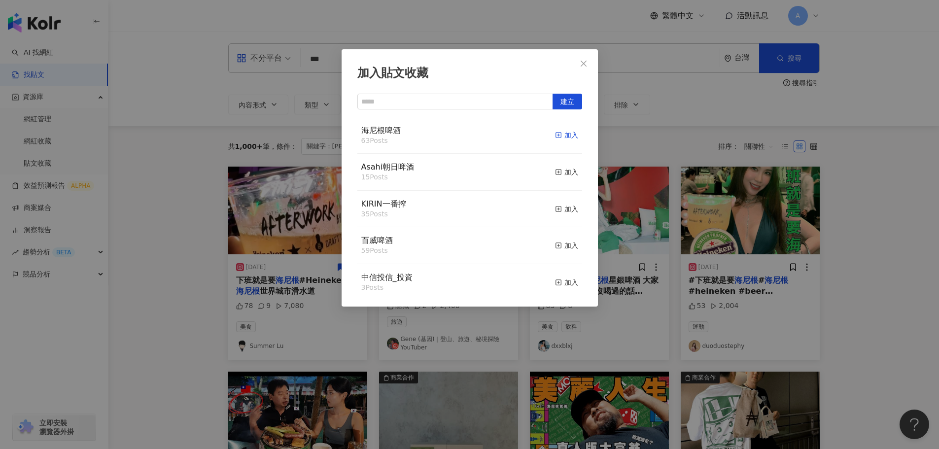
click at [565, 138] on div "加入" at bounding box center [566, 135] width 23 height 11
click at [580, 60] on icon "close" at bounding box center [584, 64] width 8 height 8
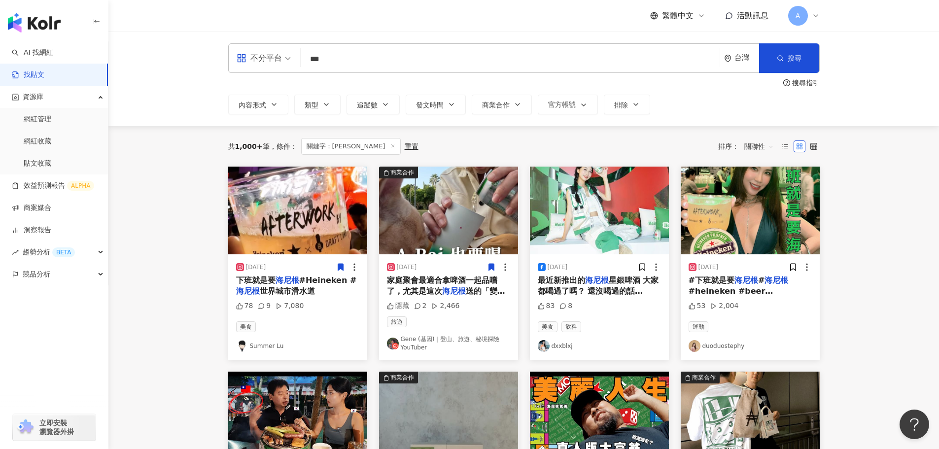
click at [619, 207] on img at bounding box center [599, 211] width 139 height 88
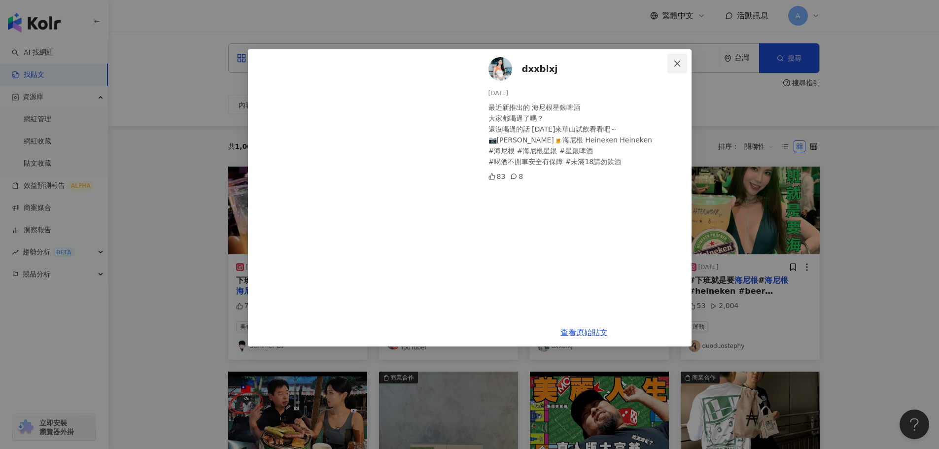
click at [681, 63] on icon "close" at bounding box center [677, 64] width 8 height 8
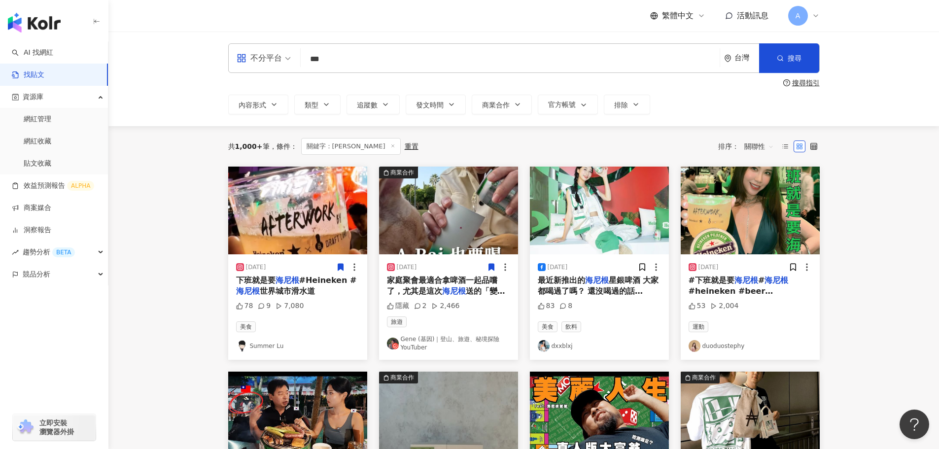
click at [637, 266] on div "2024/8/4" at bounding box center [599, 267] width 123 height 10
click at [644, 265] on icon at bounding box center [641, 267] width 5 height 7
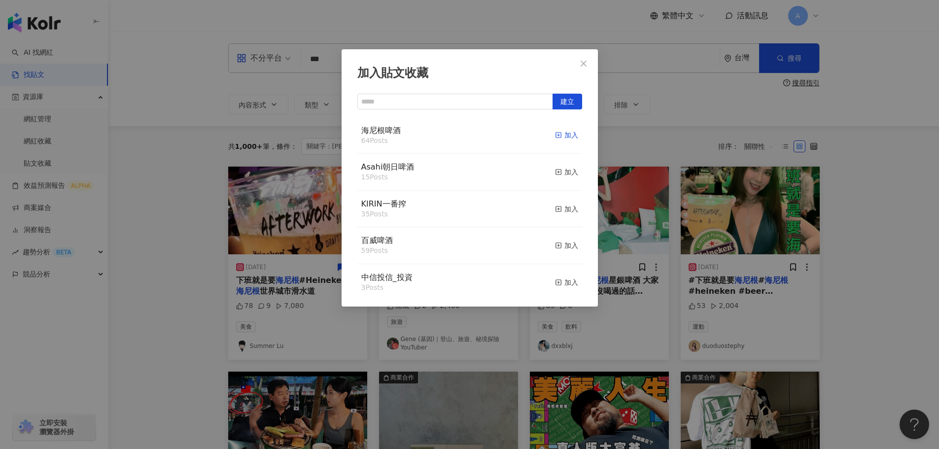
click at [561, 137] on div "加入" at bounding box center [566, 135] width 23 height 11
click at [591, 64] on span "Close" at bounding box center [584, 64] width 20 height 8
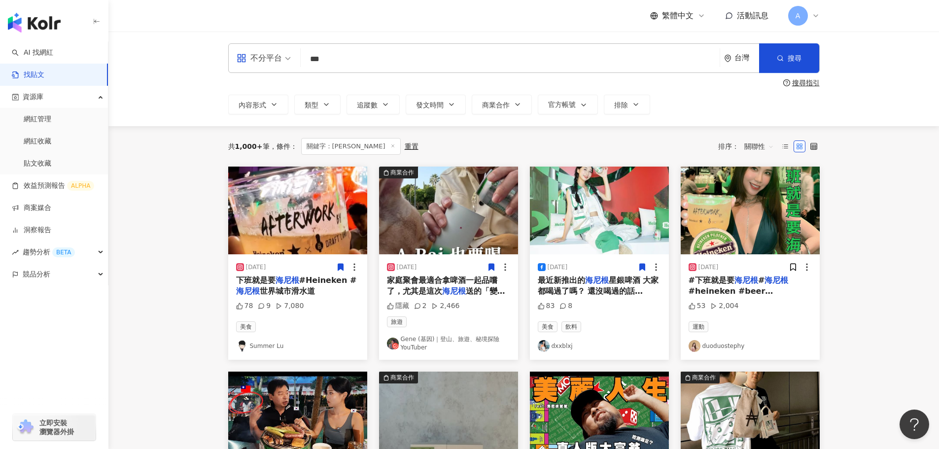
click at [735, 203] on img at bounding box center [750, 211] width 139 height 88
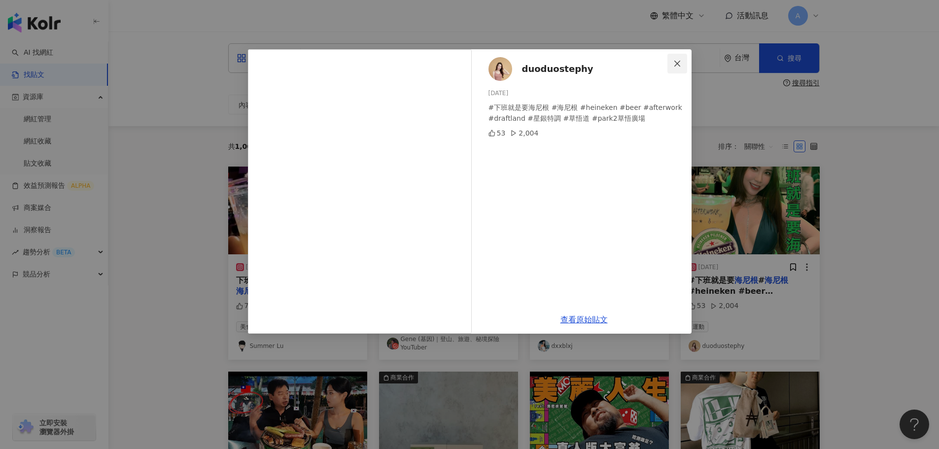
click at [677, 63] on icon "close" at bounding box center [677, 64] width 8 height 8
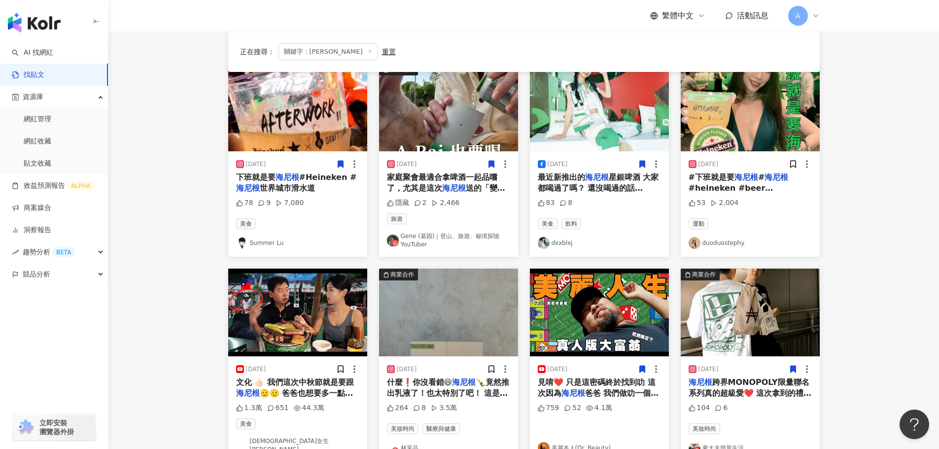
scroll to position [197, 0]
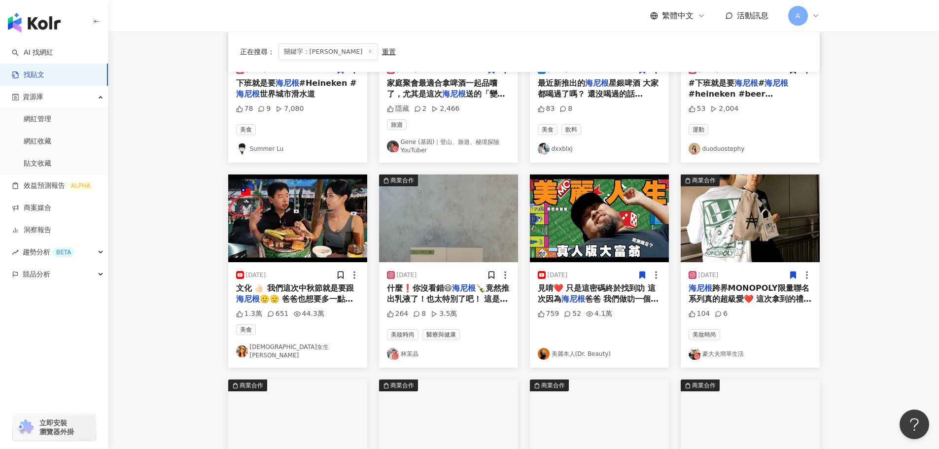
click at [301, 216] on img at bounding box center [297, 219] width 139 height 88
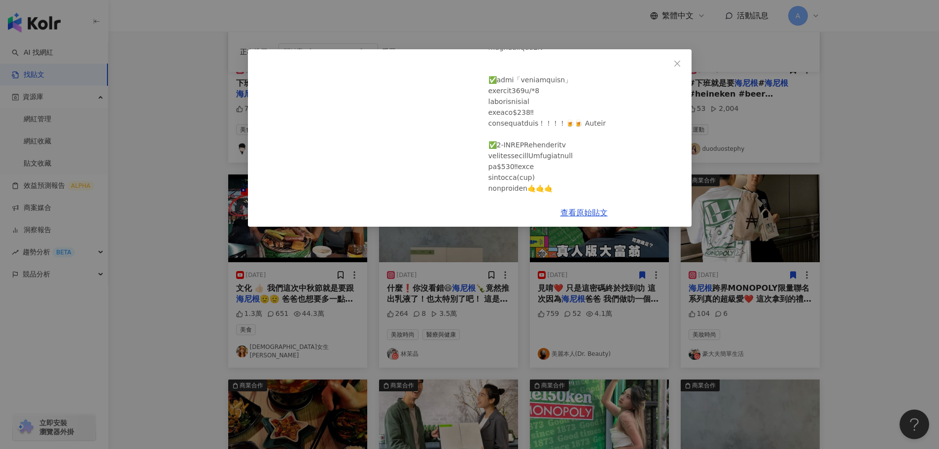
scroll to position [118, 0]
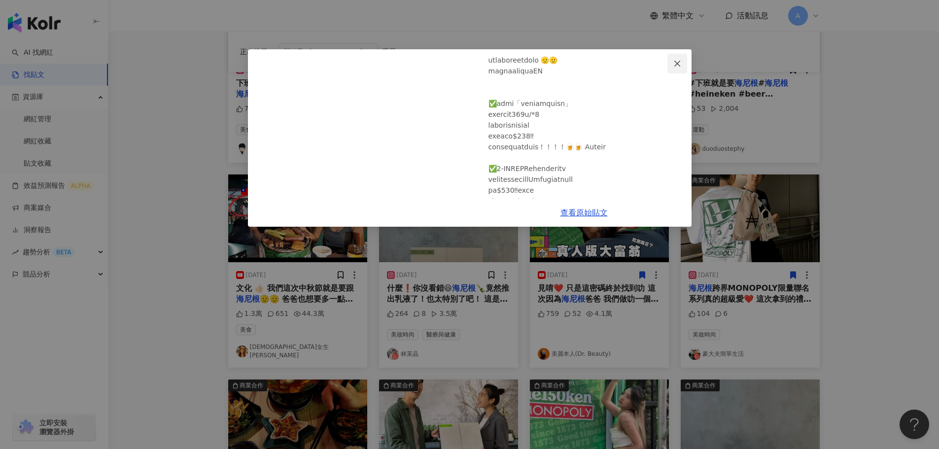
click at [674, 67] on icon "close" at bounding box center [677, 64] width 8 height 8
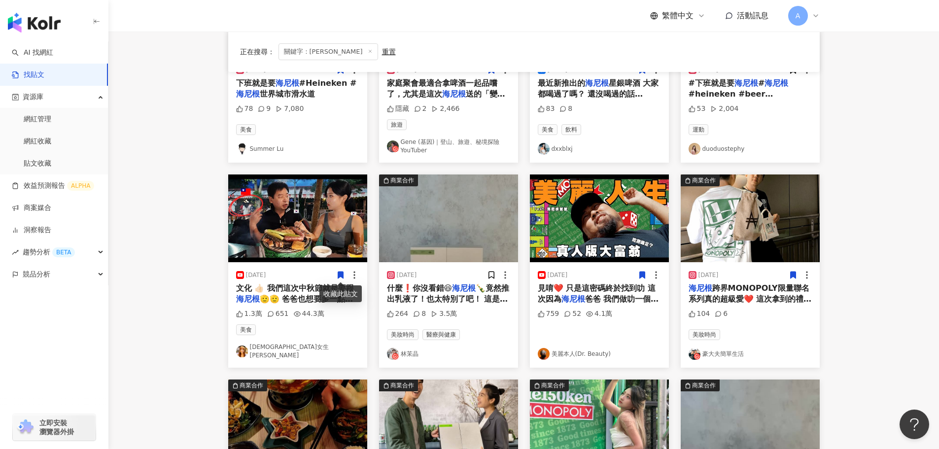
click at [341, 272] on icon at bounding box center [340, 275] width 5 height 7
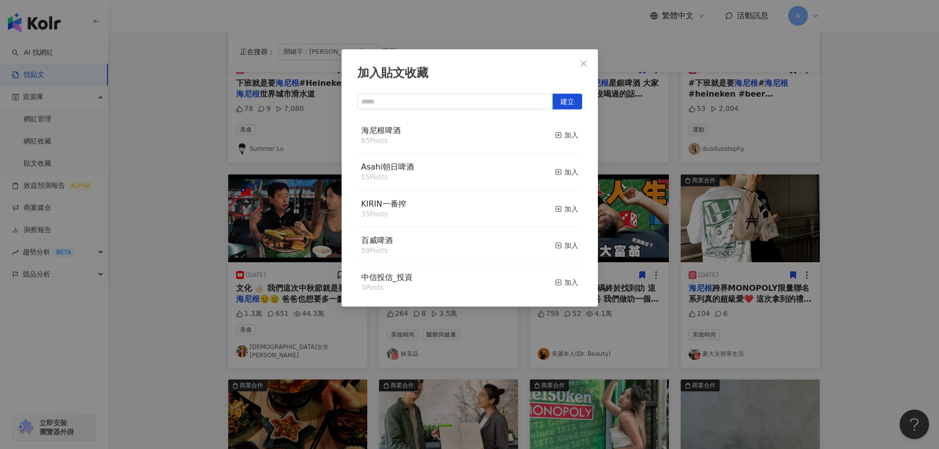
click at [544, 133] on div "海尼根啤酒 65 Posts 加入" at bounding box center [469, 135] width 225 height 37
click at [555, 133] on icon "button" at bounding box center [558, 135] width 7 height 7
click at [587, 60] on icon "close" at bounding box center [584, 64] width 8 height 8
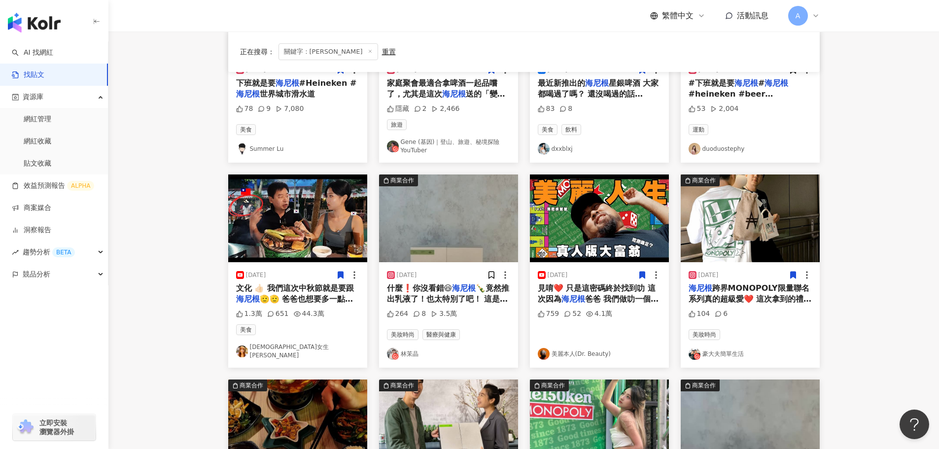
click at [484, 246] on img at bounding box center [448, 219] width 139 height 88
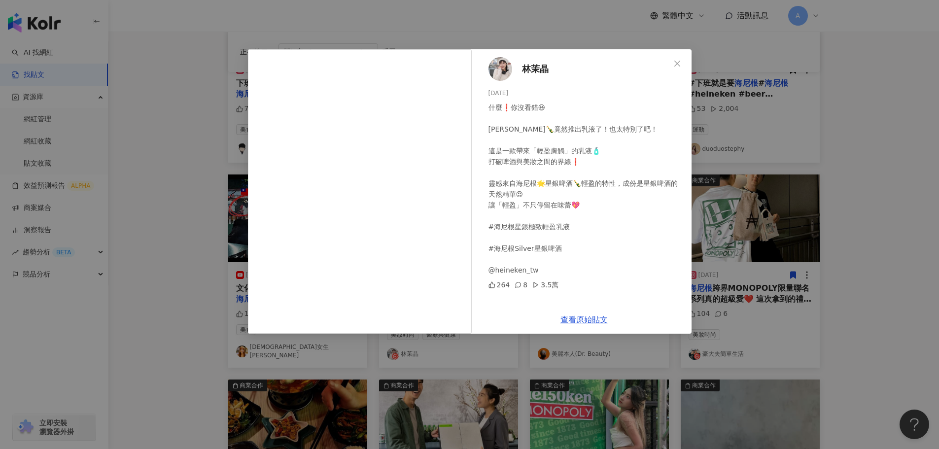
scroll to position [296, 0]
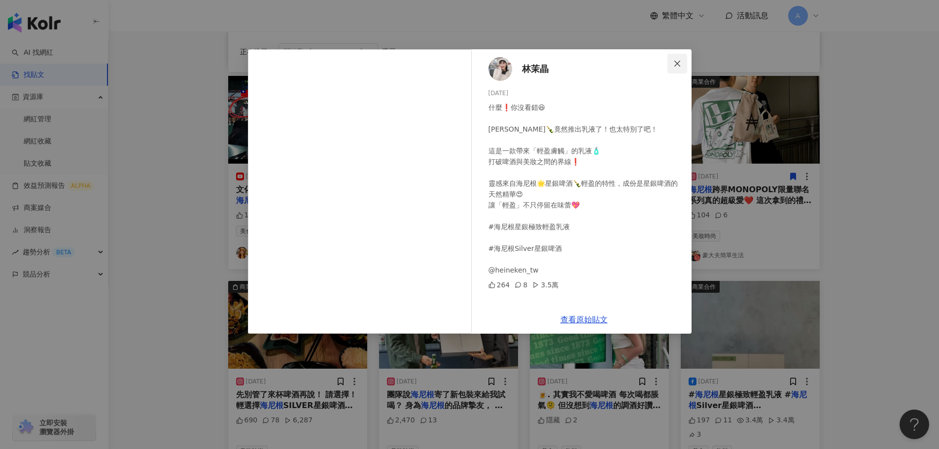
click at [685, 62] on span "Close" at bounding box center [678, 64] width 20 height 8
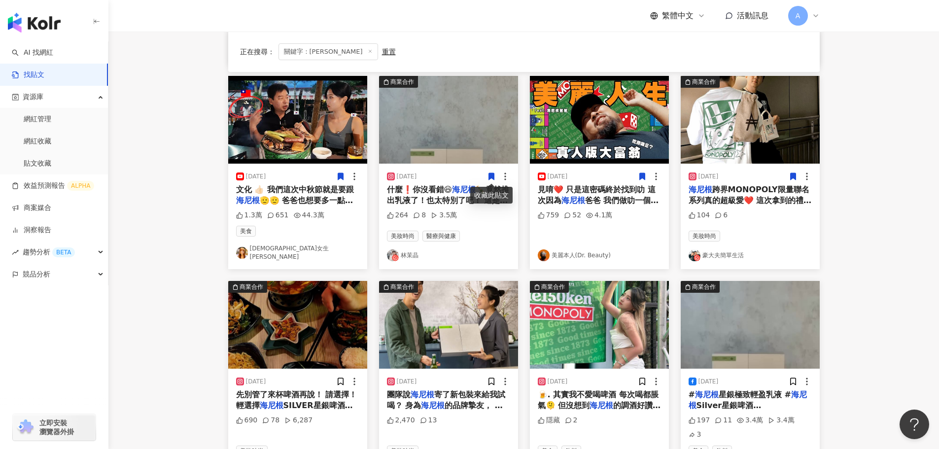
click at [492, 174] on icon at bounding box center [491, 176] width 5 height 7
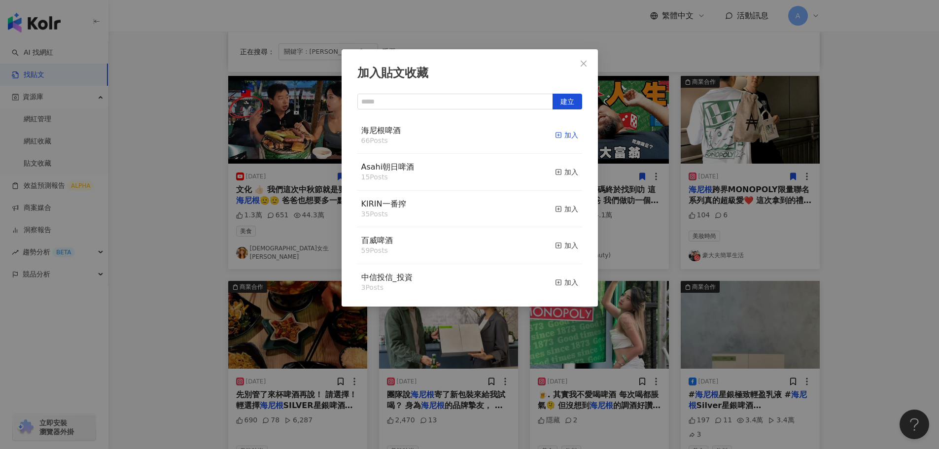
click at [555, 130] on button "加入" at bounding box center [566, 135] width 23 height 21
click at [555, 134] on icon "button" at bounding box center [558, 135] width 7 height 7
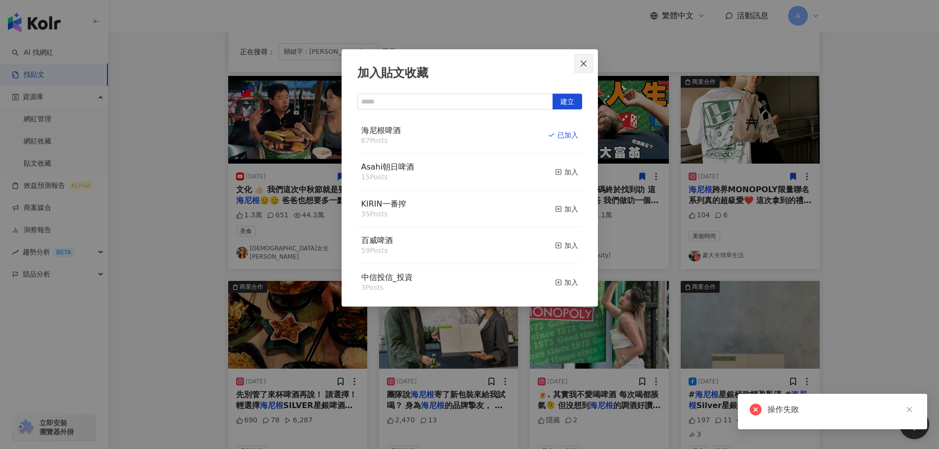
click at [585, 66] on icon "close" at bounding box center [584, 64] width 8 height 8
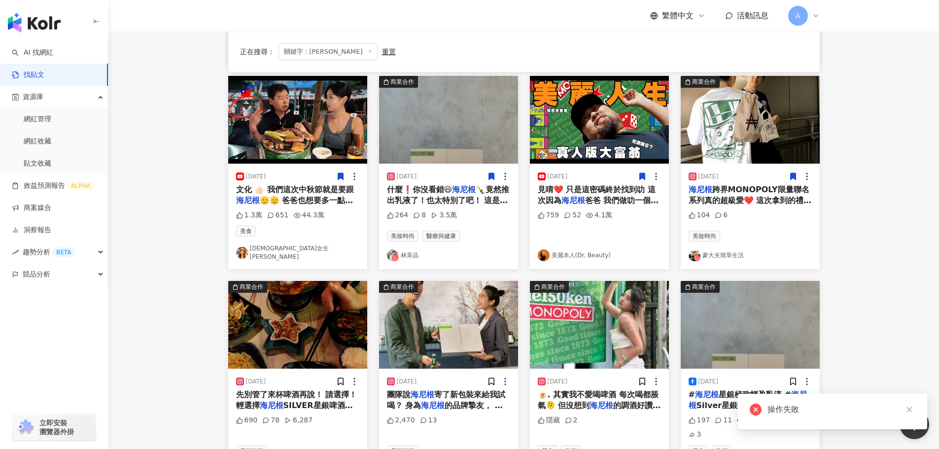
click at [605, 129] on img at bounding box center [599, 120] width 139 height 88
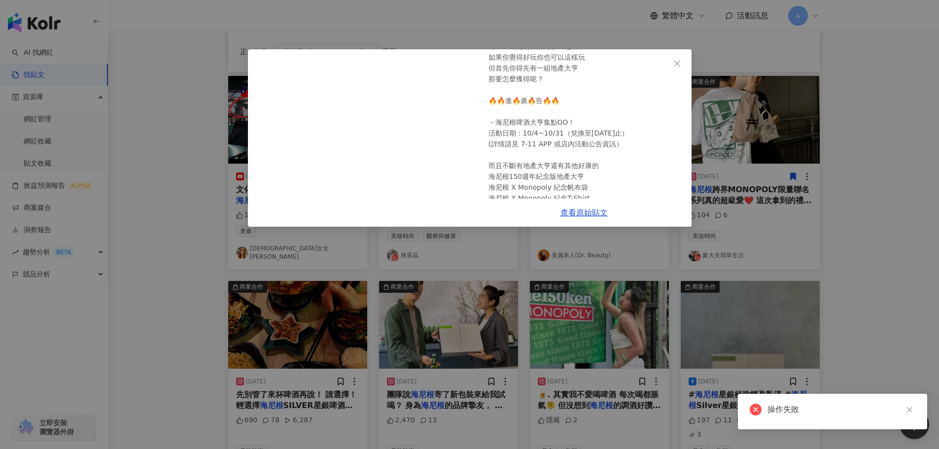
scroll to position [180, 0]
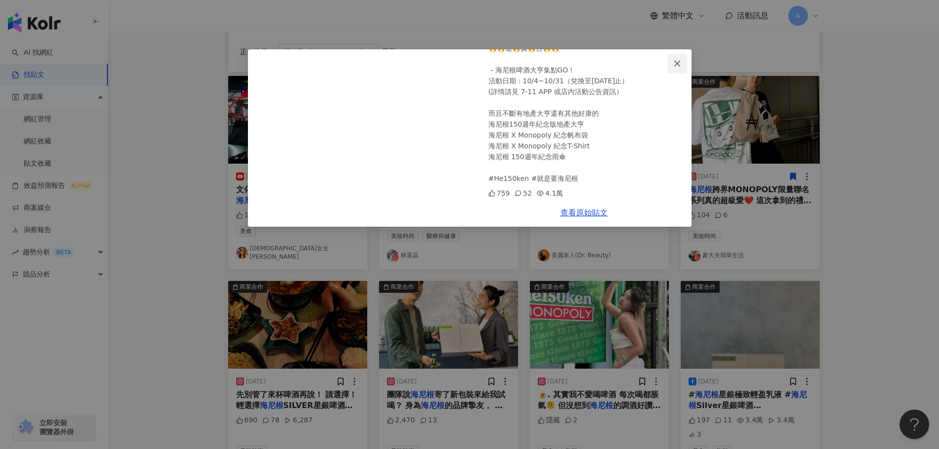
click at [680, 65] on icon "close" at bounding box center [677, 64] width 8 height 8
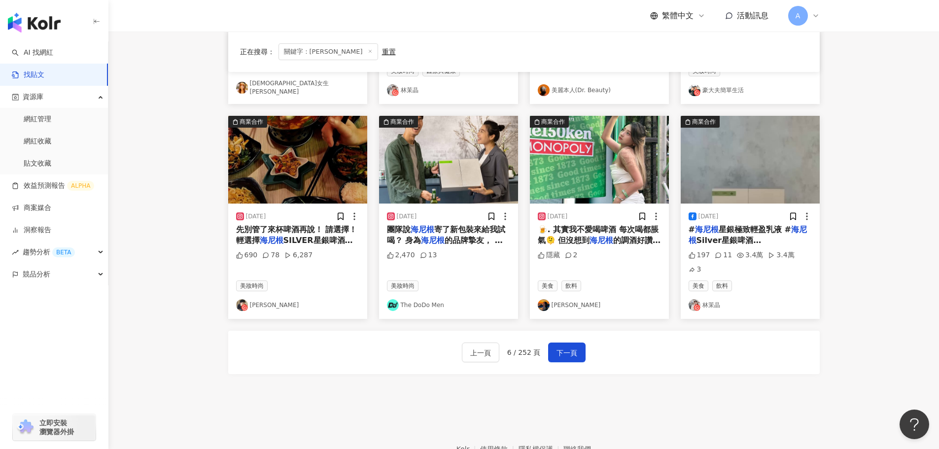
scroll to position [444, 0]
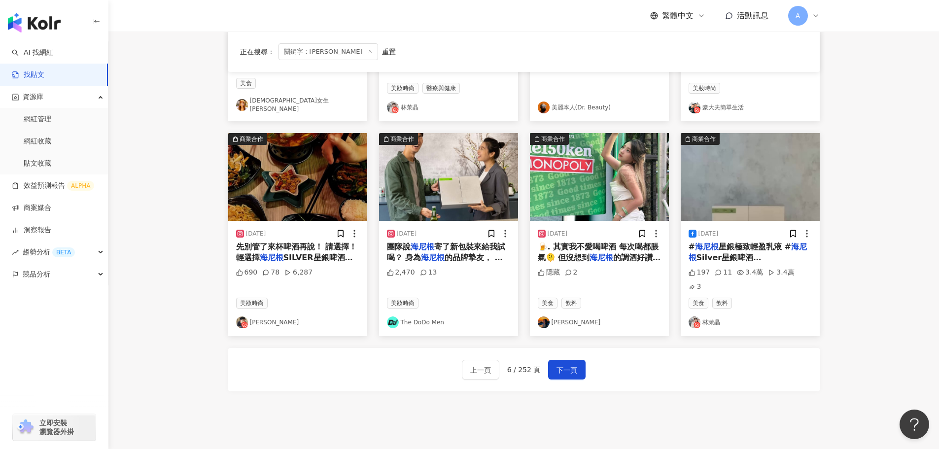
click at [616, 194] on img at bounding box center [599, 177] width 139 height 88
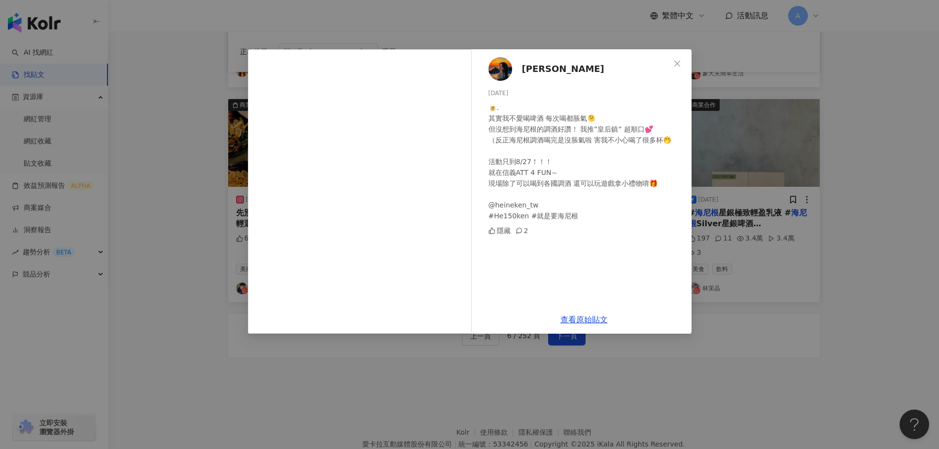
scroll to position [501, 0]
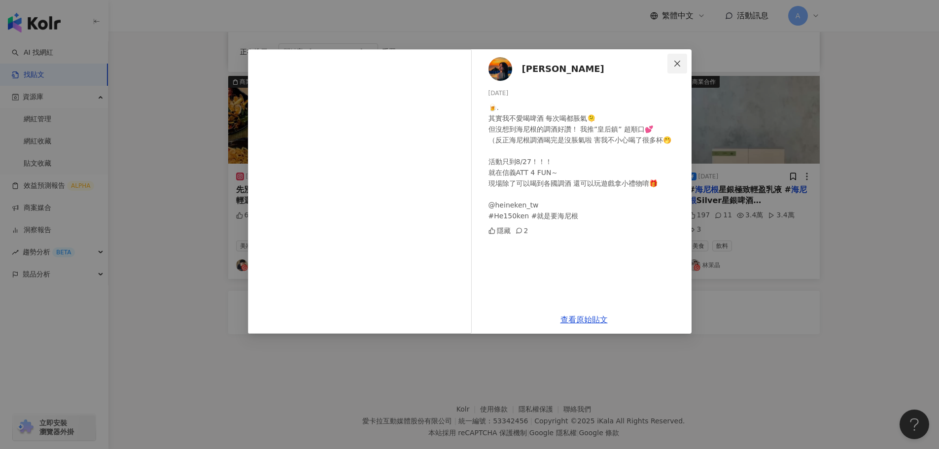
click at [677, 66] on icon "close" at bounding box center [677, 64] width 8 height 8
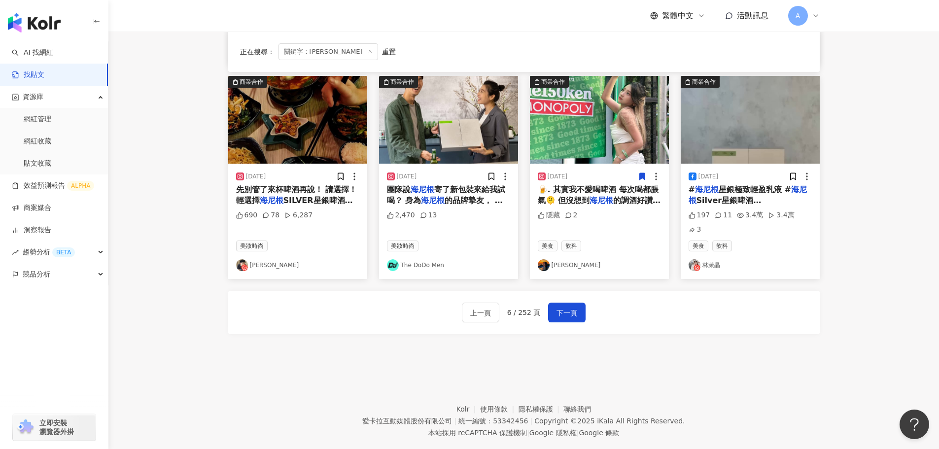
click at [642, 173] on icon at bounding box center [641, 176] width 5 height 7
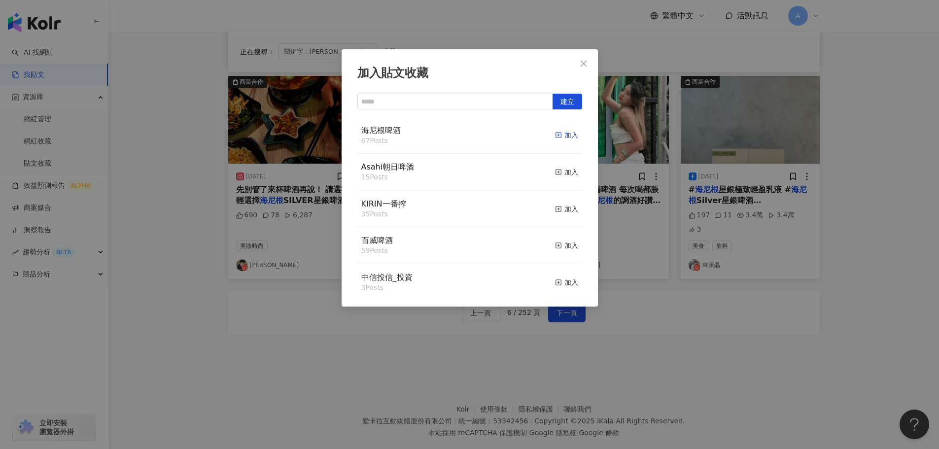
click at [561, 138] on div "加入" at bounding box center [566, 135] width 23 height 11
click at [580, 60] on icon "close" at bounding box center [584, 64] width 8 height 8
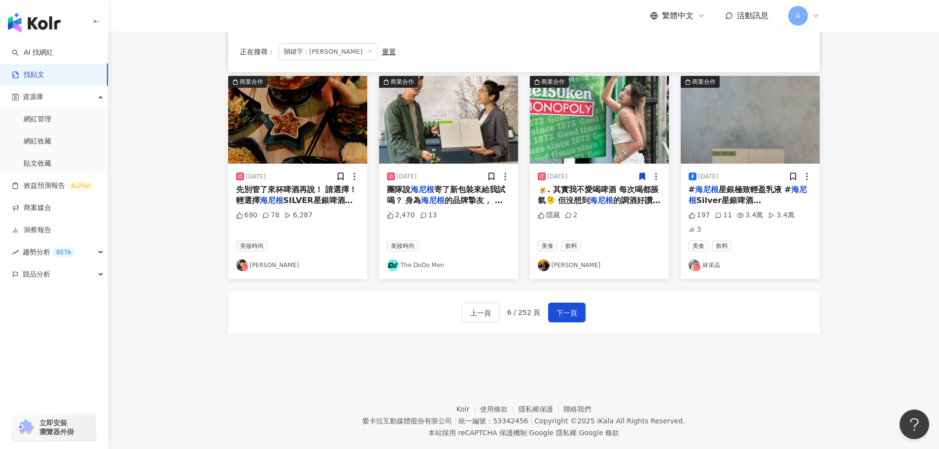
scroll to position [452, 0]
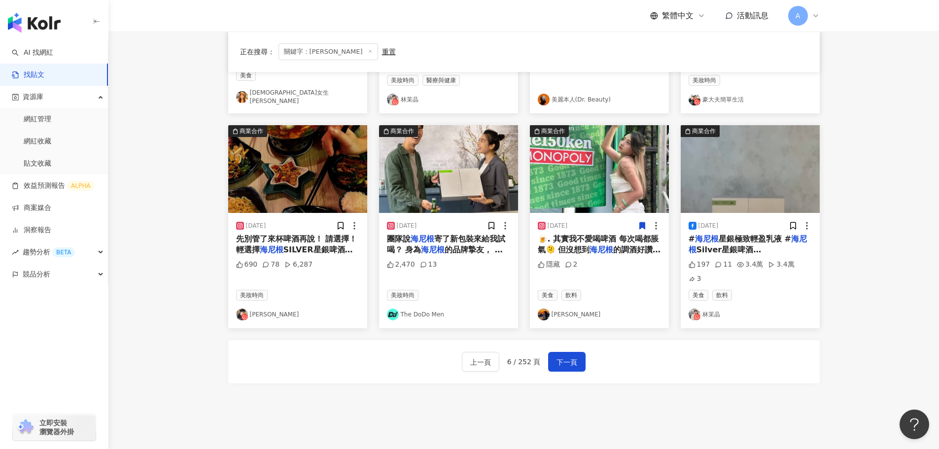
click at [443, 172] on img at bounding box center [448, 169] width 139 height 88
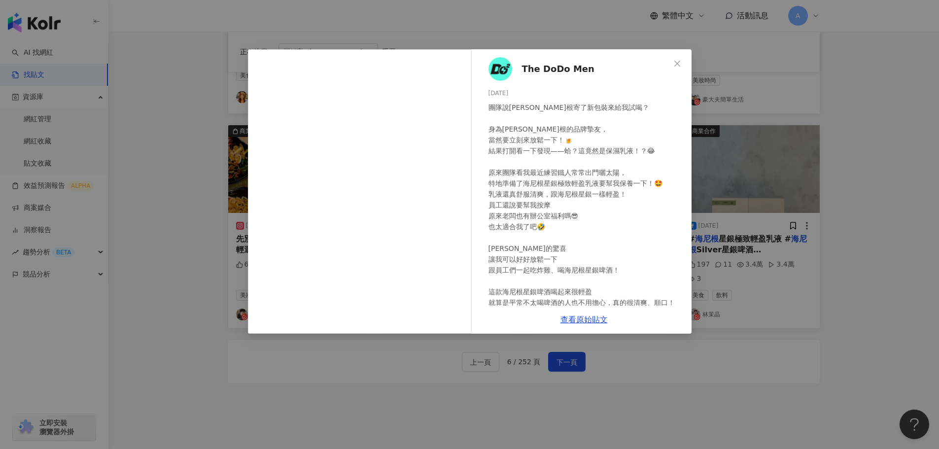
scroll to position [104, 0]
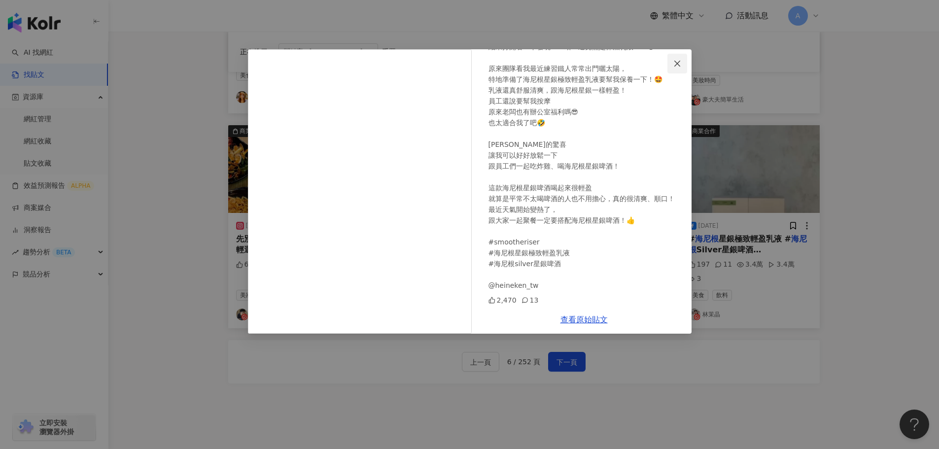
click at [678, 68] on button "Close" at bounding box center [678, 64] width 20 height 20
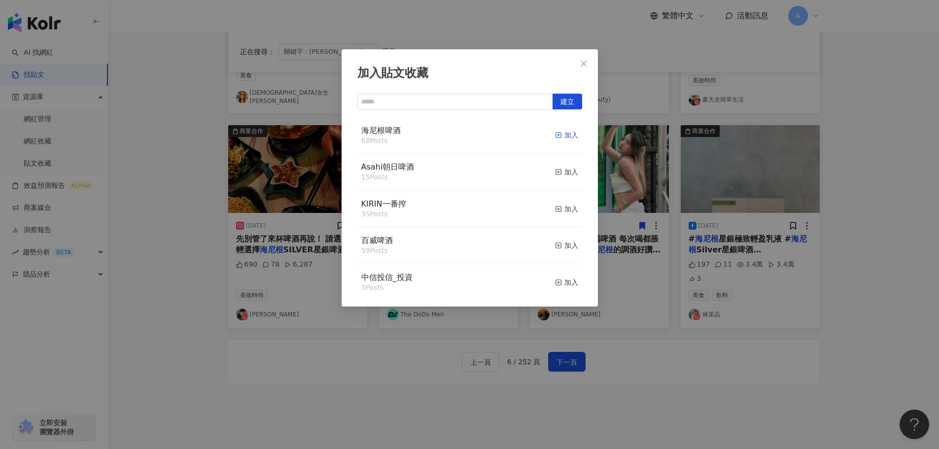
click at [555, 139] on span "button" at bounding box center [558, 135] width 7 height 8
click at [574, 67] on span "Close" at bounding box center [584, 64] width 20 height 8
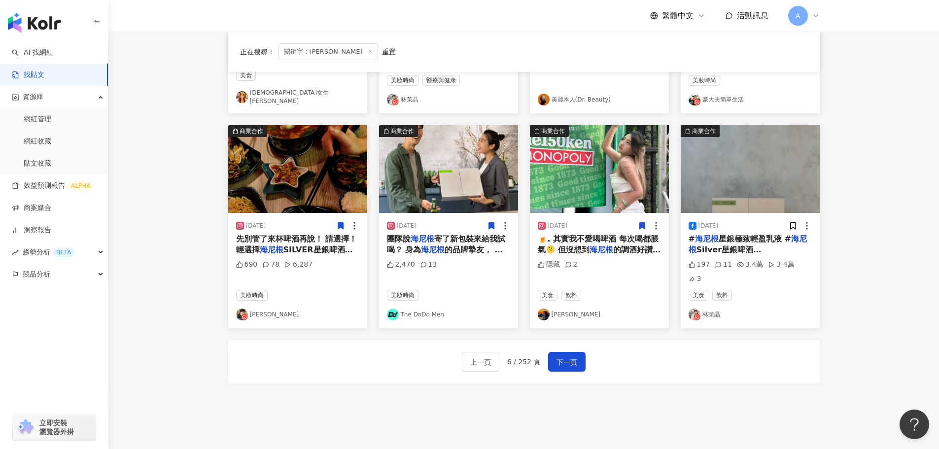
click at [320, 173] on img at bounding box center [297, 169] width 139 height 88
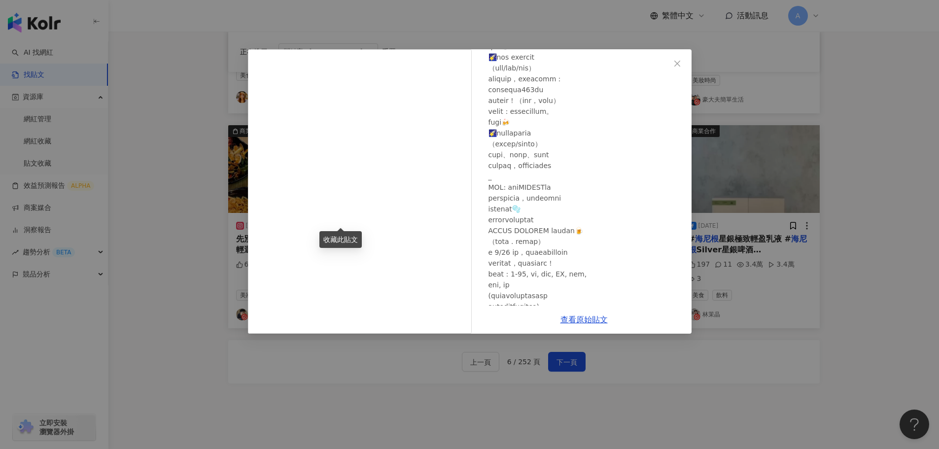
scroll to position [234, 0]
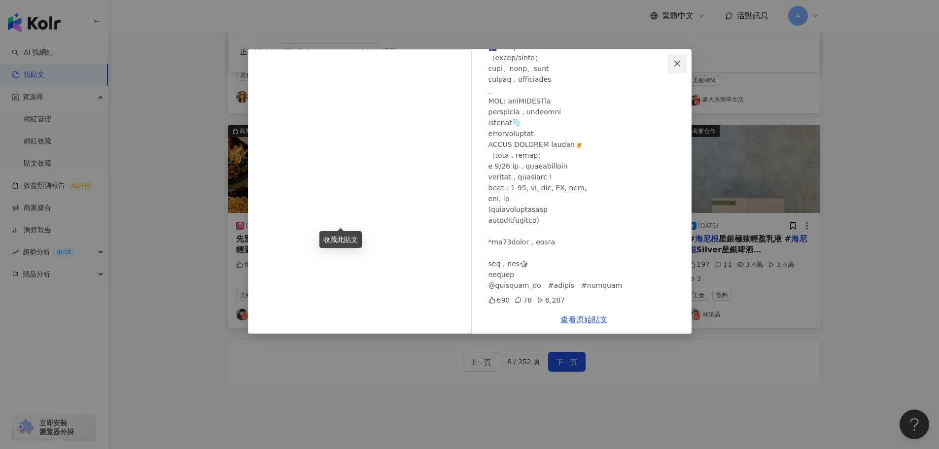
click at [674, 56] on button "Close" at bounding box center [678, 64] width 20 height 20
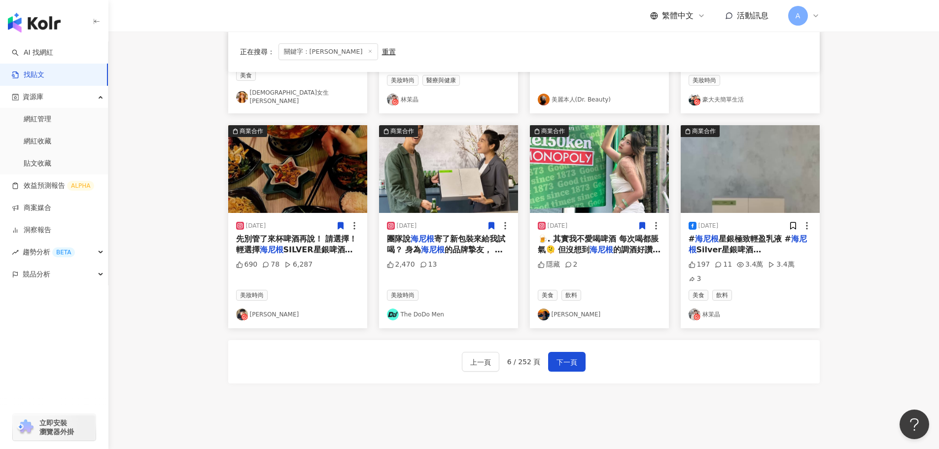
click at [340, 221] on icon at bounding box center [340, 225] width 9 height 9
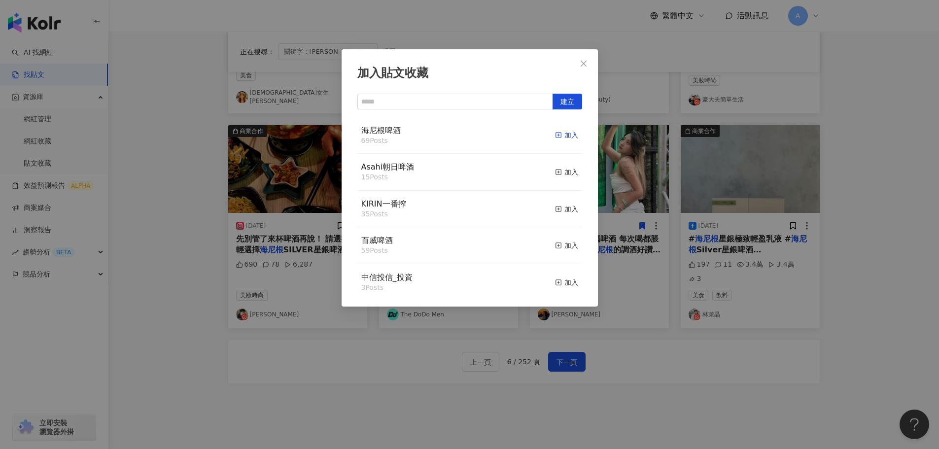
click at [559, 133] on div "加入" at bounding box center [566, 135] width 23 height 11
click at [588, 63] on span "Close" at bounding box center [584, 64] width 20 height 8
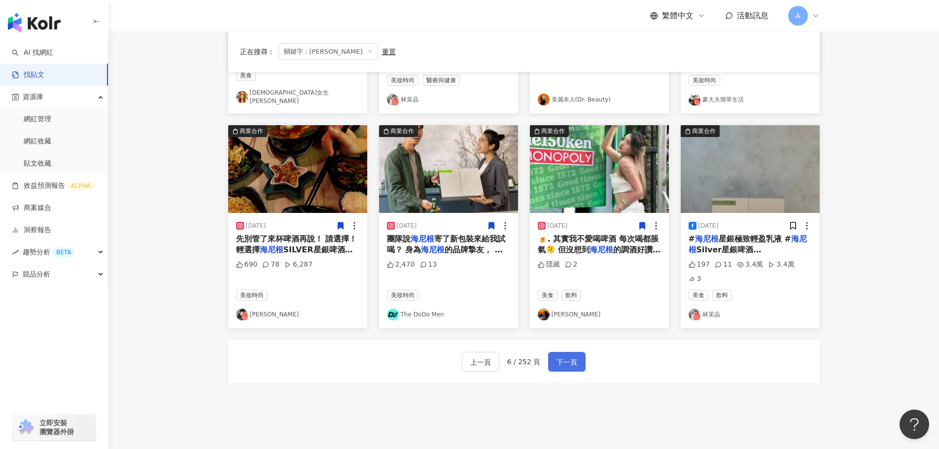
click at [550, 352] on button "下一頁" at bounding box center [566, 362] width 37 height 20
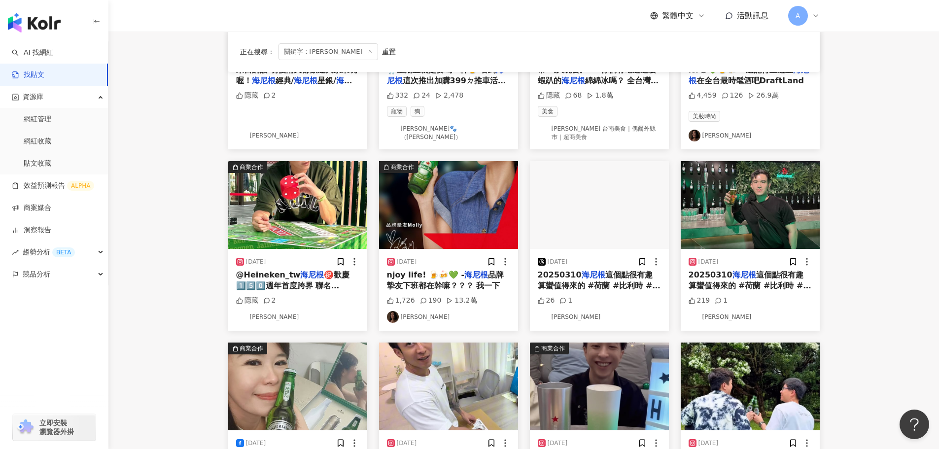
scroll to position [0, 0]
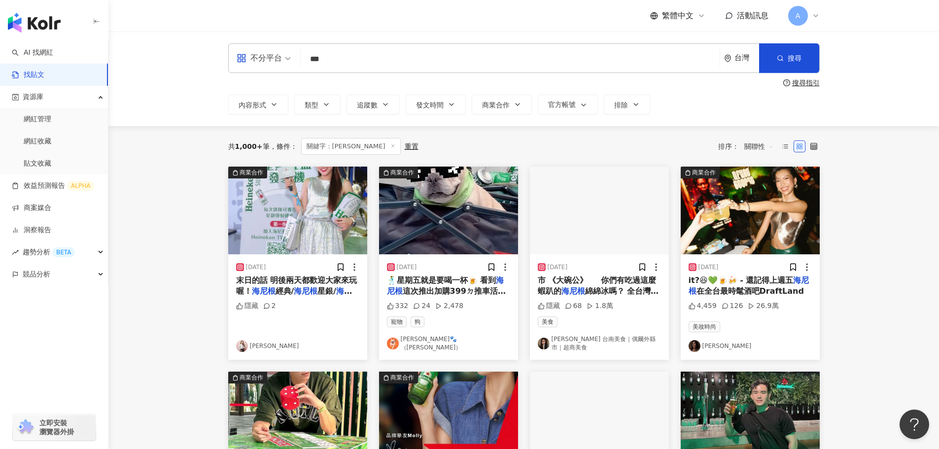
click at [495, 220] on img at bounding box center [448, 211] width 139 height 88
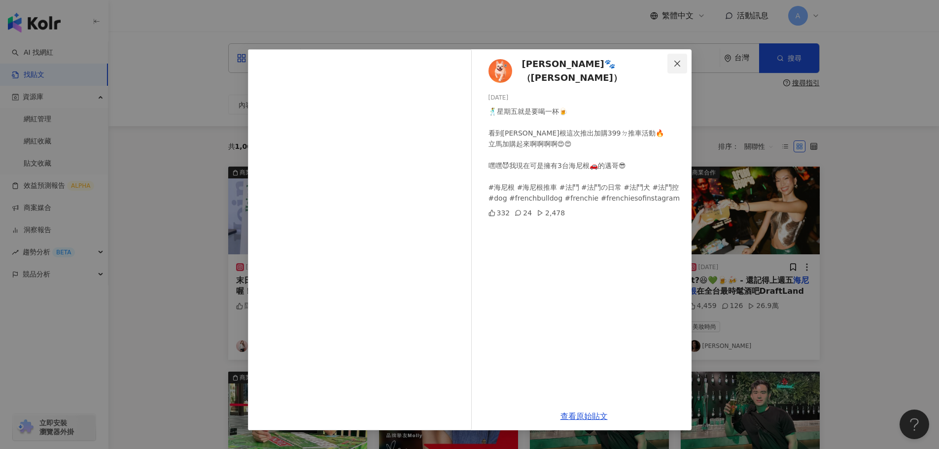
click at [679, 66] on icon "close" at bounding box center [677, 64] width 8 height 8
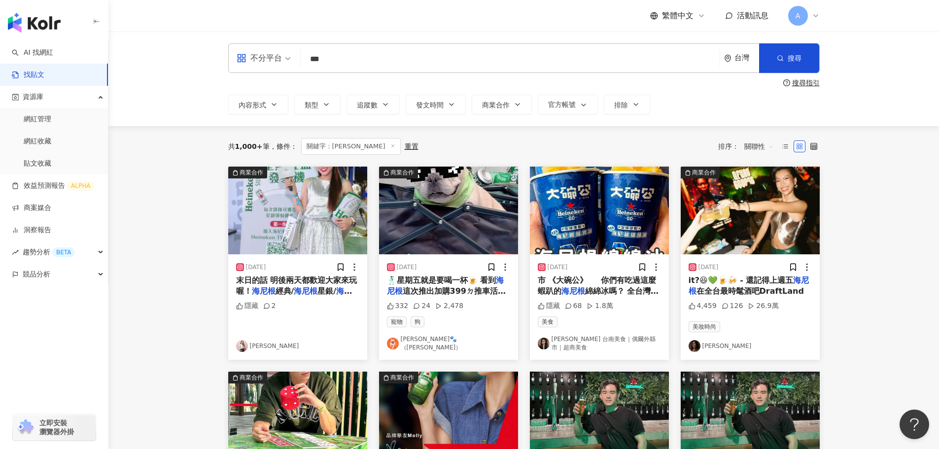
scroll to position [49, 0]
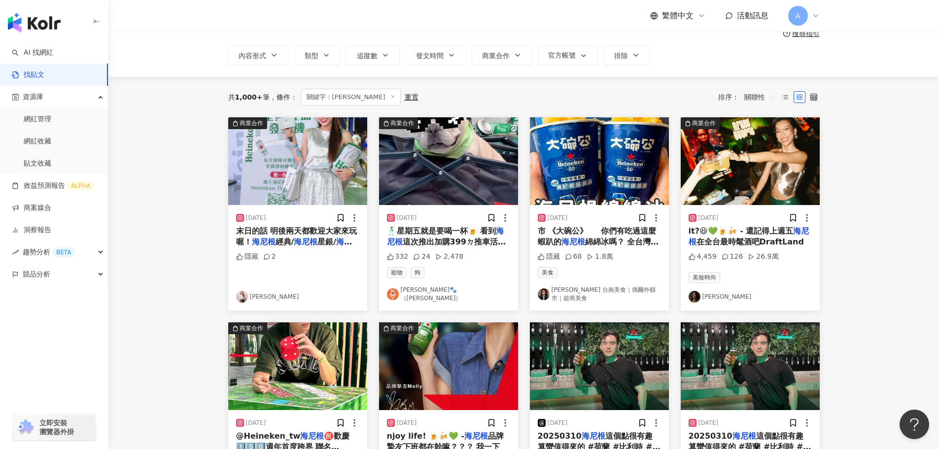
click at [615, 163] on img at bounding box center [599, 161] width 139 height 88
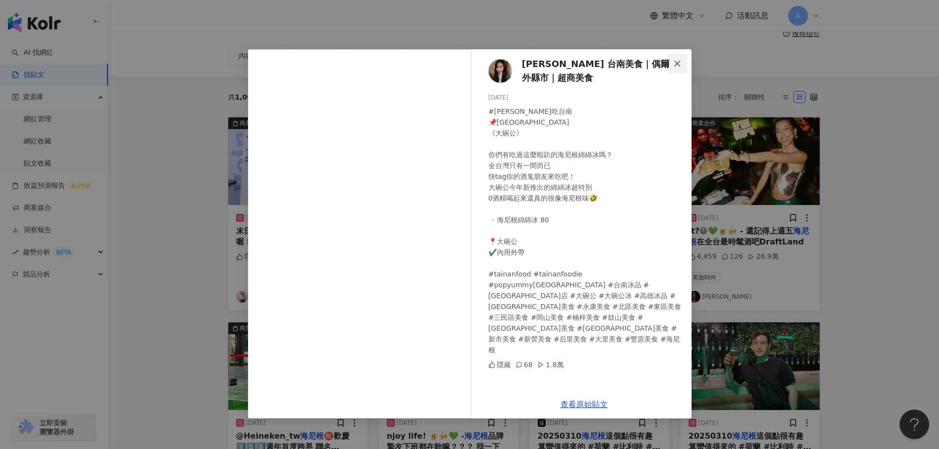
click at [677, 63] on icon "close" at bounding box center [677, 63] width 6 height 6
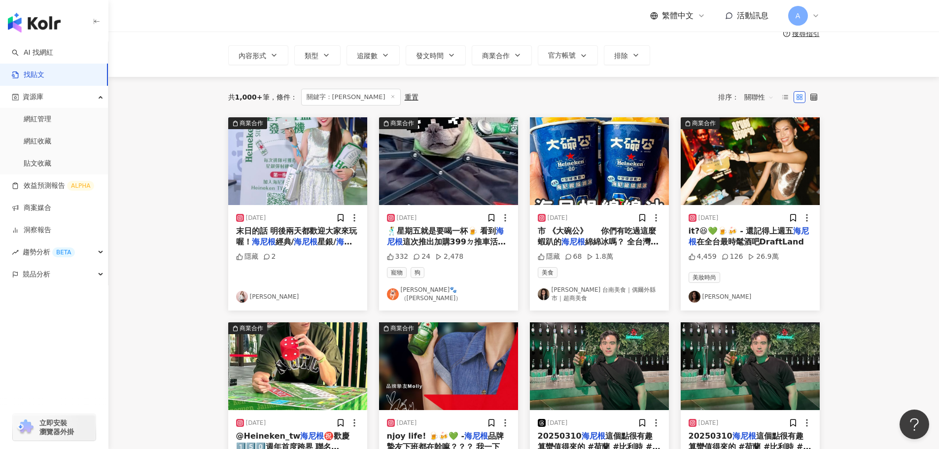
click at [741, 139] on img at bounding box center [750, 161] width 139 height 88
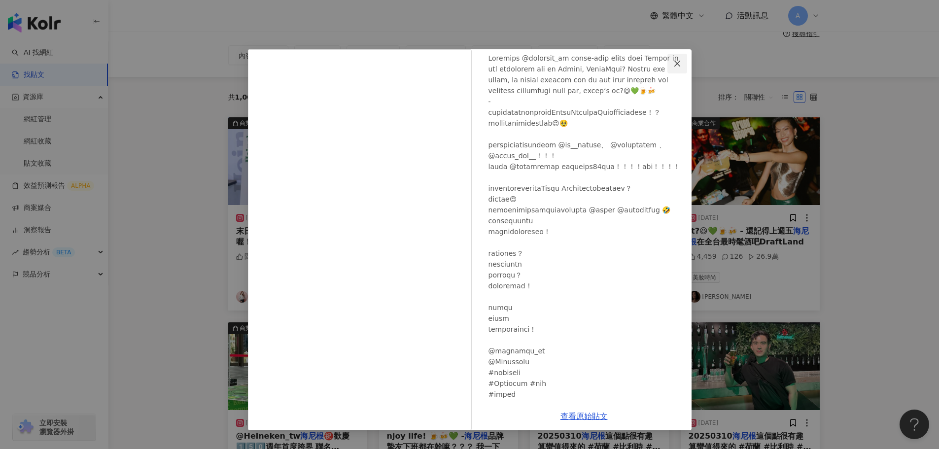
click at [678, 63] on icon "close" at bounding box center [677, 64] width 8 height 8
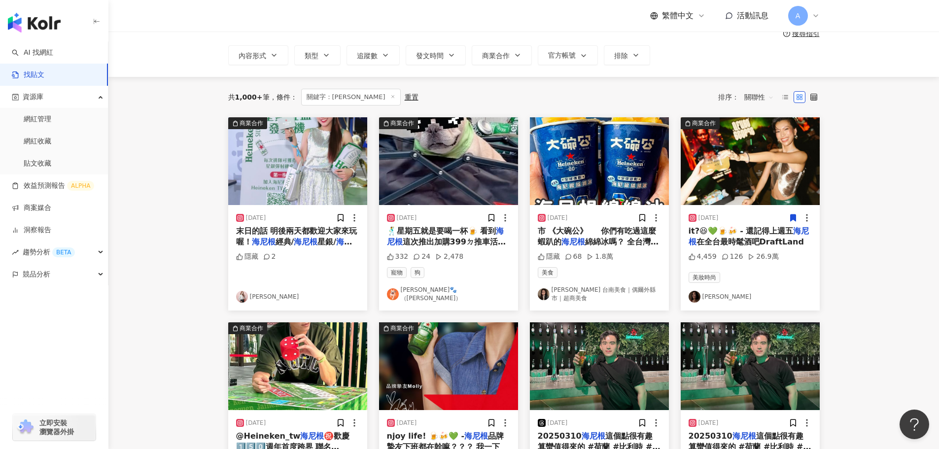
click at [792, 216] on icon at bounding box center [792, 217] width 5 height 7
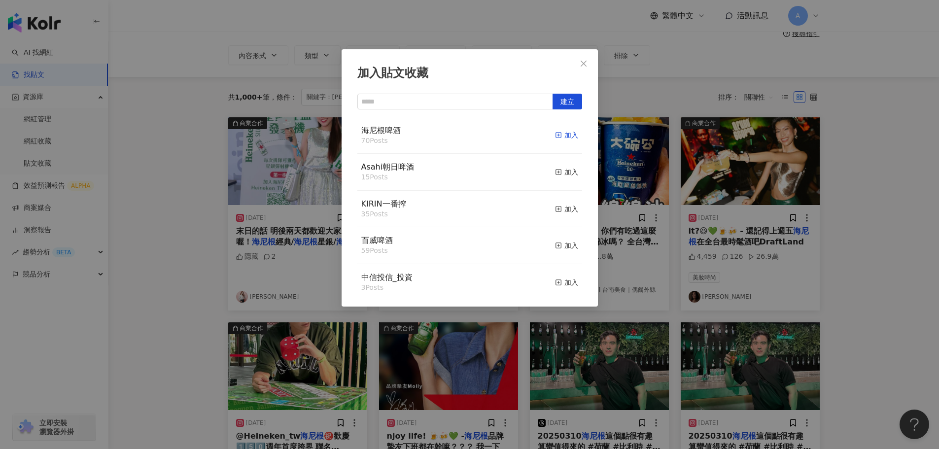
click at [563, 133] on div "加入" at bounding box center [566, 135] width 23 height 11
click at [589, 60] on span "Close" at bounding box center [584, 64] width 20 height 8
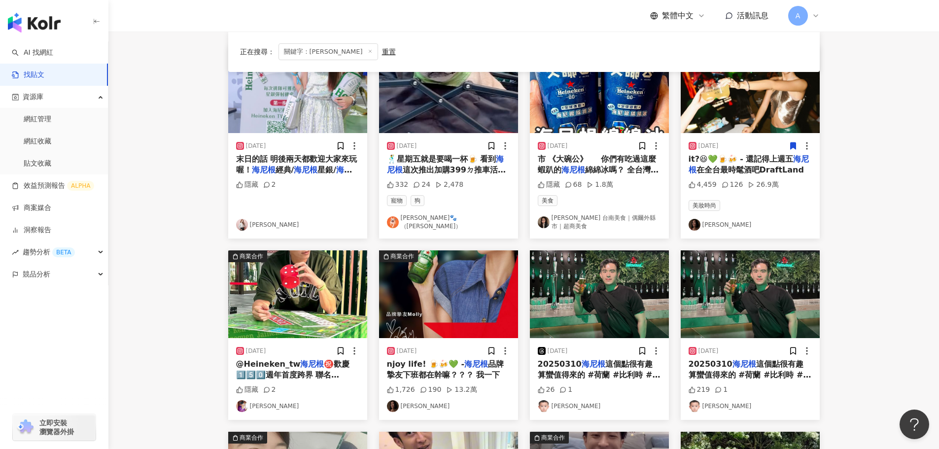
scroll to position [197, 0]
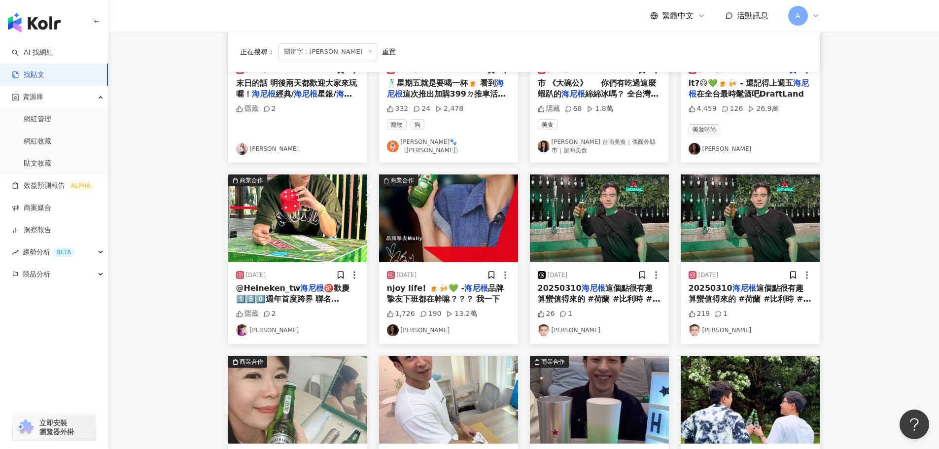
click at [759, 225] on img at bounding box center [750, 219] width 139 height 88
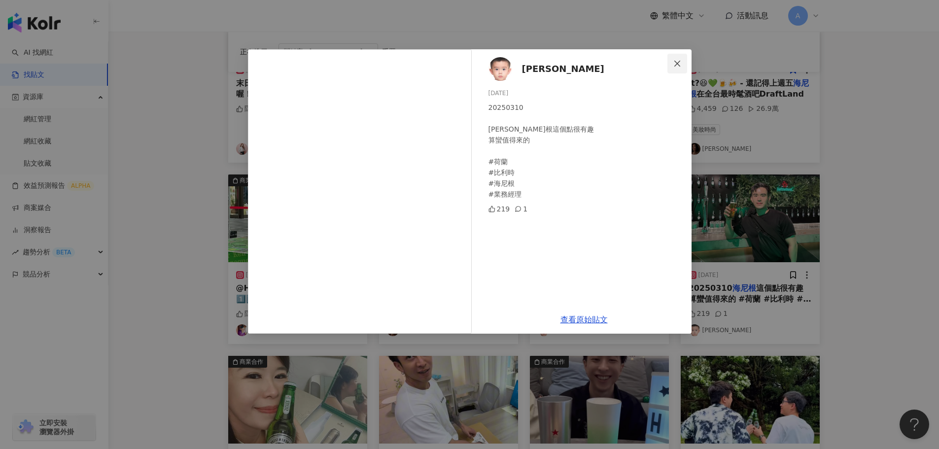
click at [673, 62] on icon "close" at bounding box center [677, 64] width 8 height 8
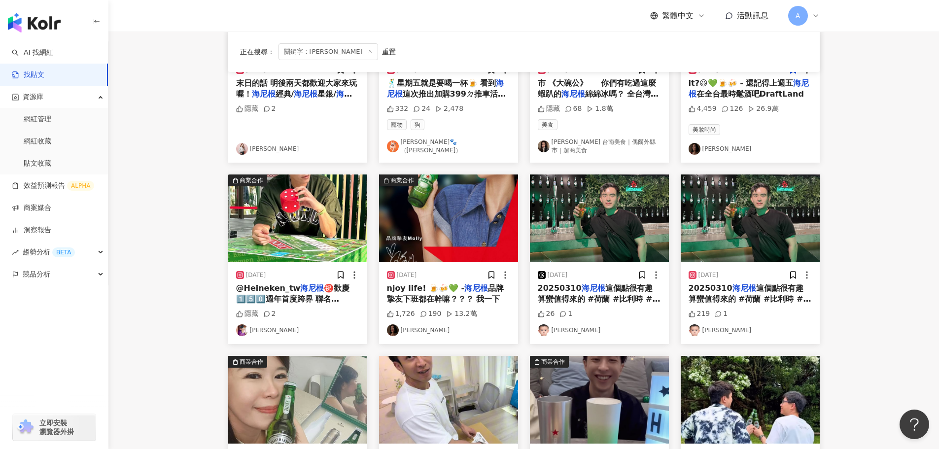
click at [420, 207] on img at bounding box center [448, 219] width 139 height 88
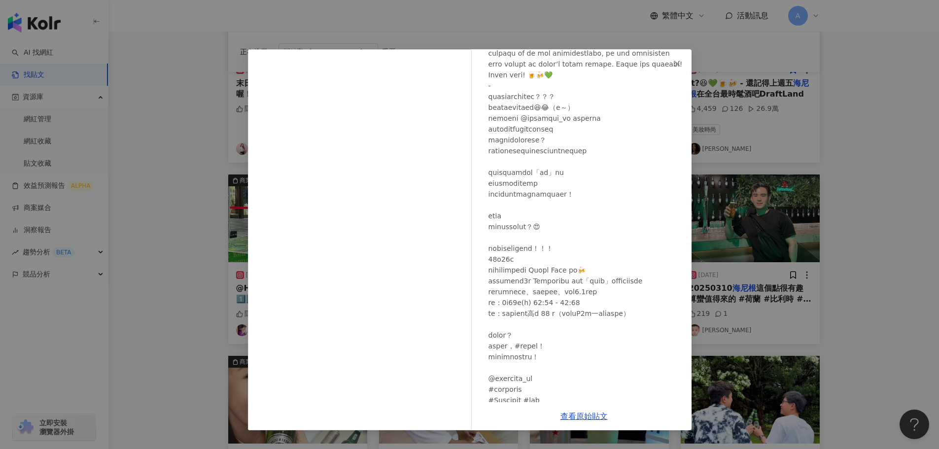
scroll to position [99, 0]
click at [675, 66] on icon "close" at bounding box center [677, 63] width 6 height 6
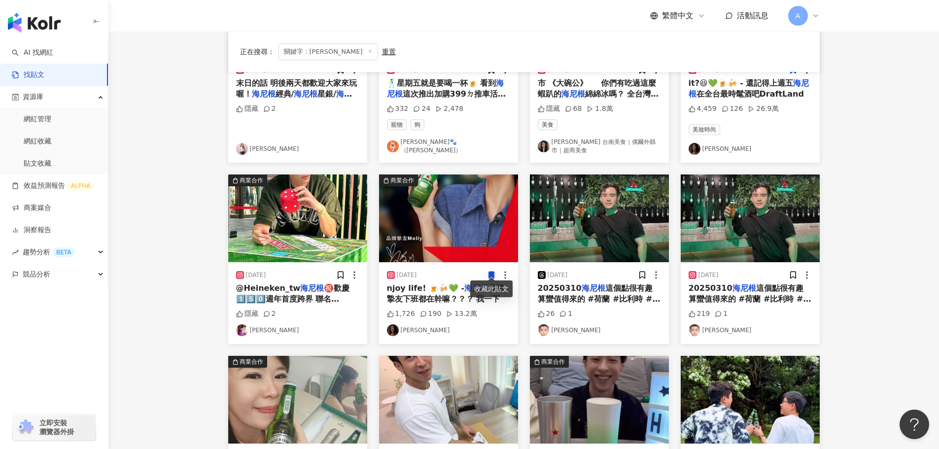
click at [490, 272] on icon at bounding box center [491, 275] width 5 height 7
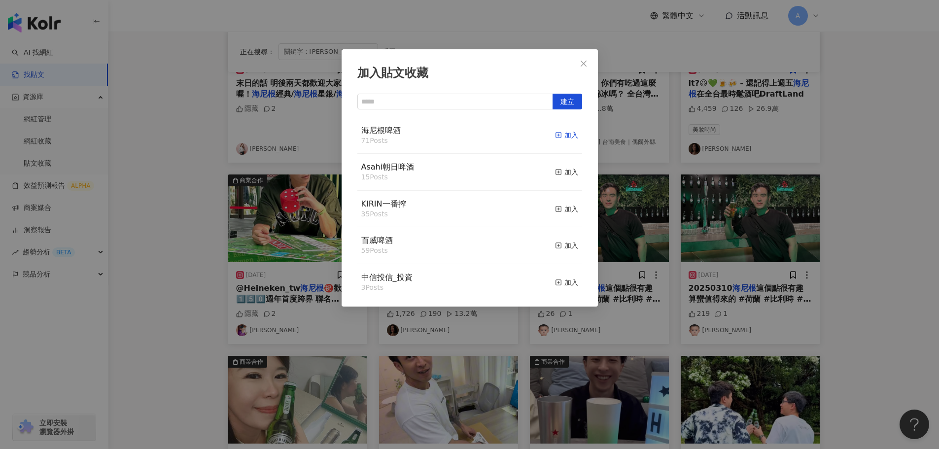
click at [556, 134] on div "加入" at bounding box center [566, 135] width 23 height 11
click at [581, 62] on icon "close" at bounding box center [584, 64] width 8 height 8
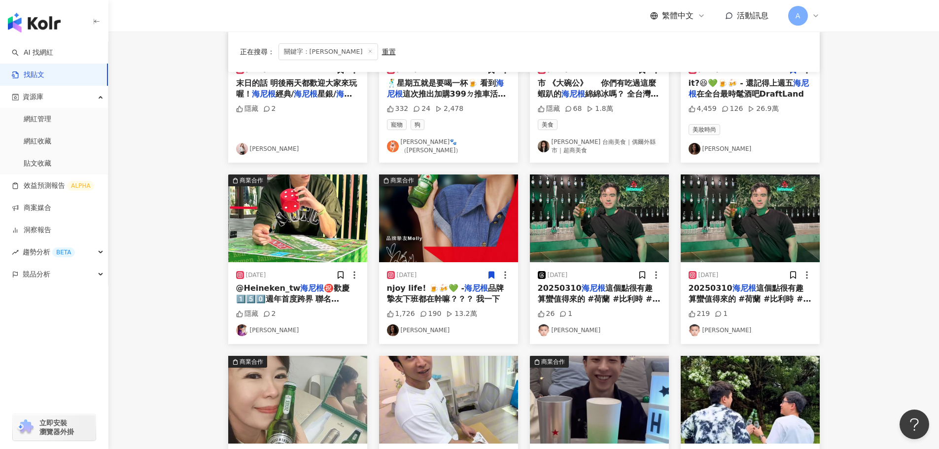
click at [313, 221] on img at bounding box center [297, 219] width 139 height 88
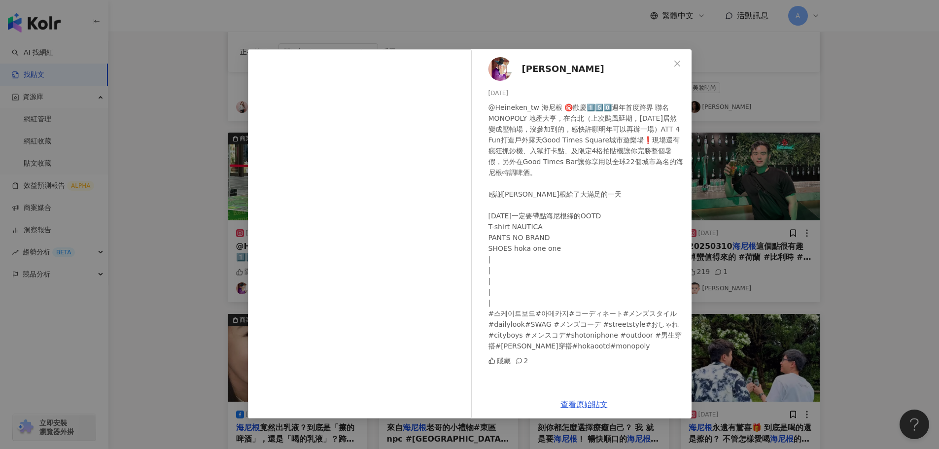
scroll to position [296, 0]
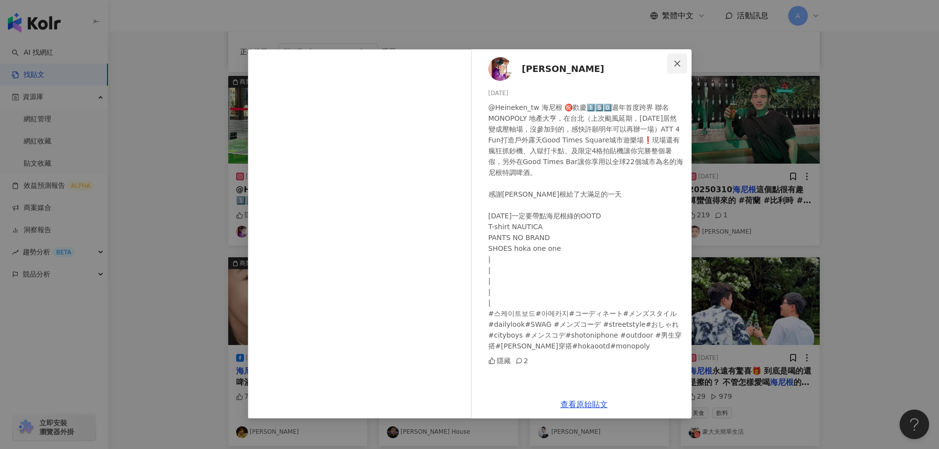
click at [676, 65] on icon "close" at bounding box center [677, 63] width 6 height 6
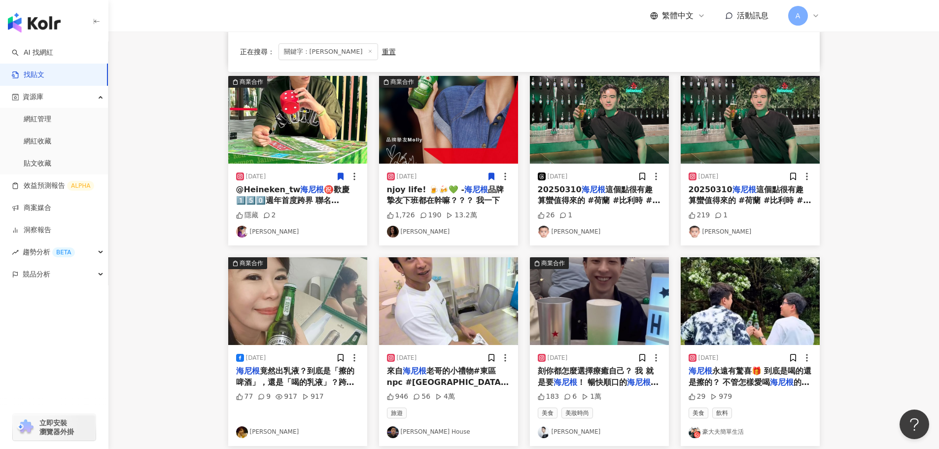
click at [344, 172] on icon at bounding box center [340, 176] width 9 height 9
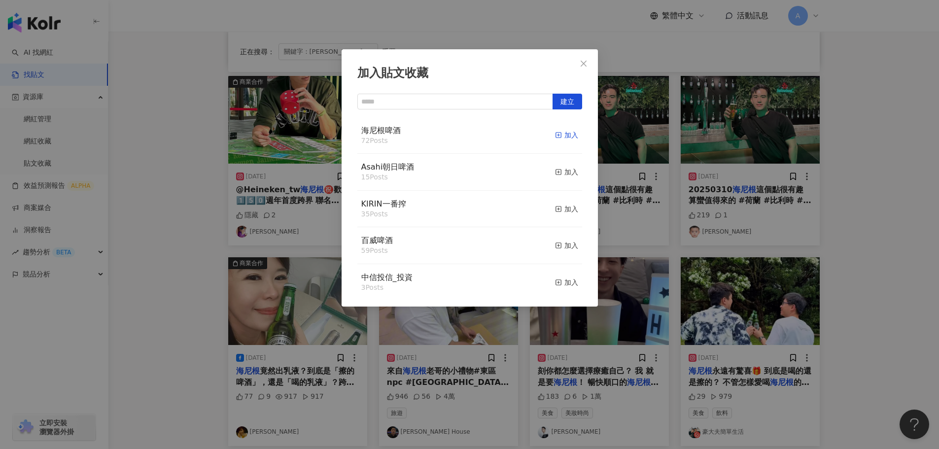
click at [561, 132] on div "加入" at bounding box center [566, 135] width 23 height 11
click at [583, 58] on button "Close" at bounding box center [584, 64] width 20 height 20
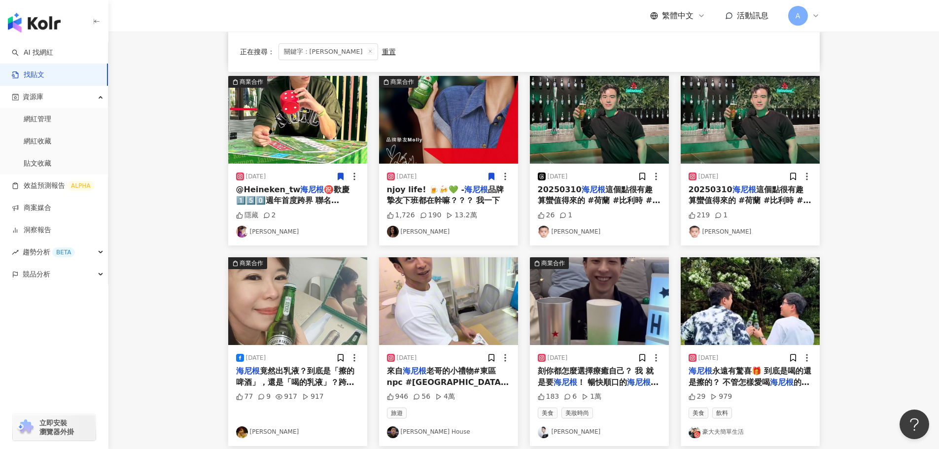
click at [314, 321] on img at bounding box center [297, 301] width 139 height 88
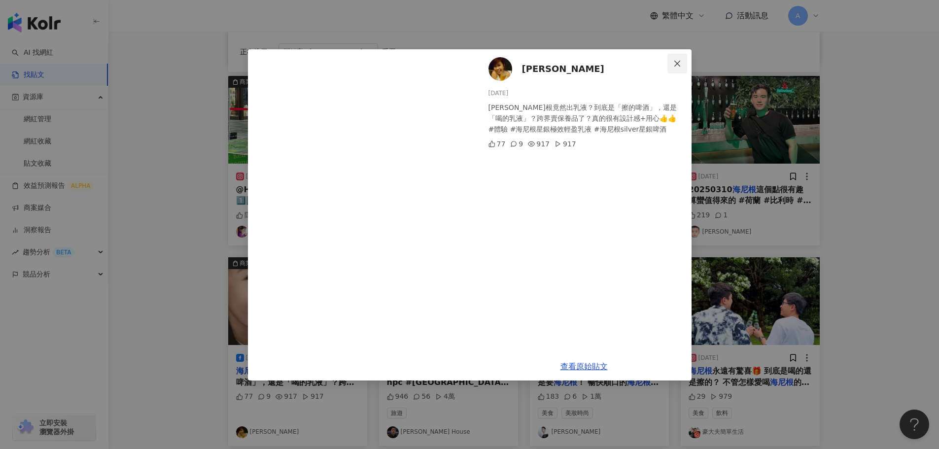
click at [675, 67] on icon "close" at bounding box center [677, 64] width 8 height 8
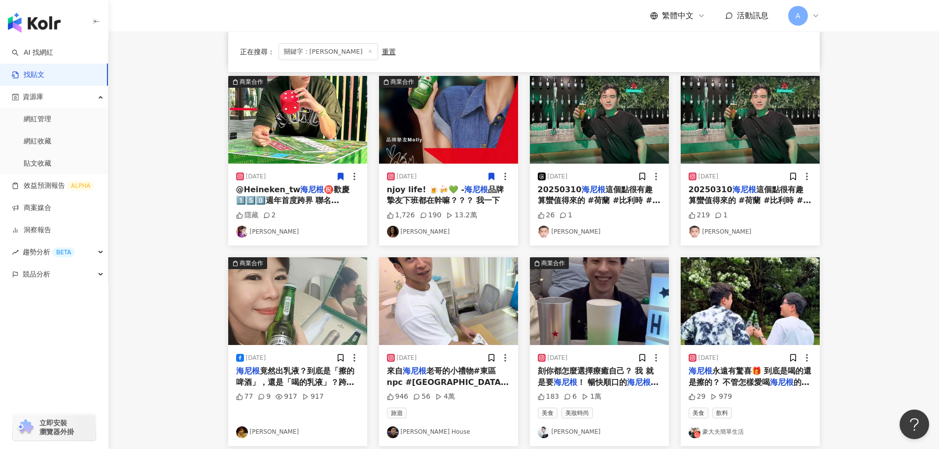
click at [488, 302] on img at bounding box center [448, 301] width 139 height 88
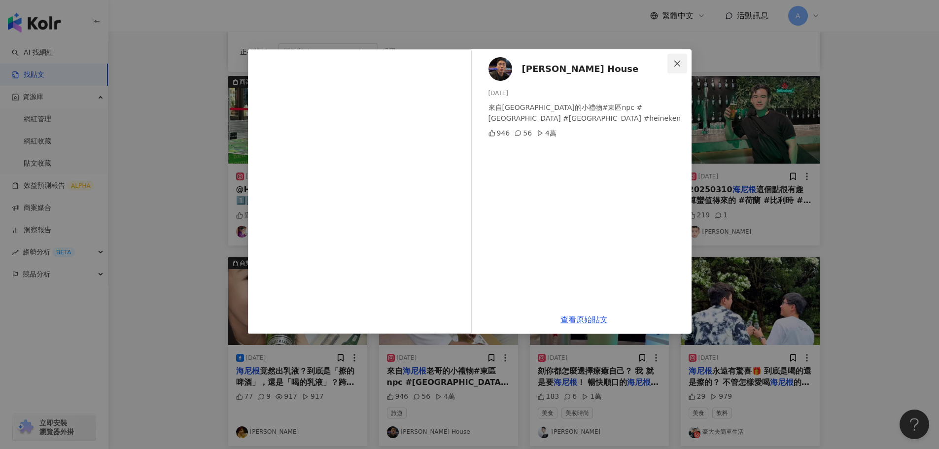
click at [673, 68] on button "Close" at bounding box center [678, 64] width 20 height 20
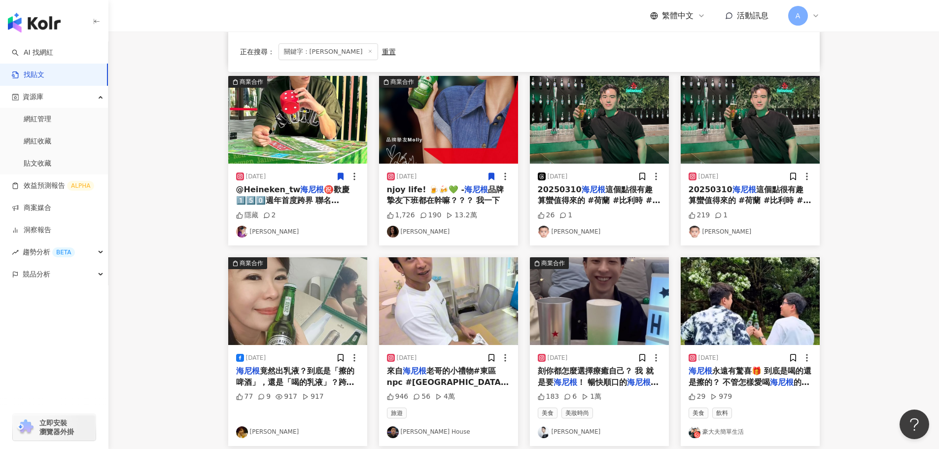
click at [598, 281] on img at bounding box center [599, 301] width 139 height 88
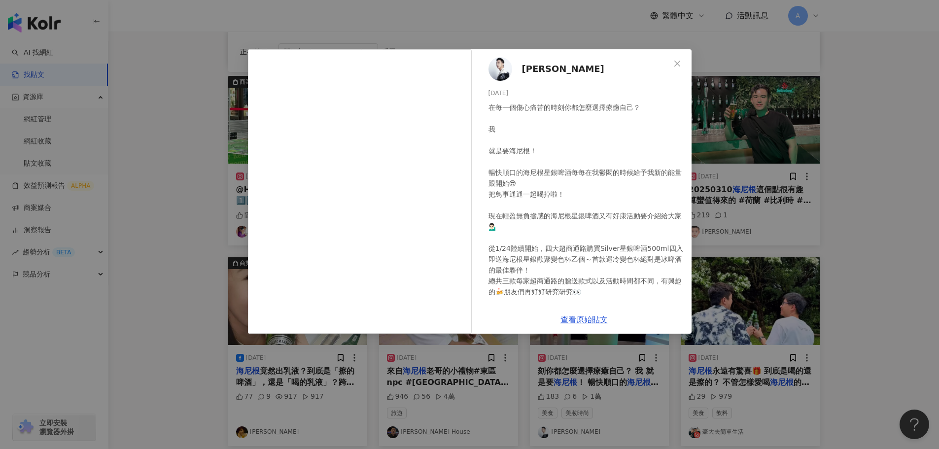
scroll to position [104, 0]
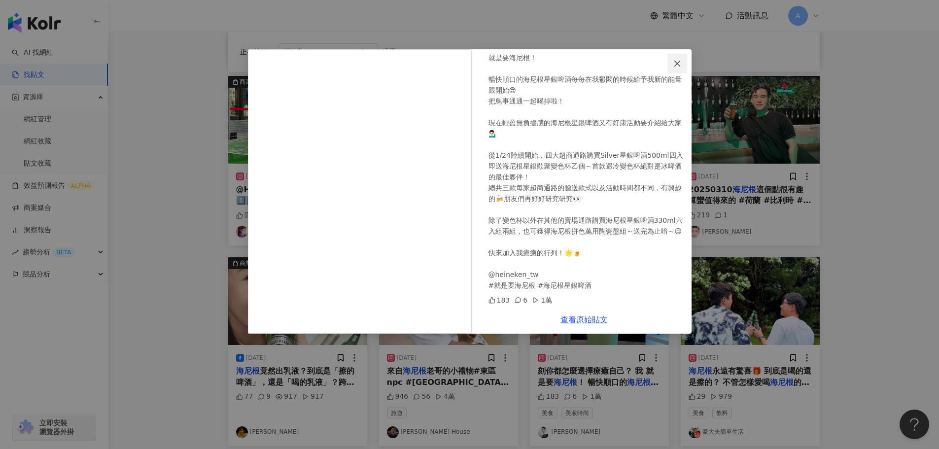
click at [675, 63] on icon "close" at bounding box center [677, 64] width 8 height 8
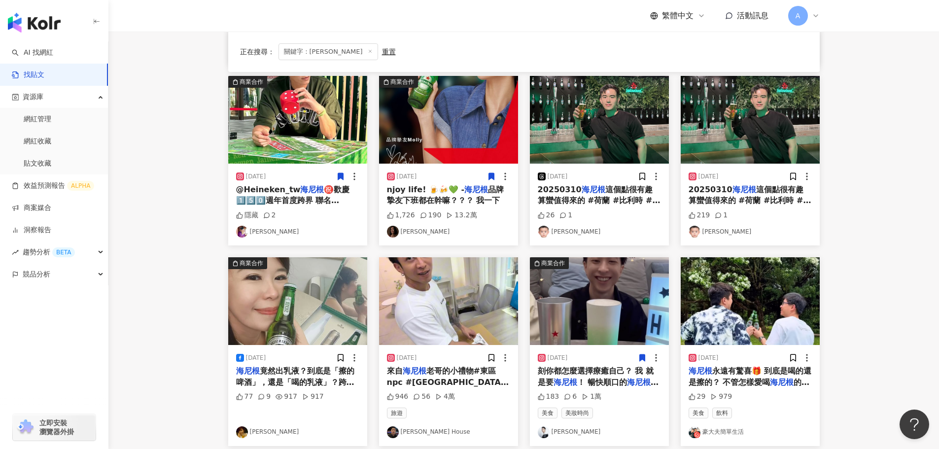
click at [641, 357] on icon at bounding box center [642, 357] width 9 height 9
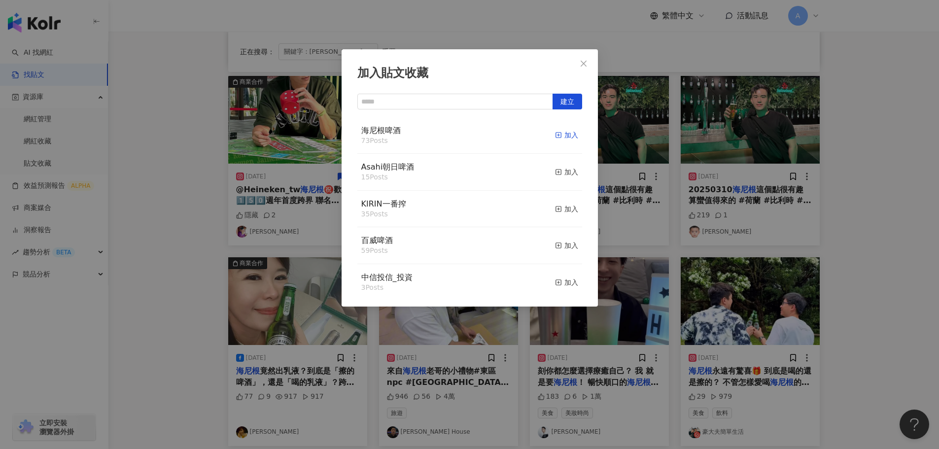
click at [555, 134] on icon "button" at bounding box center [558, 135] width 7 height 7
click at [579, 65] on span "Close" at bounding box center [584, 64] width 20 height 8
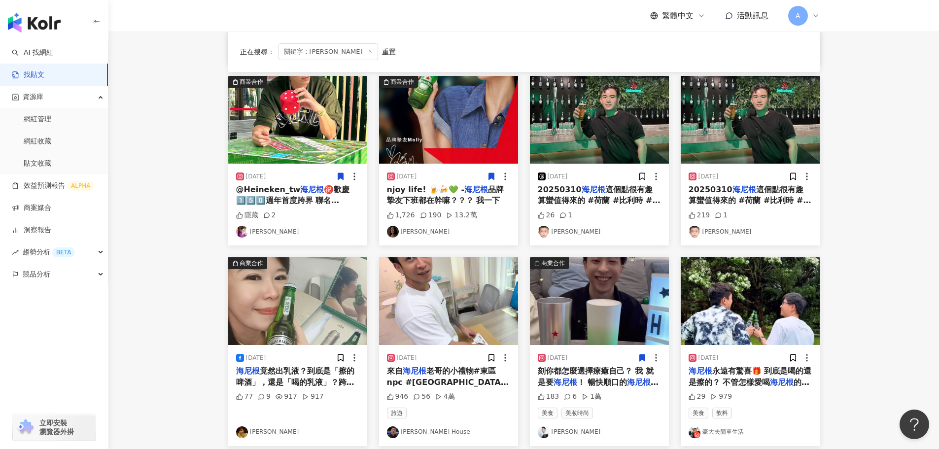
scroll to position [394, 0]
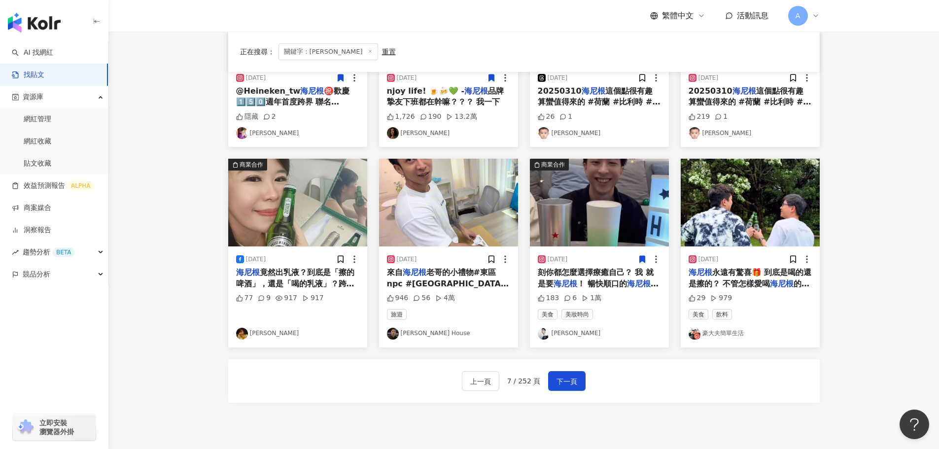
click at [757, 240] on img at bounding box center [750, 203] width 139 height 88
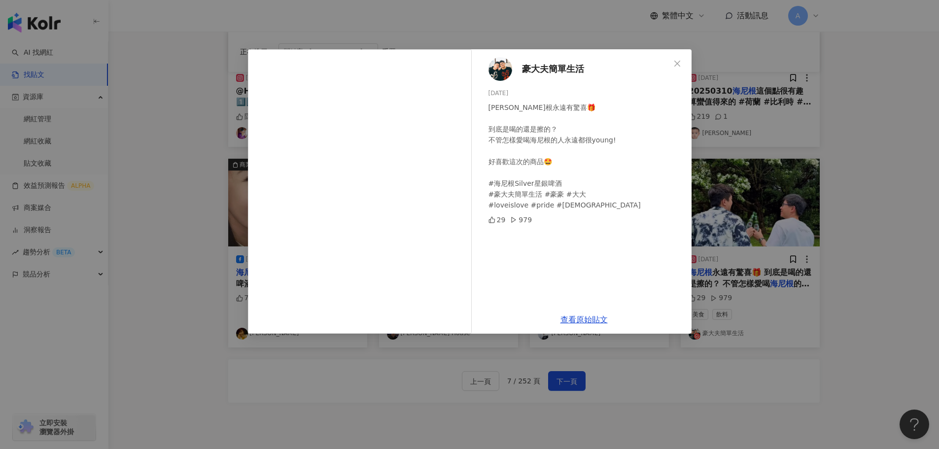
scroll to position [444, 0]
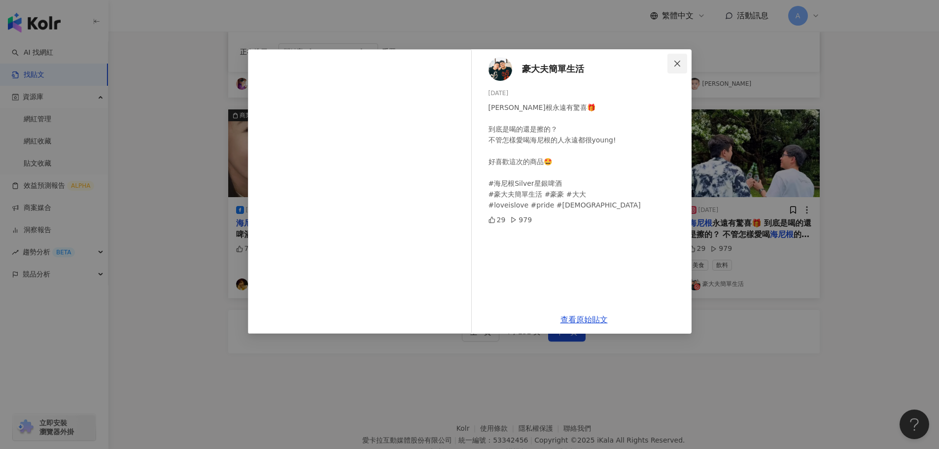
click at [678, 62] on icon "close" at bounding box center [677, 64] width 8 height 8
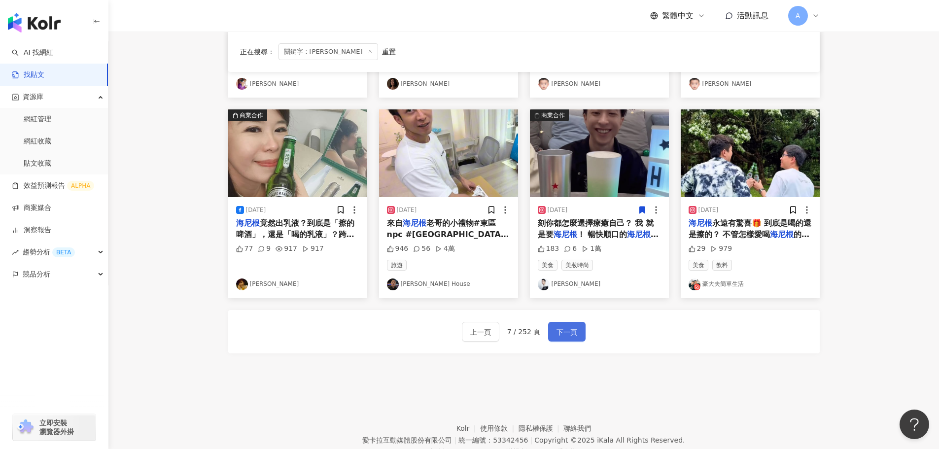
click at [572, 329] on span "下一頁" at bounding box center [567, 332] width 21 height 12
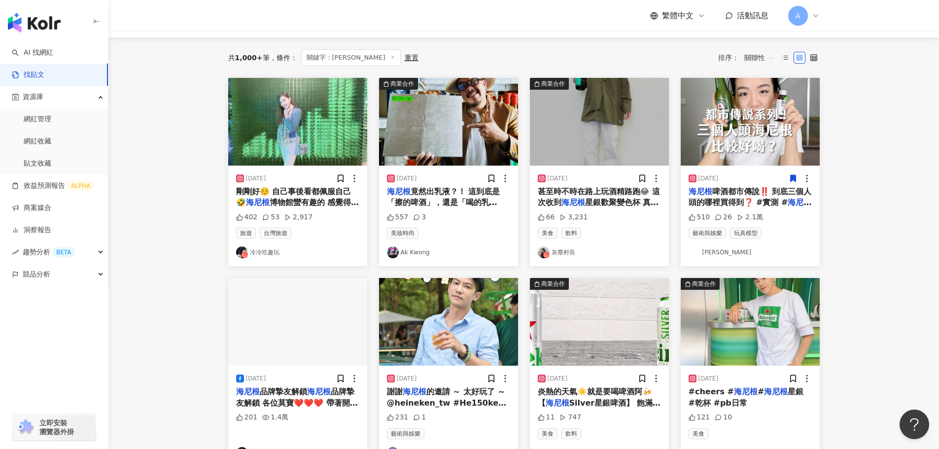
scroll to position [0, 0]
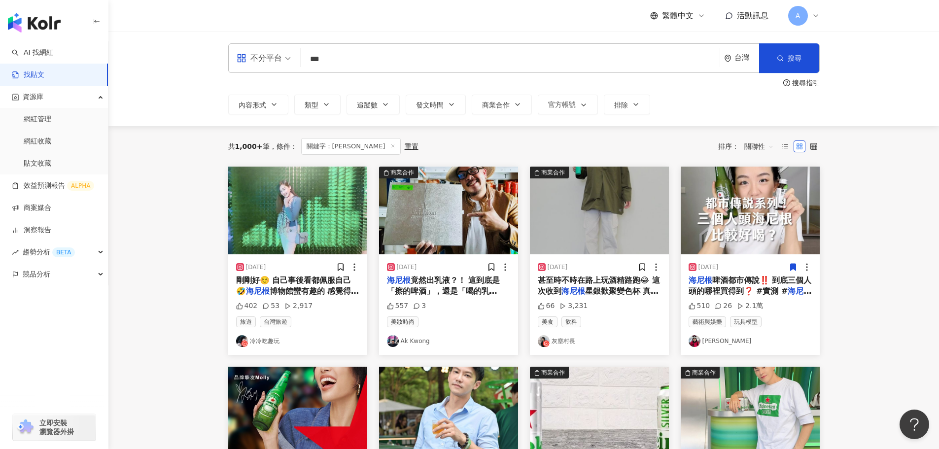
click at [305, 218] on img at bounding box center [297, 211] width 139 height 88
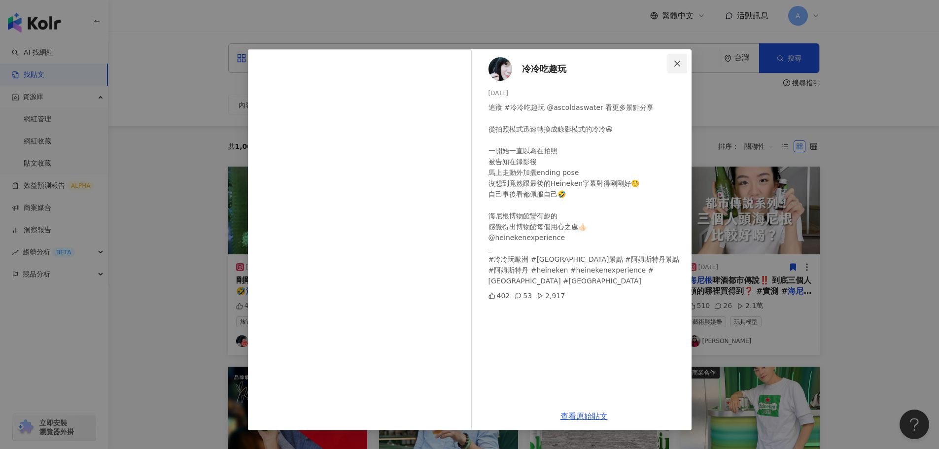
click at [681, 69] on button "Close" at bounding box center [678, 64] width 20 height 20
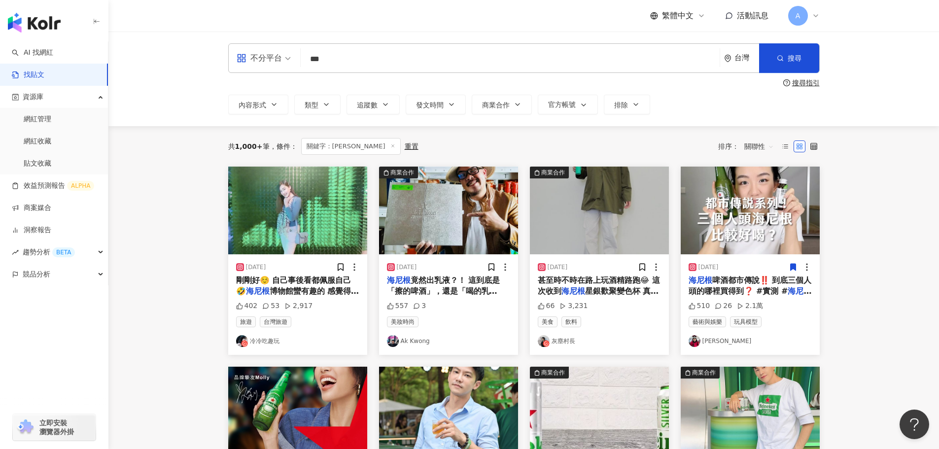
click at [322, 220] on img at bounding box center [297, 211] width 139 height 88
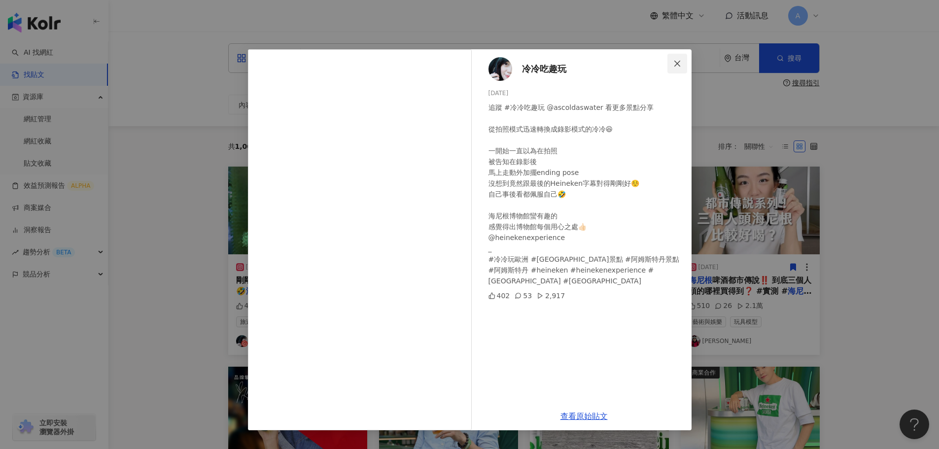
click at [676, 68] on button "Close" at bounding box center [678, 64] width 20 height 20
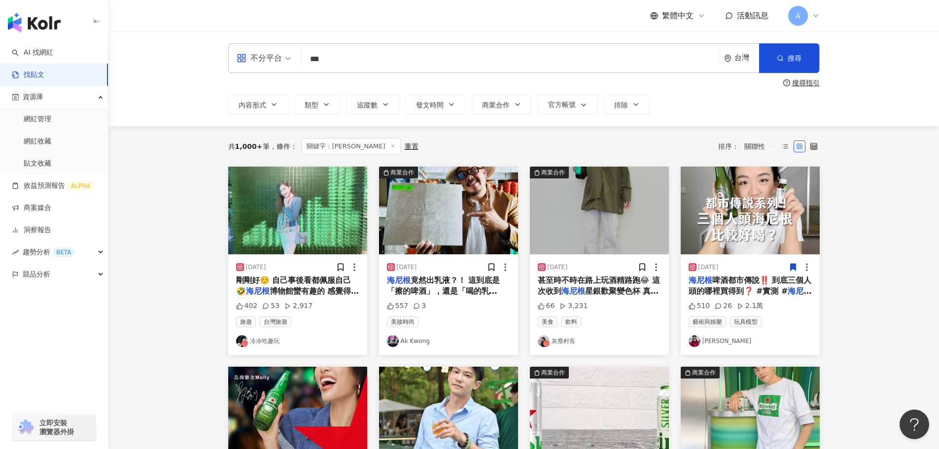
click at [454, 214] on img at bounding box center [448, 211] width 139 height 88
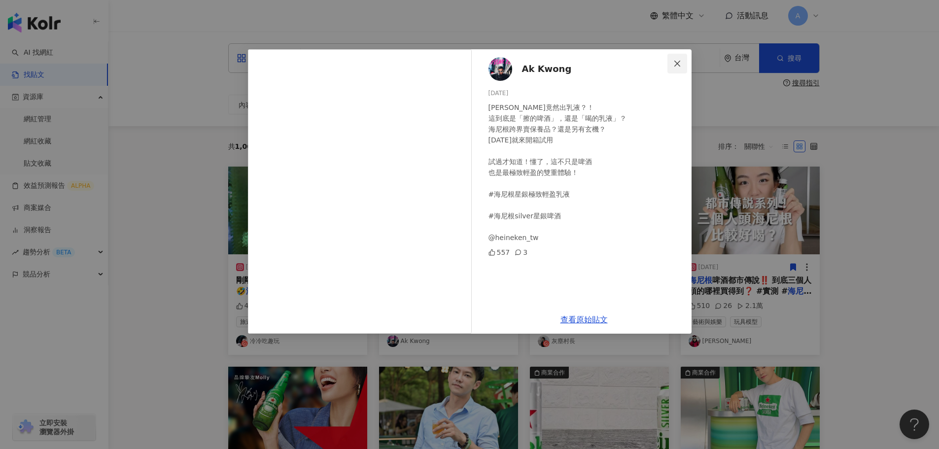
click at [683, 65] on span "Close" at bounding box center [678, 64] width 20 height 8
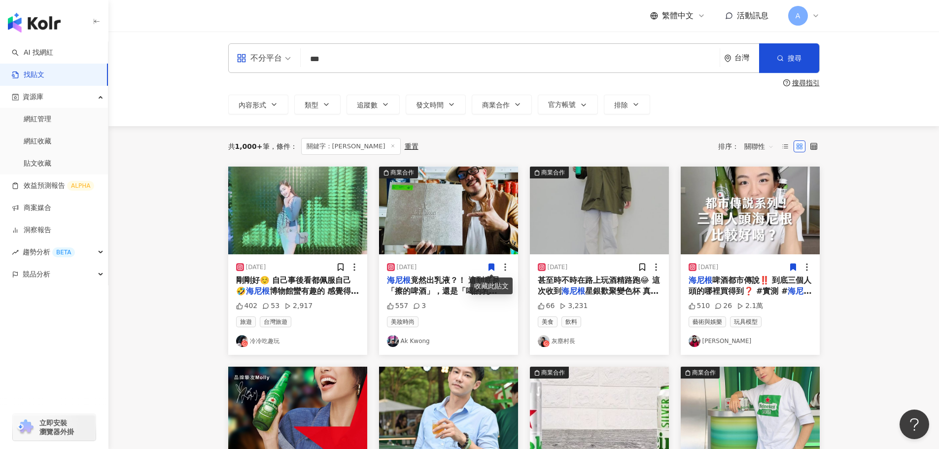
click at [495, 264] on icon at bounding box center [491, 267] width 9 height 9
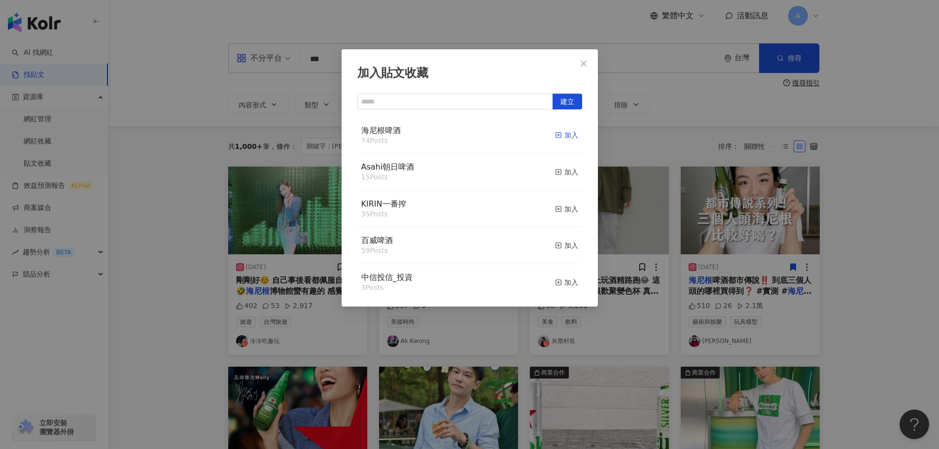
click at [560, 130] on div "加入" at bounding box center [566, 135] width 23 height 11
click at [585, 66] on icon "close" at bounding box center [584, 64] width 8 height 8
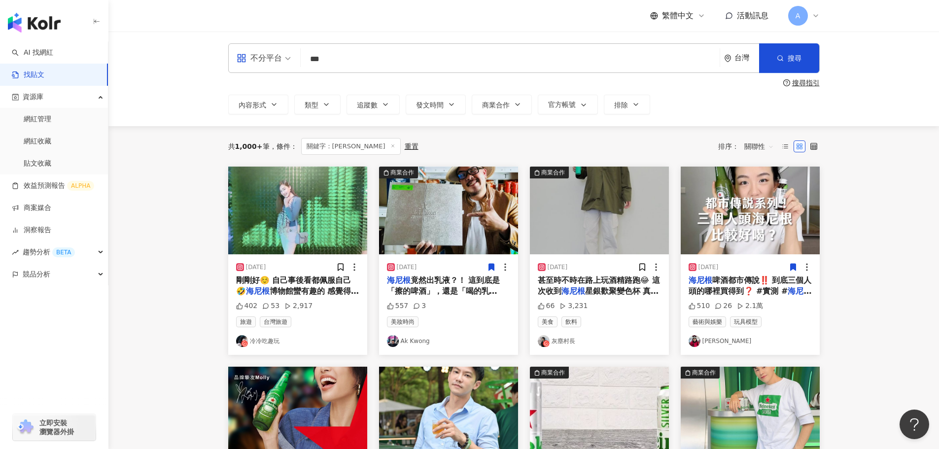
click at [615, 185] on img at bounding box center [599, 211] width 139 height 88
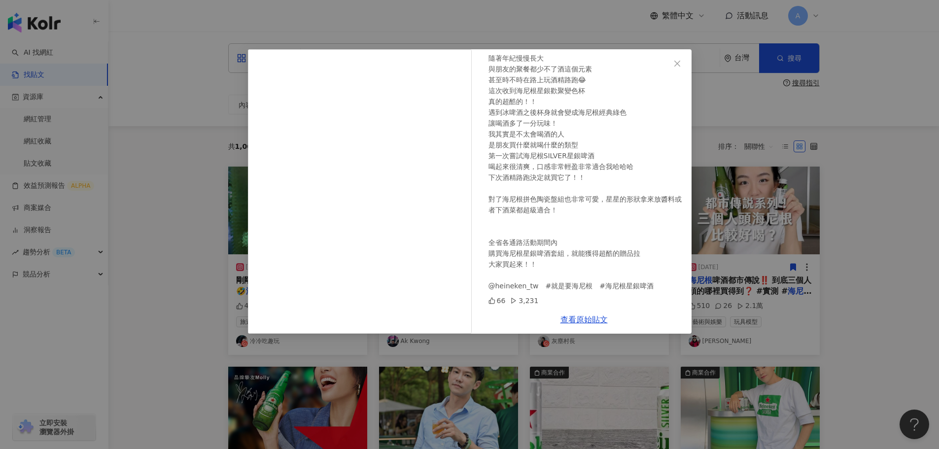
scroll to position [50, 0]
click at [682, 68] on button "Close" at bounding box center [678, 64] width 20 height 20
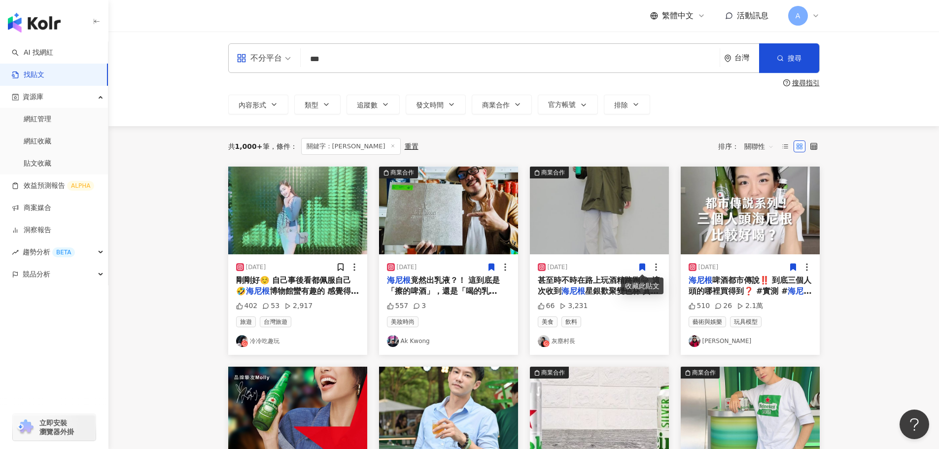
click at [642, 265] on icon at bounding box center [641, 267] width 5 height 7
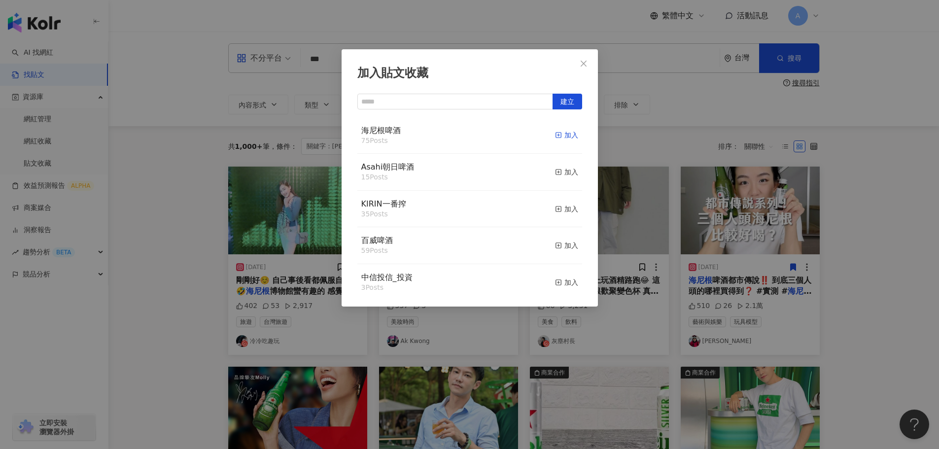
click at [557, 136] on div "加入" at bounding box center [566, 135] width 23 height 11
click at [584, 68] on button "Close" at bounding box center [584, 64] width 20 height 20
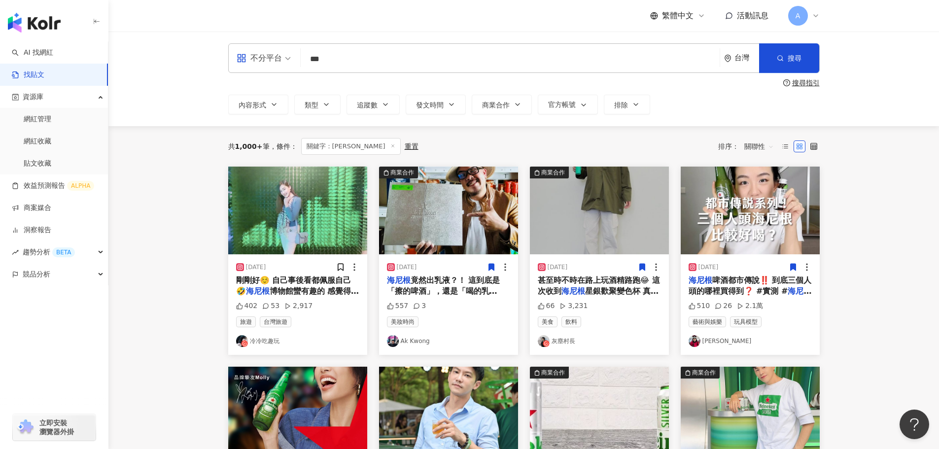
click at [751, 215] on img at bounding box center [750, 211] width 139 height 88
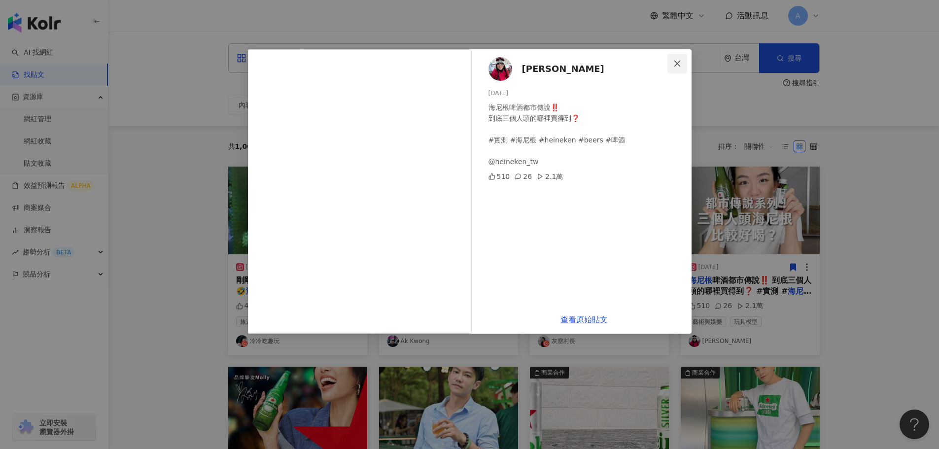
drag, startPoint x: 679, startPoint y: 64, endPoint x: 678, endPoint y: 70, distance: 5.4
click at [679, 66] on icon "close" at bounding box center [677, 64] width 8 height 8
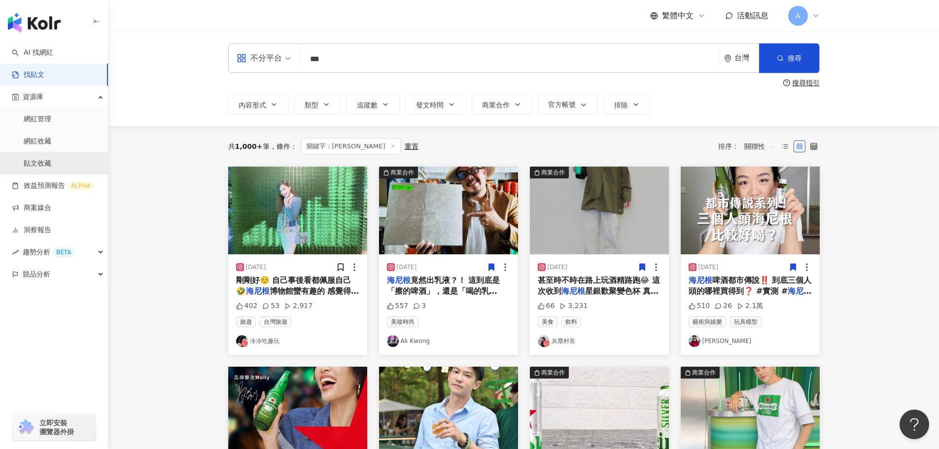
click at [51, 165] on link "貼文收藏" at bounding box center [38, 164] width 28 height 10
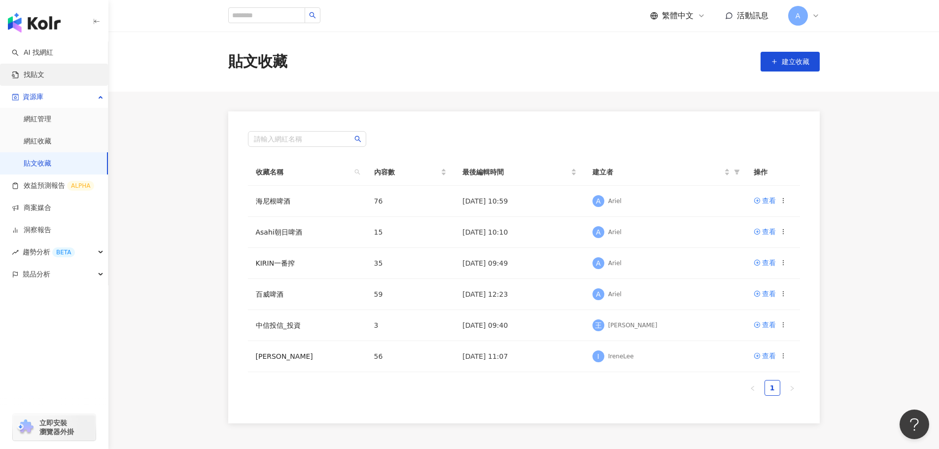
click at [36, 71] on link "找貼文" at bounding box center [28, 75] width 33 height 10
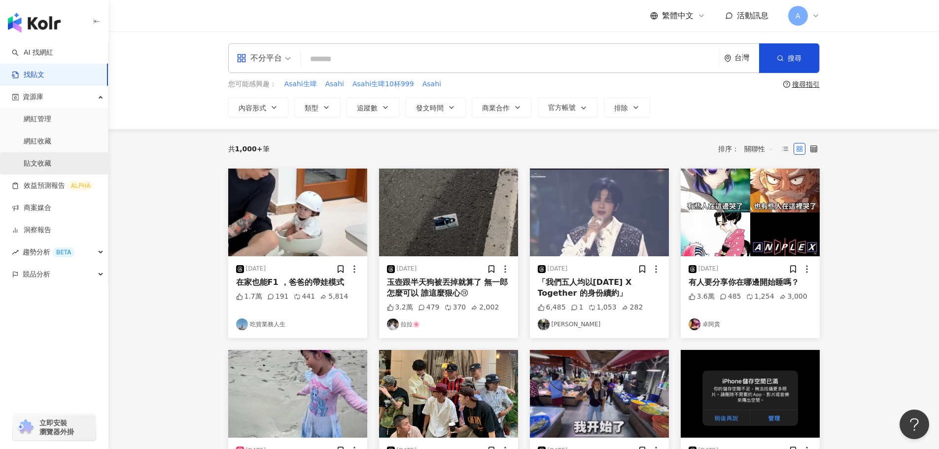
click at [38, 162] on link "貼文收藏" at bounding box center [38, 164] width 28 height 10
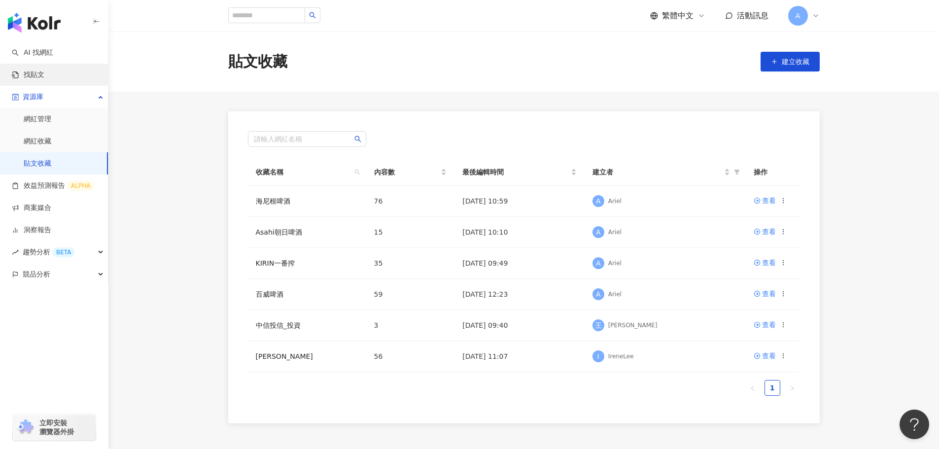
click at [37, 76] on link "找貼文" at bounding box center [28, 75] width 33 height 10
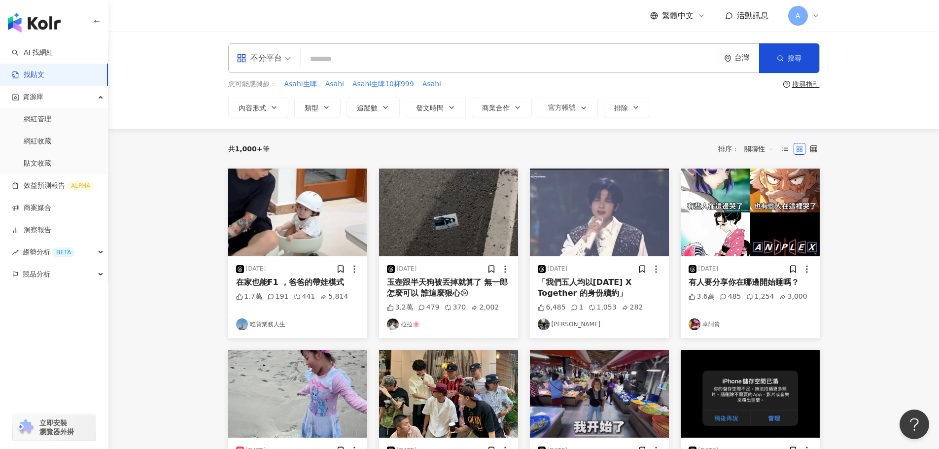
click at [749, 146] on span "關聯性" at bounding box center [759, 149] width 30 height 16
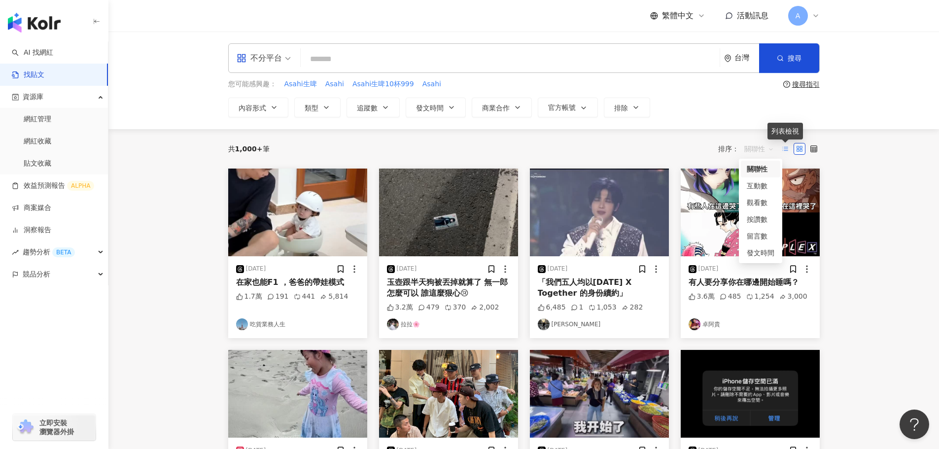
click at [786, 150] on icon at bounding box center [785, 148] width 7 height 7
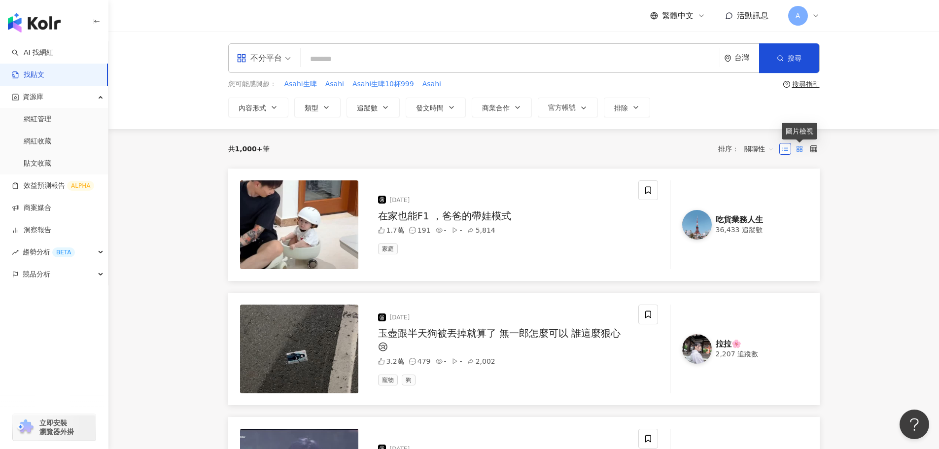
click at [798, 148] on rect at bounding box center [798, 147] width 2 height 2
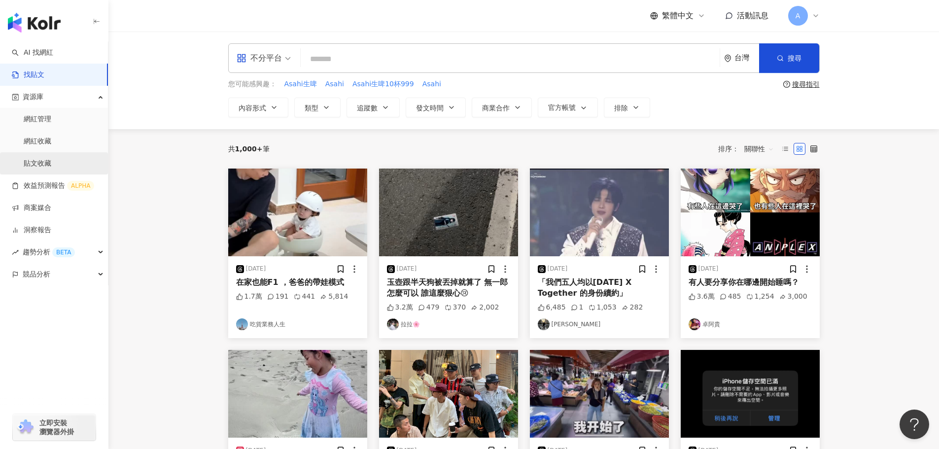
click at [51, 159] on link "貼文收藏" at bounding box center [38, 164] width 28 height 10
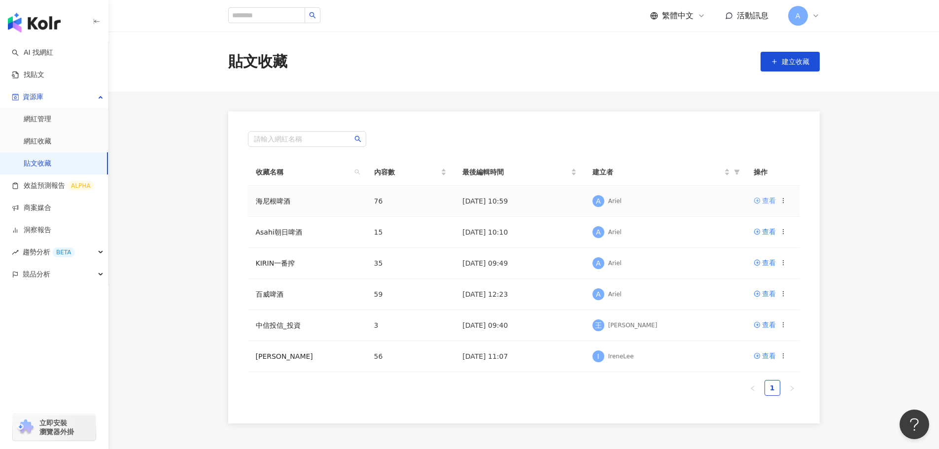
click at [761, 201] on link "查看" at bounding box center [765, 200] width 22 height 11
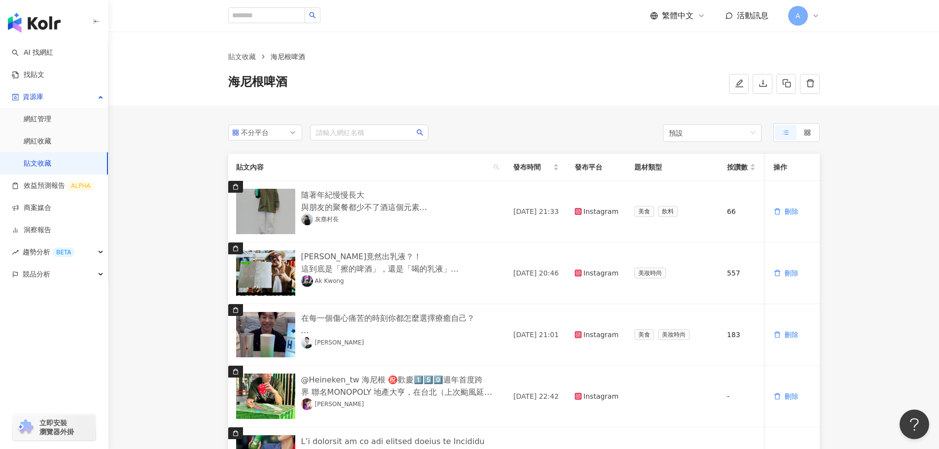
click at [42, 167] on link "貼文收藏" at bounding box center [38, 164] width 28 height 10
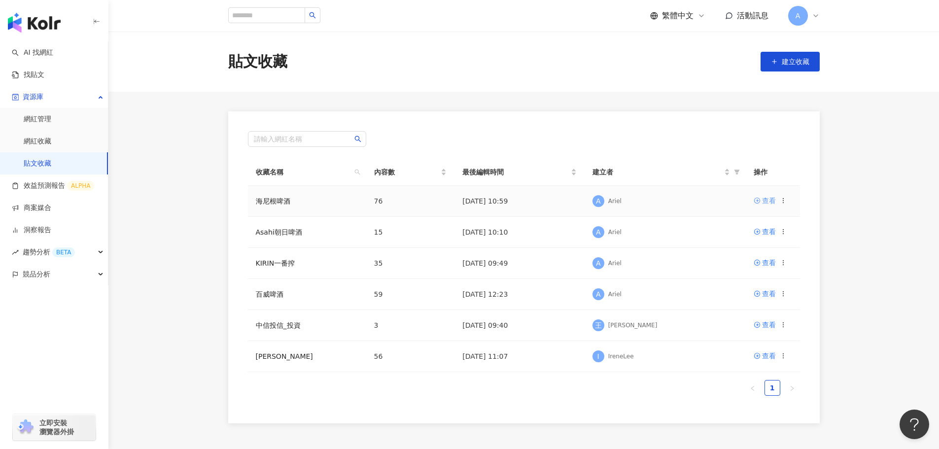
click at [768, 205] on div "查看" at bounding box center [769, 200] width 14 height 11
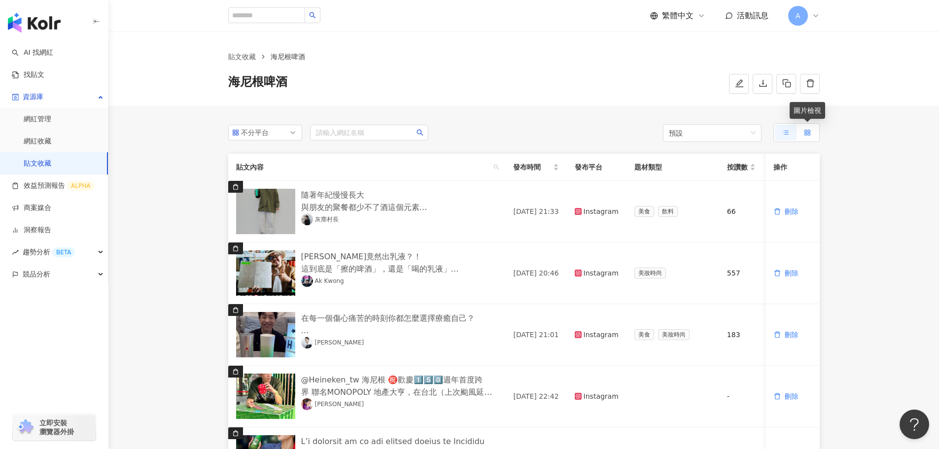
click at [806, 129] on icon at bounding box center [807, 132] width 7 height 7
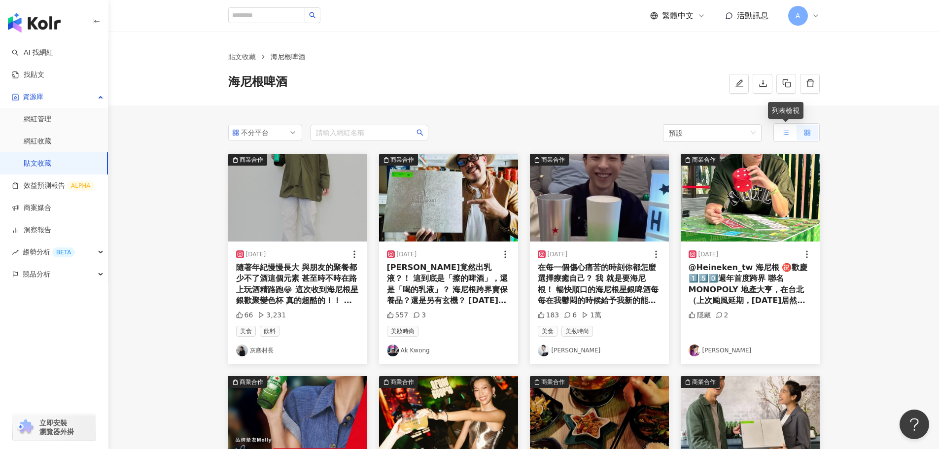
click at [788, 134] on icon at bounding box center [785, 132] width 7 height 7
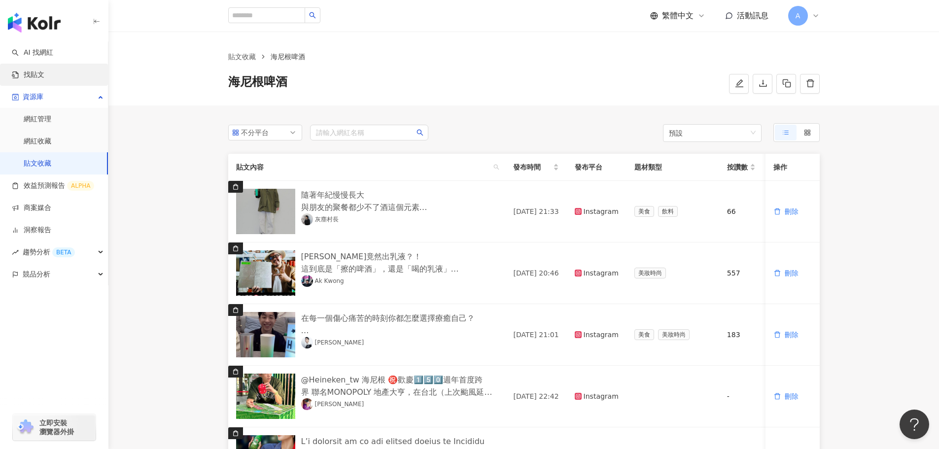
click at [38, 74] on link "找貼文" at bounding box center [28, 75] width 33 height 10
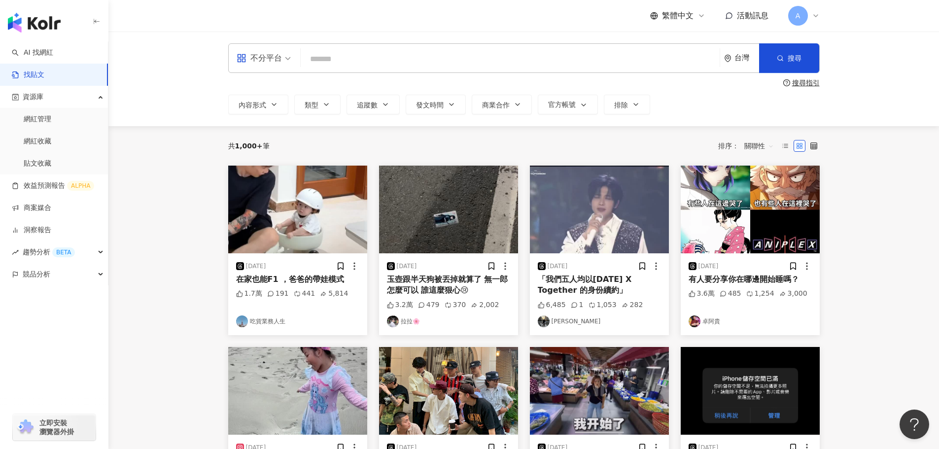
click at [482, 59] on input "search" at bounding box center [510, 58] width 411 height 21
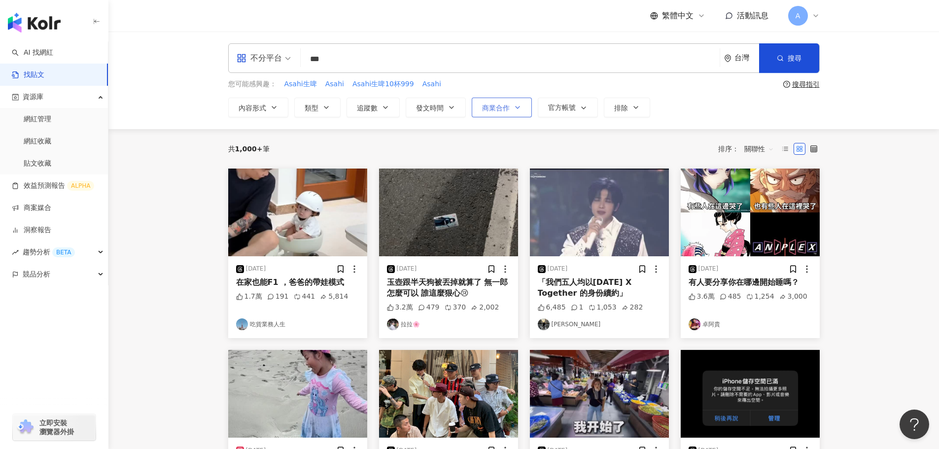
type input "***"
click at [519, 109] on icon "button" at bounding box center [518, 108] width 8 height 8
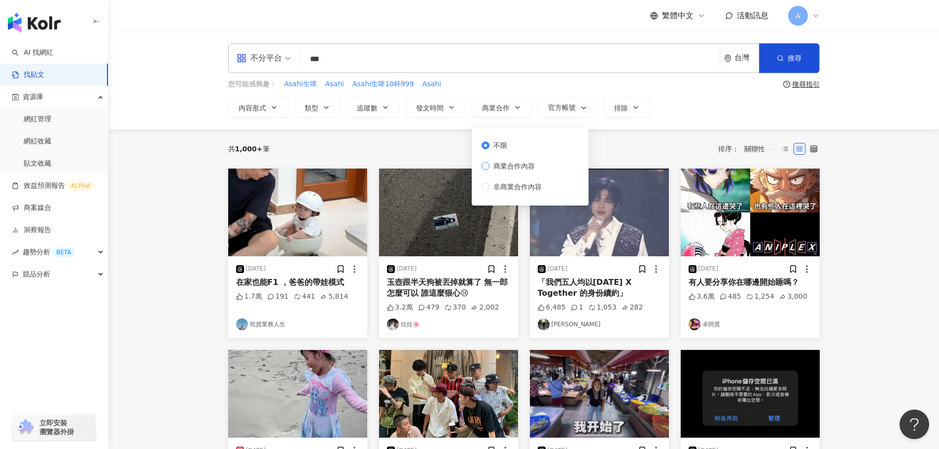
click at [506, 167] on span "商業合作內容" at bounding box center [514, 166] width 49 height 11
click at [776, 66] on button "搜尋" at bounding box center [789, 58] width 60 height 30
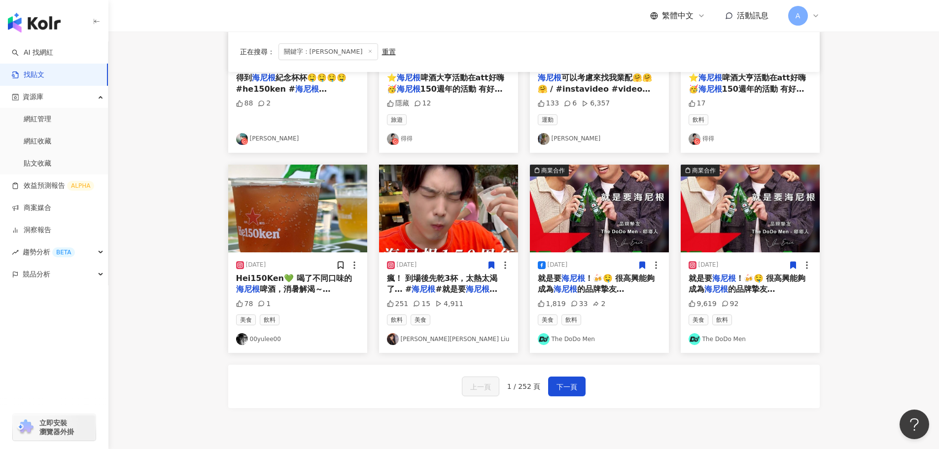
scroll to position [493, 0]
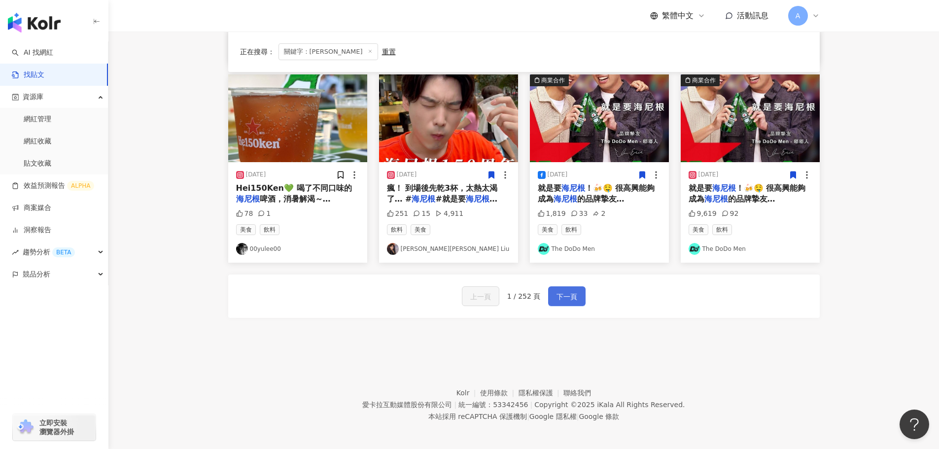
click at [563, 295] on span "下一頁" at bounding box center [567, 297] width 21 height 12
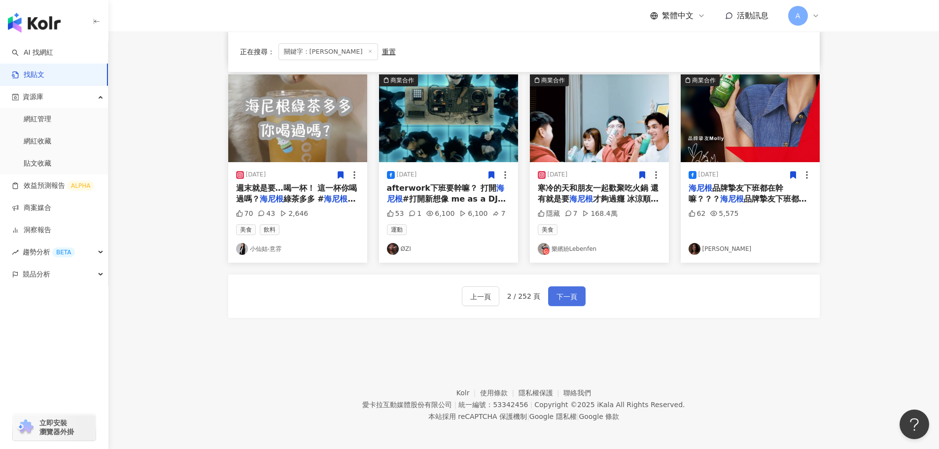
click at [563, 299] on span "下一頁" at bounding box center [567, 297] width 21 height 12
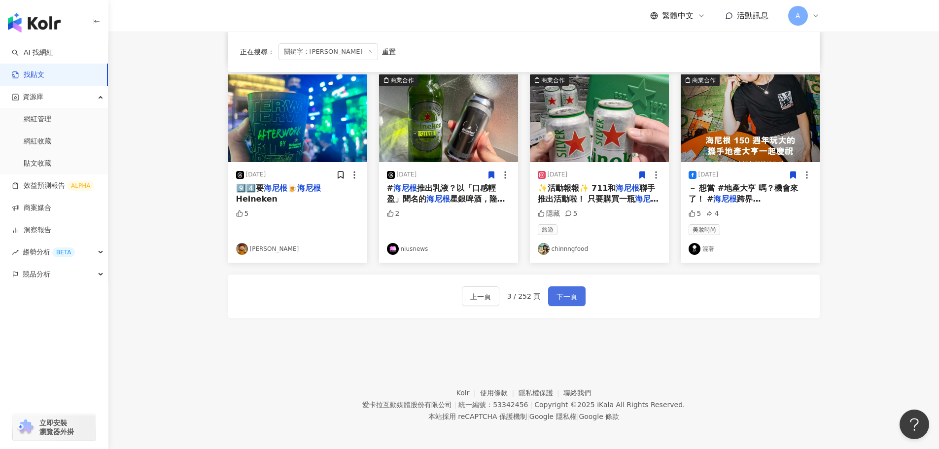
click at [563, 299] on span "下一頁" at bounding box center [567, 297] width 21 height 12
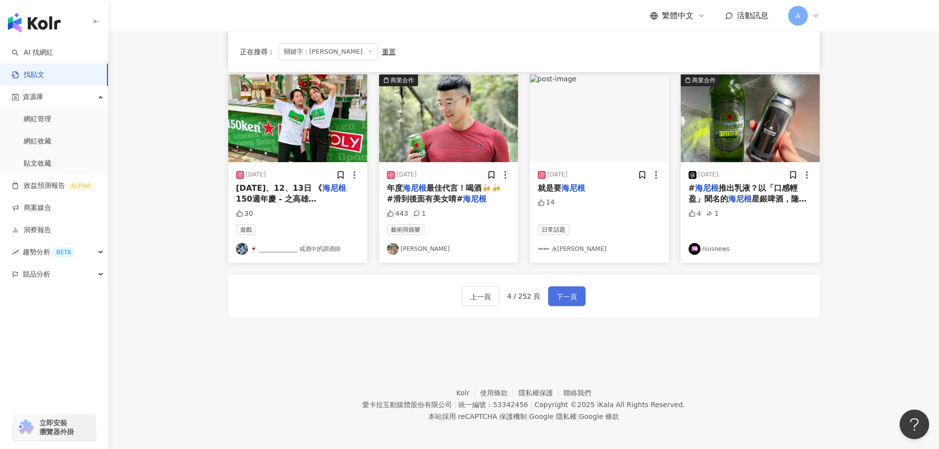
click at [563, 299] on span "下一頁" at bounding box center [567, 297] width 21 height 12
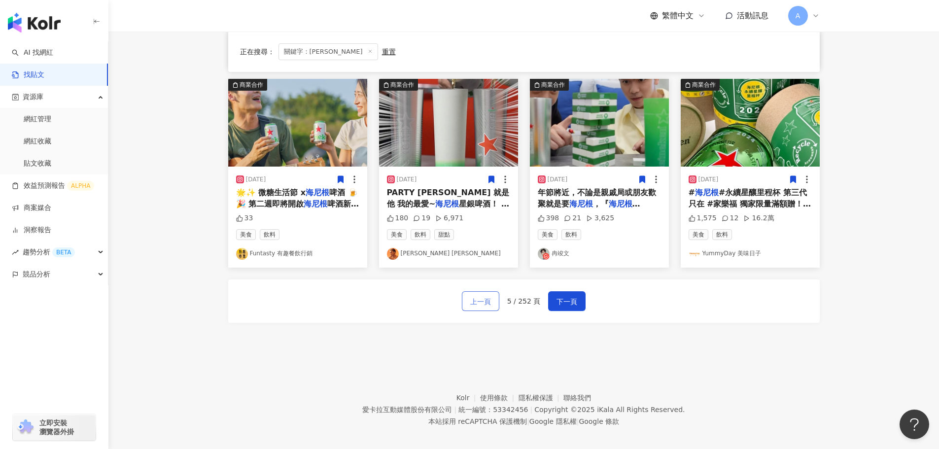
click at [476, 296] on span "上一頁" at bounding box center [480, 302] width 21 height 12
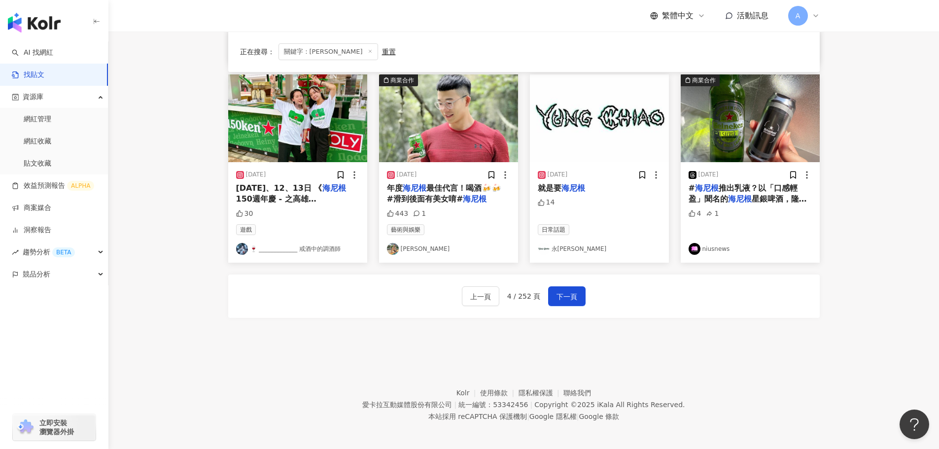
click at [454, 122] on img at bounding box center [448, 118] width 139 height 88
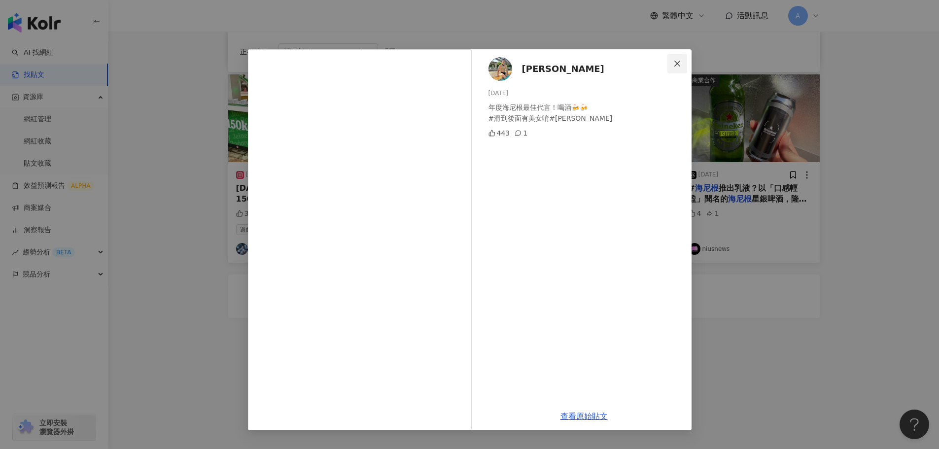
click at [679, 60] on icon "close" at bounding box center [677, 64] width 8 height 8
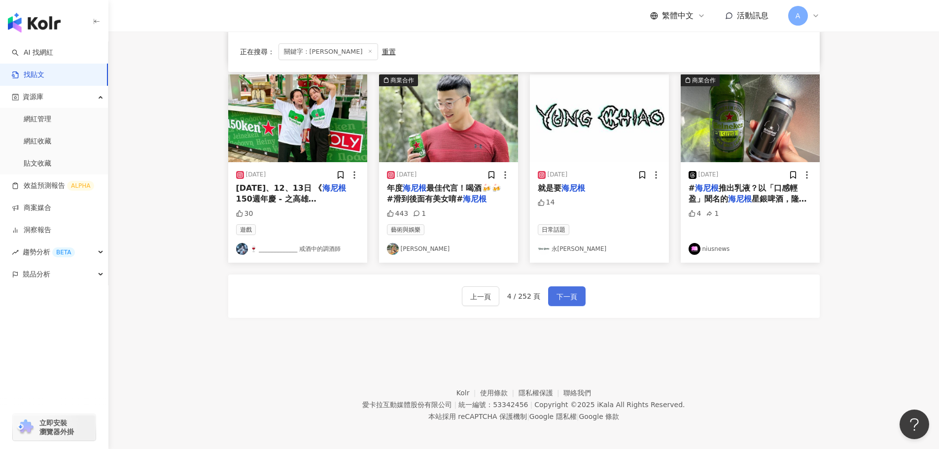
click at [580, 292] on button "下一頁" at bounding box center [566, 296] width 37 height 20
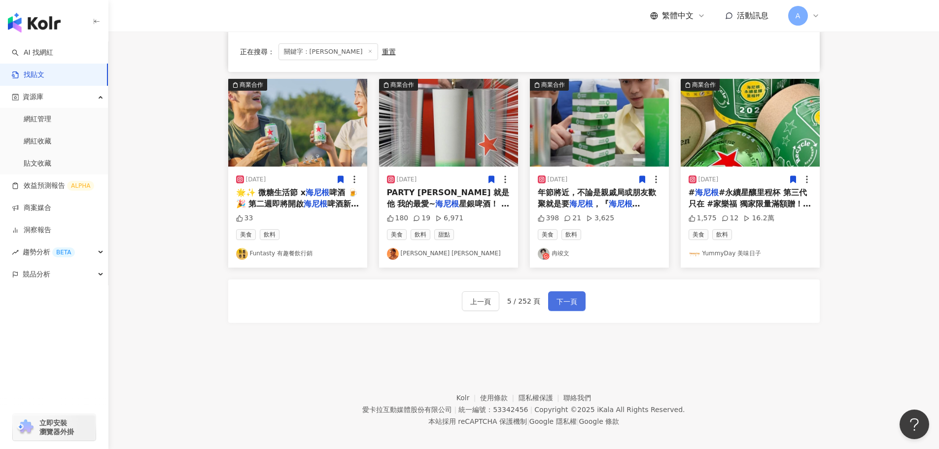
click at [580, 292] on button "下一頁" at bounding box center [566, 301] width 37 height 20
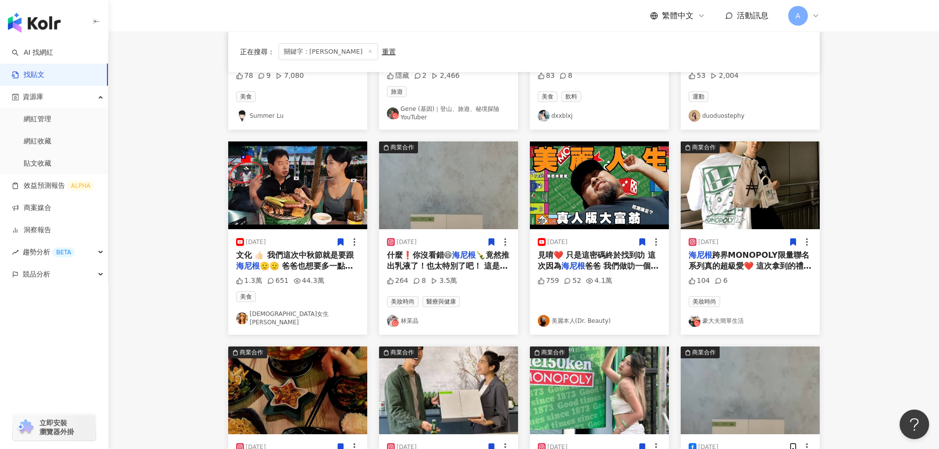
scroll to position [399, 0]
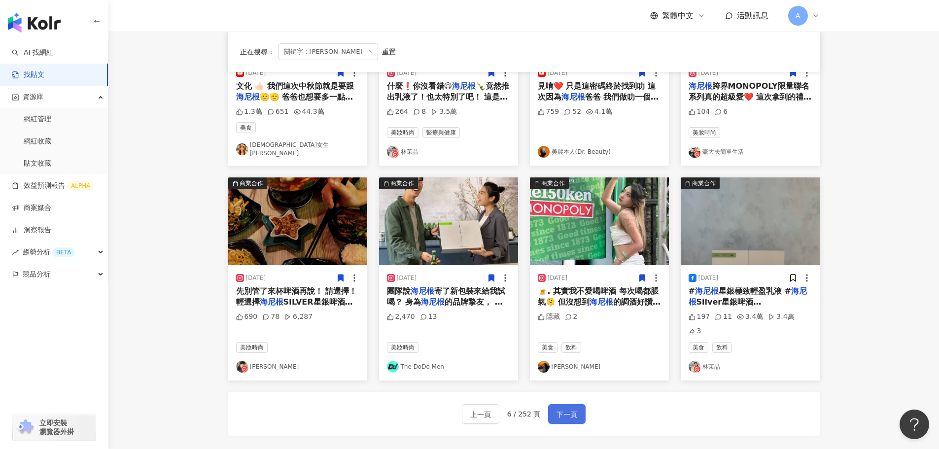
click at [569, 409] on span "下一頁" at bounding box center [567, 415] width 21 height 12
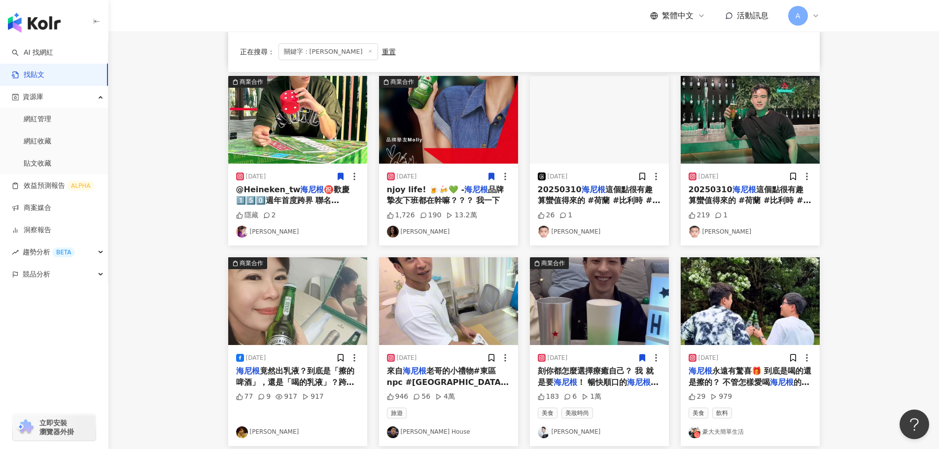
scroll to position [394, 0]
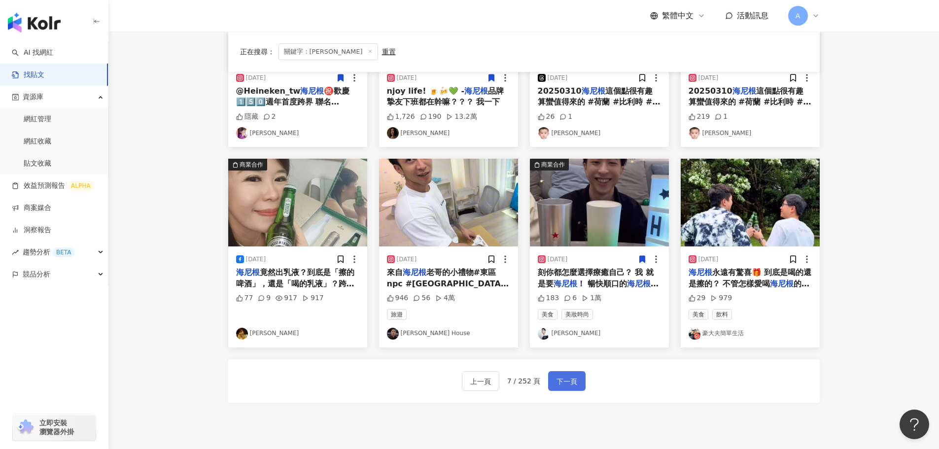
click at [573, 376] on span "下一頁" at bounding box center [567, 382] width 21 height 12
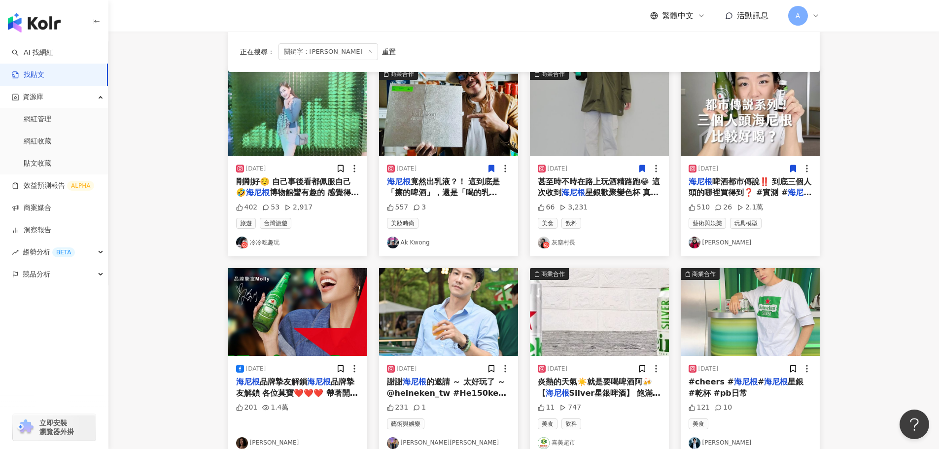
scroll to position [148, 0]
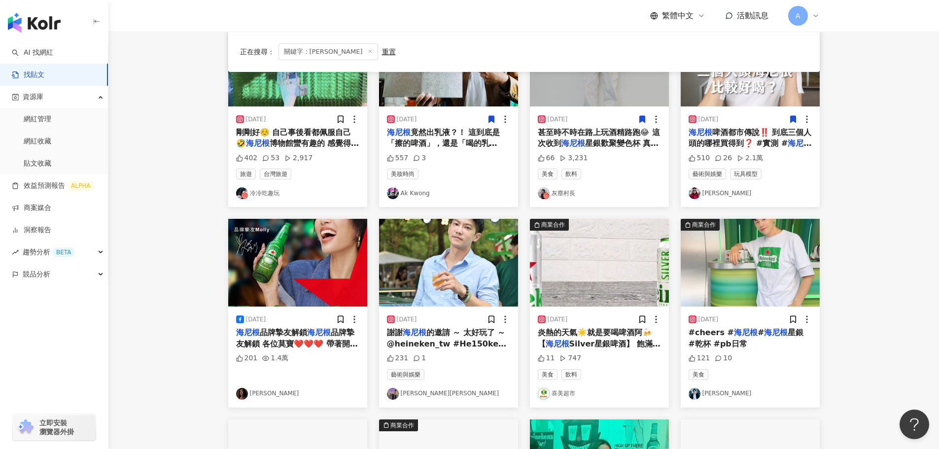
click at [769, 281] on img at bounding box center [750, 263] width 139 height 88
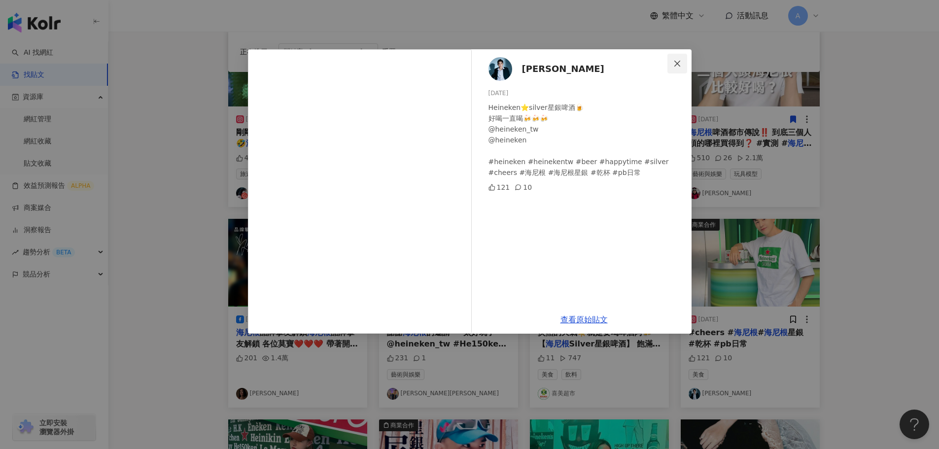
click at [672, 64] on span "Close" at bounding box center [678, 64] width 20 height 8
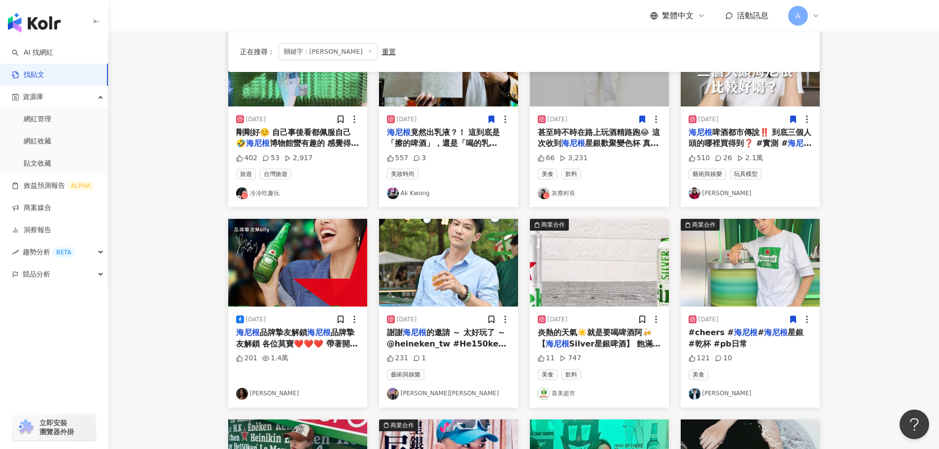
click at [795, 318] on icon at bounding box center [792, 319] width 5 height 7
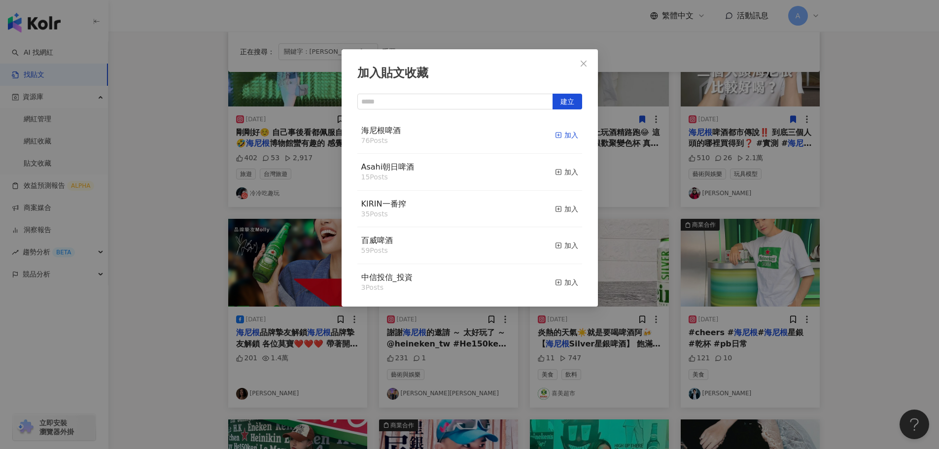
click at [555, 130] on div "加入" at bounding box center [566, 135] width 23 height 11
click at [585, 65] on icon "close" at bounding box center [584, 63] width 6 height 6
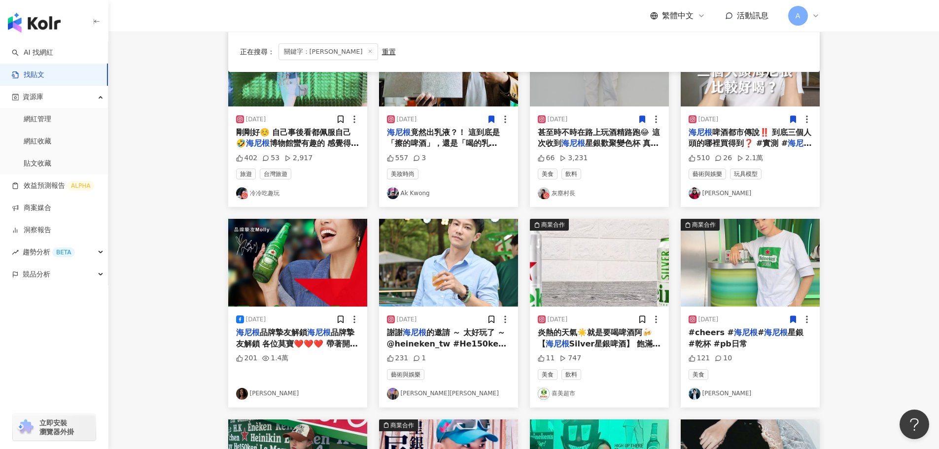
click at [607, 268] on img at bounding box center [599, 263] width 139 height 88
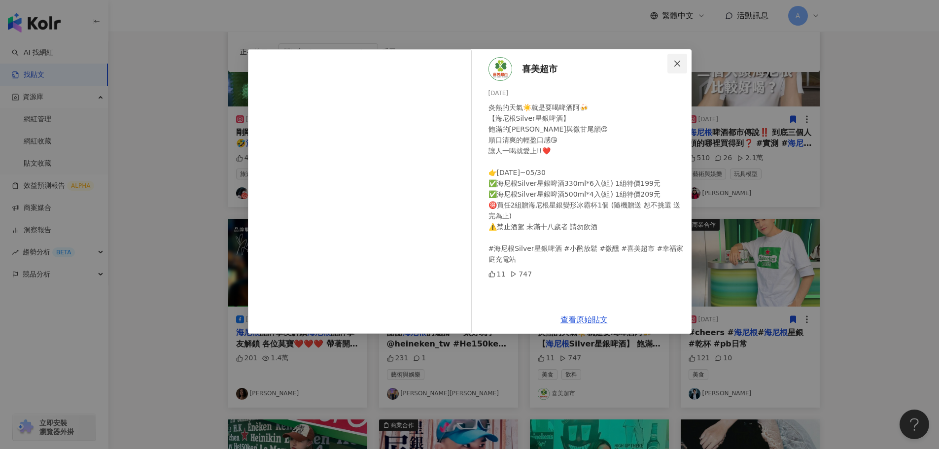
click at [674, 64] on icon "close" at bounding box center [677, 64] width 8 height 8
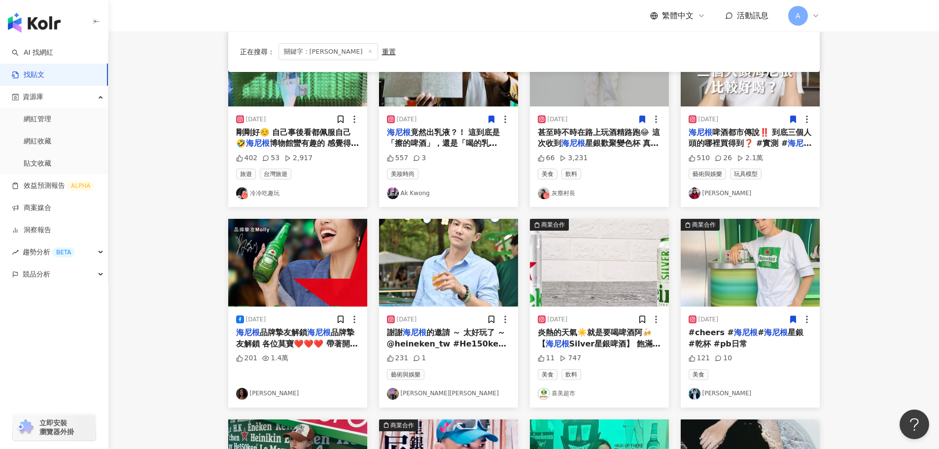
click at [467, 247] on img at bounding box center [448, 263] width 139 height 88
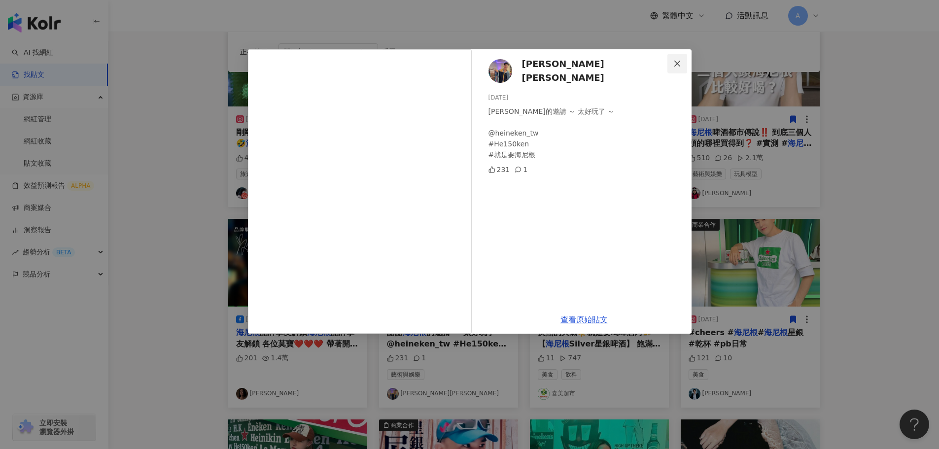
click at [675, 64] on icon "close" at bounding box center [677, 64] width 8 height 8
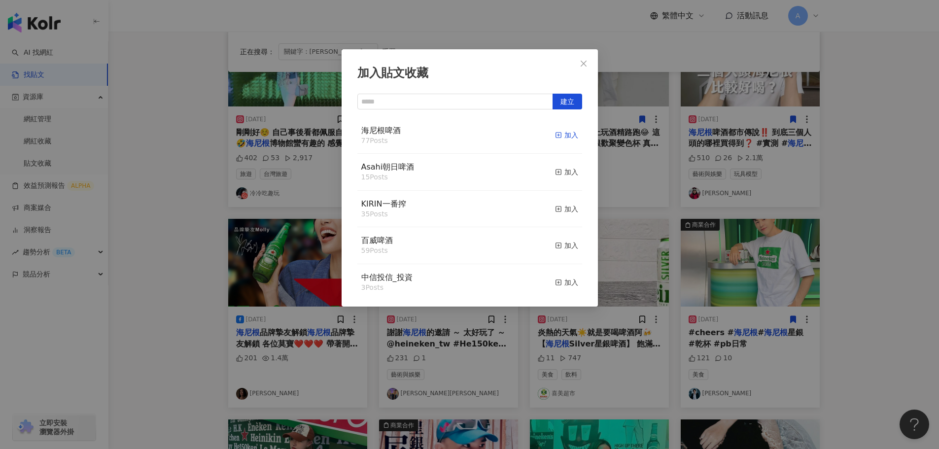
click at [559, 138] on div "加入" at bounding box center [566, 135] width 23 height 11
click at [584, 60] on icon "close" at bounding box center [584, 64] width 8 height 8
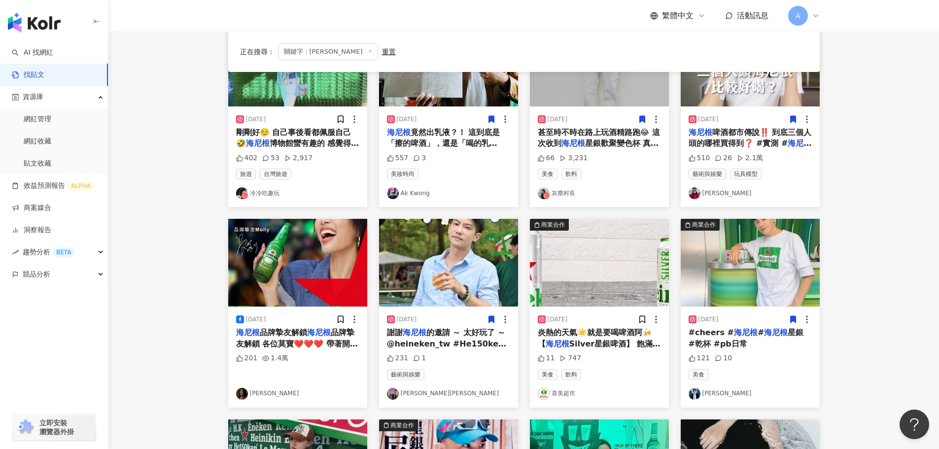
click at [318, 273] on img at bounding box center [297, 263] width 139 height 88
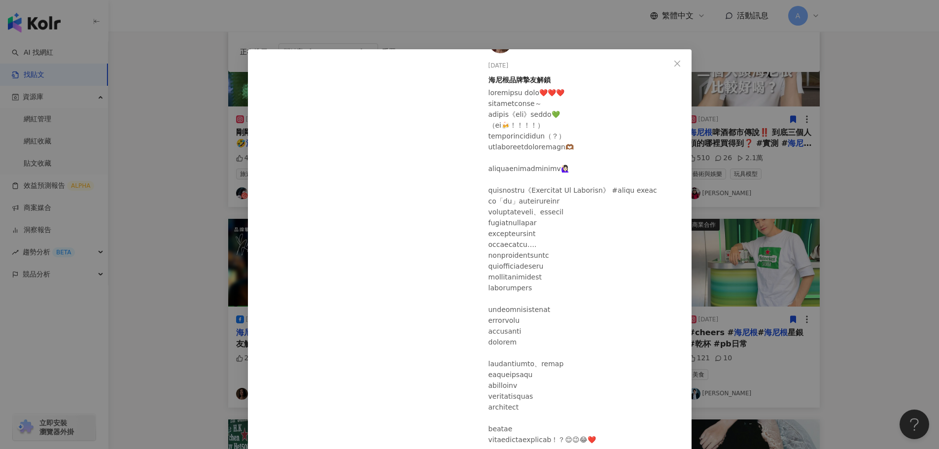
scroll to position [39, 0]
click at [675, 63] on icon "close" at bounding box center [677, 64] width 8 height 8
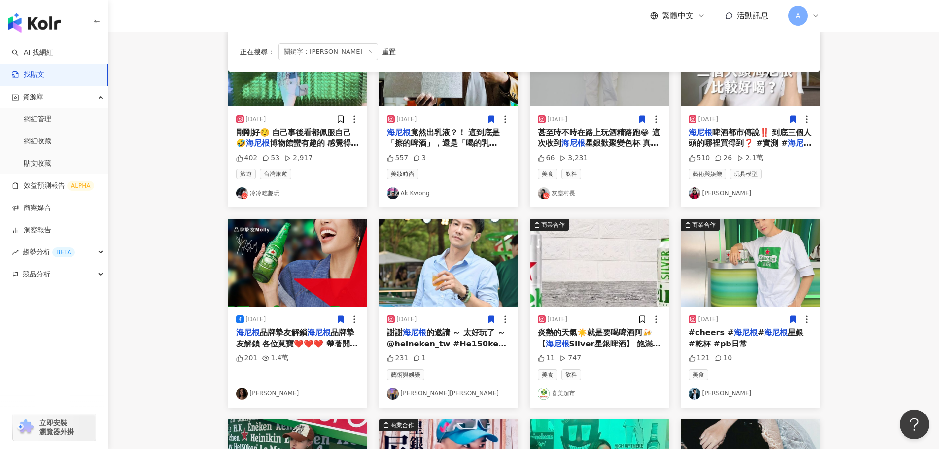
drag, startPoint x: 344, startPoint y: 319, endPoint x: 339, endPoint y: 322, distance: 6.0
click at [339, 322] on icon at bounding box center [340, 319] width 5 height 7
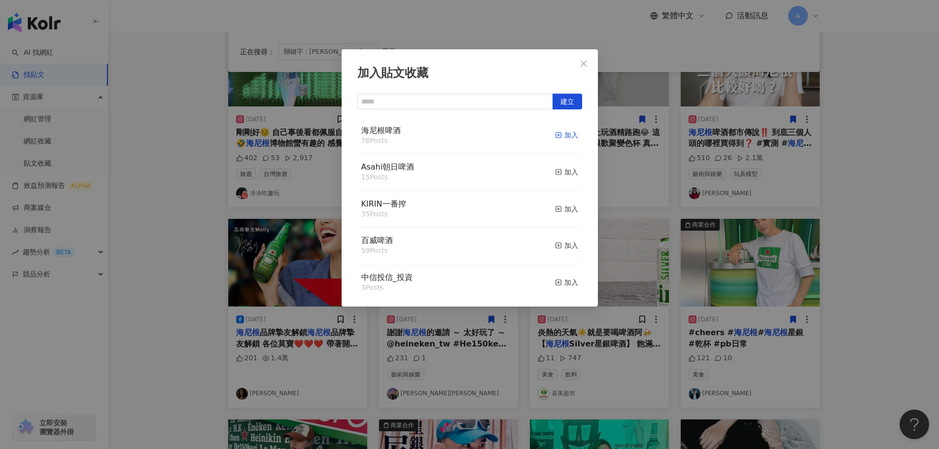
click at [559, 138] on div "加入" at bounding box center [566, 135] width 23 height 11
click at [589, 68] on button "Close" at bounding box center [584, 64] width 20 height 20
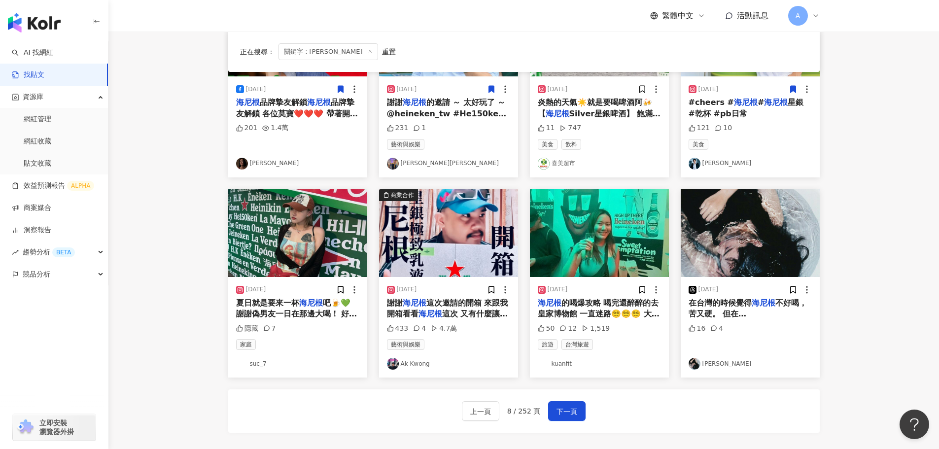
scroll to position [394, 0]
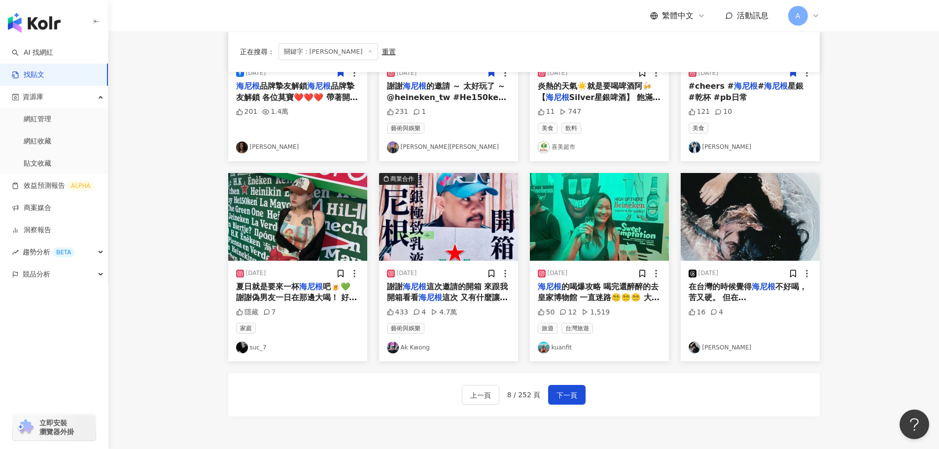
click at [316, 238] on img at bounding box center [297, 217] width 139 height 88
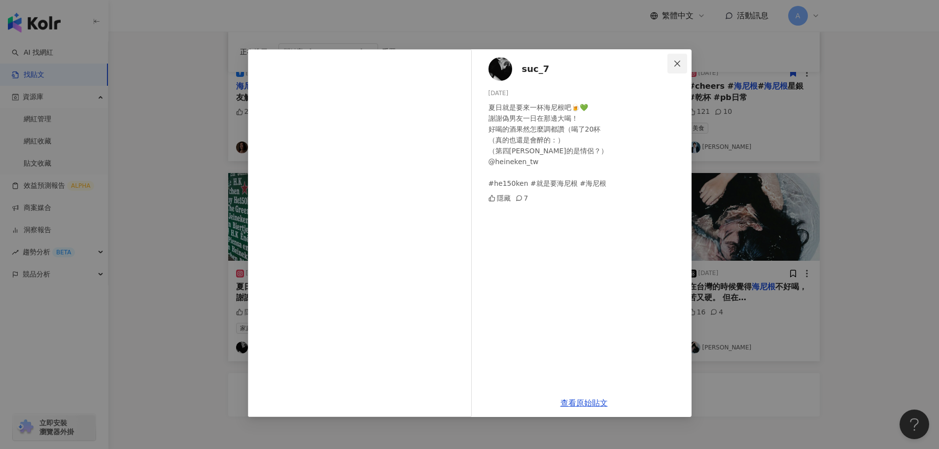
click at [677, 64] on icon "close" at bounding box center [677, 63] width 6 height 6
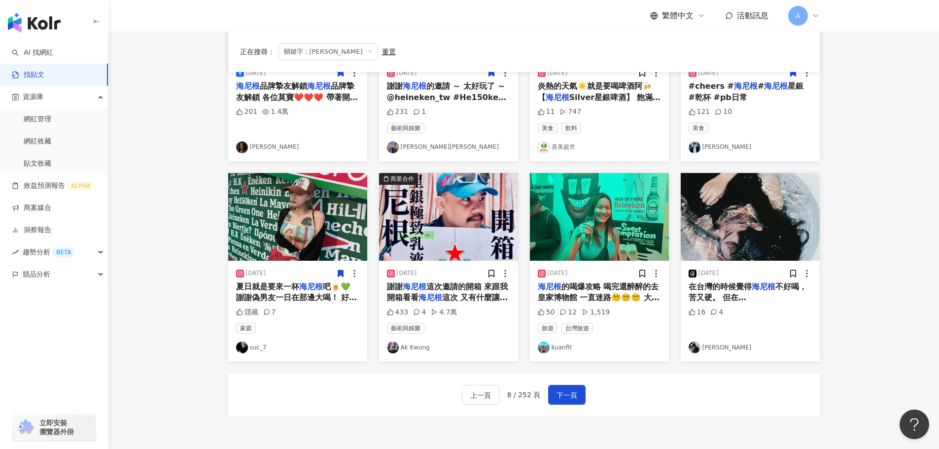
click at [342, 274] on icon at bounding box center [340, 273] width 5 height 7
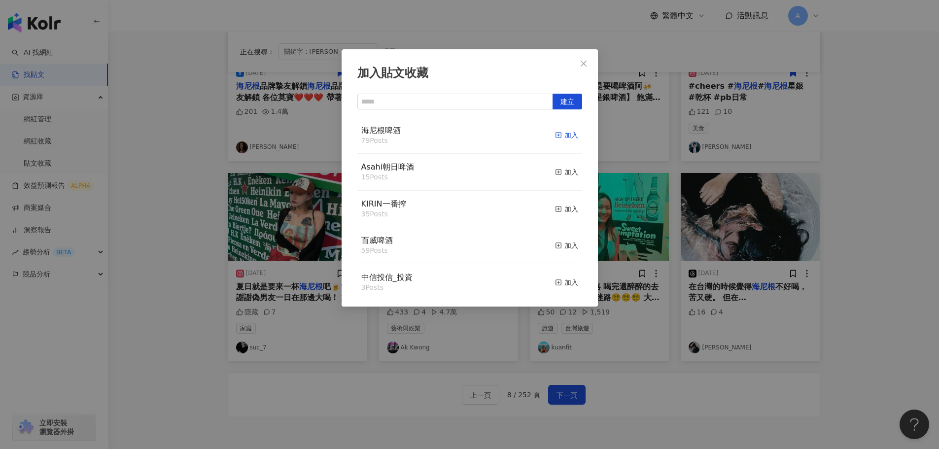
click at [560, 132] on div "加入" at bounding box center [566, 135] width 23 height 11
click at [588, 65] on span "Close" at bounding box center [584, 64] width 20 height 8
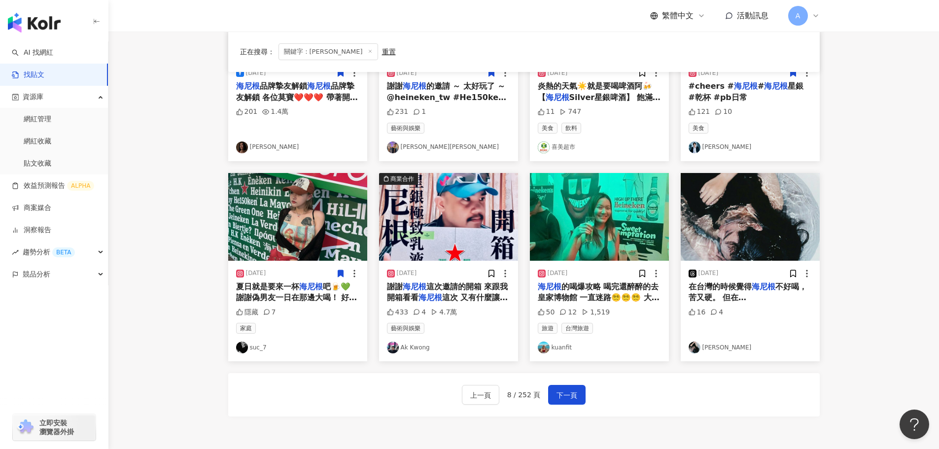
click at [477, 210] on img at bounding box center [448, 217] width 139 height 88
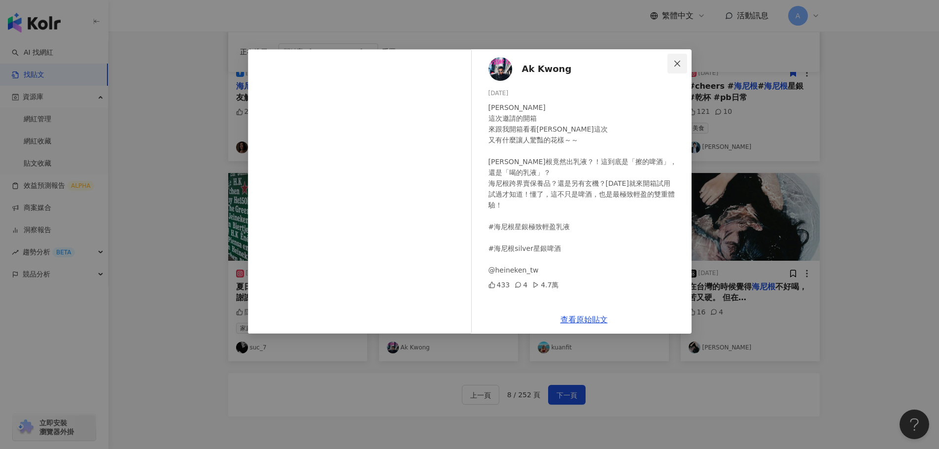
click at [680, 64] on icon "close" at bounding box center [677, 64] width 8 height 8
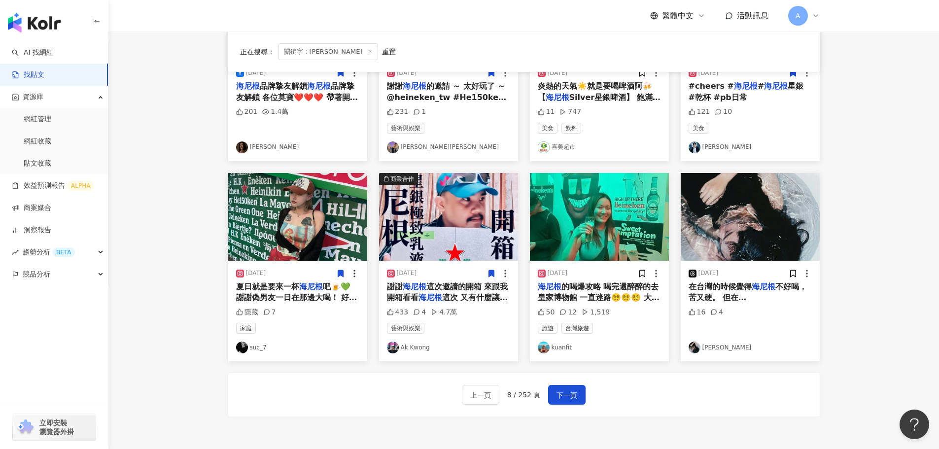
click at [489, 275] on icon at bounding box center [491, 273] width 5 height 7
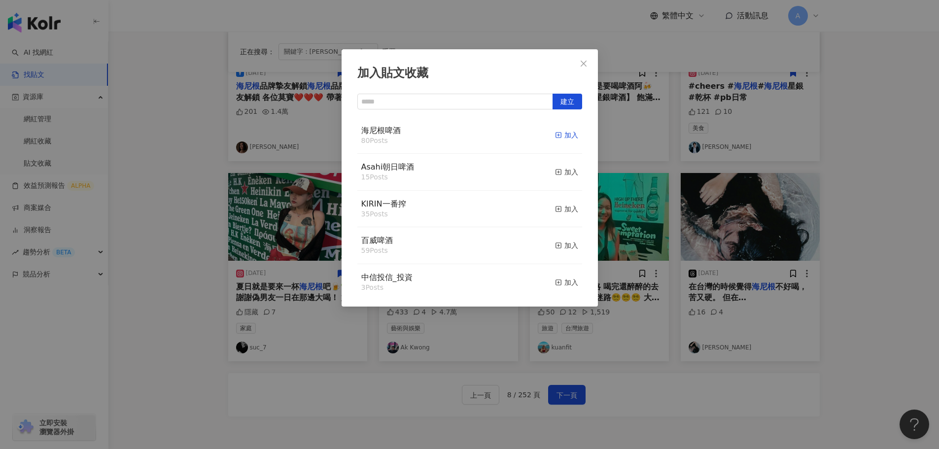
click at [559, 141] on div "加入" at bounding box center [566, 135] width 23 height 11
click at [581, 64] on icon "close" at bounding box center [584, 64] width 8 height 8
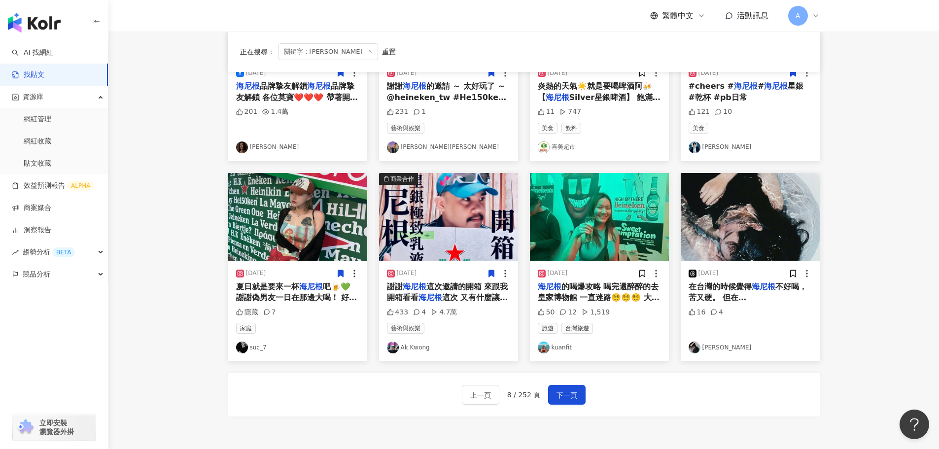
click at [613, 218] on img at bounding box center [599, 217] width 139 height 88
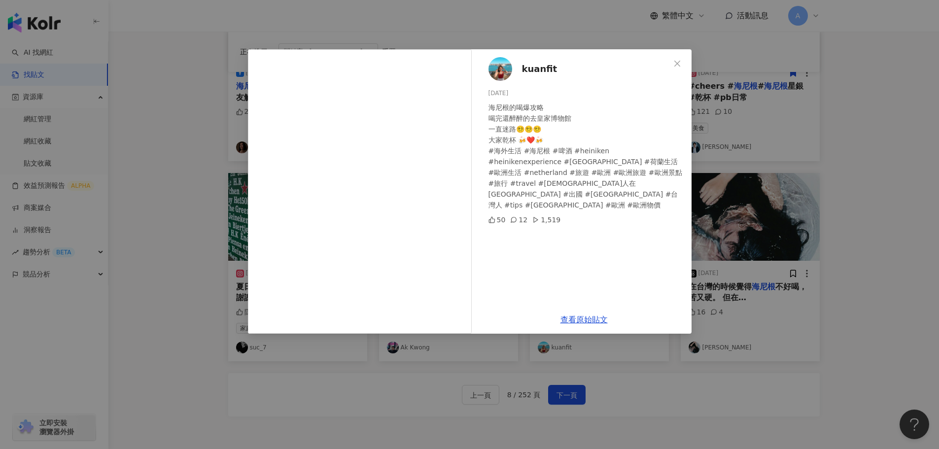
scroll to position [444, 0]
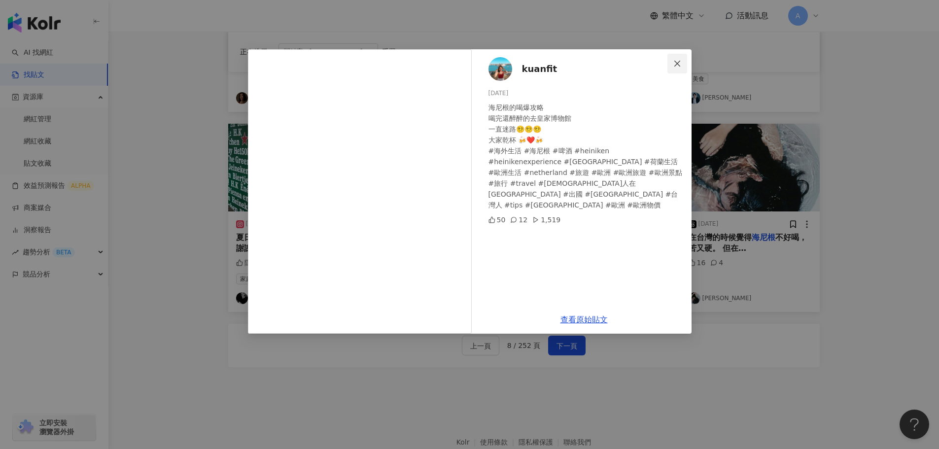
click at [679, 58] on button "Close" at bounding box center [678, 64] width 20 height 20
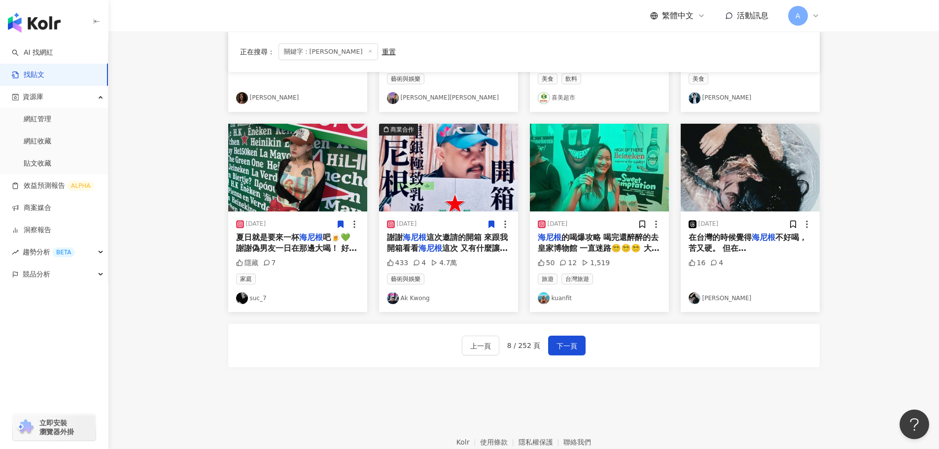
click at [737, 164] on img at bounding box center [750, 168] width 139 height 88
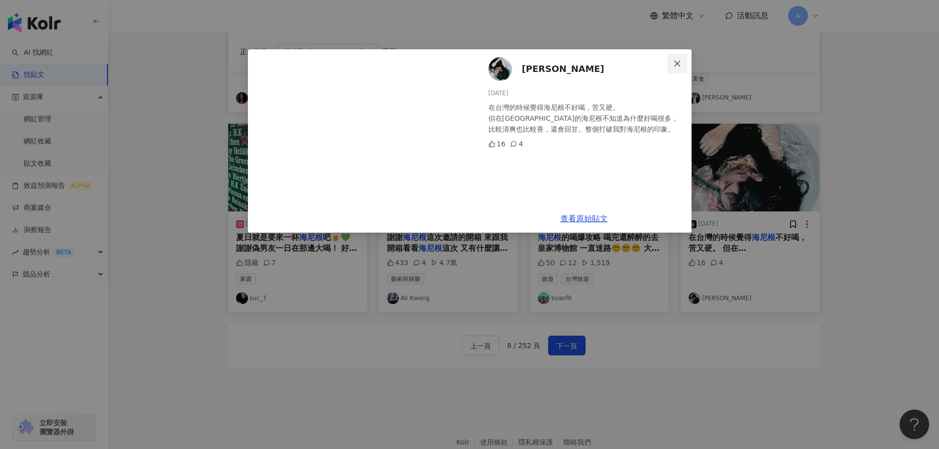
click at [678, 58] on button "Close" at bounding box center [678, 64] width 20 height 20
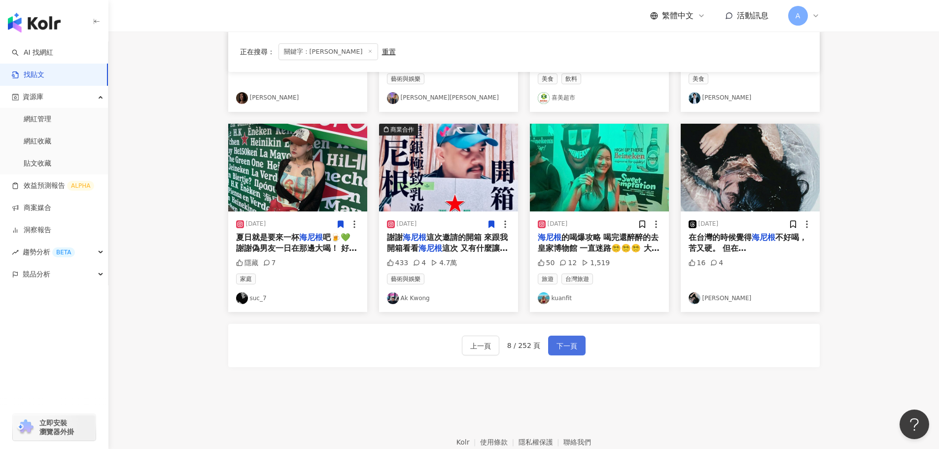
click at [562, 345] on span "下一頁" at bounding box center [567, 346] width 21 height 12
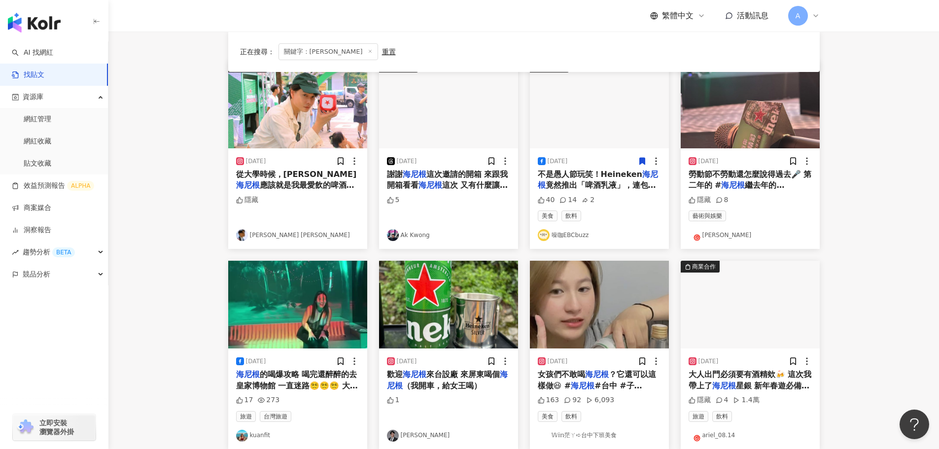
scroll to position [0, 0]
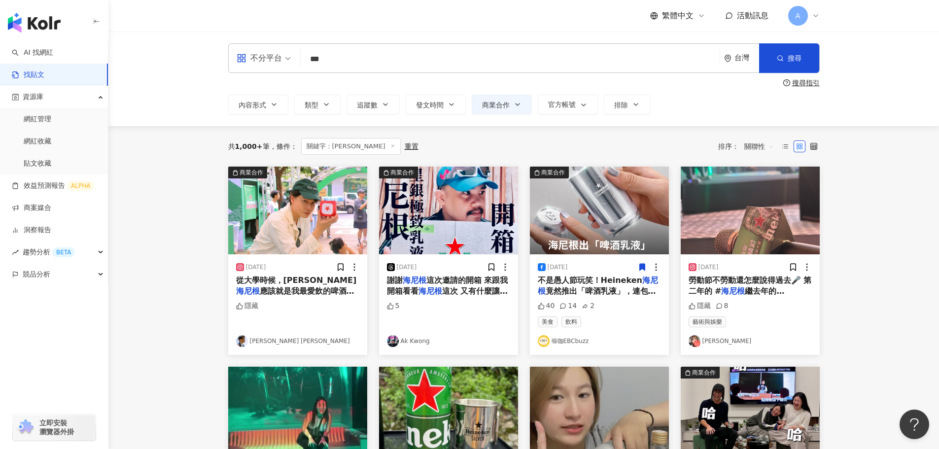
click at [320, 189] on img at bounding box center [297, 211] width 139 height 88
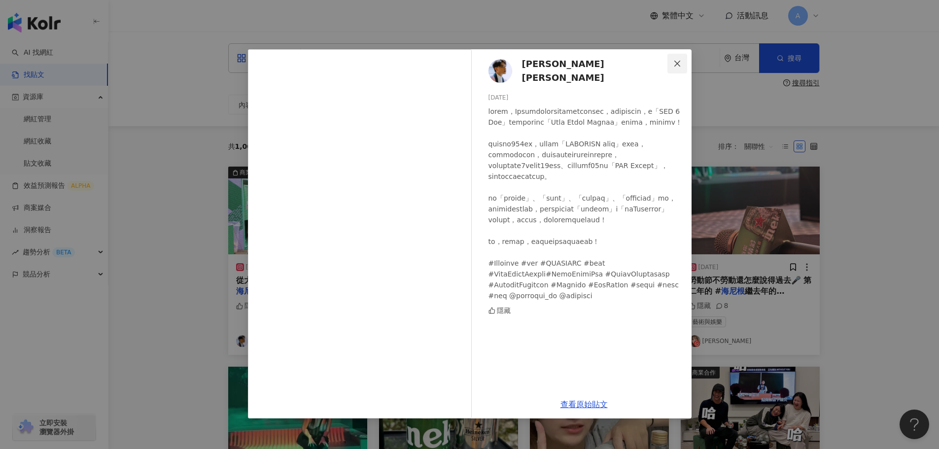
click at [678, 62] on icon "close" at bounding box center [677, 64] width 8 height 8
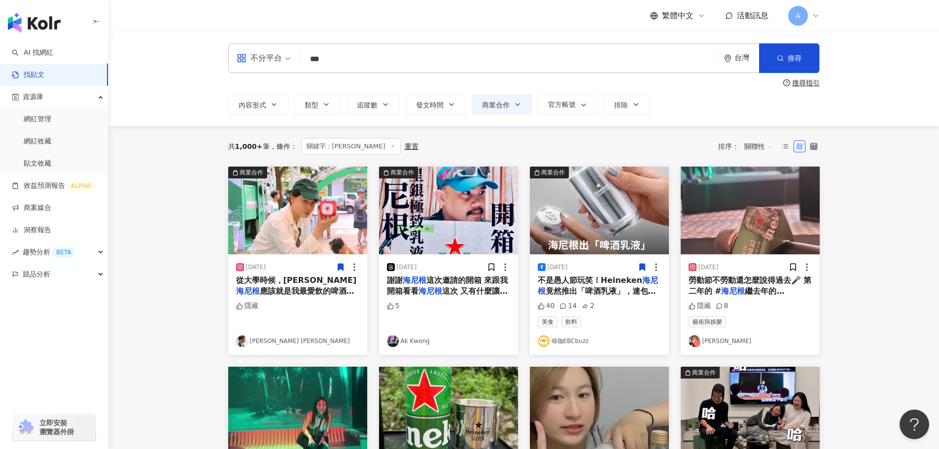
click at [343, 267] on icon at bounding box center [340, 267] width 5 height 7
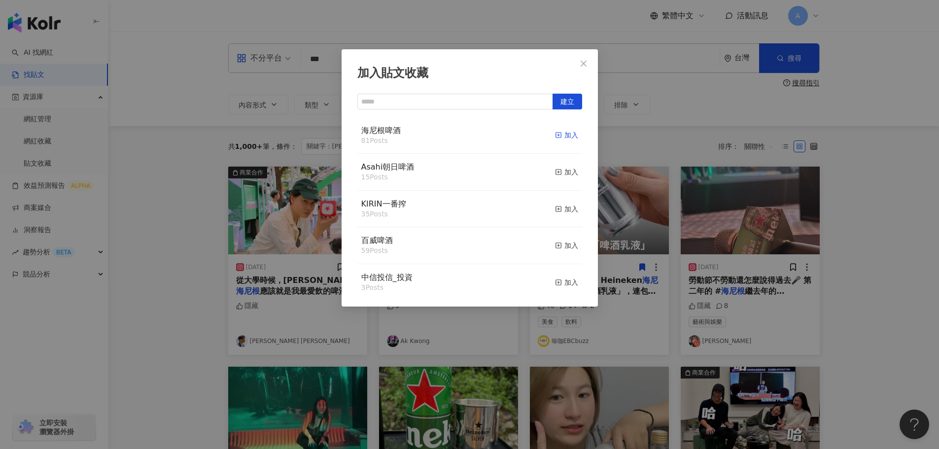
click at [562, 130] on div "加入" at bounding box center [566, 135] width 23 height 11
click at [582, 64] on icon "close" at bounding box center [584, 64] width 8 height 8
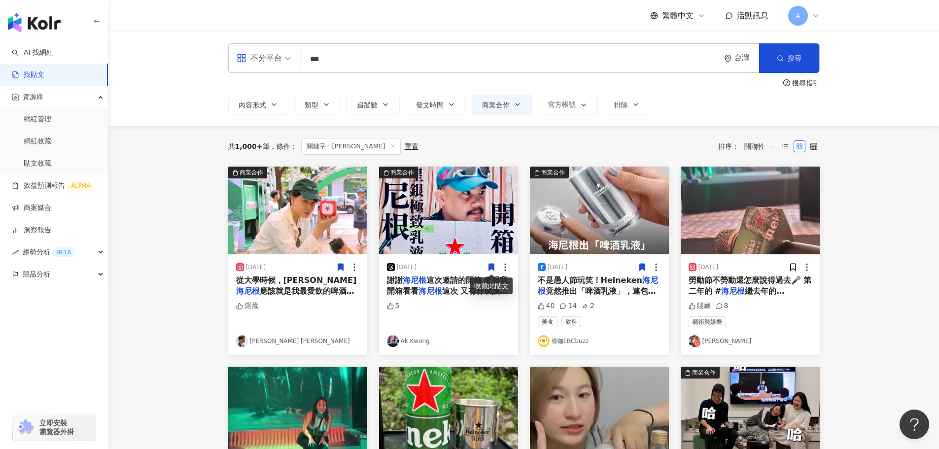
click at [488, 269] on icon at bounding box center [491, 267] width 9 height 9
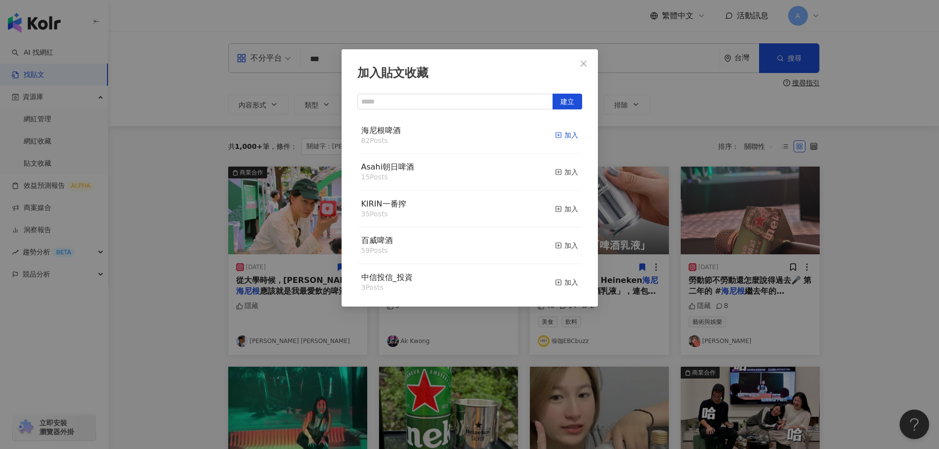
click at [557, 137] on div "加入" at bounding box center [566, 135] width 23 height 11
click at [584, 68] on button "Close" at bounding box center [584, 64] width 20 height 20
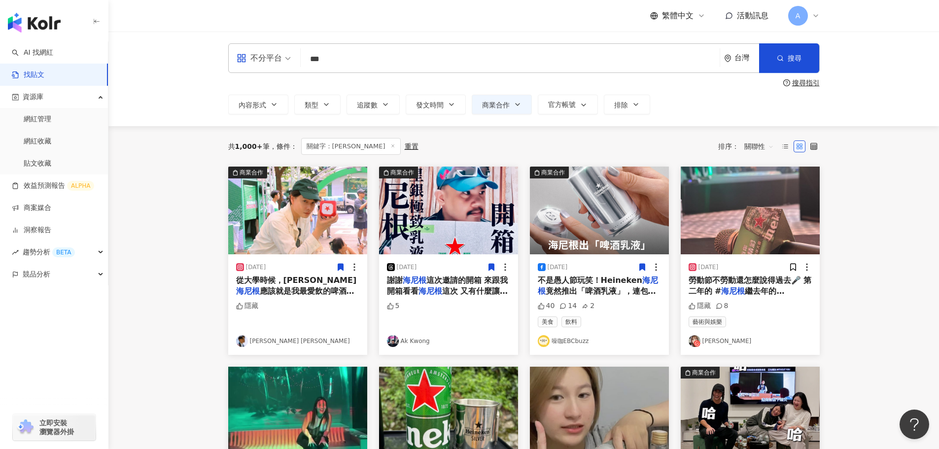
scroll to position [49, 0]
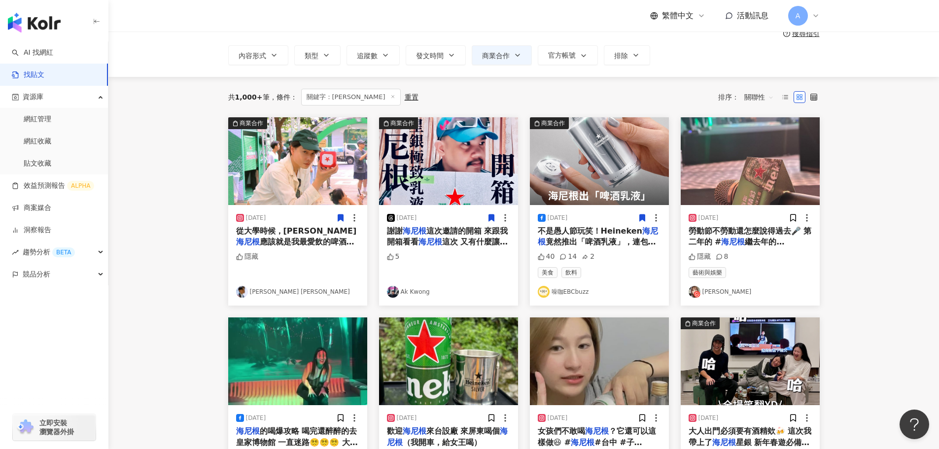
click at [743, 178] on img at bounding box center [750, 161] width 139 height 88
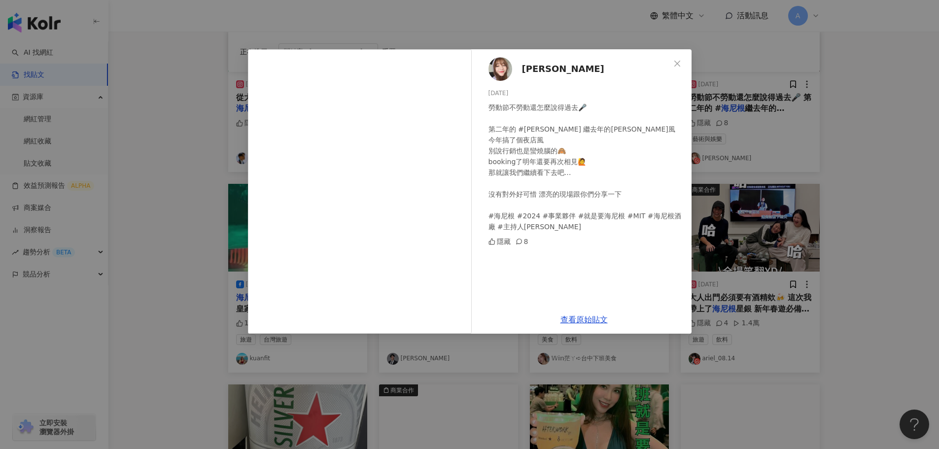
scroll to position [197, 0]
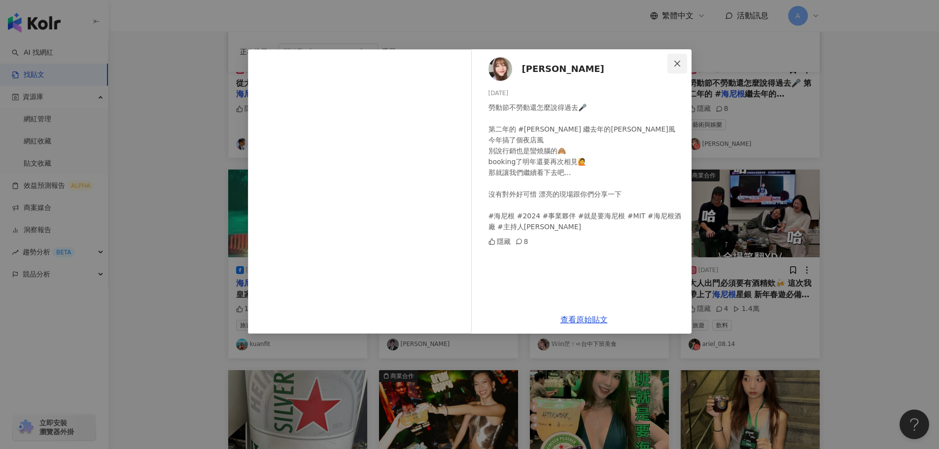
click at [675, 63] on icon "close" at bounding box center [677, 64] width 8 height 8
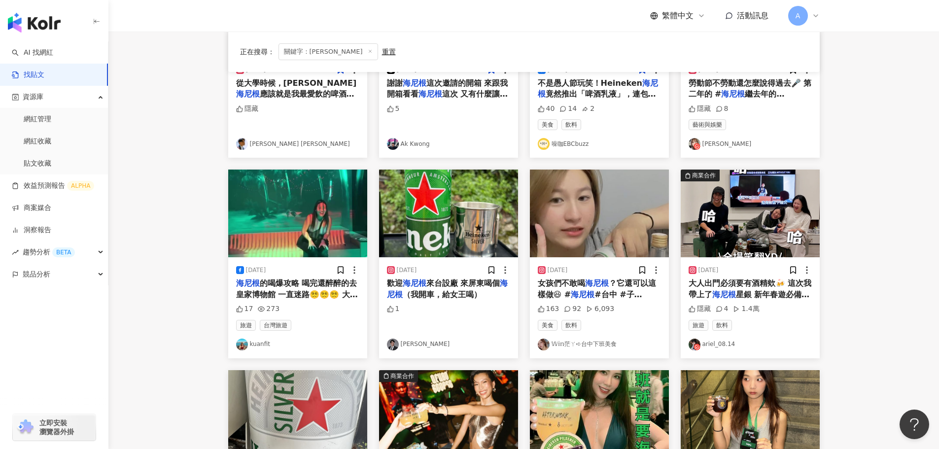
click at [745, 202] on img at bounding box center [750, 214] width 139 height 88
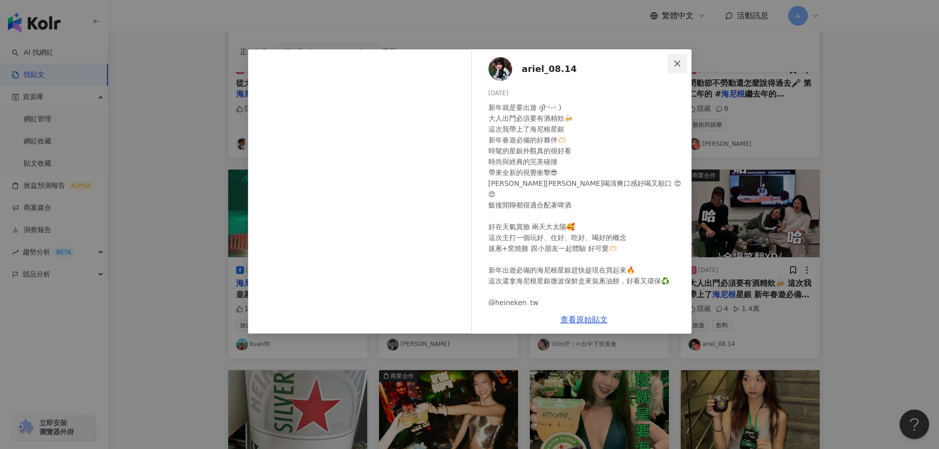
click at [671, 64] on span "Close" at bounding box center [678, 64] width 20 height 8
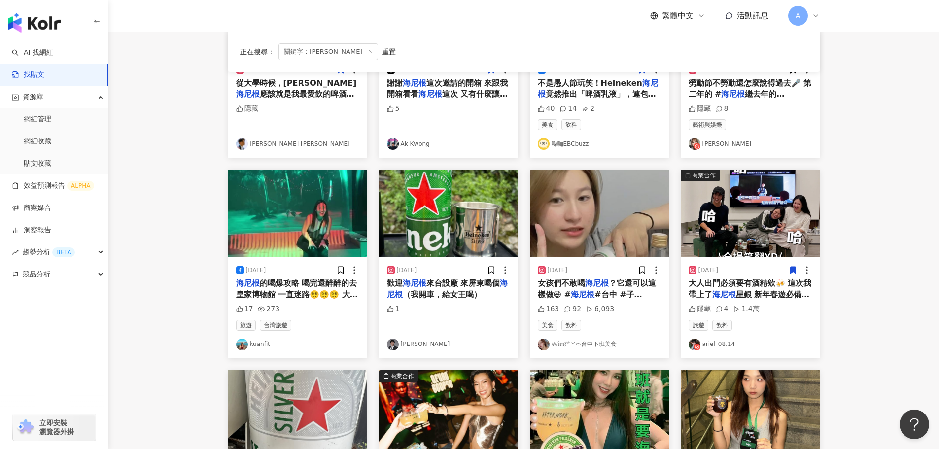
click at [793, 273] on icon at bounding box center [793, 270] width 9 height 9
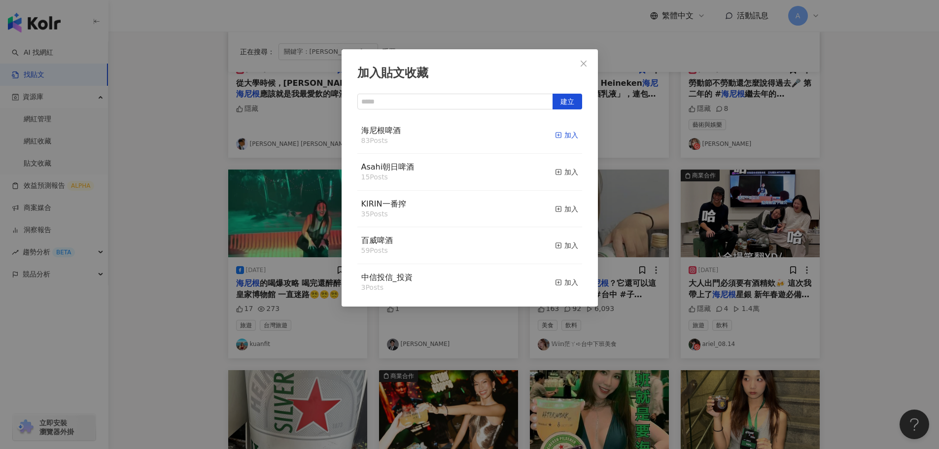
click at [559, 141] on div "加入" at bounding box center [566, 135] width 23 height 11
click at [581, 60] on icon "close" at bounding box center [584, 64] width 8 height 8
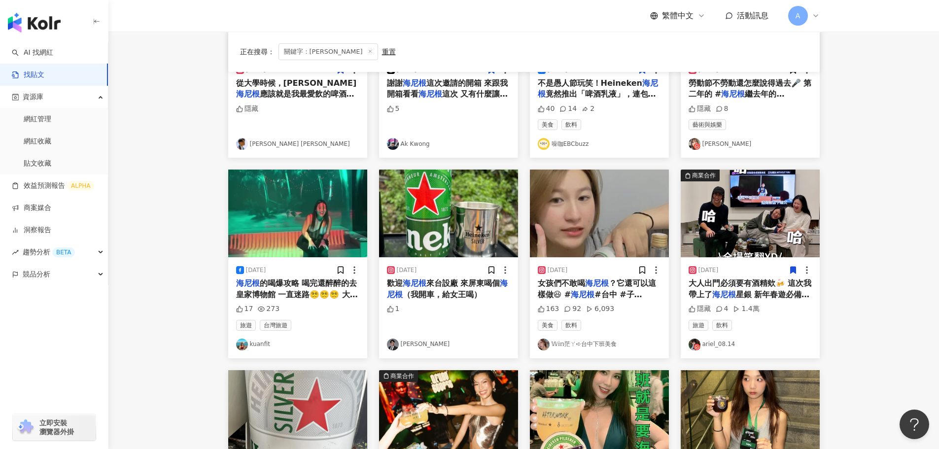
click at [599, 223] on img at bounding box center [599, 214] width 139 height 88
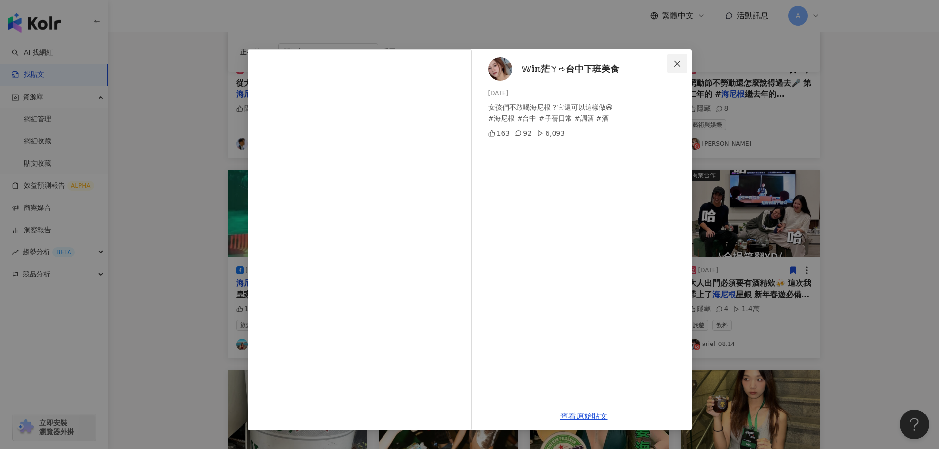
click at [677, 60] on icon "close" at bounding box center [677, 64] width 8 height 8
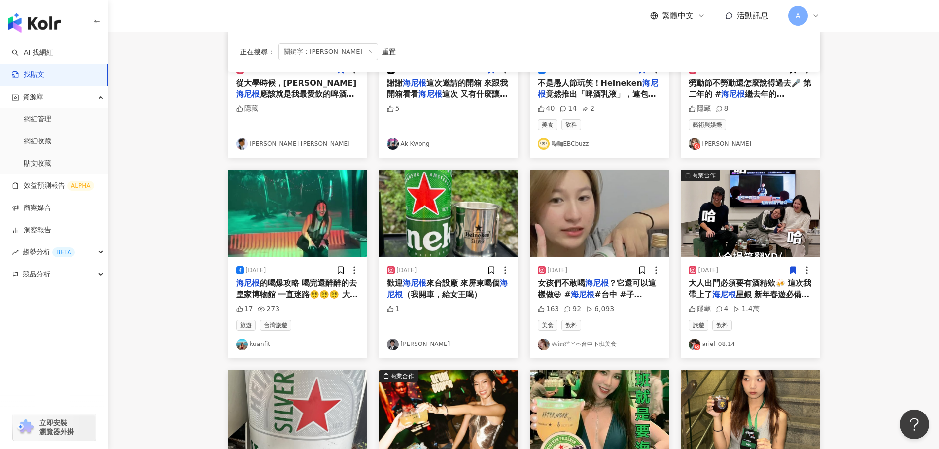
click at [452, 220] on img at bounding box center [448, 214] width 139 height 88
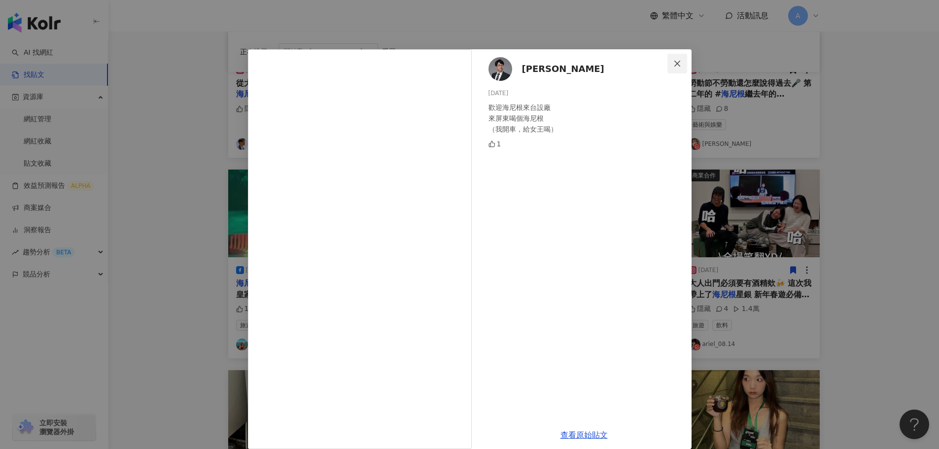
click at [678, 64] on span "Close" at bounding box center [678, 64] width 20 height 8
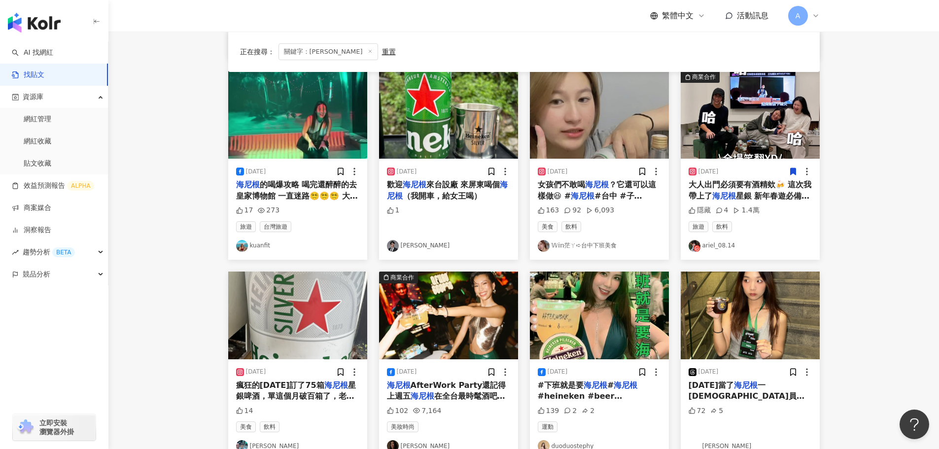
scroll to position [394, 0]
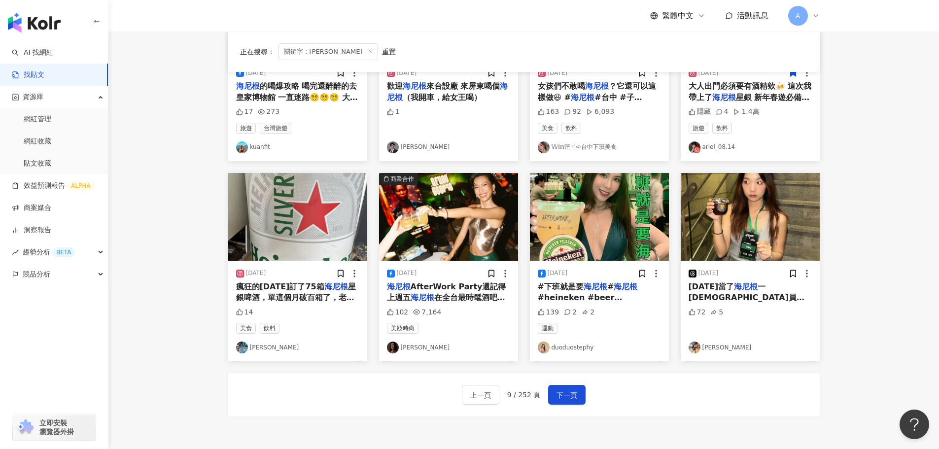
click at [456, 204] on img at bounding box center [448, 217] width 139 height 88
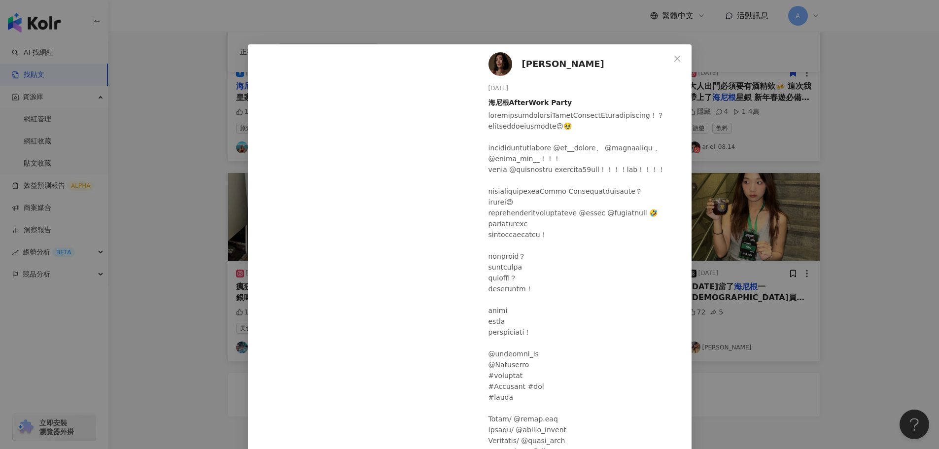
scroll to position [0, 0]
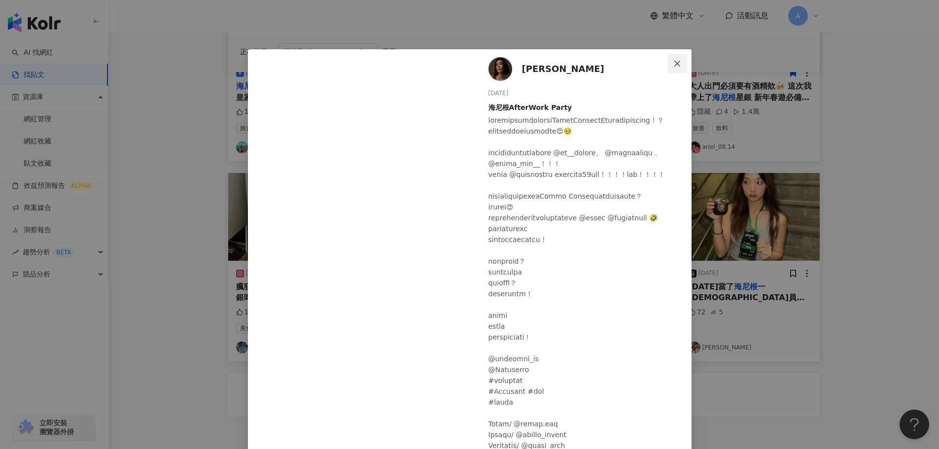
click at [673, 64] on icon "close" at bounding box center [677, 64] width 8 height 8
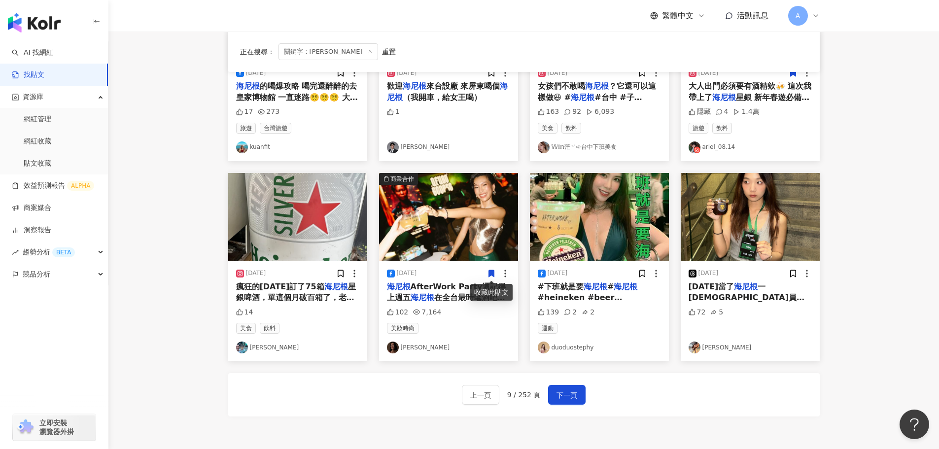
click at [492, 274] on icon at bounding box center [491, 273] width 5 height 7
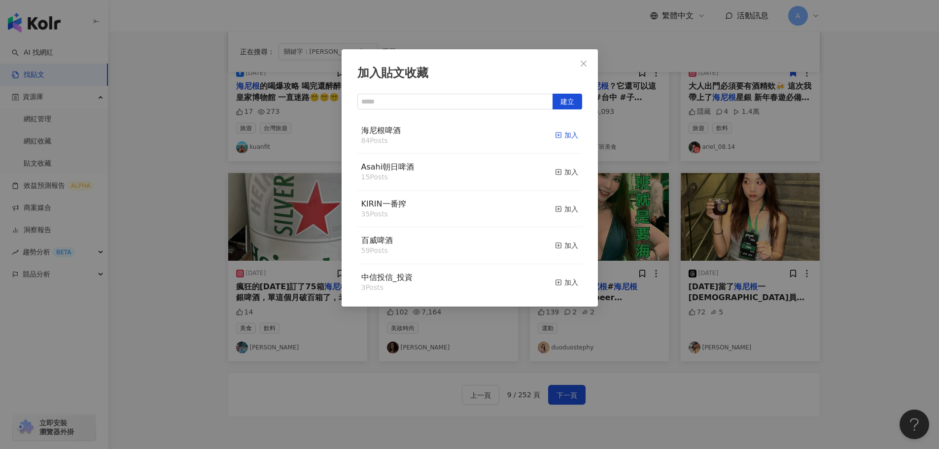
click at [561, 136] on div "加入" at bounding box center [566, 135] width 23 height 11
click at [585, 63] on icon "close" at bounding box center [584, 64] width 8 height 8
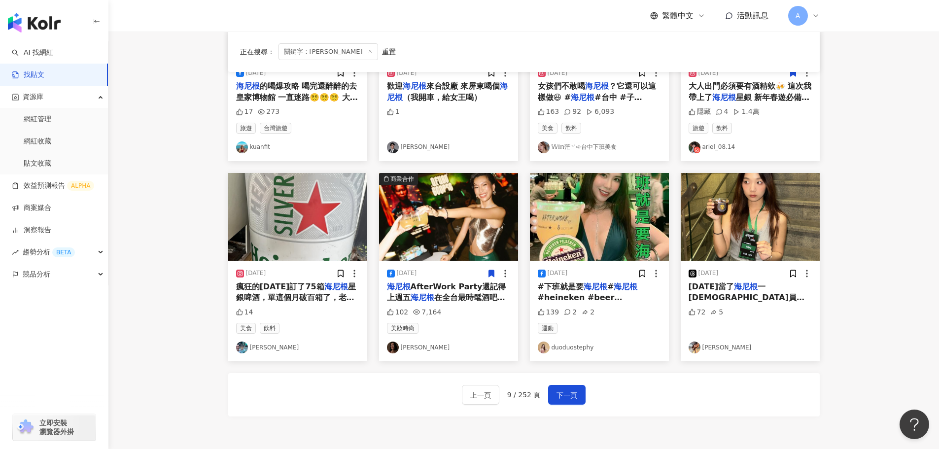
click at [630, 218] on img at bounding box center [599, 217] width 139 height 88
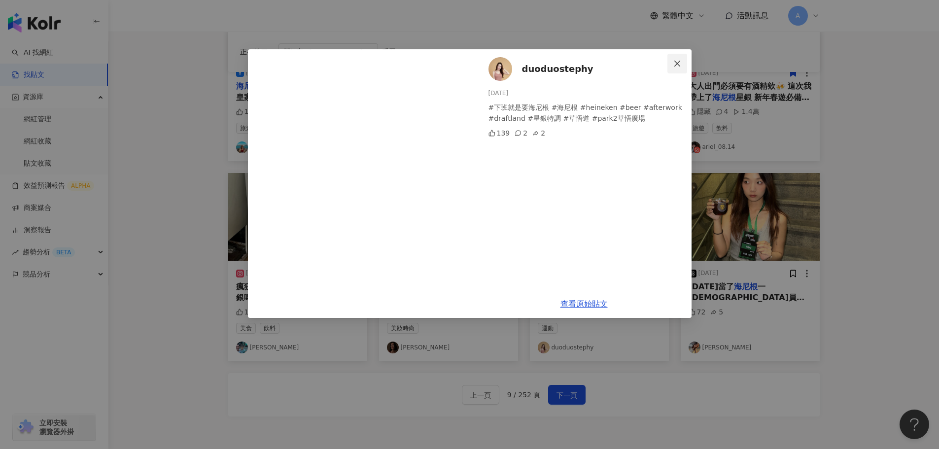
click at [675, 63] on icon "close" at bounding box center [677, 64] width 8 height 8
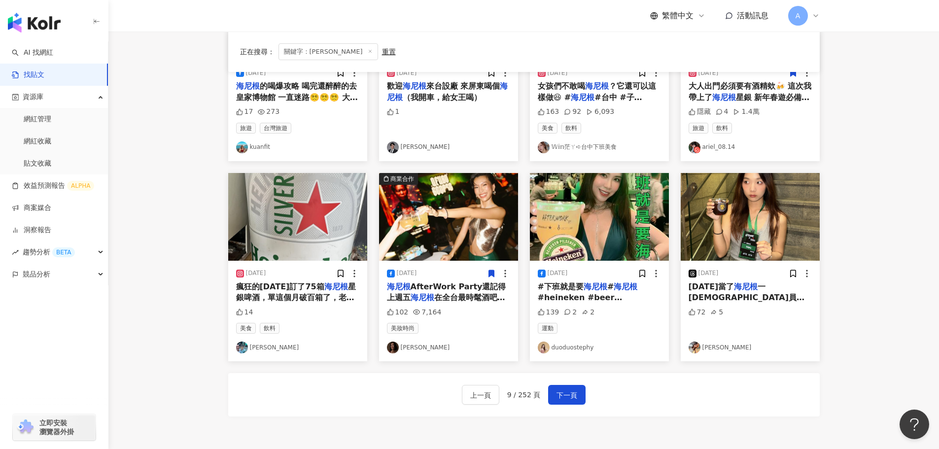
click at [715, 186] on img at bounding box center [750, 217] width 139 height 88
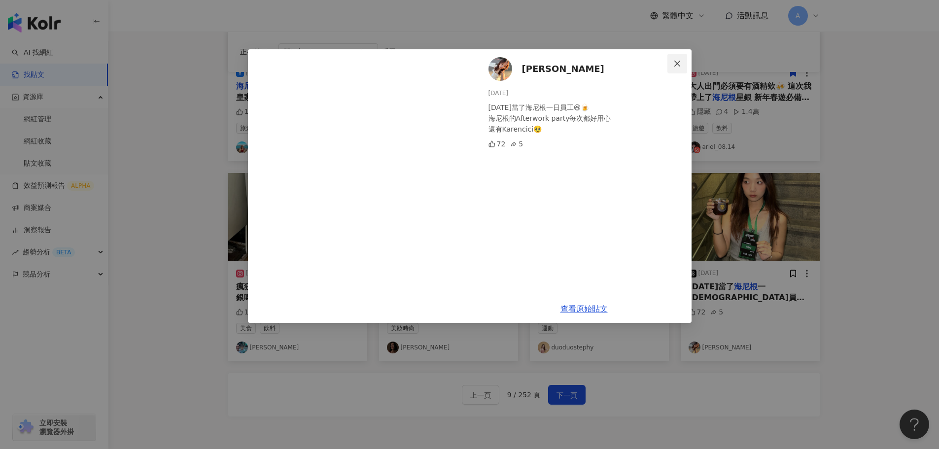
click at [674, 65] on icon "close" at bounding box center [677, 64] width 8 height 8
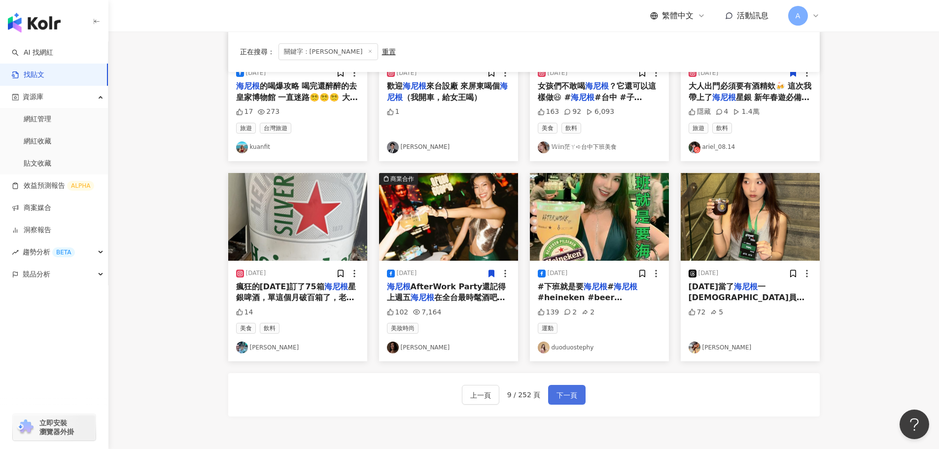
click at [566, 399] on span "下一頁" at bounding box center [567, 395] width 21 height 12
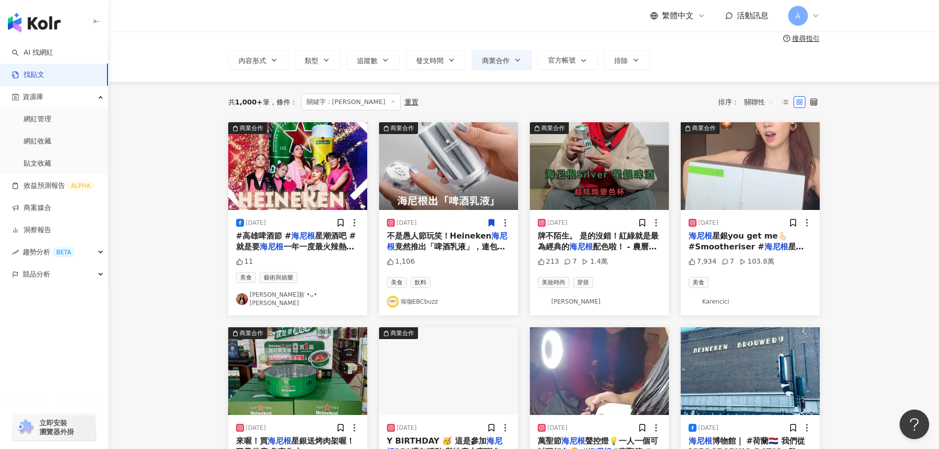
scroll to position [99, 0]
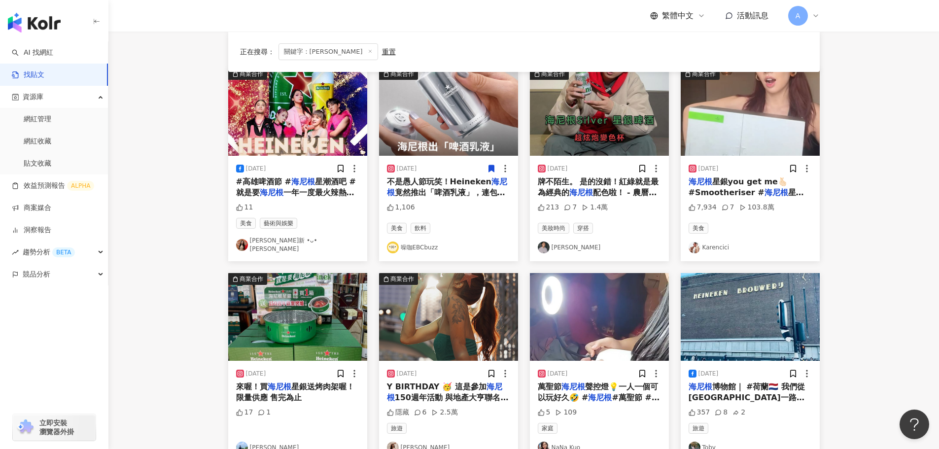
click at [313, 128] on img at bounding box center [297, 112] width 139 height 88
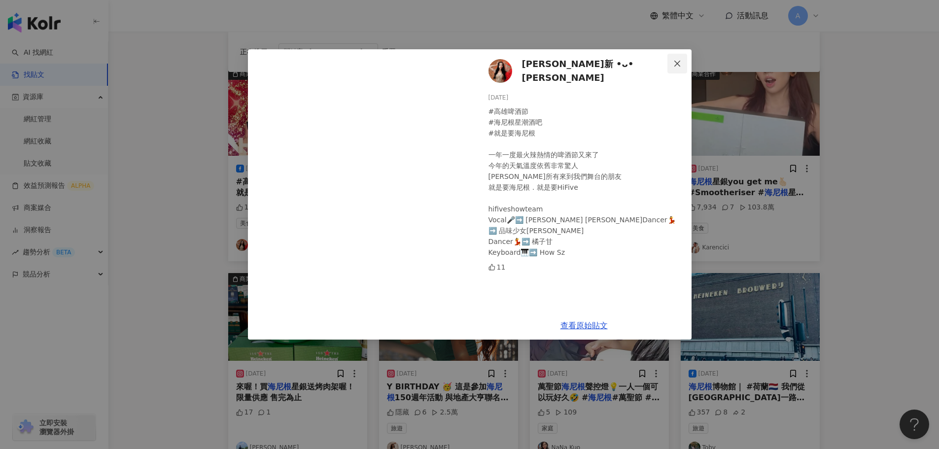
click at [680, 62] on icon "close" at bounding box center [677, 64] width 8 height 8
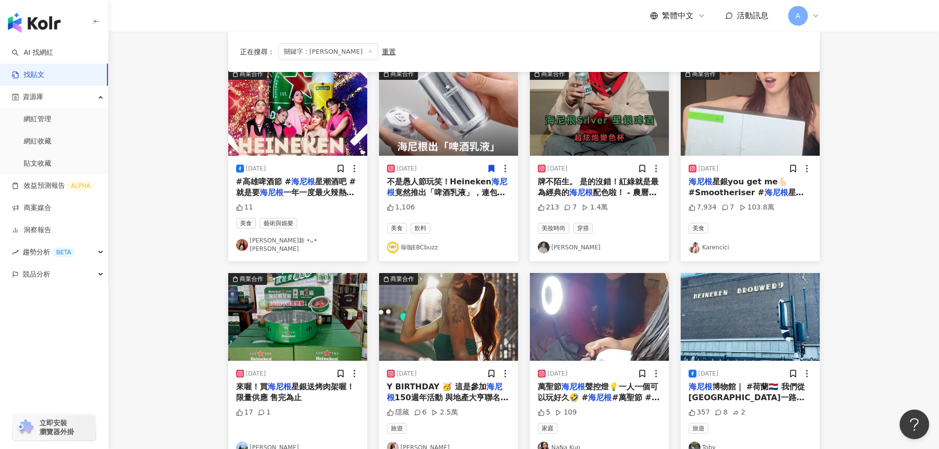
click at [623, 123] on img at bounding box center [599, 112] width 139 height 88
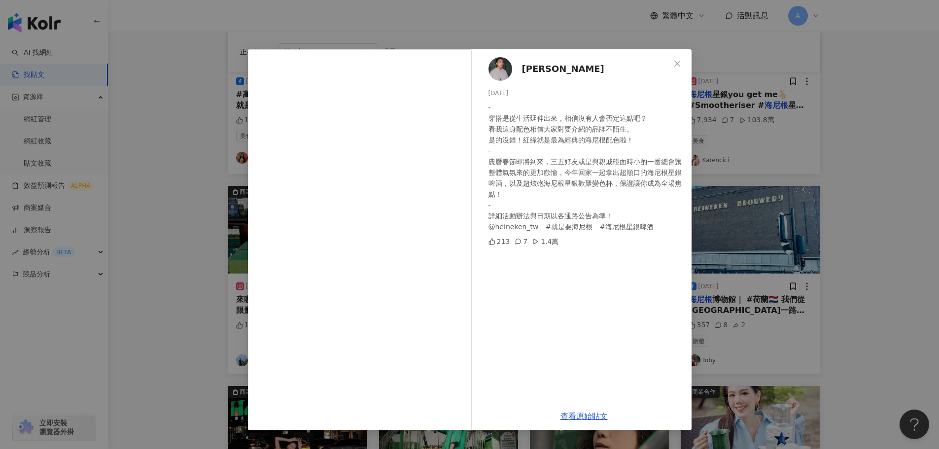
scroll to position [197, 0]
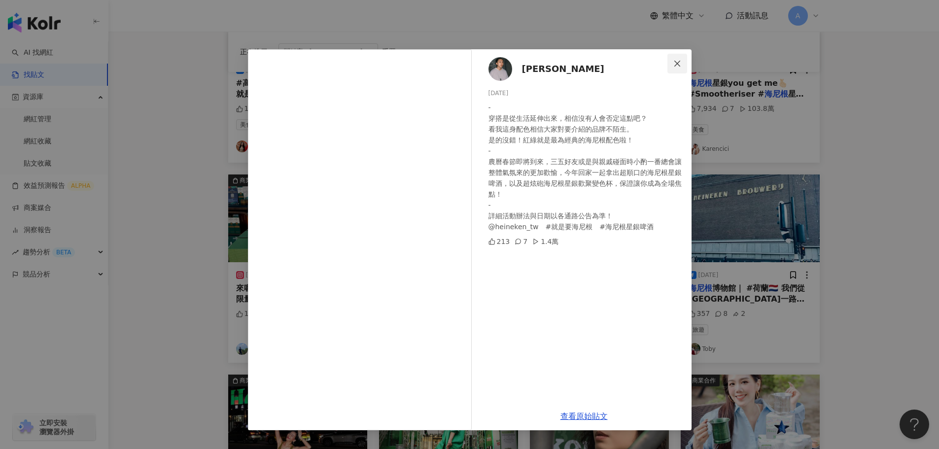
click at [671, 60] on span "Close" at bounding box center [678, 64] width 20 height 8
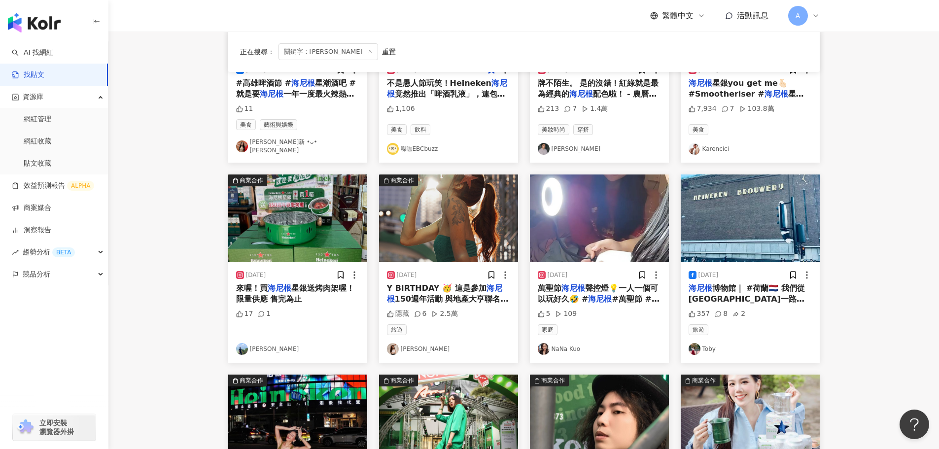
scroll to position [0, 0]
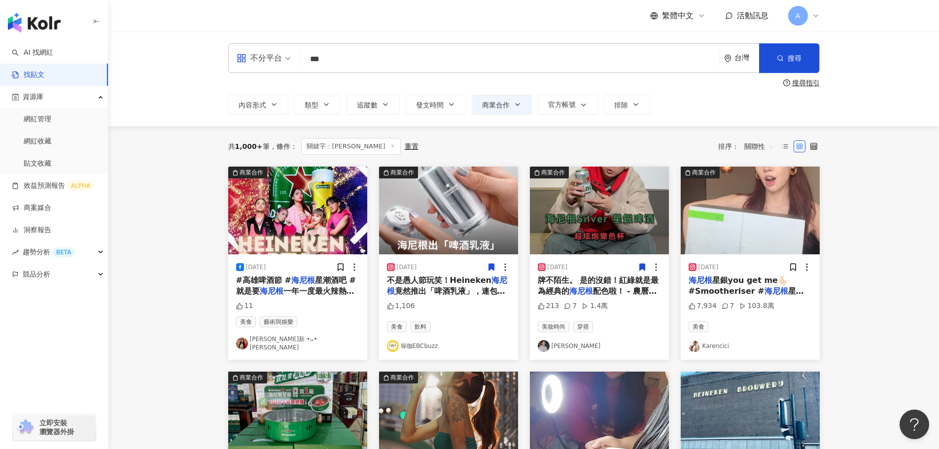
click at [642, 270] on icon at bounding box center [642, 267] width 9 height 9
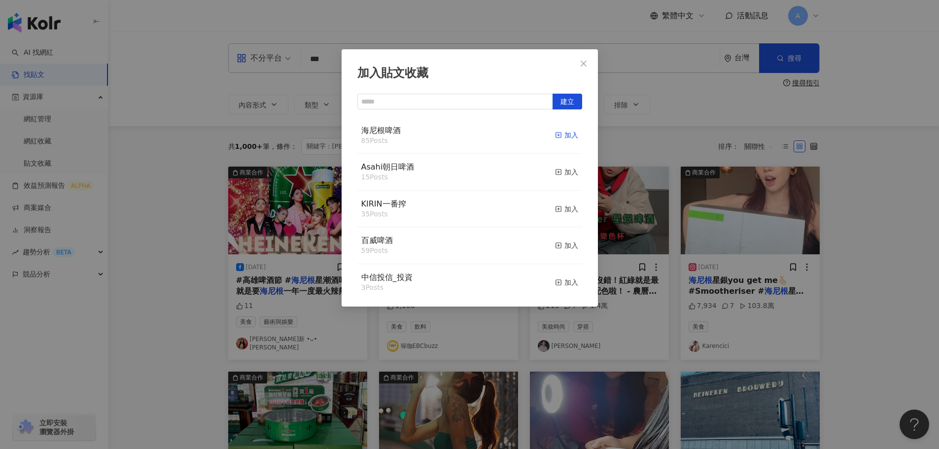
click at [555, 133] on div "加入" at bounding box center [566, 135] width 23 height 11
click at [587, 64] on icon "close" at bounding box center [584, 64] width 8 height 8
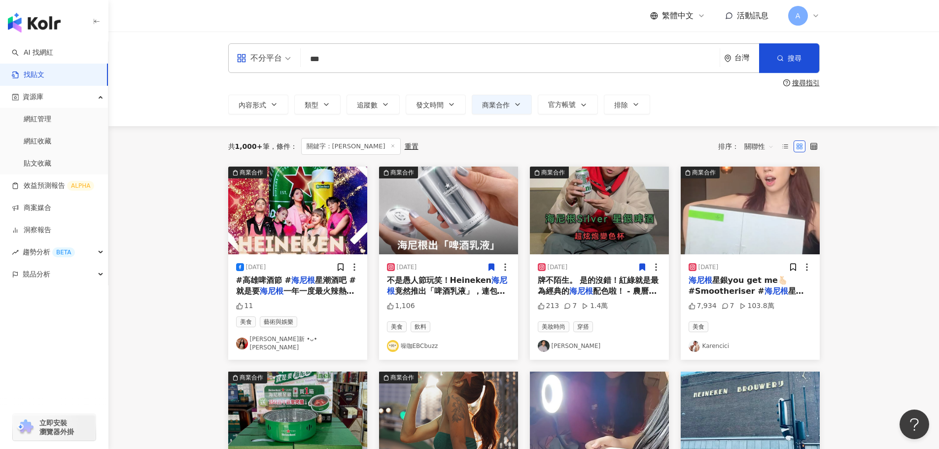
scroll to position [49, 0]
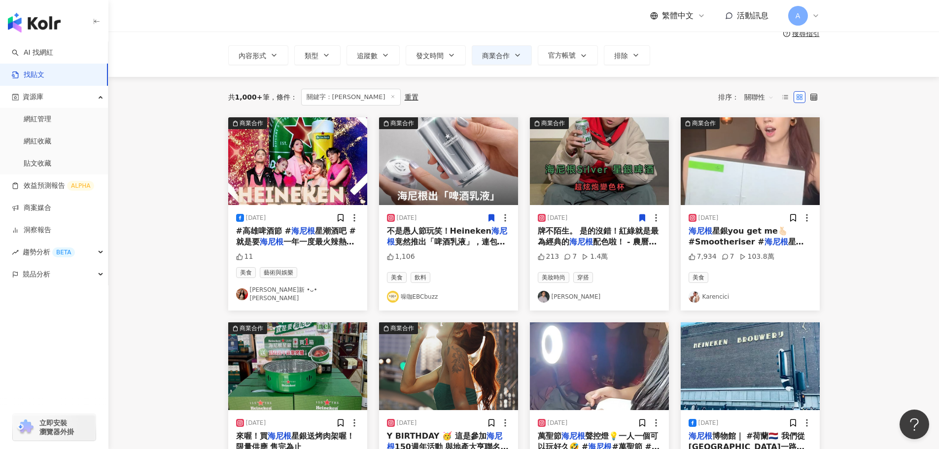
click at [764, 161] on img at bounding box center [750, 161] width 139 height 88
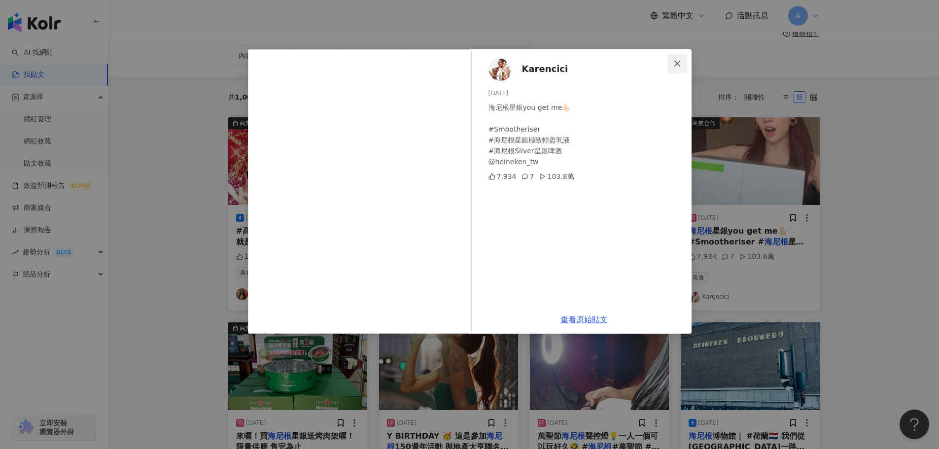
click at [677, 65] on icon "close" at bounding box center [677, 64] width 8 height 8
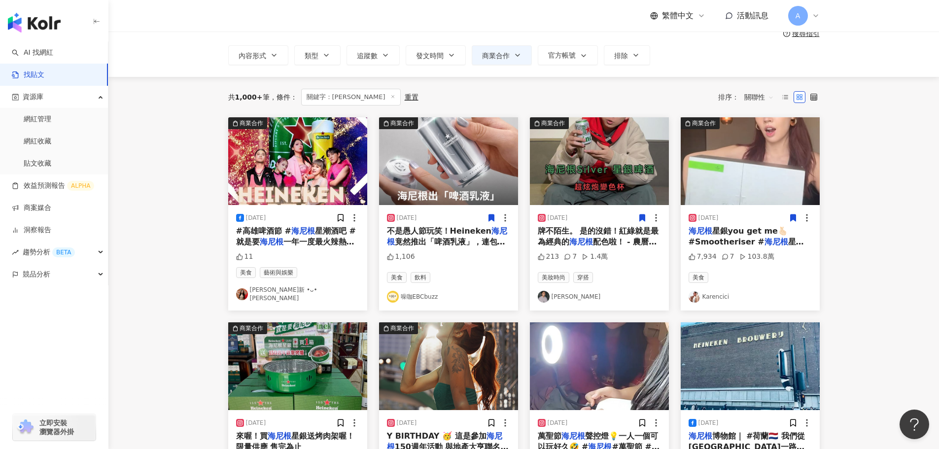
click at [790, 221] on icon at bounding box center [792, 217] width 5 height 7
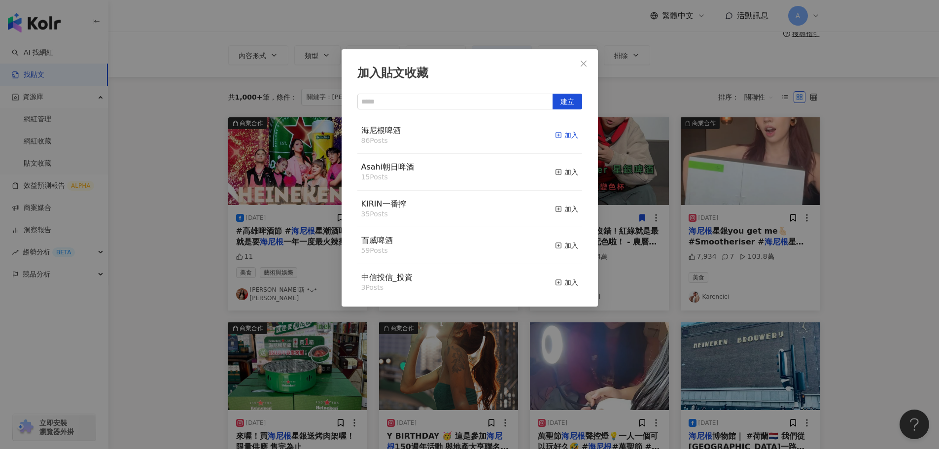
click at [565, 137] on div "加入" at bounding box center [566, 135] width 23 height 11
click at [587, 60] on icon "close" at bounding box center [584, 64] width 8 height 8
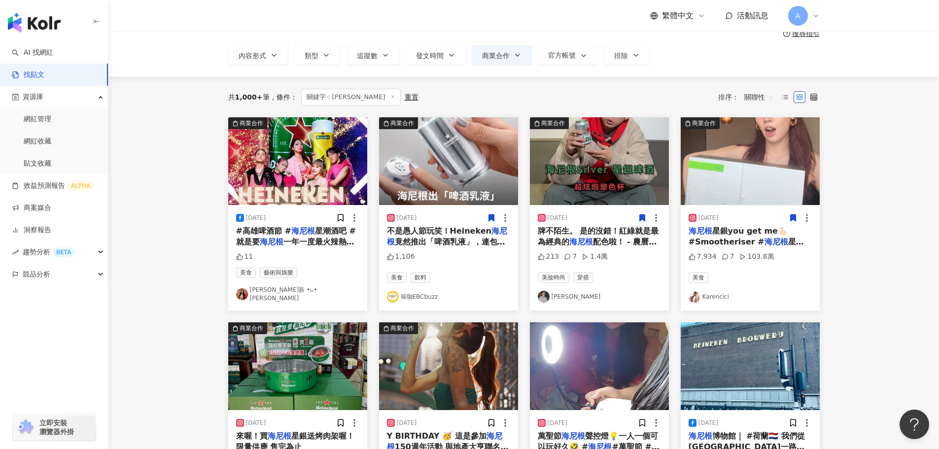
scroll to position [197, 0]
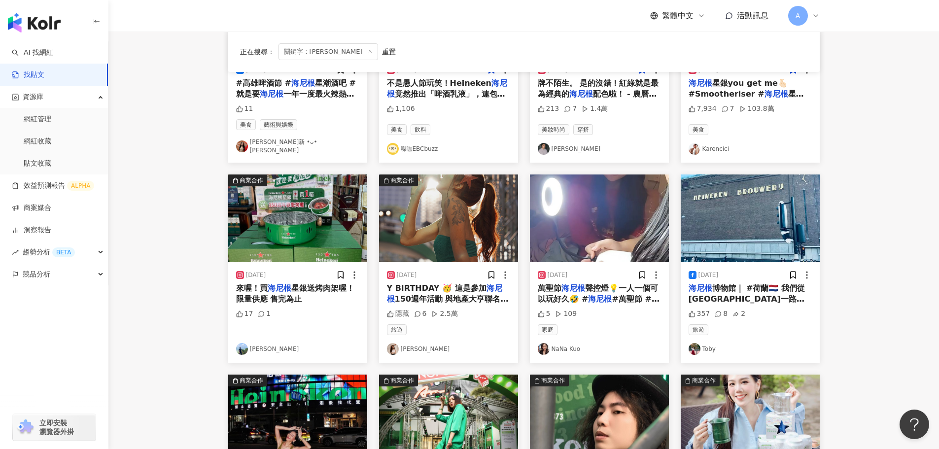
click at [752, 218] on img at bounding box center [750, 219] width 139 height 88
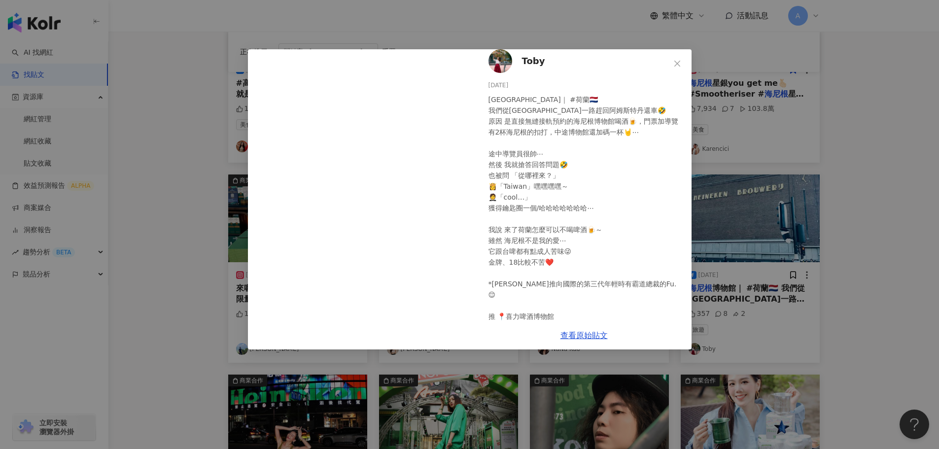
scroll to position [0, 0]
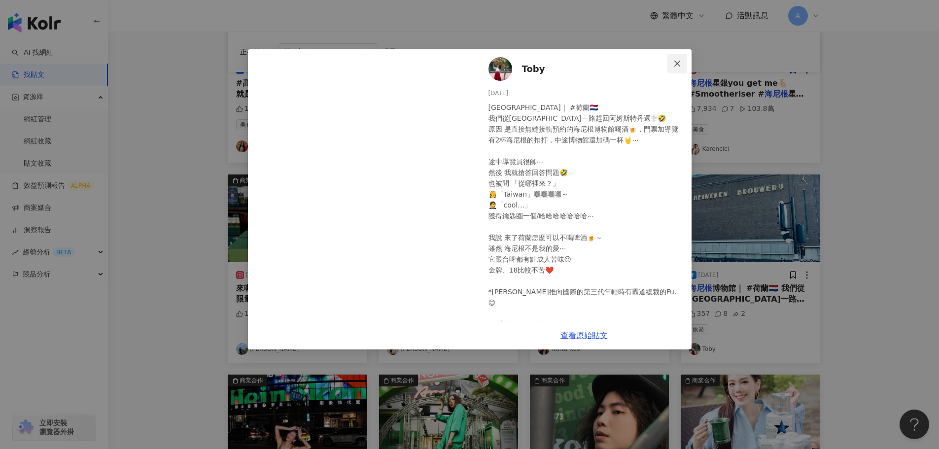
click at [675, 61] on icon "close" at bounding box center [677, 63] width 6 height 6
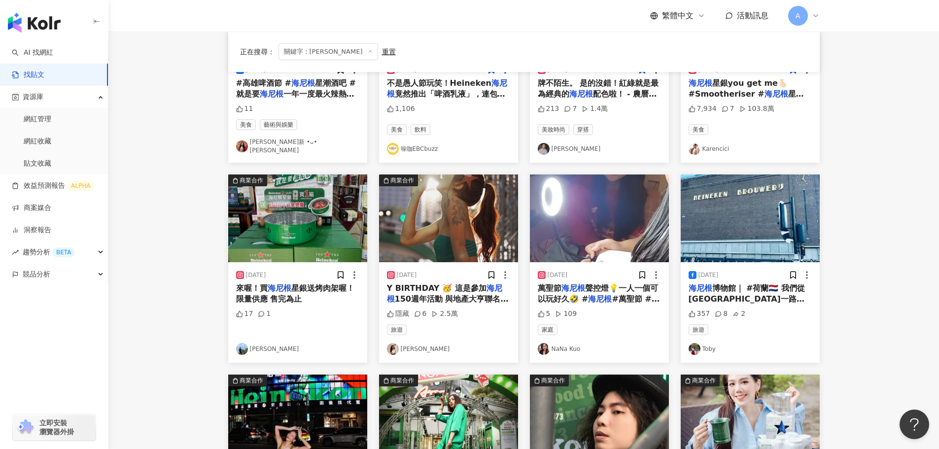
click at [599, 218] on img at bounding box center [599, 219] width 139 height 88
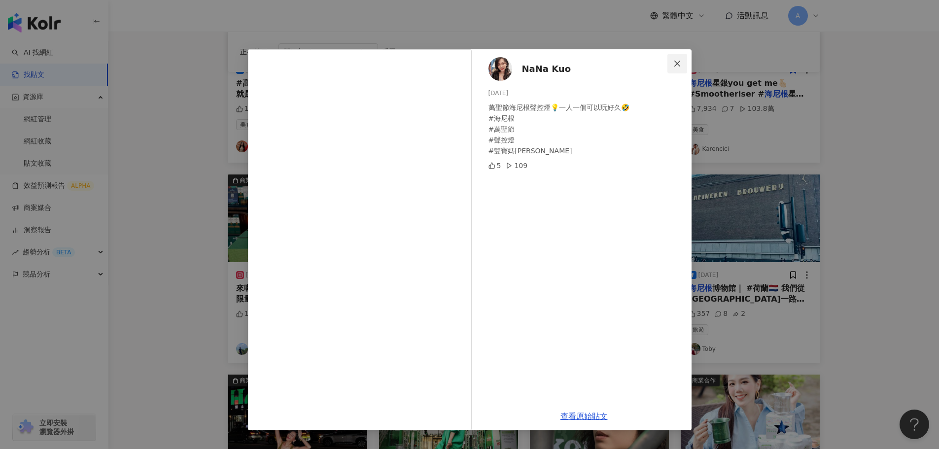
click at [681, 63] on span "Close" at bounding box center [678, 64] width 20 height 8
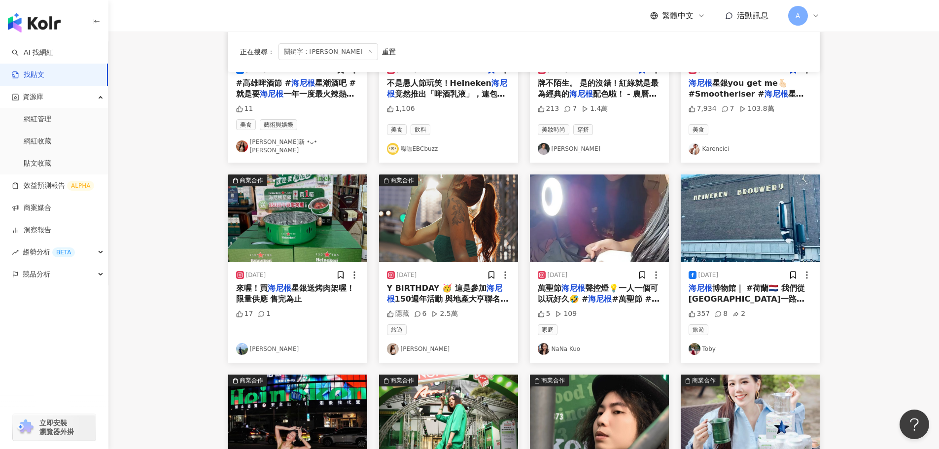
click at [435, 209] on img at bounding box center [448, 219] width 139 height 88
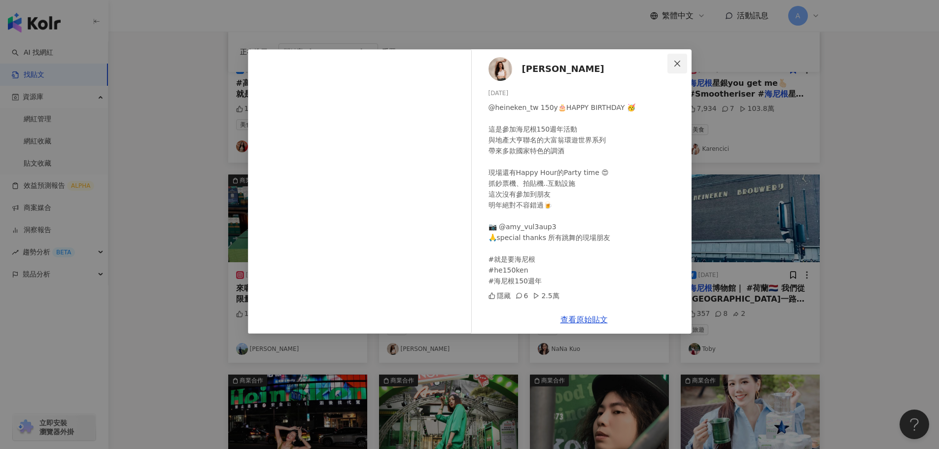
click at [678, 65] on icon "close" at bounding box center [677, 63] width 6 height 6
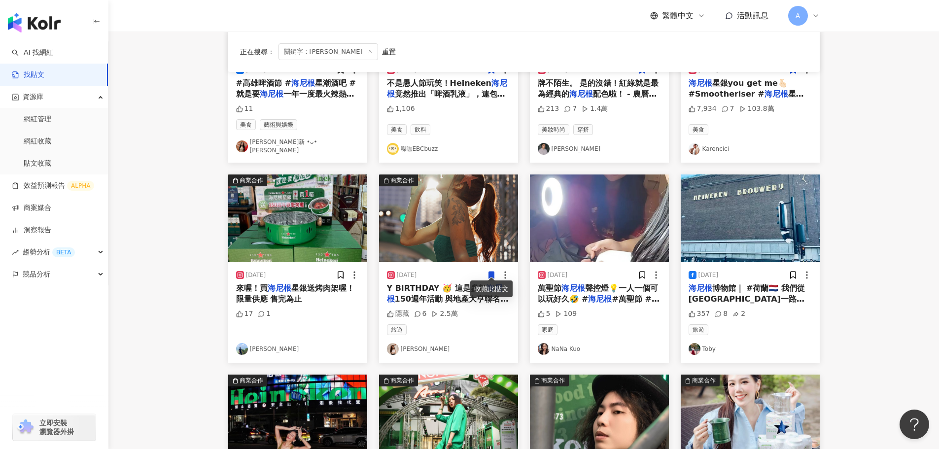
click at [488, 271] on icon at bounding box center [491, 275] width 9 height 9
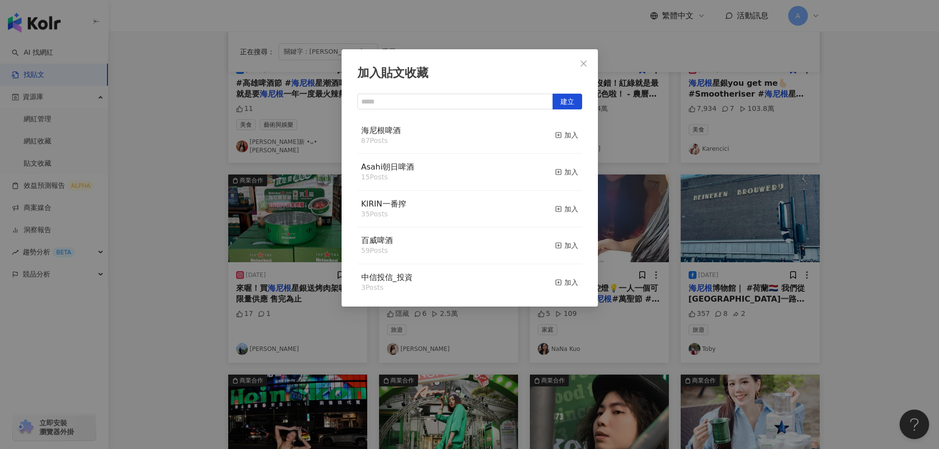
click at [562, 128] on button "加入" at bounding box center [566, 135] width 23 height 21
click at [560, 136] on div "加入" at bounding box center [566, 135] width 23 height 11
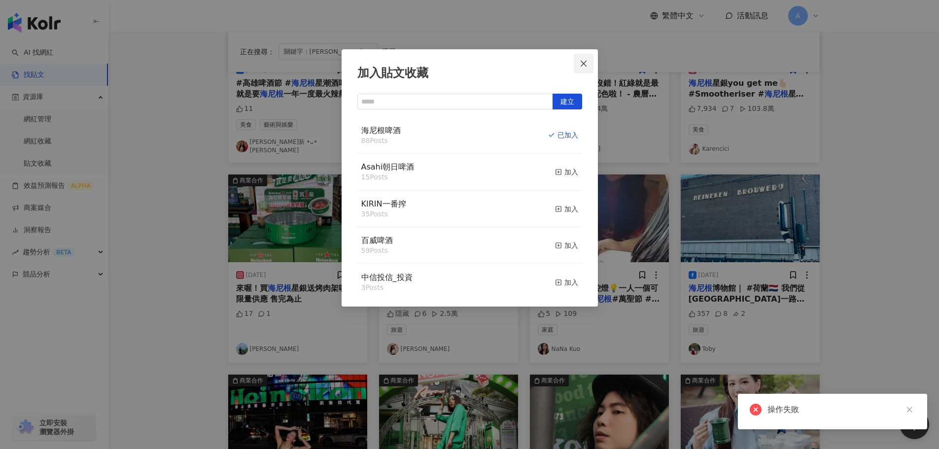
click at [583, 63] on icon "close" at bounding box center [584, 64] width 8 height 8
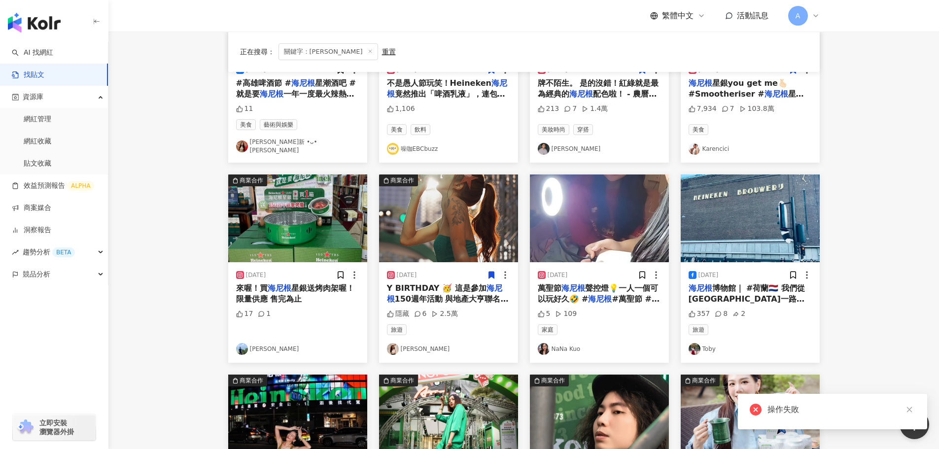
click at [308, 226] on img at bounding box center [297, 219] width 139 height 88
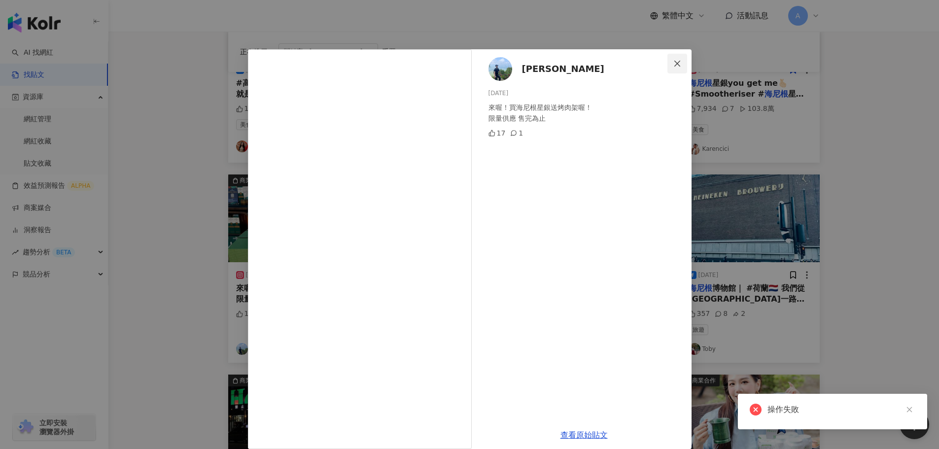
click at [675, 62] on icon "close" at bounding box center [677, 63] width 6 height 6
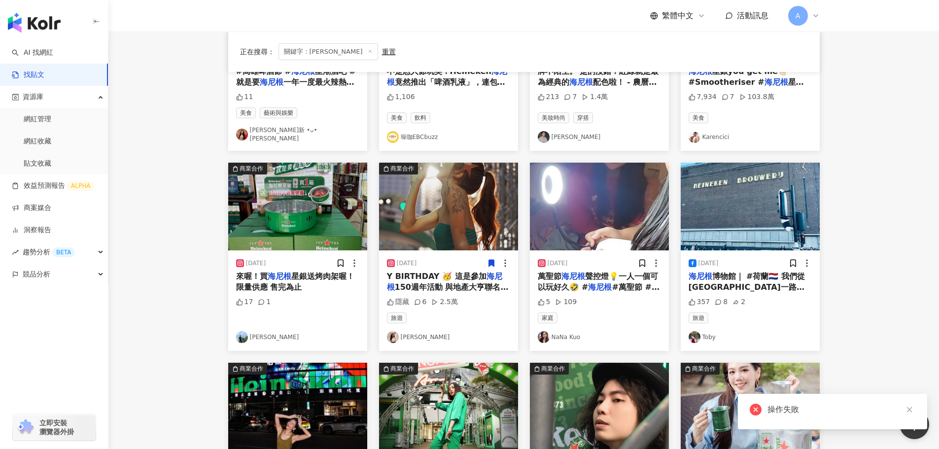
scroll to position [394, 0]
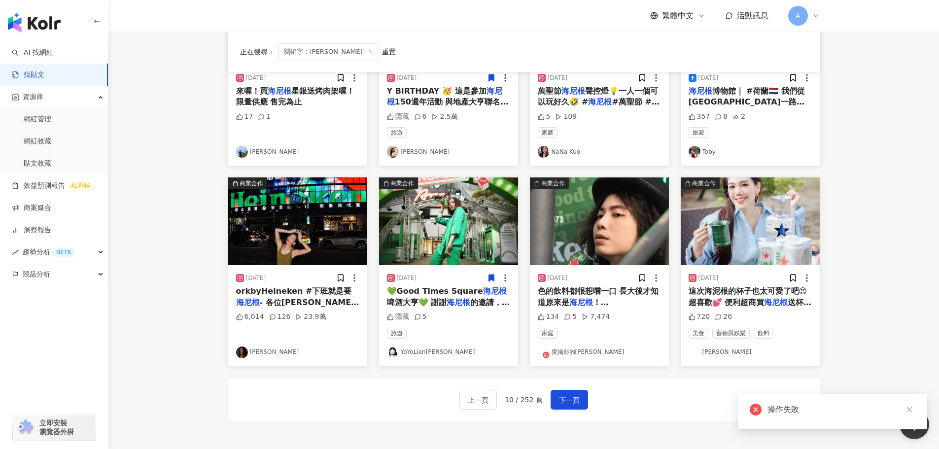
click at [300, 217] on img at bounding box center [297, 221] width 139 height 88
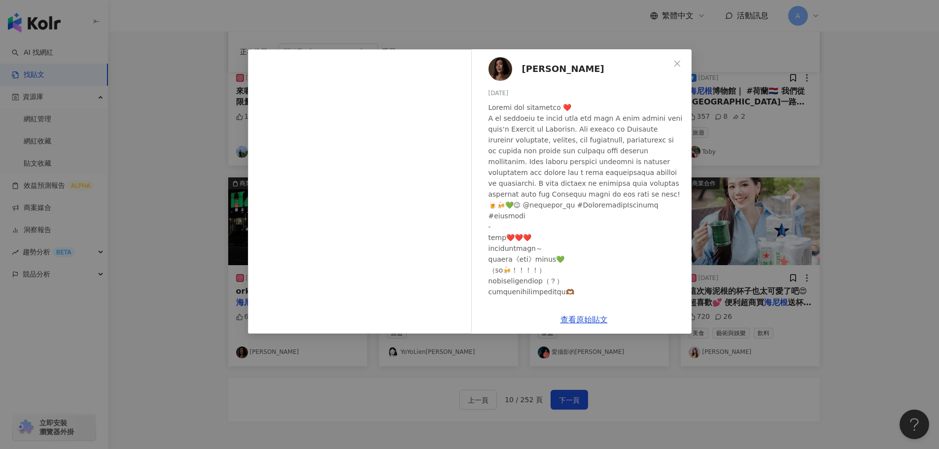
scroll to position [197, 0]
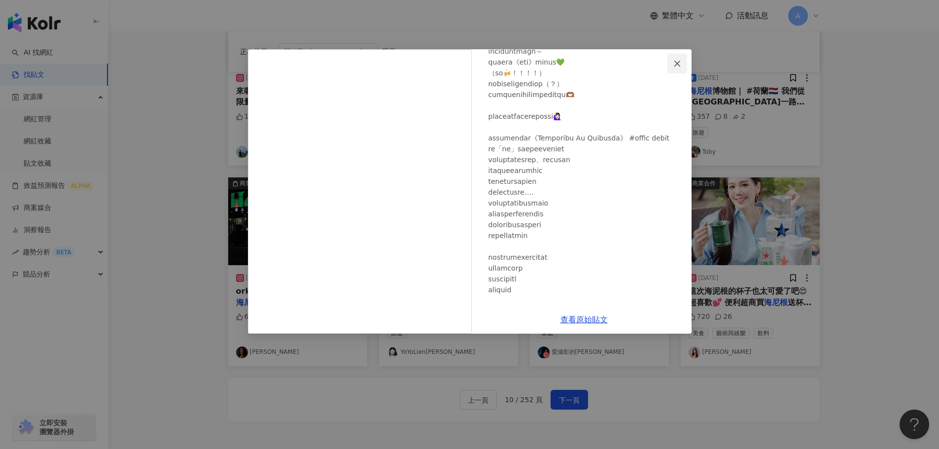
click at [679, 63] on icon "close" at bounding box center [677, 64] width 8 height 8
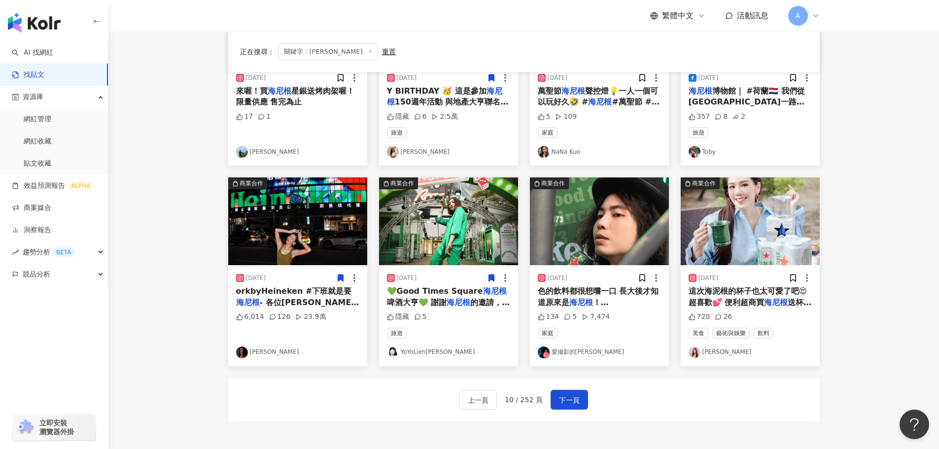
click at [341, 278] on icon at bounding box center [340, 278] width 9 height 9
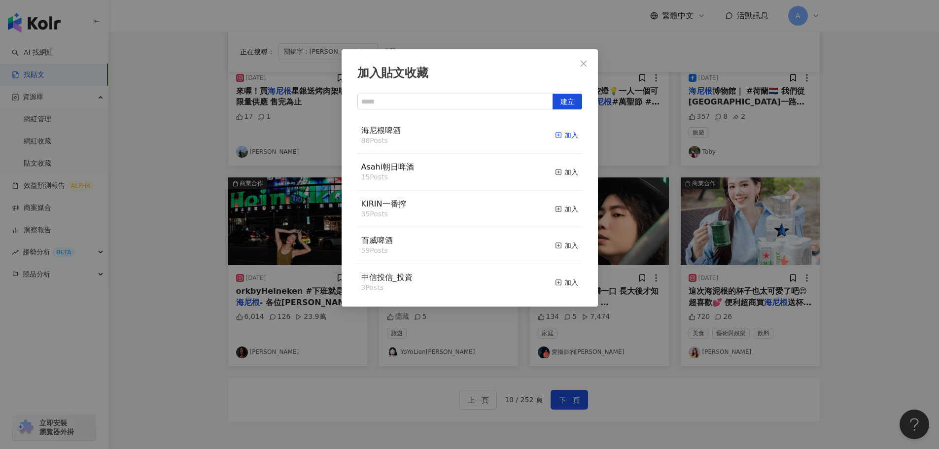
click at [560, 136] on div "加入" at bounding box center [566, 135] width 23 height 11
click at [582, 62] on icon "close" at bounding box center [584, 64] width 8 height 8
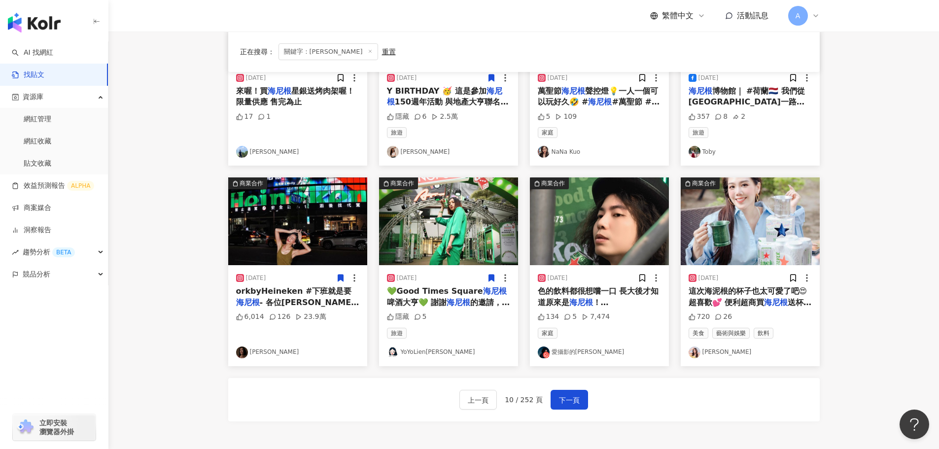
click at [492, 207] on img at bounding box center [448, 221] width 139 height 88
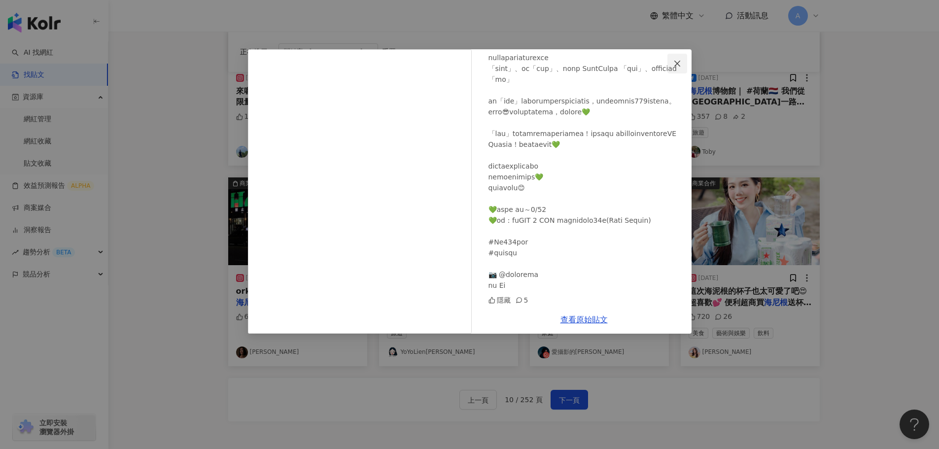
click at [673, 64] on icon "close" at bounding box center [677, 64] width 8 height 8
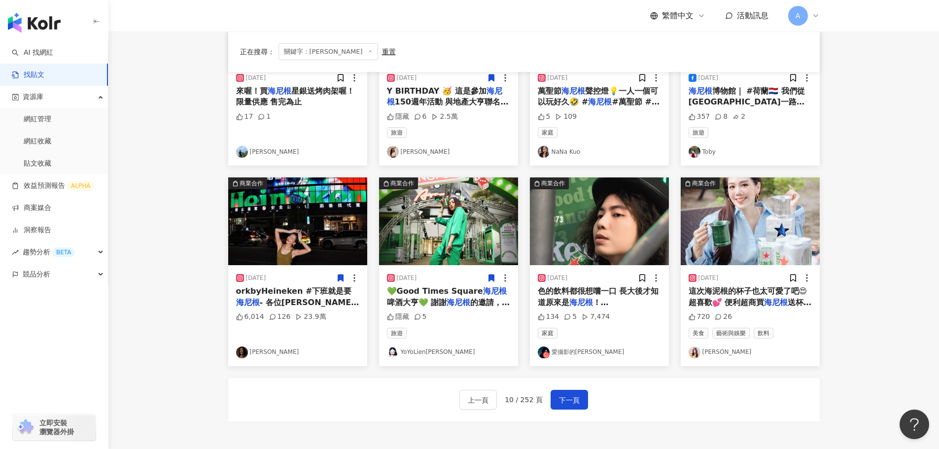
click at [595, 231] on img at bounding box center [599, 221] width 139 height 88
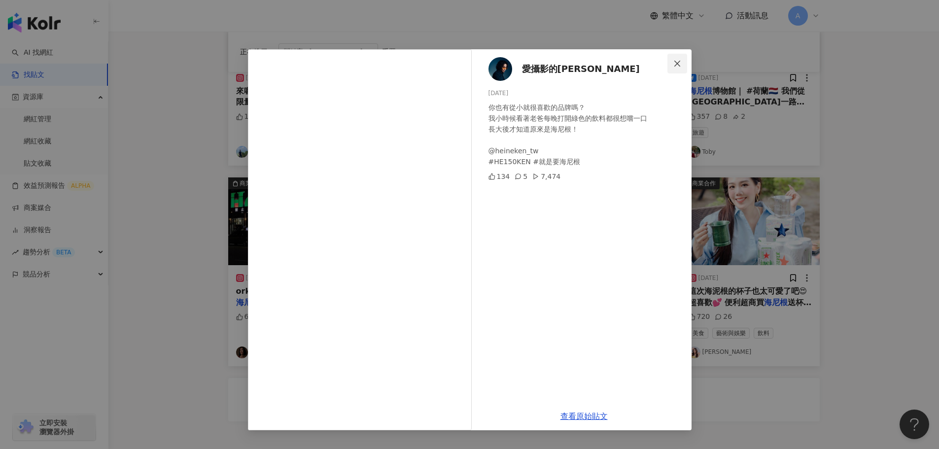
click at [675, 66] on icon "close" at bounding box center [677, 64] width 8 height 8
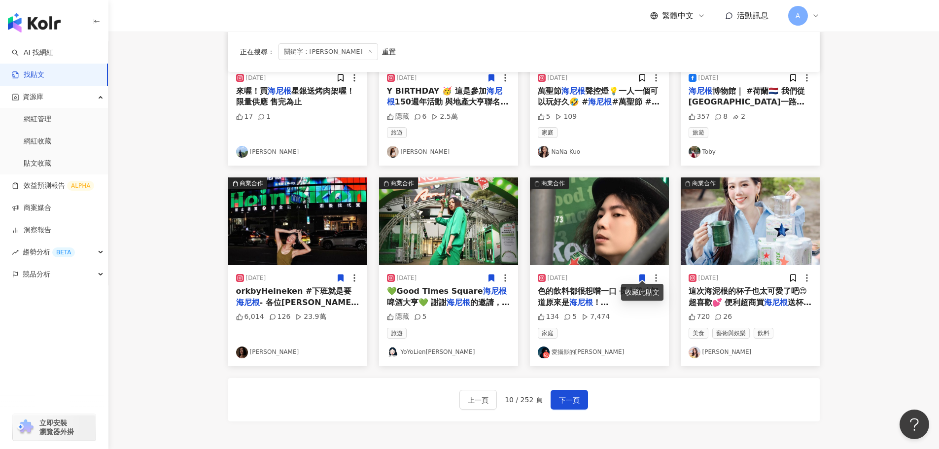
click at [642, 275] on icon at bounding box center [641, 278] width 5 height 7
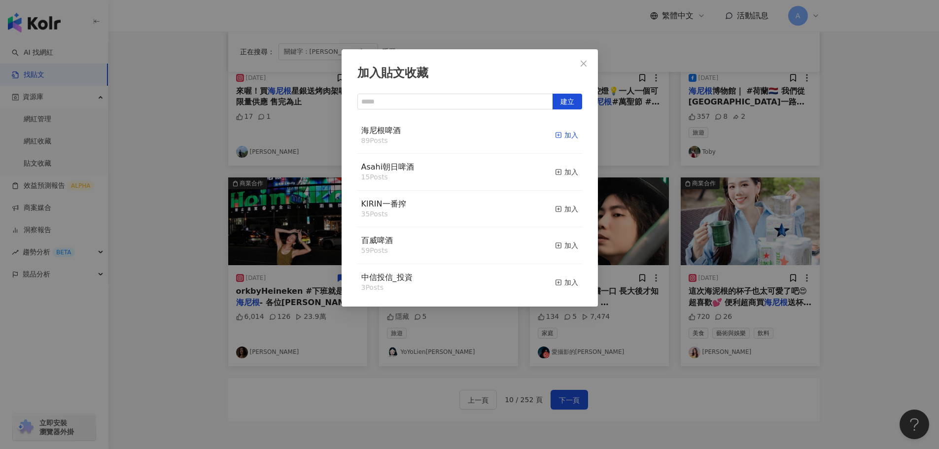
click at [563, 134] on div "加入" at bounding box center [566, 135] width 23 height 11
click at [582, 63] on icon "close" at bounding box center [584, 64] width 8 height 8
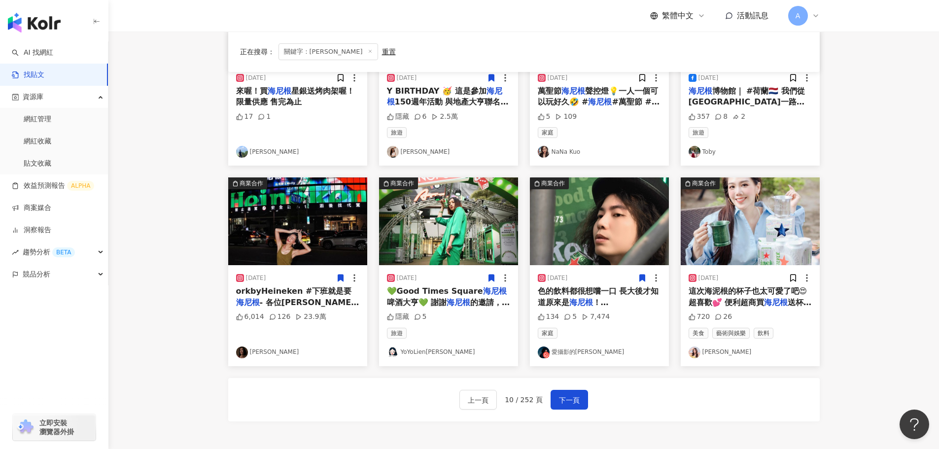
click at [760, 216] on img at bounding box center [750, 221] width 139 height 88
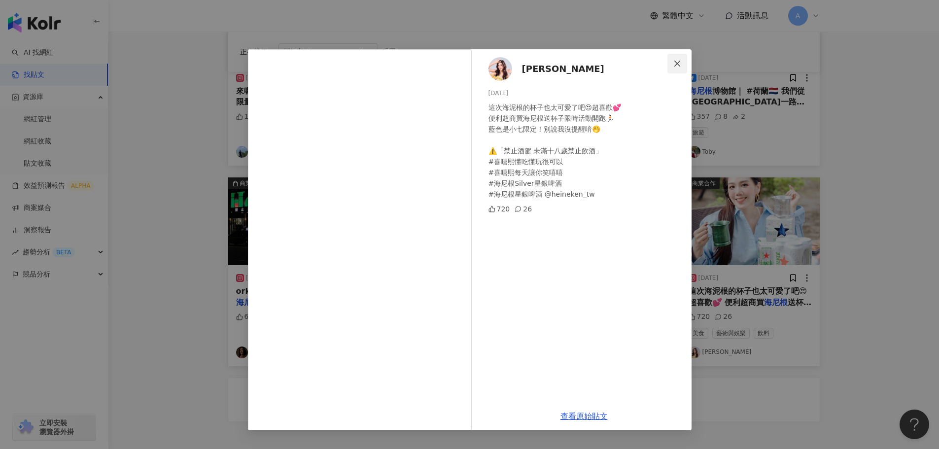
click at [679, 59] on button "Close" at bounding box center [678, 64] width 20 height 20
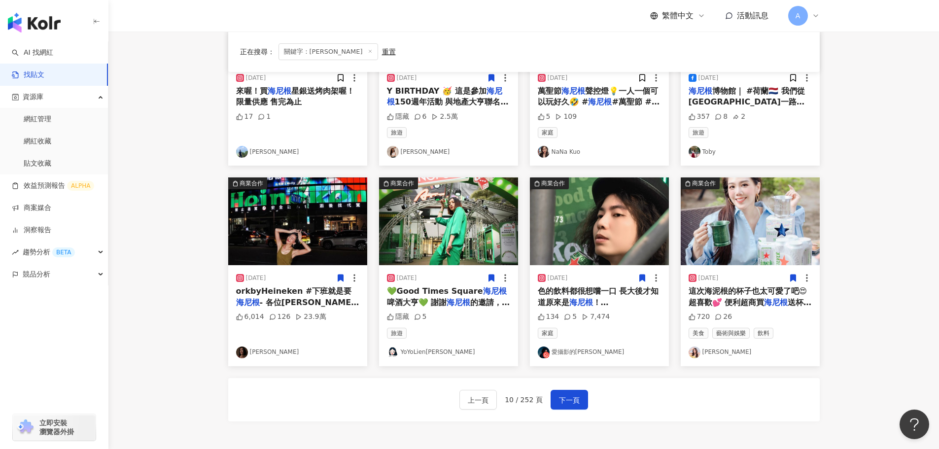
click at [793, 276] on icon at bounding box center [792, 278] width 5 height 7
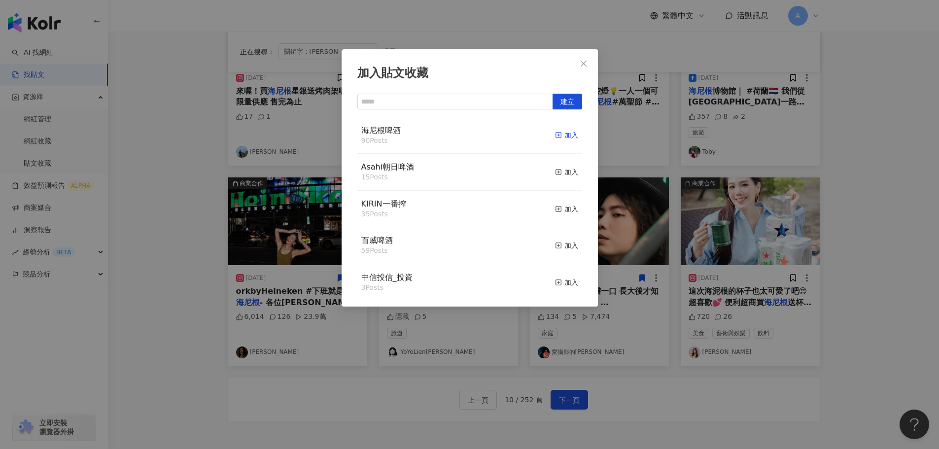
click at [561, 132] on div "加入" at bounding box center [566, 135] width 23 height 11
click at [583, 62] on icon "close" at bounding box center [584, 64] width 8 height 8
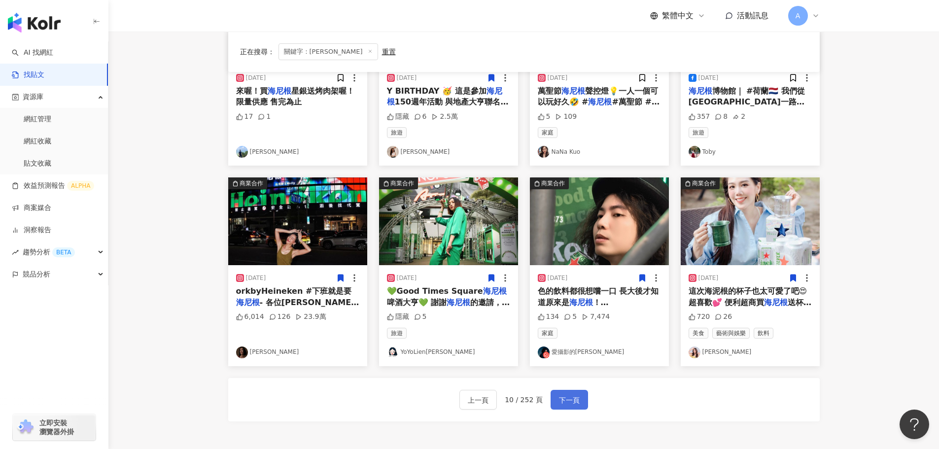
click at [576, 394] on span "下一頁" at bounding box center [569, 400] width 21 height 12
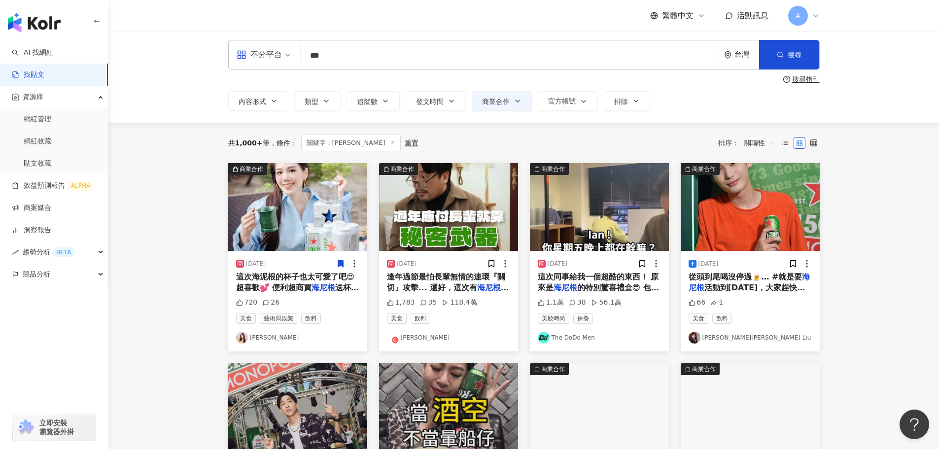
scroll to position [0, 0]
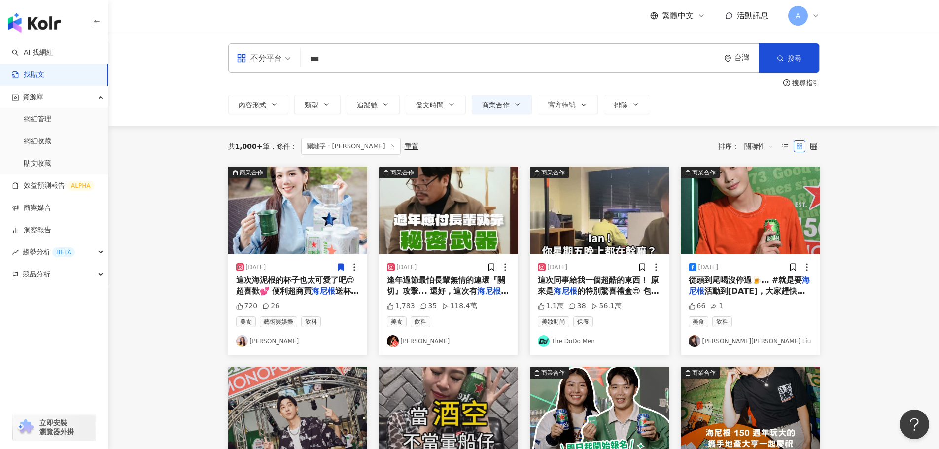
click at [728, 224] on img at bounding box center [750, 211] width 139 height 88
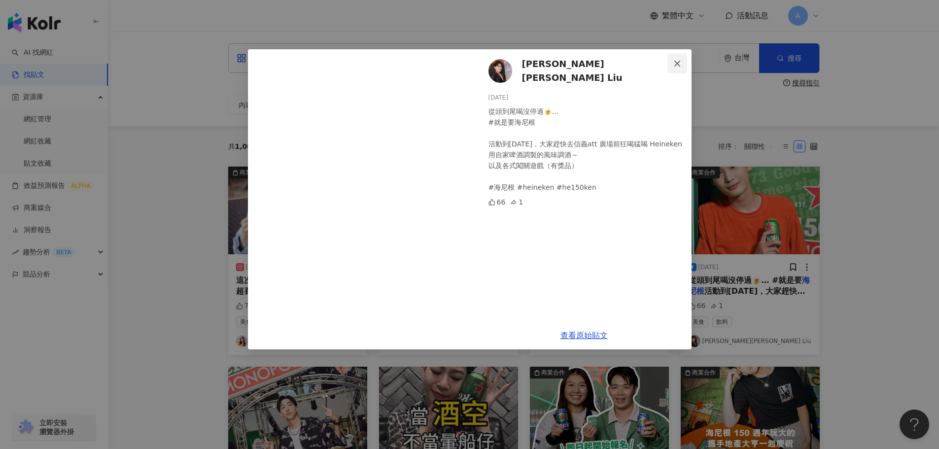
click at [677, 61] on icon "close" at bounding box center [677, 64] width 8 height 8
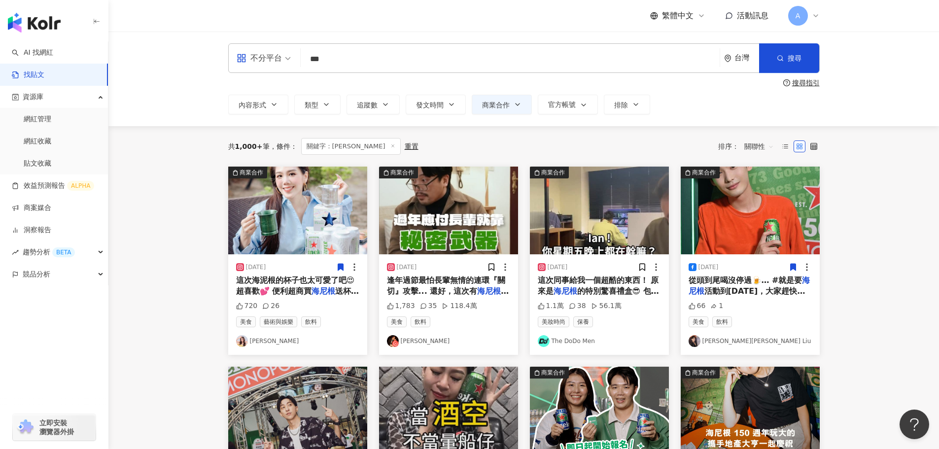
click at [789, 263] on icon at bounding box center [793, 267] width 9 height 9
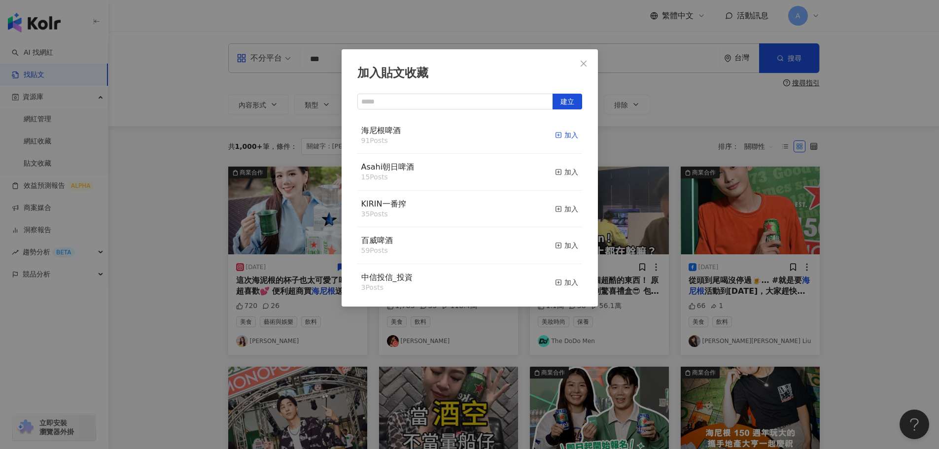
click at [560, 131] on div "加入" at bounding box center [566, 135] width 23 height 11
click at [585, 53] on div "加入貼文收藏 建立 海尼根啤酒 92 Posts 已加入 Asahi朝日啤酒 15 Posts 加入 KIRIN一番搾 35 Posts 加入 百威啤酒 59…" at bounding box center [470, 177] width 256 height 257
click at [589, 62] on span "Close" at bounding box center [584, 64] width 20 height 8
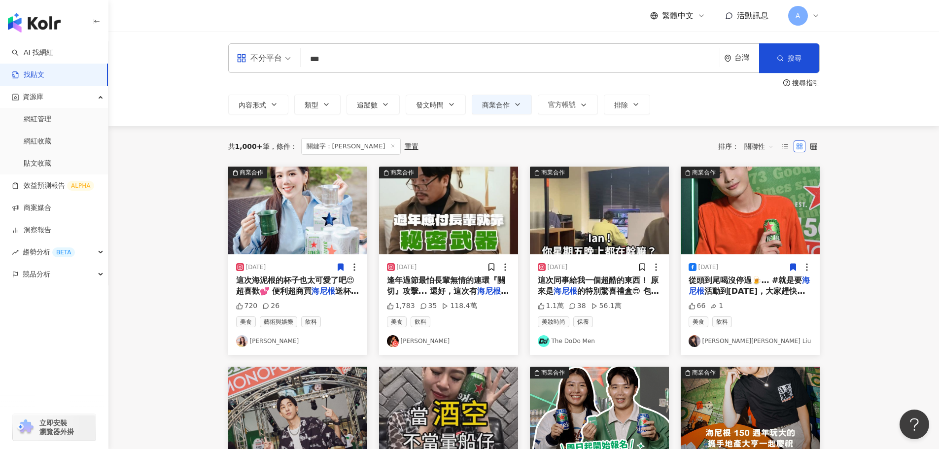
click at [605, 199] on img at bounding box center [599, 211] width 139 height 88
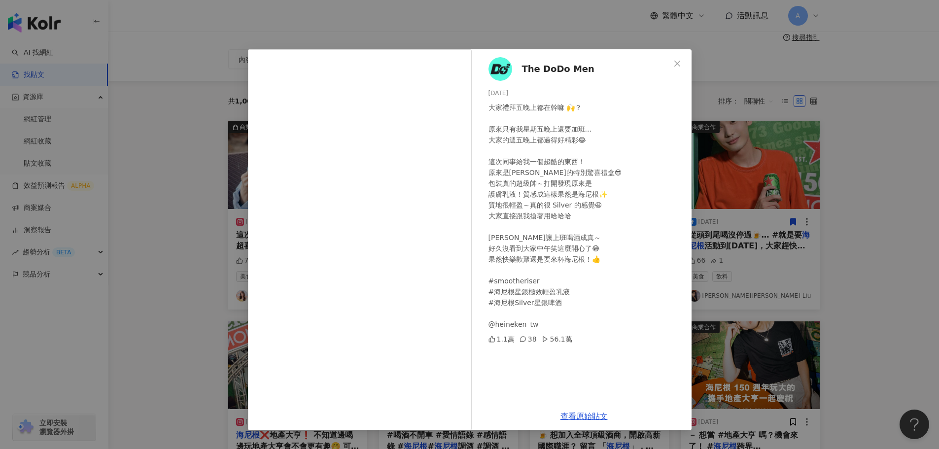
scroll to position [99, 0]
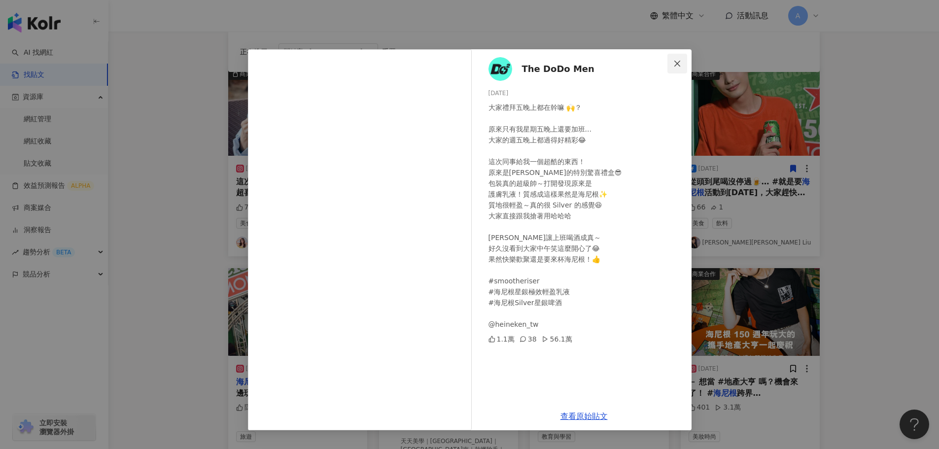
click at [678, 65] on icon "close" at bounding box center [677, 64] width 8 height 8
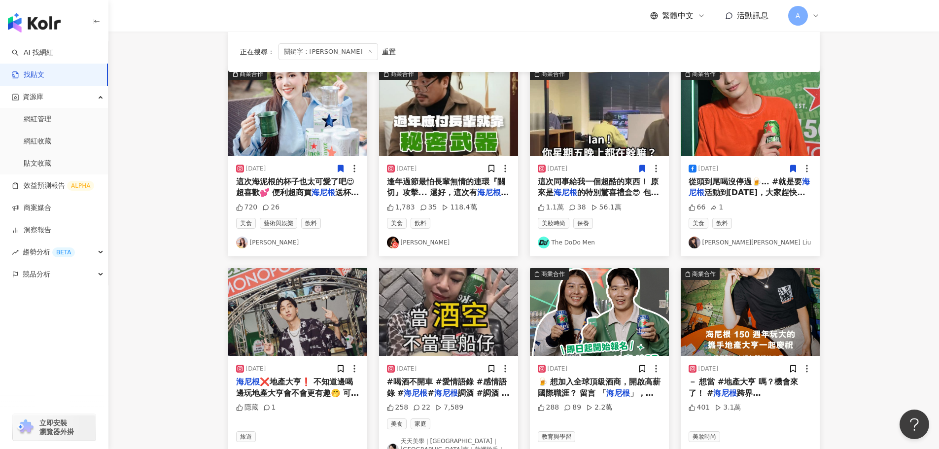
click at [638, 165] on icon at bounding box center [642, 168] width 9 height 9
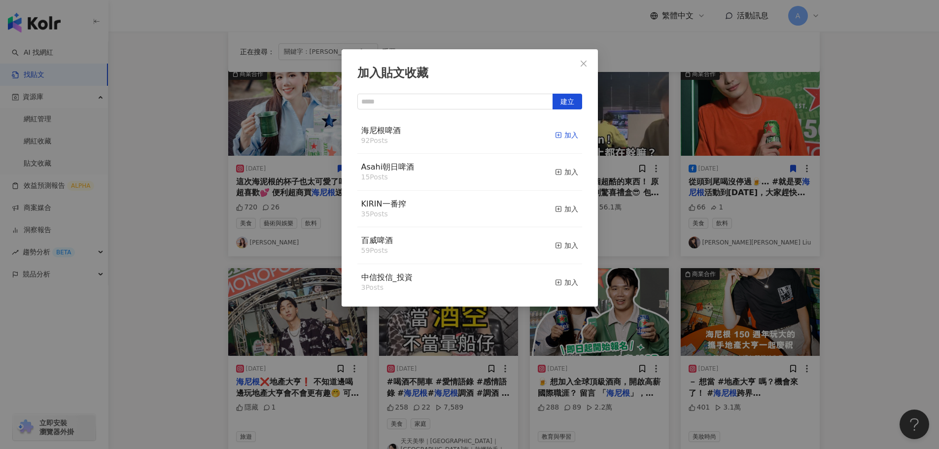
click at [563, 139] on div "加入" at bounding box center [566, 135] width 23 height 11
click at [589, 63] on span "Close" at bounding box center [584, 64] width 20 height 8
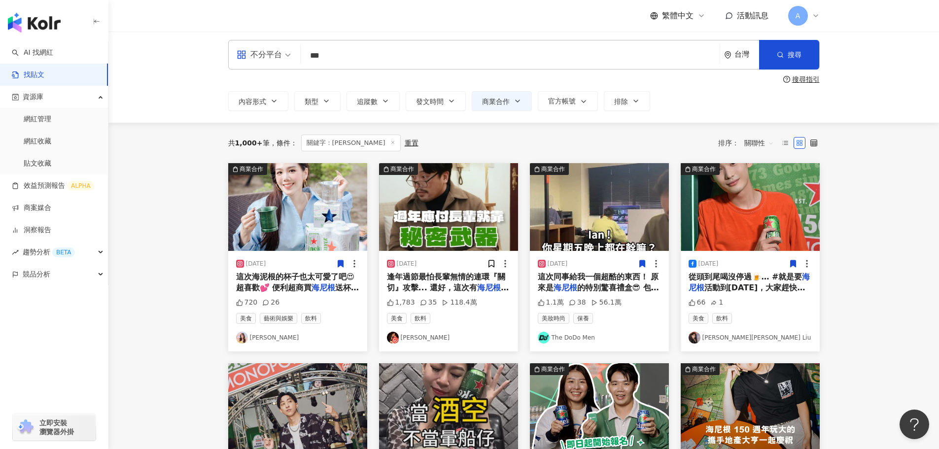
scroll to position [0, 0]
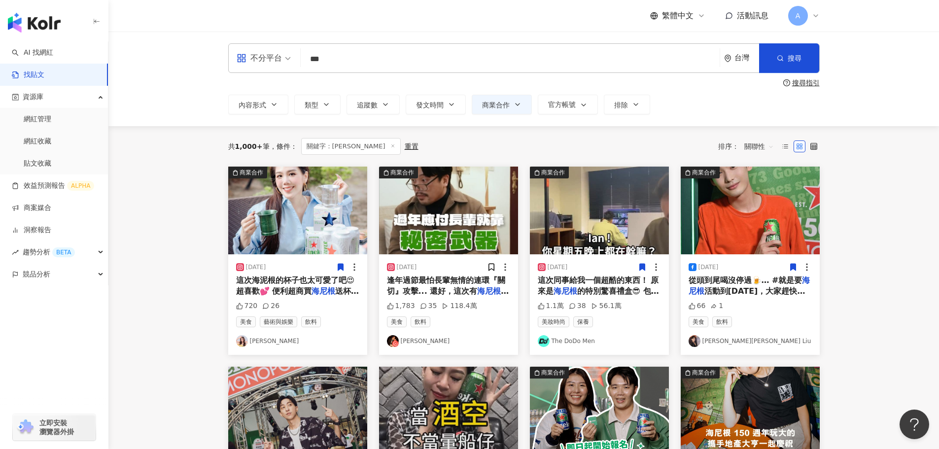
click at [478, 223] on img at bounding box center [448, 211] width 139 height 88
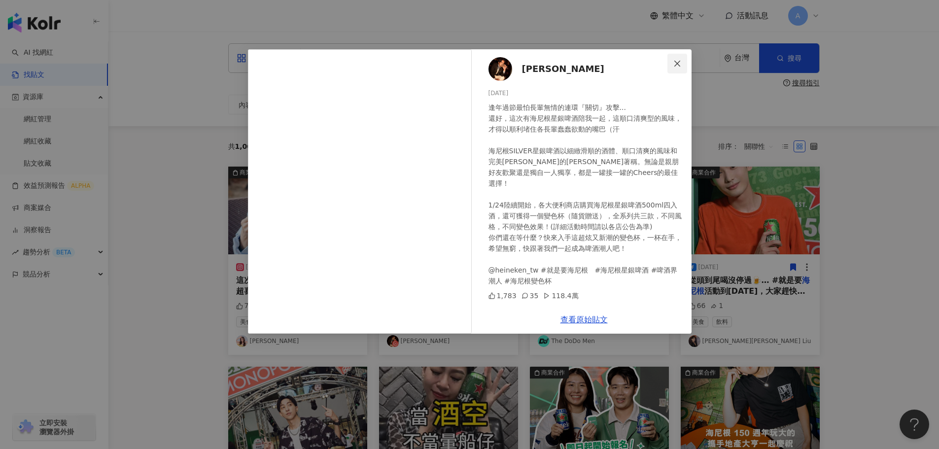
click at [681, 65] on span "Close" at bounding box center [678, 64] width 20 height 8
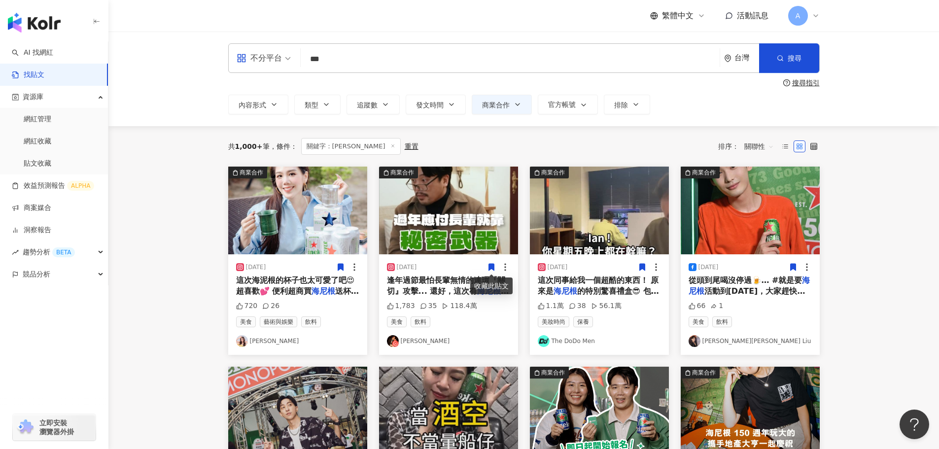
click at [490, 265] on icon at bounding box center [491, 267] width 5 height 7
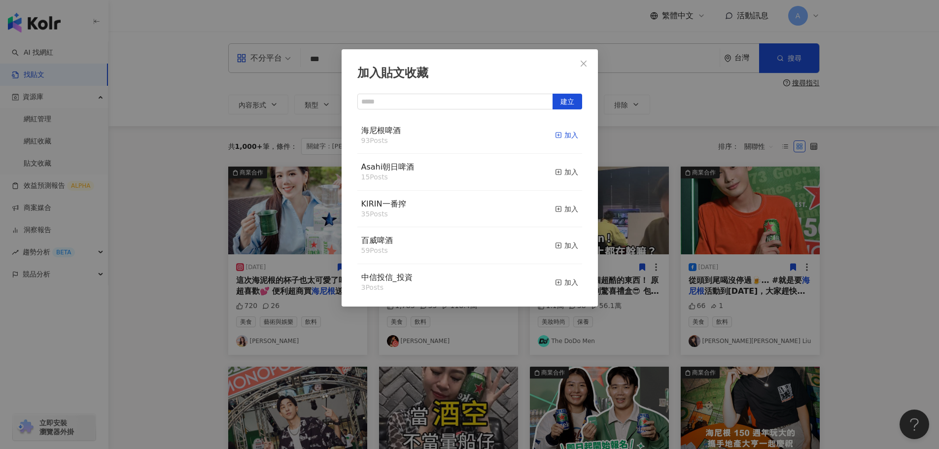
click at [556, 133] on rect "button" at bounding box center [558, 135] width 5 height 5
click at [586, 59] on button "Close" at bounding box center [584, 64] width 20 height 20
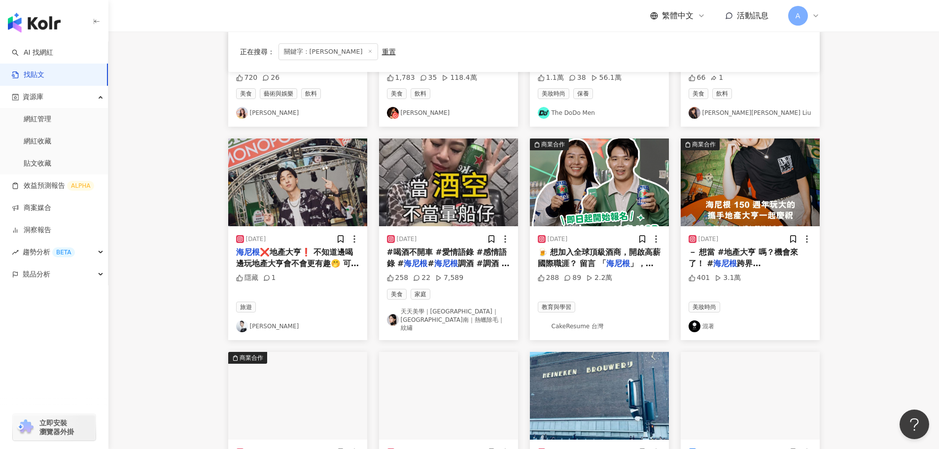
scroll to position [246, 0]
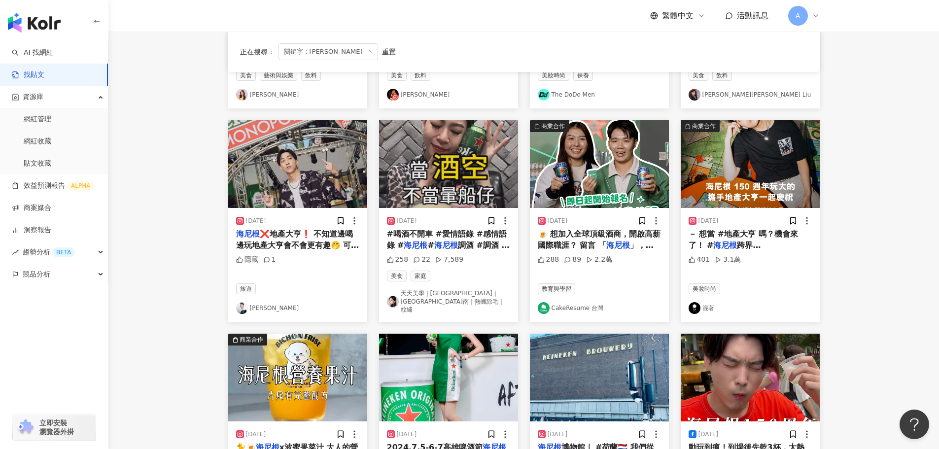
click at [278, 182] on img at bounding box center [297, 164] width 139 height 88
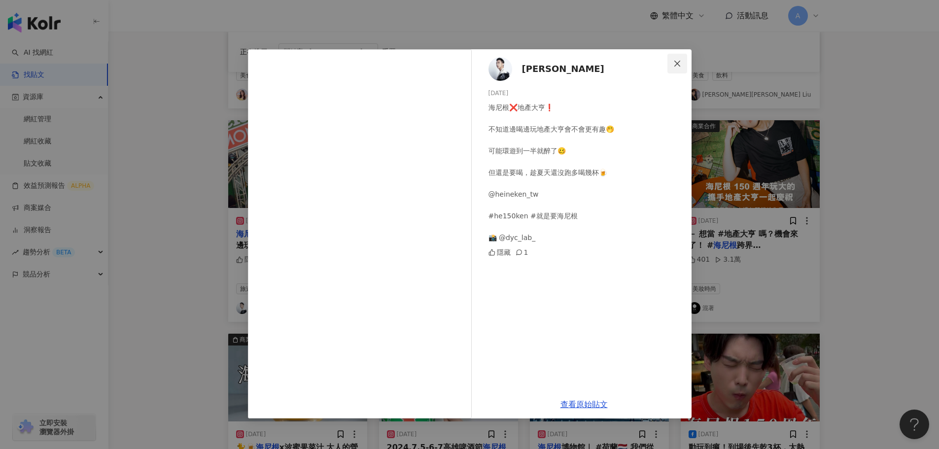
click at [676, 61] on icon "close" at bounding box center [677, 64] width 8 height 8
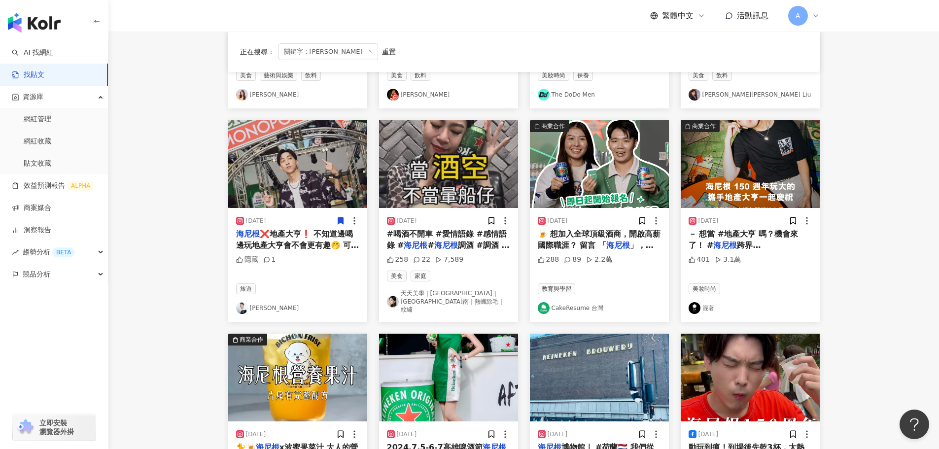
click at [336, 216] on span at bounding box center [340, 220] width 9 height 10
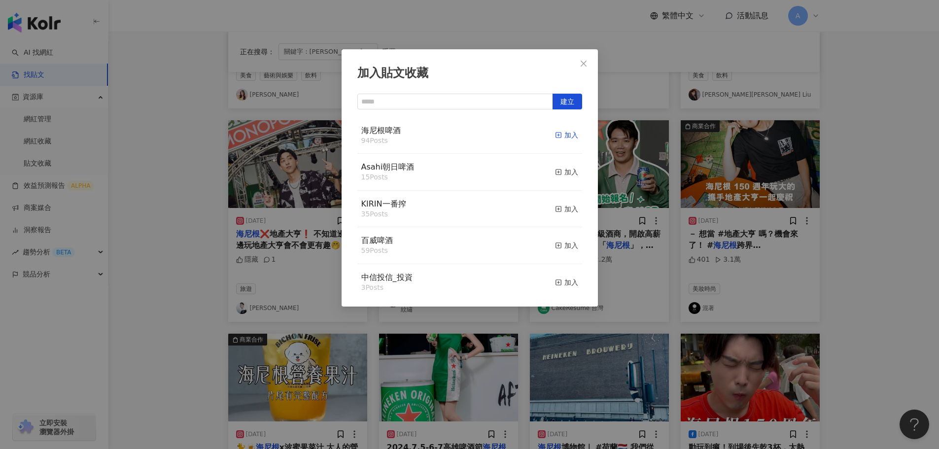
click at [555, 135] on icon "button" at bounding box center [558, 135] width 7 height 7
click at [582, 68] on button "Close" at bounding box center [584, 64] width 20 height 20
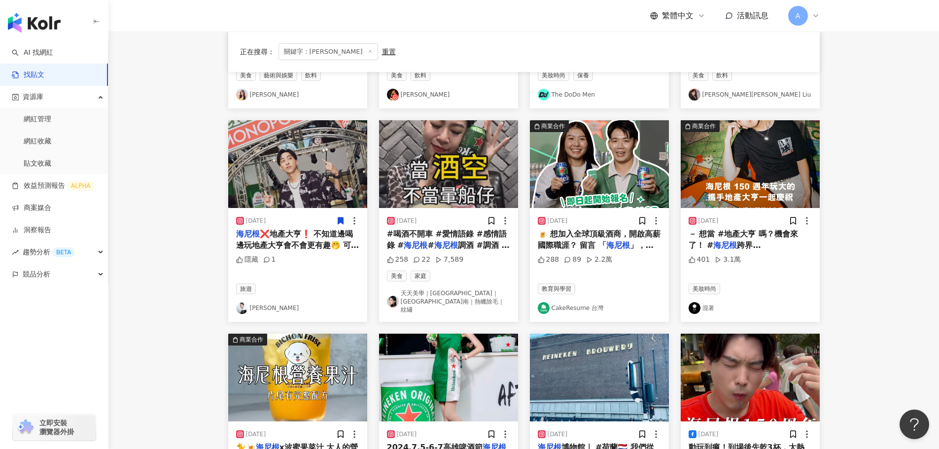
click at [471, 159] on img at bounding box center [448, 164] width 139 height 88
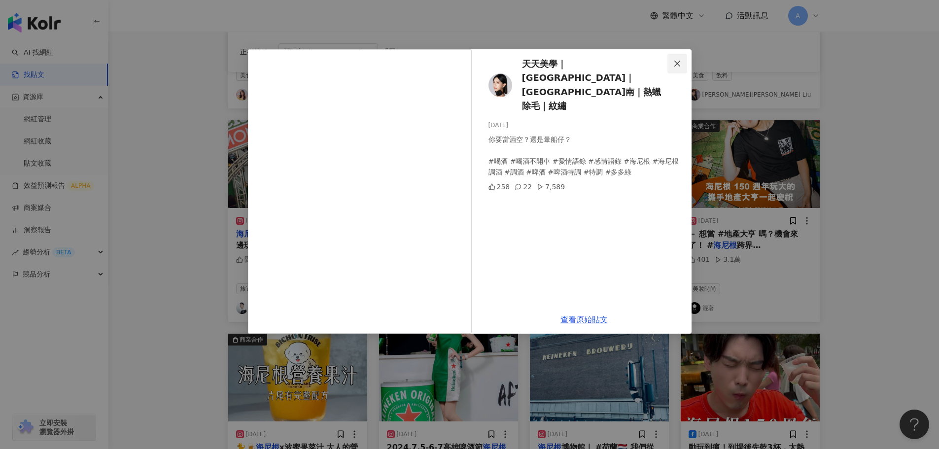
click at [676, 61] on icon "close" at bounding box center [677, 64] width 8 height 8
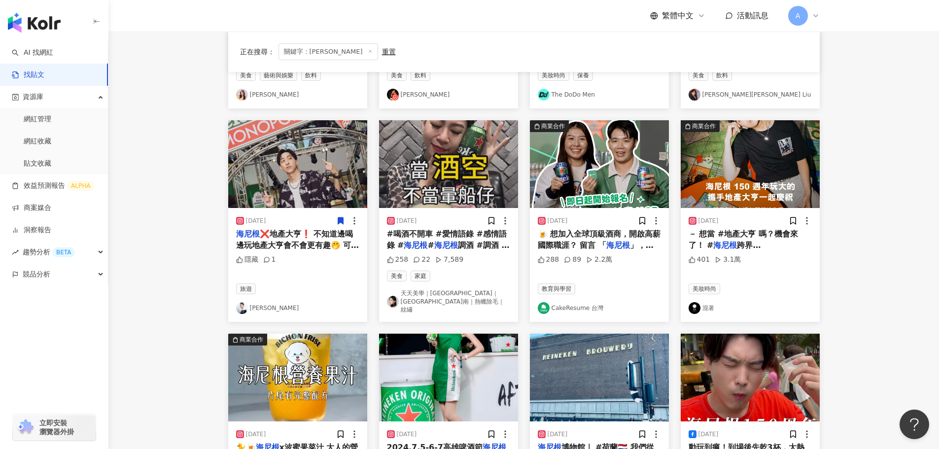
click at [632, 162] on img at bounding box center [599, 164] width 139 height 88
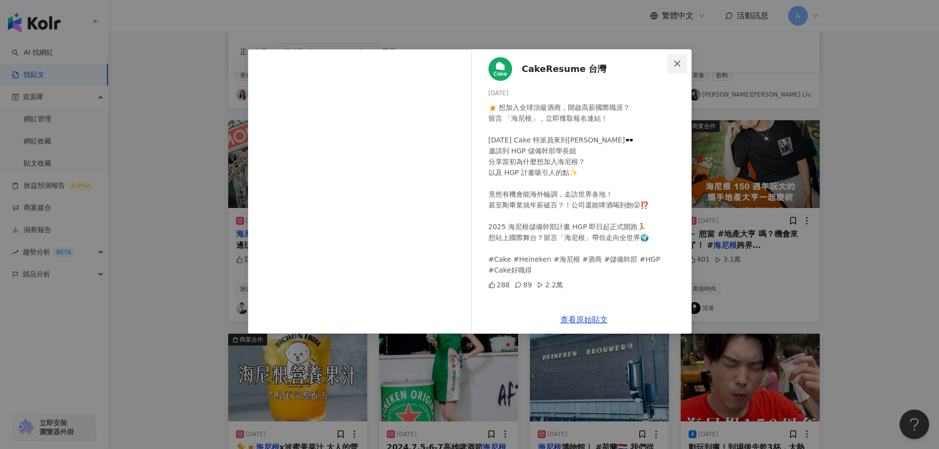
click at [682, 64] on span "Close" at bounding box center [678, 64] width 20 height 8
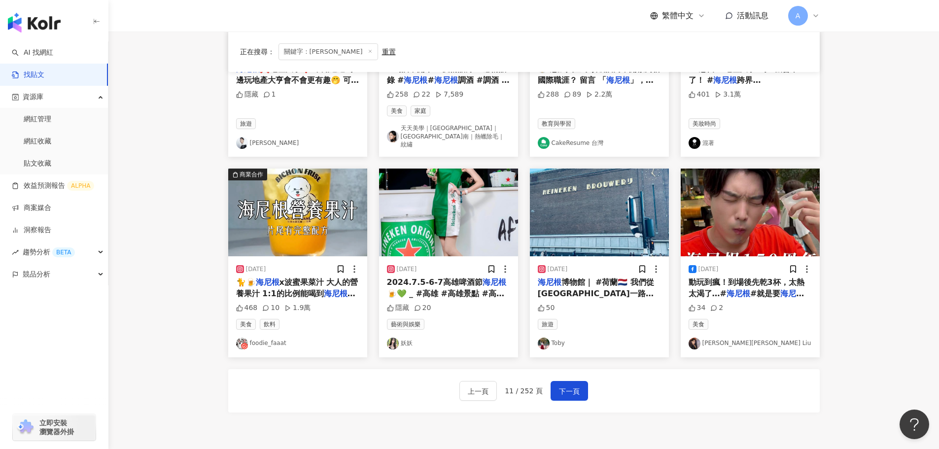
scroll to position [444, 0]
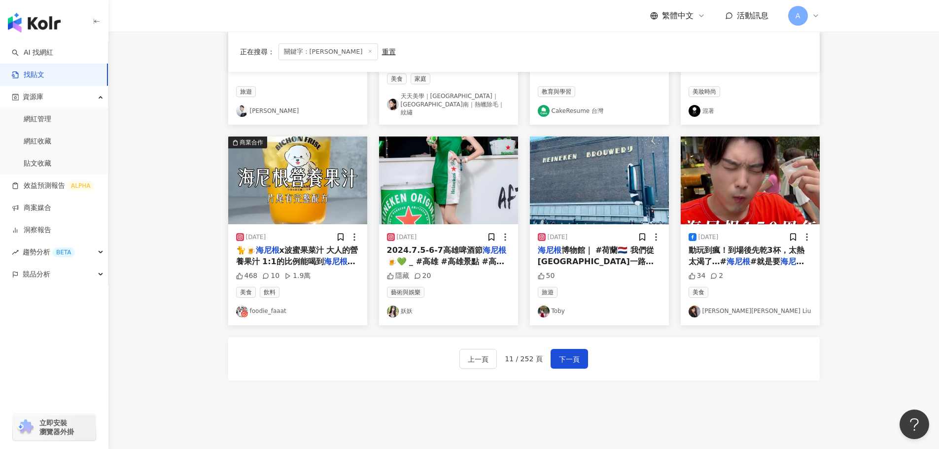
click at [737, 167] on img at bounding box center [750, 181] width 139 height 88
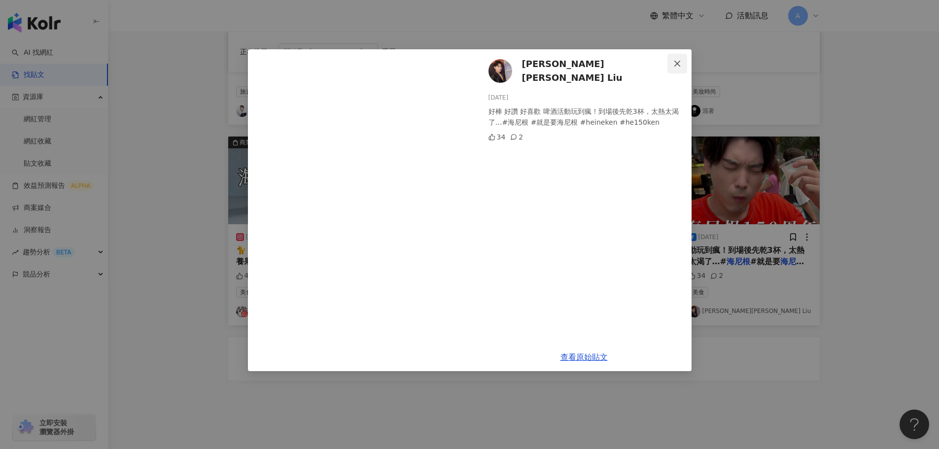
click at [674, 64] on icon "close" at bounding box center [677, 64] width 8 height 8
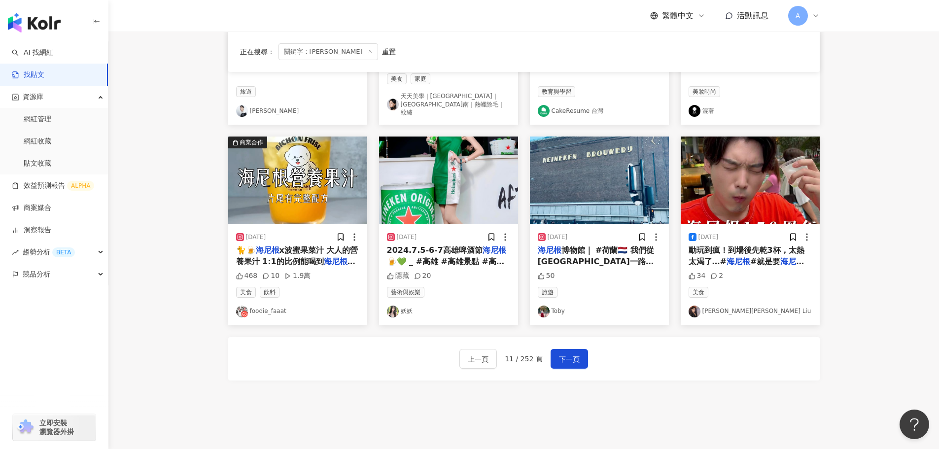
click at [419, 194] on img at bounding box center [448, 181] width 139 height 88
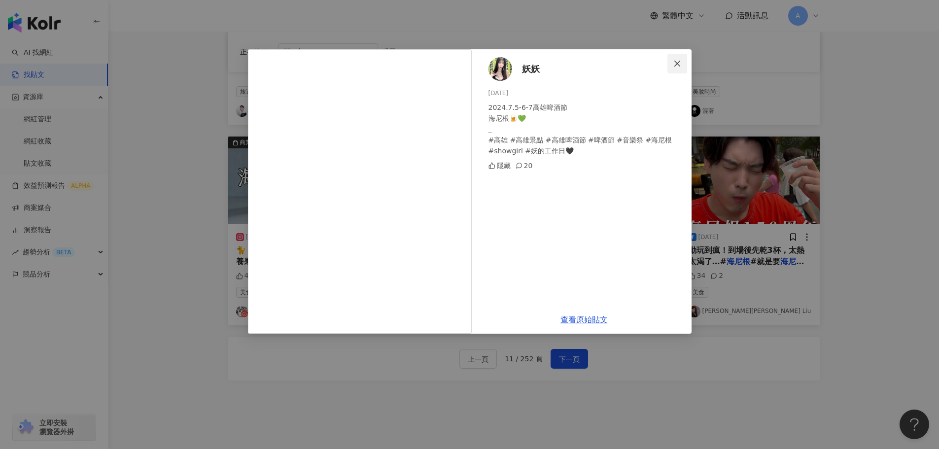
click at [676, 62] on icon "close" at bounding box center [677, 63] width 6 height 6
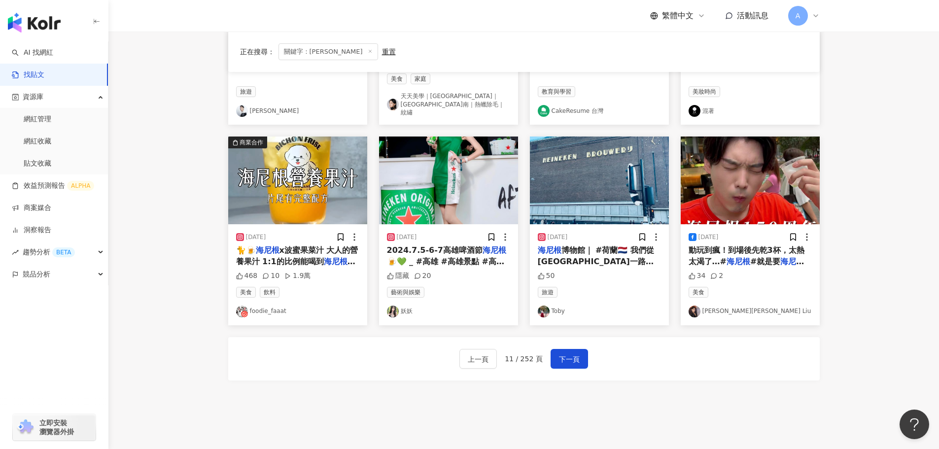
click at [298, 179] on img at bounding box center [297, 181] width 139 height 88
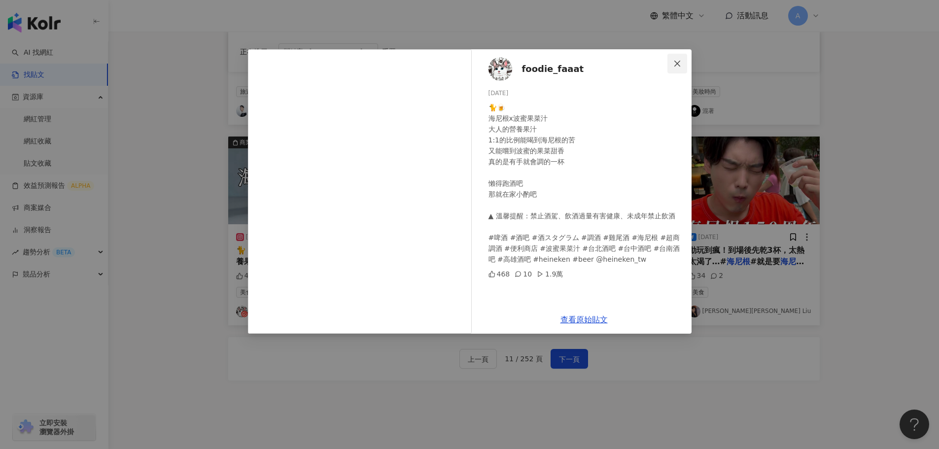
click at [682, 64] on span "Close" at bounding box center [678, 64] width 20 height 8
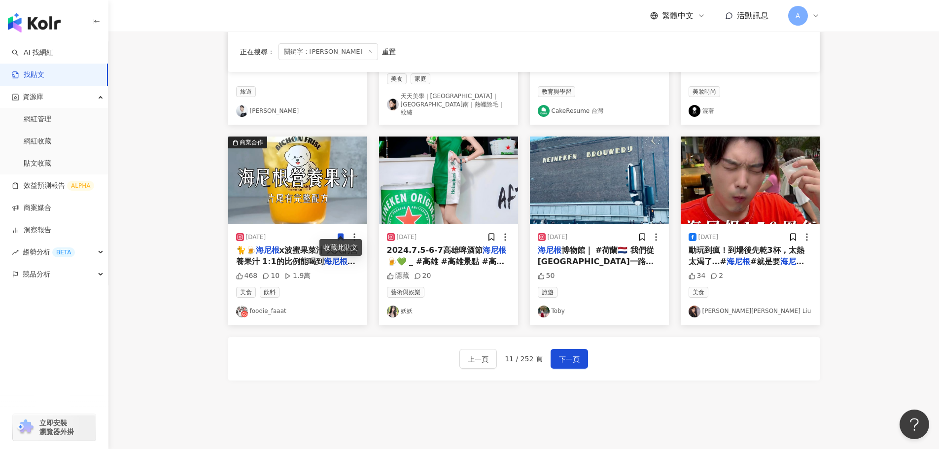
click at [338, 234] on icon at bounding box center [340, 237] width 5 height 7
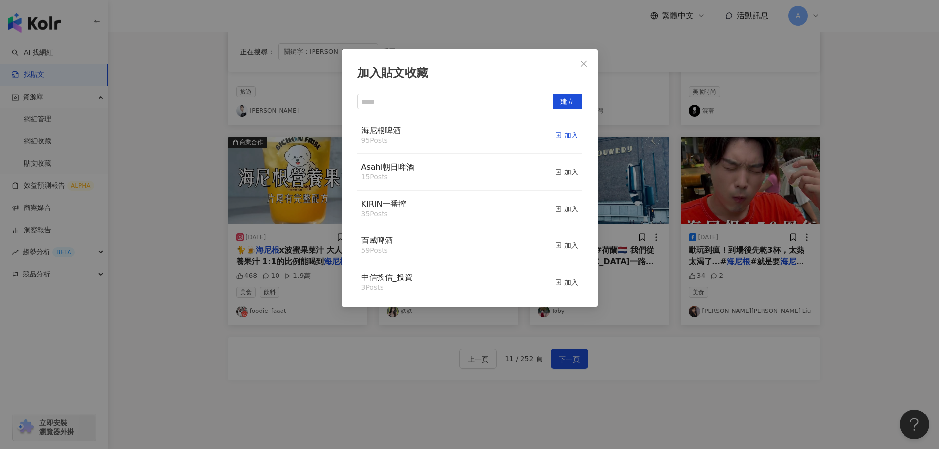
click at [556, 138] on rect "button" at bounding box center [558, 135] width 5 height 5
click at [581, 60] on icon "close" at bounding box center [584, 64] width 8 height 8
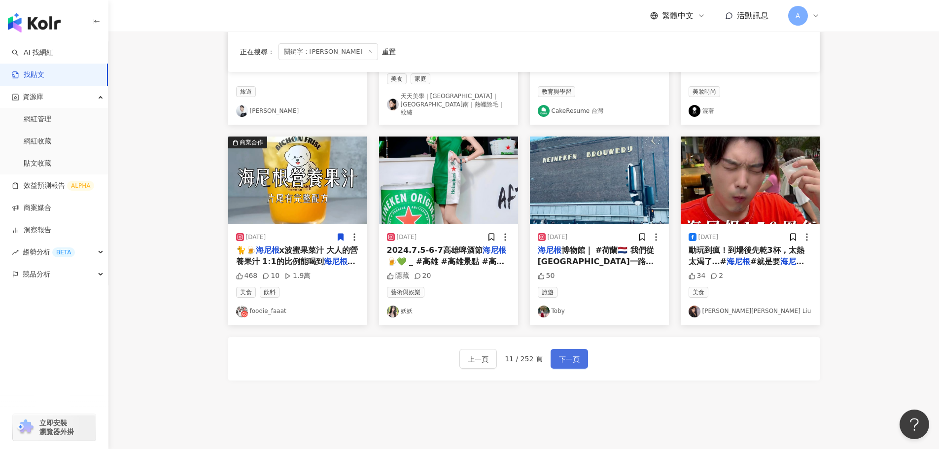
click at [564, 353] on span "下一頁" at bounding box center [569, 359] width 21 height 12
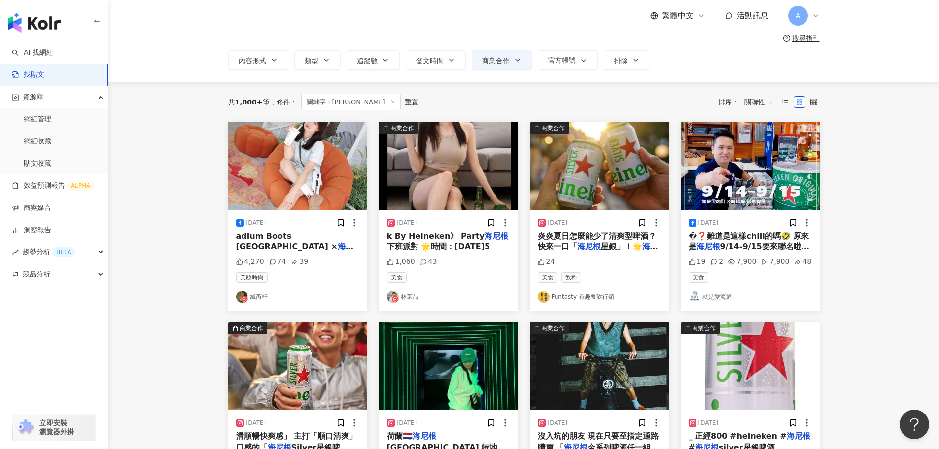
scroll to position [0, 0]
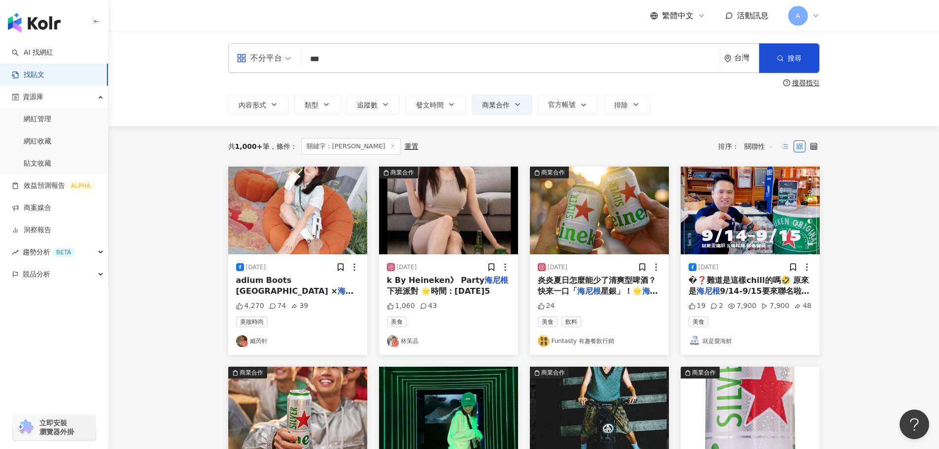
click at [788, 147] on icon at bounding box center [785, 146] width 7 height 7
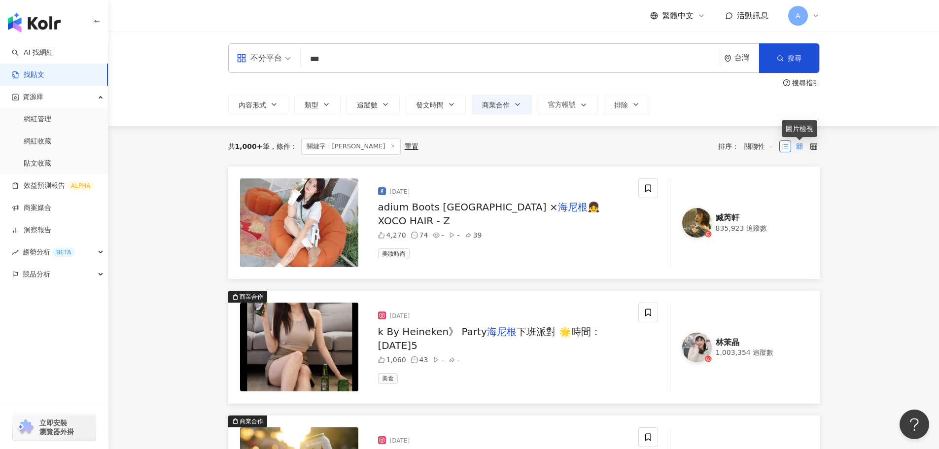
click at [803, 148] on icon at bounding box center [799, 146] width 7 height 7
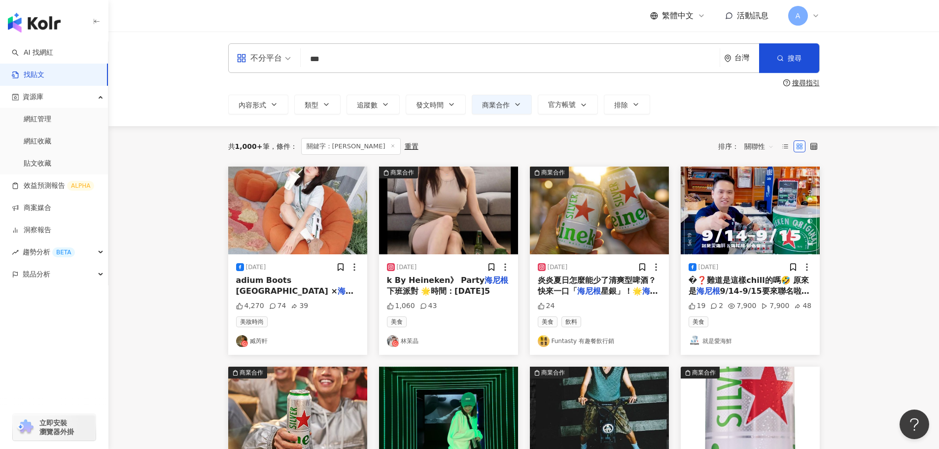
click at [301, 233] on img at bounding box center [297, 211] width 139 height 88
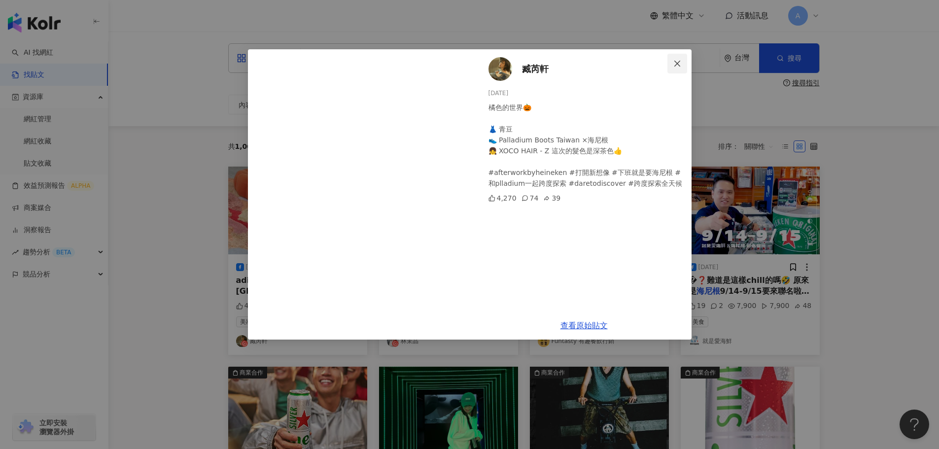
click at [674, 62] on icon "close" at bounding box center [677, 64] width 8 height 8
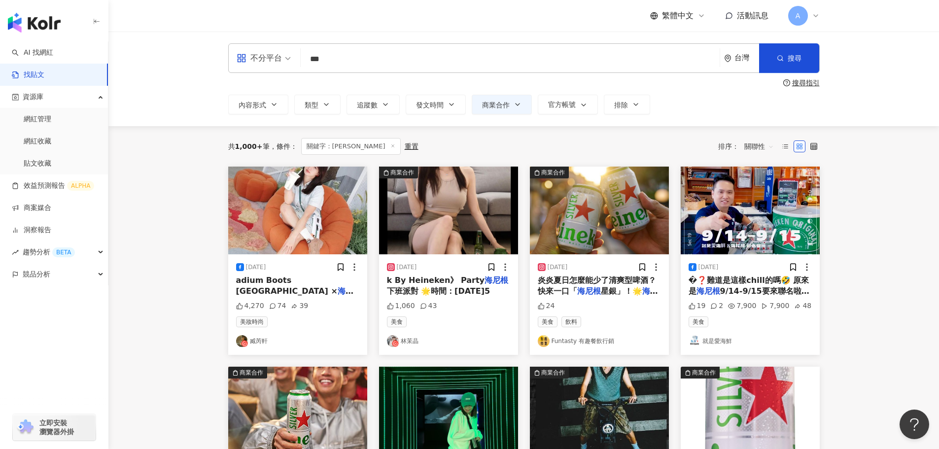
click at [470, 219] on img at bounding box center [448, 211] width 139 height 88
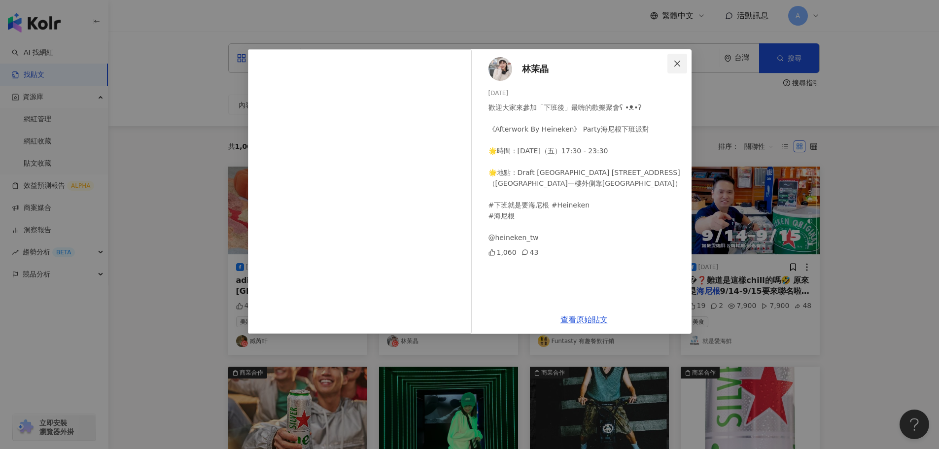
click at [674, 64] on icon "close" at bounding box center [677, 64] width 8 height 8
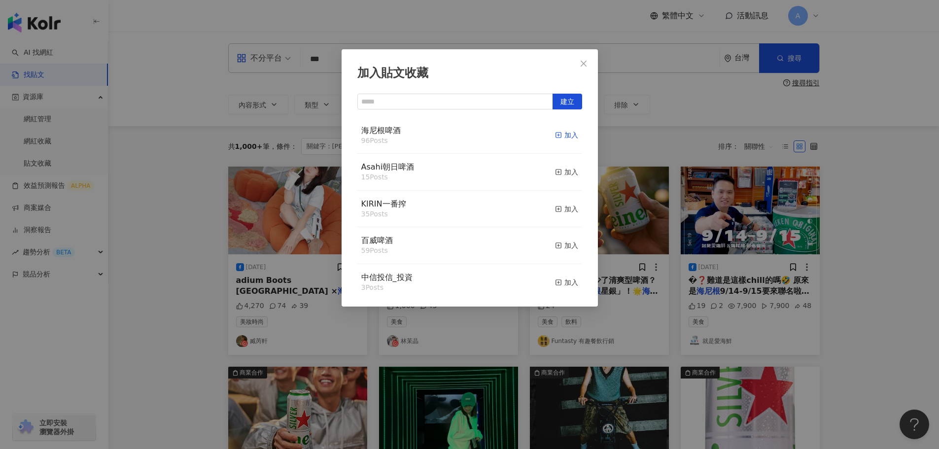
click at [555, 130] on div "加入" at bounding box center [566, 135] width 23 height 11
click at [582, 64] on icon "close" at bounding box center [584, 64] width 8 height 8
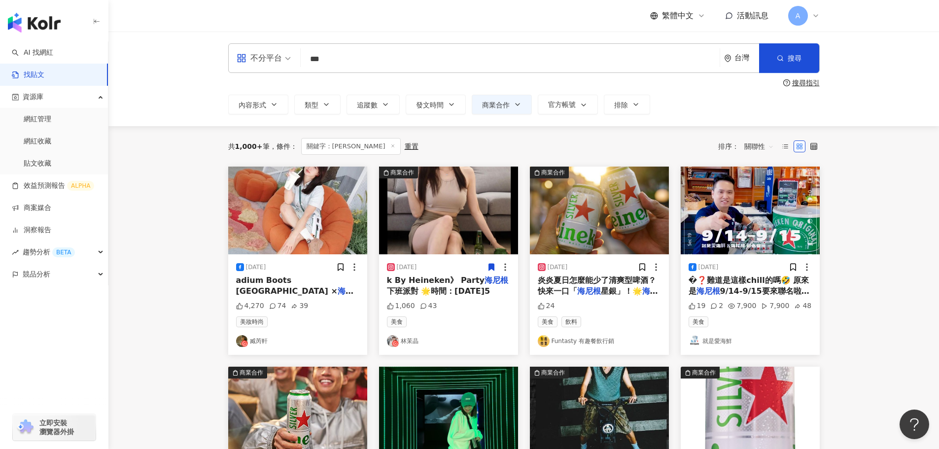
click at [594, 226] on img at bounding box center [599, 211] width 139 height 88
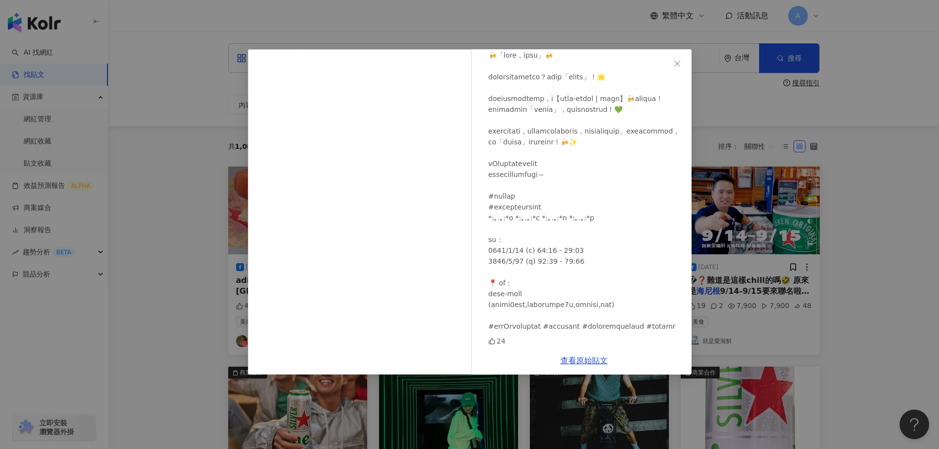
scroll to position [99, 0]
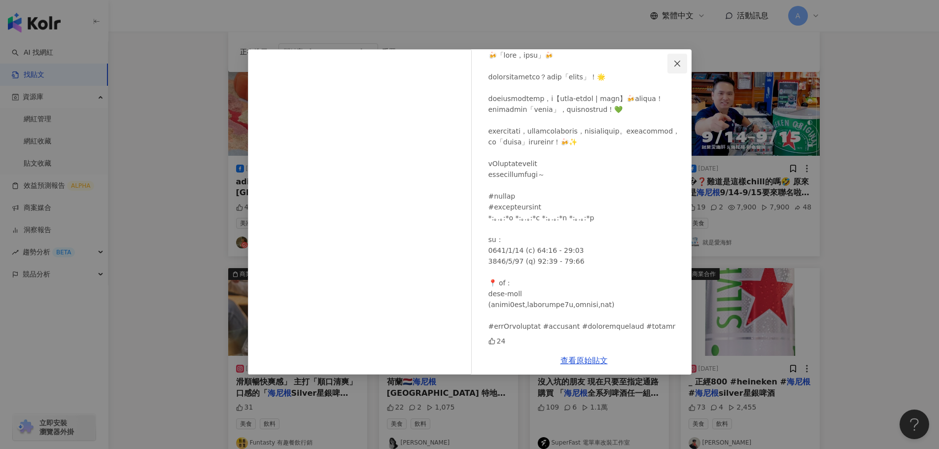
click at [681, 60] on icon "close" at bounding box center [677, 64] width 8 height 8
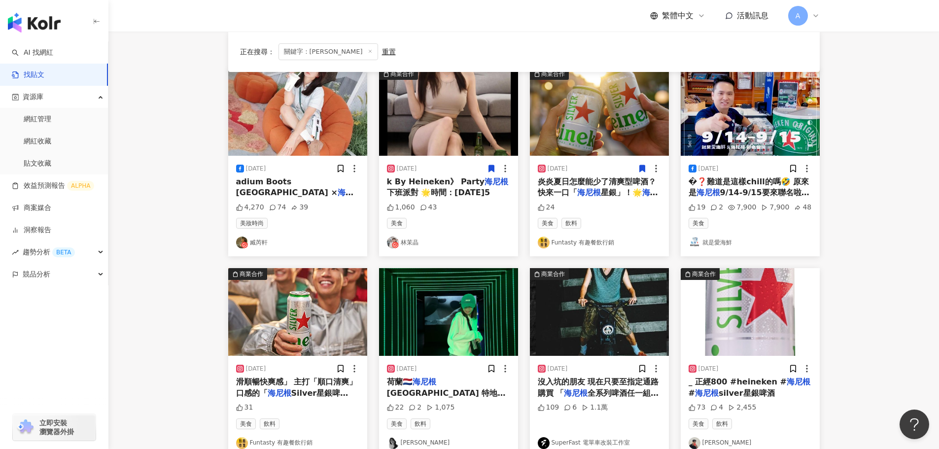
click at [639, 167] on icon at bounding box center [642, 168] width 9 height 9
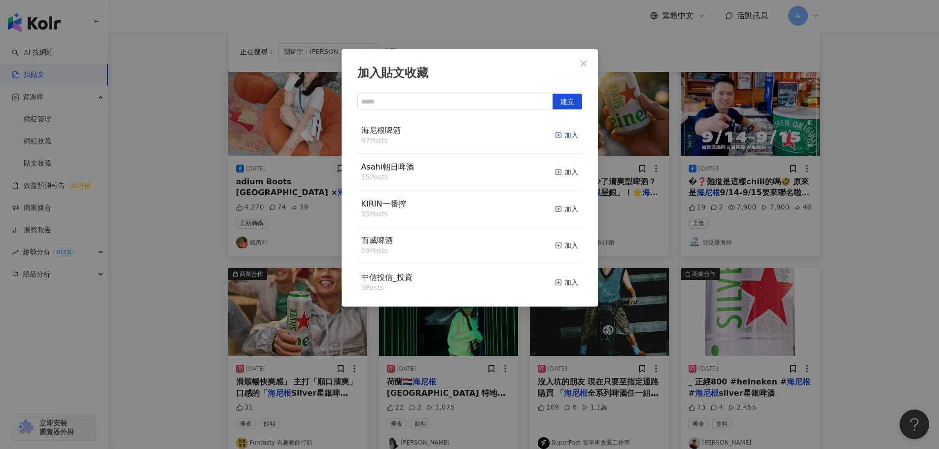
click at [558, 135] on div "加入" at bounding box center [566, 135] width 23 height 11
click at [580, 61] on icon "close" at bounding box center [584, 64] width 8 height 8
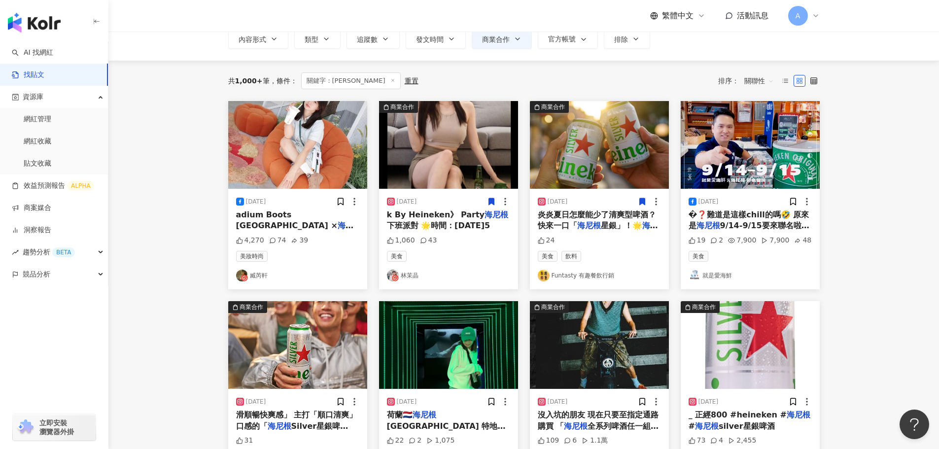
scroll to position [49, 0]
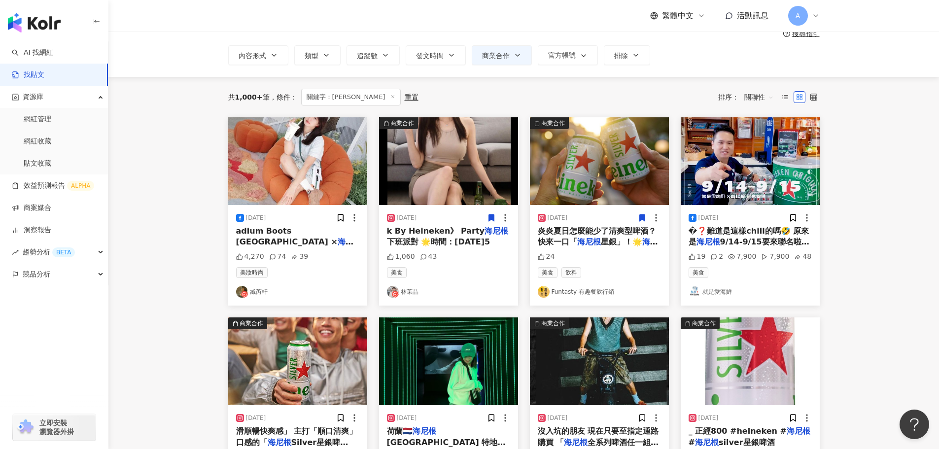
click at [759, 162] on img at bounding box center [750, 161] width 139 height 88
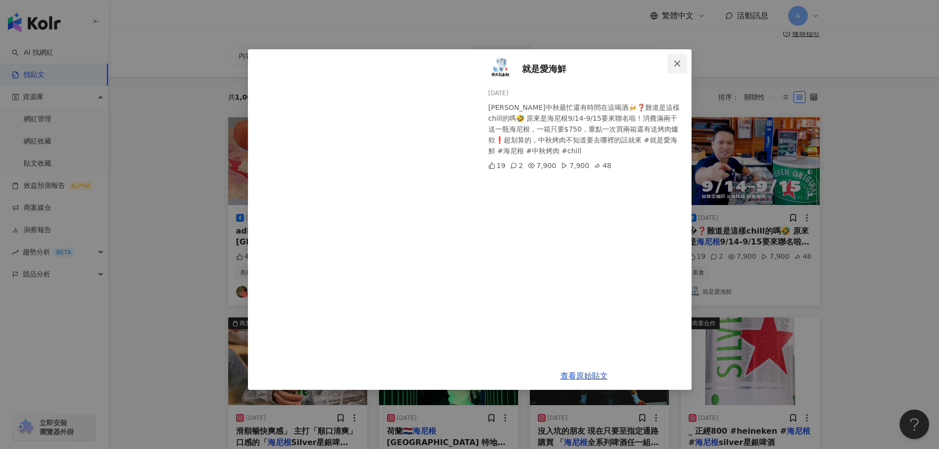
click at [679, 65] on icon "close" at bounding box center [677, 63] width 6 height 6
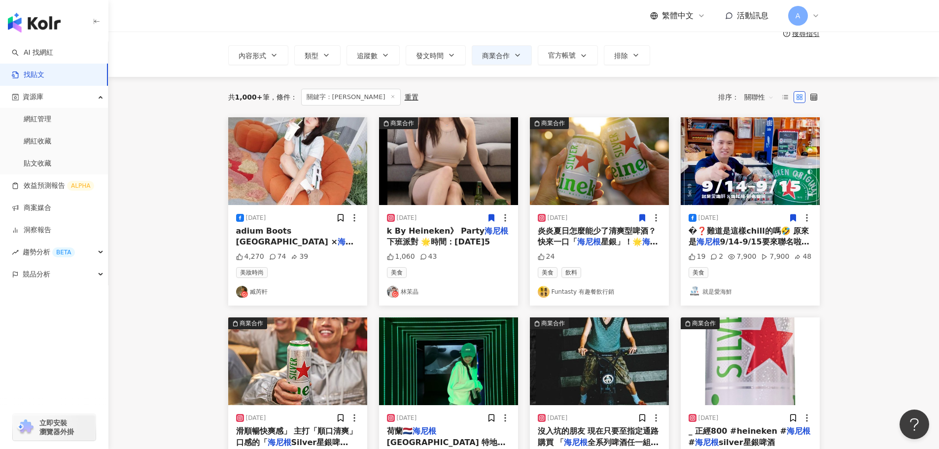
click at [795, 218] on icon at bounding box center [792, 217] width 5 height 7
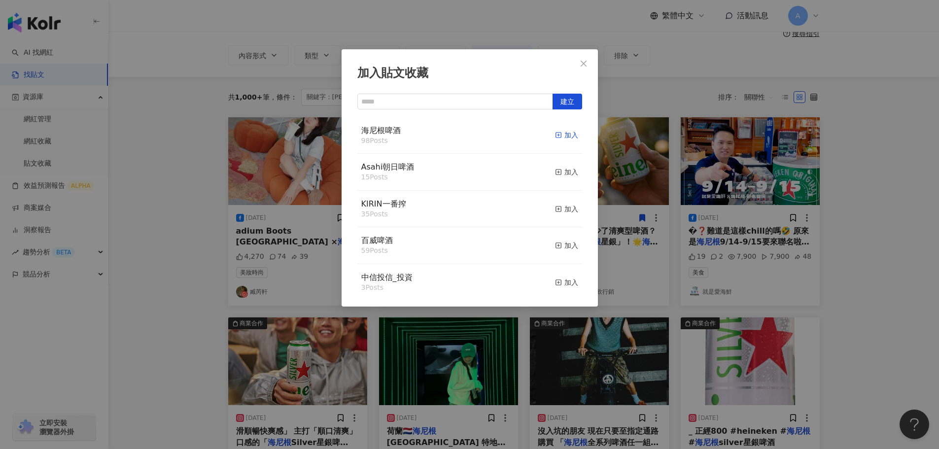
click at [559, 139] on div "加入" at bounding box center [566, 135] width 23 height 11
click at [586, 60] on icon "close" at bounding box center [584, 64] width 8 height 8
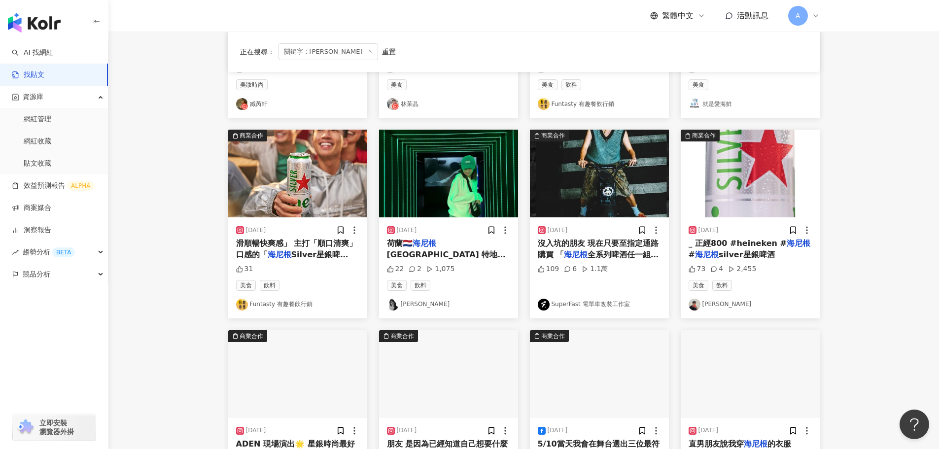
scroll to position [246, 0]
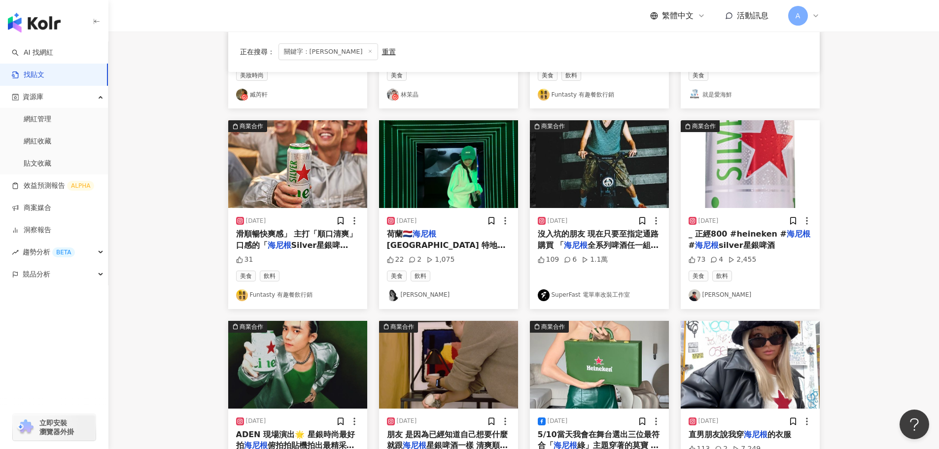
click at [736, 181] on img at bounding box center [750, 164] width 139 height 88
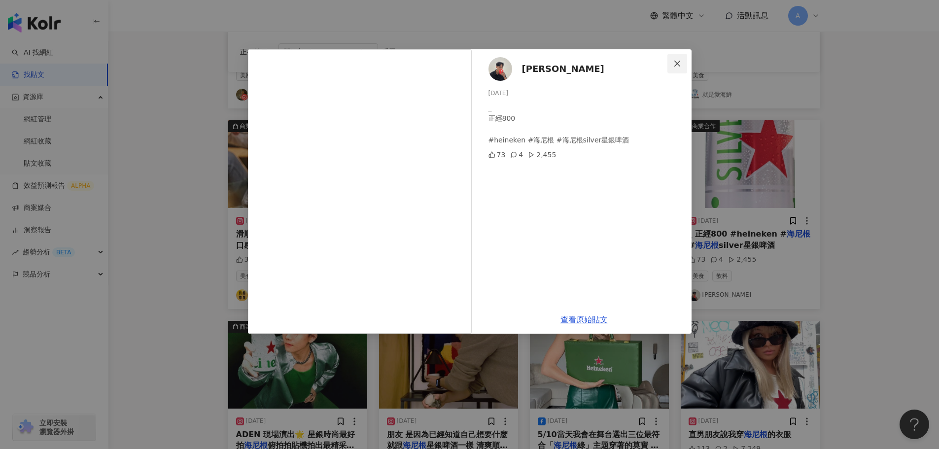
click at [673, 60] on icon "close" at bounding box center [677, 64] width 8 height 8
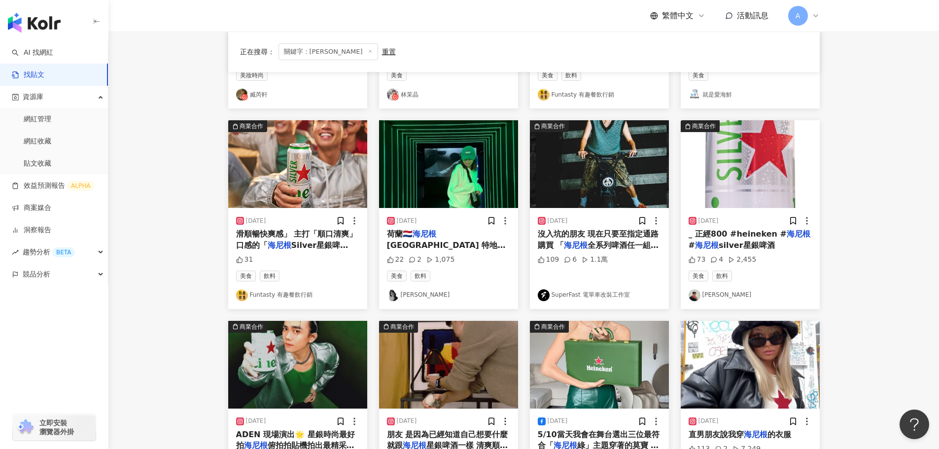
click at [638, 156] on img at bounding box center [599, 164] width 139 height 88
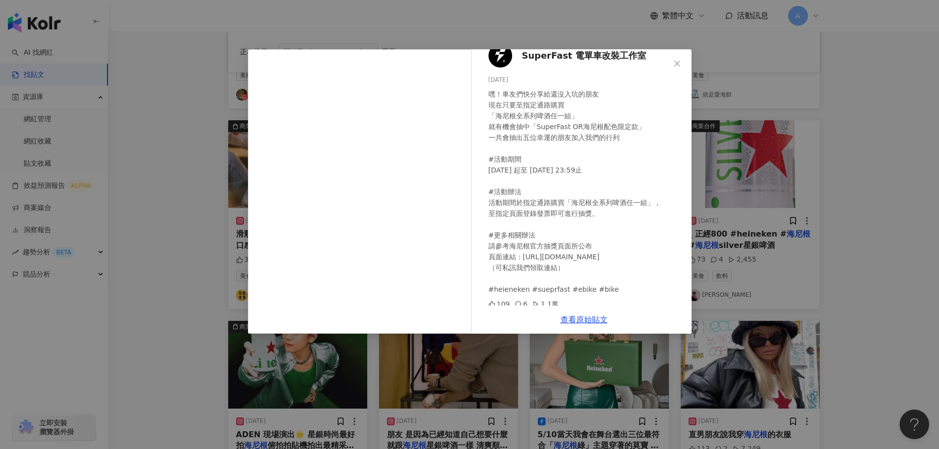
scroll to position [17, 0]
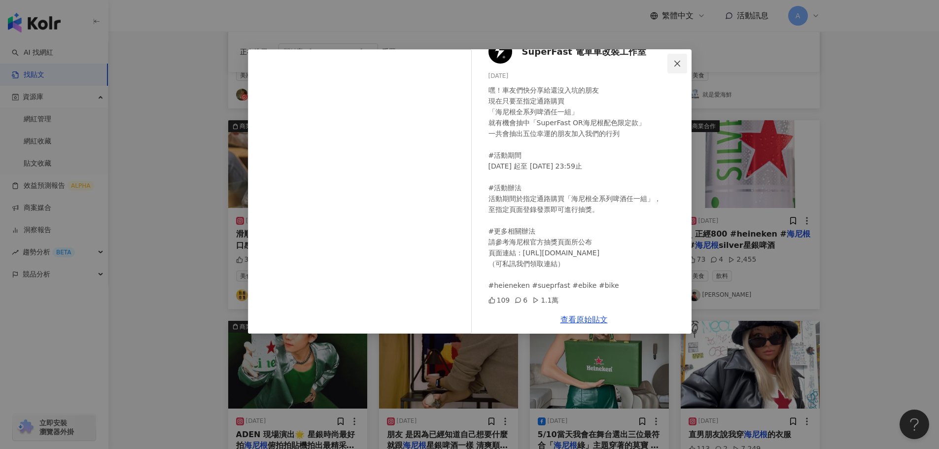
click at [678, 63] on icon "close" at bounding box center [677, 63] width 6 height 6
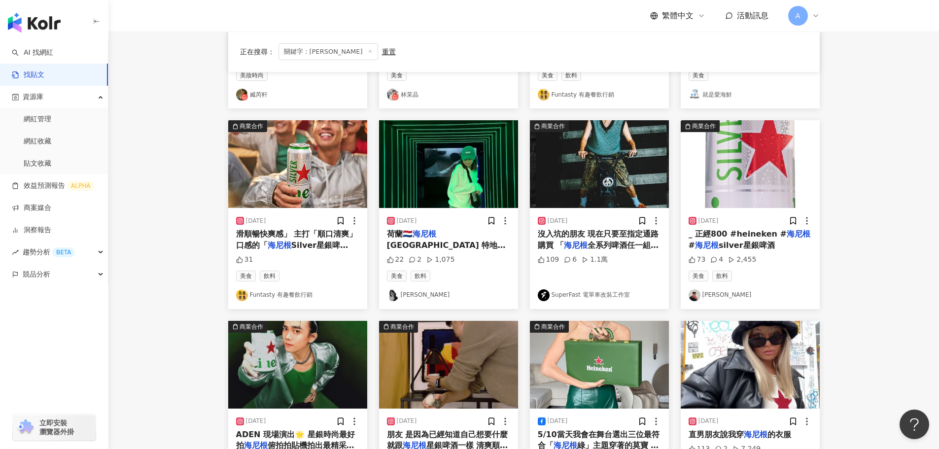
click at [483, 175] on img at bounding box center [448, 164] width 139 height 88
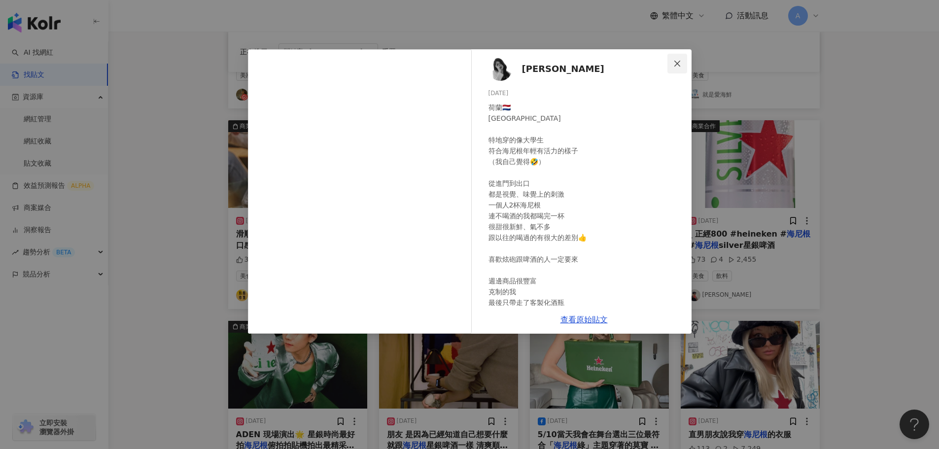
click at [678, 65] on icon "close" at bounding box center [677, 63] width 6 height 6
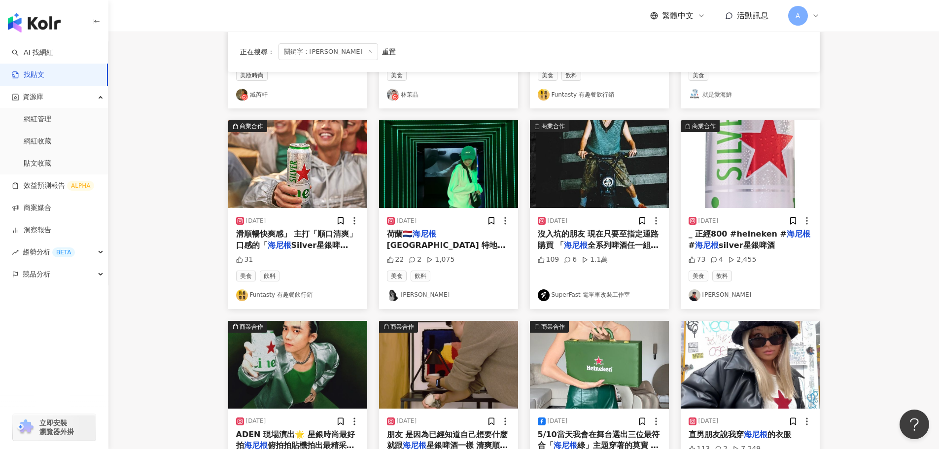
click at [284, 173] on img at bounding box center [297, 164] width 139 height 88
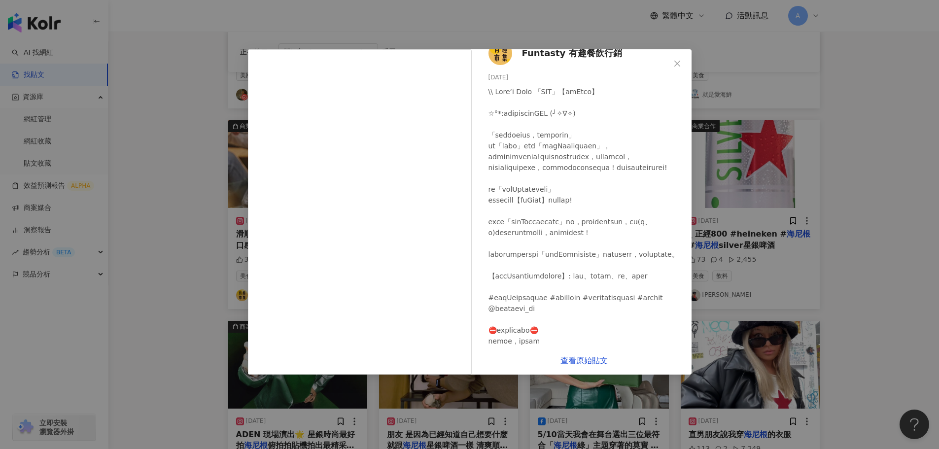
scroll to position [0, 0]
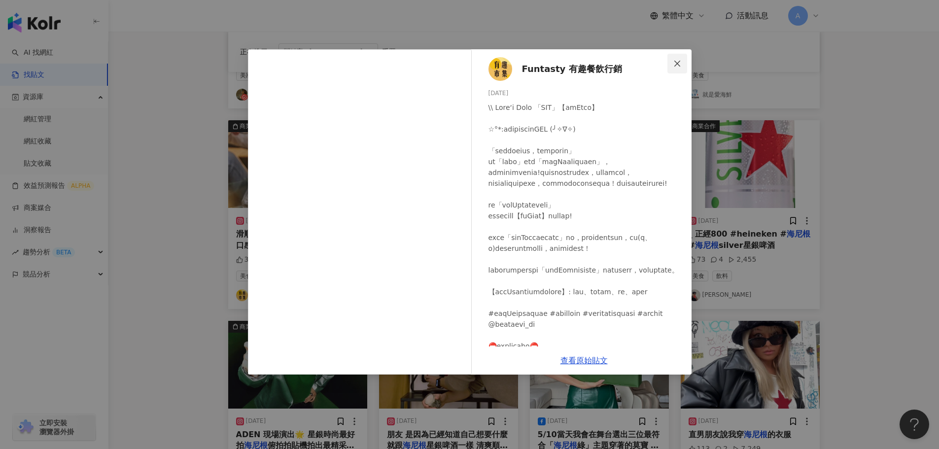
click at [675, 62] on icon "close" at bounding box center [677, 64] width 8 height 8
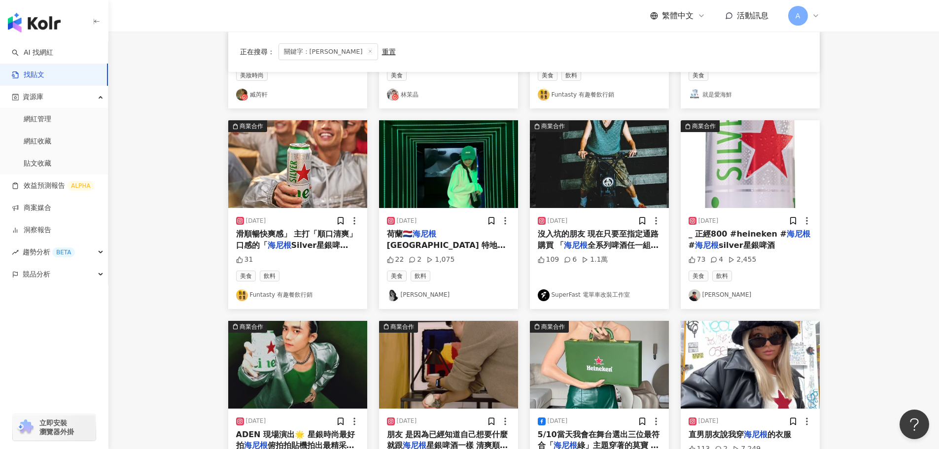
click at [451, 163] on img at bounding box center [448, 164] width 139 height 88
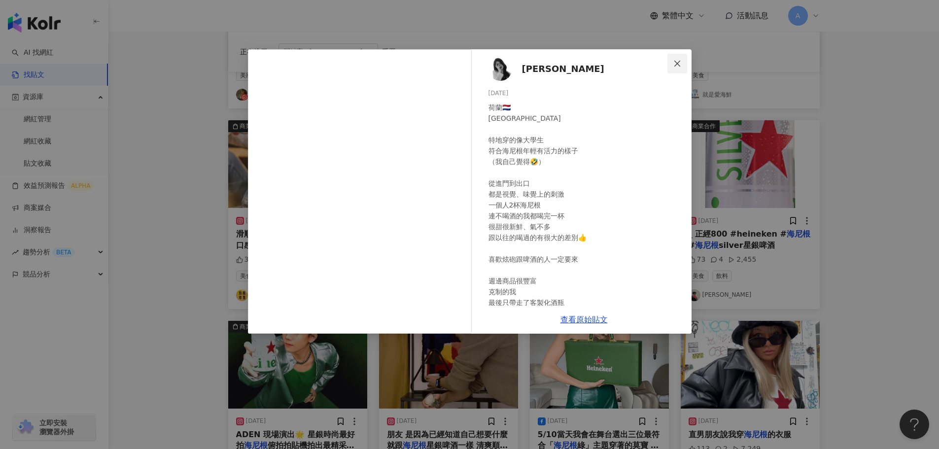
click at [670, 65] on span "Close" at bounding box center [678, 64] width 20 height 8
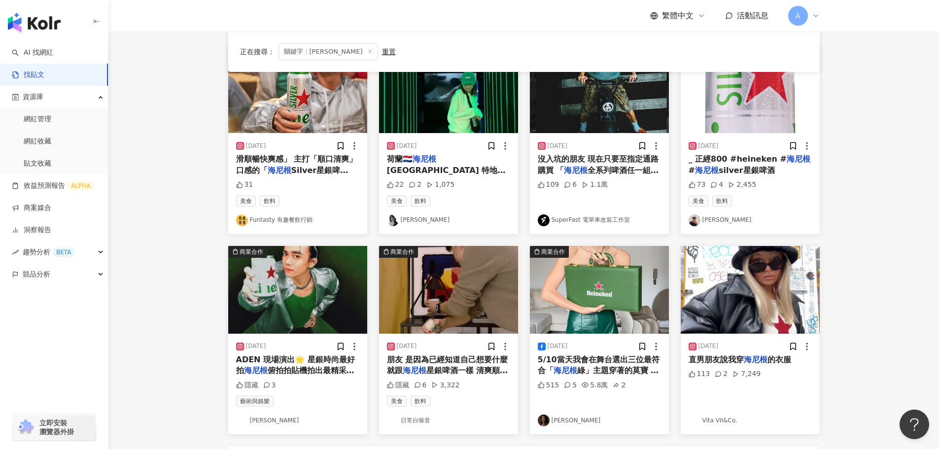
scroll to position [444, 0]
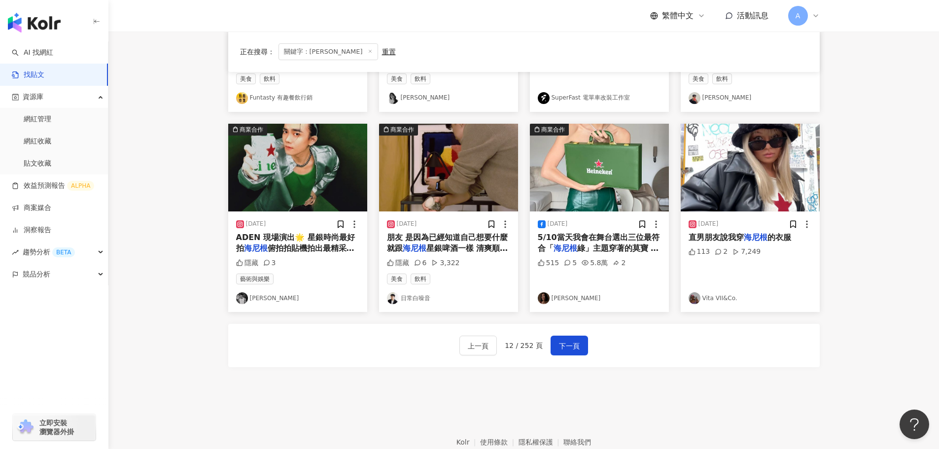
click at [286, 175] on img at bounding box center [297, 168] width 139 height 88
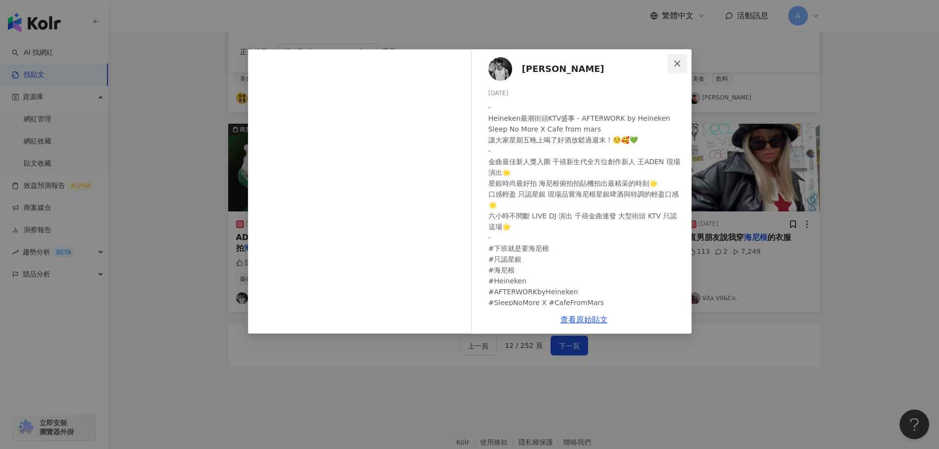
click at [672, 60] on span "Close" at bounding box center [678, 64] width 20 height 8
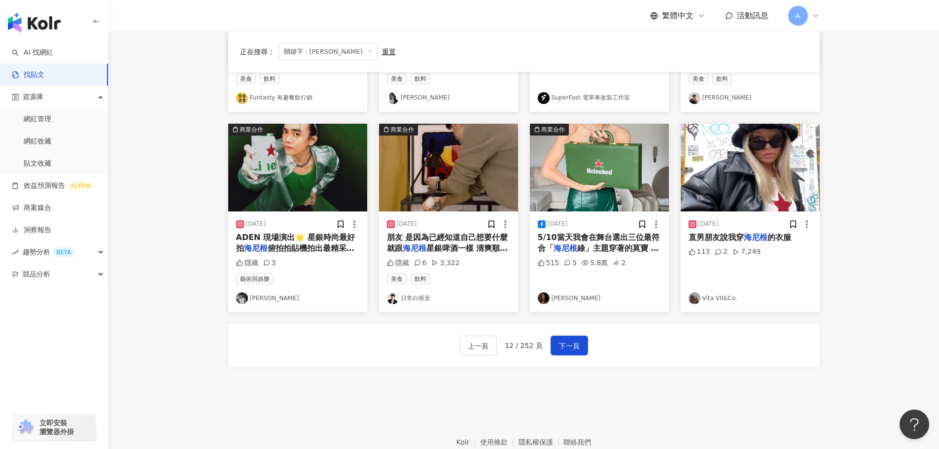
click at [630, 174] on img at bounding box center [599, 168] width 139 height 88
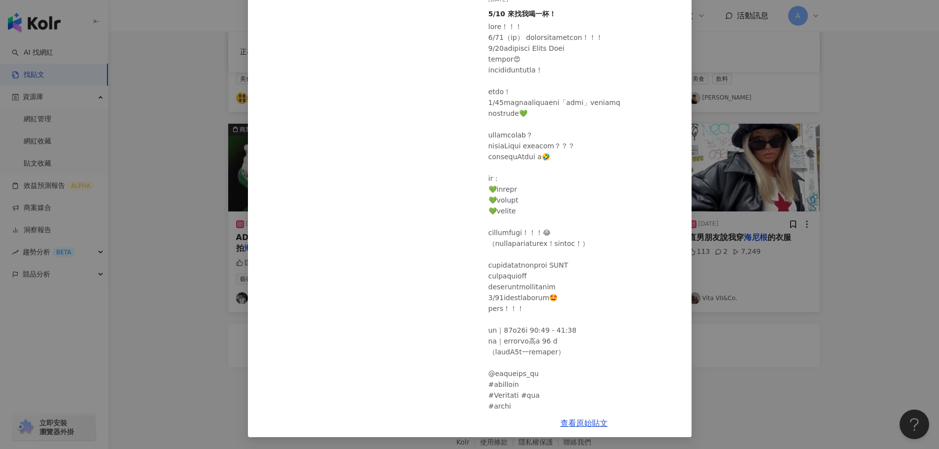
scroll to position [0, 0]
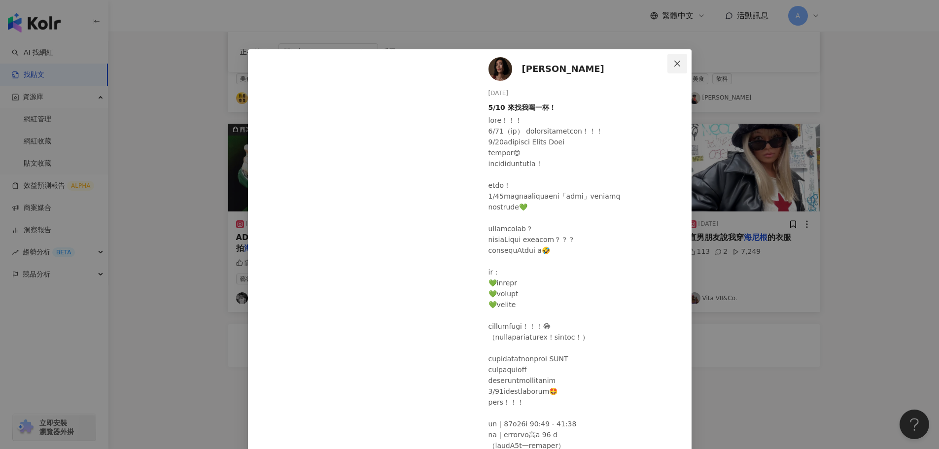
click at [676, 65] on icon "close" at bounding box center [677, 64] width 8 height 8
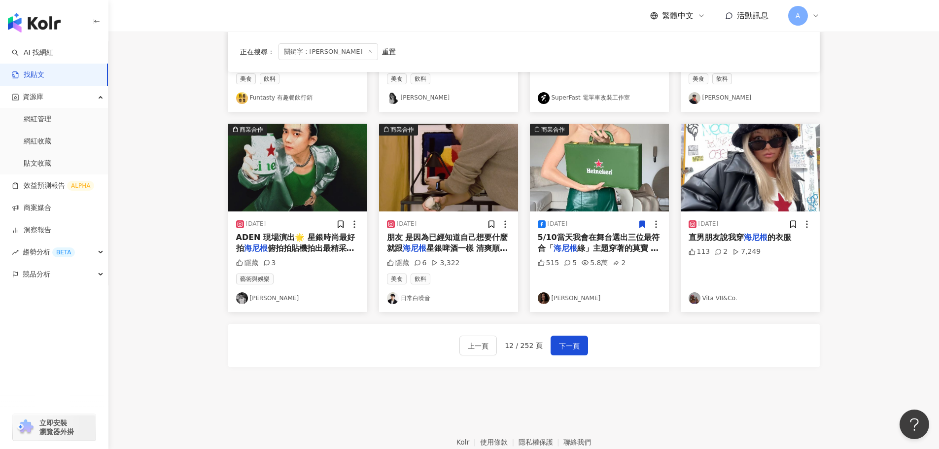
click at [641, 229] on span at bounding box center [642, 224] width 9 height 10
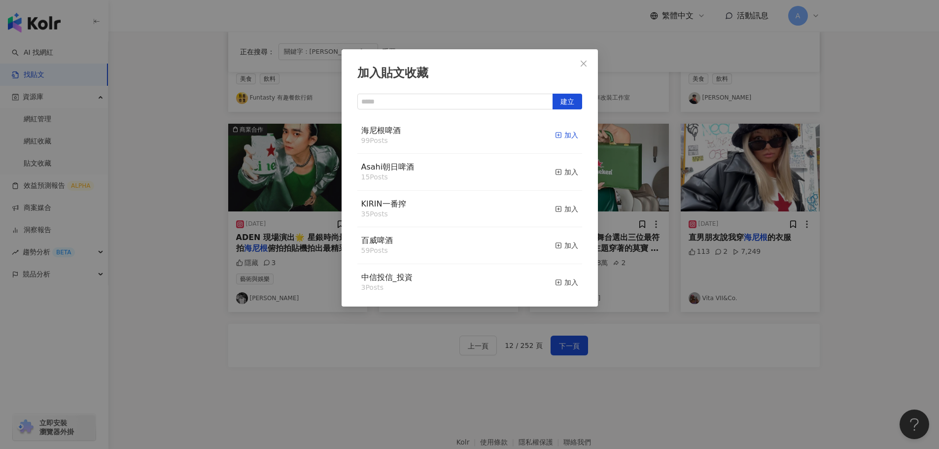
click at [557, 135] on line "button" at bounding box center [558, 135] width 2 height 0
click at [578, 60] on span "Close" at bounding box center [584, 64] width 20 height 8
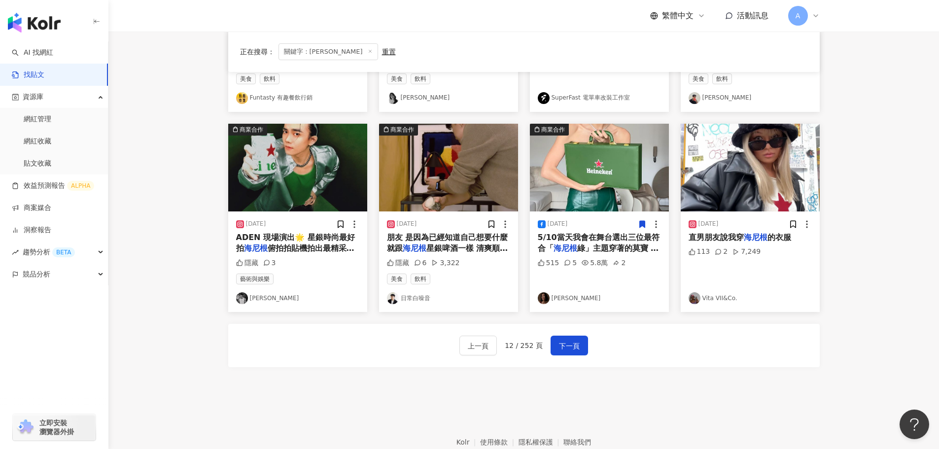
click at [464, 188] on img at bounding box center [448, 168] width 139 height 88
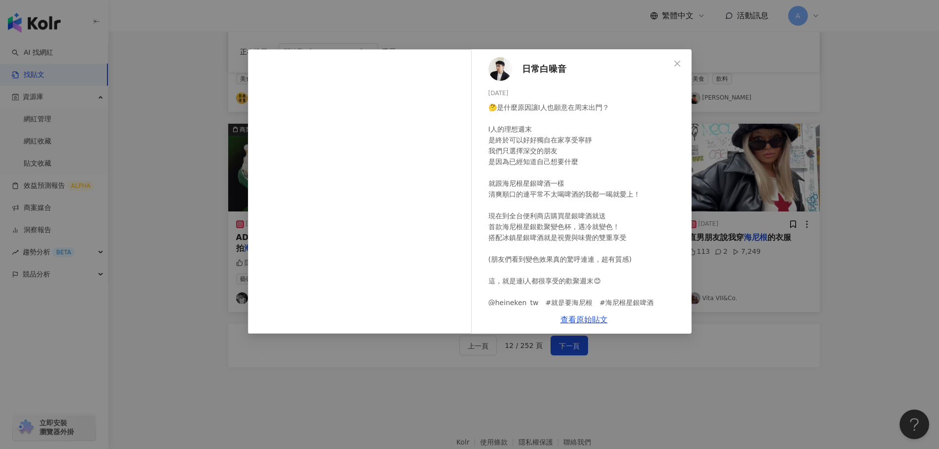
scroll to position [17, 0]
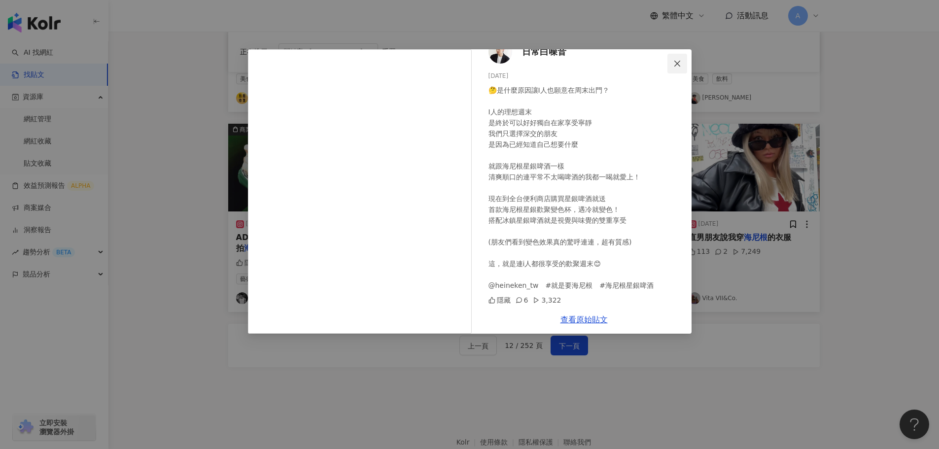
click at [676, 66] on icon "close" at bounding box center [677, 64] width 8 height 8
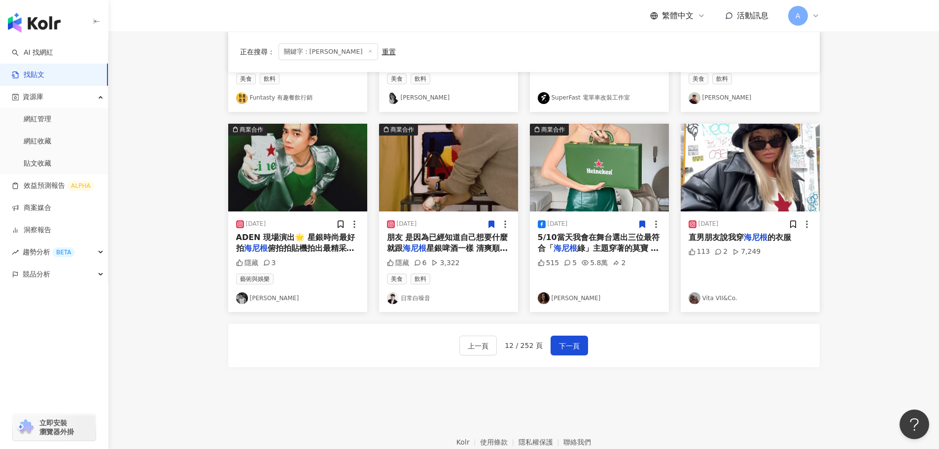
click at [492, 222] on icon at bounding box center [491, 224] width 5 height 7
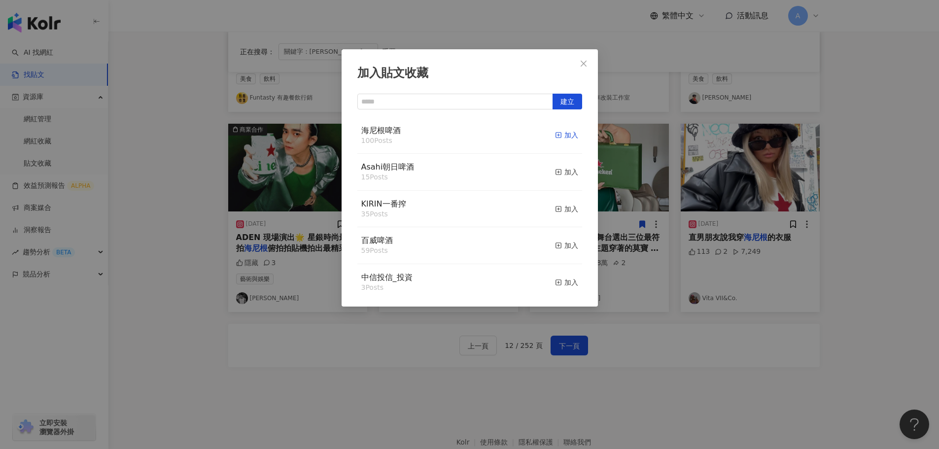
click at [560, 133] on div "加入" at bounding box center [566, 135] width 23 height 11
click at [583, 66] on icon "close" at bounding box center [584, 64] width 8 height 8
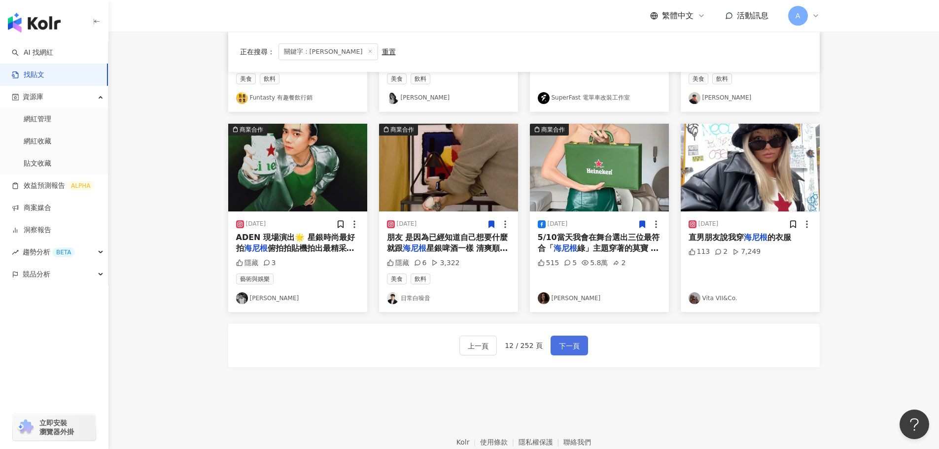
click at [577, 345] on span "下一頁" at bounding box center [569, 346] width 21 height 12
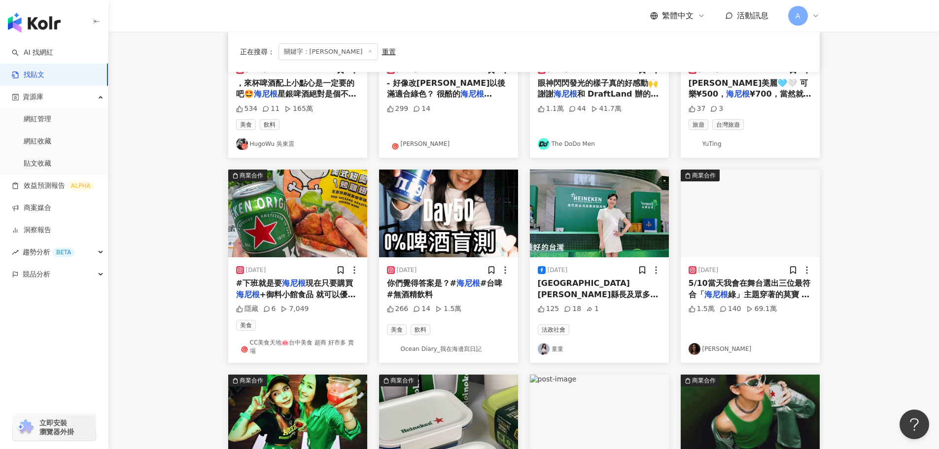
scroll to position [0, 0]
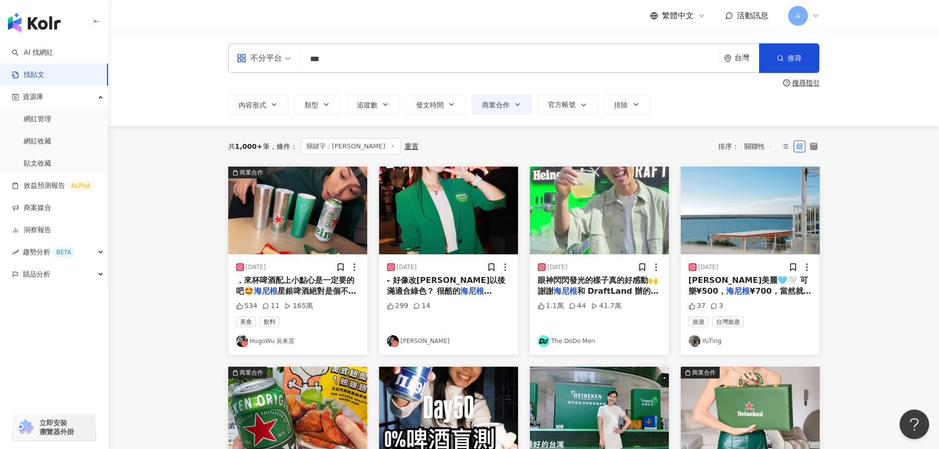
click at [313, 236] on img at bounding box center [297, 211] width 139 height 88
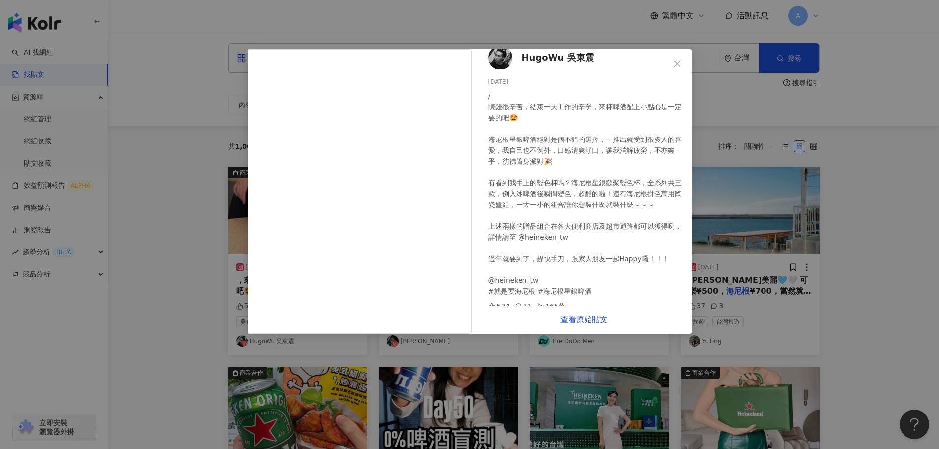
scroll to position [17, 0]
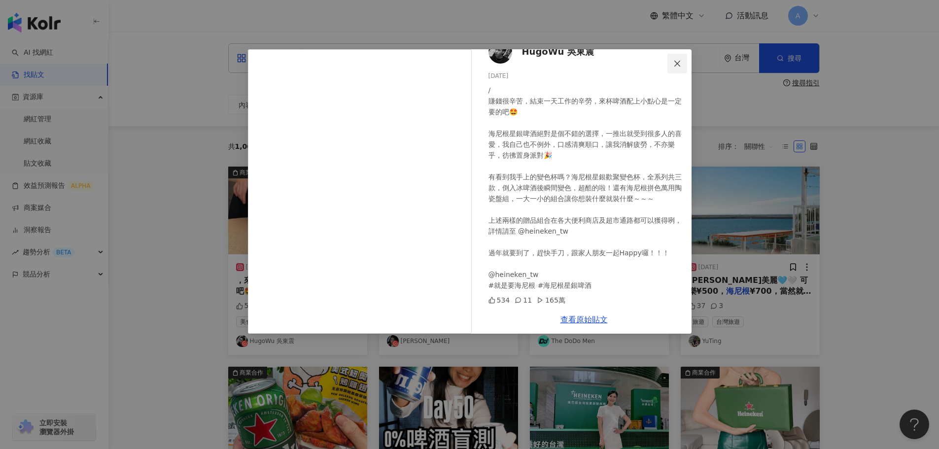
click at [675, 57] on button "Close" at bounding box center [678, 64] width 20 height 20
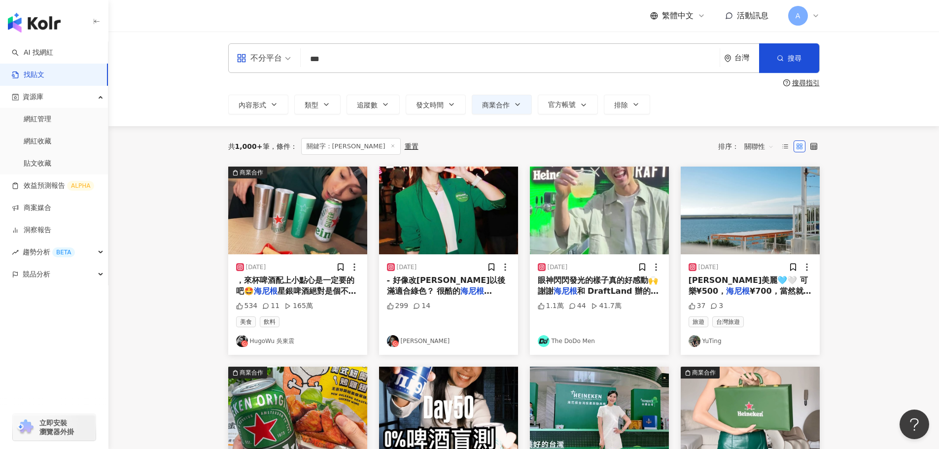
click at [346, 268] on div at bounding box center [347, 267] width 23 height 10
click at [340, 268] on icon at bounding box center [340, 267] width 5 height 7
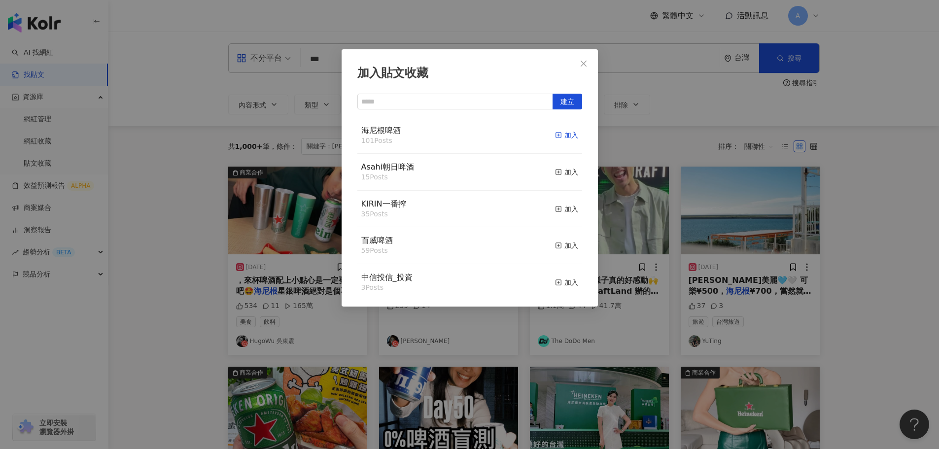
click at [557, 136] on div "加入" at bounding box center [566, 135] width 23 height 11
click at [582, 67] on icon "close" at bounding box center [584, 64] width 8 height 8
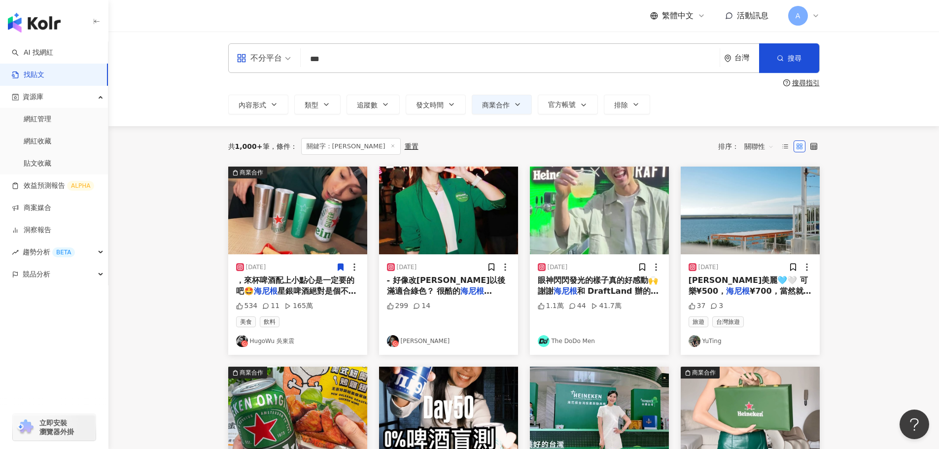
click at [473, 172] on img at bounding box center [448, 211] width 139 height 88
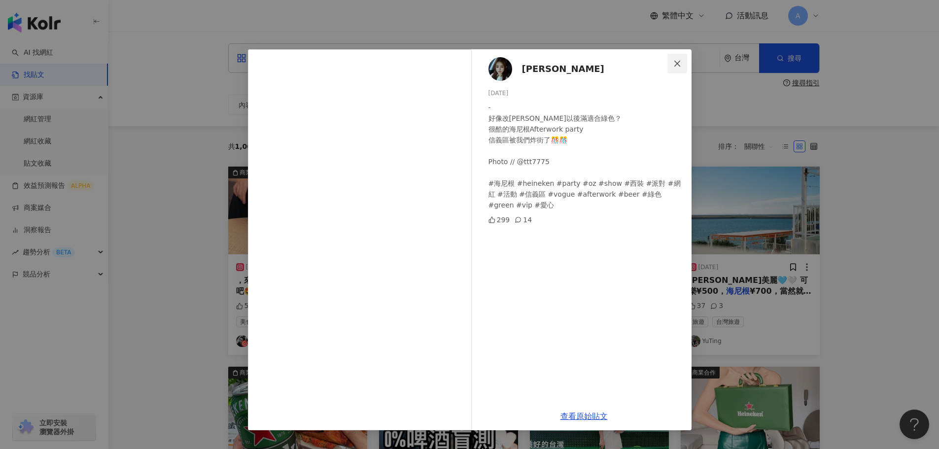
click at [678, 66] on icon "close" at bounding box center [677, 64] width 8 height 8
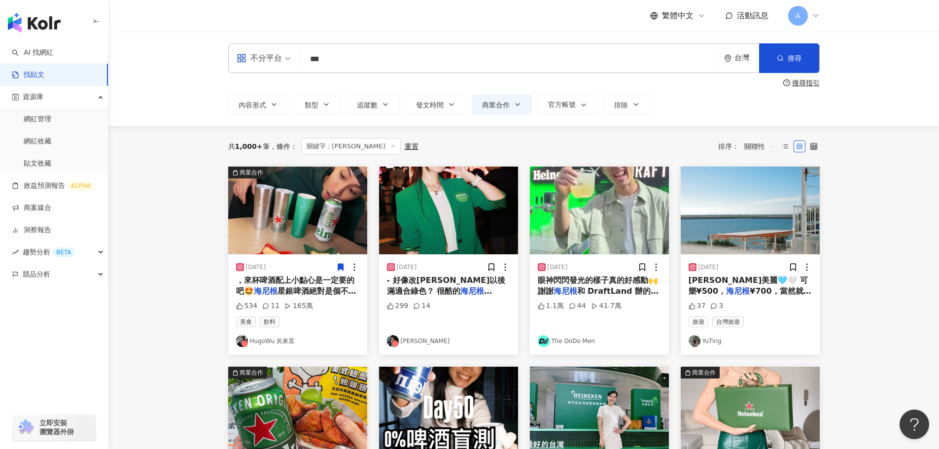
click at [617, 195] on img at bounding box center [599, 211] width 139 height 88
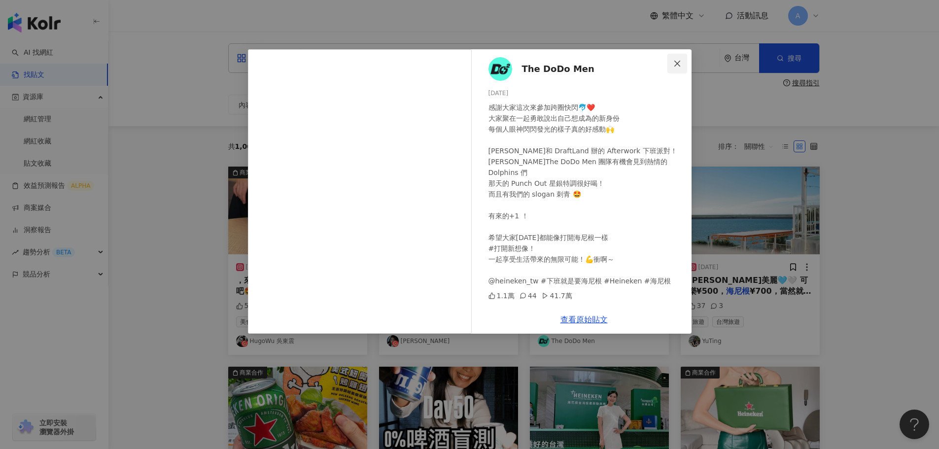
click at [676, 62] on icon "close" at bounding box center [677, 63] width 6 height 6
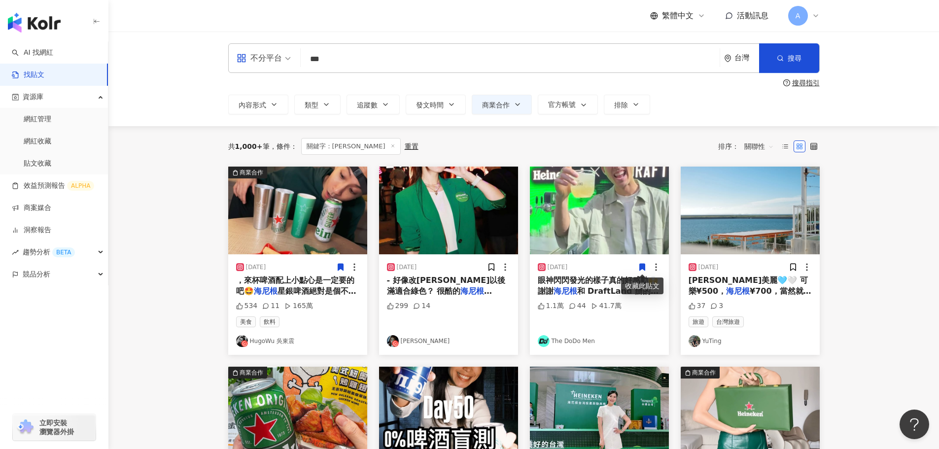
click at [639, 265] on icon at bounding box center [642, 267] width 9 height 9
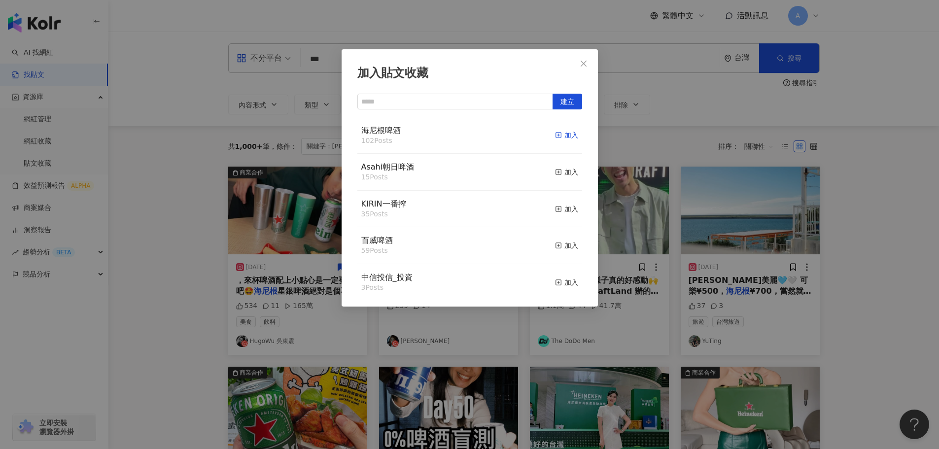
click at [555, 132] on icon "button" at bounding box center [558, 135] width 7 height 7
click at [584, 59] on button "Close" at bounding box center [584, 64] width 20 height 20
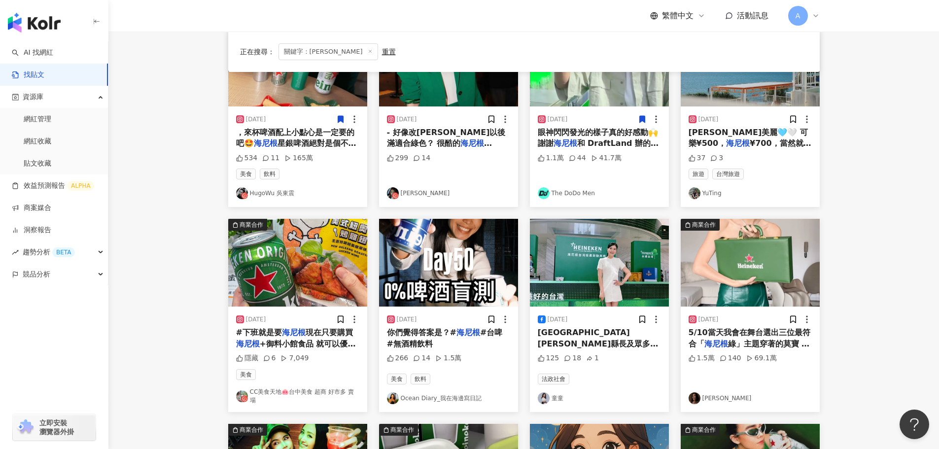
scroll to position [197, 0]
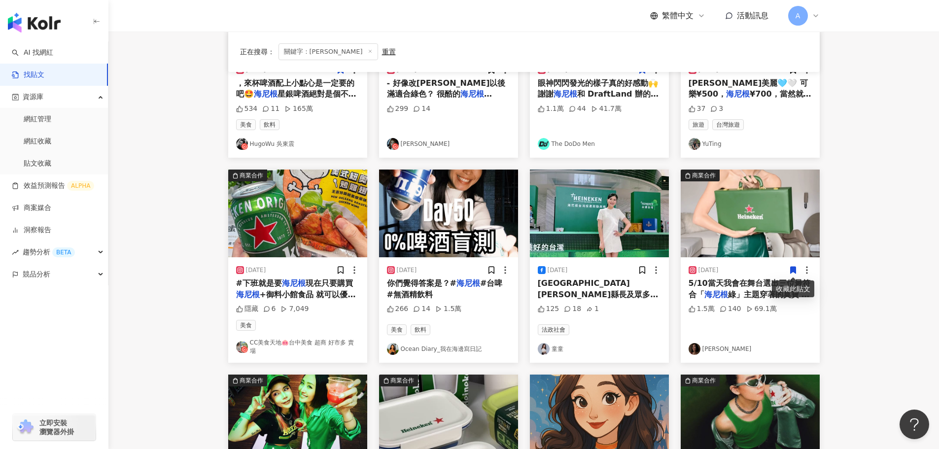
click at [792, 273] on icon at bounding box center [793, 270] width 9 height 9
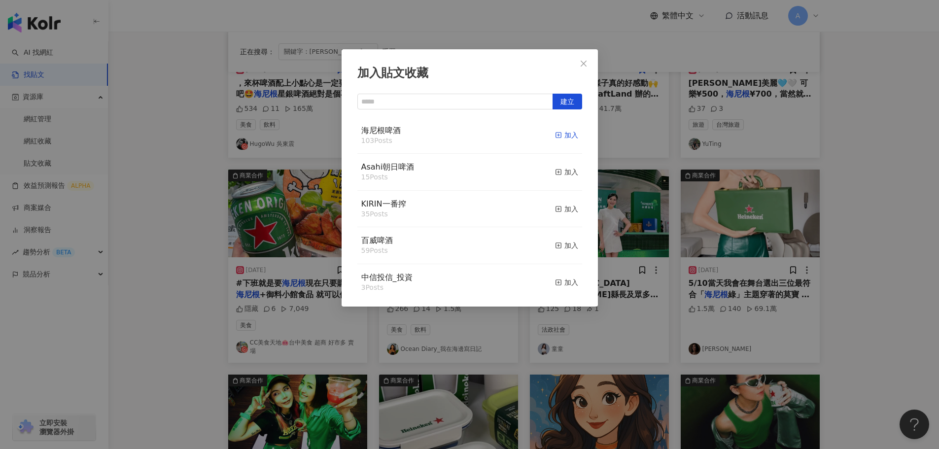
click at [560, 138] on div "加入" at bounding box center [566, 135] width 23 height 11
click at [585, 66] on icon "close" at bounding box center [584, 64] width 8 height 8
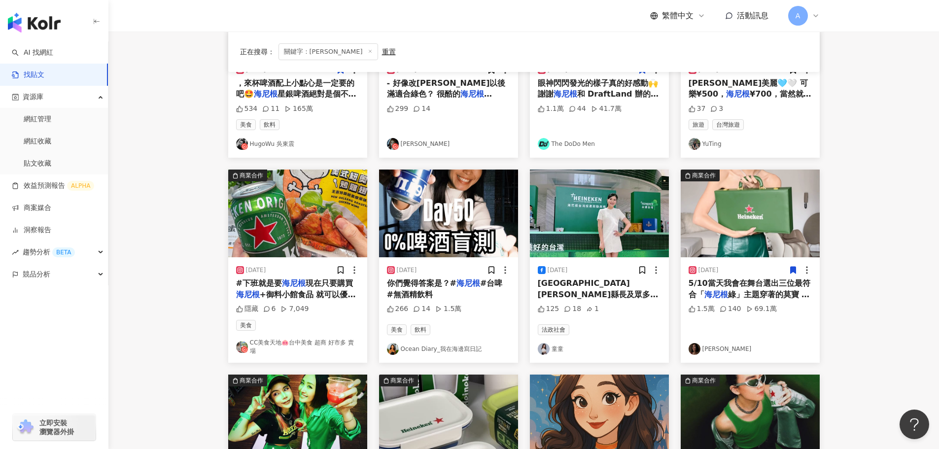
click at [340, 214] on img at bounding box center [297, 214] width 139 height 88
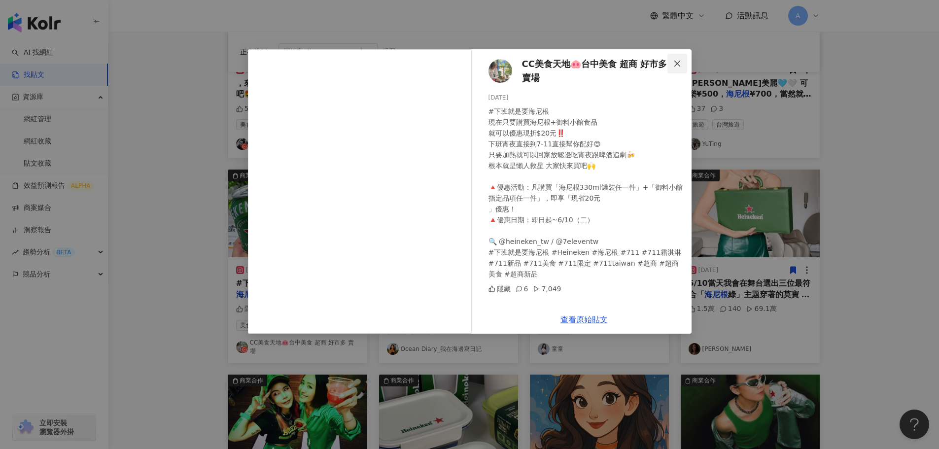
click at [680, 65] on icon "close" at bounding box center [677, 64] width 8 height 8
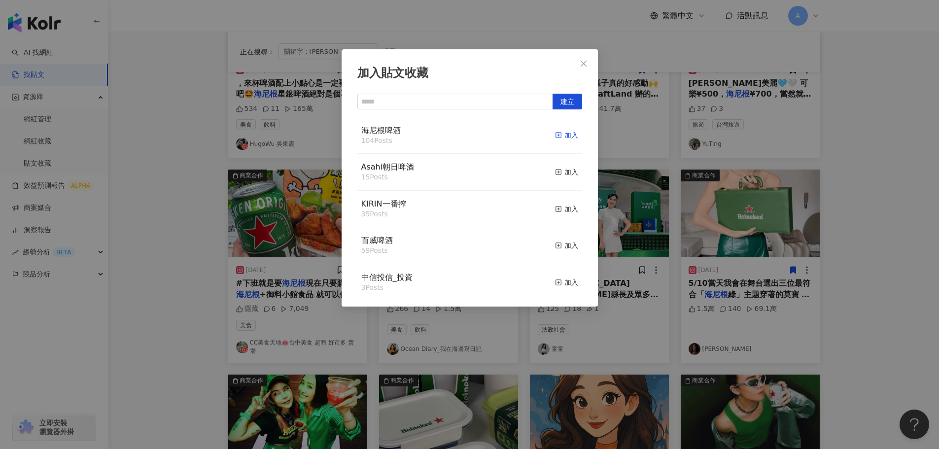
click at [555, 139] on span "button" at bounding box center [558, 135] width 7 height 8
click at [576, 64] on span "Close" at bounding box center [584, 64] width 20 height 8
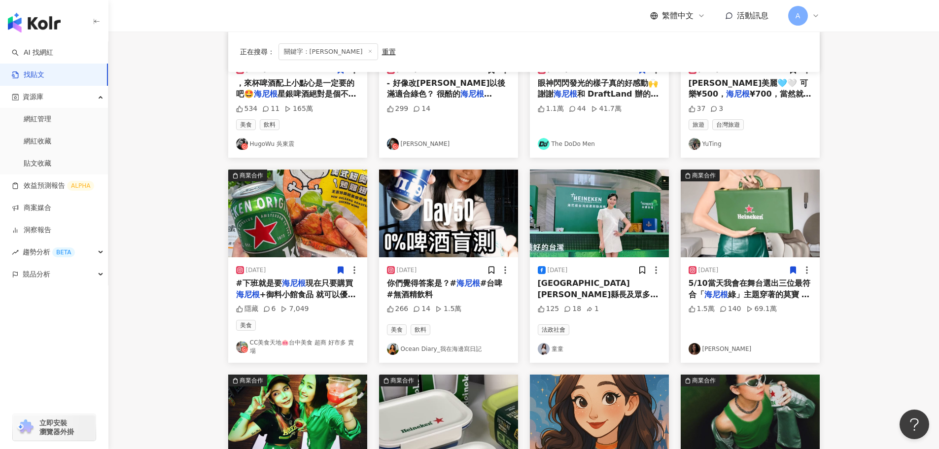
click at [477, 219] on img at bounding box center [448, 214] width 139 height 88
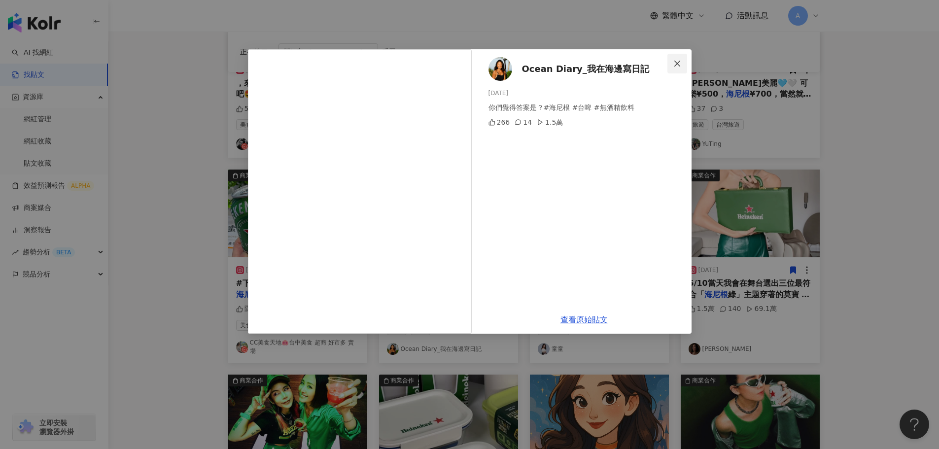
click at [684, 64] on span "Close" at bounding box center [678, 64] width 20 height 8
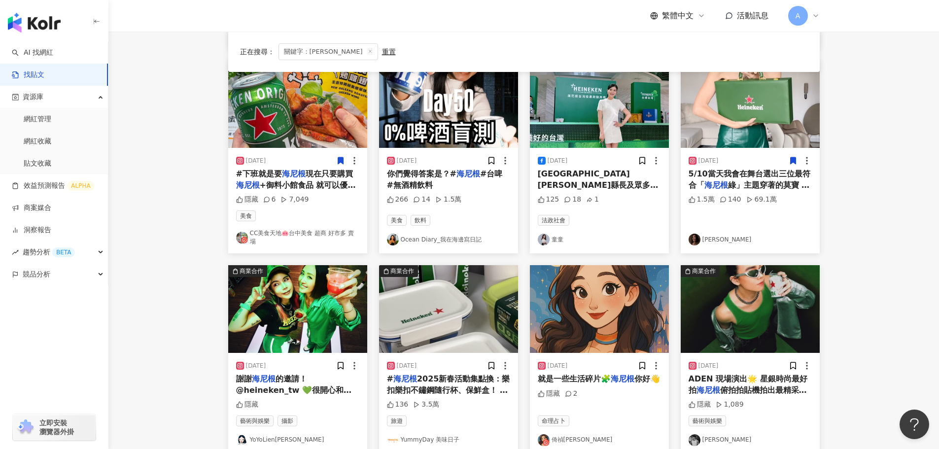
scroll to position [394, 0]
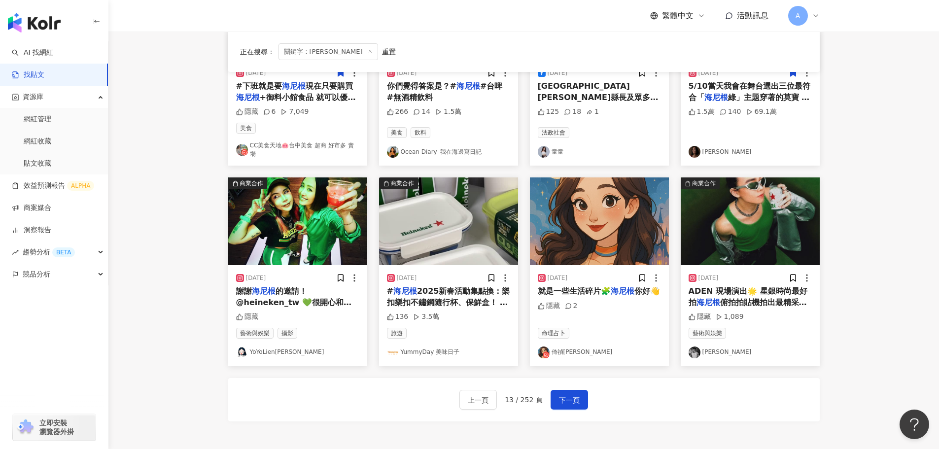
click at [768, 224] on img at bounding box center [750, 221] width 139 height 88
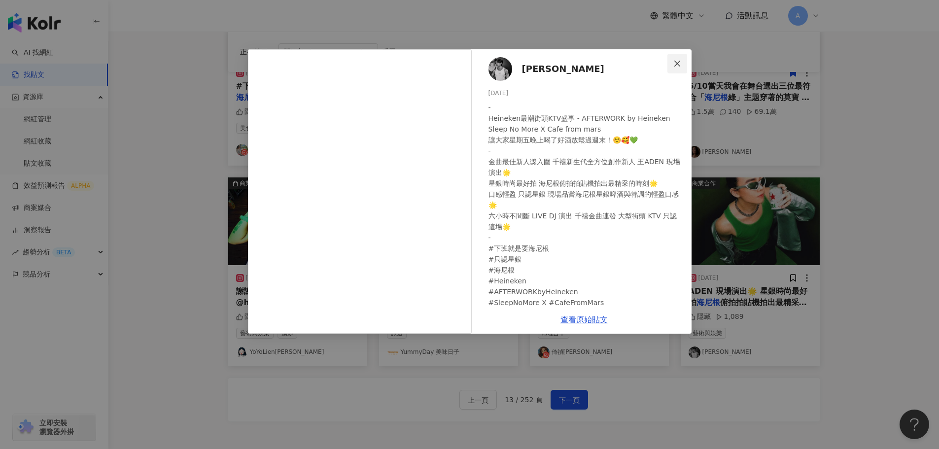
click at [680, 60] on icon "close" at bounding box center [677, 64] width 8 height 8
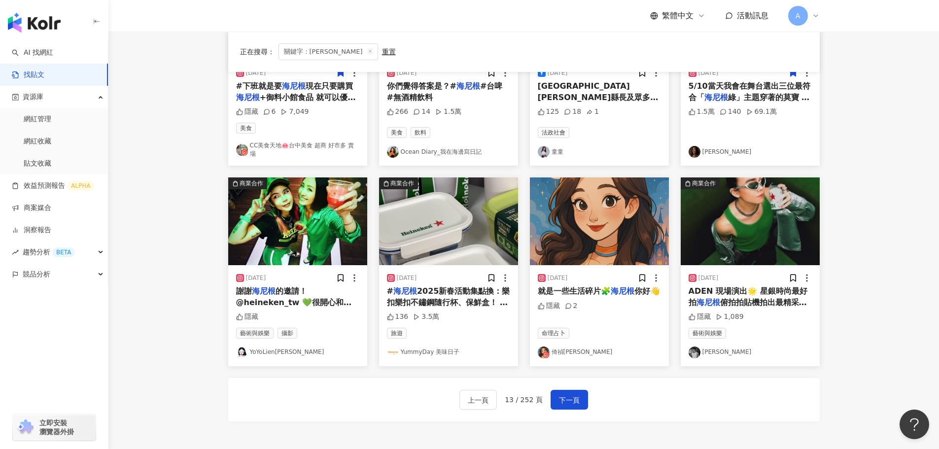
click at [597, 210] on img at bounding box center [599, 221] width 139 height 88
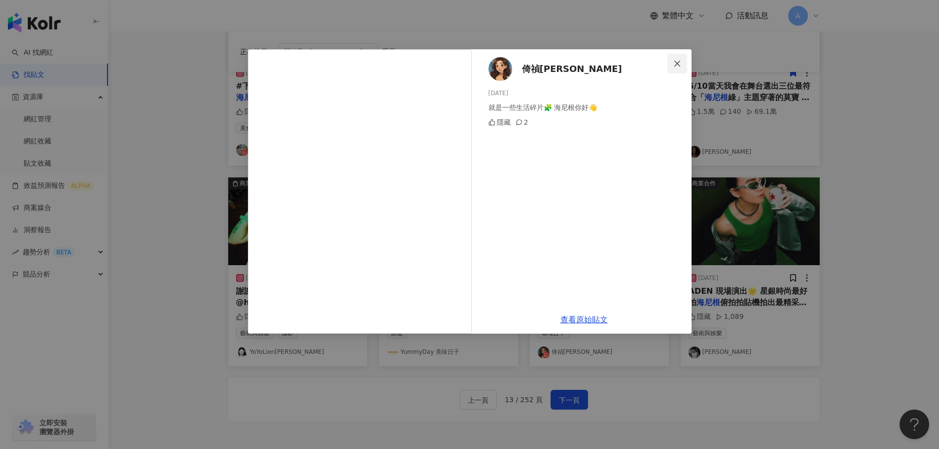
click at [680, 61] on icon "close" at bounding box center [677, 63] width 6 height 6
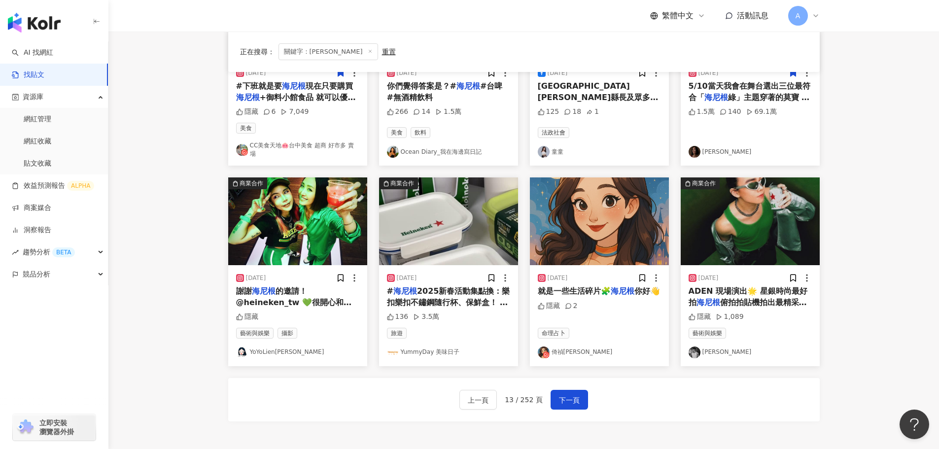
click at [448, 225] on img at bounding box center [448, 221] width 139 height 88
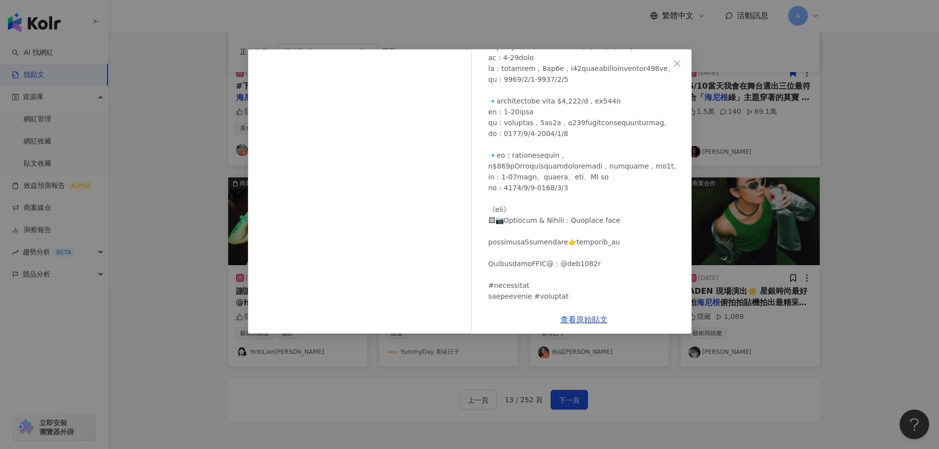
scroll to position [246, 0]
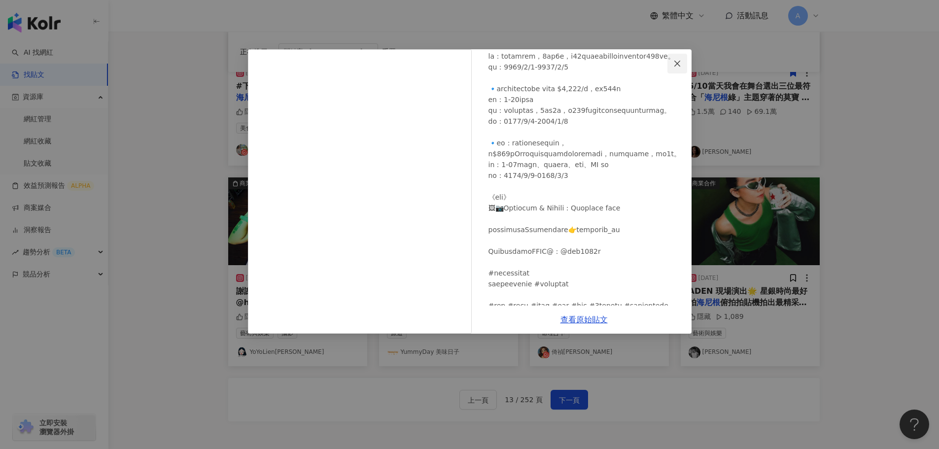
click at [677, 57] on button "Close" at bounding box center [678, 64] width 20 height 20
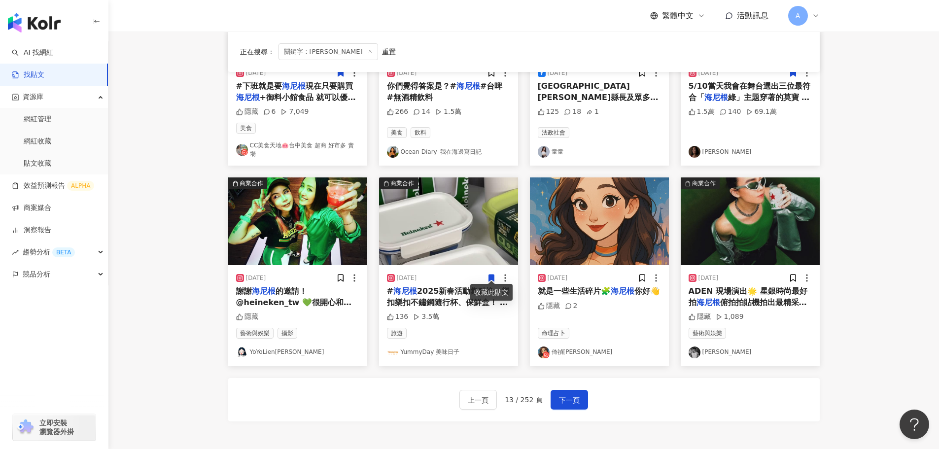
click at [492, 275] on icon at bounding box center [491, 278] width 5 height 7
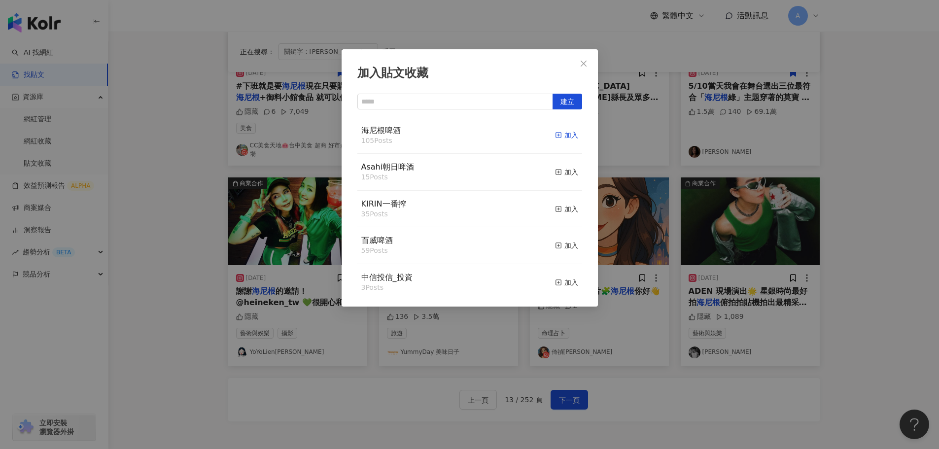
click at [555, 139] on span "button" at bounding box center [558, 135] width 7 height 8
click at [588, 61] on span "Close" at bounding box center [584, 64] width 20 height 8
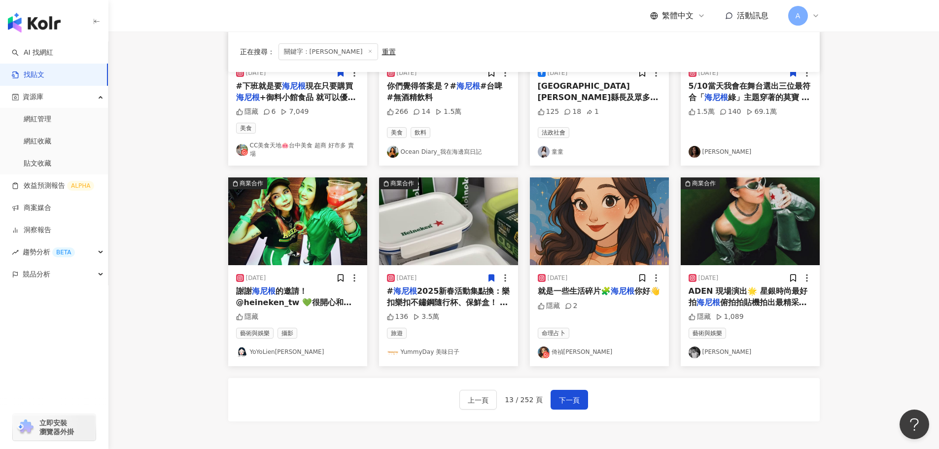
click at [272, 218] on img at bounding box center [297, 221] width 139 height 88
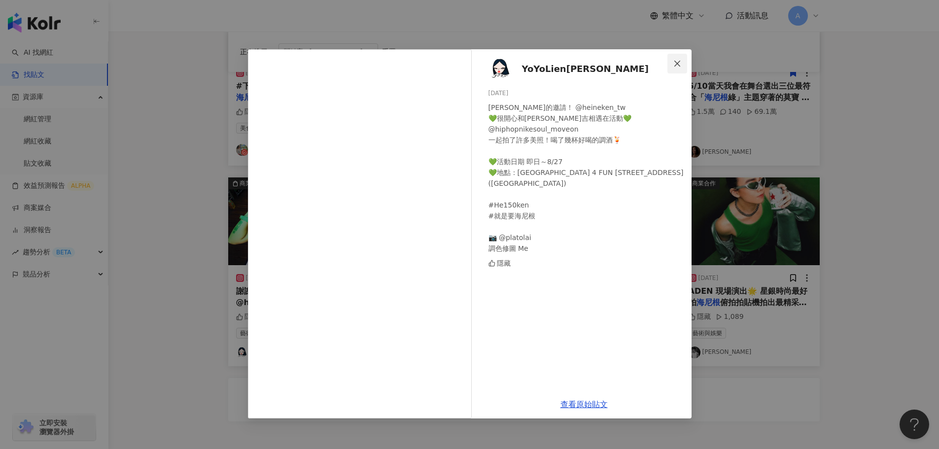
click at [672, 62] on span "Close" at bounding box center [678, 64] width 20 height 8
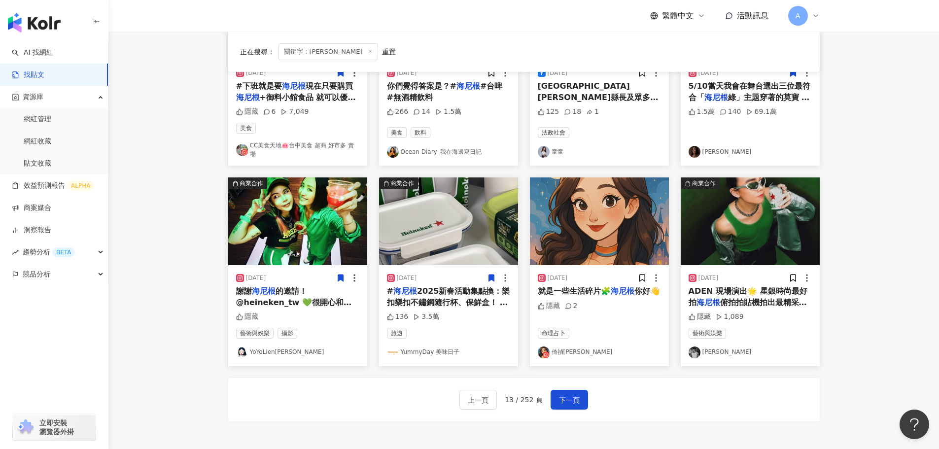
click at [343, 275] on icon at bounding box center [340, 278] width 5 height 7
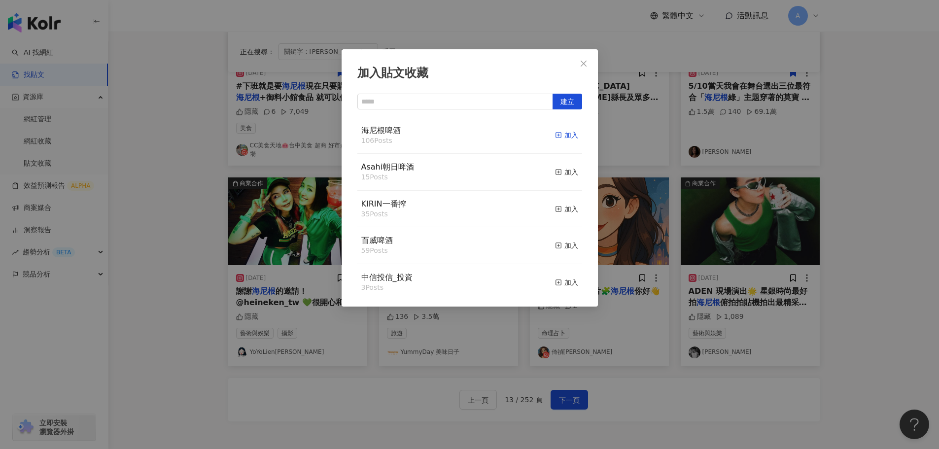
click at [563, 137] on div "加入" at bounding box center [566, 135] width 23 height 11
click at [581, 65] on icon "close" at bounding box center [584, 64] width 8 height 8
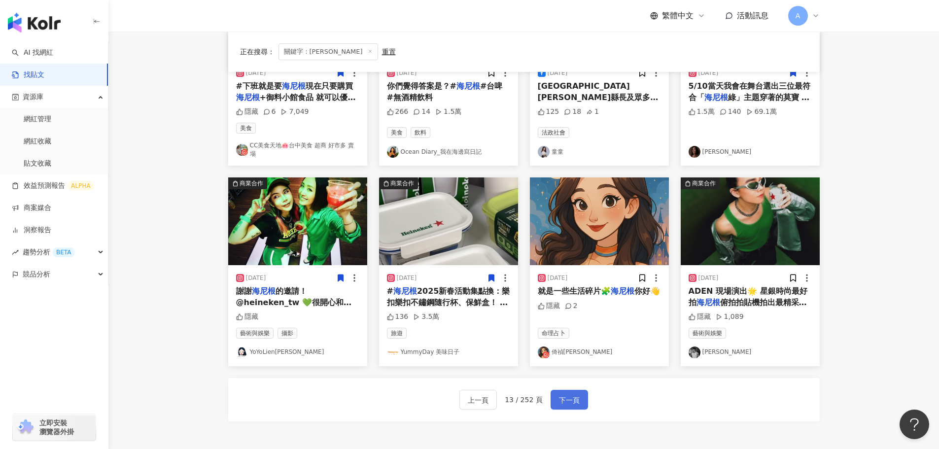
click at [559, 394] on span "下一頁" at bounding box center [569, 400] width 21 height 12
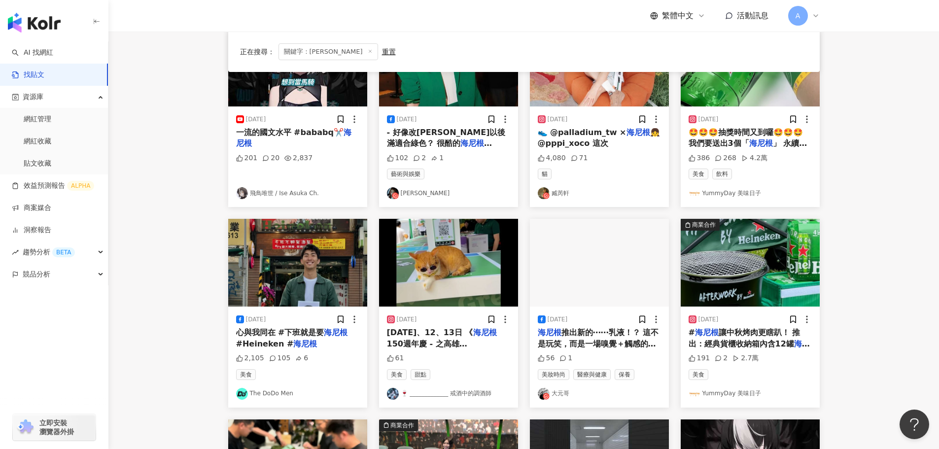
scroll to position [0, 0]
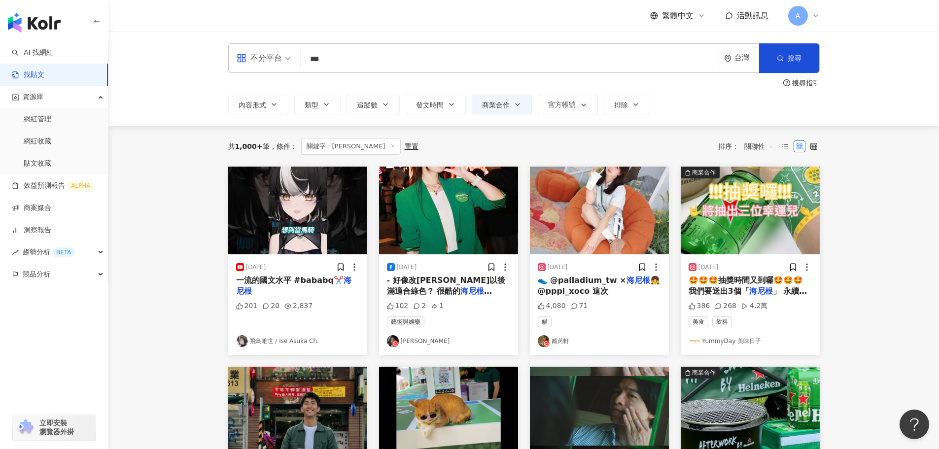
click at [294, 229] on img at bounding box center [297, 211] width 139 height 88
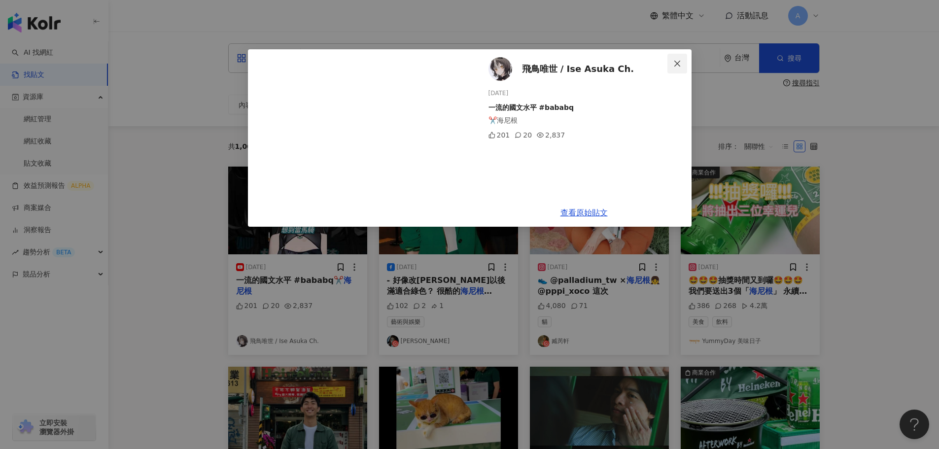
click at [682, 61] on span "Close" at bounding box center [678, 64] width 20 height 8
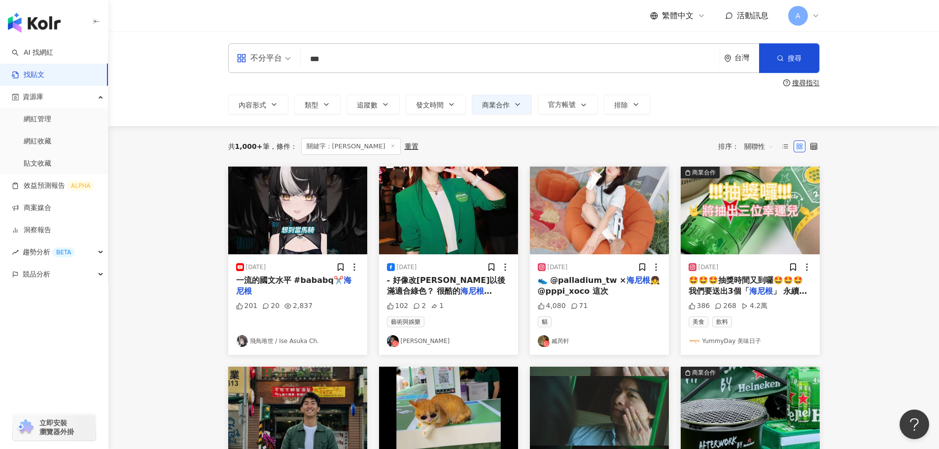
click at [427, 188] on img at bounding box center [448, 211] width 139 height 88
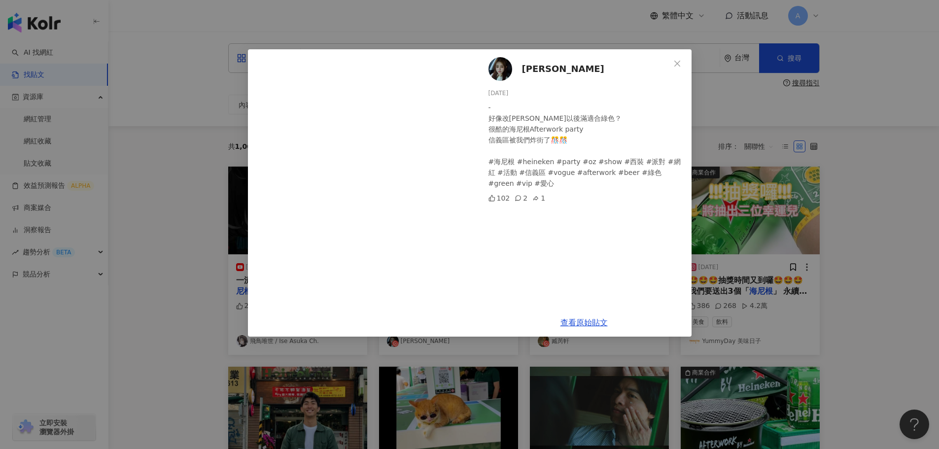
scroll to position [49, 0]
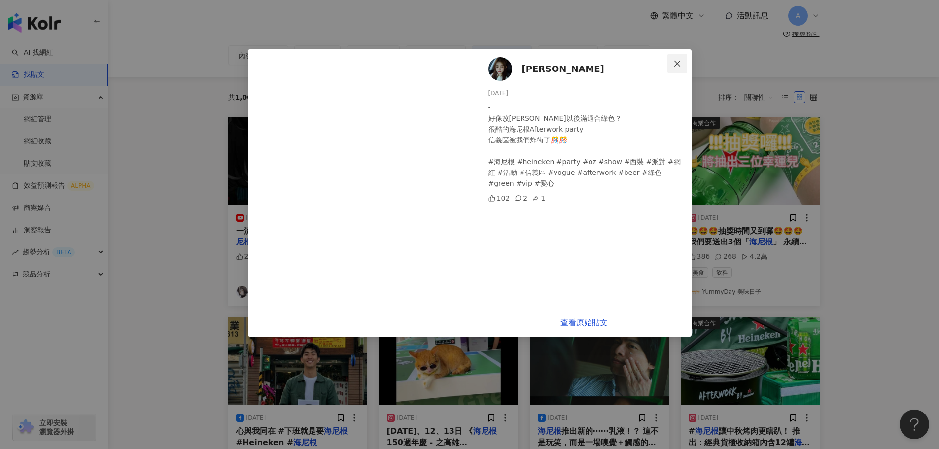
click at [680, 66] on icon "close" at bounding box center [677, 63] width 6 height 6
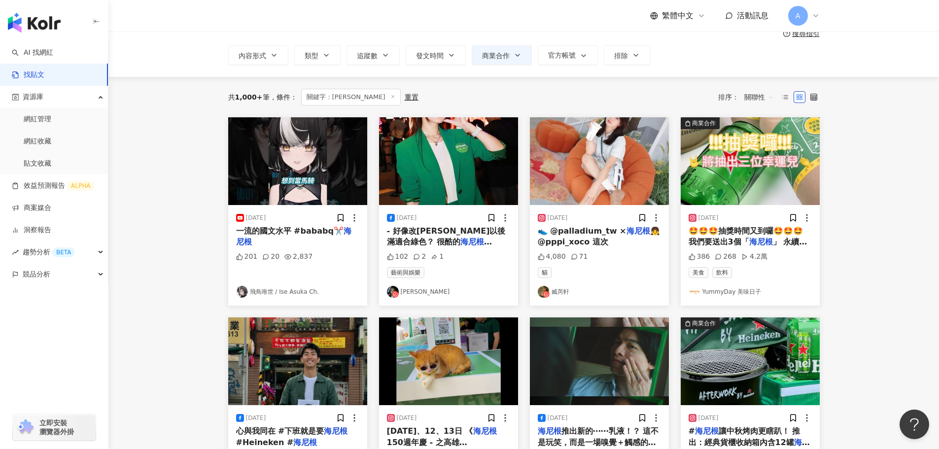
click at [629, 141] on img at bounding box center [599, 161] width 139 height 88
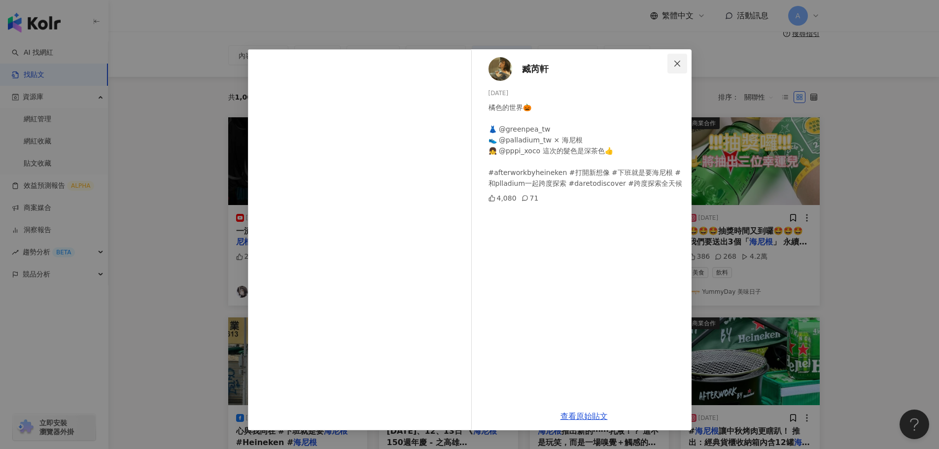
click at [676, 66] on icon "close" at bounding box center [677, 64] width 8 height 8
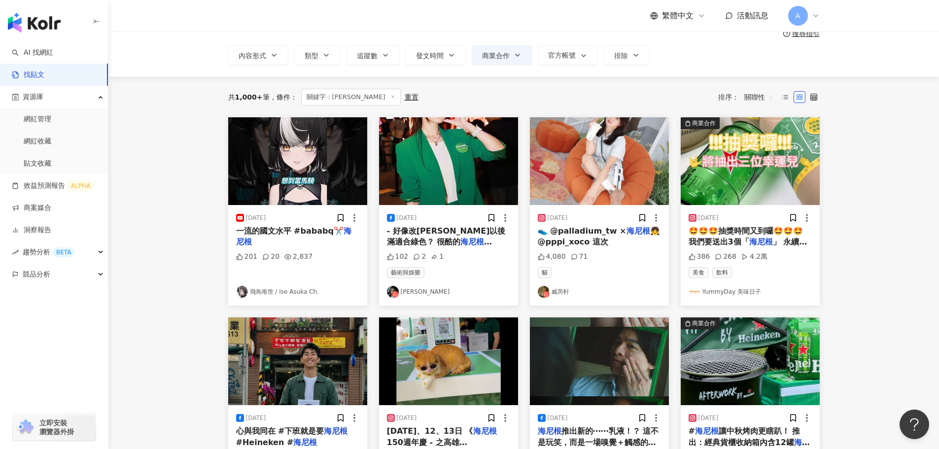
click at [768, 158] on img at bounding box center [750, 161] width 139 height 88
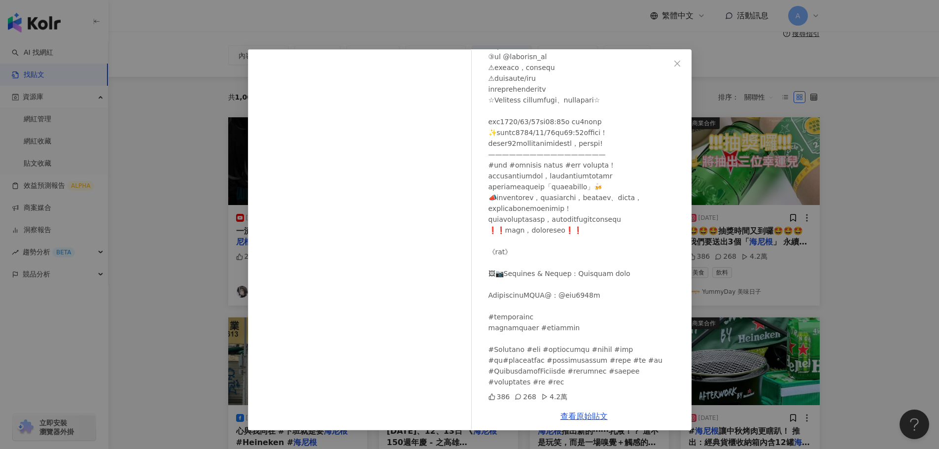
scroll to position [148, 0]
click at [680, 62] on icon "close" at bounding box center [677, 64] width 8 height 8
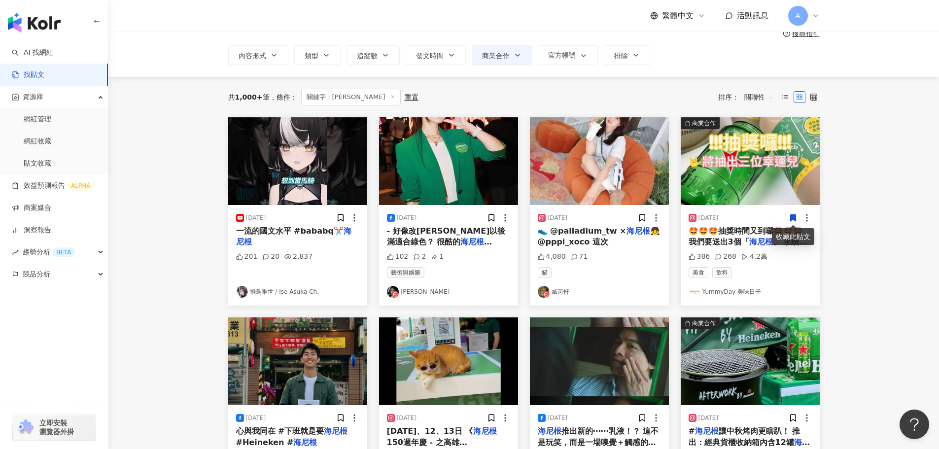
click at [790, 215] on icon at bounding box center [793, 217] width 9 height 9
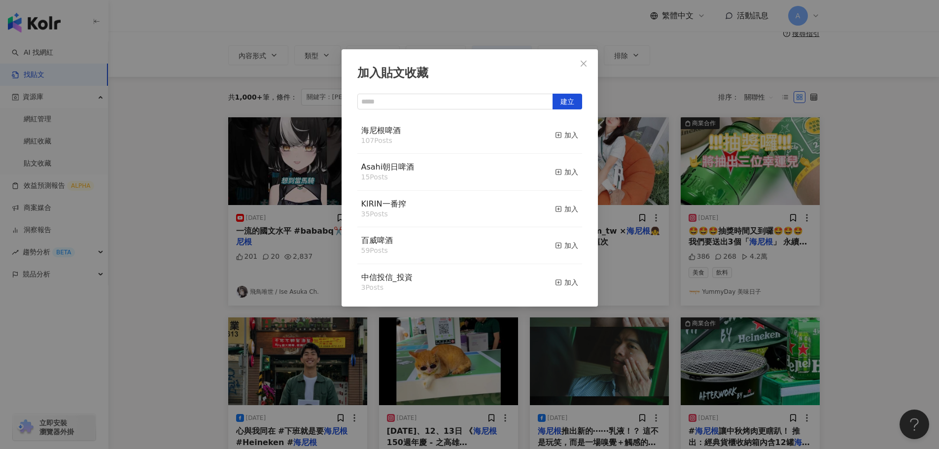
click at [562, 142] on button "加入" at bounding box center [566, 135] width 23 height 21
click at [563, 137] on div "加入" at bounding box center [566, 135] width 23 height 11
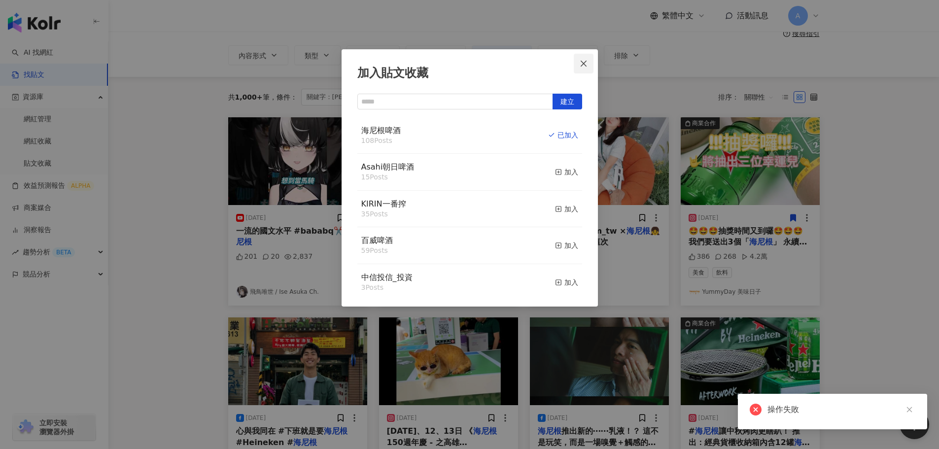
click at [581, 60] on icon "close" at bounding box center [584, 64] width 8 height 8
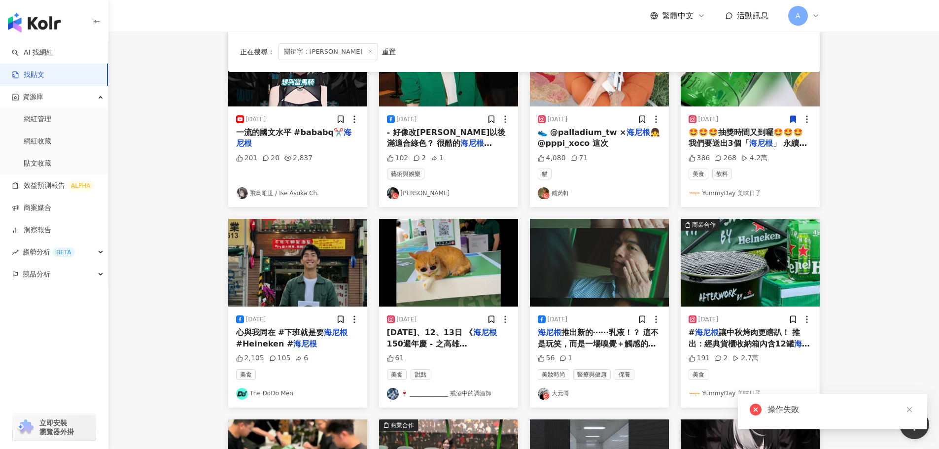
click at [754, 281] on img at bounding box center [750, 263] width 139 height 88
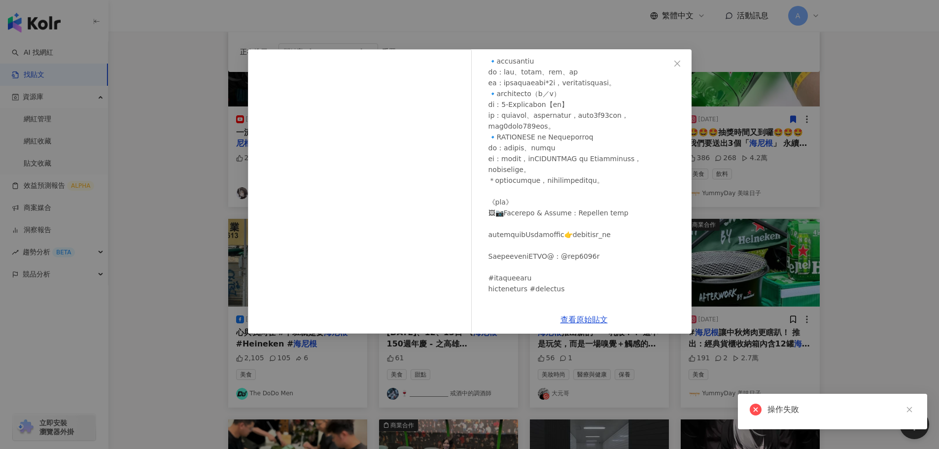
scroll to position [246, 0]
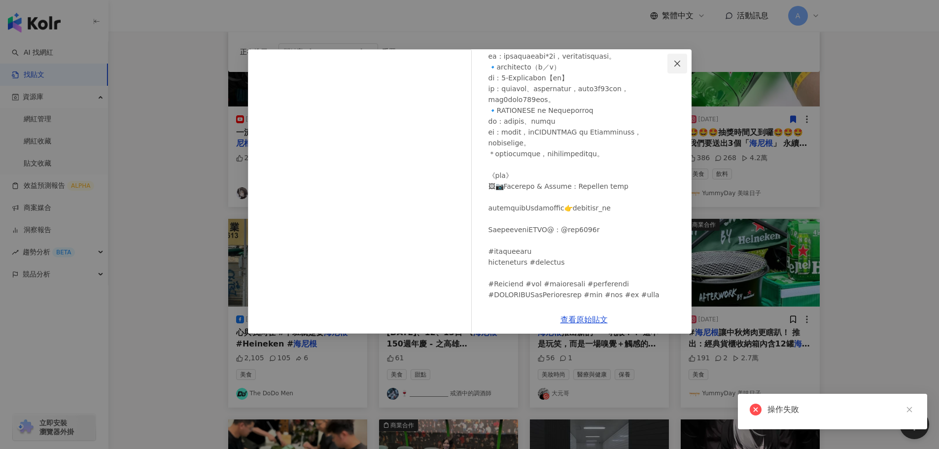
click at [674, 65] on icon "close" at bounding box center [677, 64] width 8 height 8
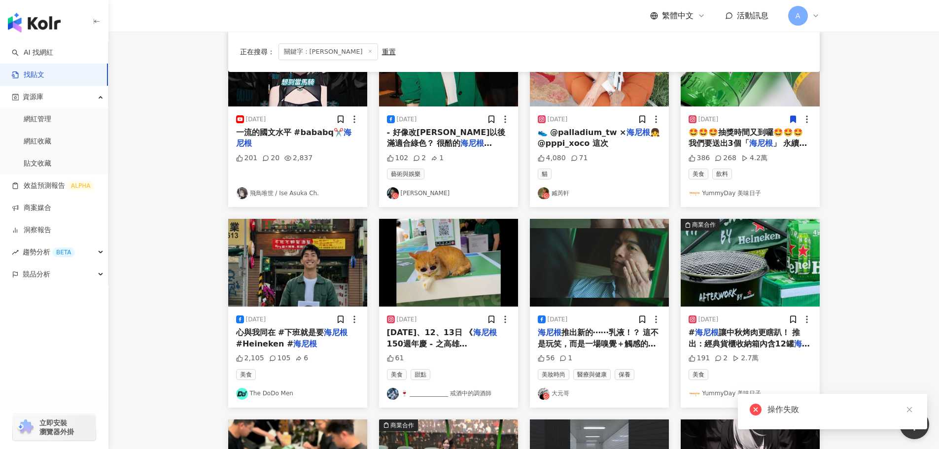
click at [598, 258] on img at bounding box center [599, 263] width 139 height 88
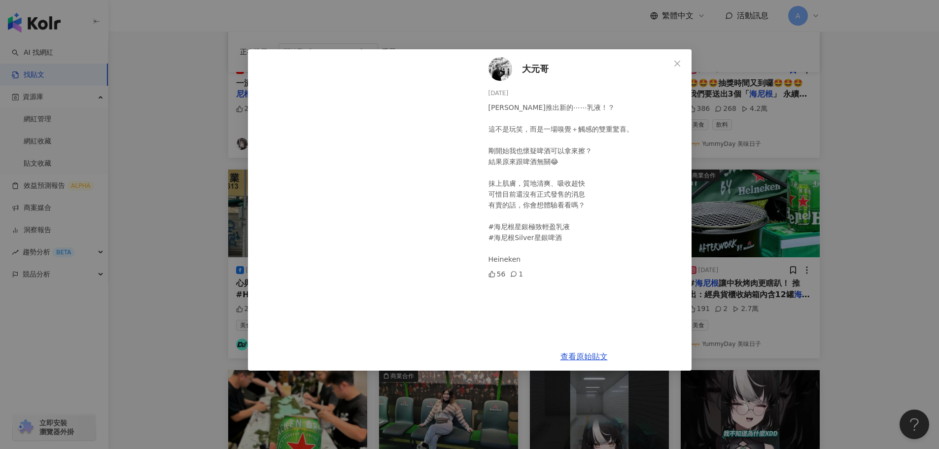
scroll to position [345, 0]
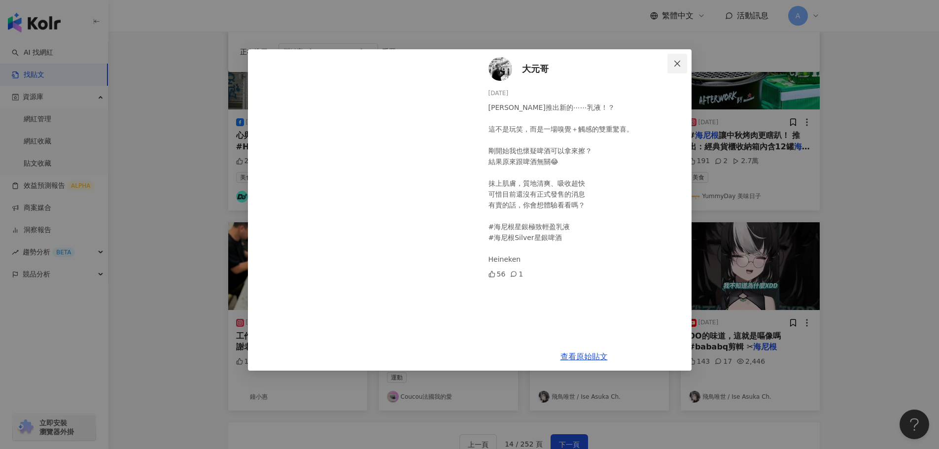
click at [675, 64] on icon "close" at bounding box center [677, 64] width 8 height 8
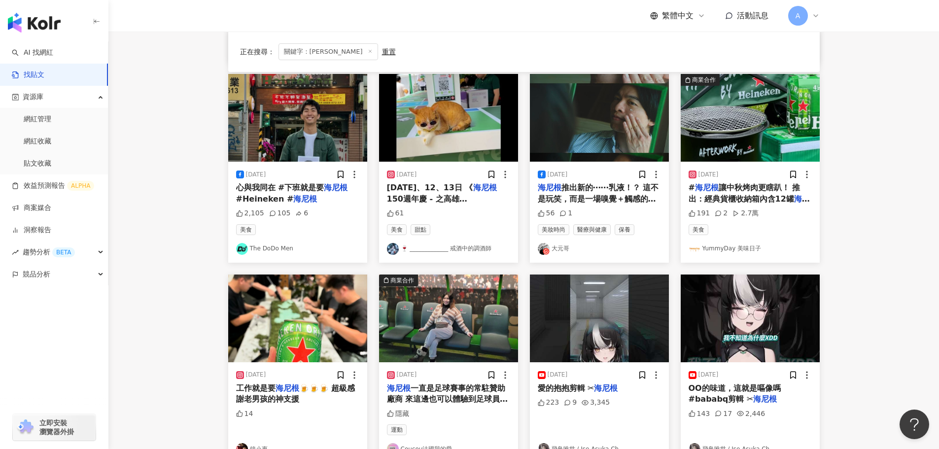
scroll to position [246, 0]
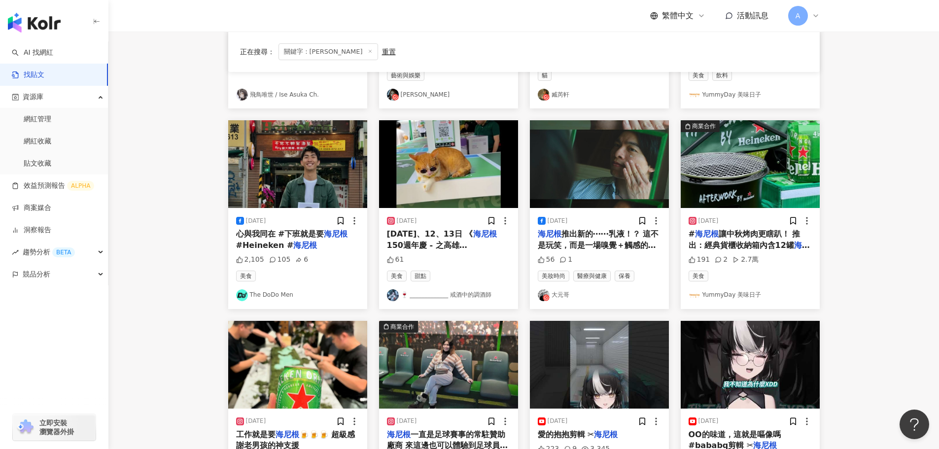
click at [298, 187] on img at bounding box center [297, 164] width 139 height 88
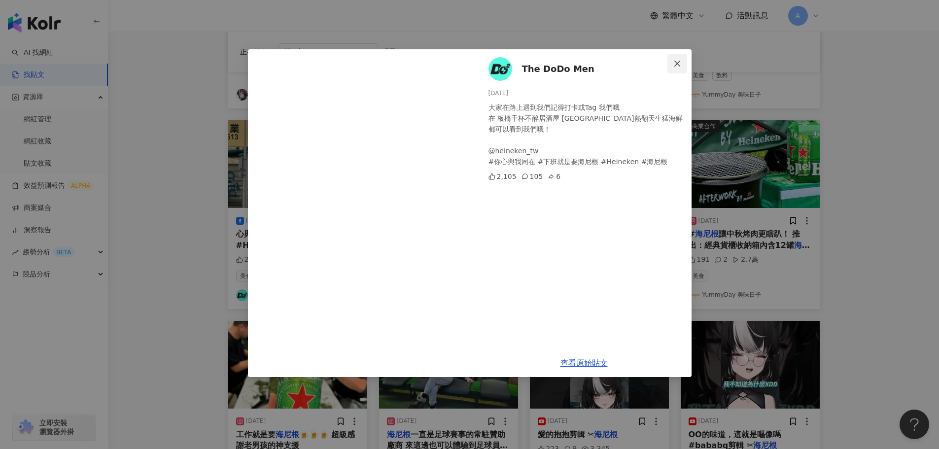
click at [680, 58] on button "Close" at bounding box center [678, 64] width 20 height 20
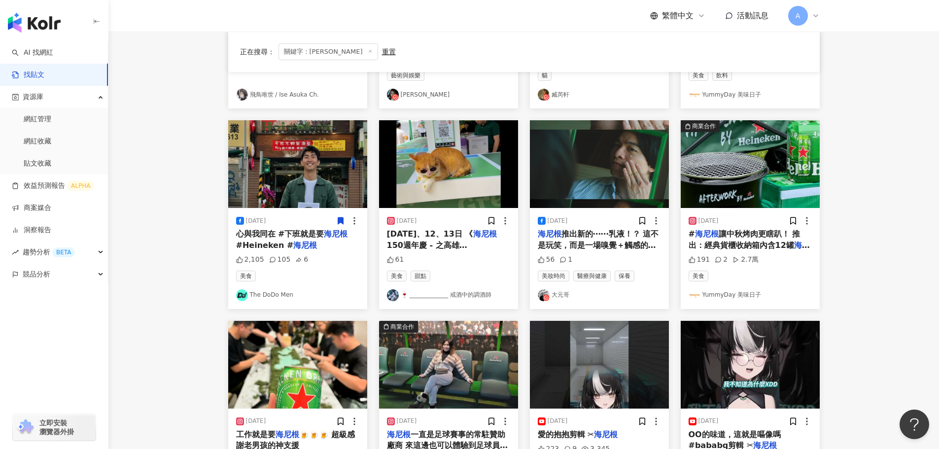
click at [340, 219] on icon at bounding box center [340, 221] width 5 height 7
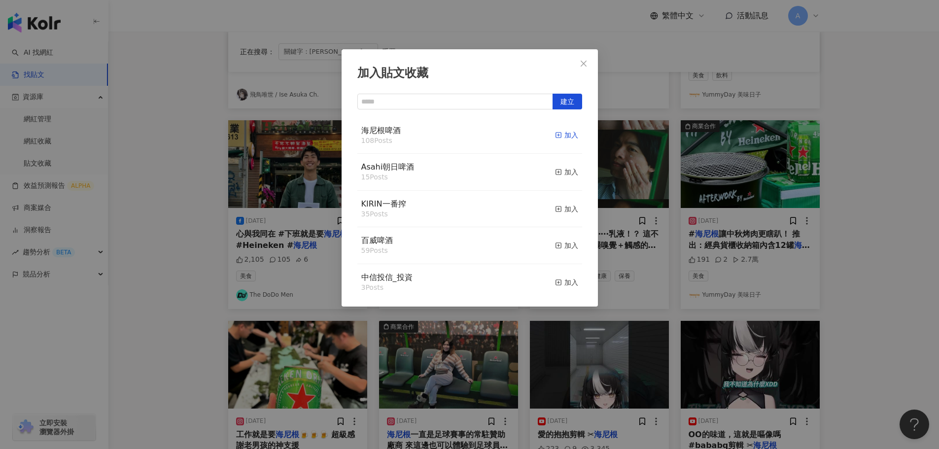
click at [561, 140] on div "加入" at bounding box center [566, 135] width 23 height 11
click at [583, 68] on button "Close" at bounding box center [584, 64] width 20 height 20
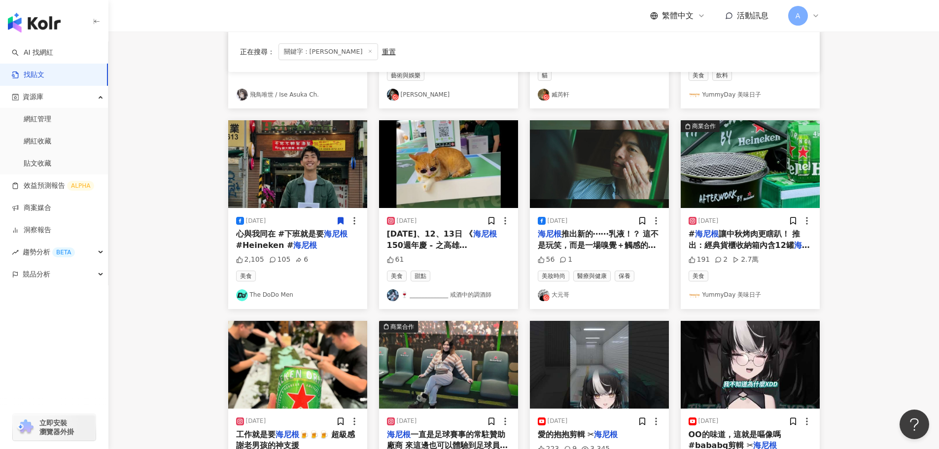
click at [469, 143] on img at bounding box center [448, 164] width 139 height 88
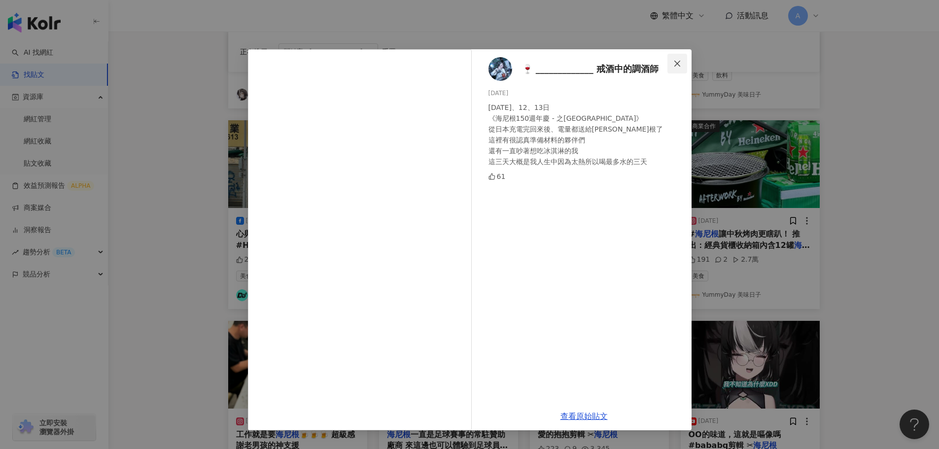
click at [679, 58] on button "Close" at bounding box center [678, 64] width 20 height 20
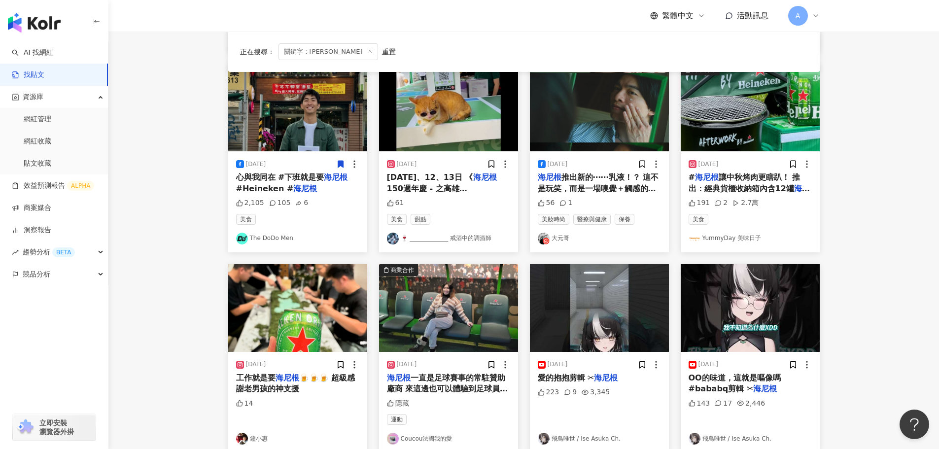
scroll to position [444, 0]
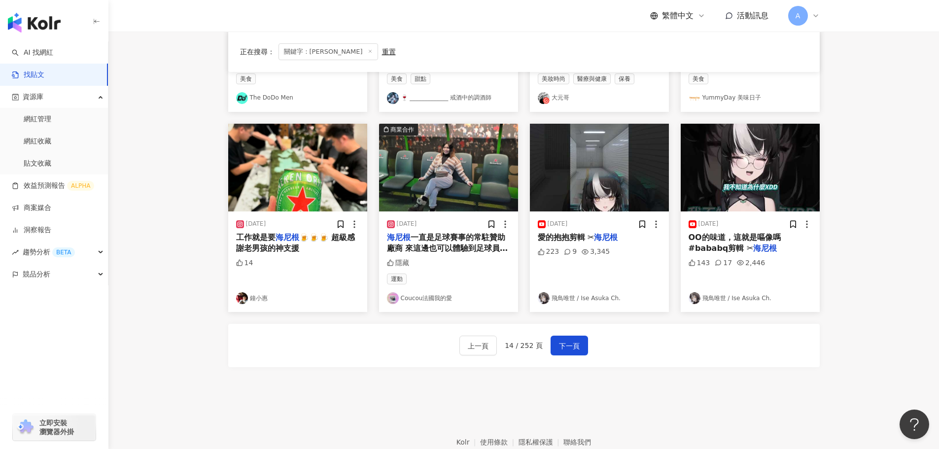
click at [268, 194] on img at bounding box center [297, 168] width 139 height 88
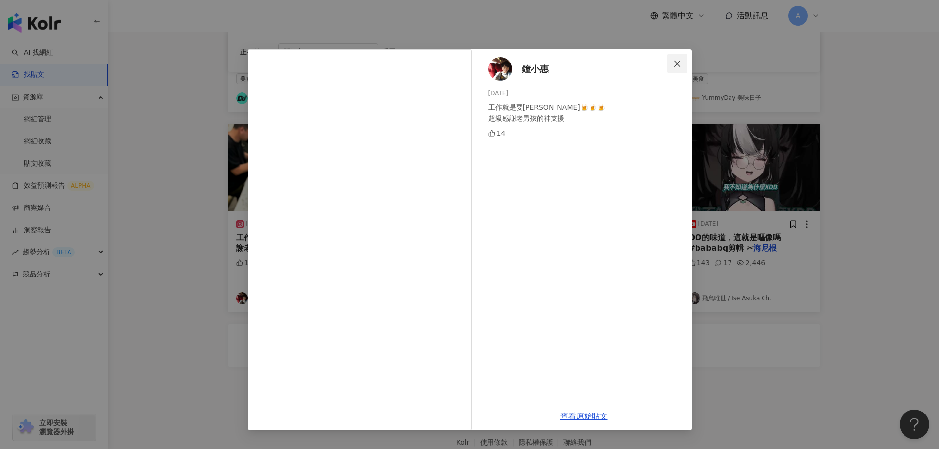
click at [669, 63] on span "Close" at bounding box center [678, 64] width 20 height 8
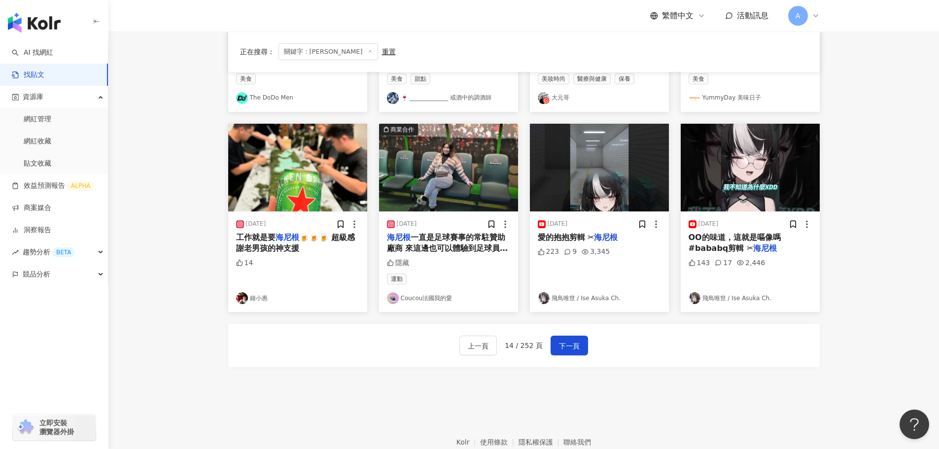
click at [479, 171] on img at bounding box center [448, 168] width 139 height 88
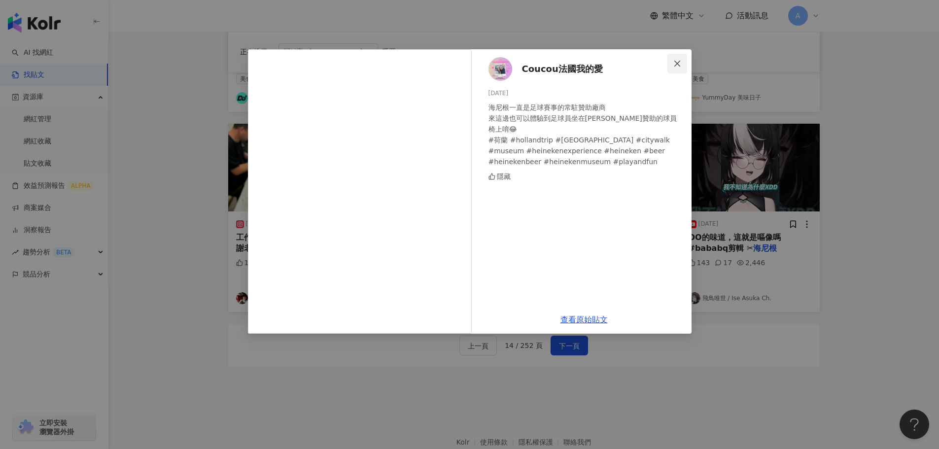
click at [678, 63] on icon "close" at bounding box center [677, 63] width 6 height 6
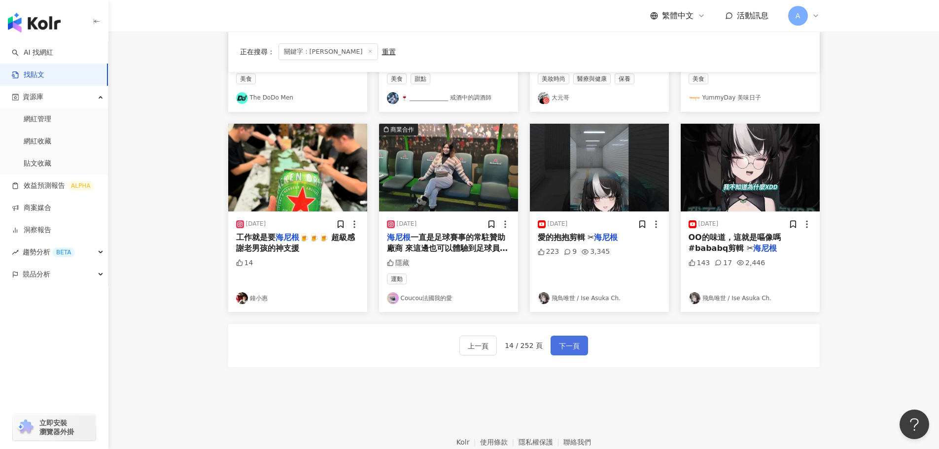
click at [561, 346] on span "下一頁" at bounding box center [569, 346] width 21 height 12
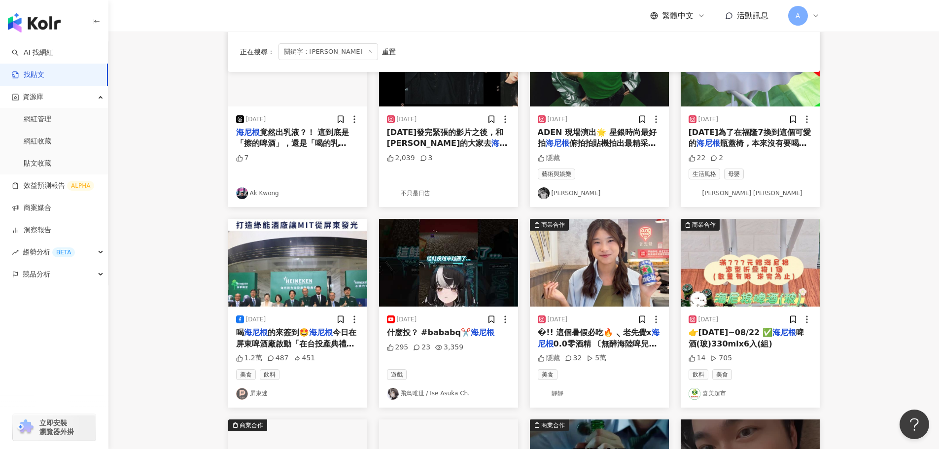
scroll to position [0, 0]
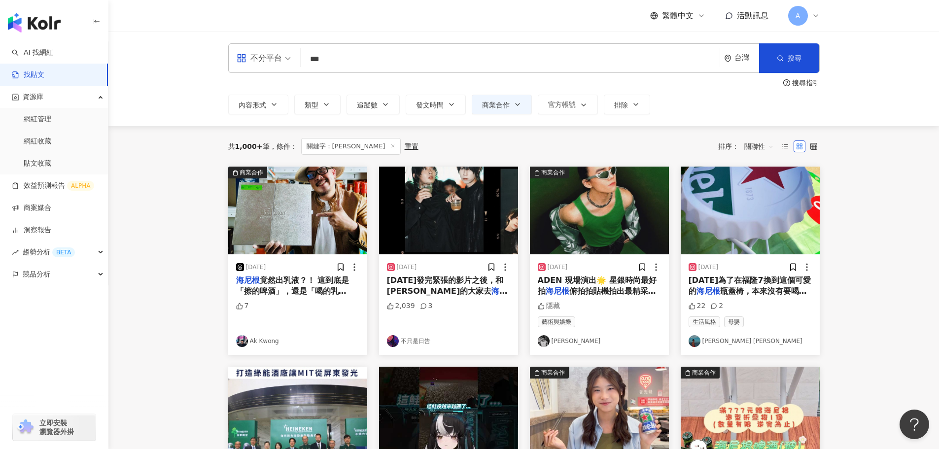
click at [757, 228] on img at bounding box center [750, 211] width 139 height 88
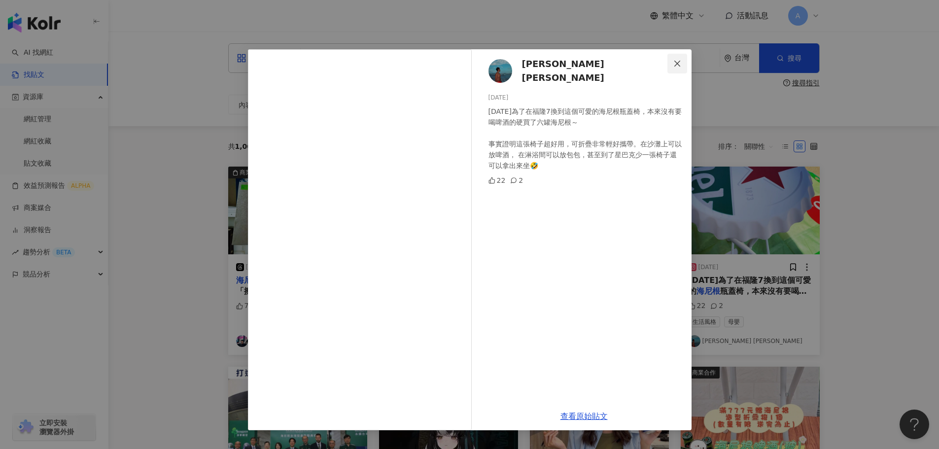
click at [678, 63] on icon "close" at bounding box center [677, 63] width 6 height 6
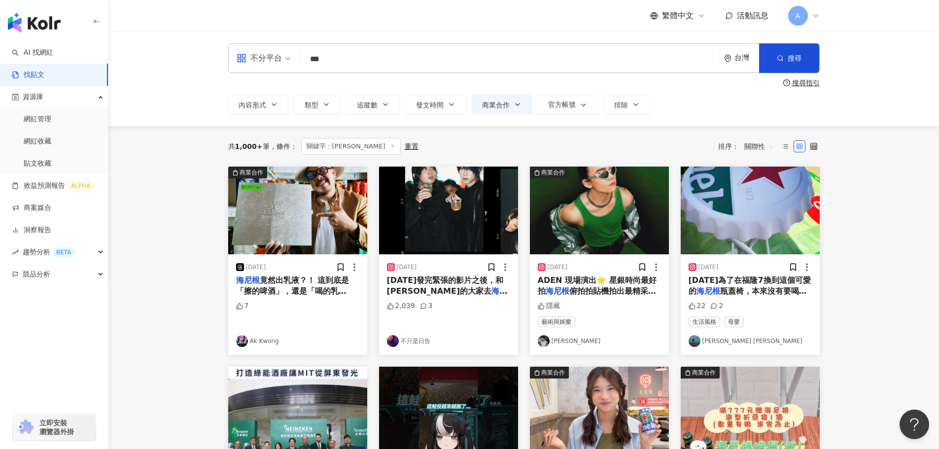
click at [639, 182] on img at bounding box center [599, 211] width 139 height 88
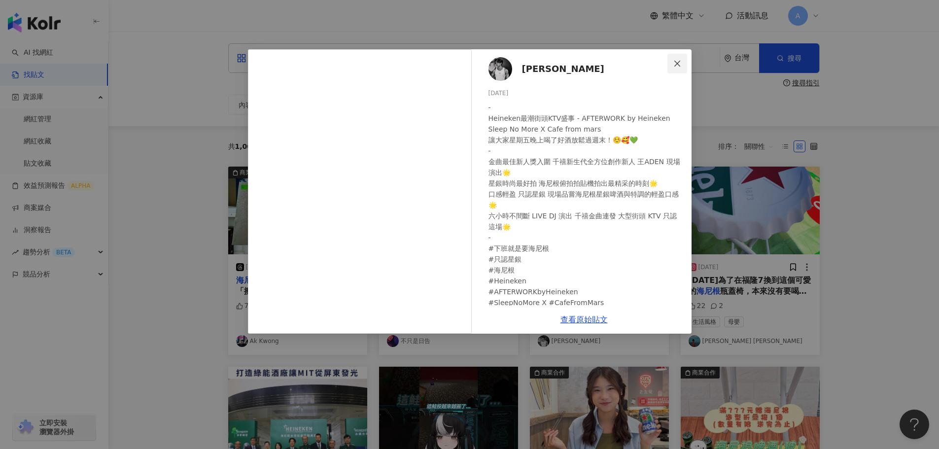
click at [676, 64] on icon "close" at bounding box center [677, 64] width 8 height 8
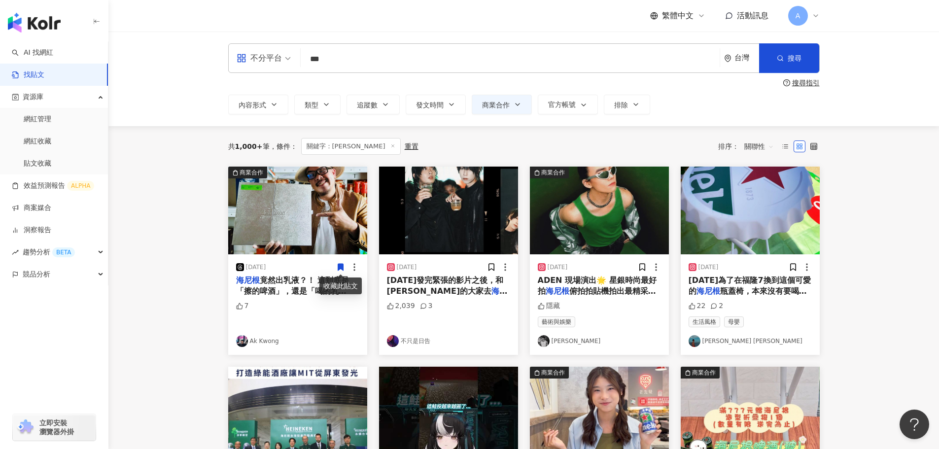
click at [342, 264] on icon at bounding box center [340, 267] width 5 height 7
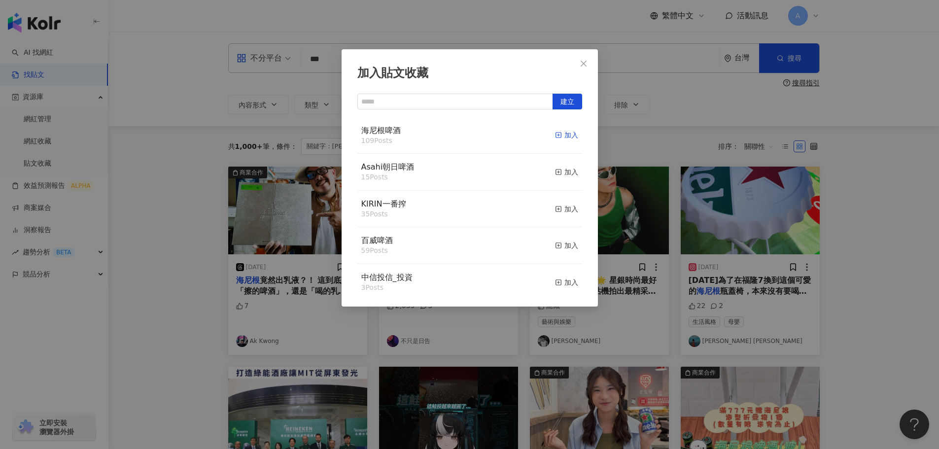
click at [567, 138] on div "加入" at bounding box center [566, 135] width 23 height 11
click at [589, 56] on button "Close" at bounding box center [584, 64] width 20 height 20
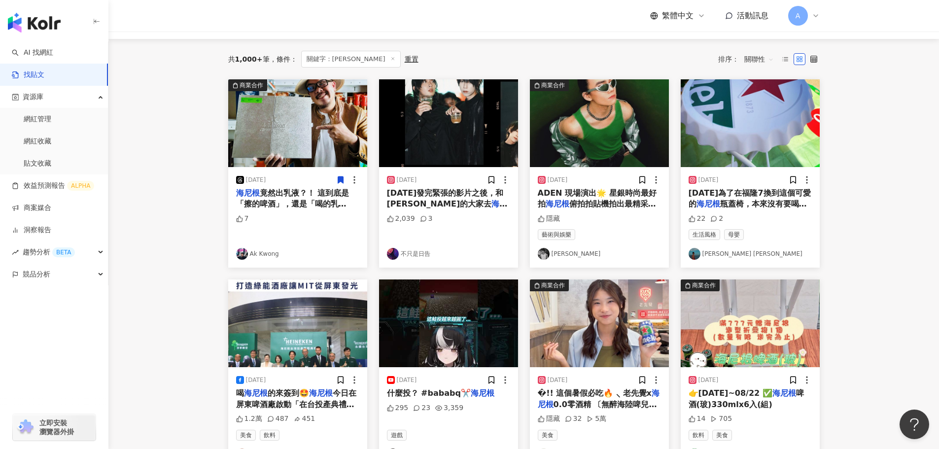
scroll to position [197, 0]
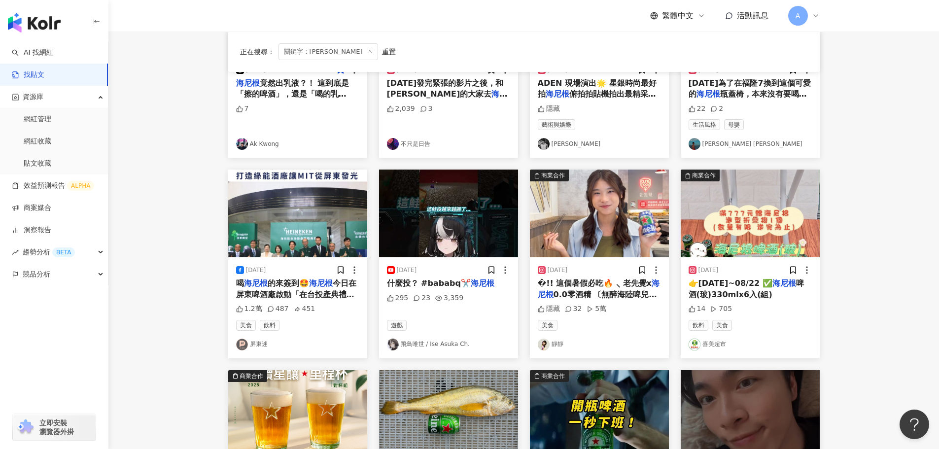
click at [626, 223] on img at bounding box center [599, 214] width 139 height 88
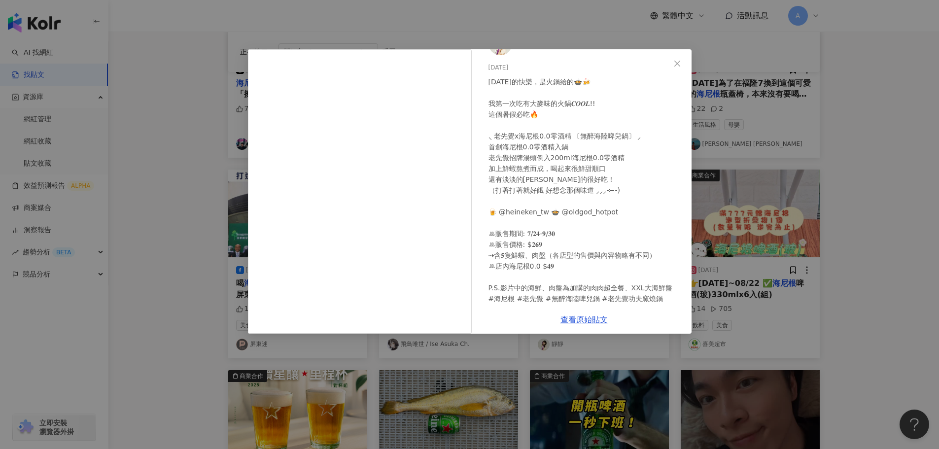
scroll to position [39, 0]
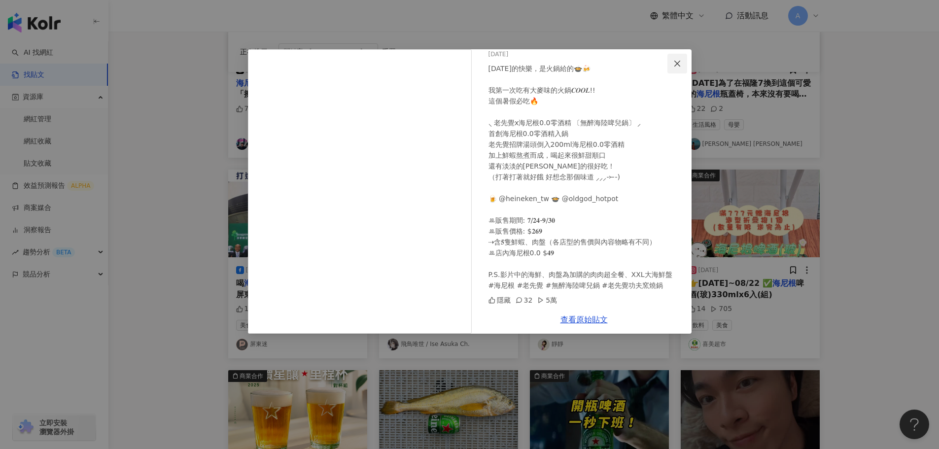
click at [681, 57] on button "Close" at bounding box center [678, 64] width 20 height 20
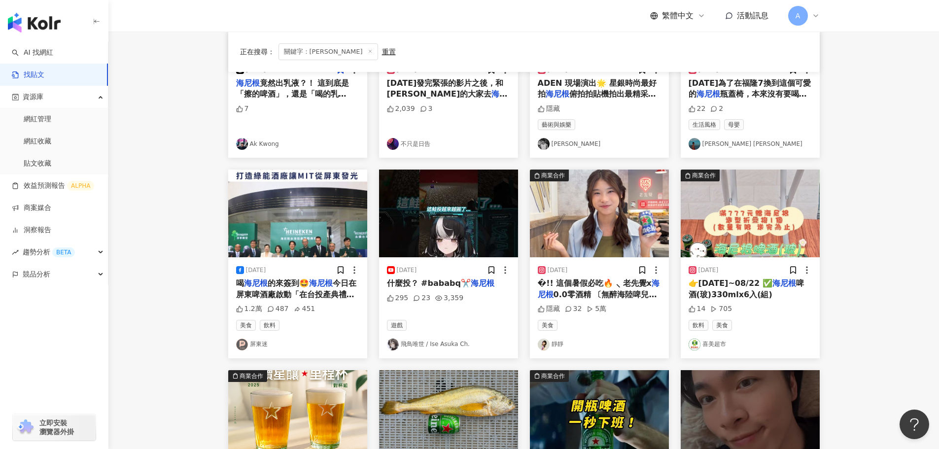
click at [647, 271] on div at bounding box center [649, 270] width 23 height 10
click at [645, 271] on icon at bounding box center [641, 270] width 5 height 7
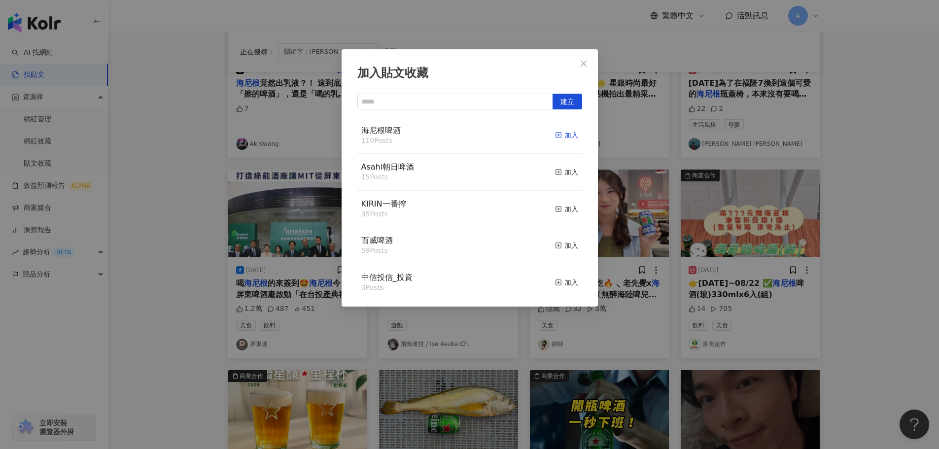
click at [555, 135] on div "加入" at bounding box center [566, 135] width 23 height 11
click at [589, 70] on button "Close" at bounding box center [584, 64] width 20 height 20
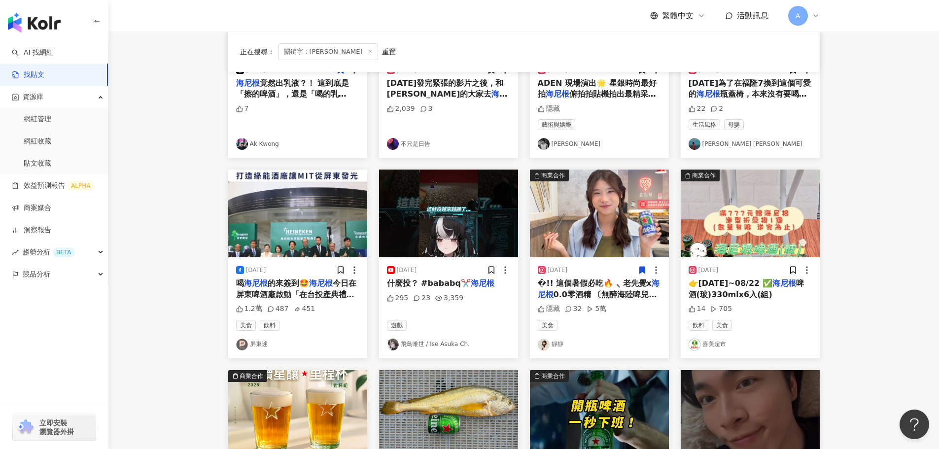
click at [764, 224] on img at bounding box center [750, 214] width 139 height 88
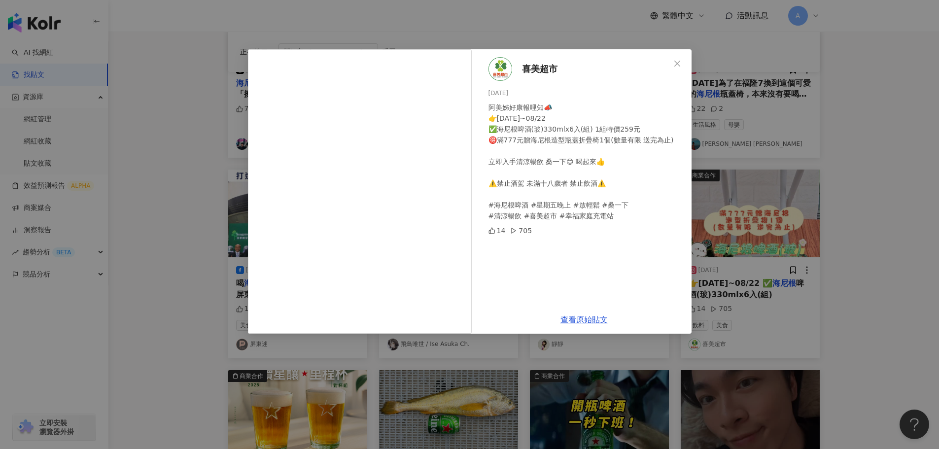
scroll to position [246, 0]
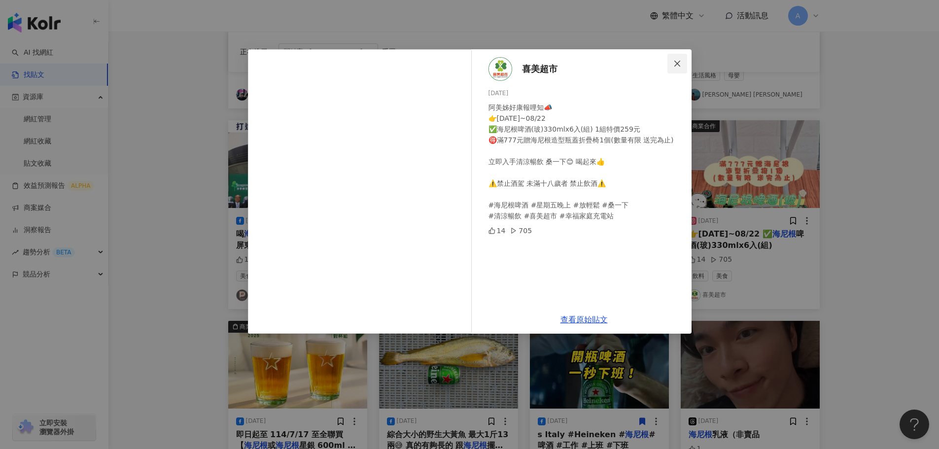
click at [681, 60] on icon "close" at bounding box center [677, 64] width 8 height 8
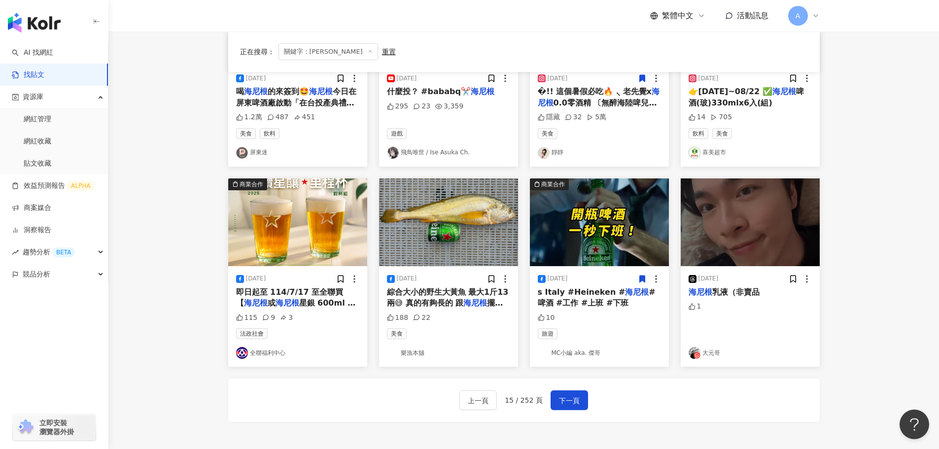
scroll to position [394, 0]
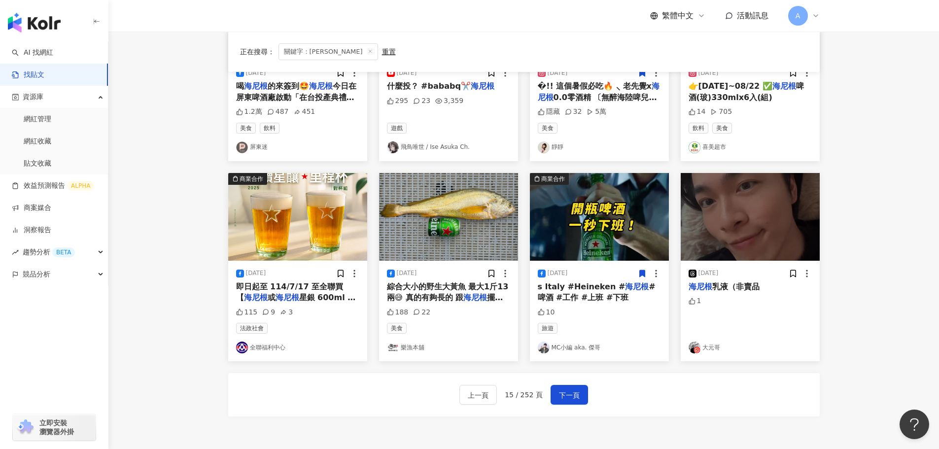
click at [461, 202] on img at bounding box center [448, 217] width 139 height 88
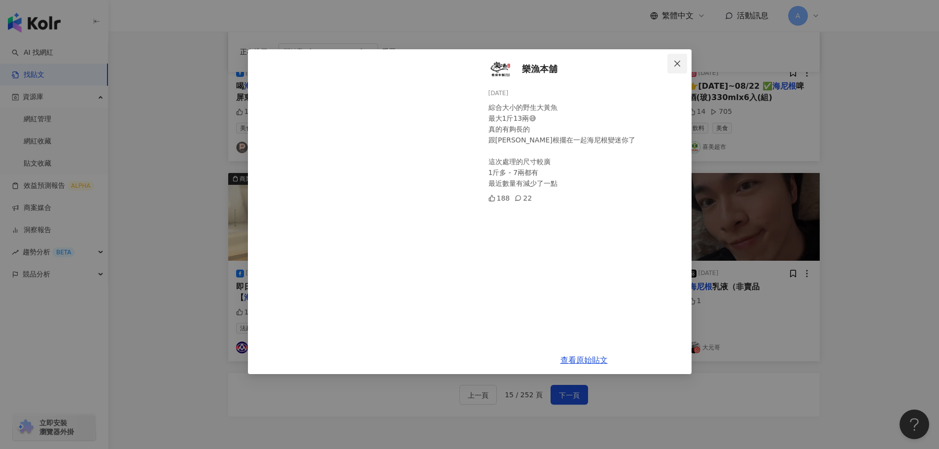
click at [677, 60] on icon "close" at bounding box center [677, 64] width 8 height 8
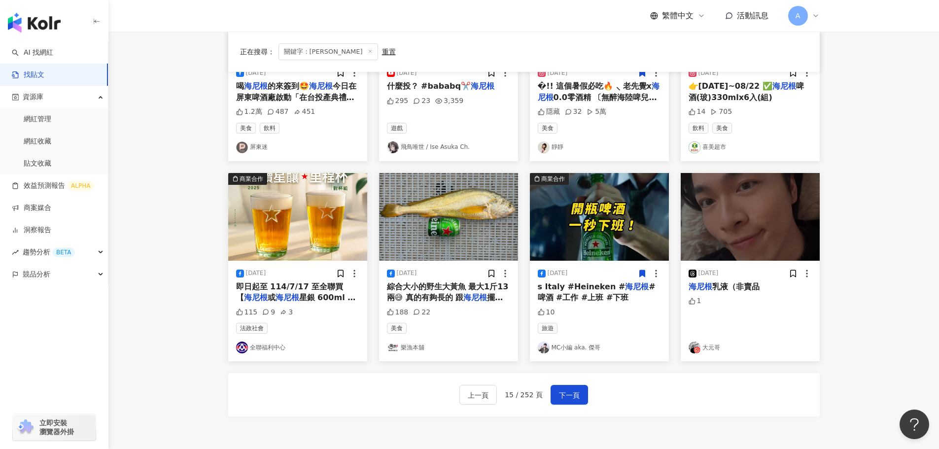
click at [607, 187] on img at bounding box center [599, 217] width 139 height 88
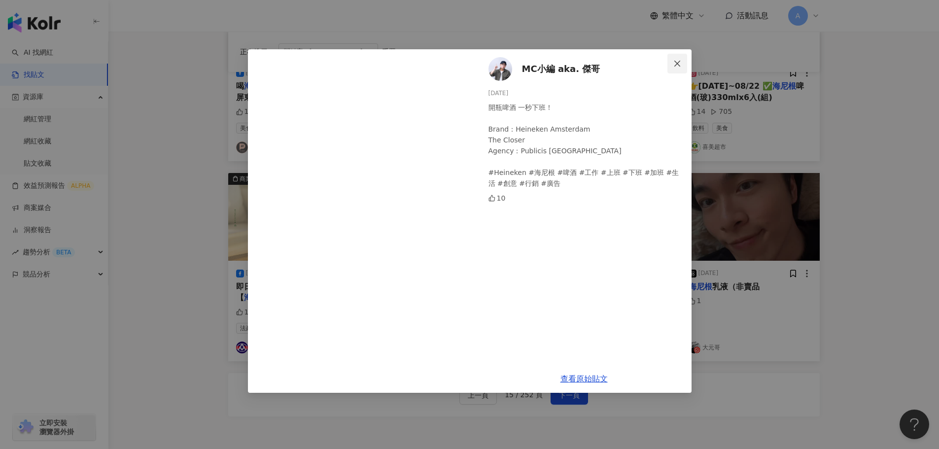
click at [677, 68] on button "Close" at bounding box center [678, 64] width 20 height 20
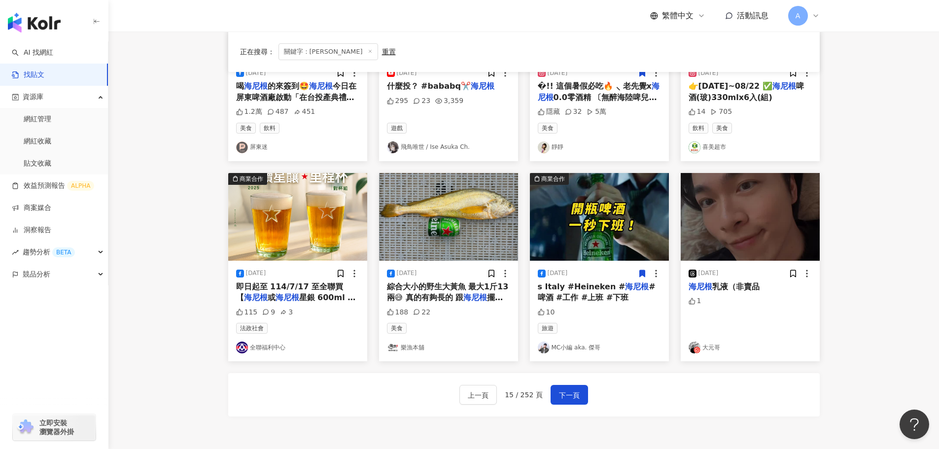
click at [312, 221] on img at bounding box center [297, 217] width 139 height 88
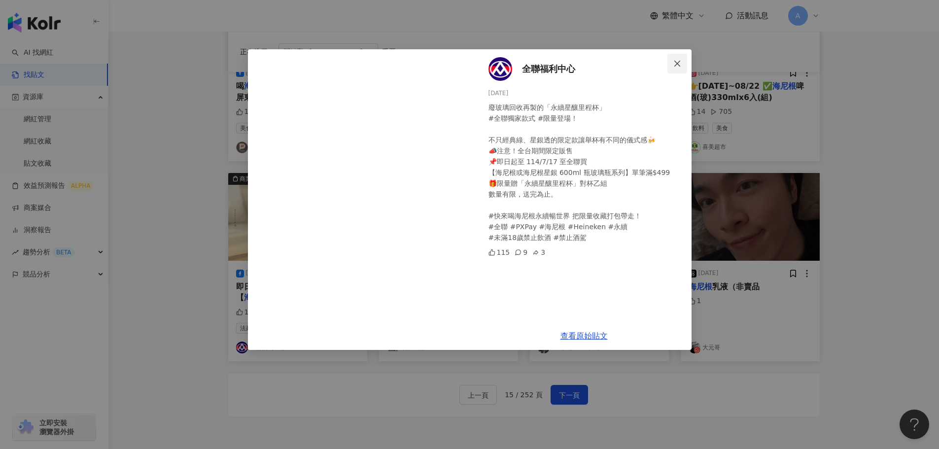
click at [673, 64] on icon "close" at bounding box center [677, 64] width 8 height 8
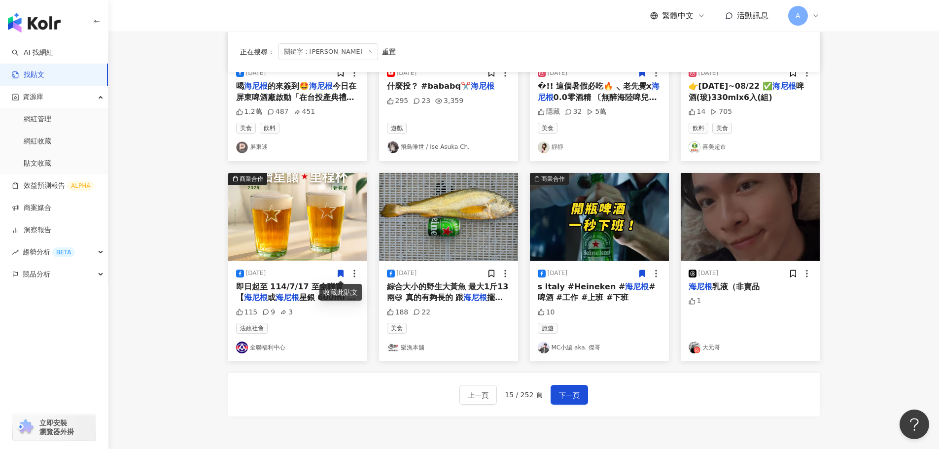
click at [338, 269] on icon at bounding box center [340, 273] width 9 height 9
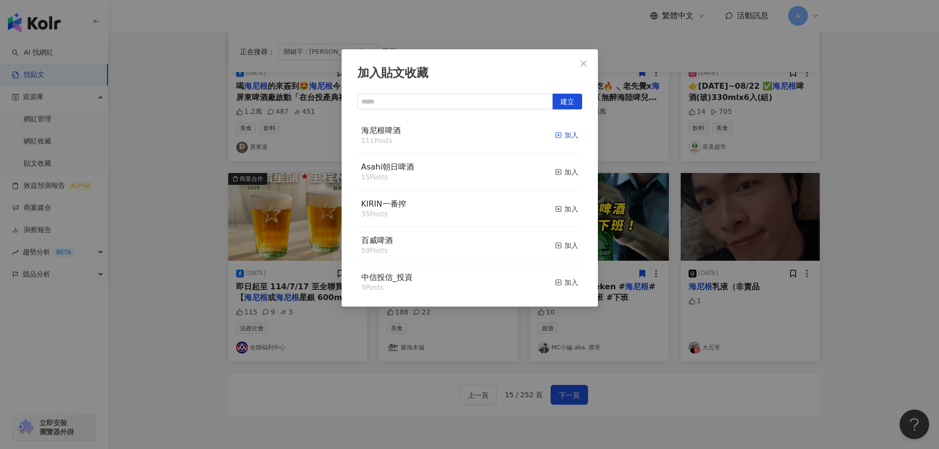
click at [557, 137] on div "加入" at bounding box center [566, 135] width 23 height 11
click at [564, 138] on div "取消收藏" at bounding box center [559, 135] width 37 height 11
click at [581, 66] on icon "close" at bounding box center [584, 63] width 6 height 6
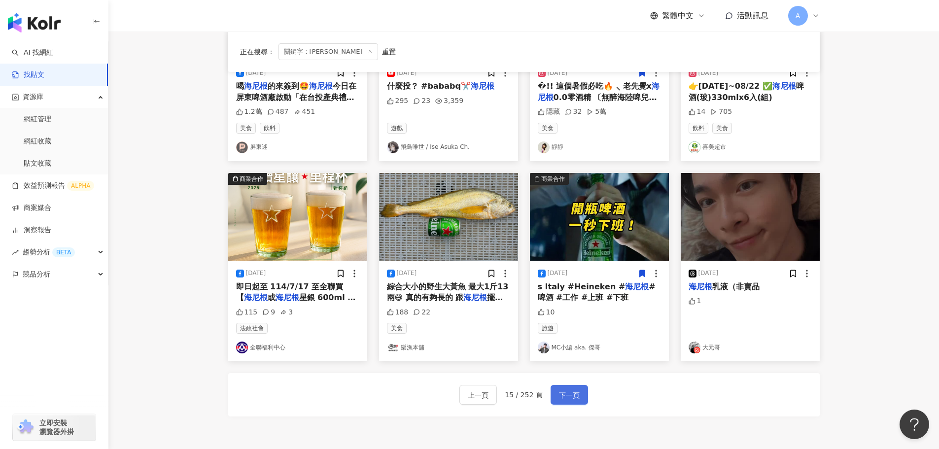
click at [567, 403] on button "下一頁" at bounding box center [569, 395] width 37 height 20
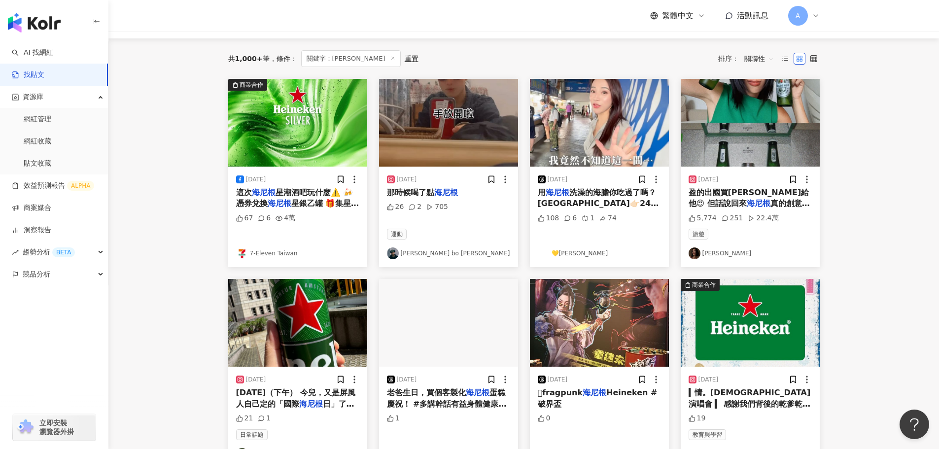
scroll to position [0, 0]
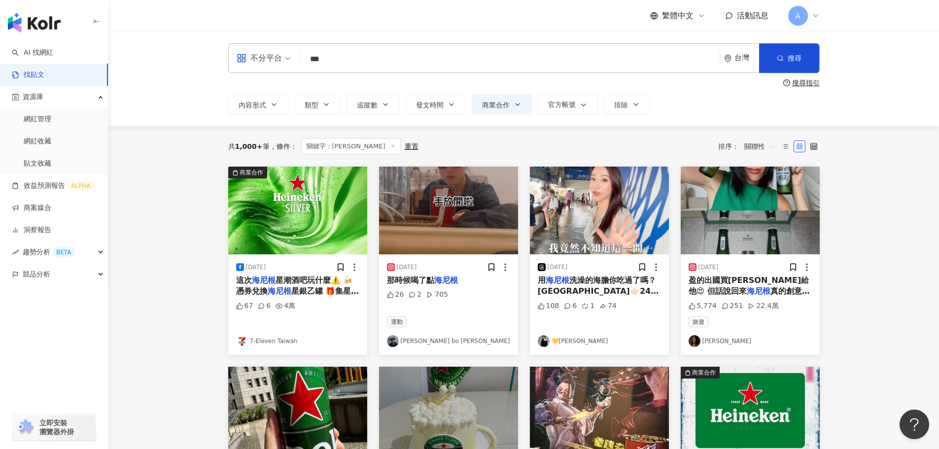
click at [297, 238] on img at bounding box center [297, 211] width 139 height 88
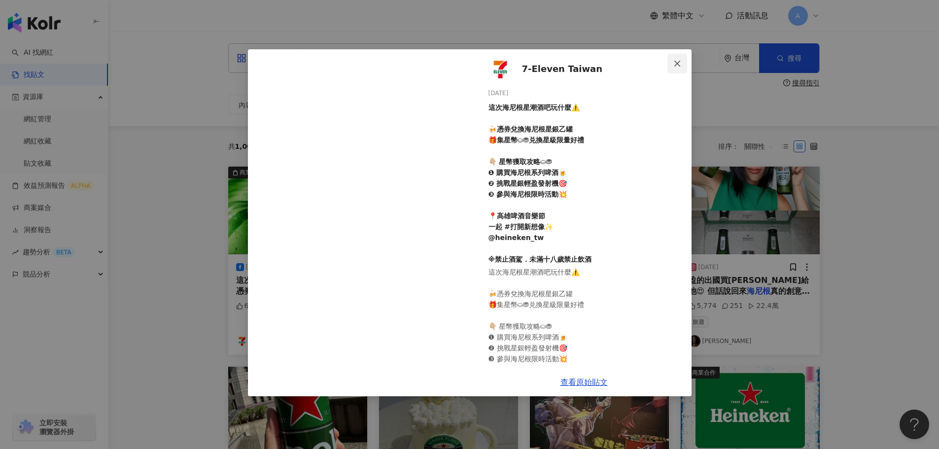
click at [675, 60] on icon "close" at bounding box center [677, 64] width 8 height 8
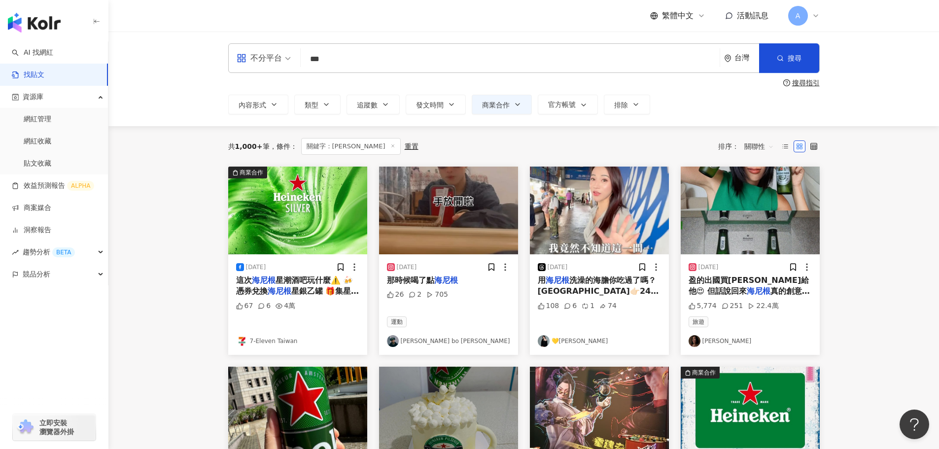
click at [477, 209] on img at bounding box center [448, 211] width 139 height 88
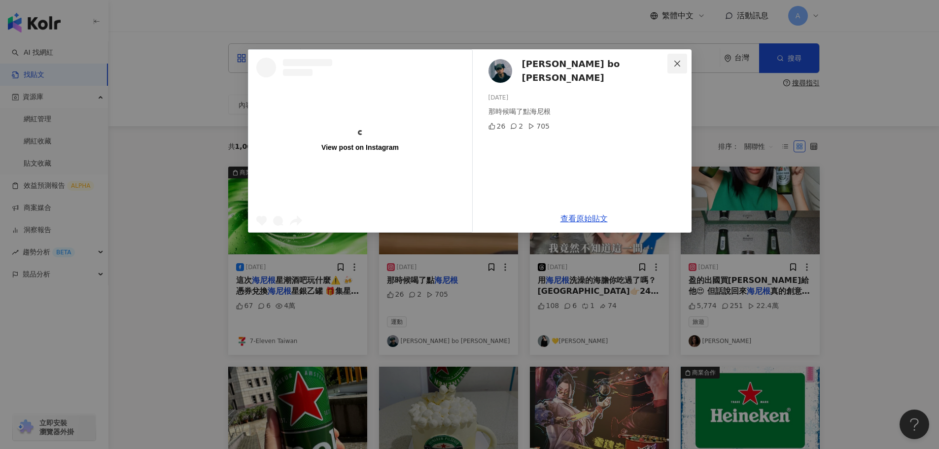
click at [676, 60] on icon "close" at bounding box center [677, 64] width 8 height 8
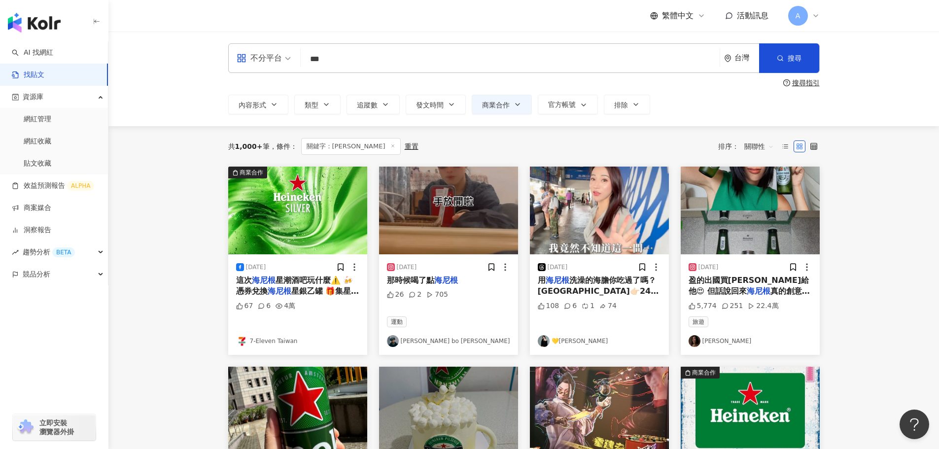
click at [606, 192] on img at bounding box center [599, 211] width 139 height 88
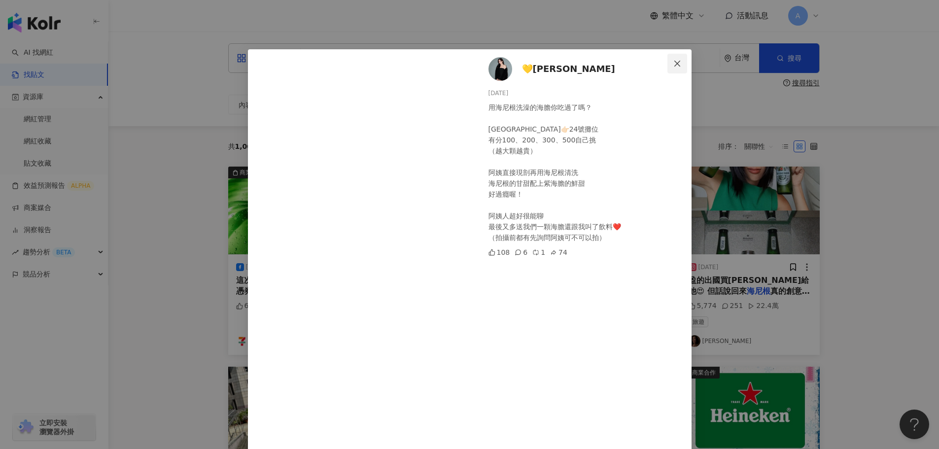
click at [674, 61] on icon "close" at bounding box center [677, 64] width 8 height 8
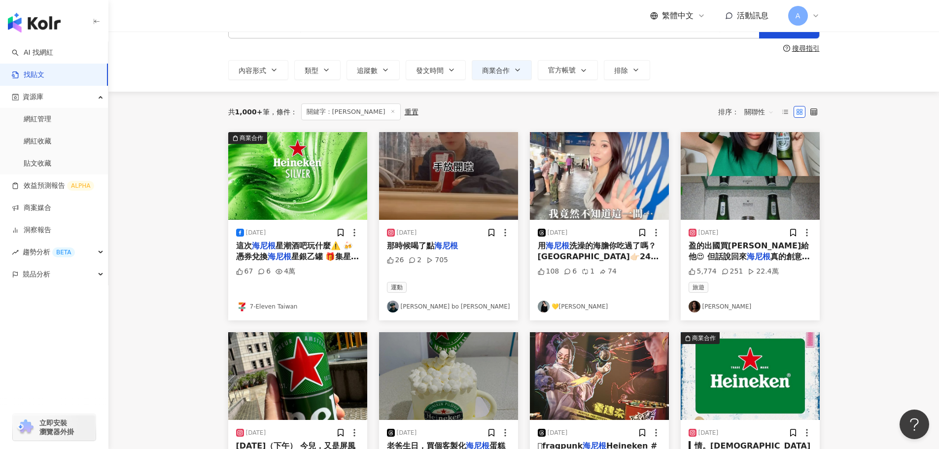
scroll to position [49, 0]
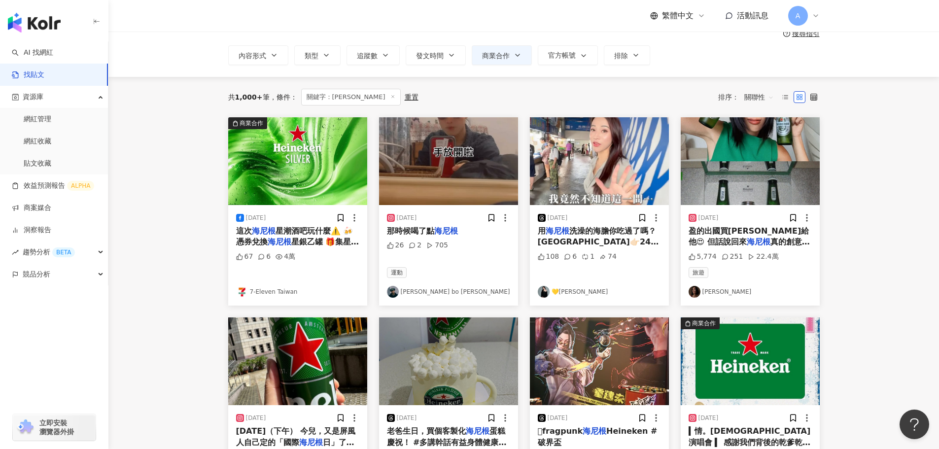
click at [769, 173] on img at bounding box center [750, 161] width 139 height 88
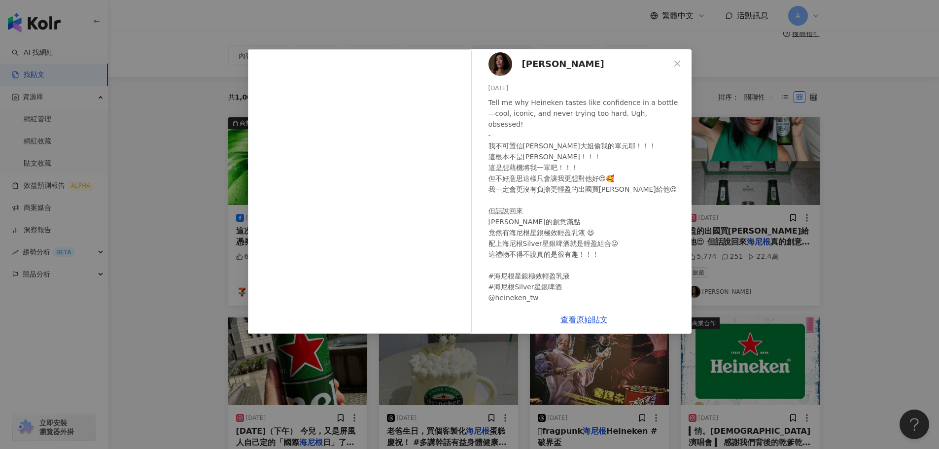
scroll to position [6, 0]
click at [678, 62] on icon "close" at bounding box center [677, 64] width 8 height 8
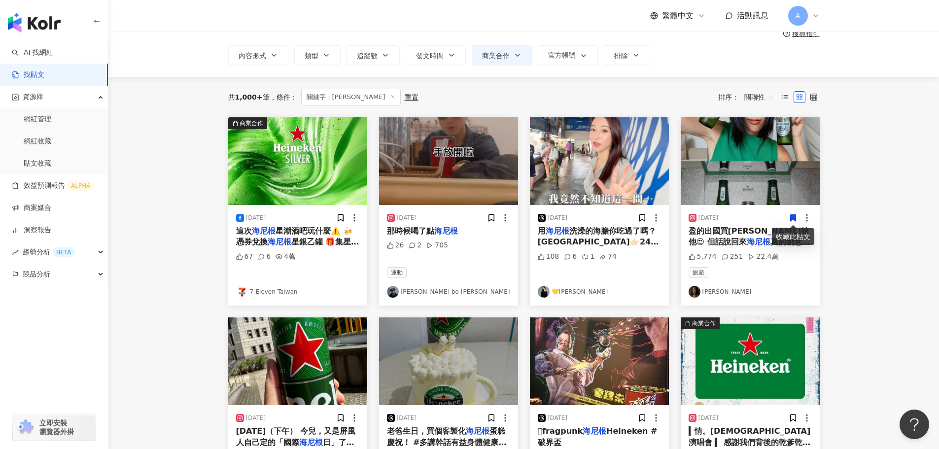
click at [791, 214] on icon at bounding box center [793, 217] width 9 height 9
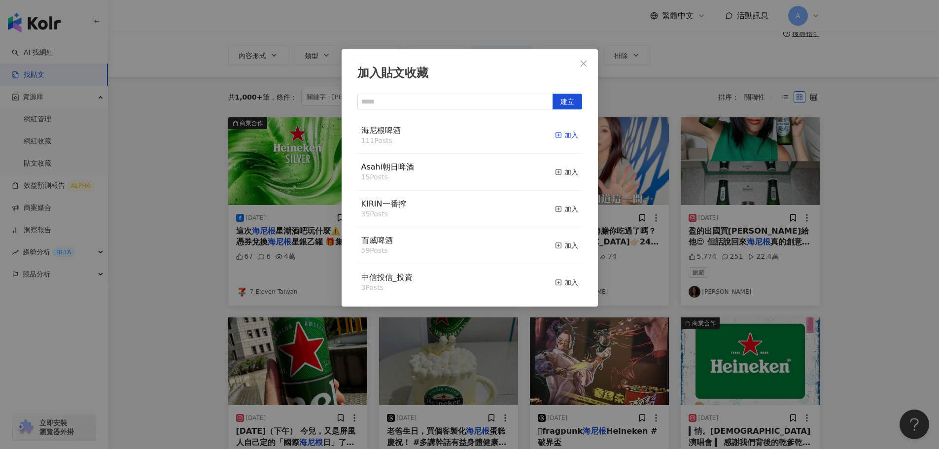
click at [557, 139] on div "加入" at bounding box center [566, 135] width 23 height 11
click at [582, 55] on button "Close" at bounding box center [584, 64] width 20 height 20
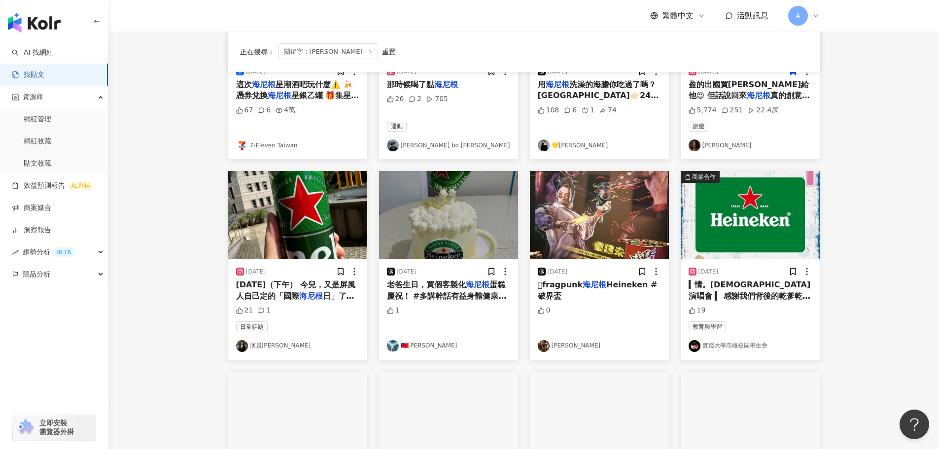
scroll to position [197, 0]
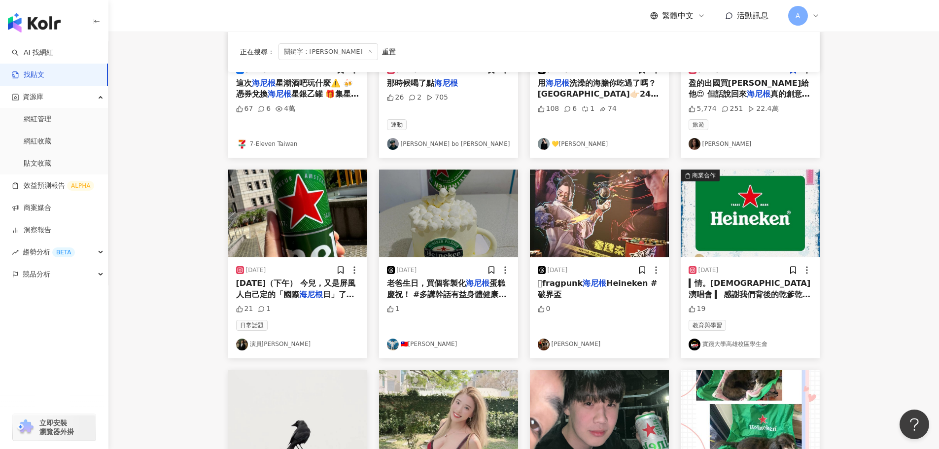
click at [778, 233] on img at bounding box center [750, 214] width 139 height 88
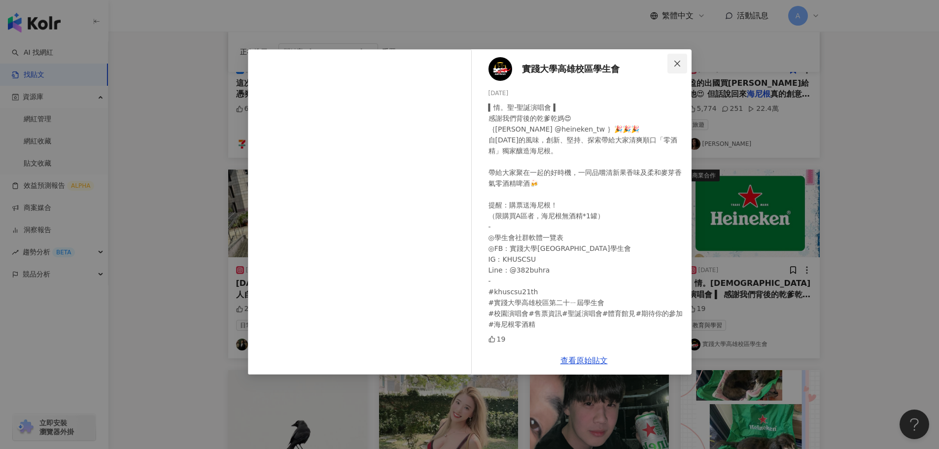
click at [673, 66] on icon "close" at bounding box center [677, 64] width 8 height 8
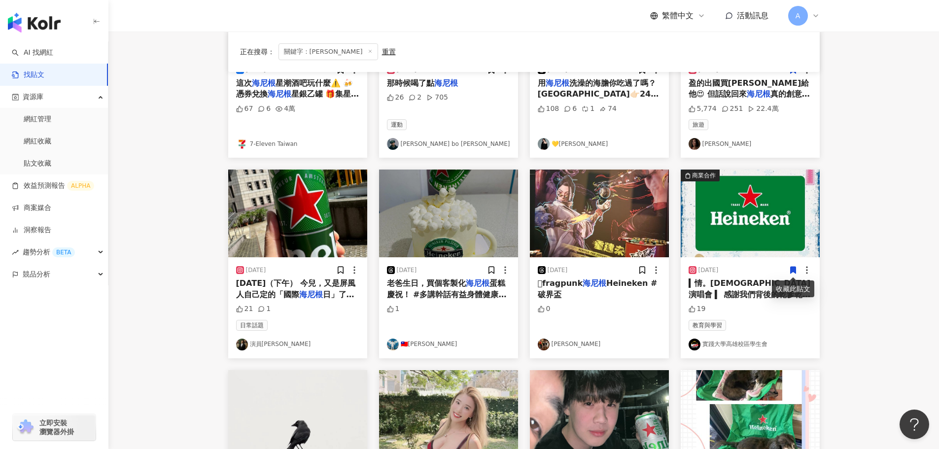
click at [796, 274] on icon at bounding box center [793, 270] width 9 height 9
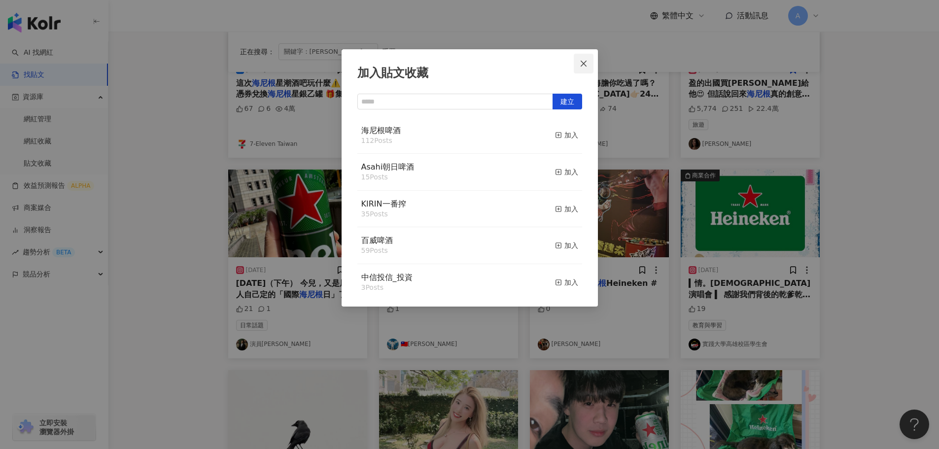
click at [585, 69] on button "Close" at bounding box center [584, 64] width 20 height 20
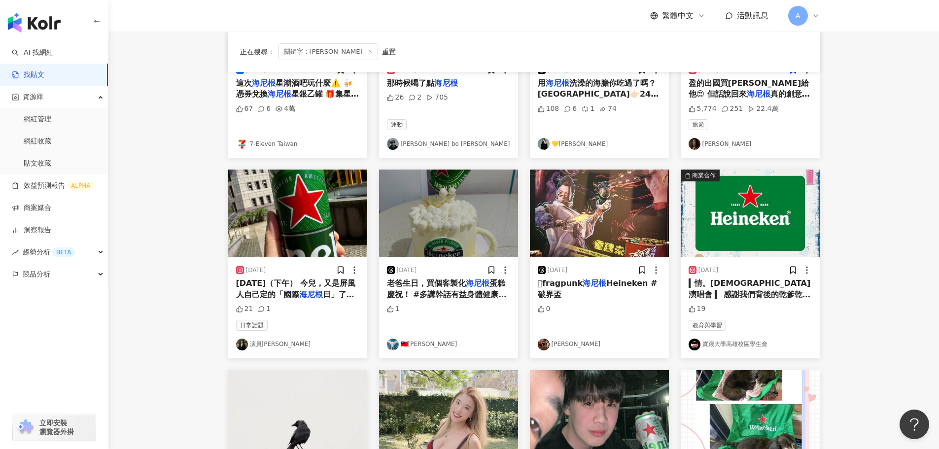
click at [608, 183] on img at bounding box center [599, 214] width 139 height 88
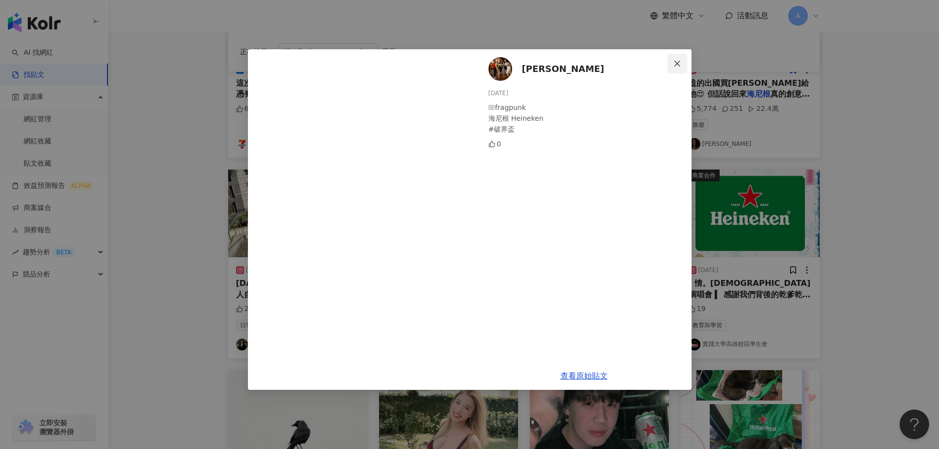
click at [677, 61] on icon "close" at bounding box center [677, 64] width 8 height 8
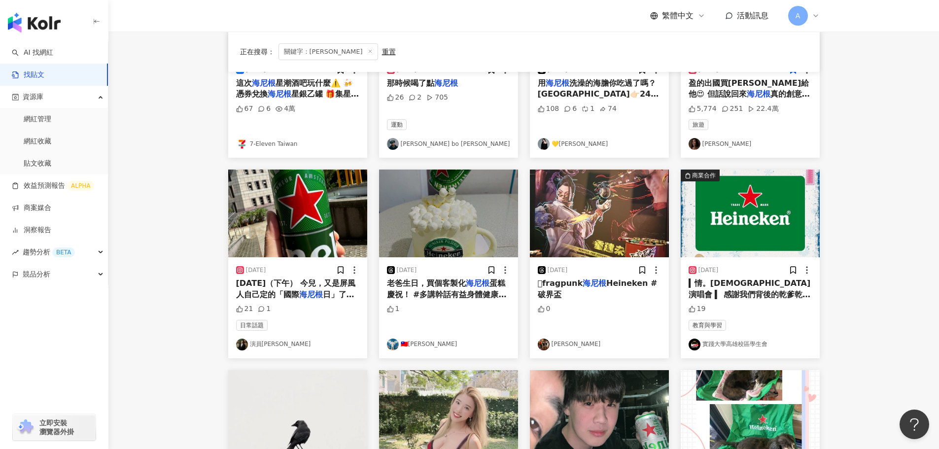
click at [490, 211] on img at bounding box center [448, 214] width 139 height 88
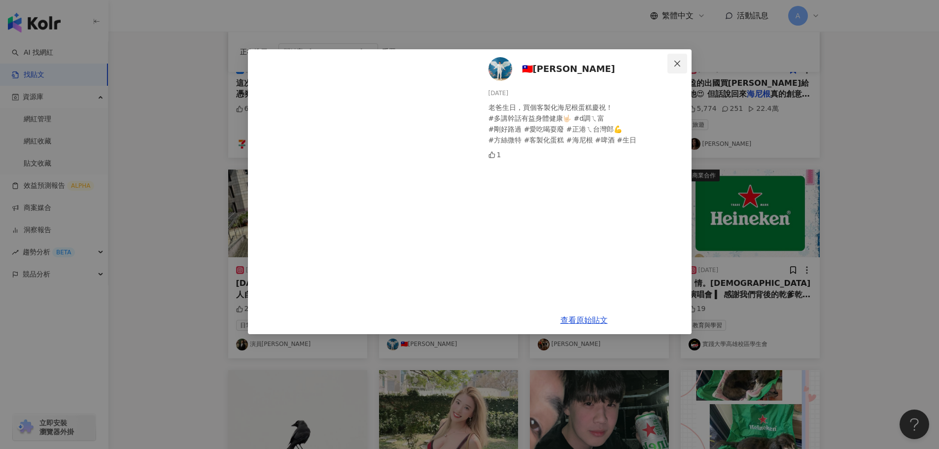
click at [674, 61] on icon "close" at bounding box center [677, 64] width 8 height 8
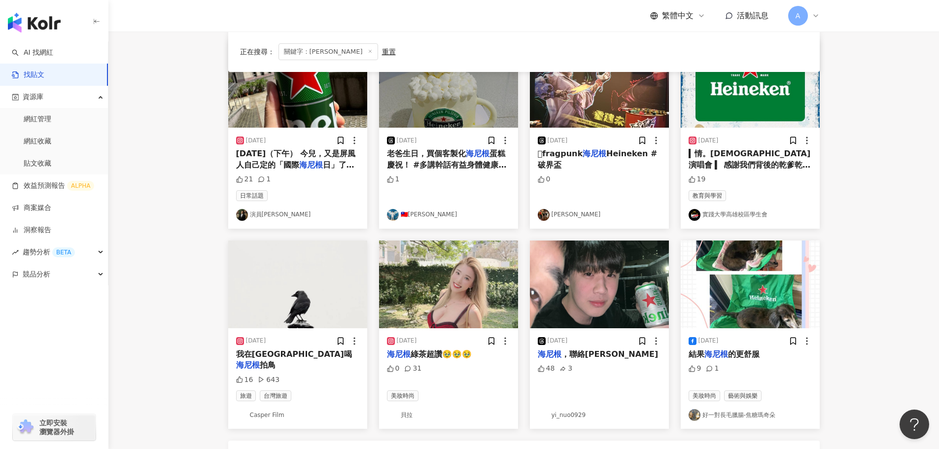
scroll to position [485, 0]
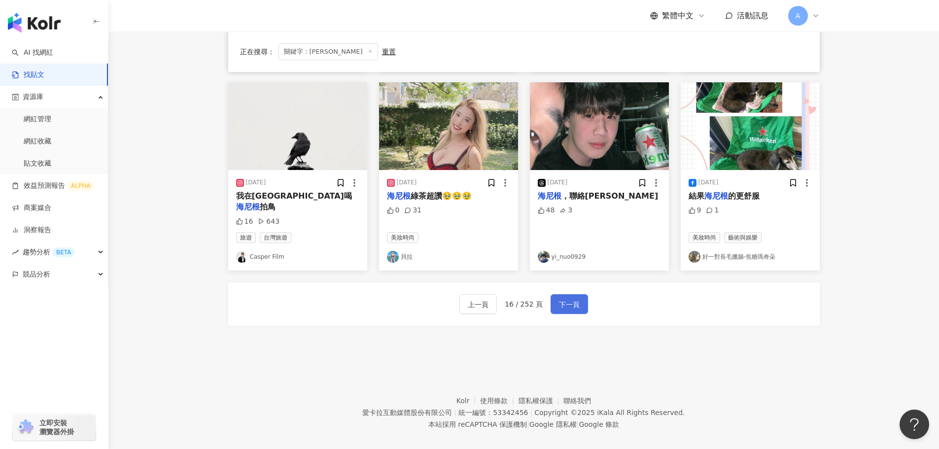
click at [575, 300] on button "下一頁" at bounding box center [569, 304] width 37 height 20
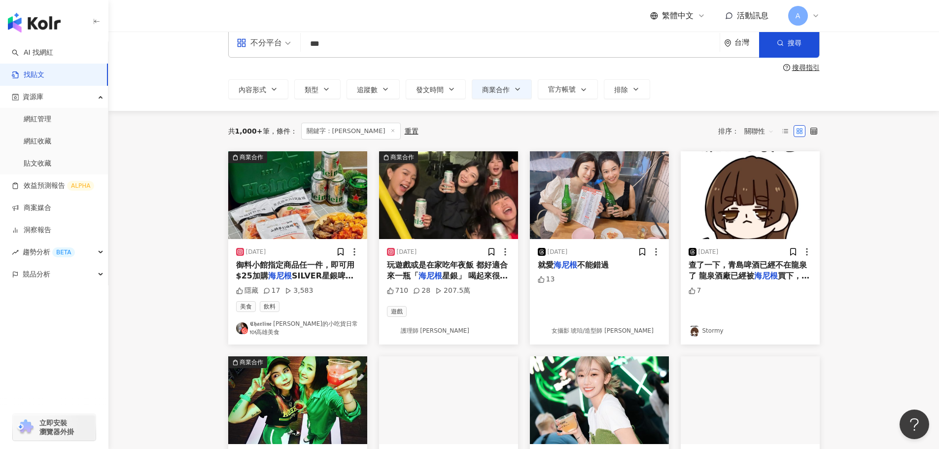
scroll to position [0, 0]
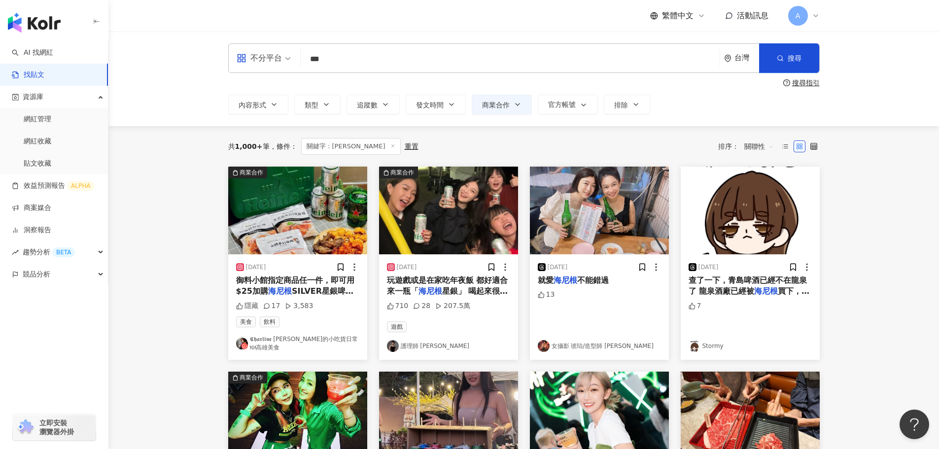
click at [344, 211] on img at bounding box center [297, 211] width 139 height 88
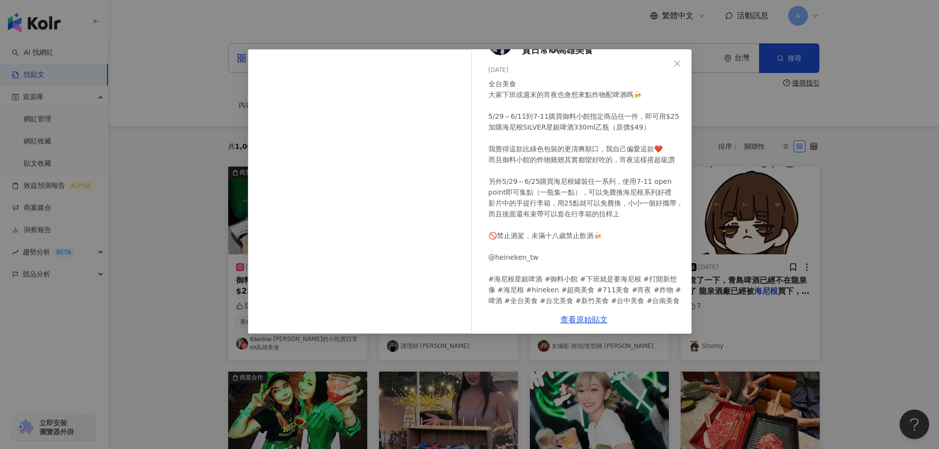
scroll to position [54, 0]
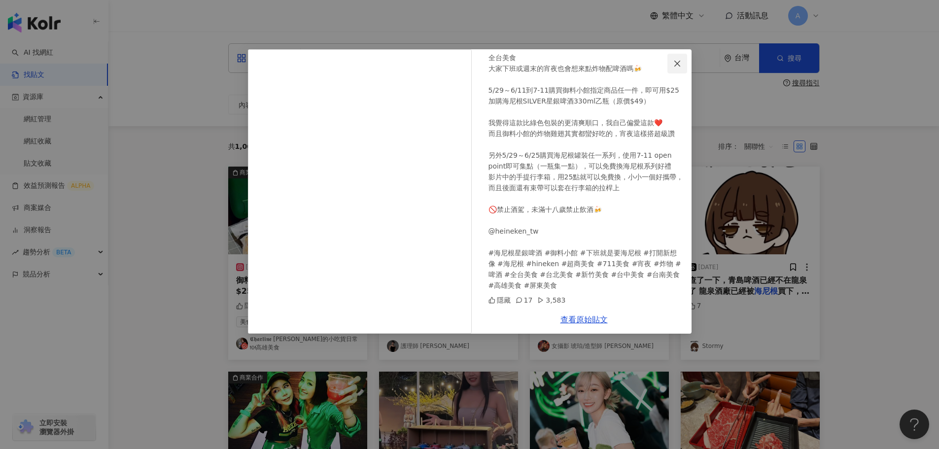
click at [676, 57] on button "Close" at bounding box center [678, 64] width 20 height 20
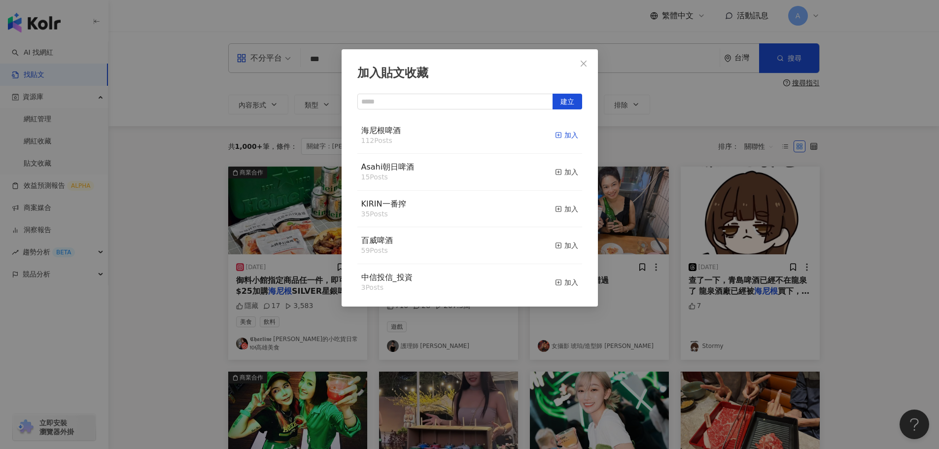
click at [558, 136] on div "加入" at bounding box center [566, 135] width 23 height 11
click at [583, 62] on icon "close" at bounding box center [584, 64] width 8 height 8
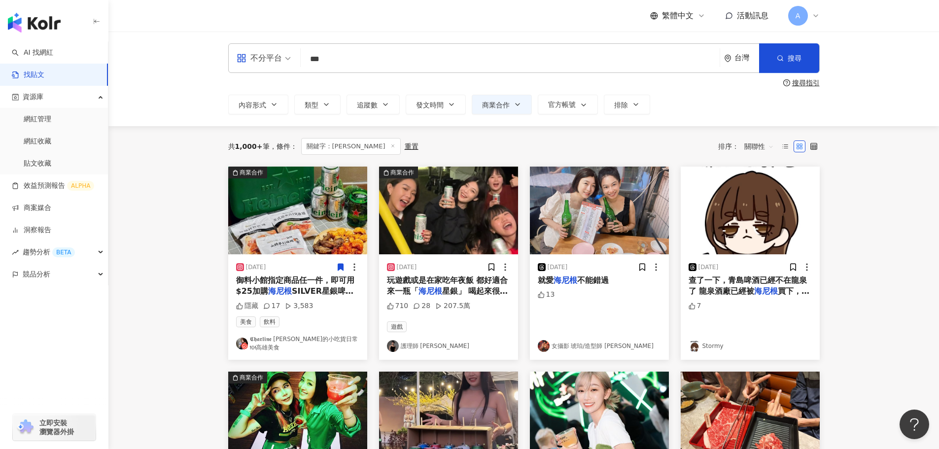
click at [509, 202] on img at bounding box center [448, 211] width 139 height 88
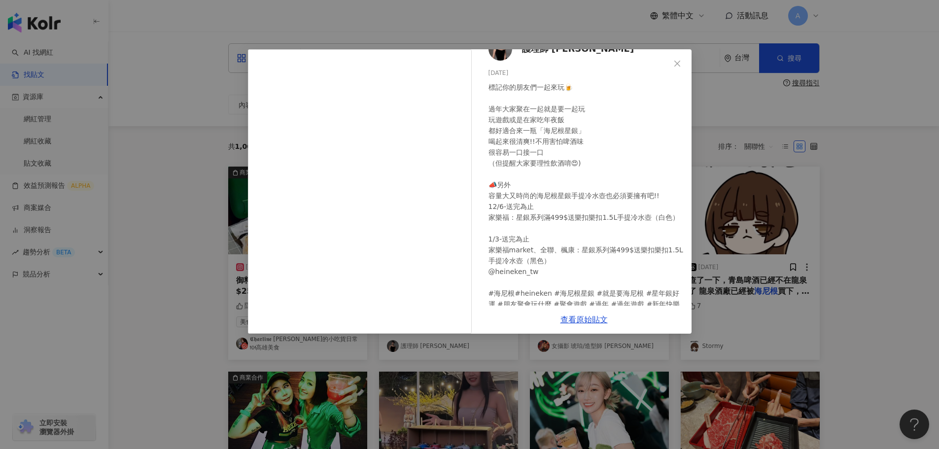
scroll to position [39, 0]
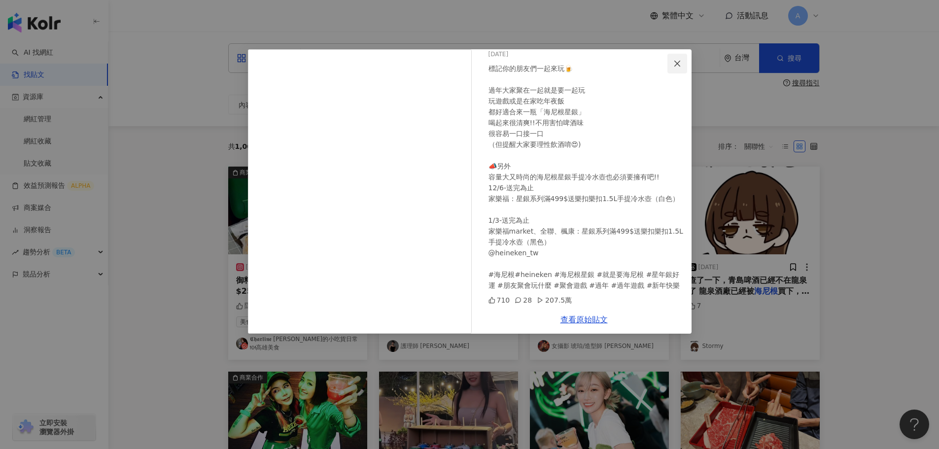
click at [675, 61] on icon "close" at bounding box center [677, 64] width 8 height 8
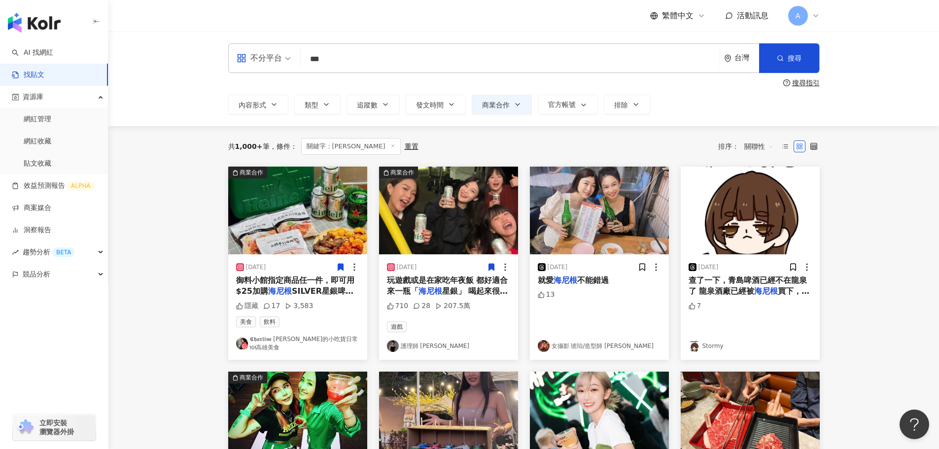
click at [492, 264] on icon at bounding box center [491, 267] width 5 height 7
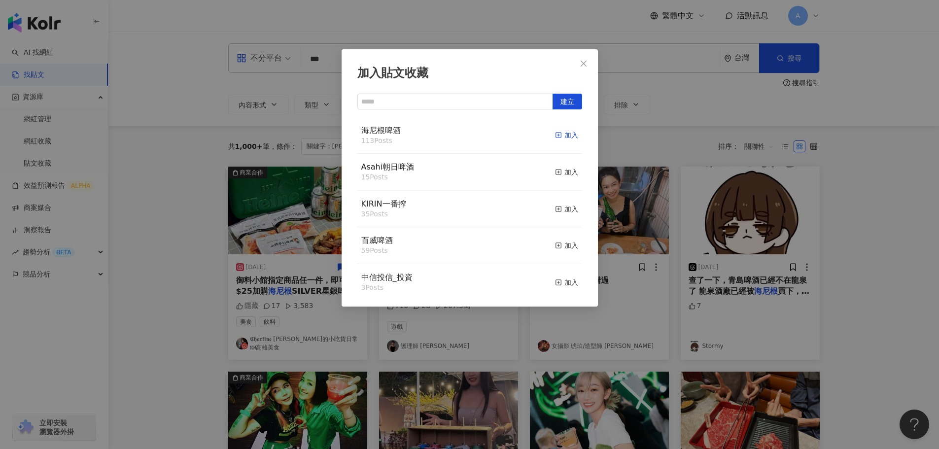
click at [556, 133] on rect "button" at bounding box center [558, 135] width 5 height 5
click at [587, 61] on icon "close" at bounding box center [584, 64] width 8 height 8
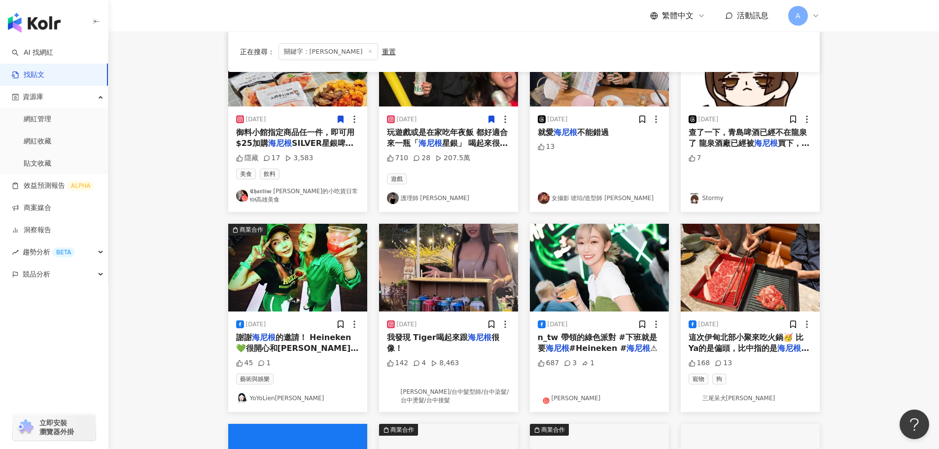
scroll to position [197, 0]
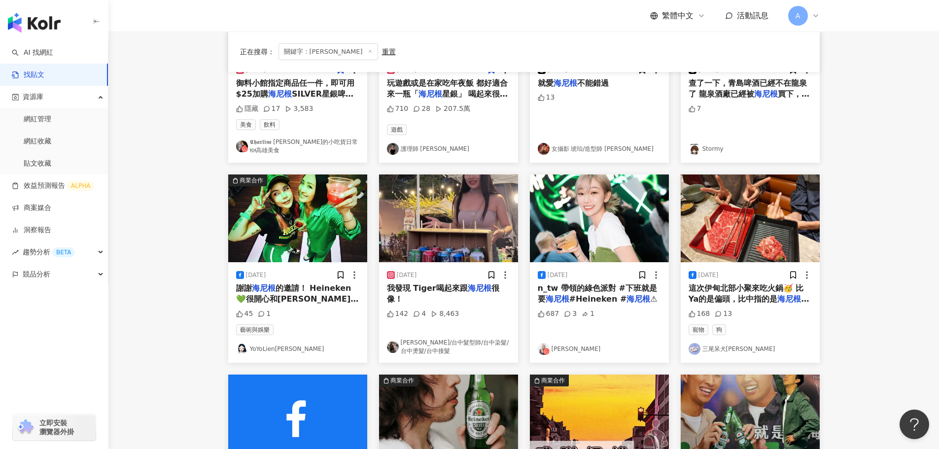
click at [597, 214] on img at bounding box center [599, 219] width 139 height 88
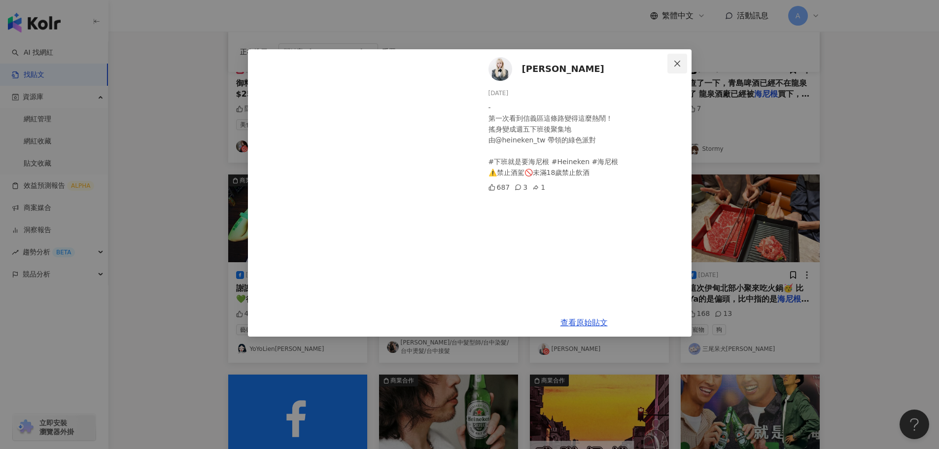
click at [678, 61] on icon "close" at bounding box center [677, 64] width 8 height 8
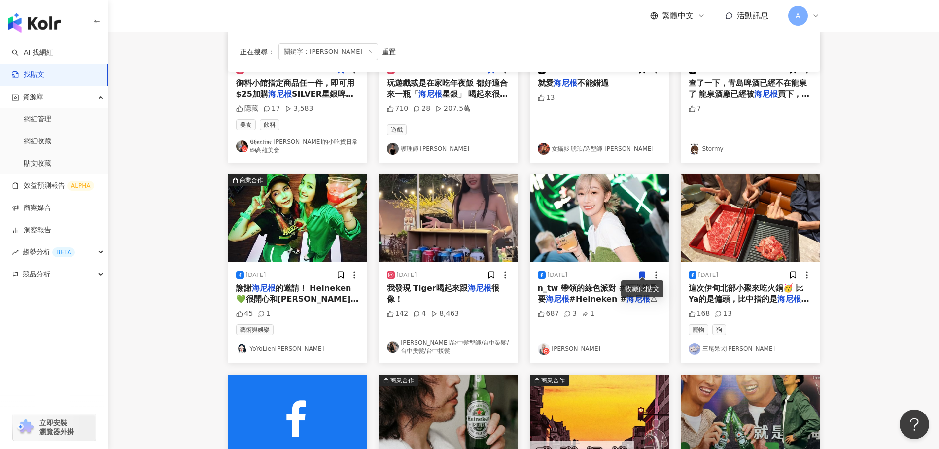
click at [641, 272] on icon at bounding box center [641, 275] width 5 height 7
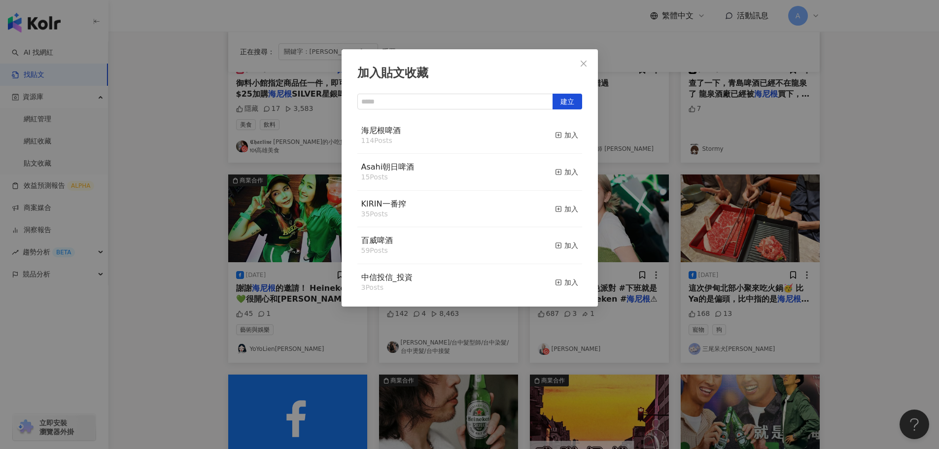
click at [555, 141] on button "加入" at bounding box center [566, 135] width 23 height 21
click at [559, 138] on div "加入" at bounding box center [566, 135] width 23 height 11
click at [580, 58] on button "Close" at bounding box center [584, 64] width 20 height 20
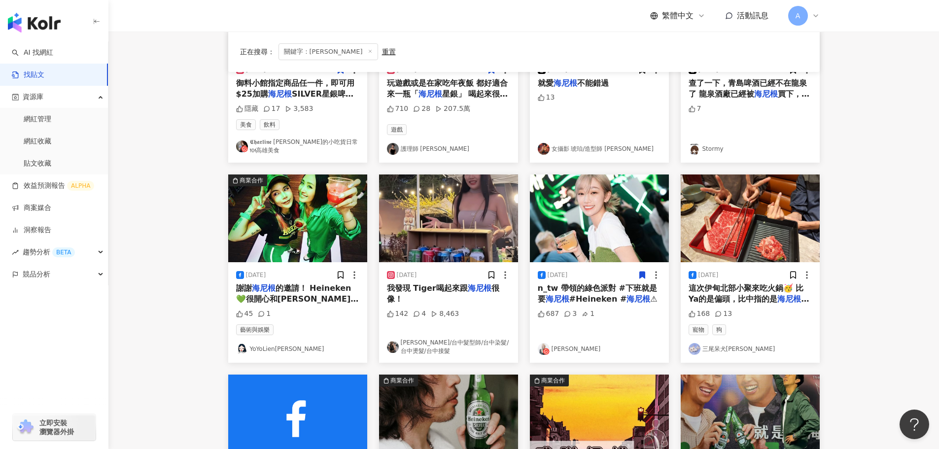
click at [468, 232] on img at bounding box center [448, 219] width 139 height 88
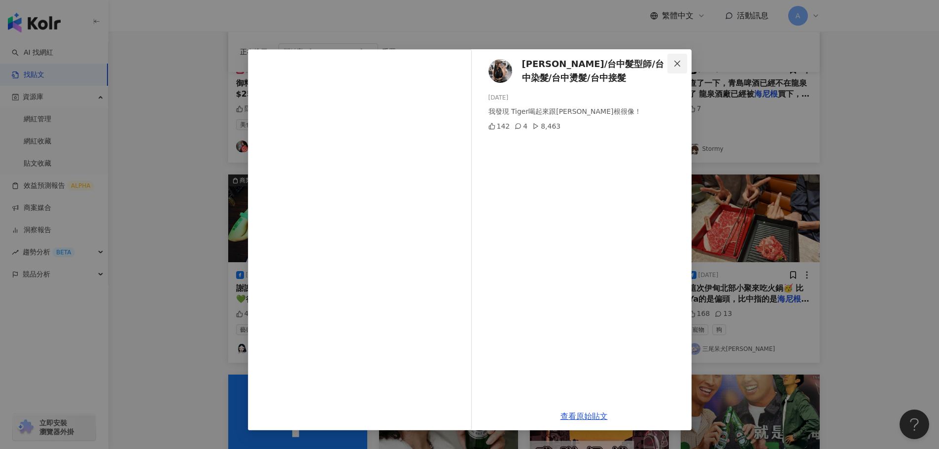
click at [670, 68] on button "Close" at bounding box center [678, 64] width 20 height 20
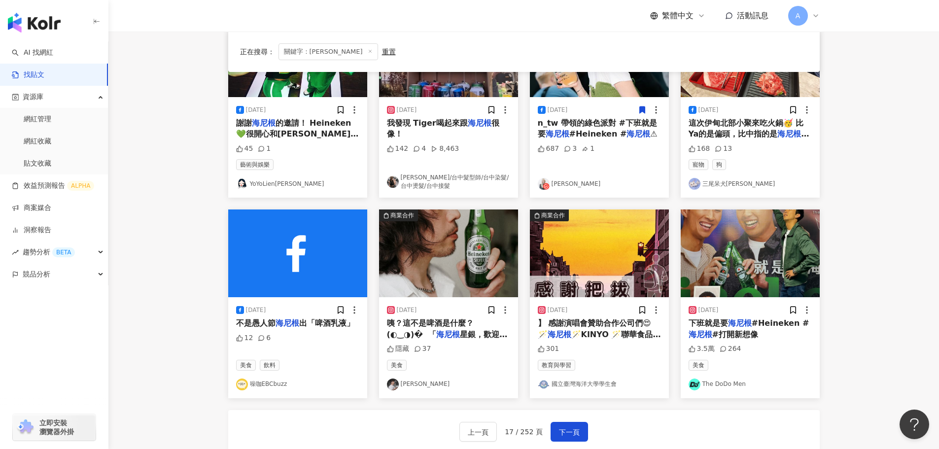
scroll to position [345, 0]
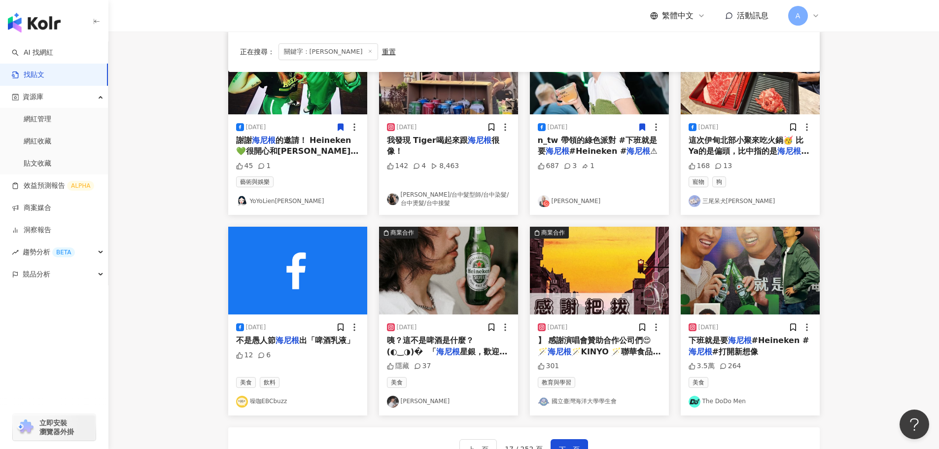
click at [342, 124] on icon at bounding box center [340, 127] width 5 height 7
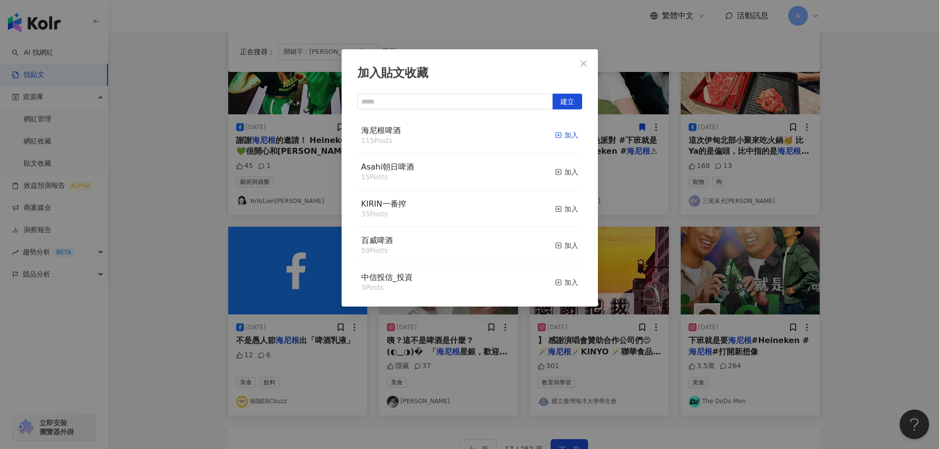
click at [556, 135] on div "加入" at bounding box center [566, 135] width 23 height 11
click at [585, 60] on icon "close" at bounding box center [584, 64] width 8 height 8
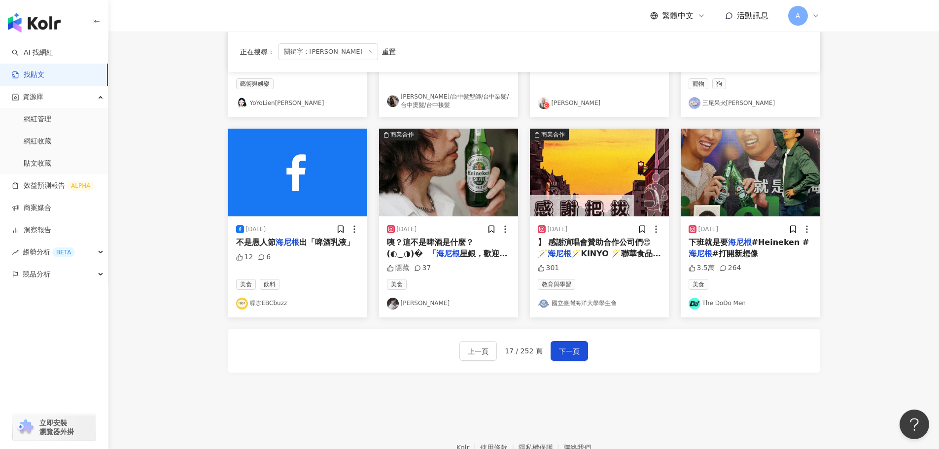
scroll to position [444, 0]
click at [744, 193] on img at bounding box center [750, 172] width 139 height 88
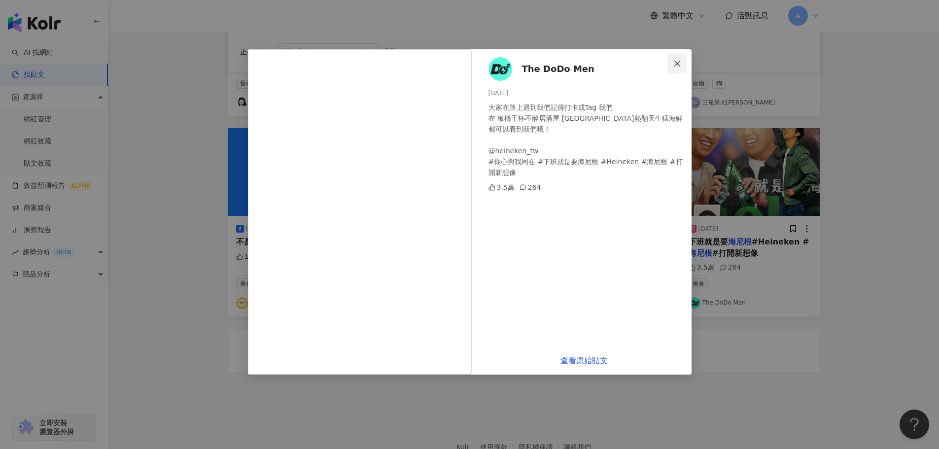
click at [679, 61] on icon "close" at bounding box center [677, 63] width 6 height 6
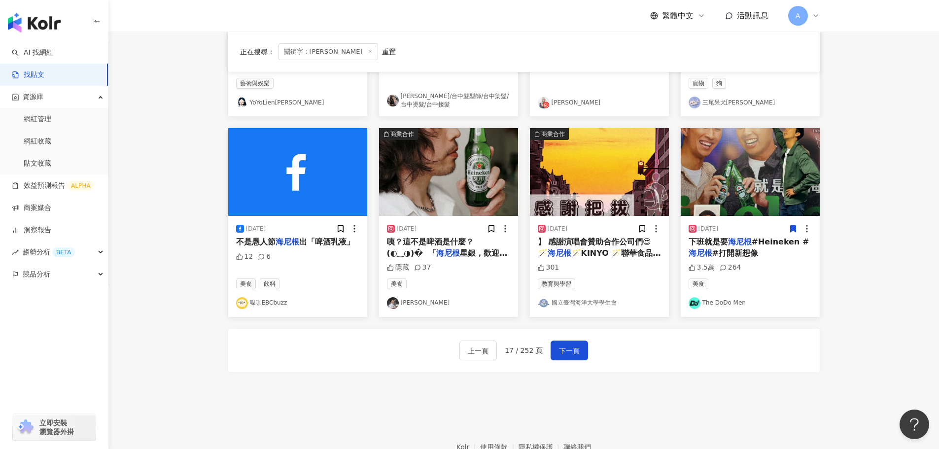
click at [793, 226] on icon at bounding box center [792, 229] width 5 height 7
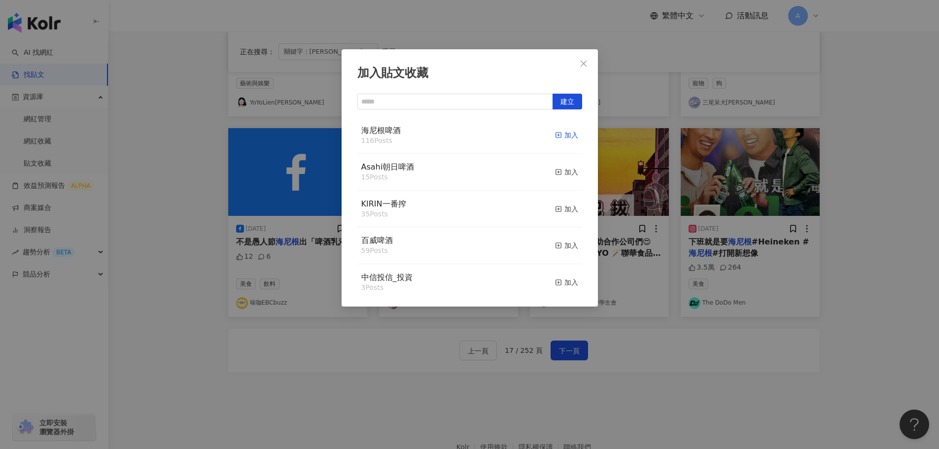
click at [556, 138] on div "加入" at bounding box center [566, 135] width 23 height 11
click at [585, 64] on icon "close" at bounding box center [584, 63] width 6 height 6
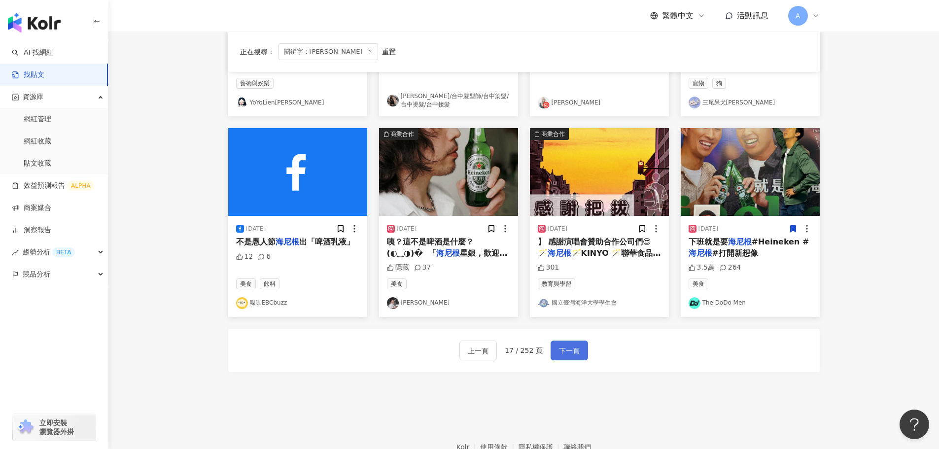
click at [563, 350] on span "下一頁" at bounding box center [569, 351] width 21 height 12
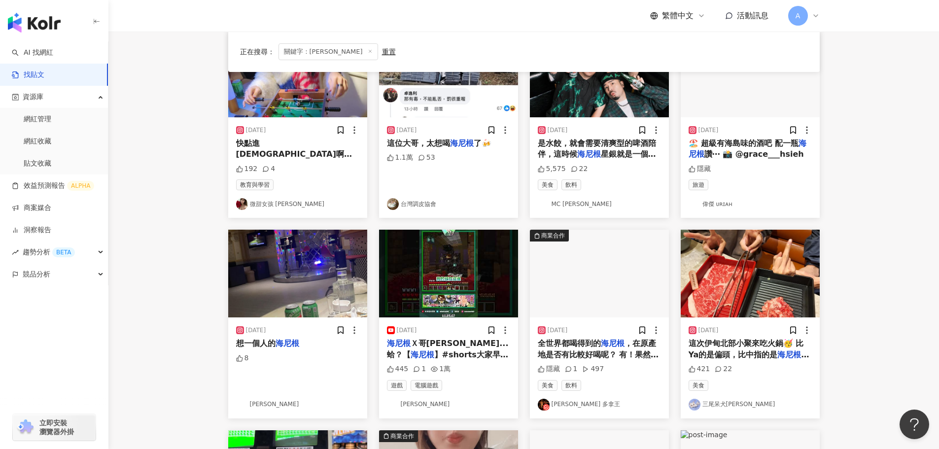
scroll to position [49, 0]
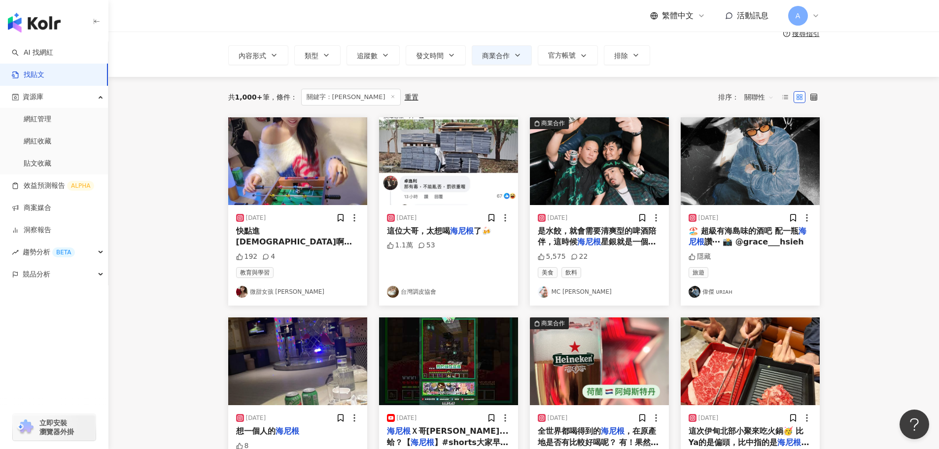
click at [619, 148] on img at bounding box center [599, 161] width 139 height 88
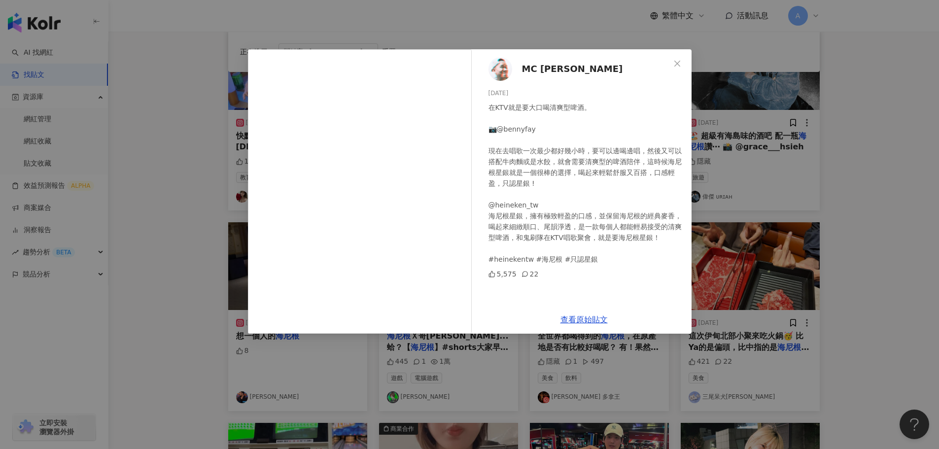
scroll to position [148, 0]
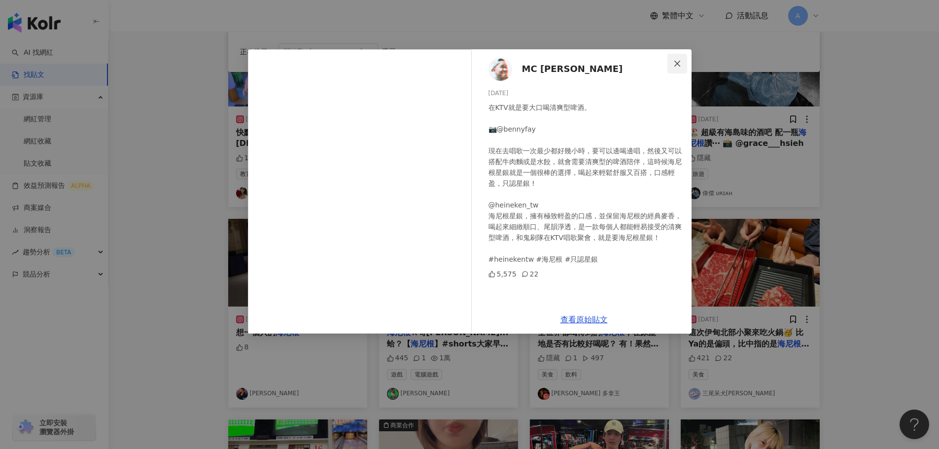
click at [671, 63] on span "Close" at bounding box center [678, 64] width 20 height 8
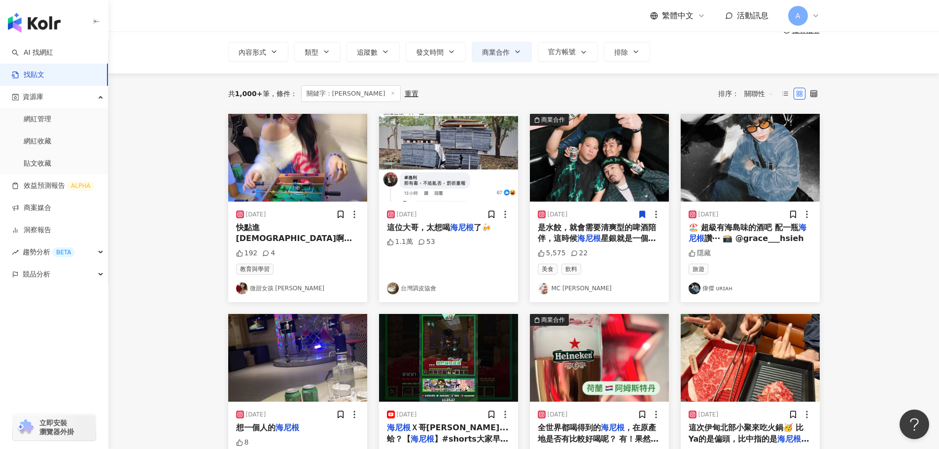
scroll to position [49, 0]
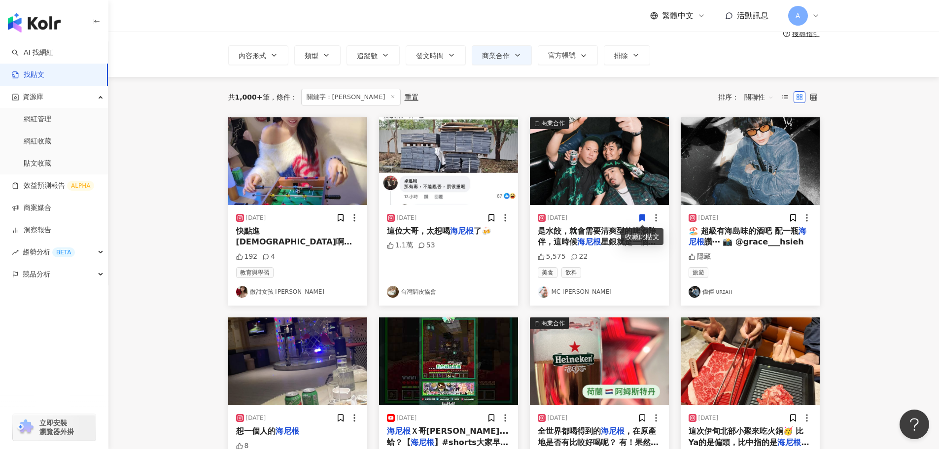
click at [641, 219] on icon at bounding box center [641, 217] width 5 height 7
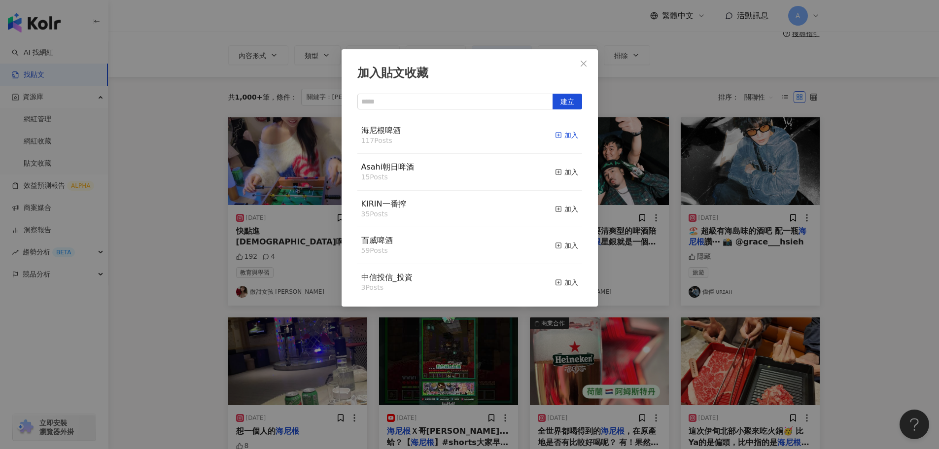
click at [560, 136] on div "加入" at bounding box center [566, 135] width 23 height 11
click at [580, 58] on button "Close" at bounding box center [584, 64] width 20 height 20
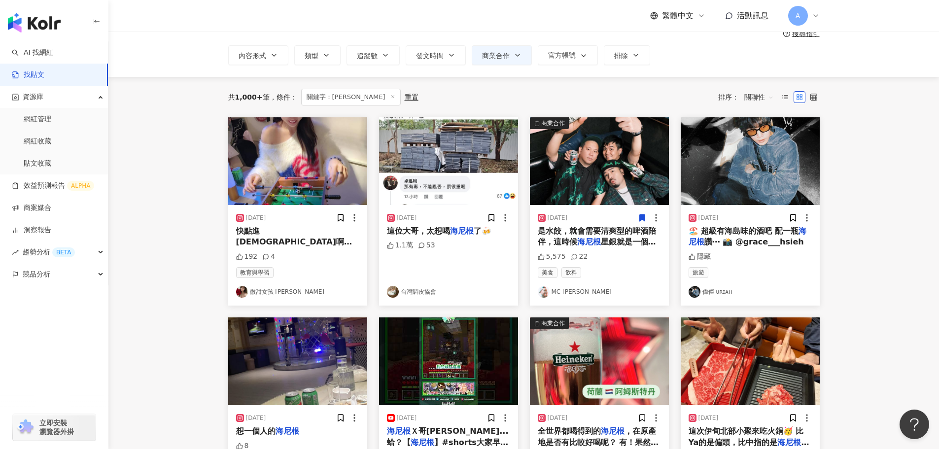
click at [747, 168] on img at bounding box center [750, 161] width 139 height 88
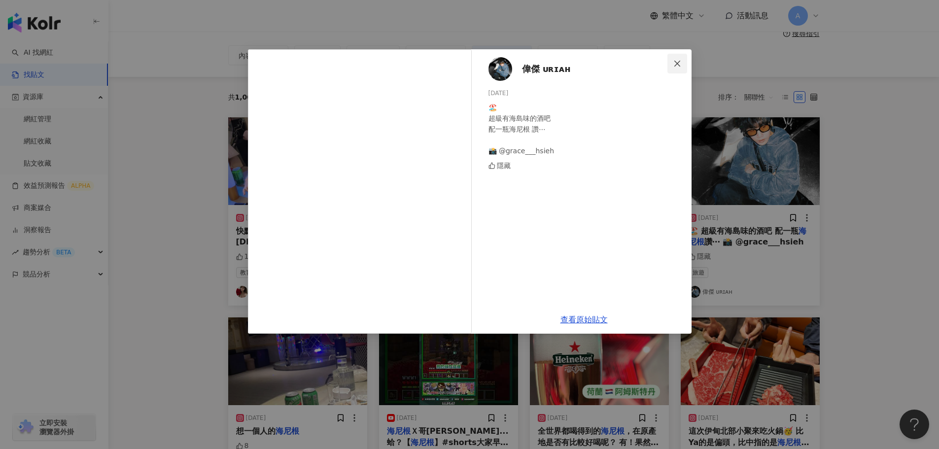
click at [678, 65] on icon "close" at bounding box center [677, 63] width 6 height 6
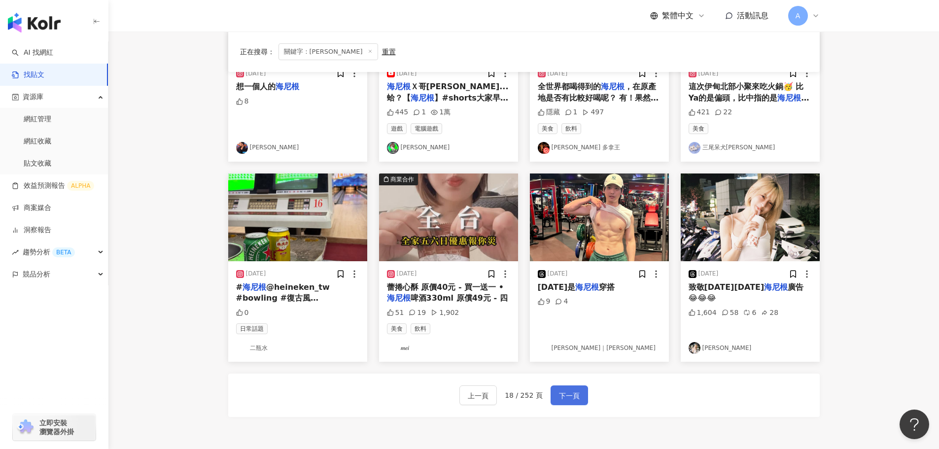
scroll to position [394, 0]
click at [321, 216] on img at bounding box center [297, 217] width 139 height 88
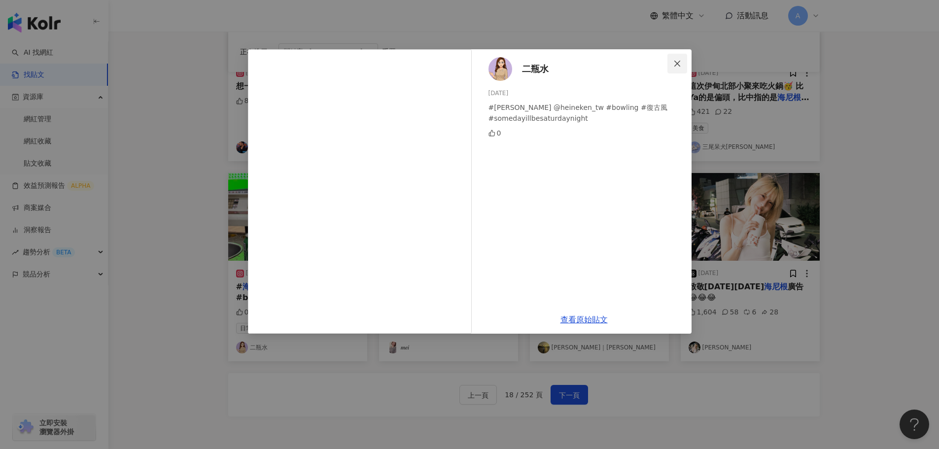
click at [675, 60] on icon "close" at bounding box center [677, 64] width 8 height 8
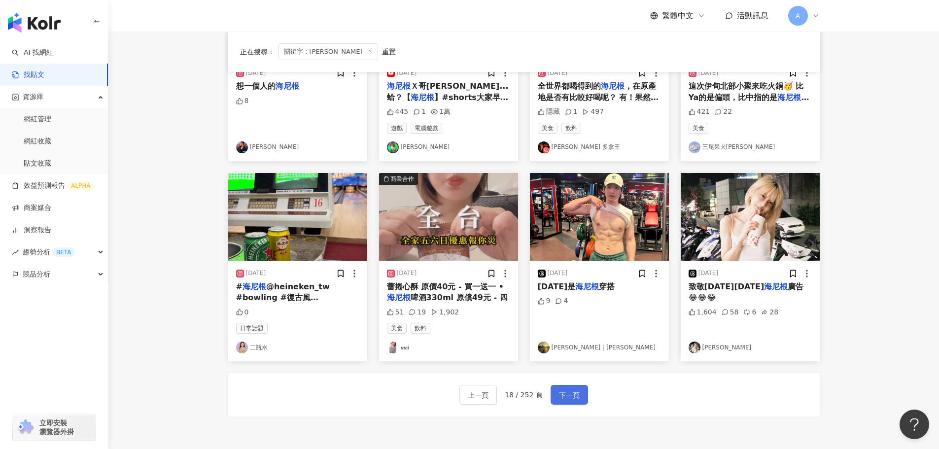
click at [561, 392] on span "下一頁" at bounding box center [569, 395] width 21 height 12
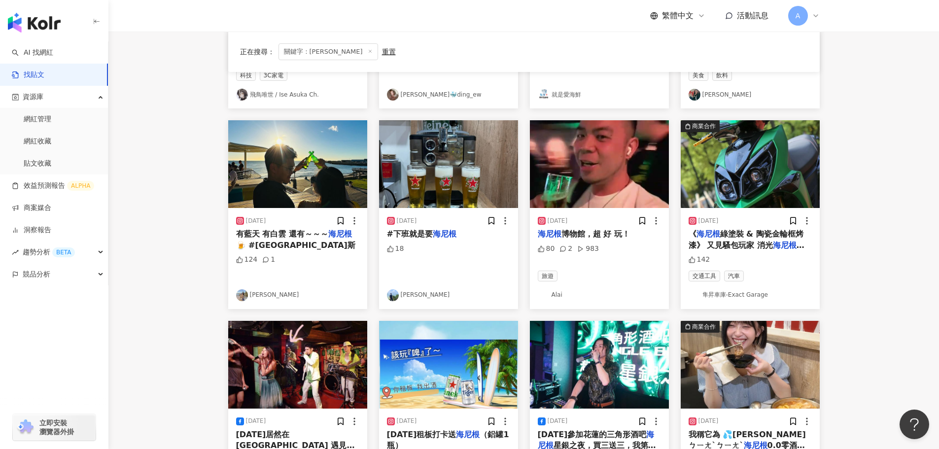
scroll to position [345, 0]
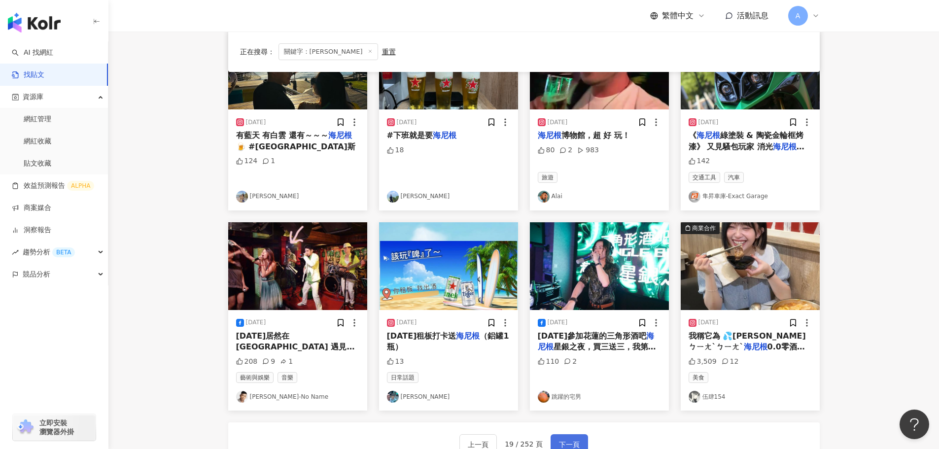
click at [578, 441] on button "下一頁" at bounding box center [569, 444] width 37 height 20
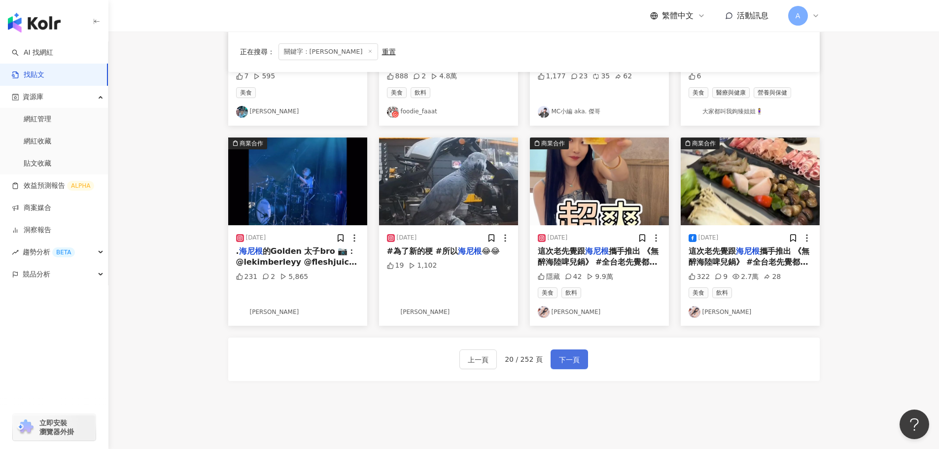
scroll to position [444, 0]
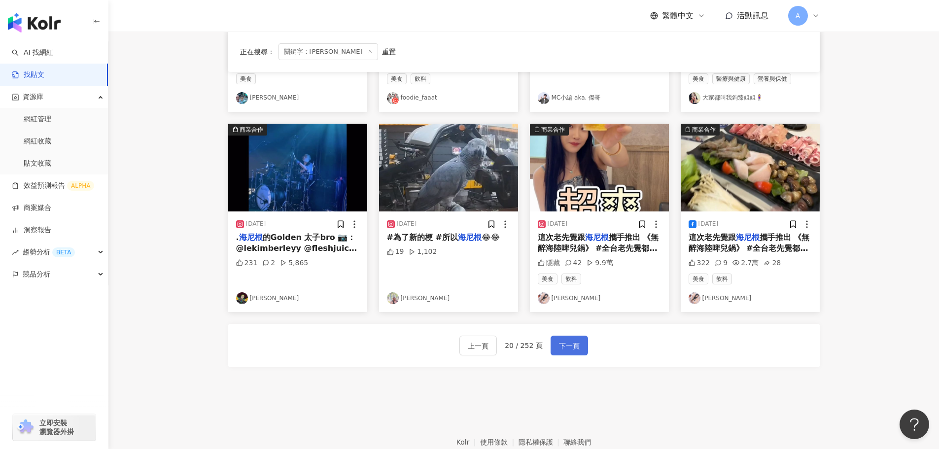
click at [572, 349] on span "下一頁" at bounding box center [569, 346] width 21 height 12
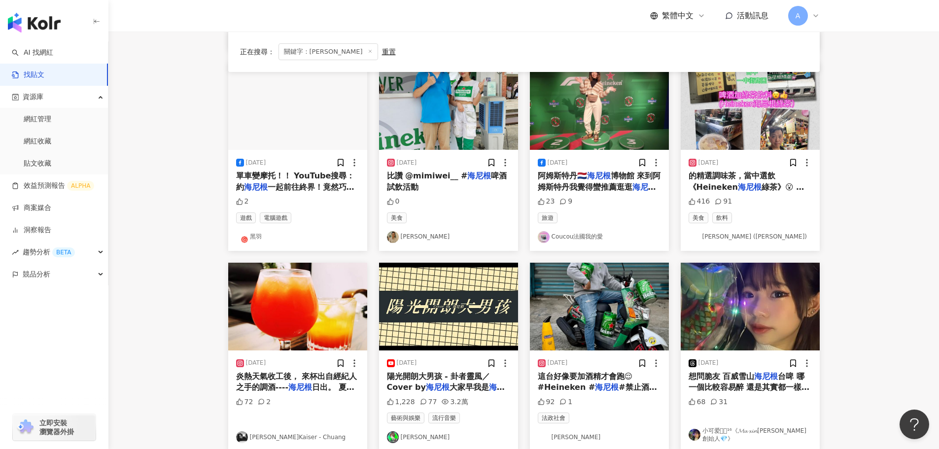
scroll to position [394, 0]
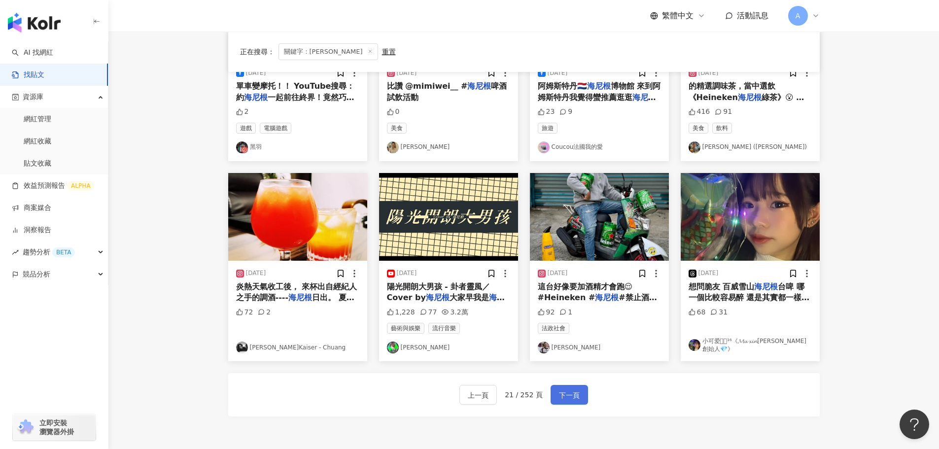
click at [580, 401] on button "下一頁" at bounding box center [569, 395] width 37 height 20
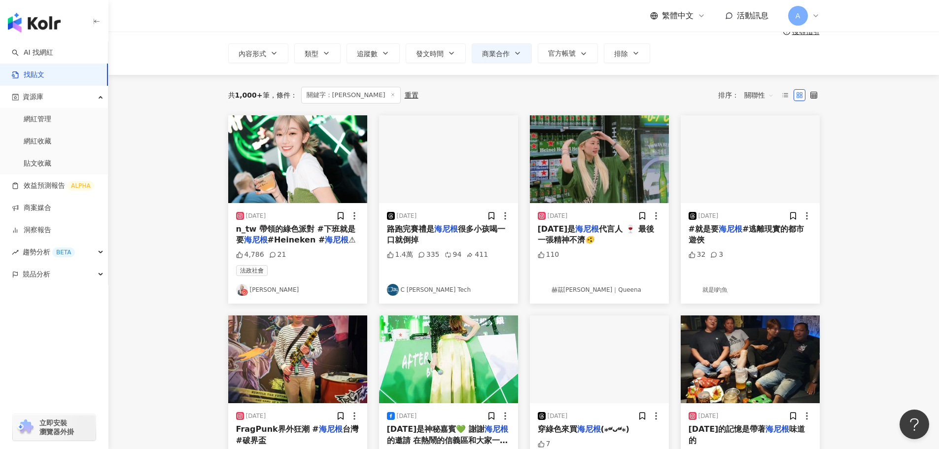
scroll to position [49, 0]
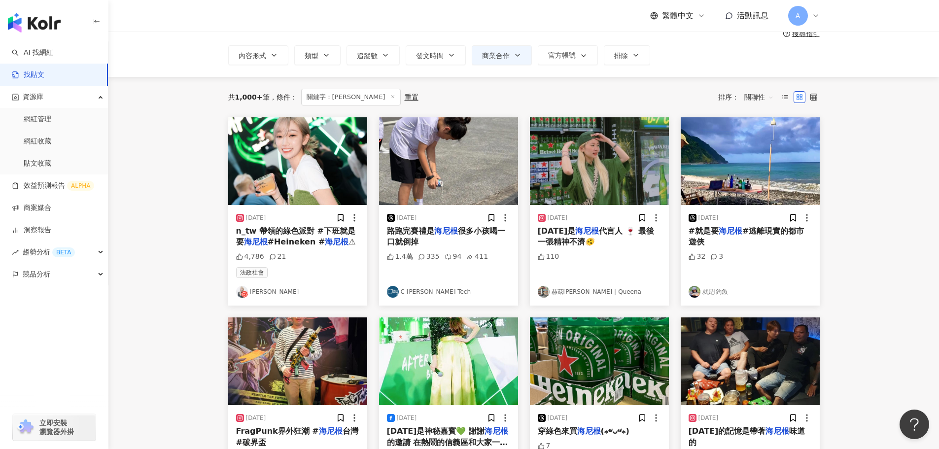
click at [608, 155] on img at bounding box center [599, 161] width 139 height 88
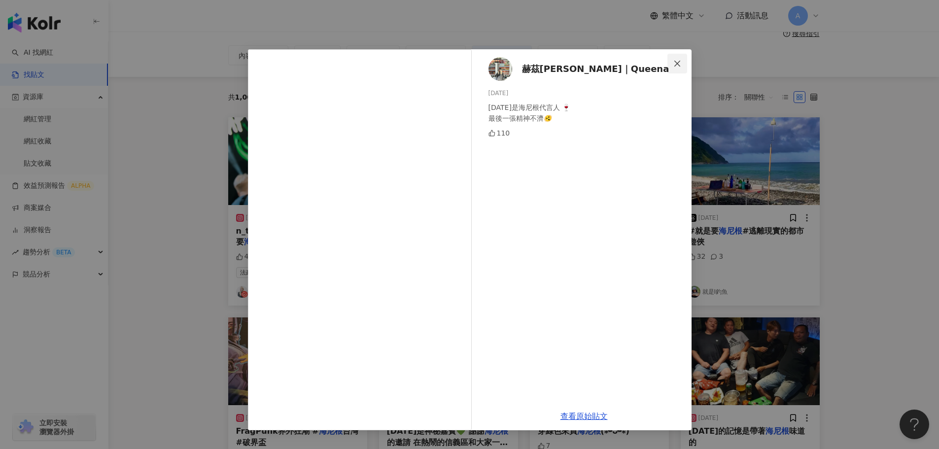
click at [674, 61] on icon "close" at bounding box center [677, 64] width 8 height 8
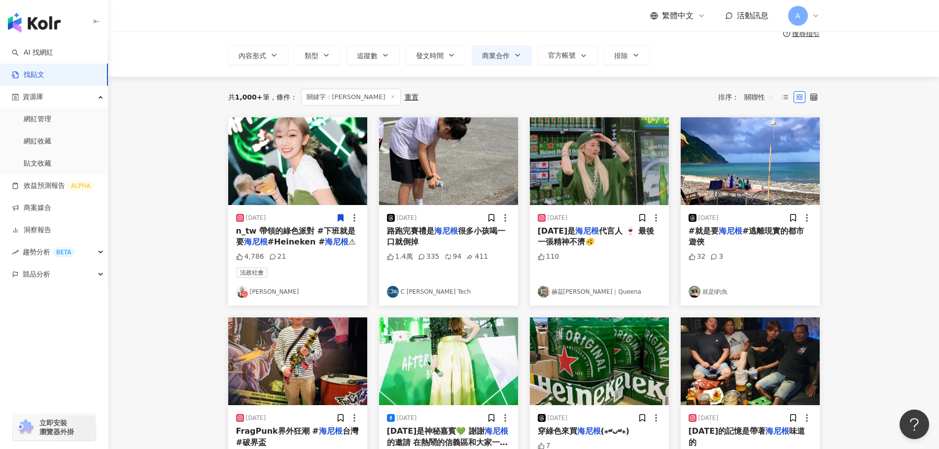
click at [339, 213] on icon at bounding box center [340, 217] width 9 height 9
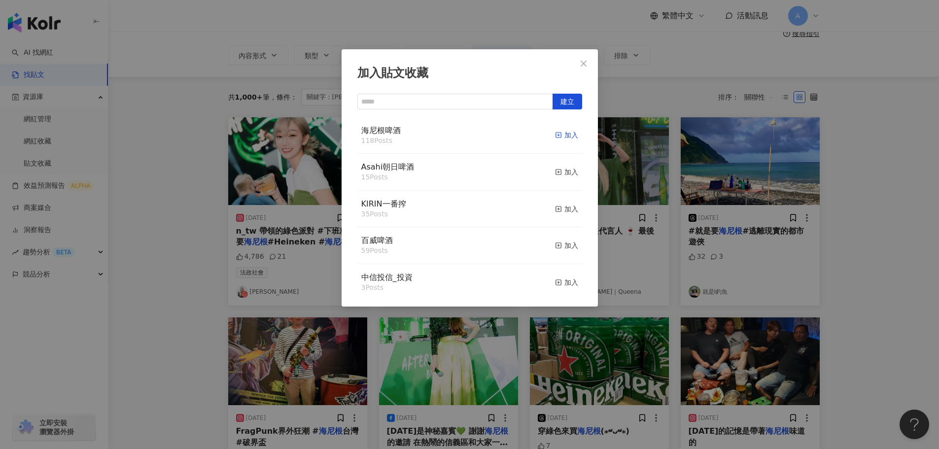
click at [559, 132] on div "加入" at bounding box center [566, 135] width 23 height 11
click at [582, 63] on icon "close" at bounding box center [584, 64] width 8 height 8
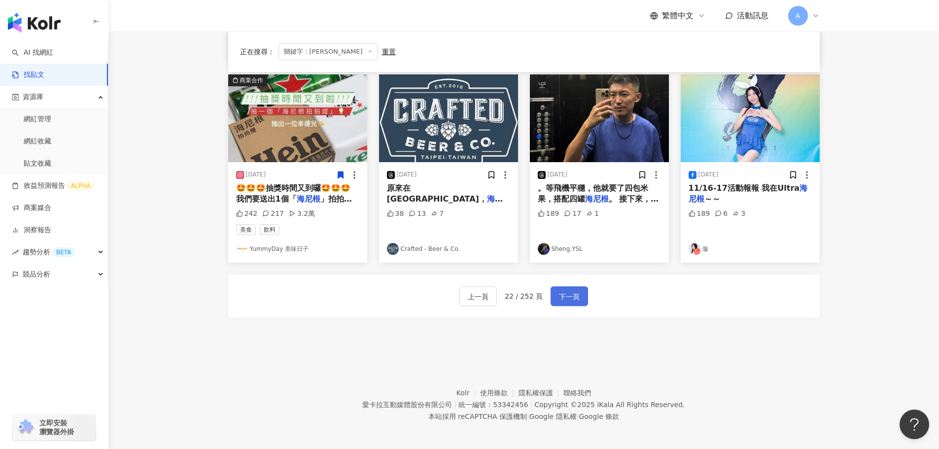
click at [566, 298] on span "下一頁" at bounding box center [569, 297] width 21 height 12
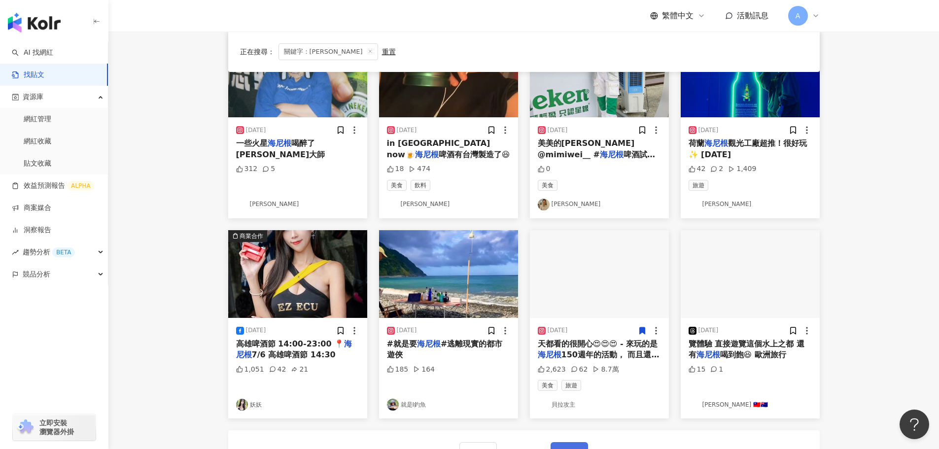
scroll to position [345, 0]
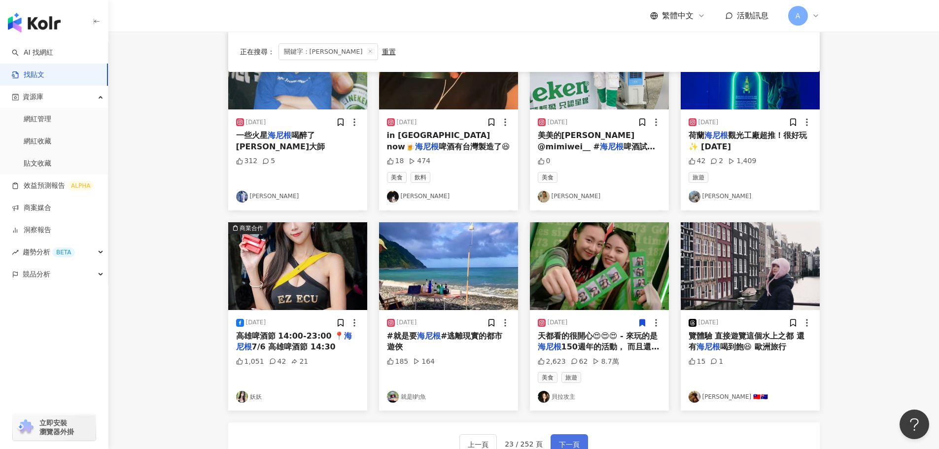
click at [572, 440] on span "下一頁" at bounding box center [569, 445] width 21 height 12
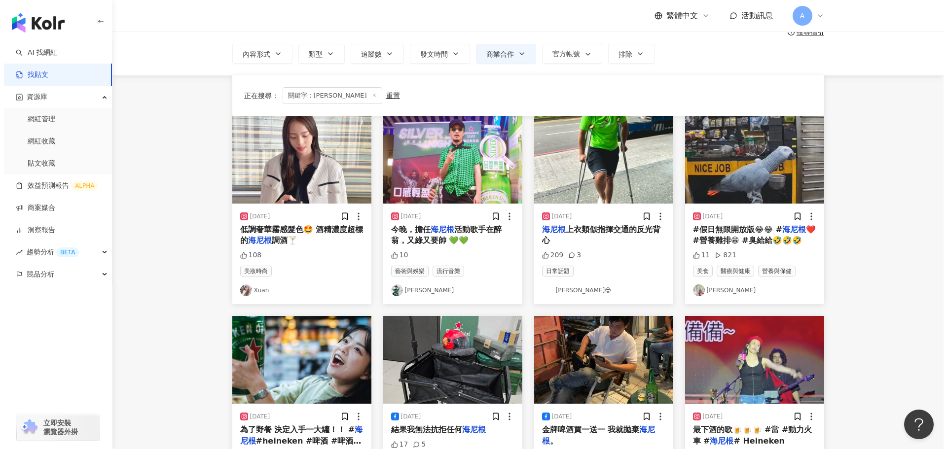
scroll to position [49, 0]
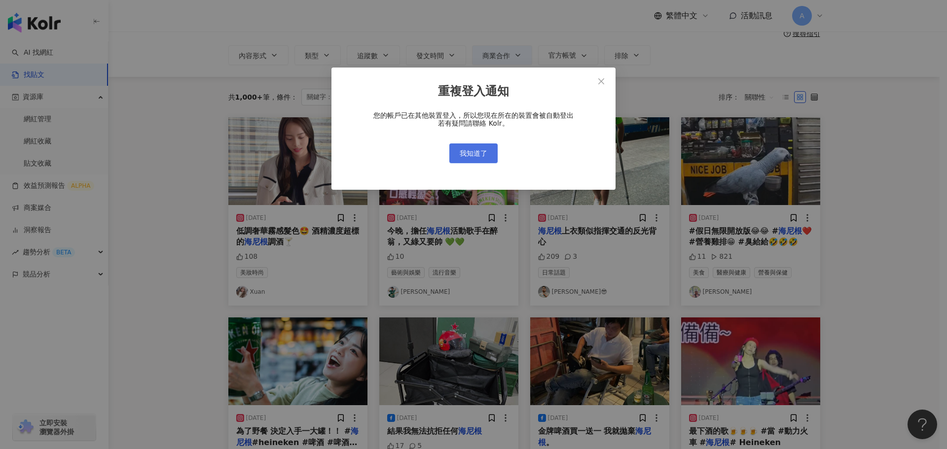
click at [462, 156] on span "我知道了" at bounding box center [473, 153] width 28 height 8
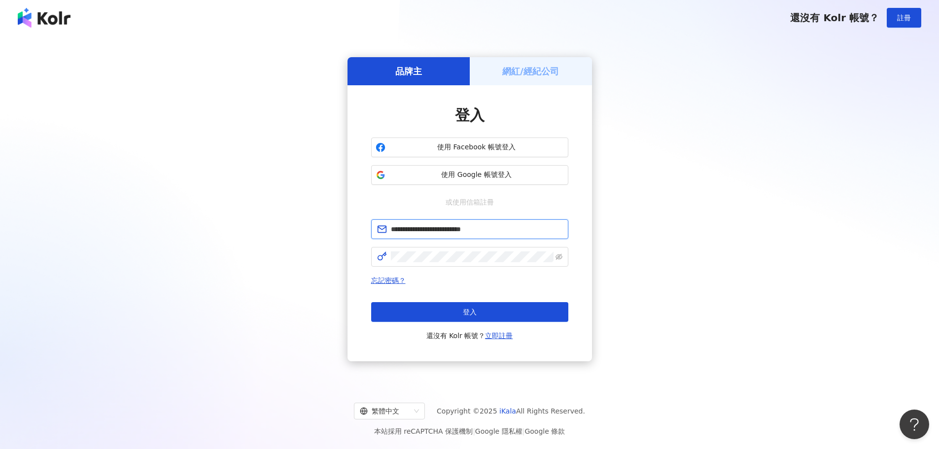
click at [527, 234] on input "**********" at bounding box center [477, 229] width 172 height 11
type input "**********"
click at [466, 315] on span "登入" at bounding box center [470, 312] width 14 height 8
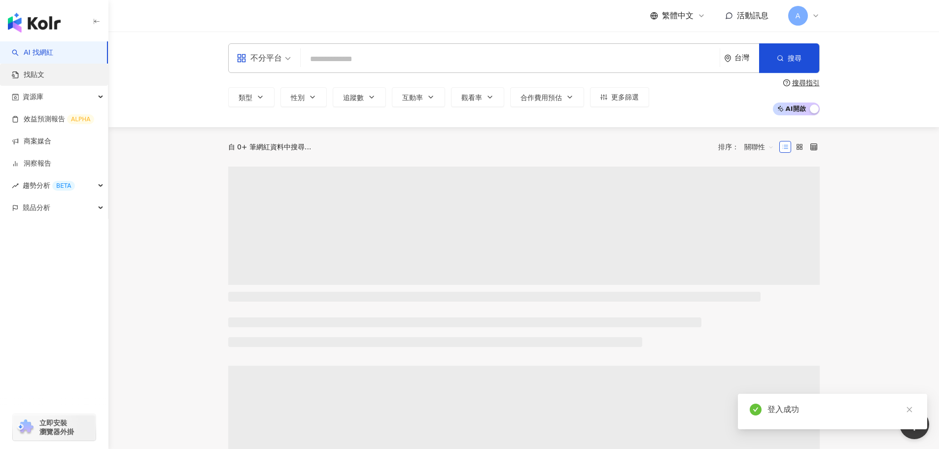
click at [43, 72] on link "找貼文" at bounding box center [28, 75] width 33 height 10
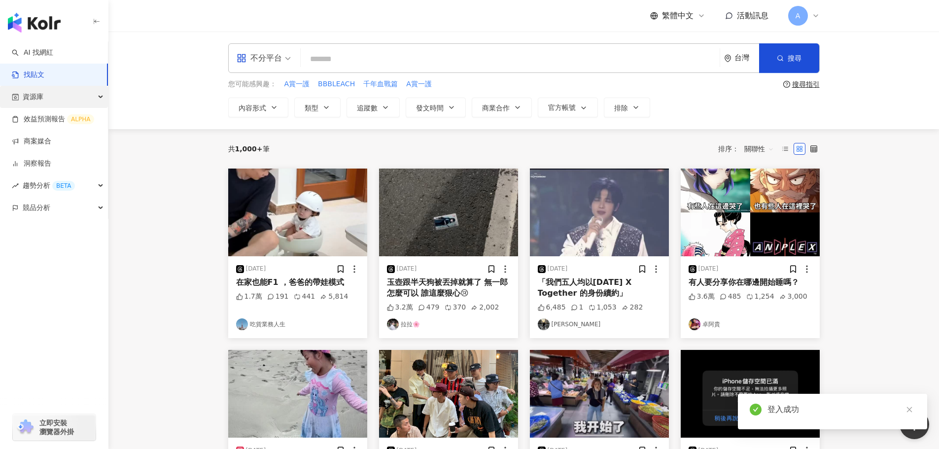
click at [41, 99] on span "資源庫" at bounding box center [33, 97] width 21 height 22
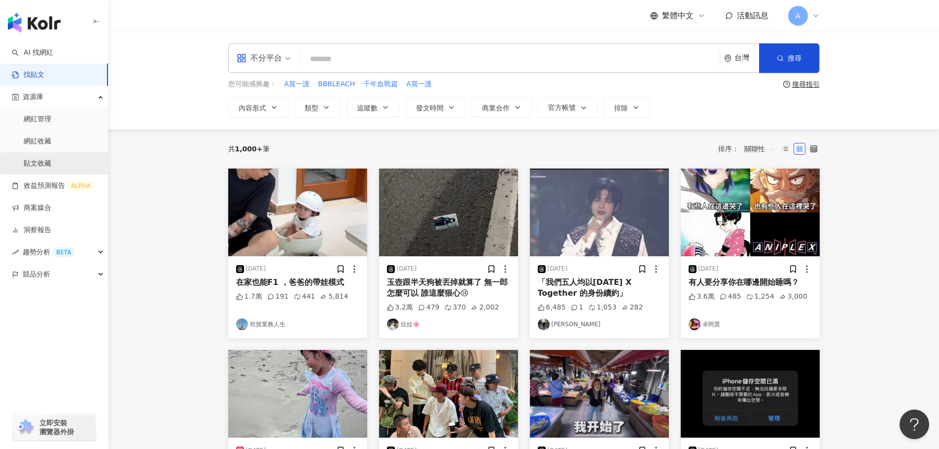
click at [44, 161] on link "貼文收藏" at bounding box center [38, 164] width 28 height 10
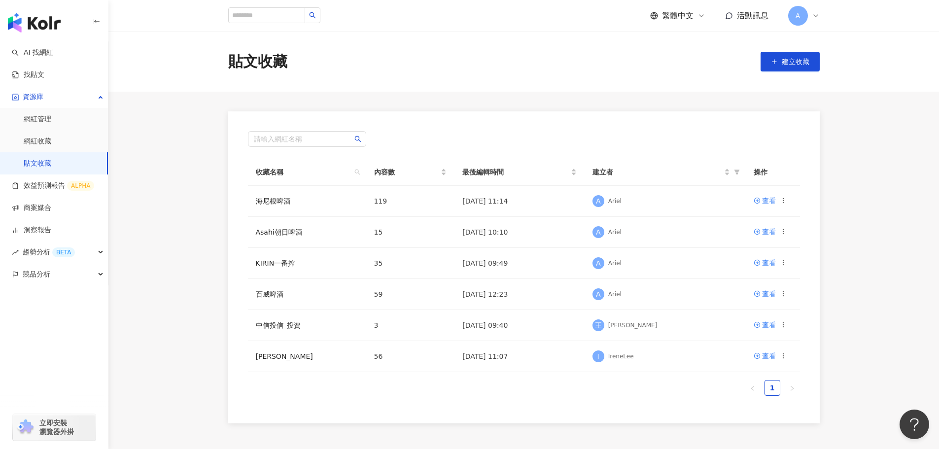
click at [804, 19] on span "A" at bounding box center [798, 16] width 20 height 20
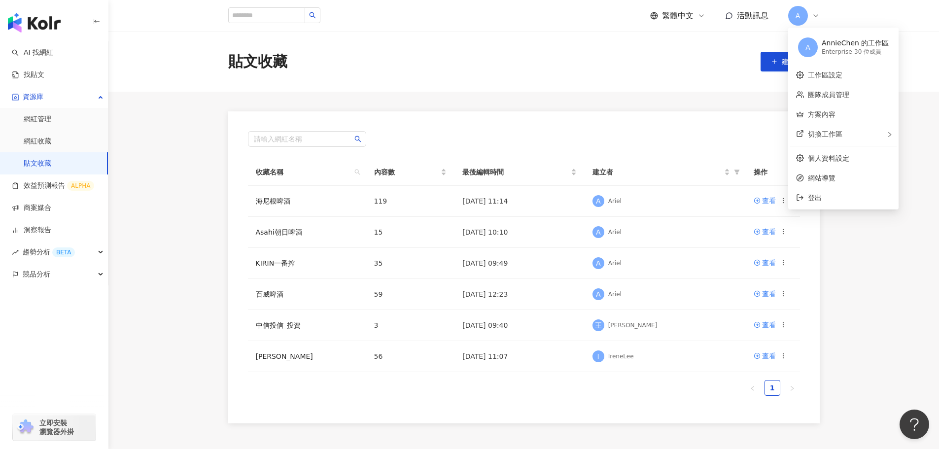
click at [600, 75] on div "貼文收藏 建立收藏" at bounding box center [523, 62] width 831 height 60
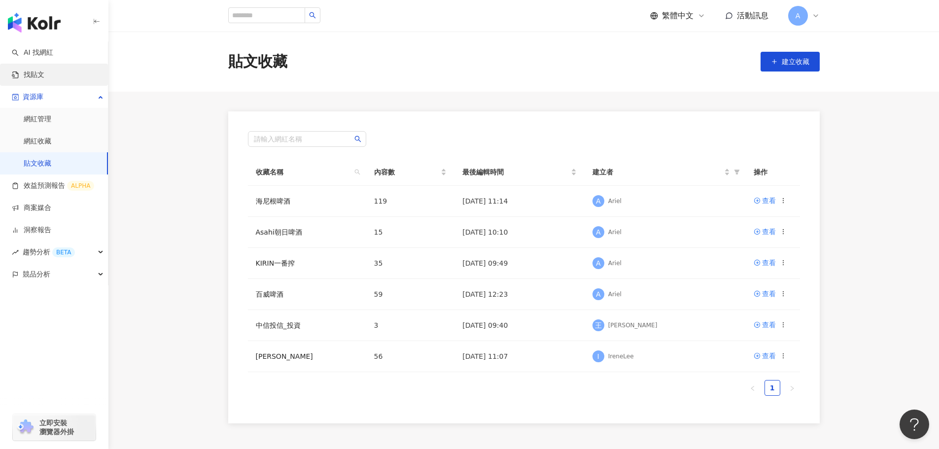
click at [35, 73] on link "找貼文" at bounding box center [28, 75] width 33 height 10
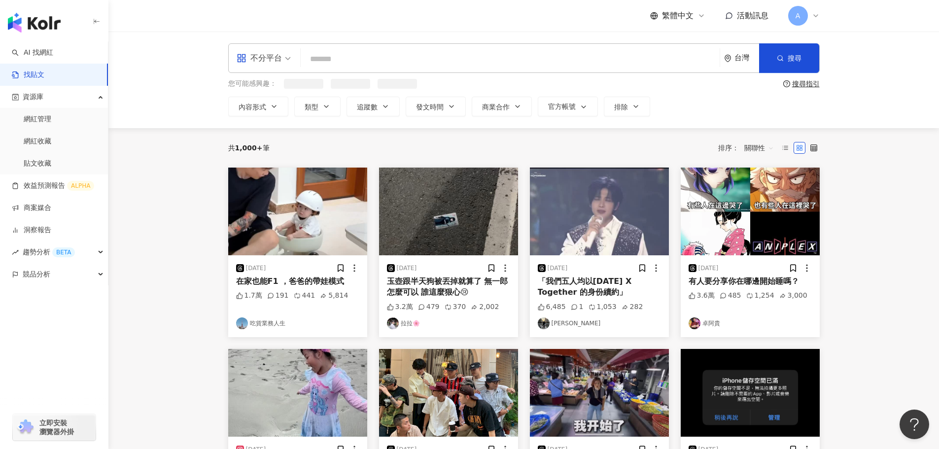
click at [330, 64] on input "search" at bounding box center [510, 58] width 411 height 21
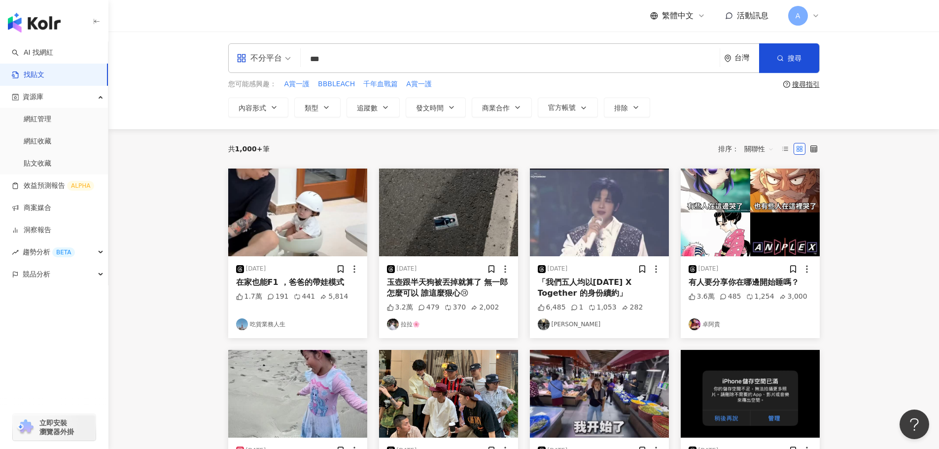
type input "***"
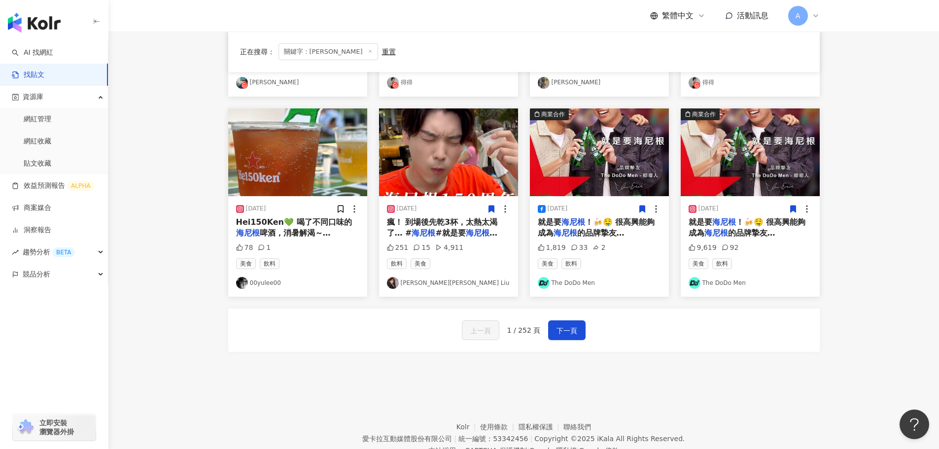
scroll to position [496, 0]
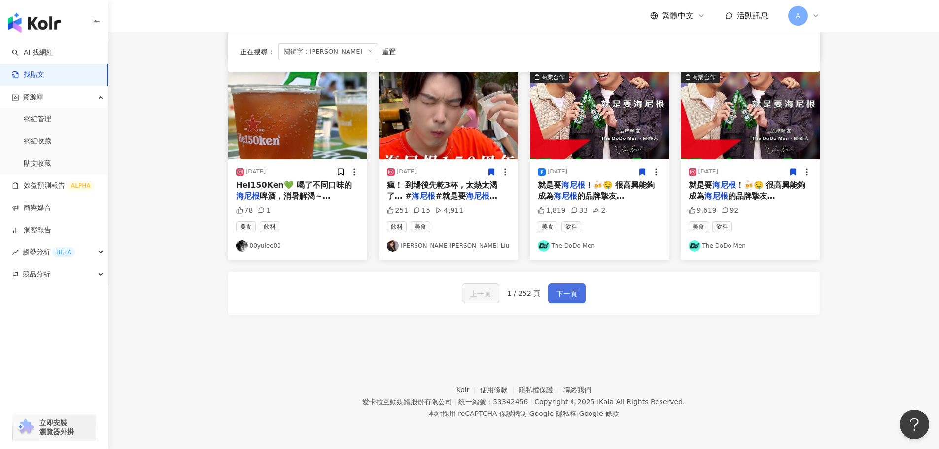
click at [557, 294] on span "下一頁" at bounding box center [567, 294] width 21 height 12
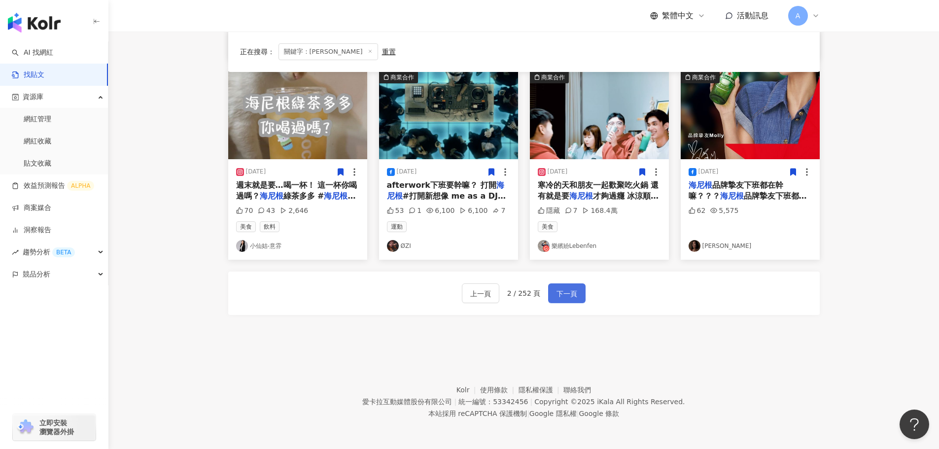
click at [567, 298] on span "下一頁" at bounding box center [567, 294] width 21 height 12
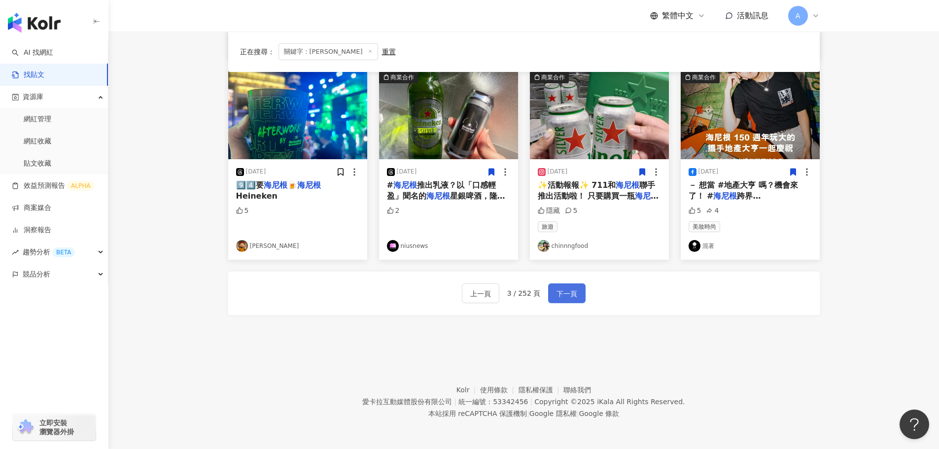
click at [567, 298] on span "下一頁" at bounding box center [567, 294] width 21 height 12
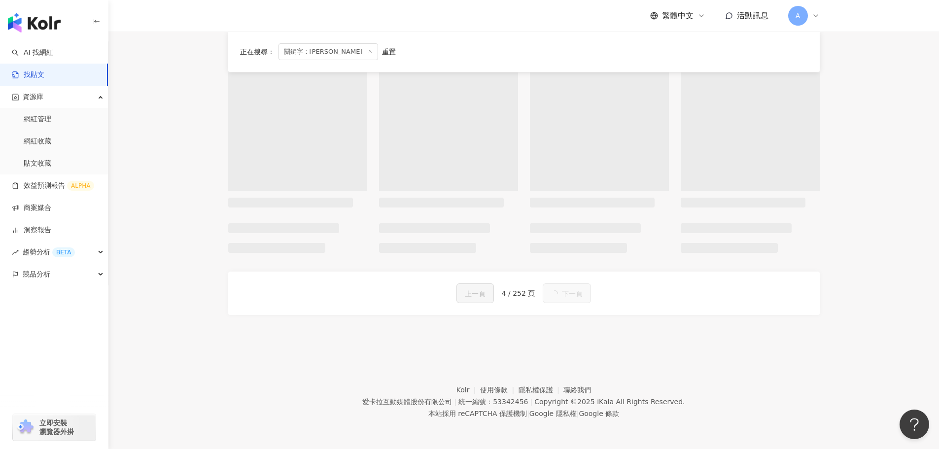
click at [567, 298] on span "下一頁" at bounding box center [572, 294] width 21 height 12
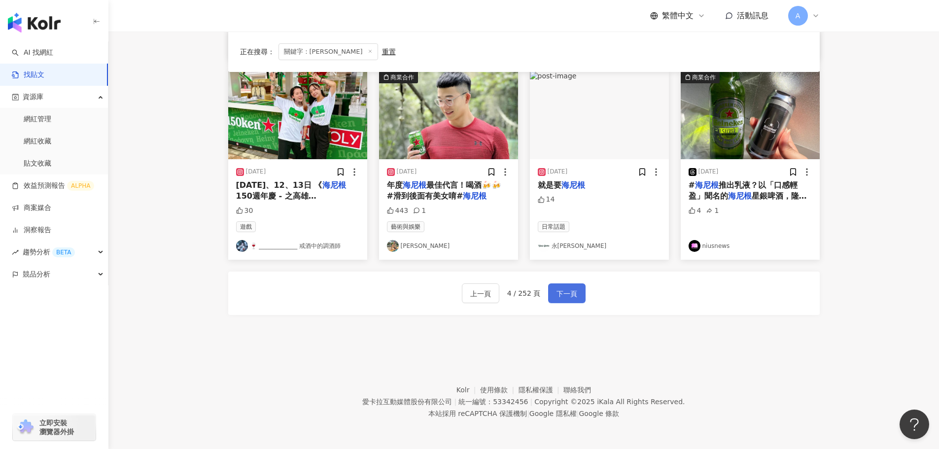
click at [567, 298] on span "下一頁" at bounding box center [567, 294] width 21 height 12
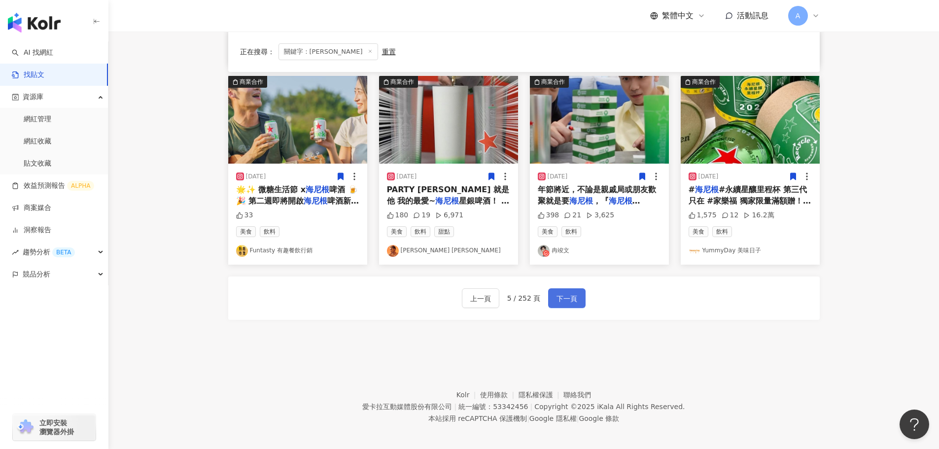
click at [567, 298] on span "下一頁" at bounding box center [567, 299] width 21 height 12
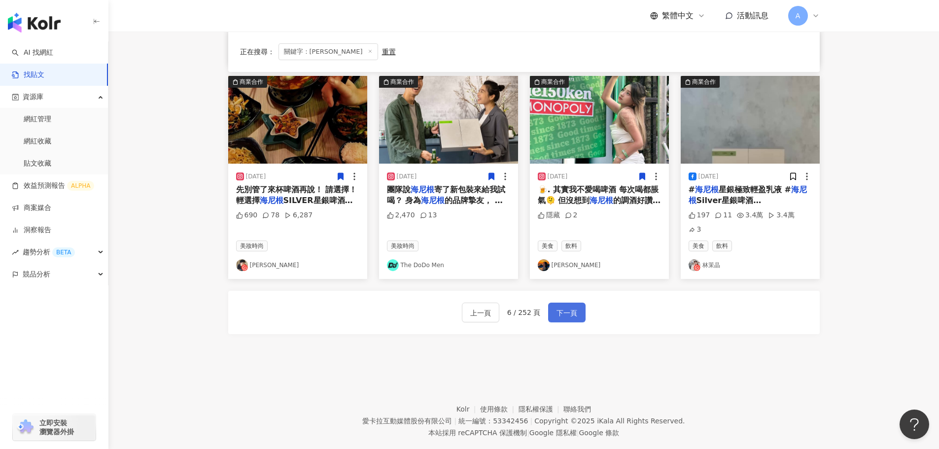
click at [567, 307] on span "下一頁" at bounding box center [567, 313] width 21 height 12
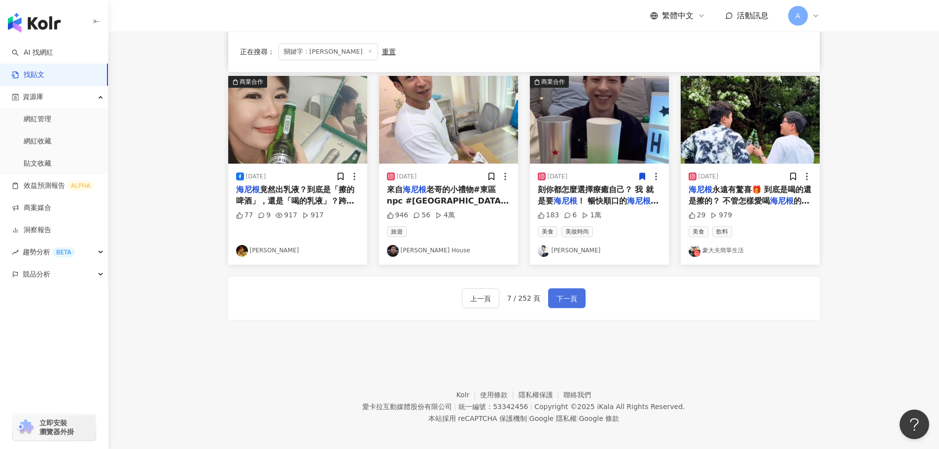
click at [567, 298] on span "下一頁" at bounding box center [567, 299] width 21 height 12
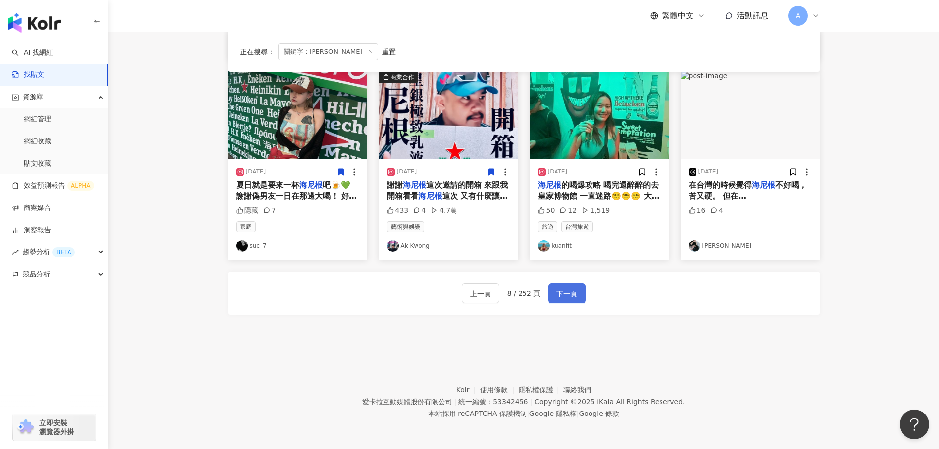
click at [567, 298] on span "下一頁" at bounding box center [567, 294] width 21 height 12
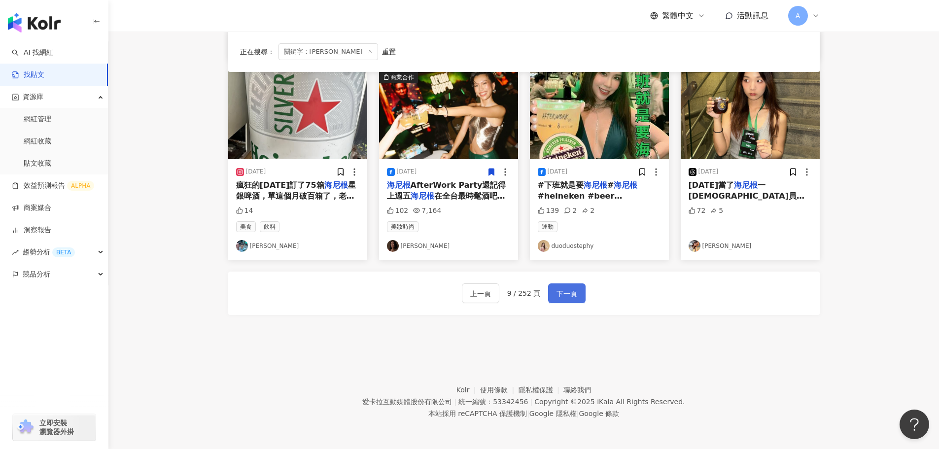
click at [567, 298] on span "下一頁" at bounding box center [567, 294] width 21 height 12
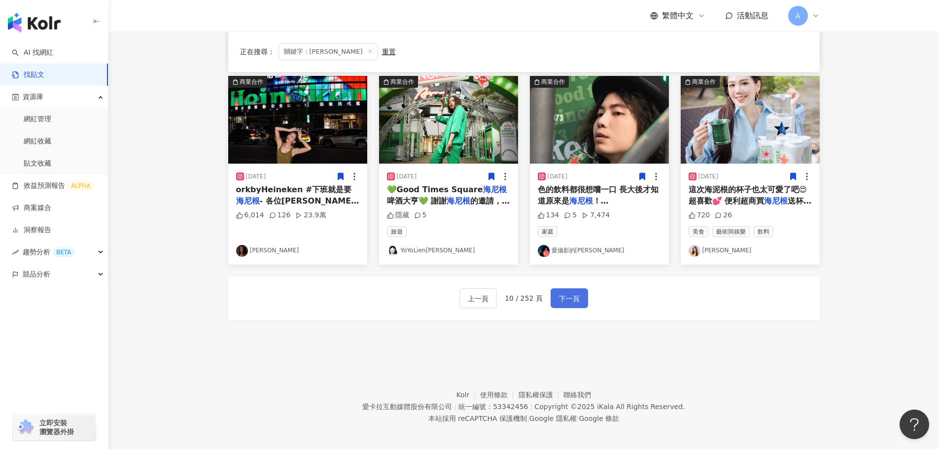
click at [567, 298] on span "下一頁" at bounding box center [569, 299] width 21 height 12
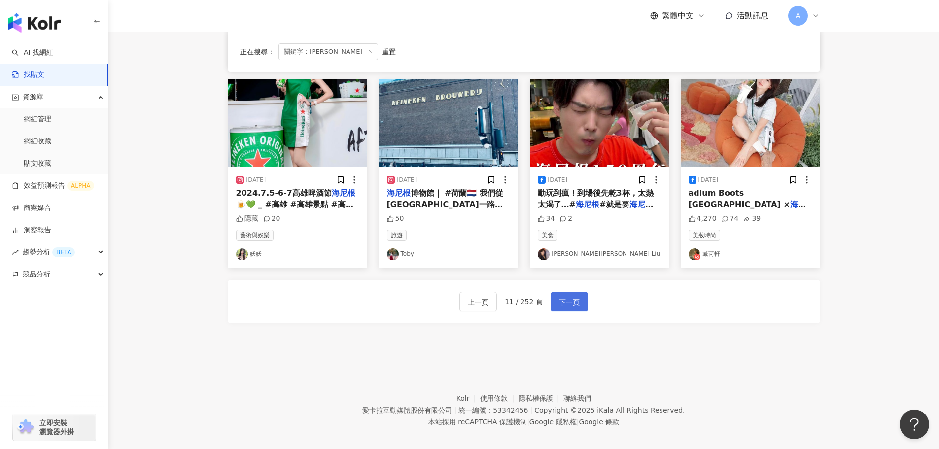
click at [567, 298] on span "下一頁" at bounding box center [569, 302] width 21 height 12
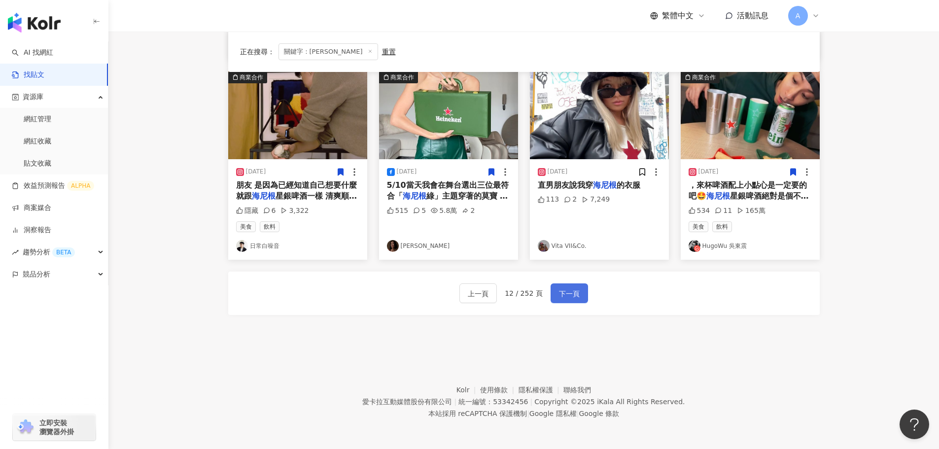
click at [567, 298] on span "下一頁" at bounding box center [569, 294] width 21 height 12
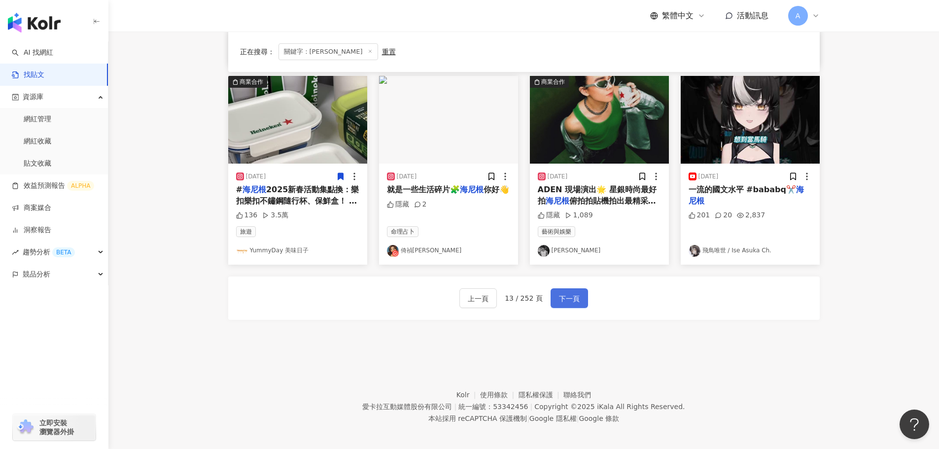
click at [567, 298] on span "下一頁" at bounding box center [569, 299] width 21 height 12
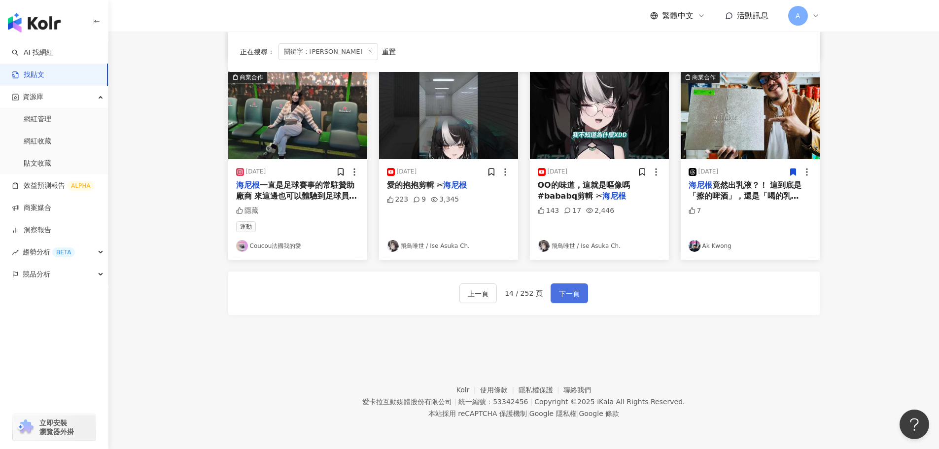
click at [567, 298] on span "下一頁" at bounding box center [569, 294] width 21 height 12
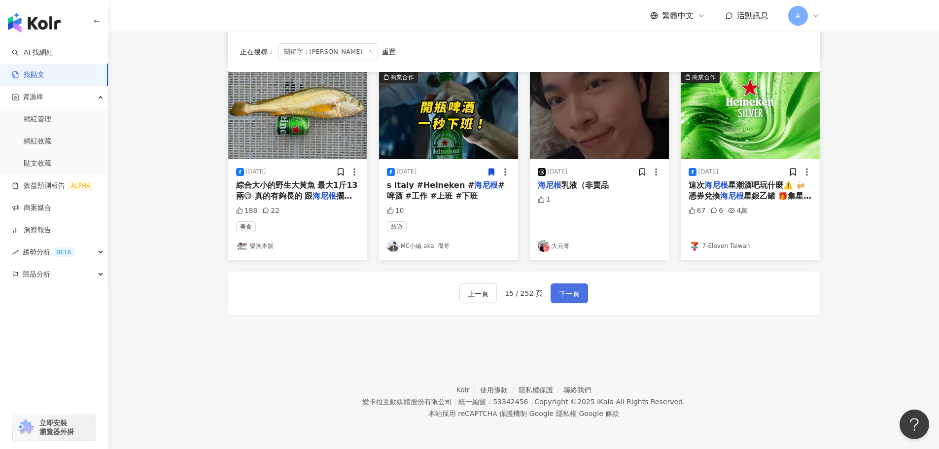
click at [565, 298] on span "下一頁" at bounding box center [569, 294] width 21 height 12
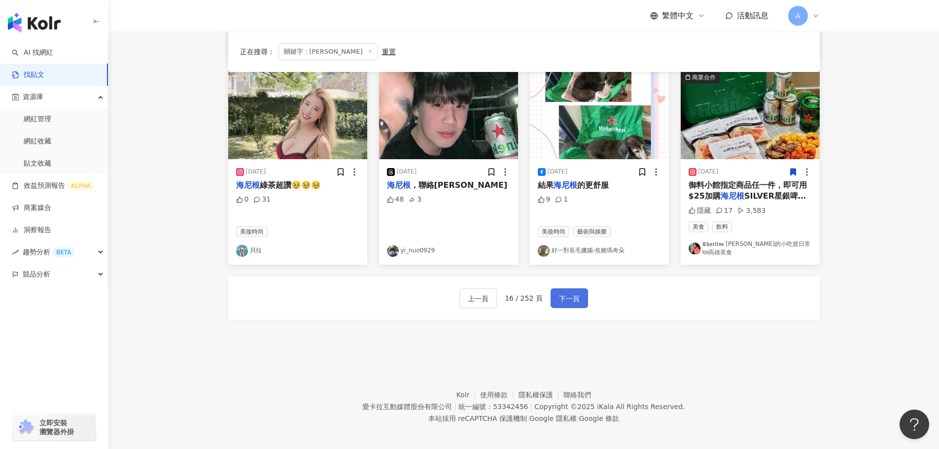
click at [565, 298] on span "下一頁" at bounding box center [569, 299] width 21 height 12
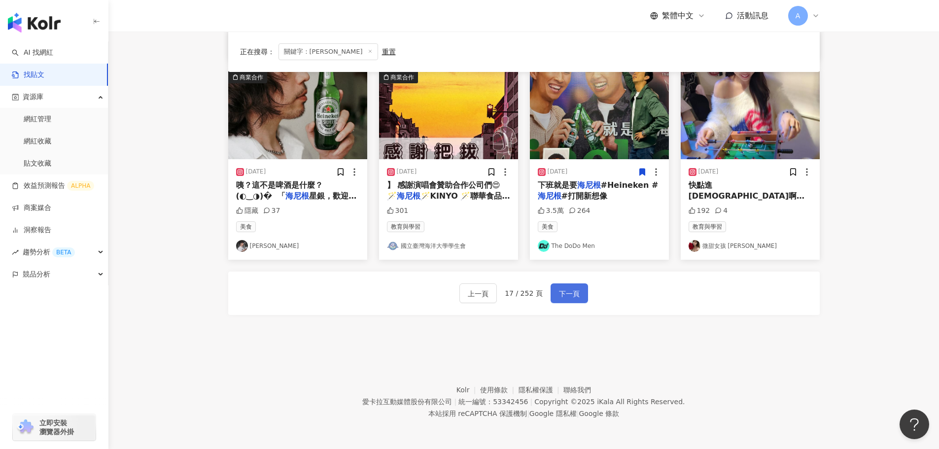
click at [565, 298] on span "下一頁" at bounding box center [569, 294] width 21 height 12
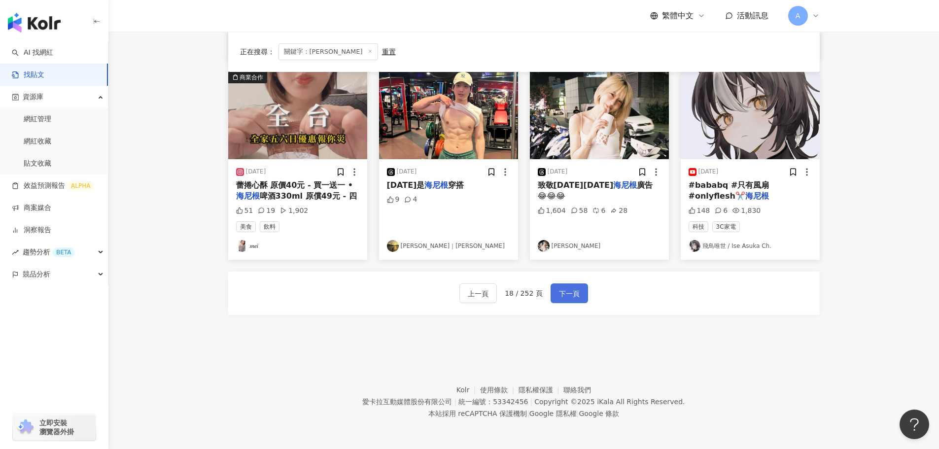
click at [565, 298] on span "下一頁" at bounding box center [569, 294] width 21 height 12
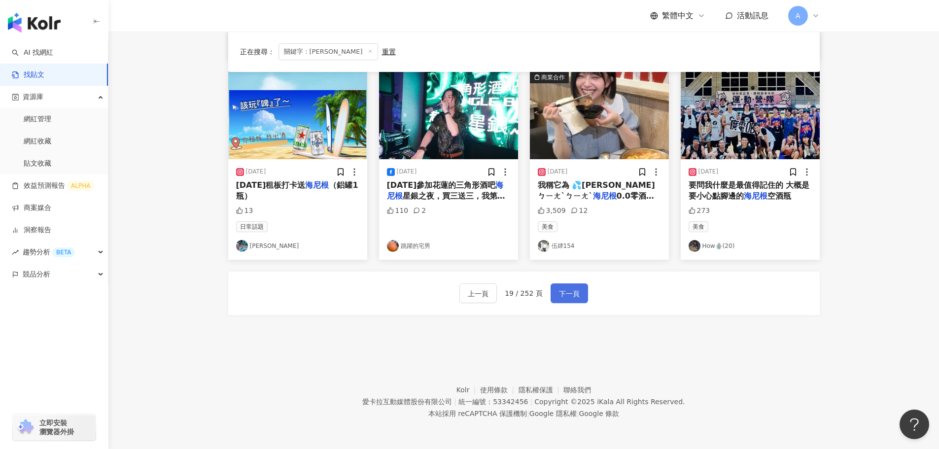
click at [565, 298] on span "下一頁" at bounding box center [569, 294] width 21 height 12
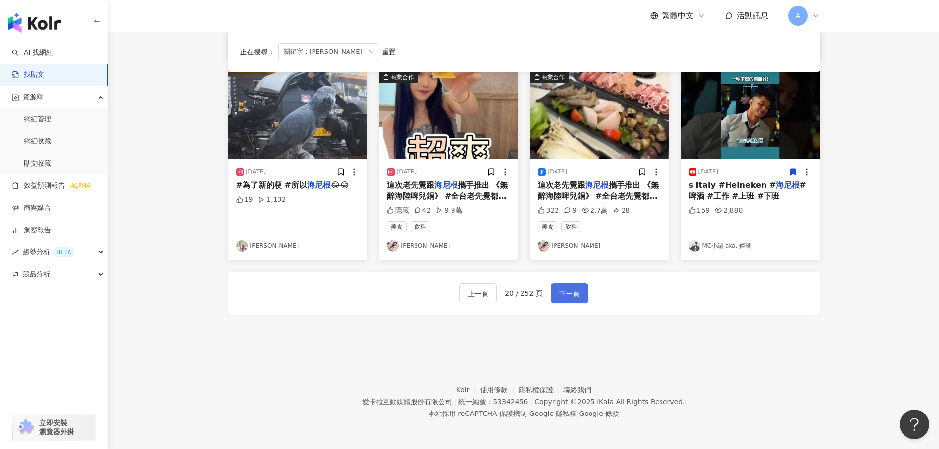
click at [565, 298] on span "下一頁" at bounding box center [569, 294] width 21 height 12
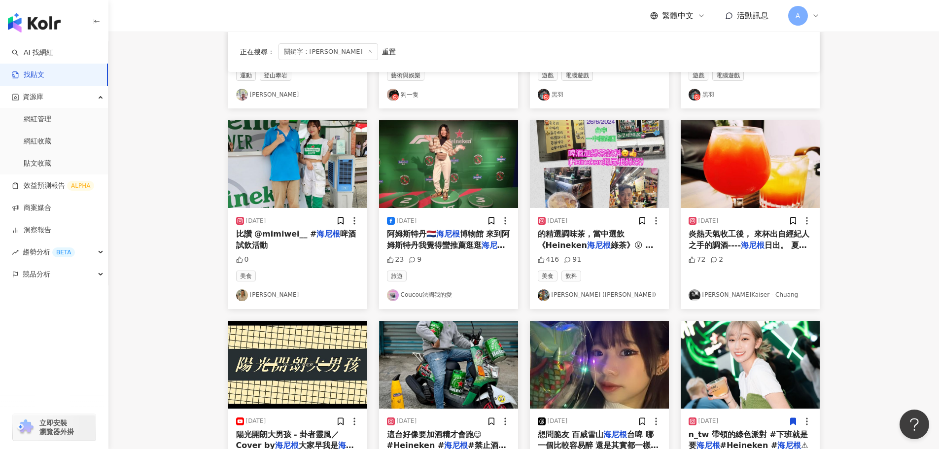
scroll to position [493, 0]
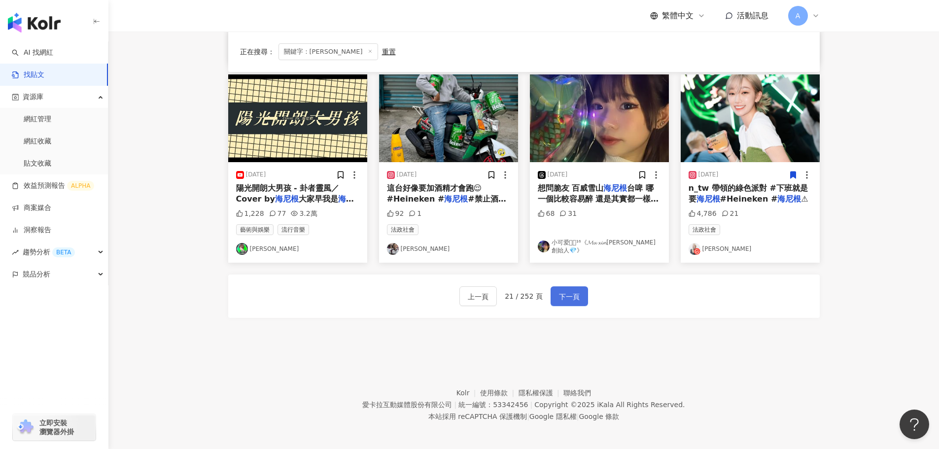
click at [575, 300] on span "下一頁" at bounding box center [569, 297] width 21 height 12
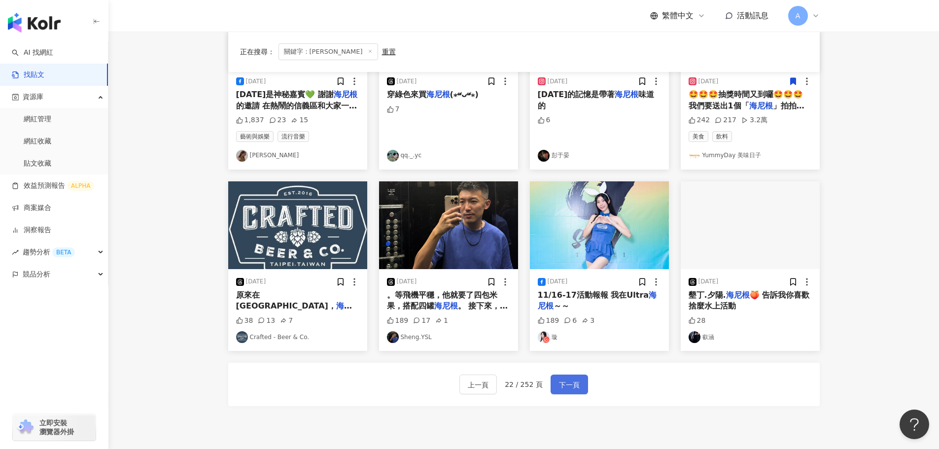
scroll to position [477, 0]
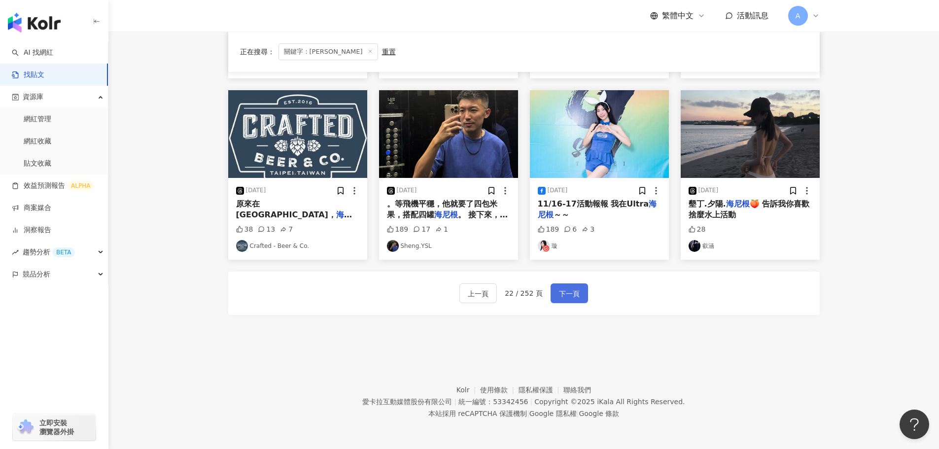
click at [575, 300] on span "下一頁" at bounding box center [569, 294] width 21 height 12
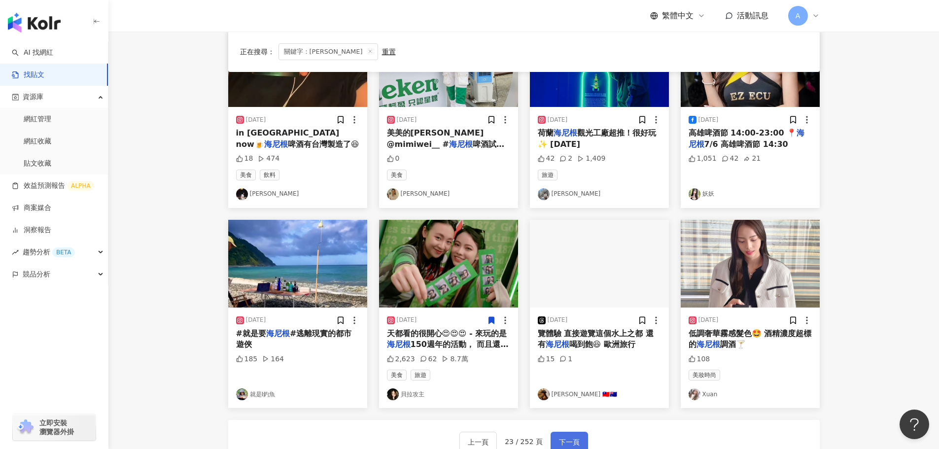
scroll to position [348, 0]
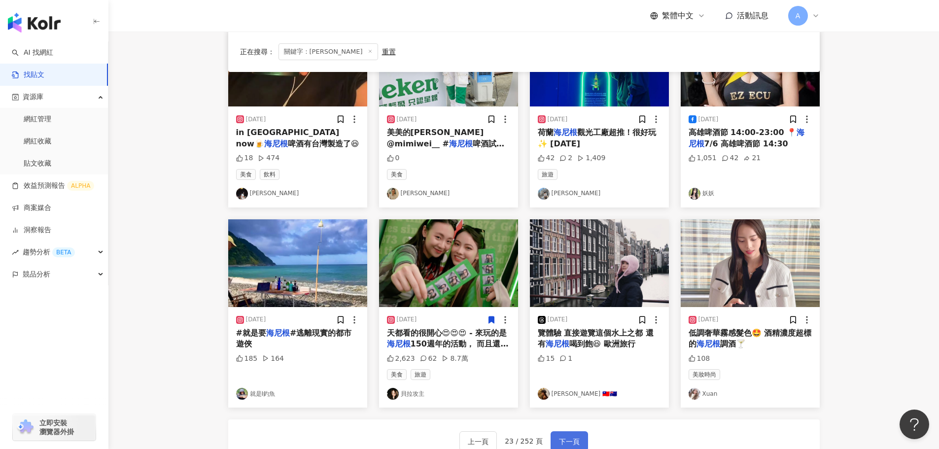
click at [566, 436] on span "下一頁" at bounding box center [569, 442] width 21 height 12
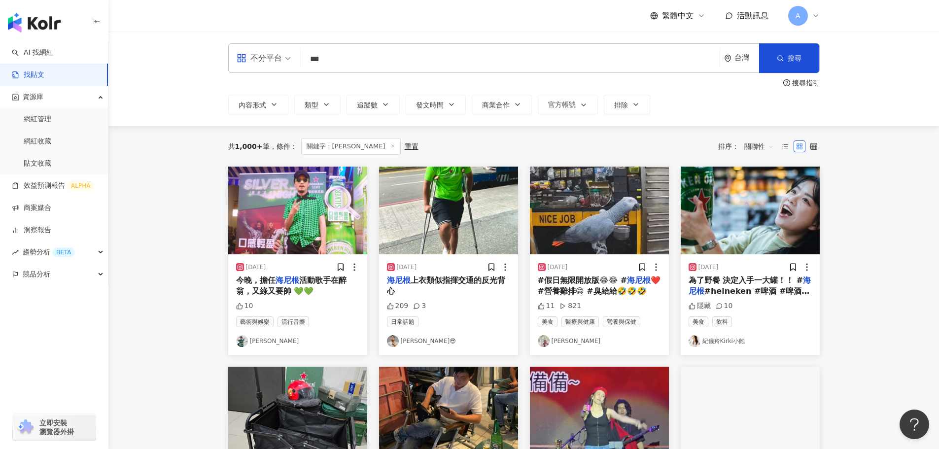
scroll to position [345, 0]
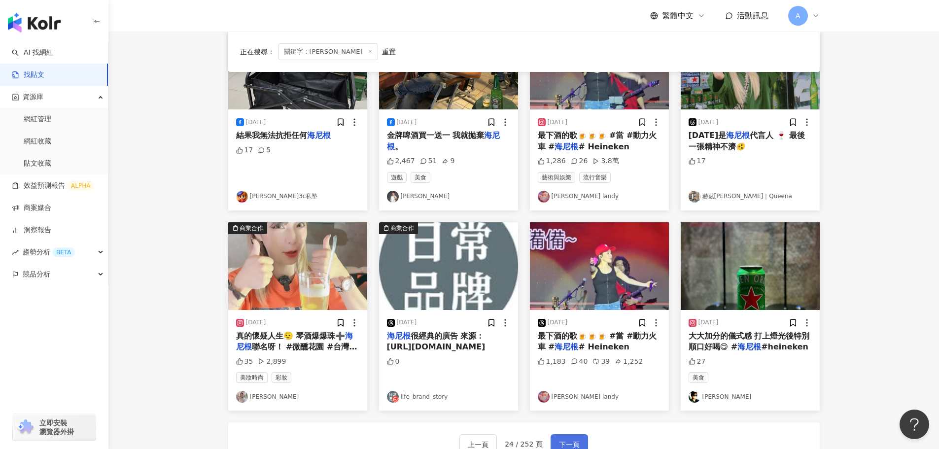
click at [566, 438] on button "下一頁" at bounding box center [569, 444] width 37 height 20
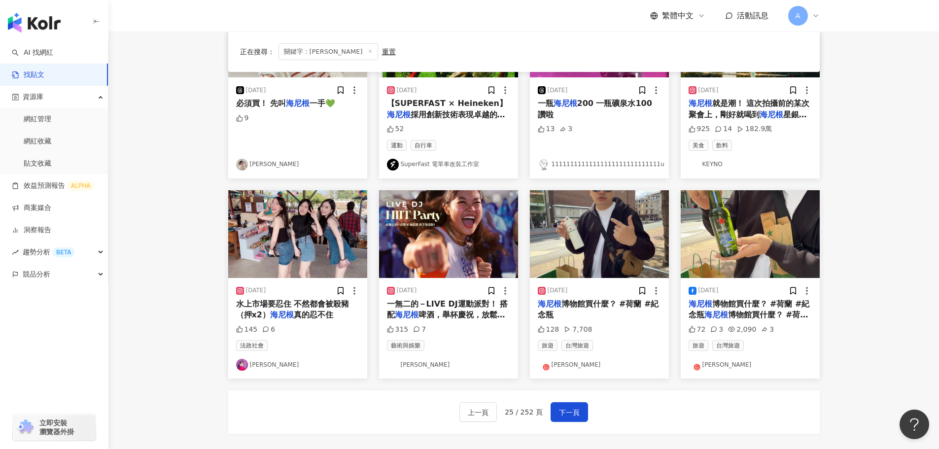
scroll to position [394, 0]
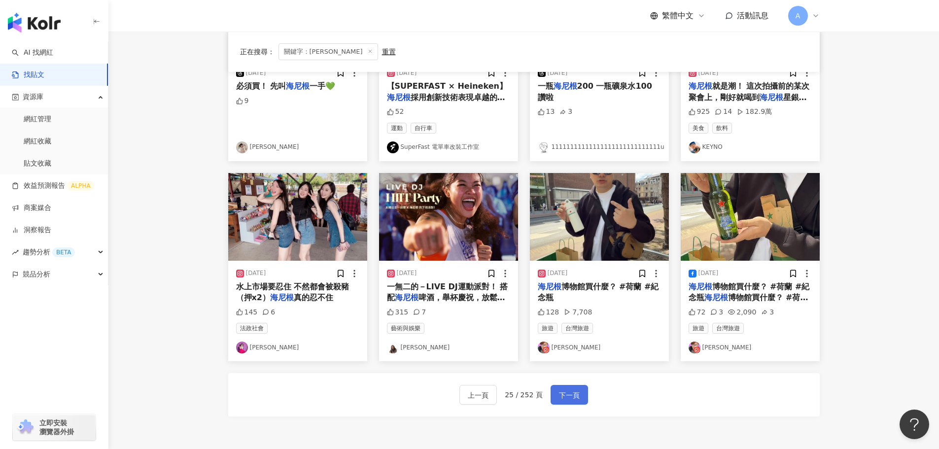
click at [559, 401] on span "下一頁" at bounding box center [569, 395] width 21 height 12
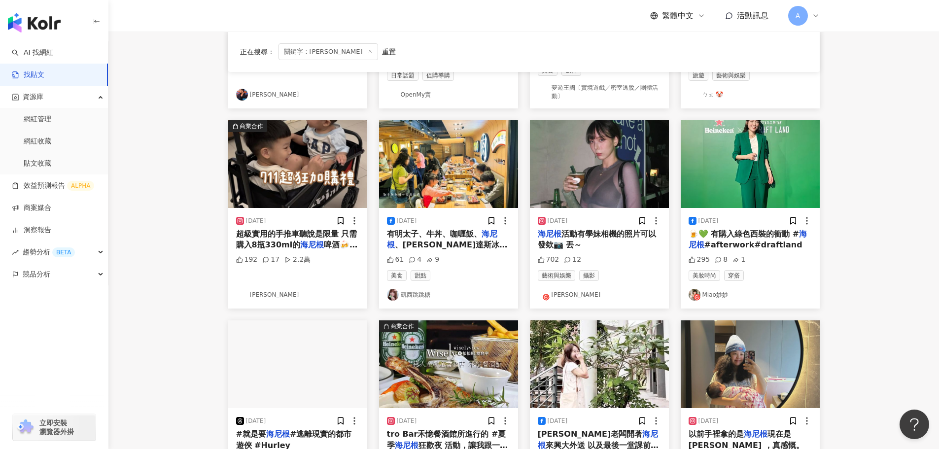
scroll to position [54, 0]
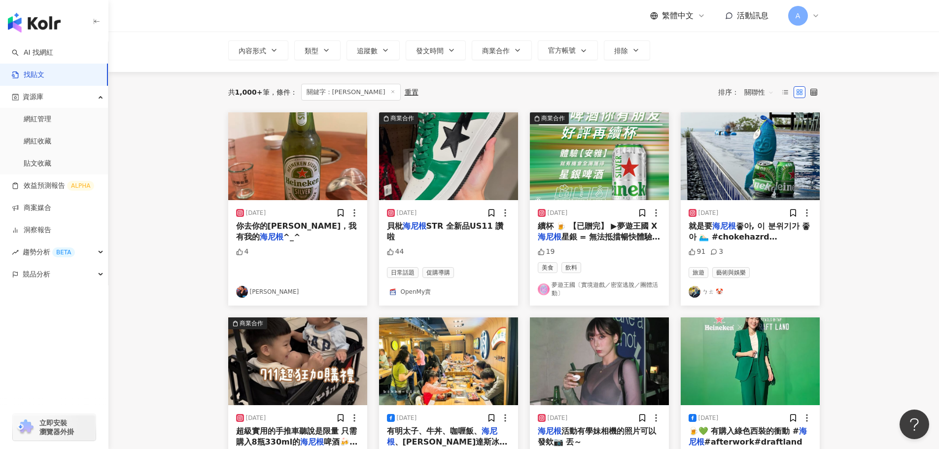
click at [629, 150] on img at bounding box center [599, 156] width 139 height 88
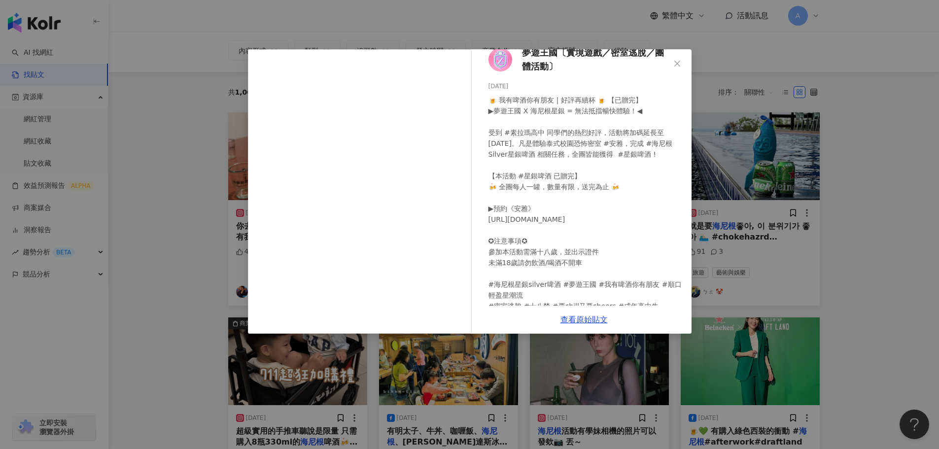
scroll to position [0, 0]
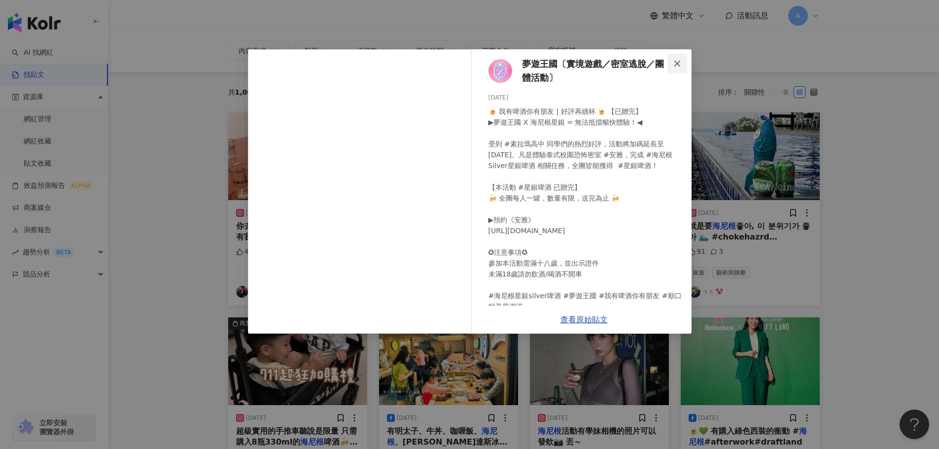
click at [679, 57] on button "Close" at bounding box center [678, 64] width 20 height 20
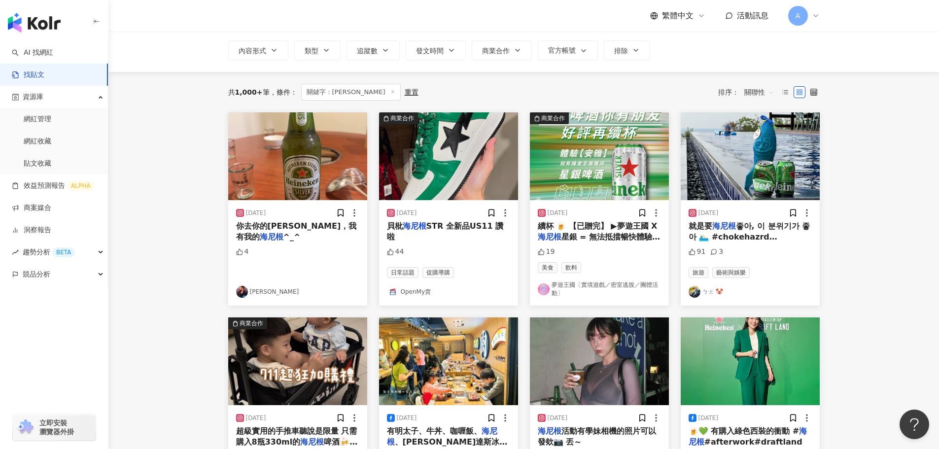
click at [740, 123] on img at bounding box center [750, 156] width 139 height 88
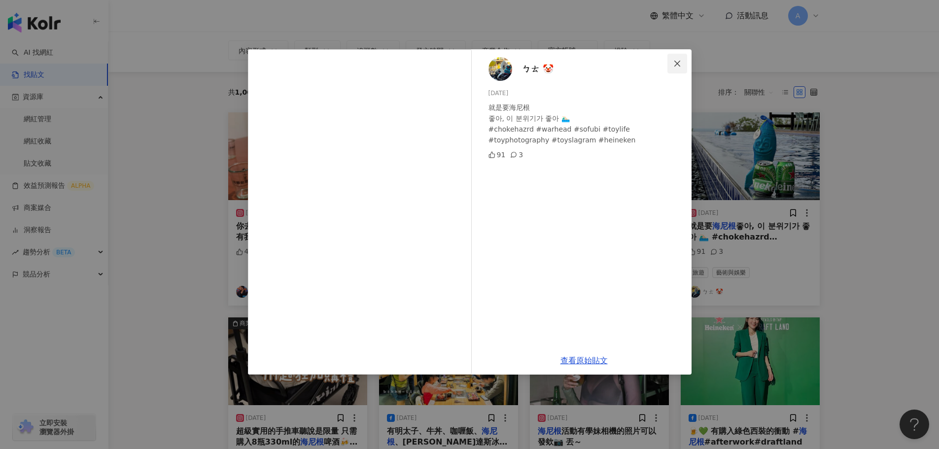
click at [679, 62] on icon "close" at bounding box center [677, 64] width 8 height 8
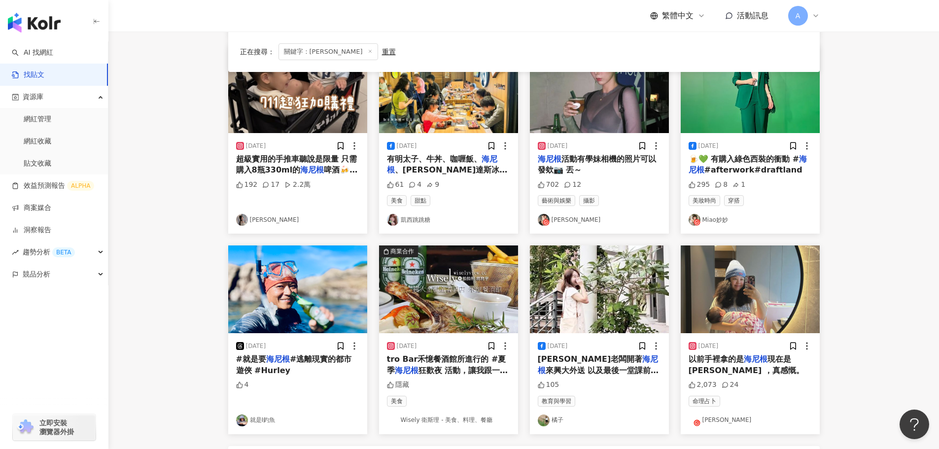
scroll to position [449, 0]
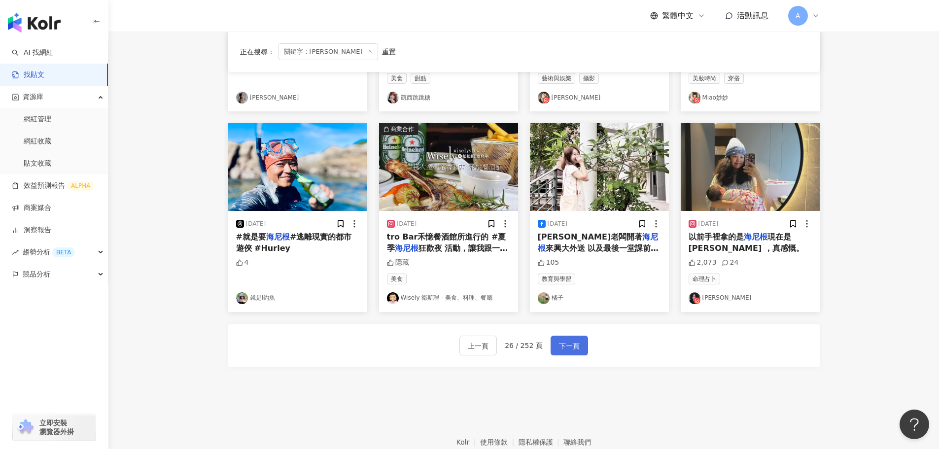
click at [573, 347] on span "下一頁" at bounding box center [569, 346] width 21 height 12
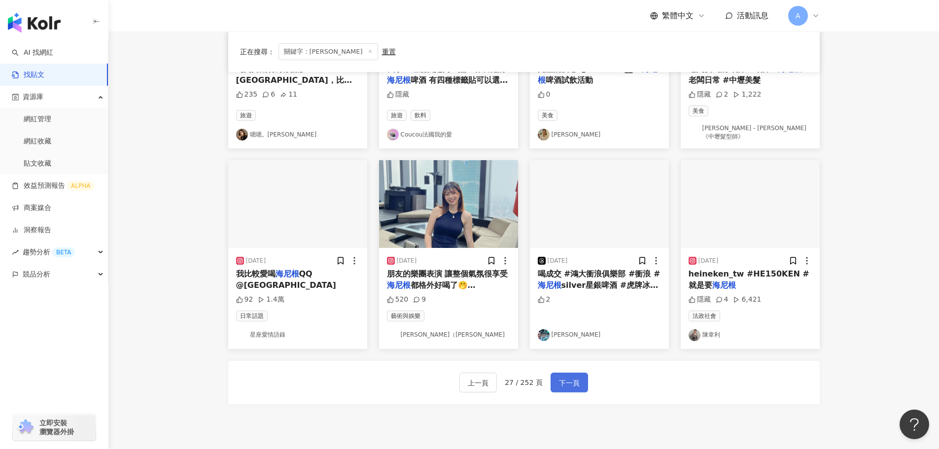
scroll to position [394, 0]
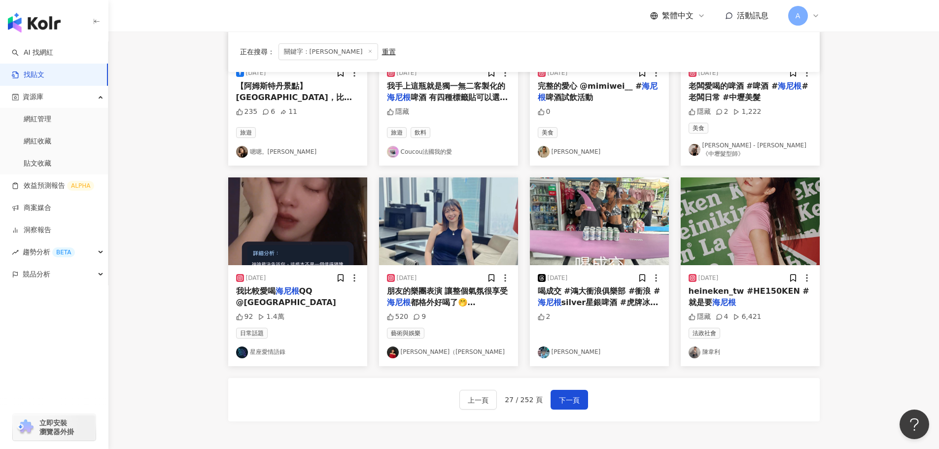
click at [718, 229] on img at bounding box center [750, 221] width 139 height 88
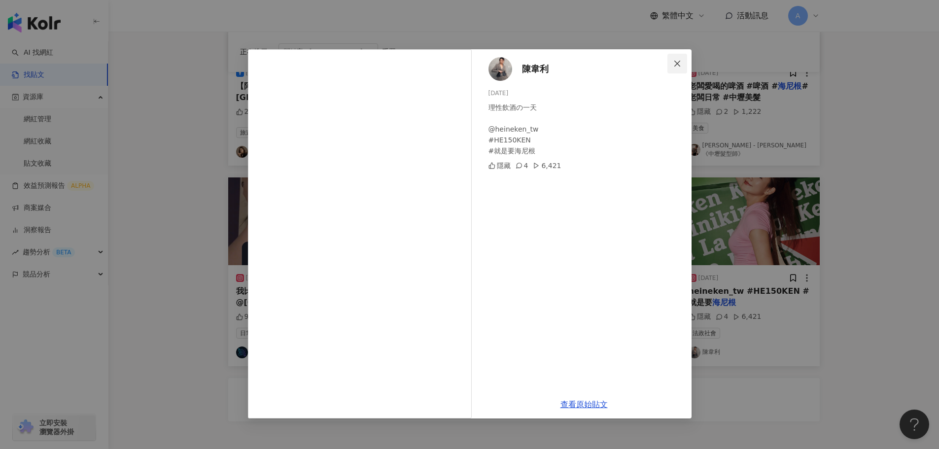
click at [677, 64] on icon "close" at bounding box center [677, 63] width 6 height 6
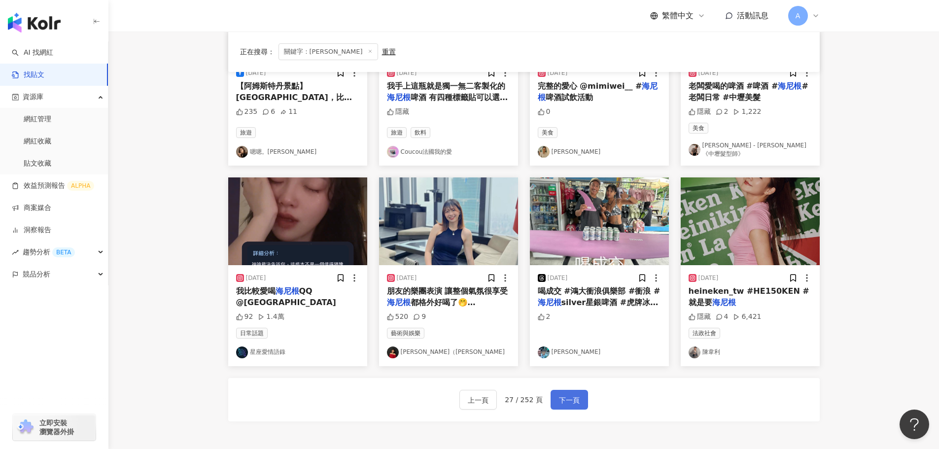
click at [563, 394] on span "下一頁" at bounding box center [569, 400] width 21 height 12
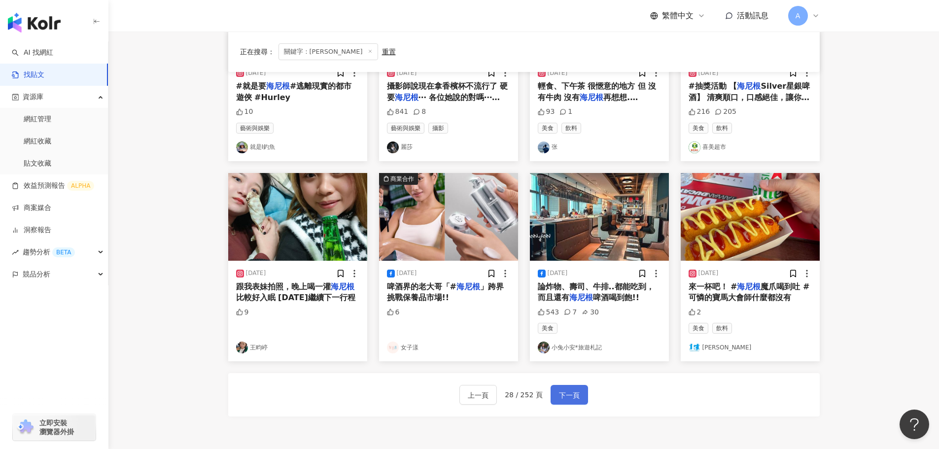
click at [572, 397] on span "下一頁" at bounding box center [569, 395] width 21 height 12
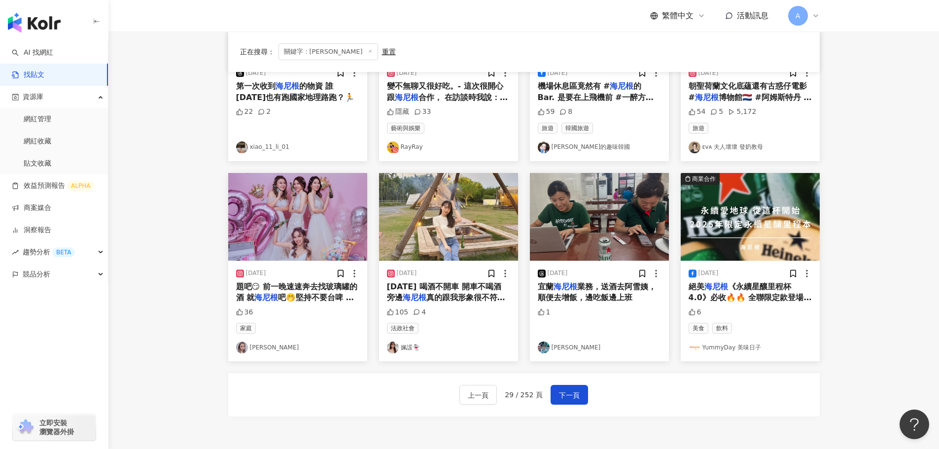
click at [576, 406] on div "上一頁 29 / 252 頁 下一頁" at bounding box center [524, 394] width 592 height 43
click at [573, 394] on span "下一頁" at bounding box center [569, 395] width 21 height 12
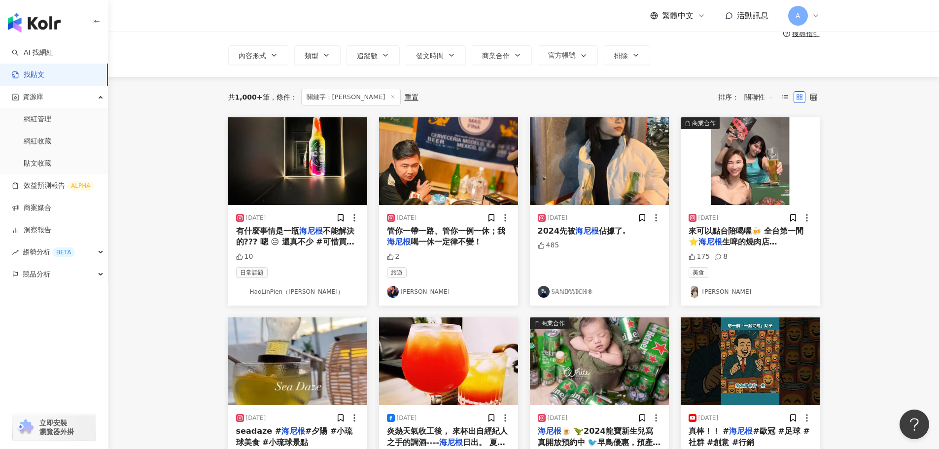
scroll to position [99, 0]
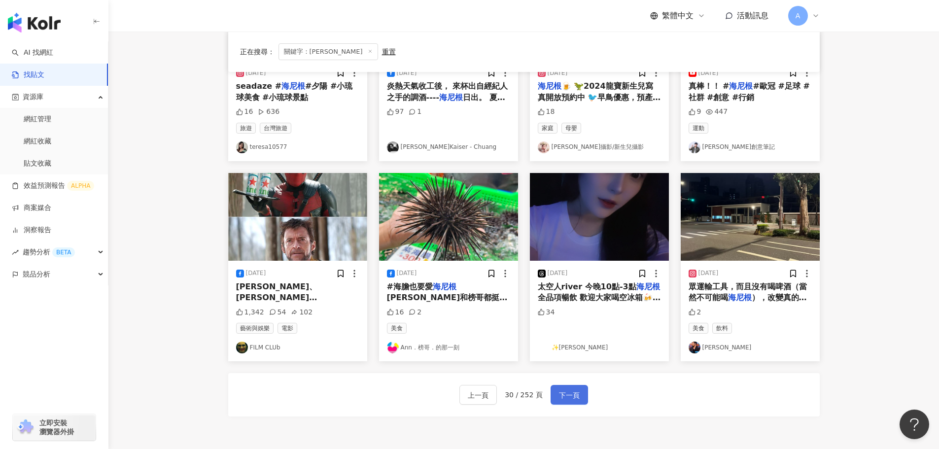
click at [575, 397] on span "下一頁" at bounding box center [569, 395] width 21 height 12
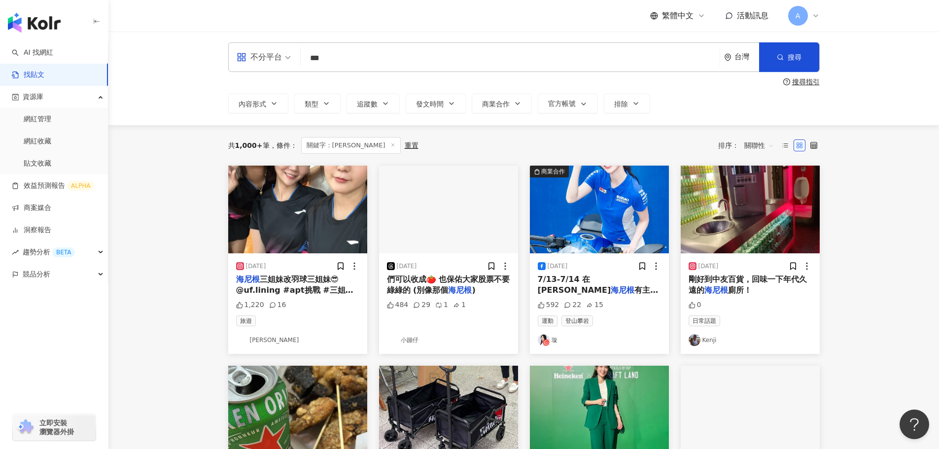
scroll to position [0, 0]
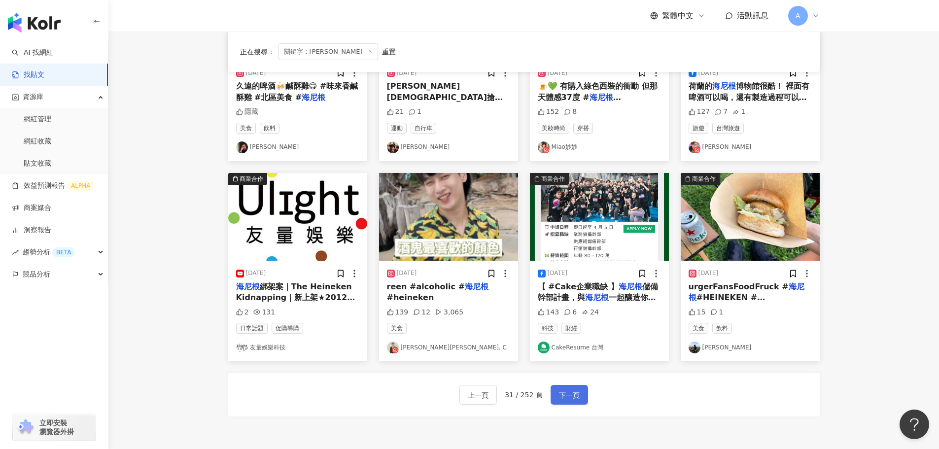
click at [575, 397] on span "下一頁" at bounding box center [569, 395] width 21 height 12
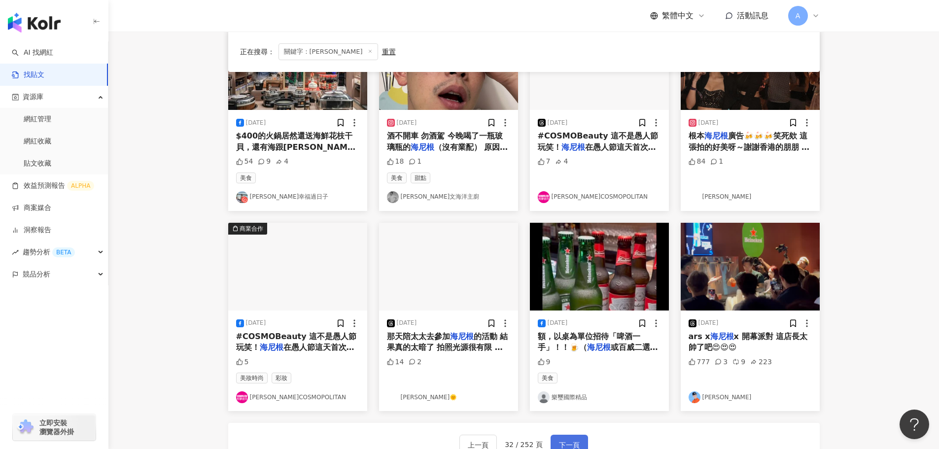
scroll to position [345, 0]
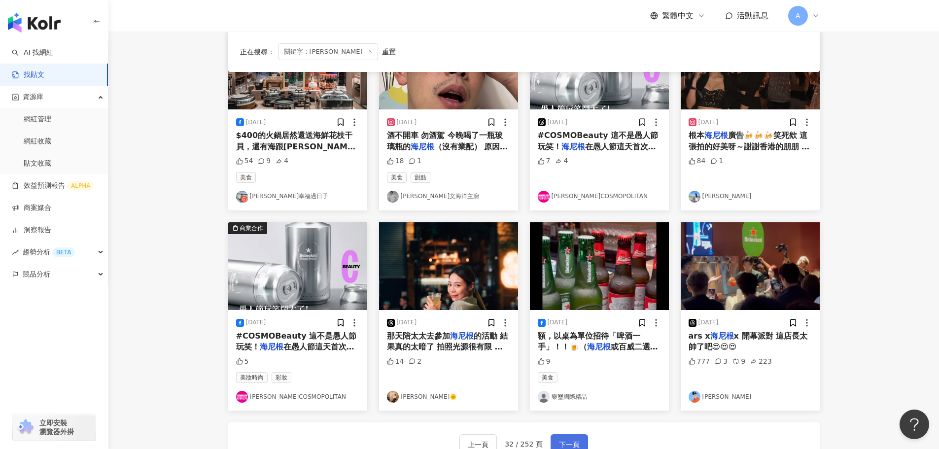
click at [575, 441] on span "下一頁" at bounding box center [569, 445] width 21 height 12
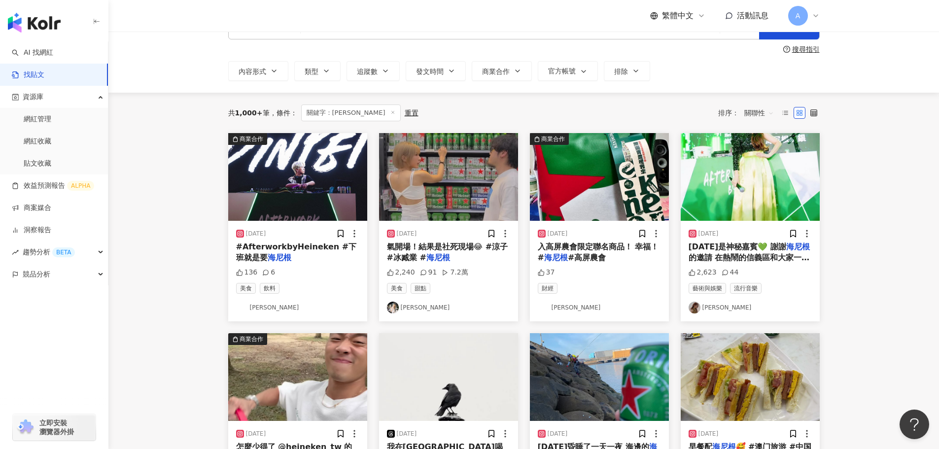
scroll to position [49, 0]
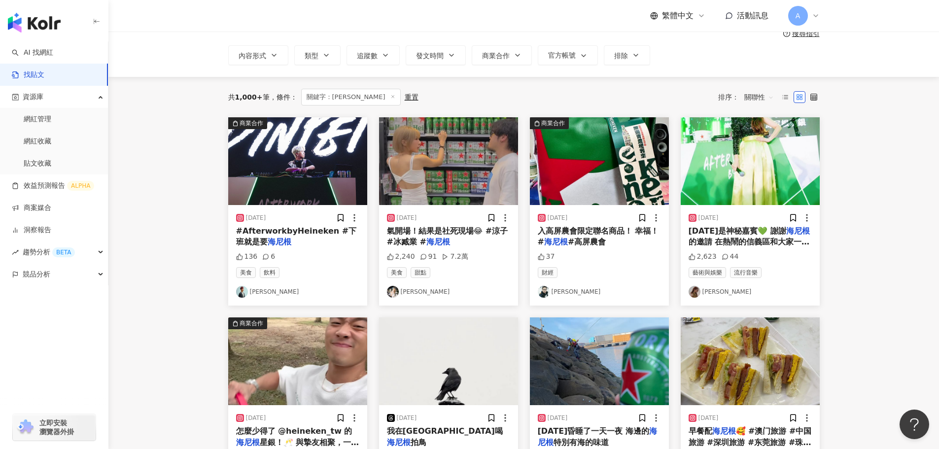
click at [448, 183] on img at bounding box center [448, 161] width 139 height 88
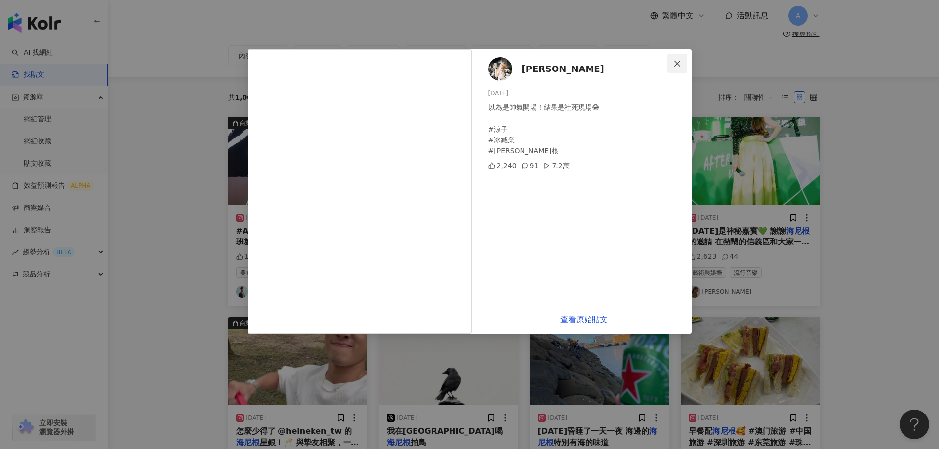
click at [678, 62] on icon "close" at bounding box center [677, 63] width 6 height 6
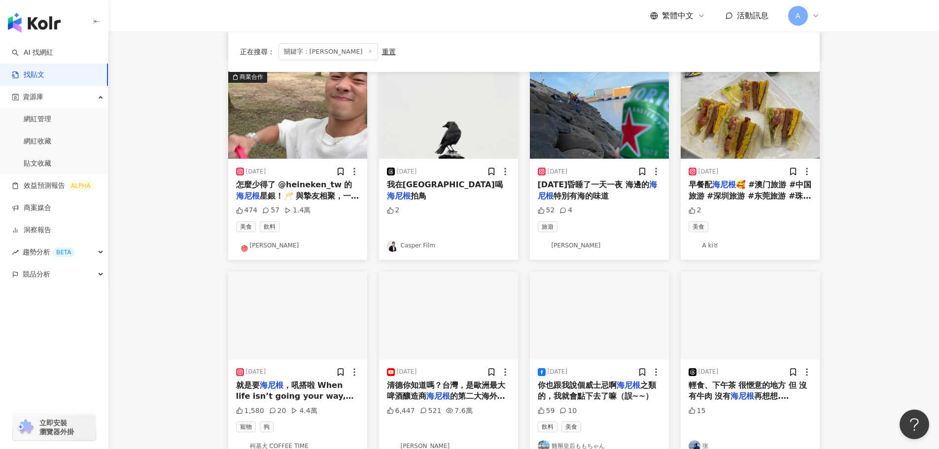
scroll to position [496, 0]
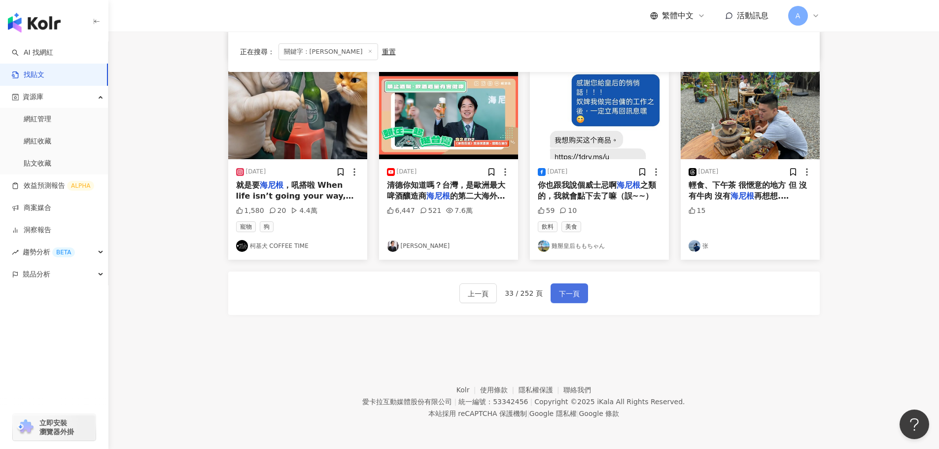
click at [574, 297] on span "下一頁" at bounding box center [569, 294] width 21 height 12
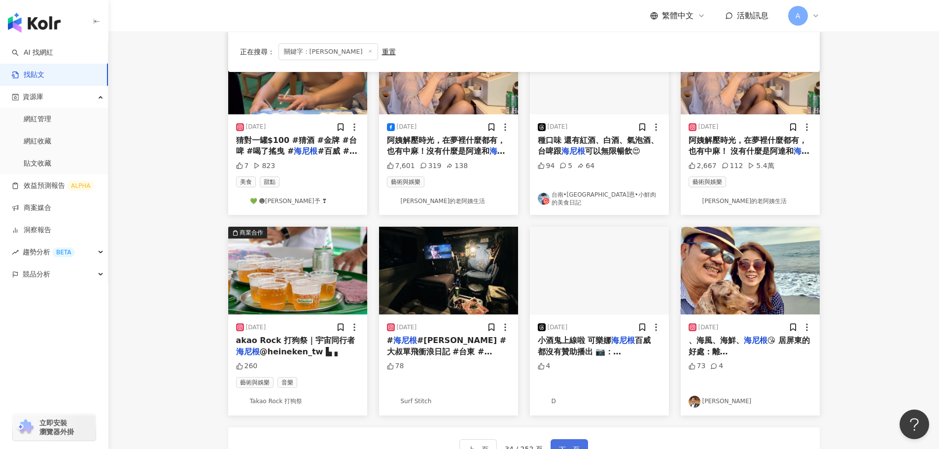
scroll to position [304, 0]
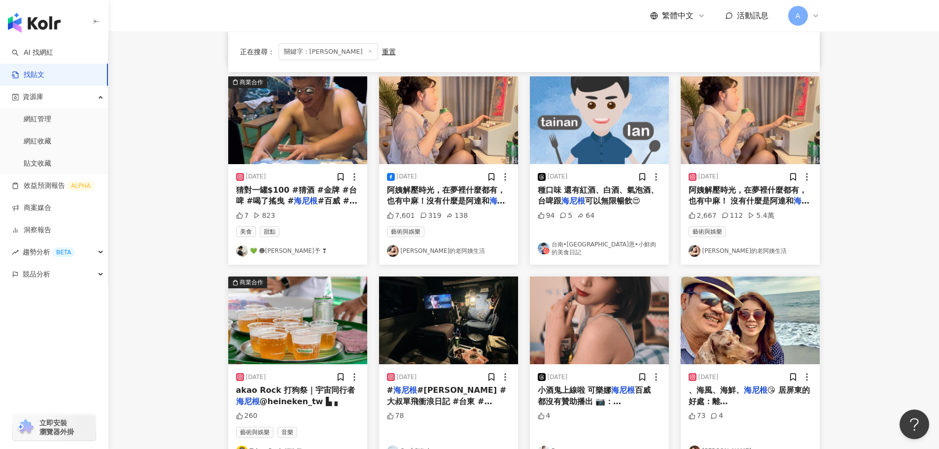
click at [321, 326] on img at bounding box center [297, 321] width 139 height 88
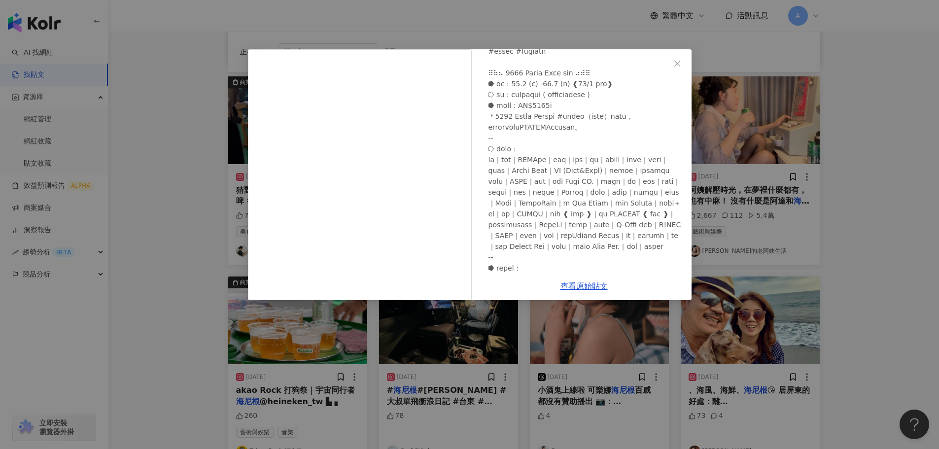
scroll to position [354, 0]
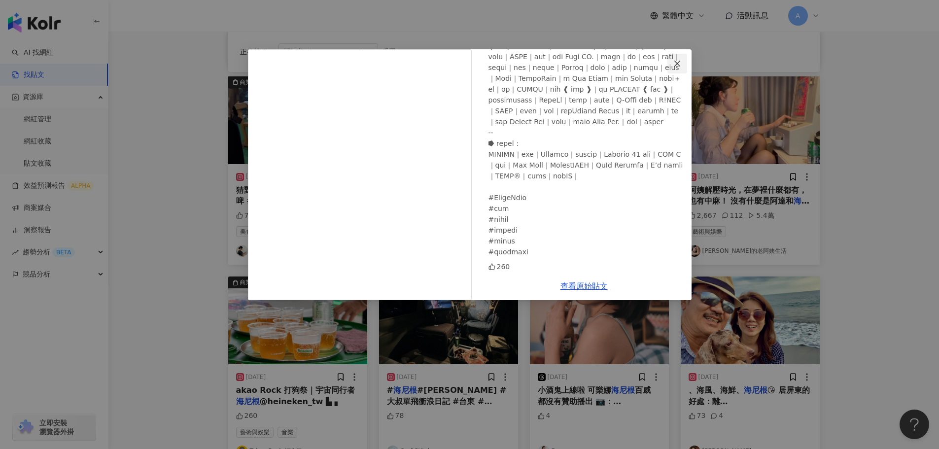
click at [679, 65] on icon "close" at bounding box center [677, 63] width 6 height 6
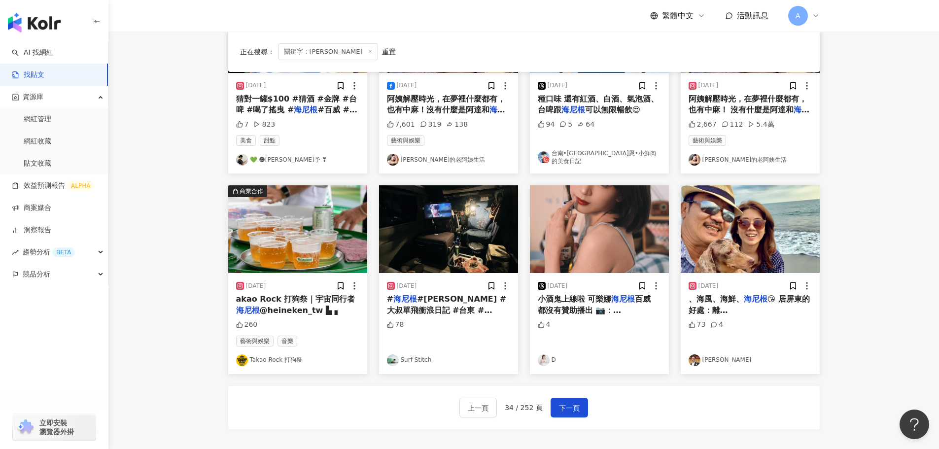
scroll to position [501, 0]
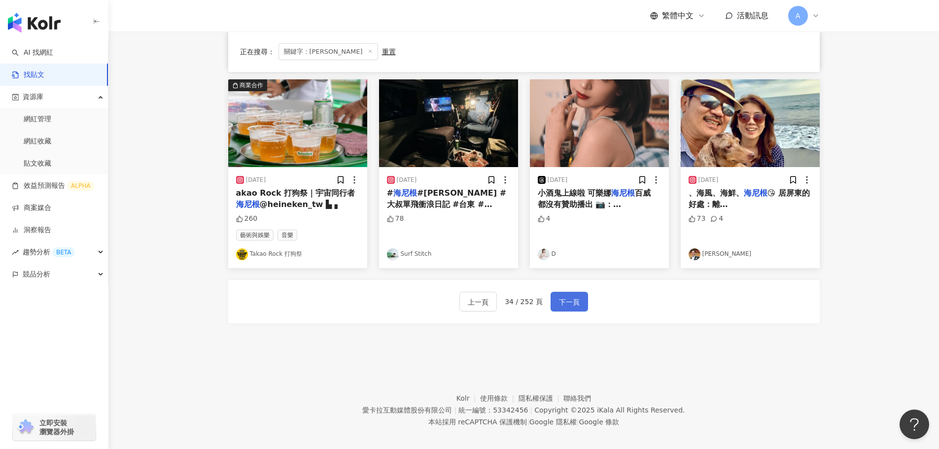
click at [578, 294] on button "下一頁" at bounding box center [569, 302] width 37 height 20
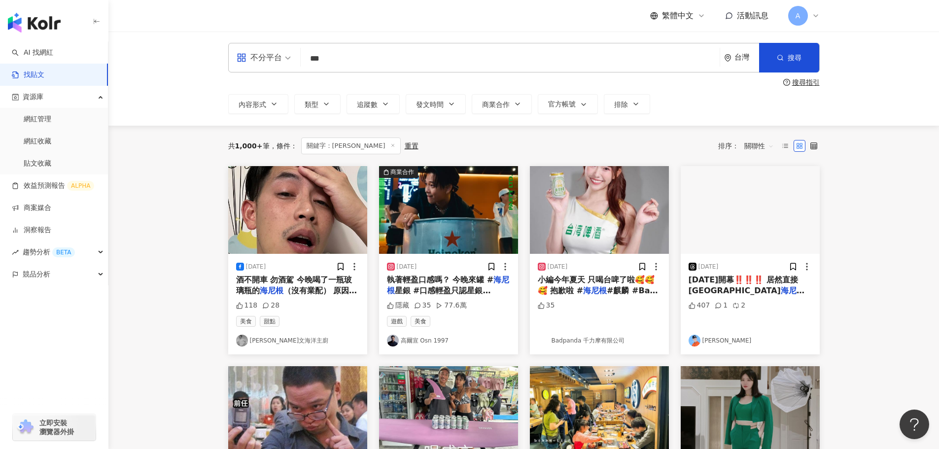
scroll to position [0, 0]
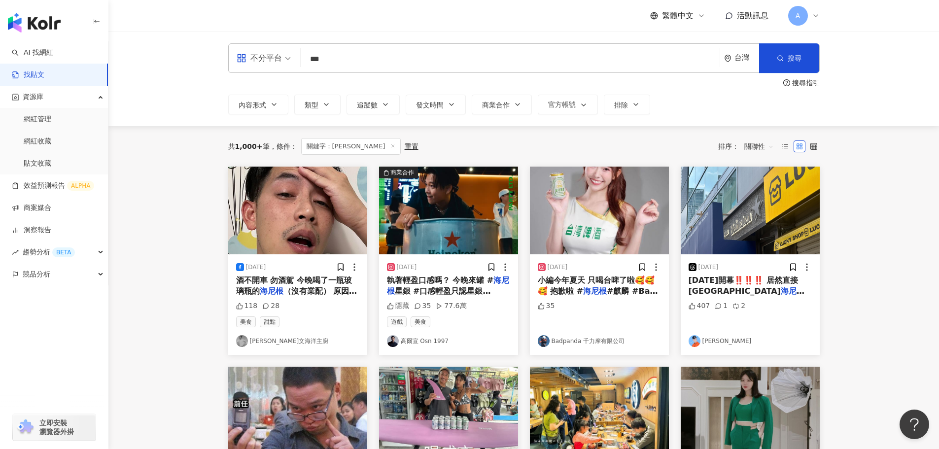
click at [623, 203] on img at bounding box center [599, 211] width 139 height 88
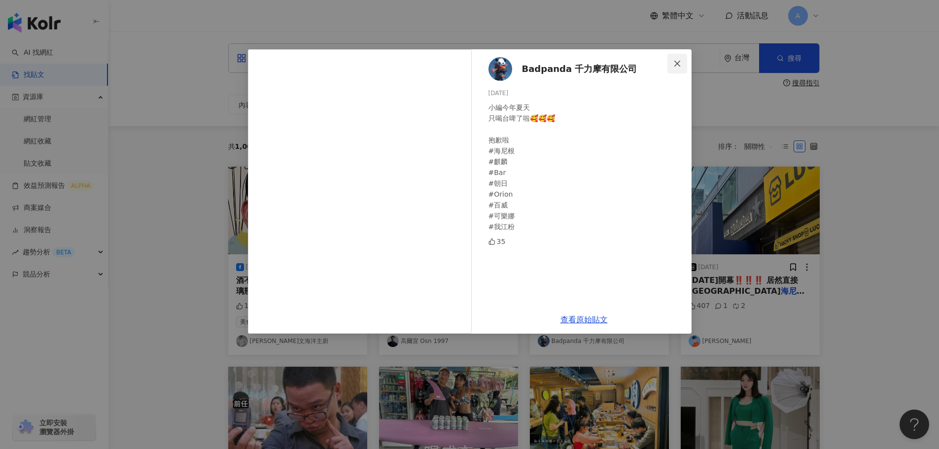
click at [679, 60] on icon "close" at bounding box center [677, 64] width 8 height 8
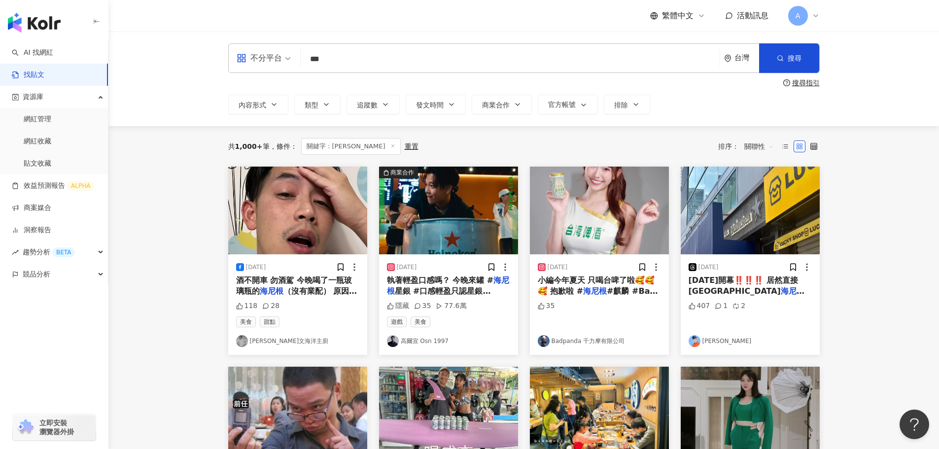
click at [445, 196] on img at bounding box center [448, 211] width 139 height 88
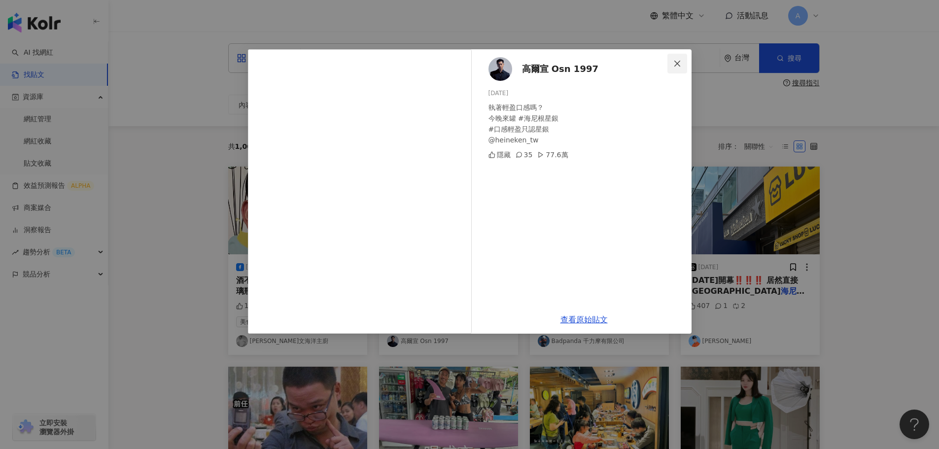
click at [677, 57] on button "Close" at bounding box center [678, 64] width 20 height 20
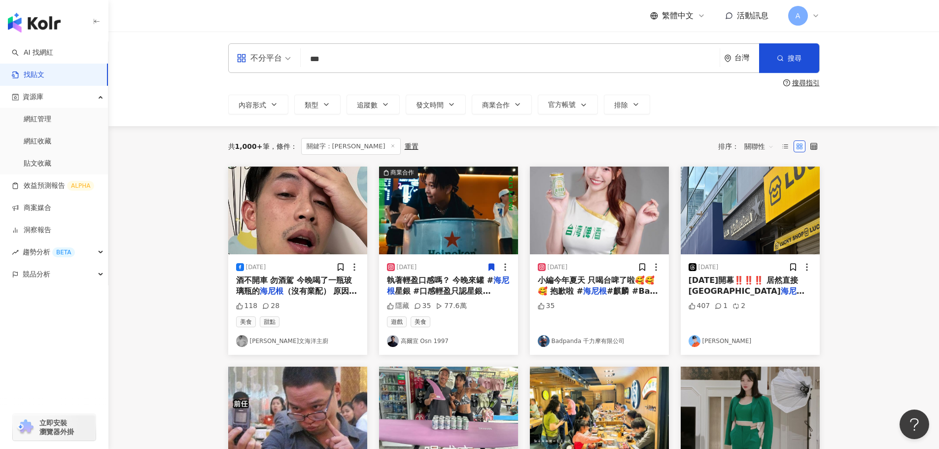
click at [491, 268] on icon at bounding box center [491, 267] width 5 height 7
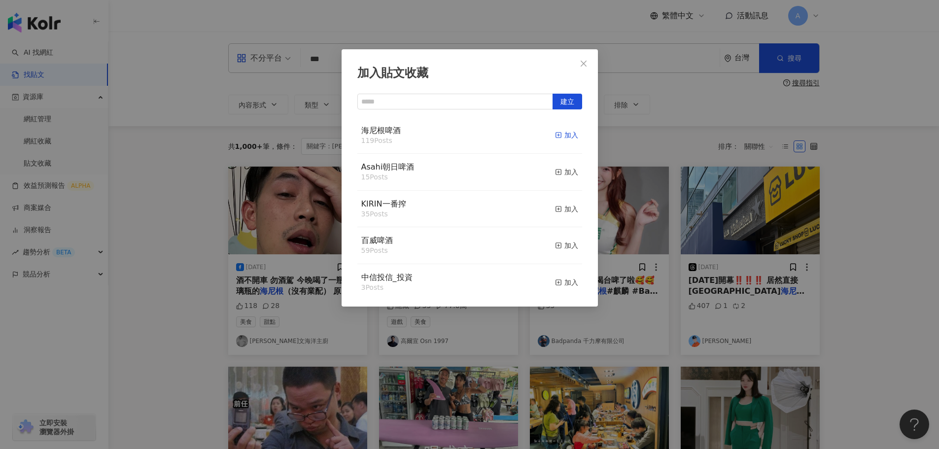
click at [558, 132] on div "加入" at bounding box center [566, 135] width 23 height 11
click at [586, 61] on icon "close" at bounding box center [584, 63] width 6 height 6
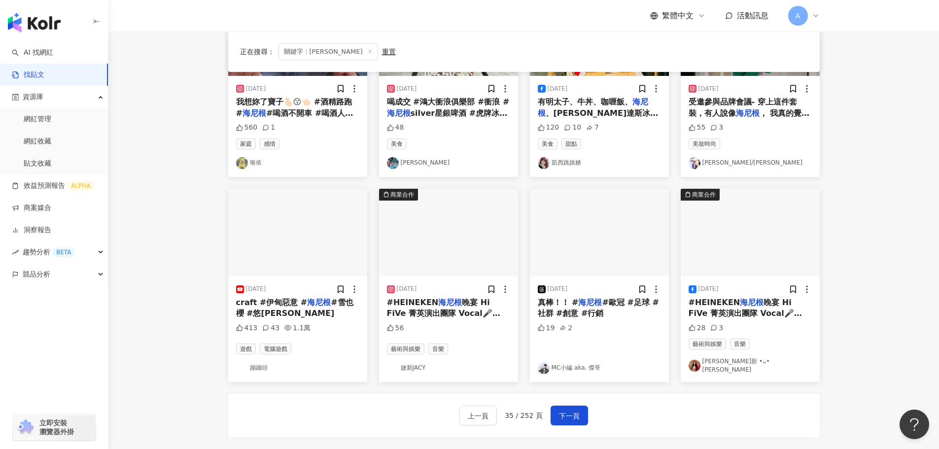
scroll to position [394, 0]
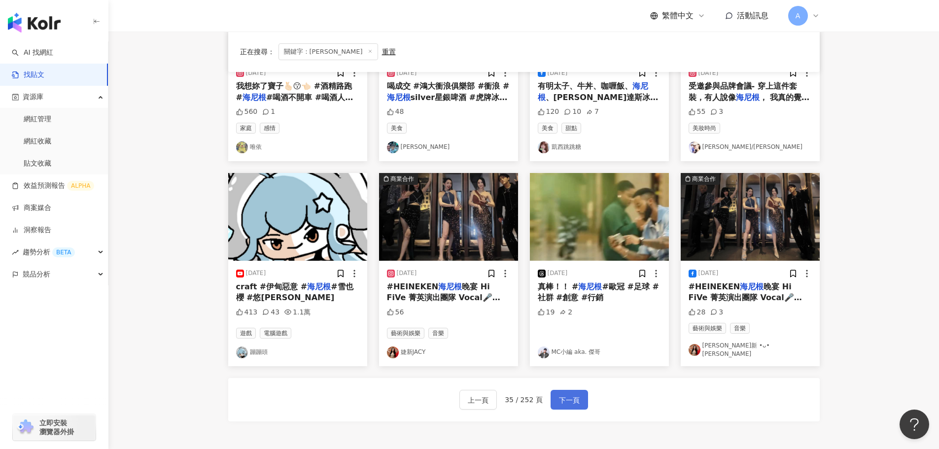
click at [569, 400] on span "下一頁" at bounding box center [569, 400] width 21 height 12
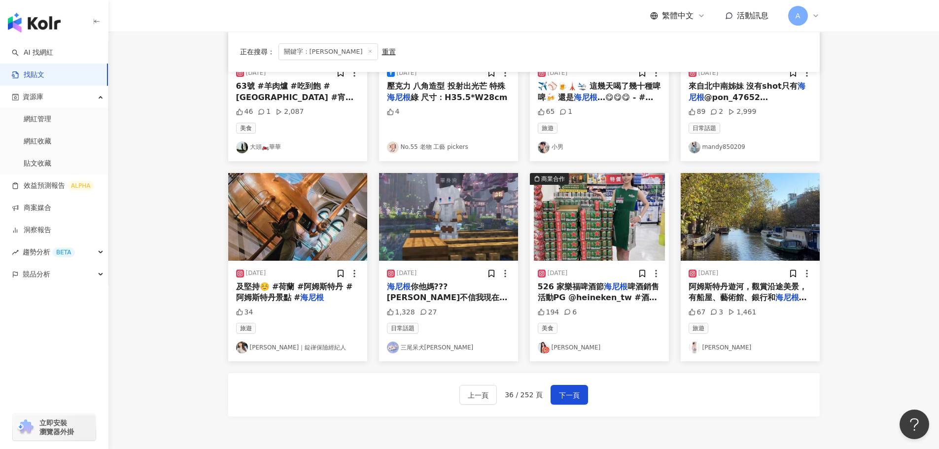
click at [627, 243] on img at bounding box center [599, 217] width 139 height 88
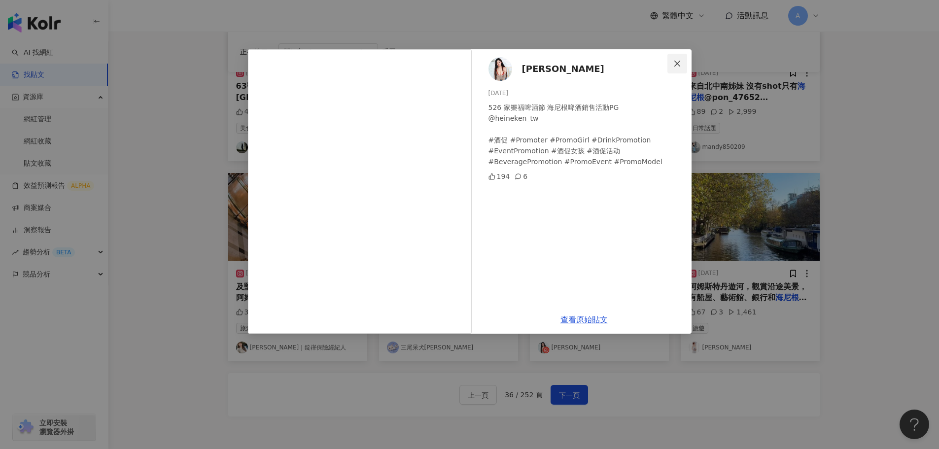
click at [678, 61] on icon "close" at bounding box center [677, 64] width 8 height 8
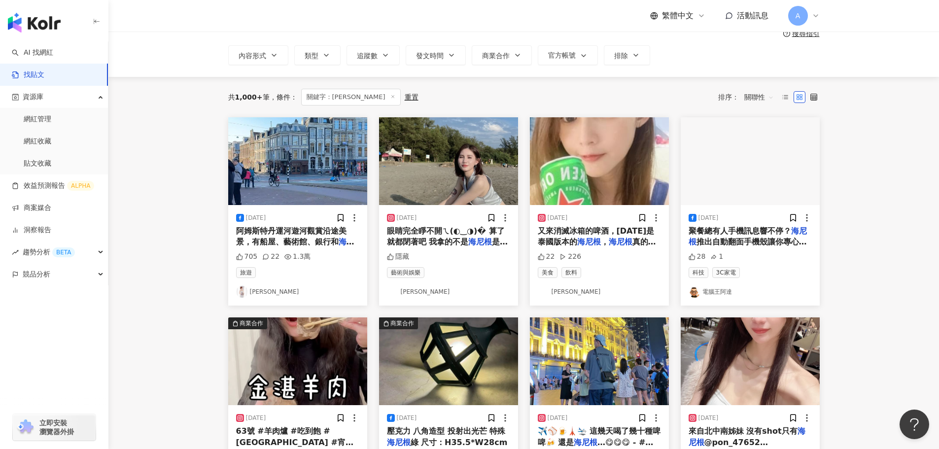
scroll to position [444, 0]
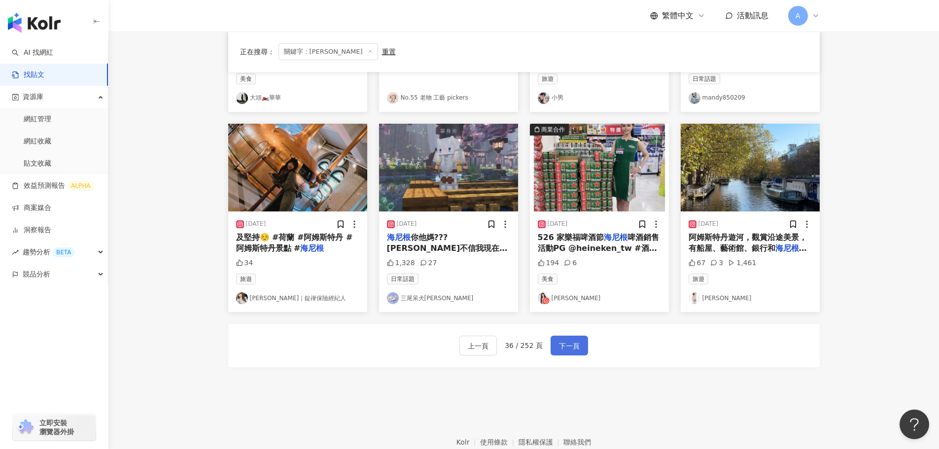
click at [565, 349] on span "下一頁" at bounding box center [569, 346] width 21 height 12
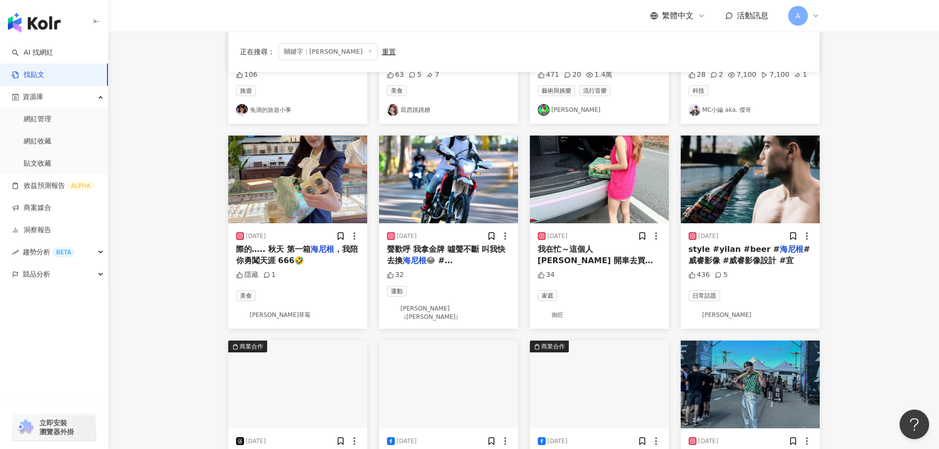
scroll to position [394, 0]
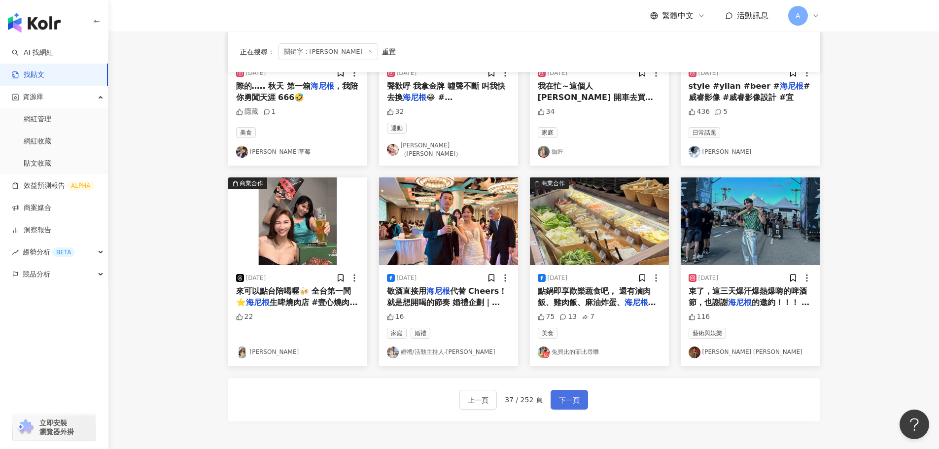
click at [568, 404] on button "下一頁" at bounding box center [569, 400] width 37 height 20
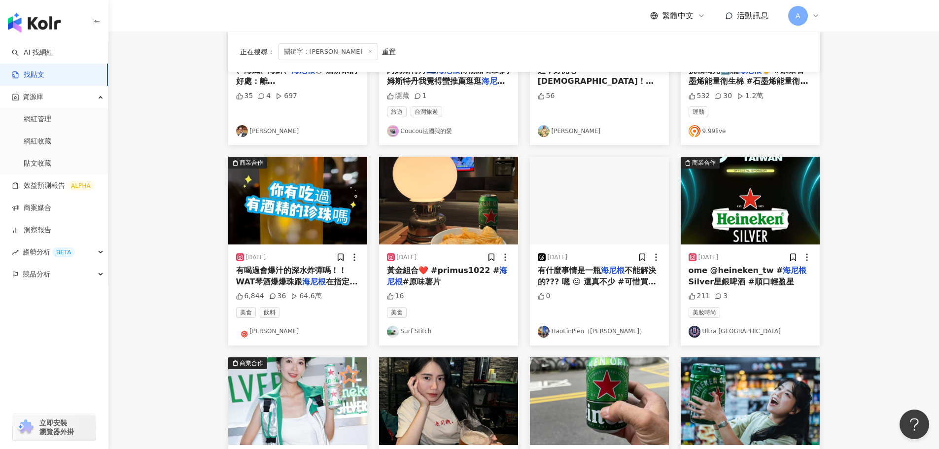
scroll to position [246, 0]
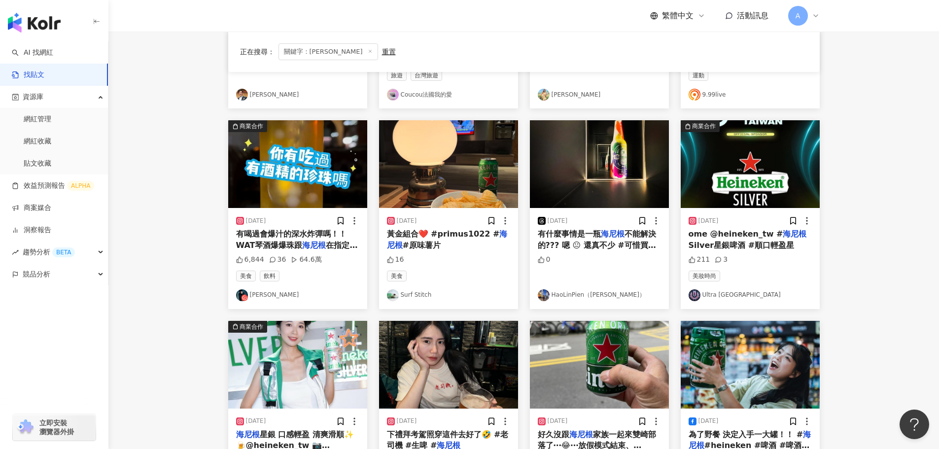
click at [769, 167] on img at bounding box center [750, 164] width 139 height 88
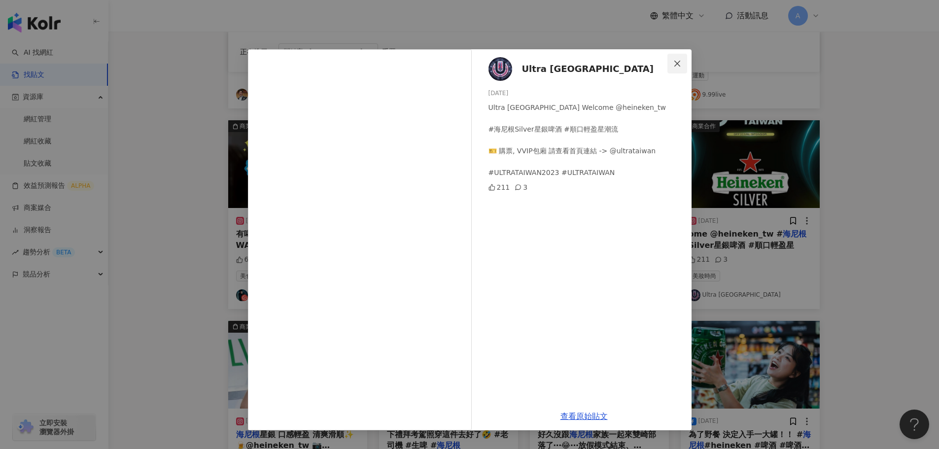
click at [673, 67] on icon "close" at bounding box center [677, 64] width 8 height 8
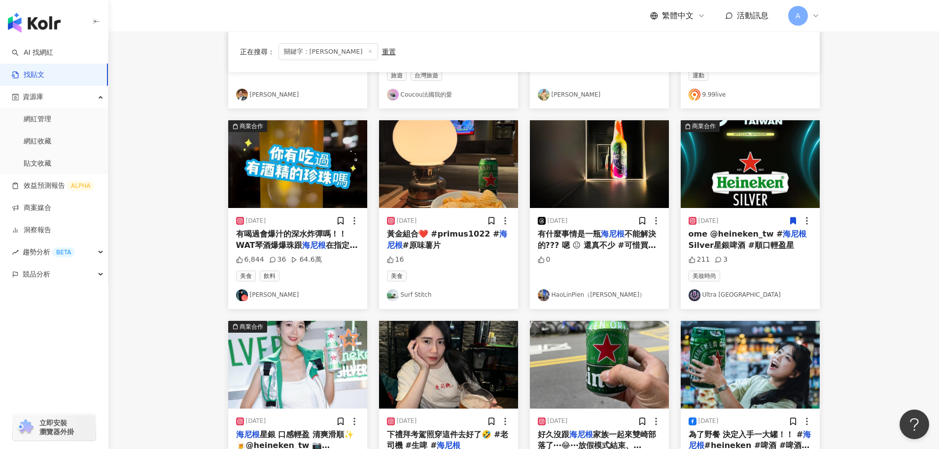
click at [789, 224] on icon at bounding box center [793, 220] width 9 height 9
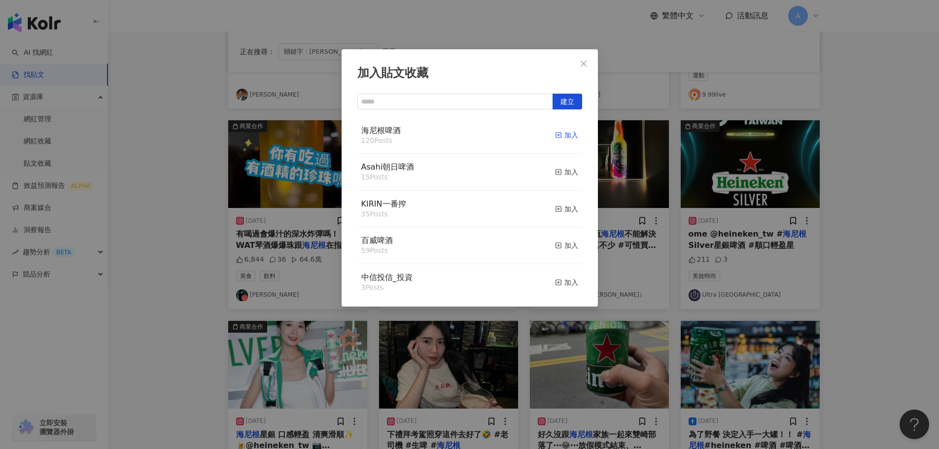
click at [563, 140] on div "加入" at bounding box center [566, 135] width 23 height 11
click at [588, 64] on span "Close" at bounding box center [584, 64] width 20 height 8
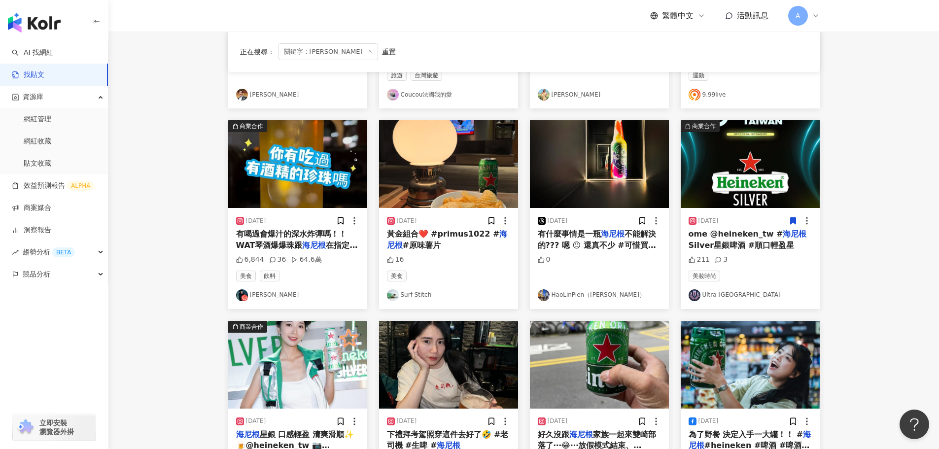
click at [610, 154] on img at bounding box center [599, 164] width 139 height 88
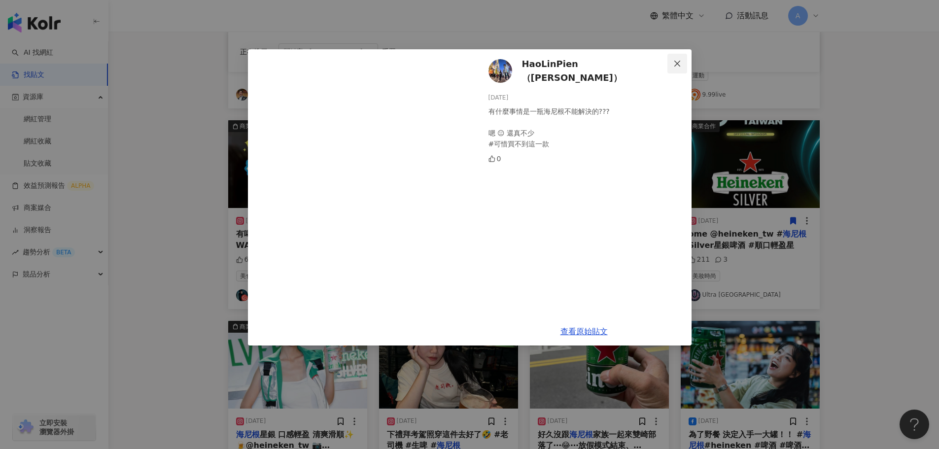
click at [680, 59] on button "Close" at bounding box center [678, 64] width 20 height 20
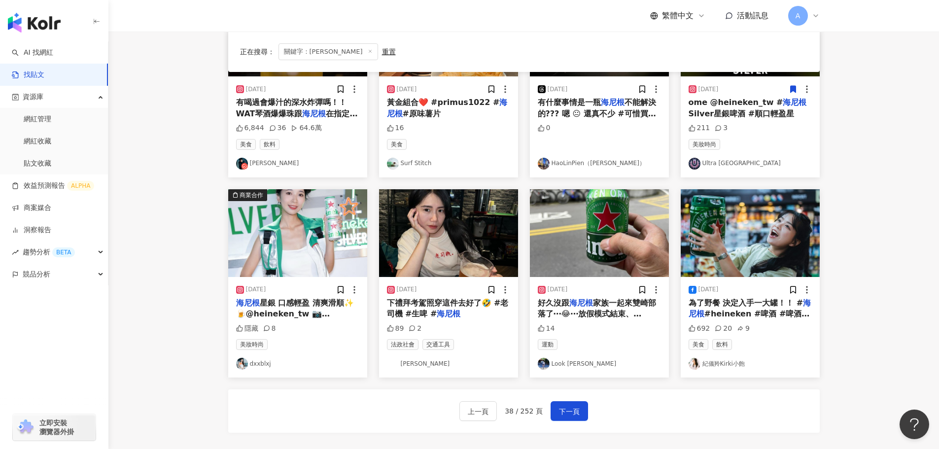
scroll to position [394, 0]
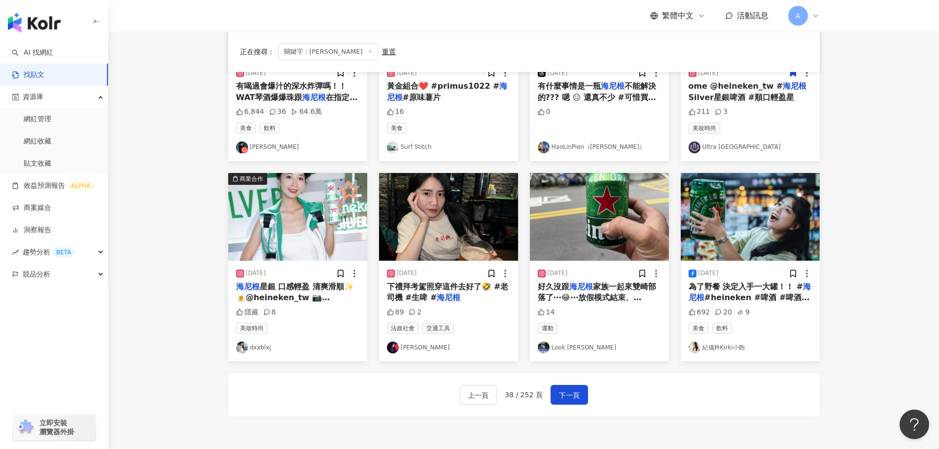
click at [737, 222] on img at bounding box center [750, 217] width 139 height 88
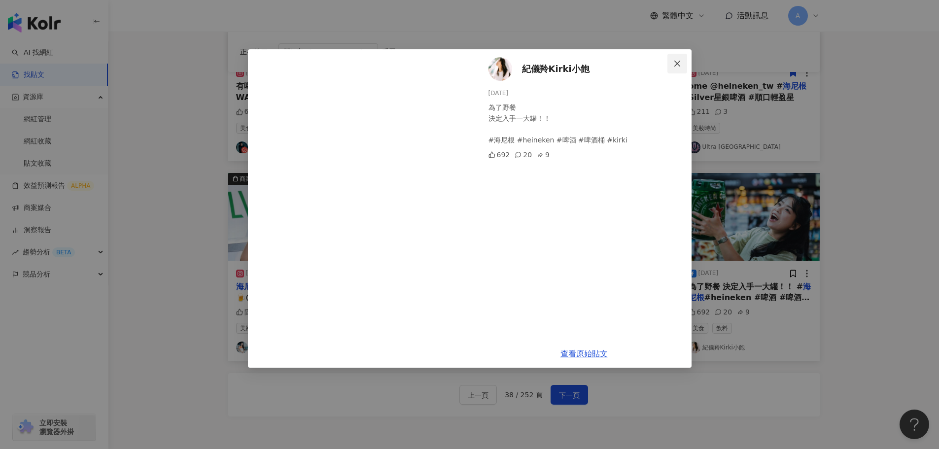
click at [675, 58] on button "Close" at bounding box center [678, 64] width 20 height 20
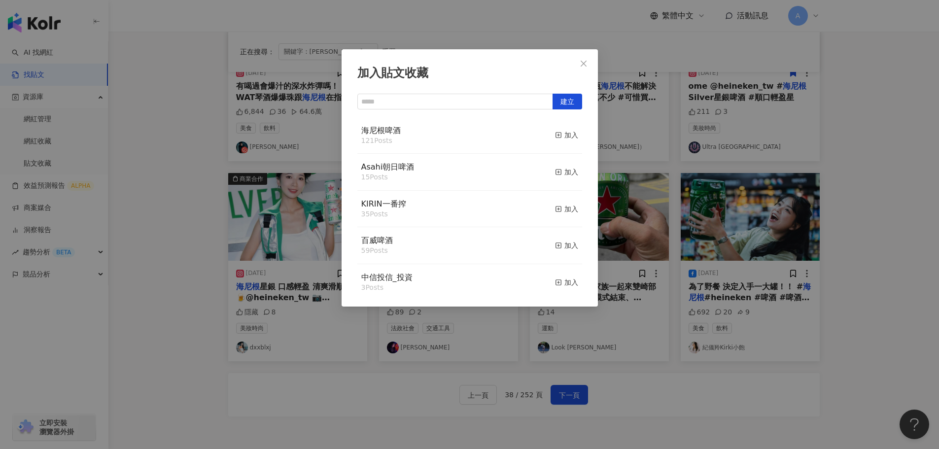
drag, startPoint x: 562, startPoint y: 134, endPoint x: 564, endPoint y: 127, distance: 7.3
click at [563, 134] on div "加入" at bounding box center [566, 135] width 23 height 11
click at [584, 62] on icon "close" at bounding box center [584, 64] width 8 height 8
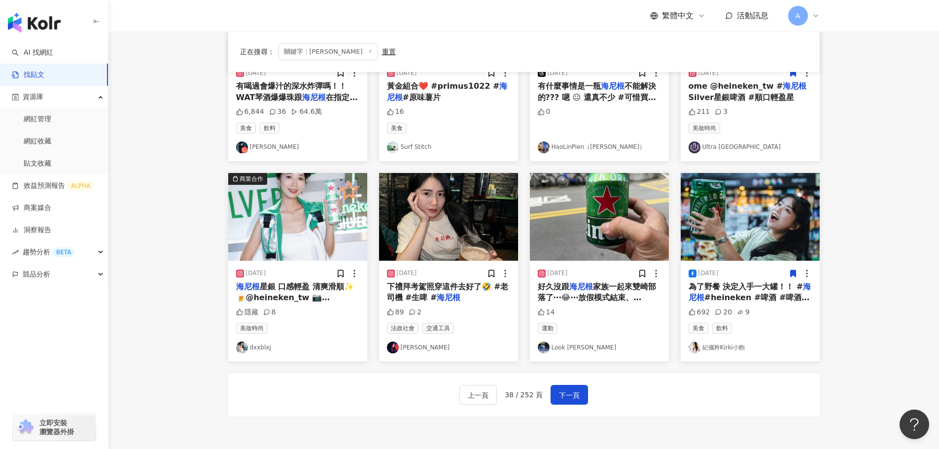
click at [614, 204] on img at bounding box center [599, 217] width 139 height 88
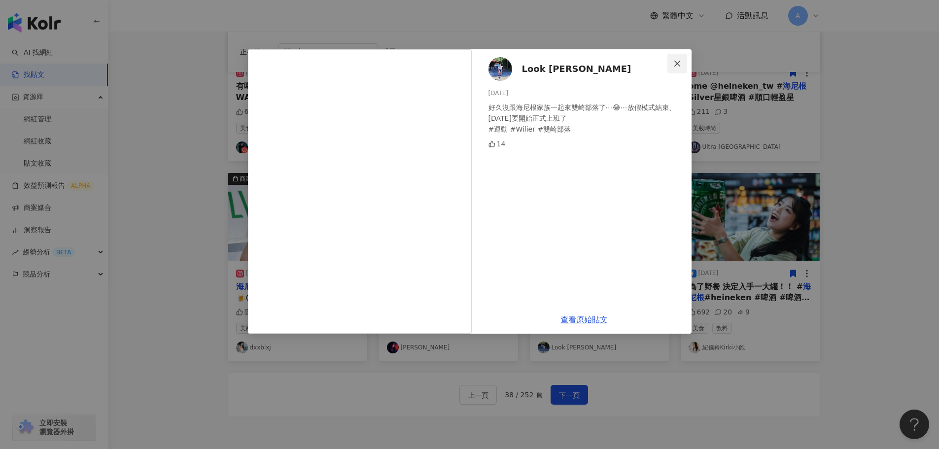
click at [677, 63] on icon "close" at bounding box center [677, 63] width 6 height 6
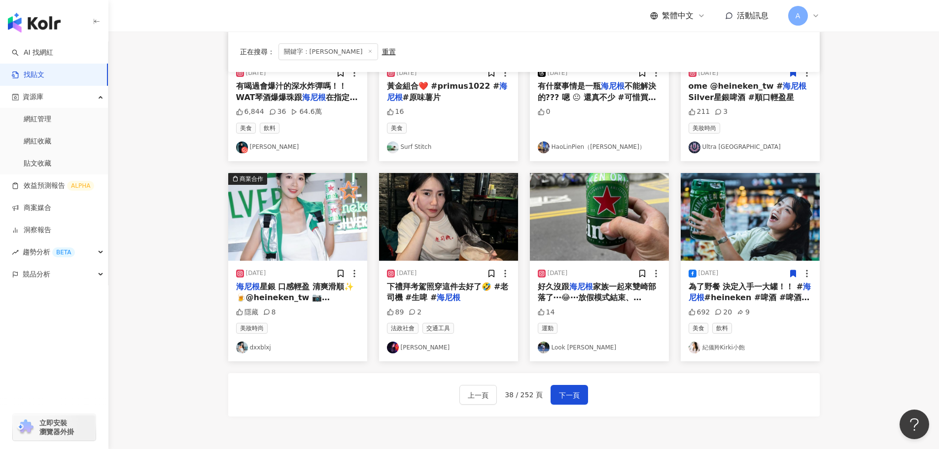
click at [301, 212] on img at bounding box center [297, 217] width 139 height 88
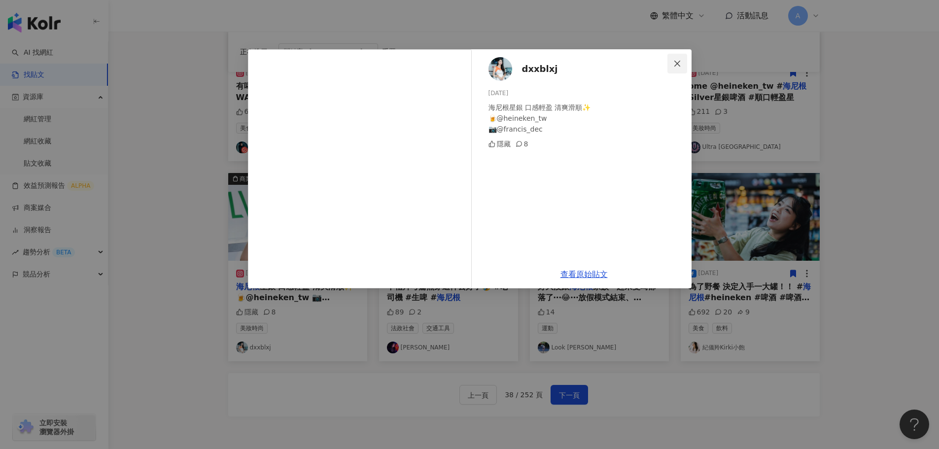
click at [681, 60] on icon "close" at bounding box center [677, 64] width 8 height 8
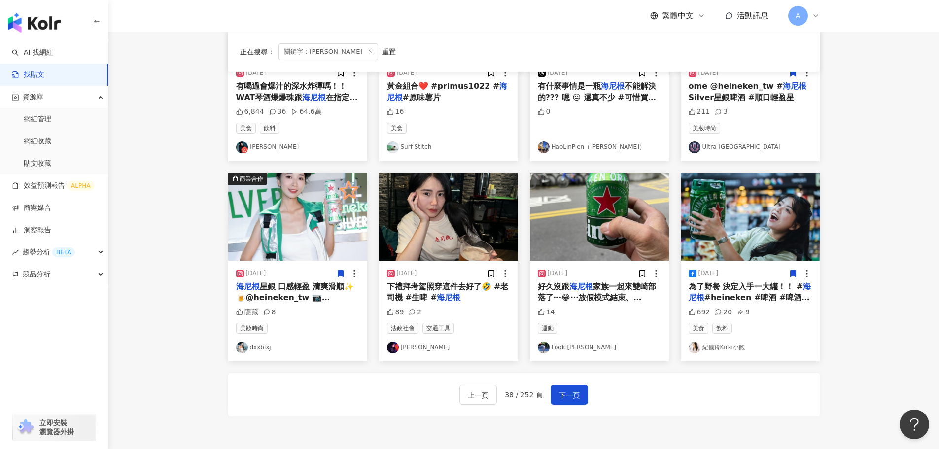
click at [340, 271] on icon at bounding box center [340, 273] width 5 height 7
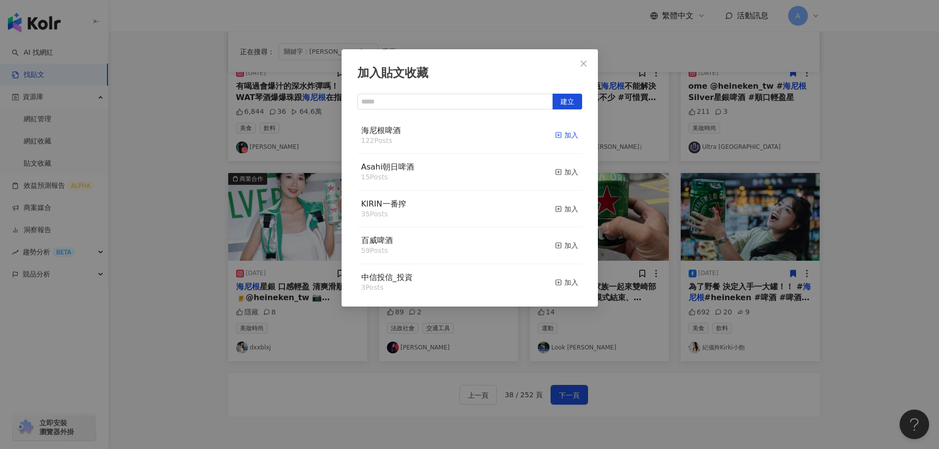
click at [563, 135] on div "加入" at bounding box center [566, 135] width 23 height 11
click at [584, 63] on icon "close" at bounding box center [584, 63] width 6 height 6
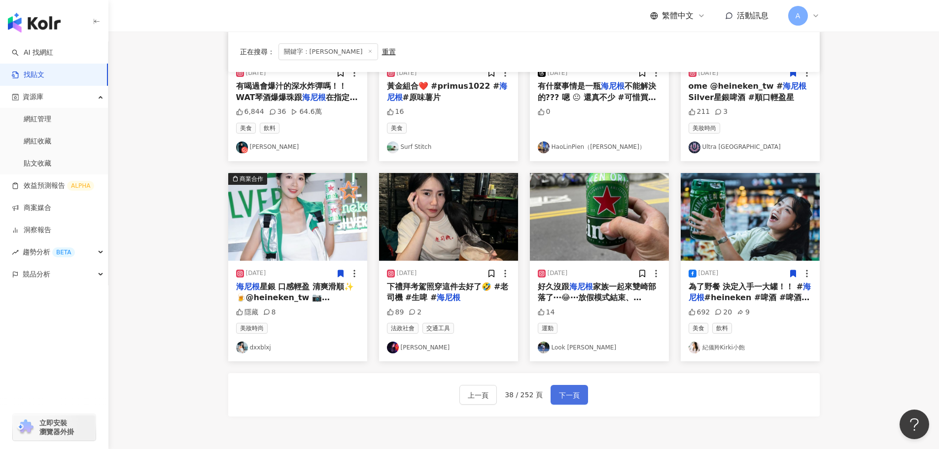
click at [559, 395] on span "下一頁" at bounding box center [569, 395] width 21 height 12
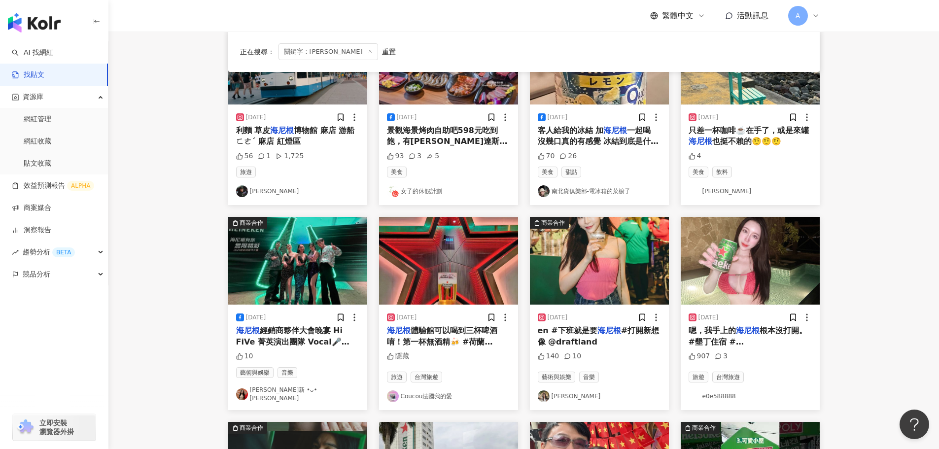
scroll to position [246, 0]
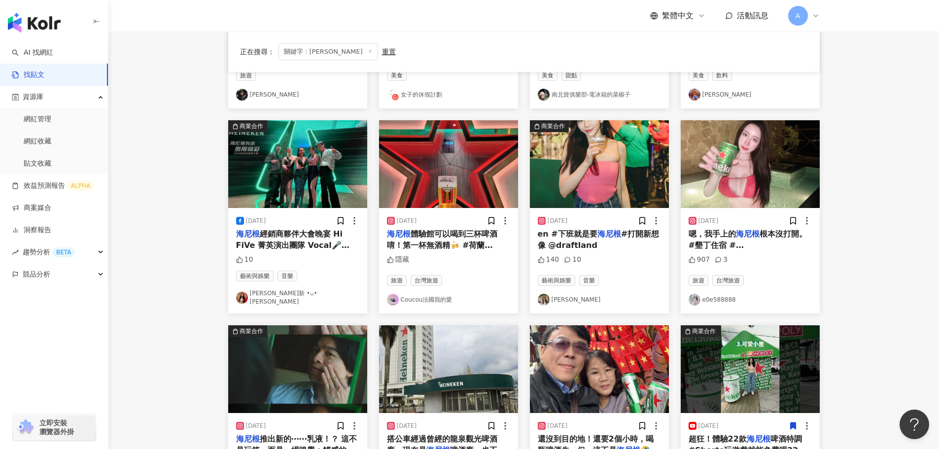
click at [702, 166] on img at bounding box center [750, 164] width 139 height 88
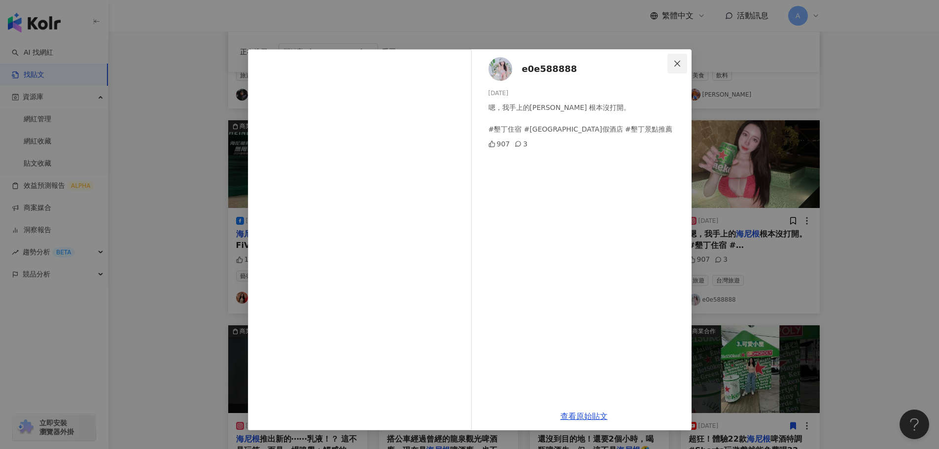
click at [682, 64] on span "Close" at bounding box center [678, 64] width 20 height 8
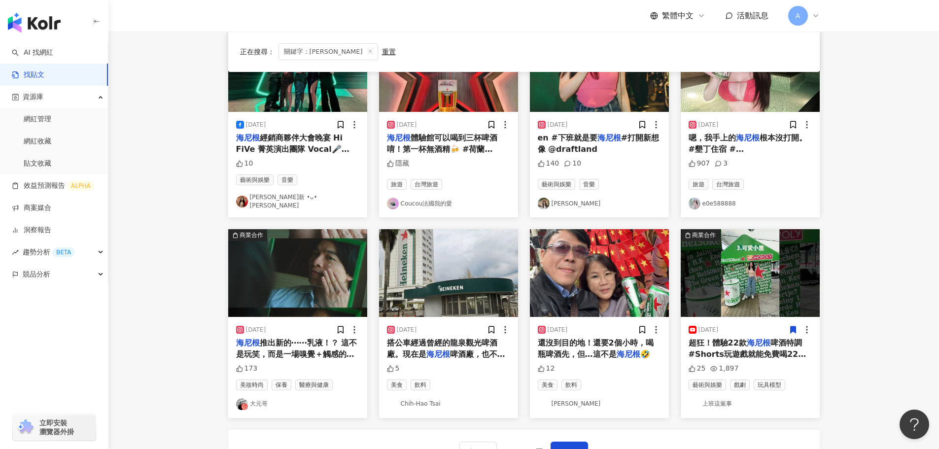
scroll to position [345, 0]
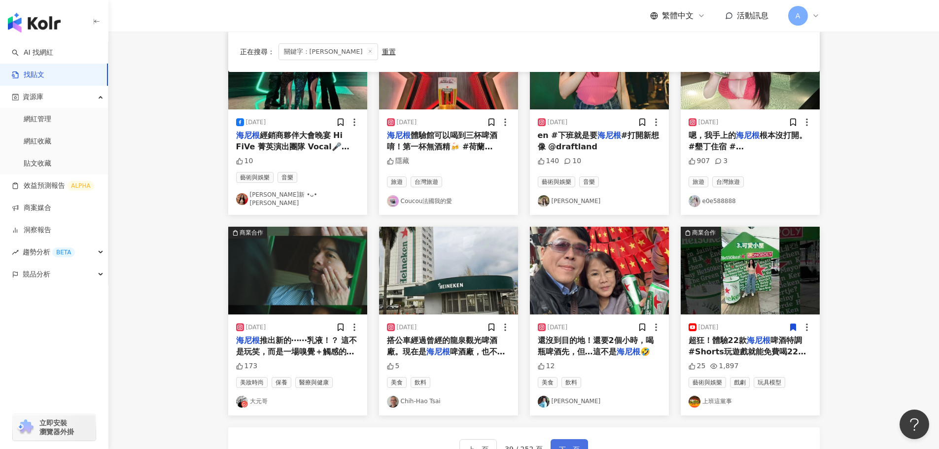
click at [574, 439] on button "下一頁" at bounding box center [569, 449] width 37 height 20
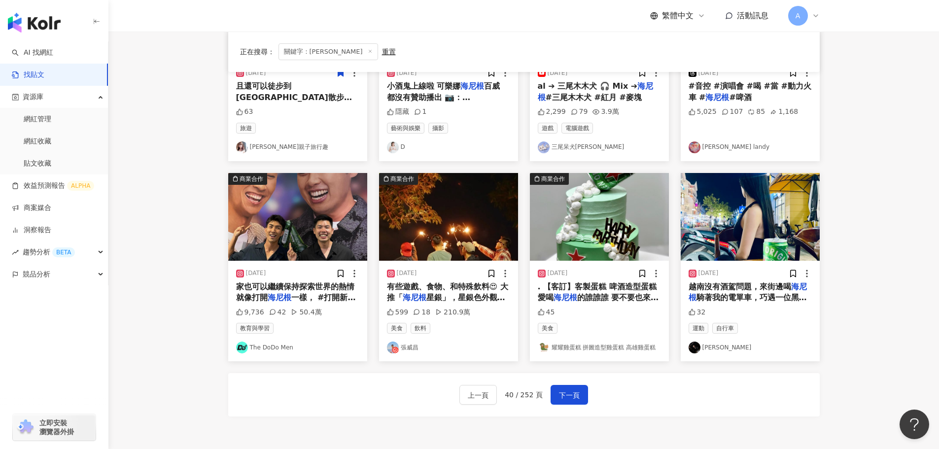
scroll to position [496, 0]
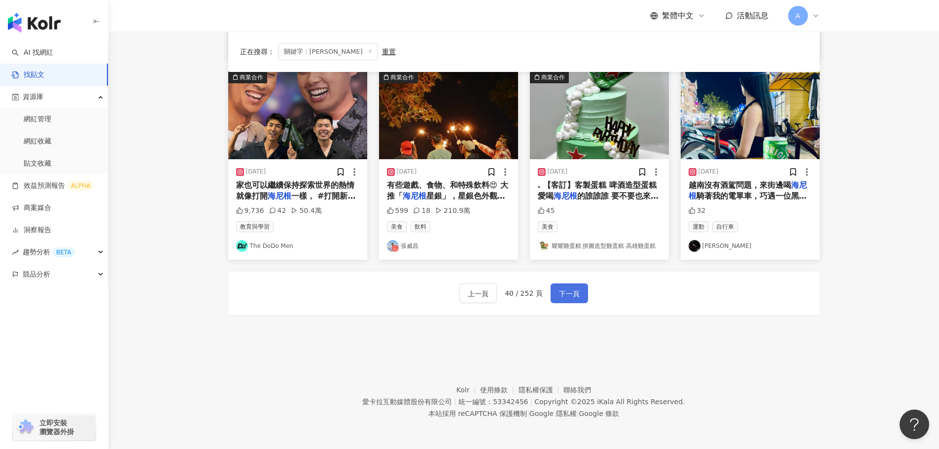
click at [578, 291] on button "下一頁" at bounding box center [569, 293] width 37 height 20
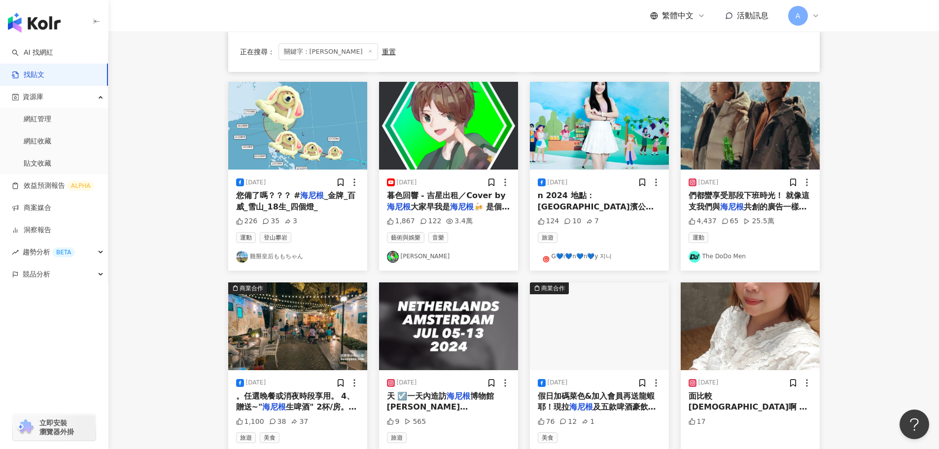
scroll to position [444, 0]
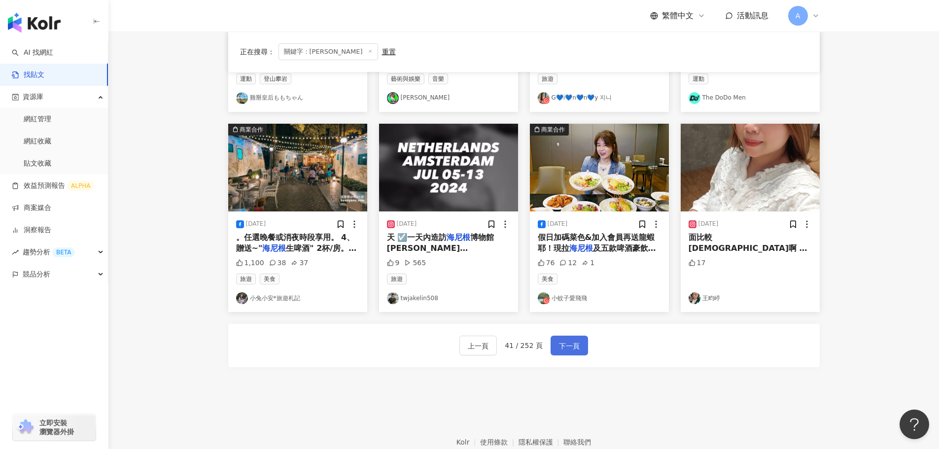
click at [570, 347] on span "下一頁" at bounding box center [569, 346] width 21 height 12
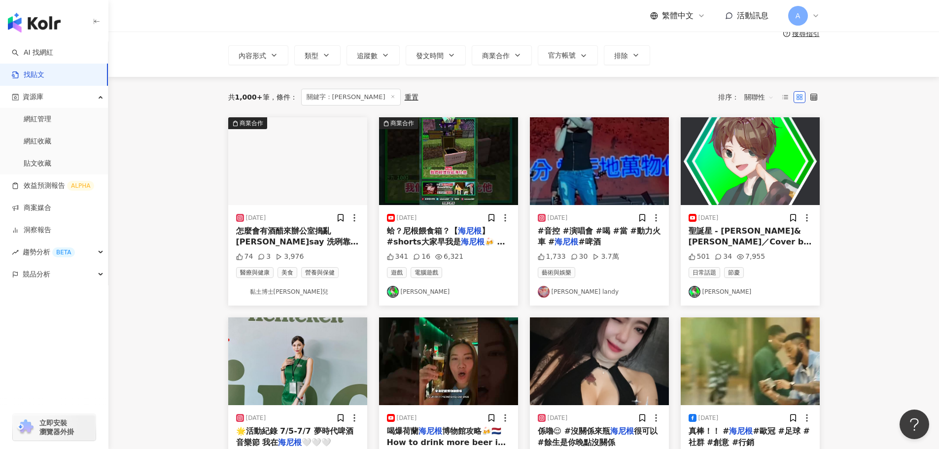
scroll to position [345, 0]
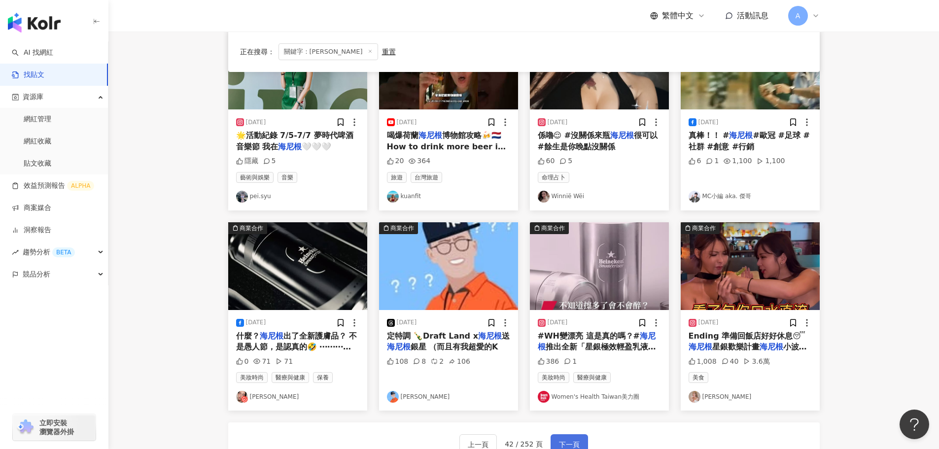
click at [569, 440] on span "下一頁" at bounding box center [569, 445] width 21 height 12
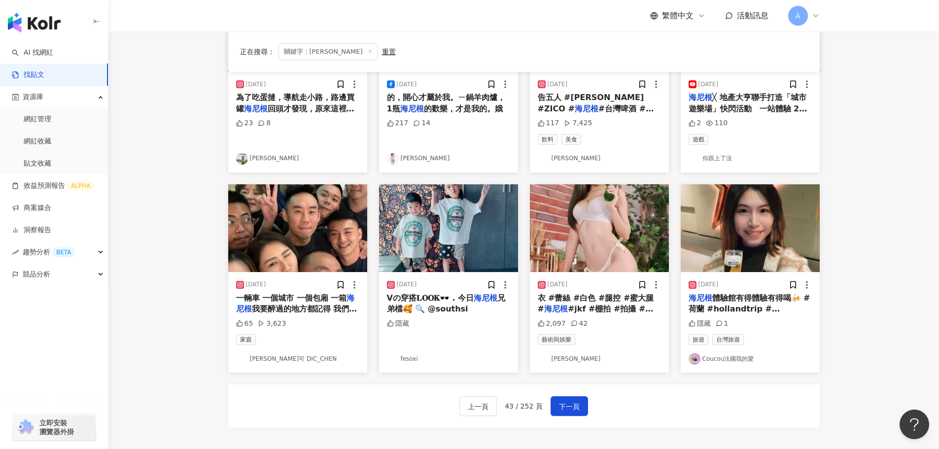
scroll to position [493, 0]
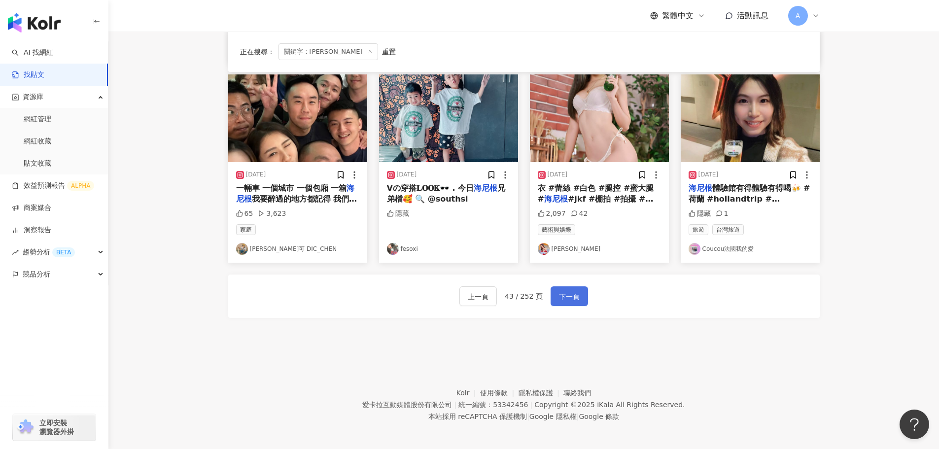
click at [559, 291] on span "下一頁" at bounding box center [569, 297] width 21 height 12
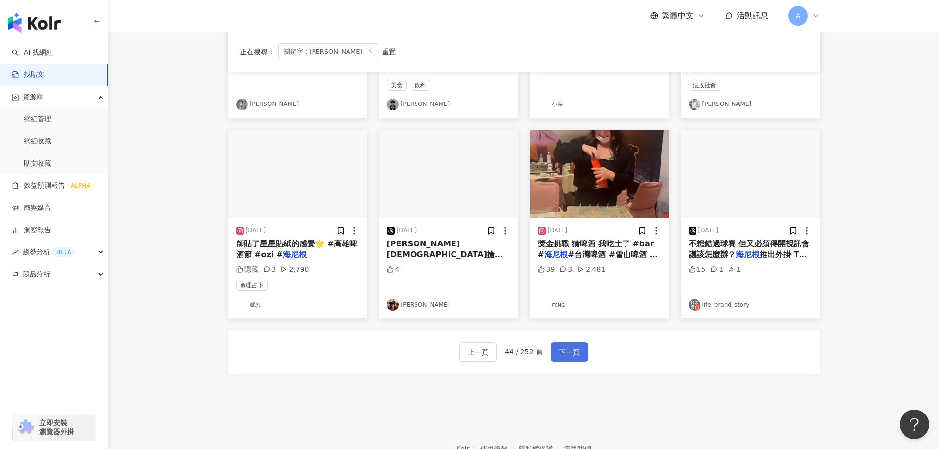
scroll to position [444, 0]
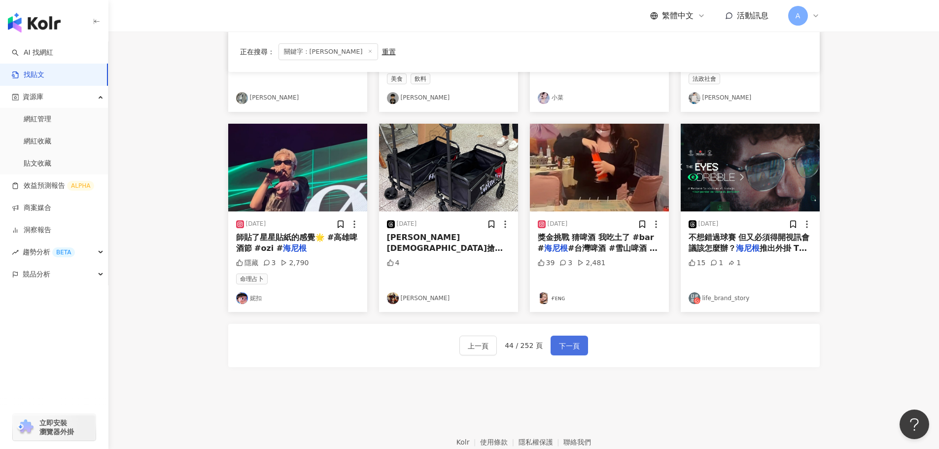
click at [575, 347] on span "下一頁" at bounding box center [569, 346] width 21 height 12
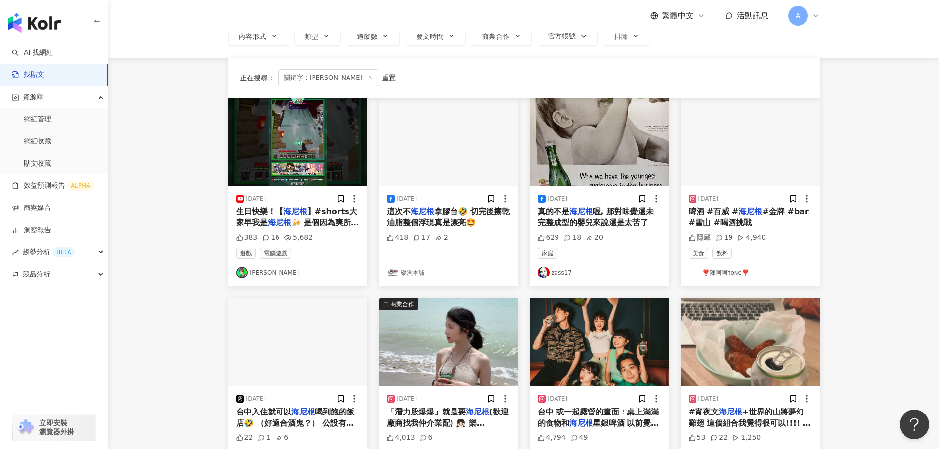
scroll to position [197, 0]
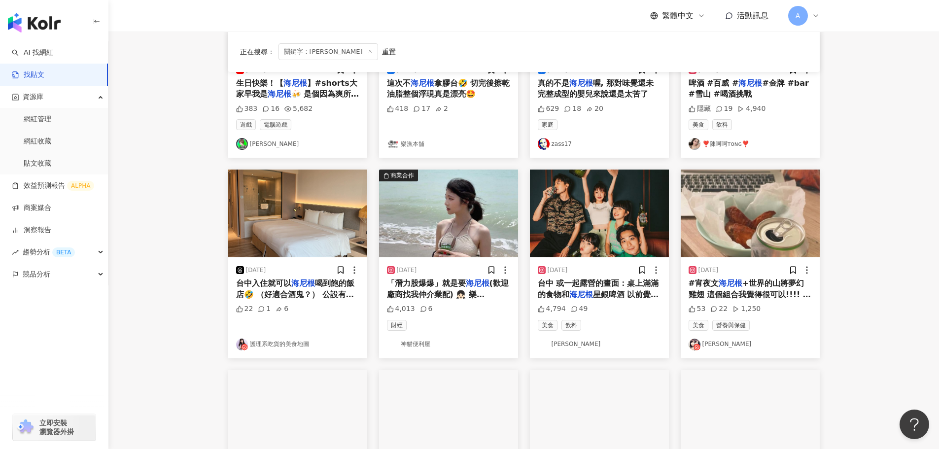
click at [451, 202] on img at bounding box center [448, 214] width 139 height 88
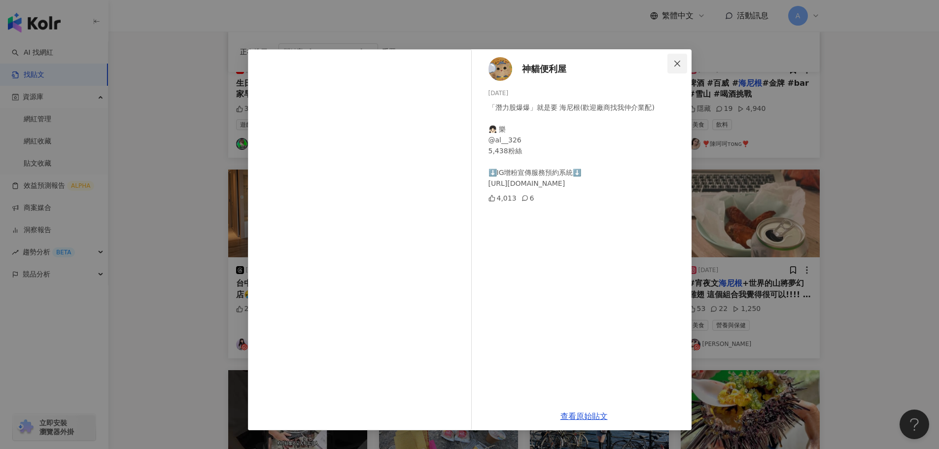
click at [681, 61] on icon "close" at bounding box center [677, 64] width 8 height 8
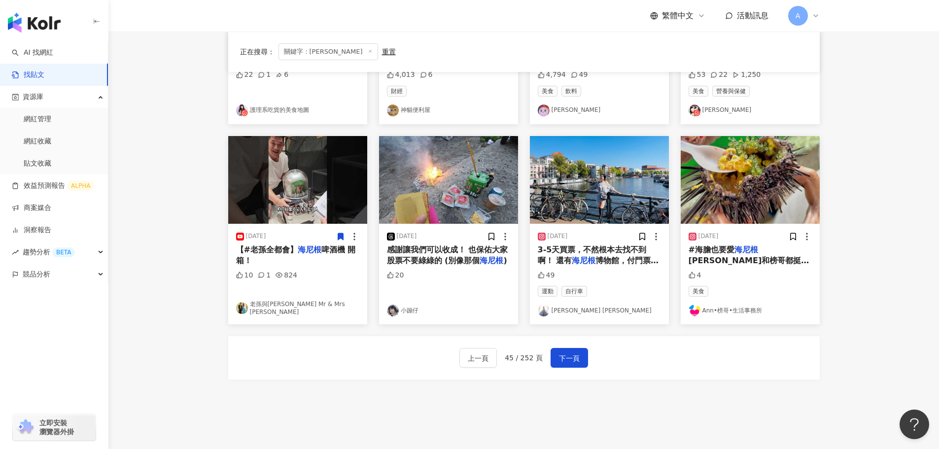
scroll to position [444, 0]
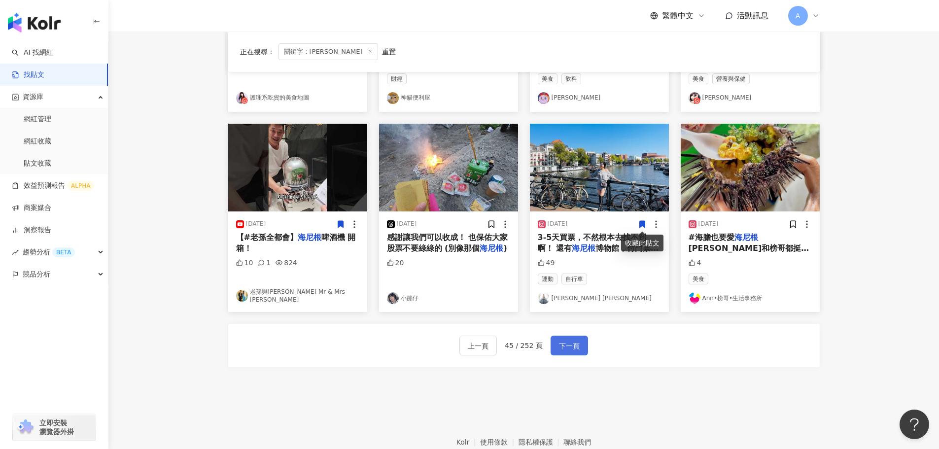
click at [569, 339] on button "下一頁" at bounding box center [569, 346] width 37 height 20
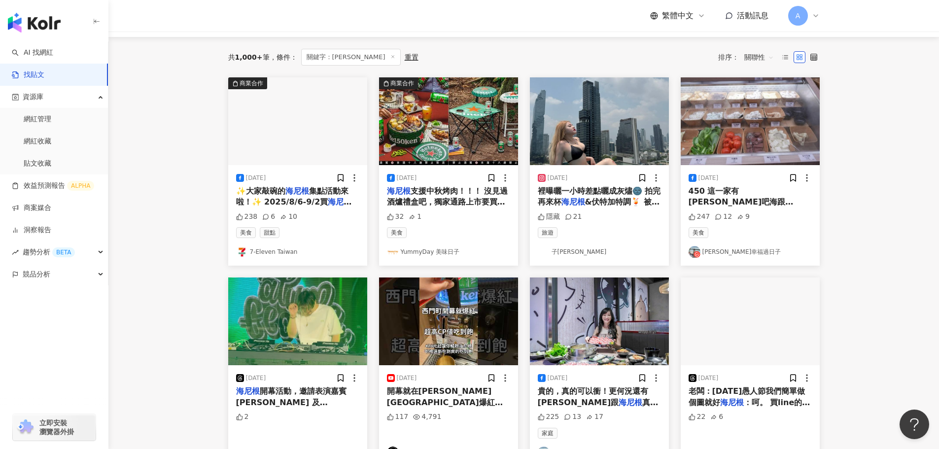
scroll to position [0, 0]
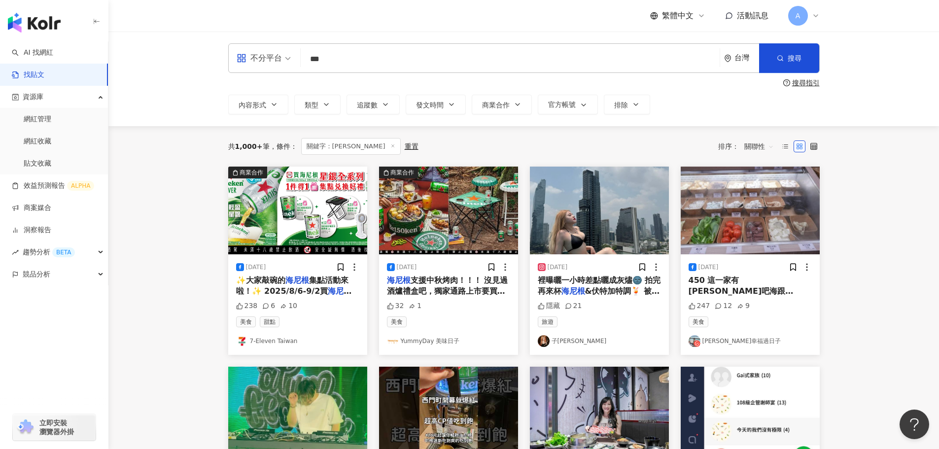
click at [458, 210] on img at bounding box center [448, 211] width 139 height 88
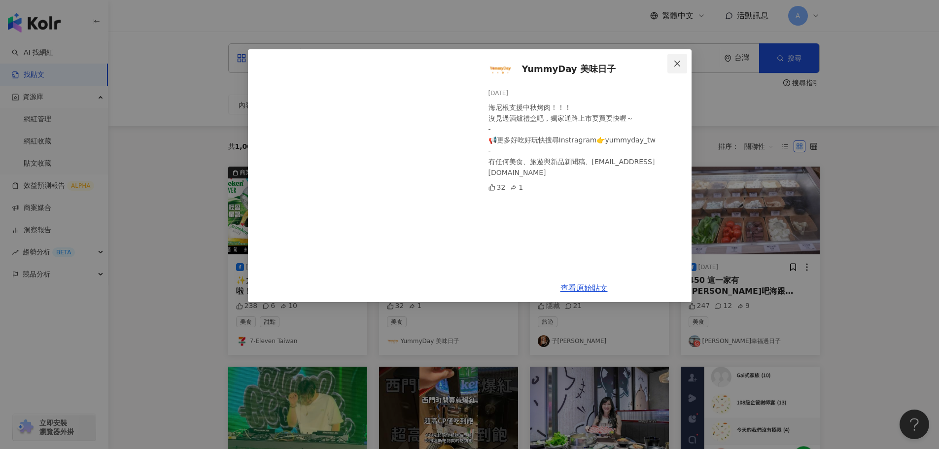
click at [682, 64] on span "Close" at bounding box center [678, 64] width 20 height 8
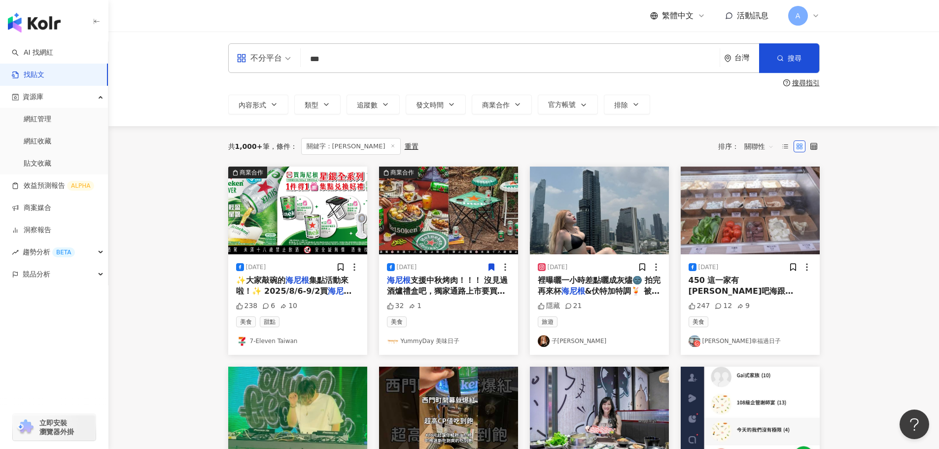
click at [488, 264] on icon at bounding box center [491, 267] width 9 height 9
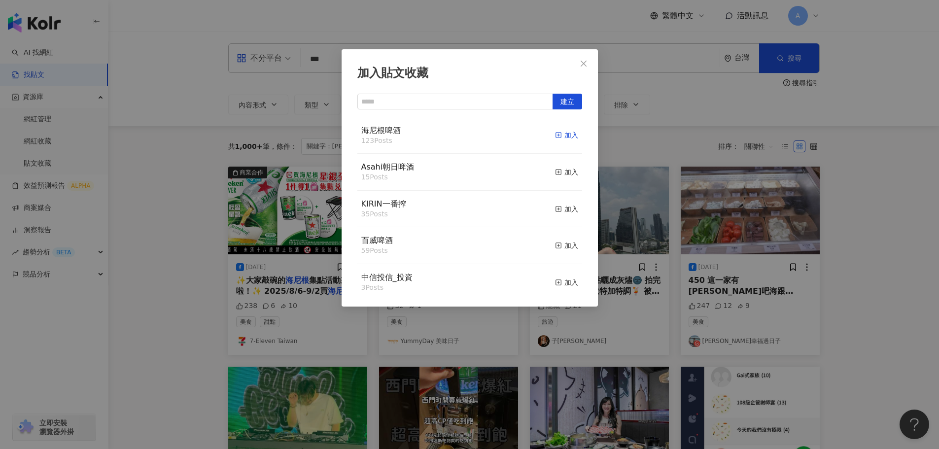
click at [561, 137] on div "加入" at bounding box center [566, 135] width 23 height 11
click at [585, 69] on button "Close" at bounding box center [584, 64] width 20 height 20
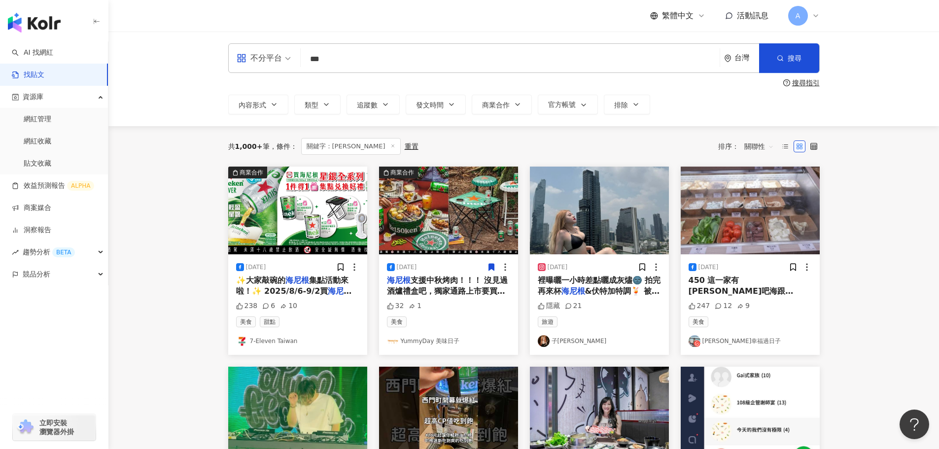
click at [300, 235] on img at bounding box center [297, 211] width 139 height 88
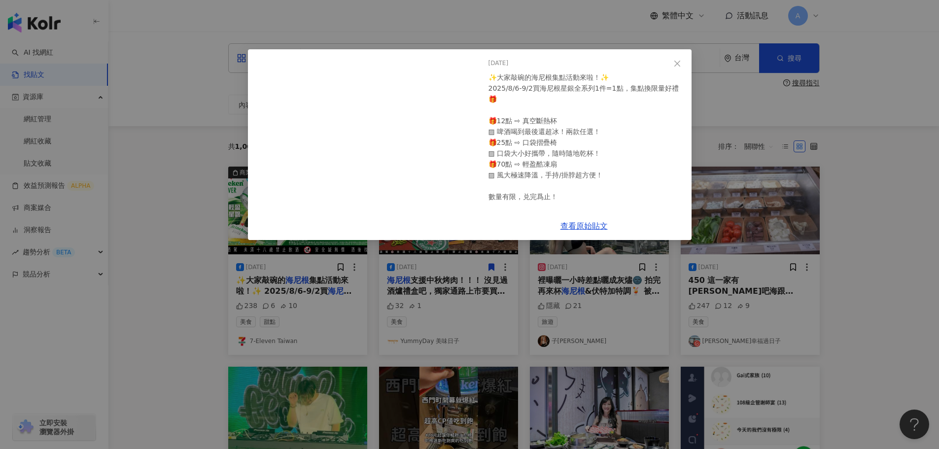
scroll to position [57, 0]
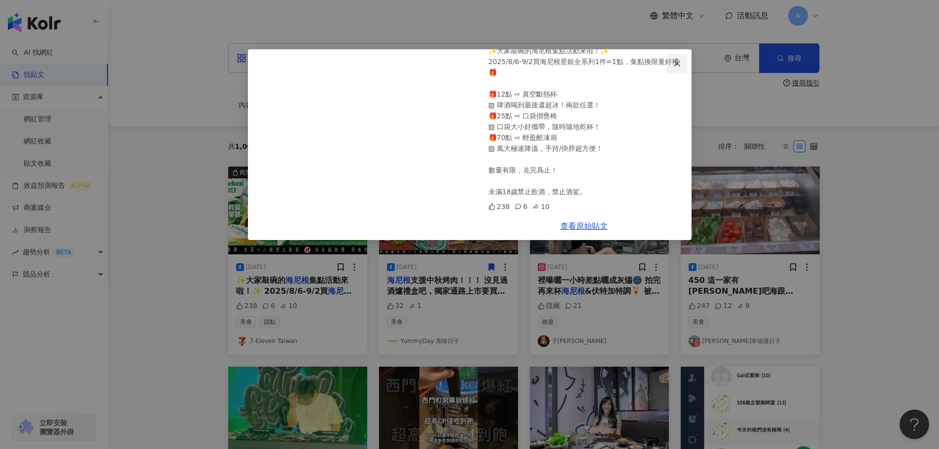
click at [680, 60] on icon "close" at bounding box center [677, 64] width 8 height 8
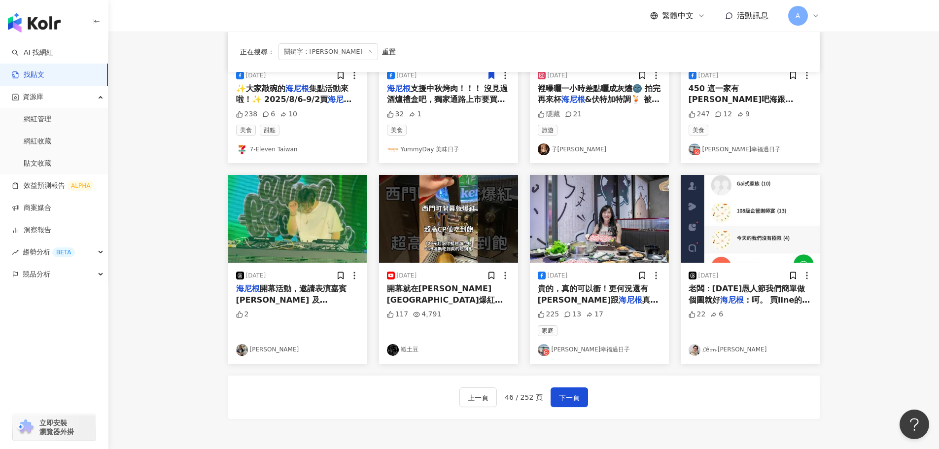
scroll to position [197, 0]
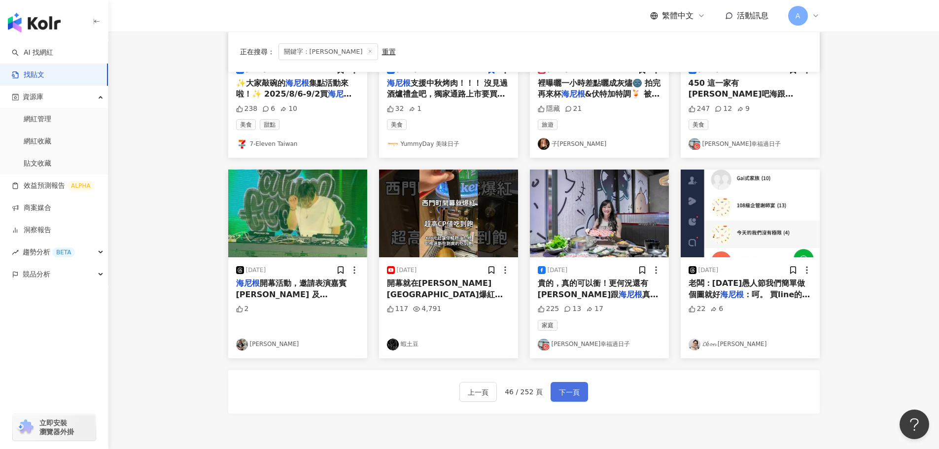
click at [568, 394] on span "下一頁" at bounding box center [569, 393] width 21 height 12
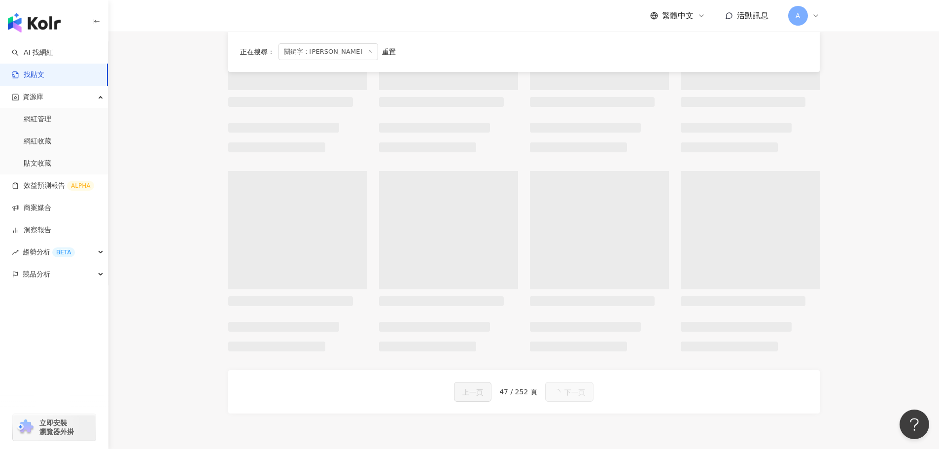
scroll to position [397, 0]
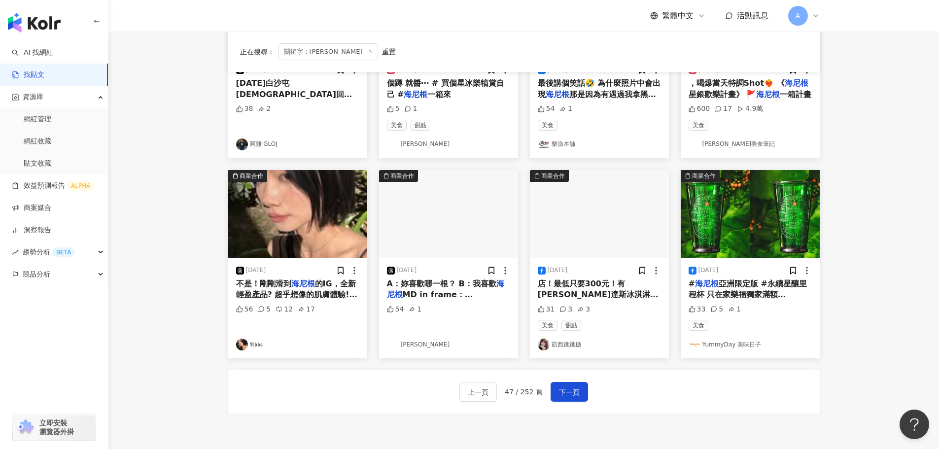
click at [758, 226] on img at bounding box center [750, 214] width 139 height 88
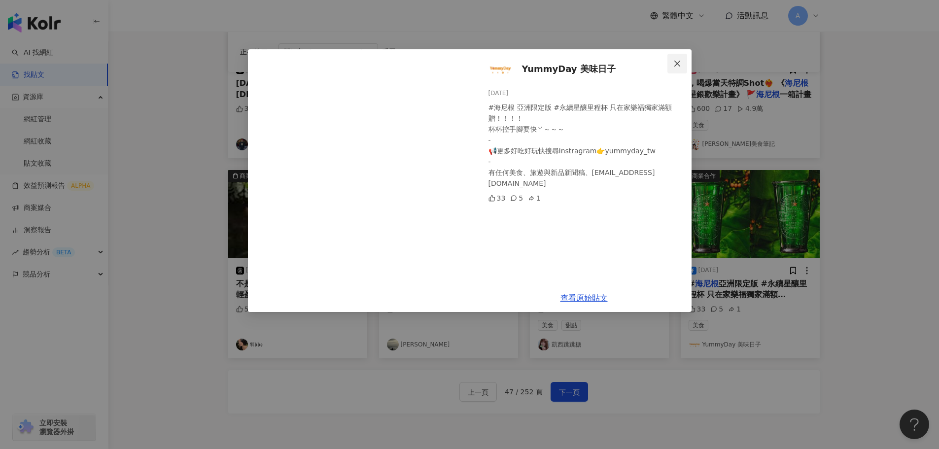
click at [679, 62] on icon "close" at bounding box center [677, 63] width 6 height 6
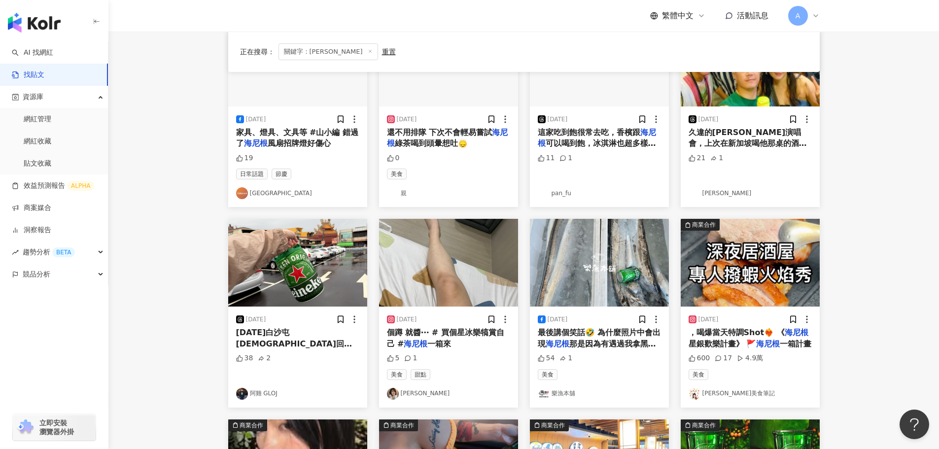
scroll to position [151, 0]
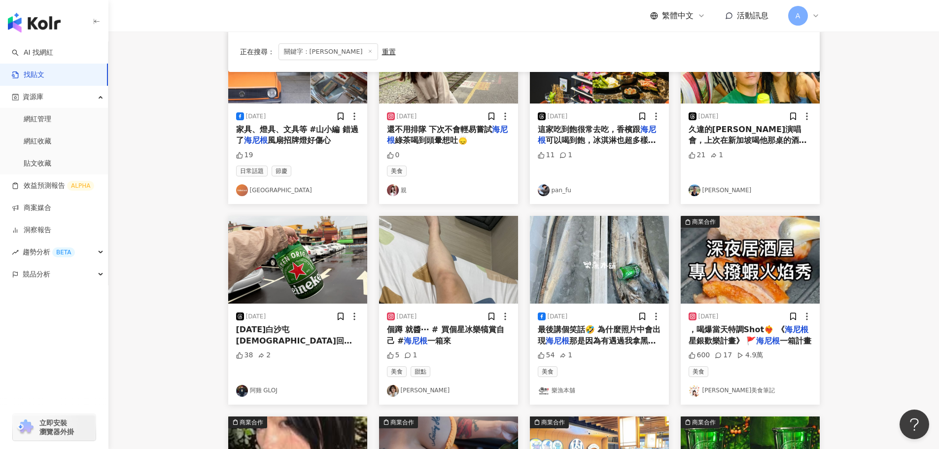
click at [311, 291] on img at bounding box center [297, 260] width 139 height 88
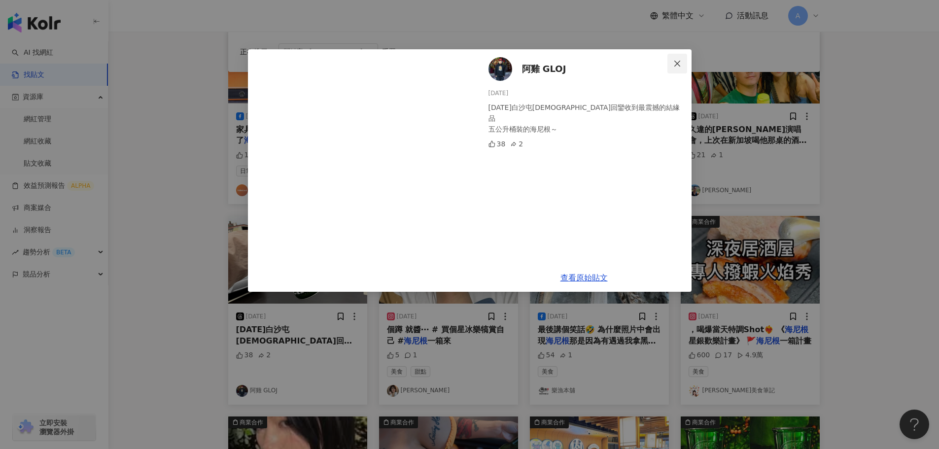
click at [676, 62] on icon "close" at bounding box center [677, 63] width 6 height 6
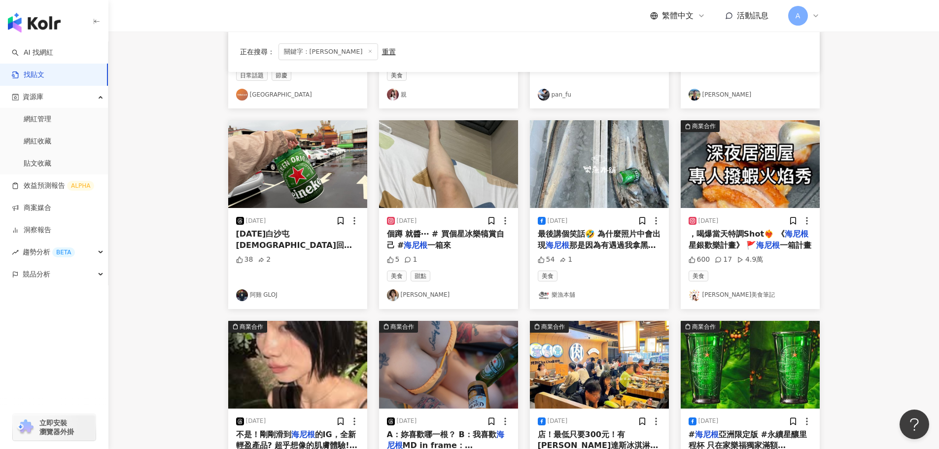
scroll to position [394, 0]
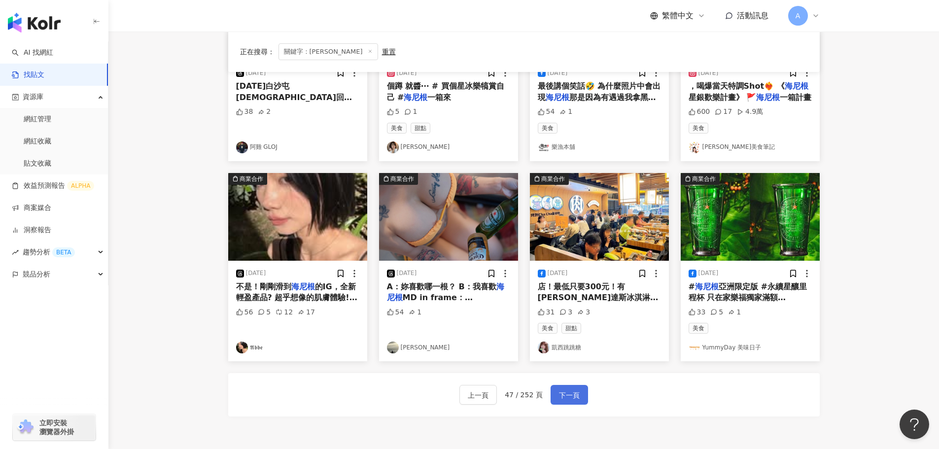
click at [568, 390] on span "下一頁" at bounding box center [569, 395] width 21 height 12
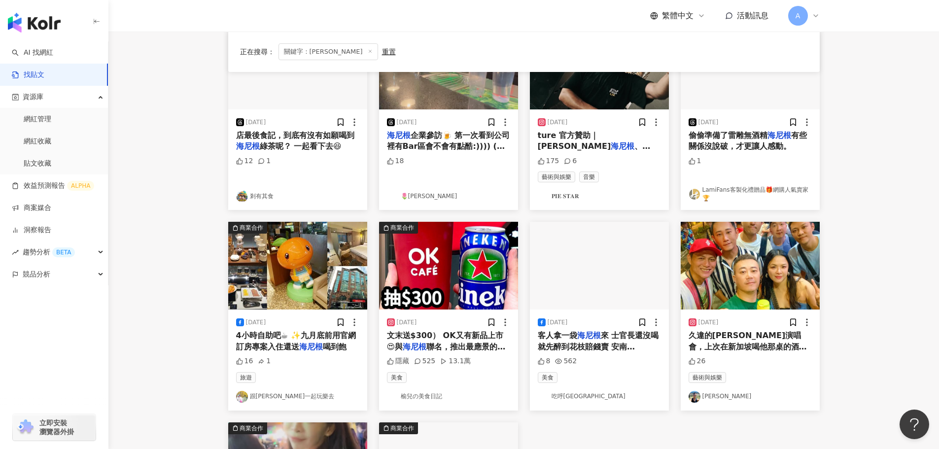
scroll to position [49, 0]
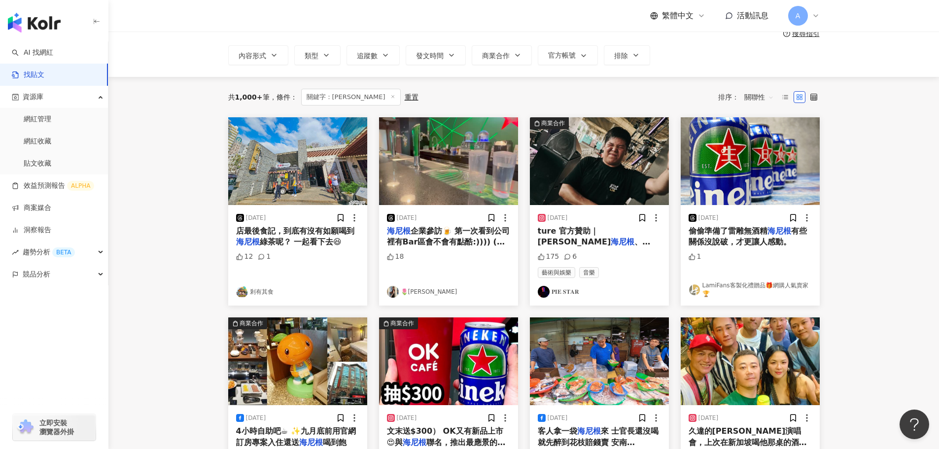
click at [748, 168] on img at bounding box center [750, 161] width 139 height 88
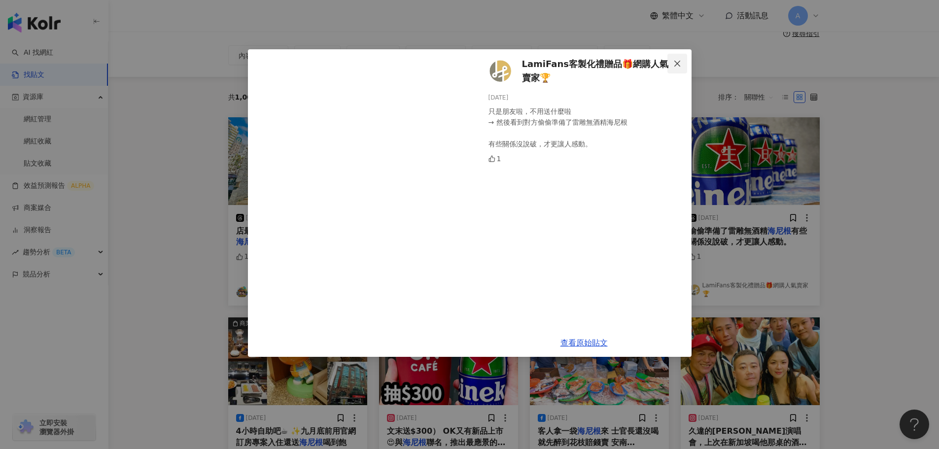
click at [678, 60] on icon "close" at bounding box center [677, 64] width 8 height 8
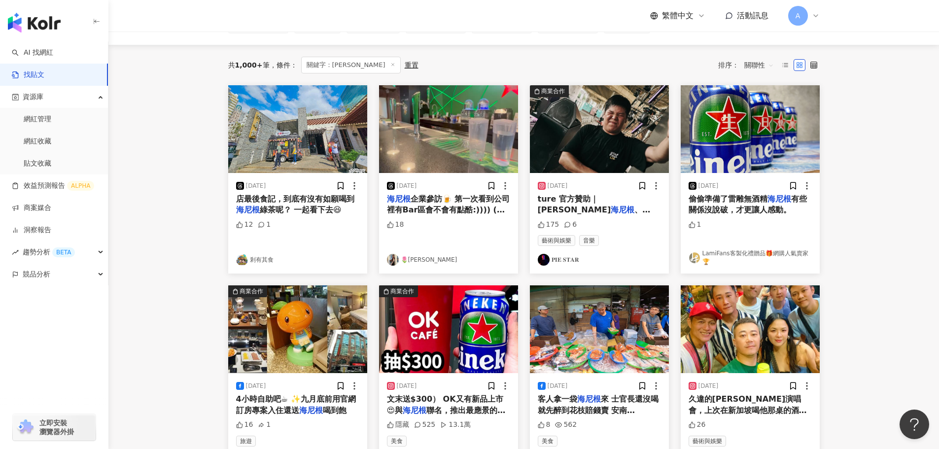
scroll to position [99, 0]
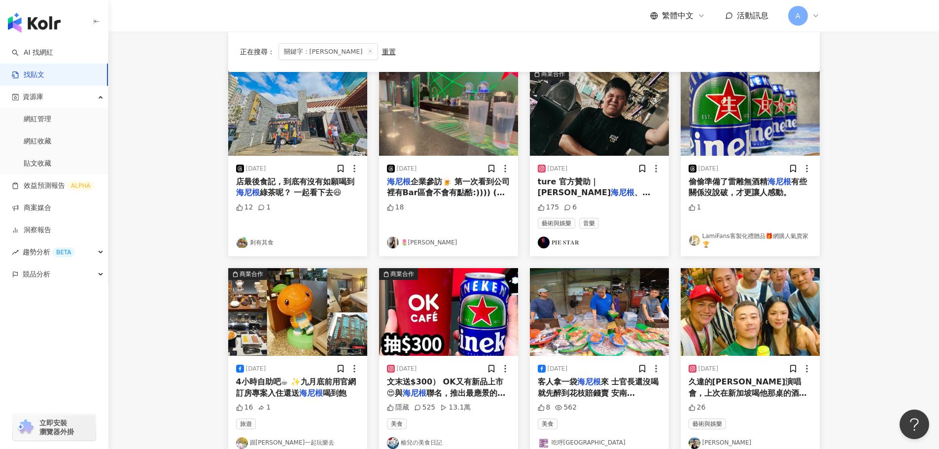
click at [447, 307] on img at bounding box center [448, 312] width 139 height 88
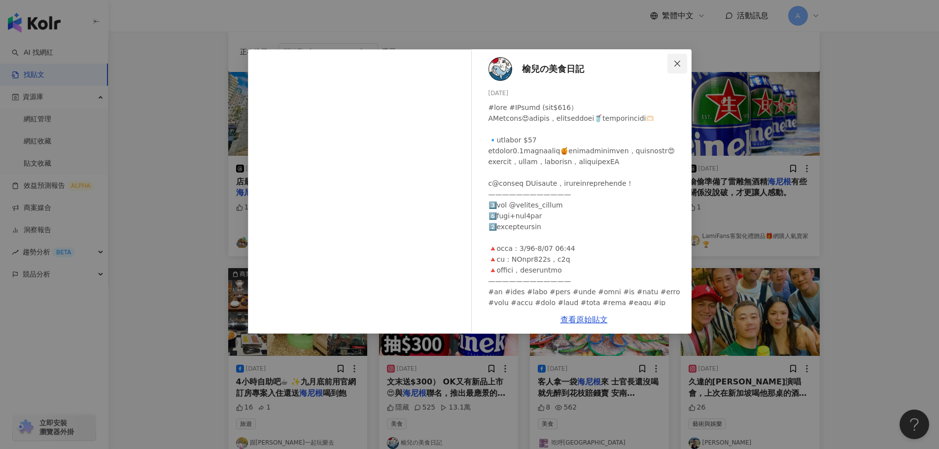
click at [672, 62] on span "Close" at bounding box center [678, 64] width 20 height 8
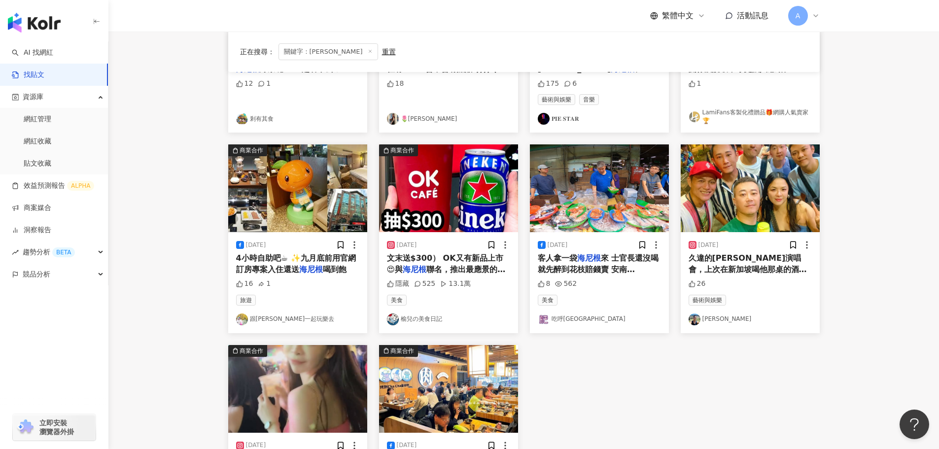
scroll to position [394, 0]
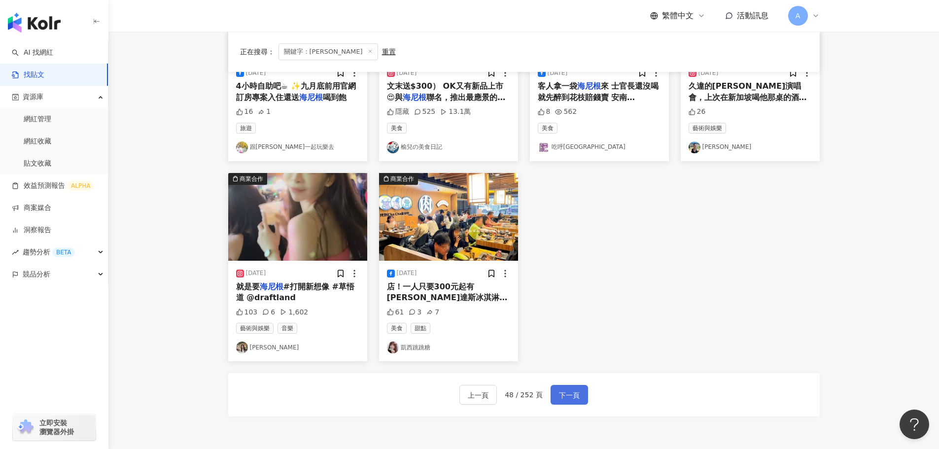
click at [559, 391] on span "下一頁" at bounding box center [569, 395] width 21 height 12
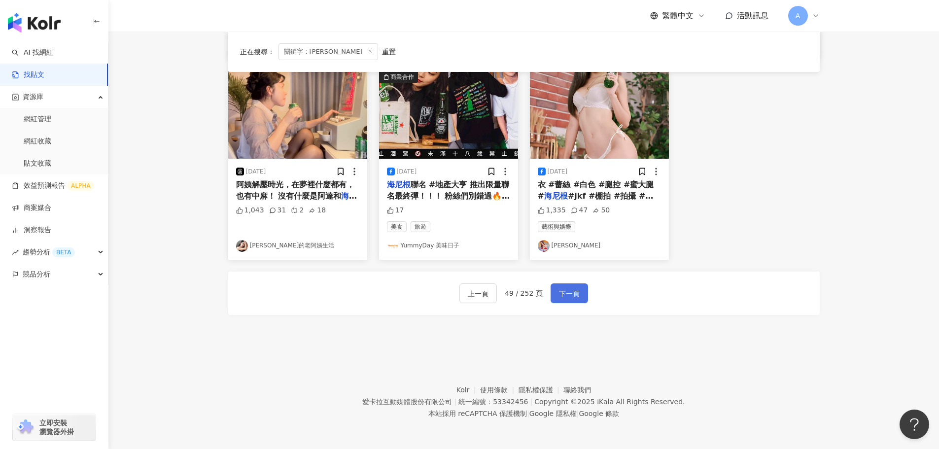
scroll to position [194, 0]
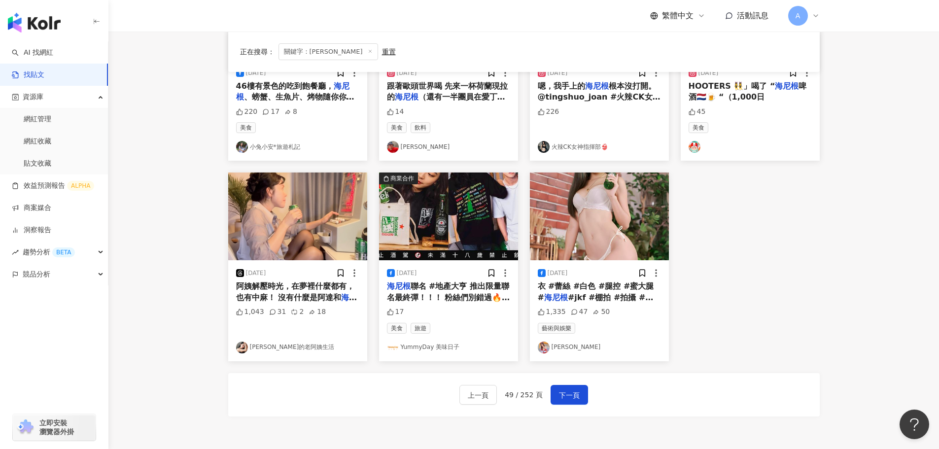
click at [453, 203] on img at bounding box center [448, 217] width 139 height 88
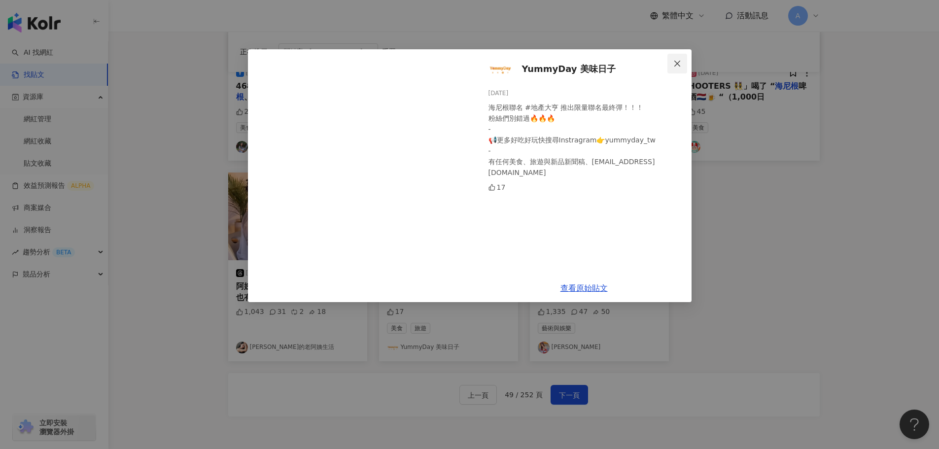
click at [685, 63] on span "Close" at bounding box center [678, 64] width 20 height 8
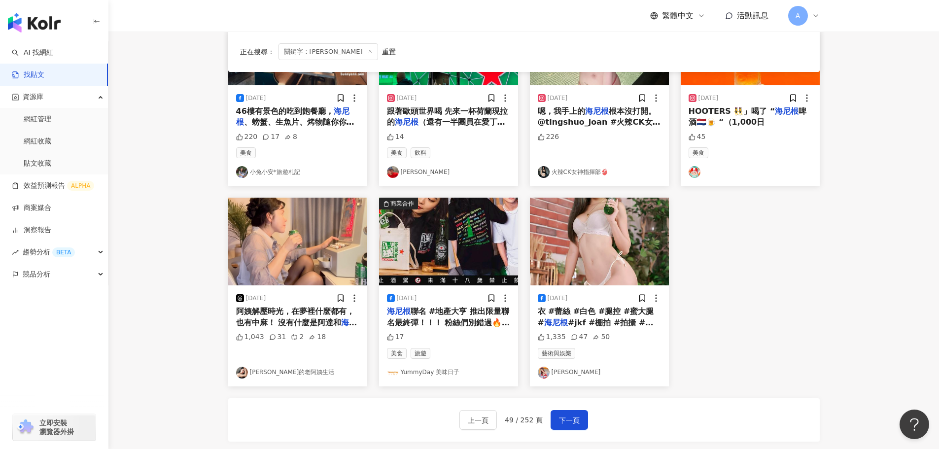
scroll to position [246, 0]
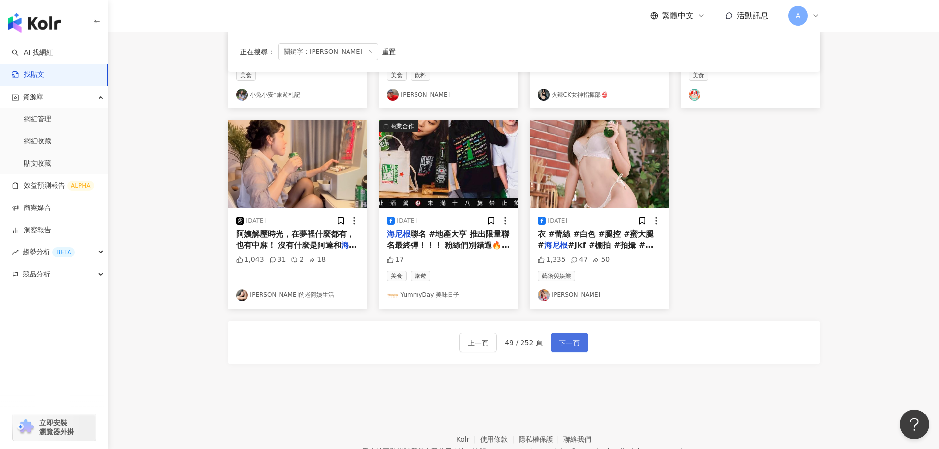
click at [563, 344] on span "下一頁" at bounding box center [569, 343] width 21 height 12
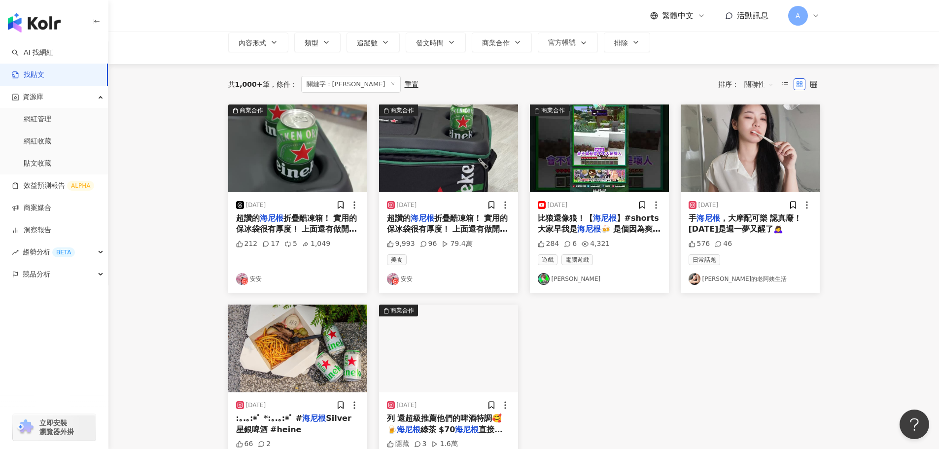
scroll to position [54, 0]
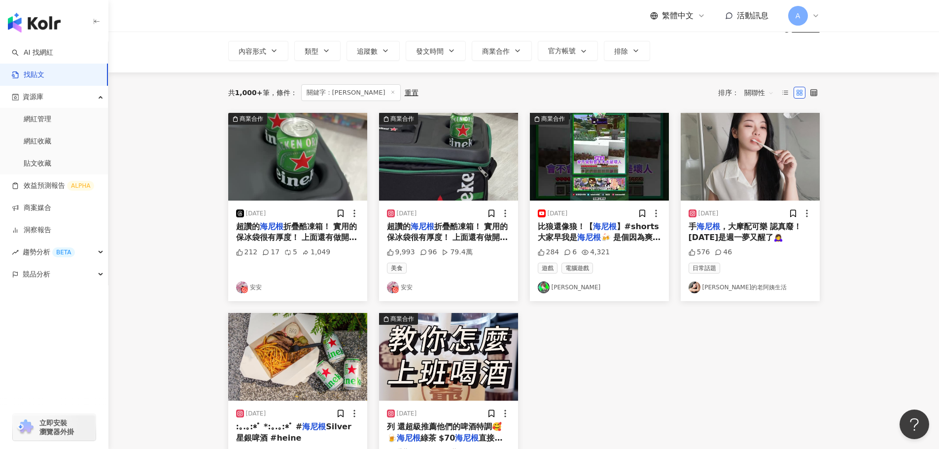
click at [447, 167] on img at bounding box center [448, 157] width 139 height 88
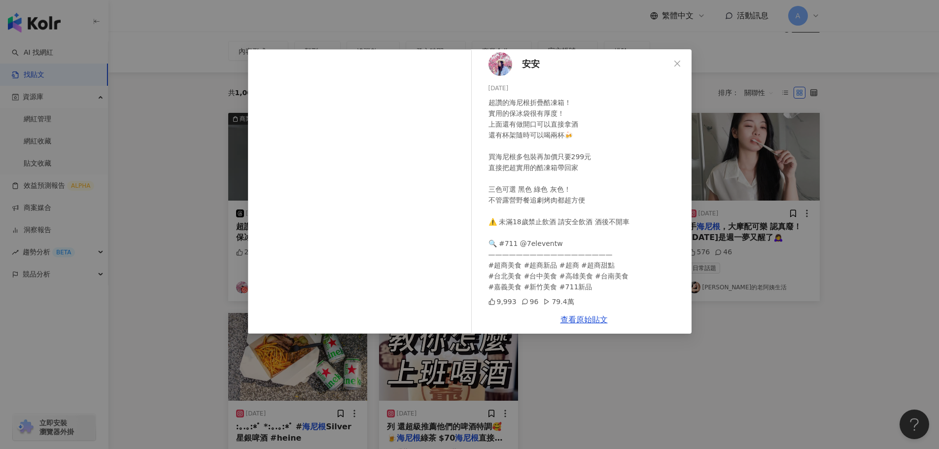
scroll to position [6, 0]
click at [676, 57] on button "Close" at bounding box center [678, 64] width 20 height 20
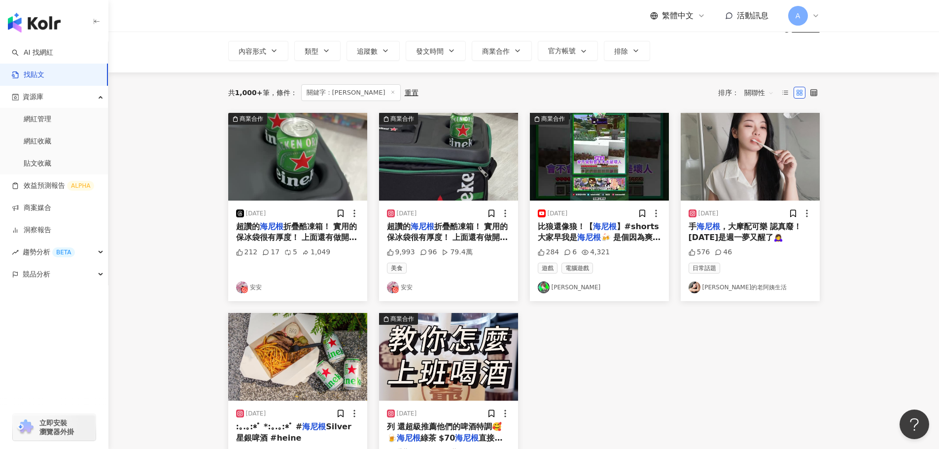
click at [303, 166] on img at bounding box center [297, 157] width 139 height 88
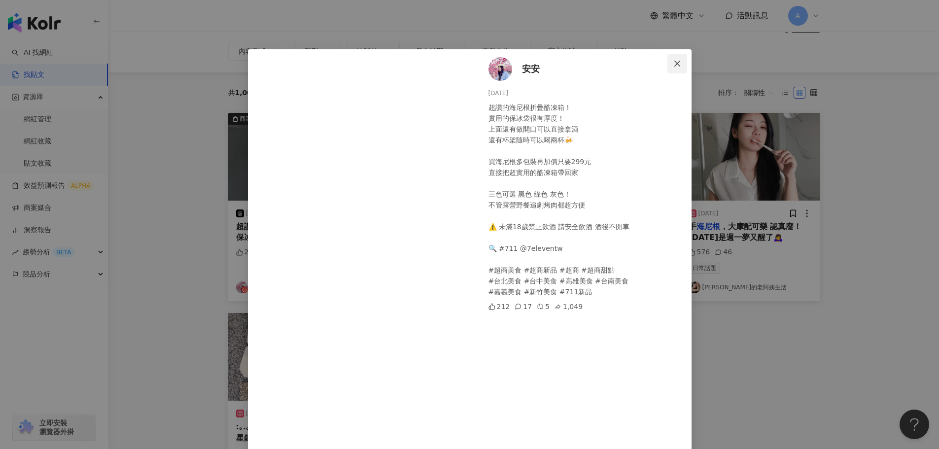
click at [673, 61] on icon "close" at bounding box center [677, 64] width 8 height 8
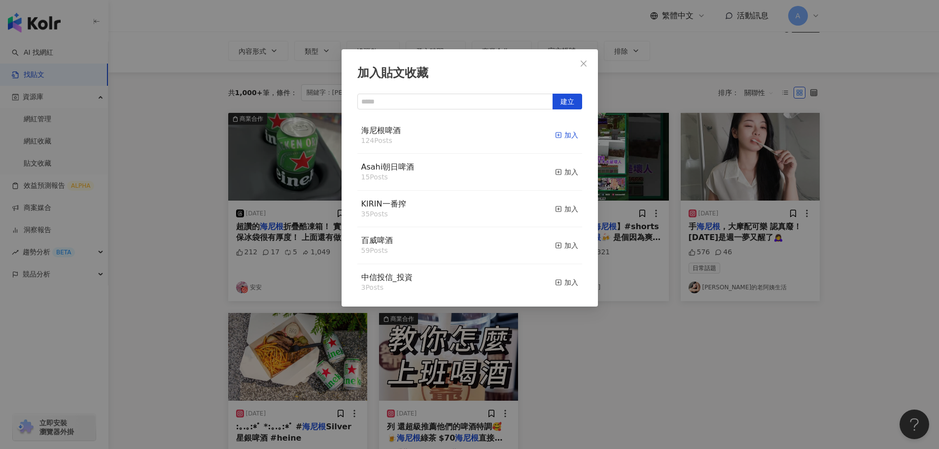
click at [558, 136] on div "加入" at bounding box center [566, 135] width 23 height 11
click at [583, 66] on icon "close" at bounding box center [584, 64] width 8 height 8
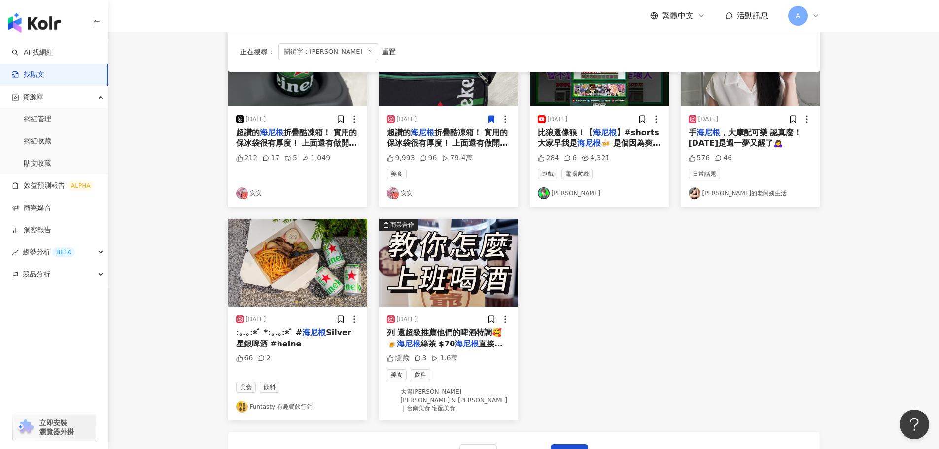
scroll to position [54, 0]
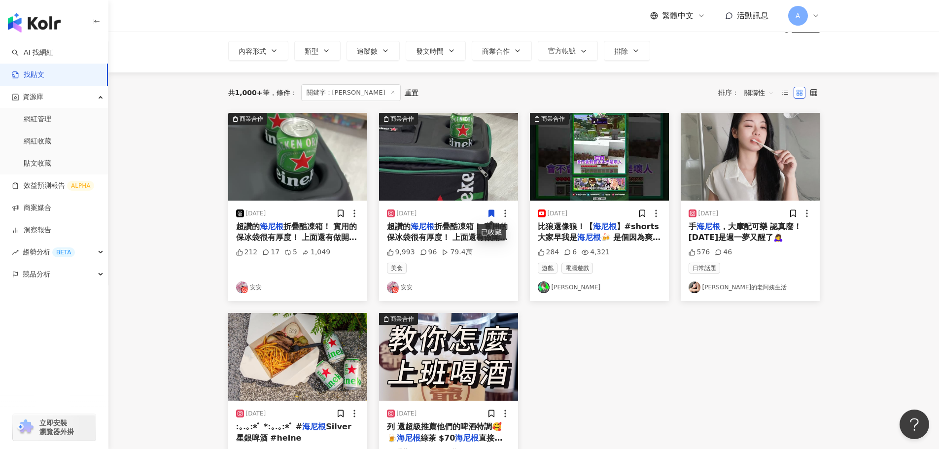
click at [493, 214] on icon at bounding box center [491, 213] width 5 height 7
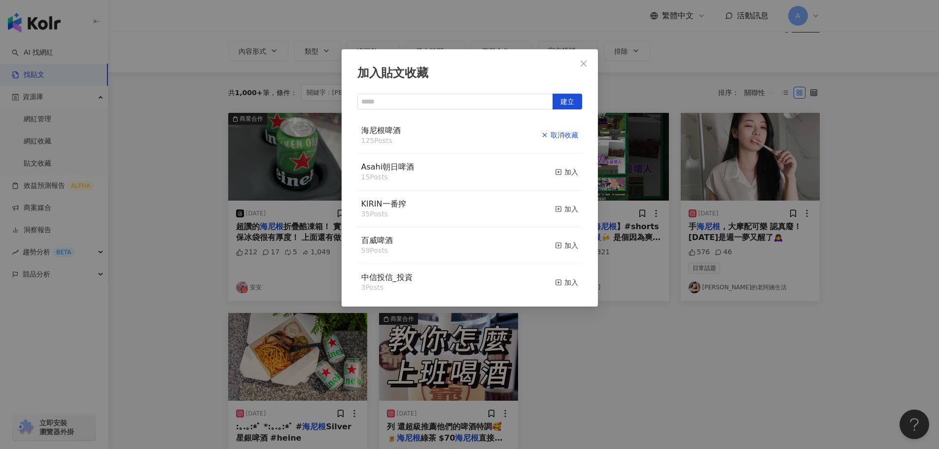
click at [554, 129] on button "取消收藏" at bounding box center [559, 135] width 37 height 21
click at [587, 62] on icon "close" at bounding box center [584, 64] width 8 height 8
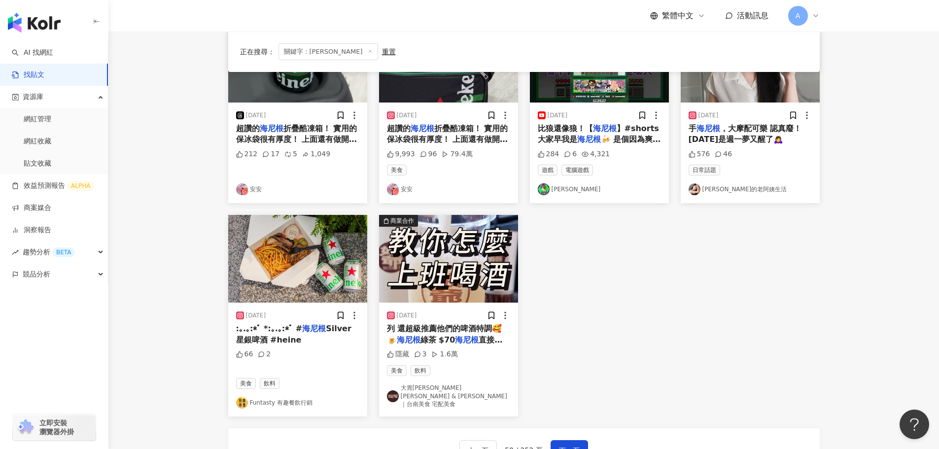
scroll to position [152, 0]
click at [312, 273] on img at bounding box center [297, 258] width 139 height 88
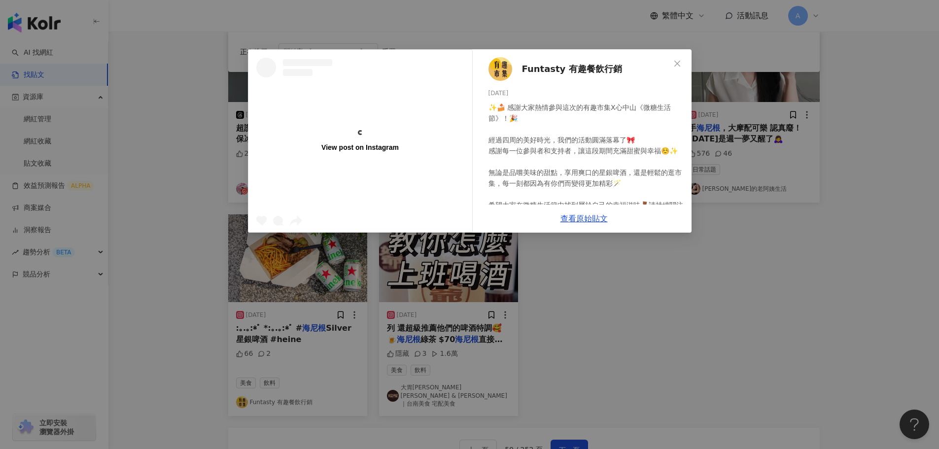
scroll to position [0, 0]
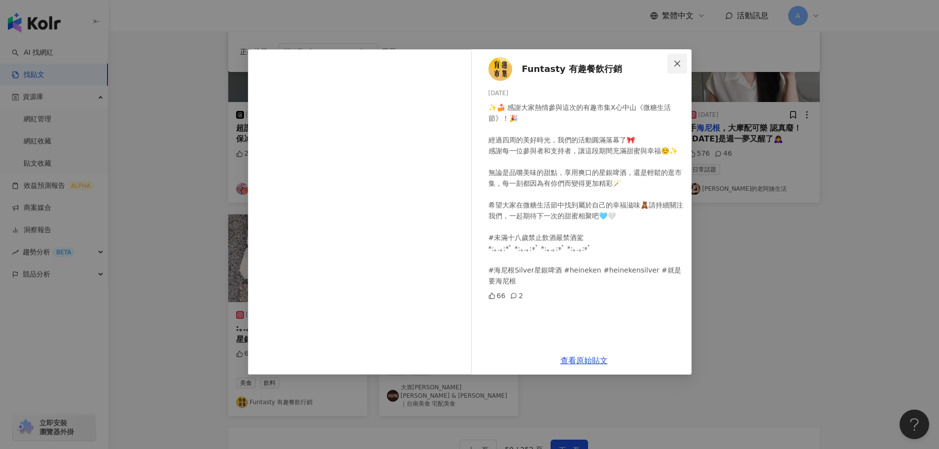
click at [677, 65] on icon "close" at bounding box center [677, 64] width 8 height 8
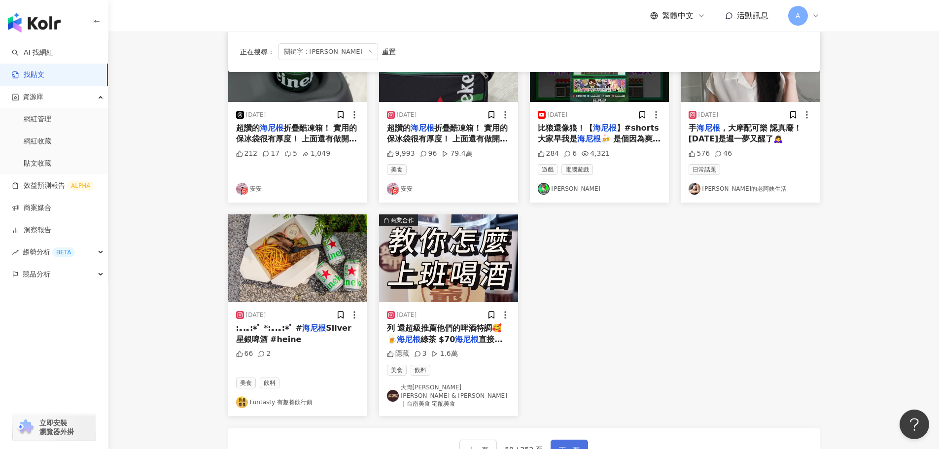
click at [563, 441] on span "下一頁" at bounding box center [569, 450] width 21 height 12
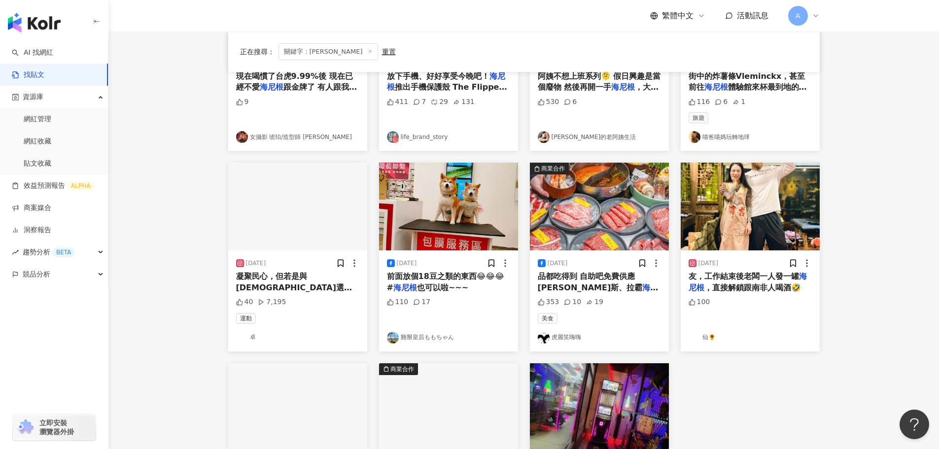
scroll to position [397, 0]
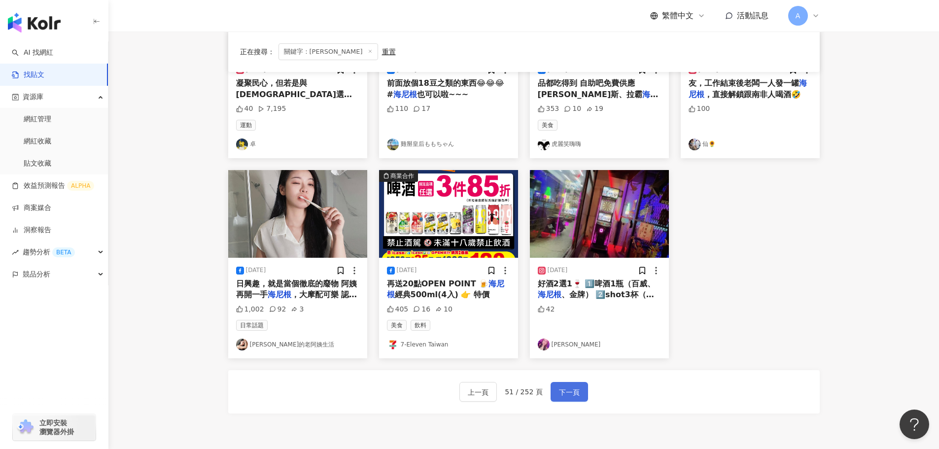
click at [564, 394] on span "下一頁" at bounding box center [569, 393] width 21 height 12
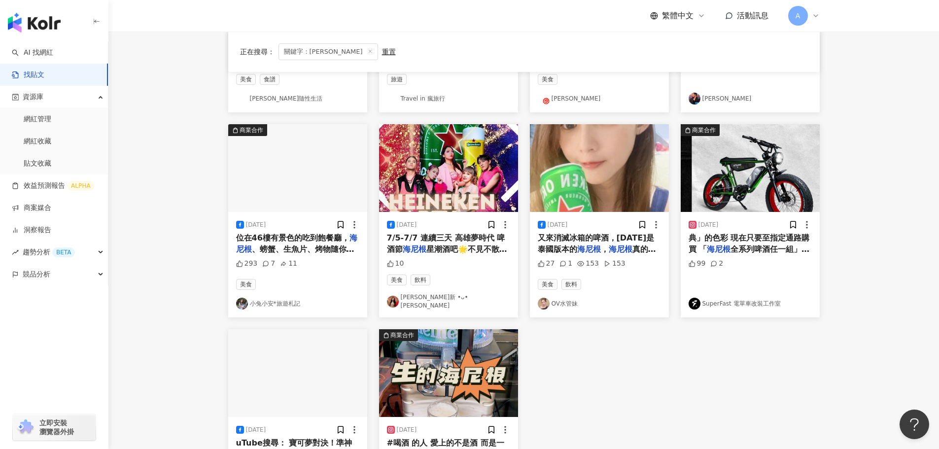
scroll to position [246, 0]
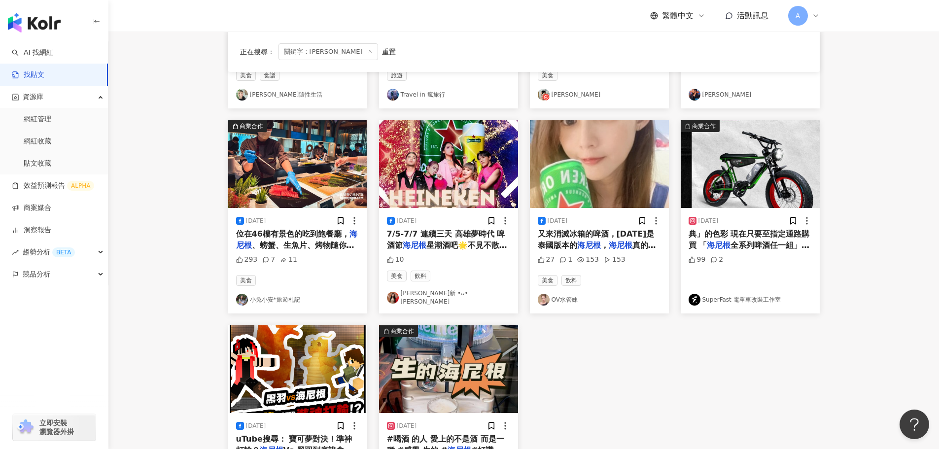
click at [733, 189] on img at bounding box center [750, 164] width 139 height 88
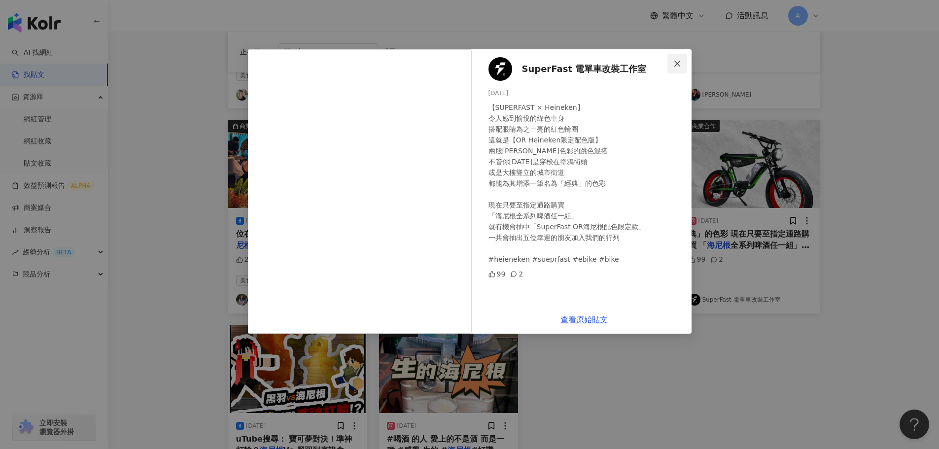
click at [680, 65] on icon "close" at bounding box center [677, 64] width 8 height 8
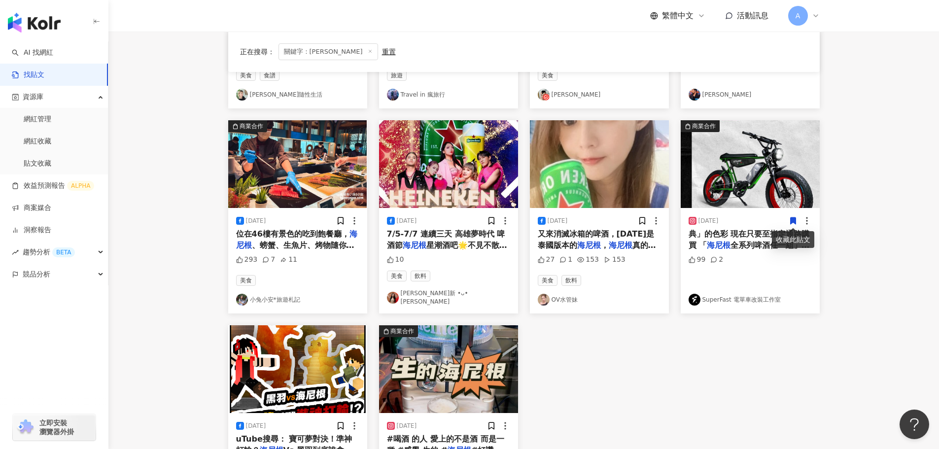
click at [793, 221] on icon at bounding box center [792, 221] width 5 height 7
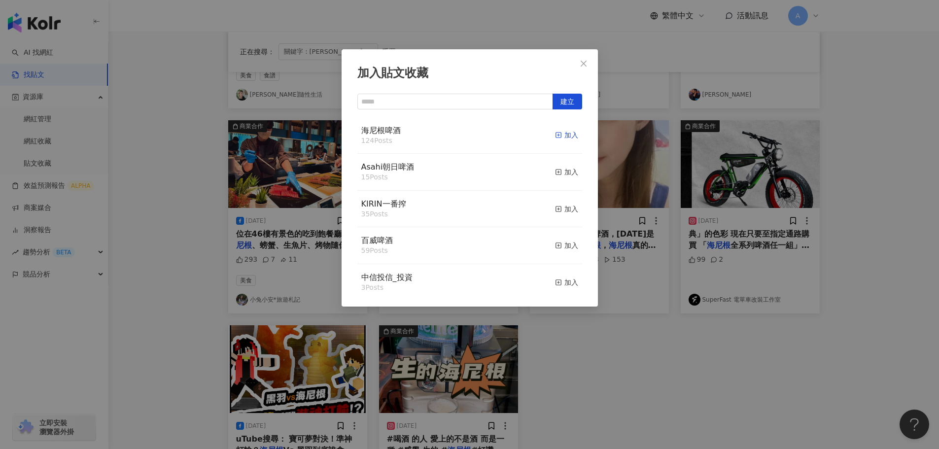
click at [556, 134] on div "加入" at bounding box center [566, 135] width 23 height 11
click at [585, 65] on icon "close" at bounding box center [584, 63] width 6 height 6
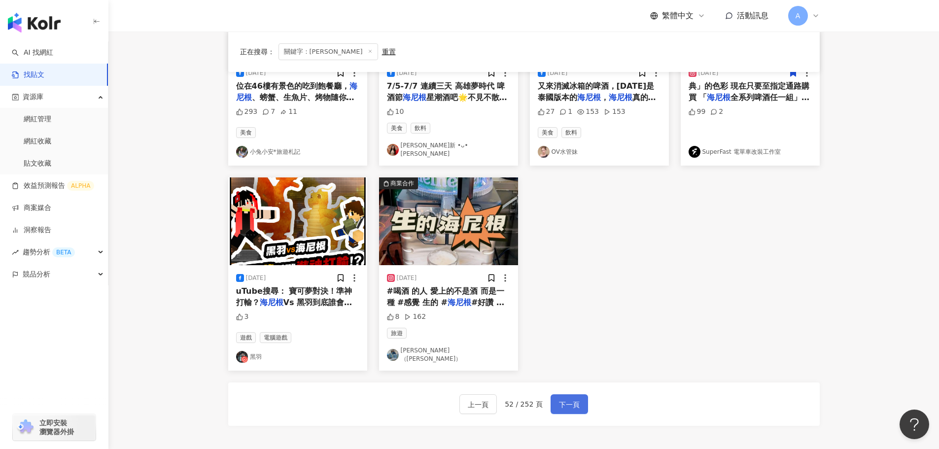
click at [571, 400] on span "下一頁" at bounding box center [569, 405] width 21 height 12
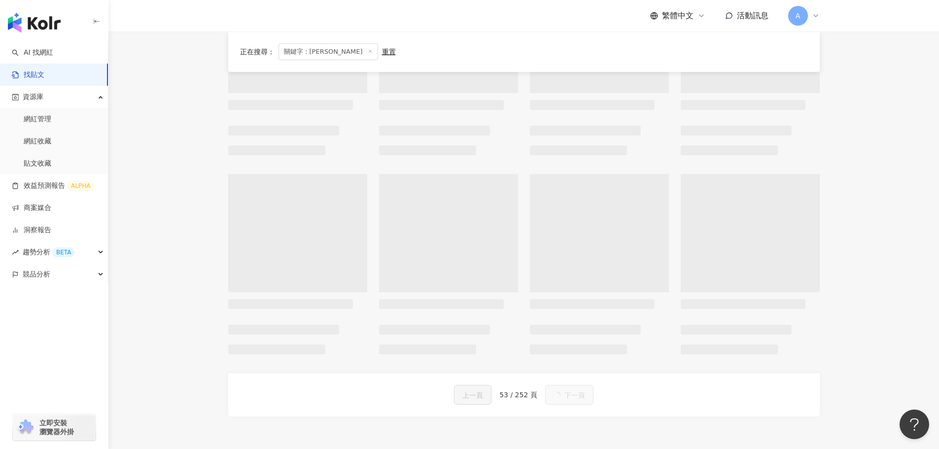
scroll to position [394, 0]
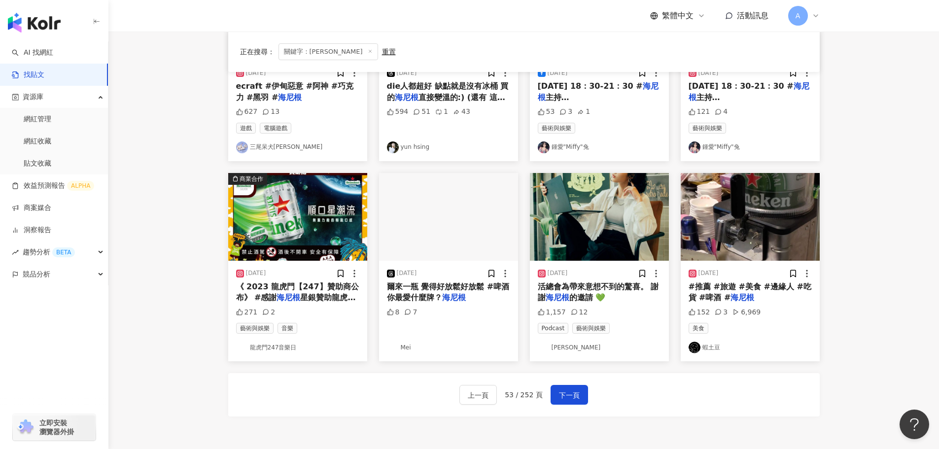
click at [630, 238] on img at bounding box center [599, 217] width 139 height 88
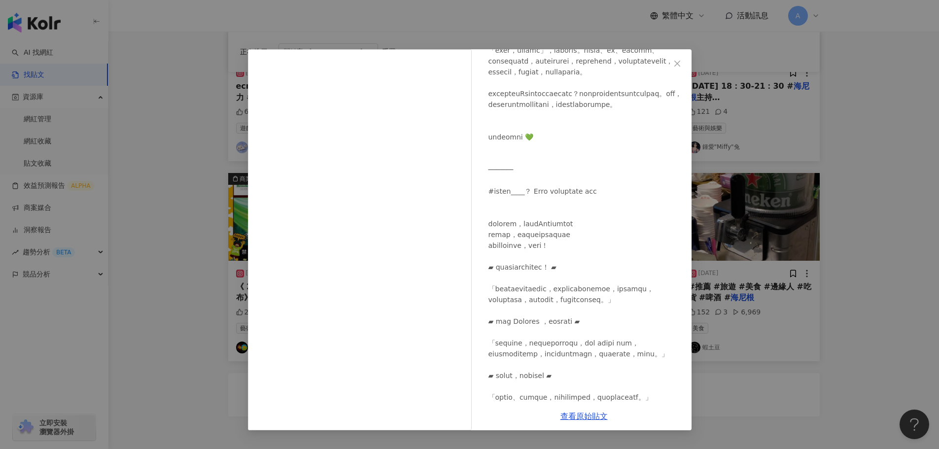
scroll to position [197, 0]
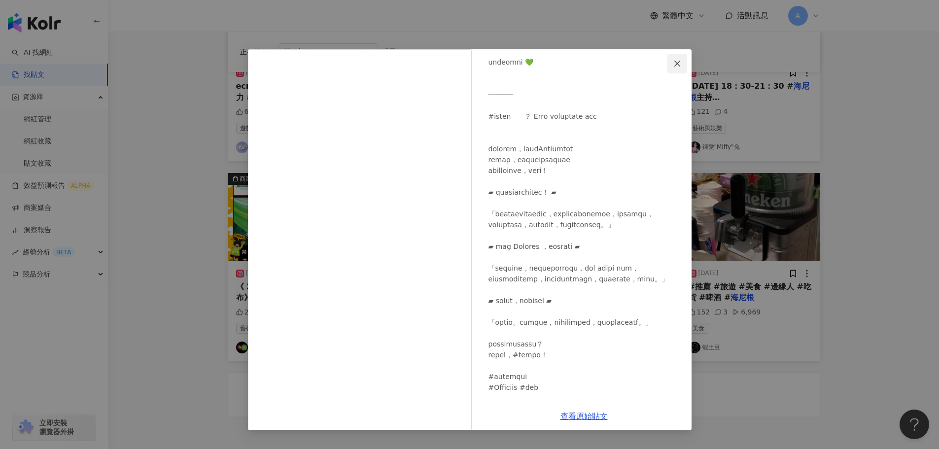
click at [677, 64] on icon "close" at bounding box center [677, 63] width 6 height 6
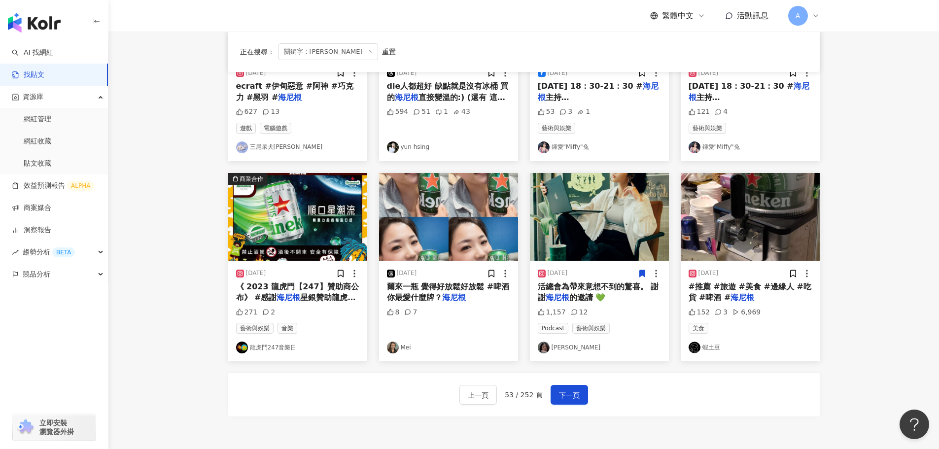
click at [640, 272] on icon at bounding box center [641, 273] width 5 height 7
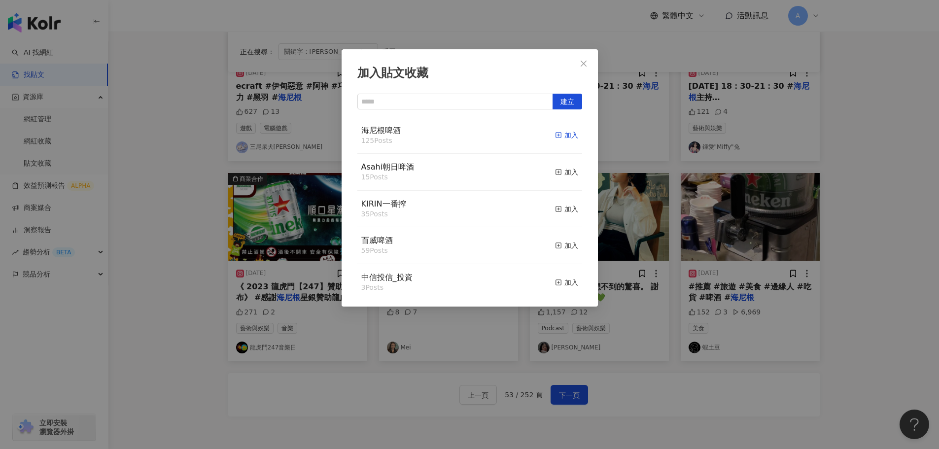
click at [556, 134] on div "加入" at bounding box center [566, 135] width 23 height 11
click at [586, 59] on button "Close" at bounding box center [584, 64] width 20 height 20
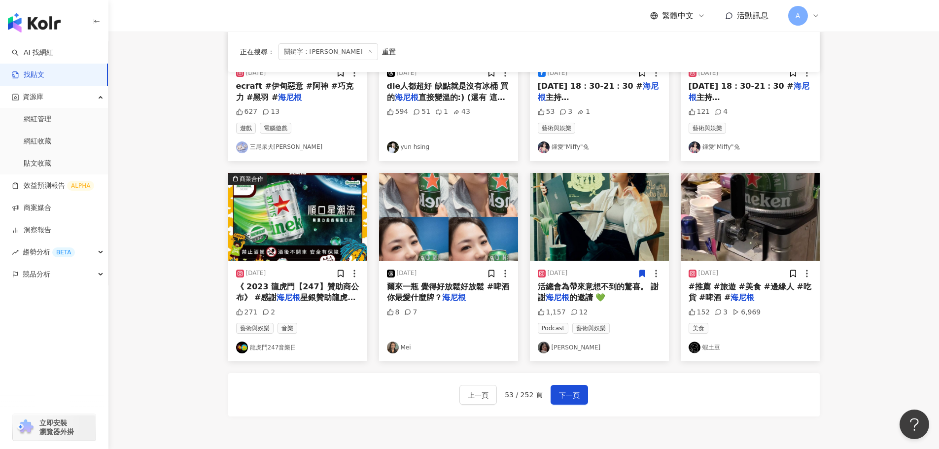
click at [477, 234] on img at bounding box center [448, 217] width 139 height 88
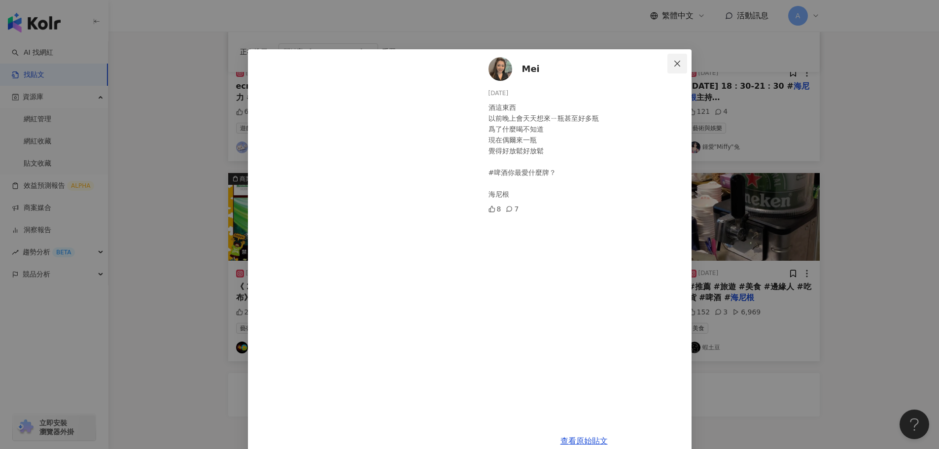
click at [679, 63] on span "Close" at bounding box center [678, 64] width 20 height 8
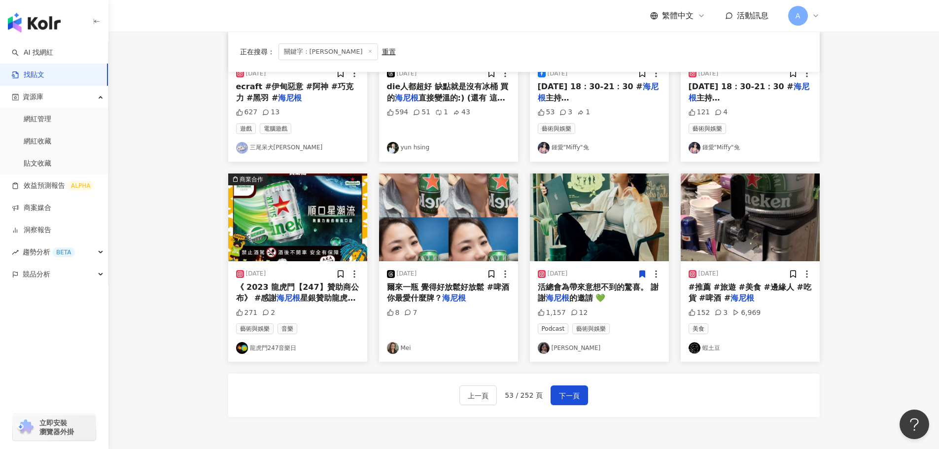
scroll to position [394, 0]
click at [568, 398] on span "下一頁" at bounding box center [569, 395] width 21 height 12
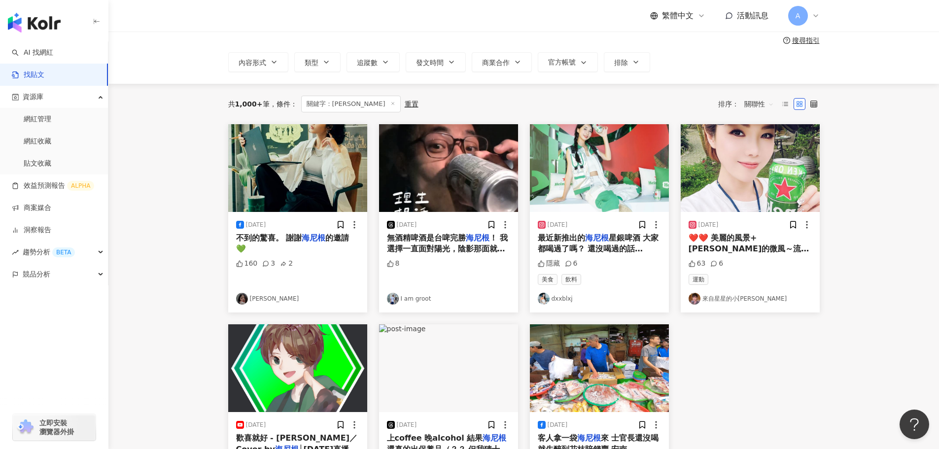
scroll to position [0, 0]
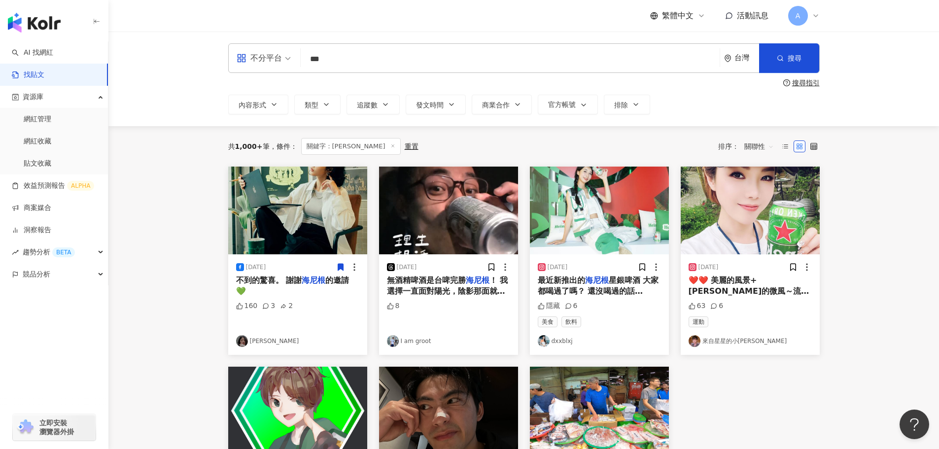
click at [338, 265] on icon at bounding box center [340, 267] width 5 height 7
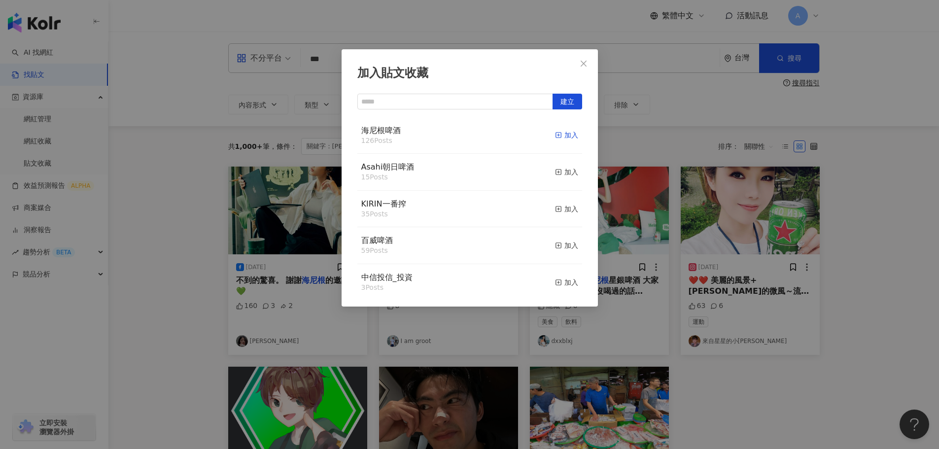
click at [555, 130] on div "加入" at bounding box center [566, 135] width 23 height 11
click at [581, 62] on icon "close" at bounding box center [584, 64] width 8 height 8
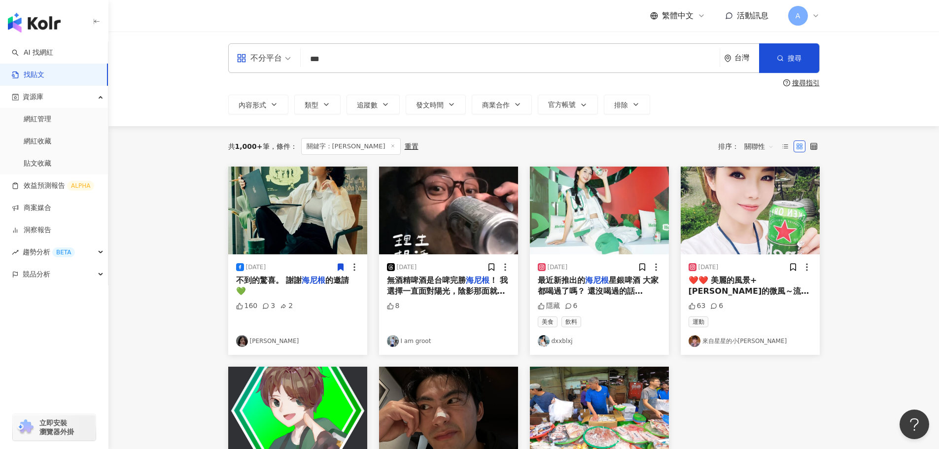
scroll to position [49, 0]
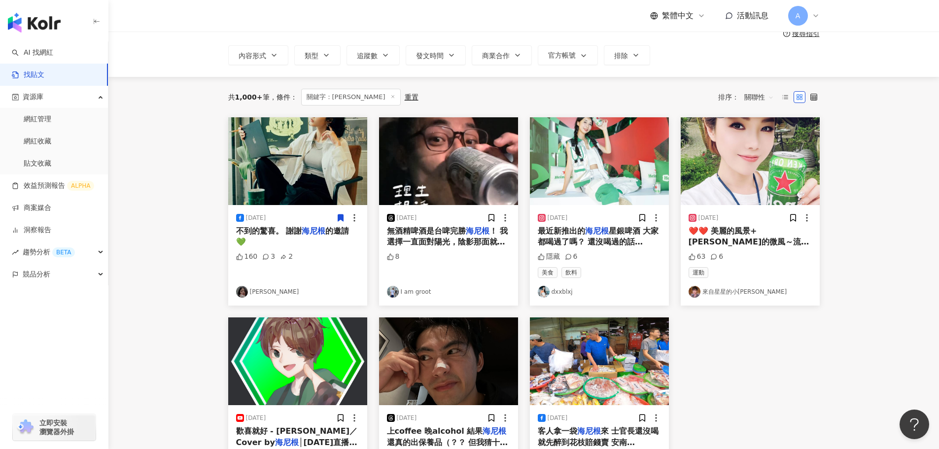
click at [615, 169] on img at bounding box center [599, 161] width 139 height 88
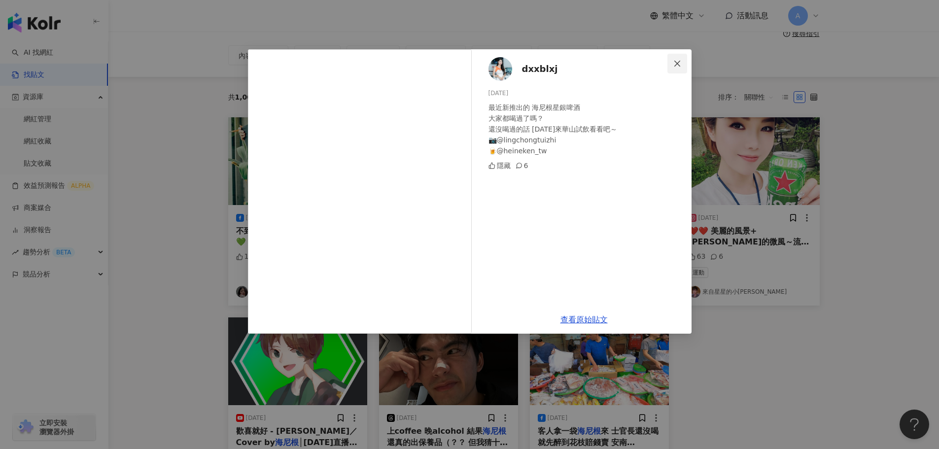
click at [679, 67] on icon "close" at bounding box center [677, 64] width 8 height 8
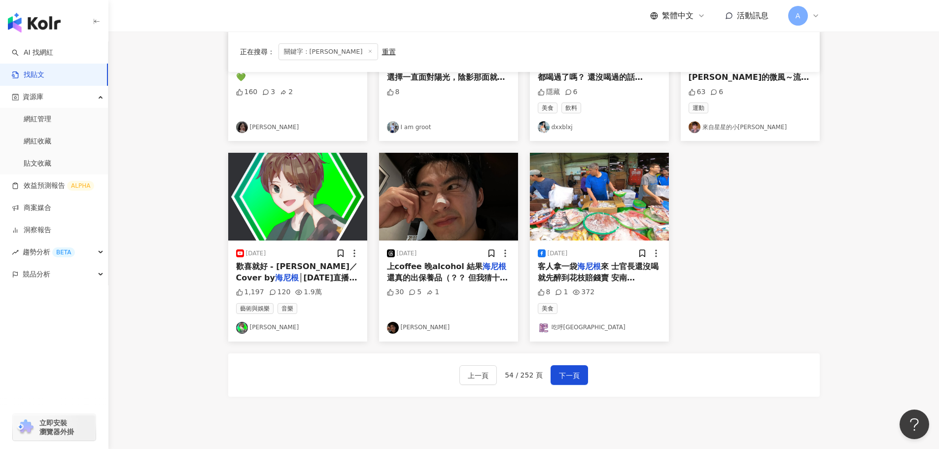
scroll to position [296, 0]
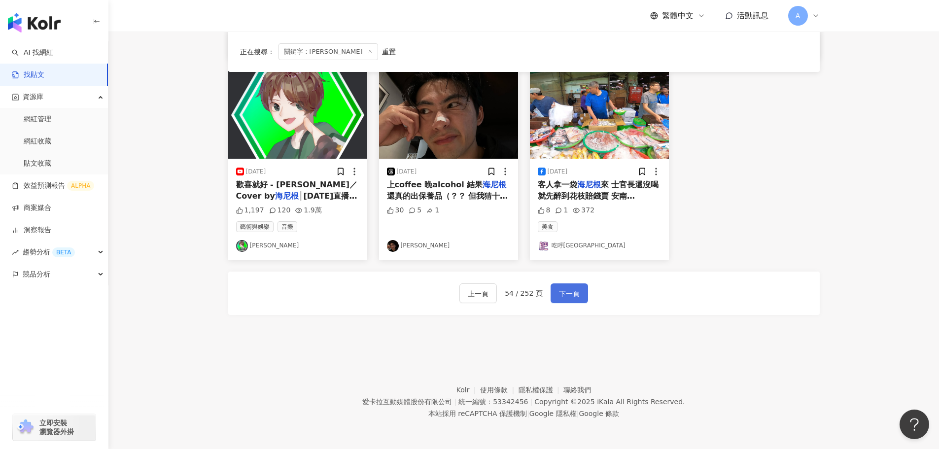
click at [571, 294] on span "下一頁" at bounding box center [569, 294] width 21 height 12
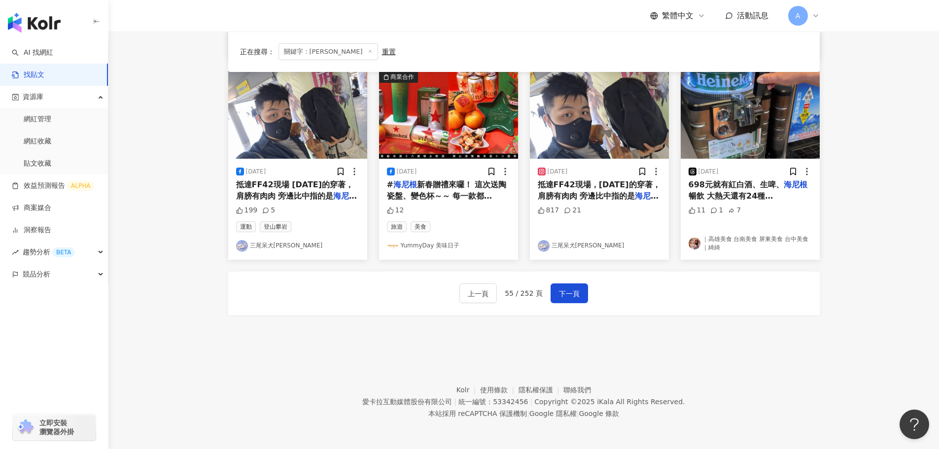
click at [433, 101] on img at bounding box center [448, 115] width 139 height 88
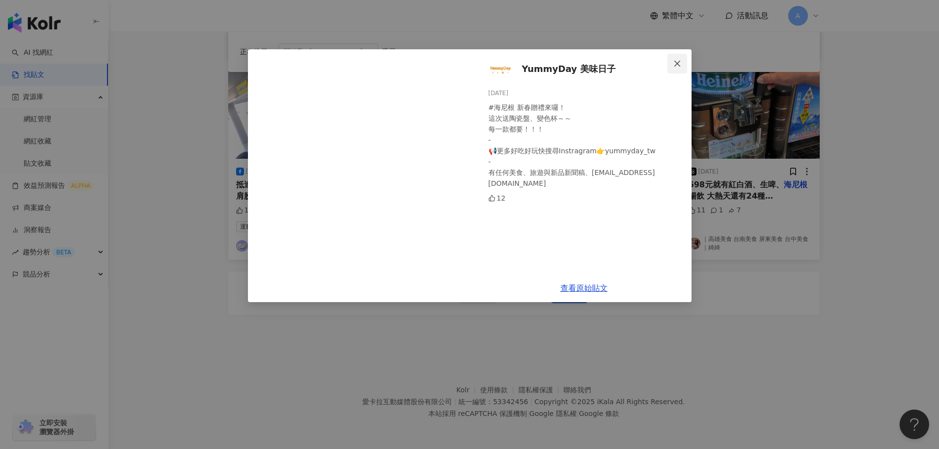
click at [672, 66] on span "Close" at bounding box center [678, 64] width 20 height 8
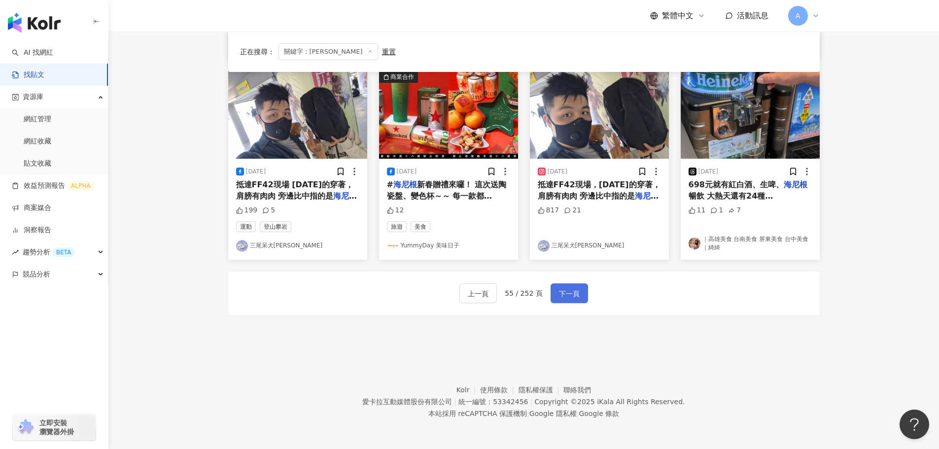
click at [569, 289] on span "下一頁" at bounding box center [569, 294] width 21 height 12
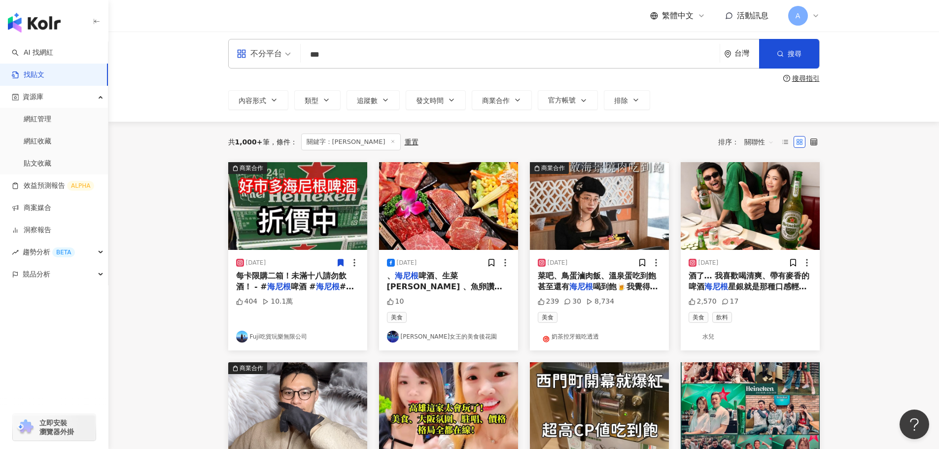
scroll to position [0, 0]
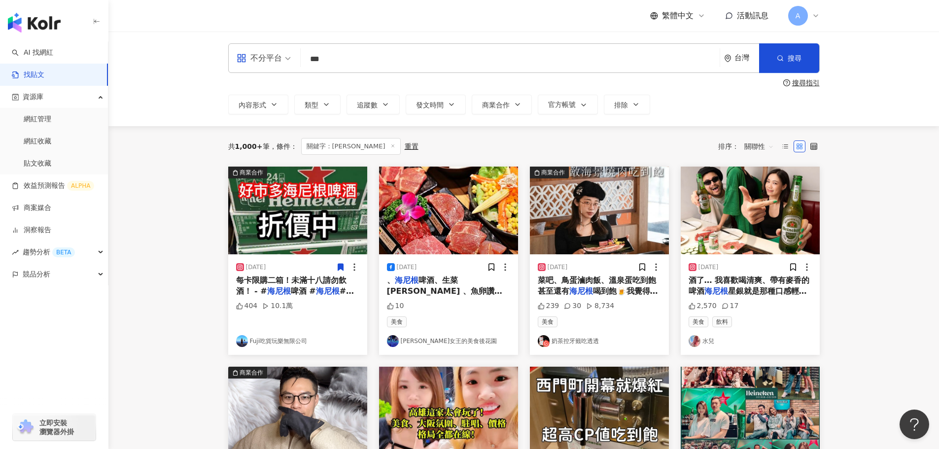
click at [753, 211] on img at bounding box center [750, 211] width 139 height 88
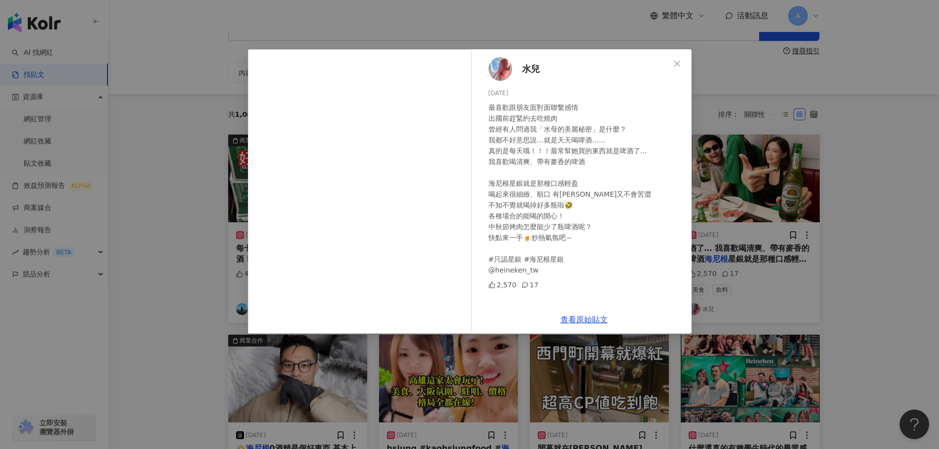
scroll to position [49, 0]
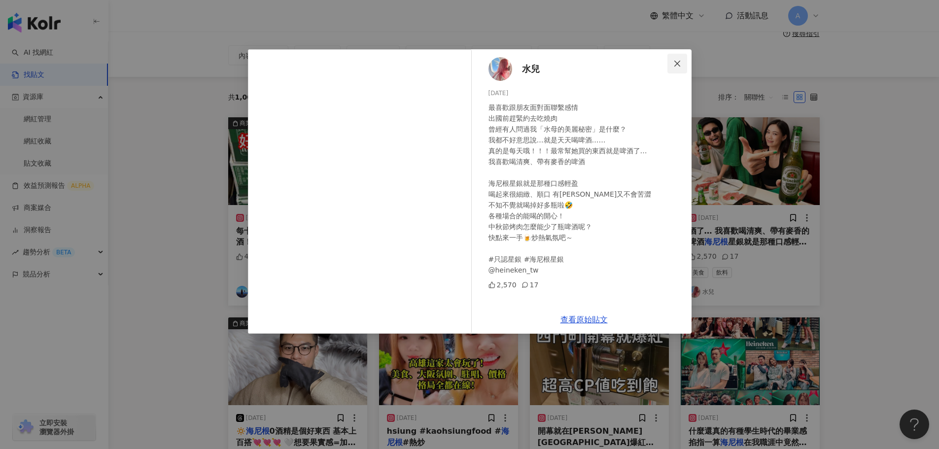
click at [677, 64] on icon "close" at bounding box center [677, 63] width 6 height 6
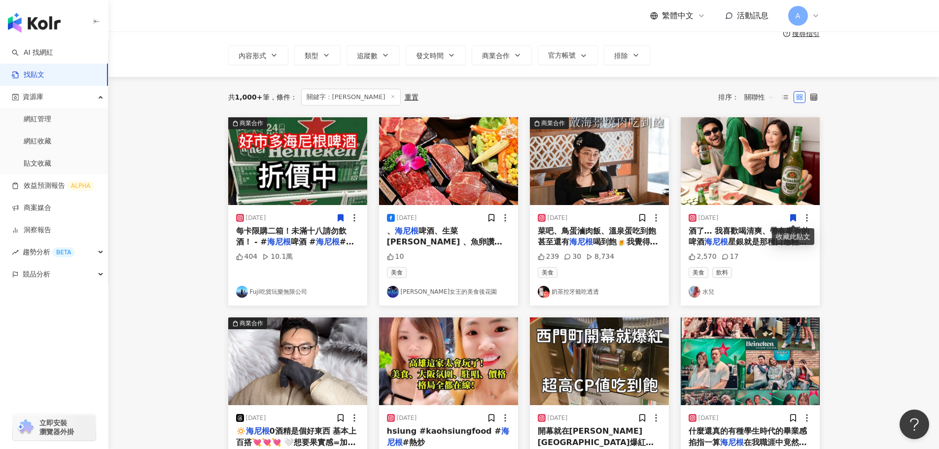
click at [790, 222] on icon at bounding box center [793, 217] width 9 height 9
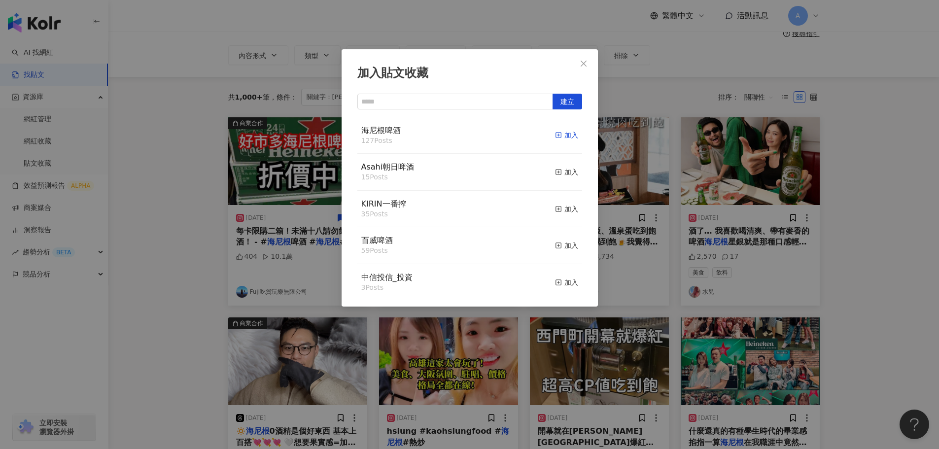
click at [557, 135] on div "加入" at bounding box center [566, 135] width 23 height 11
click at [578, 61] on span "Close" at bounding box center [584, 64] width 20 height 8
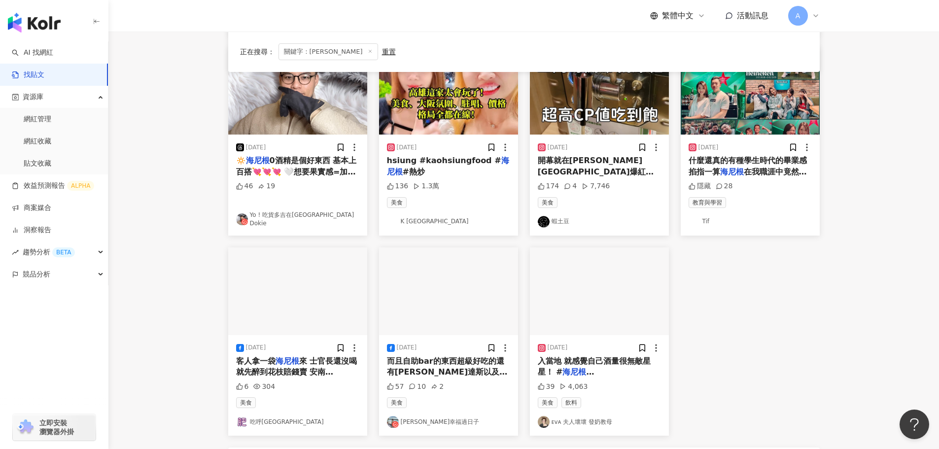
scroll to position [394, 0]
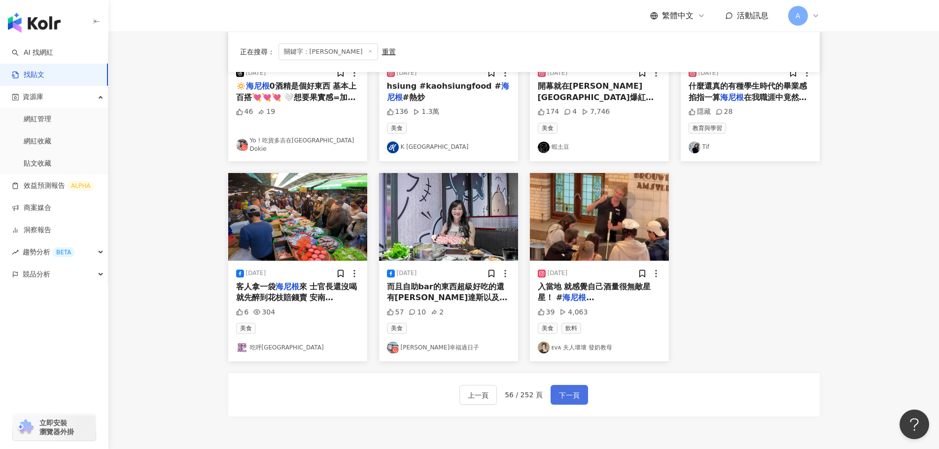
click at [565, 389] on span "下一頁" at bounding box center [569, 395] width 21 height 12
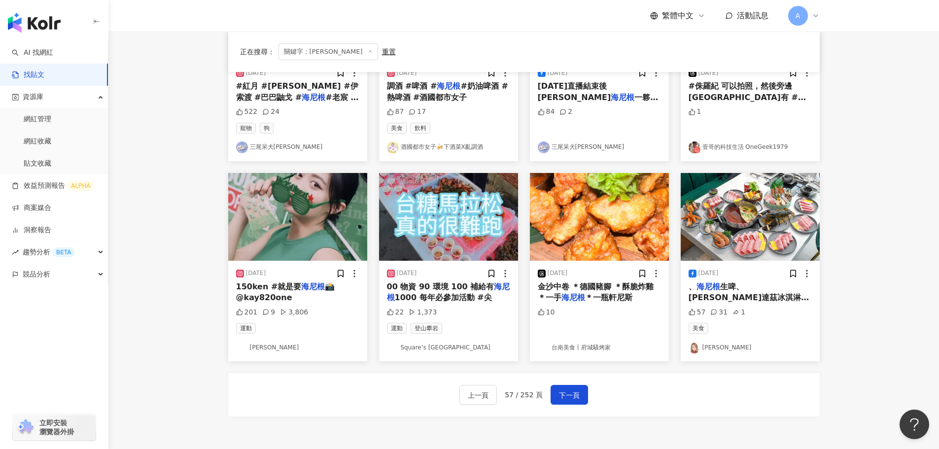
click at [279, 224] on img at bounding box center [297, 217] width 139 height 88
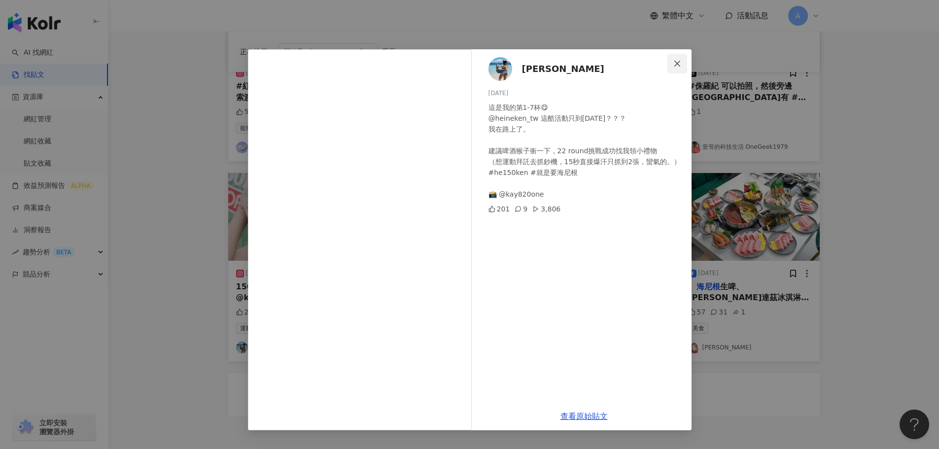
click at [674, 65] on icon "close" at bounding box center [677, 64] width 8 height 8
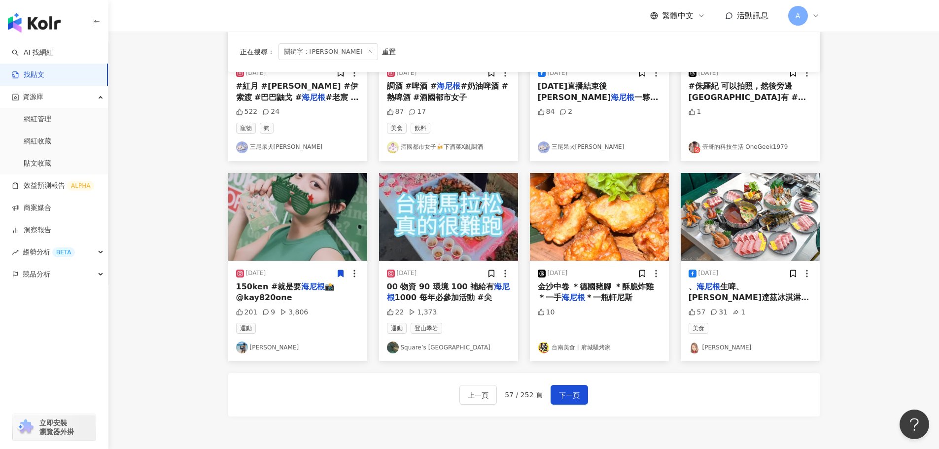
click at [342, 275] on icon at bounding box center [340, 273] width 5 height 7
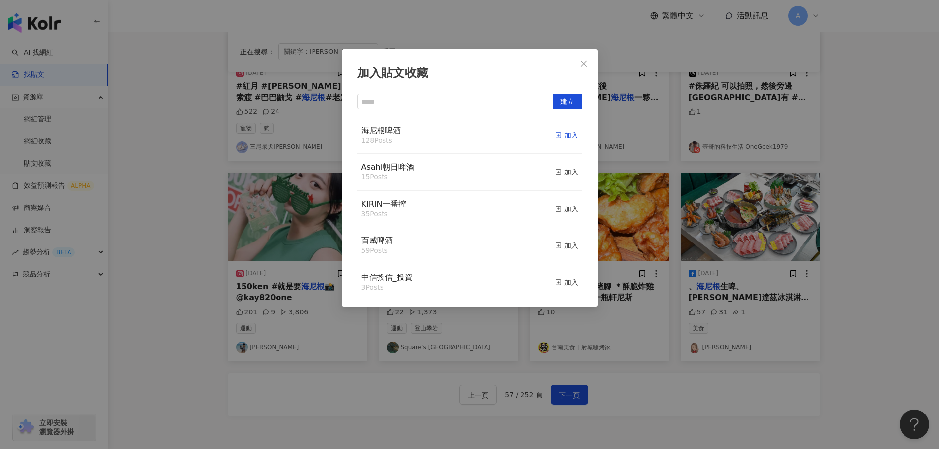
click at [555, 137] on icon "button" at bounding box center [558, 135] width 7 height 7
click at [574, 61] on span "Close" at bounding box center [584, 64] width 20 height 8
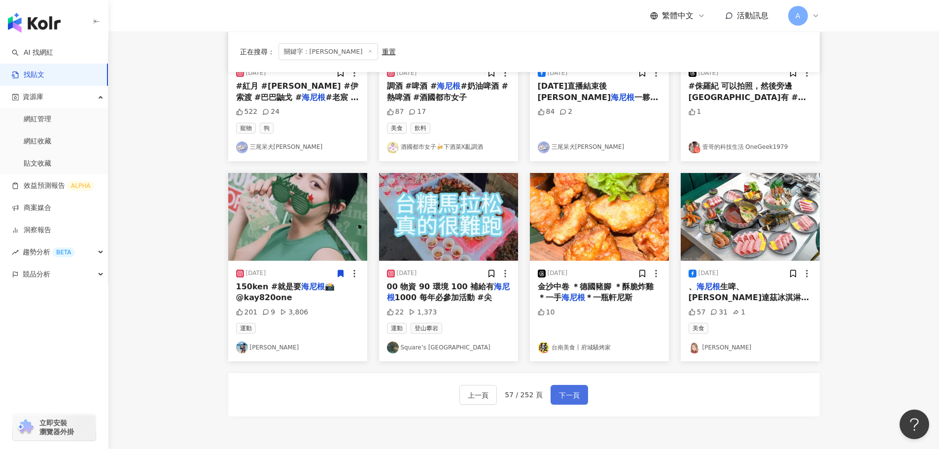
click at [571, 391] on span "下一頁" at bounding box center [569, 395] width 21 height 12
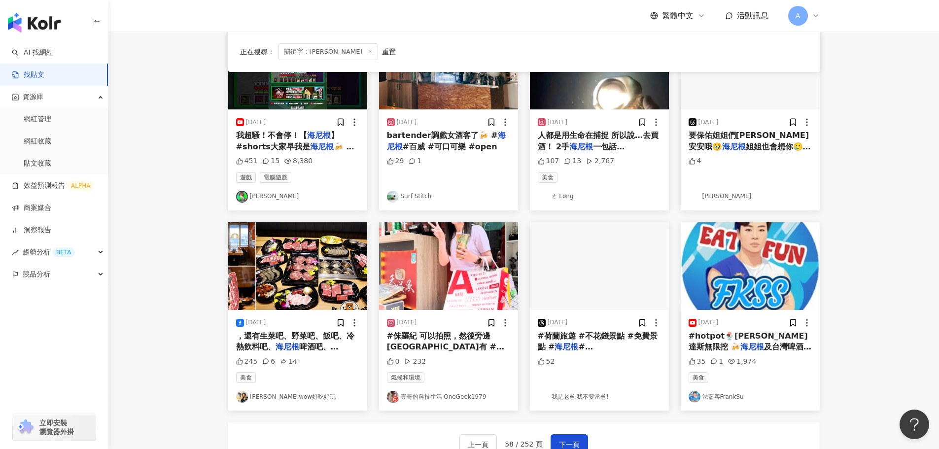
scroll to position [197, 0]
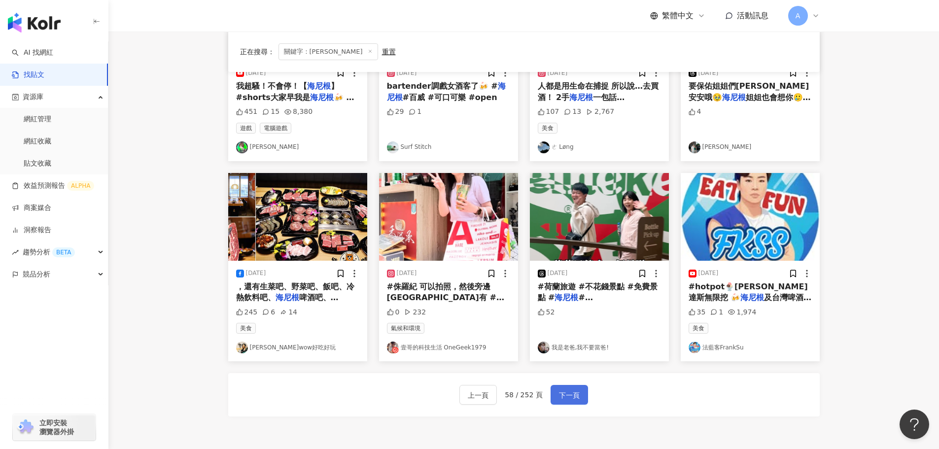
click at [584, 402] on button "下一頁" at bounding box center [569, 395] width 37 height 20
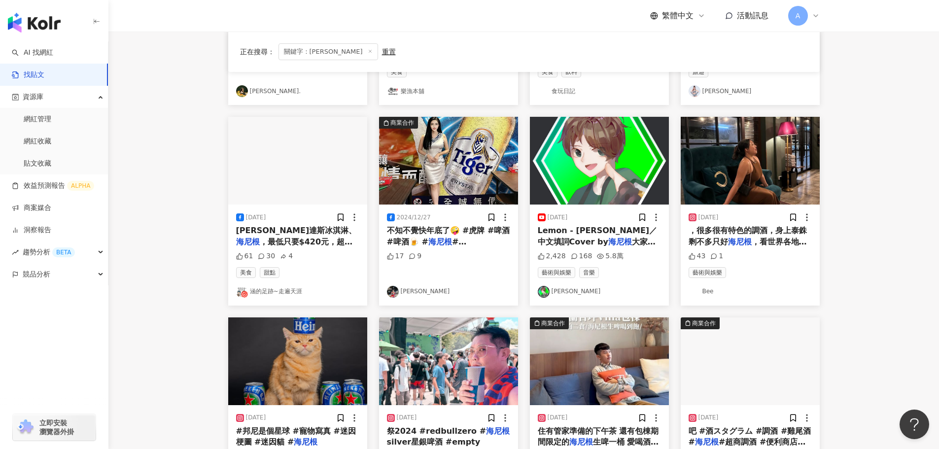
scroll to position [444, 0]
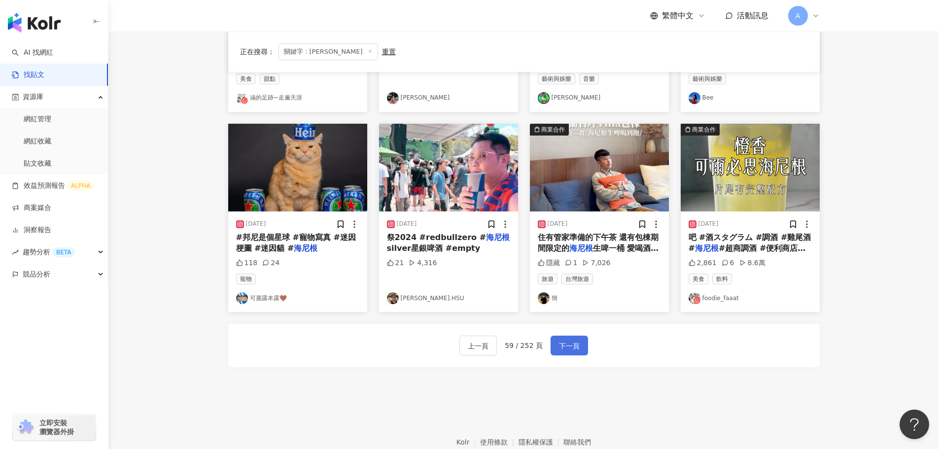
click at [573, 349] on span "下一頁" at bounding box center [569, 346] width 21 height 12
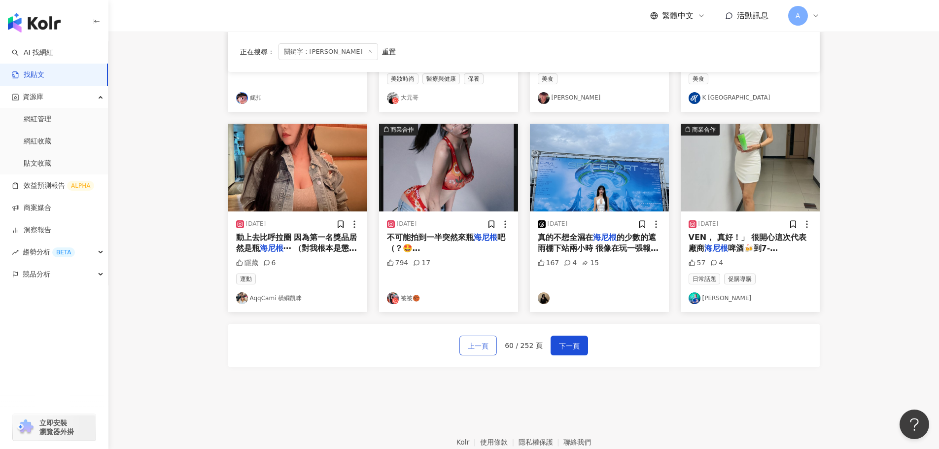
click at [469, 344] on button "上一頁" at bounding box center [477, 346] width 37 height 20
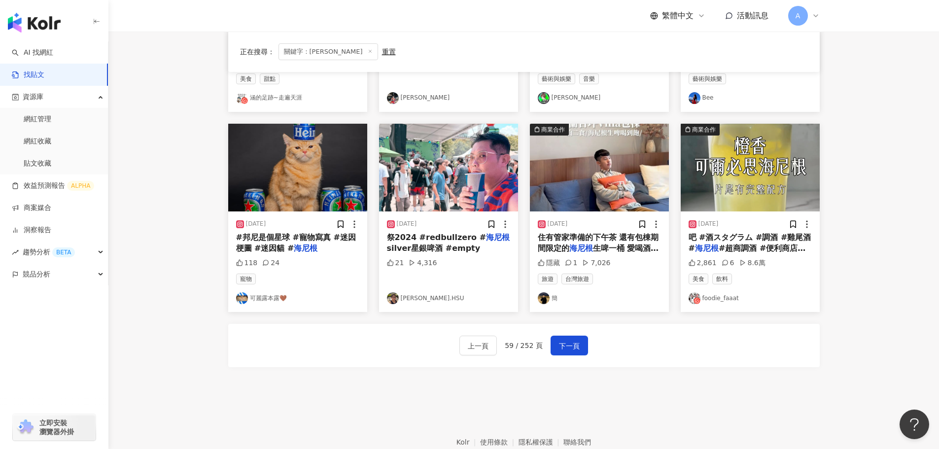
click at [308, 186] on img at bounding box center [297, 168] width 139 height 88
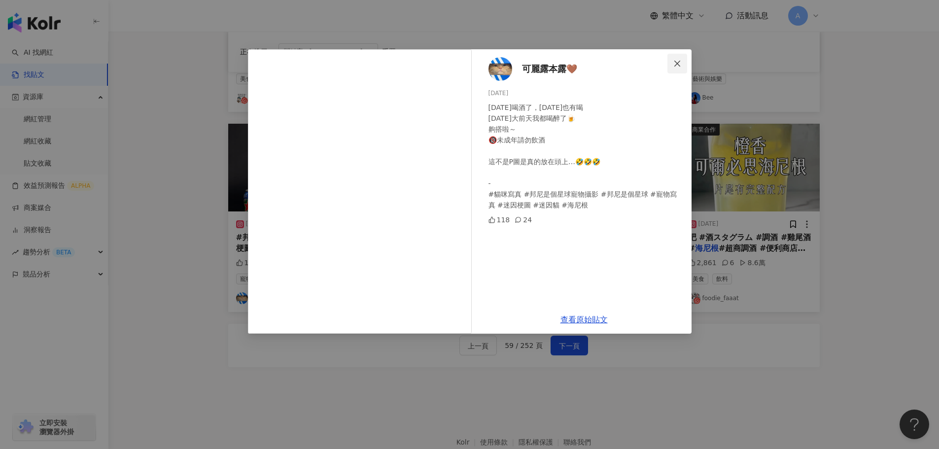
click at [680, 61] on icon "close" at bounding box center [677, 63] width 6 height 6
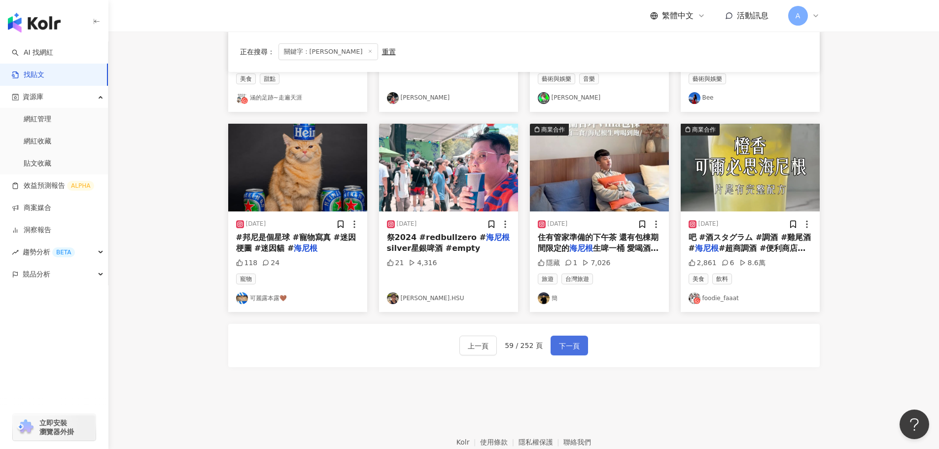
click at [565, 343] on span "下一頁" at bounding box center [569, 346] width 21 height 12
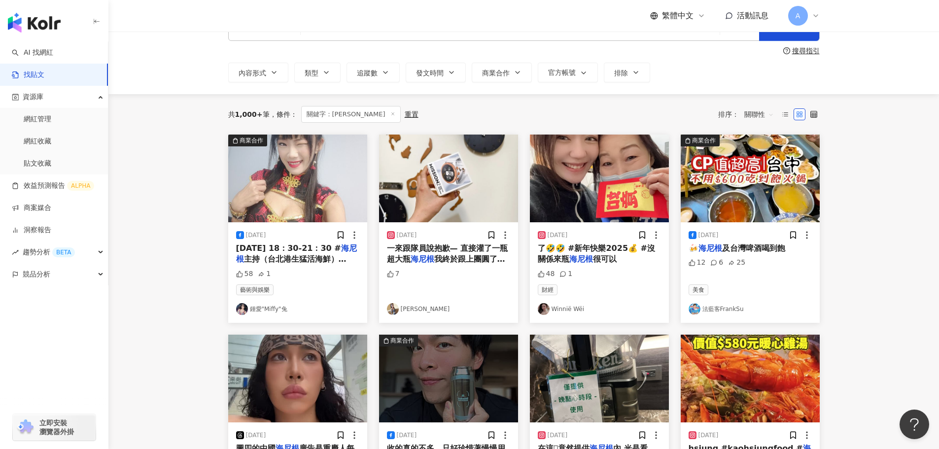
scroll to position [49, 0]
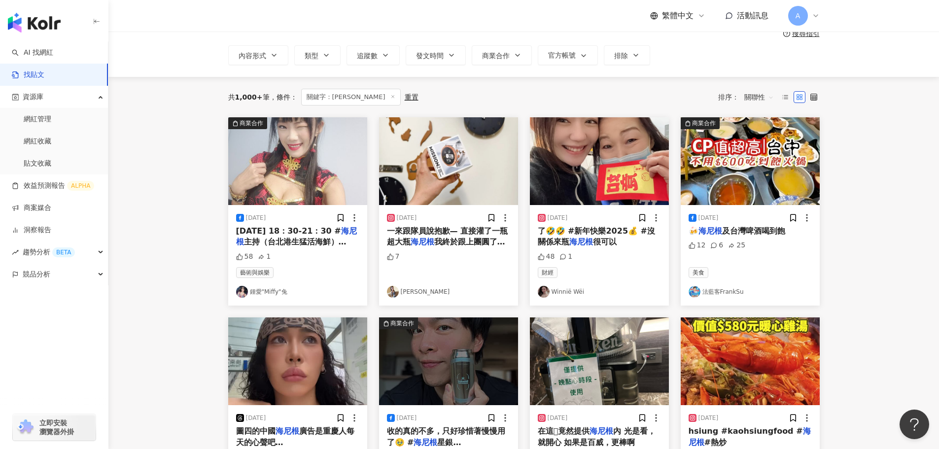
click at [449, 355] on img at bounding box center [448, 361] width 139 height 88
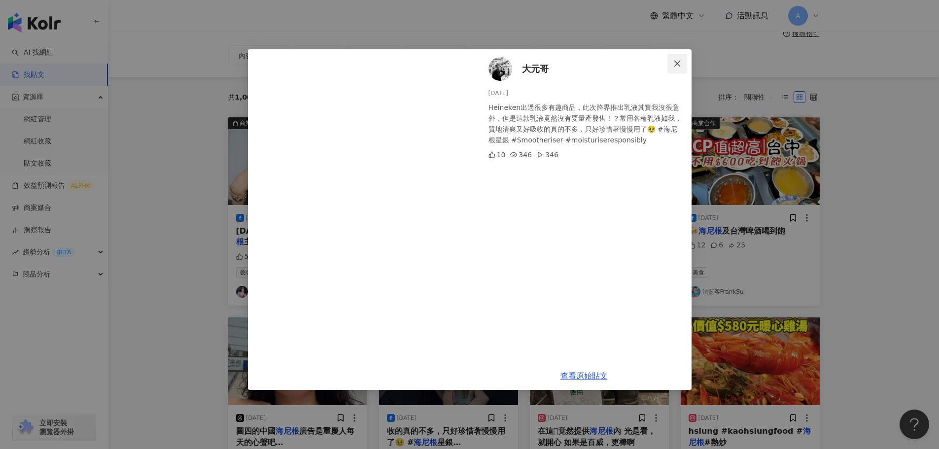
click at [681, 61] on span "Close" at bounding box center [678, 64] width 20 height 8
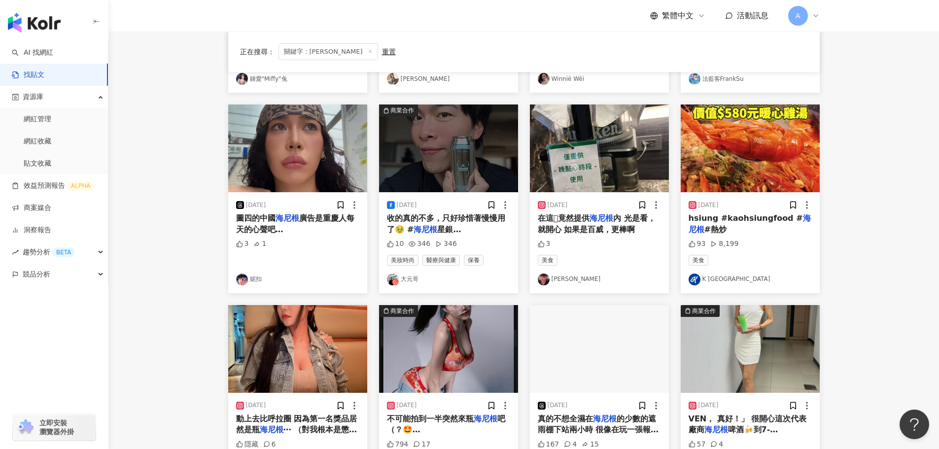
scroll to position [394, 0]
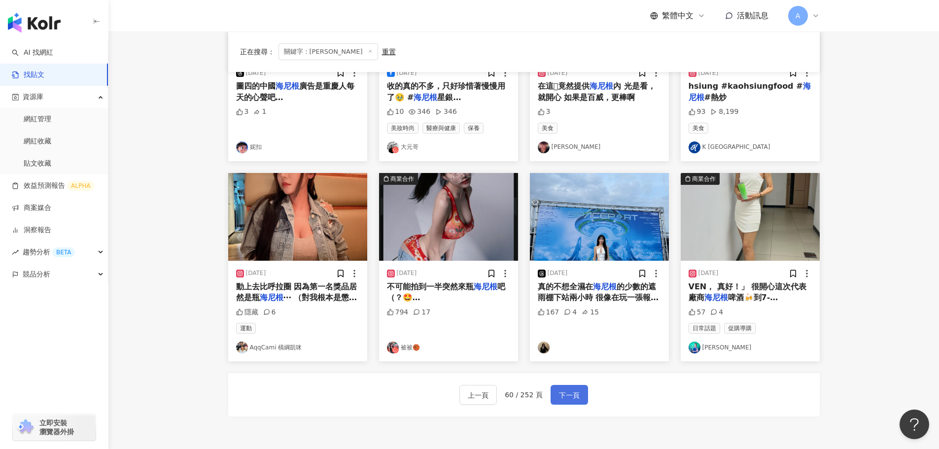
click at [569, 397] on span "下一頁" at bounding box center [569, 395] width 21 height 12
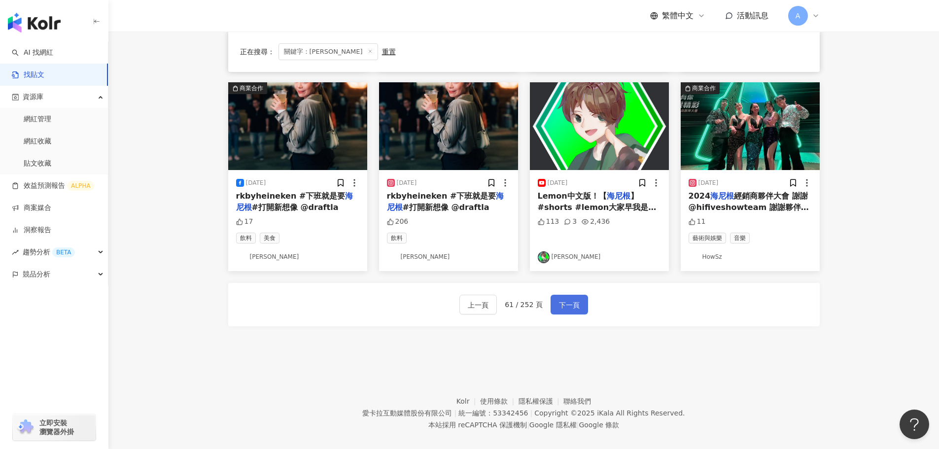
scroll to position [493, 0]
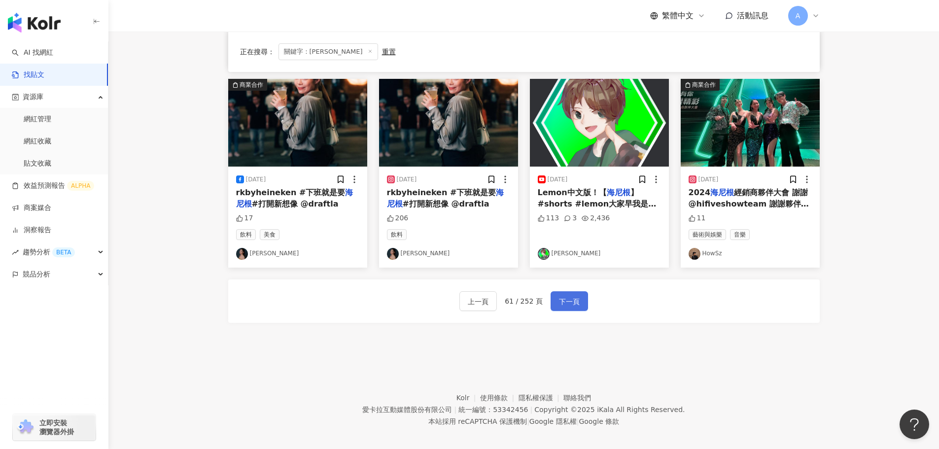
click at [568, 296] on span "下一頁" at bounding box center [569, 302] width 21 height 12
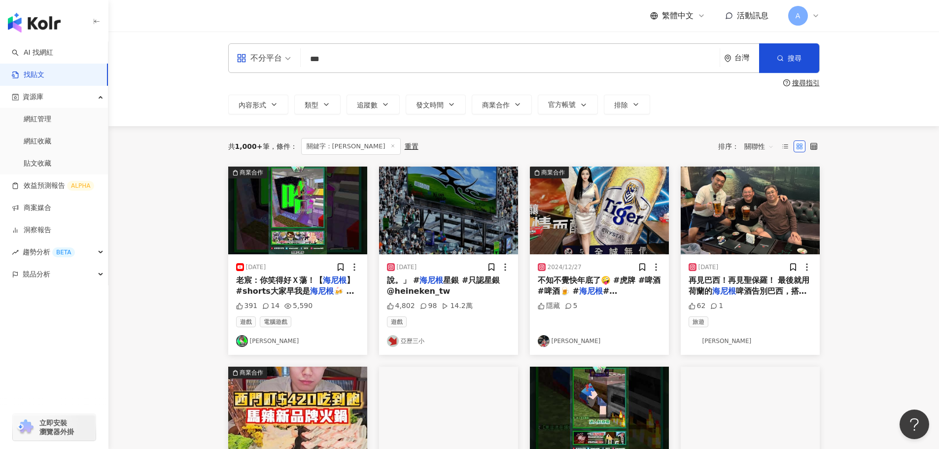
scroll to position [394, 0]
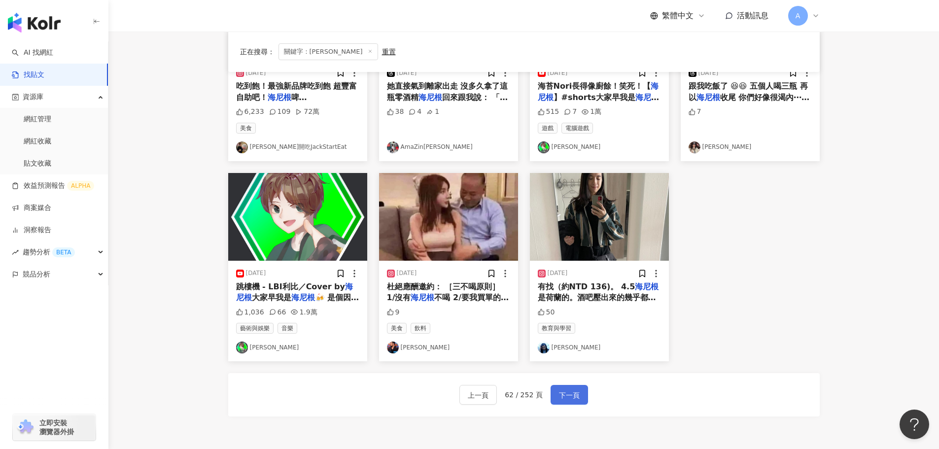
click at [573, 388] on button "下一頁" at bounding box center [569, 395] width 37 height 20
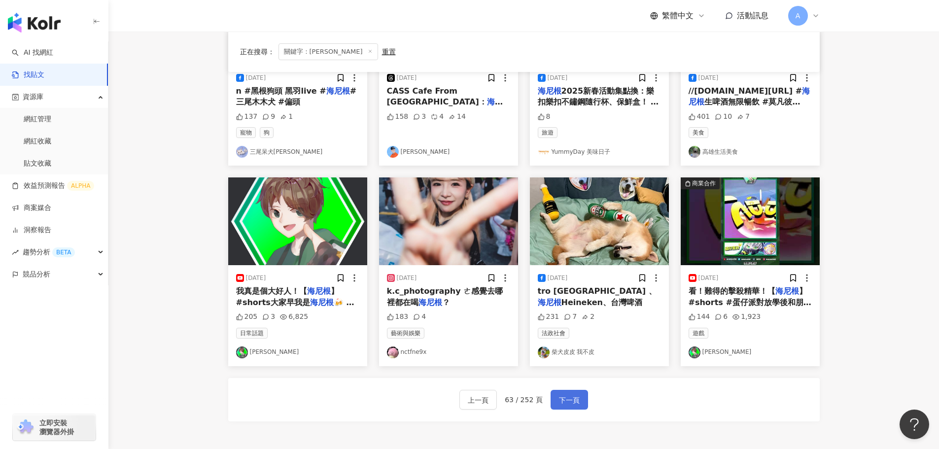
click at [578, 403] on button "下一頁" at bounding box center [569, 400] width 37 height 20
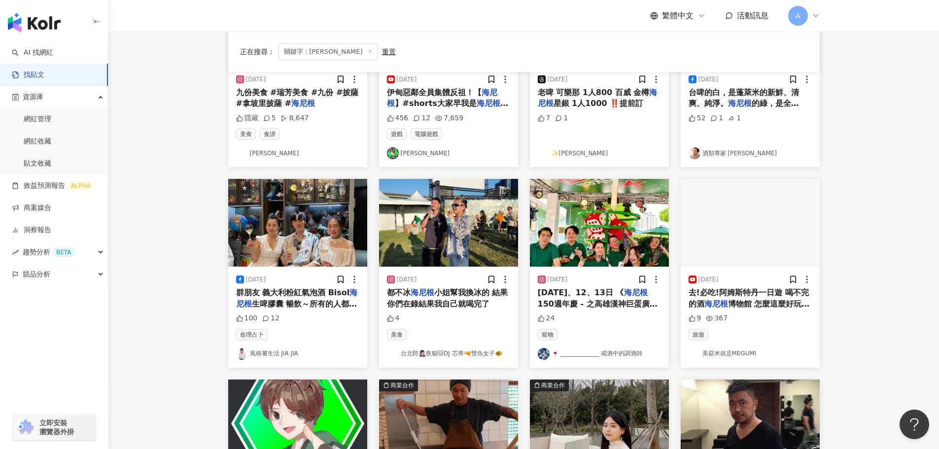
scroll to position [345, 0]
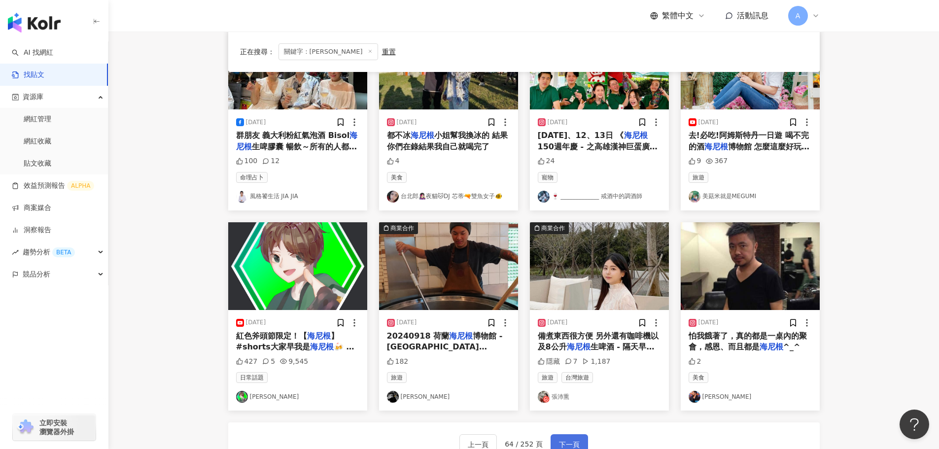
click at [561, 441] on span "下一頁" at bounding box center [569, 445] width 21 height 12
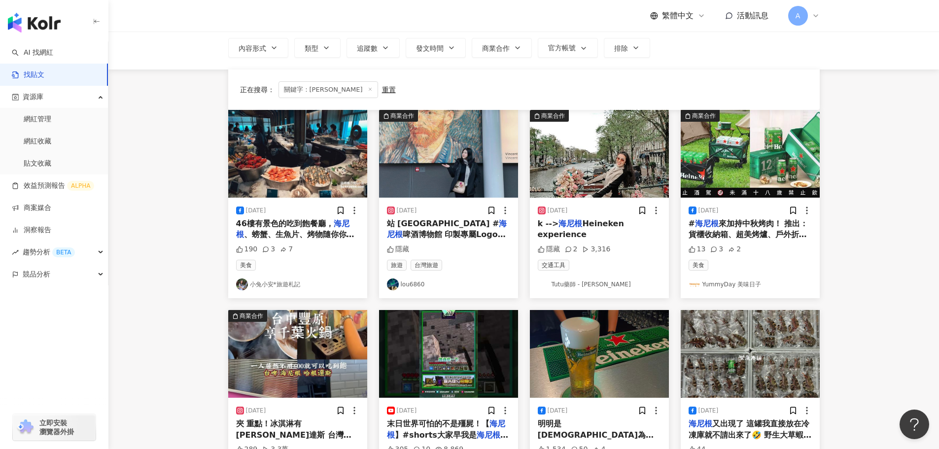
scroll to position [0, 0]
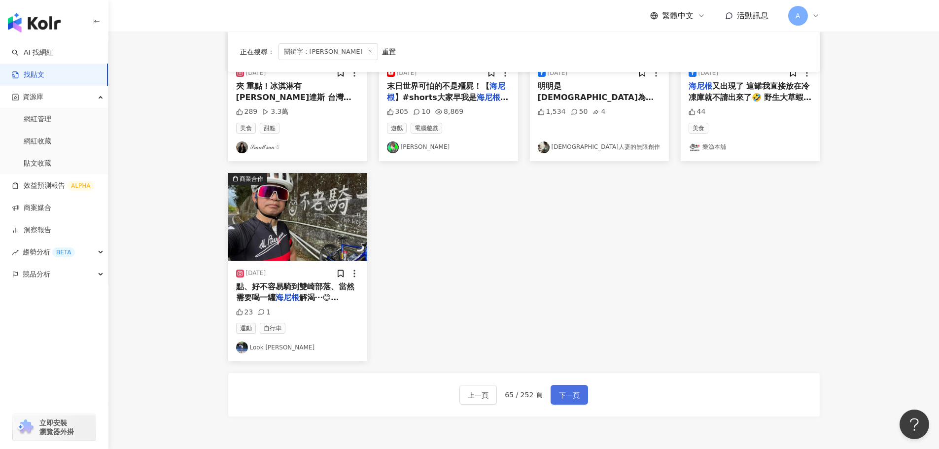
click at [574, 393] on span "下一頁" at bounding box center [569, 395] width 21 height 12
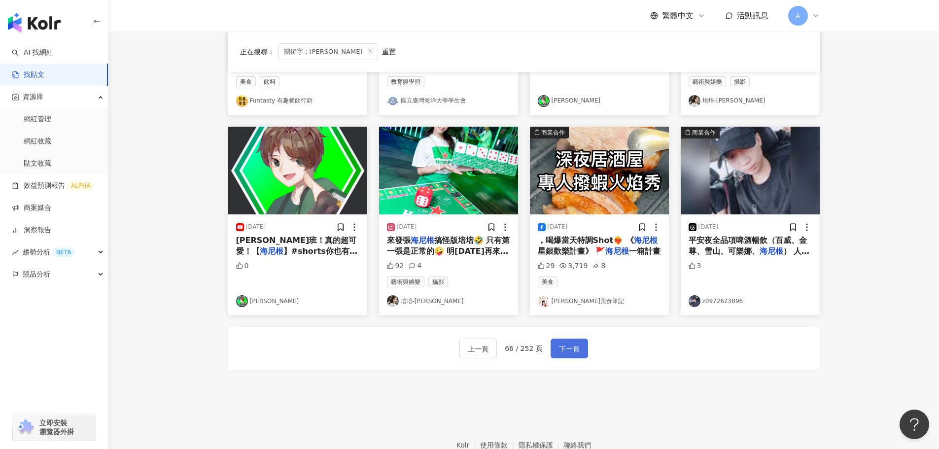
scroll to position [444, 0]
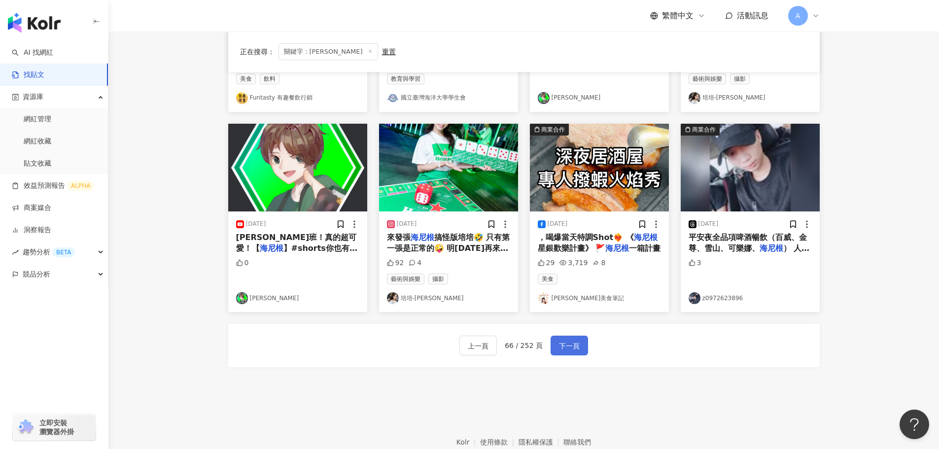
click at [574, 345] on span "下一頁" at bounding box center [569, 346] width 21 height 12
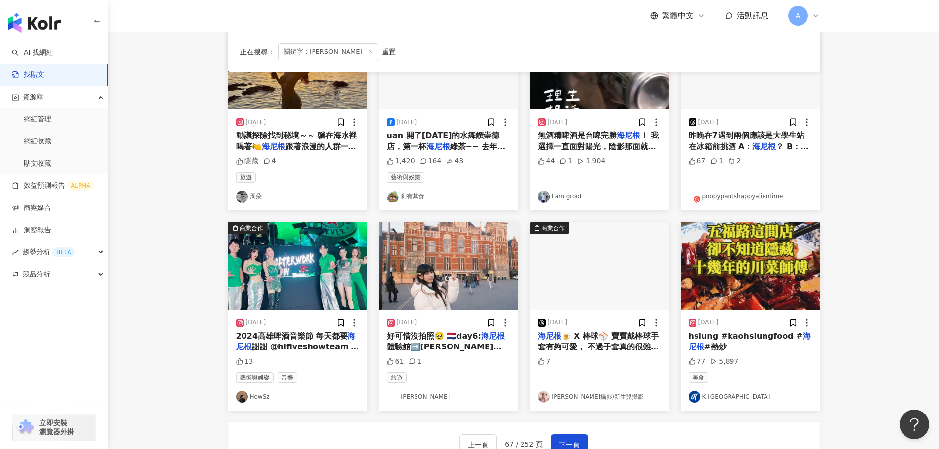
scroll to position [394, 0]
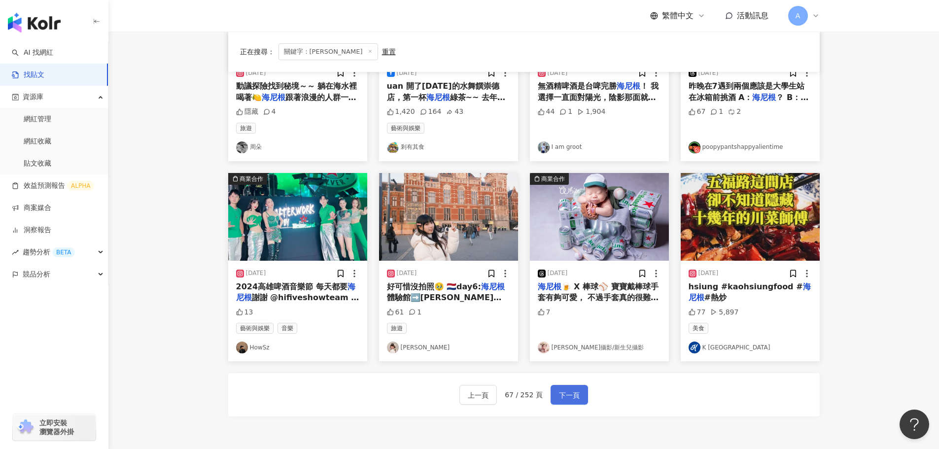
click at [577, 401] on span "下一頁" at bounding box center [569, 395] width 21 height 12
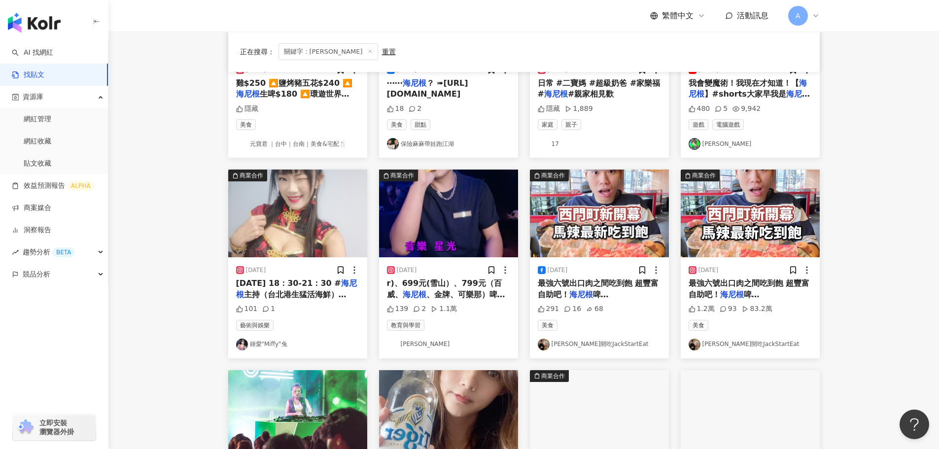
scroll to position [0, 0]
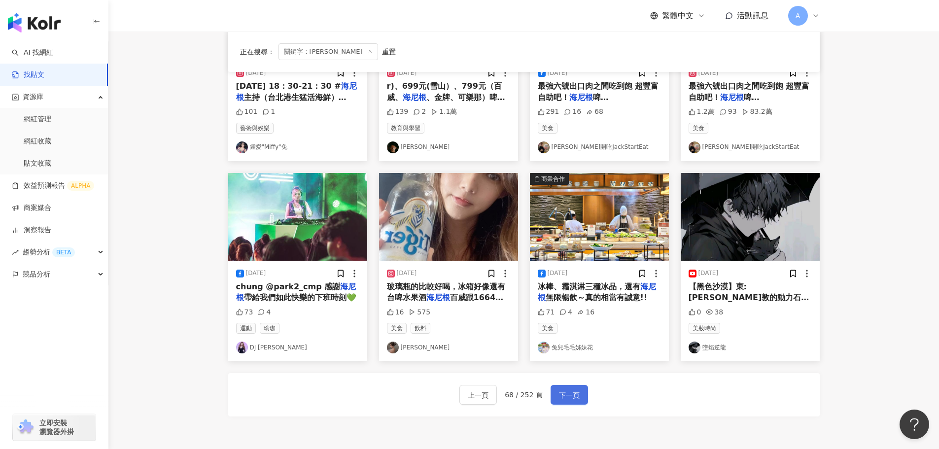
click at [574, 394] on span "下一頁" at bounding box center [569, 395] width 21 height 12
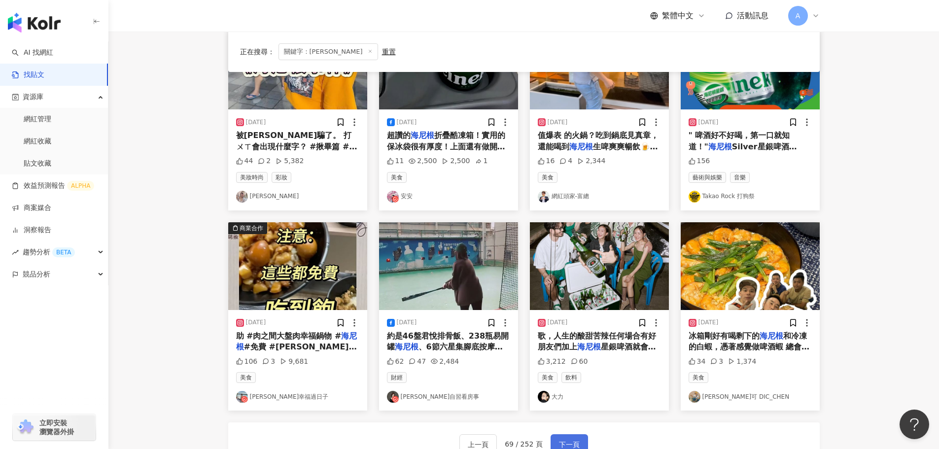
click at [563, 441] on span "下一頁" at bounding box center [569, 445] width 21 height 12
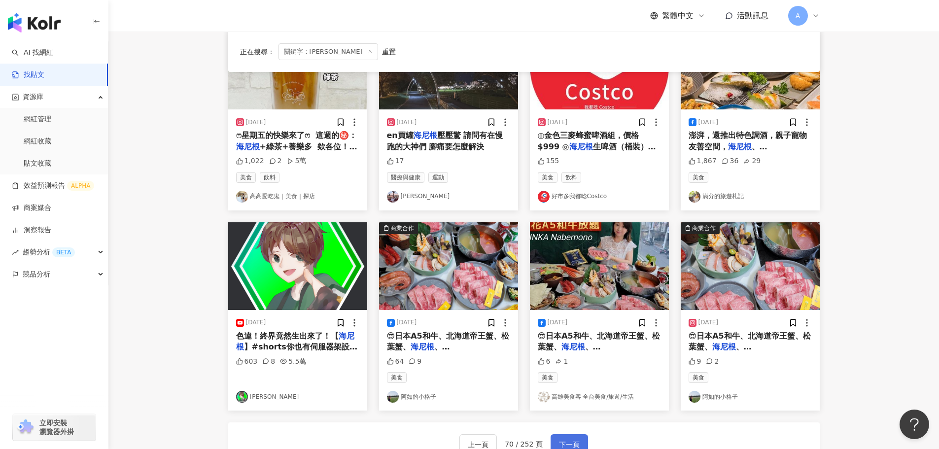
click at [569, 441] on span "下一頁" at bounding box center [569, 445] width 21 height 12
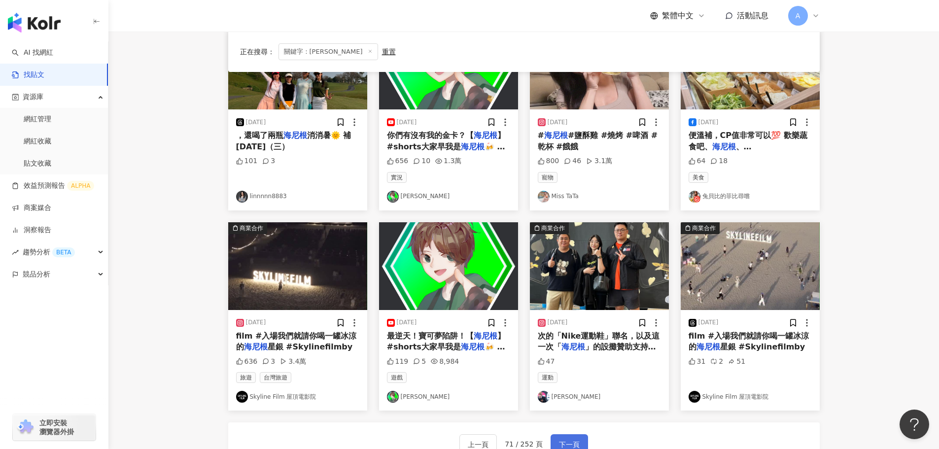
click at [570, 441] on span "下一頁" at bounding box center [569, 445] width 21 height 12
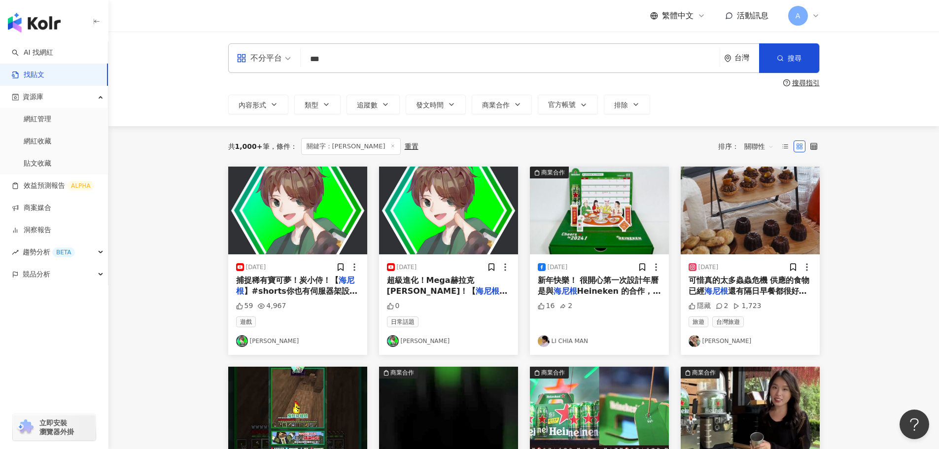
click at [596, 238] on img at bounding box center [599, 211] width 139 height 88
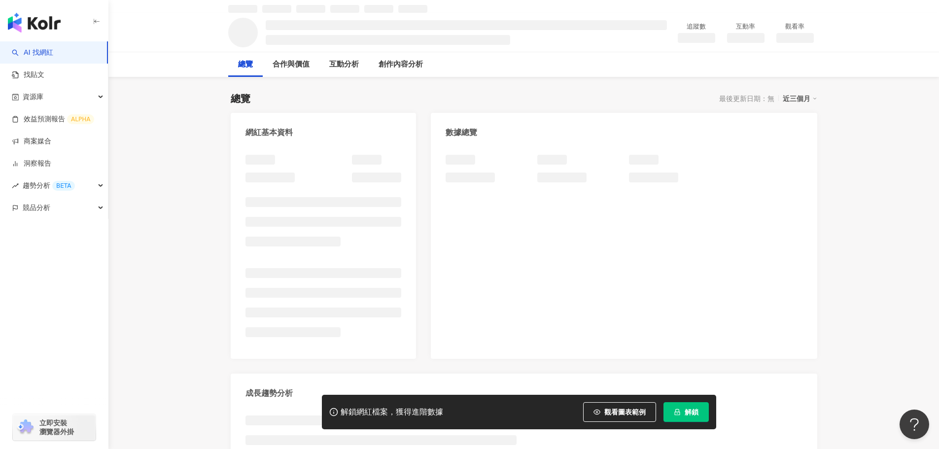
scroll to position [49, 0]
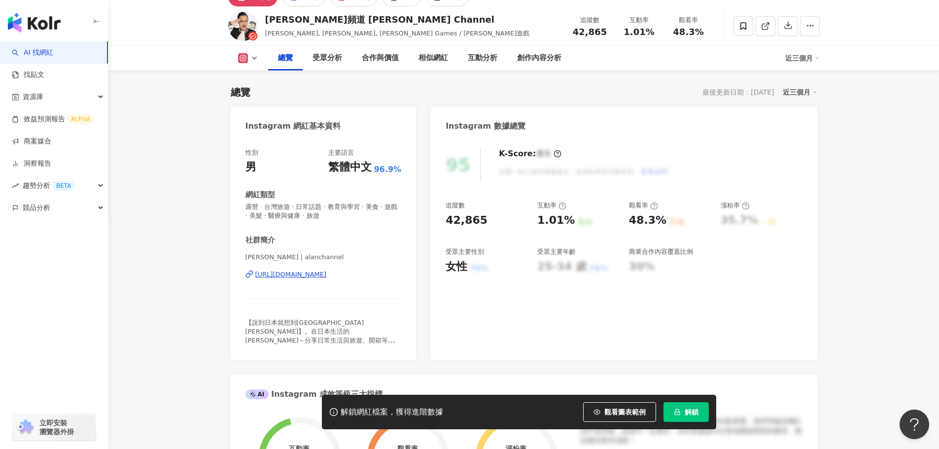
scroll to position [38, 0]
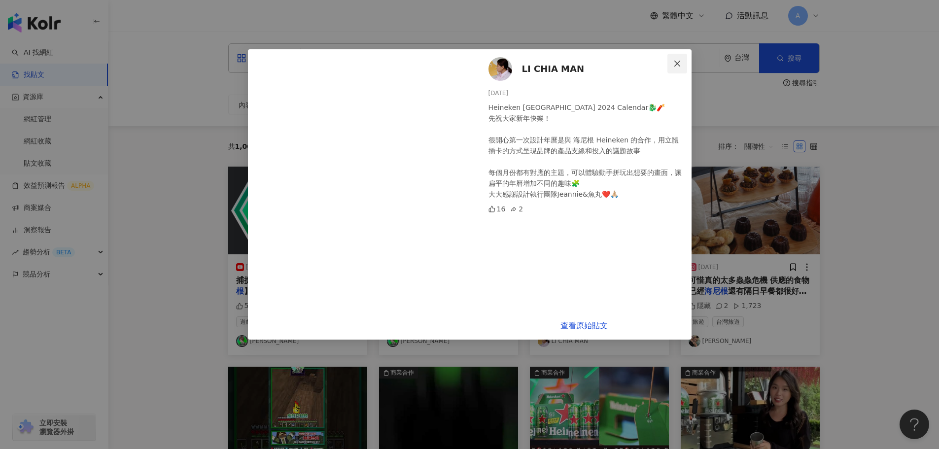
click at [677, 63] on icon "close" at bounding box center [677, 63] width 6 height 6
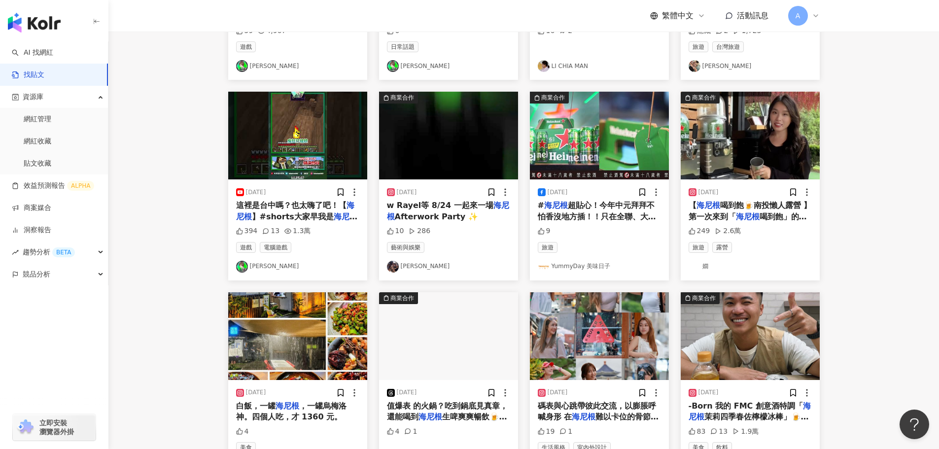
scroll to position [345, 0]
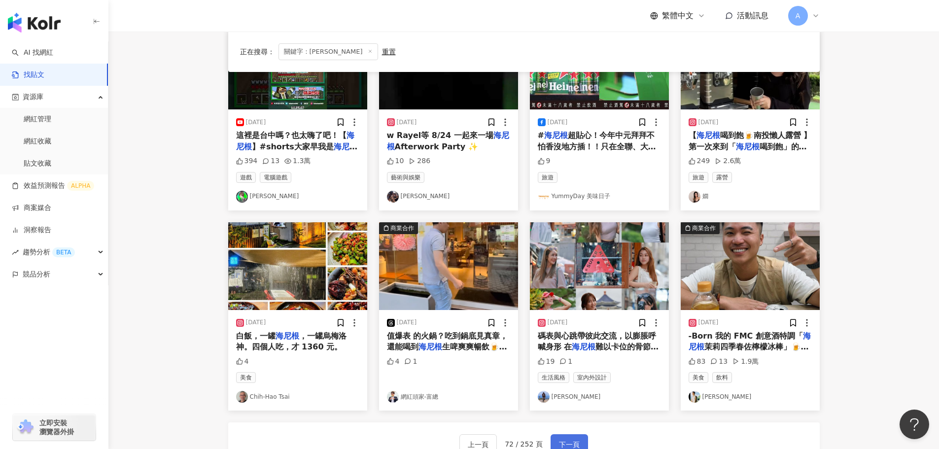
click at [570, 436] on button "下一頁" at bounding box center [569, 444] width 37 height 20
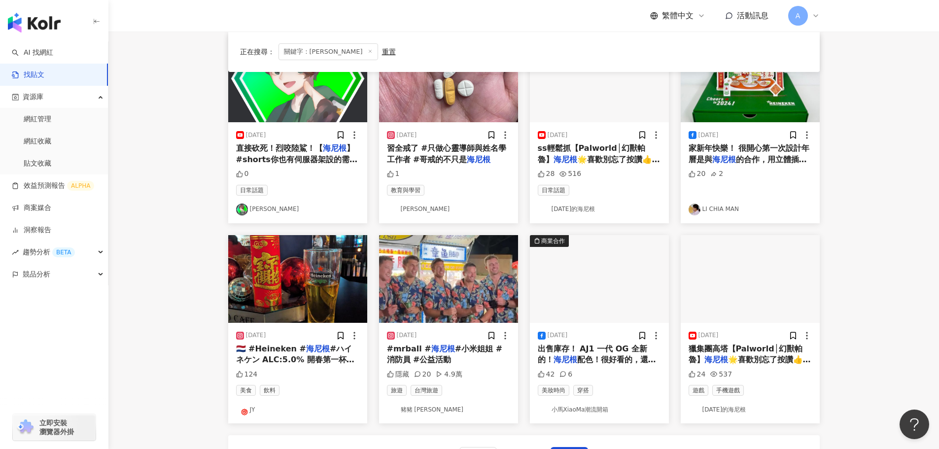
scroll to position [496, 0]
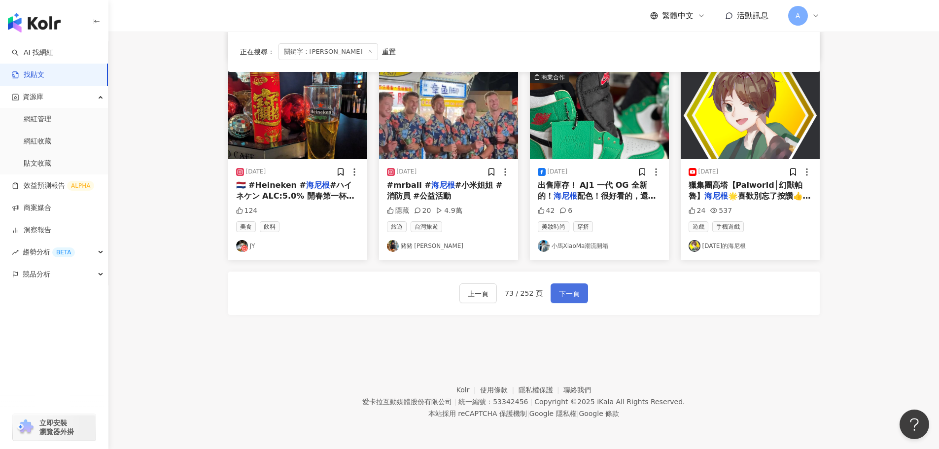
click at [573, 292] on span "下一頁" at bounding box center [569, 294] width 21 height 12
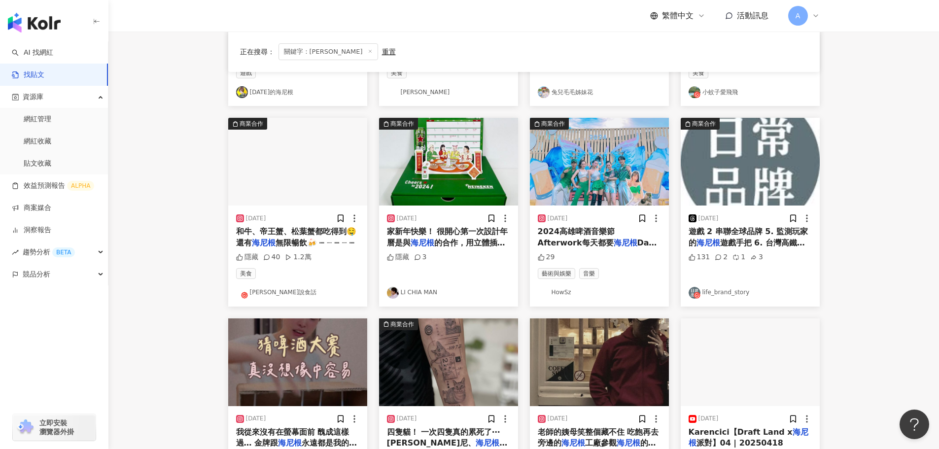
scroll to position [394, 0]
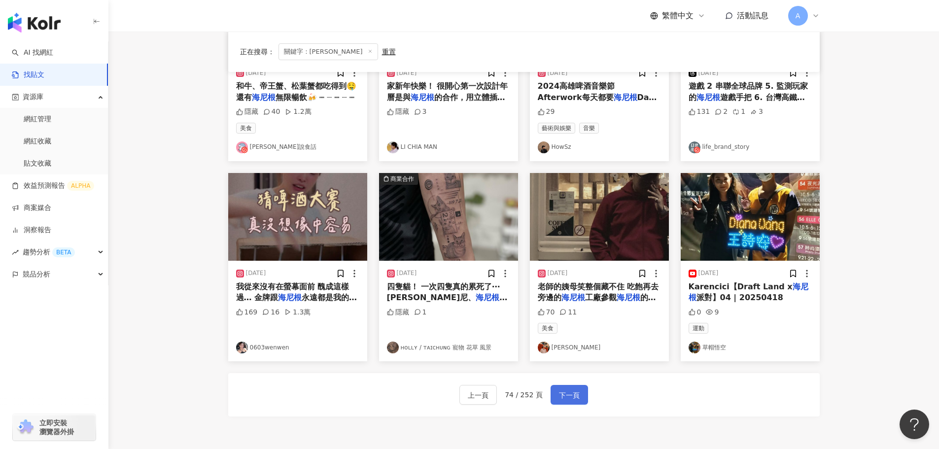
click at [569, 396] on span "下一頁" at bounding box center [569, 395] width 21 height 12
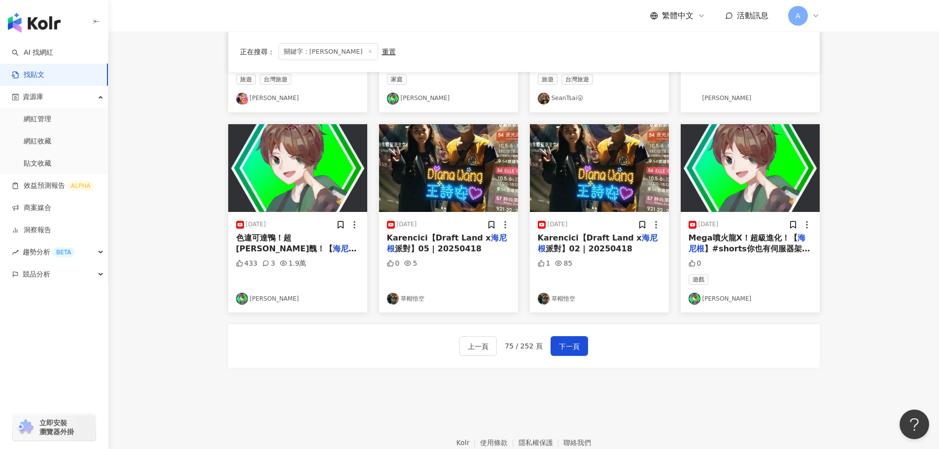
scroll to position [444, 0]
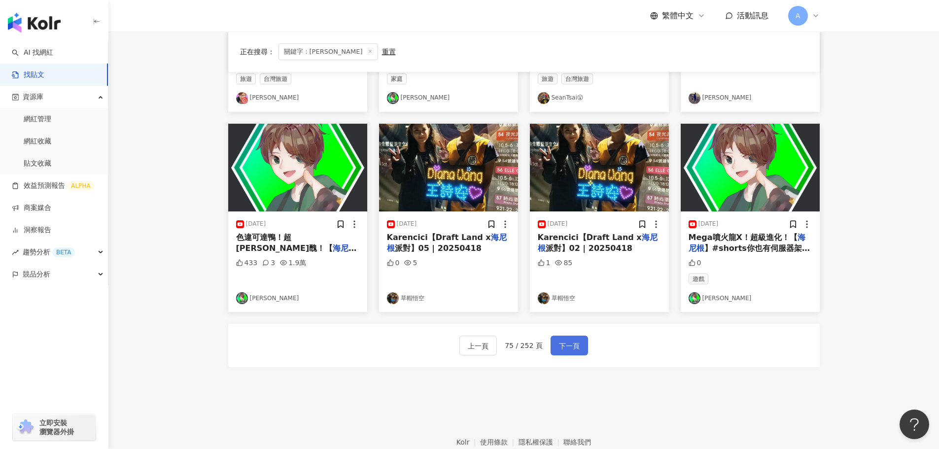
click at [570, 345] on span "下一頁" at bounding box center [569, 346] width 21 height 12
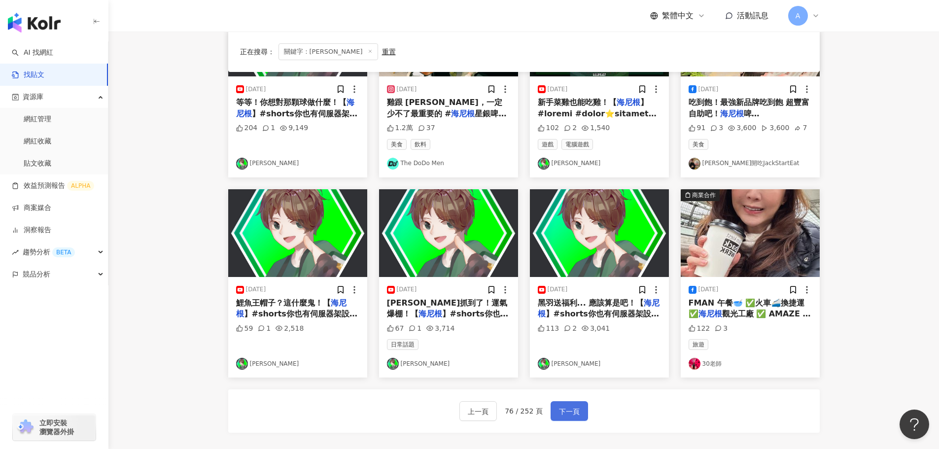
scroll to position [394, 0]
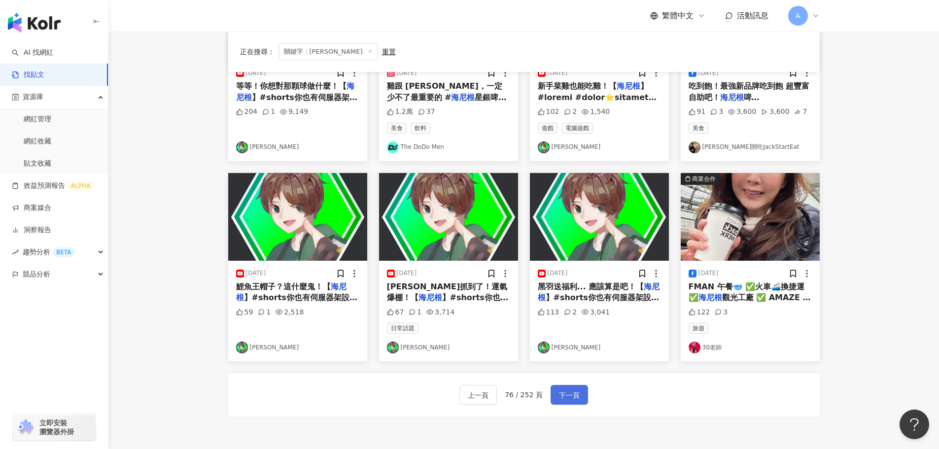
click at [572, 394] on span "下一頁" at bounding box center [569, 395] width 21 height 12
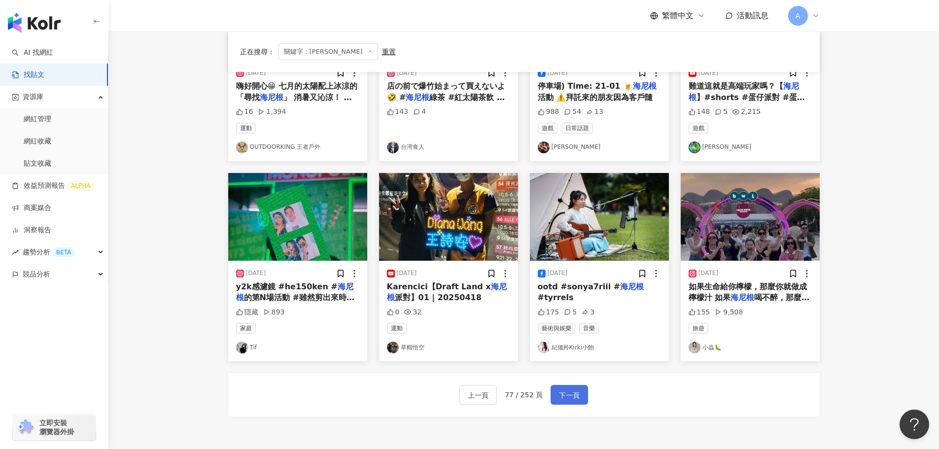
click at [574, 395] on span "下一頁" at bounding box center [569, 395] width 21 height 12
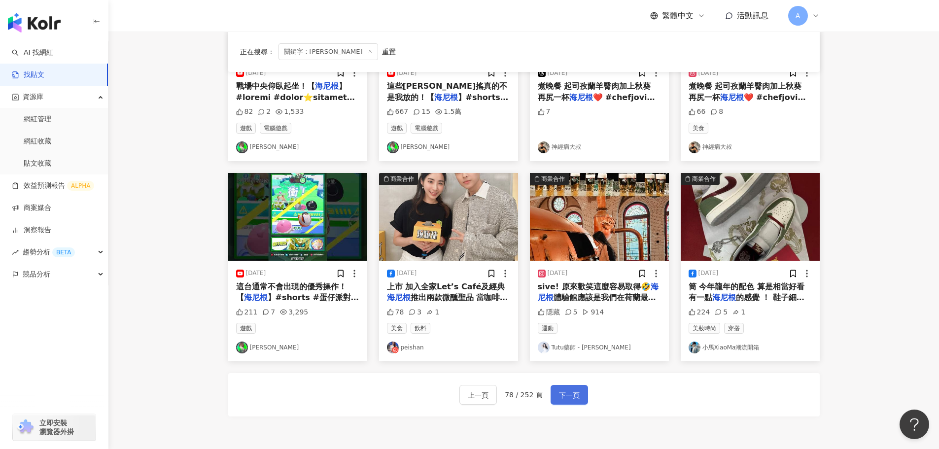
click at [573, 390] on span "下一頁" at bounding box center [569, 395] width 21 height 12
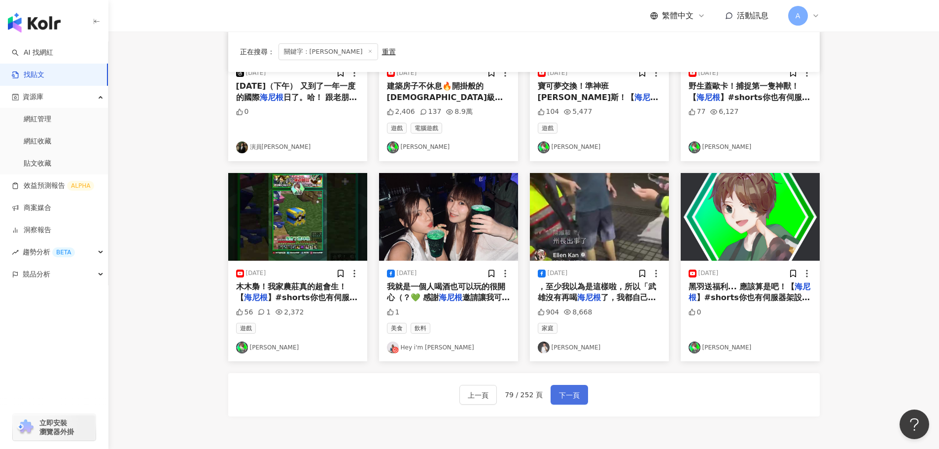
click at [573, 390] on span "下一頁" at bounding box center [569, 395] width 21 height 12
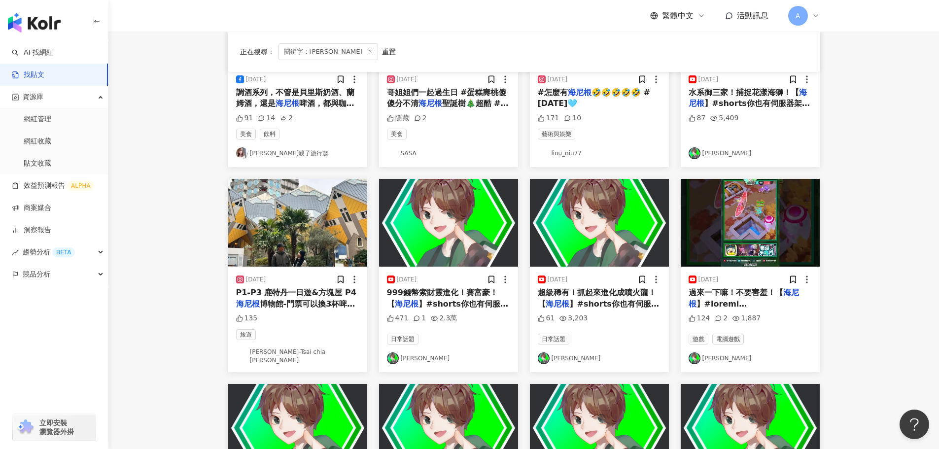
scroll to position [345, 0]
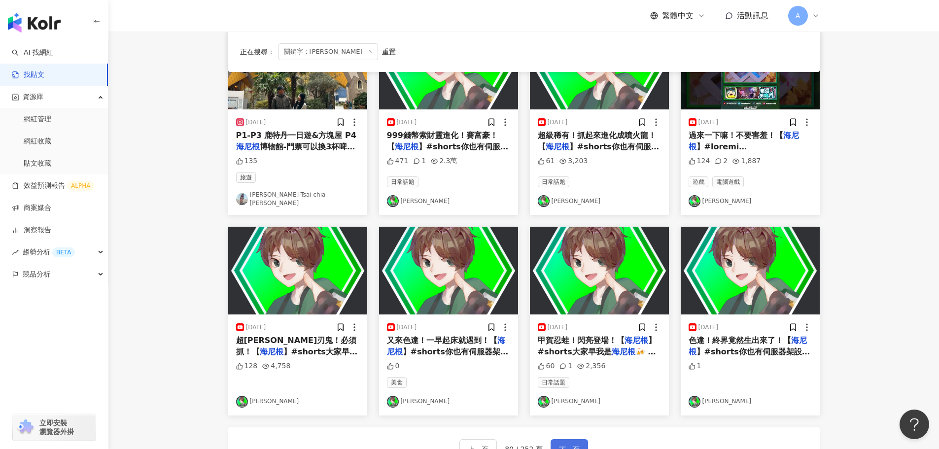
click at [568, 439] on button "下一頁" at bounding box center [569, 449] width 37 height 20
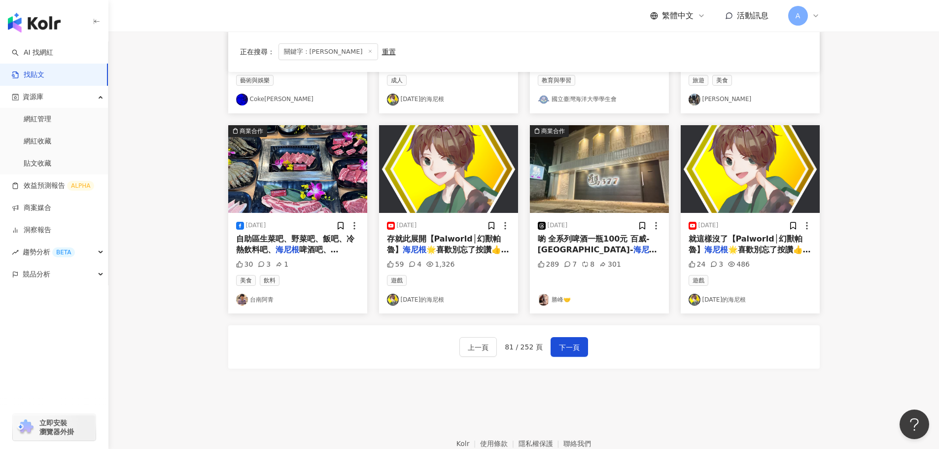
scroll to position [444, 0]
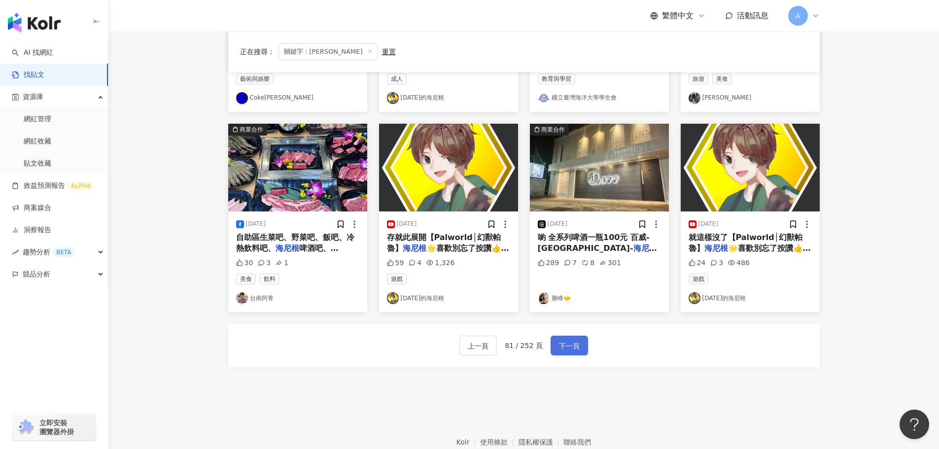
click at [567, 344] on span "下一頁" at bounding box center [569, 346] width 21 height 12
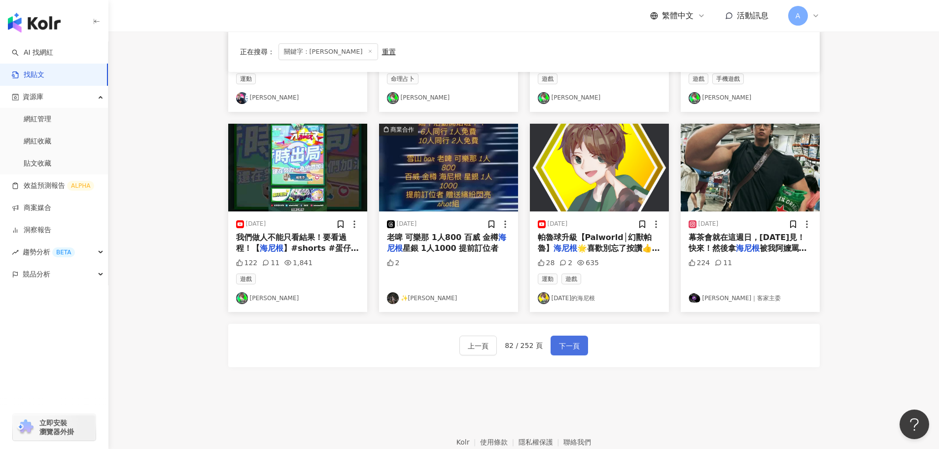
click at [574, 349] on span "下一頁" at bounding box center [569, 346] width 21 height 12
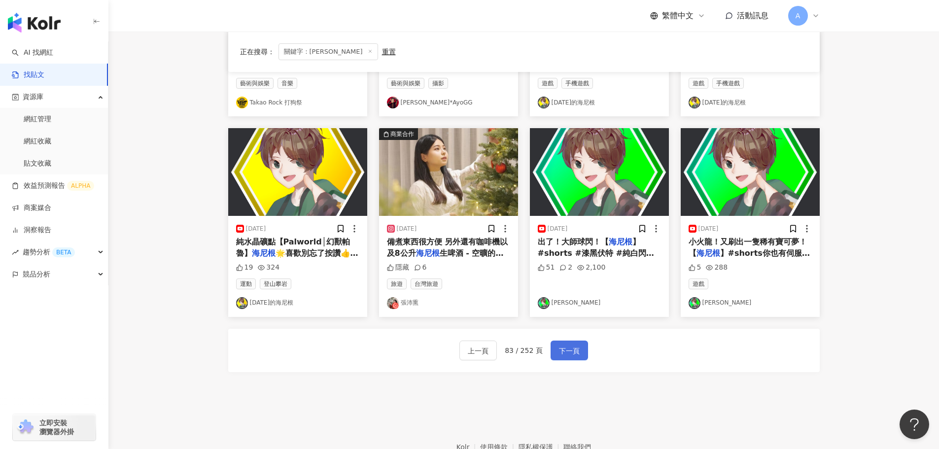
click at [574, 345] on span "下一頁" at bounding box center [569, 351] width 21 height 12
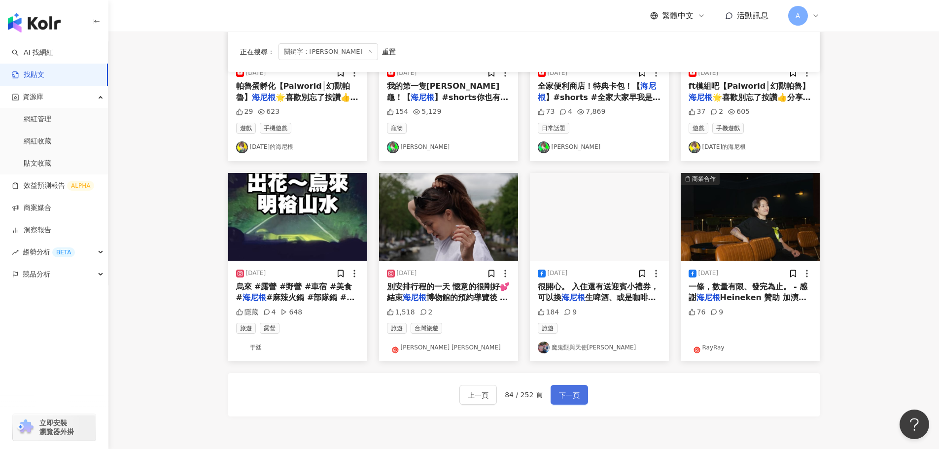
scroll to position [0, 0]
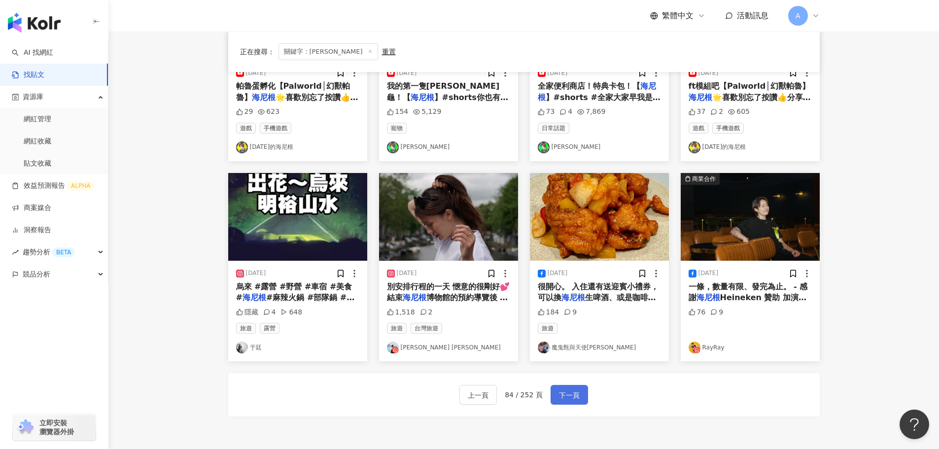
click at [562, 398] on span "下一頁" at bounding box center [569, 395] width 21 height 12
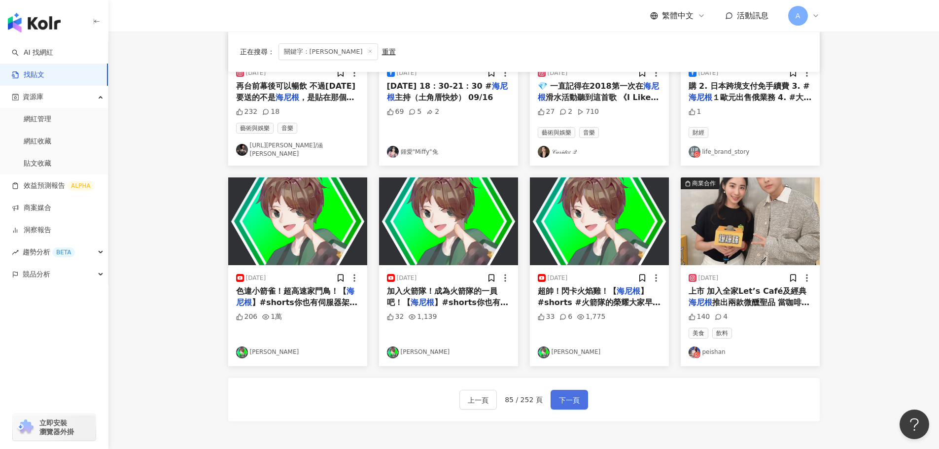
click at [570, 394] on span "下一頁" at bounding box center [569, 400] width 21 height 12
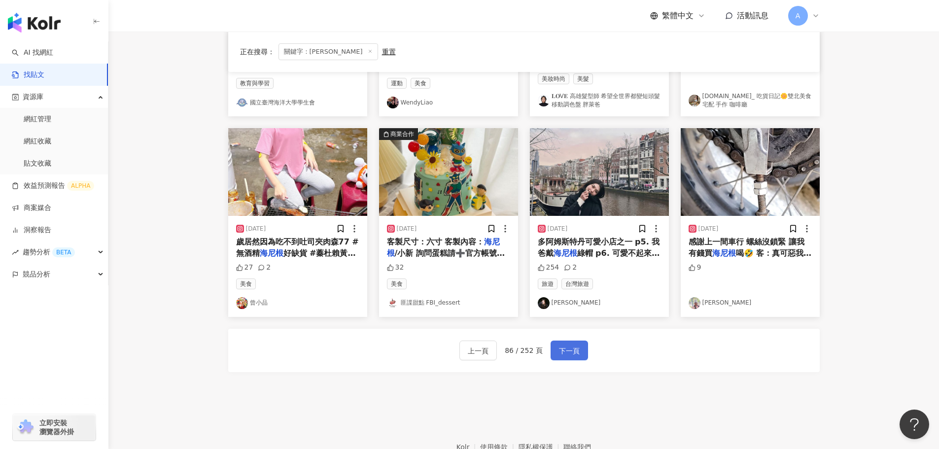
click at [572, 358] on button "下一頁" at bounding box center [569, 351] width 37 height 20
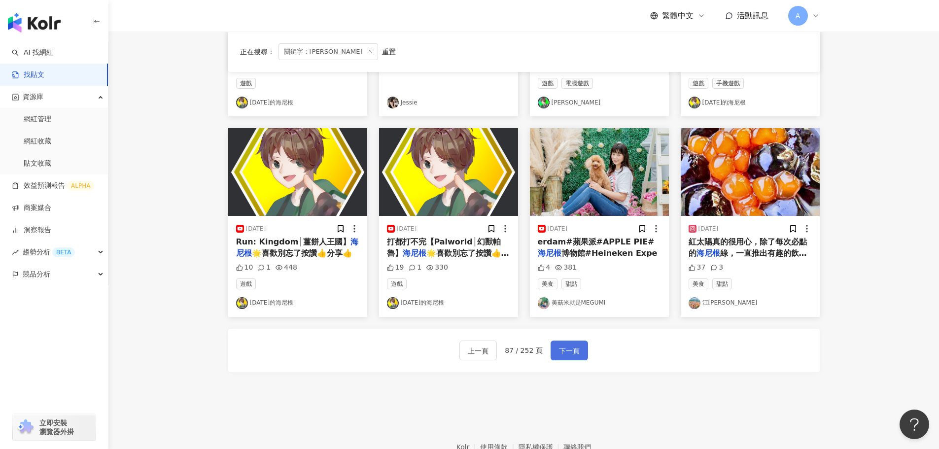
click at [572, 348] on span "下一頁" at bounding box center [569, 351] width 21 height 12
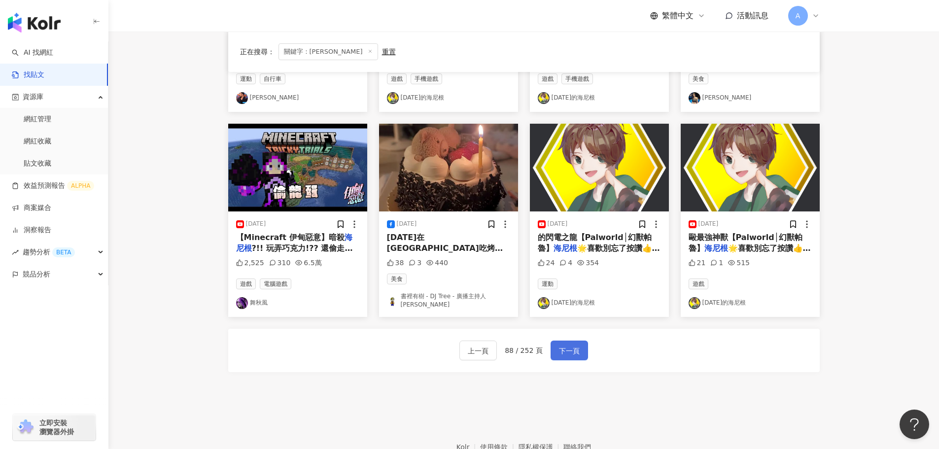
click at [575, 345] on span "下一頁" at bounding box center [569, 351] width 21 height 12
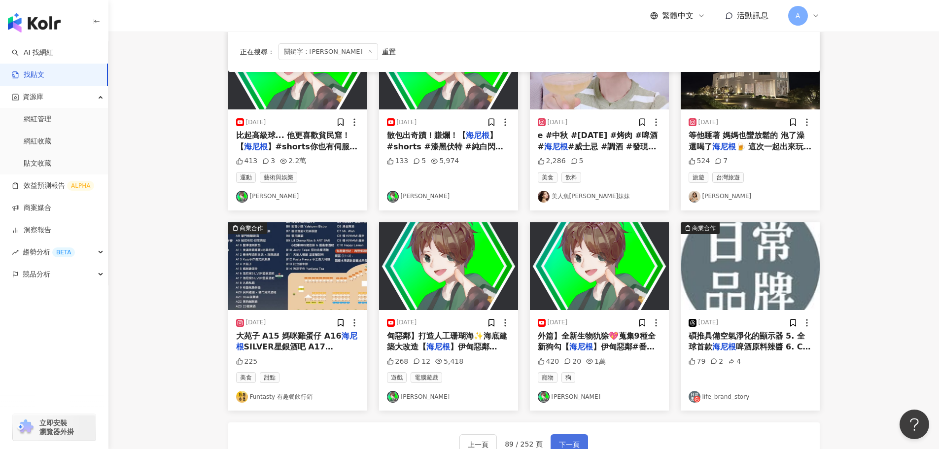
click at [565, 441] on span "下一頁" at bounding box center [569, 445] width 21 height 12
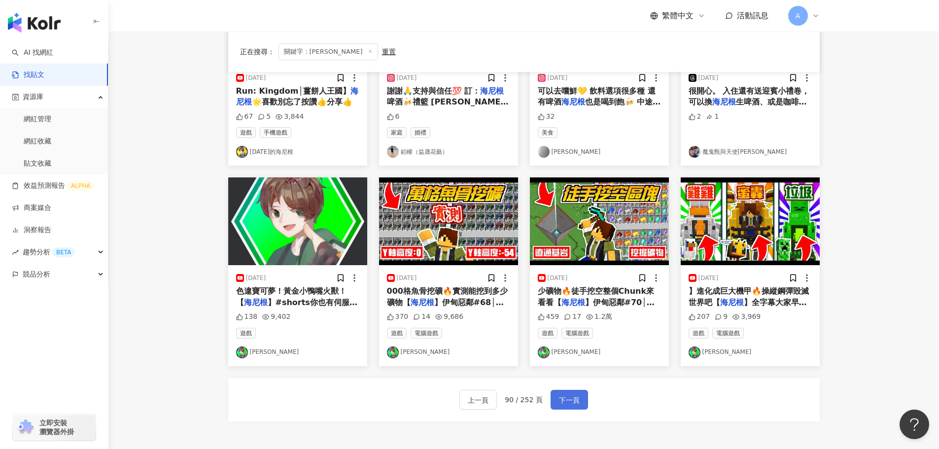
click at [574, 398] on span "下一頁" at bounding box center [569, 400] width 21 height 12
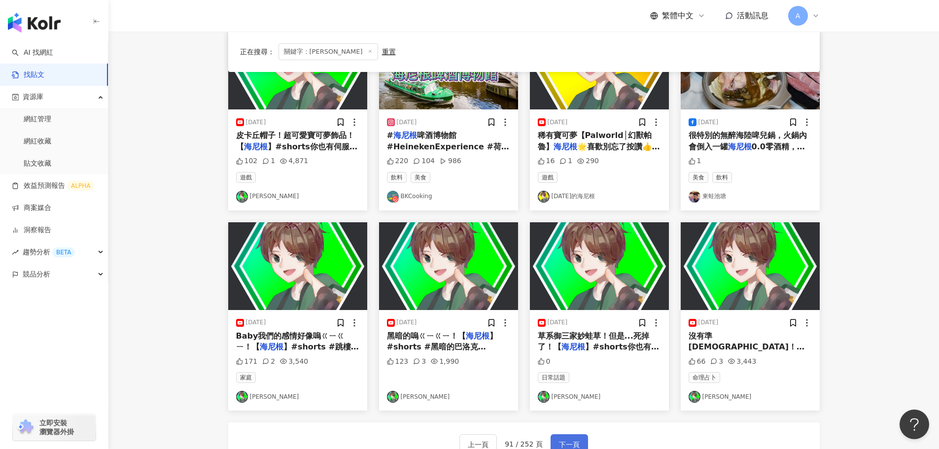
click at [568, 441] on span "下一頁" at bounding box center [569, 445] width 21 height 12
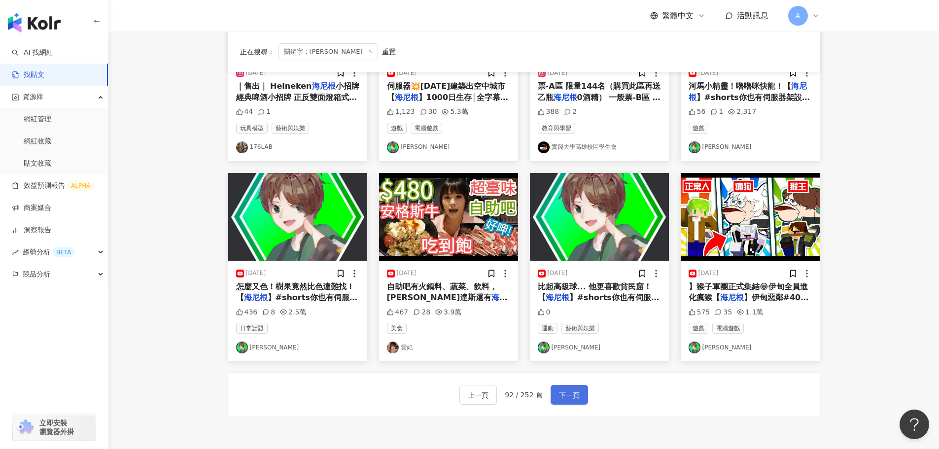
click at [564, 400] on span "下一頁" at bounding box center [569, 395] width 21 height 12
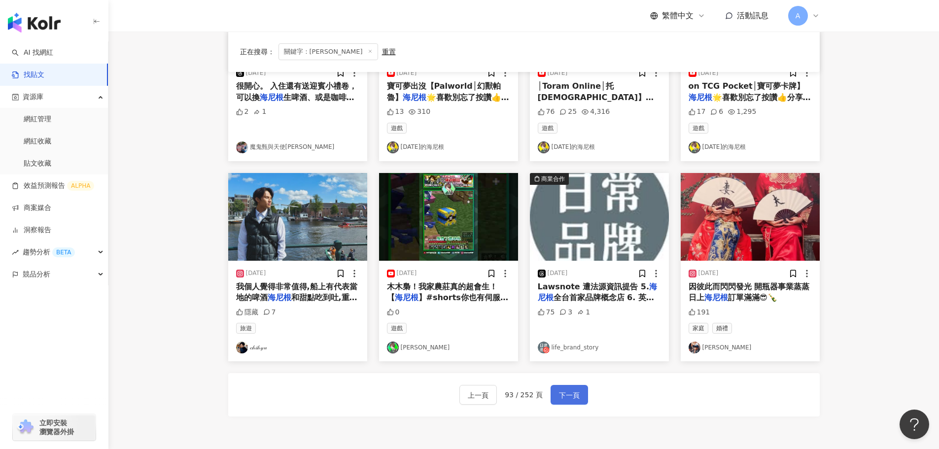
click at [564, 400] on span "下一頁" at bounding box center [569, 395] width 21 height 12
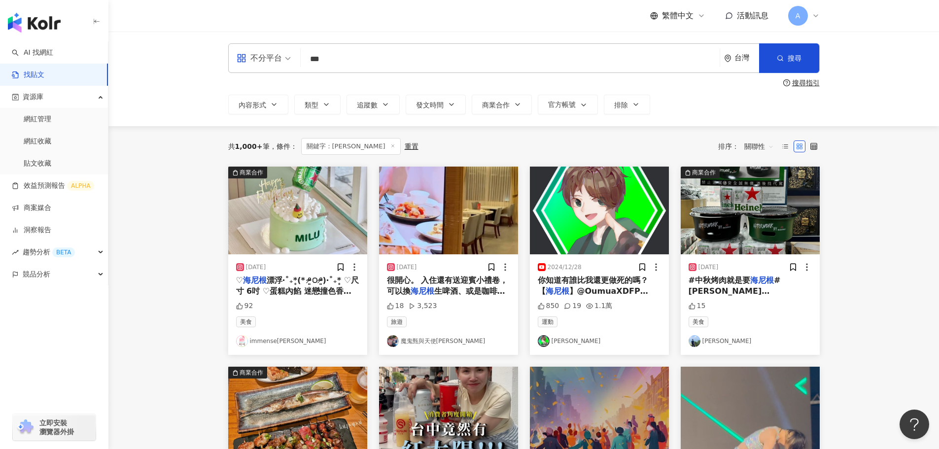
click at [756, 206] on img at bounding box center [750, 211] width 139 height 88
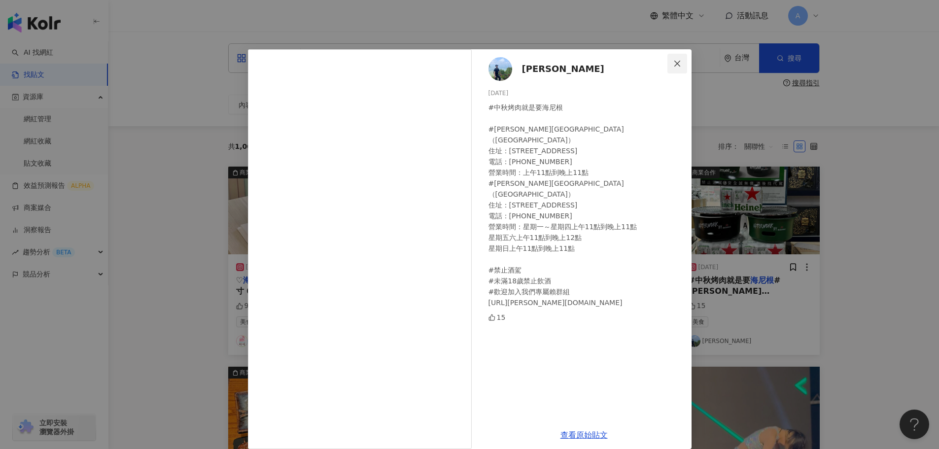
click at [674, 65] on icon "close" at bounding box center [677, 63] width 6 height 6
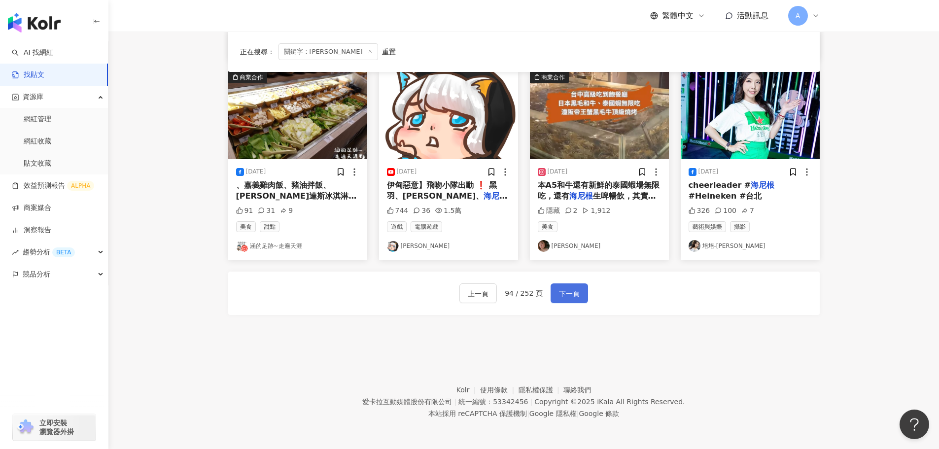
click at [572, 302] on button "下一頁" at bounding box center [569, 293] width 37 height 20
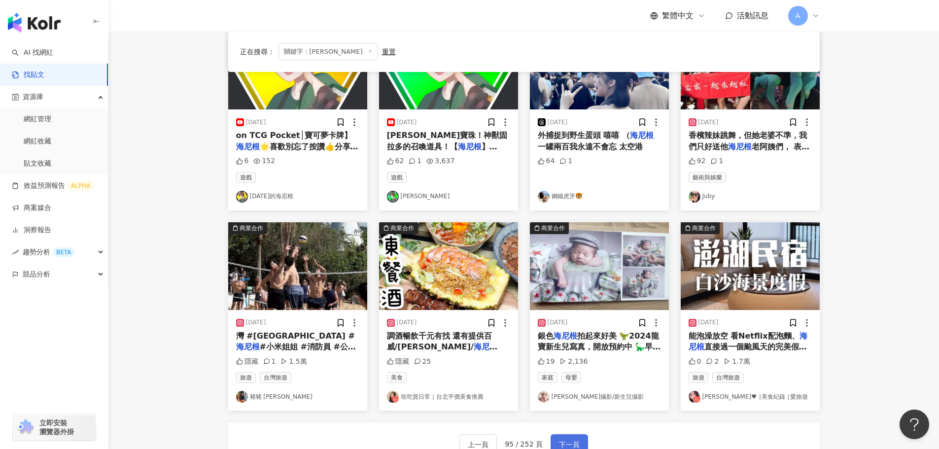
click at [568, 440] on span "下一頁" at bounding box center [569, 445] width 21 height 12
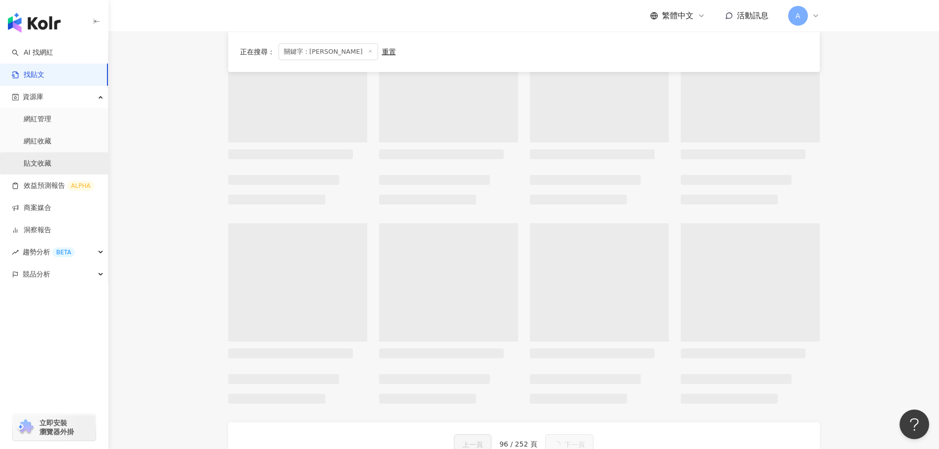
click at [51, 160] on link "貼文收藏" at bounding box center [38, 164] width 28 height 10
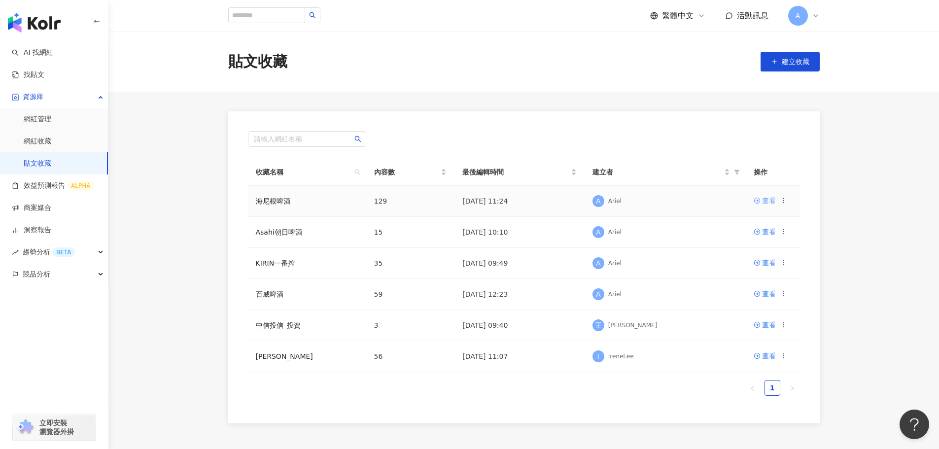
click at [774, 199] on div "查看" at bounding box center [769, 200] width 14 height 11
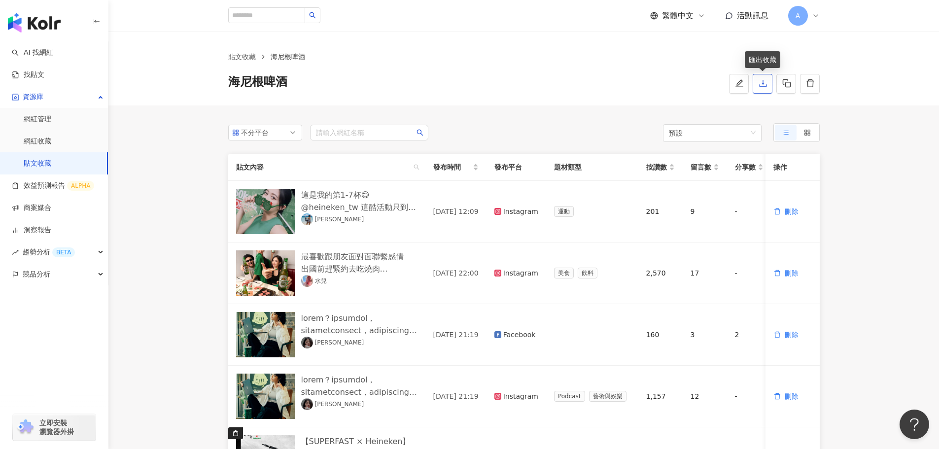
click at [765, 87] on icon "download" at bounding box center [762, 83] width 7 height 7
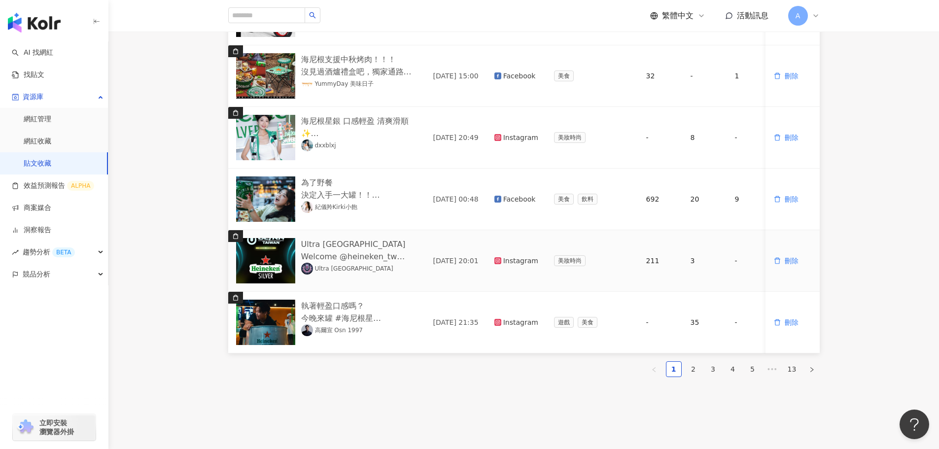
scroll to position [514, 0]
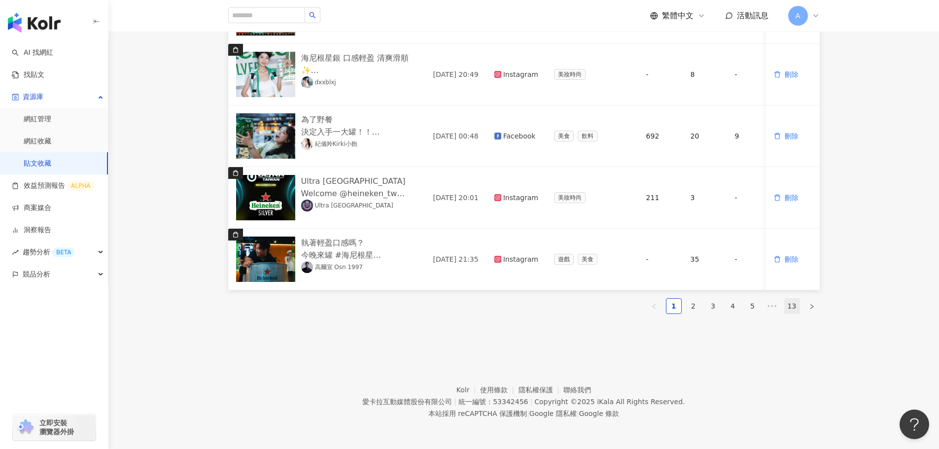
click at [793, 305] on link "13" at bounding box center [792, 306] width 15 height 15
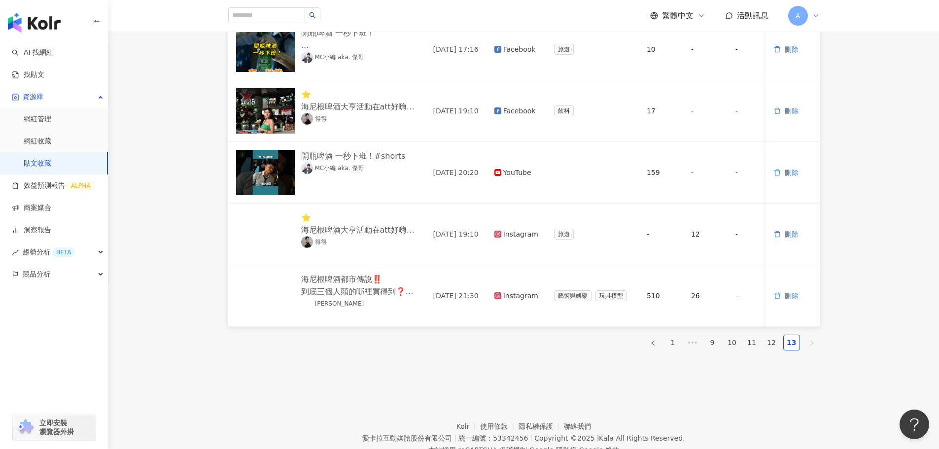
scroll to position [391, 0]
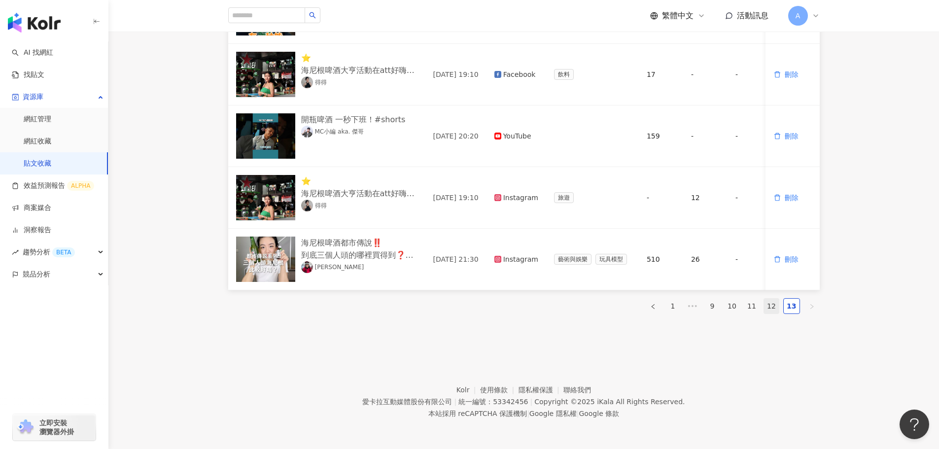
click at [775, 306] on link "12" at bounding box center [771, 306] width 15 height 15
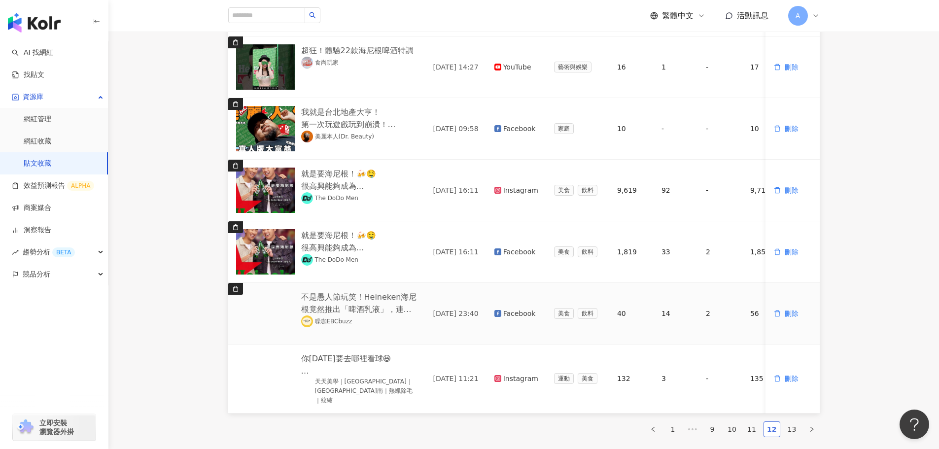
scroll to position [514, 0]
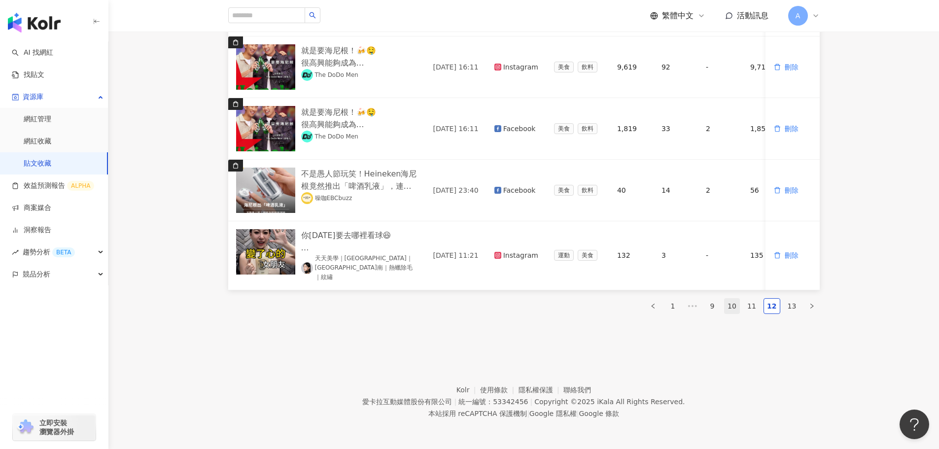
click at [735, 303] on link "10" at bounding box center [732, 306] width 15 height 15
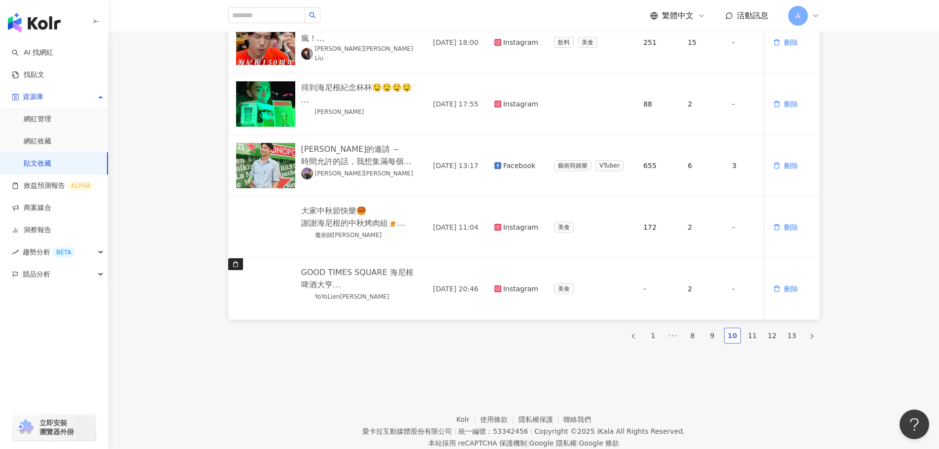
scroll to position [465, 0]
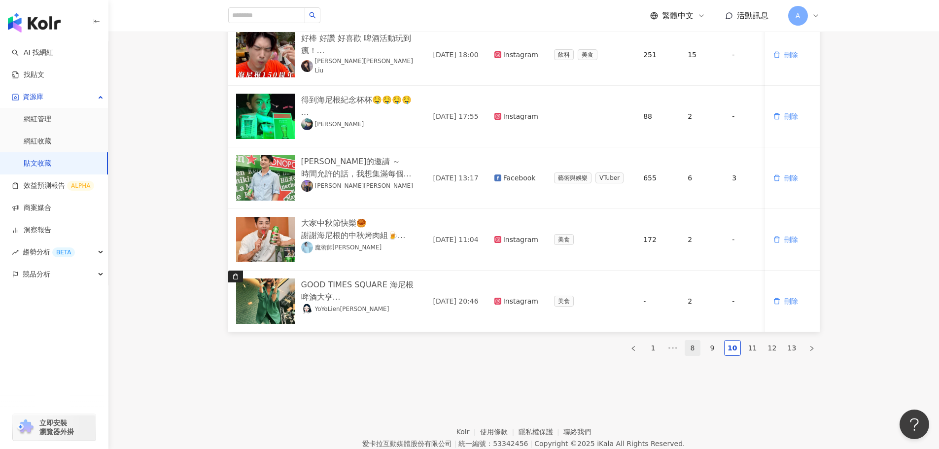
click at [696, 354] on link "8" at bounding box center [692, 348] width 15 height 15
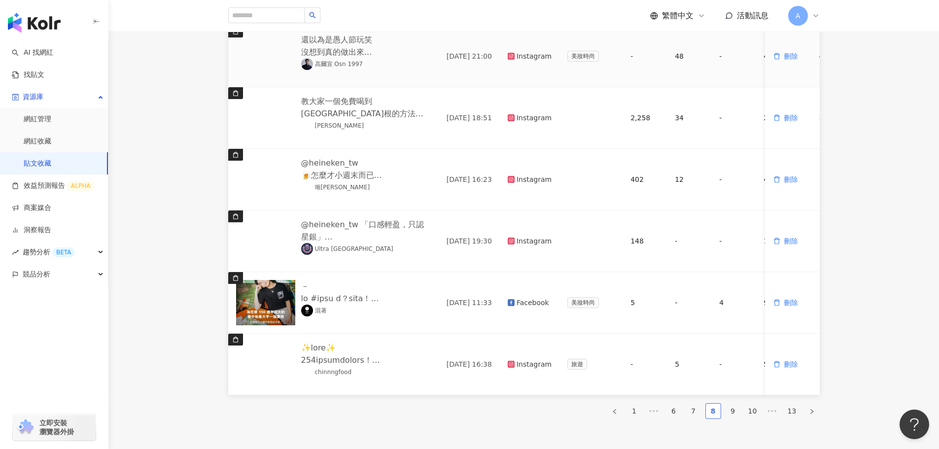
scroll to position [416, 0]
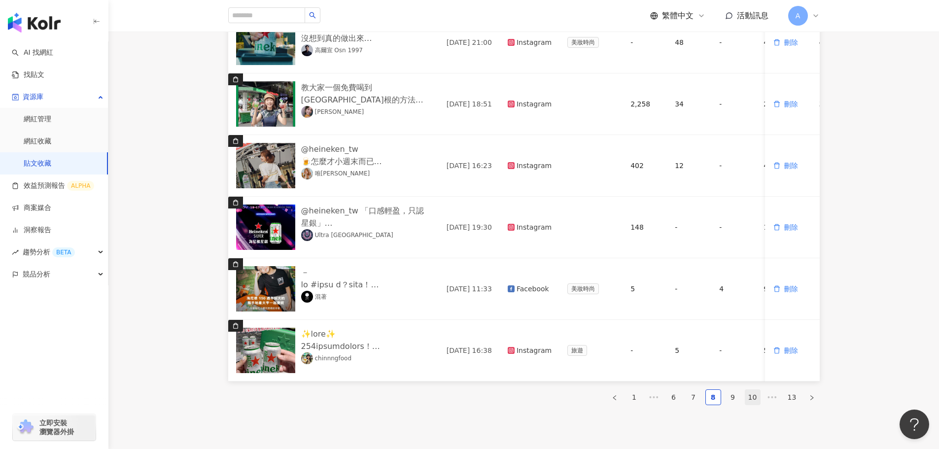
click at [749, 402] on link "10" at bounding box center [752, 397] width 15 height 15
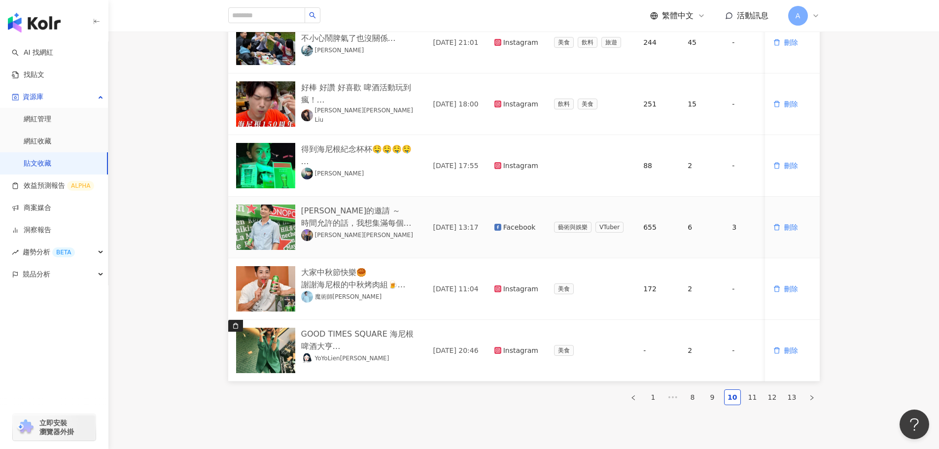
click at [325, 237] on link "[PERSON_NAME][PERSON_NAME]" at bounding box center [357, 235] width 112 height 12
click at [34, 70] on link "找貼文" at bounding box center [28, 75] width 33 height 10
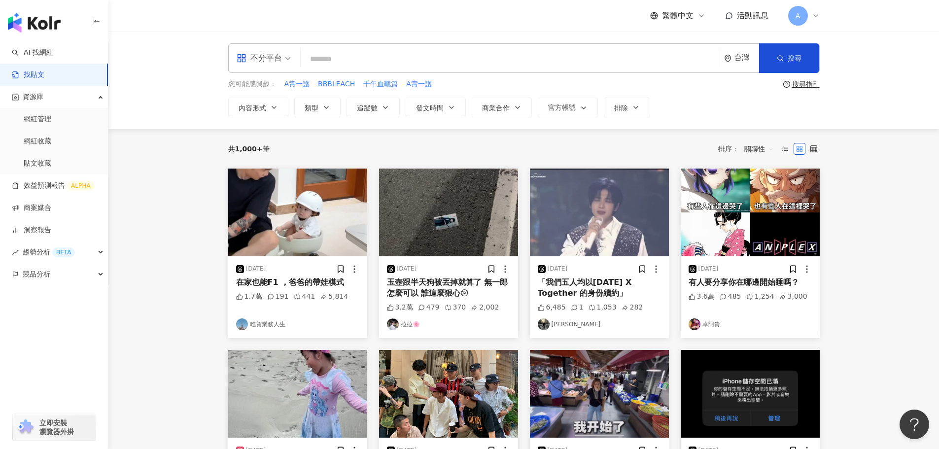
click at [345, 59] on input "search" at bounding box center [510, 58] width 411 height 21
paste input "***"
type input "***"
click at [445, 106] on button "發文時間" at bounding box center [436, 108] width 60 height 20
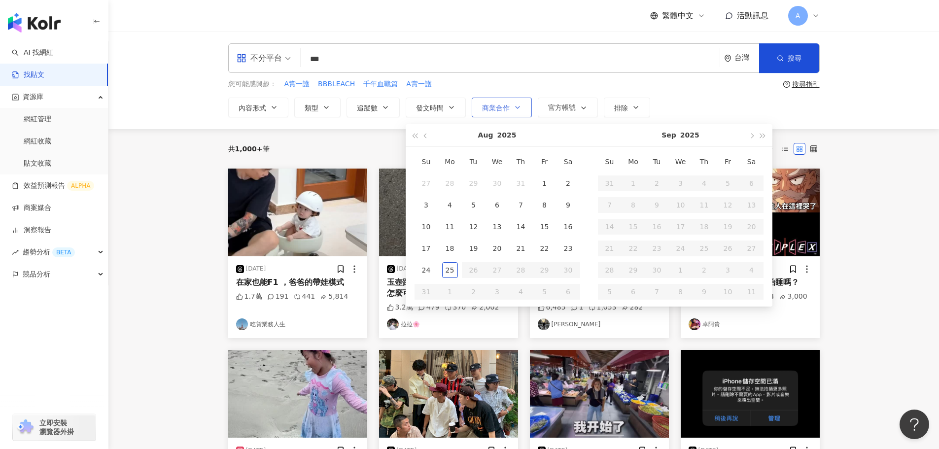
click at [504, 106] on span "商業合作" at bounding box center [496, 108] width 28 height 8
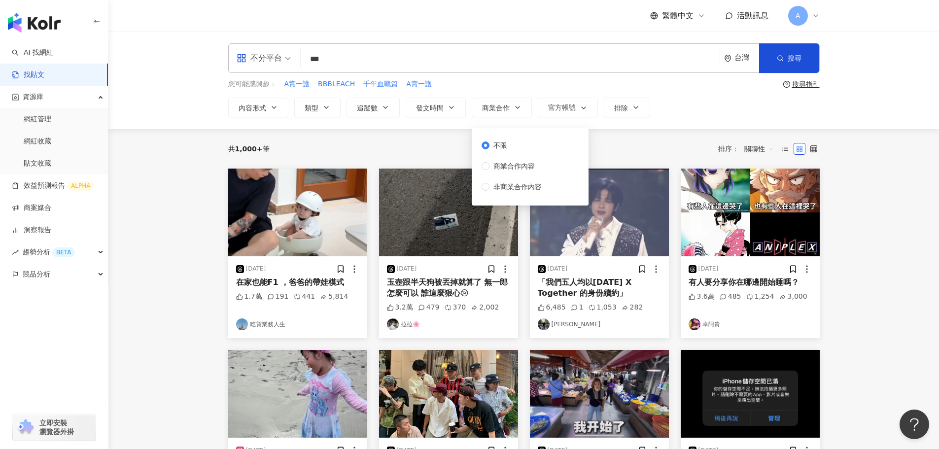
click at [508, 172] on div "不限 商業合作內容 非商業合作內容" at bounding box center [516, 166] width 68 height 52
click at [509, 167] on span "商業合作內容" at bounding box center [514, 166] width 49 height 11
click at [794, 48] on button "搜尋" at bounding box center [789, 58] width 60 height 30
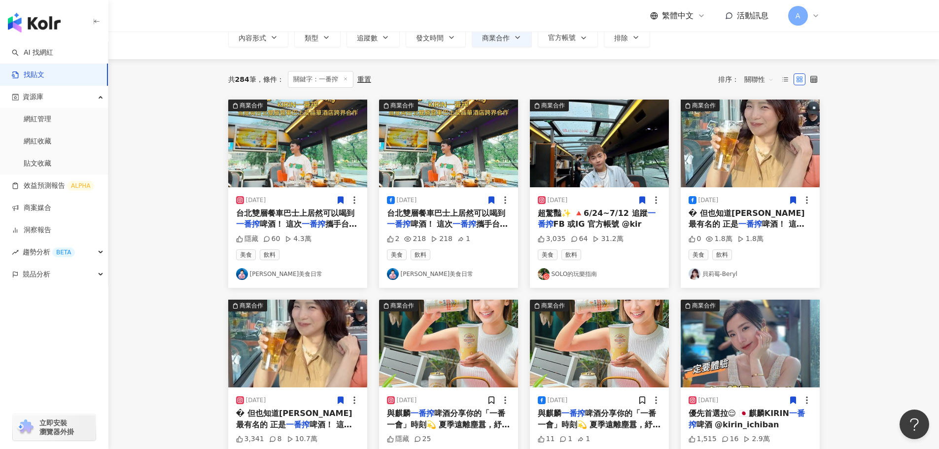
scroll to position [200, 0]
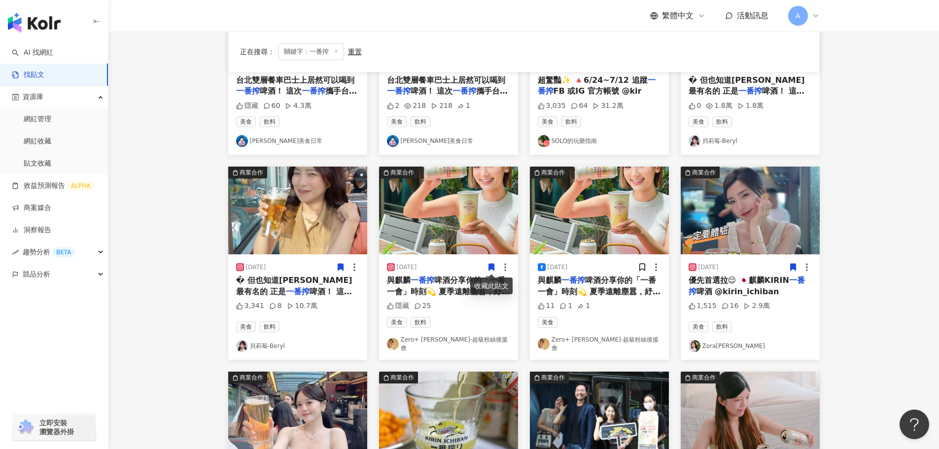
click at [475, 221] on img at bounding box center [448, 211] width 139 height 88
click at [489, 265] on icon at bounding box center [491, 267] width 5 height 7
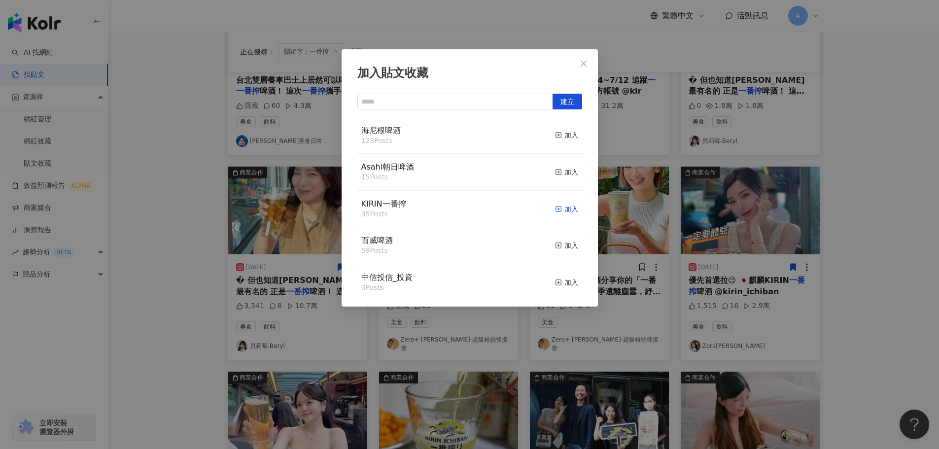
click at [555, 210] on icon "button" at bounding box center [558, 209] width 7 height 7
click at [585, 62] on icon "close" at bounding box center [584, 63] width 6 height 6
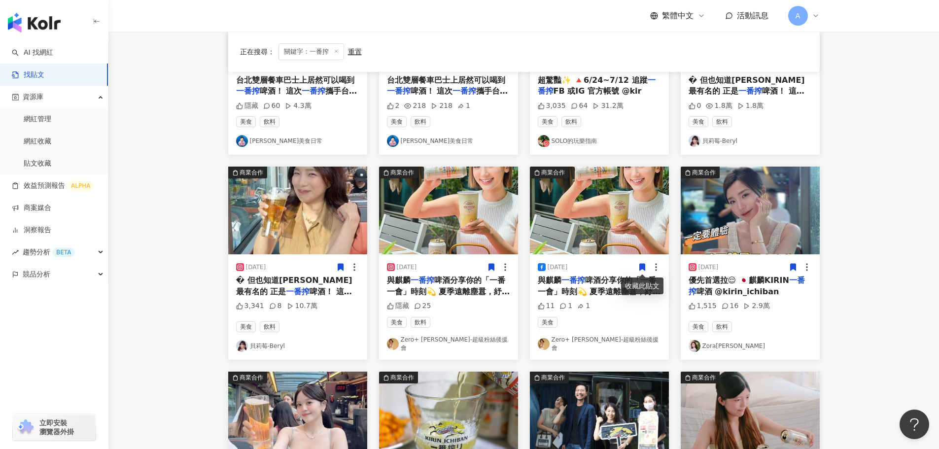
click at [638, 264] on icon at bounding box center [642, 267] width 9 height 9
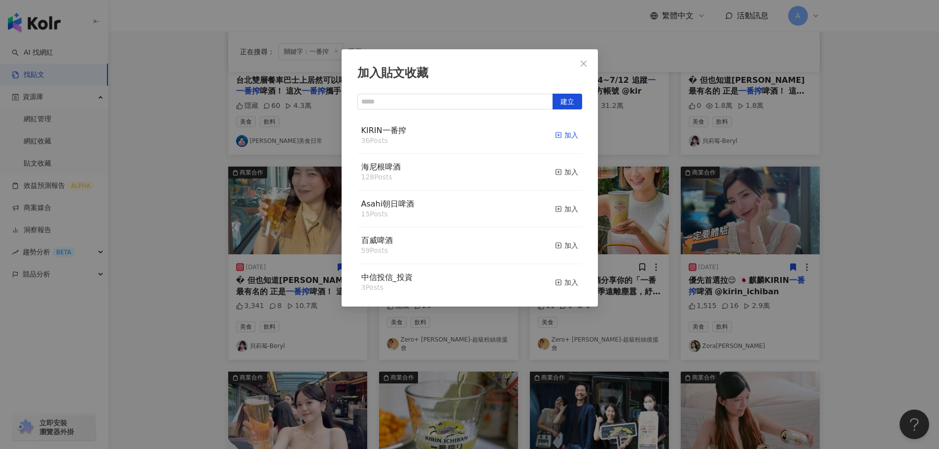
click at [555, 131] on span "button" at bounding box center [558, 135] width 7 height 8
click at [588, 58] on button "Close" at bounding box center [584, 64] width 20 height 20
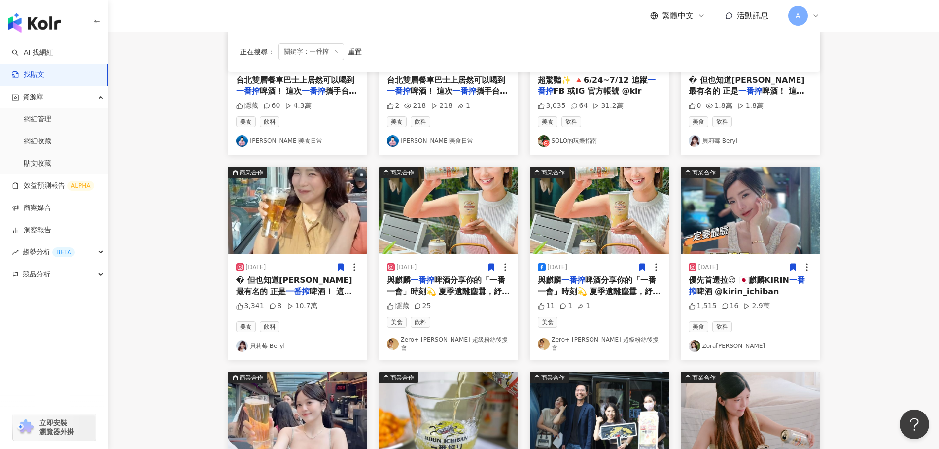
click at [730, 204] on img at bounding box center [750, 211] width 139 height 88
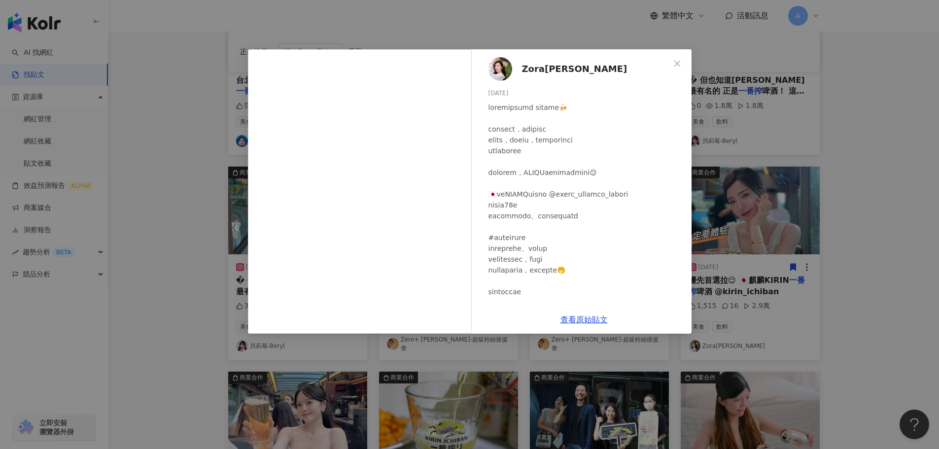
scroll to position [99, 0]
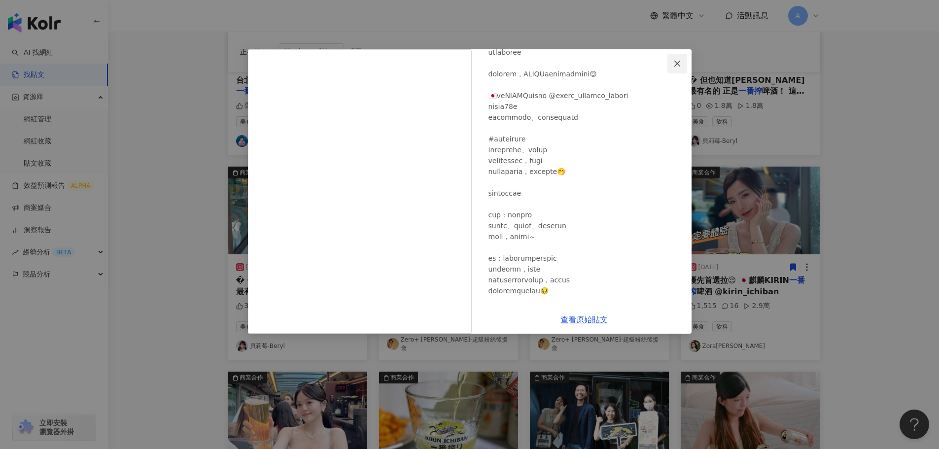
click at [675, 62] on icon "close" at bounding box center [677, 64] width 8 height 8
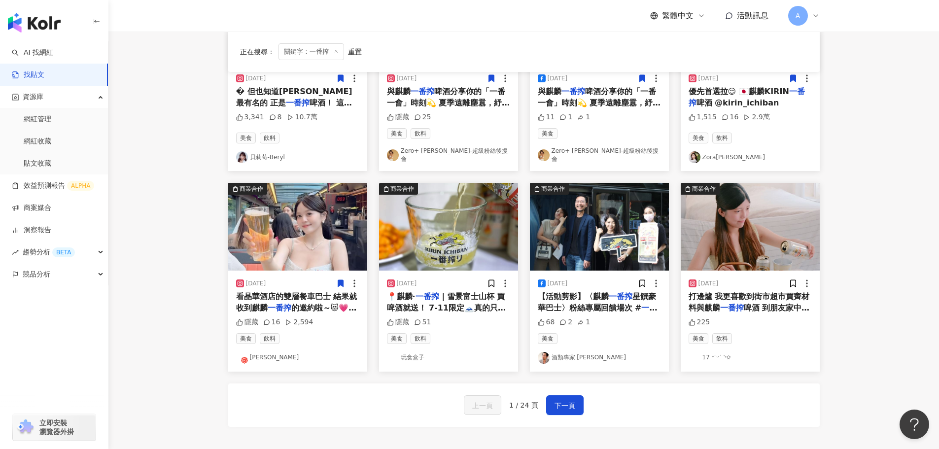
scroll to position [348, 0]
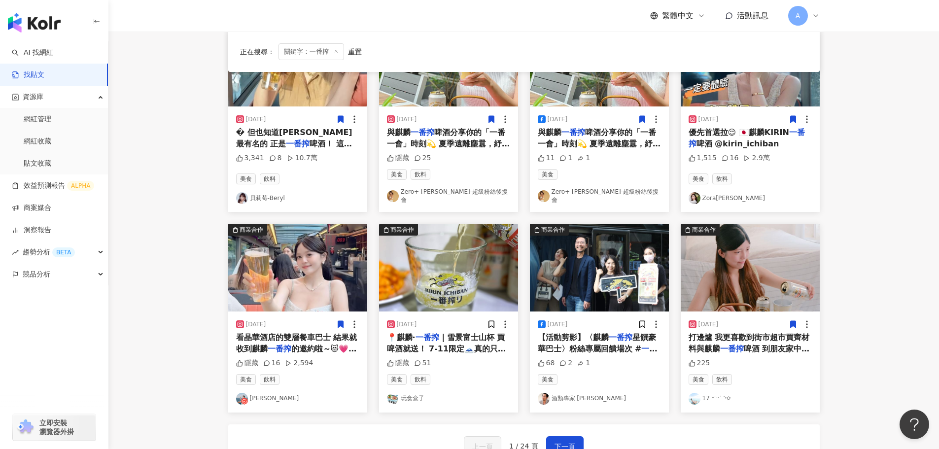
click at [792, 322] on icon at bounding box center [793, 324] width 9 height 9
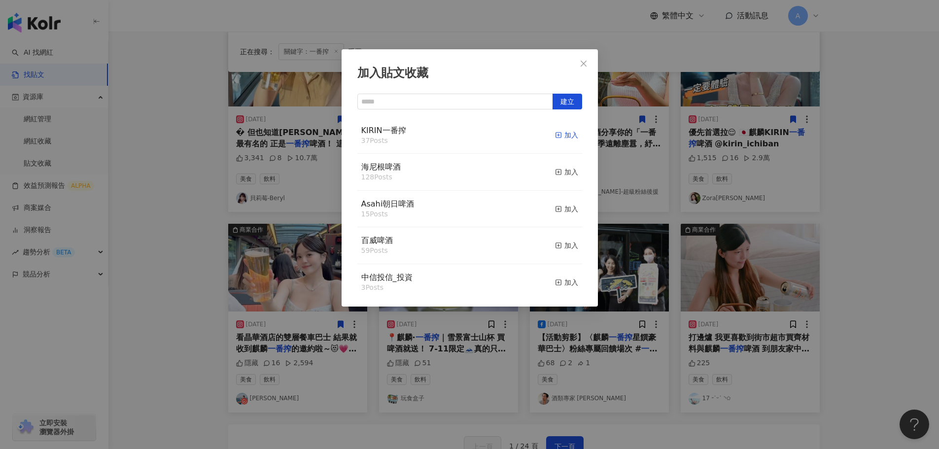
click at [562, 136] on div "加入" at bounding box center [566, 135] width 23 height 11
click at [581, 59] on button "Close" at bounding box center [584, 64] width 20 height 20
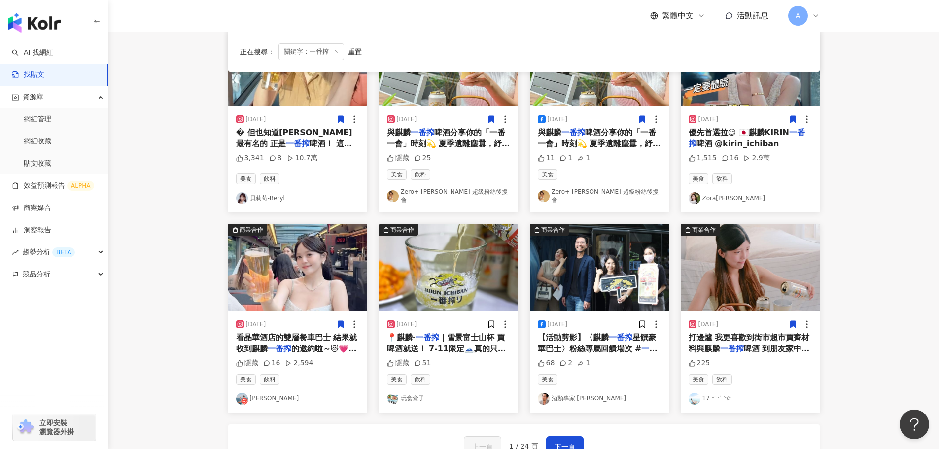
click at [618, 250] on img at bounding box center [599, 268] width 139 height 88
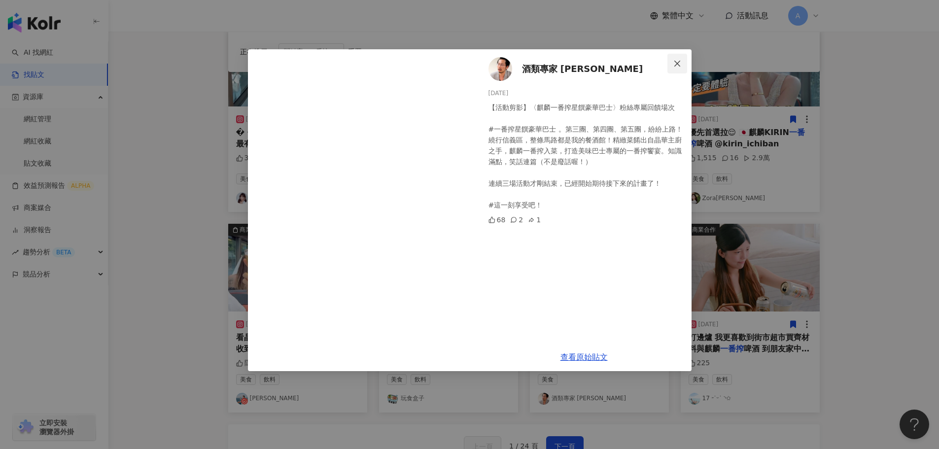
click at [680, 62] on icon "close" at bounding box center [677, 64] width 8 height 8
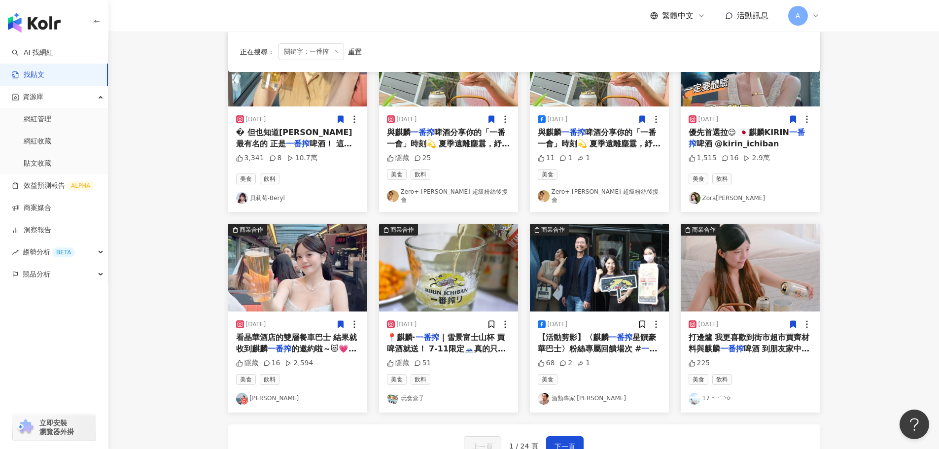
click at [468, 284] on img at bounding box center [448, 268] width 139 height 88
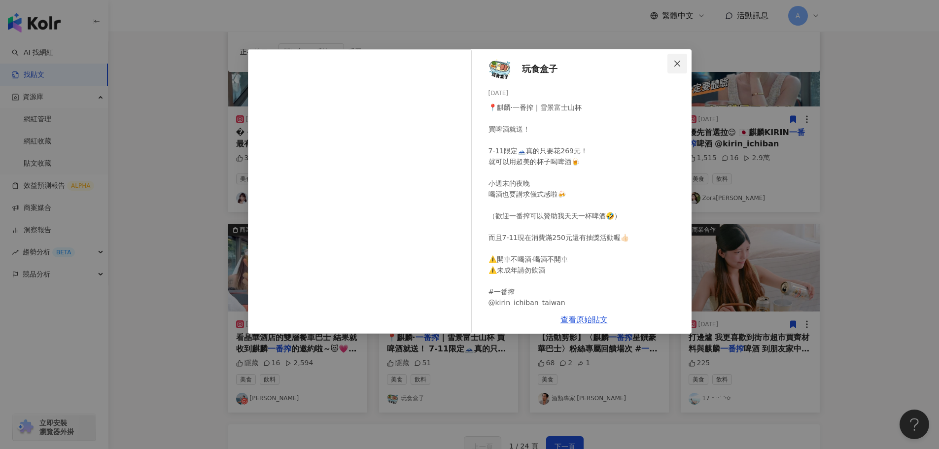
click at [677, 61] on icon "close" at bounding box center [677, 64] width 8 height 8
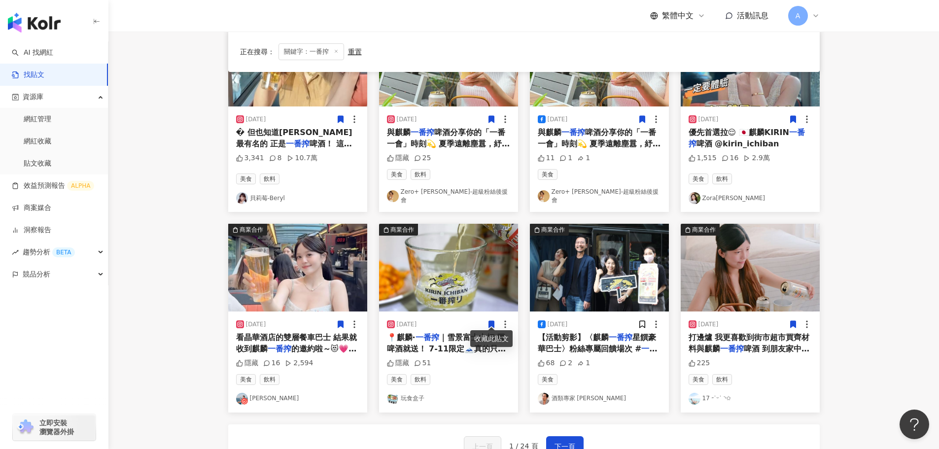
click at [490, 322] on icon at bounding box center [491, 324] width 5 height 7
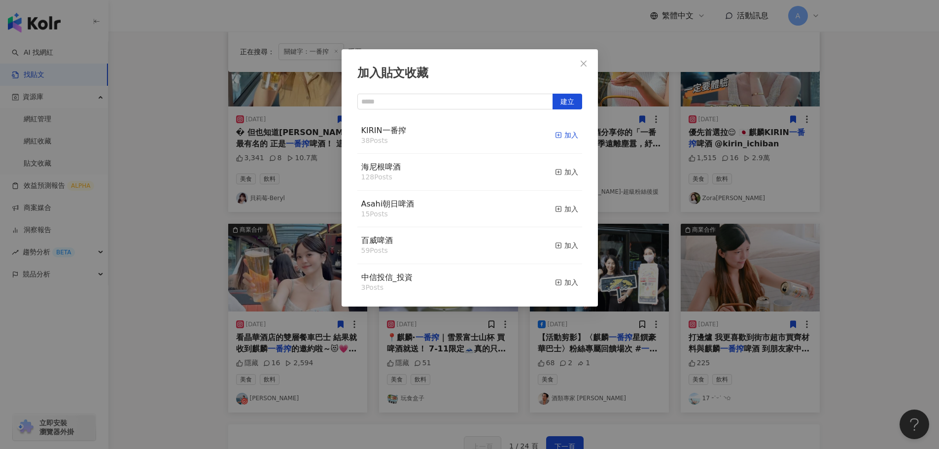
click at [556, 136] on rect "button" at bounding box center [558, 135] width 5 height 5
drag, startPoint x: 584, startPoint y: 68, endPoint x: 575, endPoint y: 85, distance: 19.6
click at [584, 67] on button "Close" at bounding box center [584, 64] width 20 height 20
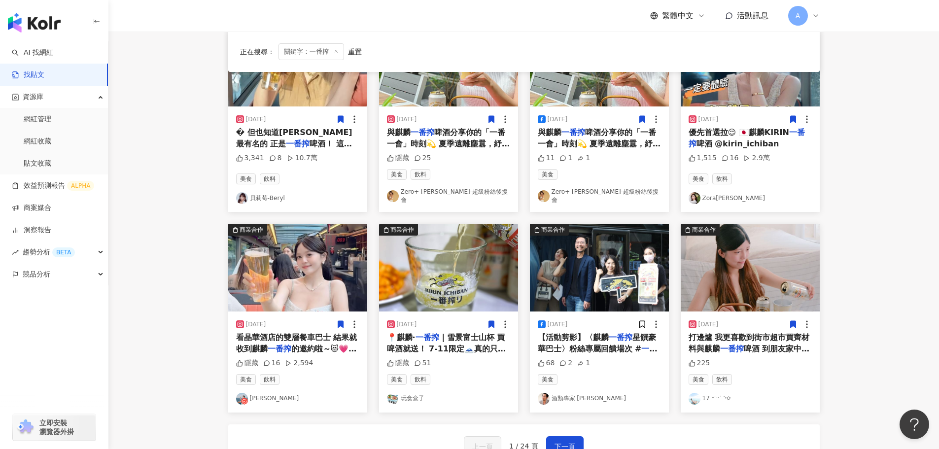
click at [311, 268] on img at bounding box center [297, 268] width 139 height 88
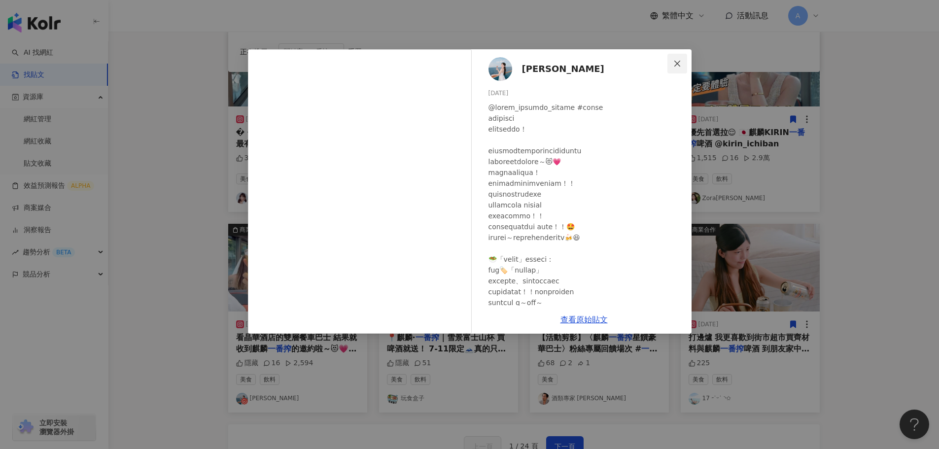
click at [685, 63] on span "Close" at bounding box center [678, 64] width 20 height 8
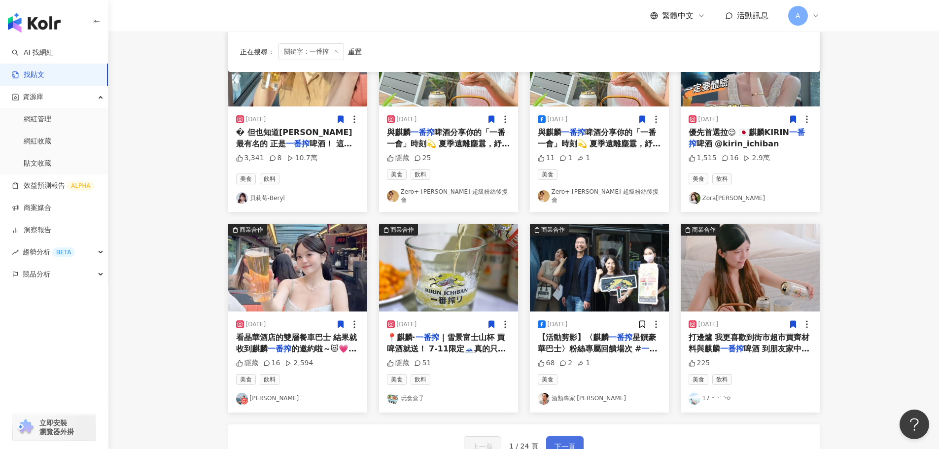
click at [563, 441] on span "下一頁" at bounding box center [565, 447] width 21 height 12
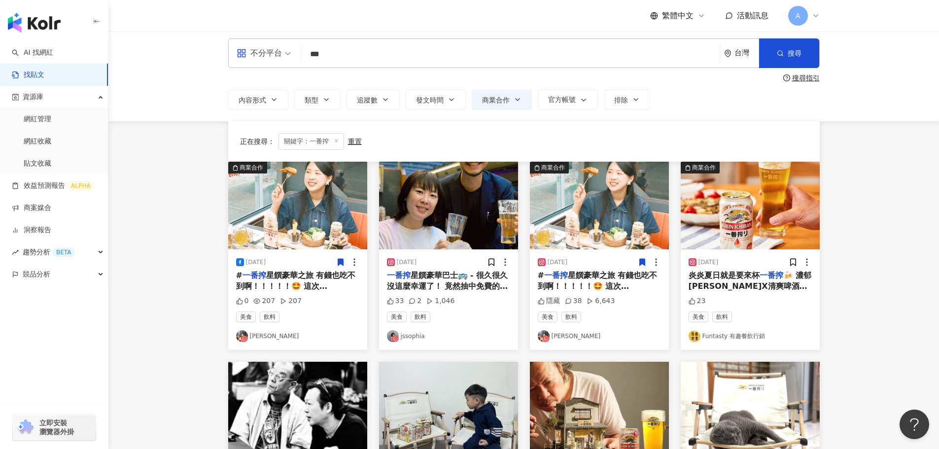
scroll to position [3, 0]
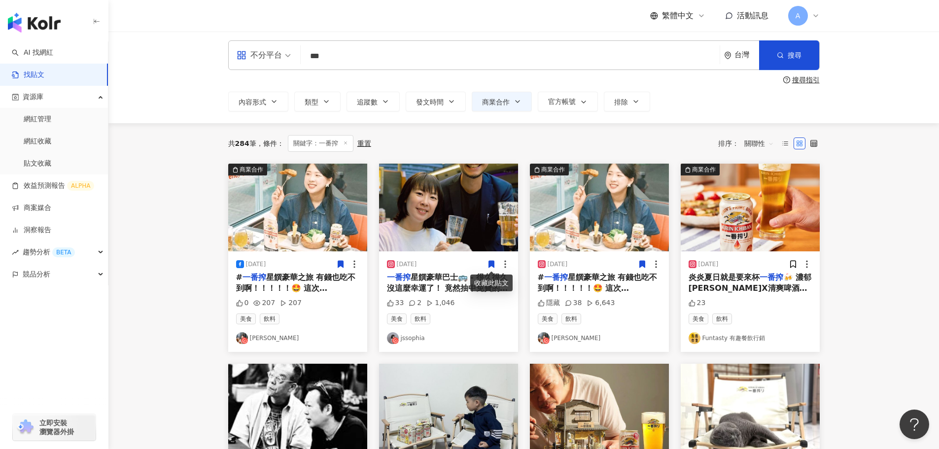
click at [492, 267] on icon at bounding box center [491, 264] width 5 height 7
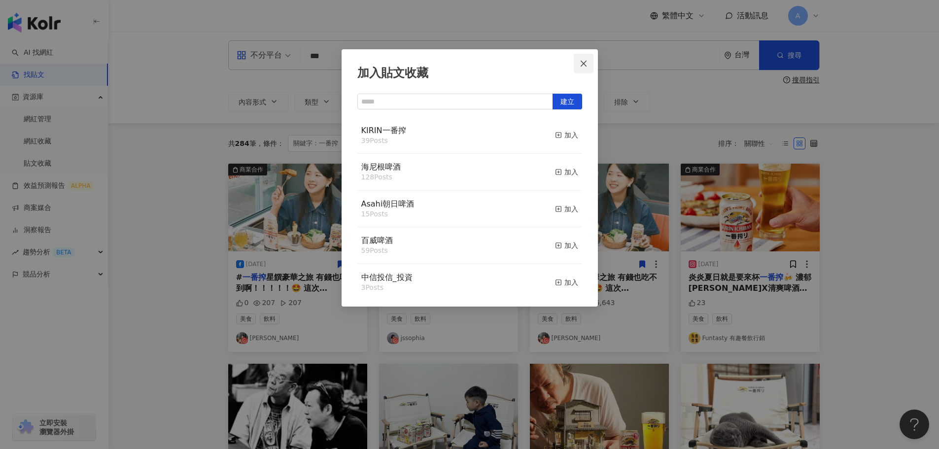
click at [583, 66] on icon "close" at bounding box center [584, 64] width 8 height 8
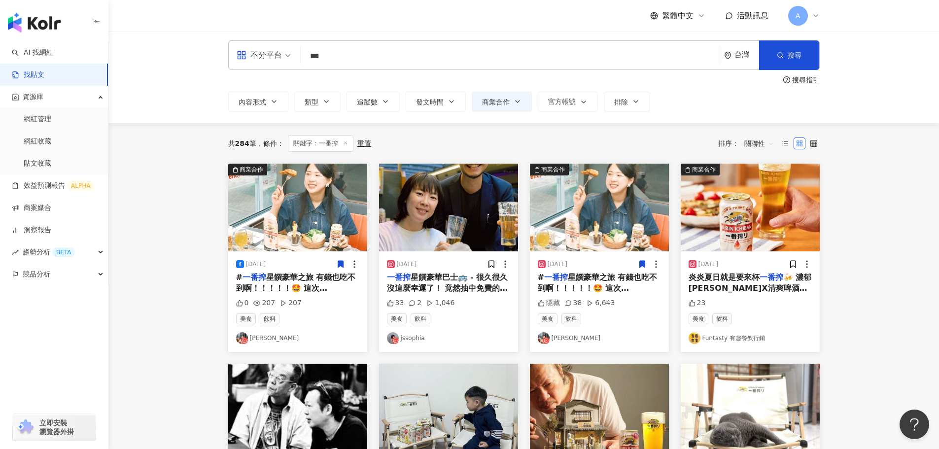
click at [477, 187] on img at bounding box center [448, 208] width 139 height 88
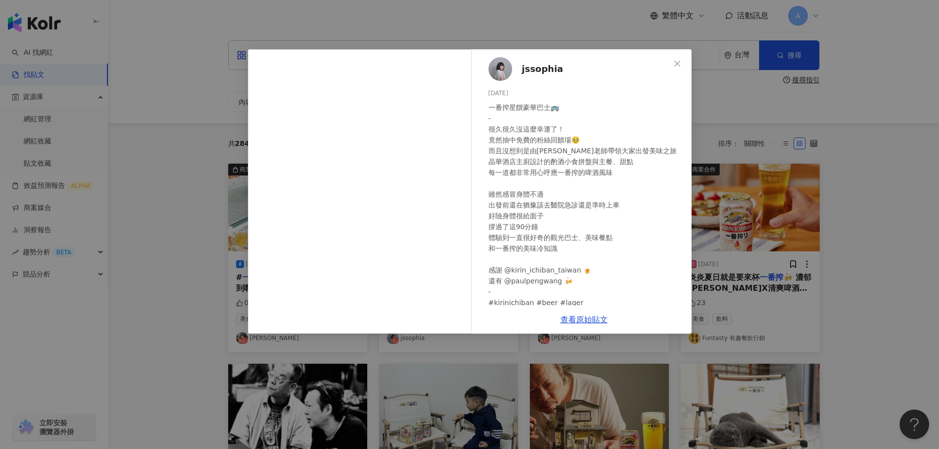
scroll to position [49, 0]
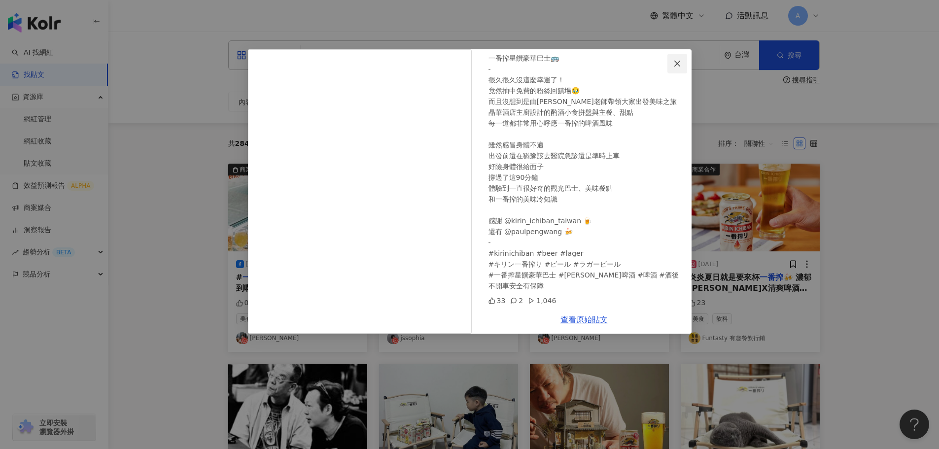
click at [682, 64] on span "Close" at bounding box center [678, 64] width 20 height 8
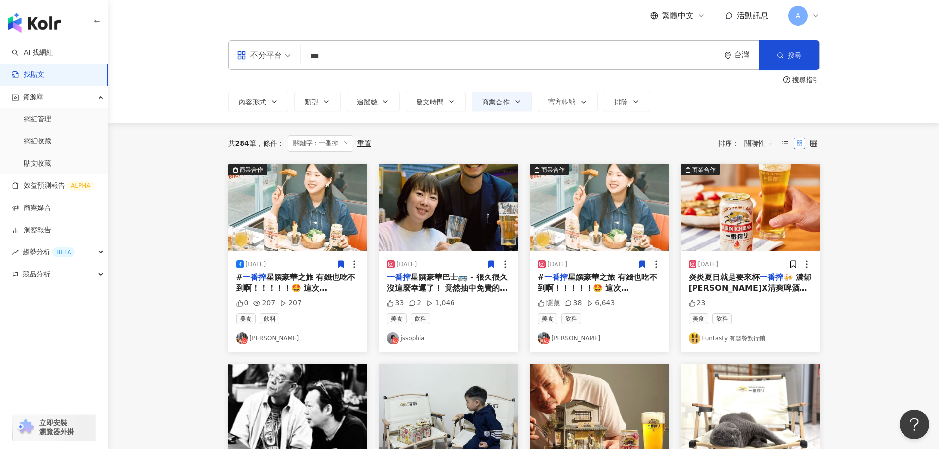
click at [488, 262] on icon at bounding box center [491, 264] width 9 height 9
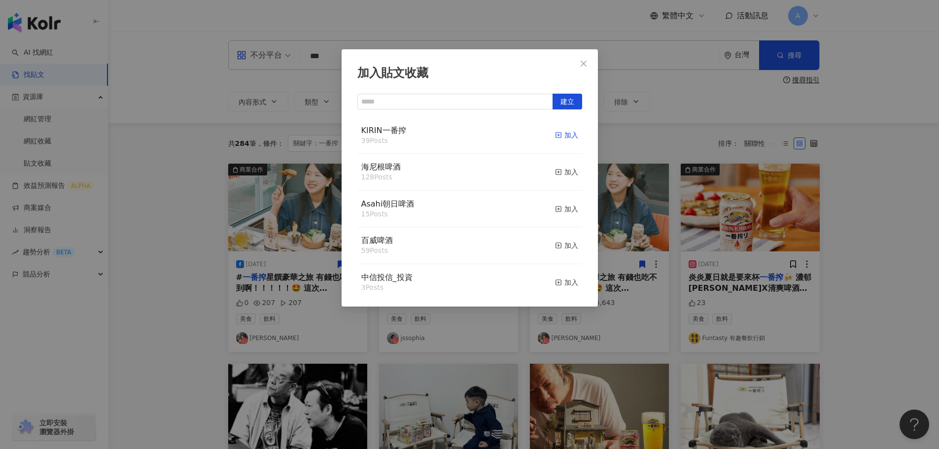
click at [555, 137] on icon "button" at bounding box center [558, 135] width 7 height 7
click at [585, 61] on icon "close" at bounding box center [584, 64] width 8 height 8
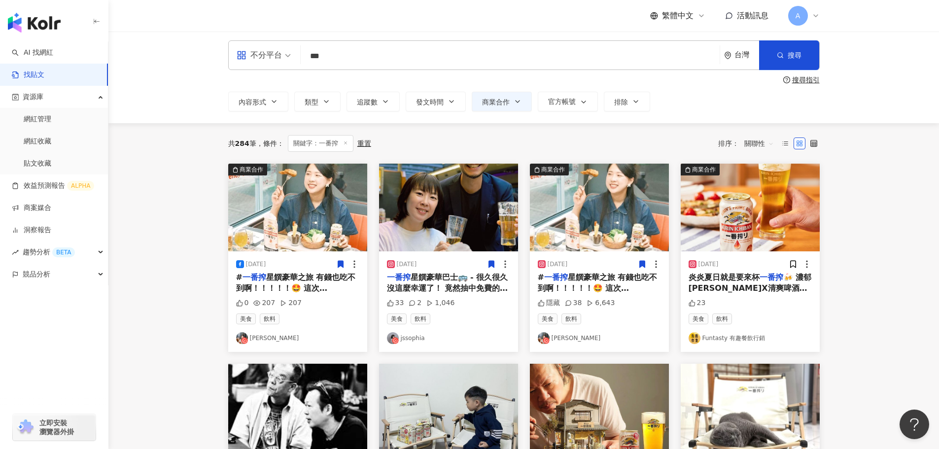
click at [787, 219] on img at bounding box center [750, 208] width 139 height 88
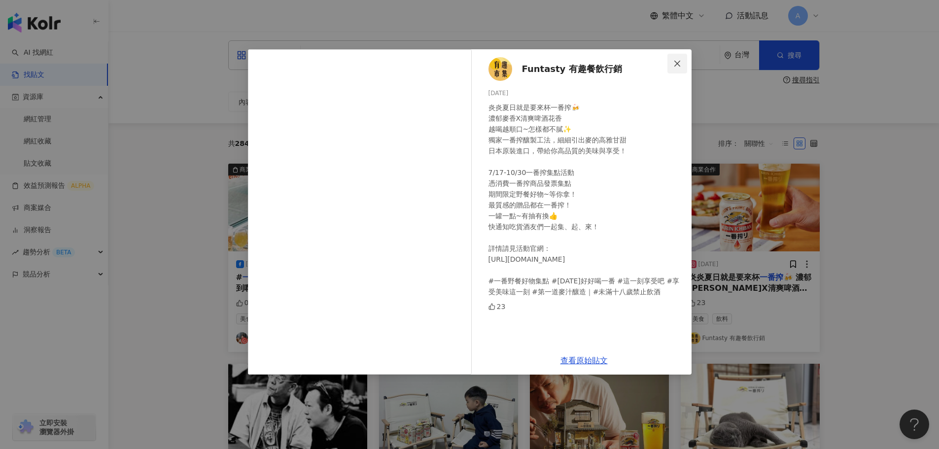
click at [673, 59] on button "Close" at bounding box center [678, 64] width 20 height 20
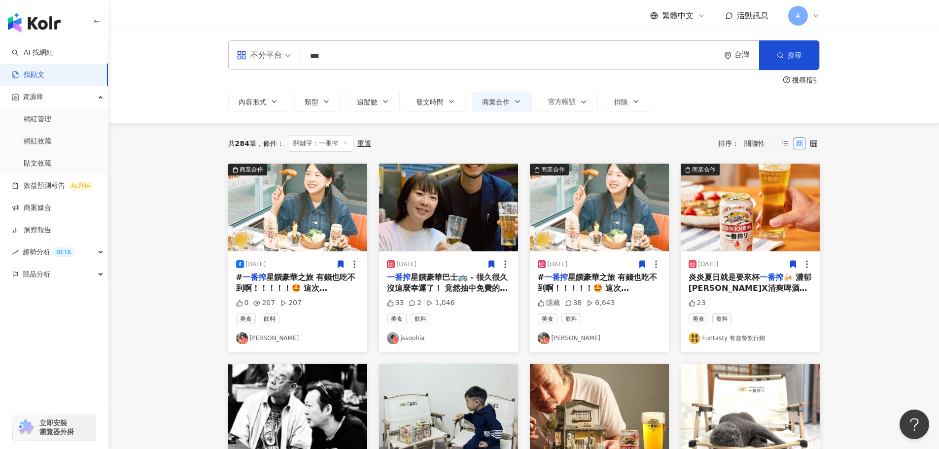
click at [791, 262] on icon at bounding box center [792, 264] width 5 height 7
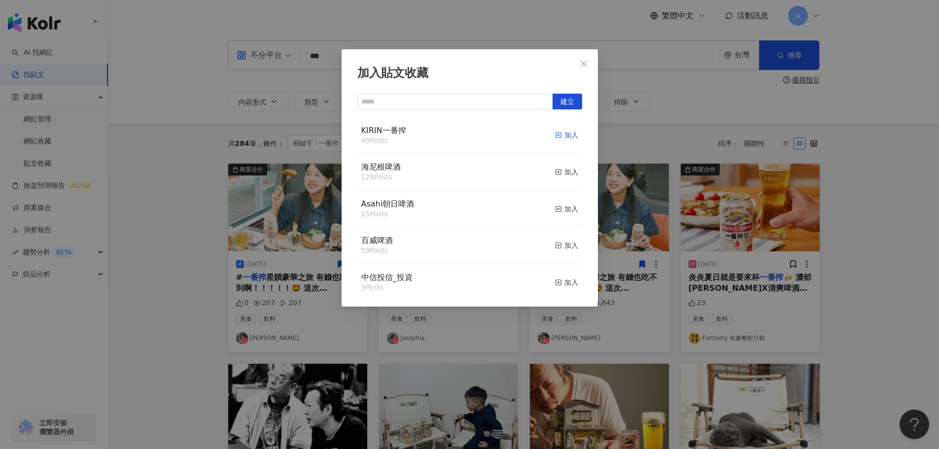
click at [555, 133] on div "加入" at bounding box center [566, 135] width 23 height 11
click at [581, 60] on icon "close" at bounding box center [584, 64] width 8 height 8
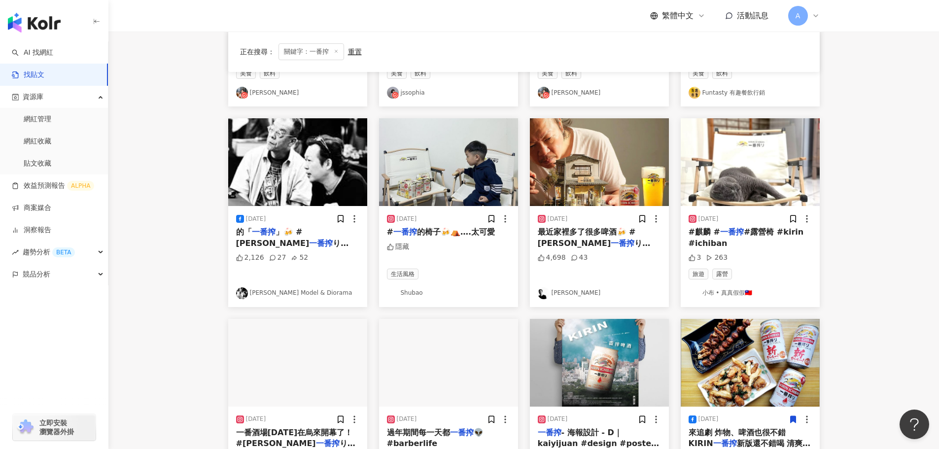
scroll to position [249, 0]
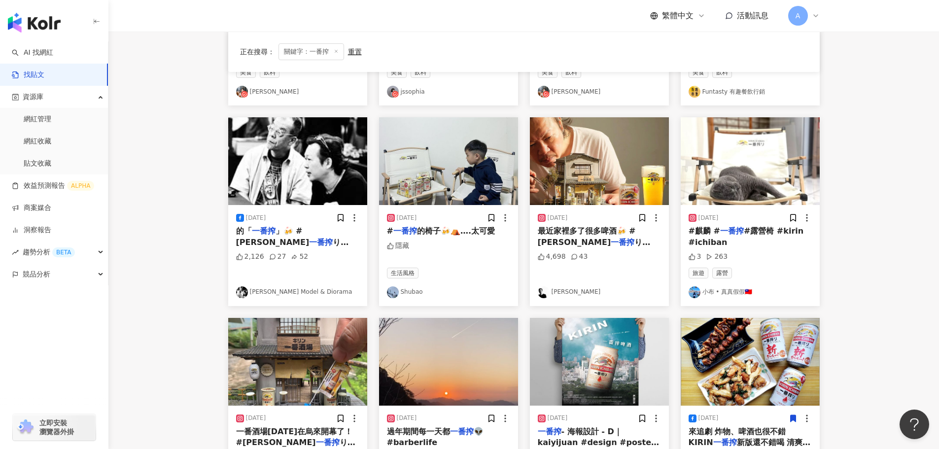
click at [738, 169] on img at bounding box center [750, 161] width 139 height 88
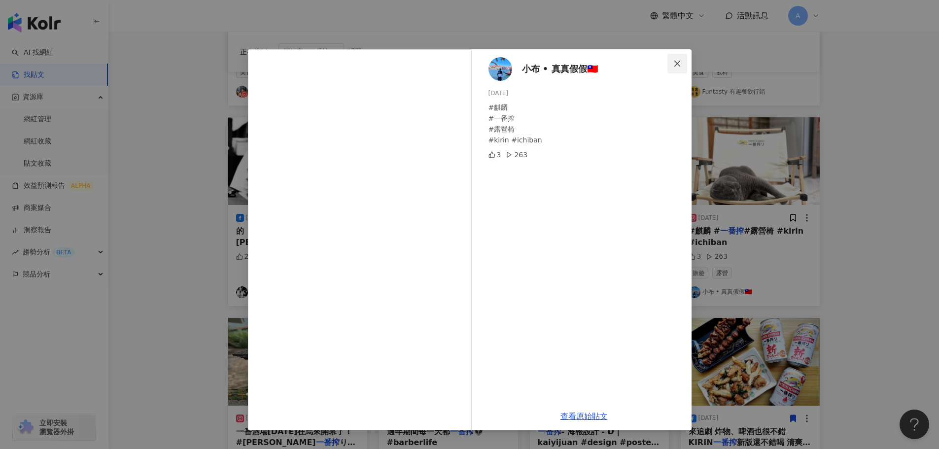
click at [678, 63] on icon "close" at bounding box center [677, 63] width 6 height 6
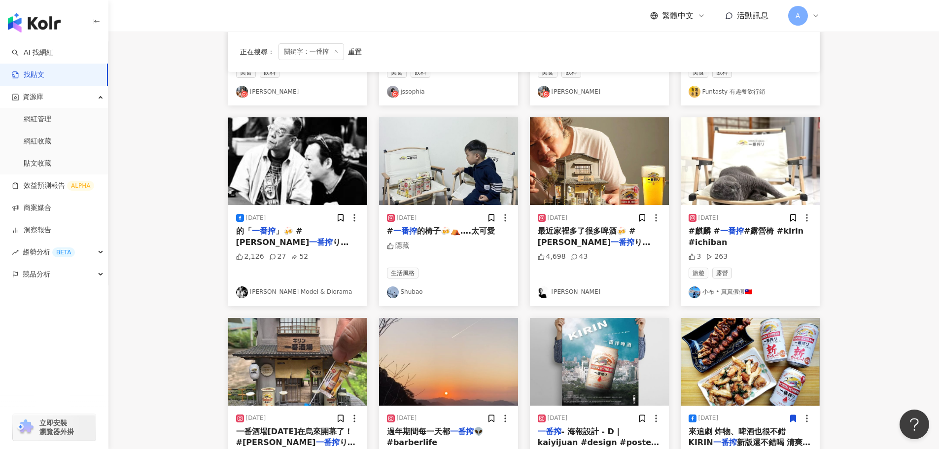
click at [599, 152] on img at bounding box center [599, 161] width 139 height 88
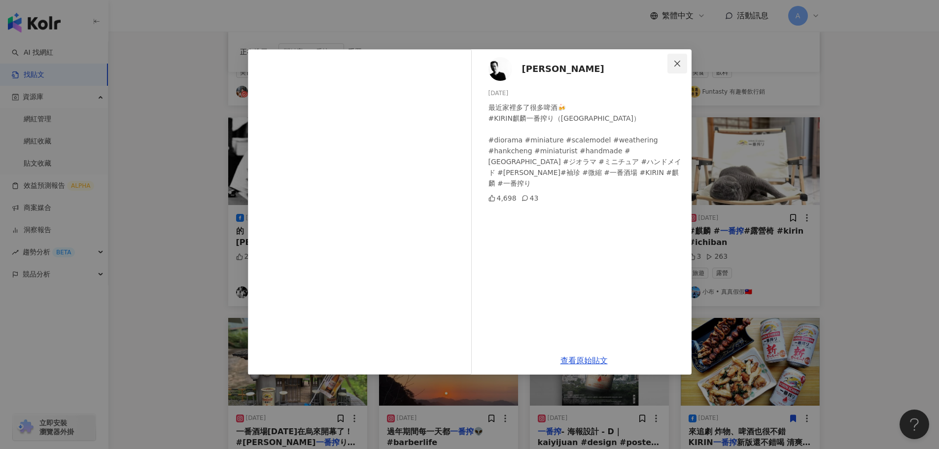
click at [678, 66] on icon "close" at bounding box center [677, 64] width 8 height 8
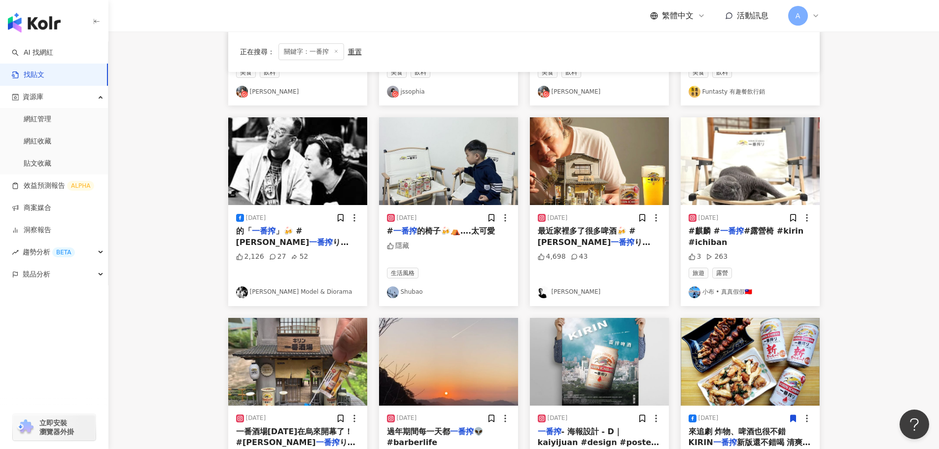
click at [489, 153] on img at bounding box center [448, 161] width 139 height 88
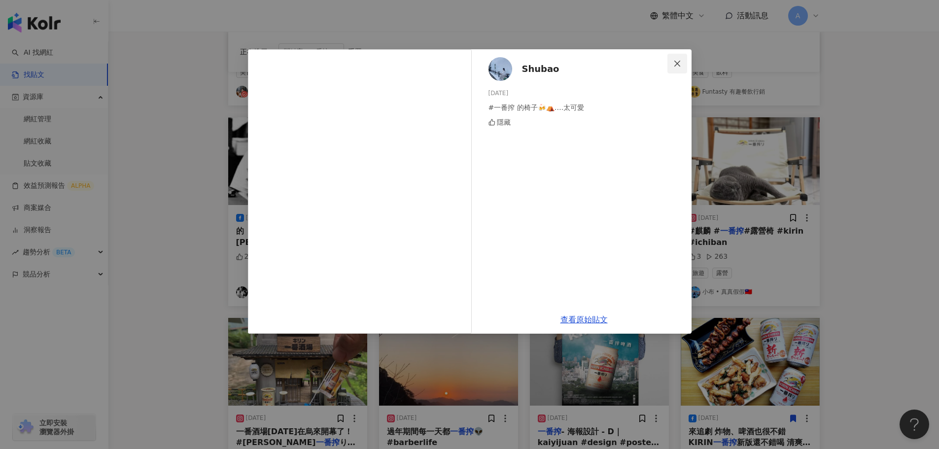
click at [677, 60] on icon "close" at bounding box center [677, 64] width 8 height 8
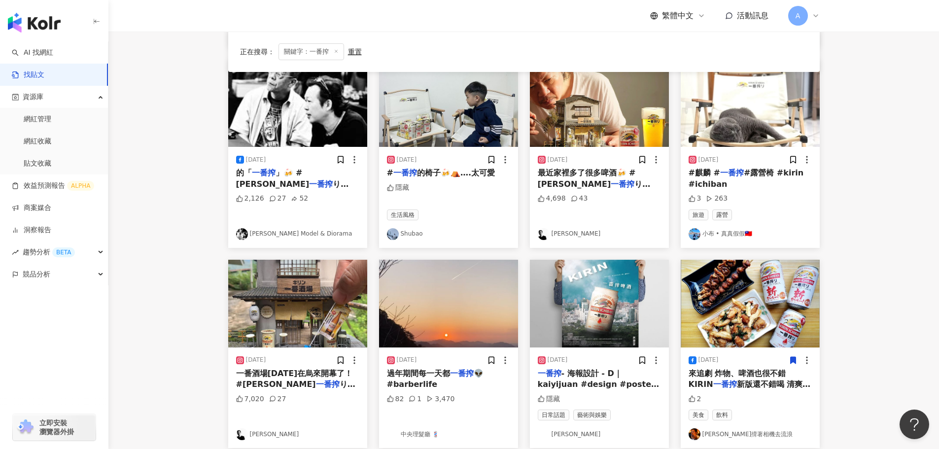
scroll to position [397, 0]
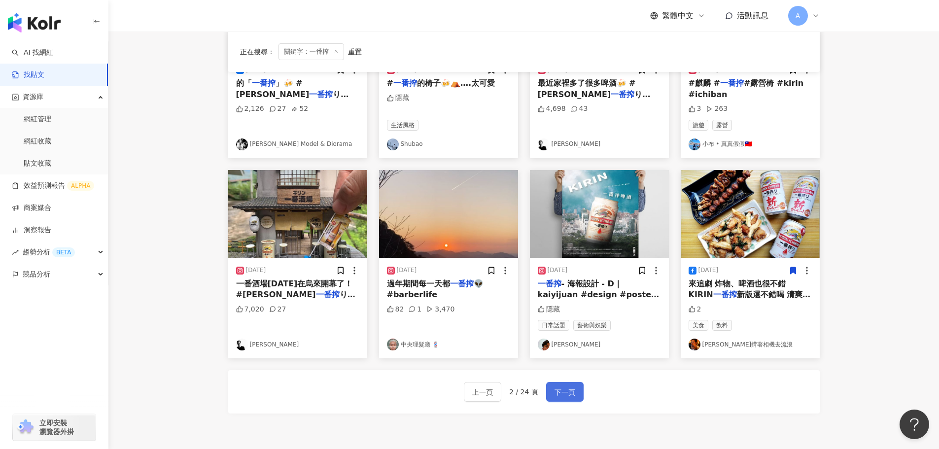
click at [566, 393] on span "下一頁" at bounding box center [565, 393] width 21 height 12
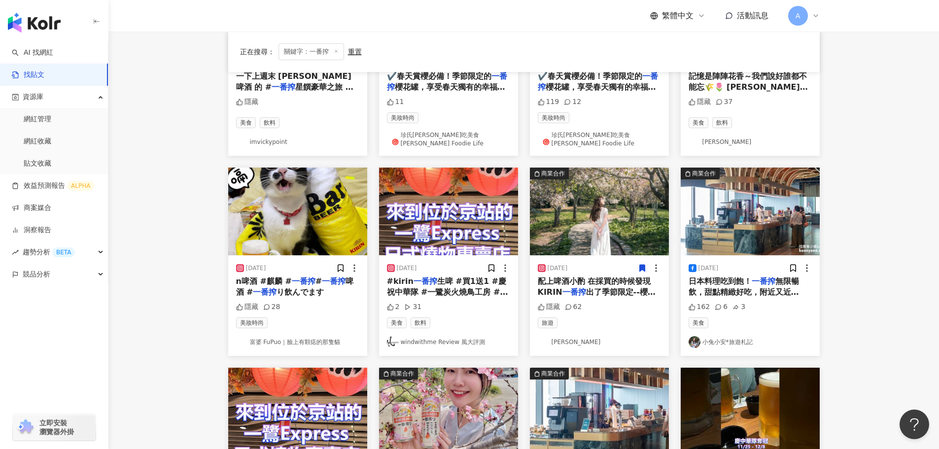
scroll to position [447, 0]
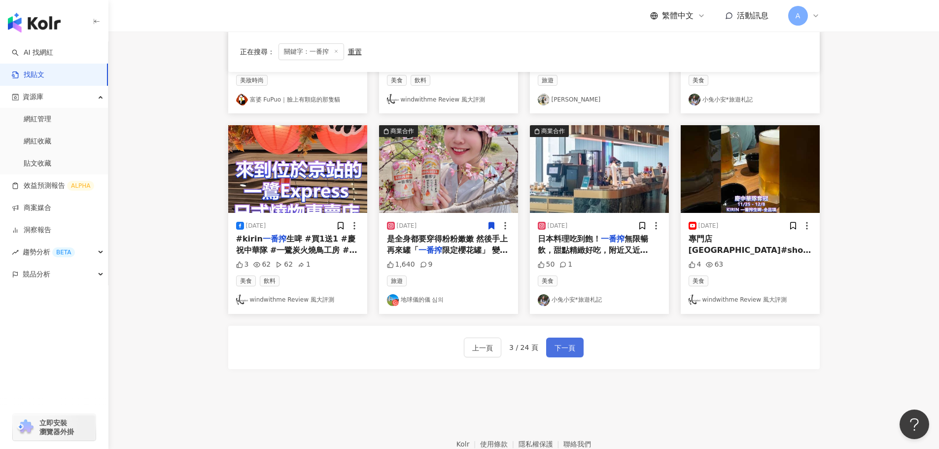
click at [563, 342] on span "下一頁" at bounding box center [565, 348] width 21 height 12
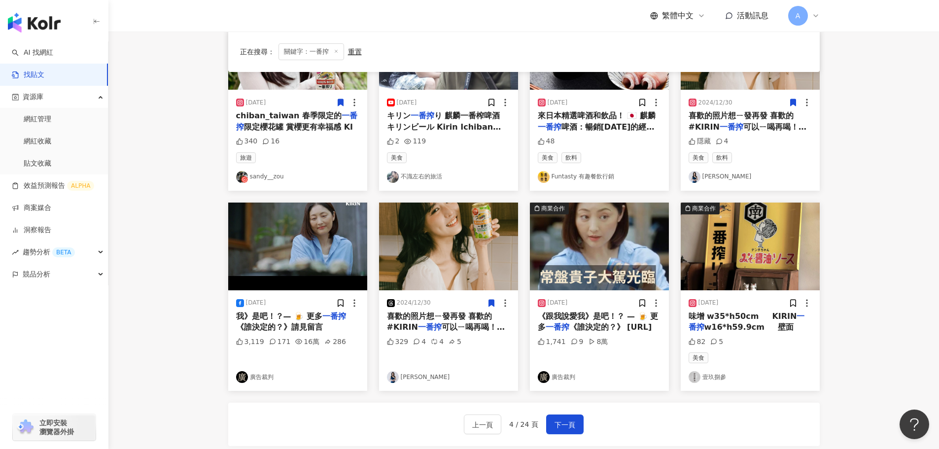
scroll to position [348, 0]
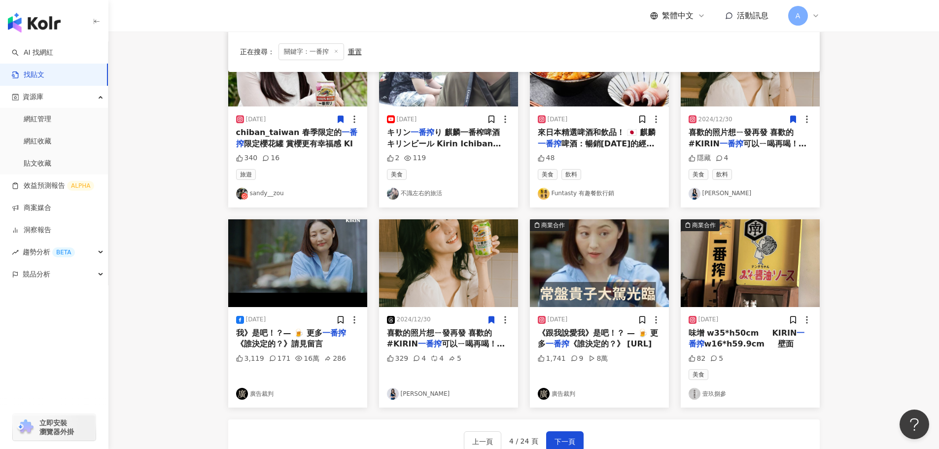
click at [613, 261] on img at bounding box center [599, 263] width 139 height 88
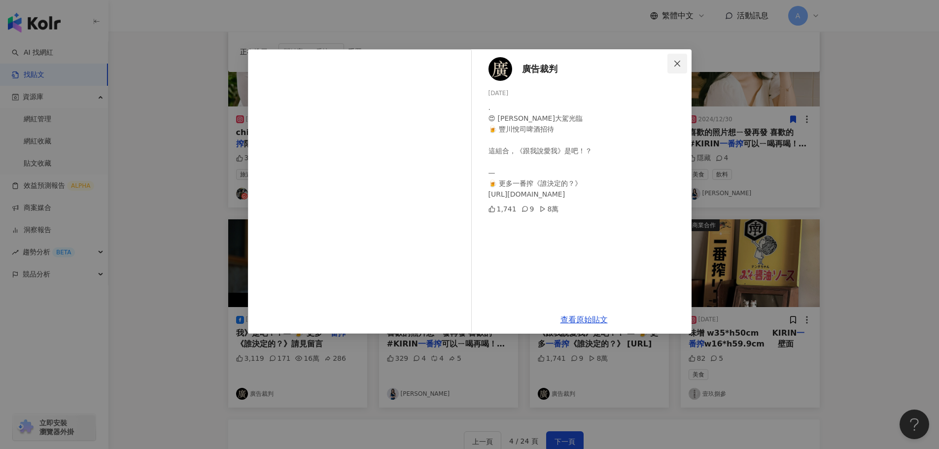
click at [675, 65] on icon "close" at bounding box center [677, 64] width 8 height 8
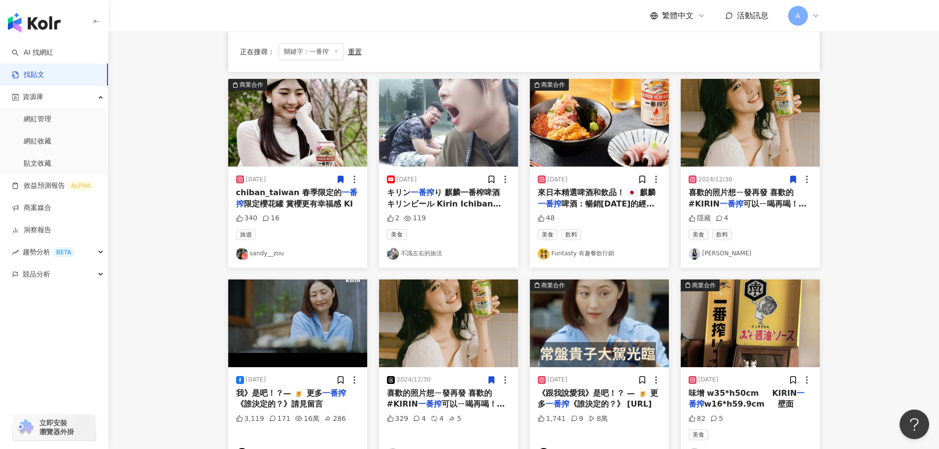
scroll to position [444, 0]
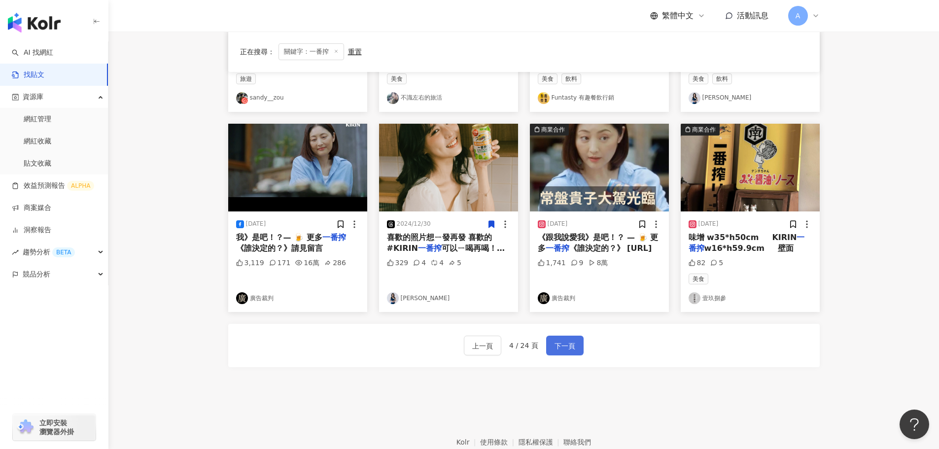
click at [561, 349] on span "下一頁" at bounding box center [565, 346] width 21 height 12
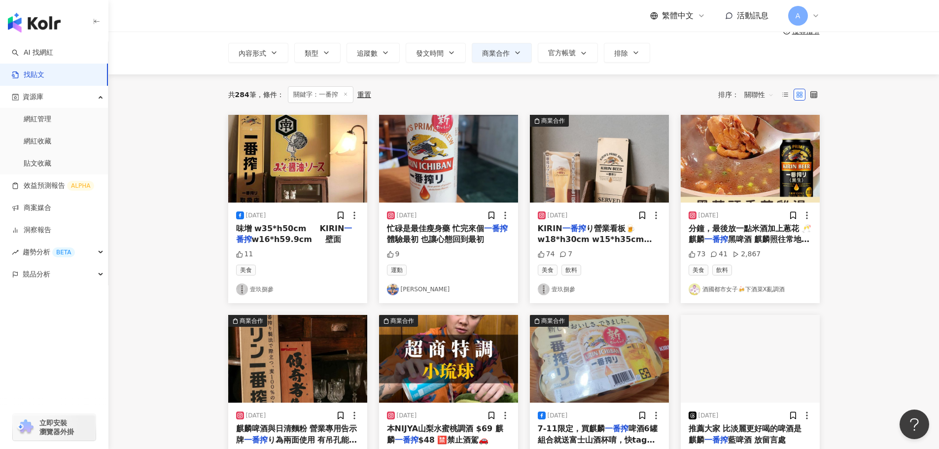
scroll to position [0, 0]
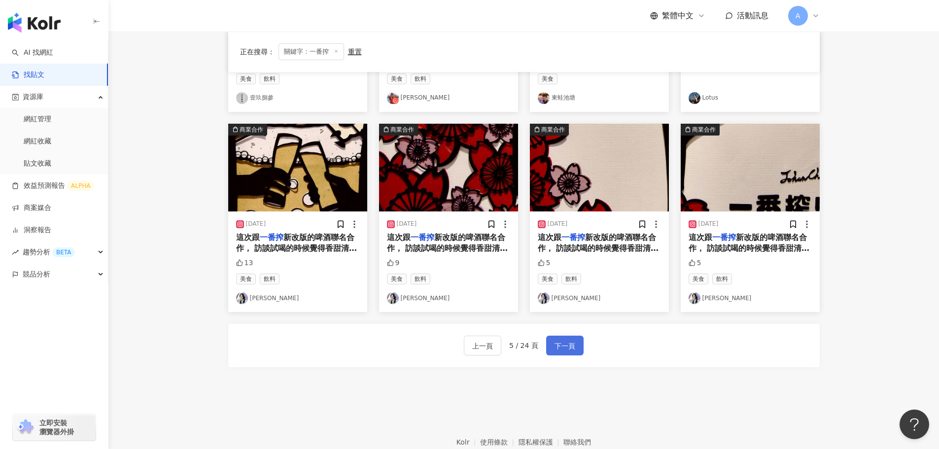
click at [571, 347] on span "下一頁" at bounding box center [565, 346] width 21 height 12
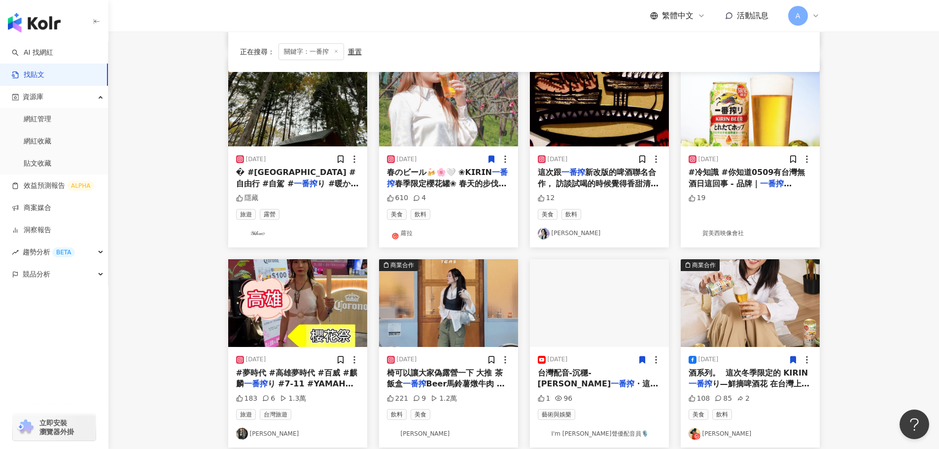
scroll to position [394, 0]
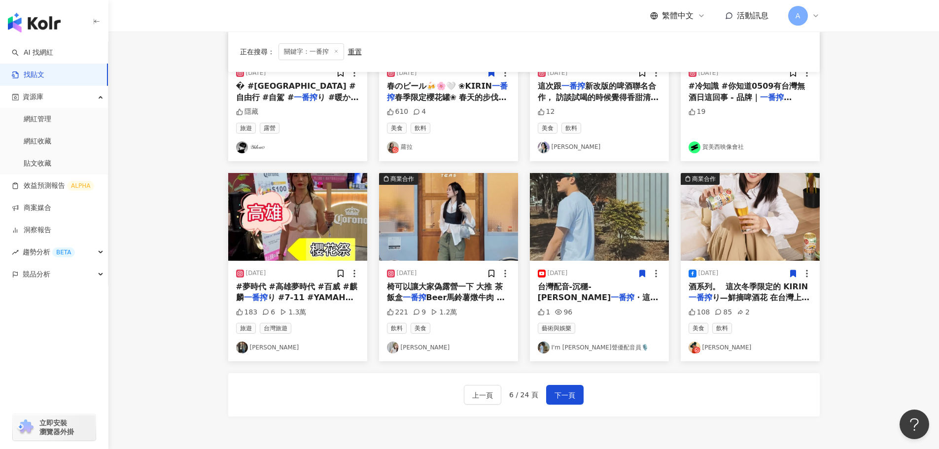
click at [453, 225] on img at bounding box center [448, 217] width 139 height 88
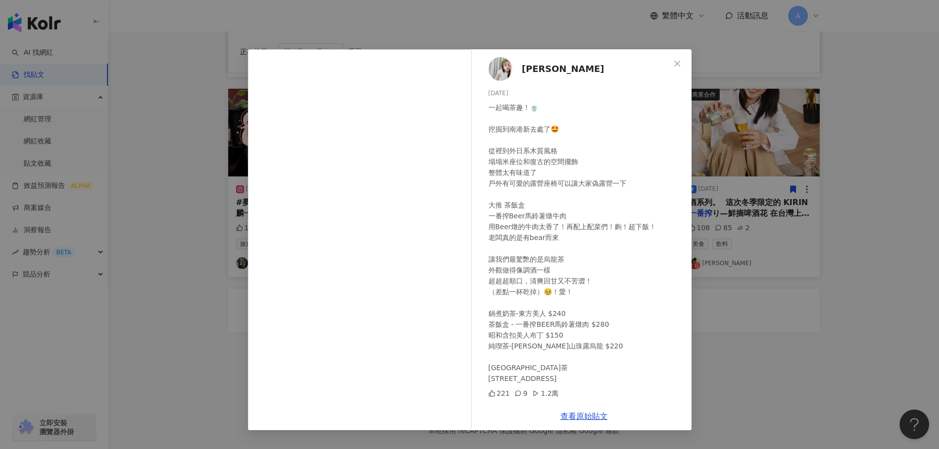
scroll to position [493, 0]
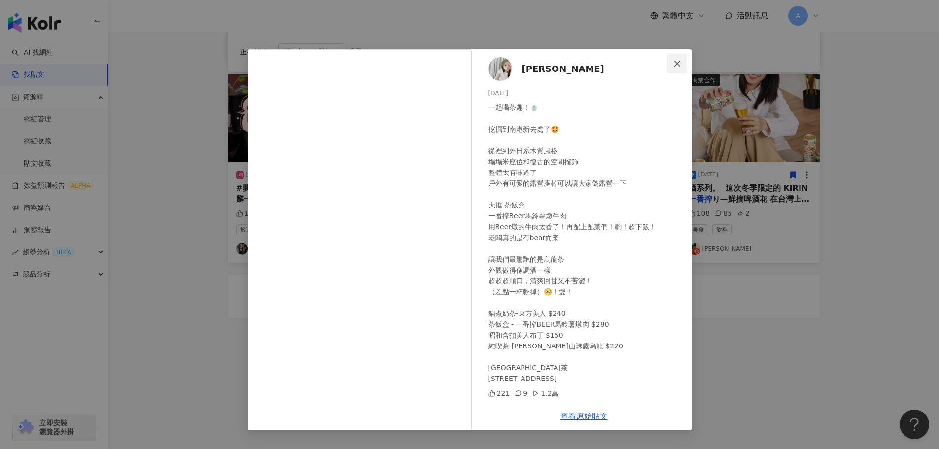
click at [680, 65] on icon "close" at bounding box center [677, 64] width 8 height 8
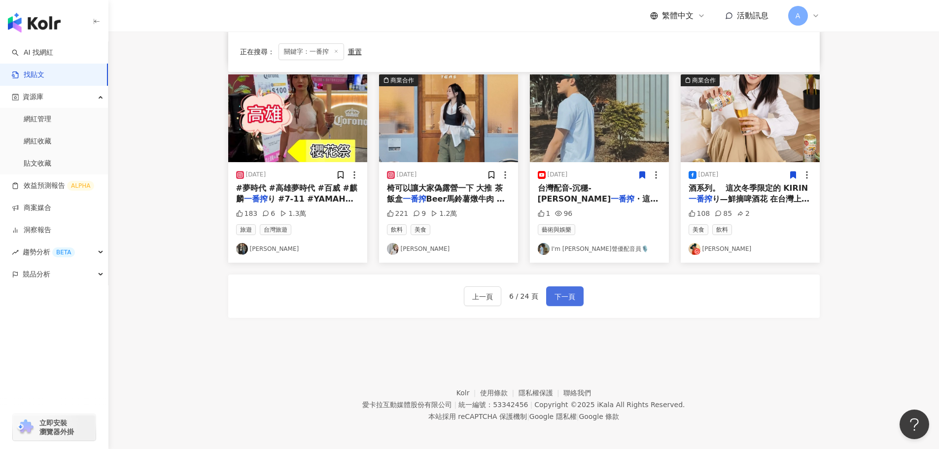
click at [565, 297] on span "下一頁" at bounding box center [565, 297] width 21 height 12
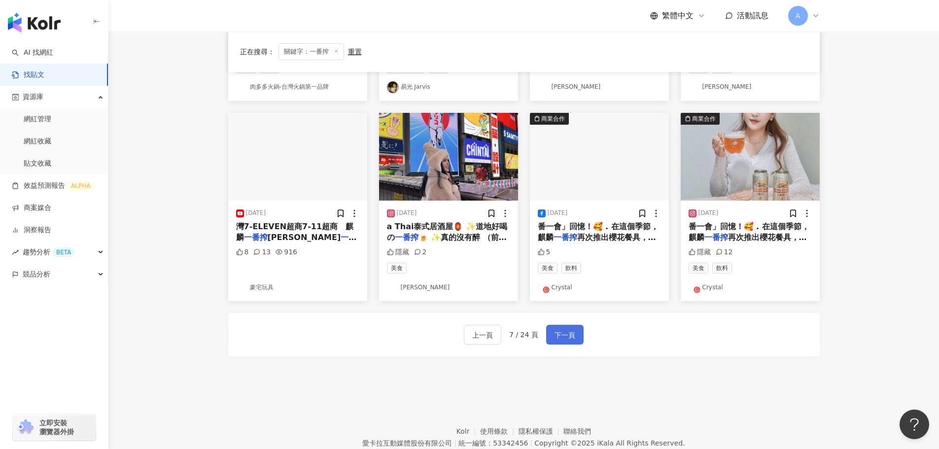
scroll to position [444, 0]
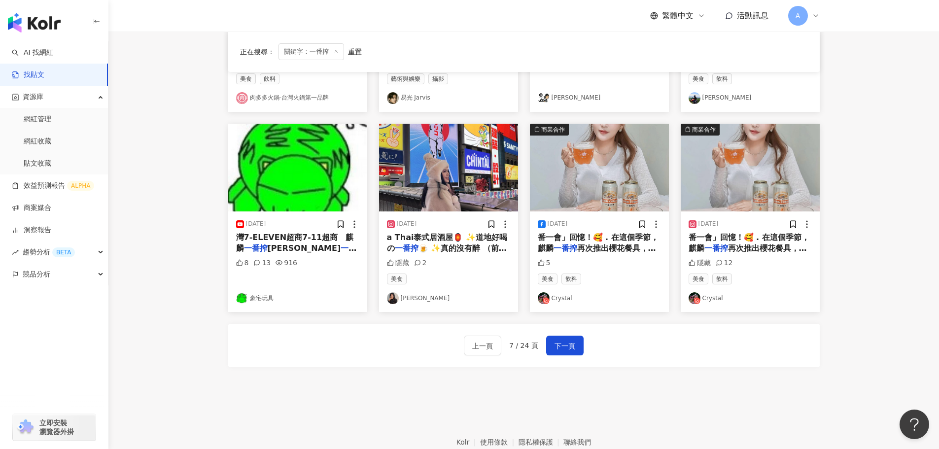
click at [612, 171] on img at bounding box center [599, 168] width 139 height 88
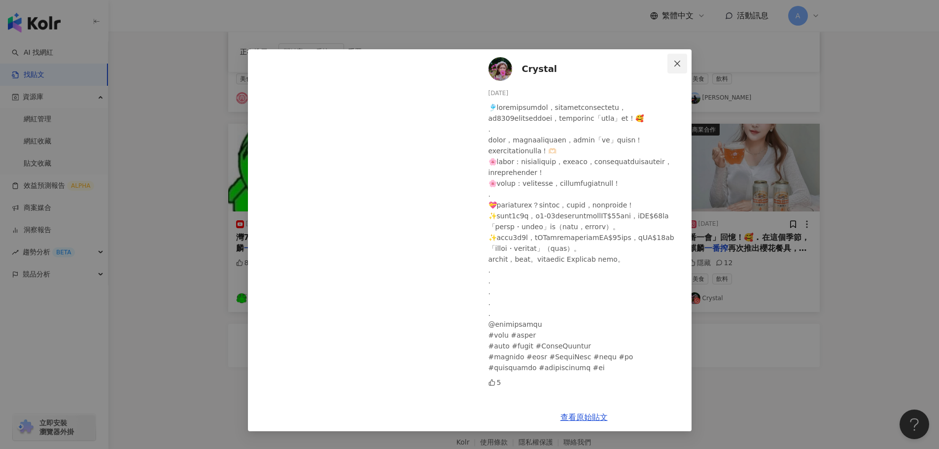
click at [672, 61] on span "Close" at bounding box center [678, 64] width 20 height 8
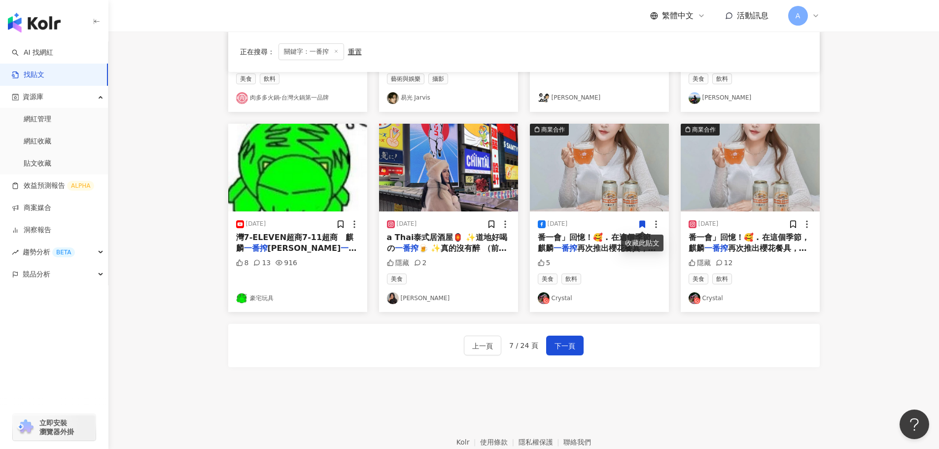
click at [643, 224] on icon at bounding box center [641, 224] width 5 height 7
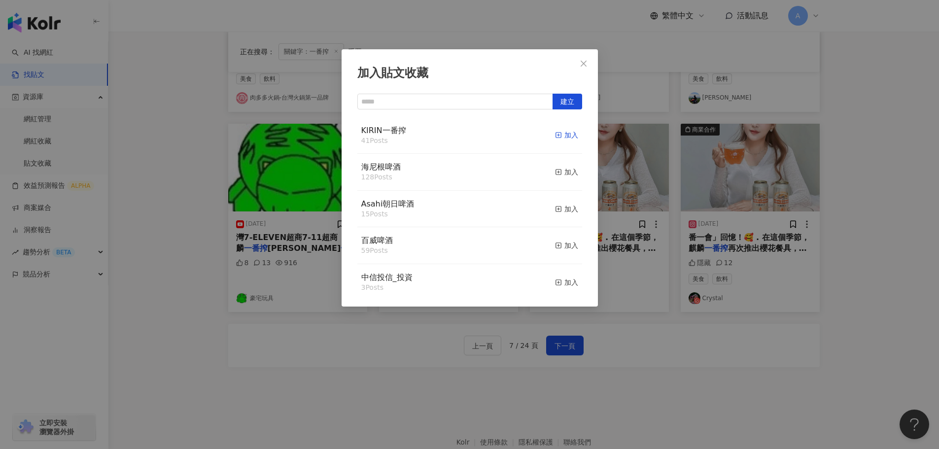
click at [563, 130] on div "加入" at bounding box center [566, 135] width 23 height 11
click at [579, 65] on span "Close" at bounding box center [584, 64] width 20 height 8
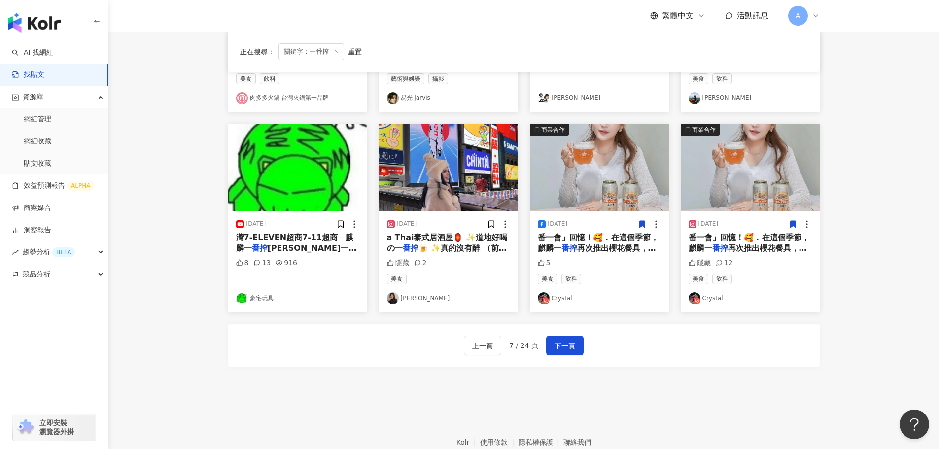
click at [790, 220] on icon at bounding box center [793, 224] width 9 height 9
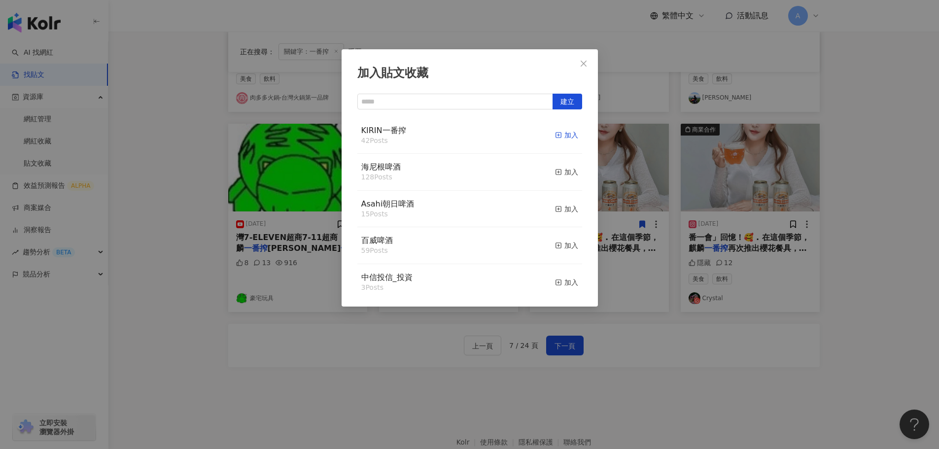
click at [557, 138] on div "加入" at bounding box center [566, 135] width 23 height 11
click at [582, 61] on icon "close" at bounding box center [584, 63] width 6 height 6
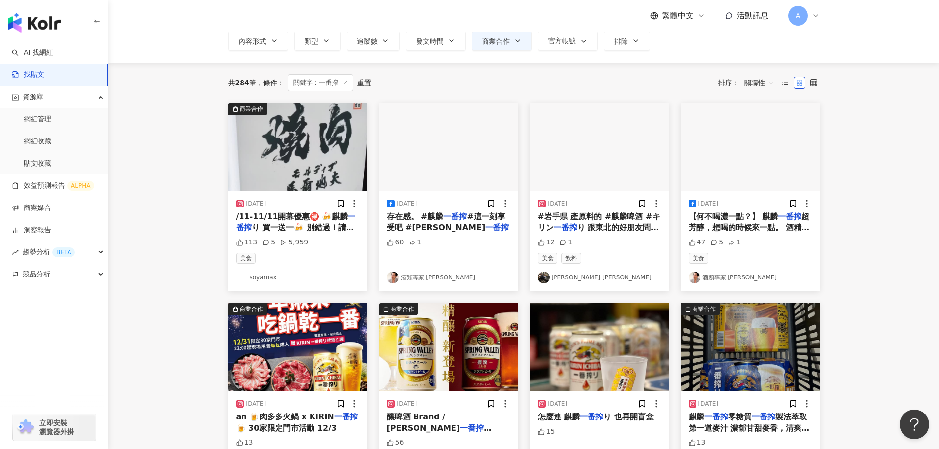
scroll to position [49, 0]
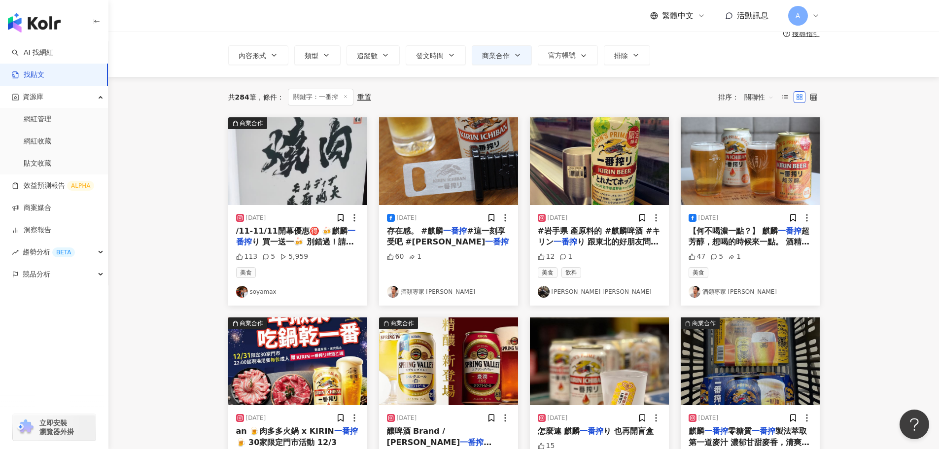
click at [746, 173] on img at bounding box center [750, 161] width 139 height 88
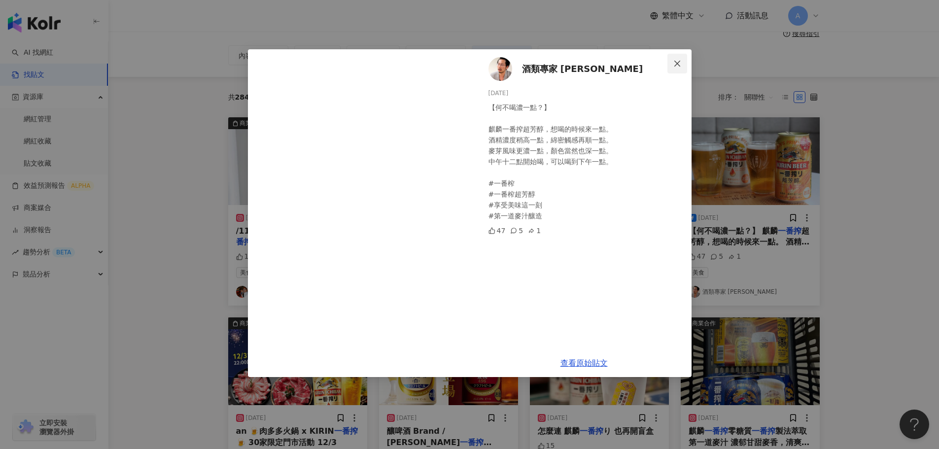
click at [674, 60] on icon "close" at bounding box center [677, 64] width 8 height 8
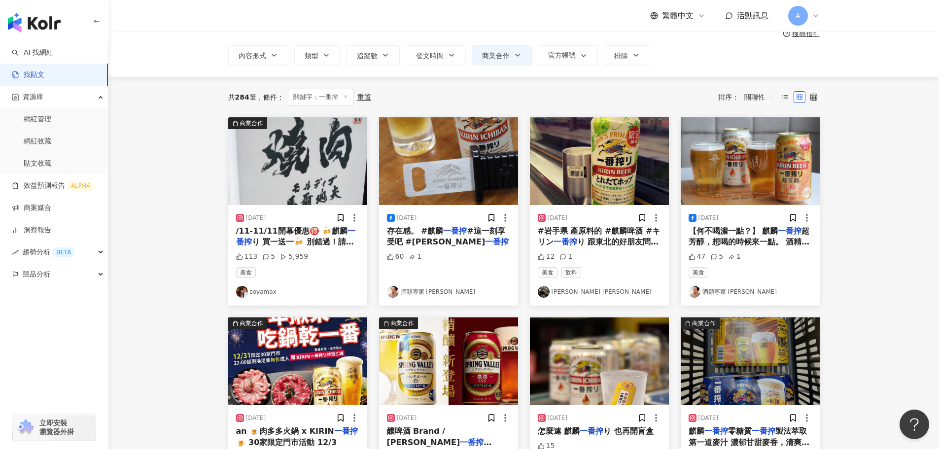
scroll to position [444, 0]
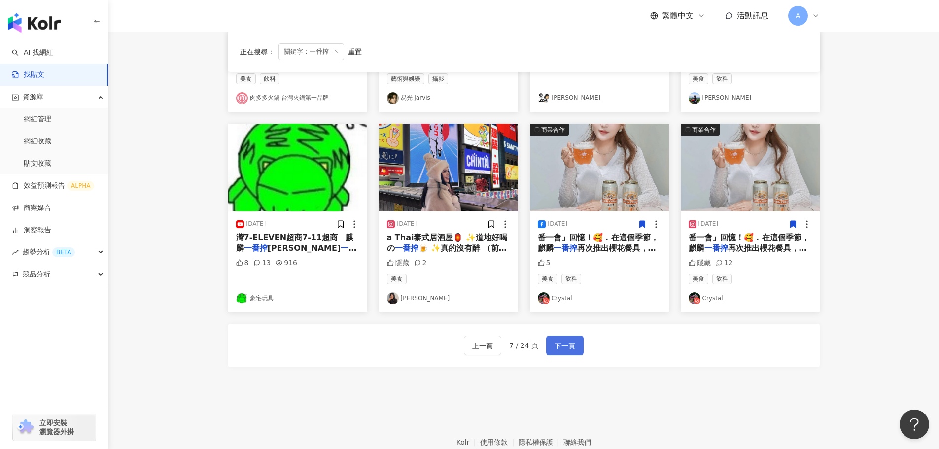
click at [555, 350] on span "下一頁" at bounding box center [565, 346] width 21 height 12
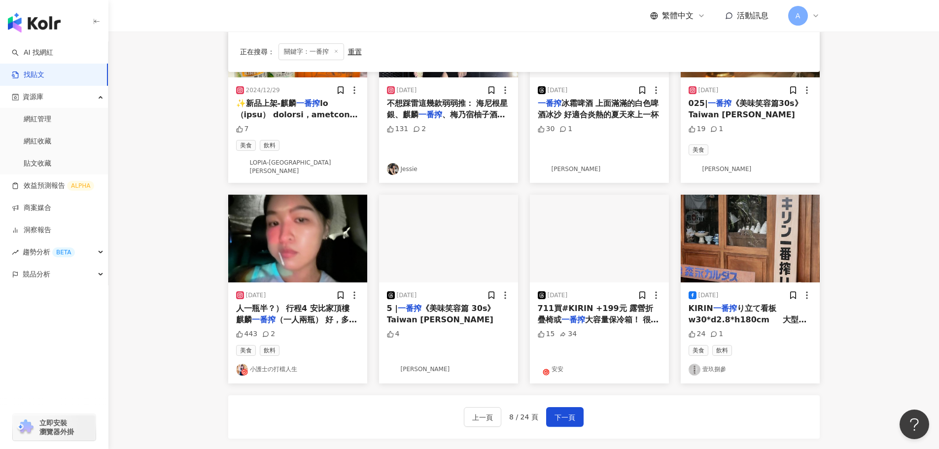
scroll to position [394, 0]
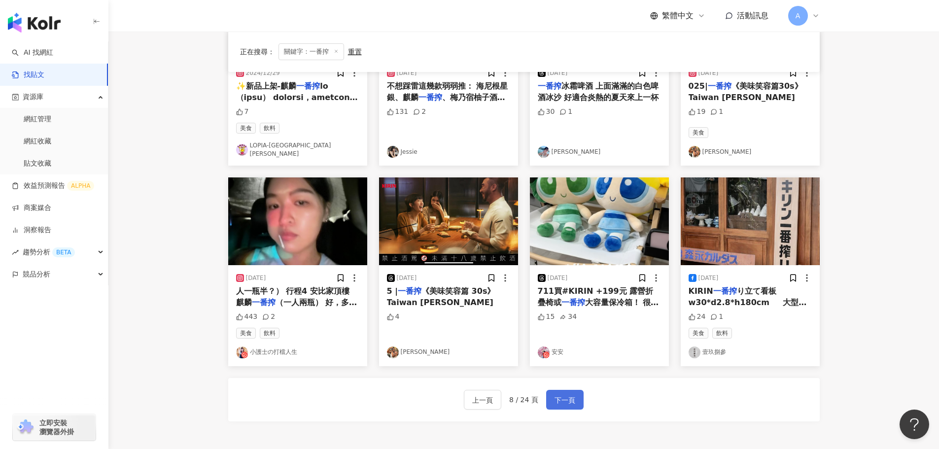
click at [565, 394] on span "下一頁" at bounding box center [565, 400] width 21 height 12
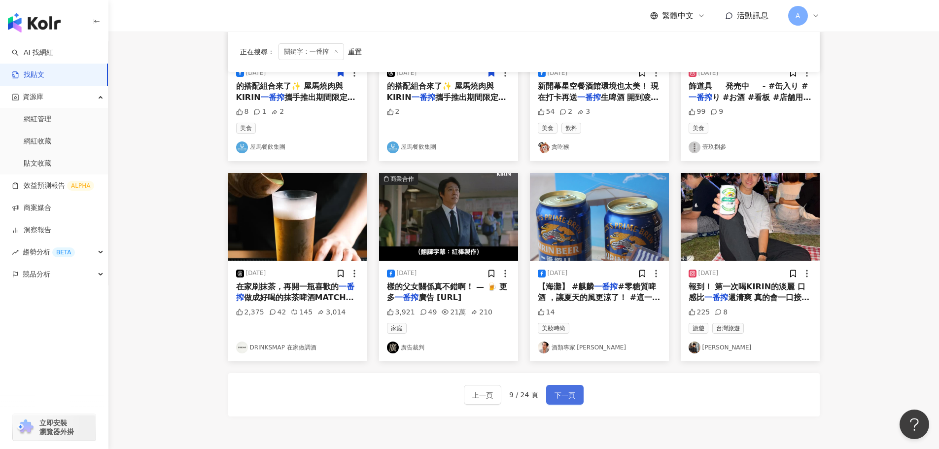
click at [563, 396] on span "下一頁" at bounding box center [565, 395] width 21 height 12
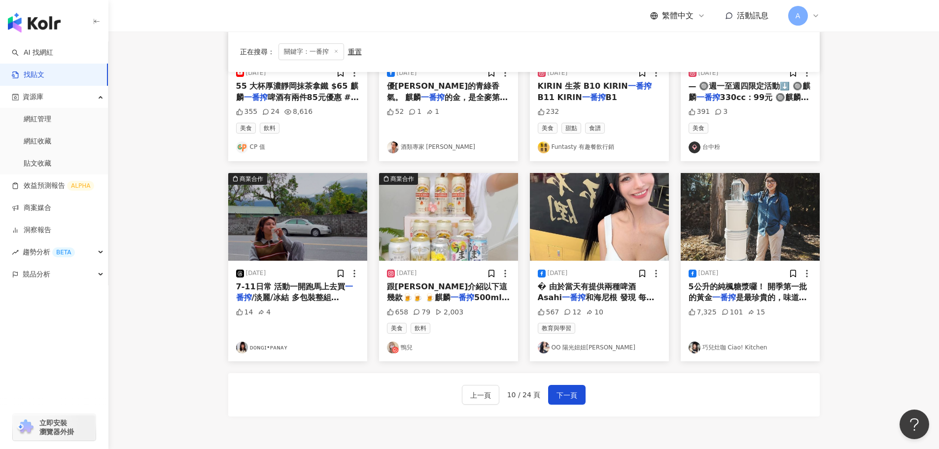
click at [460, 230] on img at bounding box center [448, 217] width 139 height 88
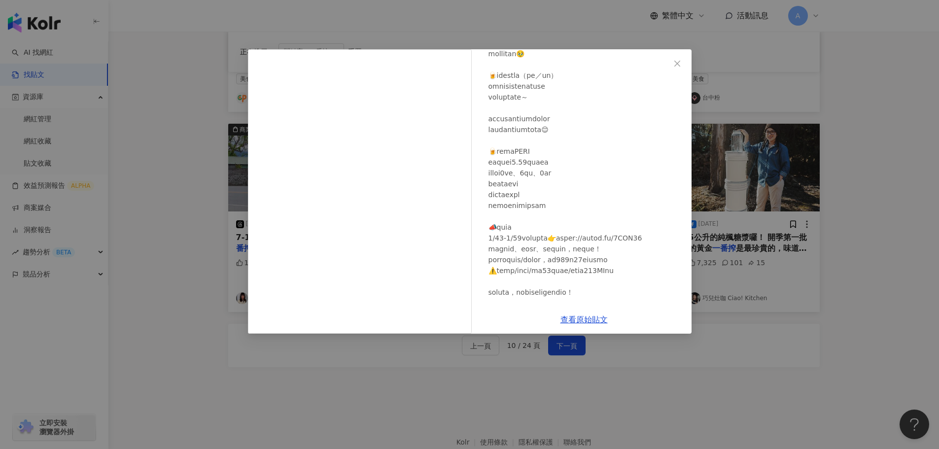
scroll to position [296, 0]
click at [678, 61] on icon "close" at bounding box center [677, 64] width 8 height 8
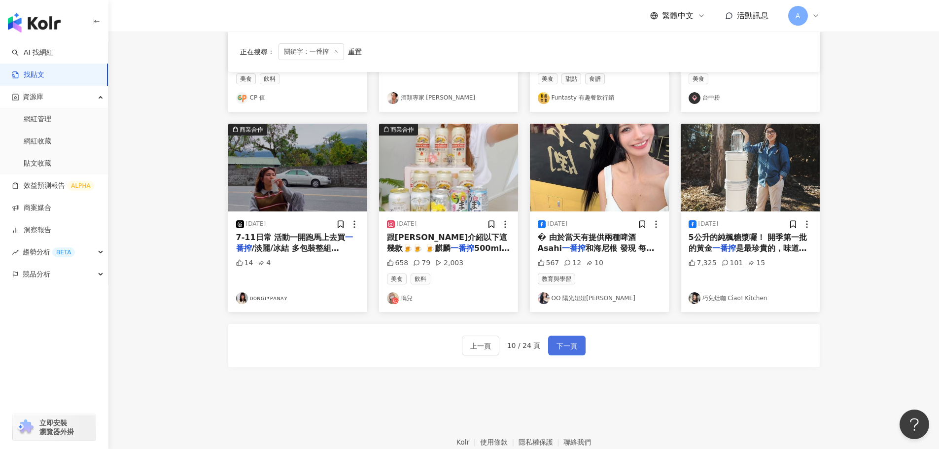
click at [563, 344] on span "下一頁" at bounding box center [567, 346] width 21 height 12
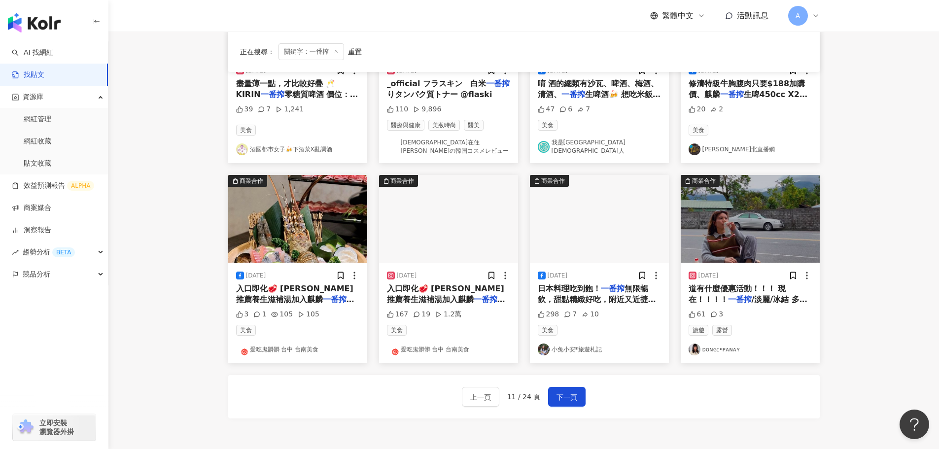
scroll to position [444, 0]
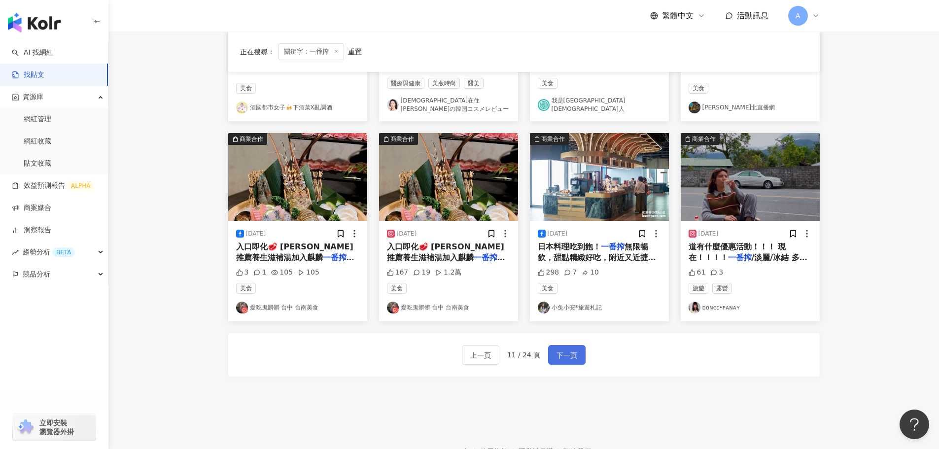
click at [577, 350] on button "下一頁" at bounding box center [566, 355] width 37 height 20
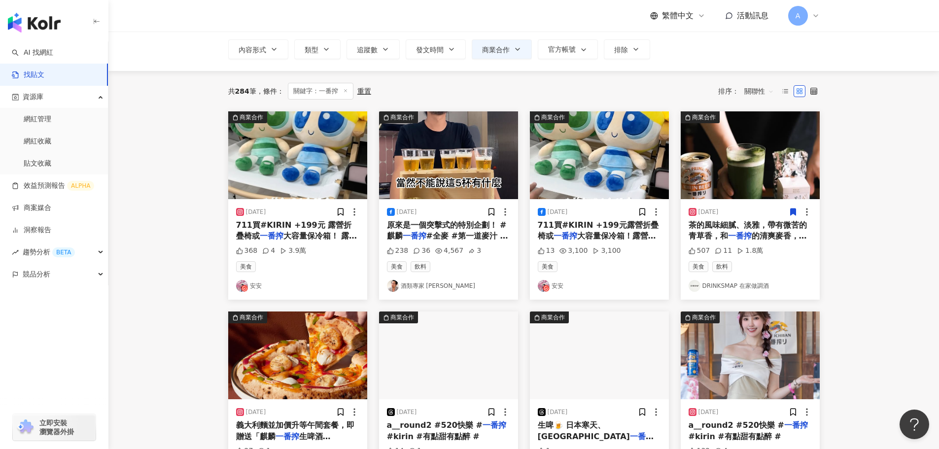
scroll to position [54, 0]
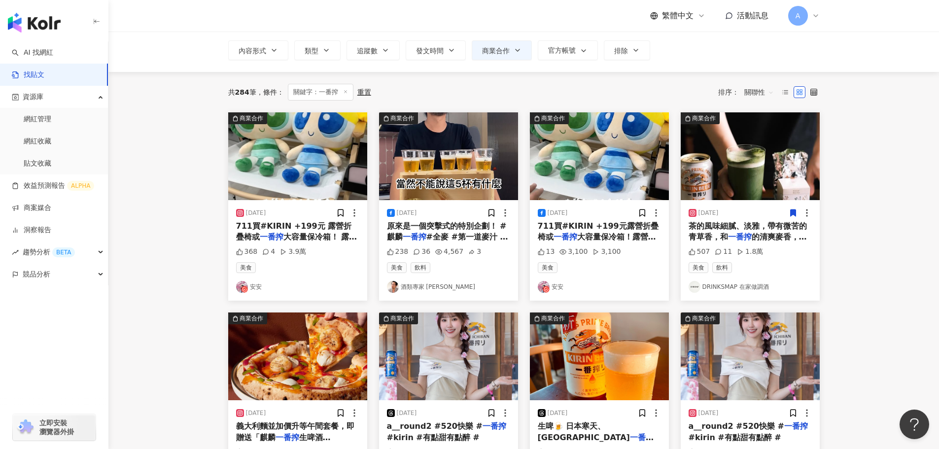
click at [450, 164] on img at bounding box center [448, 156] width 139 height 88
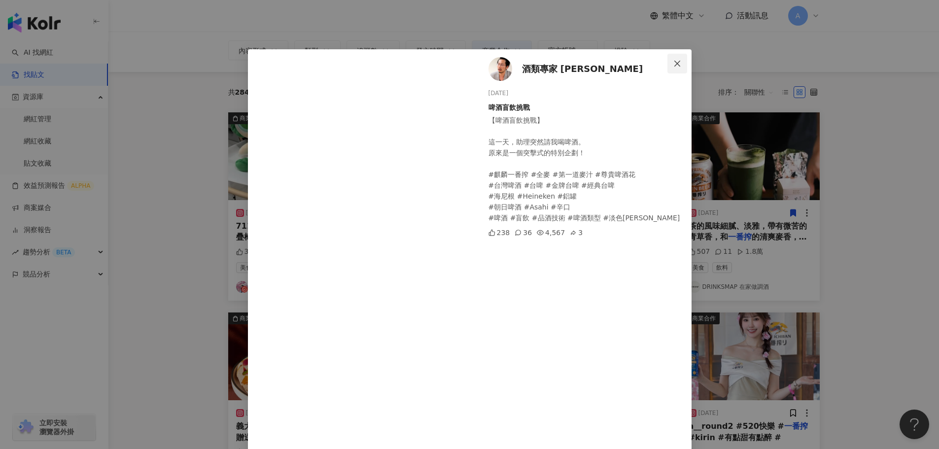
click at [673, 64] on icon "close" at bounding box center [677, 64] width 8 height 8
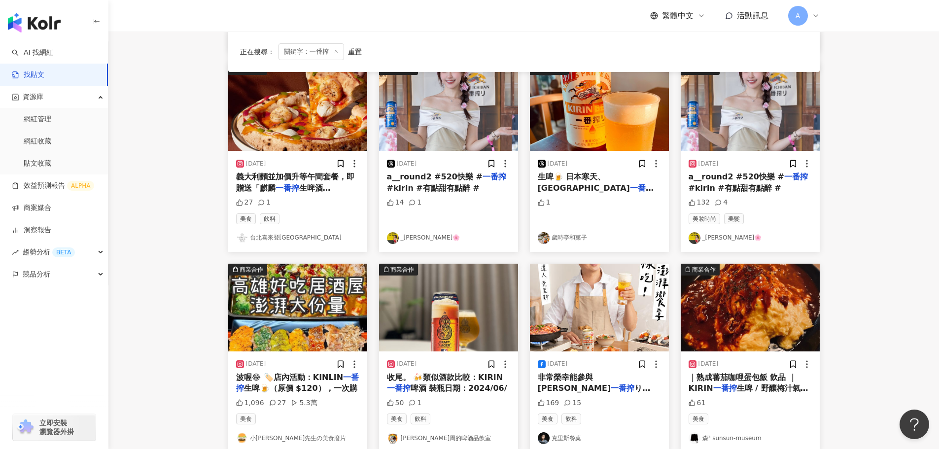
scroll to position [449, 0]
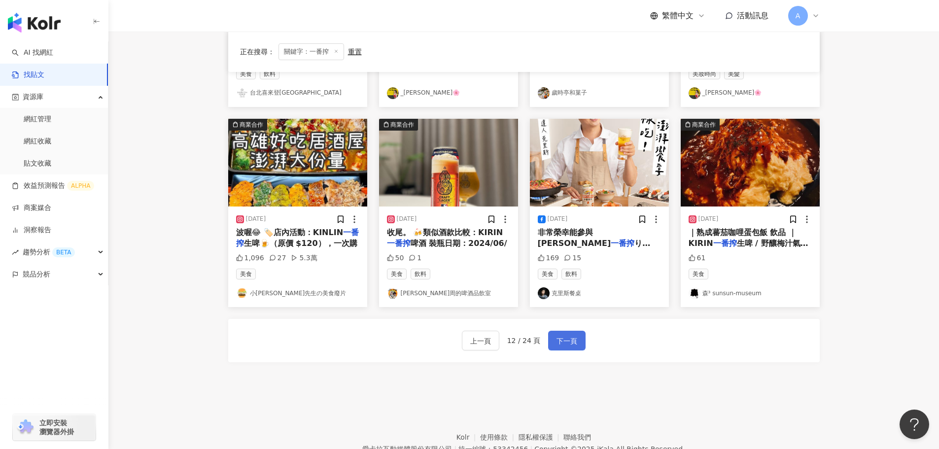
click at [573, 345] on span "下一頁" at bounding box center [567, 341] width 21 height 12
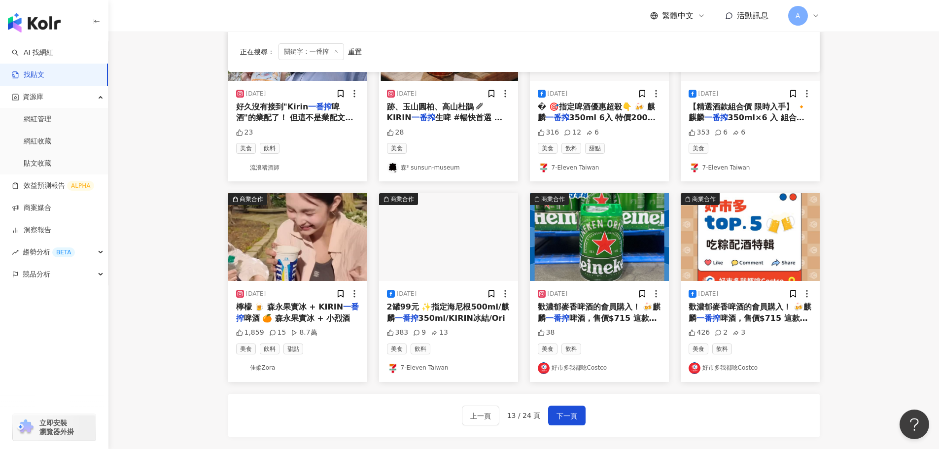
scroll to position [394, 0]
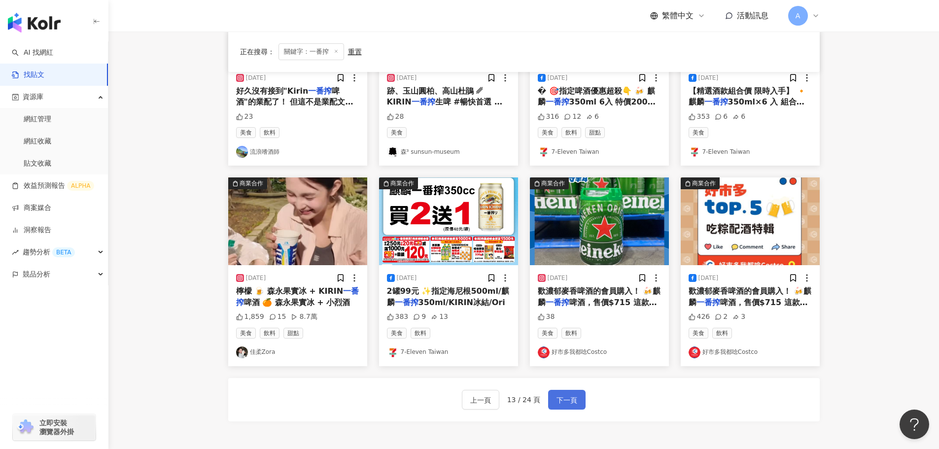
click at [575, 394] on span "下一頁" at bounding box center [567, 400] width 21 height 12
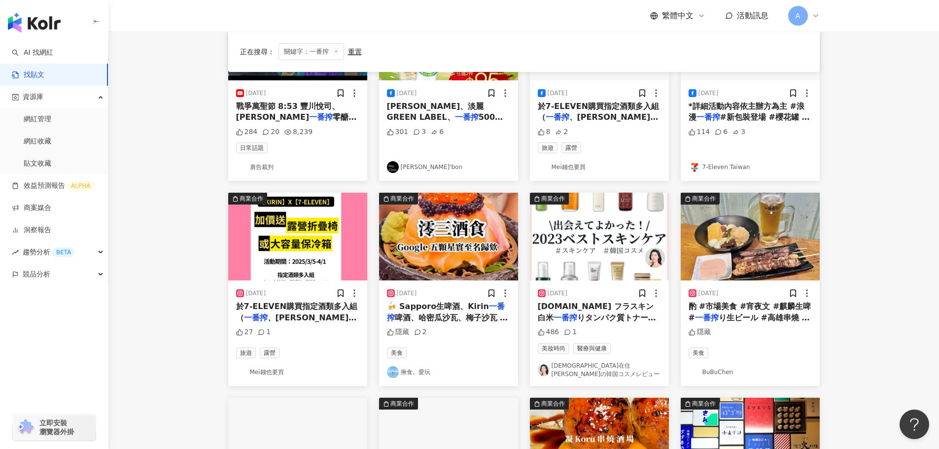
scroll to position [345, 0]
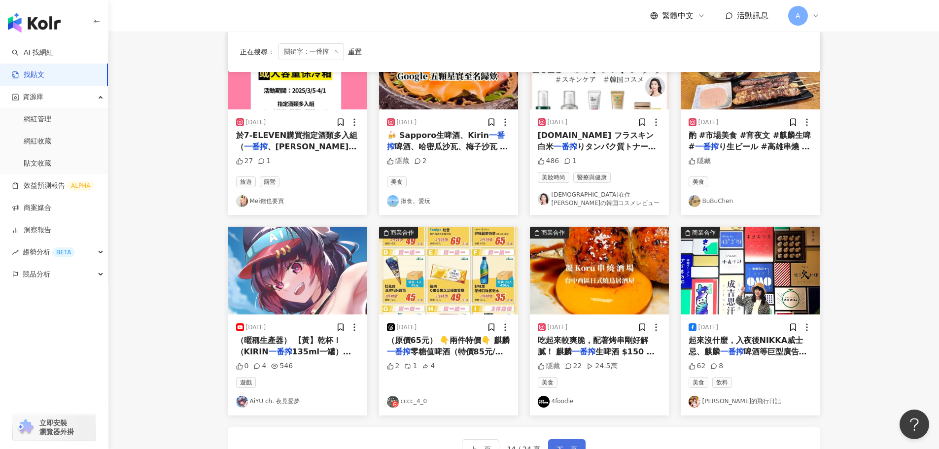
click at [561, 444] on span "下一頁" at bounding box center [567, 450] width 21 height 12
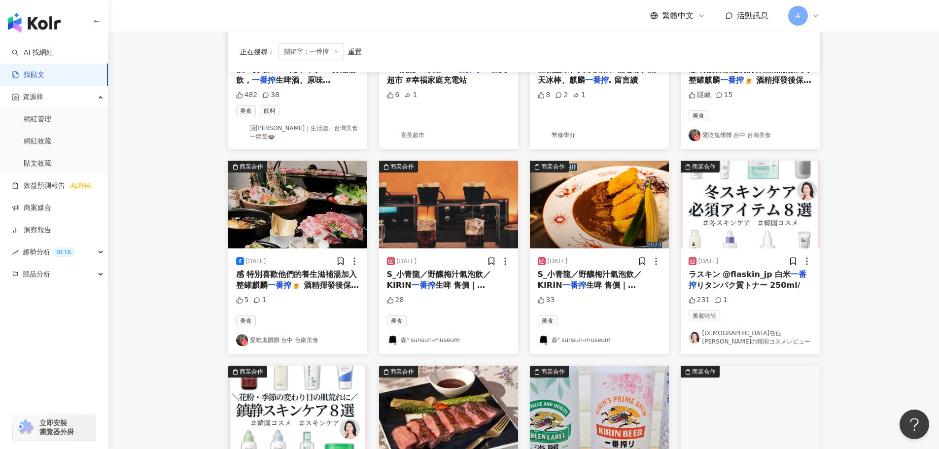
scroll to position [498, 0]
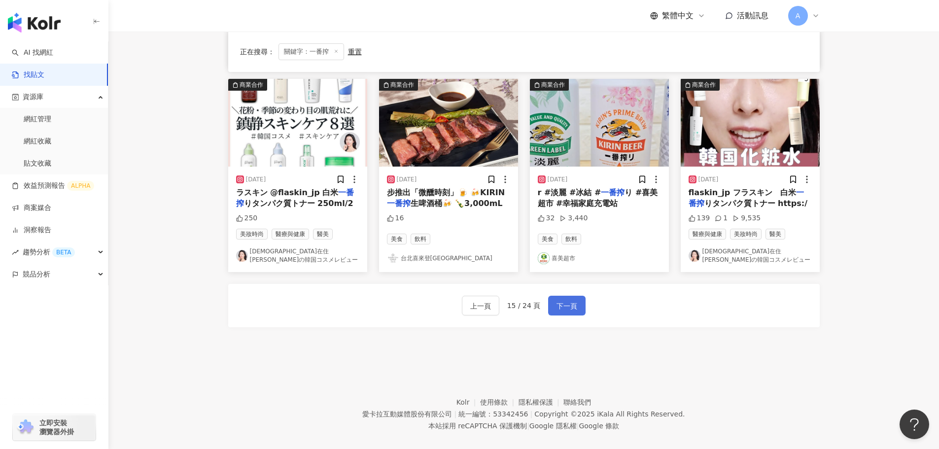
click at [569, 300] on span "下一頁" at bounding box center [567, 306] width 21 height 12
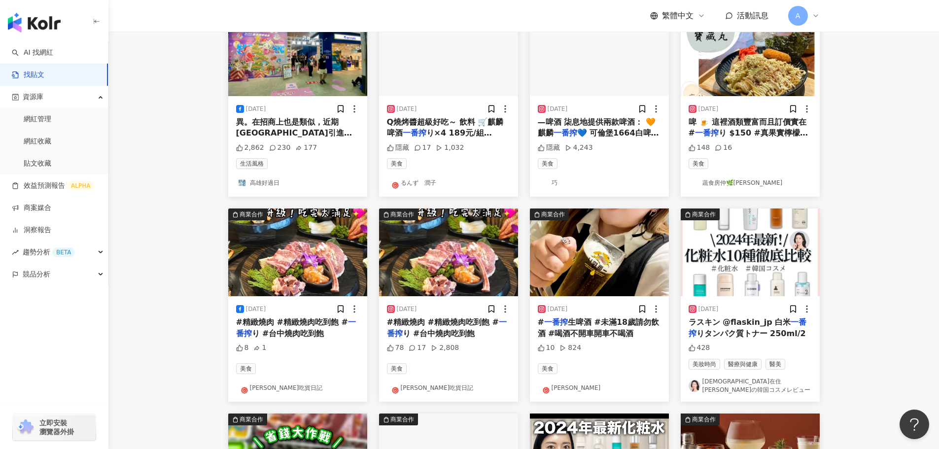
scroll to position [394, 0]
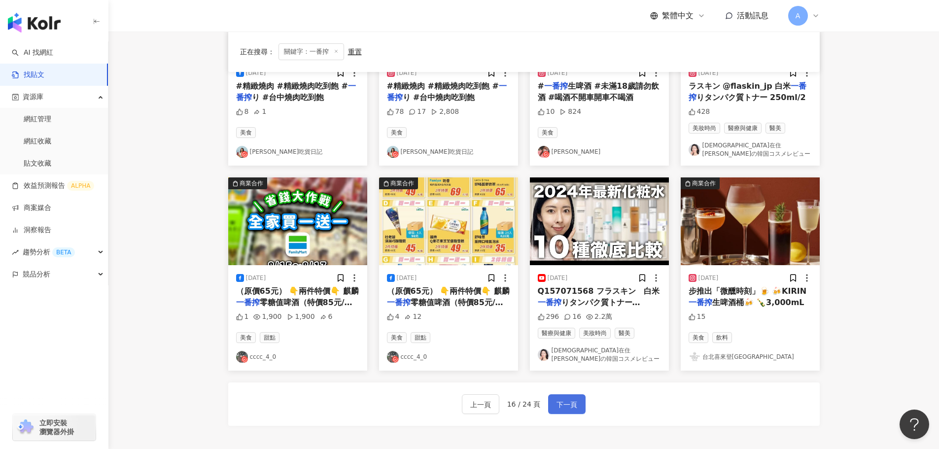
click at [569, 399] on span "下一頁" at bounding box center [567, 405] width 21 height 12
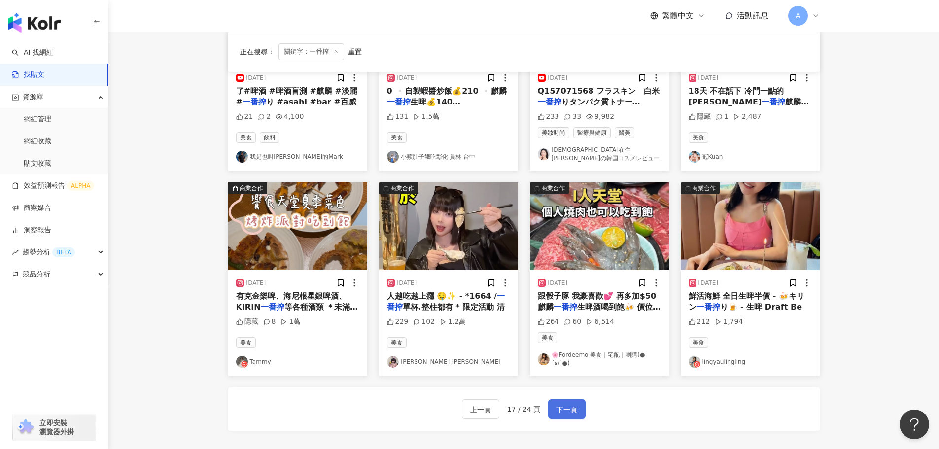
click at [565, 404] on span "下一頁" at bounding box center [567, 410] width 21 height 12
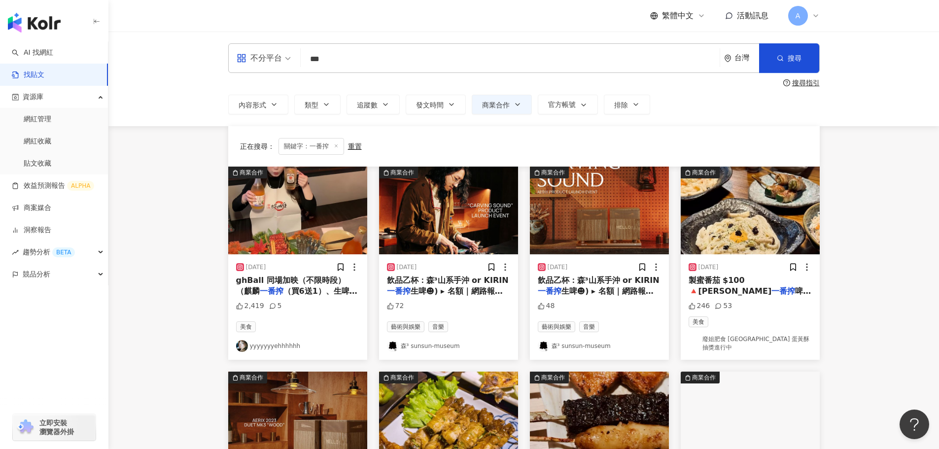
scroll to position [444, 0]
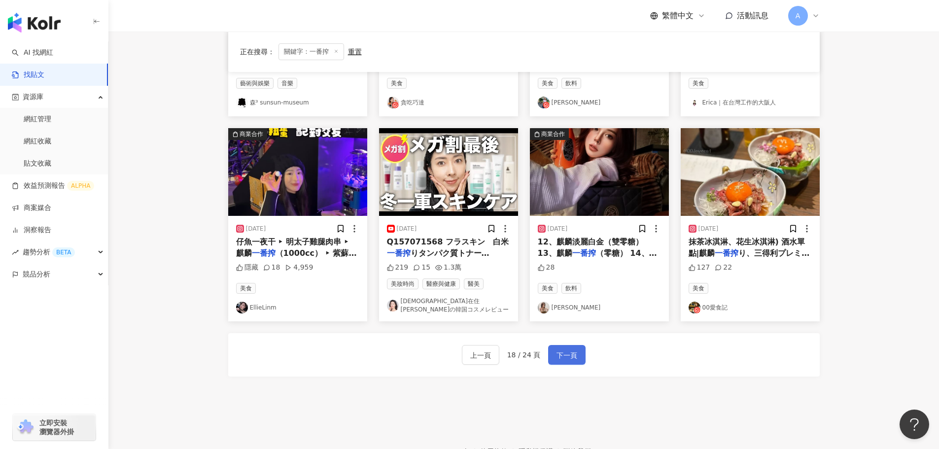
click at [570, 350] on span "下一頁" at bounding box center [567, 356] width 21 height 12
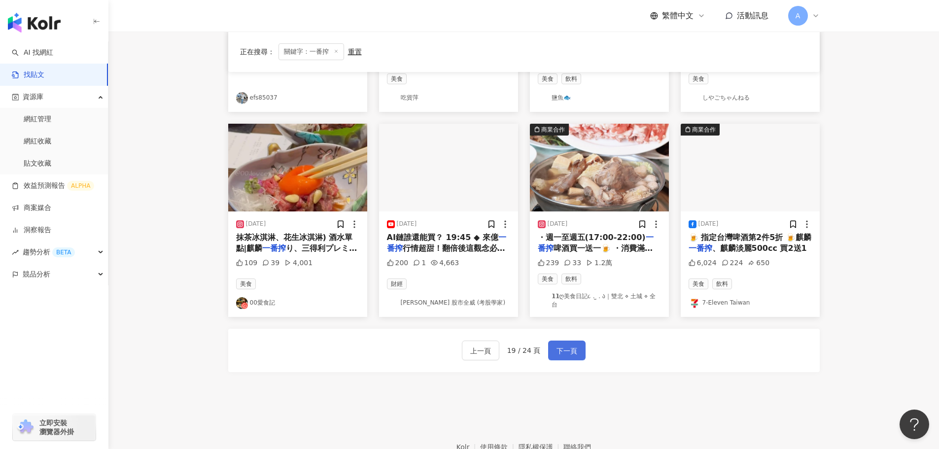
scroll to position [197, 0]
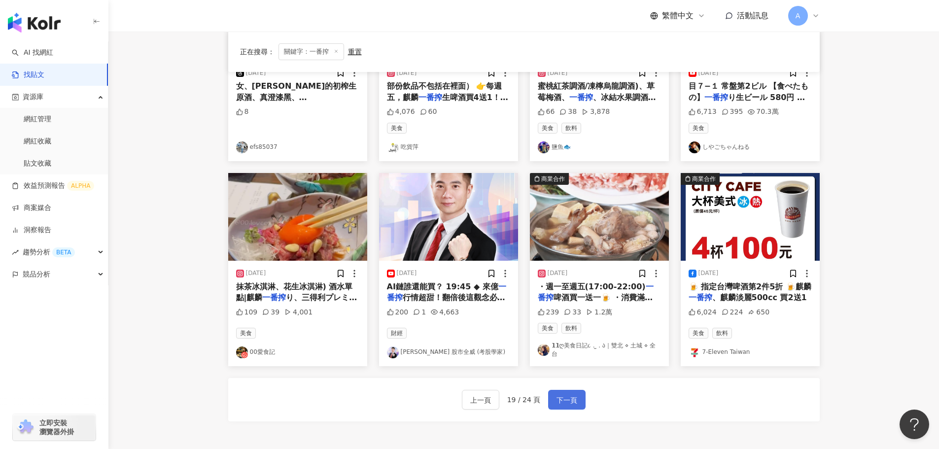
click at [562, 394] on span "下一頁" at bounding box center [567, 400] width 21 height 12
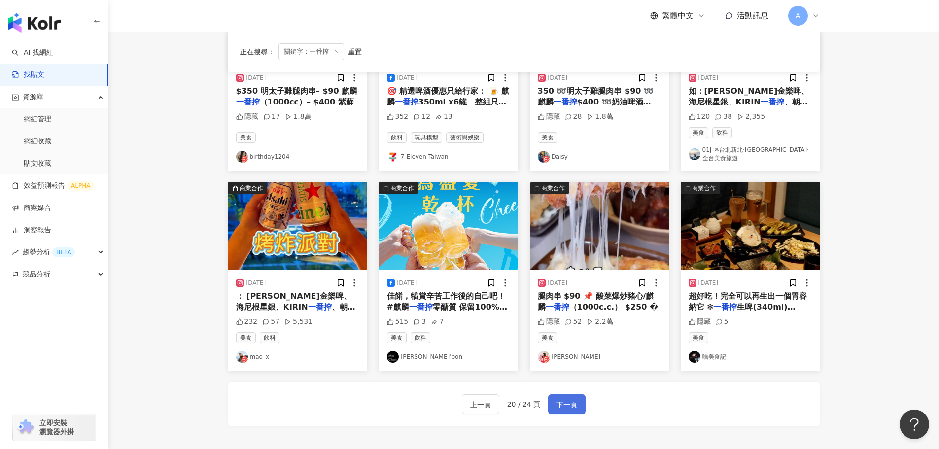
click at [566, 400] on span "下一頁" at bounding box center [567, 405] width 21 height 12
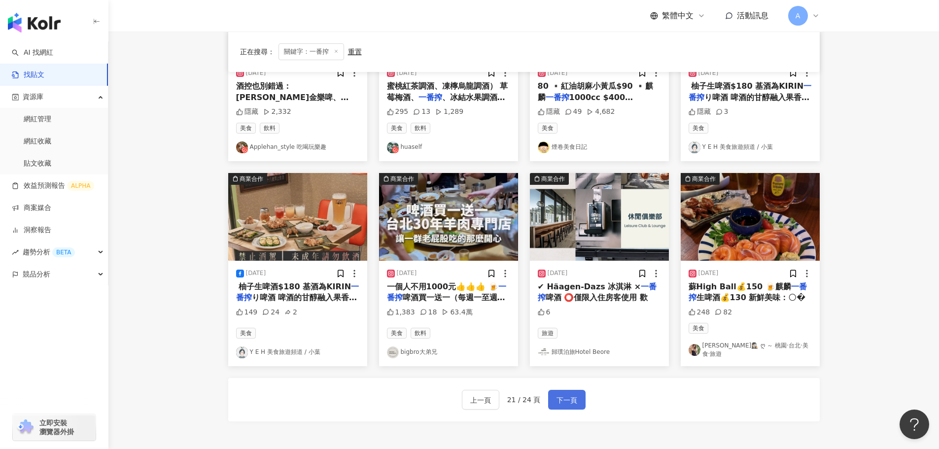
click at [569, 395] on span "下一頁" at bounding box center [567, 400] width 21 height 12
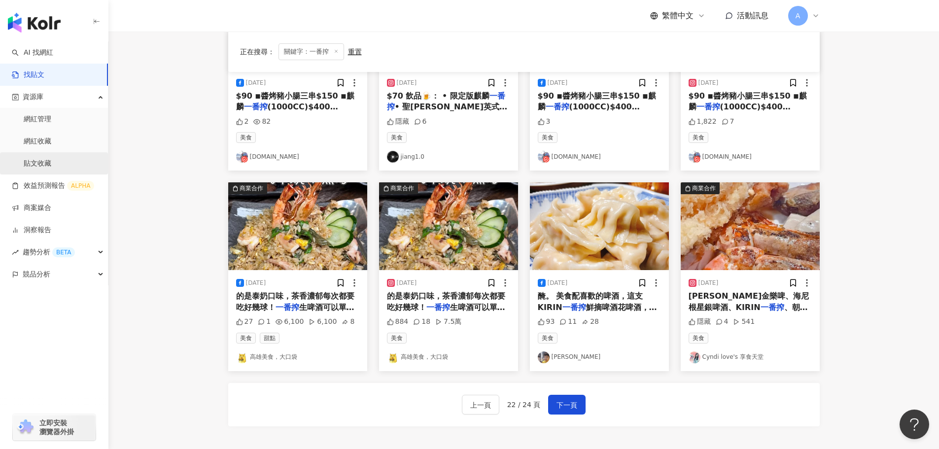
click at [46, 162] on link "貼文收藏" at bounding box center [38, 164] width 28 height 10
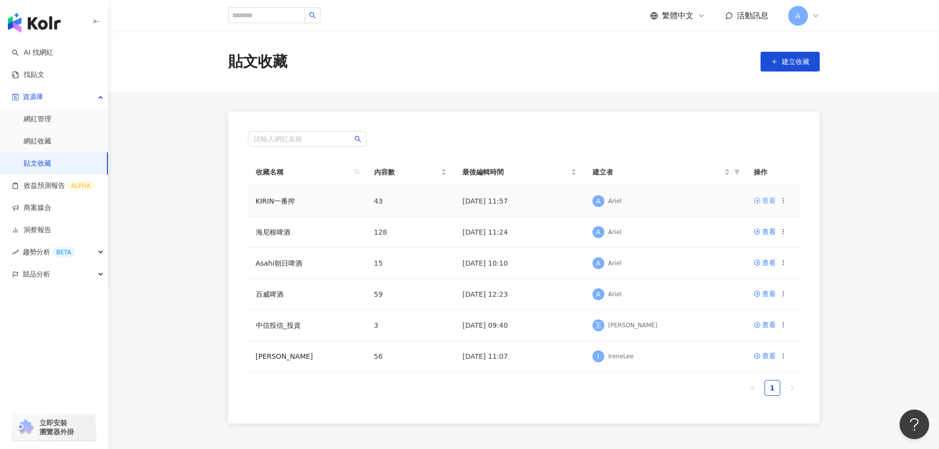
click at [762, 202] on div "查看" at bounding box center [769, 200] width 14 height 11
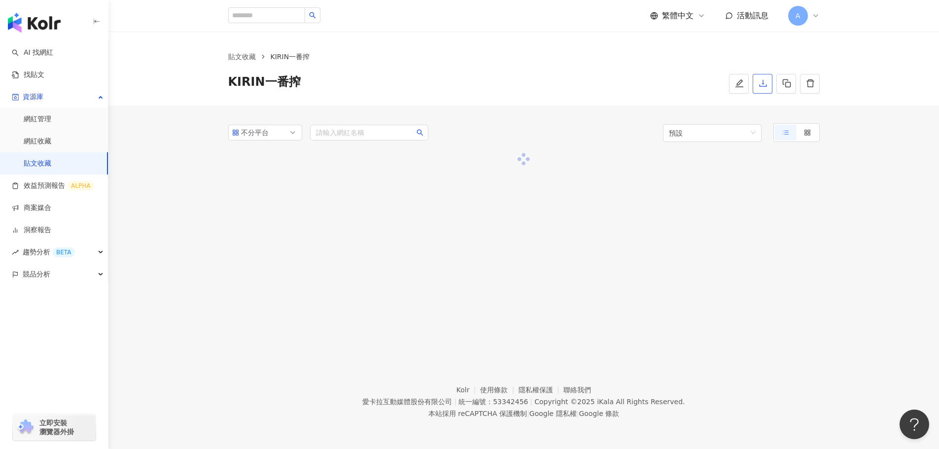
click at [764, 85] on icon "download" at bounding box center [763, 83] width 9 height 9
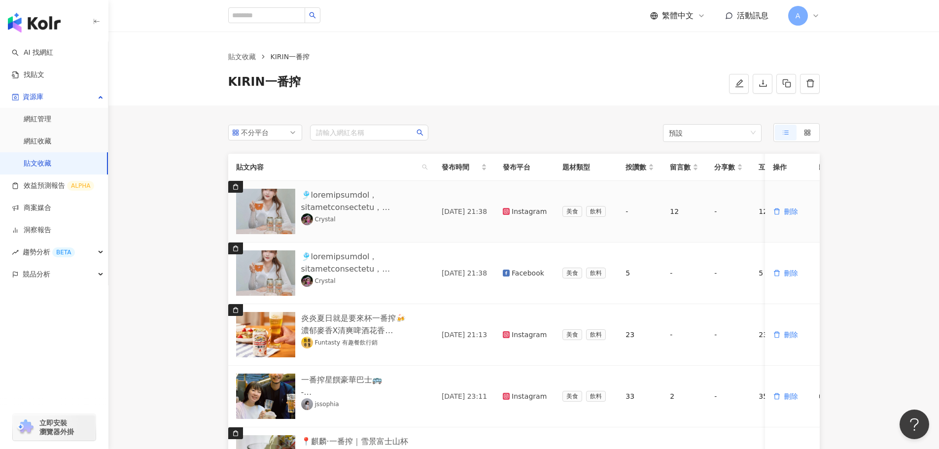
click at [319, 216] on link "Crystal" at bounding box center [318, 219] width 35 height 12
click at [29, 70] on link "找貼文" at bounding box center [28, 75] width 33 height 10
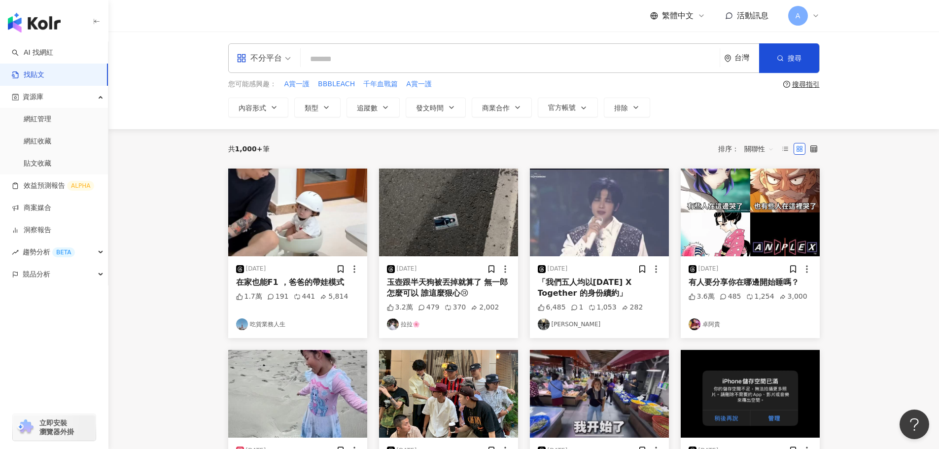
click at [318, 63] on input "search" at bounding box center [510, 58] width 411 height 21
paste input "****"
type input "****"
click at [513, 105] on button "商業合作" at bounding box center [502, 108] width 60 height 20
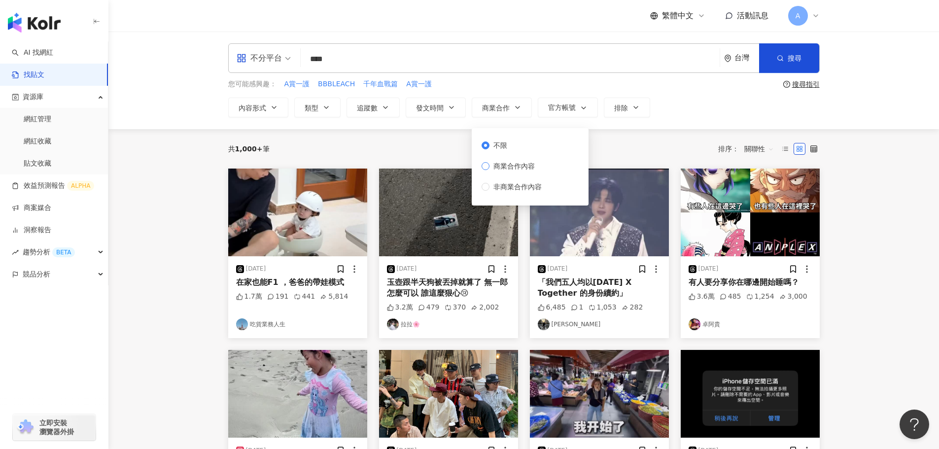
click at [507, 167] on span "商業合作內容" at bounding box center [514, 166] width 49 height 11
click at [772, 59] on button "搜尋" at bounding box center [789, 58] width 60 height 30
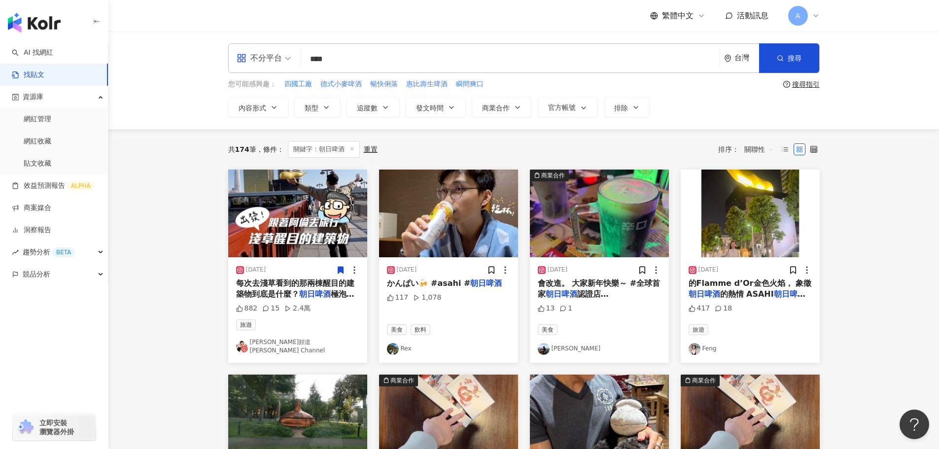
drag, startPoint x: 368, startPoint y: 57, endPoint x: 289, endPoint y: 58, distance: 78.9
click at [289, 58] on div "不分平台 朝日啤酒 **** 台灣 搜尋" at bounding box center [524, 58] width 592 height 30
paste input "*"
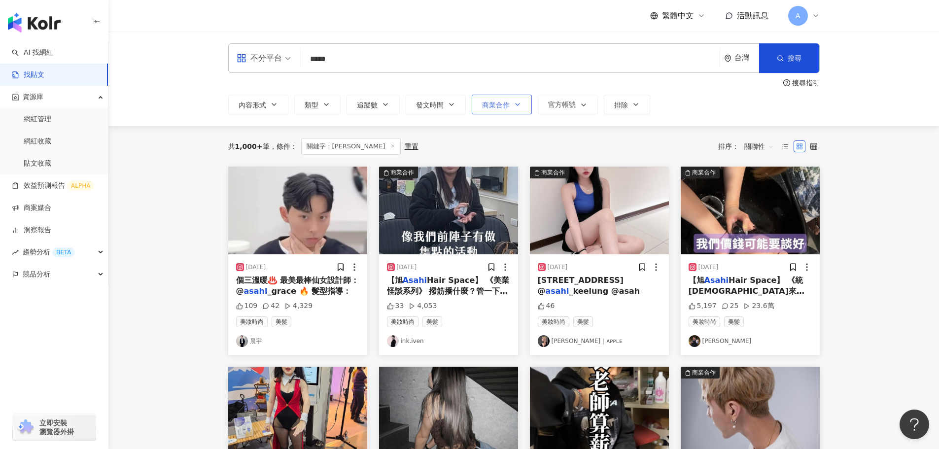
click at [523, 102] on button "商業合作" at bounding box center [502, 105] width 60 height 20
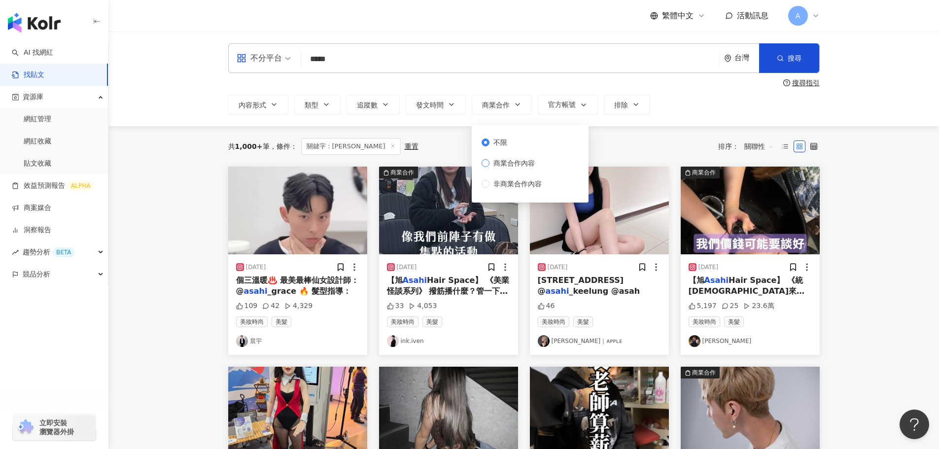
click at [505, 167] on span "商業合作內容" at bounding box center [514, 163] width 49 height 11
click at [863, 167] on main "不分平台 ***** 台灣 搜尋 搜尋指引 內容形式 類型 追蹤數 發文時間 商業合作 官方帳號 排除 不限 商業合作內容 非商業合作內容 共 1,000+ …" at bounding box center [523, 434] width 831 height 804
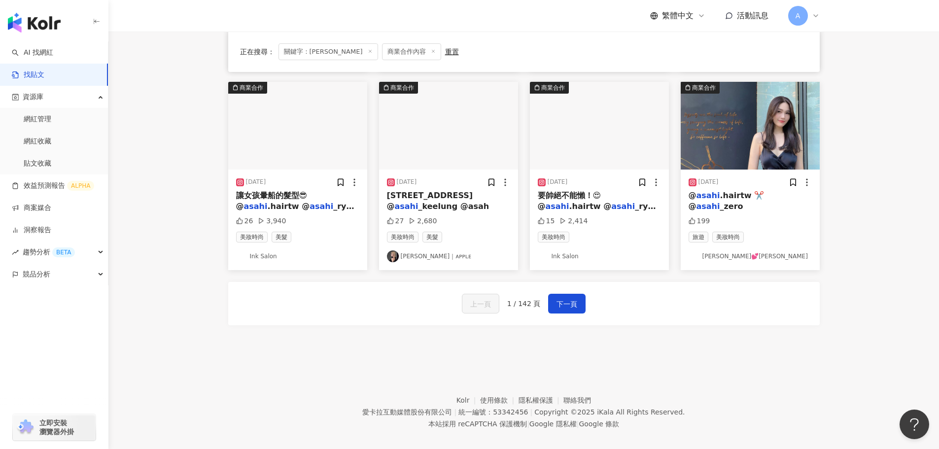
scroll to position [493, 0]
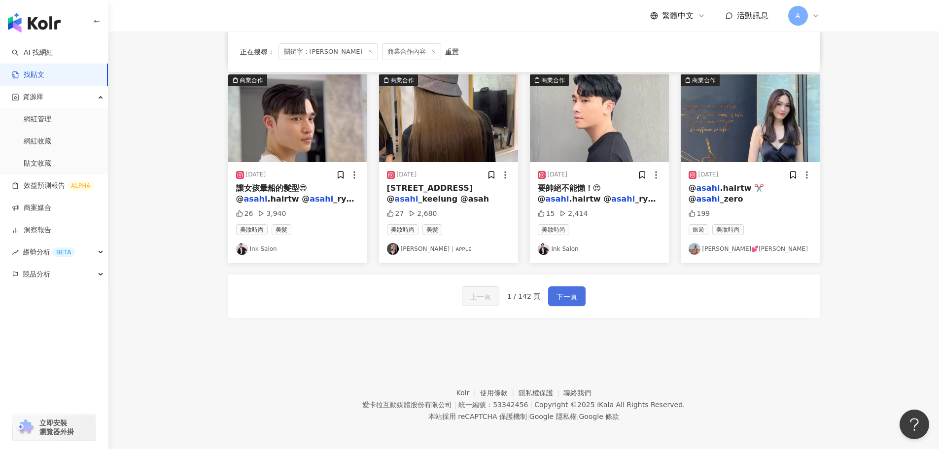
click at [548, 296] on button "下一頁" at bounding box center [566, 296] width 37 height 20
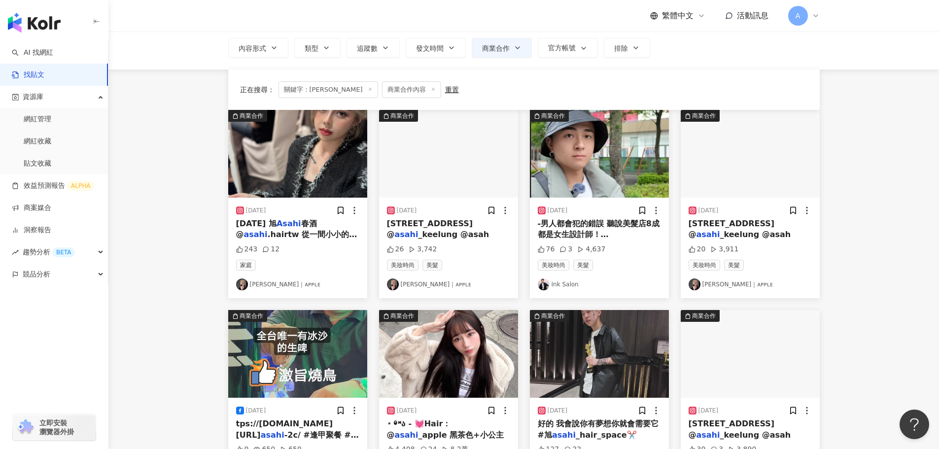
scroll to position [0, 0]
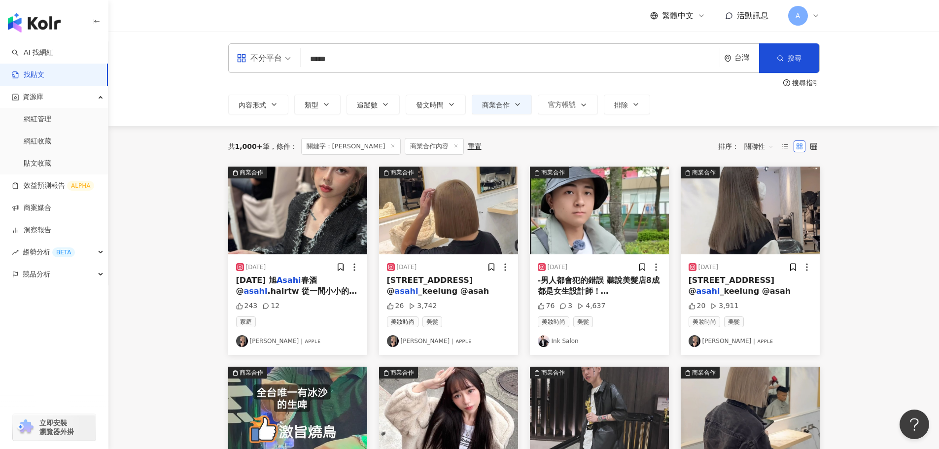
click at [351, 65] on input "*****" at bounding box center [510, 58] width 411 height 21
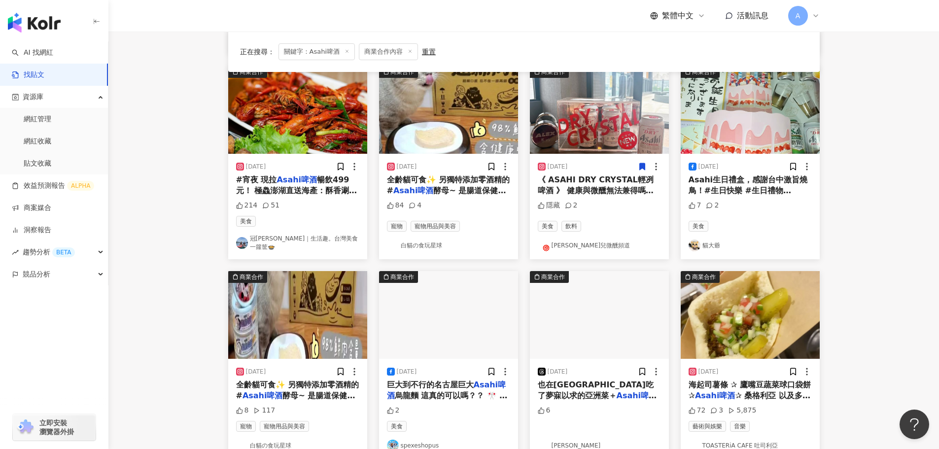
scroll to position [493, 0]
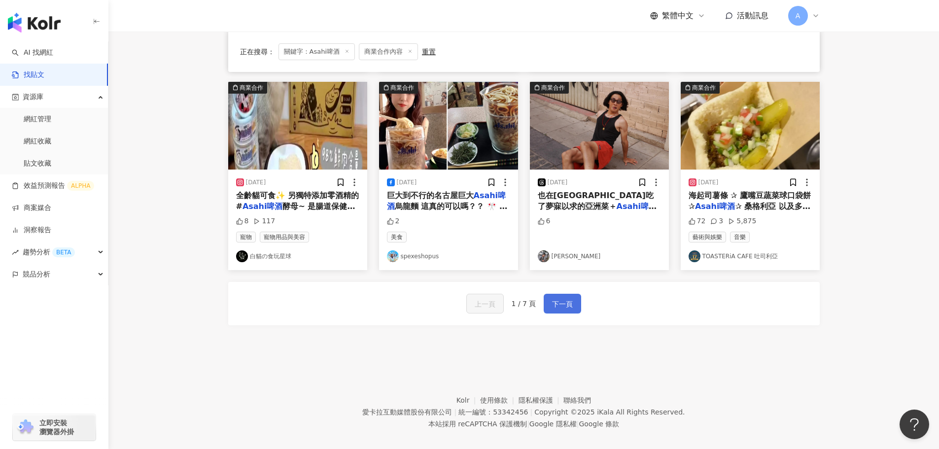
click at [562, 301] on span "下一頁" at bounding box center [562, 304] width 21 height 12
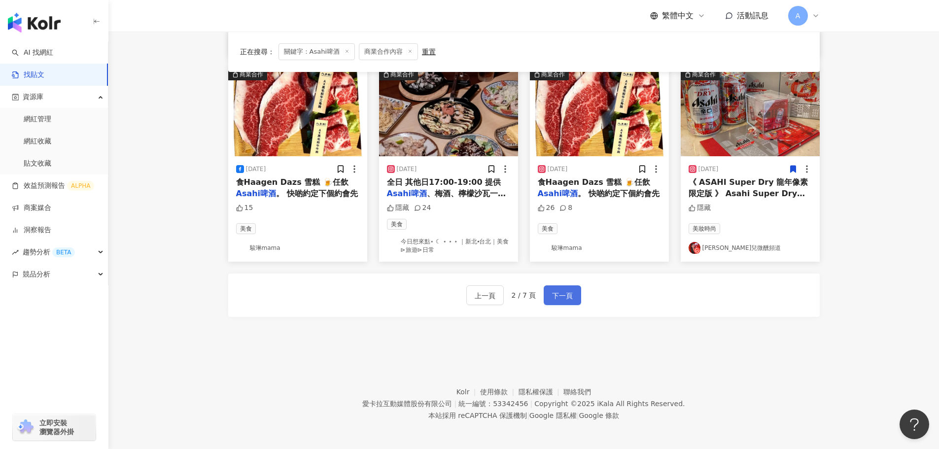
scroll to position [497, 0]
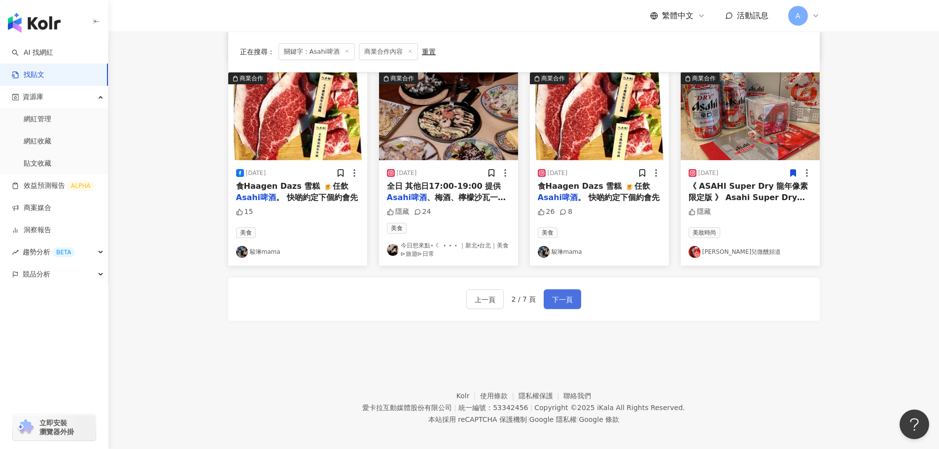
click at [564, 300] on span "下一頁" at bounding box center [562, 300] width 21 height 12
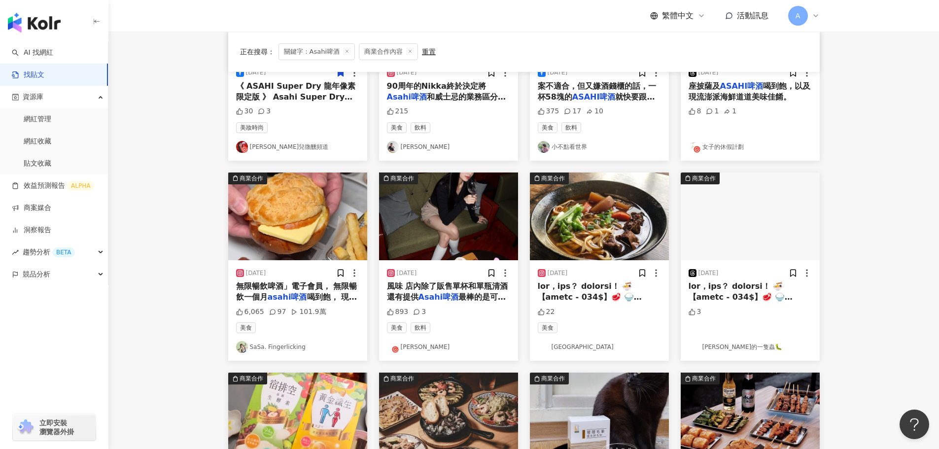
scroll to position [394, 0]
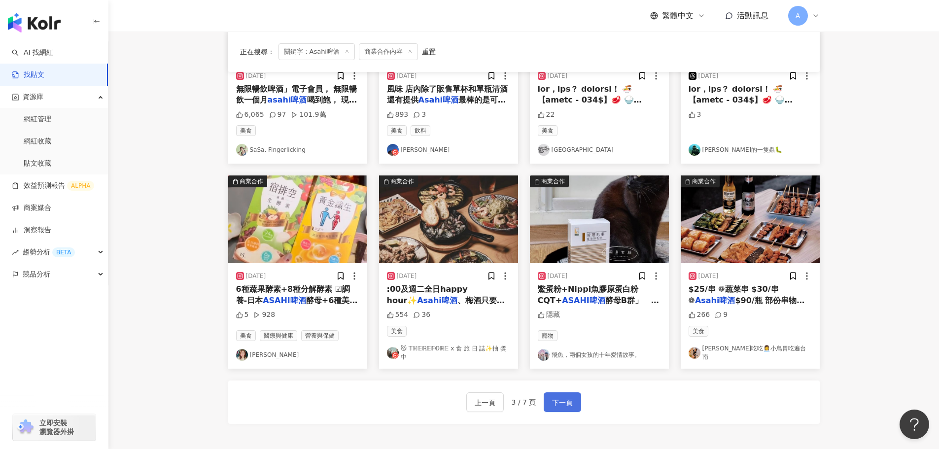
click at [569, 397] on span "下一頁" at bounding box center [562, 403] width 21 height 12
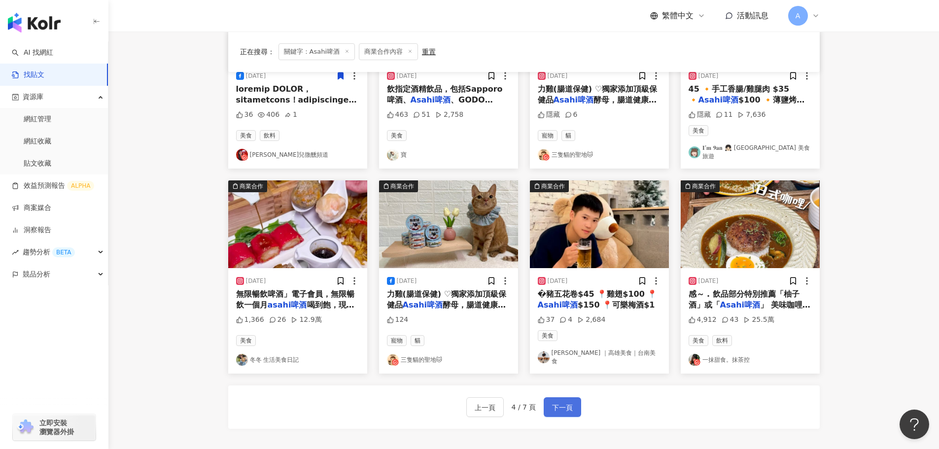
click at [561, 403] on span "下一頁" at bounding box center [562, 408] width 21 height 12
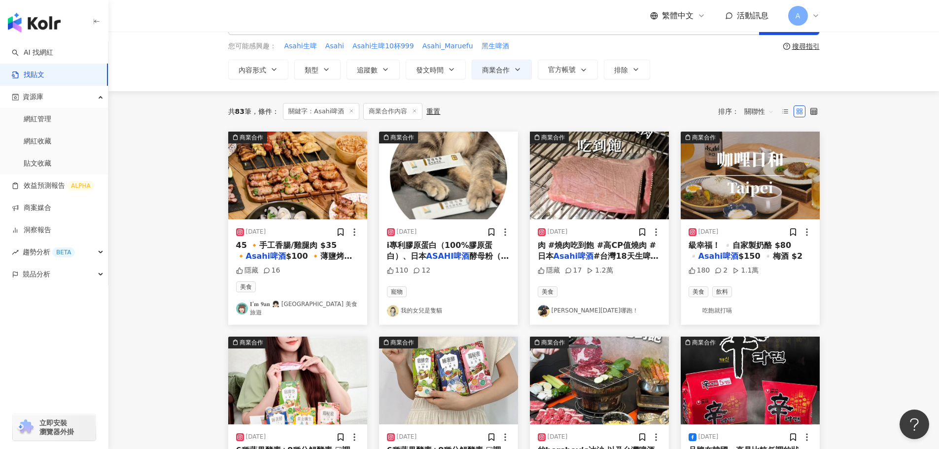
scroll to position [0, 0]
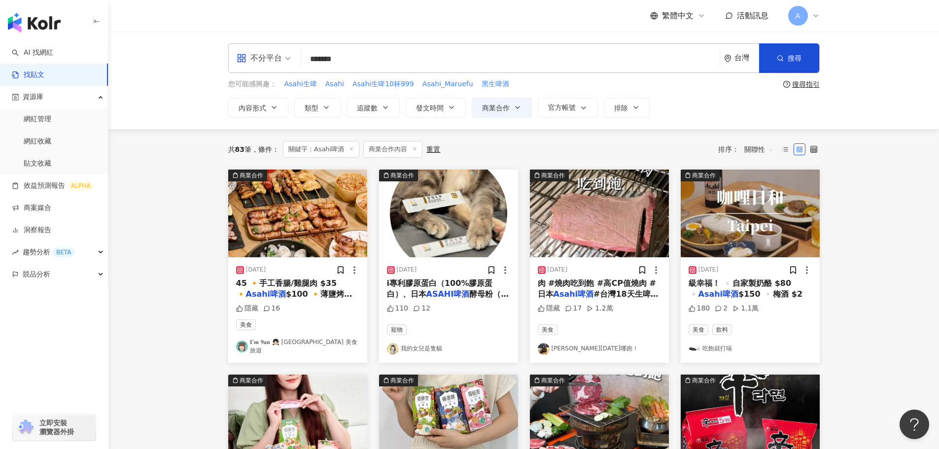
click at [354, 60] on input "*******" at bounding box center [510, 58] width 411 height 21
click at [313, 84] on span "Asahi生啤" at bounding box center [300, 84] width 33 height 10
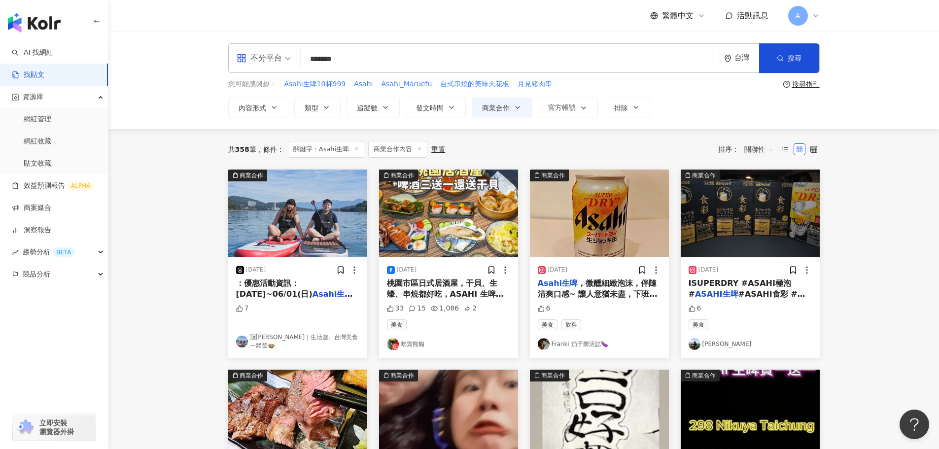
click at [593, 230] on img at bounding box center [599, 214] width 139 height 88
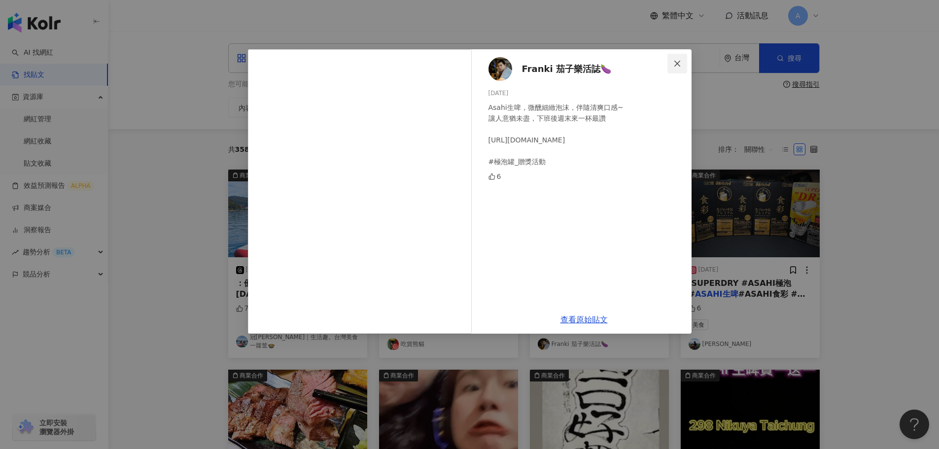
click at [681, 58] on button "Close" at bounding box center [678, 64] width 20 height 20
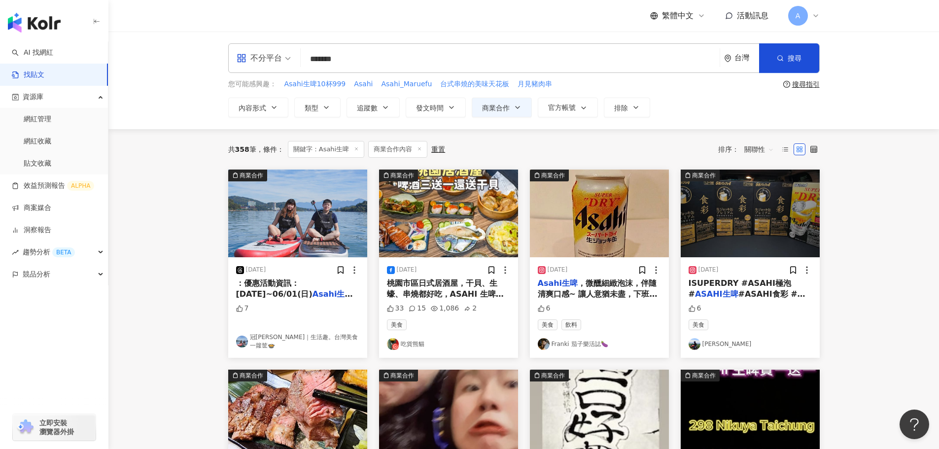
click at [775, 223] on img at bounding box center [750, 214] width 139 height 88
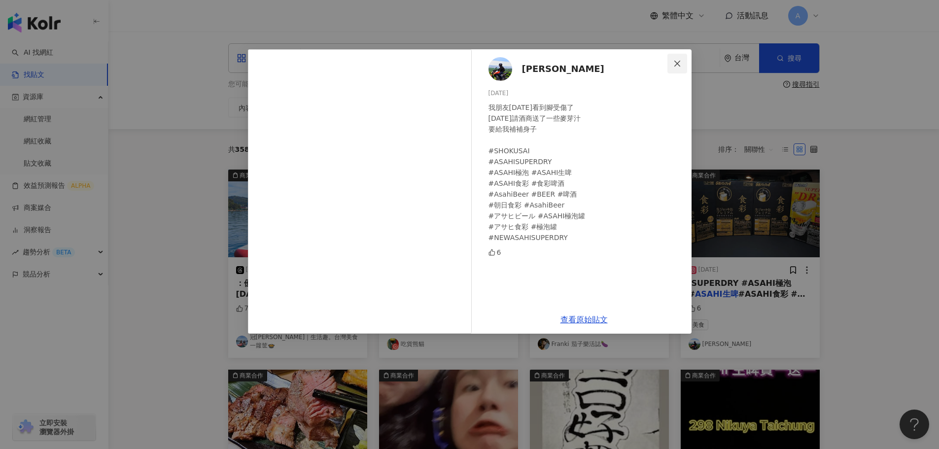
click at [681, 61] on span "Close" at bounding box center [678, 64] width 20 height 8
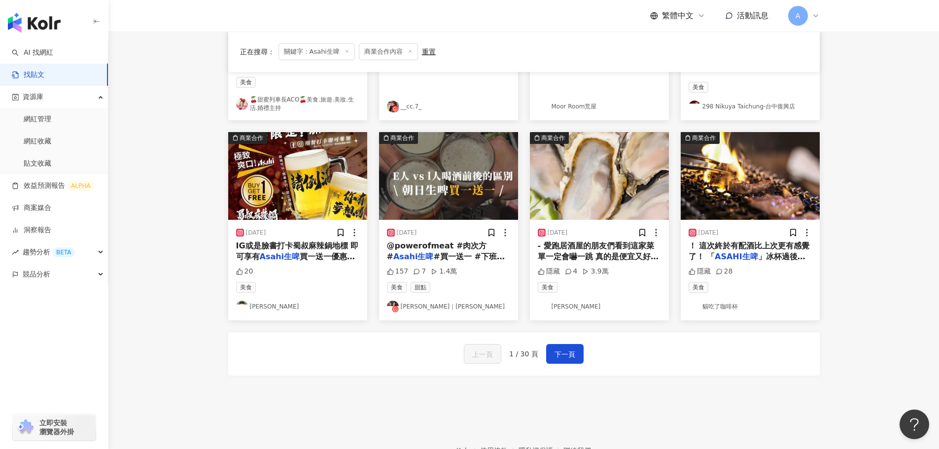
scroll to position [444, 0]
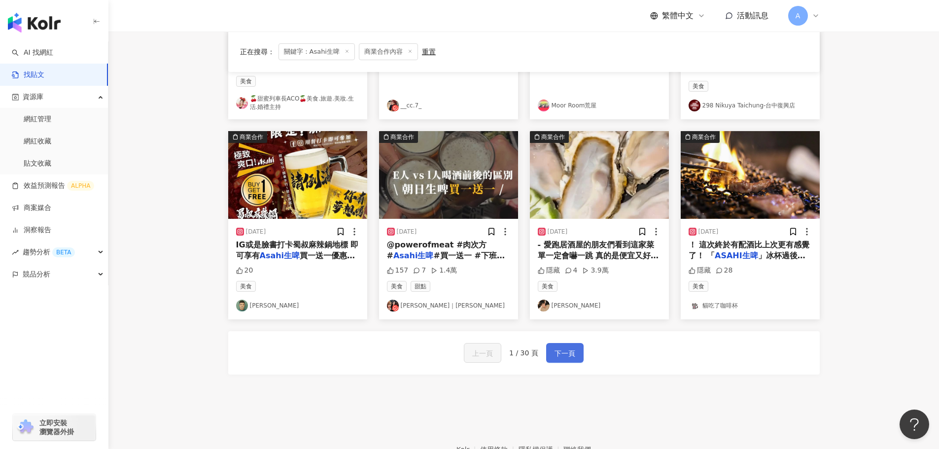
click at [575, 352] on button "下一頁" at bounding box center [564, 353] width 37 height 20
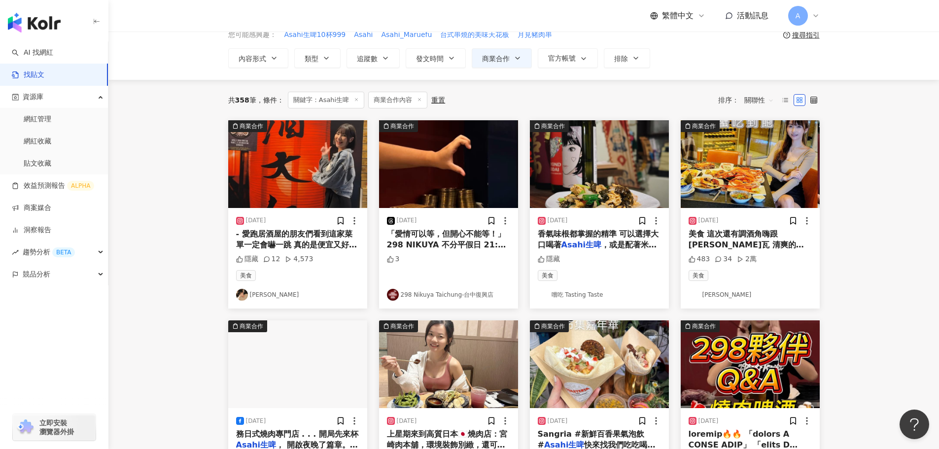
scroll to position [0, 0]
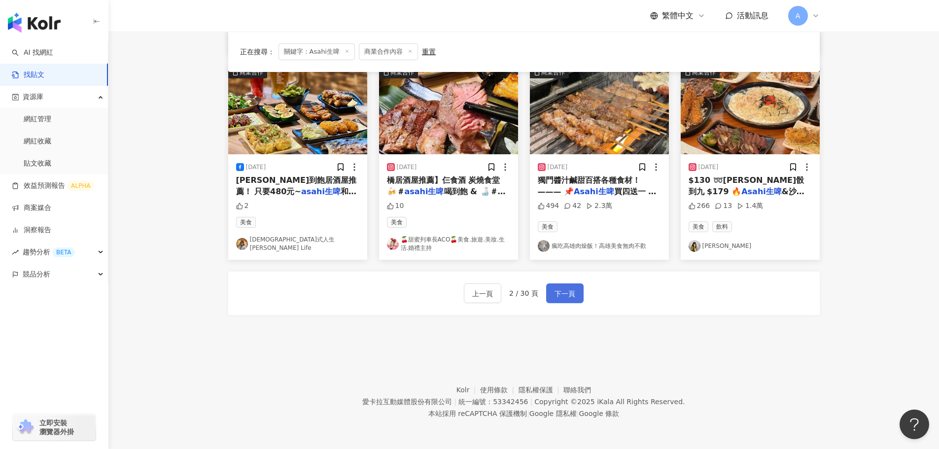
click at [568, 293] on span "下一頁" at bounding box center [565, 294] width 21 height 12
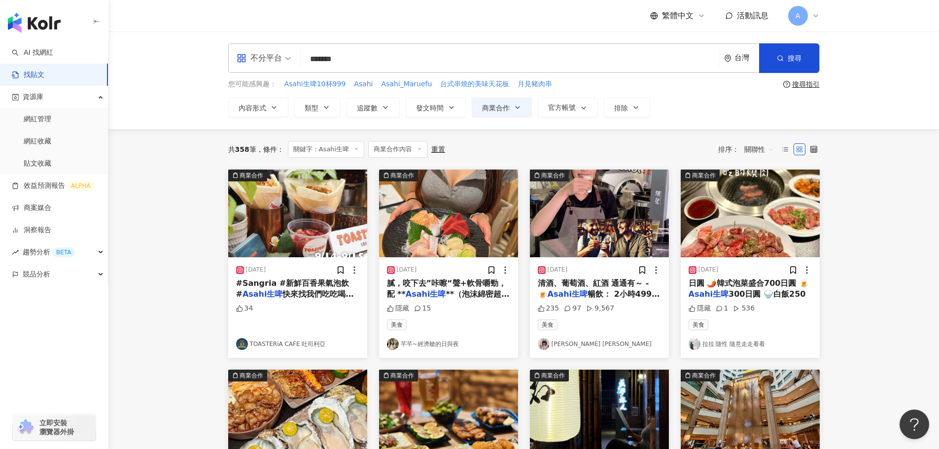
scroll to position [394, 0]
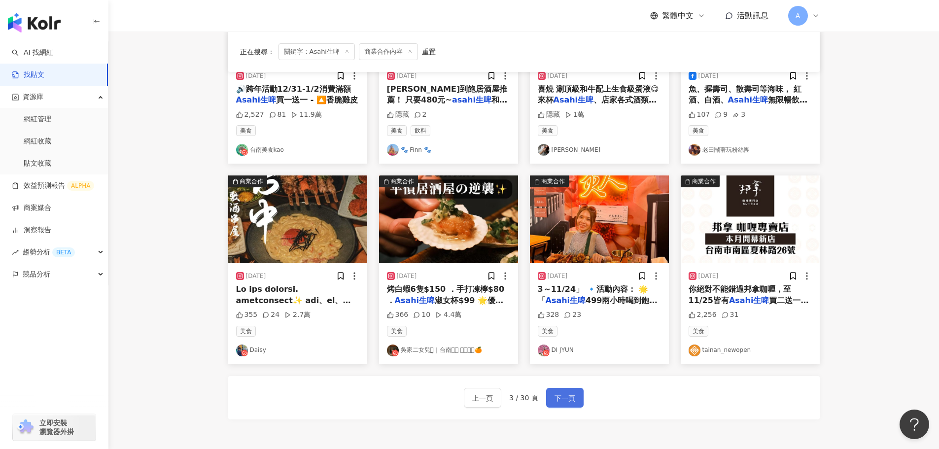
click at [566, 392] on button "下一頁" at bounding box center [564, 398] width 37 height 20
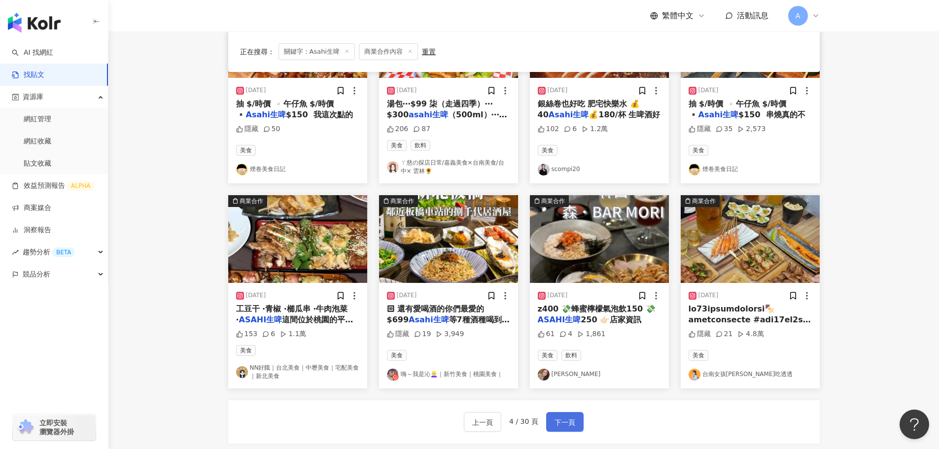
click at [565, 429] on button "下一頁" at bounding box center [564, 422] width 37 height 20
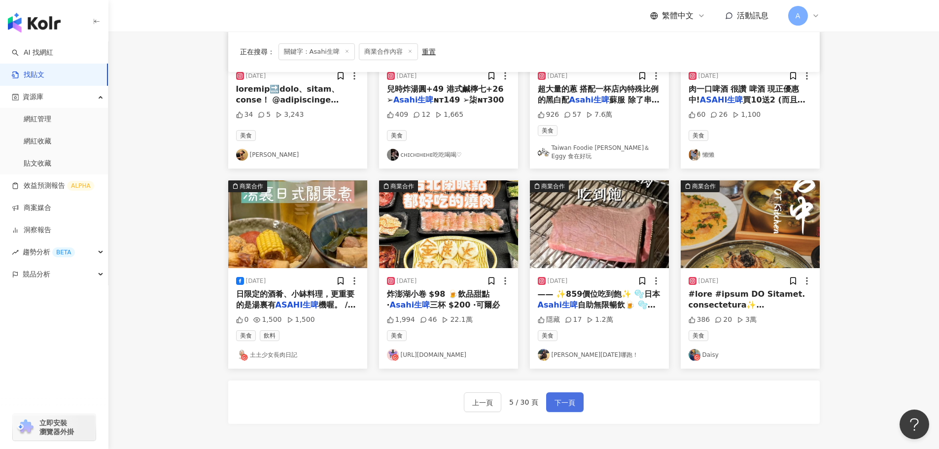
click at [570, 408] on span "下一頁" at bounding box center [565, 403] width 21 height 12
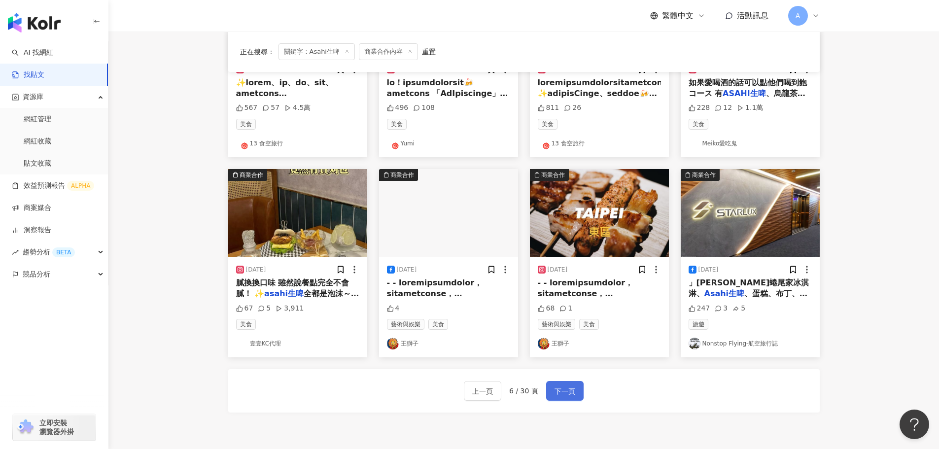
scroll to position [503, 0]
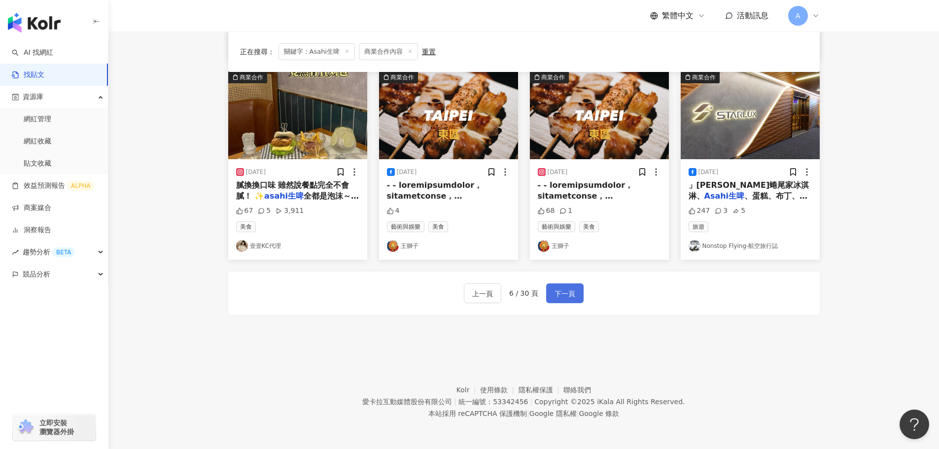
click at [565, 293] on span "下一頁" at bounding box center [565, 294] width 21 height 12
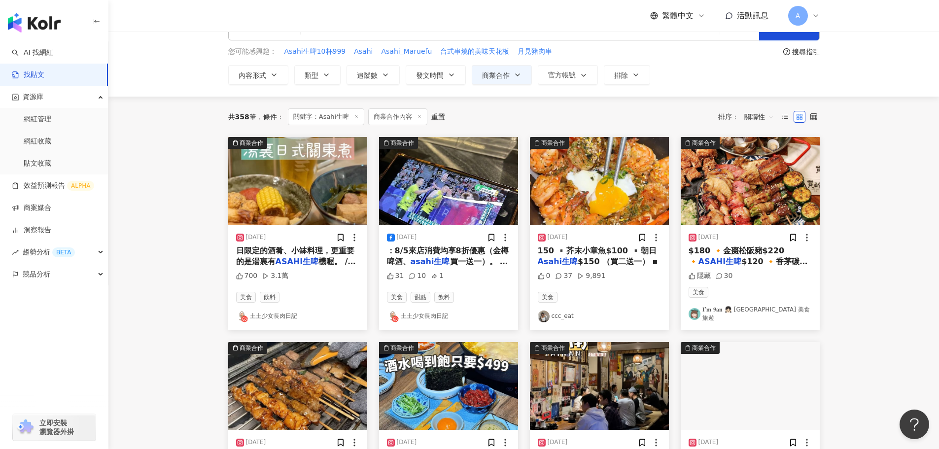
scroll to position [49, 0]
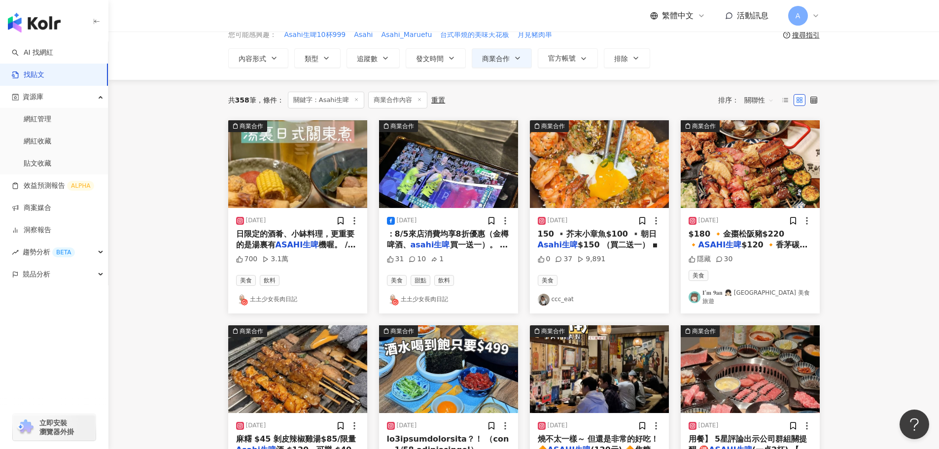
drag, startPoint x: 895, startPoint y: 279, endPoint x: 908, endPoint y: 297, distance: 22.3
click at [895, 279] on main "不分平台 ******* 台灣 搜尋 您可能感興趣： Asahi生啤10杯999 Asahi Asahi_Maruefu 台式串燒的美味天花板 月見豬肉串 搜…" at bounding box center [523, 390] width 831 height 816
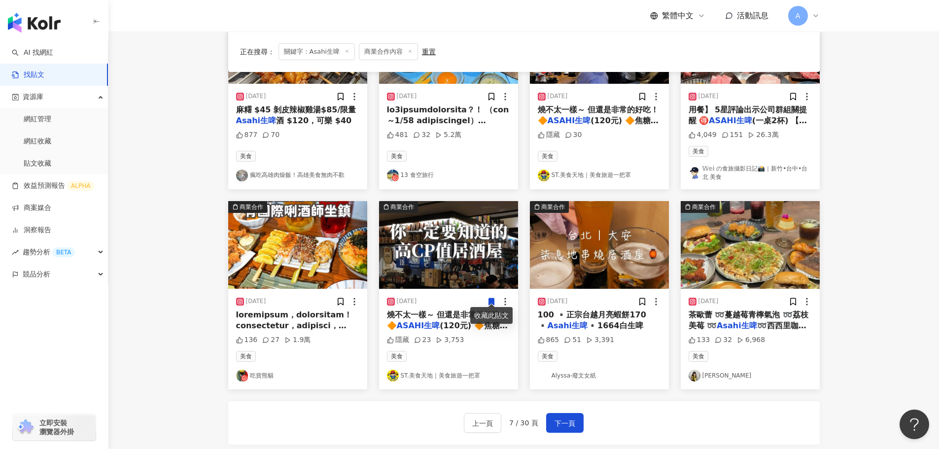
scroll to position [394, 0]
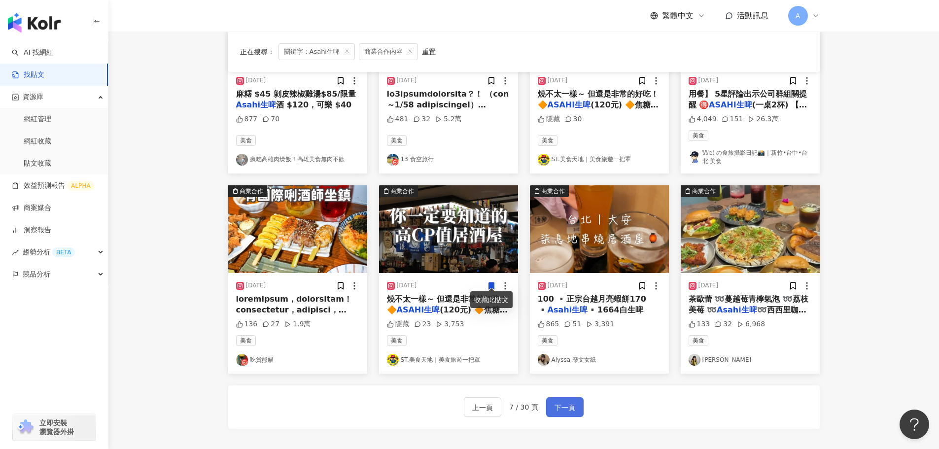
click at [564, 402] on span "下一頁" at bounding box center [565, 408] width 21 height 12
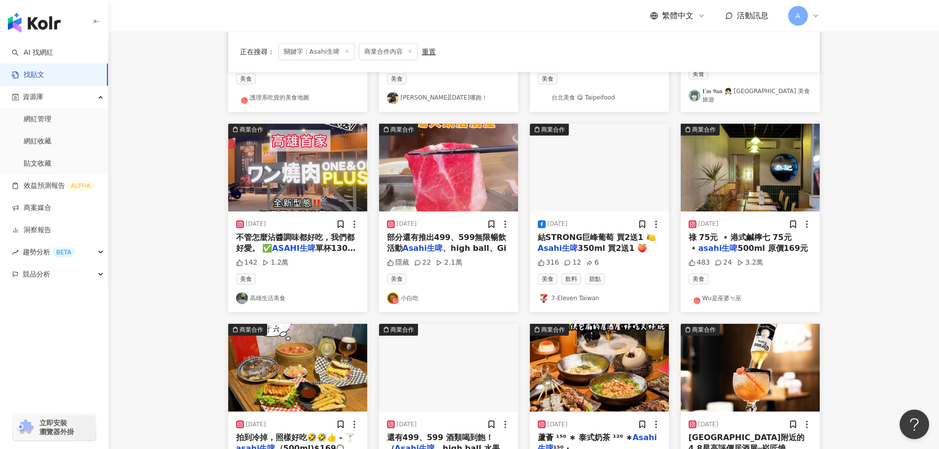
scroll to position [390, 0]
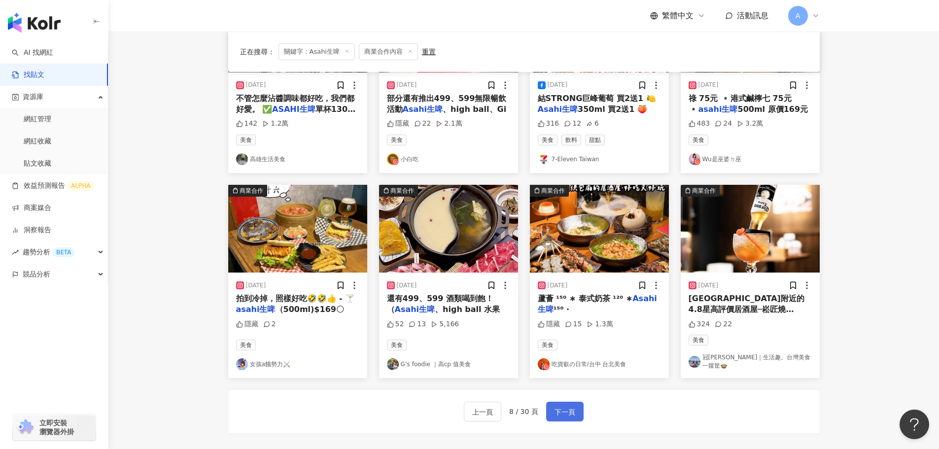
click at [562, 406] on span "下一頁" at bounding box center [565, 412] width 21 height 12
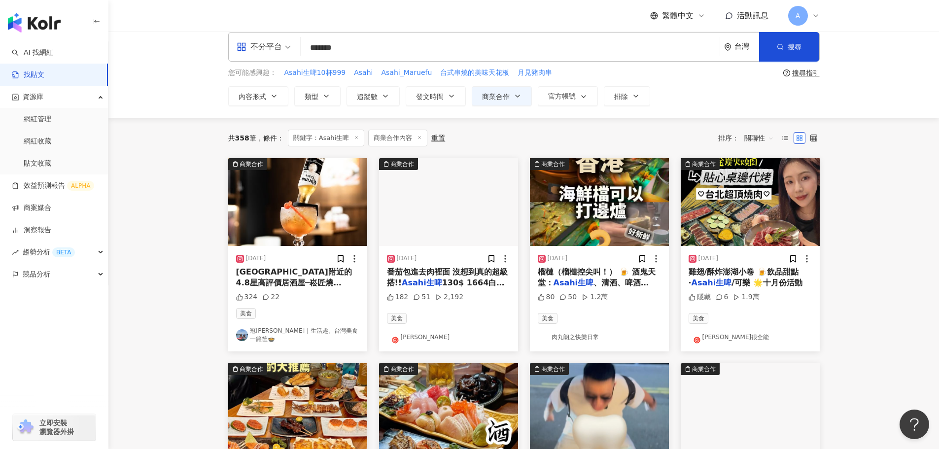
scroll to position [0, 0]
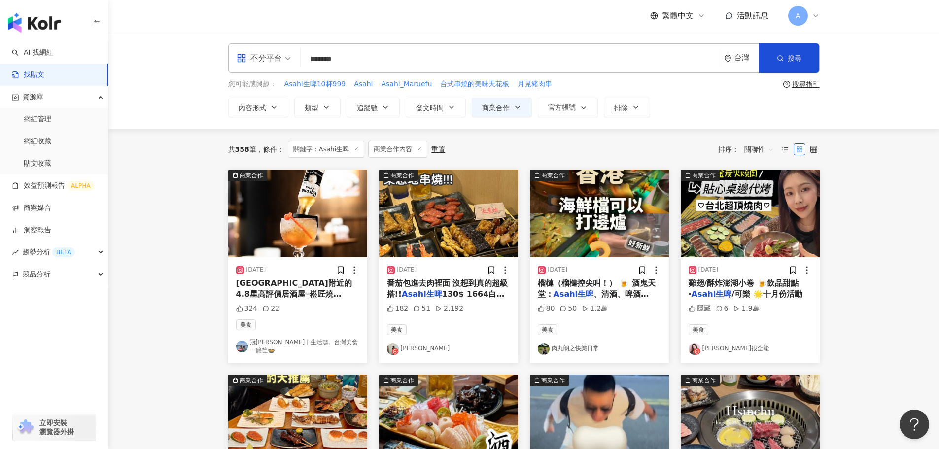
click at [365, 56] on input "*******" at bounding box center [510, 58] width 411 height 21
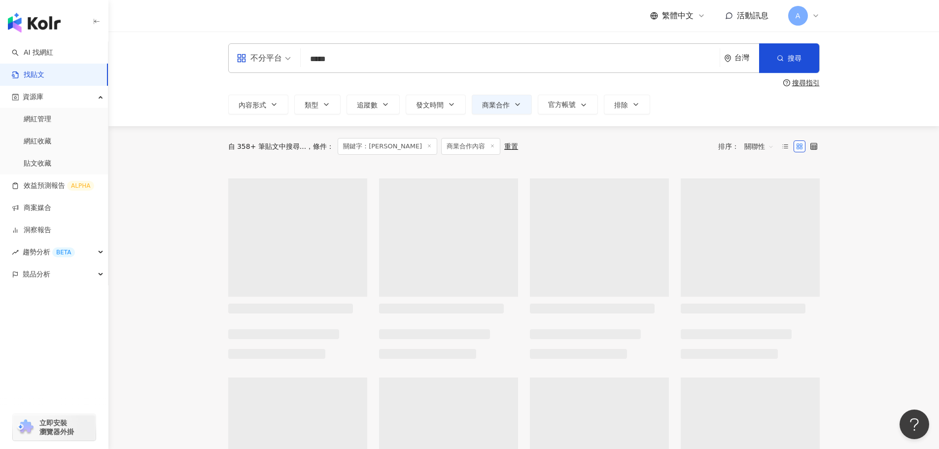
click at [364, 61] on input "*****" at bounding box center [510, 58] width 411 height 21
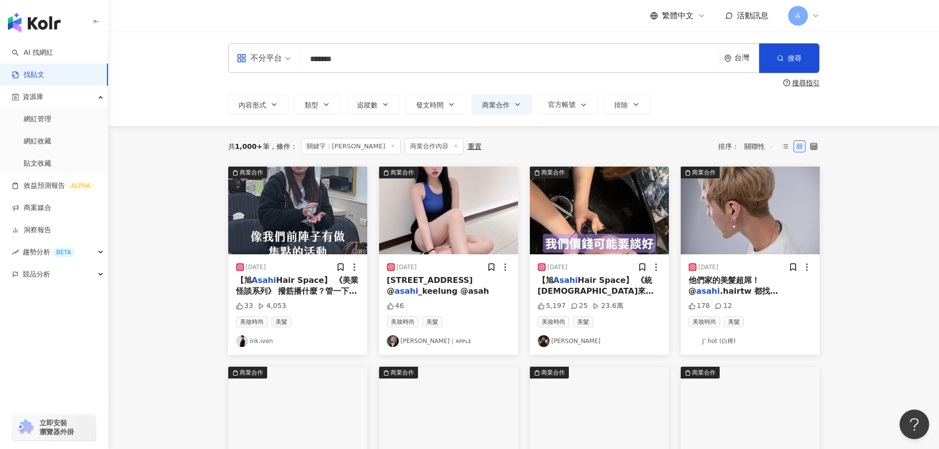
type input "*******"
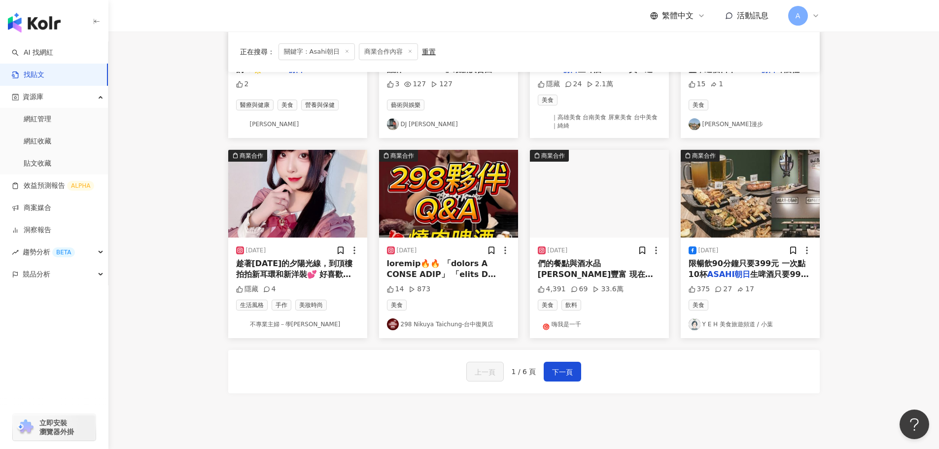
scroll to position [503, 0]
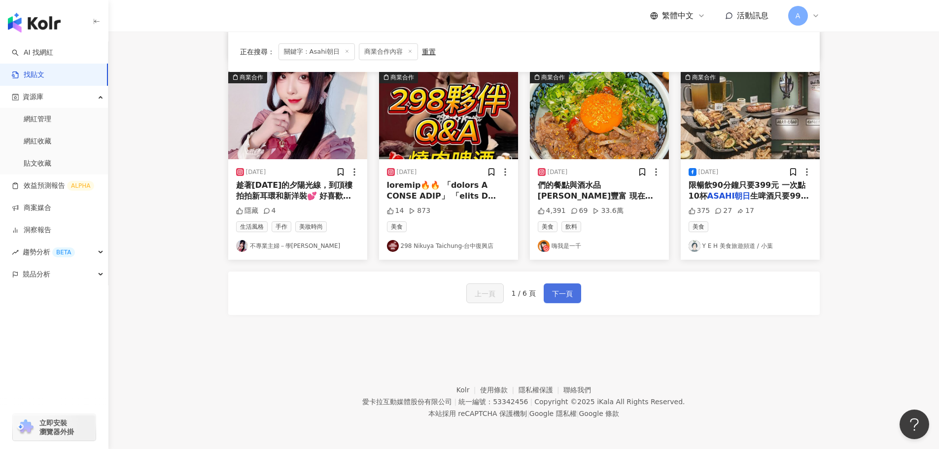
click at [568, 293] on span "下一頁" at bounding box center [562, 294] width 21 height 12
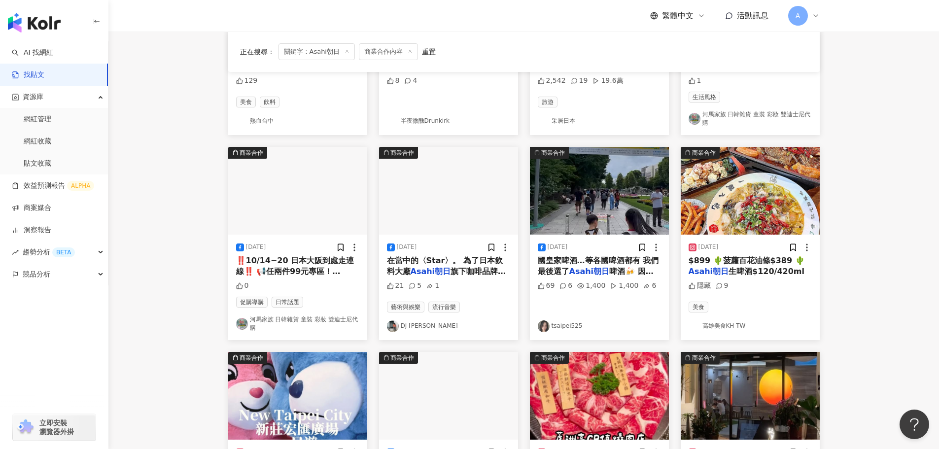
scroll to position [394, 0]
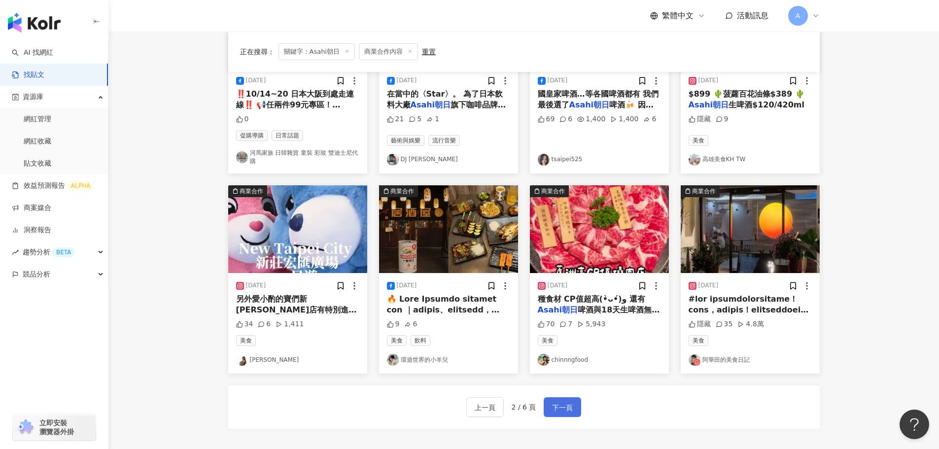
click at [566, 409] on span "下一頁" at bounding box center [562, 408] width 21 height 12
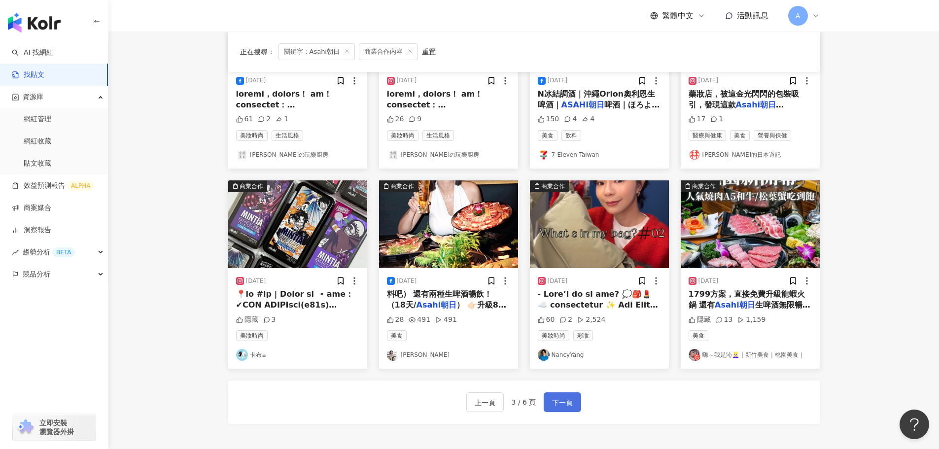
click at [561, 398] on span "下一頁" at bounding box center [562, 403] width 21 height 12
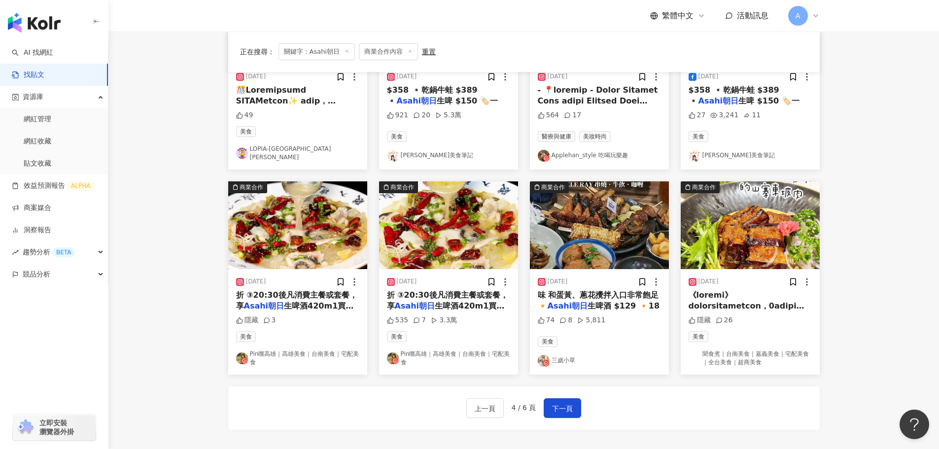
scroll to position [399, 0]
